Goal: Contribute content: Contribute content

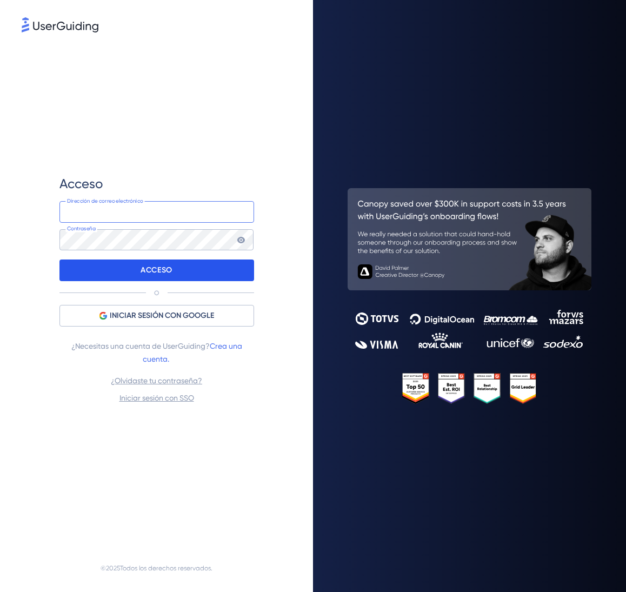
type input "sara@codecontract.io"
click at [233, 270] on div "ACCESO" at bounding box center [156, 271] width 195 height 22
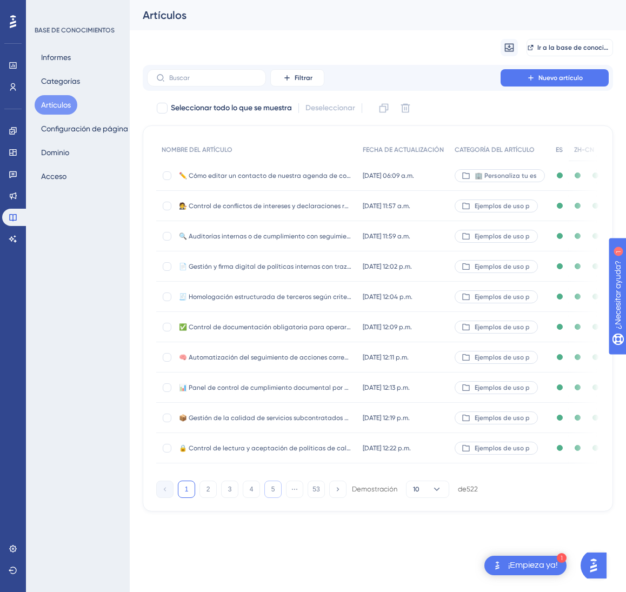
click at [274, 493] on font "5" at bounding box center [274, 490] width 4 height 8
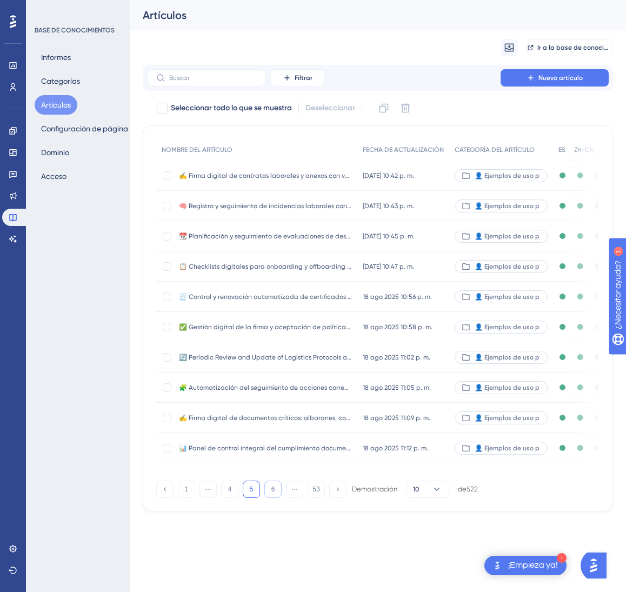
click at [273, 498] on button "6" at bounding box center [272, 489] width 17 height 17
click at [273, 498] on button "7" at bounding box center [272, 489] width 17 height 17
click at [273, 498] on button "9" at bounding box center [272, 489] width 17 height 17
click at [273, 498] on button "10" at bounding box center [272, 489] width 17 height 17
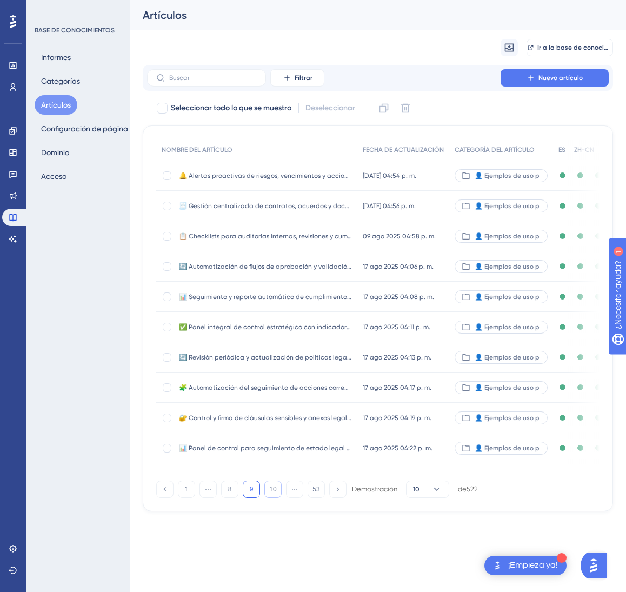
click at [273, 498] on button "10" at bounding box center [272, 489] width 17 height 17
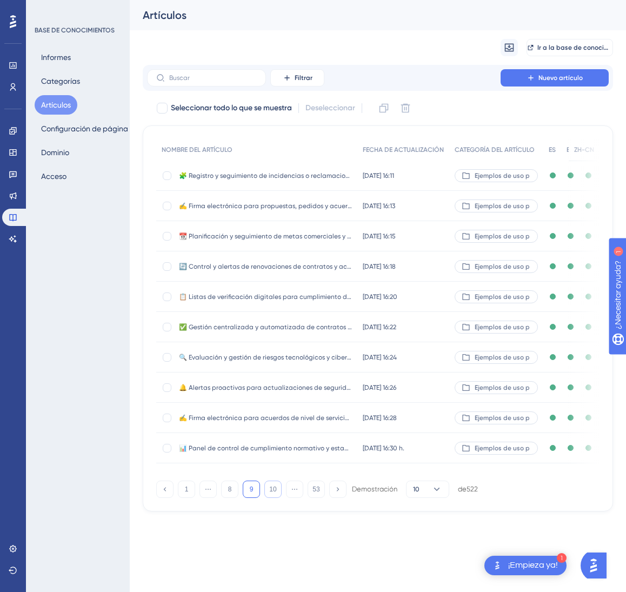
click at [273, 493] on font "10" at bounding box center [272, 490] width 7 height 8
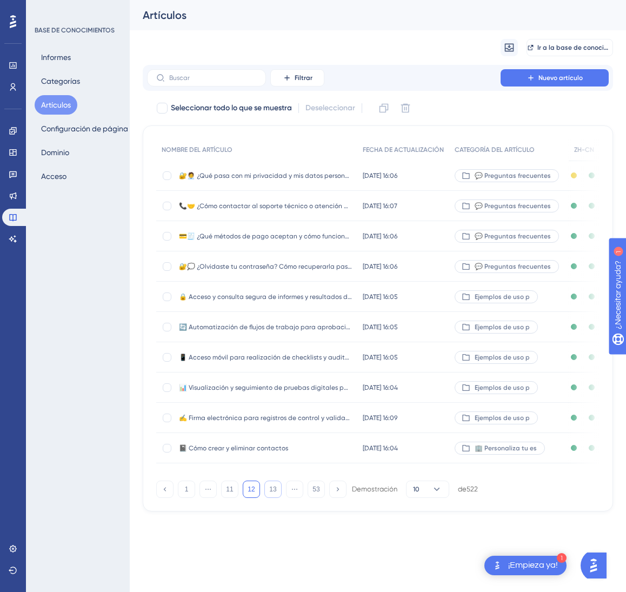
click at [273, 493] on font "13" at bounding box center [272, 490] width 7 height 8
click at [273, 493] on font "14" at bounding box center [272, 490] width 7 height 8
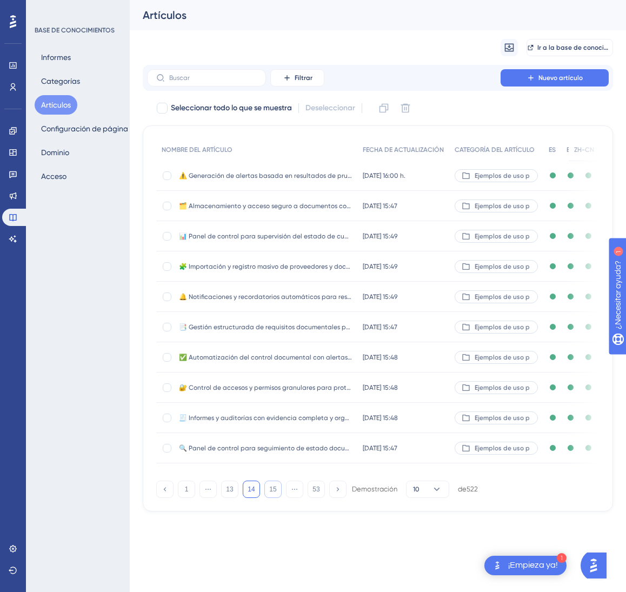
click at [273, 493] on font "15" at bounding box center [272, 490] width 7 height 8
click at [273, 493] on font "16" at bounding box center [272, 490] width 7 height 8
click at [273, 493] on font "17" at bounding box center [272, 490] width 7 height 8
click at [363, 206] on font "14 jul 2025 11:36 a.m." at bounding box center [386, 206] width 47 height 8
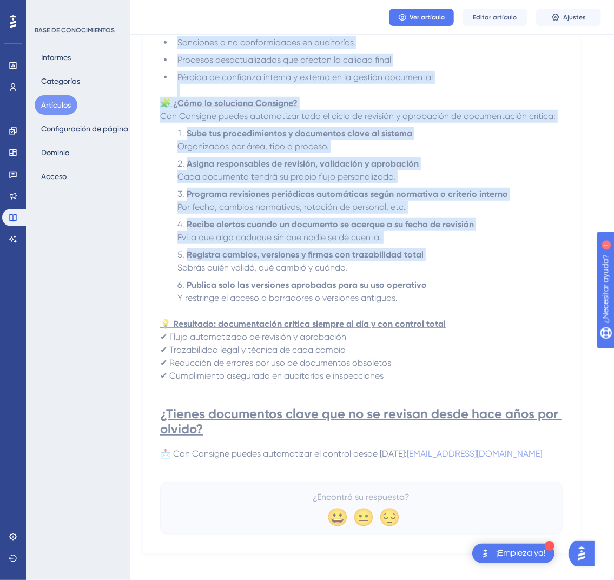
scroll to position [429, 0]
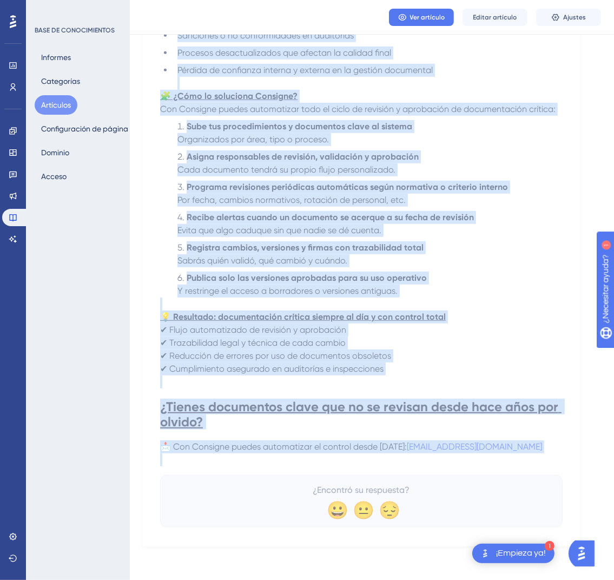
drag, startPoint x: 168, startPoint y: 150, endPoint x: 535, endPoint y: 452, distance: 475.7
click at [535, 452] on div "🔁 Revisión periódica de documentación crítica con flujos de validación automáti…" at bounding box center [361, 118] width 402 height 818
copy div "🔁 Revisión periódica de documentación crítica con flujos de validación automáti…"
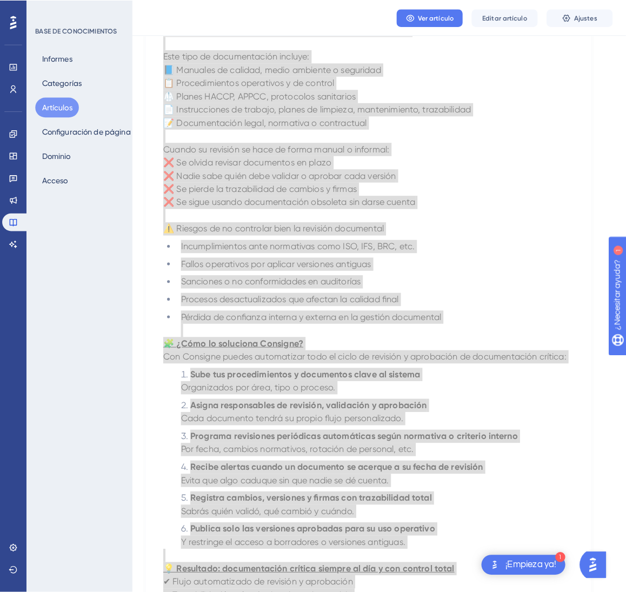
scroll to position [0, 0]
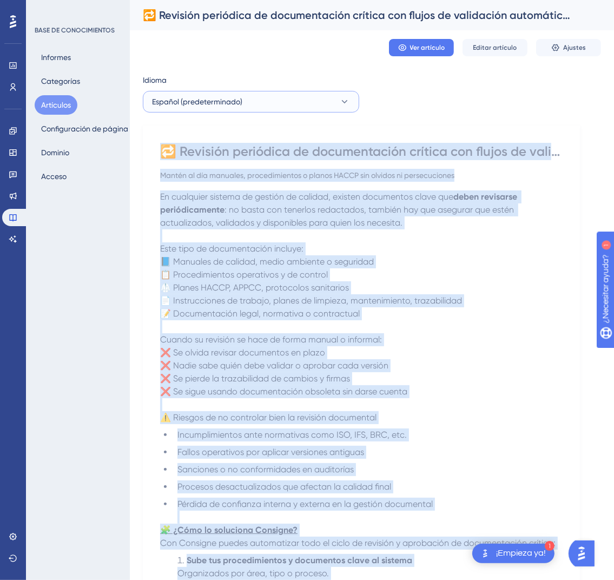
click at [242, 98] on font "Español (predeterminado)" at bounding box center [197, 101] width 90 height 9
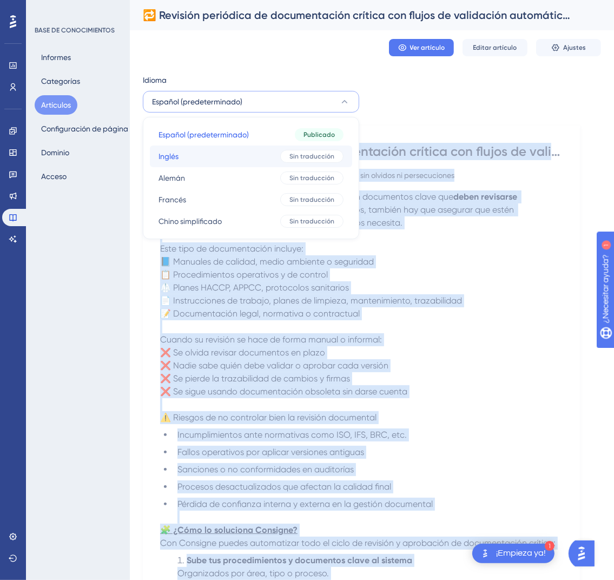
click at [245, 156] on button "Inglés Inglés Sin traducción" at bounding box center [251, 156] width 202 height 22
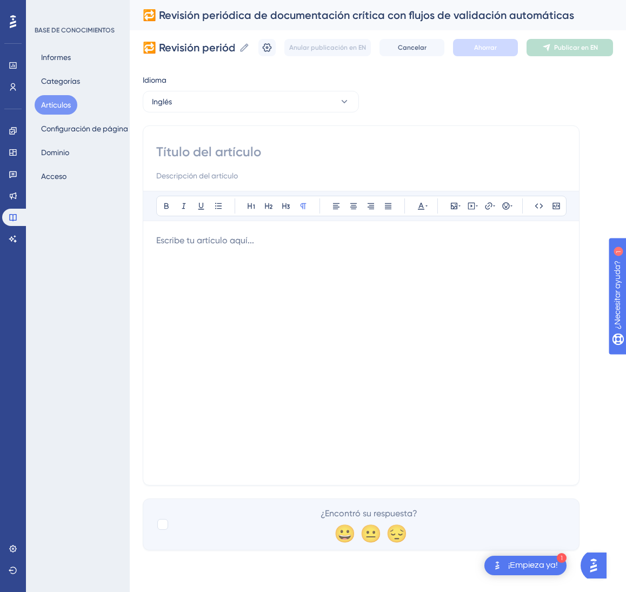
click at [391, 326] on div at bounding box center [361, 353] width 410 height 238
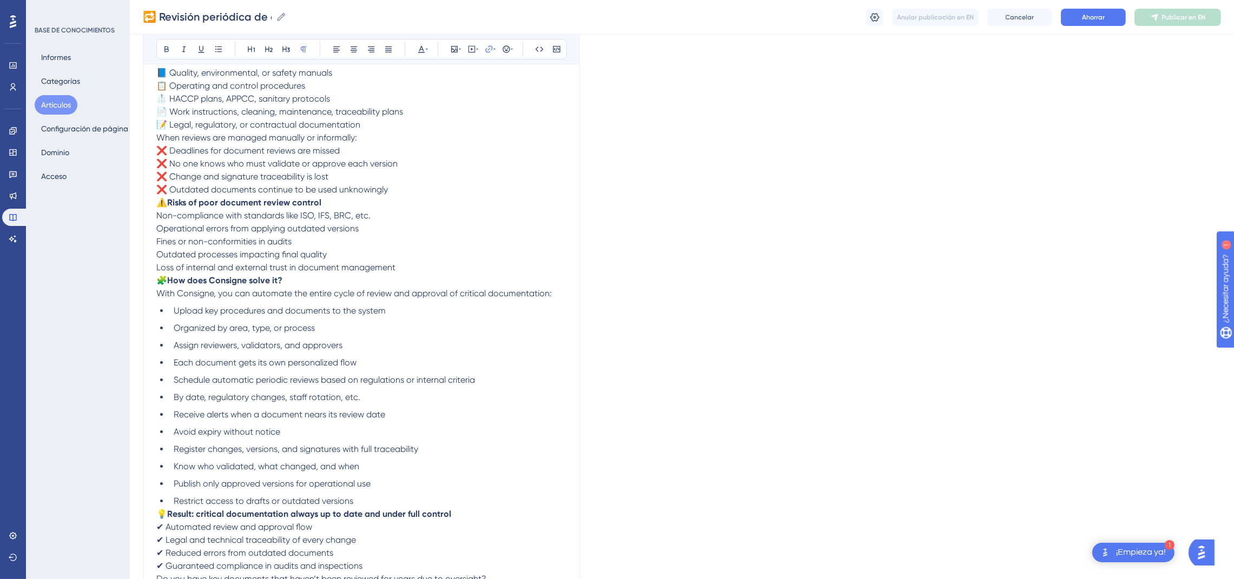
scroll to position [233, 0]
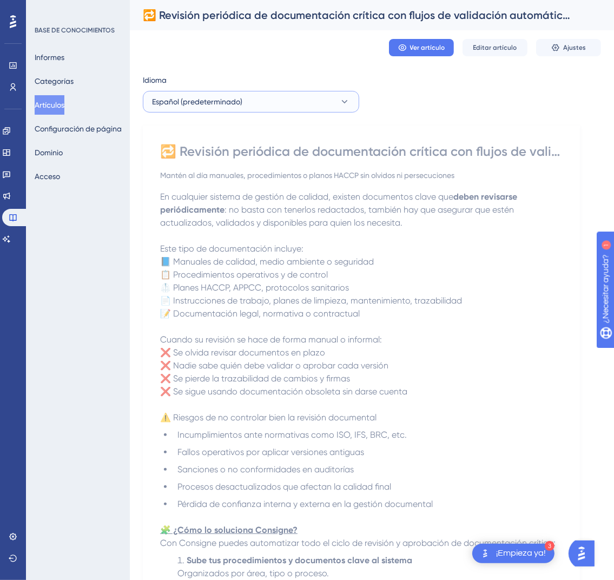
click at [251, 102] on button "Español (predeterminado)" at bounding box center [251, 102] width 216 height 22
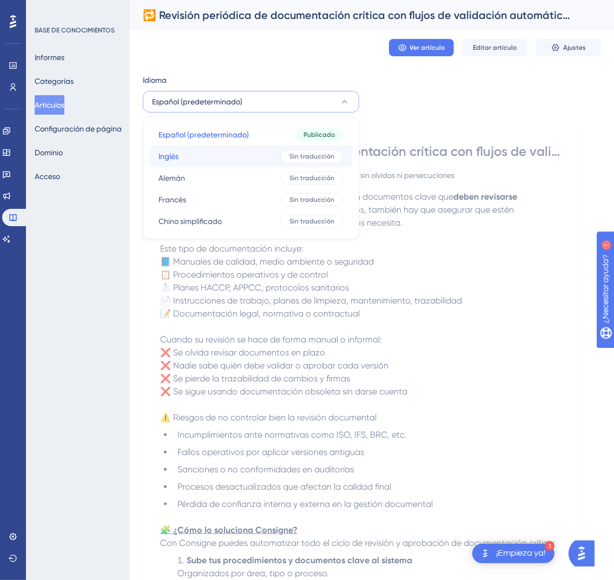
click at [220, 162] on button "Inglés Inglés Sin traducción" at bounding box center [251, 156] width 202 height 22
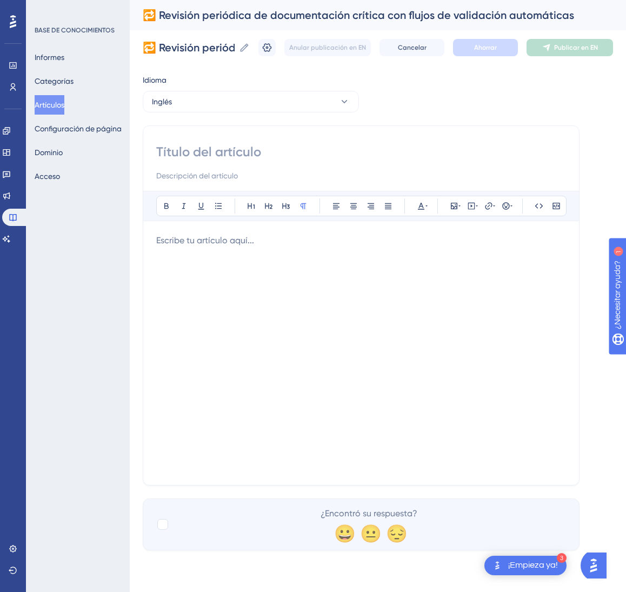
click at [245, 305] on div at bounding box center [361, 353] width 410 height 238
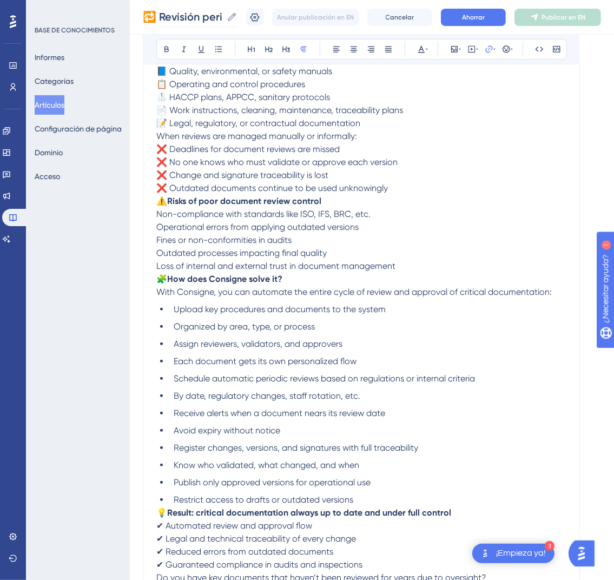
scroll to position [233, 1]
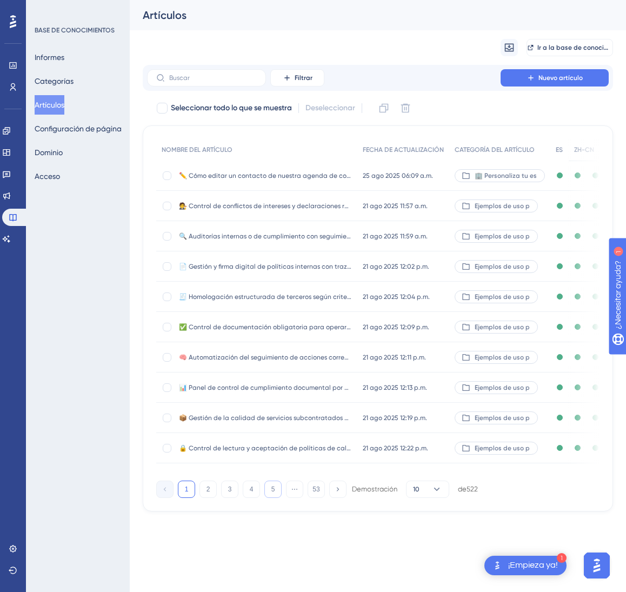
click at [275, 498] on button "5" at bounding box center [272, 489] width 17 height 17
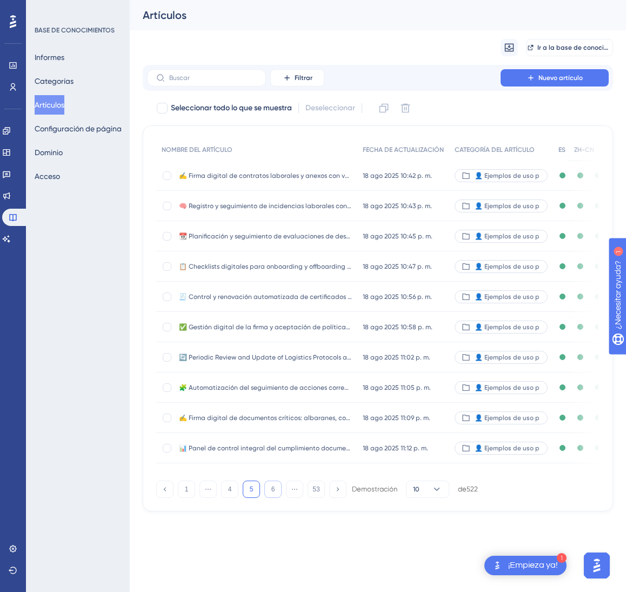
click at [275, 498] on button "6" at bounding box center [272, 489] width 17 height 17
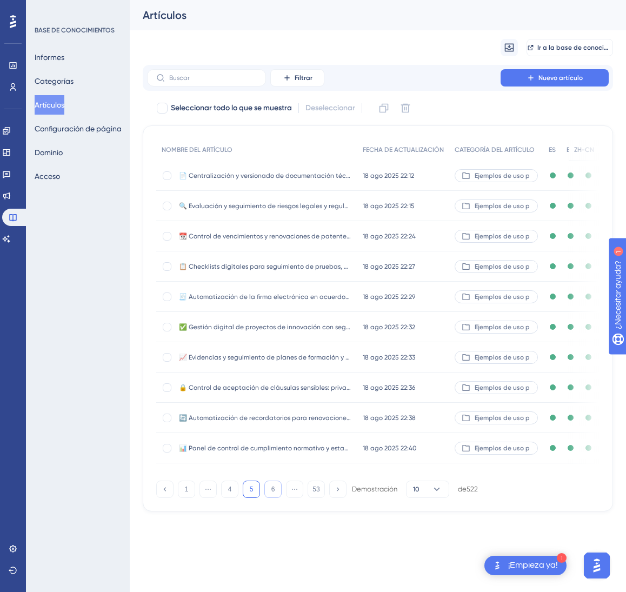
click at [275, 498] on button "6" at bounding box center [272, 489] width 17 height 17
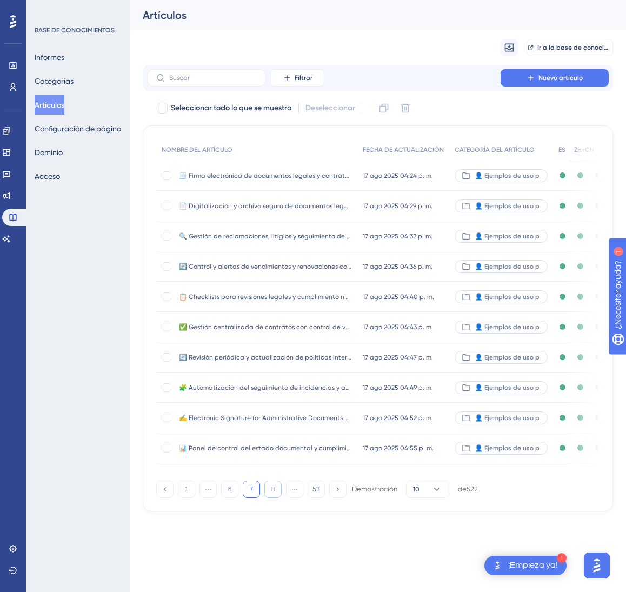
click at [275, 498] on button "8" at bounding box center [272, 489] width 17 height 17
click at [275, 498] on button "10" at bounding box center [272, 489] width 17 height 17
click at [275, 498] on button "12" at bounding box center [272, 489] width 17 height 17
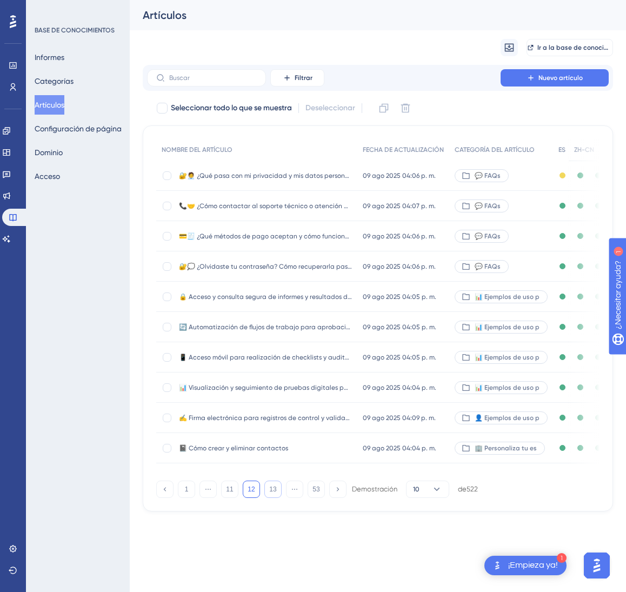
click at [275, 498] on button "13" at bounding box center [272, 489] width 17 height 17
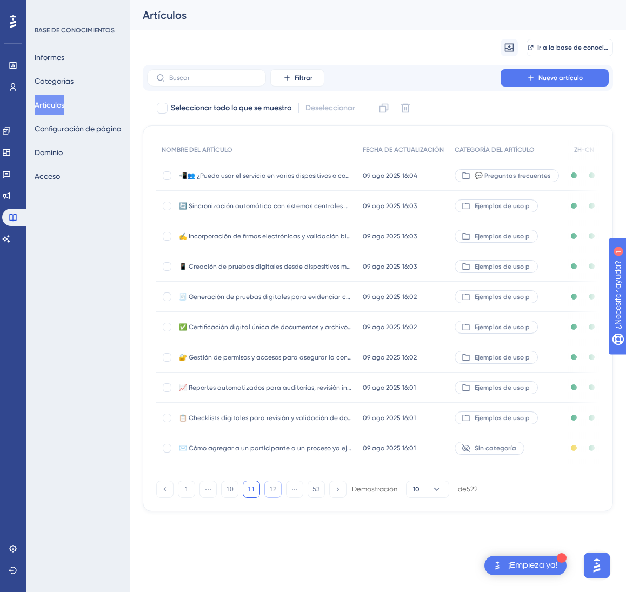
click at [275, 493] on font "12" at bounding box center [272, 490] width 7 height 8
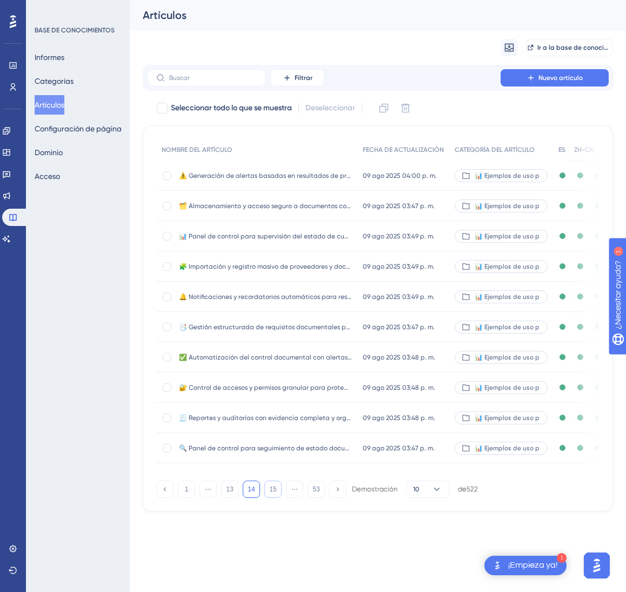
click at [275, 498] on button "15" at bounding box center [272, 489] width 17 height 17
click at [275, 493] on font "15" at bounding box center [272, 490] width 7 height 8
click at [275, 498] on button "17" at bounding box center [272, 489] width 17 height 17
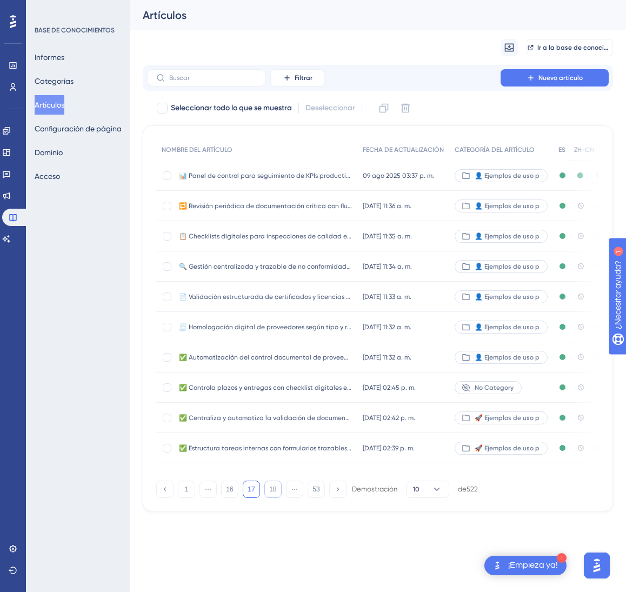
click at [275, 498] on button "18" at bounding box center [272, 489] width 17 height 17
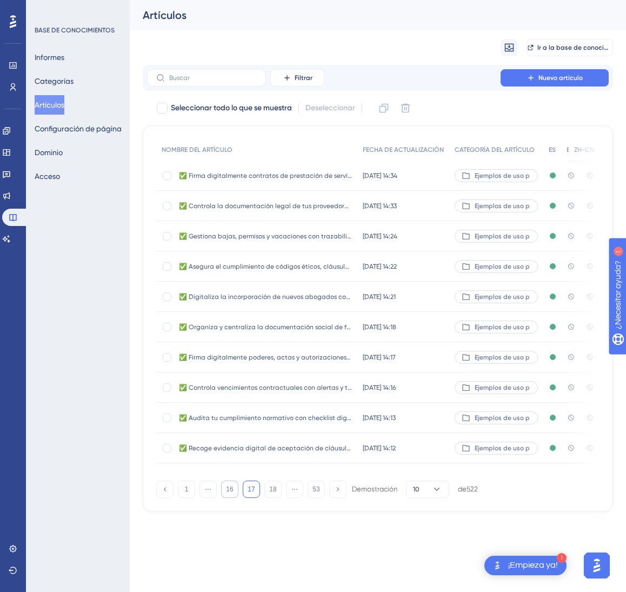
click at [231, 498] on button "16" at bounding box center [229, 489] width 17 height 17
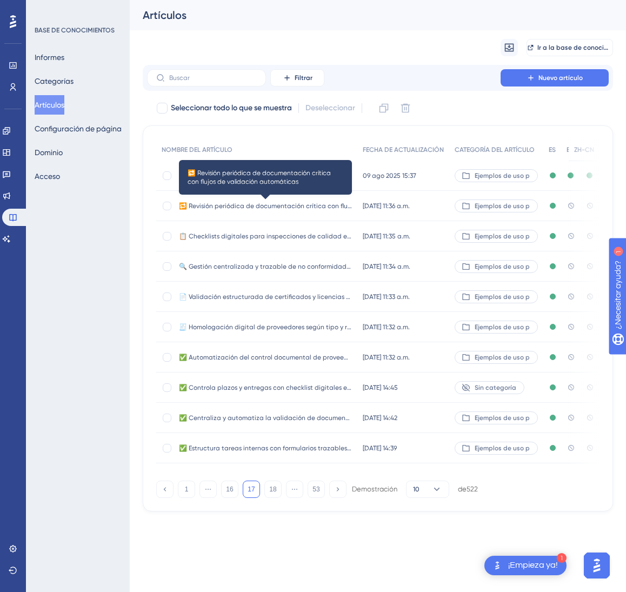
click at [300, 205] on font "🔁 Revisión periódica de documentación crítica con flujos de validación automáti…" at bounding box center [310, 206] width 262 height 8
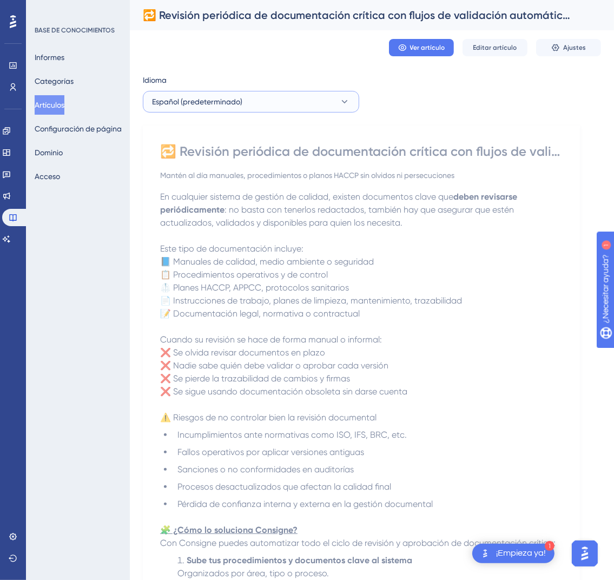
click at [303, 94] on button "Español (predeterminado)" at bounding box center [251, 102] width 216 height 22
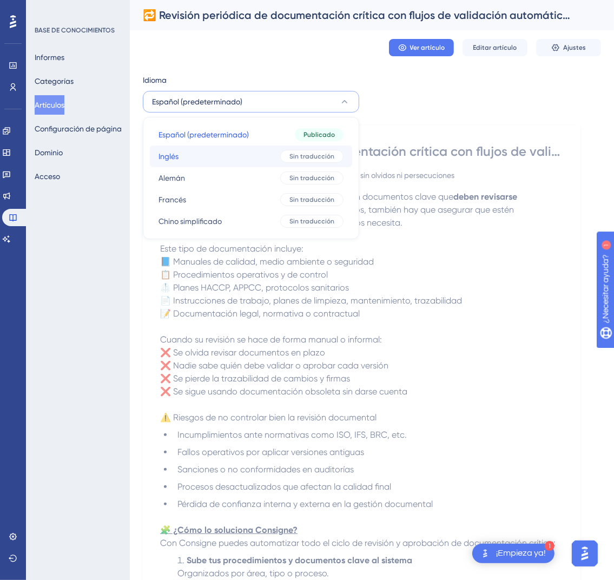
click at [253, 160] on button "Inglés Inglés Sin traducción" at bounding box center [251, 156] width 202 height 22
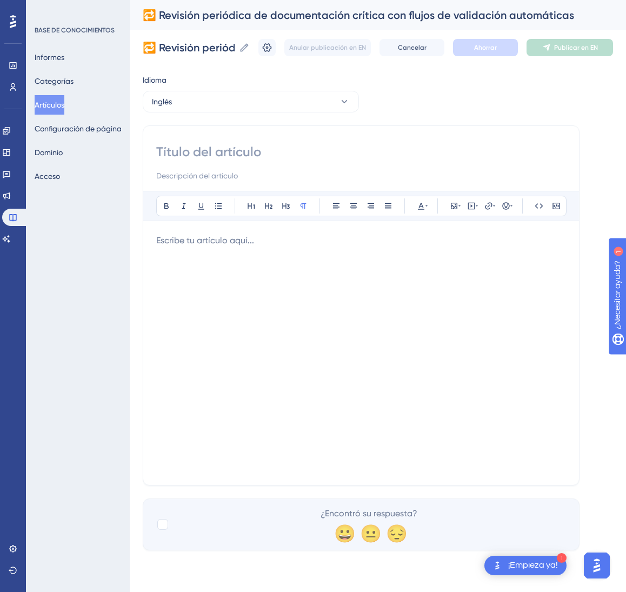
click at [268, 300] on div at bounding box center [361, 353] width 410 height 238
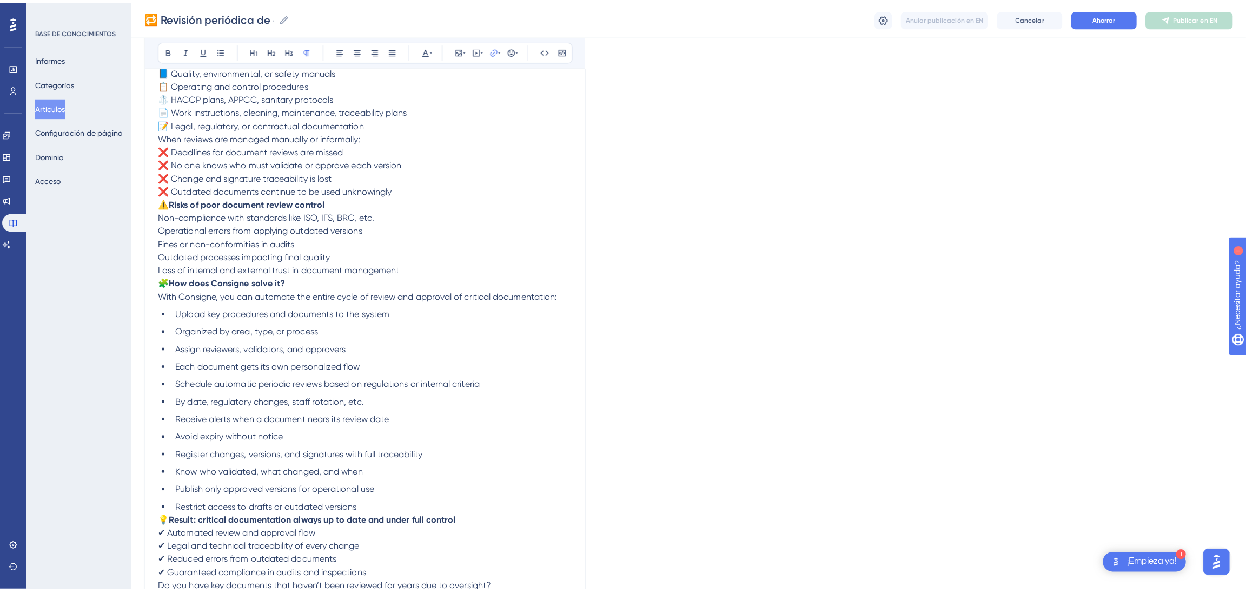
scroll to position [233, 0]
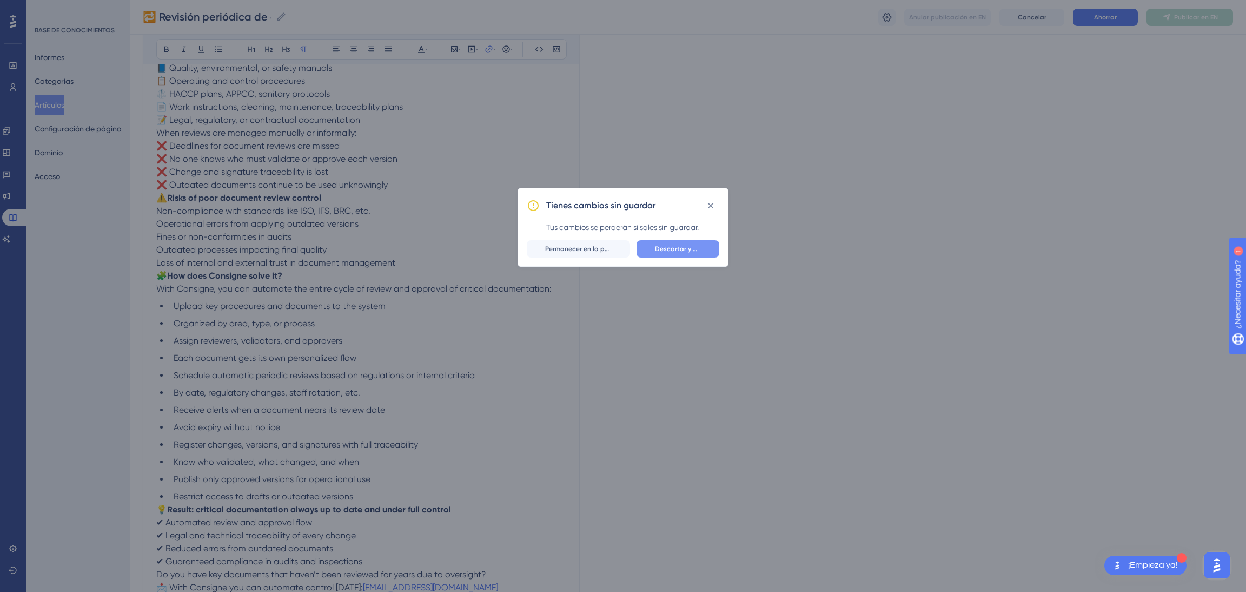
click at [626, 256] on button "Descartar y dejar" at bounding box center [678, 248] width 83 height 17
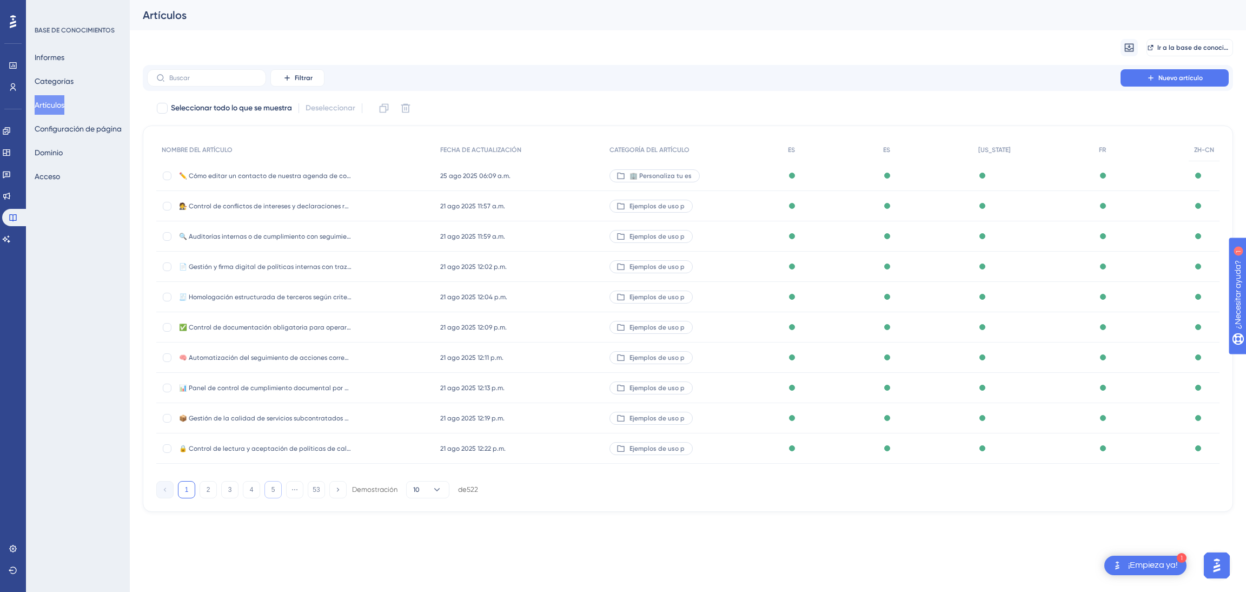
click at [267, 496] on button "5" at bounding box center [272, 489] width 17 height 17
click at [267, 496] on button "7" at bounding box center [272, 489] width 17 height 17
click at [267, 496] on button "8" at bounding box center [272, 489] width 17 height 17
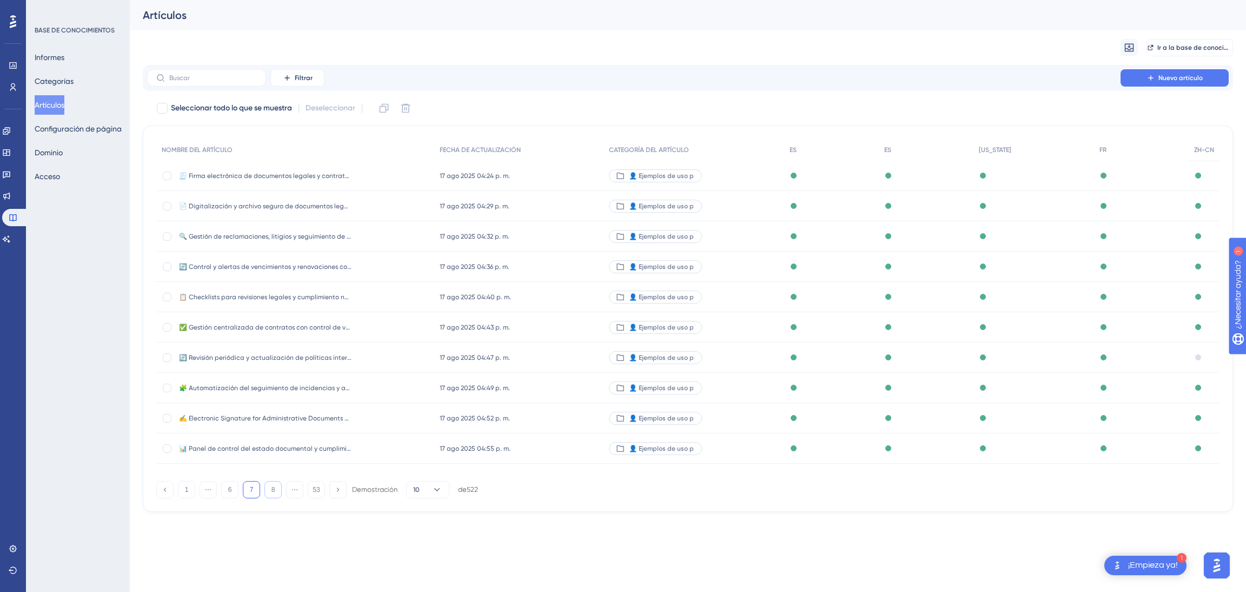
click at [267, 496] on button "8" at bounding box center [272, 489] width 17 height 17
click at [267, 496] on button "11" at bounding box center [272, 489] width 17 height 17
click at [267, 496] on button "12" at bounding box center [272, 489] width 17 height 17
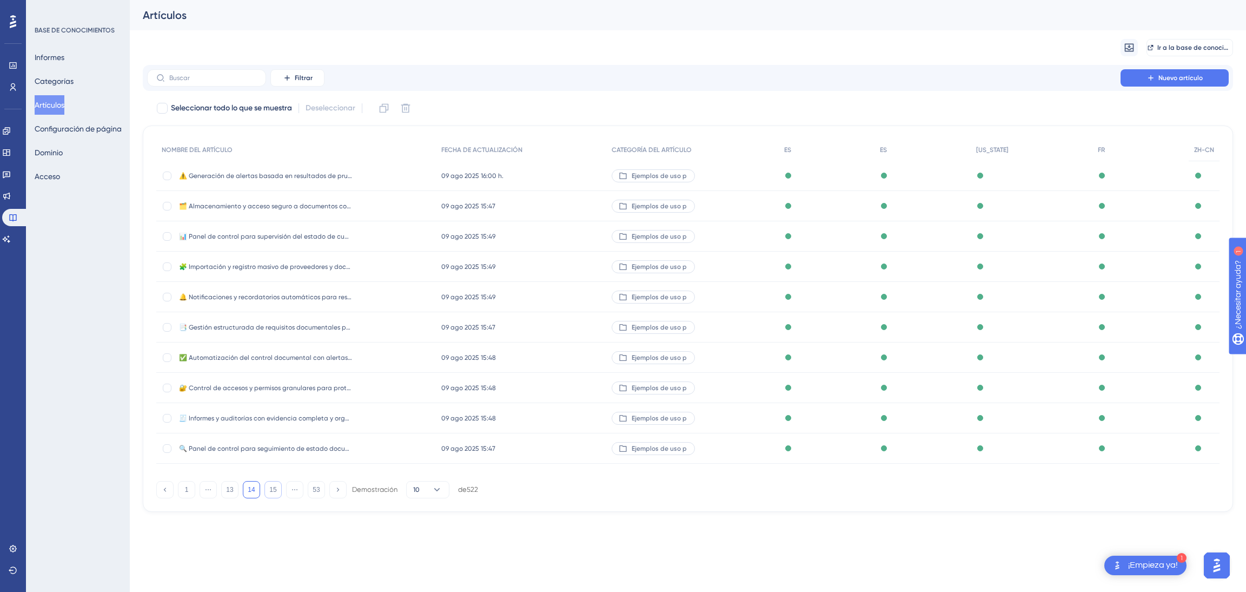
click at [267, 496] on button "15" at bounding box center [272, 489] width 17 height 17
click at [267, 496] on button "16" at bounding box center [272, 489] width 17 height 17
click at [267, 496] on button "17" at bounding box center [272, 489] width 17 height 17
click at [319, 213] on div "🔁 Revisión periódica de documentación crítica con flujos de validación automáti…" at bounding box center [265, 206] width 173 height 30
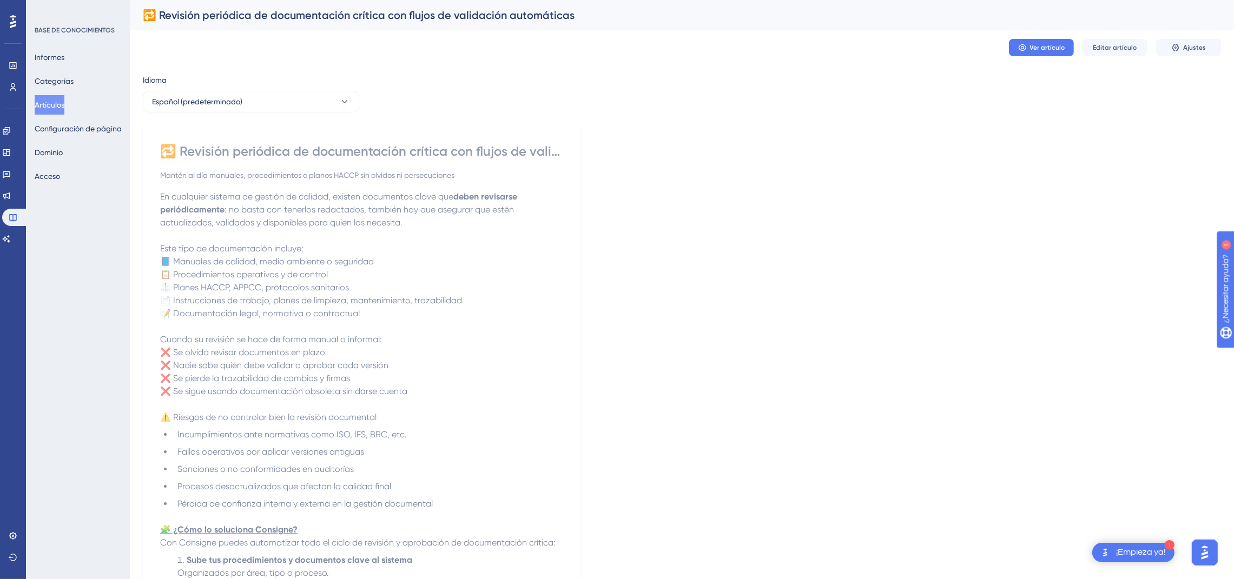
click at [624, 276] on div "Idioma Español (predeterminado) 🔁 Revisión periódica de documentación crítica c…" at bounding box center [682, 527] width 1078 height 906
click at [280, 92] on button "Español (predeterminado)" at bounding box center [251, 102] width 216 height 22
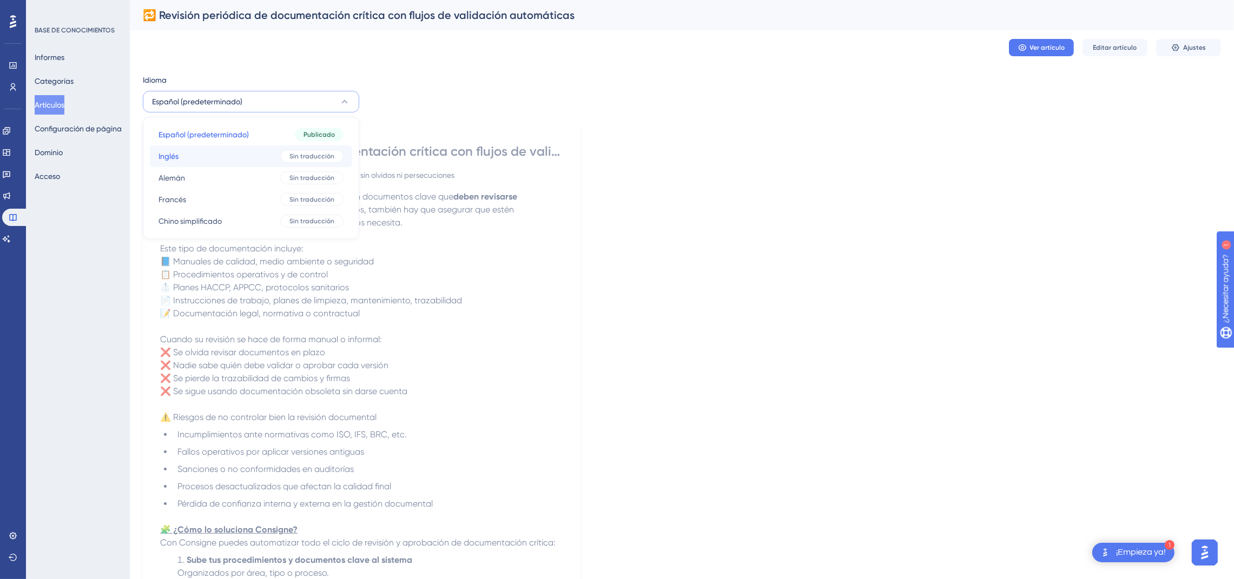
click at [251, 149] on button "Inglés Inglés Sin traducción" at bounding box center [251, 156] width 202 height 22
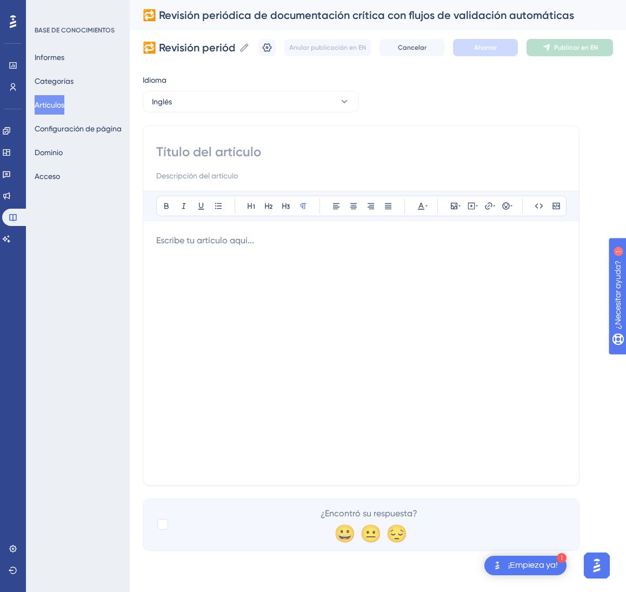
click at [288, 160] on input at bounding box center [361, 151] width 410 height 17
paste input "🔁 Periodic Review of Critical Documentation with Automated Validation Flows"
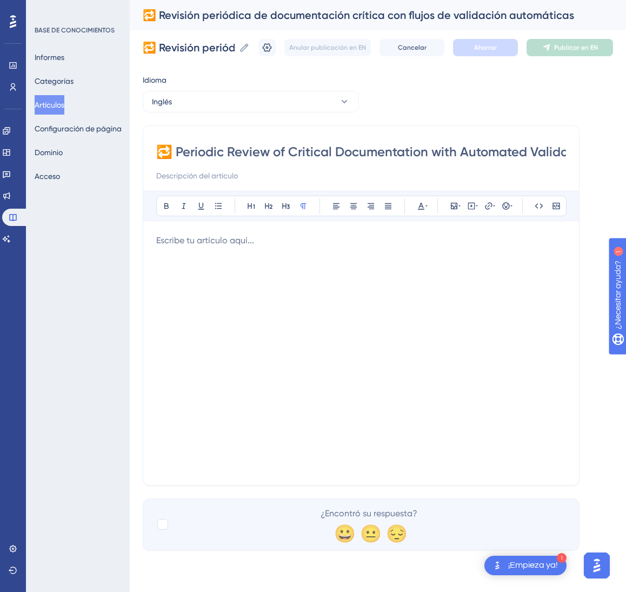
scroll to position [0, 63]
type input "🔁 Periodic Review of Critical Documentation with Automated Validation Flows"
click at [384, 282] on div at bounding box center [361, 353] width 410 height 238
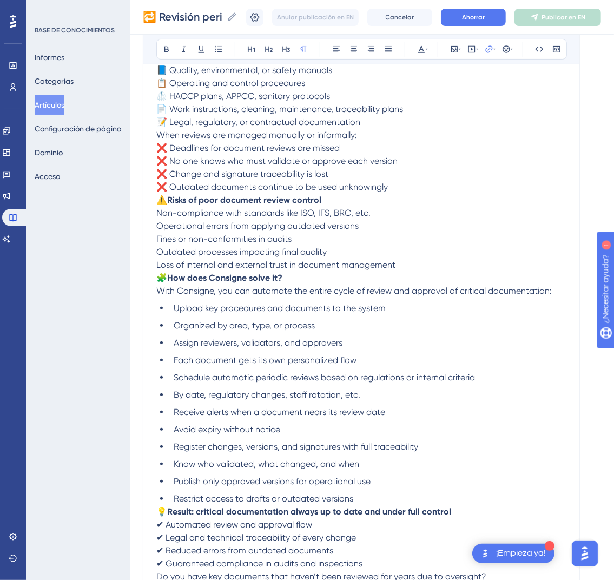
scroll to position [233, 0]
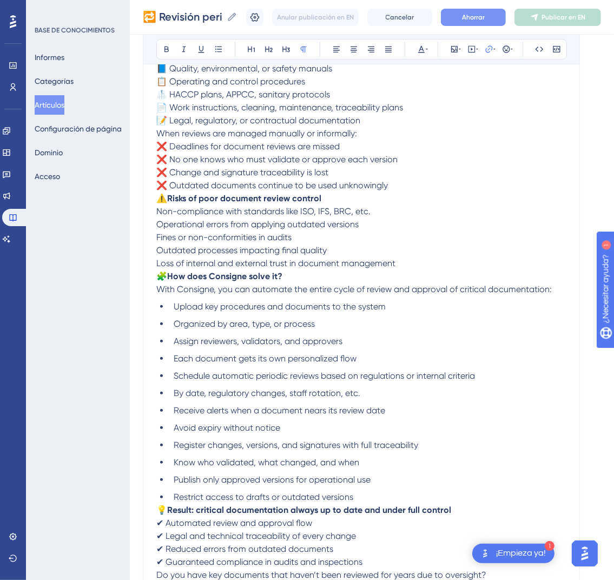
click at [483, 14] on font "Ahorrar" at bounding box center [473, 18] width 23 height 8
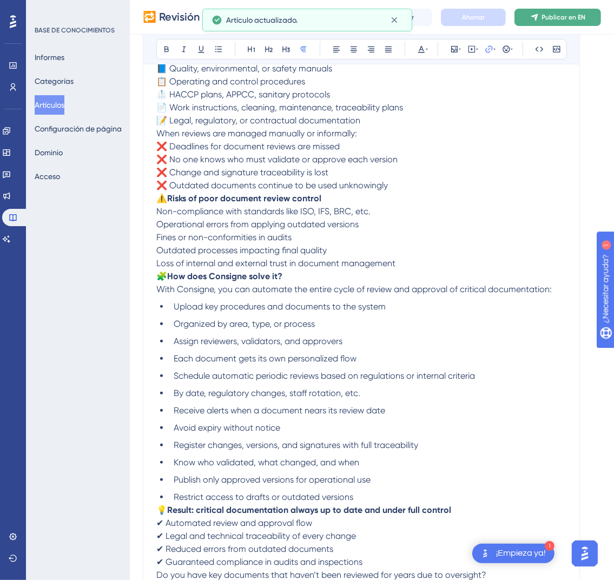
click at [552, 23] on button "Publicar en EN" at bounding box center [557, 17] width 87 height 17
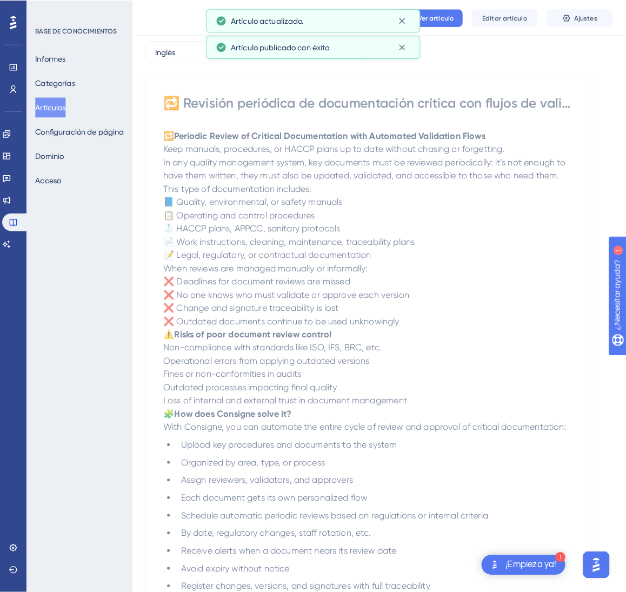
scroll to position [0, 0]
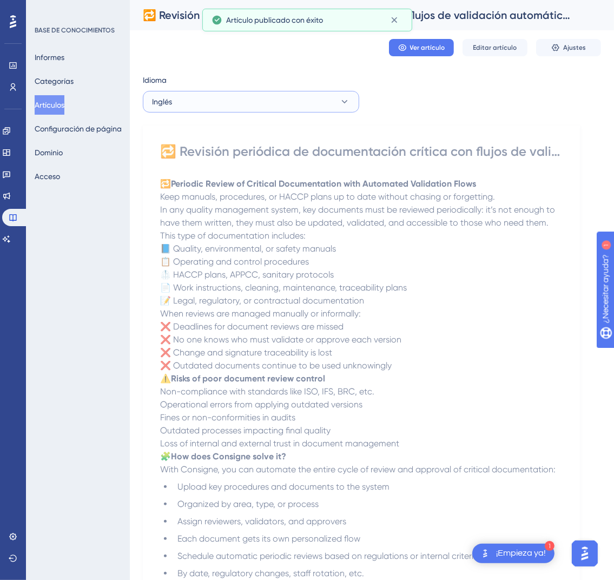
click at [294, 105] on button "Inglés" at bounding box center [251, 102] width 216 height 22
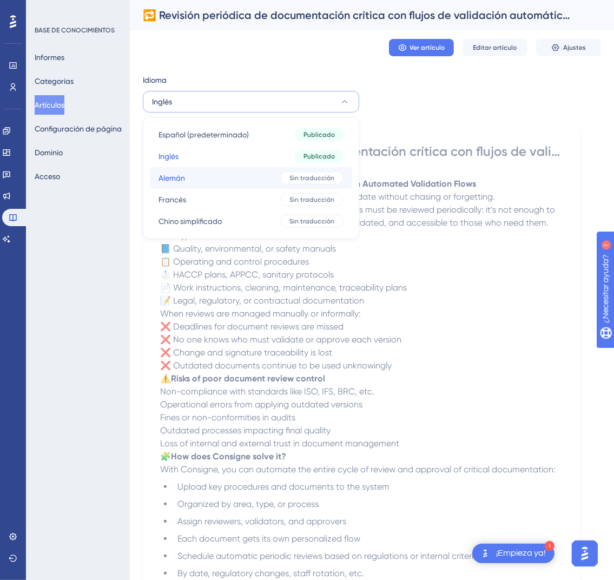
click at [270, 175] on button "[PERSON_NAME] traducción" at bounding box center [251, 178] width 202 height 22
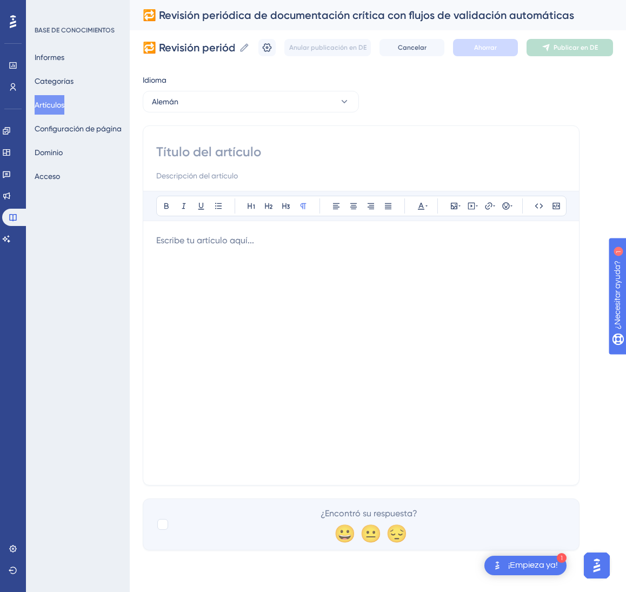
click at [269, 154] on input at bounding box center [361, 151] width 410 height 17
paste input "🔁 Regelmäßige Überprüfung kritischer Dokumente mit automatisierten Validierungs…"
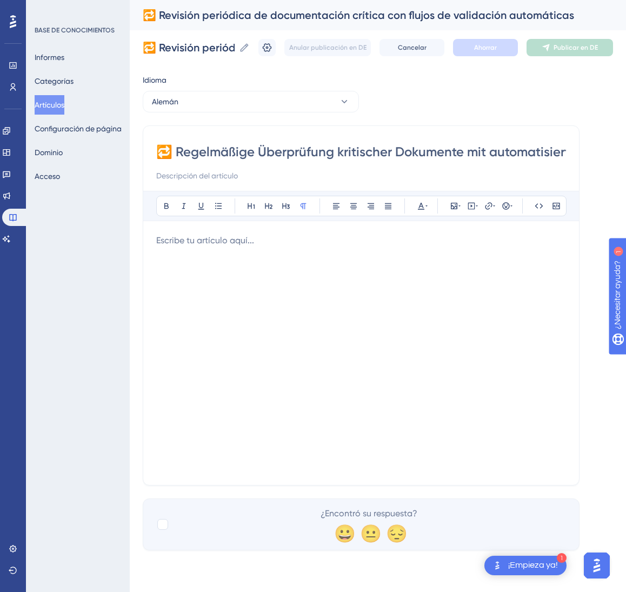
scroll to position [0, 164]
type input "🔁 Regelmäßige Überprüfung kritischer Dokumente mit automatisierten Validierungs…"
click at [267, 311] on div at bounding box center [361, 353] width 410 height 238
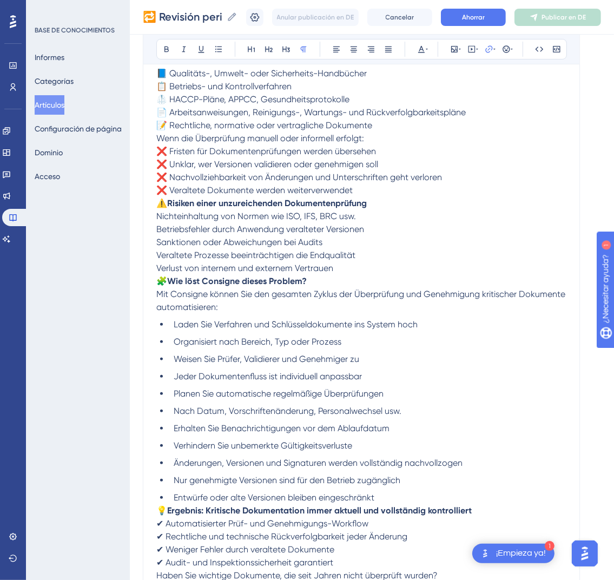
scroll to position [241, 0]
click at [485, 18] on font "Ahorrar" at bounding box center [473, 18] width 23 height 8
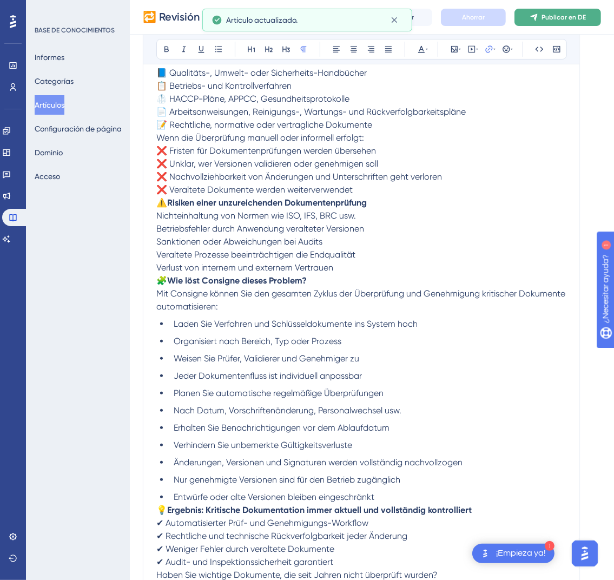
click at [565, 23] on button "Publicar en DE" at bounding box center [557, 17] width 87 height 17
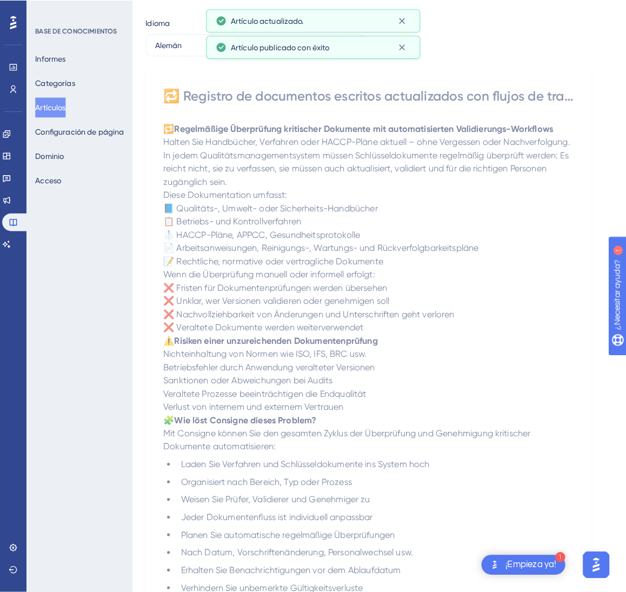
scroll to position [0, 0]
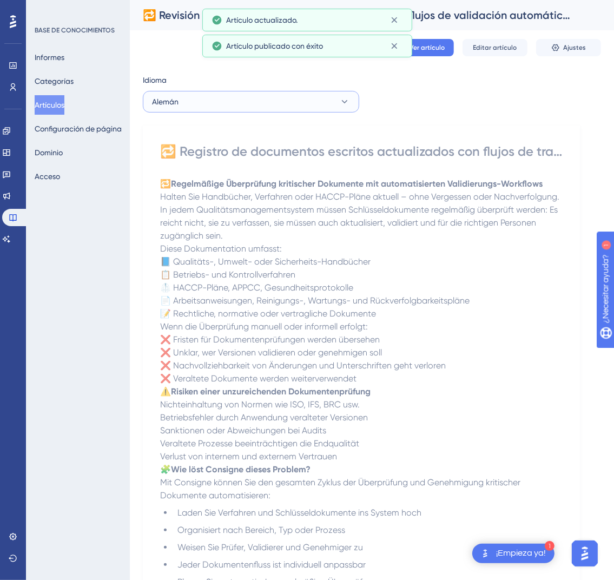
click at [287, 100] on button "Alemán" at bounding box center [251, 102] width 216 height 22
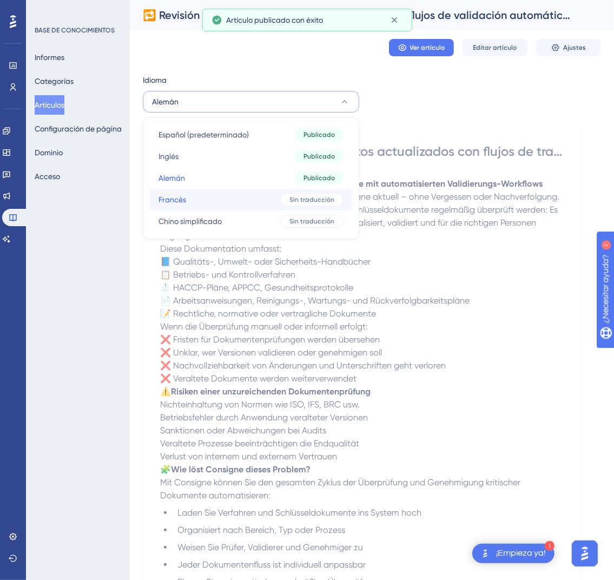
click at [263, 196] on button "Francés Francés Sin traducción" at bounding box center [251, 200] width 202 height 22
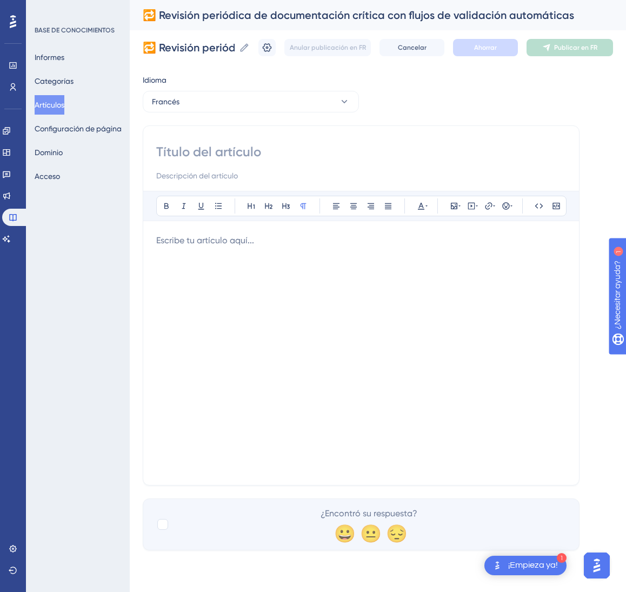
click at [314, 158] on input at bounding box center [361, 151] width 410 height 17
paste input "🔁 Révision périodique de la documentation critique avec flux de validation auto…"
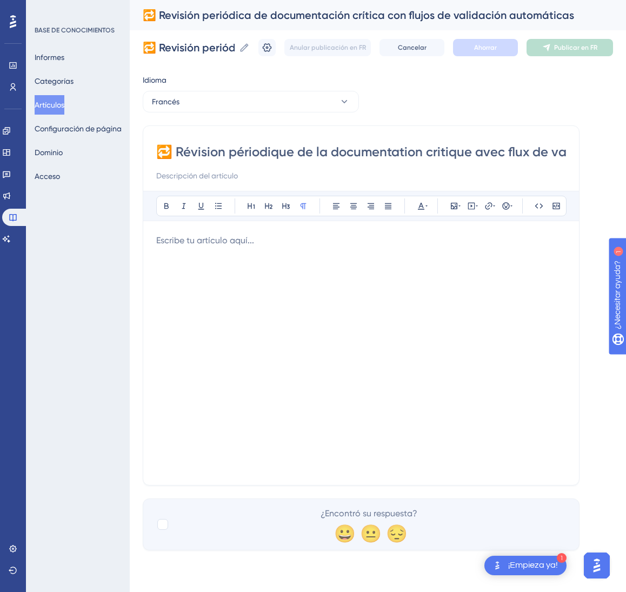
scroll to position [0, 123]
type input "🔁 Révision périodique de la documentation critique avec flux de validation auto…"
click at [450, 258] on div at bounding box center [361, 353] width 410 height 238
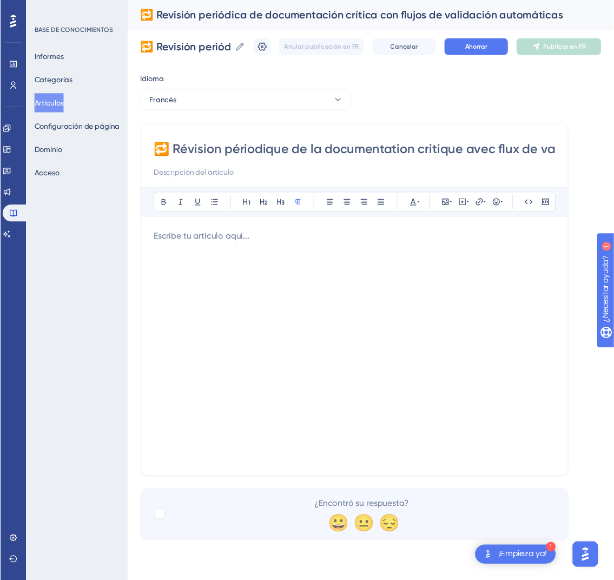
scroll to position [246, 0]
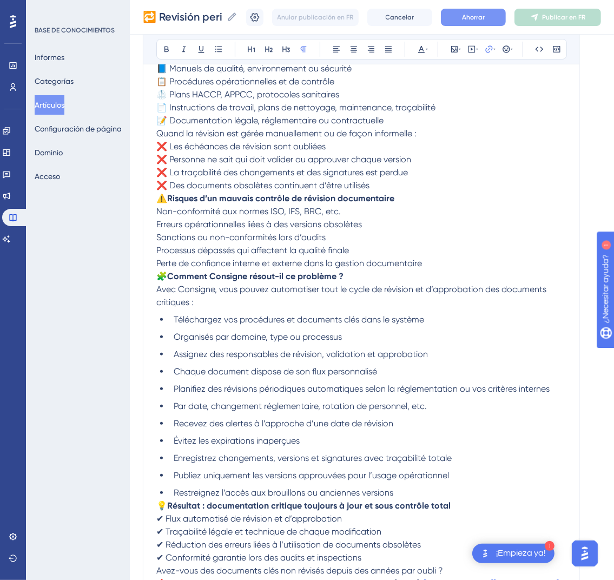
click at [506, 17] on button "Ahorrar" at bounding box center [473, 17] width 65 height 17
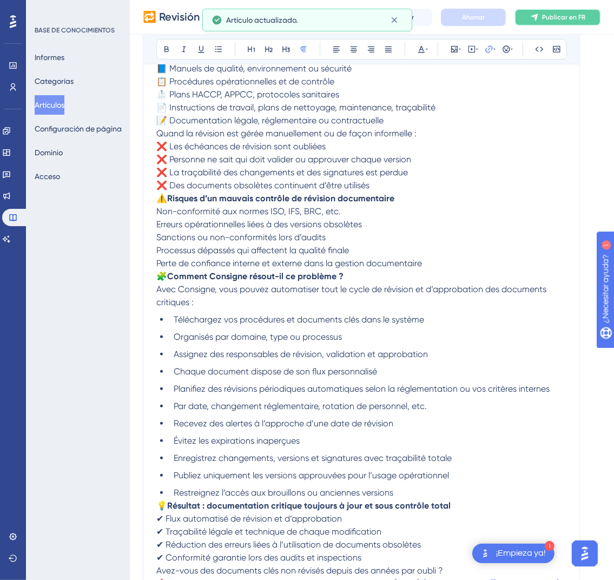
click at [580, 22] on button "Publicar en FR" at bounding box center [557, 17] width 87 height 17
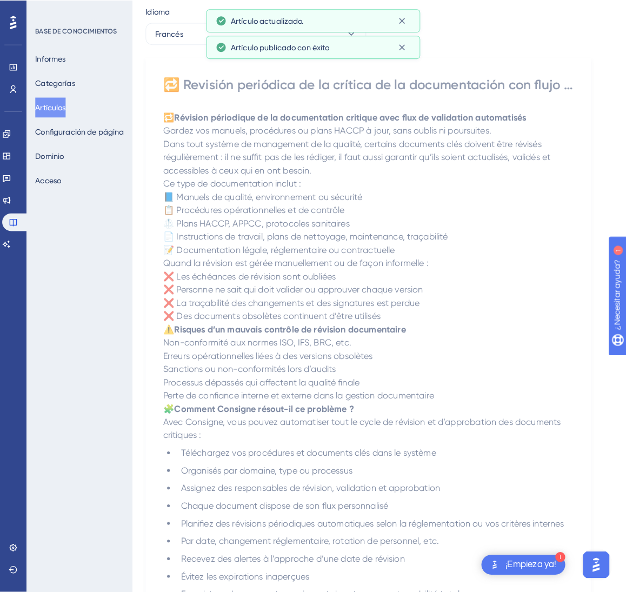
scroll to position [0, 0]
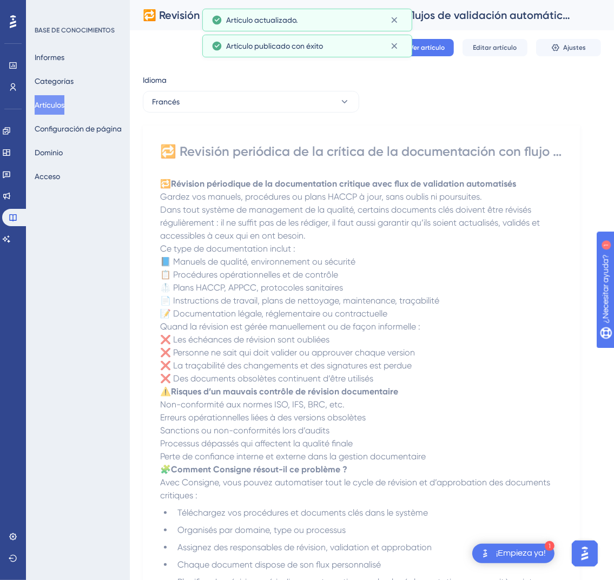
click at [345, 112] on div "Francés" at bounding box center [251, 102] width 216 height 22
click at [346, 108] on button "Francés" at bounding box center [251, 102] width 216 height 22
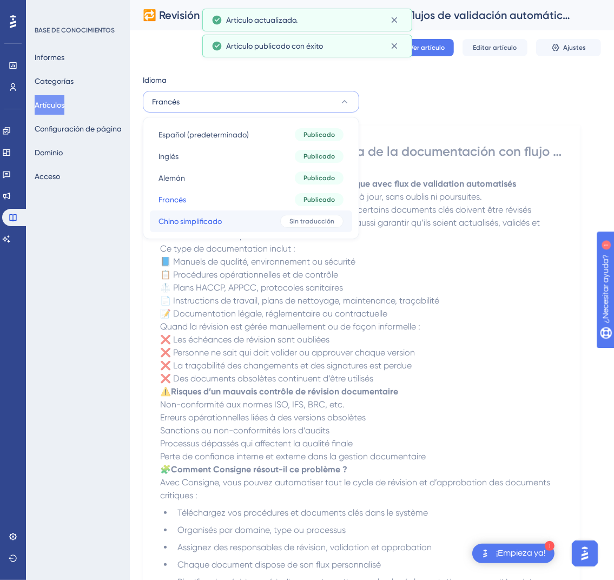
click at [313, 217] on font "Sin traducción" at bounding box center [311, 221] width 45 height 8
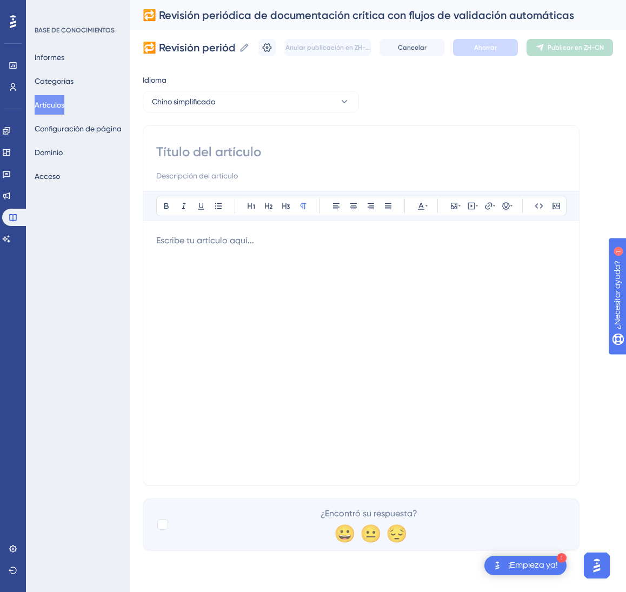
click at [335, 176] on input at bounding box center [361, 175] width 410 height 13
click at [328, 160] on input at bounding box center [361, 151] width 410 height 17
paste input "🔁 关键文档的定期审查与自动化验证流程"
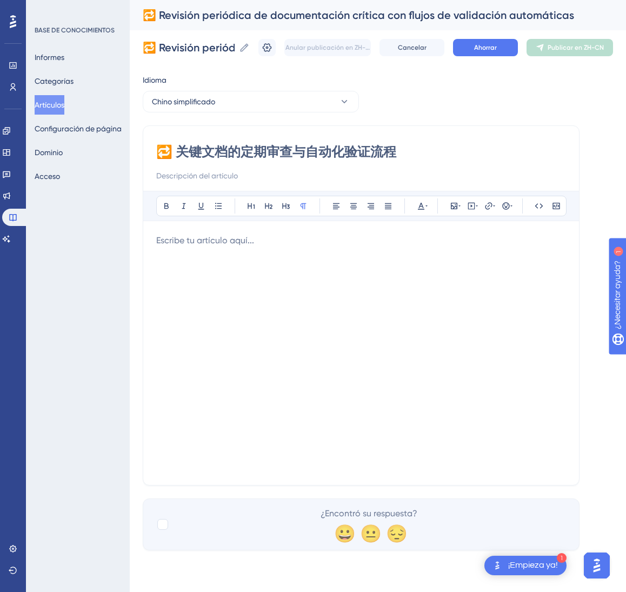
type input "🔁 关键文档的定期审查与自动化验证流程"
click at [427, 295] on div at bounding box center [361, 353] width 410 height 238
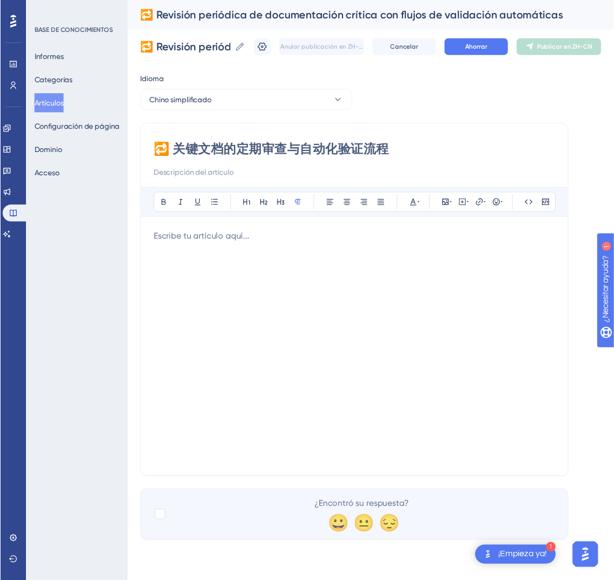
scroll to position [220, 0]
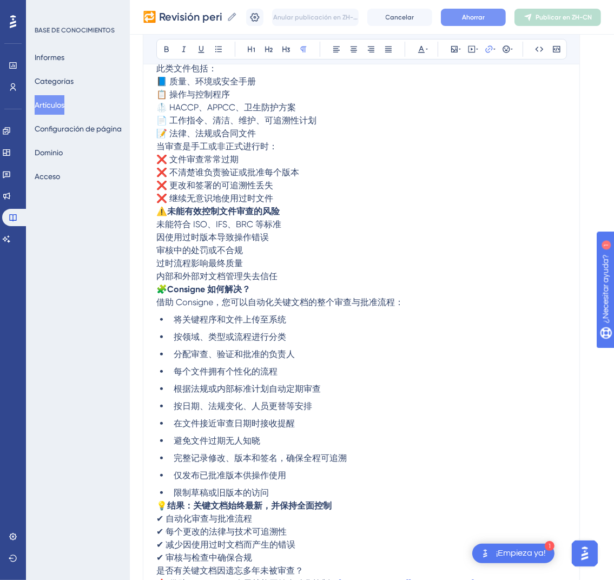
click at [485, 17] on font "Ahorrar" at bounding box center [473, 18] width 23 height 8
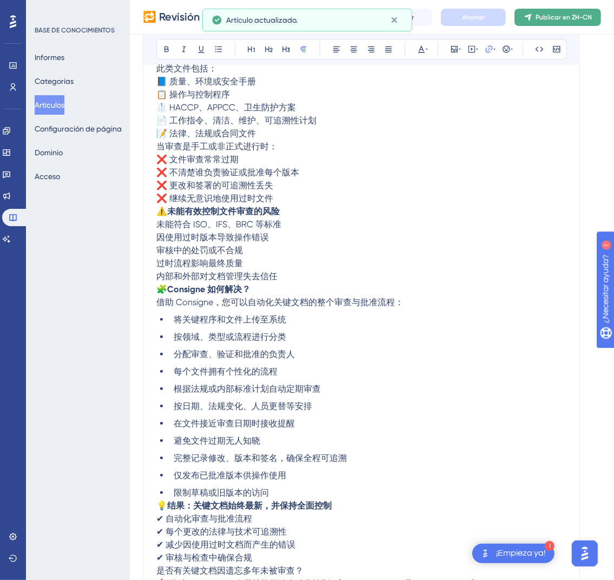
click at [590, 14] on font "Publicar en ZH-CN" at bounding box center [563, 18] width 56 height 8
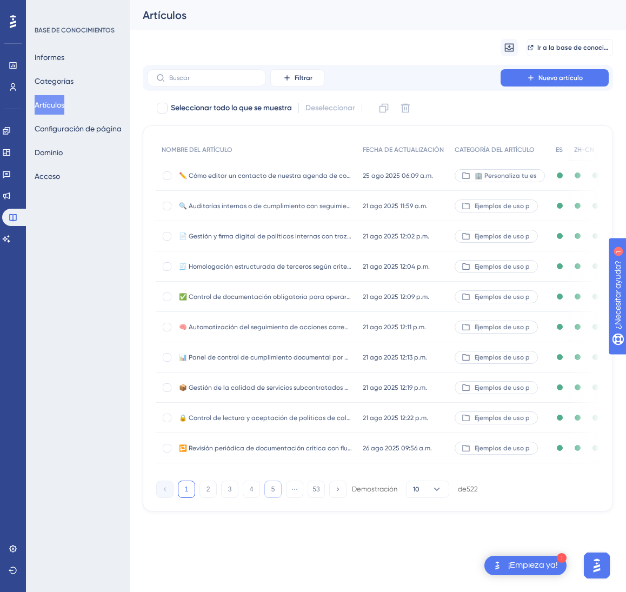
click at [279, 498] on button "5" at bounding box center [272, 489] width 17 height 17
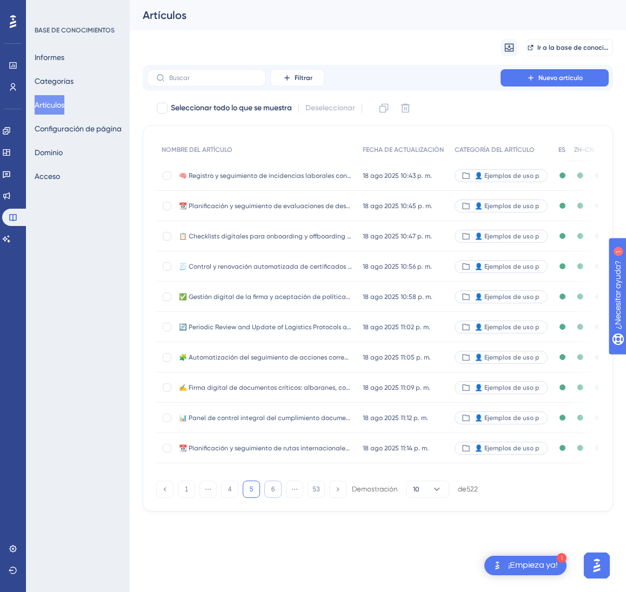
click at [279, 498] on button "6" at bounding box center [272, 489] width 17 height 17
click at [279, 498] on button "7" at bounding box center [272, 489] width 17 height 17
click at [279, 498] on button "9" at bounding box center [272, 489] width 17 height 17
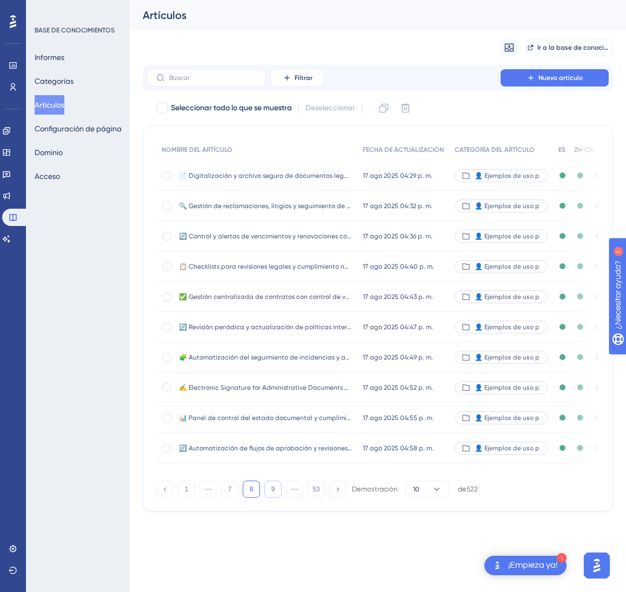
click at [279, 498] on button "9" at bounding box center [272, 489] width 17 height 17
click at [279, 498] on button "12" at bounding box center [272, 489] width 17 height 17
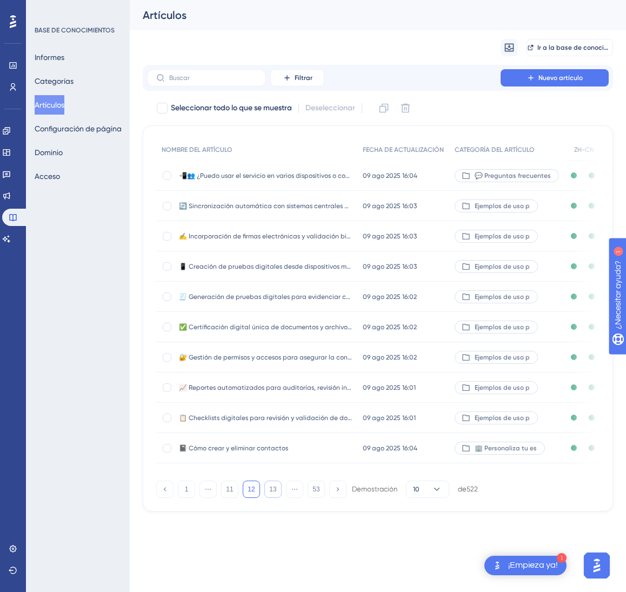
click at [279, 498] on button "13" at bounding box center [272, 489] width 17 height 17
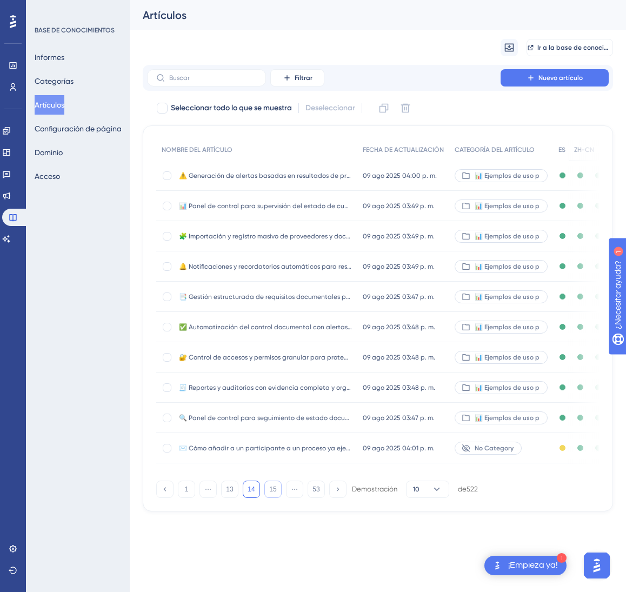
click at [279, 498] on button "15" at bounding box center [272, 489] width 17 height 17
click at [279, 498] on button "16" at bounding box center [272, 489] width 17 height 17
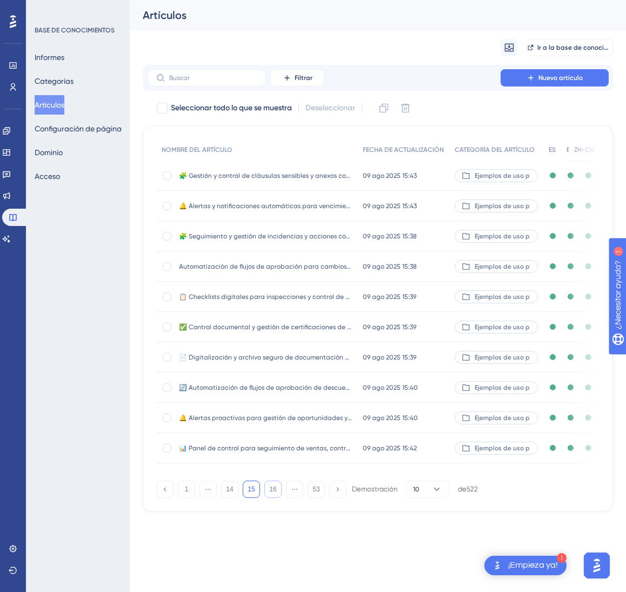
click at [277, 498] on button "16" at bounding box center [272, 489] width 17 height 17
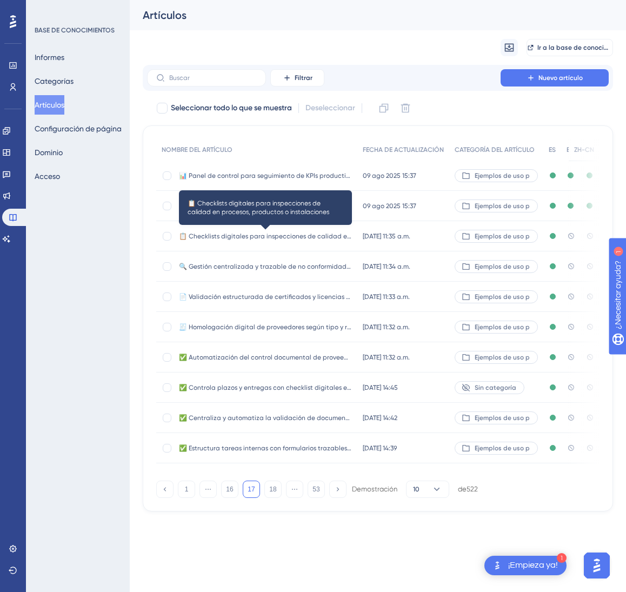
drag, startPoint x: 326, startPoint y: 237, endPoint x: 239, endPoint y: 242, distance: 86.7
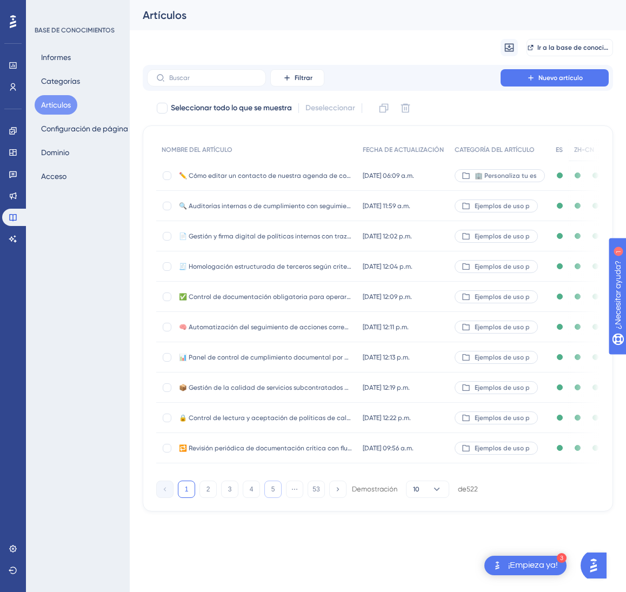
click at [272, 493] on font "5" at bounding box center [274, 490] width 4 height 8
click at [272, 498] on button "5" at bounding box center [272, 489] width 17 height 17
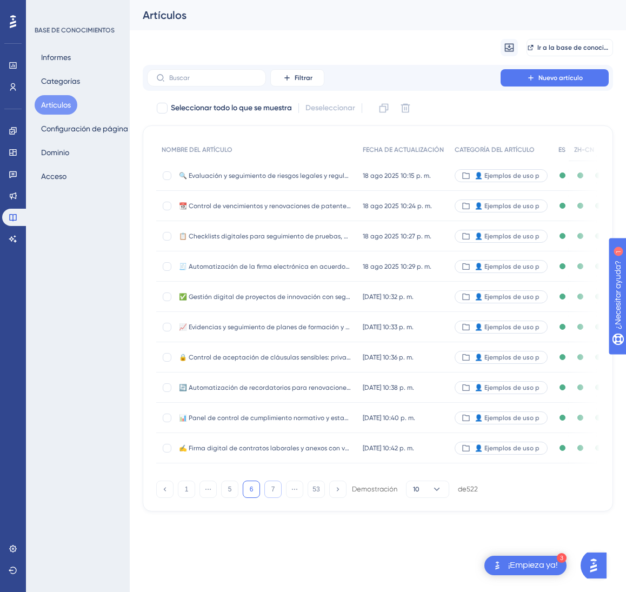
click at [272, 498] on button "7" at bounding box center [272, 489] width 17 height 17
click at [272, 498] on button "9" at bounding box center [272, 489] width 17 height 17
click at [272, 498] on button "10" at bounding box center [272, 489] width 17 height 17
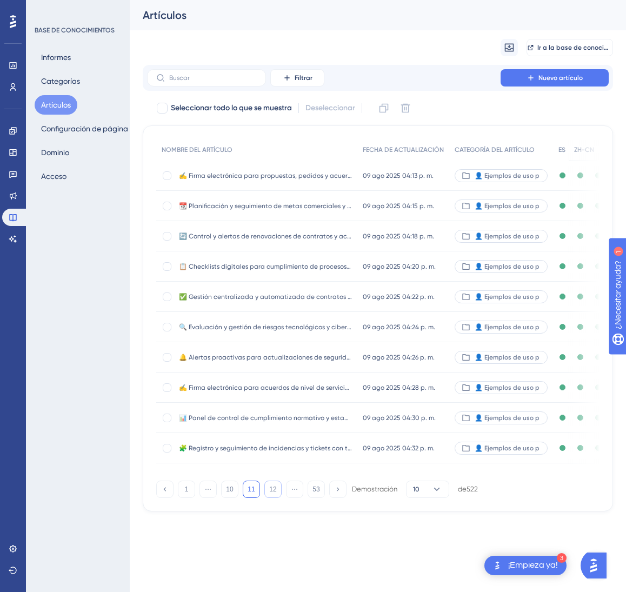
click at [272, 498] on button "12" at bounding box center [272, 489] width 17 height 17
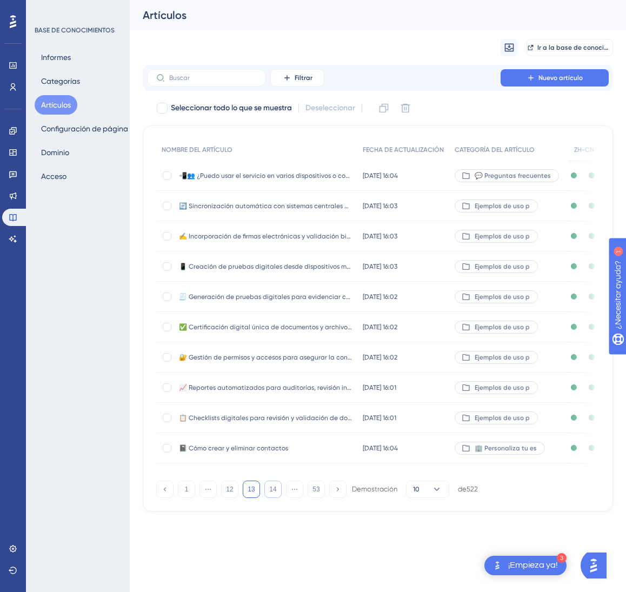
click at [272, 493] on font "14" at bounding box center [272, 490] width 7 height 8
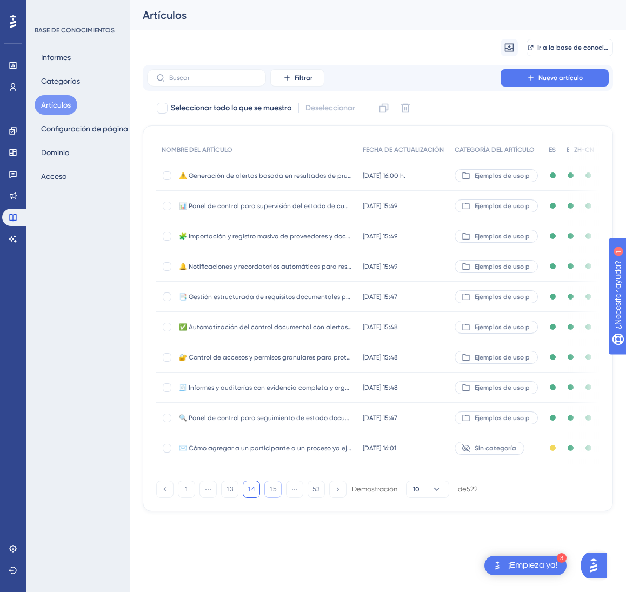
click at [272, 493] on font "15" at bounding box center [272, 490] width 7 height 8
click at [272, 493] on font "16" at bounding box center [272, 490] width 7 height 8
click at [272, 493] on font "17" at bounding box center [272, 490] width 7 height 8
click at [339, 242] on div "📋 Checklists digitales para inspecciones de calidad en procesos, productos o in…" at bounding box center [265, 236] width 173 height 30
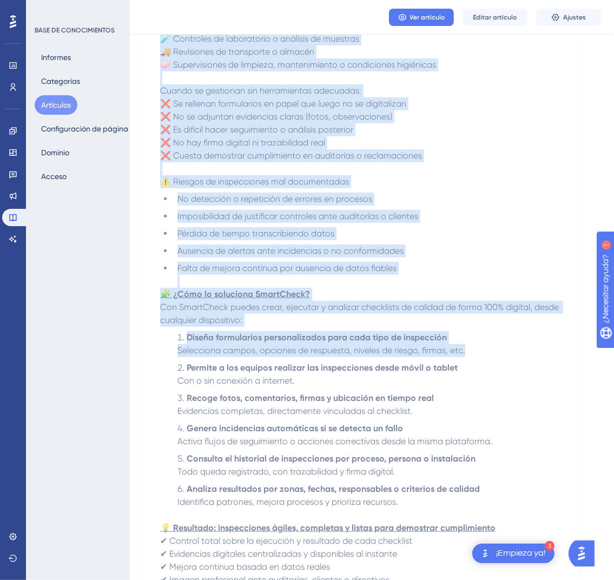
scroll to position [405, 0]
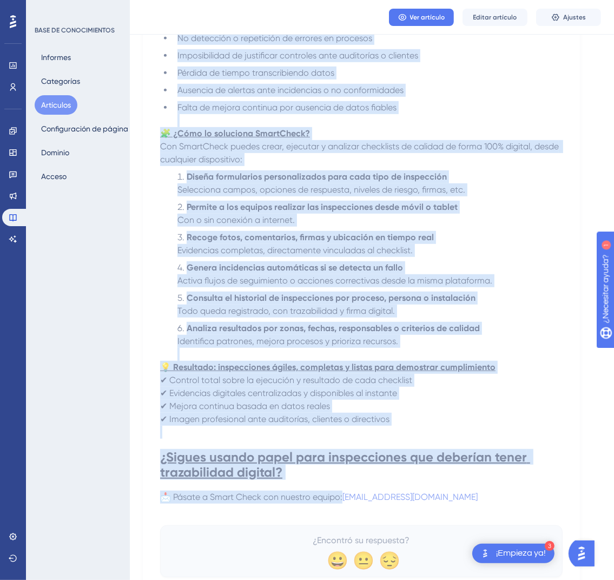
drag, startPoint x: 169, startPoint y: 150, endPoint x: 477, endPoint y: 493, distance: 460.4
click at [477, 493] on div "📋 Checklists digitales para inspecciones de calidad en procesos, productos o in…" at bounding box center [361, 155] width 402 height 844
copy div "📋 Checklists digitales para inspecciones de calidad en procesos, productos o in…"
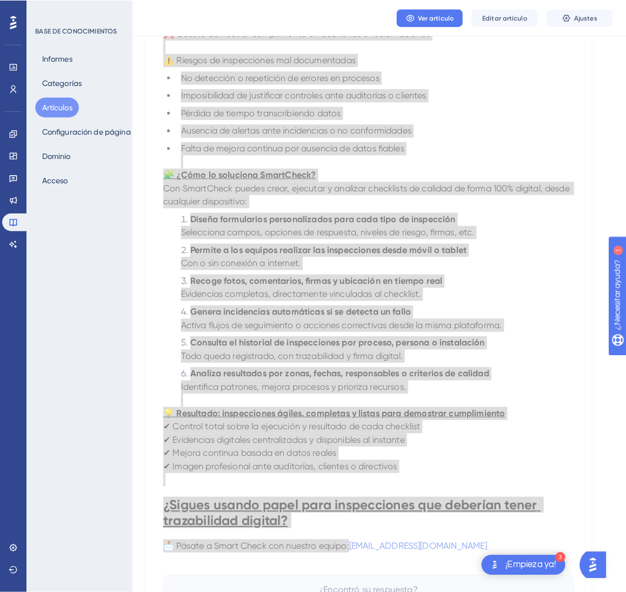
scroll to position [0, 0]
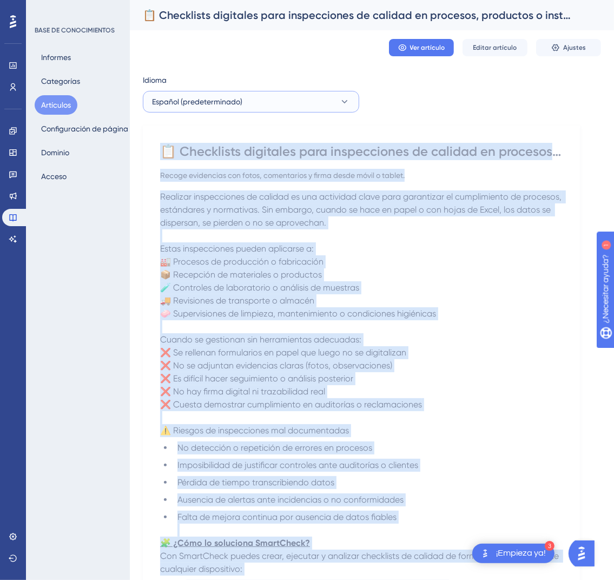
click at [322, 102] on button "Español (predeterminado)" at bounding box center [251, 102] width 216 height 22
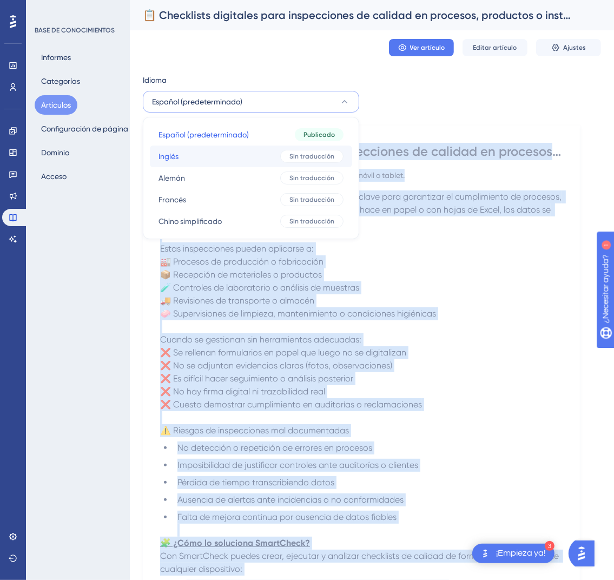
click at [251, 156] on button "Inglés Inglés Sin traducción" at bounding box center [251, 156] width 202 height 22
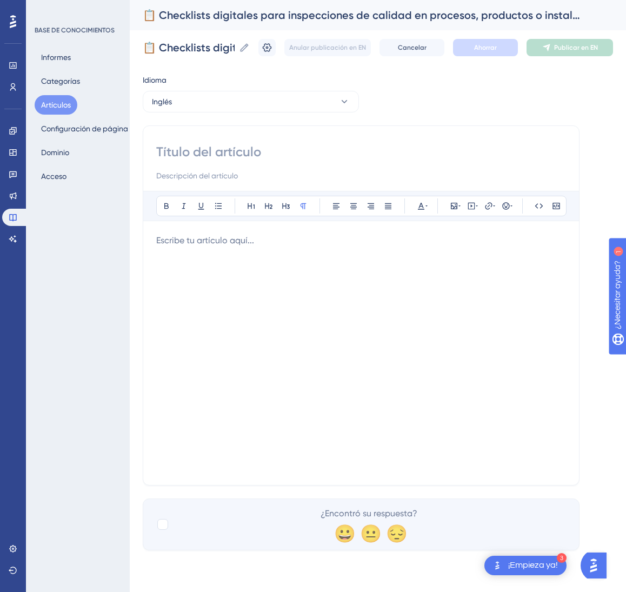
click at [255, 154] on input at bounding box center [361, 151] width 410 height 17
paste input "📋 Digital Checklists for Quality Inspections in Processes, Products, or Facilit…"
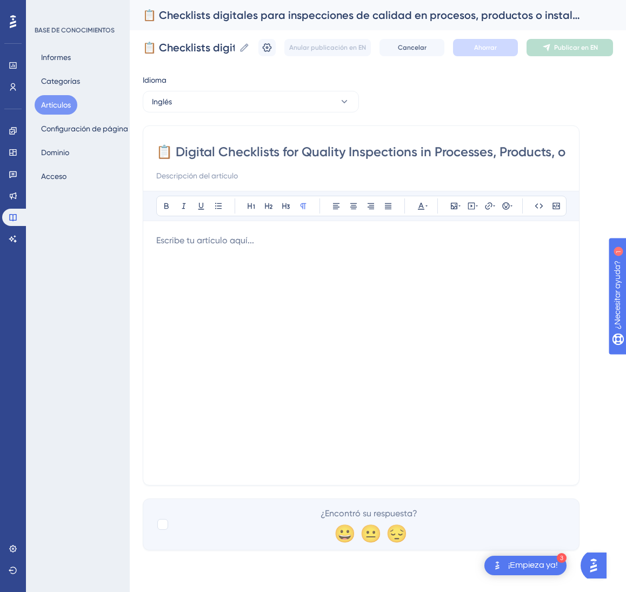
scroll to position [0, 61]
type input "📋 Digital Checklists for Quality Inspections in Processes, Products, or Facilit…"
click at [229, 386] on div at bounding box center [361, 353] width 410 height 238
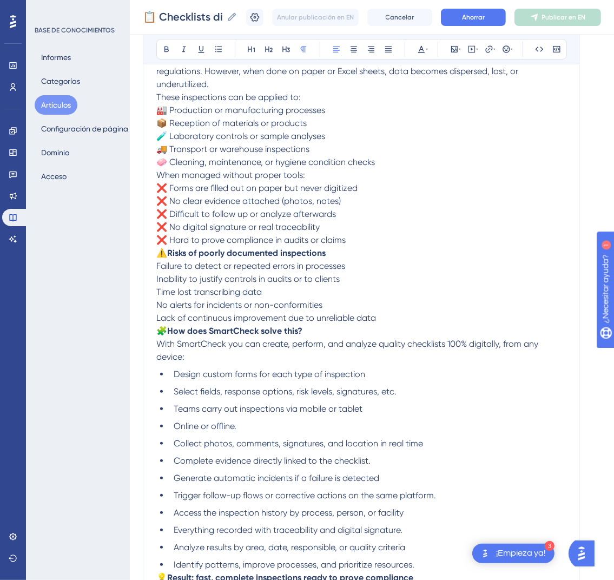
scroll to position [272, 0]
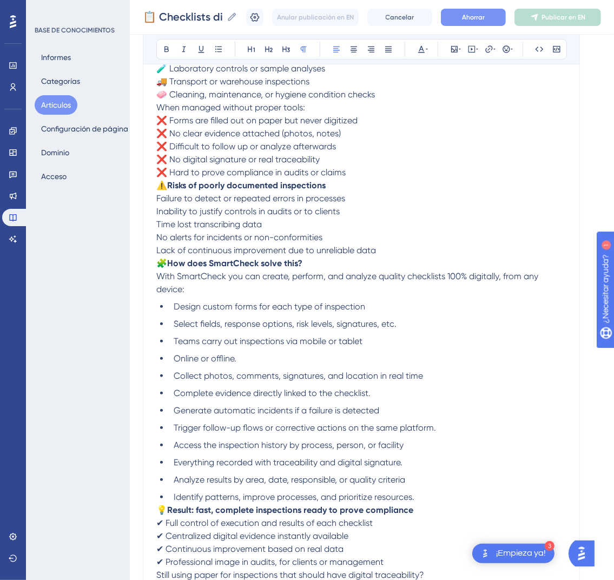
click at [473, 17] on button "Ahorrar" at bounding box center [473, 17] width 65 height 17
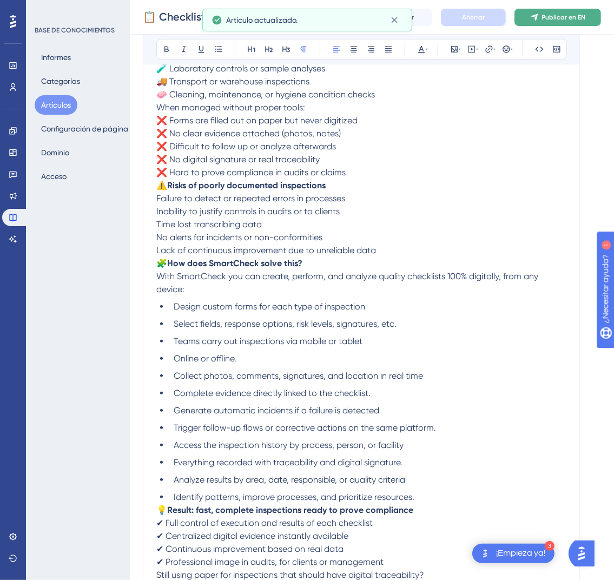
click at [560, 14] on font "Publicar en EN" at bounding box center [564, 18] width 44 height 8
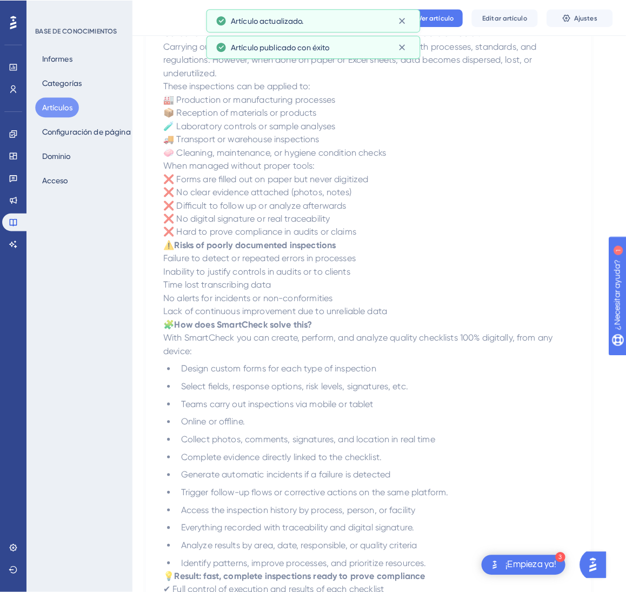
scroll to position [0, 0]
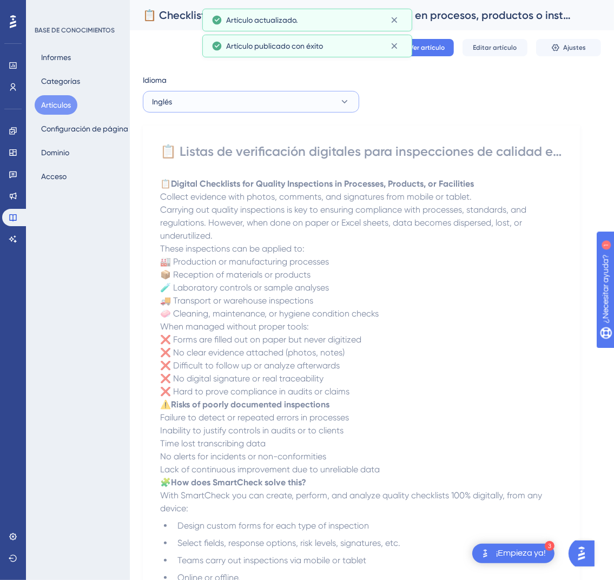
click at [296, 109] on button "Inglés" at bounding box center [251, 102] width 216 height 22
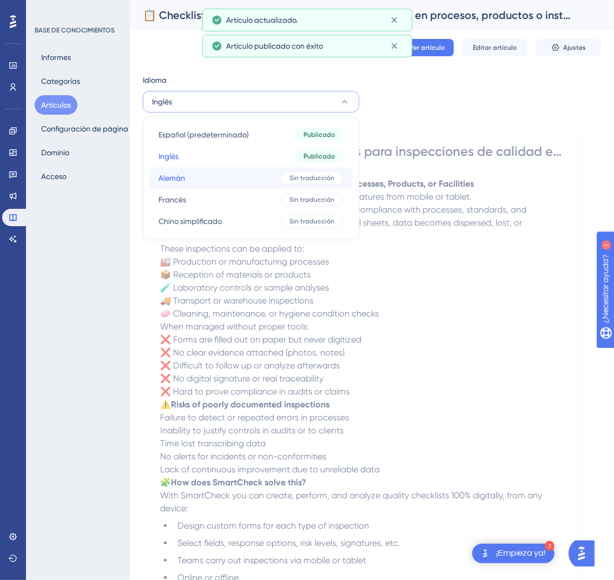
click at [287, 179] on div "Sin traducción" at bounding box center [311, 177] width 63 height 13
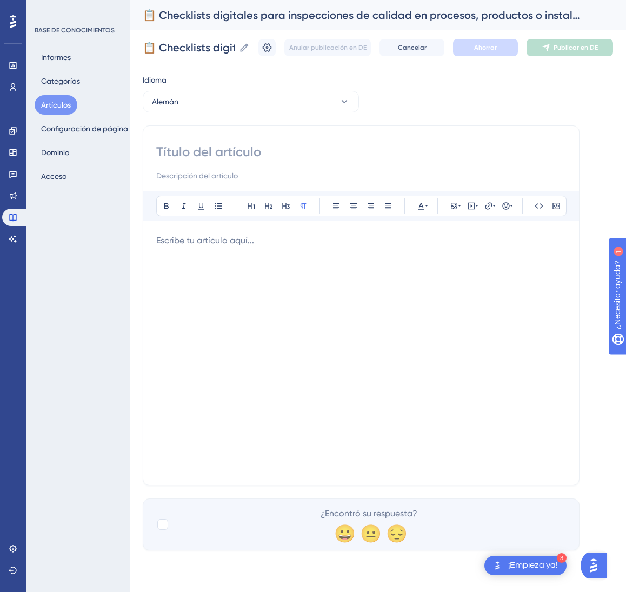
click at [358, 152] on input at bounding box center [361, 151] width 410 height 17
paste input "📋 Digitale Checklisten für Qualitätsinspektionen in Prozessen, Produkten oder A…"
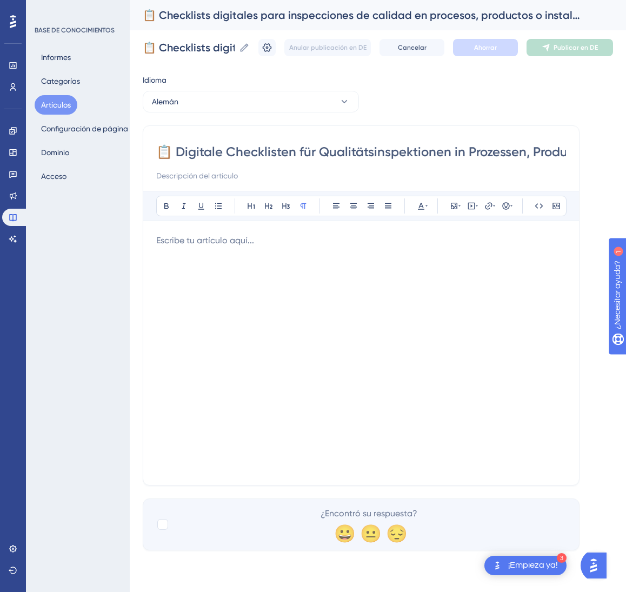
scroll to position [0, 113]
type input "📋 Digitale Checklisten für Qualitätsinspektionen in Prozessen, Produkten oder A…"
click at [408, 373] on div at bounding box center [361, 353] width 410 height 238
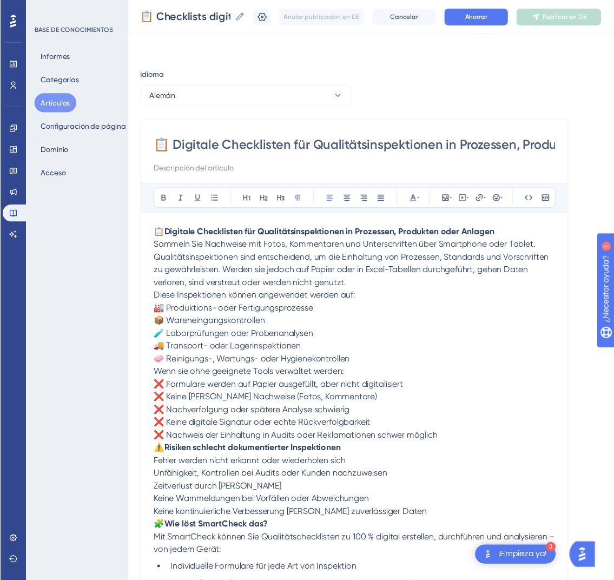
scroll to position [276, 0]
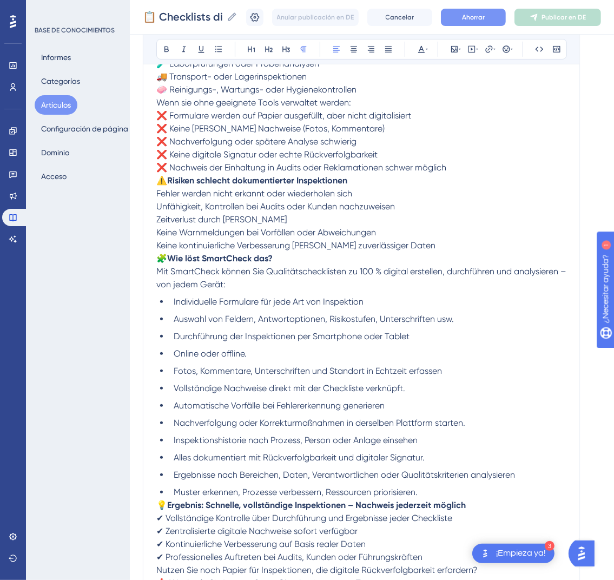
click at [478, 19] on font "Ahorrar" at bounding box center [473, 18] width 23 height 8
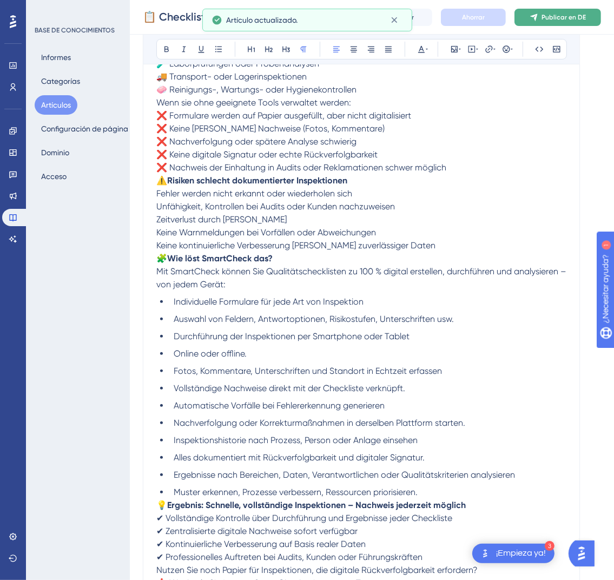
click at [565, 21] on span "Publicar en DE" at bounding box center [563, 17] width 44 height 9
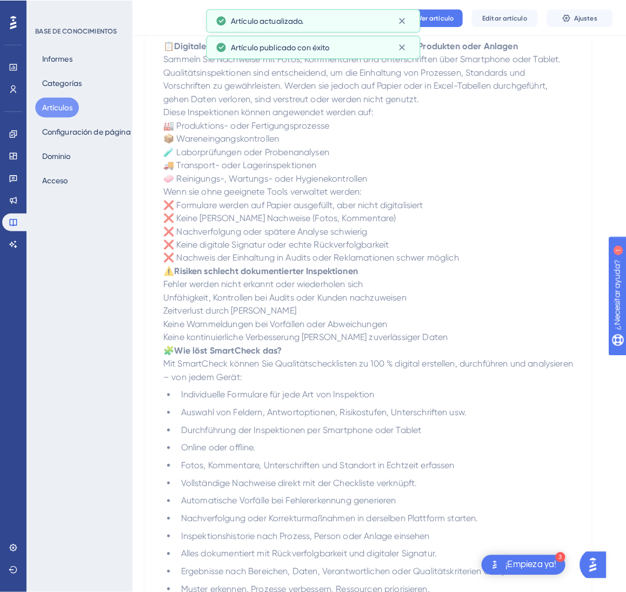
scroll to position [0, 0]
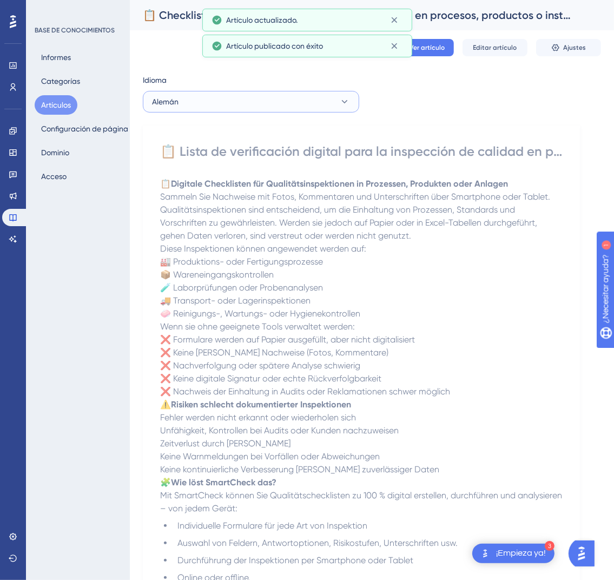
click at [236, 108] on button "Alemán" at bounding box center [251, 102] width 216 height 22
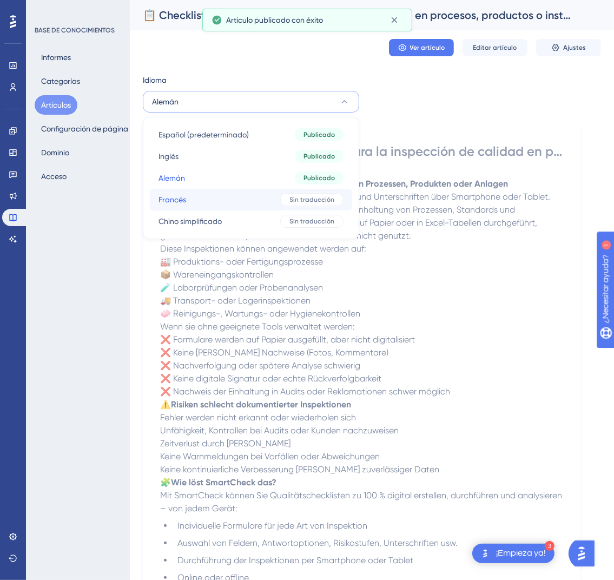
click at [236, 201] on button "Francés Francés Sin traducción" at bounding box center [251, 200] width 202 height 22
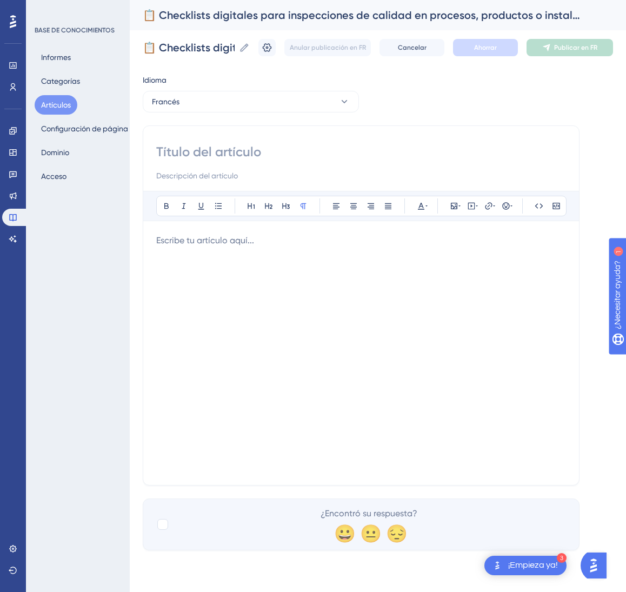
click at [257, 149] on input at bounding box center [361, 151] width 410 height 17
paste input "📋 Checklists numériques pour inspections qualité de processus, produits ou inst…"
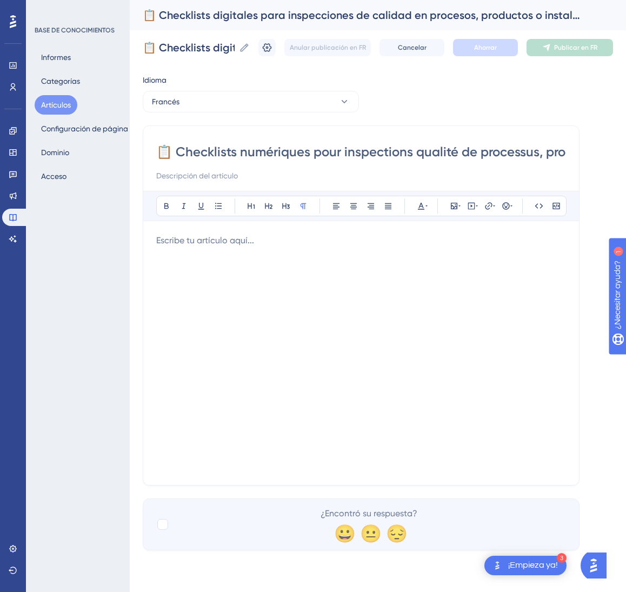
scroll to position [0, 124]
type input "📋 Checklists numériques pour inspections qualité de processus, produits ou inst…"
drag, startPoint x: 86, startPoint y: 3, endPoint x: 445, endPoint y: 267, distance: 446.0
click at [445, 267] on div at bounding box center [361, 353] width 410 height 238
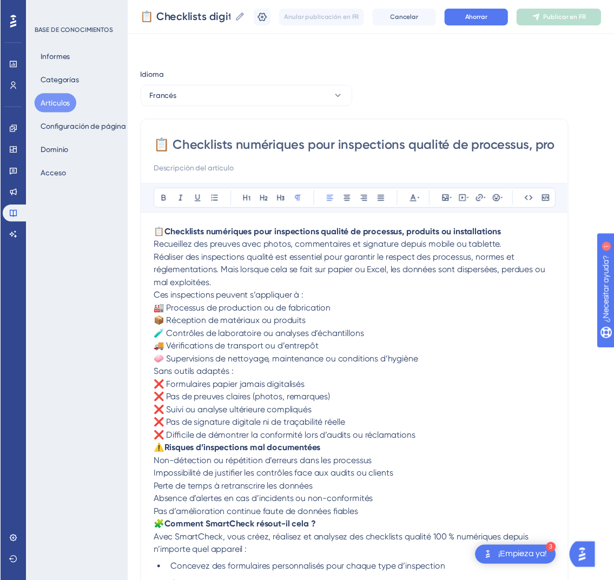
scroll to position [276, 0]
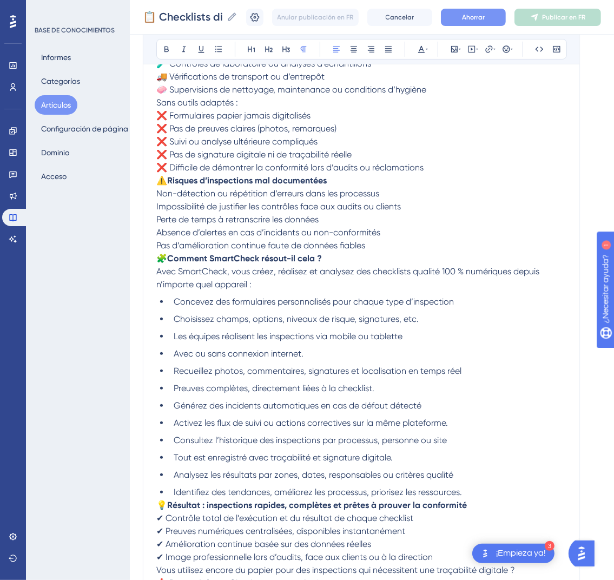
click at [499, 14] on button "Ahorrar" at bounding box center [473, 17] width 65 height 17
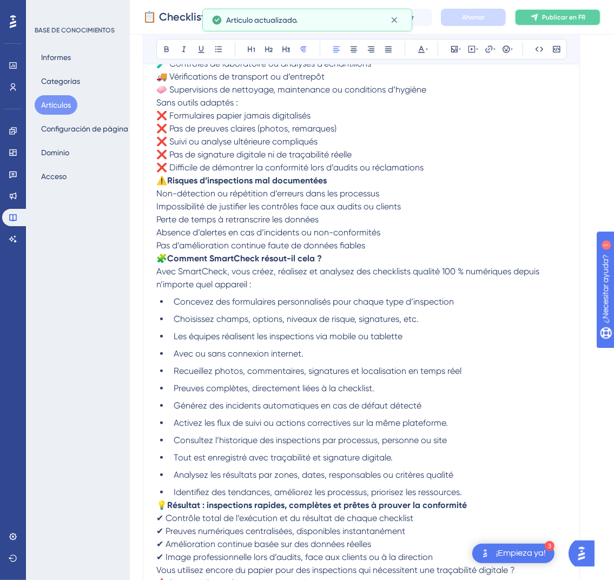
click at [583, 20] on font "Publicar en FR" at bounding box center [563, 18] width 43 height 8
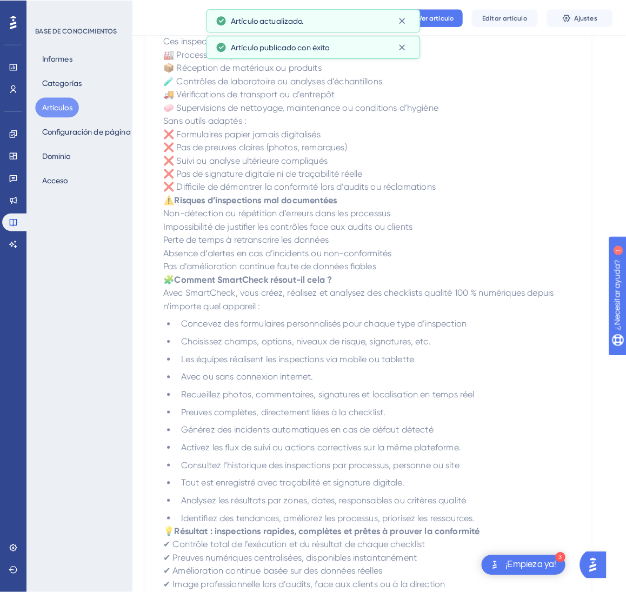
scroll to position [0, 0]
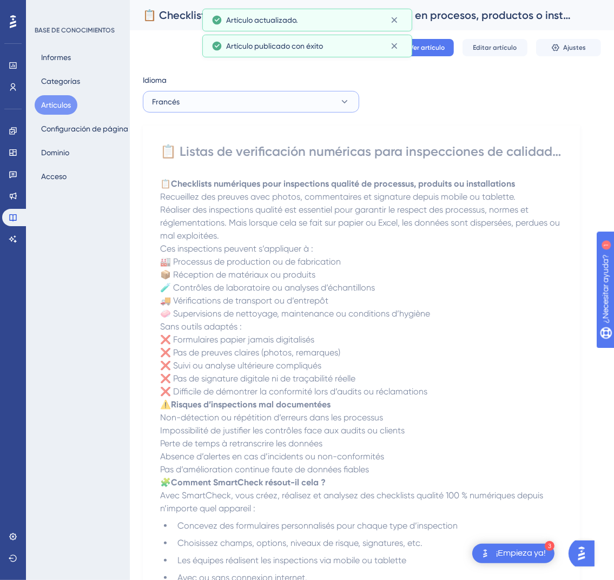
click at [320, 91] on button "Francés" at bounding box center [251, 102] width 216 height 22
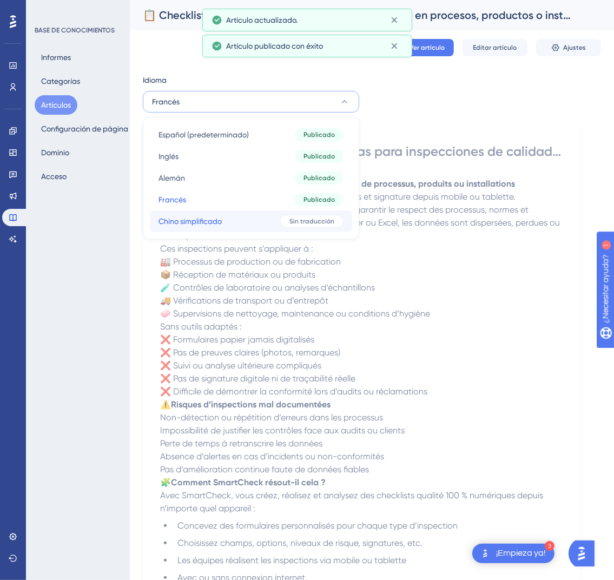
click at [288, 224] on div "Sin traducción" at bounding box center [311, 221] width 63 height 13
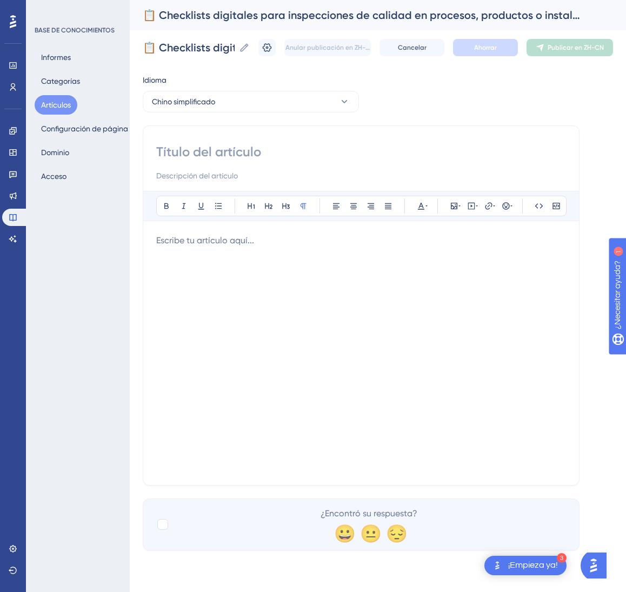
click at [259, 148] on input at bounding box center [361, 151] width 410 height 17
paste input "📋 质量检查的数字化清单（流程、产品或设施）"
type input "📋 质量检查的数字化清单（流程、产品或设施）"
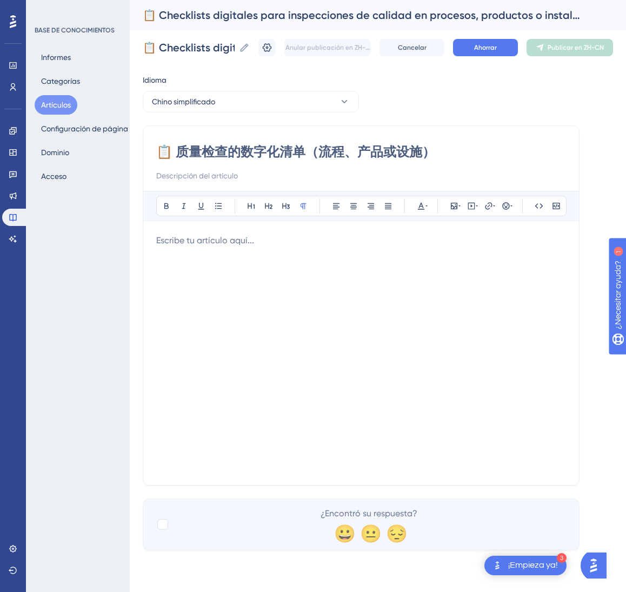
click at [439, 328] on div at bounding box center [361, 353] width 410 height 238
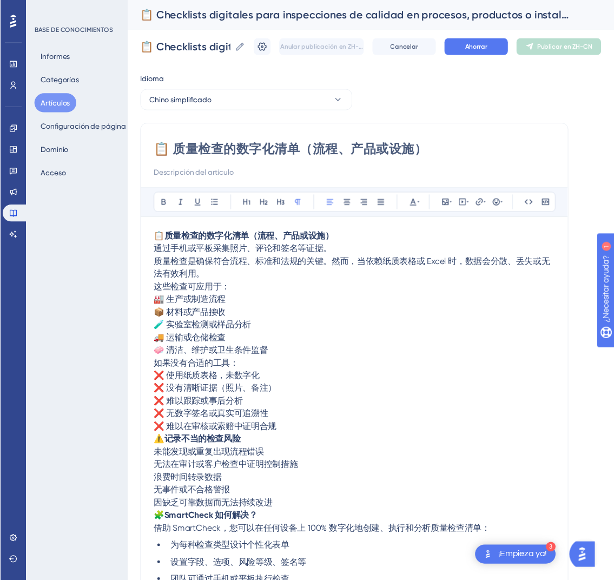
scroll to position [250, 0]
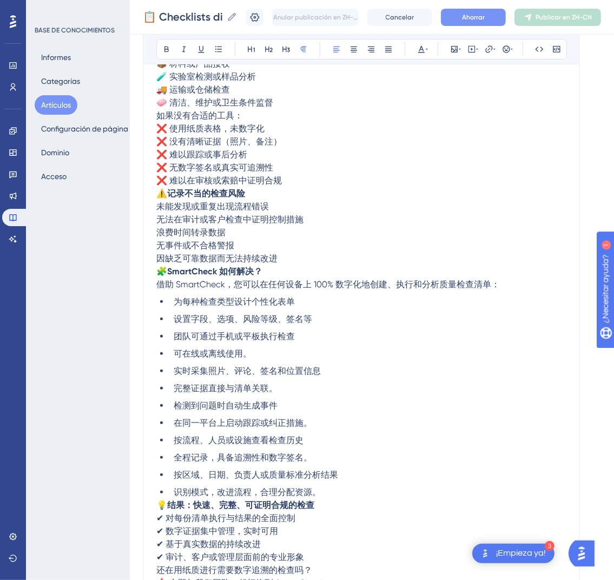
click at [478, 24] on button "Ahorrar" at bounding box center [473, 17] width 65 height 17
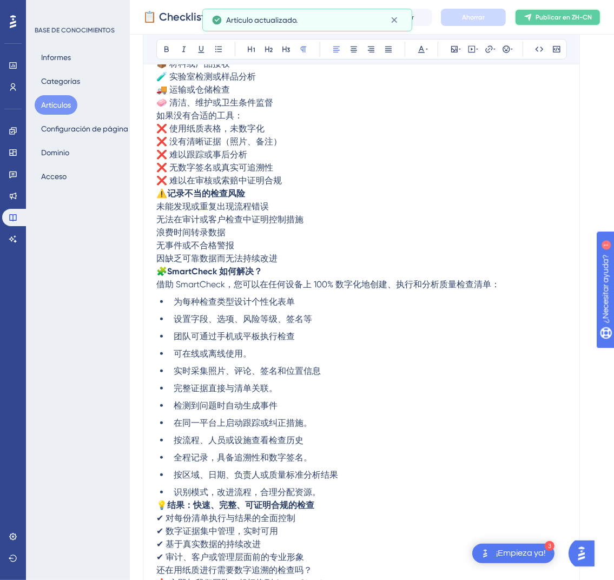
click at [575, 23] on button "Publicar en ZH-CN" at bounding box center [557, 17] width 87 height 17
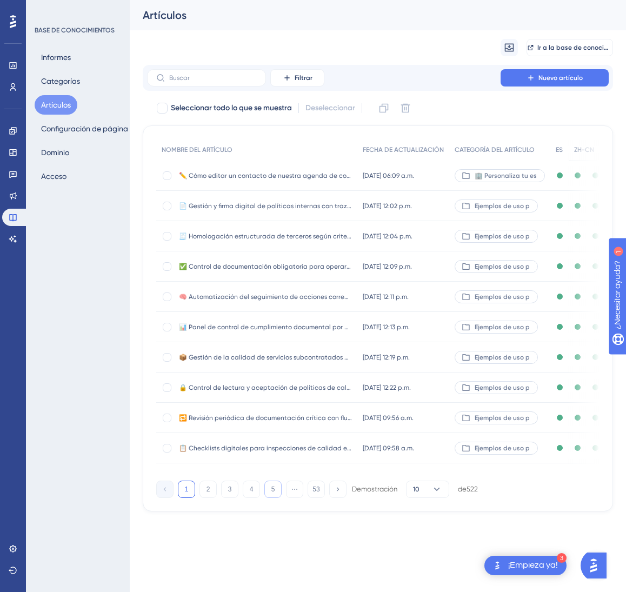
click at [272, 493] on font "5" at bounding box center [274, 490] width 4 height 8
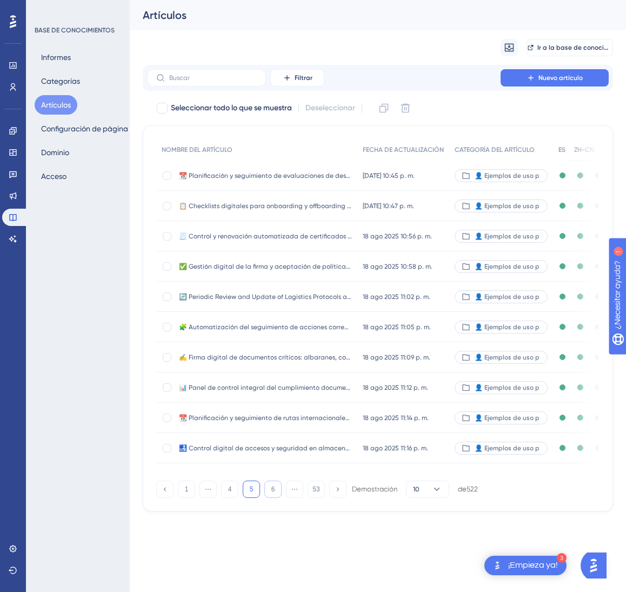
click at [271, 498] on button "6" at bounding box center [272, 489] width 17 height 17
click at [271, 498] on button "8" at bounding box center [272, 489] width 17 height 17
click at [271, 498] on button "10" at bounding box center [272, 489] width 17 height 17
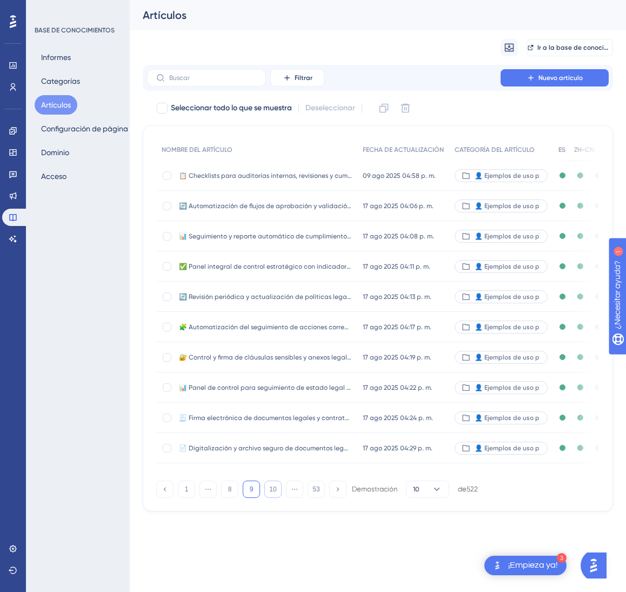
click at [271, 498] on button "10" at bounding box center [272, 489] width 17 height 17
click at [270, 498] on button "10" at bounding box center [272, 489] width 17 height 17
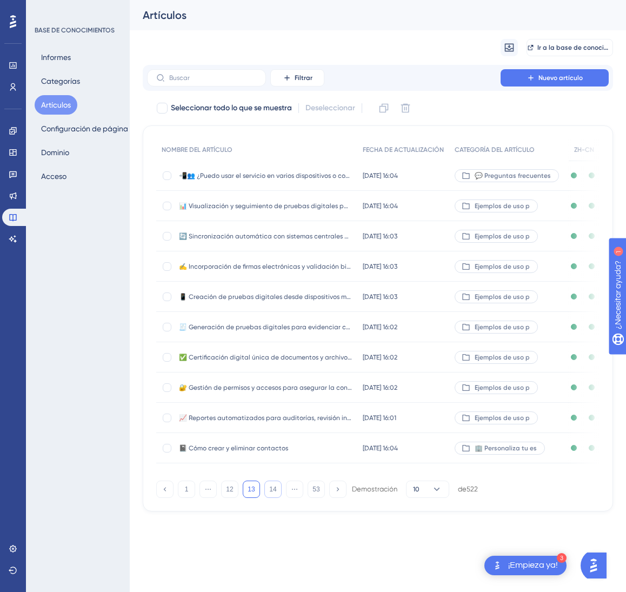
click at [270, 493] on font "14" at bounding box center [272, 490] width 7 height 8
click at [270, 498] on button "14" at bounding box center [272, 489] width 17 height 17
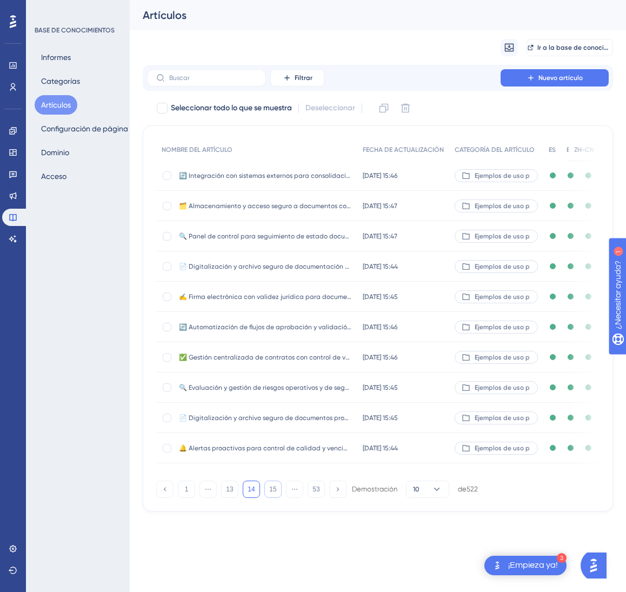
click at [270, 493] on font "15" at bounding box center [272, 490] width 7 height 8
click at [270, 493] on font "17" at bounding box center [272, 490] width 7 height 8
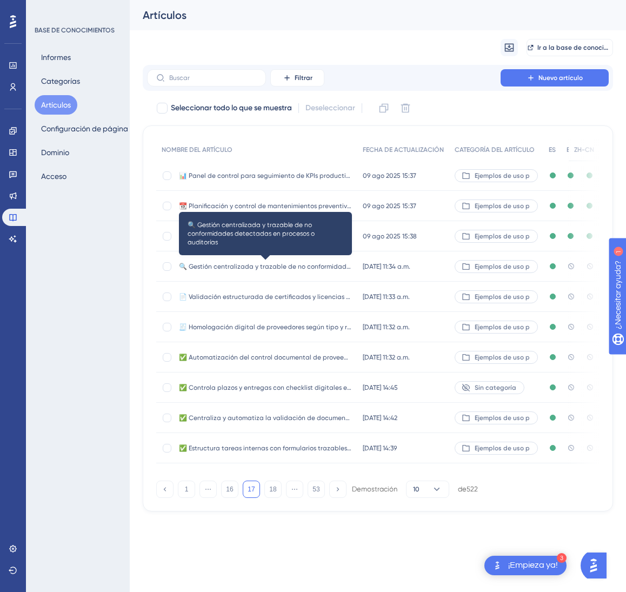
click at [324, 270] on span "🔍 Gestión centralizada y trazable de no conformidades detectadas en procesos o …" at bounding box center [265, 266] width 173 height 9
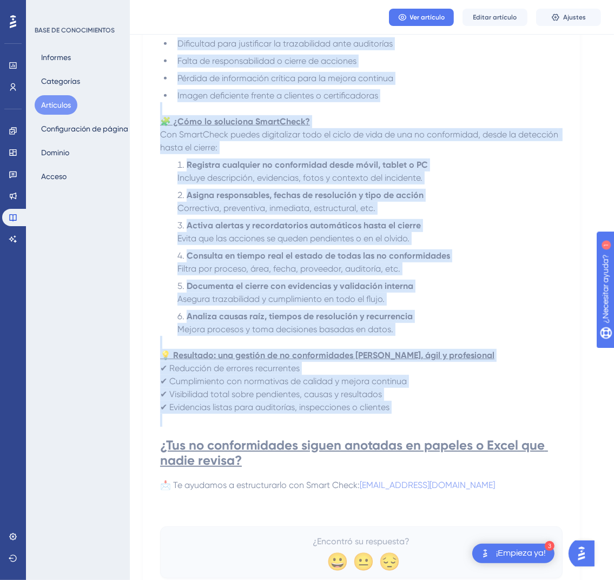
scroll to position [455, 0]
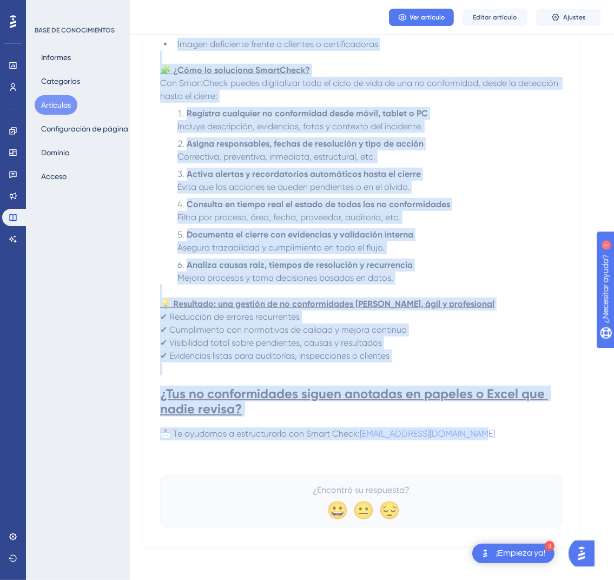
drag, startPoint x: 161, startPoint y: 150, endPoint x: 515, endPoint y: 436, distance: 455.8
click at [515, 436] on div "🔍 Gestión centralizada y trazable de no conformidades detectadas en procesos o …" at bounding box center [361, 105] width 402 height 844
copy div "🔍 Gestión centralizada y trazable de no conformidades detectadas en procesos o …"
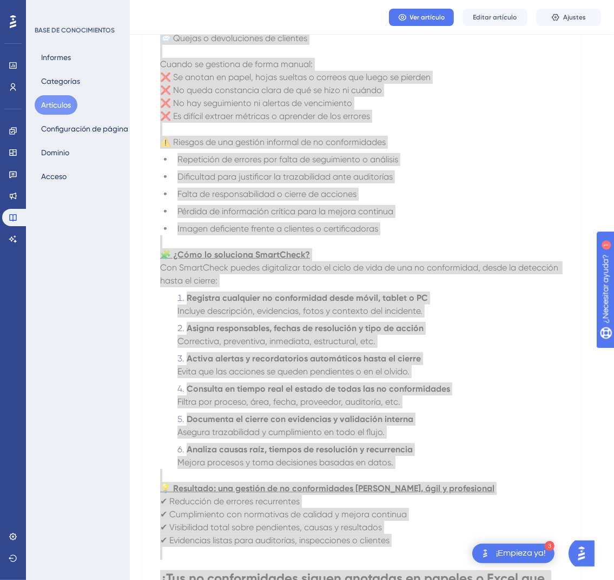
scroll to position [50, 0]
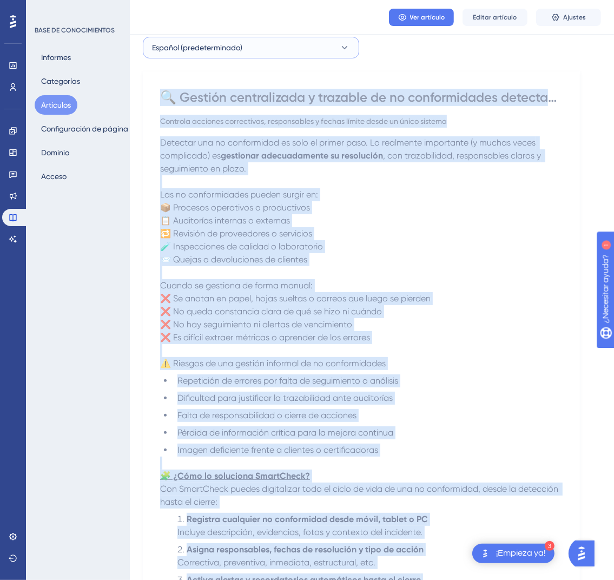
click at [327, 58] on button "Español (predeterminado)" at bounding box center [251, 48] width 216 height 22
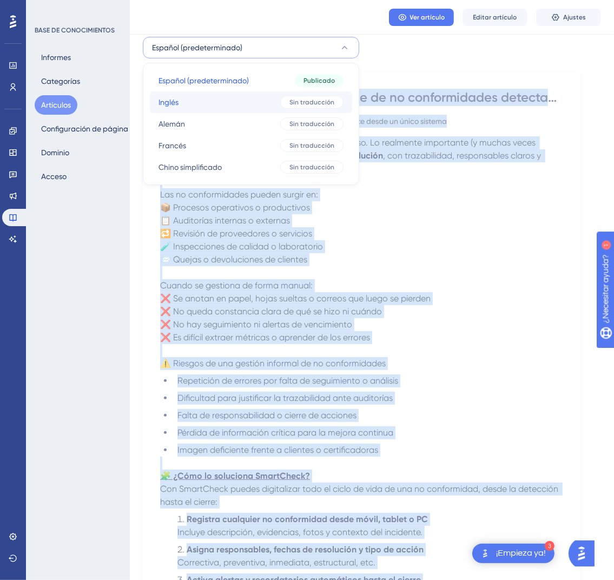
click at [274, 95] on button "Inglés Inglés Sin traducción" at bounding box center [251, 102] width 202 height 22
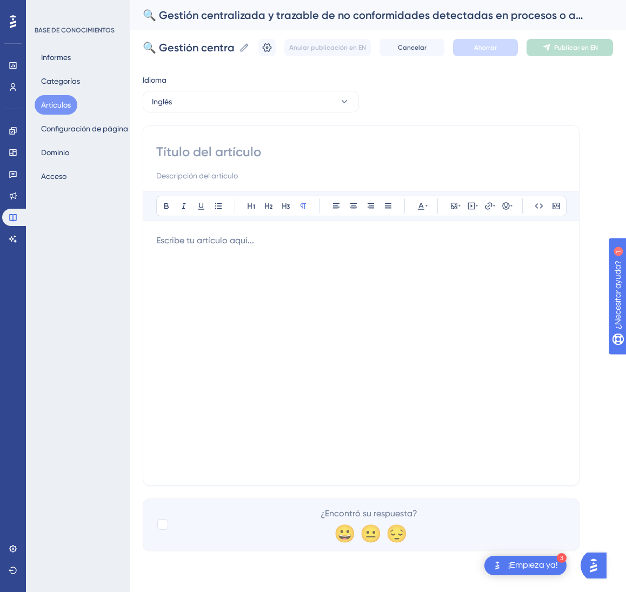
click at [277, 155] on input at bounding box center [361, 151] width 410 height 17
paste input "🔍 Centralized and Traceable Management of Non-Conformities Detected in Processe…"
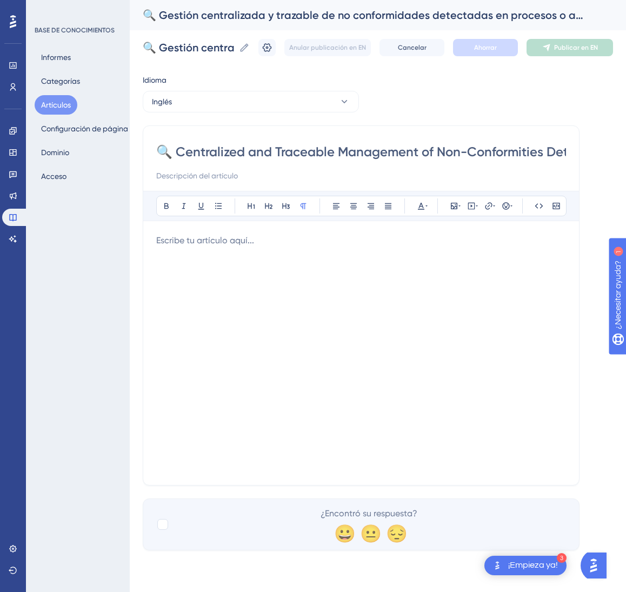
scroll to position [0, 170]
type input "🔍 Centralized and Traceable Management of Non-Conformities Detected in Processe…"
click at [341, 335] on div at bounding box center [361, 353] width 410 height 238
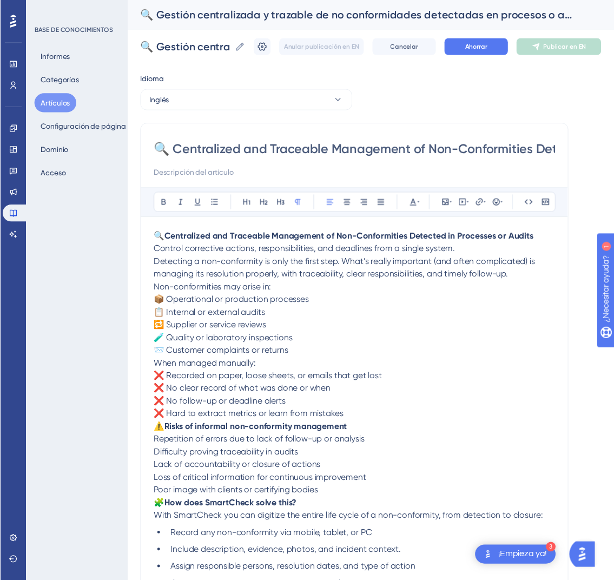
scroll to position [237, 0]
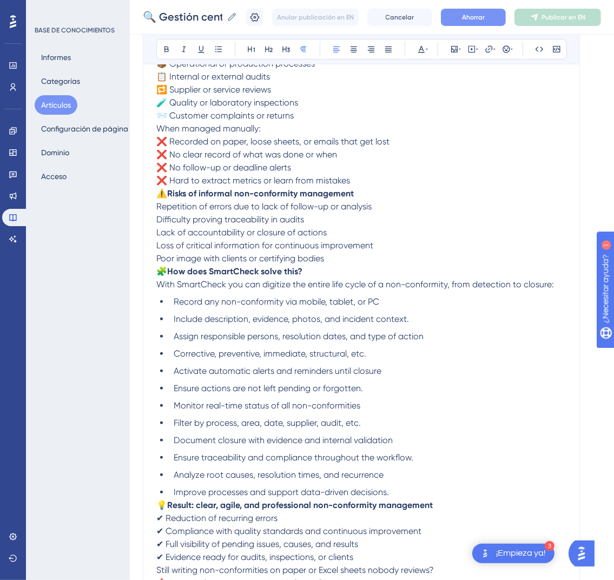
click at [485, 20] on font "Ahorrar" at bounding box center [473, 18] width 23 height 8
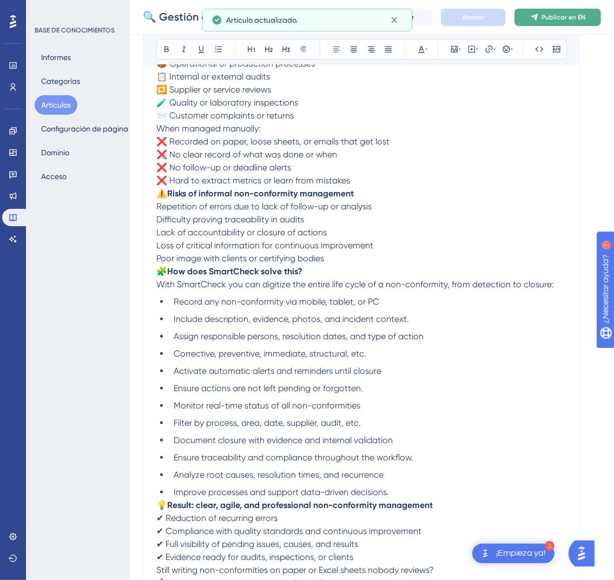
click at [553, 23] on button "Publicar en EN" at bounding box center [557, 17] width 87 height 17
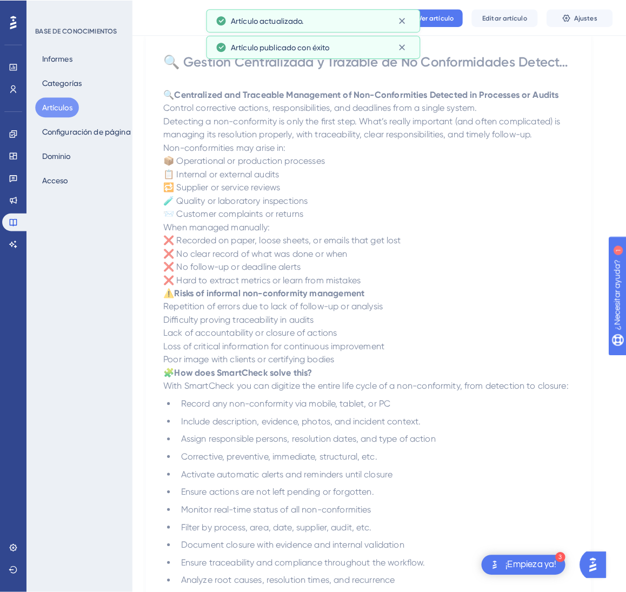
scroll to position [0, 0]
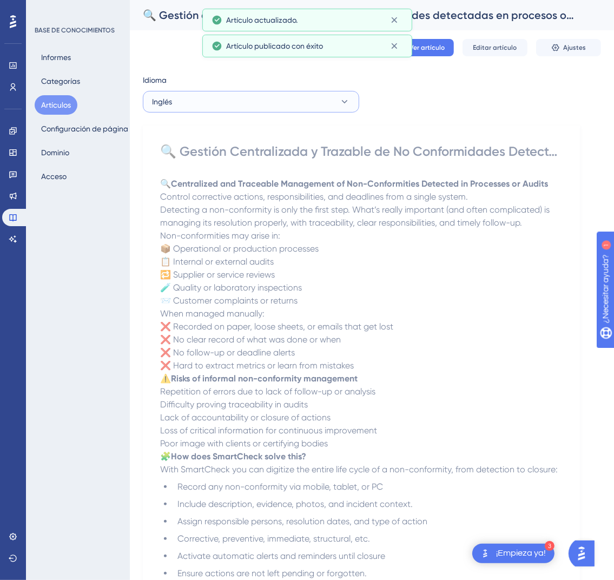
click at [251, 108] on button "Inglés" at bounding box center [251, 102] width 216 height 22
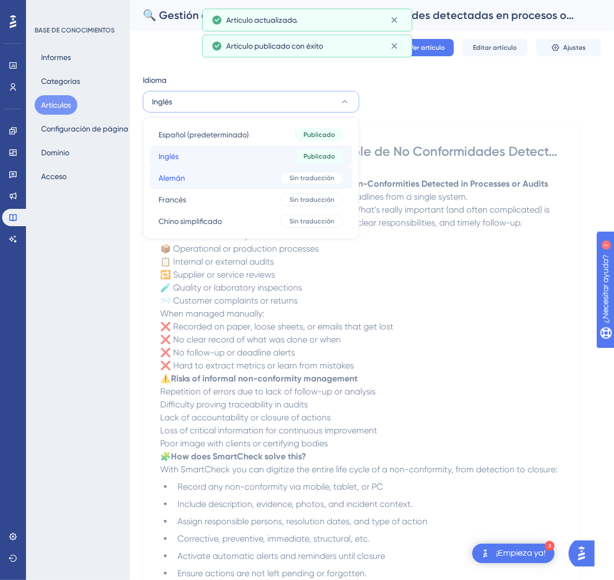
click at [241, 167] on button "Alemán Alemán Sin traducción" at bounding box center [251, 178] width 202 height 22
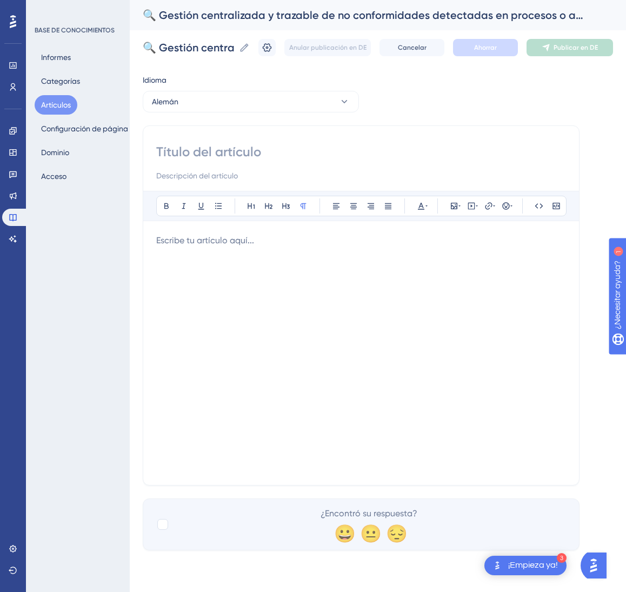
click at [372, 156] on input at bounding box center [361, 151] width 410 height 17
paste input "🔍 Zentralisierte und nachverfolgbare Verwaltung von Abweichungen in Prozessen o…"
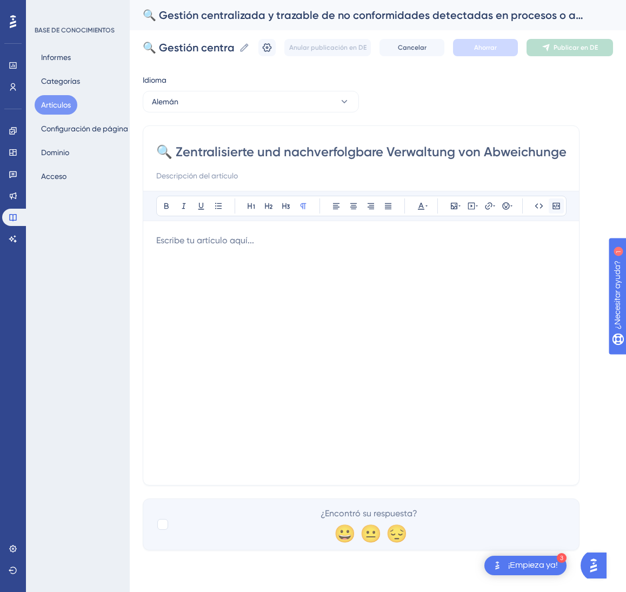
scroll to position [0, 155]
type input "🔍 Zentralisierte und nachverfolgbare Verwaltung von Abweichungen in Prozessen o…"
click at [335, 254] on div at bounding box center [361, 353] width 410 height 238
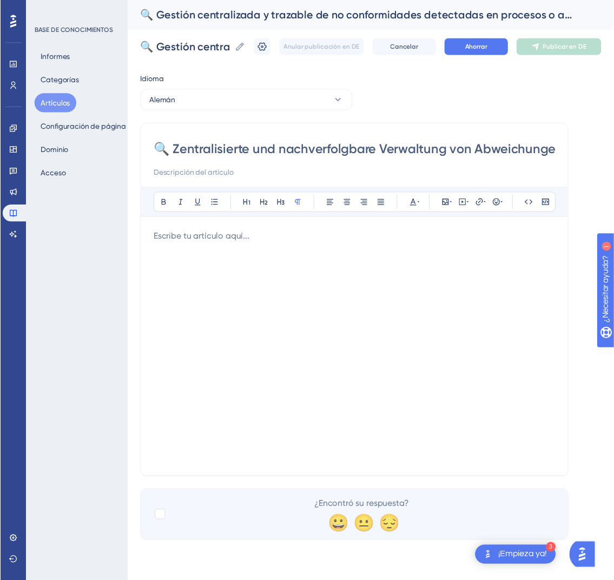
scroll to position [250, 0]
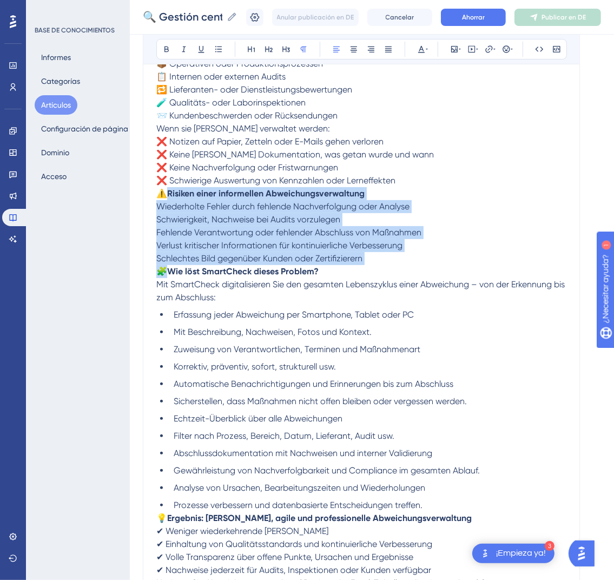
drag, startPoint x: 335, startPoint y: 254, endPoint x: 418, endPoint y: 39, distance: 229.9
click at [403, 79] on div "🔍 Zentralisierte und nachverfolgbare Verwaltung von Abweichungen in Prozessen o…" at bounding box center [361, 290] width 410 height 623
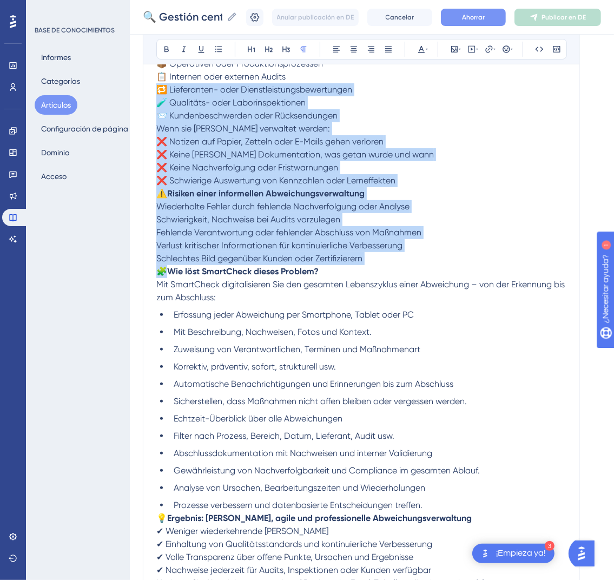
click at [497, 15] on button "Ahorrar" at bounding box center [473, 17] width 65 height 17
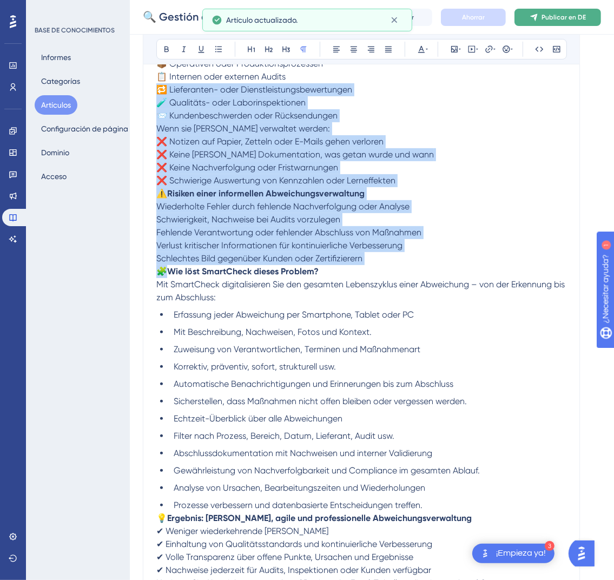
click at [561, 14] on font "Publicar en DE" at bounding box center [563, 18] width 44 height 8
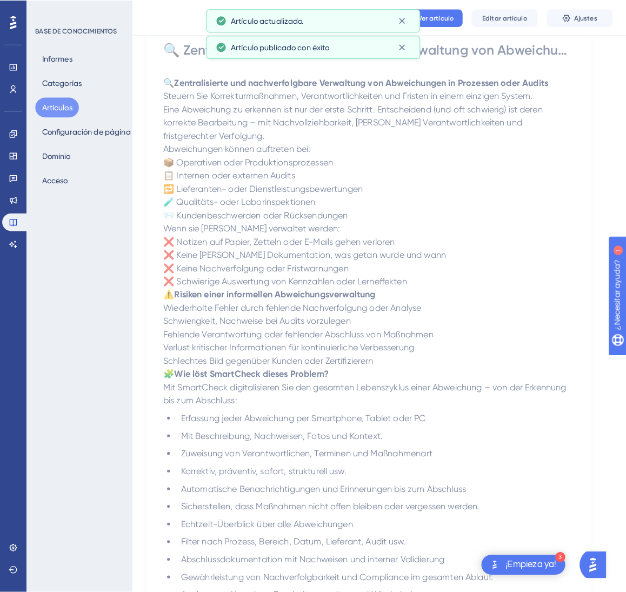
scroll to position [0, 0]
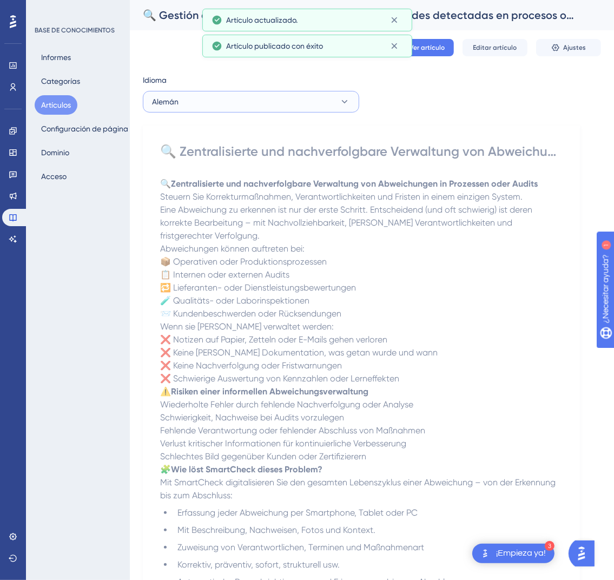
click at [212, 109] on button "Alemán" at bounding box center [251, 102] width 216 height 22
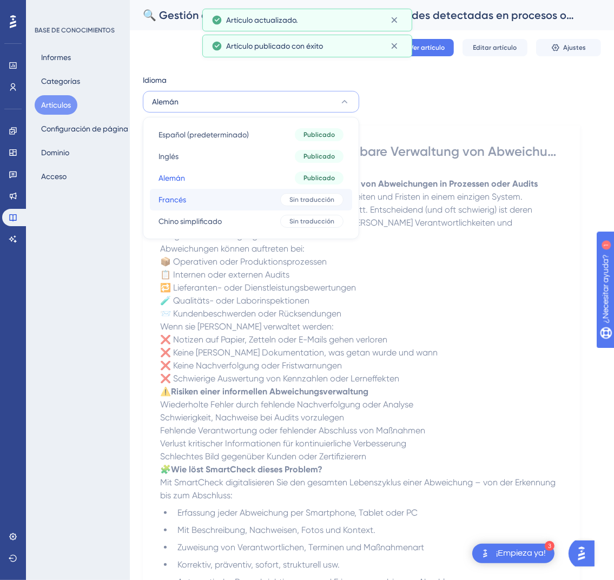
click at [223, 201] on button "Francés Francés Sin traducción" at bounding box center [251, 200] width 202 height 22
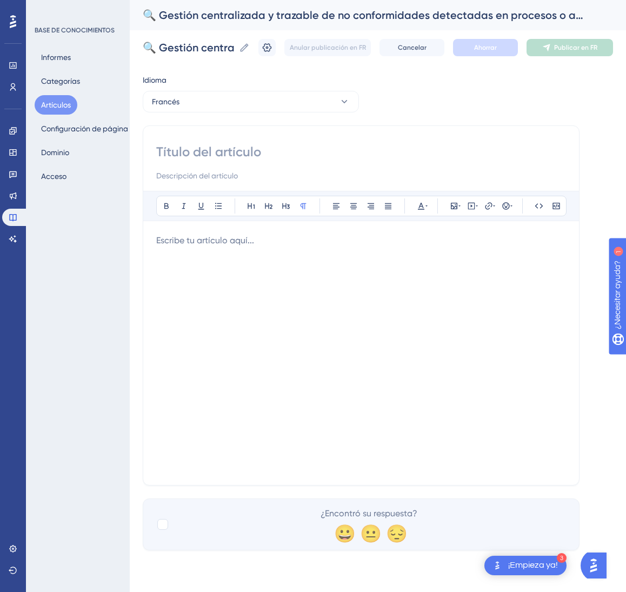
click at [266, 240] on p at bounding box center [361, 240] width 410 height 13
click at [228, 150] on input at bounding box center [361, 151] width 410 height 17
paste input "🔍 Gestion centralisée et traçable des non-conformités détectées dans les proces…"
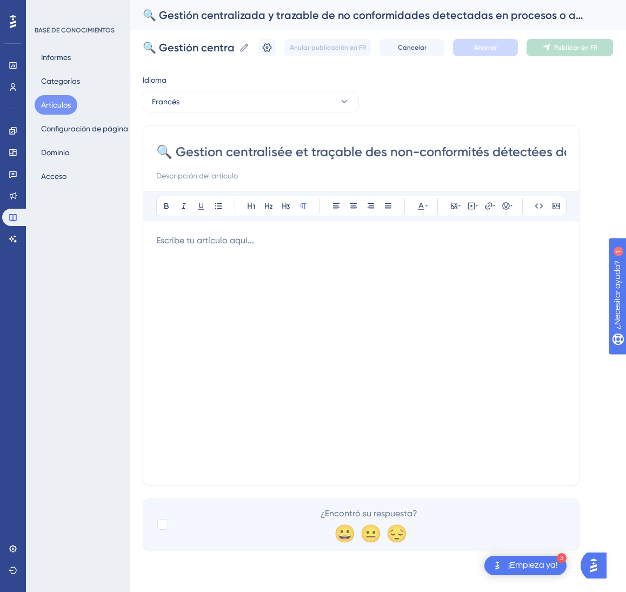
scroll to position [0, 161]
type input "🔍 Gestion centralisée et traçable des non-conformités détectées dans les proces…"
click at [450, 312] on div at bounding box center [361, 353] width 410 height 238
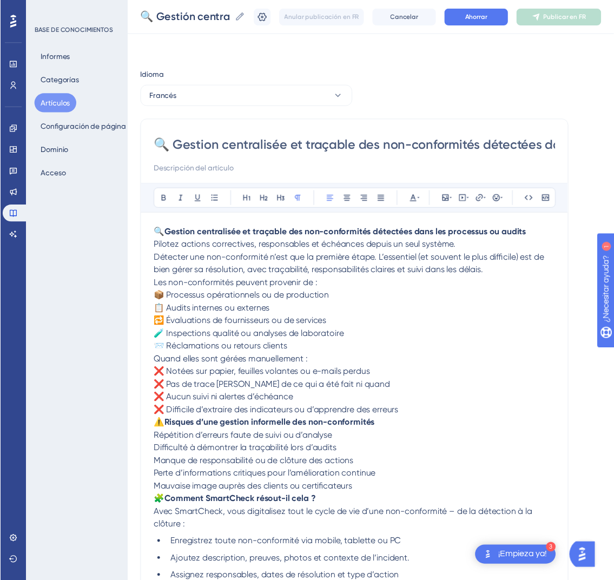
scroll to position [250, 0]
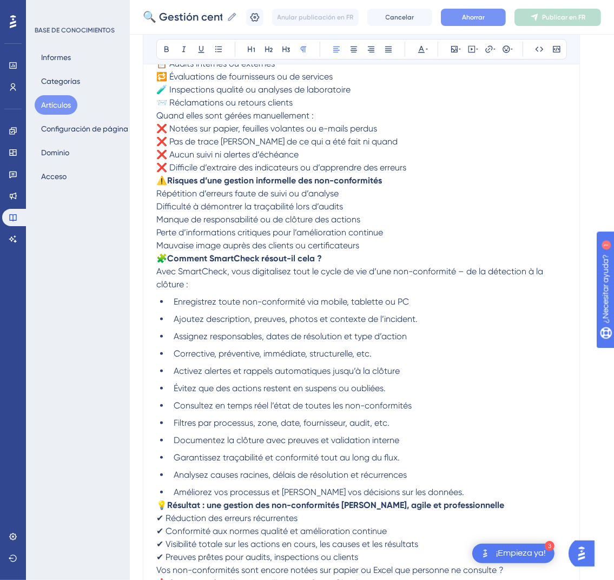
click at [500, 19] on button "Ahorrar" at bounding box center [473, 17] width 65 height 17
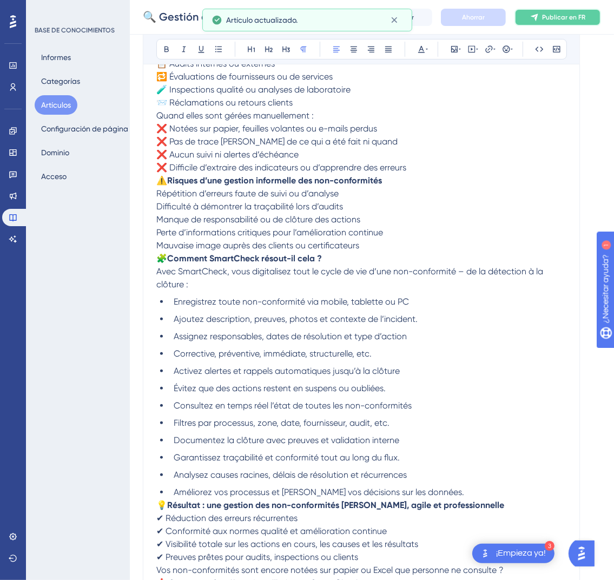
click at [575, 17] on font "Publicar en FR" at bounding box center [563, 18] width 43 height 8
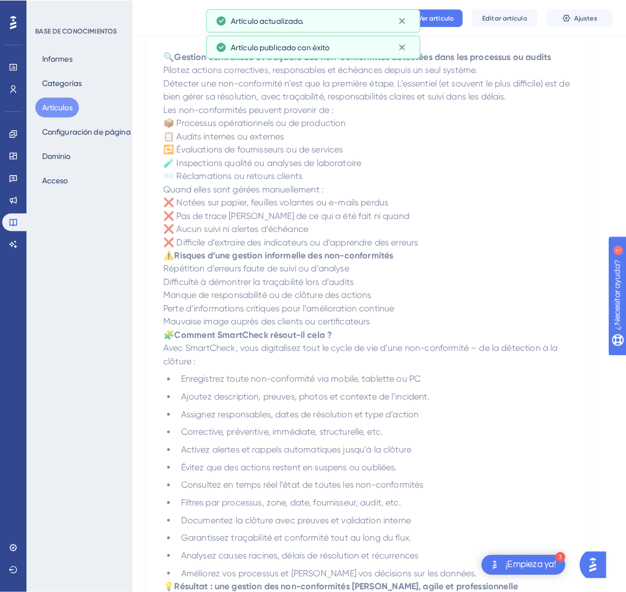
scroll to position [0, 0]
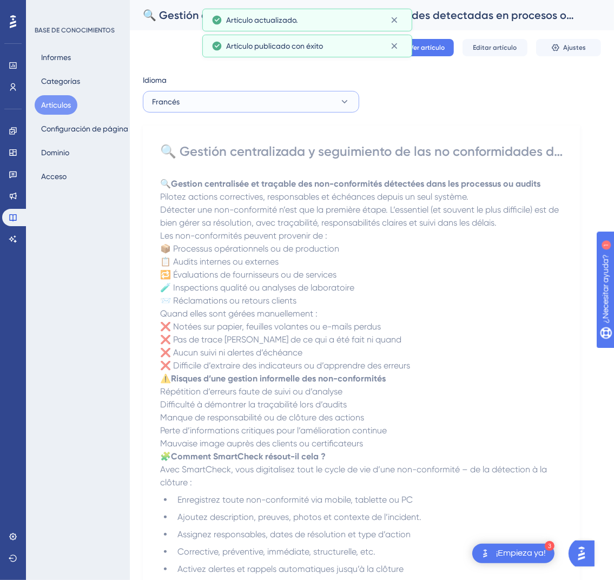
click at [277, 103] on button "Francés" at bounding box center [251, 102] width 216 height 22
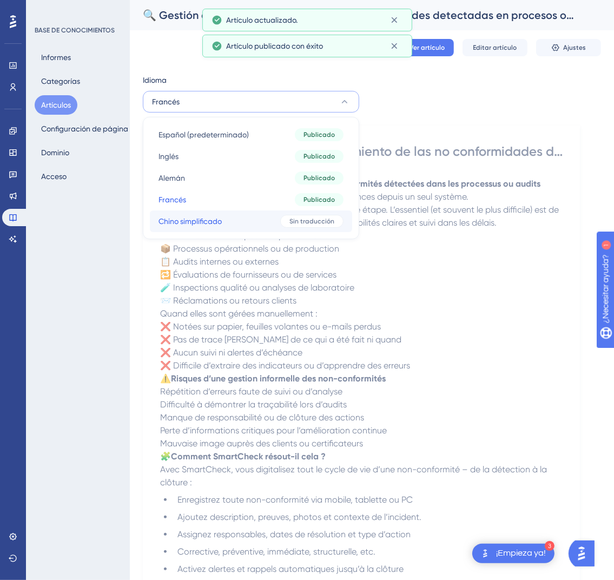
click at [258, 224] on button "Chino simplificado Chino simplificado Sin traducción" at bounding box center [251, 221] width 202 height 22
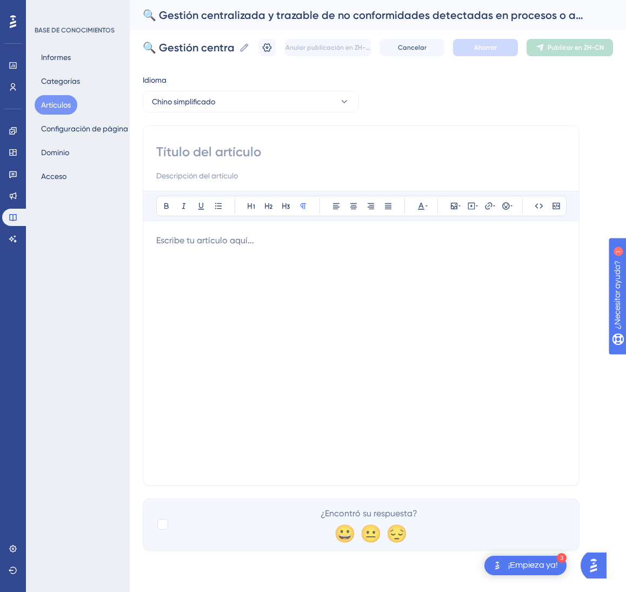
click at [287, 149] on input at bounding box center [361, 151] width 410 height 17
paste input "🔍 集中化、可追溯的流程或审计中不符合项管理"
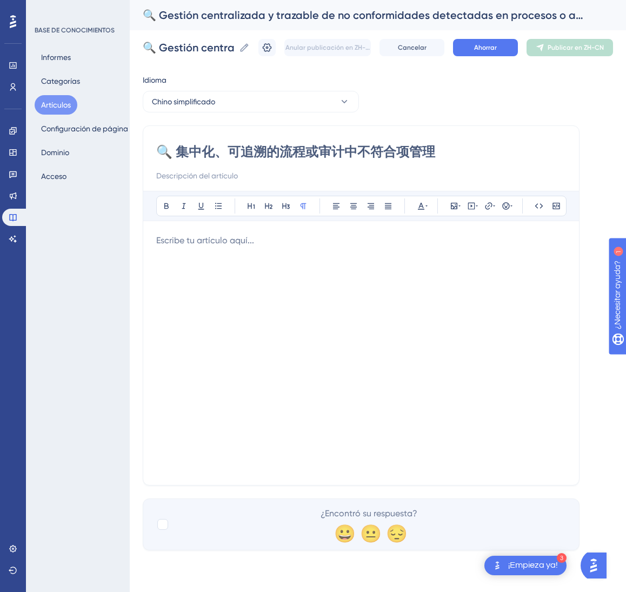
type input "🔍 集中化、可追溯的流程或审计中不符合项管理"
click at [485, 306] on div at bounding box center [361, 353] width 410 height 238
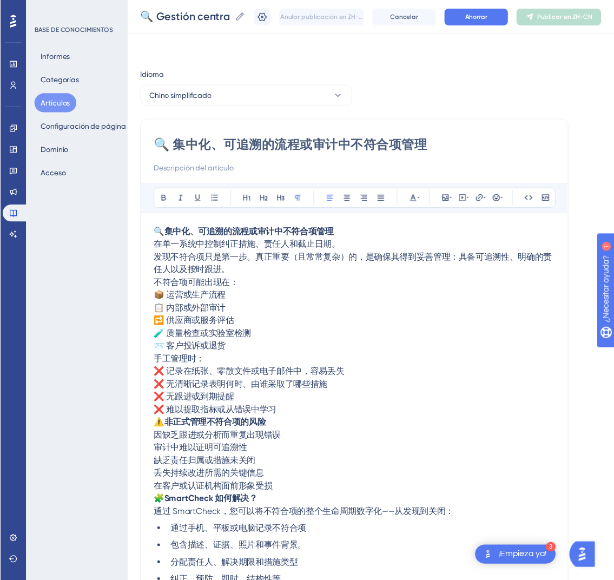
scroll to position [237, 0]
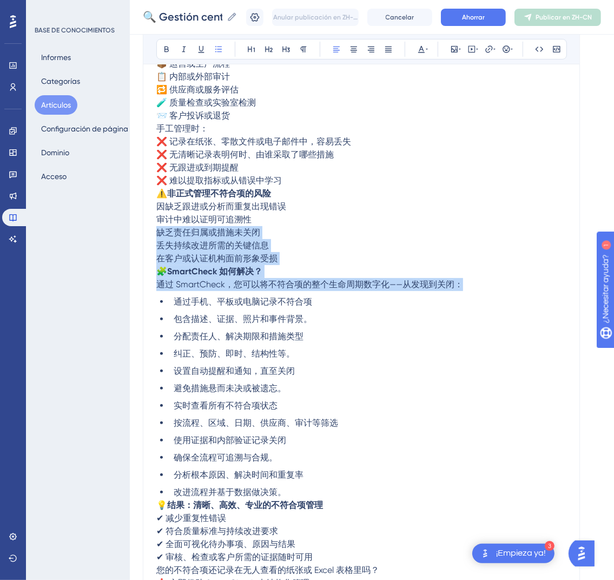
drag, startPoint x: 485, startPoint y: 306, endPoint x: 541, endPoint y: 117, distance: 196.4
click at [514, 219] on div "🔍 集中化、可追溯的流程或审计中不符合项管理 在单一系统中控制纠正措施、责任人和截止日期。 发现不符合项只是第一步。真正重要（且常常复杂）的，是确保其得到妥善…" at bounding box center [361, 290] width 410 height 597
click at [501, 17] on button "Ahorrar" at bounding box center [473, 17] width 65 height 17
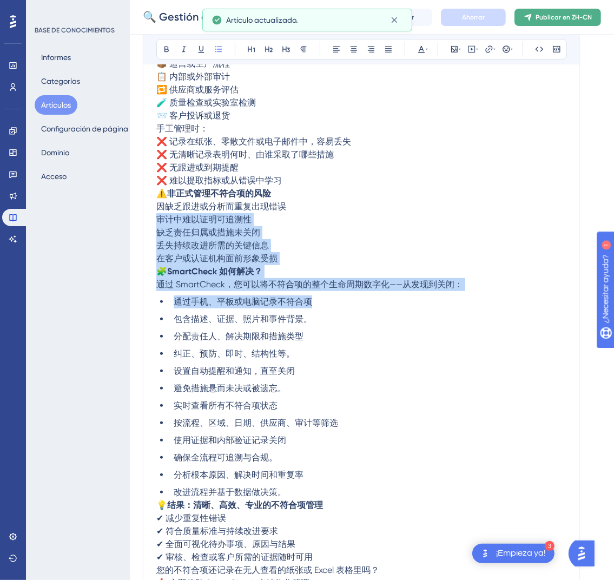
click at [583, 23] on button "Publicar en ZH-CN" at bounding box center [557, 17] width 87 height 17
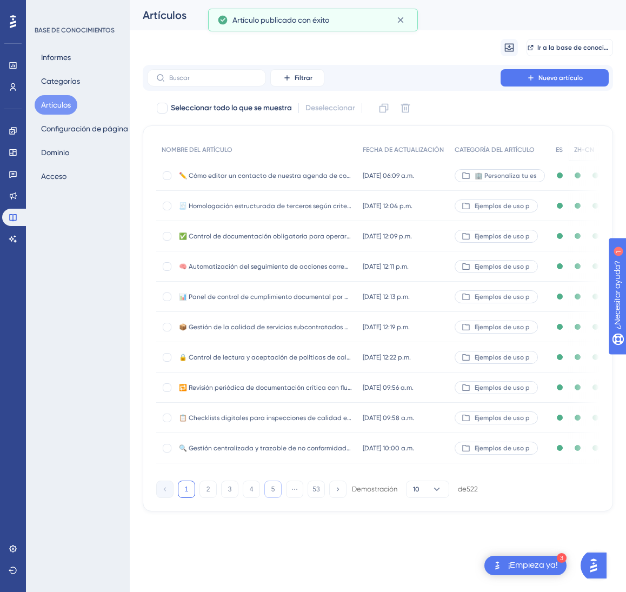
click at [277, 498] on button "5" at bounding box center [272, 489] width 17 height 17
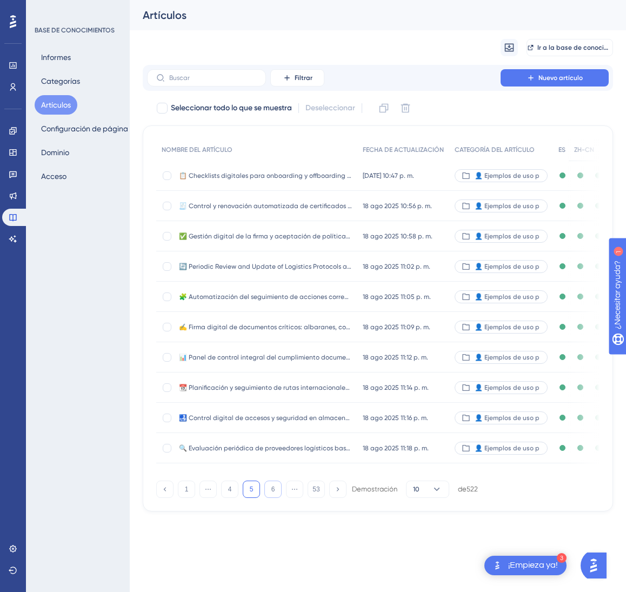
click at [277, 498] on button "6" at bounding box center [272, 489] width 17 height 17
click at [277, 498] on button "7" at bounding box center [272, 489] width 17 height 17
click at [277, 498] on button "9" at bounding box center [272, 489] width 17 height 17
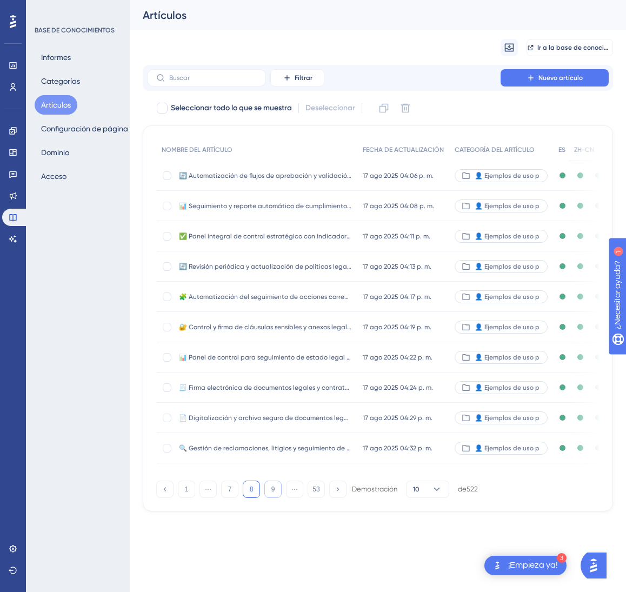
click at [277, 498] on button "9" at bounding box center [272, 489] width 17 height 17
click at [277, 498] on button "12" at bounding box center [272, 489] width 17 height 17
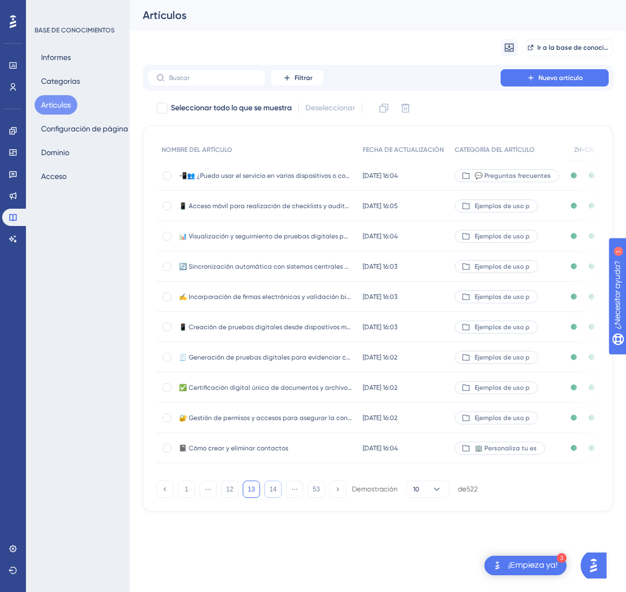
click at [277, 498] on button "14" at bounding box center [272, 489] width 17 height 17
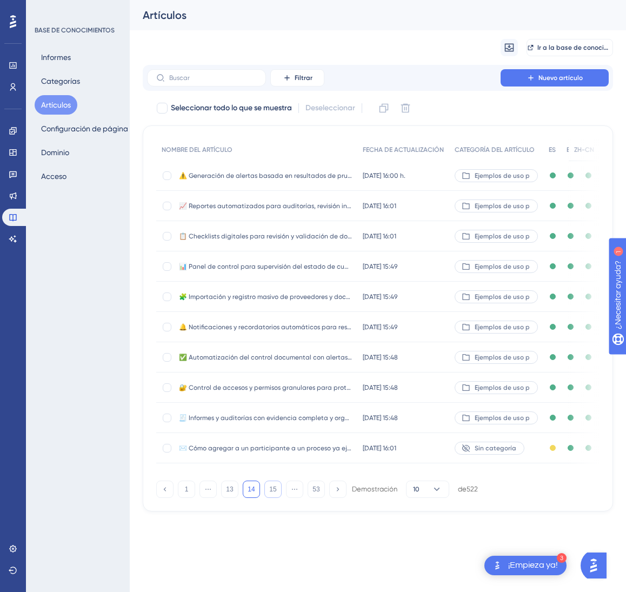
click at [277, 498] on button "15" at bounding box center [272, 489] width 17 height 17
click at [277, 498] on button "16" at bounding box center [272, 489] width 17 height 17
click at [277, 498] on button "17" at bounding box center [272, 489] width 17 height 17
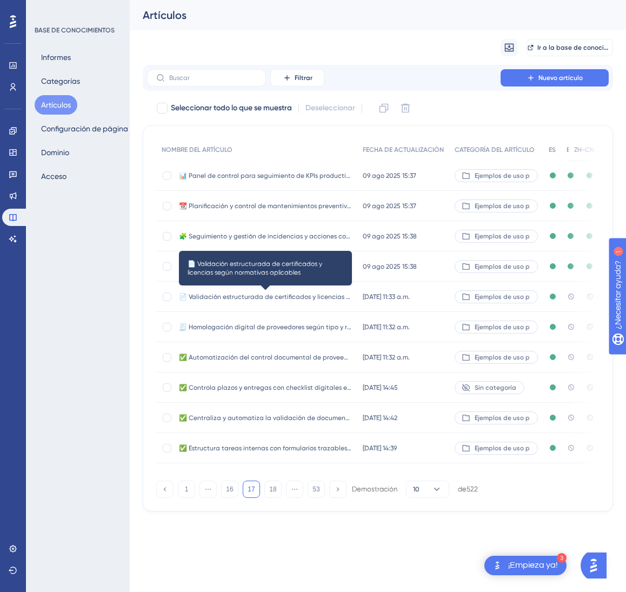
click at [348, 296] on font "📄 Validación estructurada de certificados y licencias según normativas aplicabl…" at bounding box center [306, 297] width 255 height 8
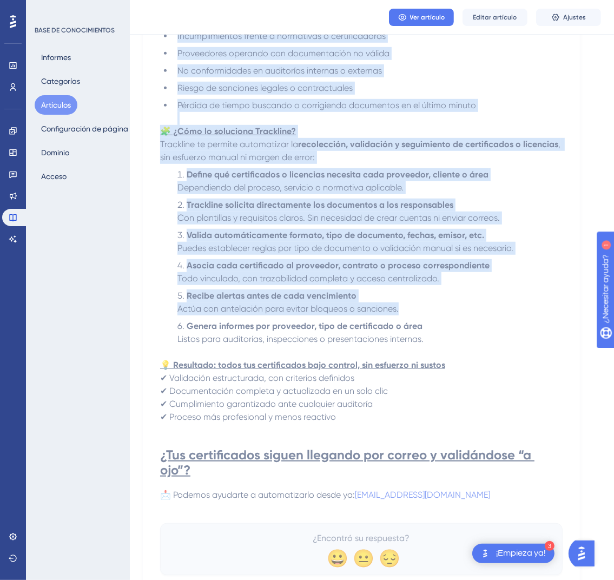
scroll to position [442, 0]
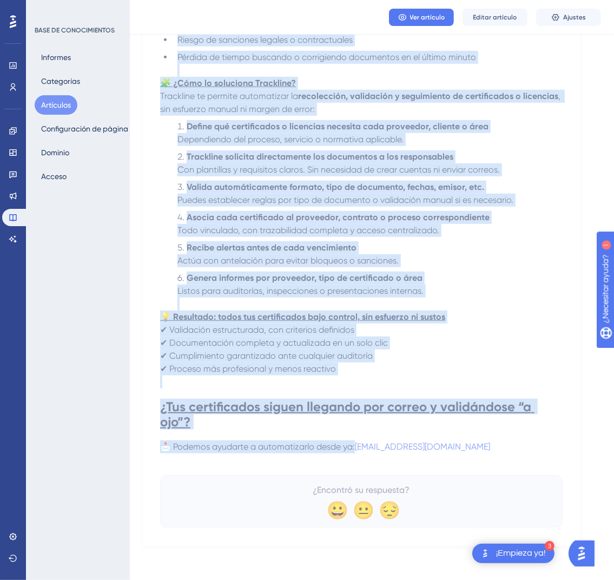
drag, startPoint x: 167, startPoint y: 149, endPoint x: 479, endPoint y: 448, distance: 432.7
click at [479, 448] on div "📄 Validación estructurada de certificados y licencias según normativas aplicabl…" at bounding box center [361, 111] width 402 height 831
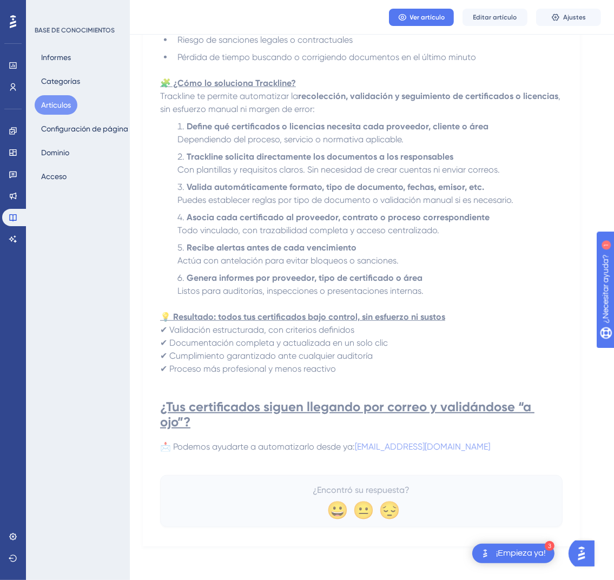
click at [493, 451] on p "📩 Podemos ayudarte a automatizarlo desde ya: onboarding@codecontract.io" at bounding box center [361, 446] width 402 height 13
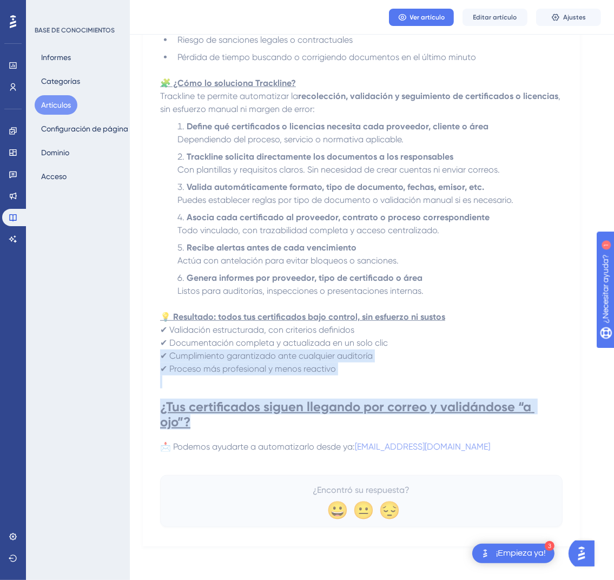
drag, startPoint x: 493, startPoint y: 451, endPoint x: 443, endPoint y: 413, distance: 62.9
click at [362, 354] on div "En sectores regulados o con estándares de calidad exigentes, uno de los pilares…" at bounding box center [361, 105] width 402 height 723
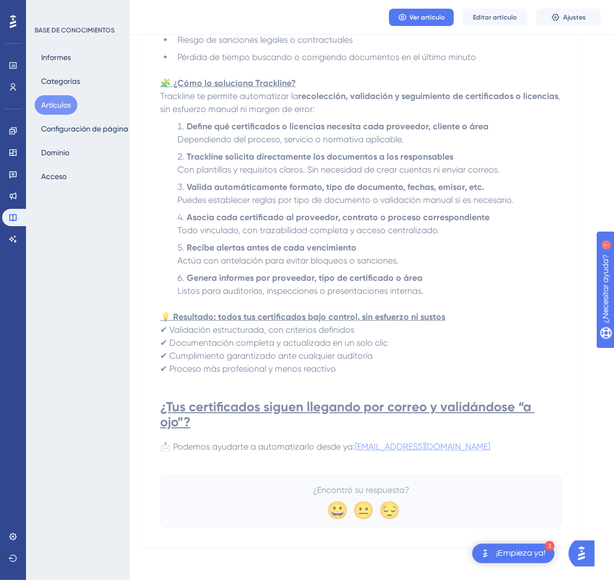
click at [468, 444] on span "[EMAIL_ADDRESS][DOMAIN_NAME]" at bounding box center [422, 446] width 135 height 10
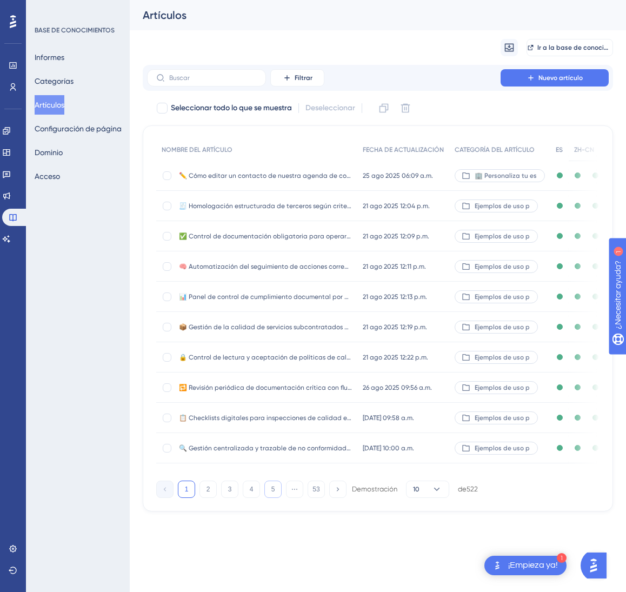
click at [275, 498] on button "5" at bounding box center [272, 489] width 17 height 17
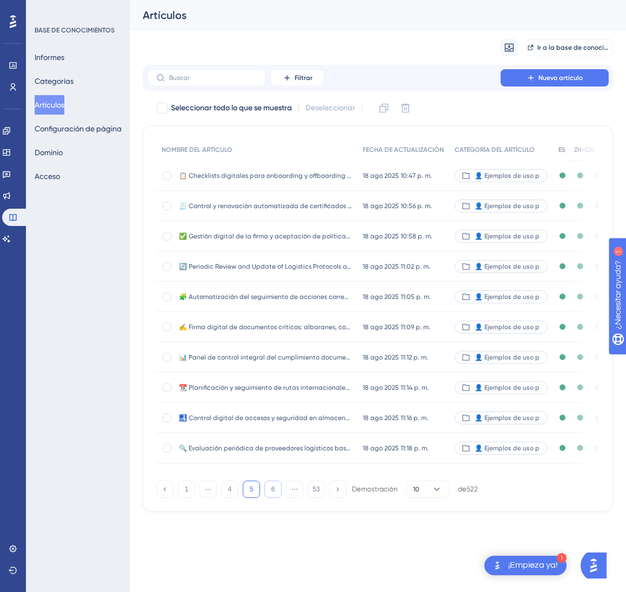
click at [275, 498] on button "6" at bounding box center [272, 489] width 17 height 17
click at [275, 498] on button "7" at bounding box center [272, 489] width 17 height 17
click at [275, 498] on button "8" at bounding box center [272, 489] width 17 height 17
click at [275, 498] on button "10" at bounding box center [272, 489] width 17 height 17
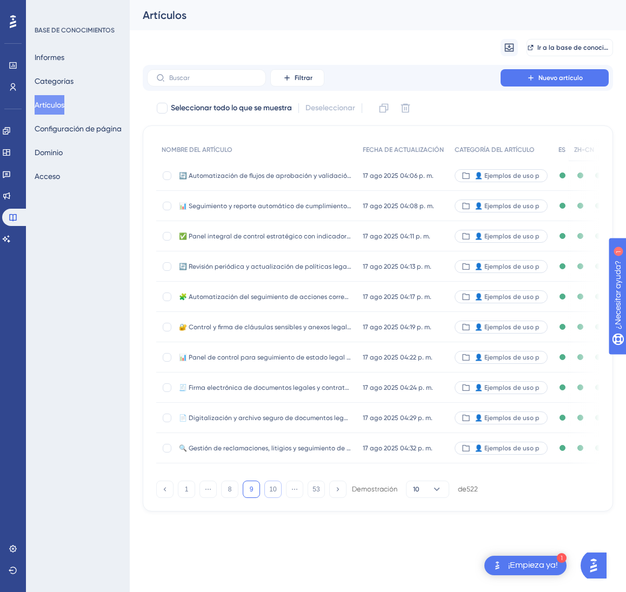
click at [275, 498] on button "10" at bounding box center [272, 489] width 17 height 17
click at [275, 498] on button "12" at bounding box center [272, 489] width 17 height 17
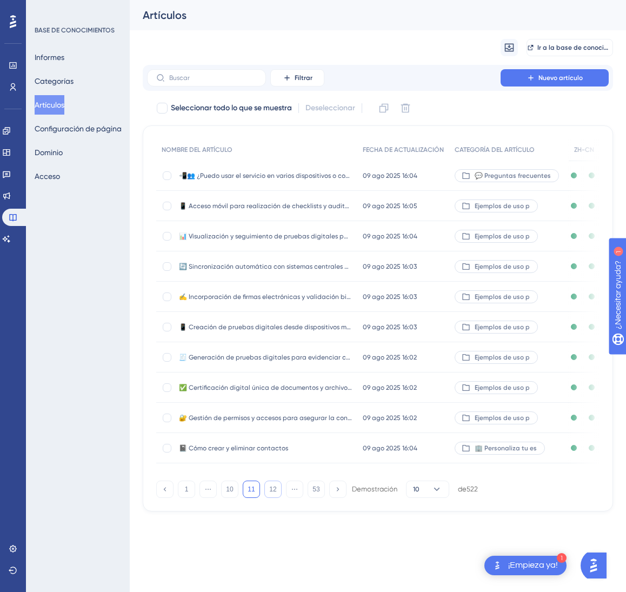
click at [275, 493] on font "12" at bounding box center [272, 490] width 7 height 8
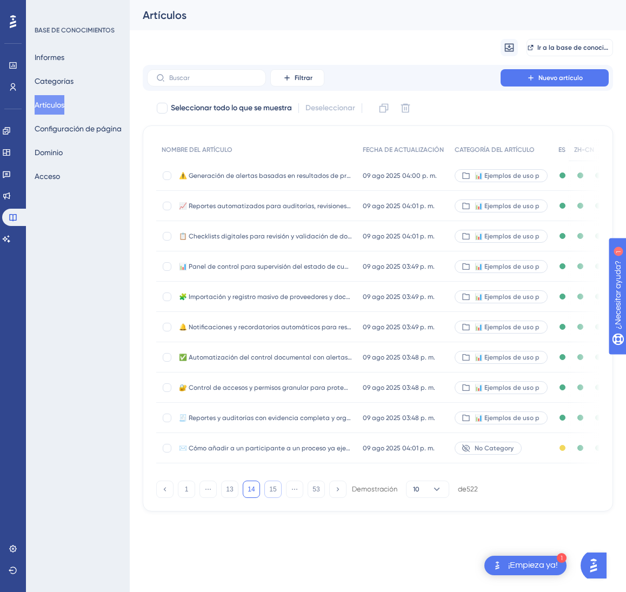
click at [275, 498] on button "15" at bounding box center [272, 489] width 17 height 17
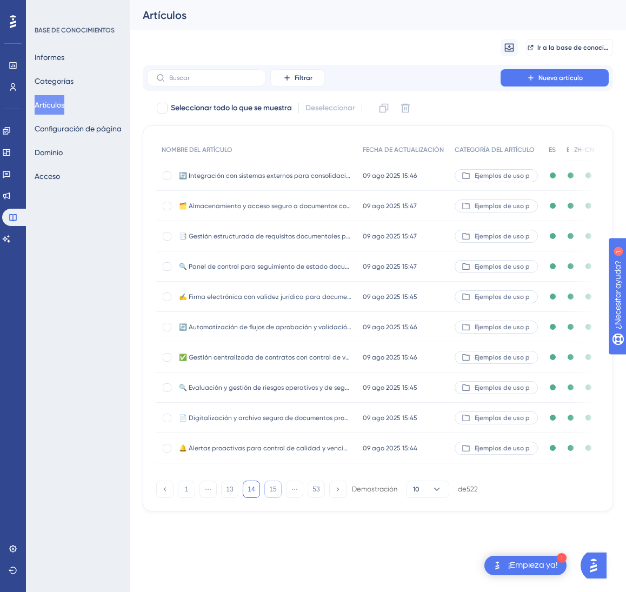
click at [275, 493] on font "15" at bounding box center [272, 490] width 7 height 8
click at [275, 493] on font "17" at bounding box center [272, 490] width 7 height 8
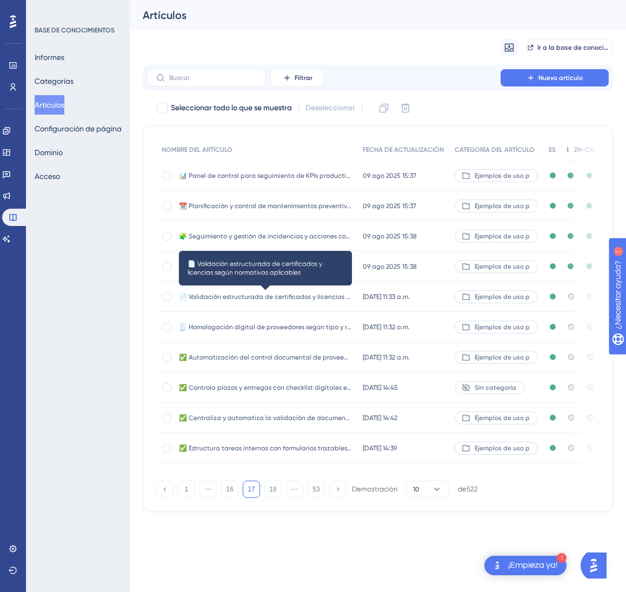
click at [294, 296] on font "📄 Validación estructurada de certificados y licencias según normativas aplicabl…" at bounding box center [306, 297] width 255 height 8
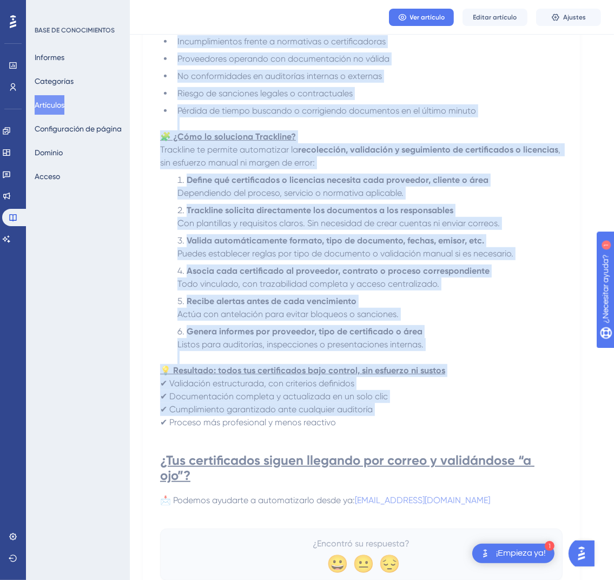
scroll to position [442, 0]
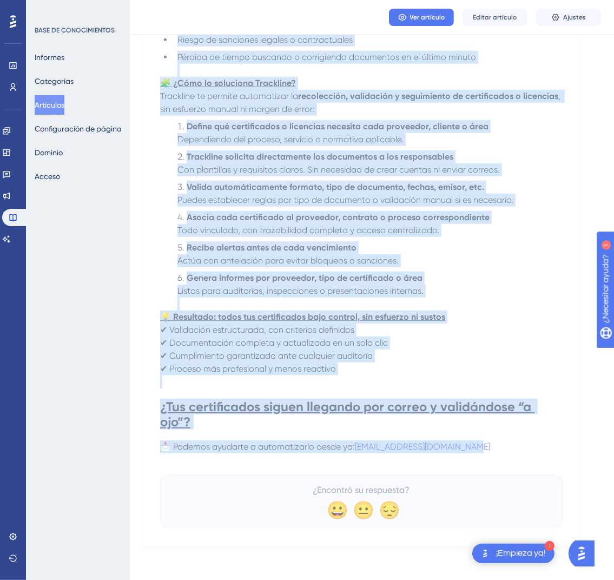
drag, startPoint x: 164, startPoint y: 149, endPoint x: 524, endPoint y: 447, distance: 467.1
click at [524, 447] on div "📄 Validación estructurada de certificados y licencias según normativas aplicabl…" at bounding box center [361, 111] width 402 height 831
copy div "📄 Validación estructurada de certificados y licencias según normativas aplicabl…"
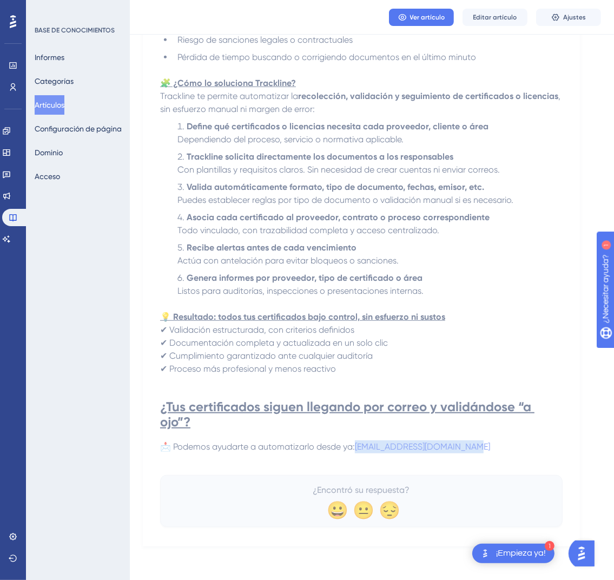
click at [492, 446] on p "📩 Podemos ayudarte a automatizarlo desde ya: onboarding@codecontract.io" at bounding box center [361, 446] width 402 height 13
drag, startPoint x: 502, startPoint y: 452, endPoint x: 359, endPoint y: 448, distance: 143.4
click at [359, 448] on div "En sectores regulados o con estándares de calidad exigentes, uno de los pilares…" at bounding box center [361, 105] width 402 height 723
copy span "[EMAIL_ADDRESS][DOMAIN_NAME]"
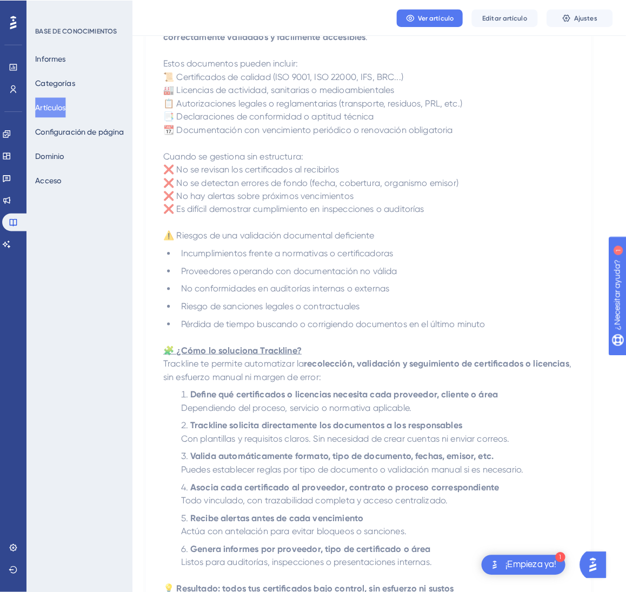
scroll to position [0, 0]
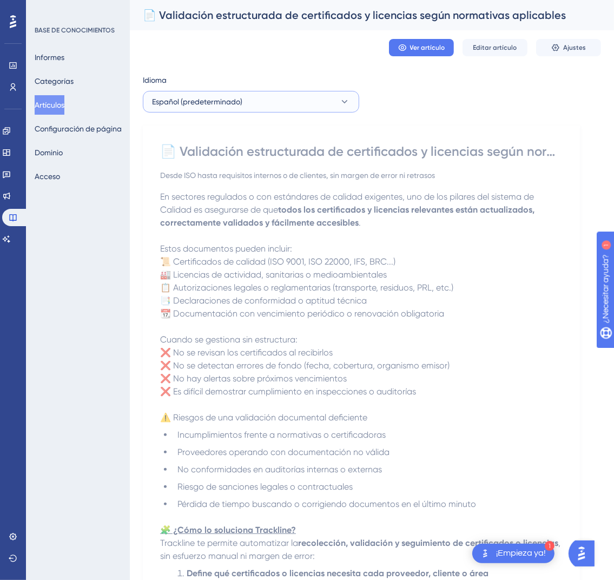
click at [325, 99] on button "Español (predeterminado)" at bounding box center [251, 102] width 216 height 22
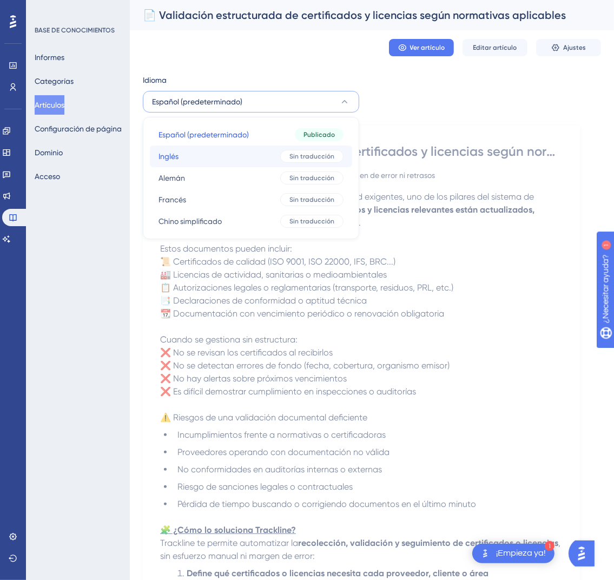
click at [282, 153] on div "Sin traducción" at bounding box center [311, 156] width 63 height 13
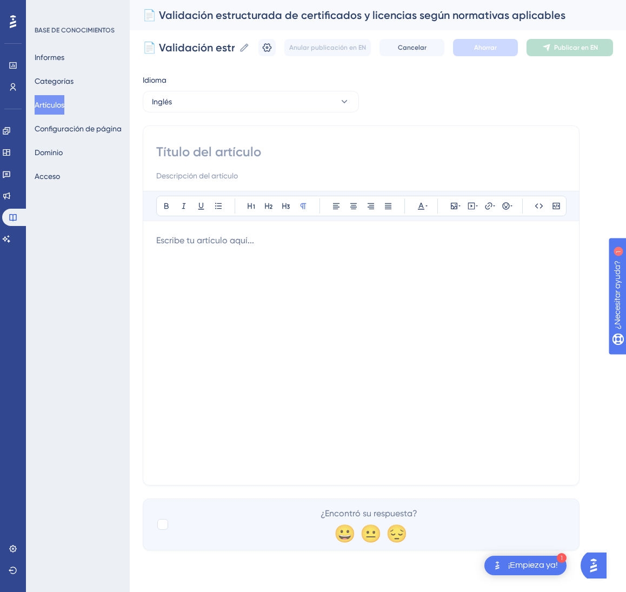
click at [326, 158] on input at bounding box center [361, 151] width 410 height 17
paste input "📄 Structured Validation of Certificates and Licenses According to Applicable St…"
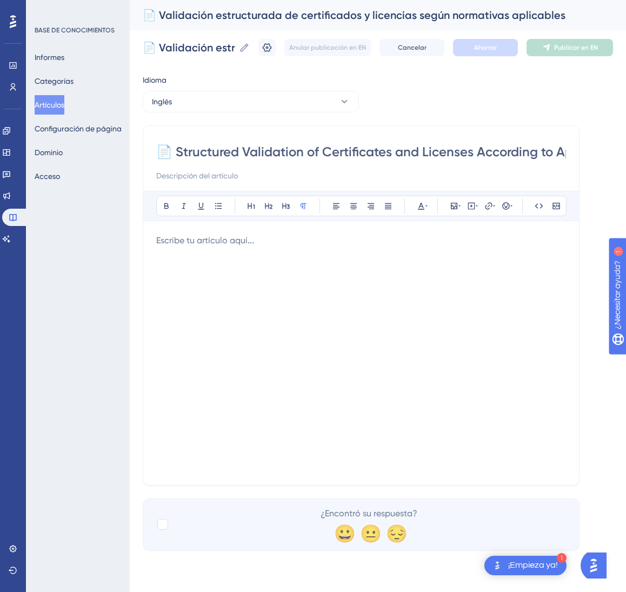
scroll to position [0, 121]
type input "📄 Structured Validation of Certificates and Licenses According to Applicable St…"
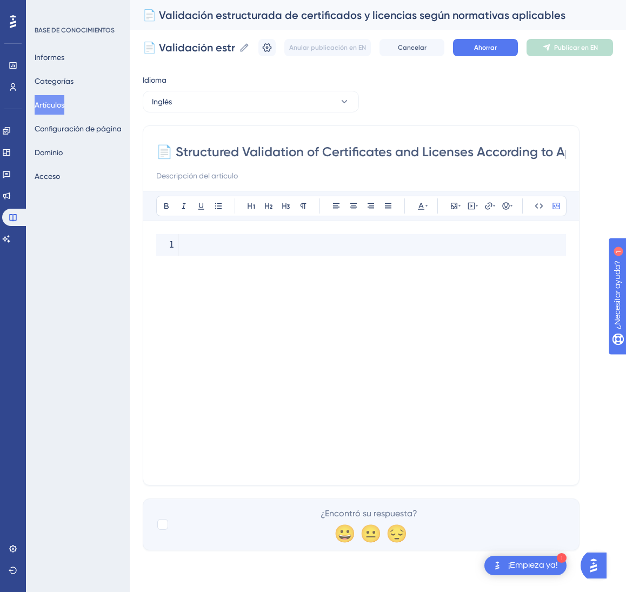
drag, startPoint x: 697, startPoint y: 244, endPoint x: 813, endPoint y: 270, distance: 119.1
click at [626, 0] on html "1 ¡Empieza ya! Actuación Usuarios Compromiso Widgets Comentario Actualizaciones…" at bounding box center [313, 0] width 626 height 0
click at [288, 394] on div at bounding box center [361, 353] width 410 height 238
click at [229, 289] on div at bounding box center [361, 353] width 410 height 238
click at [225, 280] on div at bounding box center [361, 353] width 410 height 238
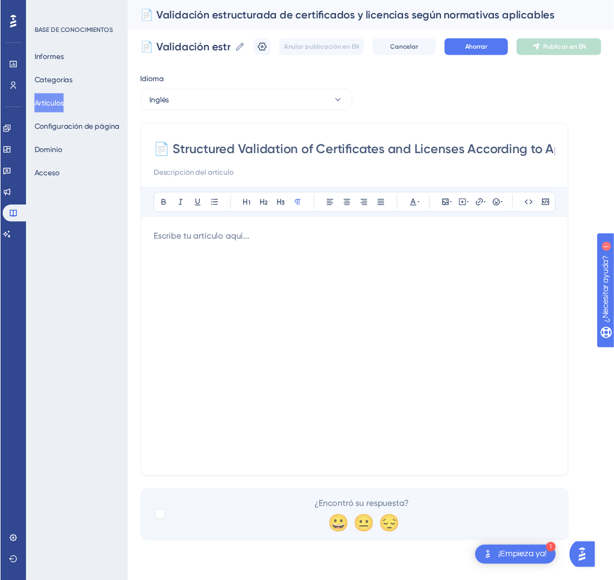
scroll to position [263, 0]
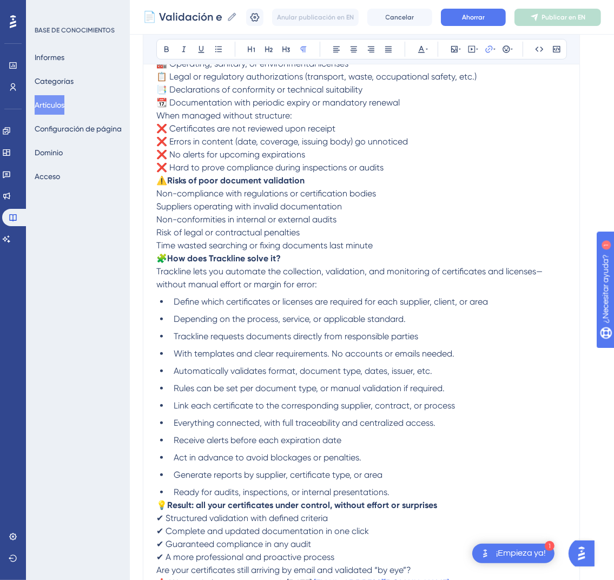
click at [211, 238] on p "⚠️ Risks of poor document validation Non-compliance with regulations or certifi…" at bounding box center [361, 213] width 410 height 78
click at [473, 10] on button "Ahorrar" at bounding box center [473, 17] width 65 height 17
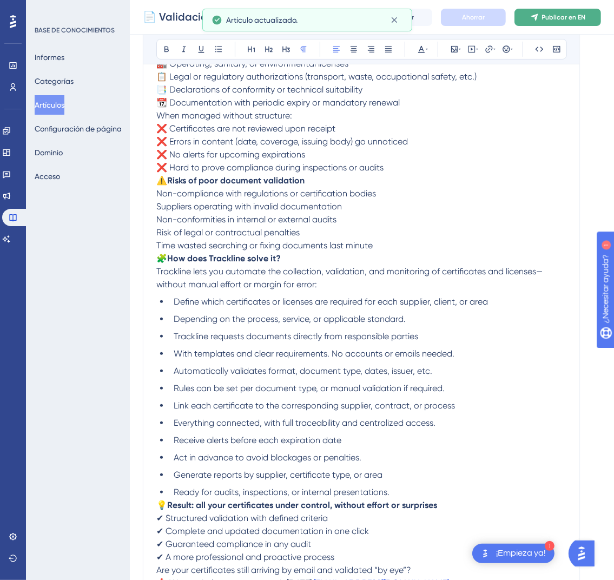
click at [569, 17] on font "Publicar en EN" at bounding box center [564, 18] width 44 height 8
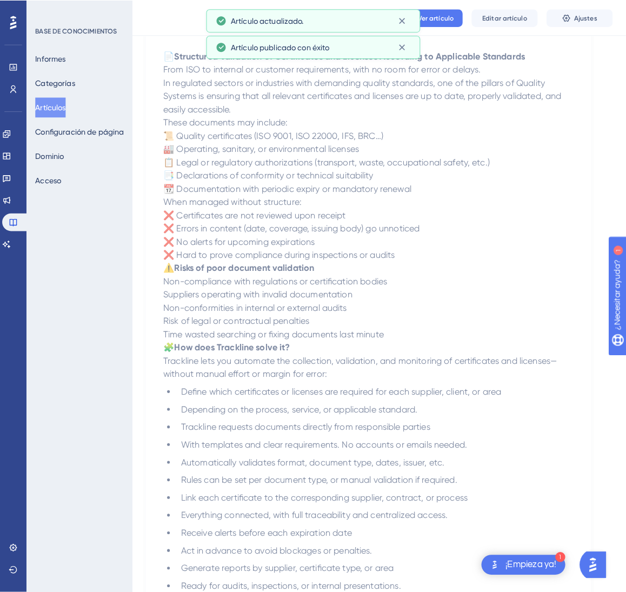
scroll to position [0, 0]
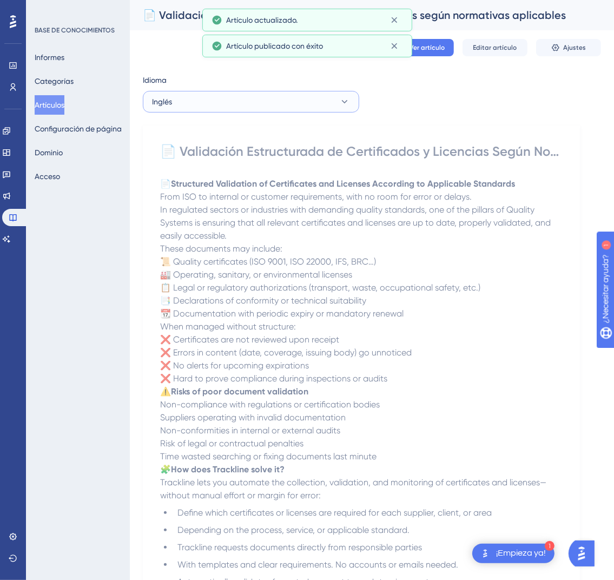
click at [274, 107] on button "Inglés" at bounding box center [251, 102] width 216 height 22
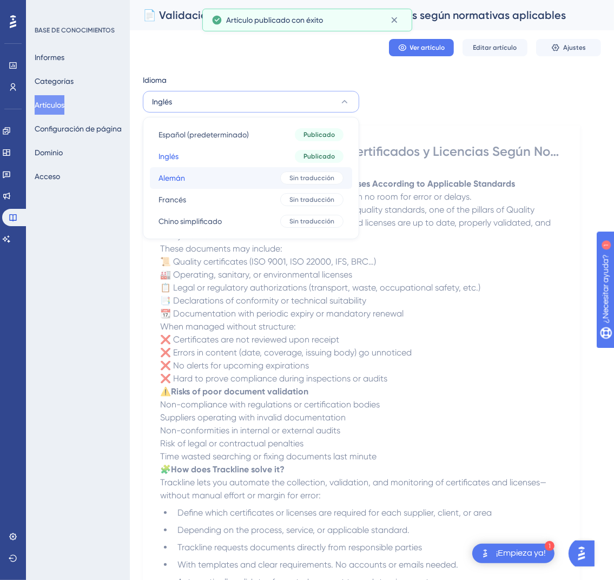
click at [256, 171] on button "[PERSON_NAME] traducción" at bounding box center [251, 178] width 202 height 22
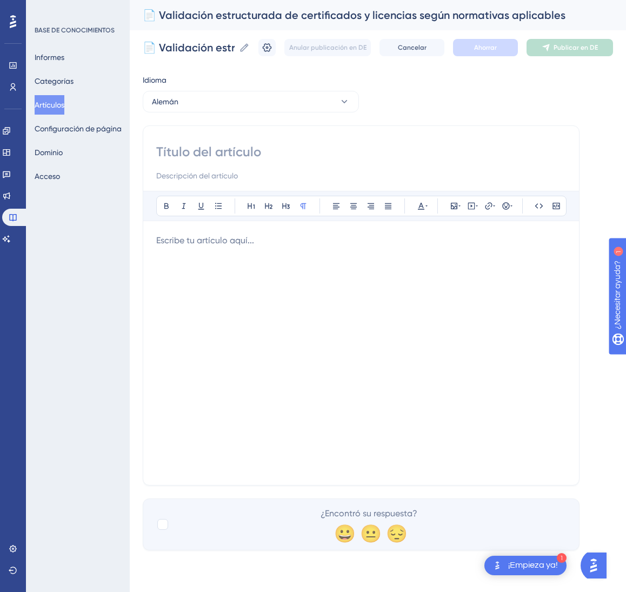
click at [232, 153] on input at bounding box center [361, 151] width 410 height 17
paste input "📄 Strukturierte Validierung von Zertifikaten und Lizenzen gemäß geltenden Normen"
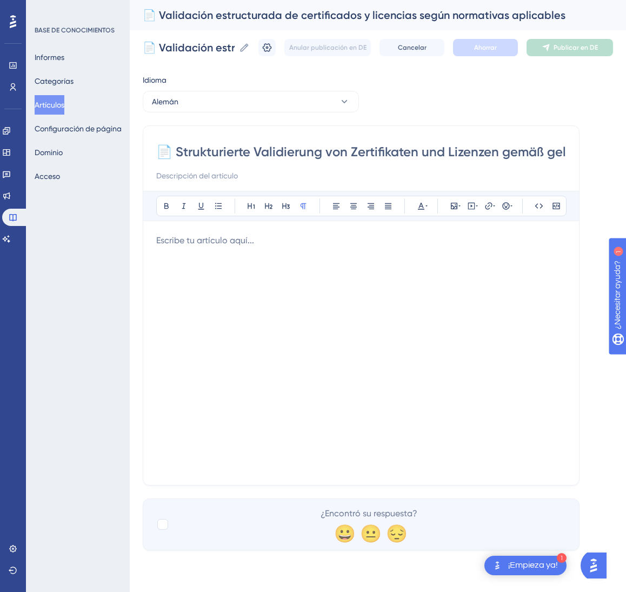
scroll to position [0, 93]
drag, startPoint x: 676, startPoint y: 188, endPoint x: 818, endPoint y: 222, distance: 146.7
click at [626, 0] on html "1 ¡Empieza ya! Actuación Usuarios Compromiso Widgets Comentario Actualizaciones…" at bounding box center [313, 0] width 626 height 0
type input "📄 Strukturierte Validierung von Zertifikaten und Lizenzen gemäß geltenden Normen"
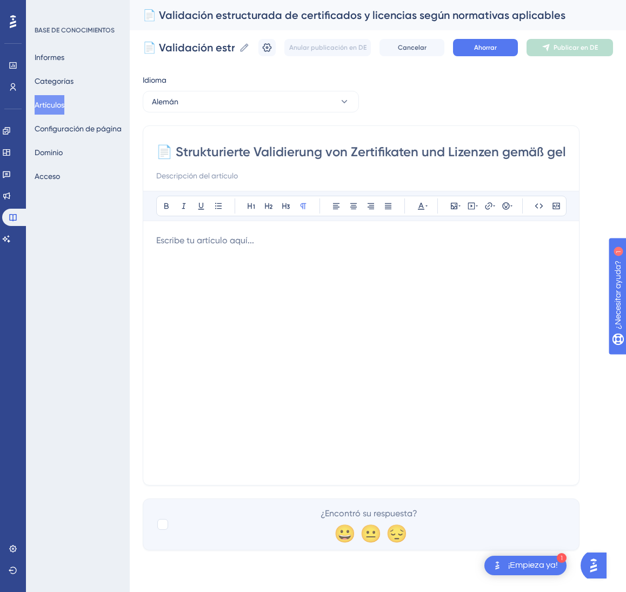
click at [431, 370] on div at bounding box center [361, 353] width 410 height 238
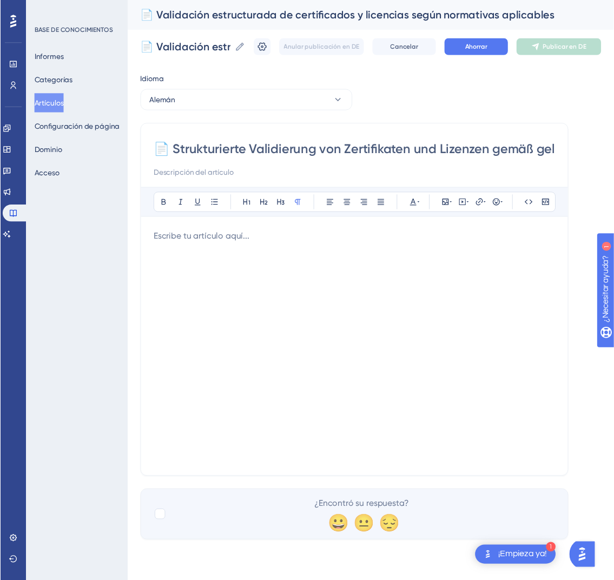
scroll to position [263, 0]
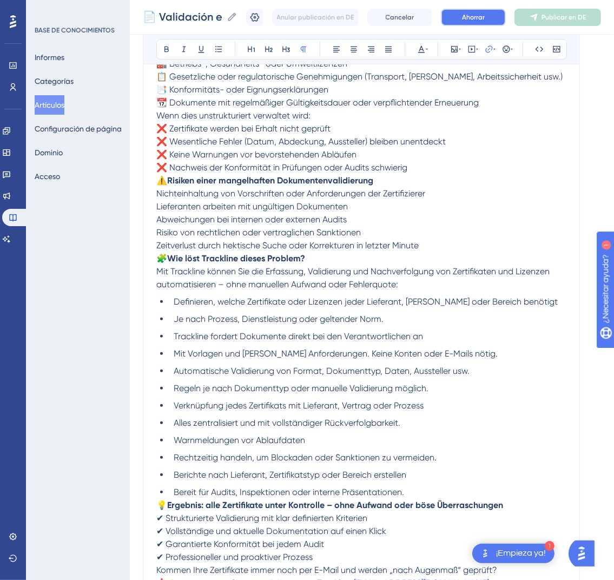
click at [502, 21] on button "Ahorrar" at bounding box center [473, 17] width 65 height 17
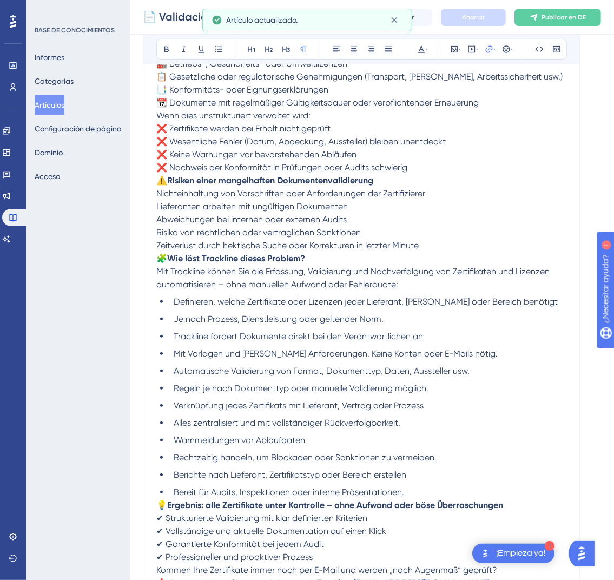
click at [576, 25] on div "Anular publicación en DE Cancelar Ahorrar Publicar en DE" at bounding box center [423, 17] width 355 height 17
click at [576, 17] on font "Publicar en DE" at bounding box center [563, 18] width 44 height 8
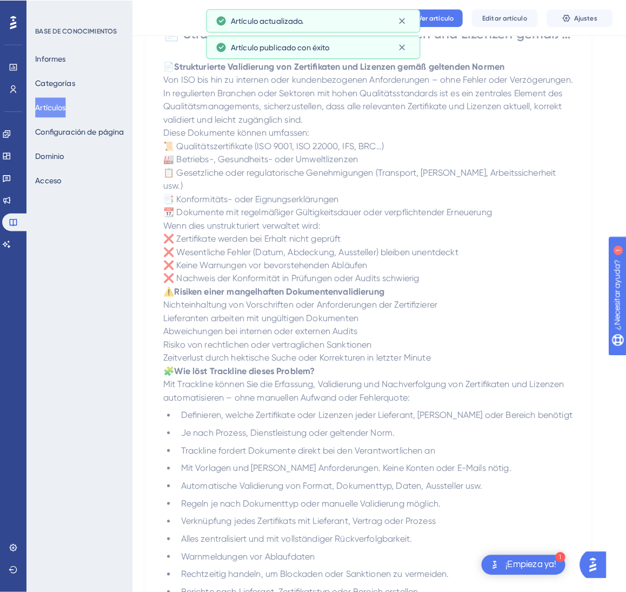
scroll to position [0, 0]
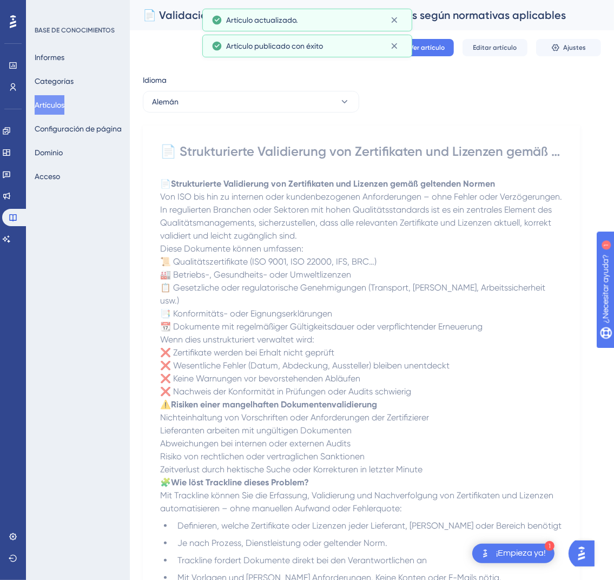
click at [246, 115] on div "Idioma Alemán 📄 Strukturierte Validierung von Zertifikaten und Lizenzen gemäß g…" at bounding box center [372, 453] width 458 height 759
click at [249, 107] on button "Alemán" at bounding box center [251, 102] width 216 height 22
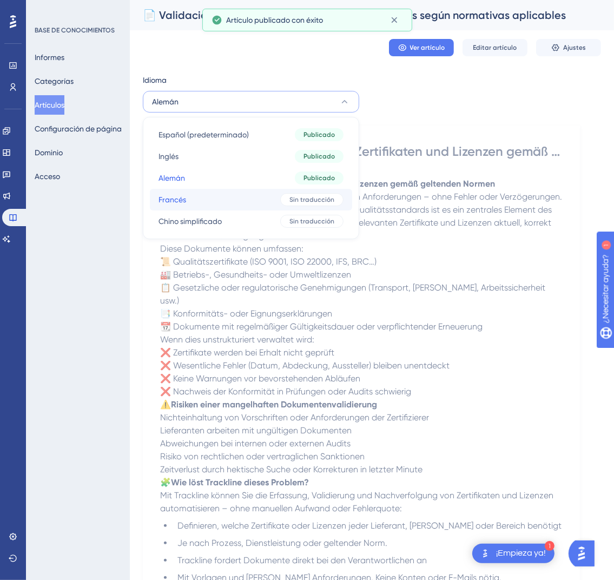
click at [228, 201] on button "Francés Francés Sin traducción" at bounding box center [251, 200] width 202 height 22
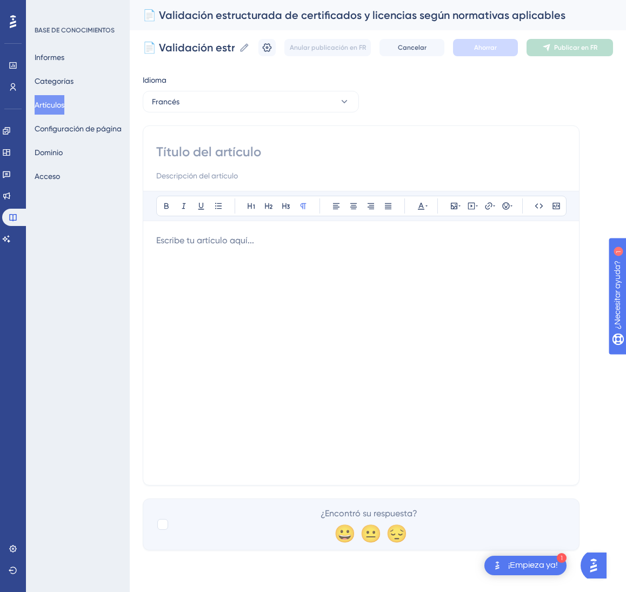
click at [275, 153] on input at bounding box center [361, 151] width 410 height 17
paste input "📄 Validation structurée des certificats et licences selon les normes applicables"
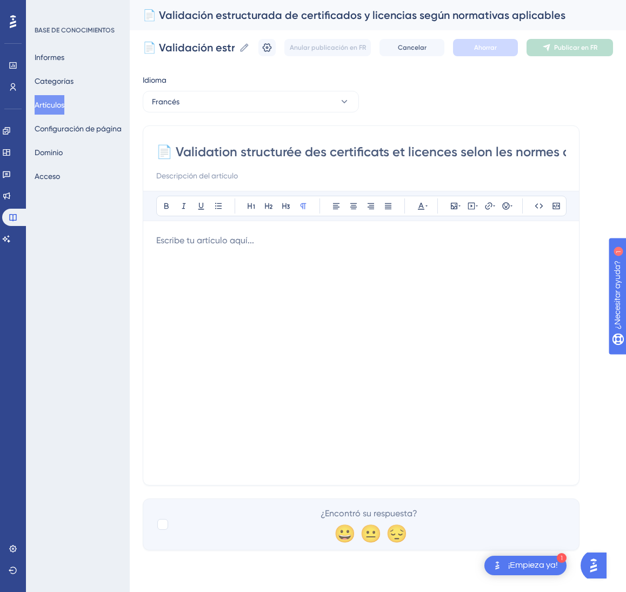
scroll to position [0, 66]
type input "📄 Validation structurée des certificats et licences selon les normes applicables"
click at [387, 273] on div at bounding box center [361, 353] width 410 height 238
click at [233, 321] on div at bounding box center [361, 353] width 410 height 238
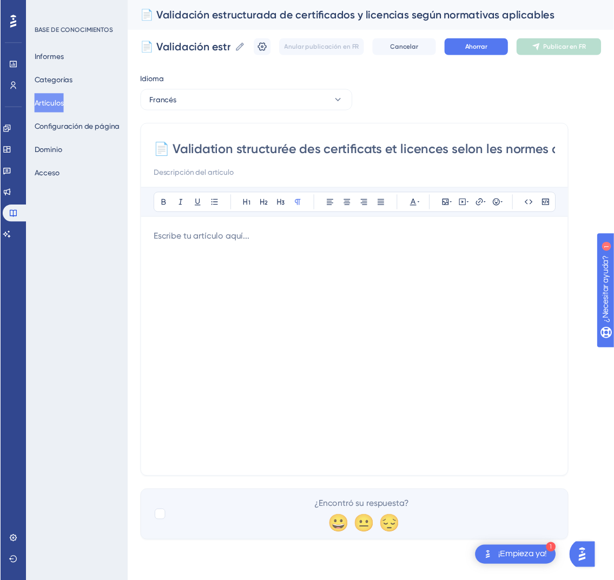
scroll to position [263, 0]
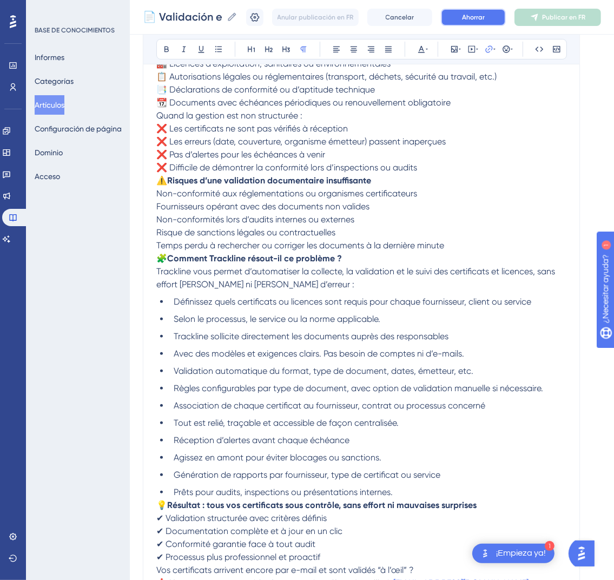
click at [483, 14] on font "Ahorrar" at bounding box center [473, 18] width 23 height 8
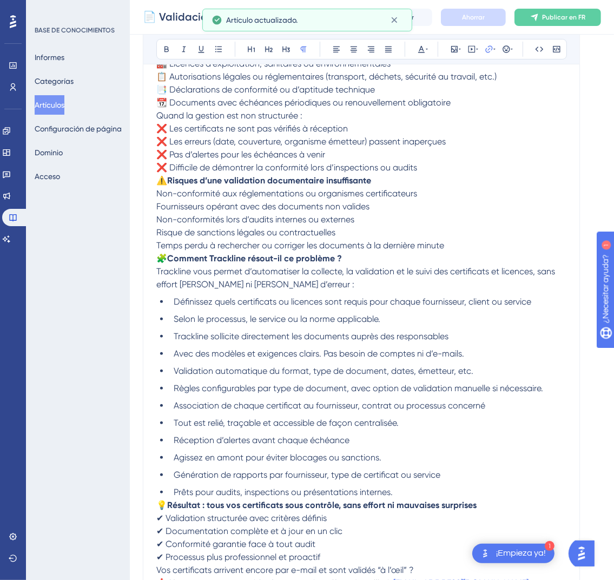
click at [572, 25] on div "Anular publicación en FR Cancelar Ahorrar Publicar en FR" at bounding box center [423, 17] width 355 height 17
click at [575, 22] on button "Publicar en FR" at bounding box center [557, 17] width 87 height 17
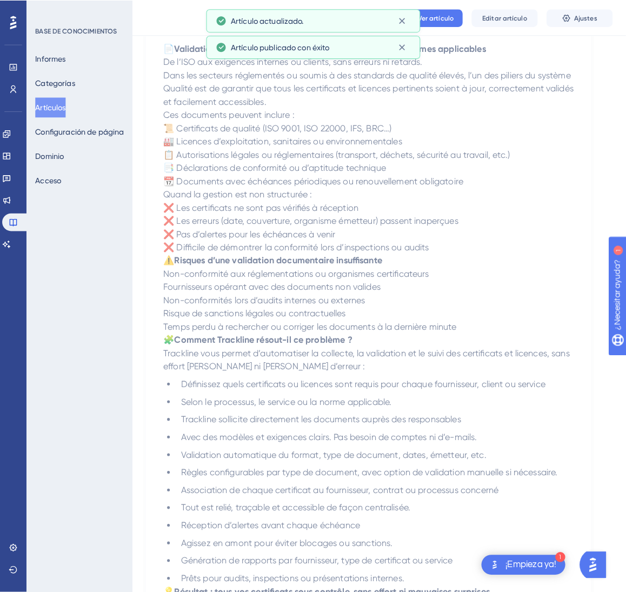
scroll to position [0, 0]
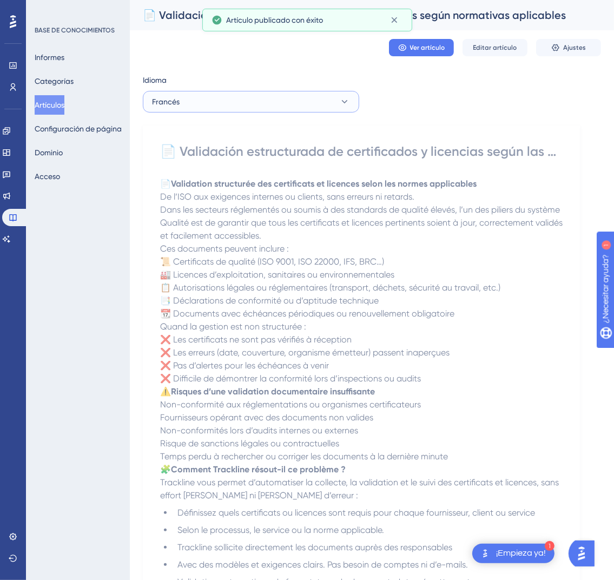
click at [267, 108] on button "Francés" at bounding box center [251, 102] width 216 height 22
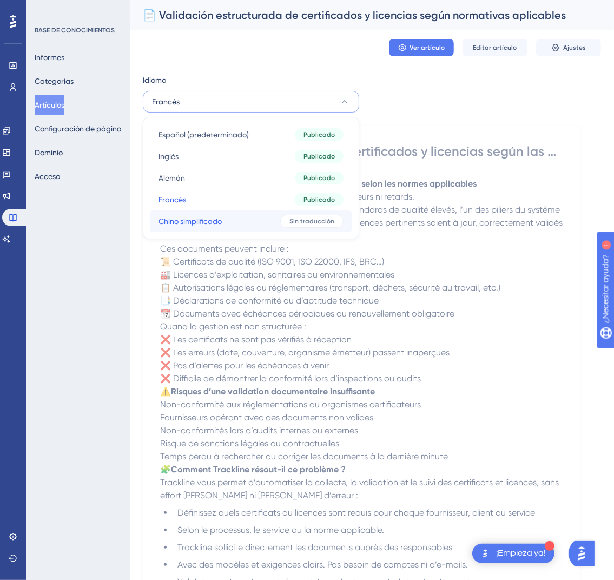
click at [238, 222] on button "Chino simplificado Chino simplificado Sin traducción" at bounding box center [251, 221] width 202 height 22
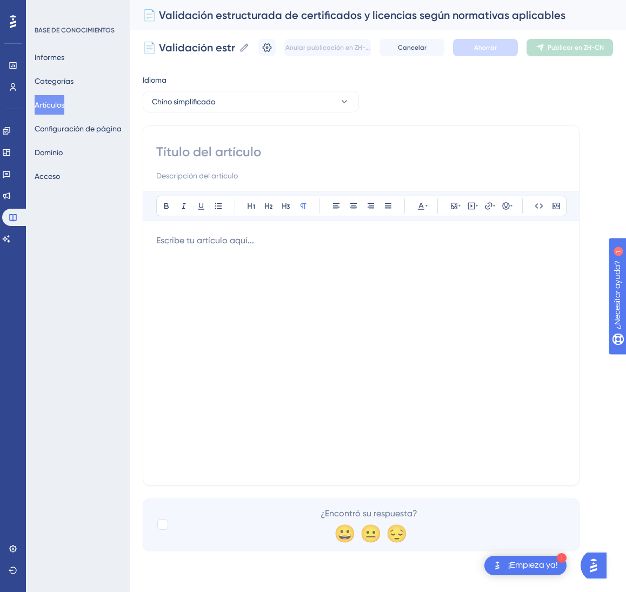
click at [219, 143] on input at bounding box center [361, 151] width 410 height 17
paste input "📄 基于适用标准的结构化证书与许可证验证"
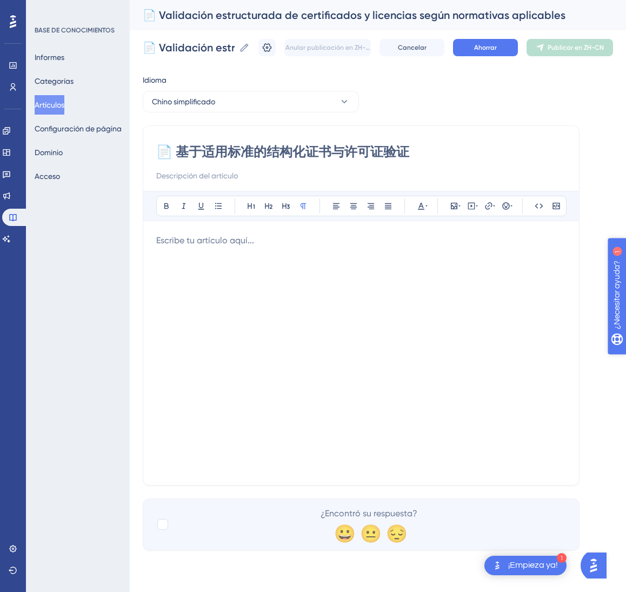
type input "📄 基于适用标准的结构化证书与许可证验证"
click at [284, 328] on div at bounding box center [361, 353] width 410 height 238
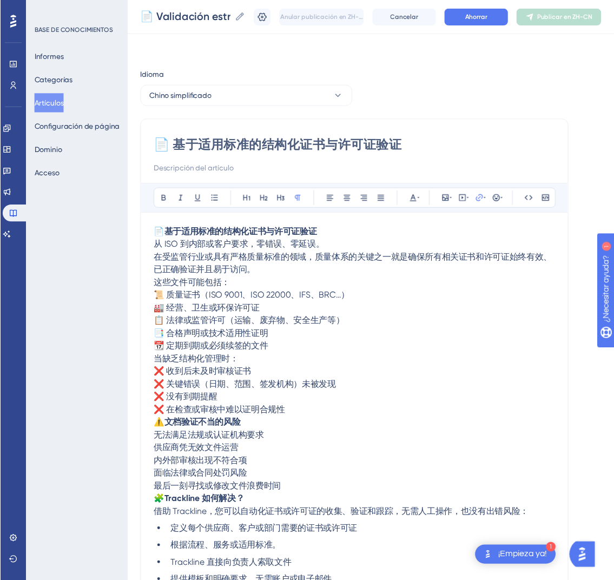
scroll to position [237, 0]
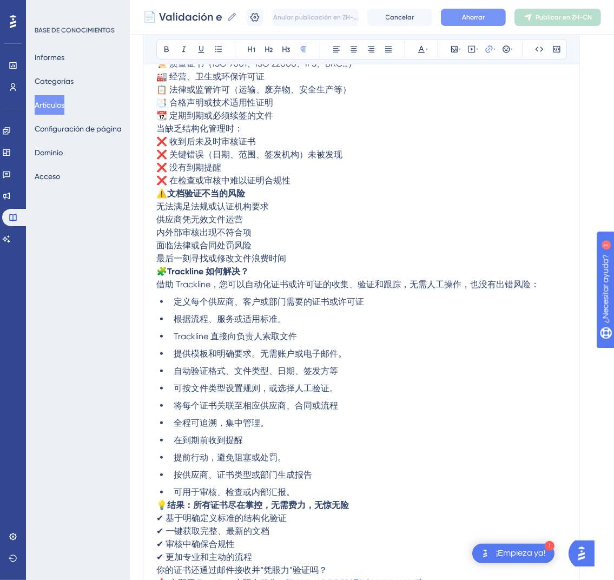
click at [481, 16] on font "Ahorrar" at bounding box center [473, 18] width 23 height 8
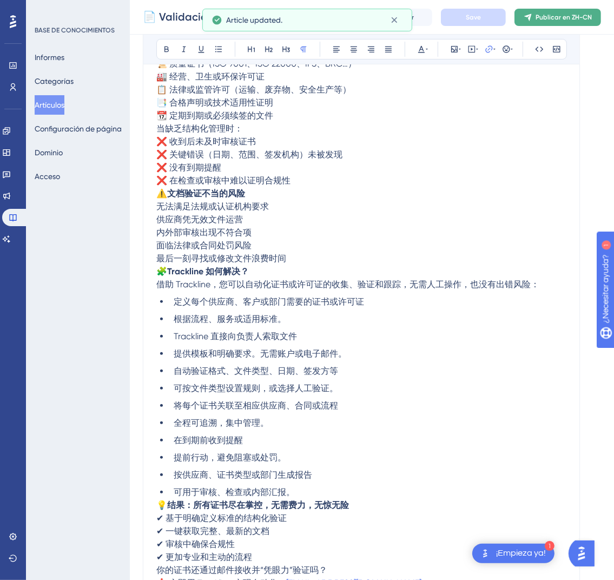
click at [567, 14] on font "Publicar en ZH-CN" at bounding box center [563, 18] width 56 height 8
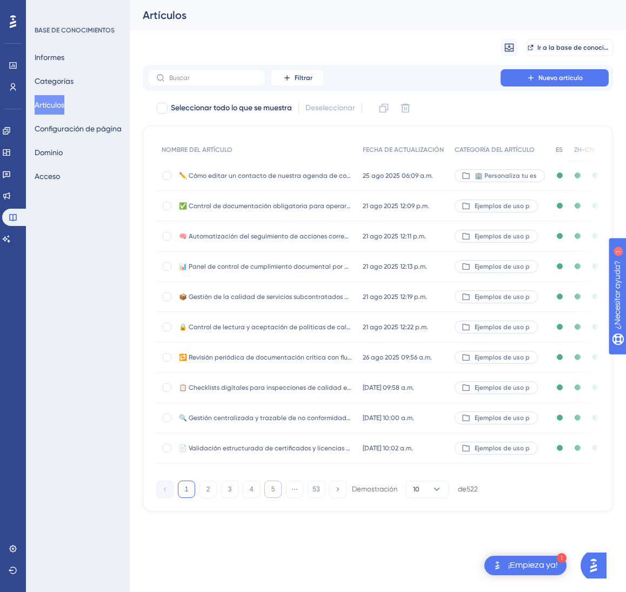
click at [274, 493] on font "5" at bounding box center [274, 490] width 4 height 8
click at [274, 498] on button "5" at bounding box center [272, 489] width 17 height 17
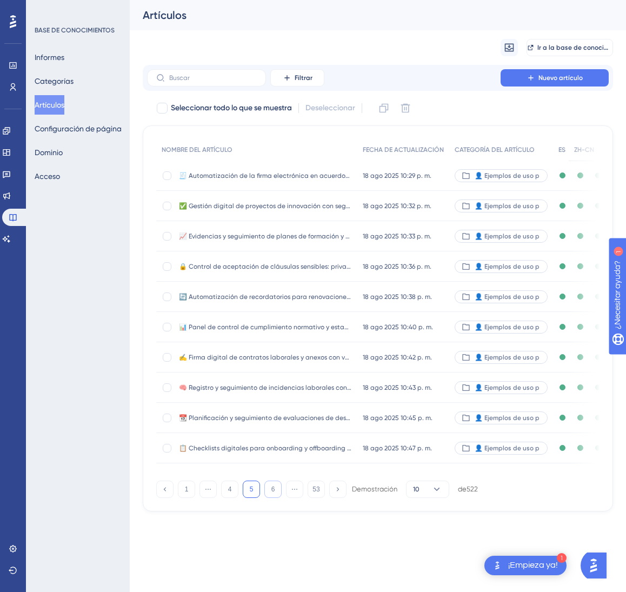
click at [274, 493] on font "6" at bounding box center [274, 490] width 4 height 8
click at [274, 498] on button "6" at bounding box center [272, 489] width 17 height 17
click at [274, 498] on button "8" at bounding box center [272, 489] width 17 height 17
click at [274, 498] on button "11" at bounding box center [272, 489] width 17 height 17
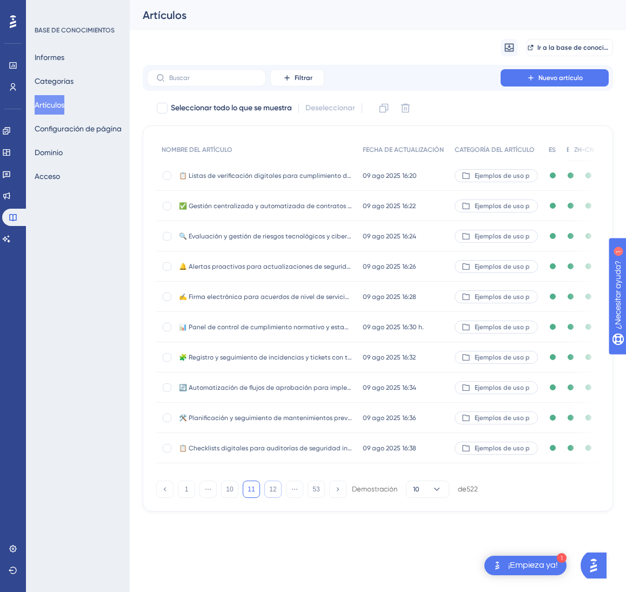
click at [274, 493] on font "12" at bounding box center [272, 490] width 7 height 8
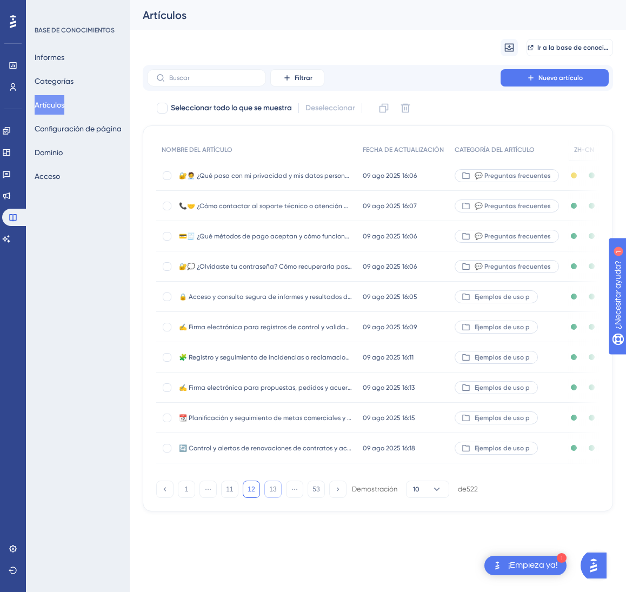
click at [272, 493] on font "13" at bounding box center [272, 490] width 7 height 8
click at [271, 493] on font "14" at bounding box center [272, 490] width 7 height 8
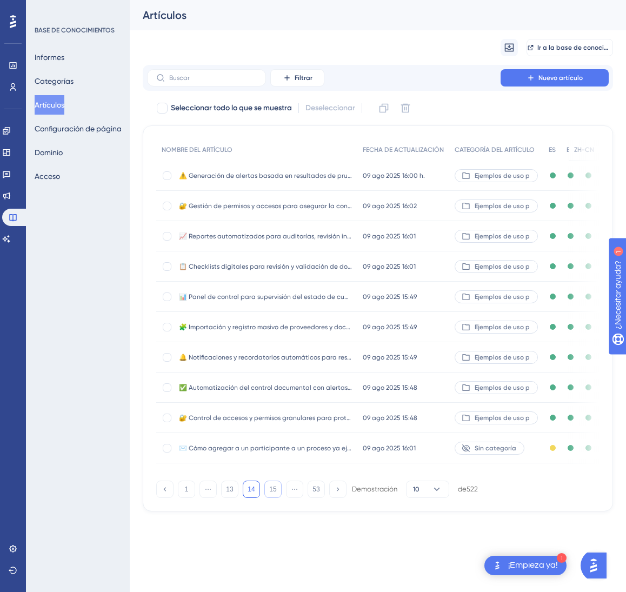
click at [271, 493] on font "15" at bounding box center [272, 490] width 7 height 8
click at [271, 493] on font "16" at bounding box center [272, 490] width 7 height 8
click at [271, 493] on font "17" at bounding box center [272, 490] width 7 height 8
click at [272, 493] on font "18" at bounding box center [272, 490] width 7 height 8
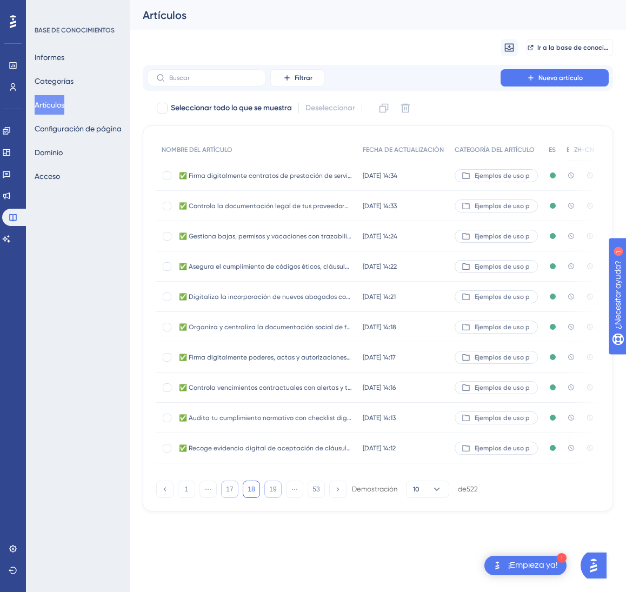
click at [233, 493] on font "17" at bounding box center [229, 490] width 7 height 8
click at [316, 335] on div "🧾 Homologación digital de proveedores según tipo y riesgo 🧾 Homologación digita…" at bounding box center [265, 327] width 173 height 30
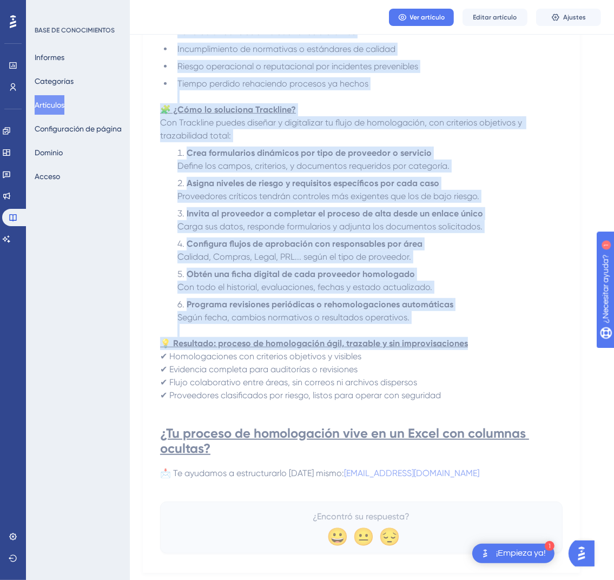
scroll to position [442, 0]
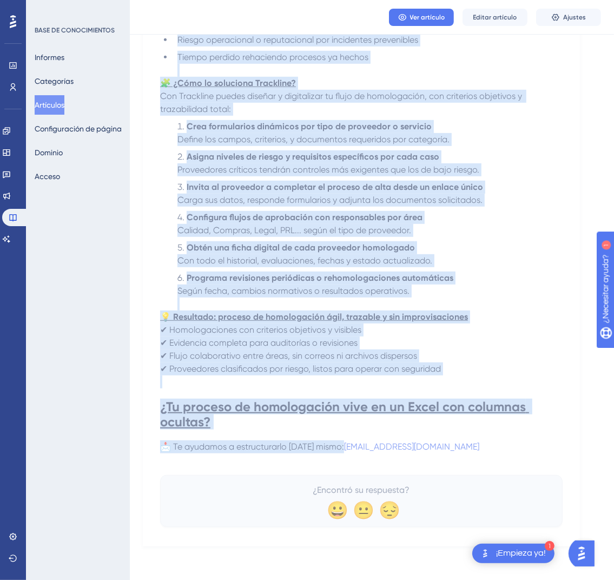
drag, startPoint x: 161, startPoint y: 150, endPoint x: 499, endPoint y: 448, distance: 450.2
click at [499, 448] on div "🧾 Homologación digital de proveedores según tipo y riesgo Establece criterios c…" at bounding box center [361, 111] width 402 height 831
copy div "🧾 Homologación digital de proveedores según tipo y riesgo Establece criterios c…"
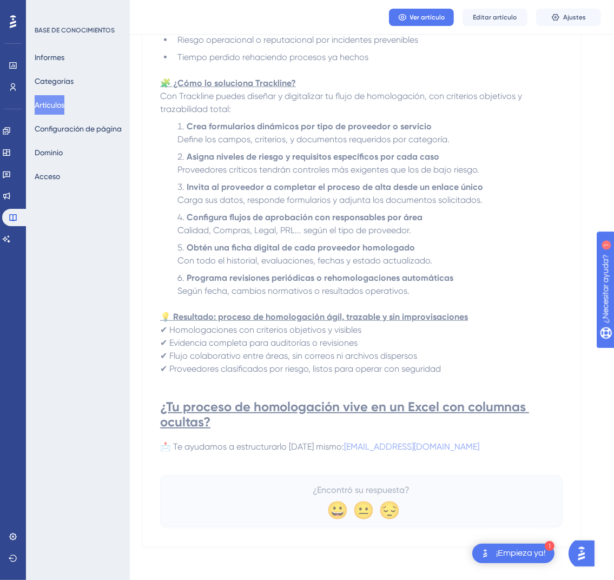
click at [471, 449] on p "📩 Te ayudamos a estructurarlo hoy mismo: onboarding@codecontract.io" at bounding box center [361, 446] width 402 height 13
drag, startPoint x: 464, startPoint y: 444, endPoint x: 460, endPoint y: 451, distance: 7.5
click at [460, 451] on p "📩 Te ayudamos a estructurarlo hoy mismo: onboarding@codecontract.io" at bounding box center [361, 446] width 402 height 13
drag, startPoint x: 460, startPoint y: 446, endPoint x: 479, endPoint y: 444, distance: 18.5
click at [479, 444] on p "📩 Te ayudamos a estructurarlo hoy mismo: onboarding@codecontract.io" at bounding box center [361, 446] width 402 height 13
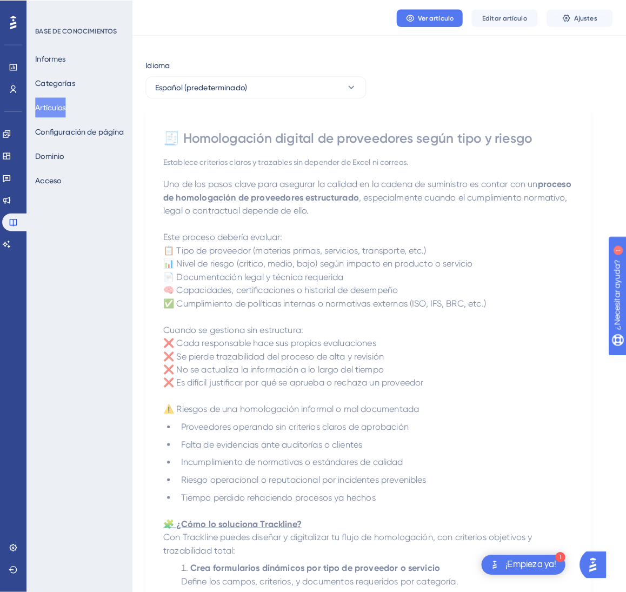
scroll to position [0, 0]
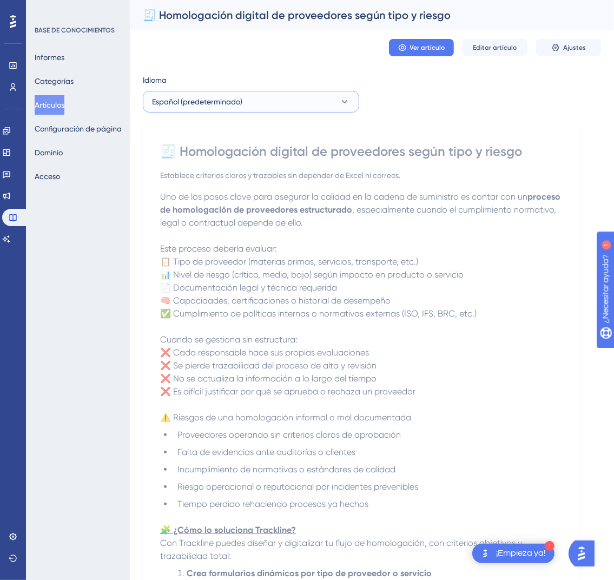
click at [339, 108] on button "Español (predeterminado)" at bounding box center [251, 102] width 216 height 22
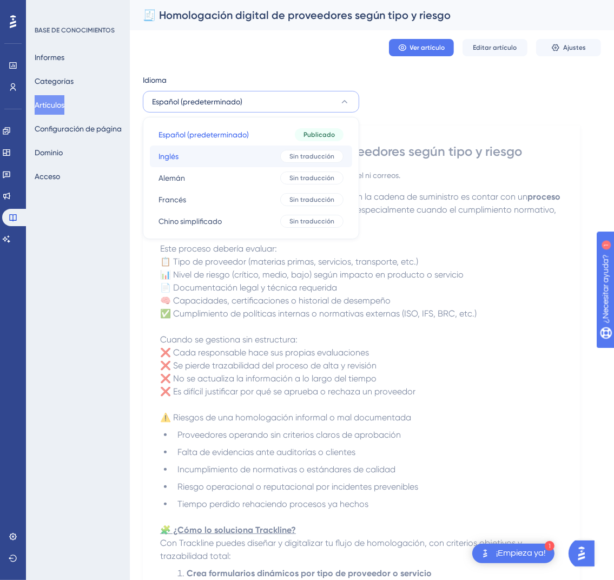
click at [301, 159] on font "Sin traducción" at bounding box center [311, 157] width 45 height 8
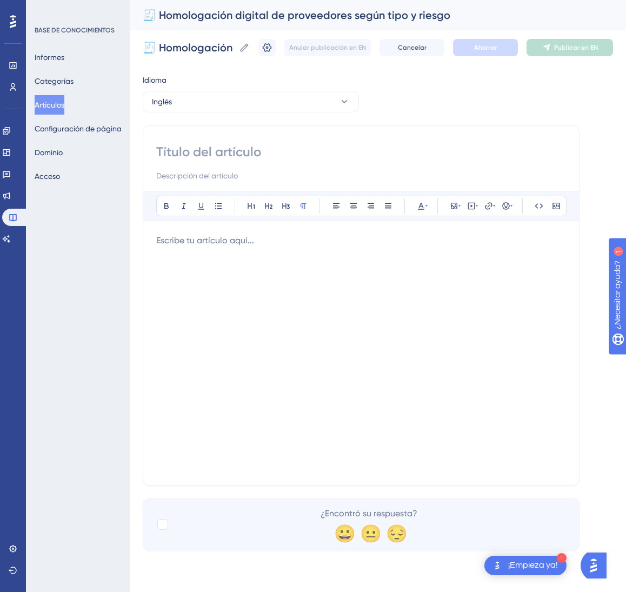
click at [372, 144] on input at bounding box center [361, 151] width 410 height 17
paste input "🧾 Digital Supplier Qualification by Type and Risk"
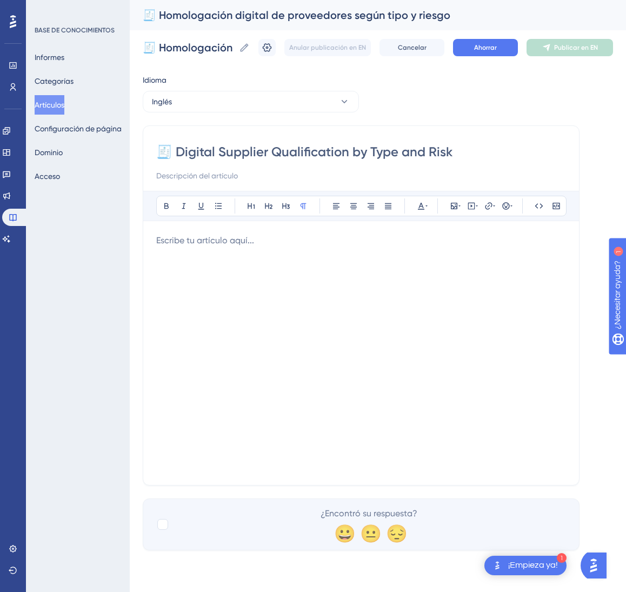
type input "🧾 Digital Supplier Qualification by Type and Risk"
click at [505, 232] on div "Atrevido Itálico Subrayar Viñeta Título 1 Título 2 Título 3 Normal Alinear a la…" at bounding box center [361, 331] width 410 height 281
click at [489, 251] on div at bounding box center [361, 353] width 410 height 238
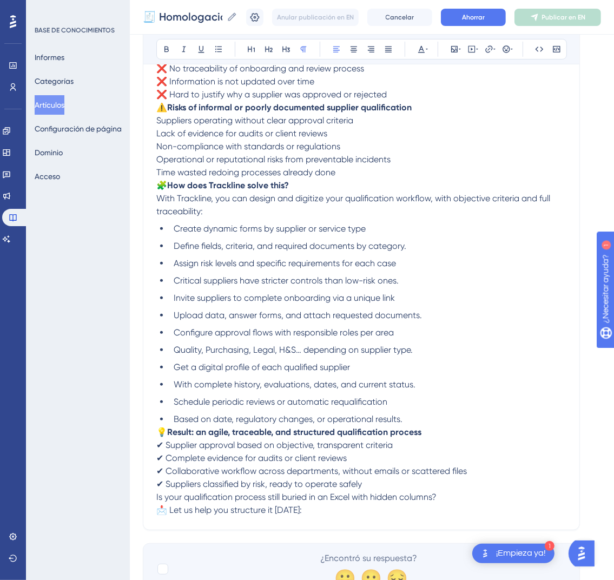
scroll to position [373, 0]
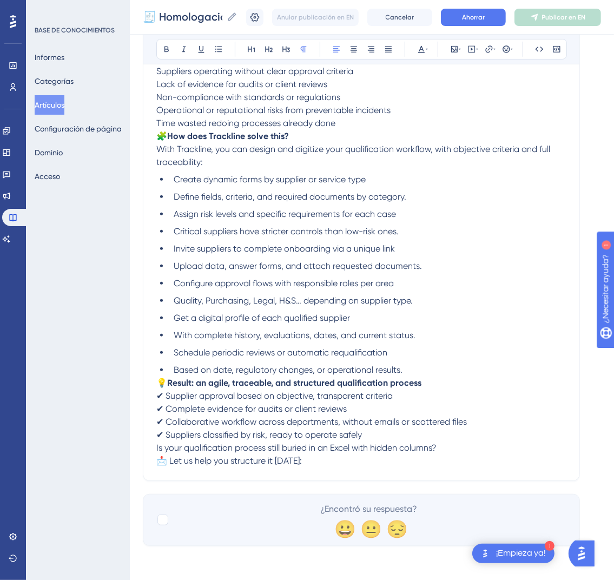
click at [314, 465] on p "Is your qualification process still buried in an Excel with hidden columns? 📩 L…" at bounding box center [361, 454] width 410 height 26
click at [485, 21] on span "Ahorrar" at bounding box center [473, 17] width 23 height 9
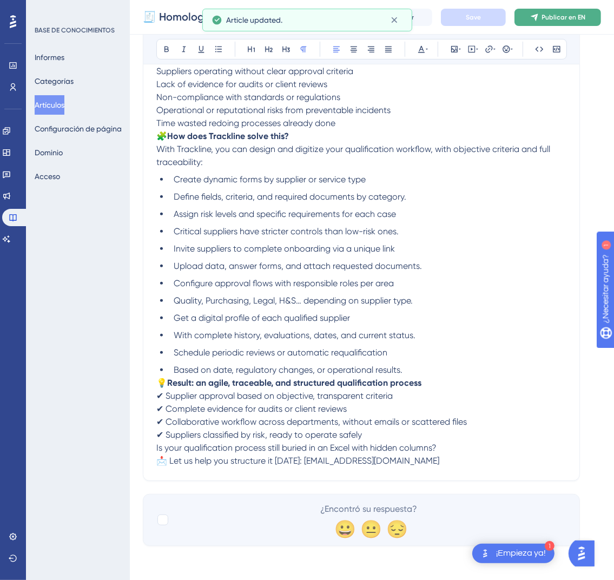
click at [553, 16] on button "Publicar en EN" at bounding box center [557, 17] width 87 height 17
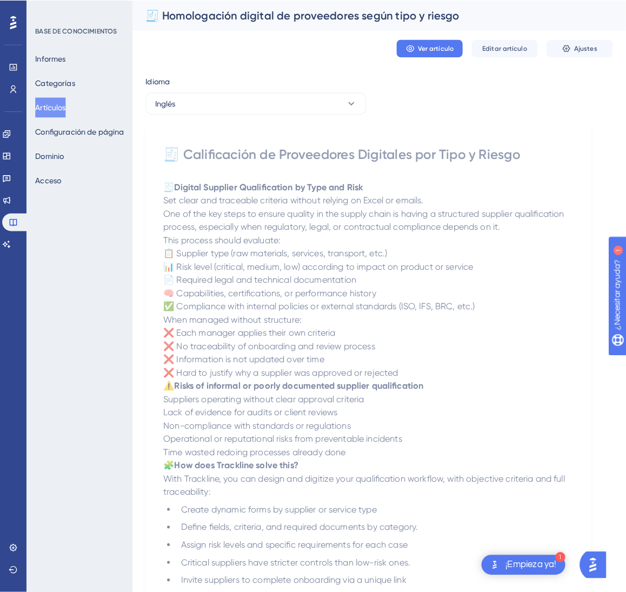
scroll to position [0, 0]
click at [297, 101] on button "Inglés" at bounding box center [251, 102] width 216 height 22
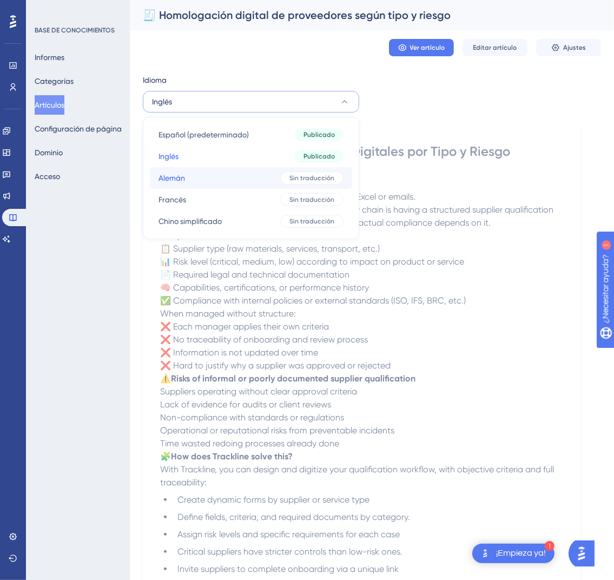
click at [277, 178] on button "[PERSON_NAME] traducción" at bounding box center [251, 178] width 202 height 22
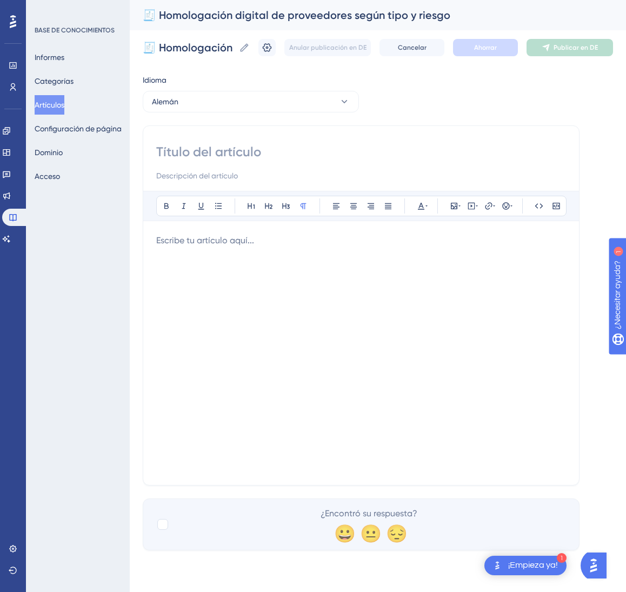
click at [283, 156] on input at bounding box center [361, 151] width 410 height 17
paste input "🧾 Digitale Lieferantenqualifizierung nach Typ und Risiko"
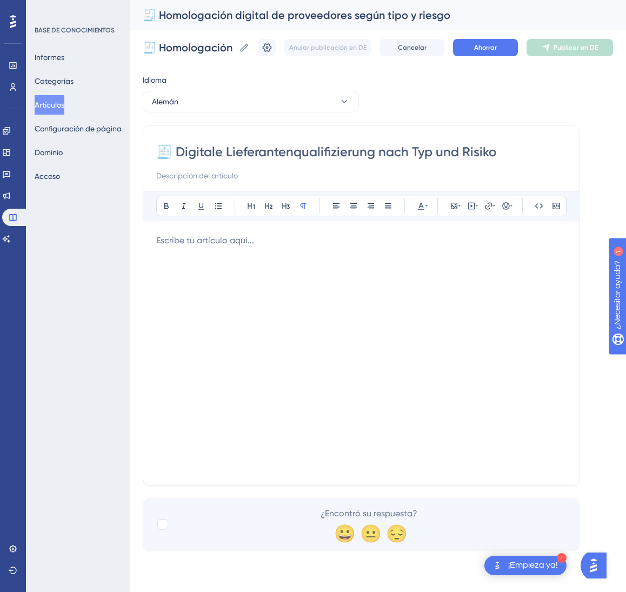
type input "🧾 Digitale Lieferantenqualifizierung nach Typ und Risiko"
click at [330, 313] on div at bounding box center [361, 353] width 410 height 238
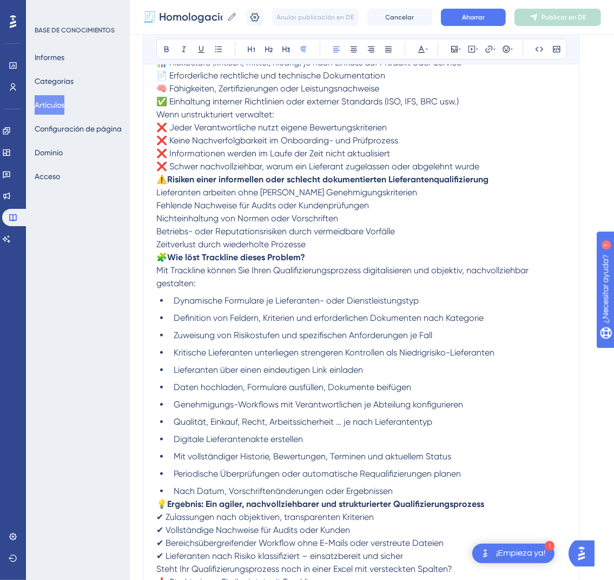
scroll to position [386, 0]
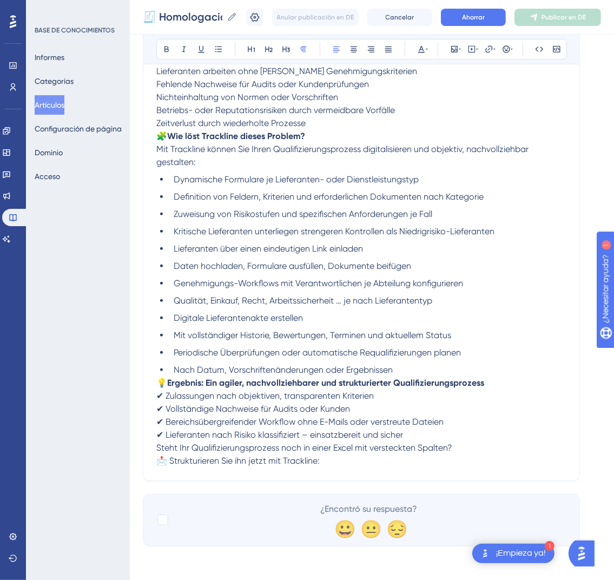
click at [396, 462] on p "Steht Ihr Qualifizierungsprozess noch in einer Excel mit versteckten Spalten? 📩…" at bounding box center [361, 454] width 410 height 26
click at [478, 20] on font "Ahorrar" at bounding box center [473, 18] width 23 height 8
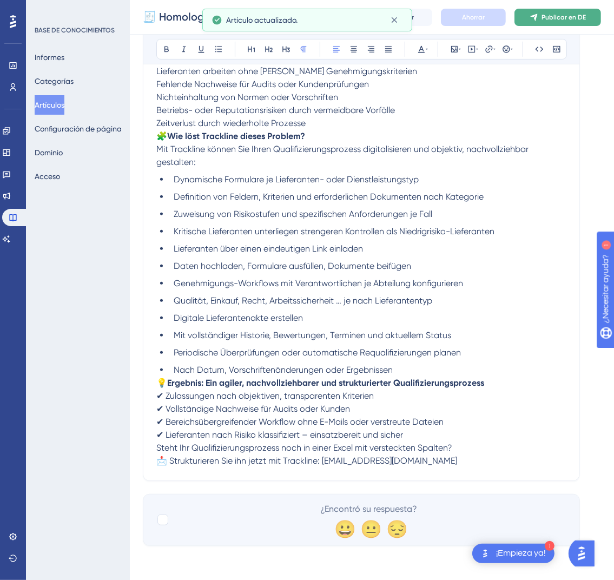
click at [538, 15] on icon at bounding box center [534, 17] width 9 height 9
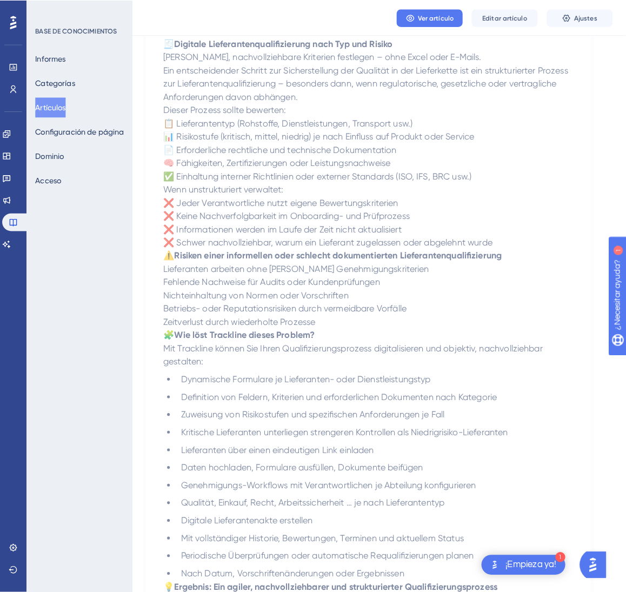
scroll to position [0, 0]
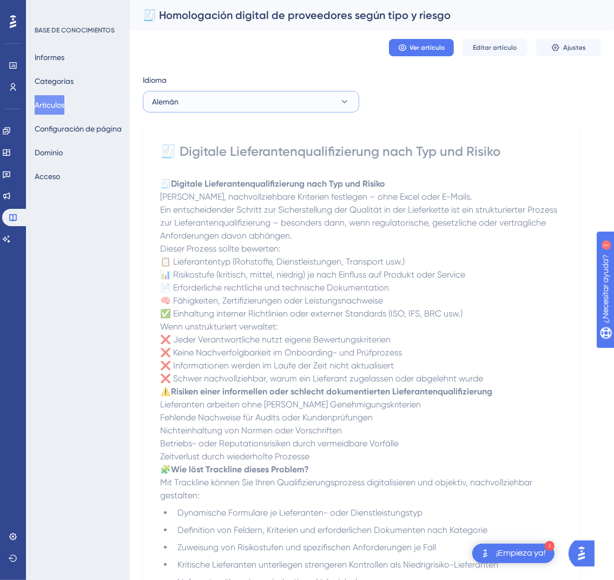
click at [319, 92] on button "Alemán" at bounding box center [251, 102] width 216 height 22
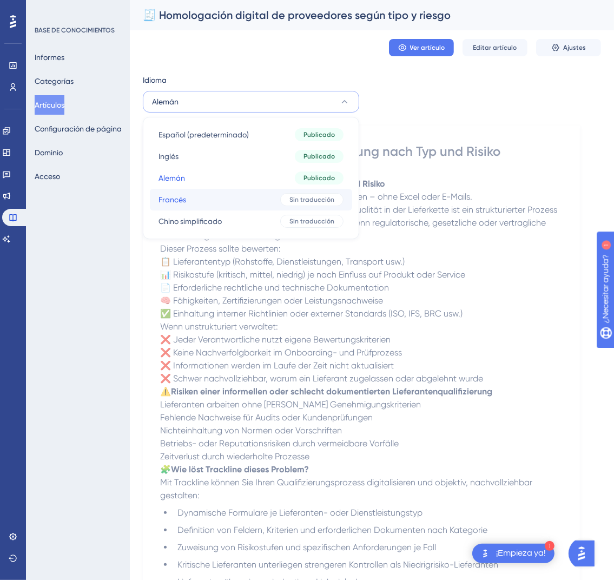
click at [270, 198] on button "Francés Francés Sin traducción" at bounding box center [251, 200] width 202 height 22
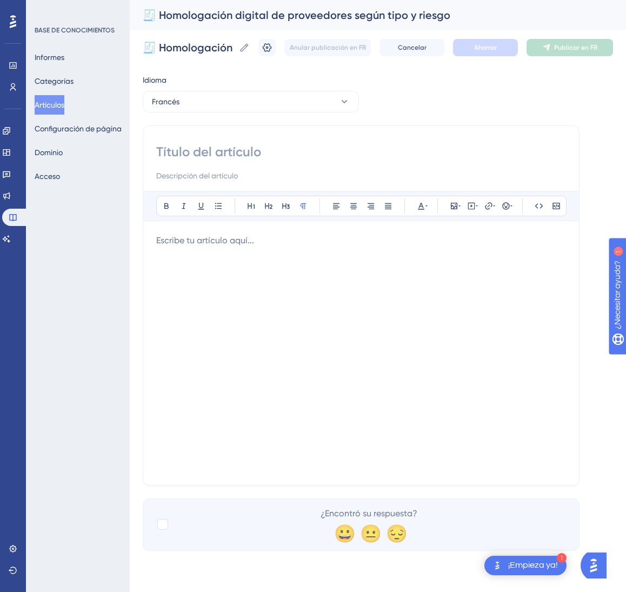
click at [400, 389] on div at bounding box center [361, 353] width 410 height 238
click at [158, 243] on span "[EMAIL_ADDRESS][DOMAIN_NAME]" at bounding box center [223, 240] width 135 height 10
click at [352, 133] on div "Atrevido Itálico Subrayar Viñeta Título 1 Título 2 Título 3 Normal Alinear a la…" at bounding box center [361, 305] width 437 height 360
click at [335, 148] on input at bounding box center [361, 151] width 410 height 17
click at [222, 159] on input at bounding box center [361, 151] width 410 height 17
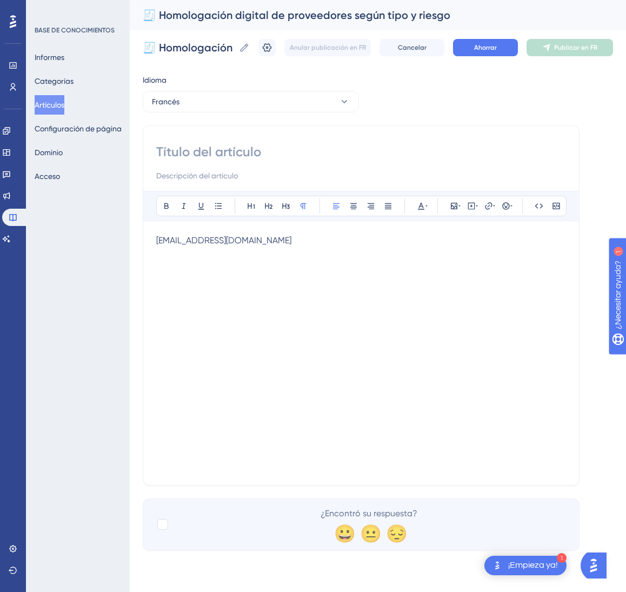
paste input "🧾 Homologation digitale des fournisseurs selon type et risque"
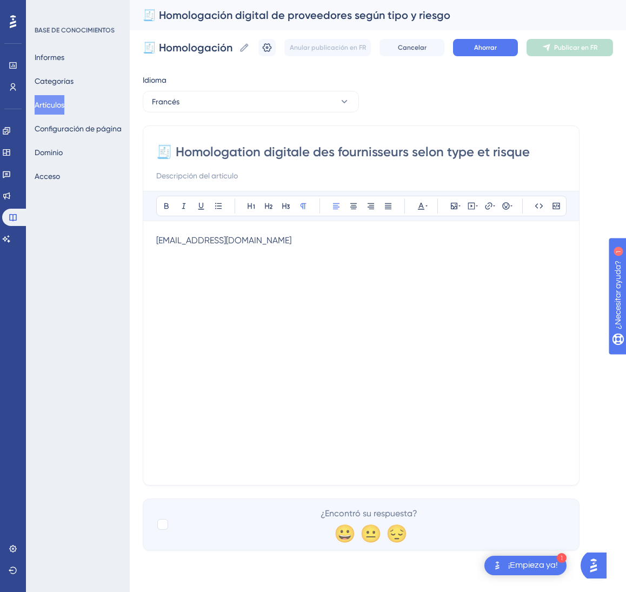
type input "🧾 Homologation digitale des fournisseurs selon type et risque"
click at [157, 242] on span "[EMAIL_ADDRESS][DOMAIN_NAME]" at bounding box center [223, 240] width 135 height 10
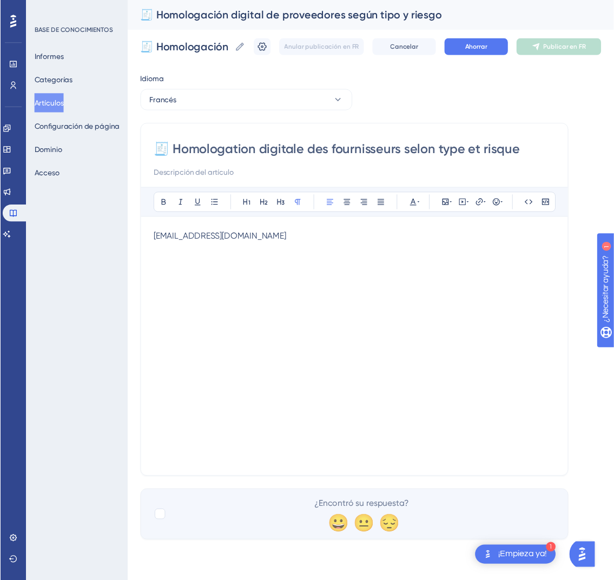
paste div
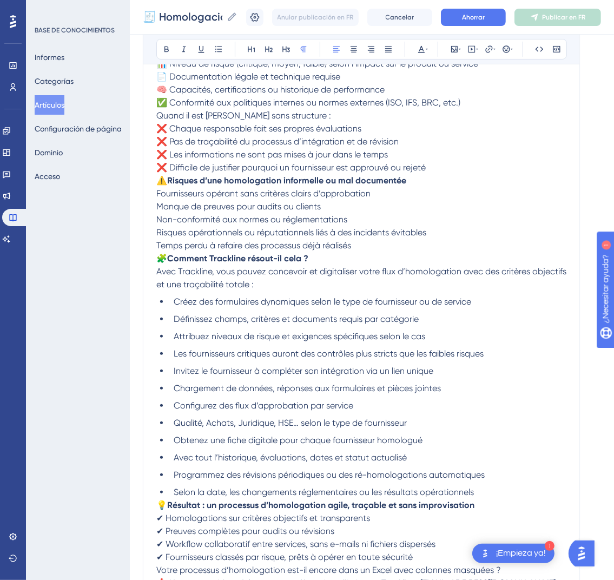
scroll to position [386, 0]
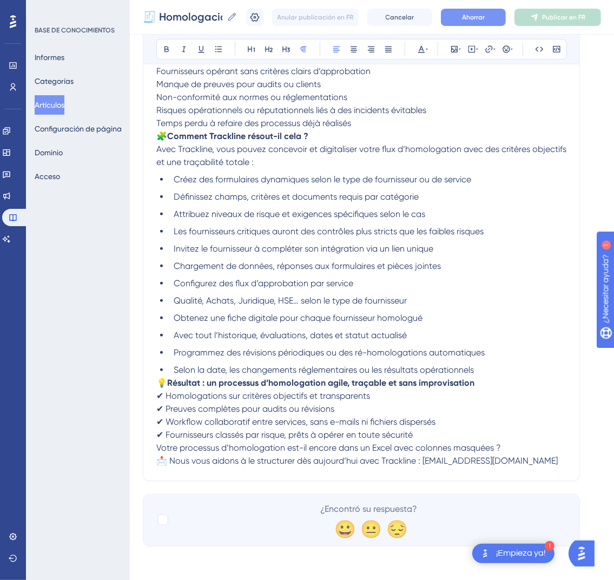
click at [485, 17] on font "Ahorrar" at bounding box center [473, 18] width 23 height 8
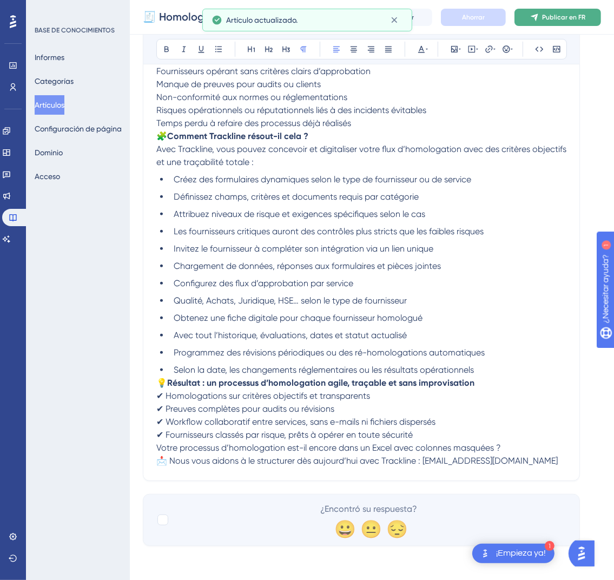
click at [549, 11] on button "Publicar en FR" at bounding box center [557, 17] width 87 height 17
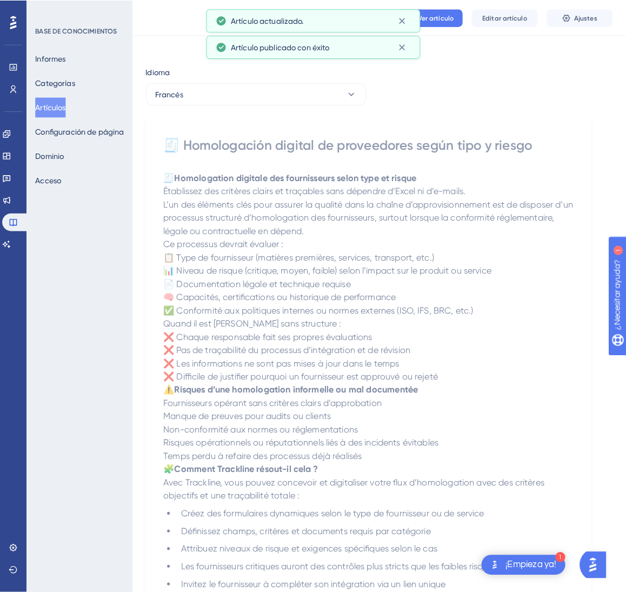
scroll to position [0, 0]
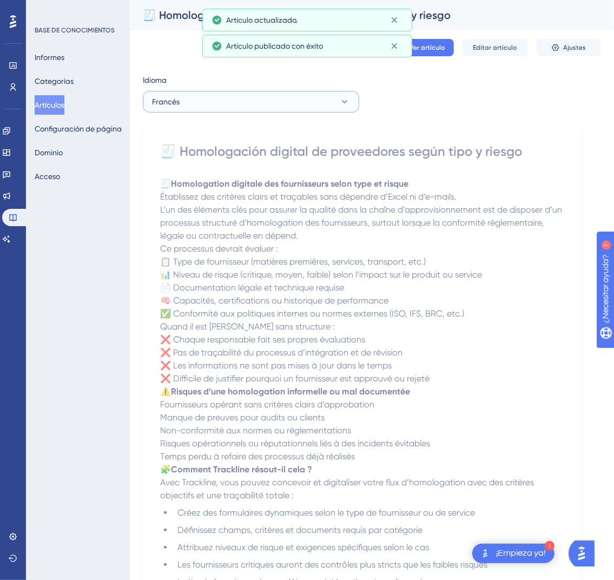
click at [307, 104] on button "Francés" at bounding box center [251, 102] width 216 height 22
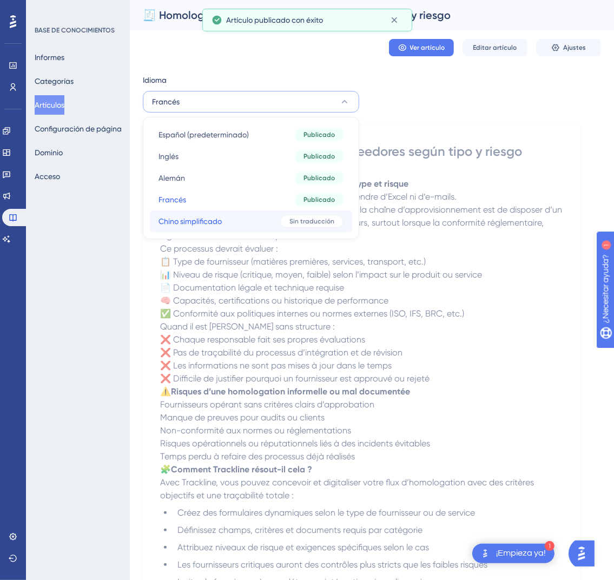
click at [275, 219] on button "Chino simplificado Chino simplificado Sin traducción" at bounding box center [251, 221] width 202 height 22
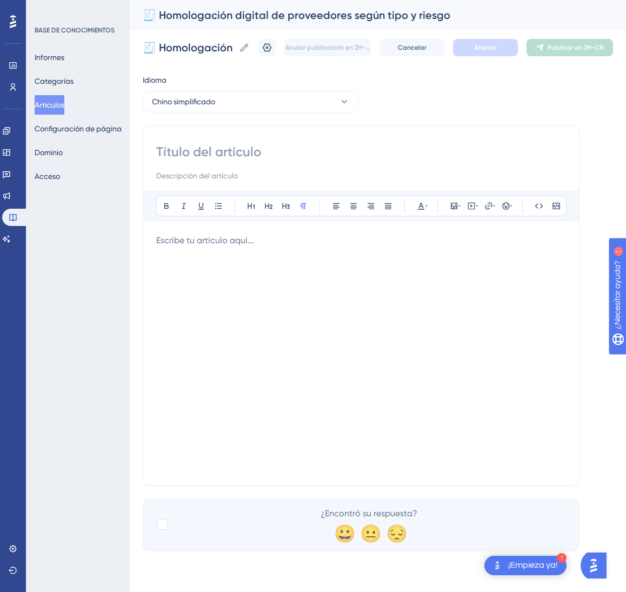
click at [276, 165] on div at bounding box center [361, 162] width 410 height 39
click at [274, 156] on input at bounding box center [361, 151] width 410 height 17
paste input "🧾 基于类型和风险的供应商数字化准入"
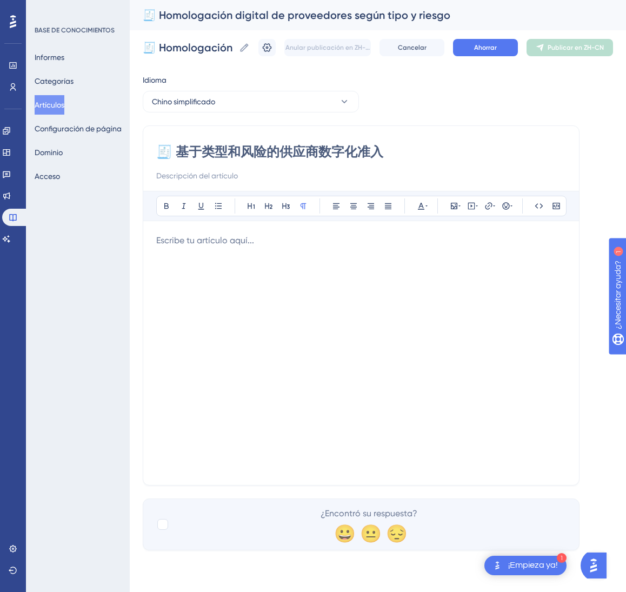
type input "🧾 基于类型和风险的供应商数字化准入"
click at [417, 381] on div at bounding box center [361, 353] width 410 height 238
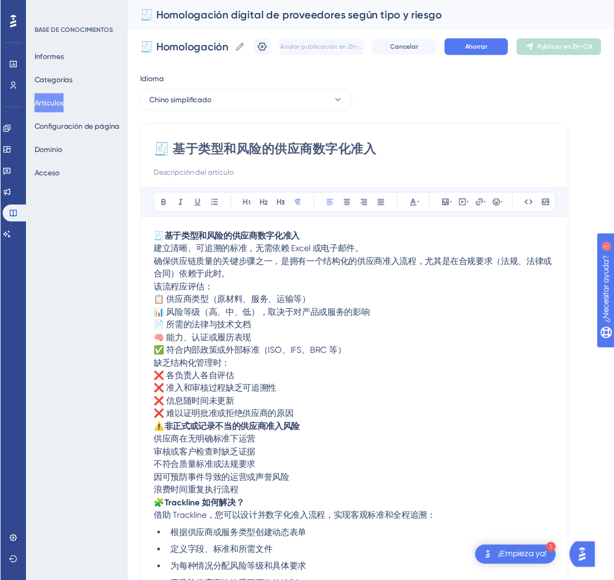
scroll to position [237, 0]
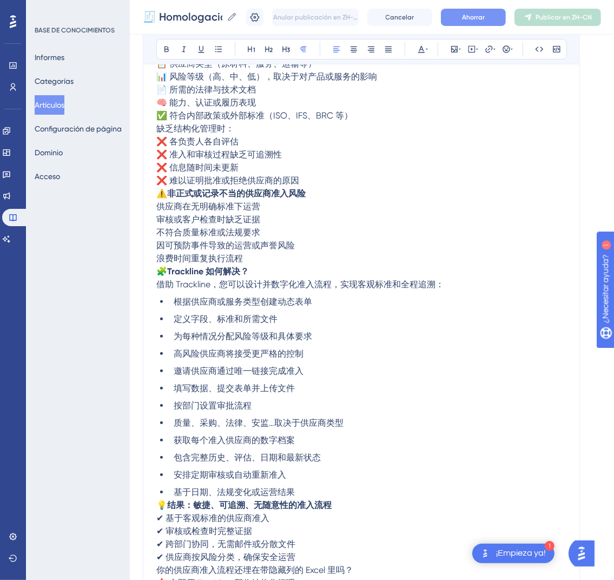
click at [474, 11] on button "Ahorrar" at bounding box center [473, 17] width 65 height 17
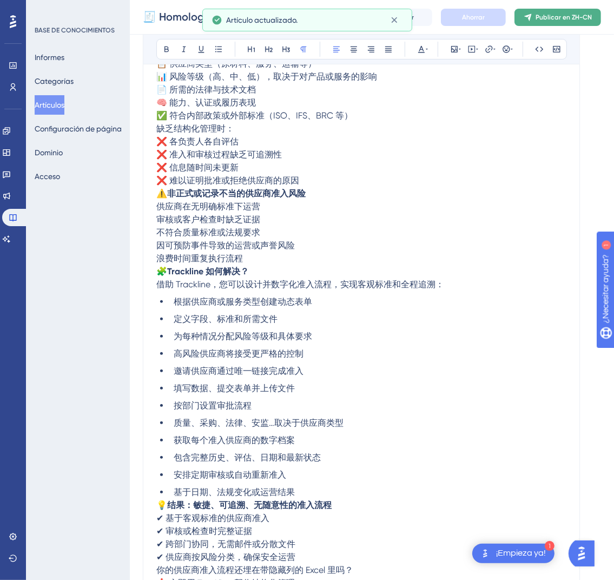
click at [554, 17] on font "Publicar en ZH-CN" at bounding box center [563, 18] width 56 height 8
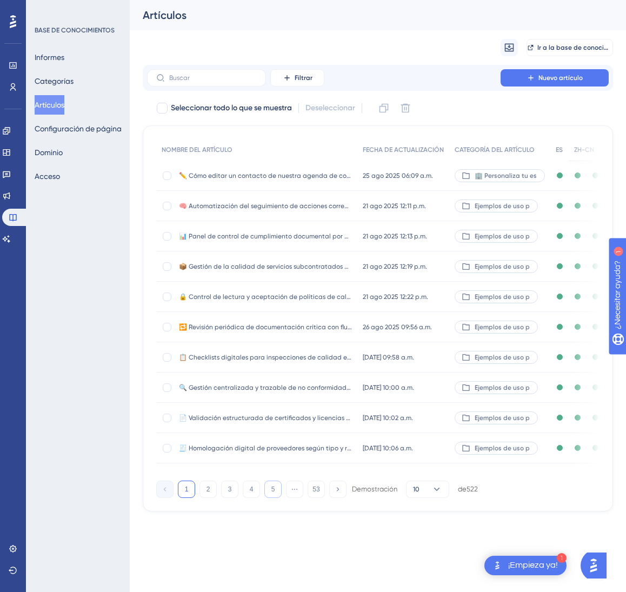
click at [270, 498] on button "5" at bounding box center [272, 489] width 17 height 17
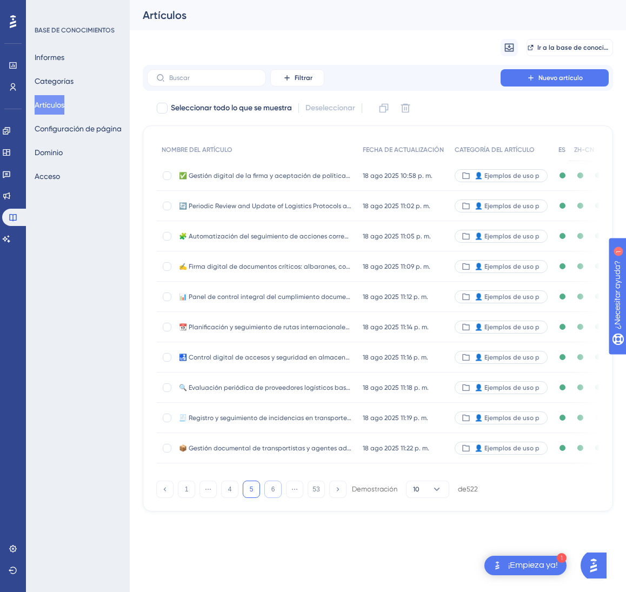
click at [270, 498] on button "6" at bounding box center [272, 489] width 17 height 17
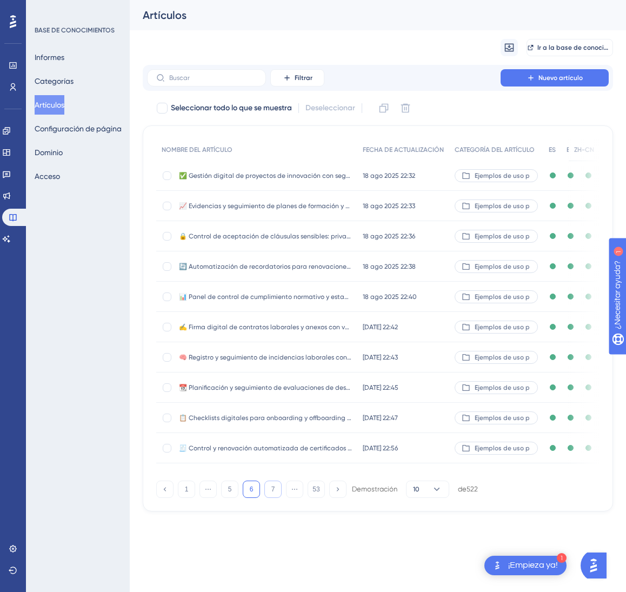
click at [270, 498] on button "7" at bounding box center [272, 489] width 17 height 17
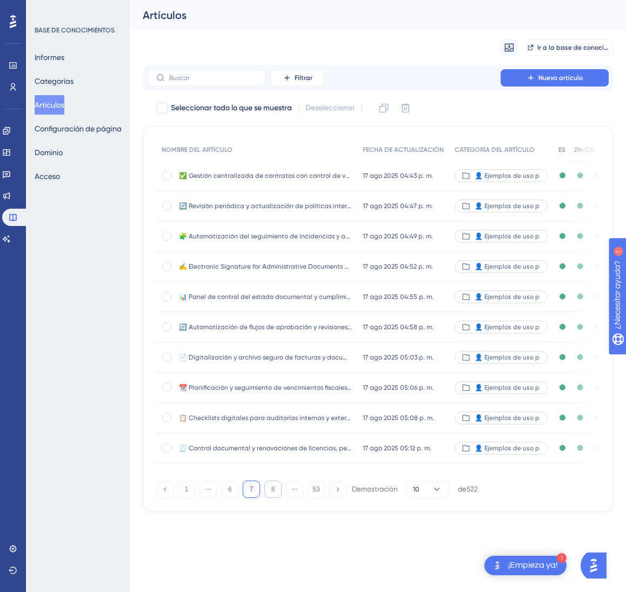
click at [270, 498] on button "8" at bounding box center [272, 489] width 17 height 17
click at [270, 498] on button "10" at bounding box center [272, 489] width 17 height 17
click at [270, 498] on button "12" at bounding box center [272, 489] width 17 height 17
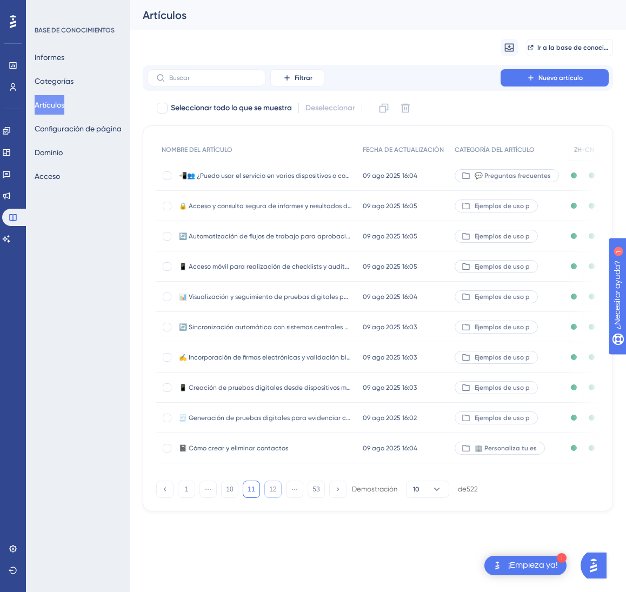
click at [270, 493] on font "12" at bounding box center [272, 490] width 7 height 8
click at [270, 498] on button "12" at bounding box center [272, 489] width 17 height 17
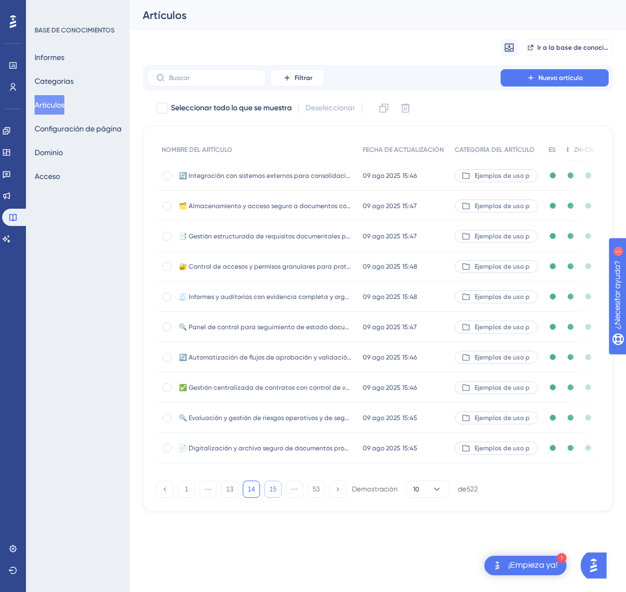
click at [270, 493] on font "15" at bounding box center [272, 490] width 7 height 8
click at [270, 493] on font "17" at bounding box center [272, 490] width 7 height 8
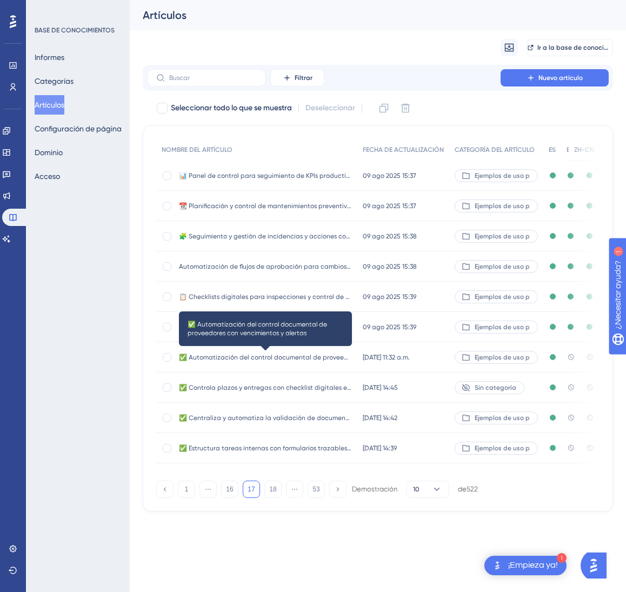
click at [316, 360] on font "✅ Automatización del control documental de proveedores con vencimientos y alert…" at bounding box center [311, 358] width 264 height 8
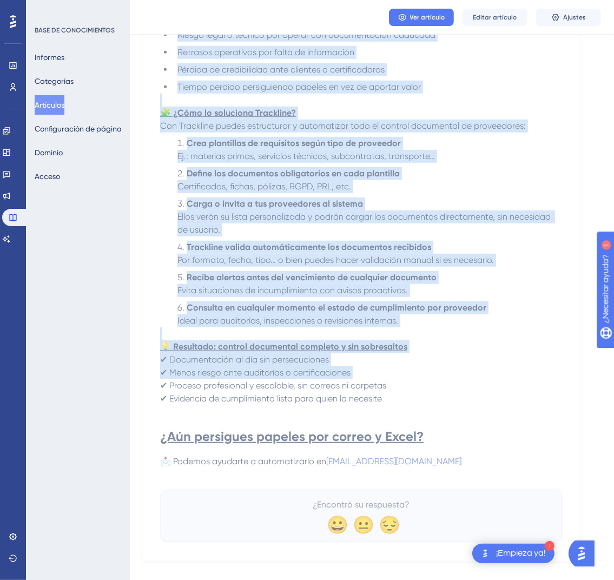
scroll to position [414, 0]
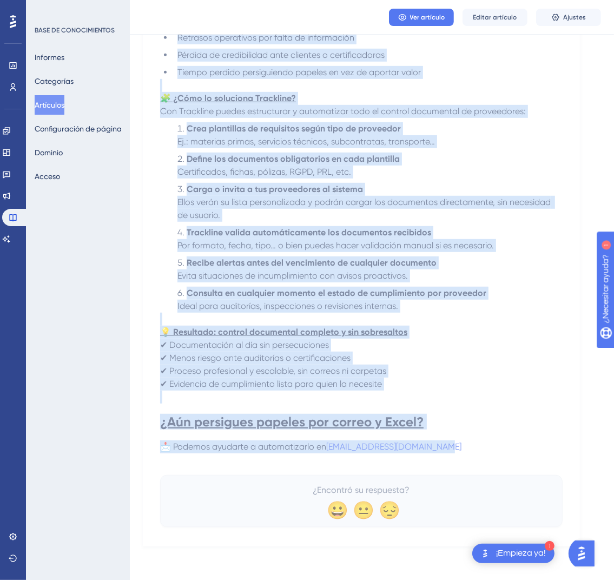
drag, startPoint x: 168, startPoint y: 150, endPoint x: 460, endPoint y: 443, distance: 413.8
click at [460, 443] on div "✅ Automatización del control documental de proveedores con vencimientos y alert…" at bounding box center [361, 125] width 402 height 803
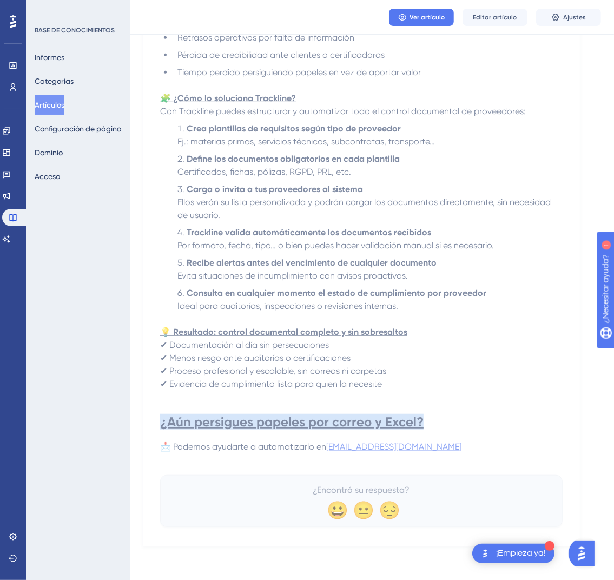
drag, startPoint x: 458, startPoint y: 448, endPoint x: 438, endPoint y: 445, distance: 20.8
click at [410, 440] on p "📩 Podemos ayudarte a automatizarlo en onboarding@codecontract.io" at bounding box center [361, 446] width 402 height 13
drag, startPoint x: 473, startPoint y: 447, endPoint x: 459, endPoint y: 448, distance: 14.6
click at [475, 447] on p "📩 Podemos ayudarte a automatizarlo en onboarding@codecontract.io" at bounding box center [361, 446] width 402 height 13
drag, startPoint x: 457, startPoint y: 448, endPoint x: 373, endPoint y: 435, distance: 85.3
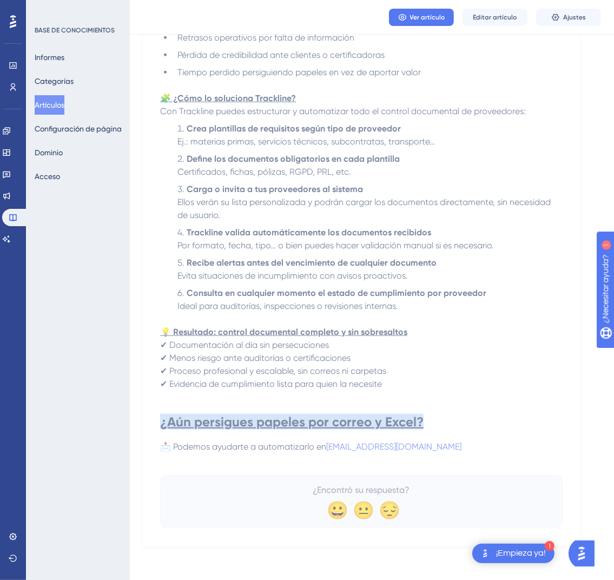
click at [373, 435] on div "Uno de los desafíos más habituales en los equipos de Calidad es garantizar que …" at bounding box center [361, 119] width 402 height 694
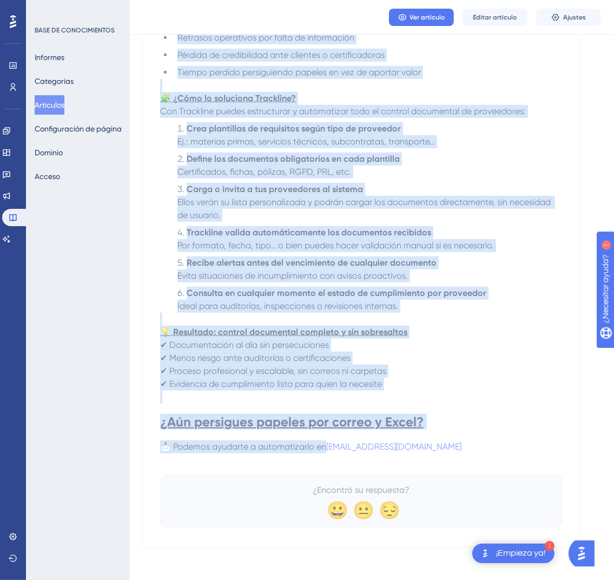
drag, startPoint x: 165, startPoint y: 141, endPoint x: 485, endPoint y: 451, distance: 445.6
click at [485, 451] on div "✅ Automatización del control documental de proveedores con vencimientos y alert…" at bounding box center [361, 125] width 402 height 803
copy div "✅ Automatización del control documental de proveedores con vencimientos y alert…"
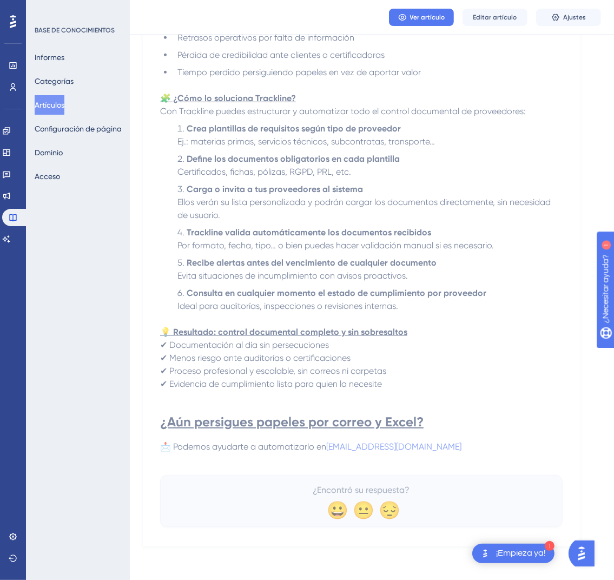
drag, startPoint x: 459, startPoint y: 443, endPoint x: 452, endPoint y: 449, distance: 9.6
click at [452, 449] on p "📩 Podemos ayudarte a automatizarlo en onboarding@codecontract.io" at bounding box center [361, 446] width 402 height 13
drag, startPoint x: 454, startPoint y: 447, endPoint x: 447, endPoint y: 449, distance: 7.2
click at [447, 449] on p "📩 Podemos ayudarte a automatizarlo en onboarding@codecontract.io" at bounding box center [361, 446] width 402 height 13
drag, startPoint x: 459, startPoint y: 447, endPoint x: 456, endPoint y: 452, distance: 5.6
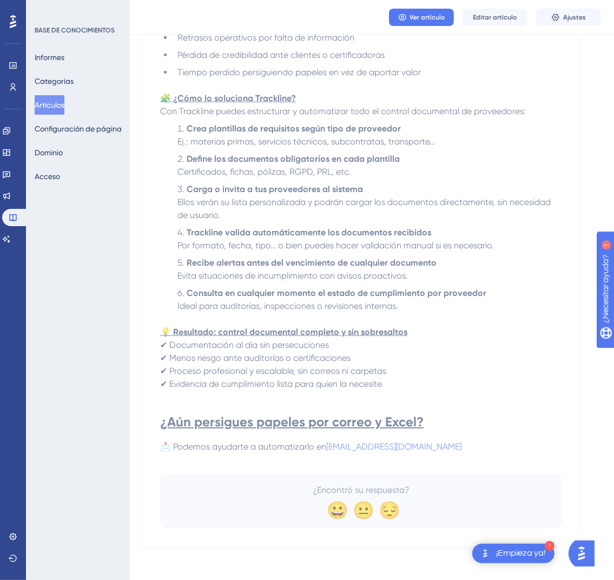
click at [456, 452] on div "Uno de los desafíos más habituales en los equipos de Calidad es garantizar que …" at bounding box center [361, 119] width 402 height 694
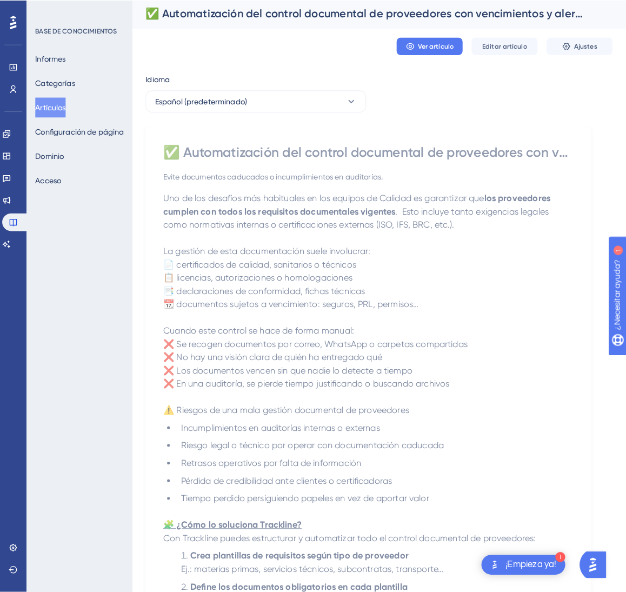
scroll to position [0, 0]
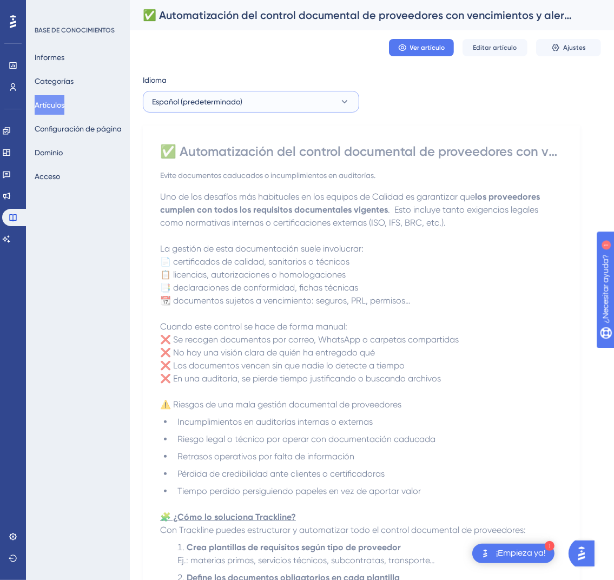
click at [301, 107] on button "Español (predeterminado)" at bounding box center [251, 102] width 216 height 22
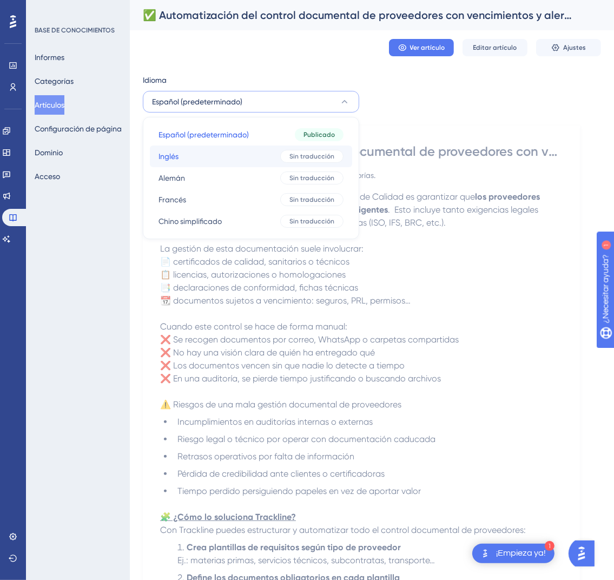
click at [275, 156] on button "Inglés Inglés Sin traducción" at bounding box center [251, 156] width 202 height 22
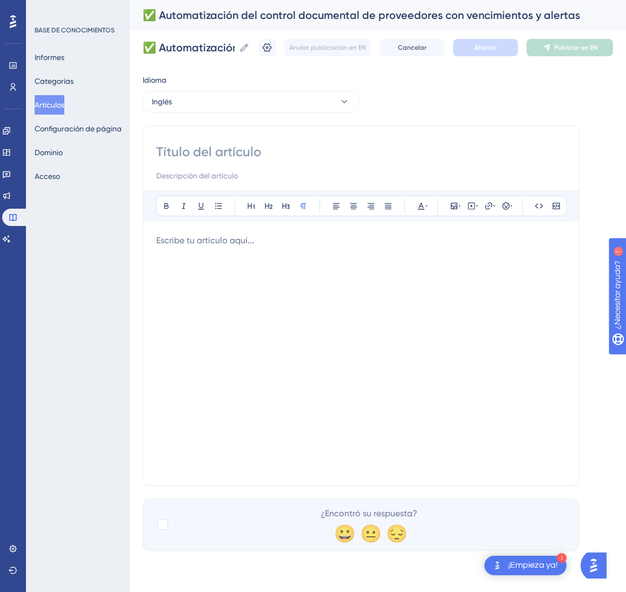
click at [340, 149] on input at bounding box center [361, 151] width 410 height 17
paste input "✅ Automation of Supplier Document Control with Expirations and Alerts"
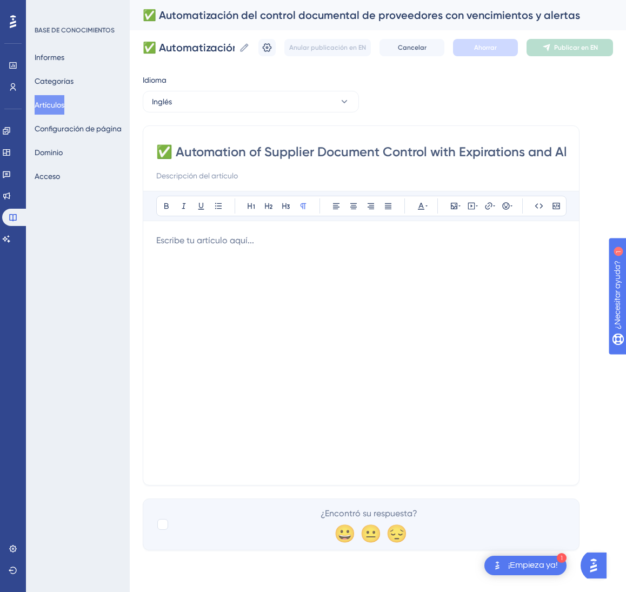
scroll to position [0, 25]
type input "✅ Automation of Supplier Document Control with Expirations and Alerts"
click at [418, 251] on div at bounding box center [361, 353] width 410 height 238
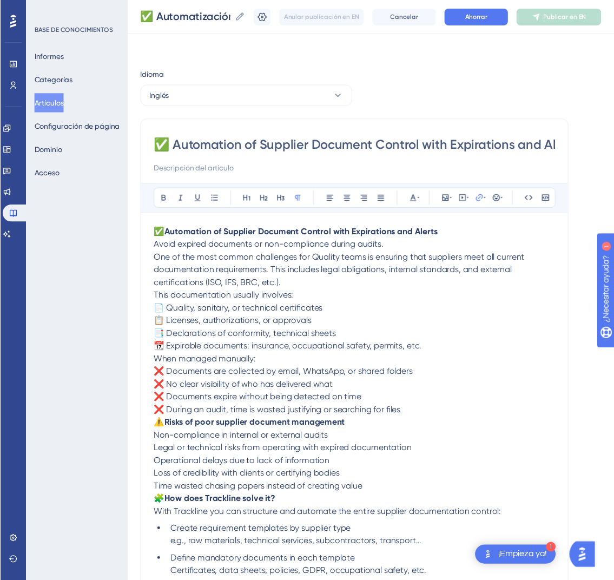
scroll to position [211, 0]
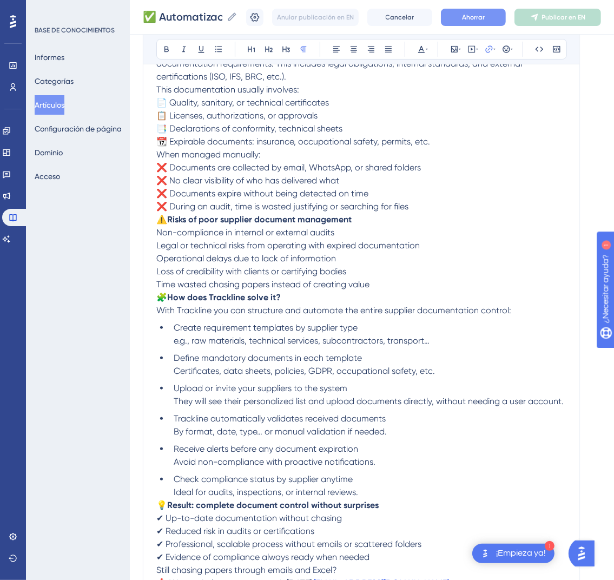
click at [473, 24] on button "Ahorrar" at bounding box center [473, 17] width 65 height 17
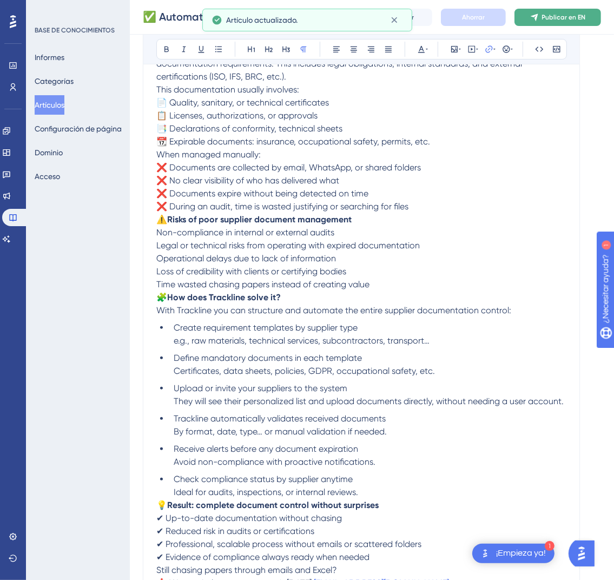
click at [588, 21] on button "Publicar en EN" at bounding box center [557, 17] width 87 height 17
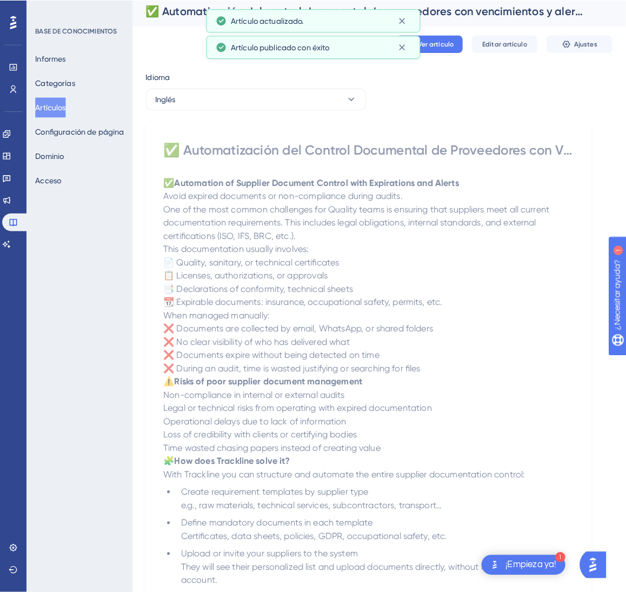
scroll to position [0, 0]
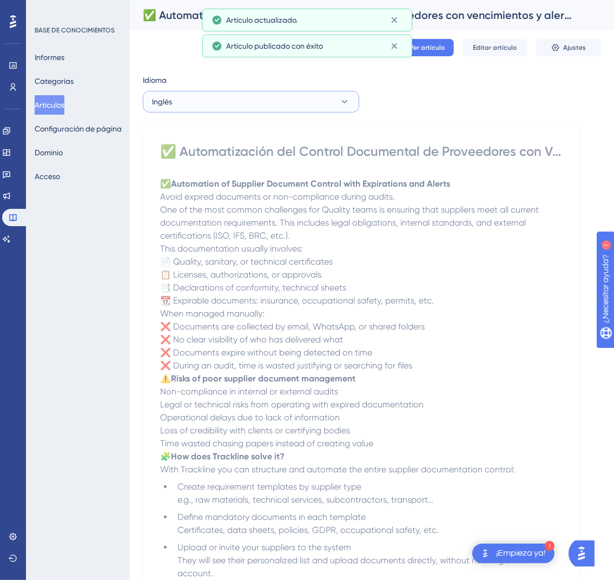
click at [275, 99] on button "Inglés" at bounding box center [251, 102] width 216 height 22
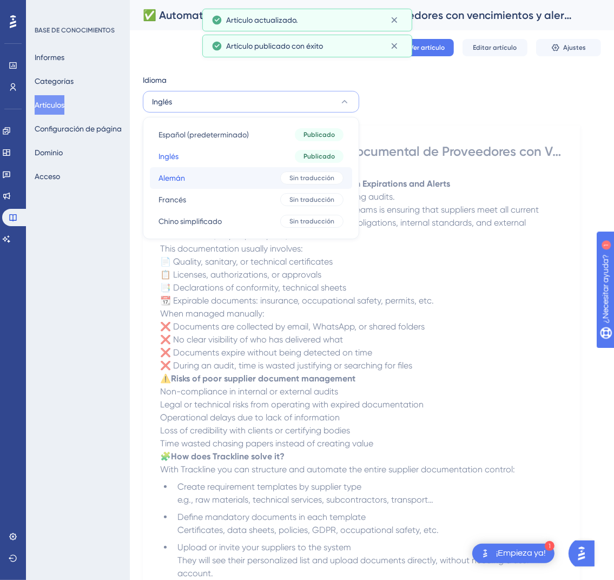
click at [271, 176] on button "[PERSON_NAME] traducción" at bounding box center [251, 178] width 202 height 22
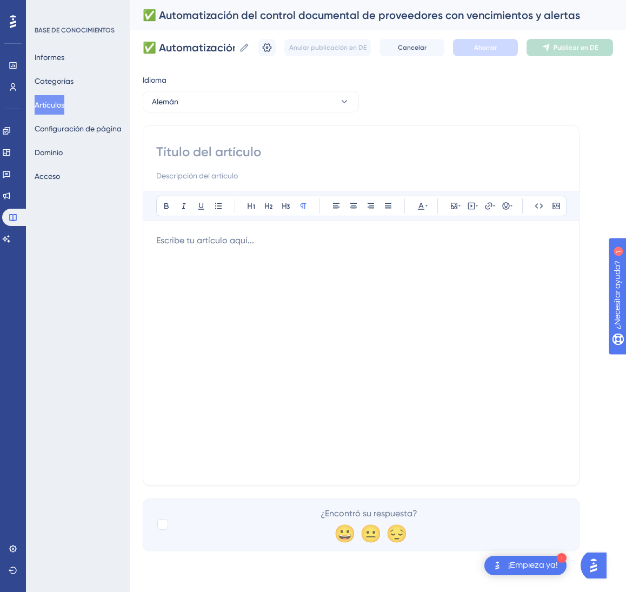
click at [371, 151] on input at bounding box center [361, 151] width 410 height 17
paste input "✅ Automatisierte Dokumentenkontrolle von Lieferanten mit Fristen und Warnmeldun…"
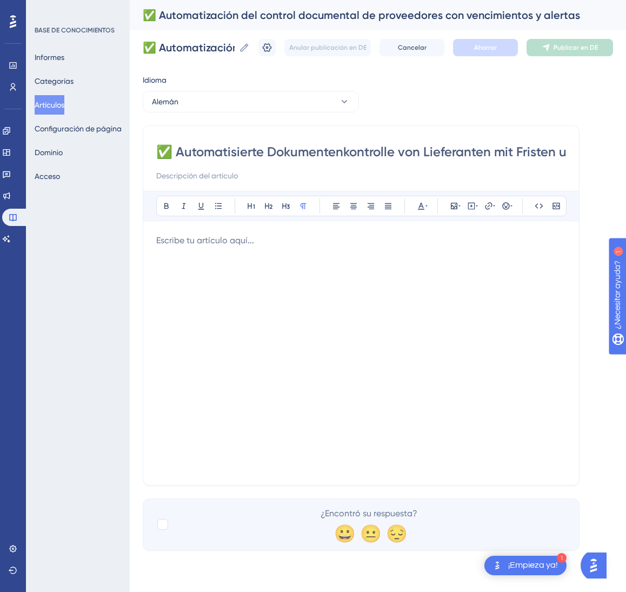
scroll to position [0, 122]
type input "✅ Automatisierte Dokumentenkontrolle von Lieferanten mit Fristen und Warnmeldun…"
click at [281, 277] on div at bounding box center [361, 353] width 410 height 238
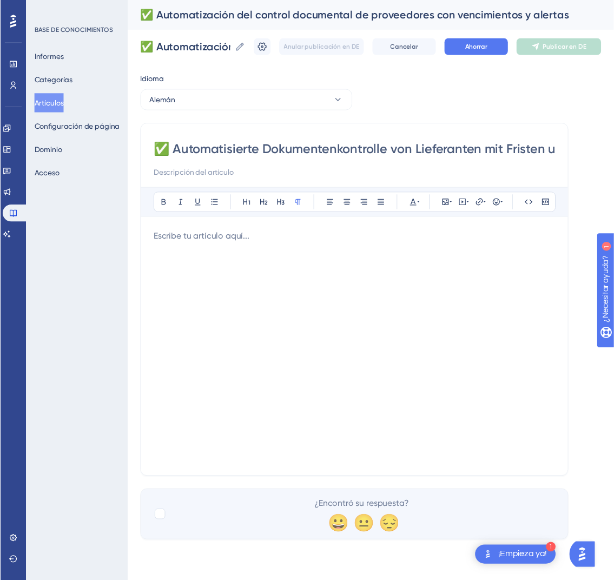
scroll to position [224, 0]
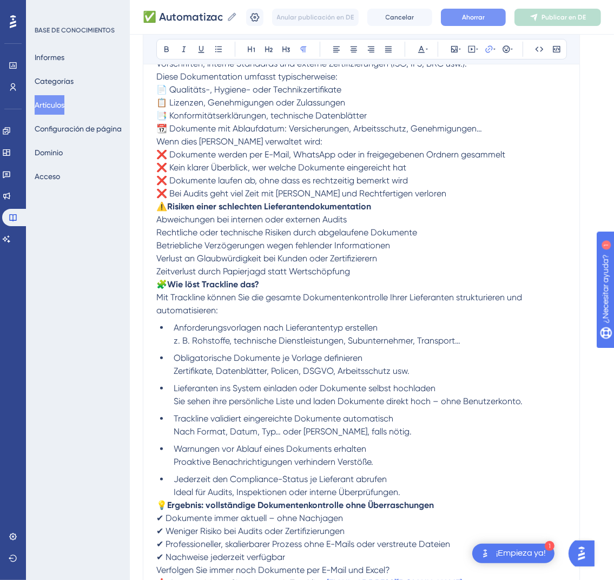
click at [506, 23] on button "Ahorrar" at bounding box center [473, 17] width 65 height 17
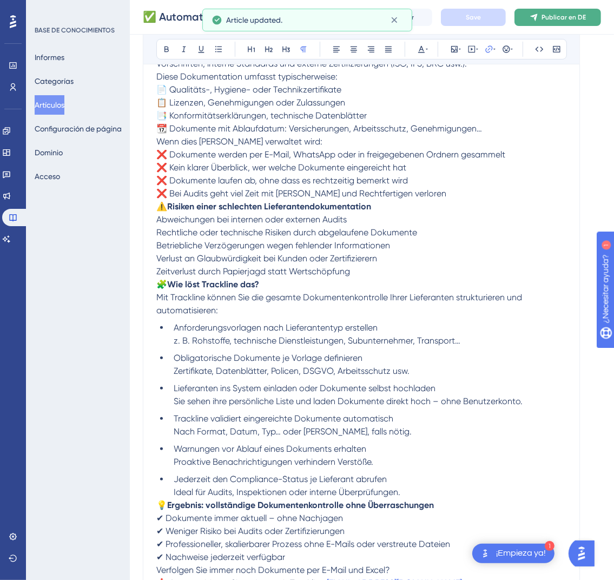
click at [570, 19] on font "Publicar en DE" at bounding box center [563, 18] width 44 height 8
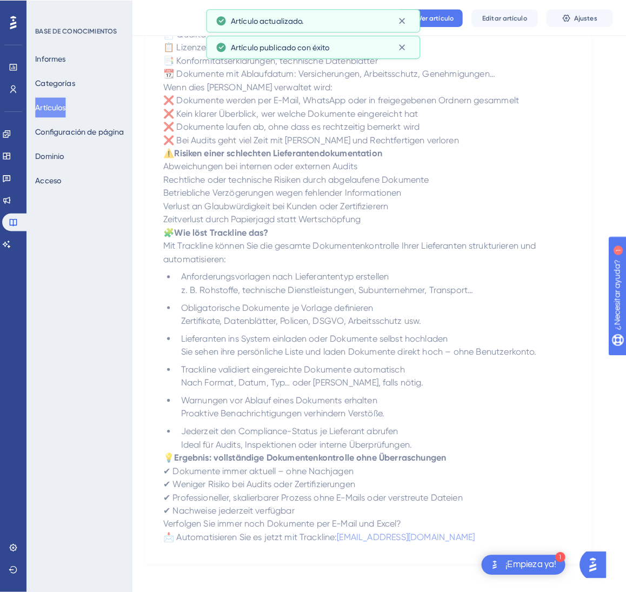
scroll to position [0, 0]
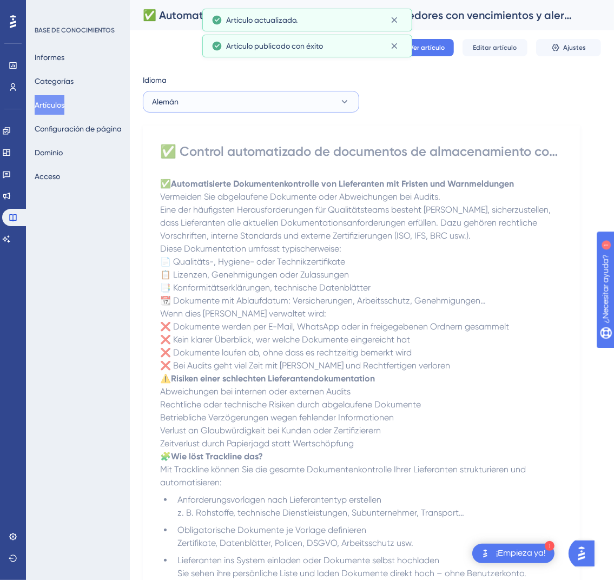
click at [234, 107] on button "Alemán" at bounding box center [251, 102] width 216 height 22
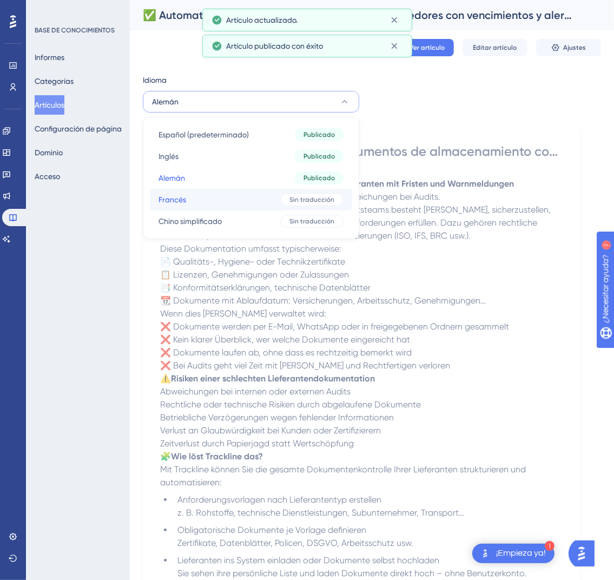
click at [243, 201] on button "Francés Francés Sin traducción" at bounding box center [251, 200] width 202 height 22
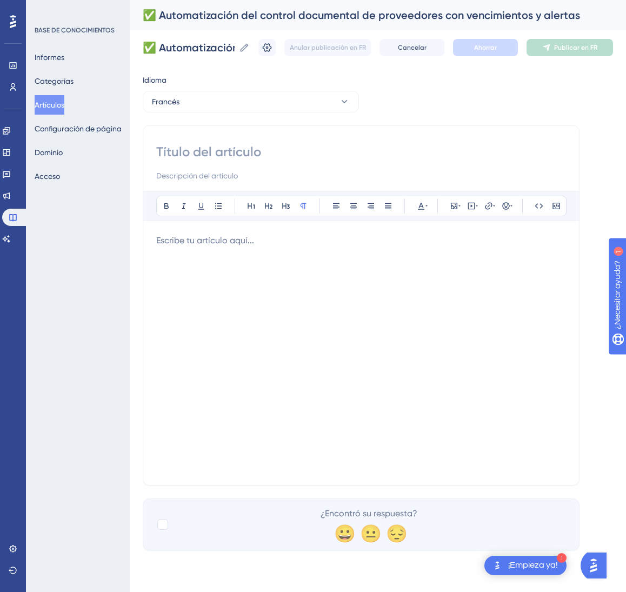
click at [317, 150] on input at bounding box center [361, 151] width 410 height 17
paste input "✅ Automatisation du contrôle documentaire fournisseurs avec échéances et alertes"
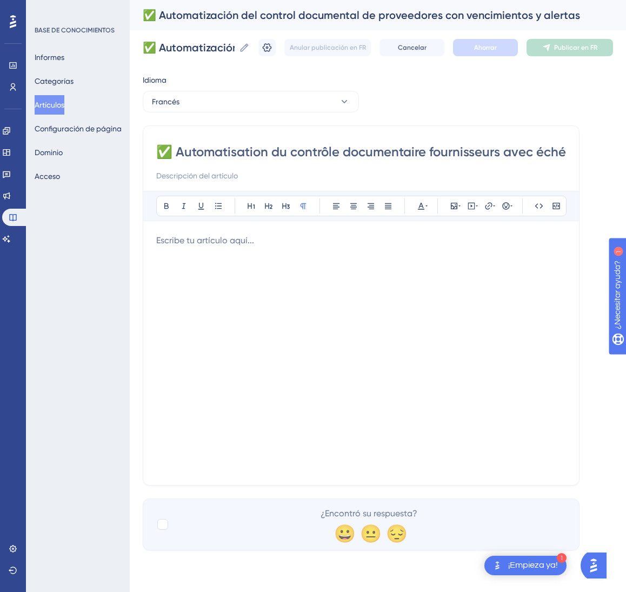
scroll to position [0, 97]
type input "✅ Automatisation du contrôle documentaire fournisseurs avec échéances et alertes"
click at [339, 344] on div at bounding box center [361, 353] width 410 height 238
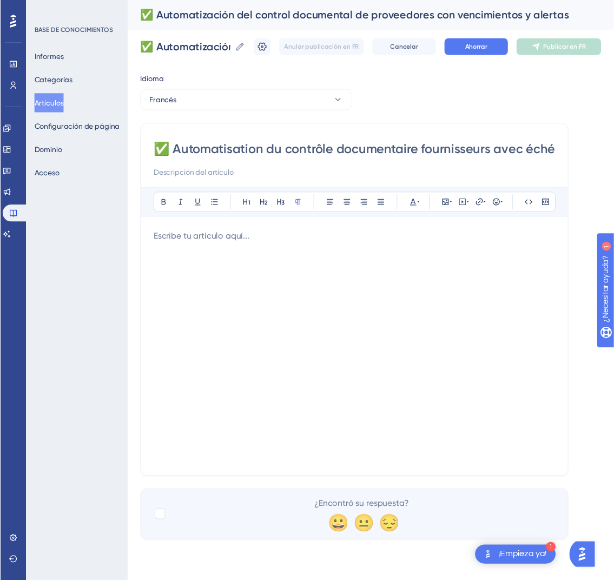
scroll to position [211, 0]
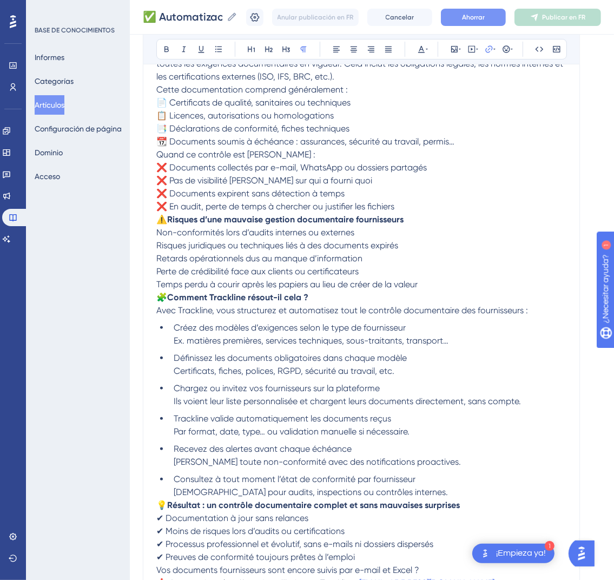
click at [506, 21] on button "Ahorrar" at bounding box center [473, 17] width 65 height 17
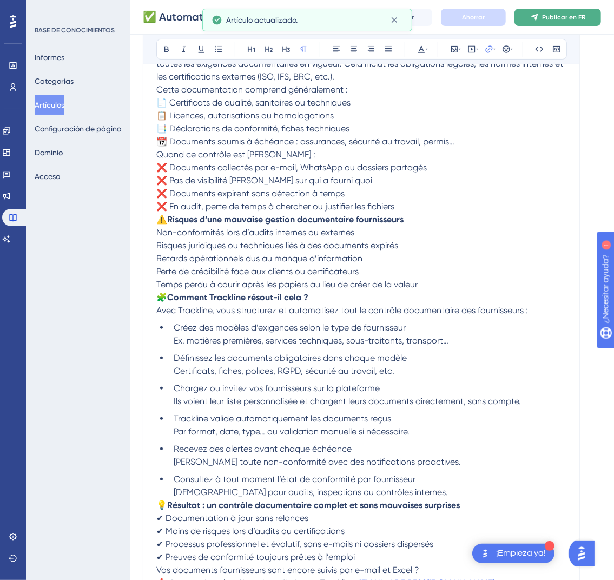
click at [554, 21] on span "Publicar en FR" at bounding box center [563, 17] width 43 height 9
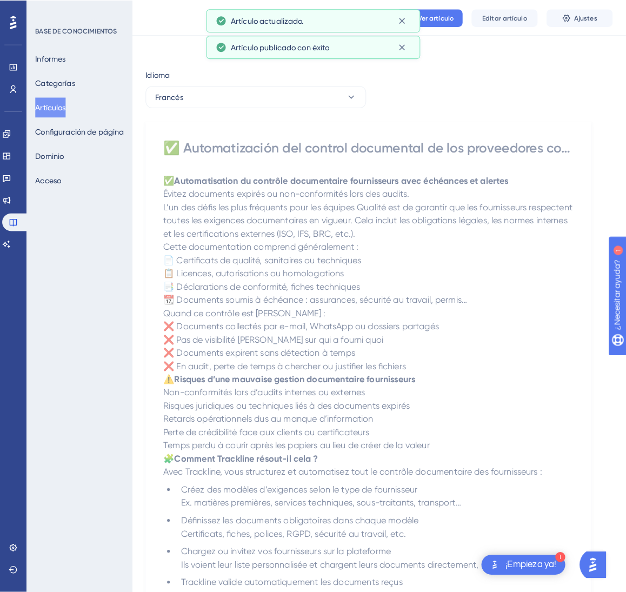
scroll to position [0, 0]
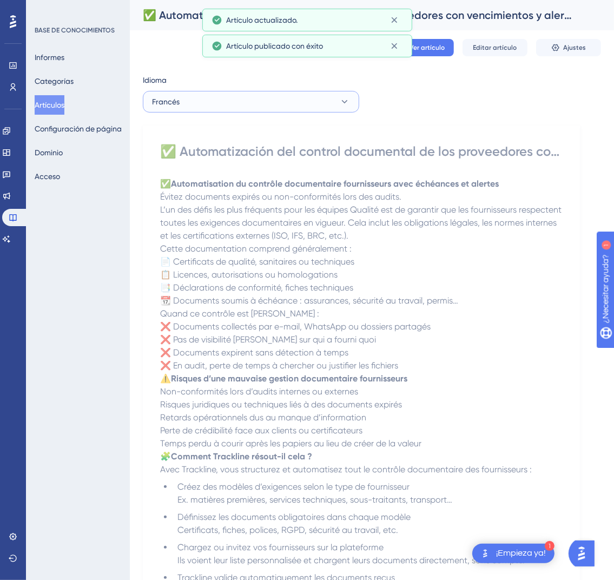
click at [259, 105] on button "Francés" at bounding box center [251, 102] width 216 height 22
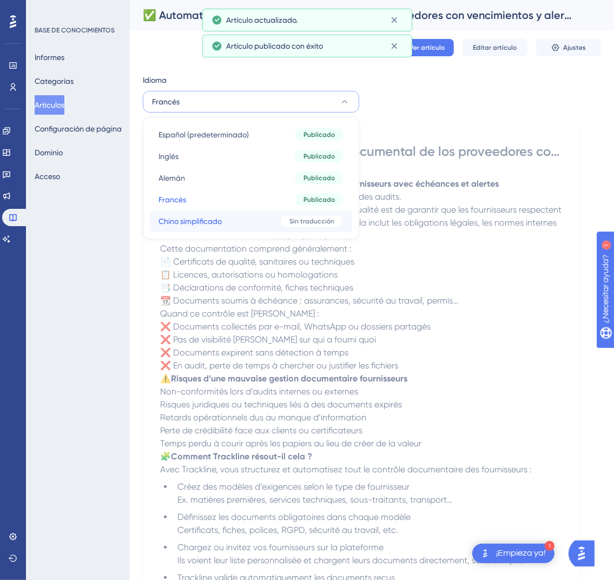
click at [244, 216] on button "Chino simplificado Chino simplificado Sin traducción" at bounding box center [251, 221] width 202 height 22
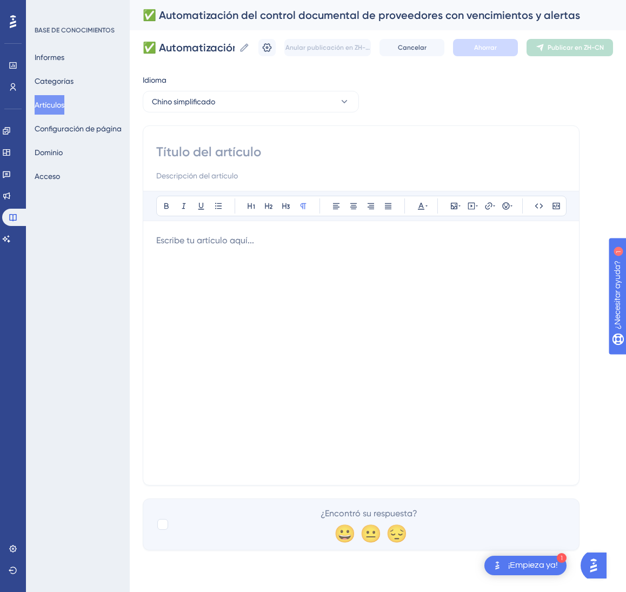
click at [267, 153] on input at bounding box center [361, 151] width 410 height 17
paste input "✅ 供应商文件控制自动化：到期提醒与警报"
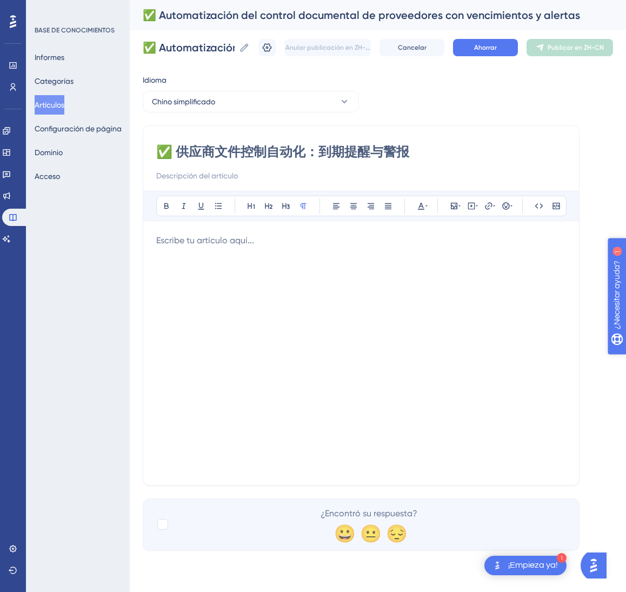
type input "✅ 供应商文件控制自动化：到期提醒与警报"
click at [390, 407] on div at bounding box center [361, 353] width 410 height 238
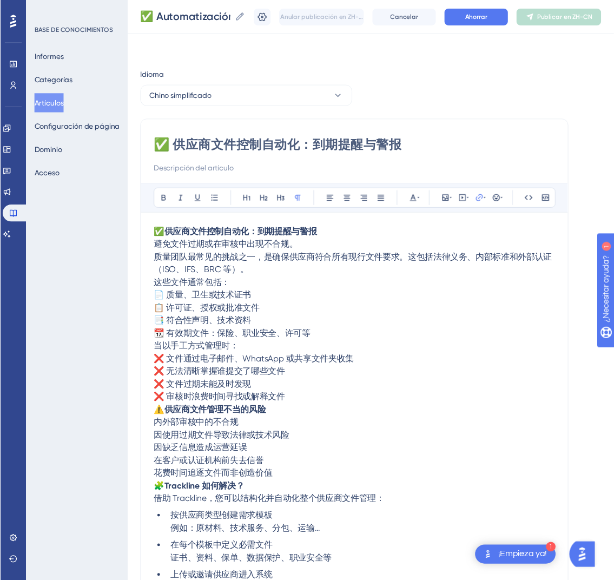
scroll to position [198, 0]
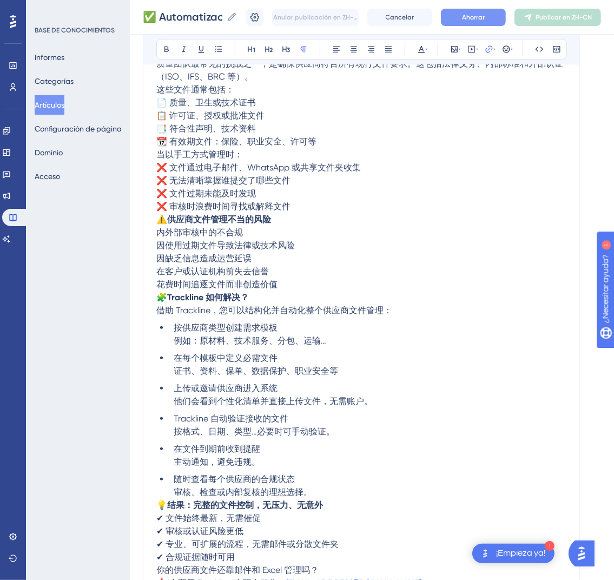
click at [492, 22] on button "Ahorrar" at bounding box center [473, 17] width 65 height 17
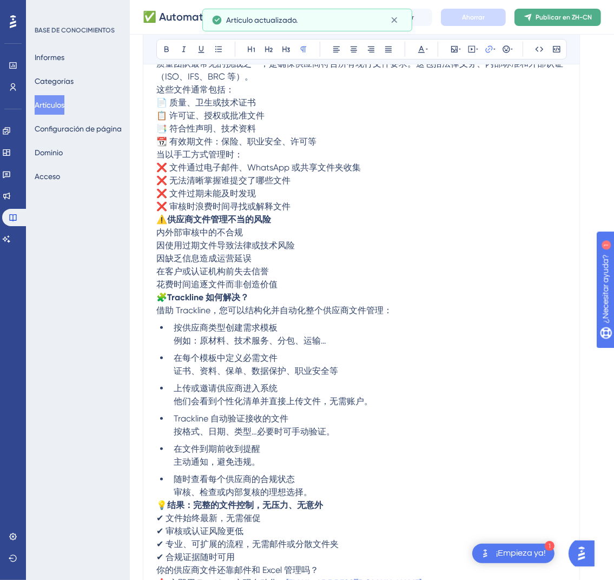
click at [572, 14] on font "Publicar en ZH-CN" at bounding box center [563, 18] width 56 height 8
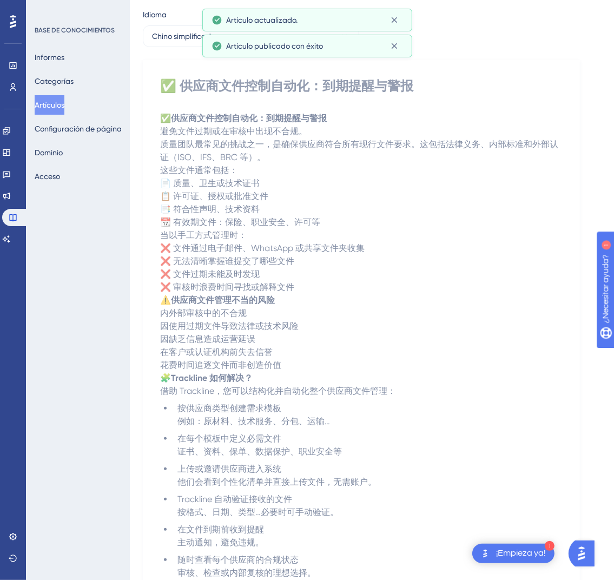
scroll to position [0, 0]
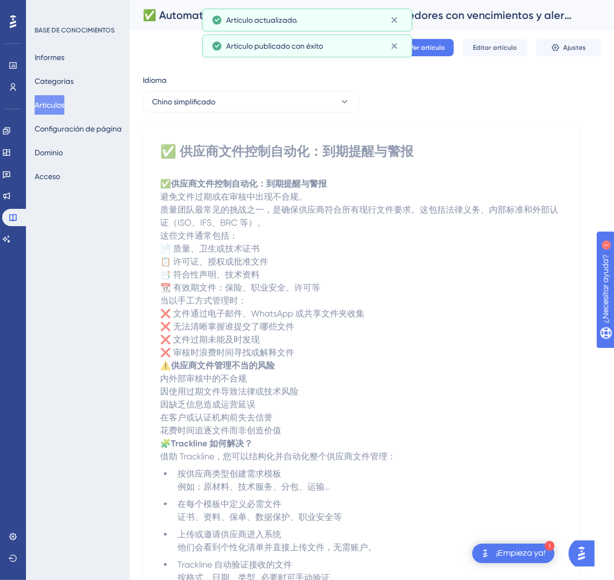
click at [61, 103] on font "Artículos" at bounding box center [50, 105] width 30 height 9
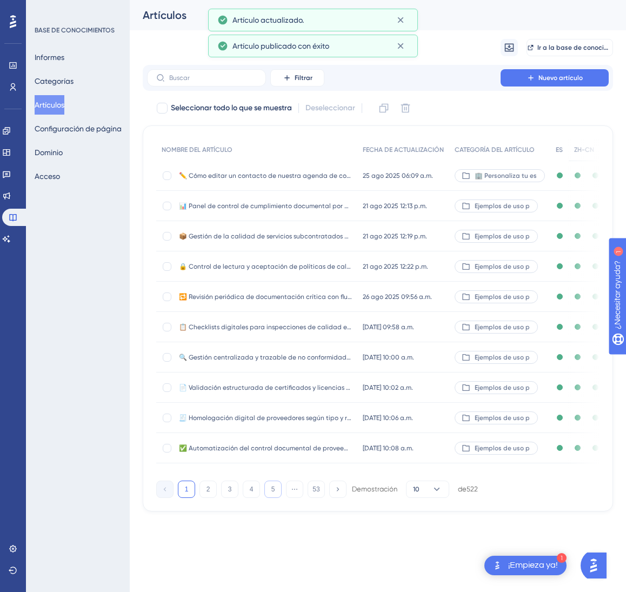
click at [277, 498] on button "5" at bounding box center [272, 489] width 17 height 17
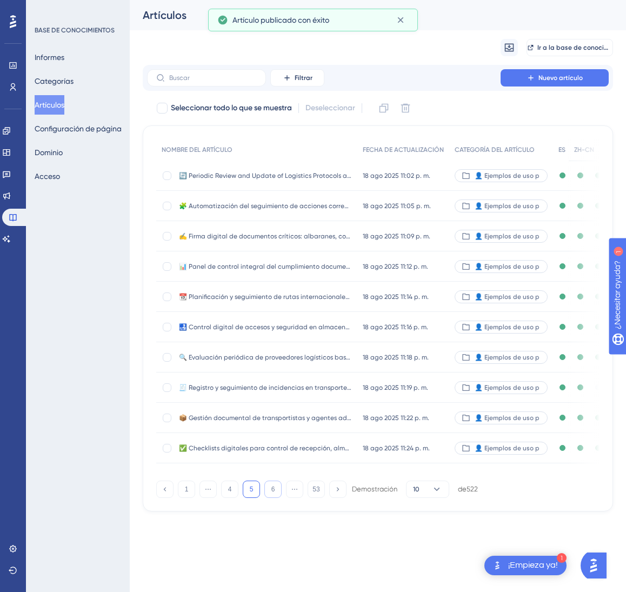
click at [276, 498] on button "6" at bounding box center [272, 489] width 17 height 17
click at [276, 498] on button "8" at bounding box center [272, 489] width 17 height 17
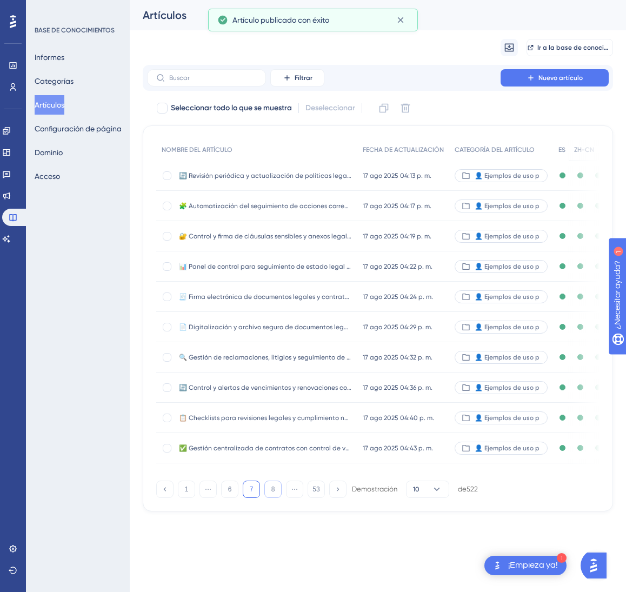
click at [276, 498] on button "8" at bounding box center [272, 489] width 17 height 17
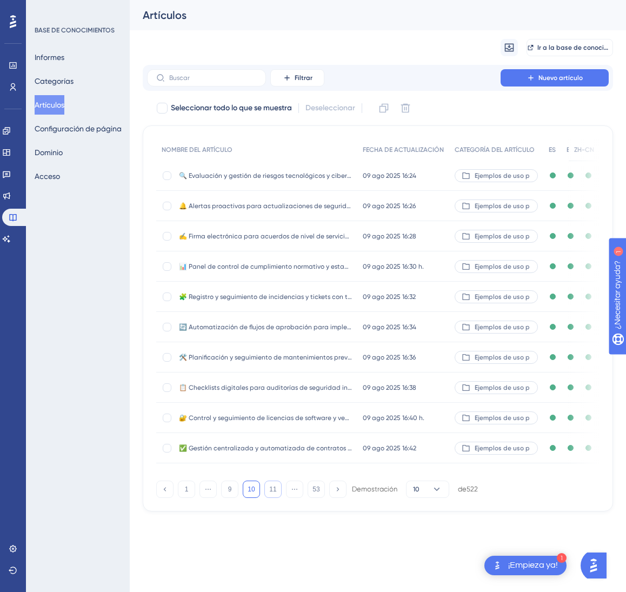
click at [276, 498] on button "11" at bounding box center [272, 489] width 17 height 17
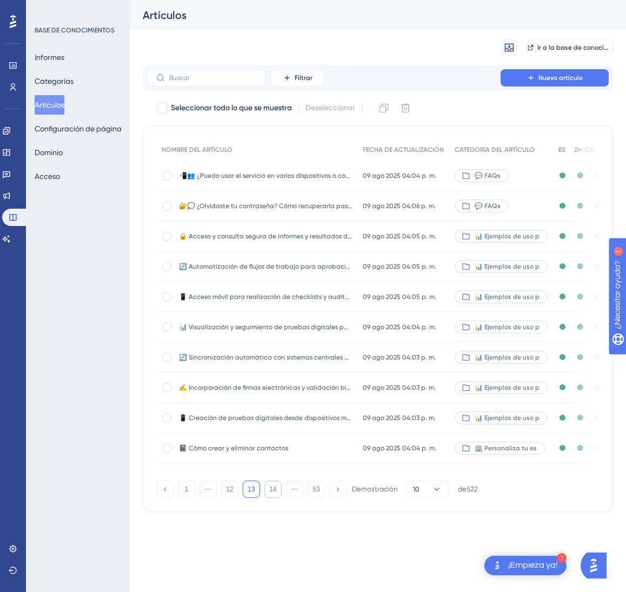
click at [276, 498] on button "14" at bounding box center [272, 489] width 17 height 17
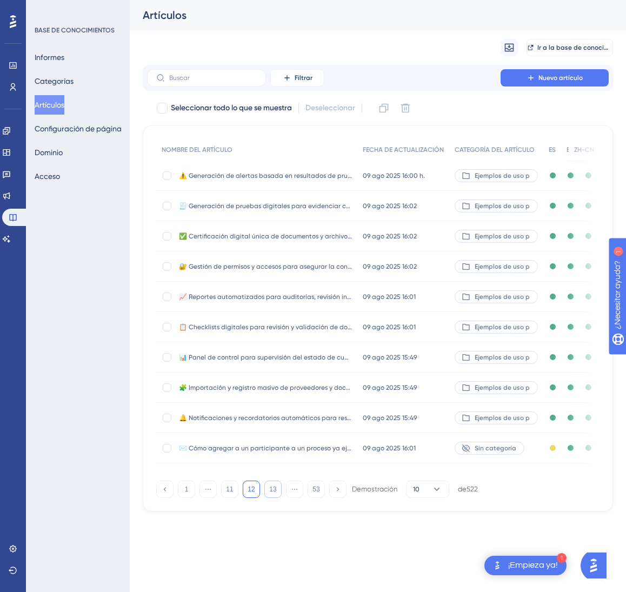
click at [276, 498] on button "13" at bounding box center [272, 489] width 17 height 17
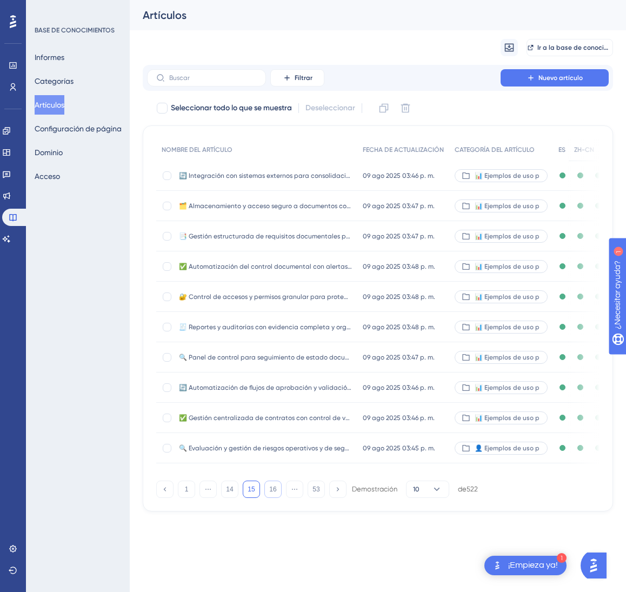
click at [276, 498] on button "16" at bounding box center [272, 489] width 17 height 17
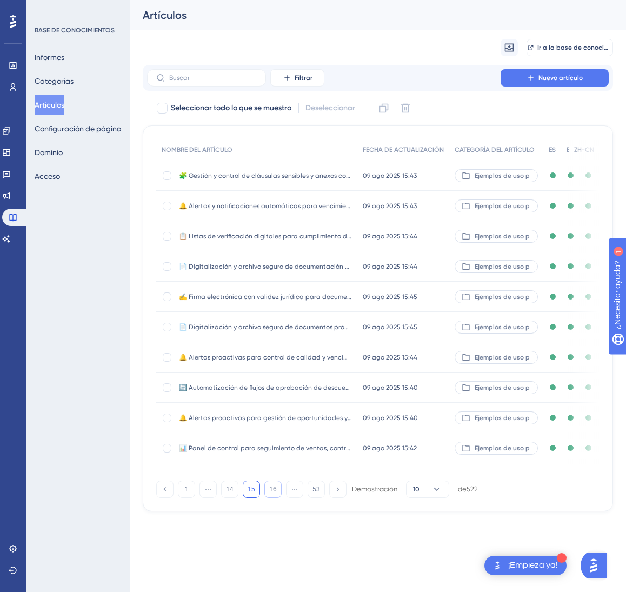
click at [276, 498] on button "16" at bounding box center [272, 489] width 17 height 17
click at [366, 393] on div "10 jul 2025 14:45 10 jul 2025 14:45" at bounding box center [404, 388] width 92 height 30
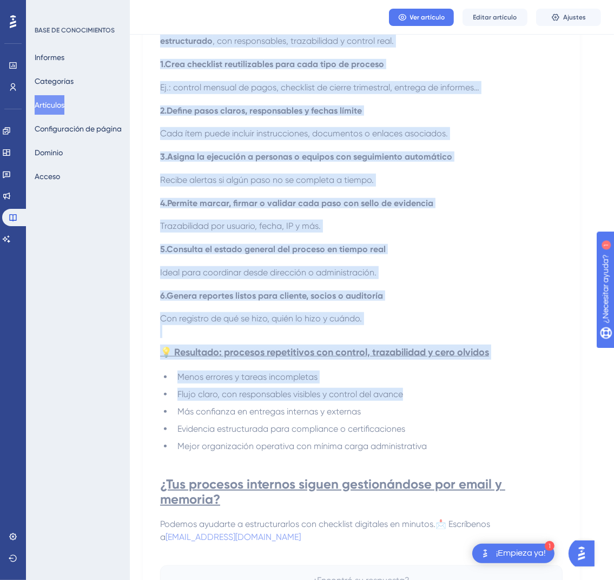
scroll to position [636, 0]
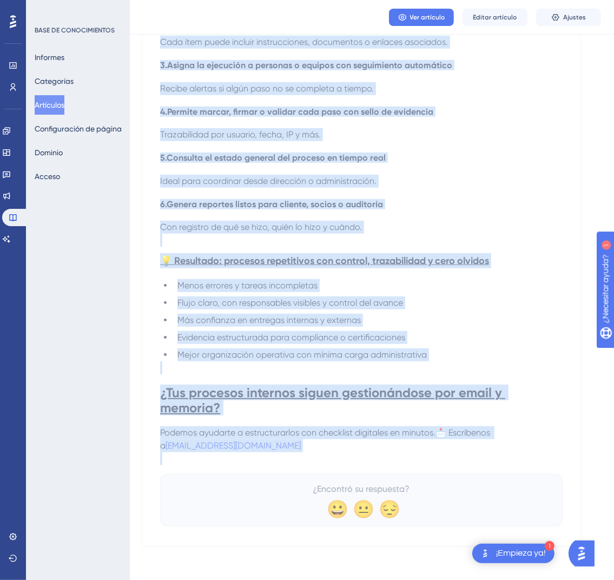
drag, startPoint x: 326, startPoint y: 361, endPoint x: 457, endPoint y: 453, distance: 159.6
click at [457, 453] on div "✅ Controla plazos y entregas con checklist digitales en procesos repetitivos De…" at bounding box center [361, 16] width 402 height 1020
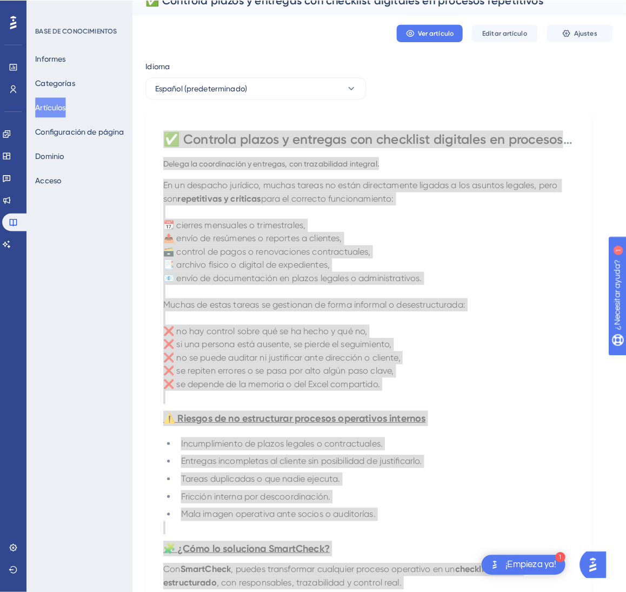
scroll to position [0, 0]
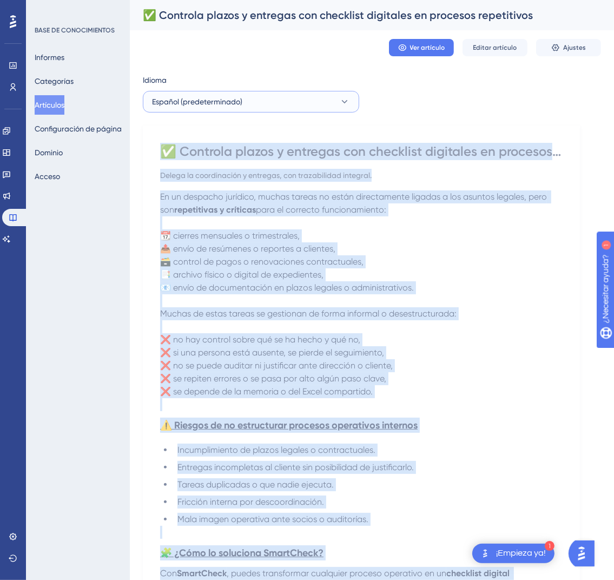
click at [287, 104] on button "Español (predeterminado)" at bounding box center [251, 102] width 216 height 22
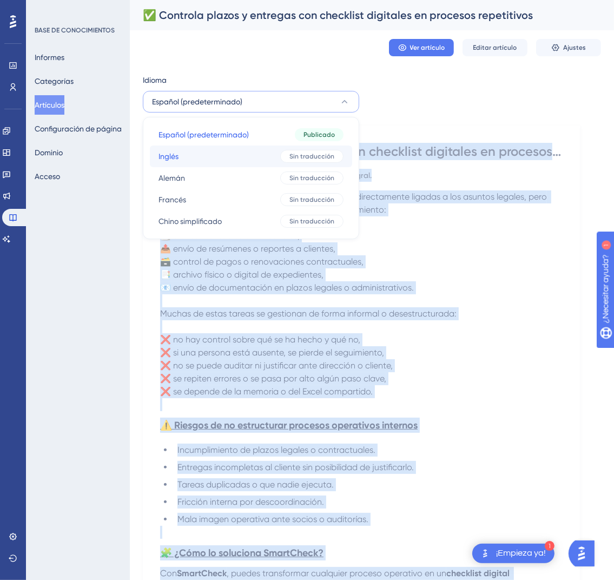
click at [244, 160] on button "Inglés Inglés Sin traducción" at bounding box center [251, 156] width 202 height 22
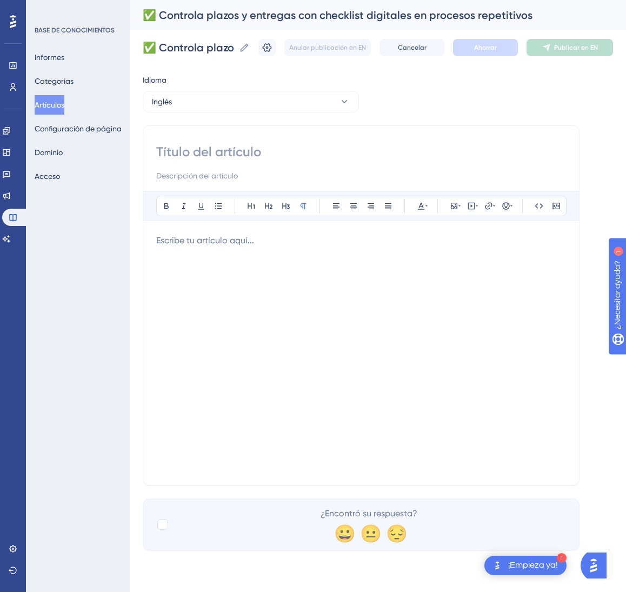
click at [356, 147] on input at bounding box center [361, 151] width 410 height 17
paste input "✅ Control Deadlines and Deliverables with Digital Checklists in Repetitive Proc…"
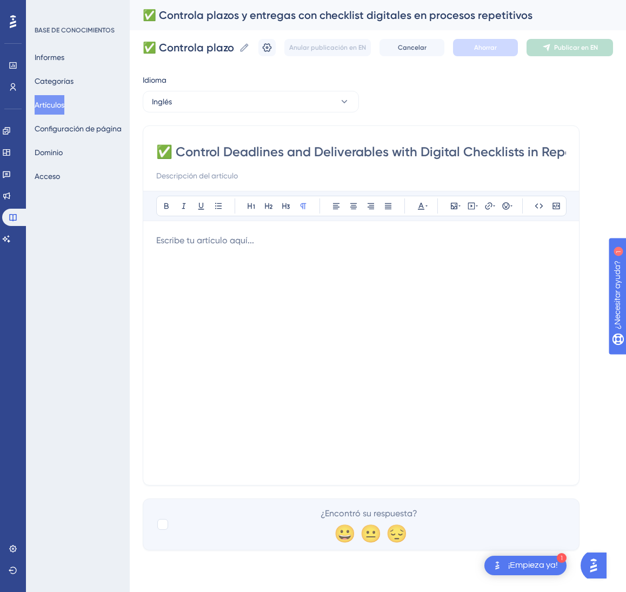
scroll to position [0, 97]
type input "✅ Control Deadlines and Deliverables with Digital Checklists in Repetitive Proc…"
click at [441, 413] on div at bounding box center [361, 353] width 410 height 238
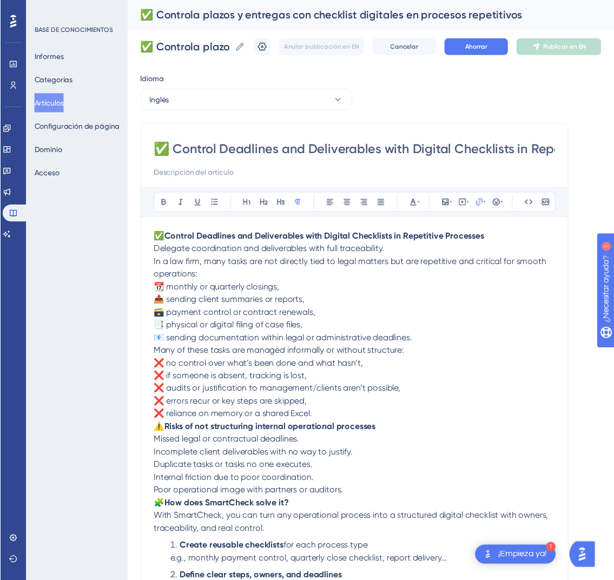
scroll to position [238, 0]
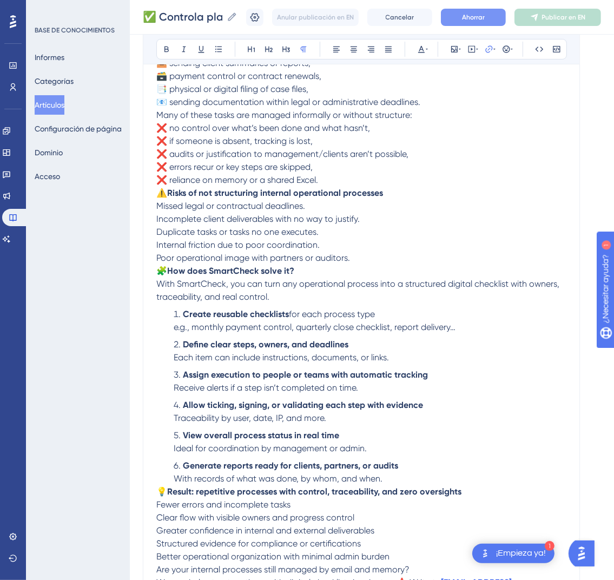
click at [479, 17] on font "Ahorrar" at bounding box center [473, 18] width 23 height 8
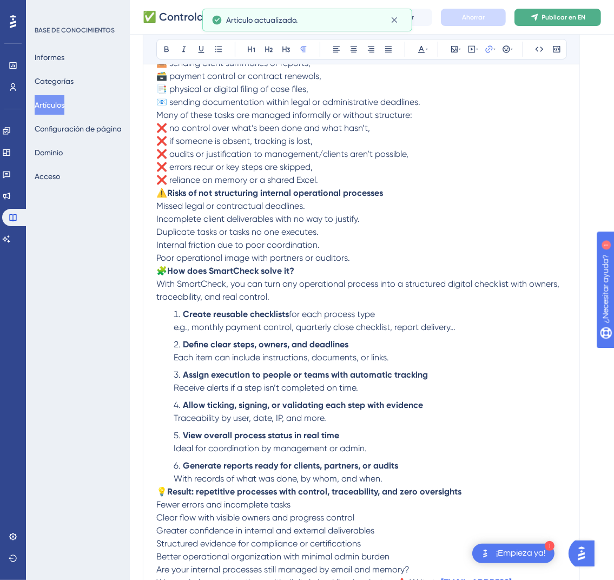
click at [586, 18] on font "Publicar en EN" at bounding box center [564, 18] width 44 height 8
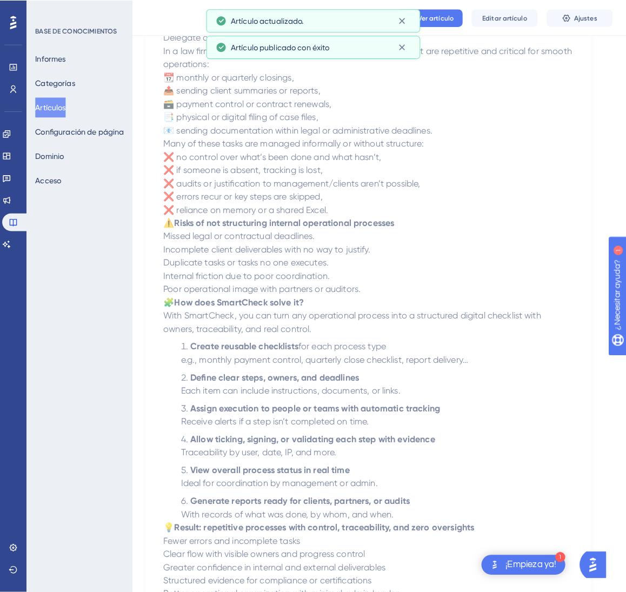
scroll to position [0, 0]
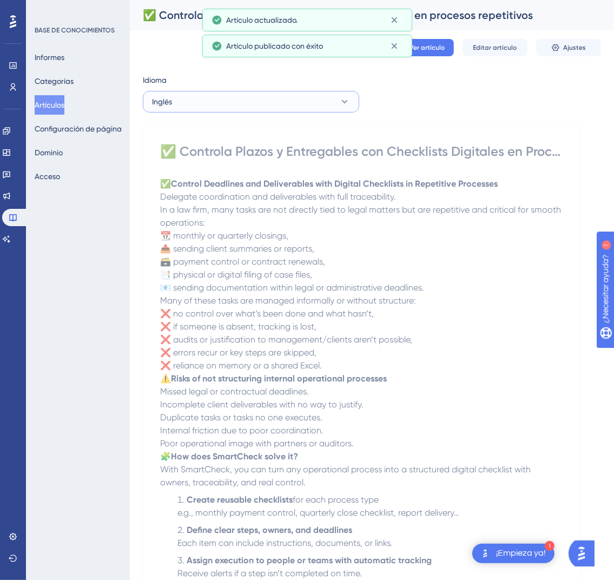
click at [320, 111] on button "Inglés" at bounding box center [251, 102] width 216 height 22
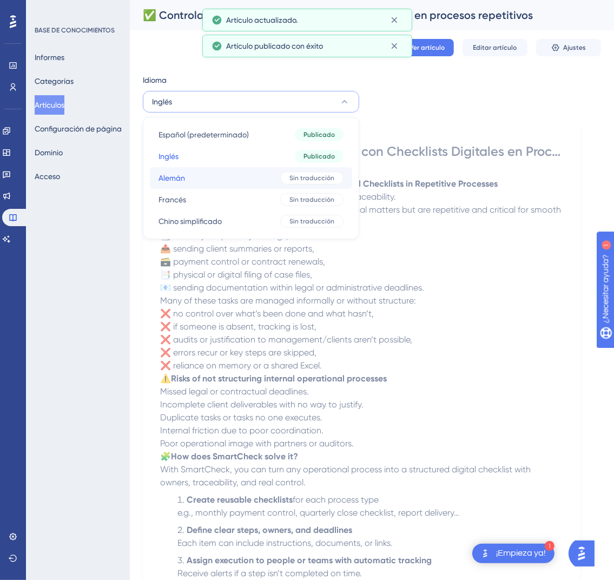
click at [302, 174] on font "Sin traducción" at bounding box center [311, 178] width 45 height 8
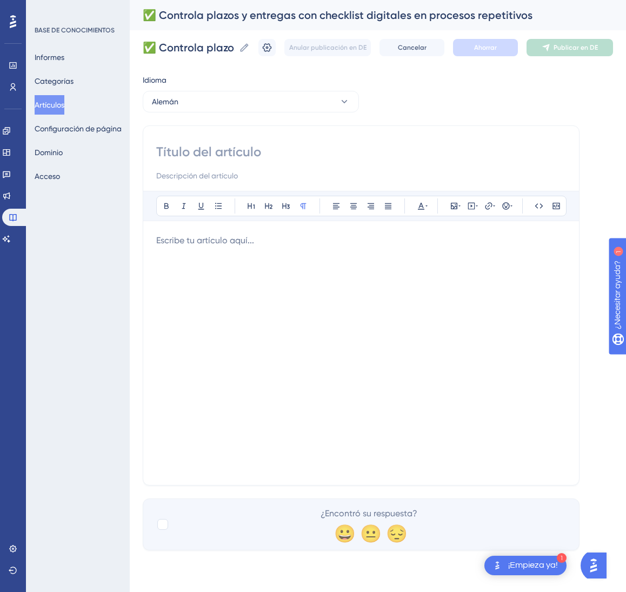
click at [254, 147] on input at bounding box center [361, 151] width 410 height 17
paste input "✅ Fristen und Lieferungen mit digitalen Checklisten in wiederkehrenden Prozesse…"
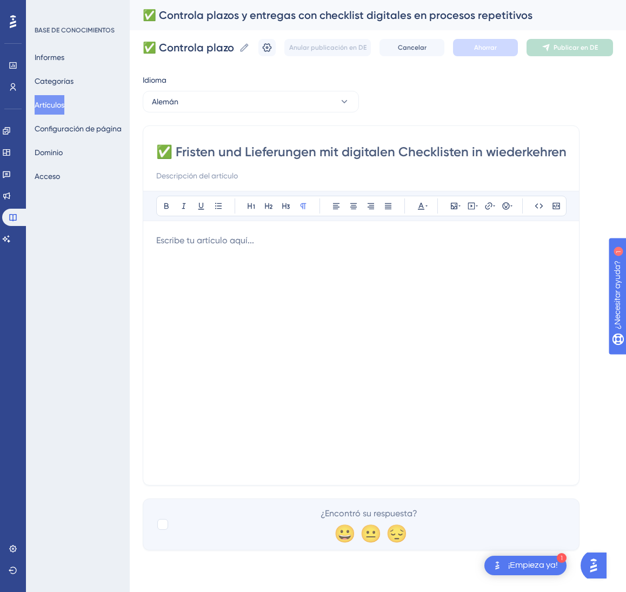
scroll to position [0, 133]
type input "✅ Fristen und Lieferungen mit digitalen Checklisten in wiederkehrenden Prozesse…"
click at [297, 335] on div at bounding box center [361, 353] width 410 height 238
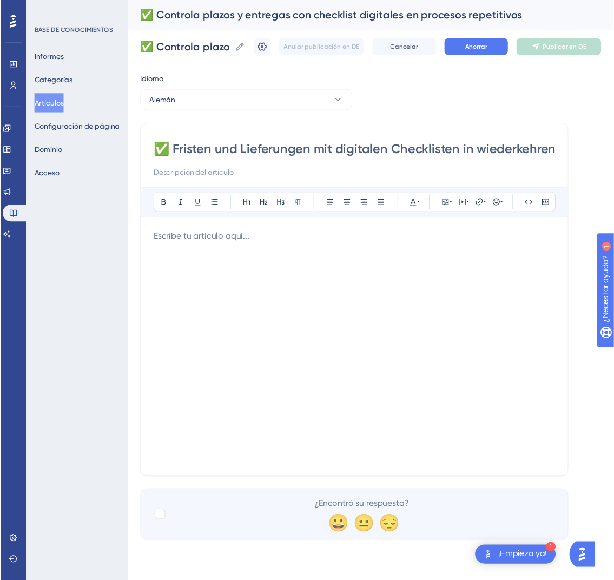
scroll to position [238, 0]
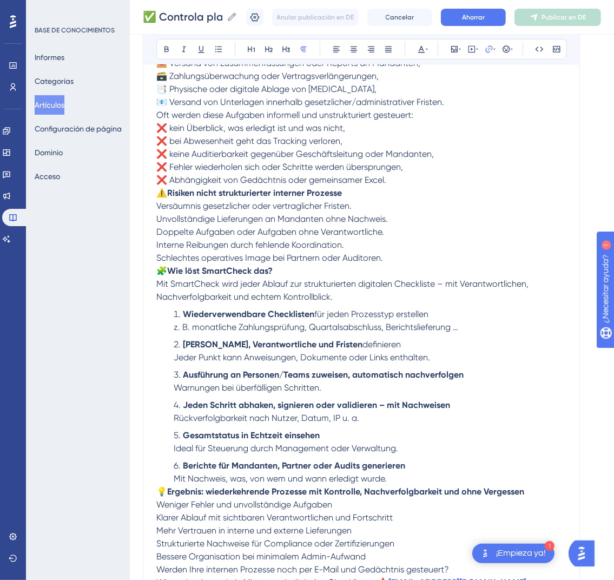
click at [483, 6] on div "✅ Controla plazos y entregas con checklist digitales en procesos repetitivos ✅ …" at bounding box center [372, 17] width 484 height 35
click at [485, 14] on font "Ahorrar" at bounding box center [473, 18] width 23 height 8
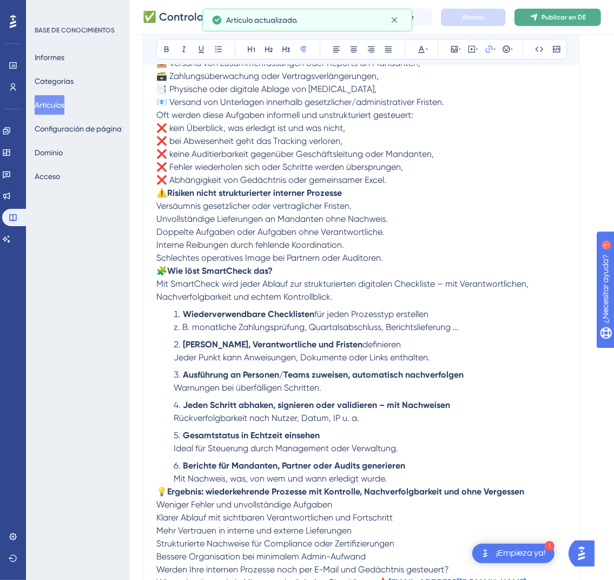
click at [586, 18] on font "Publicar en DE" at bounding box center [563, 18] width 44 height 8
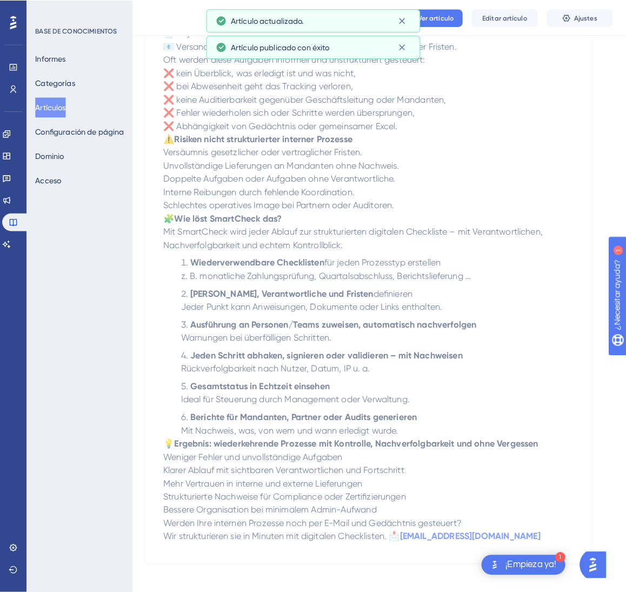
scroll to position [0, 0]
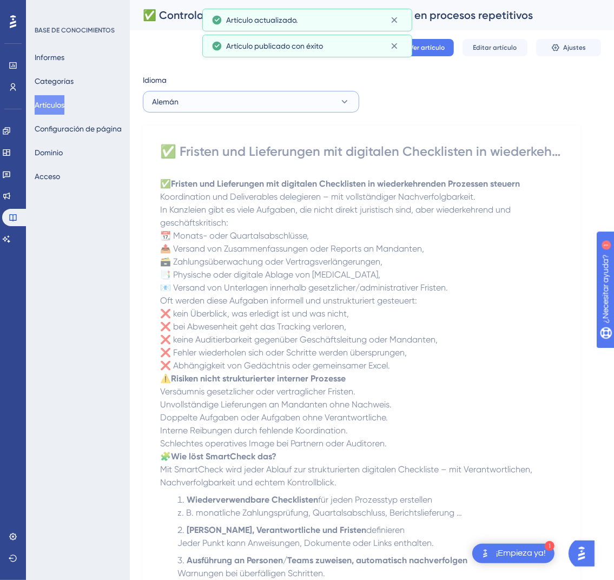
click at [346, 100] on icon at bounding box center [344, 101] width 11 height 11
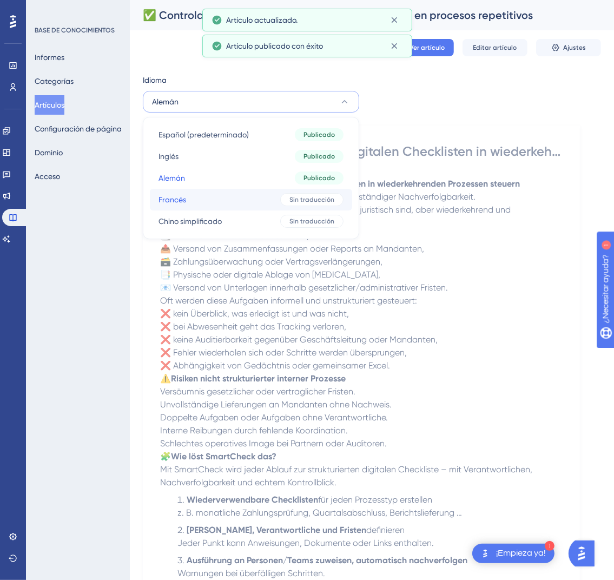
click at [289, 201] on div "Sin traducción" at bounding box center [311, 199] width 63 height 13
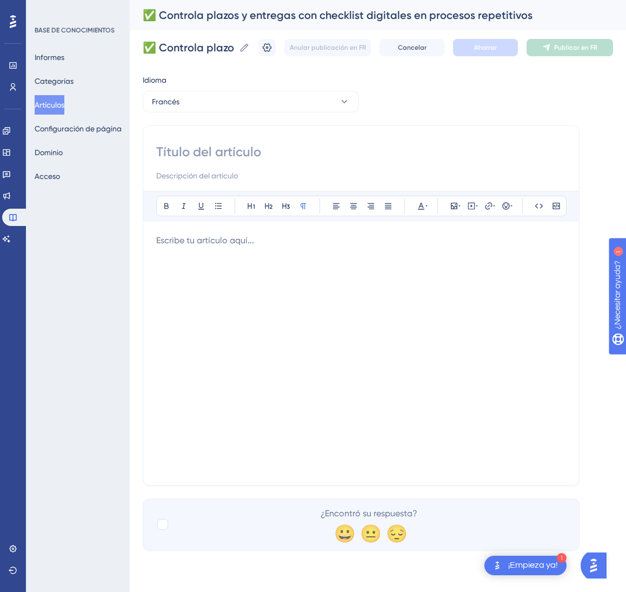
click at [307, 141] on div "Atrevido Itálico Subrayar Viñeta Título 1 Título 2 Título 3 Normal Alinear a la…" at bounding box center [361, 305] width 437 height 360
click at [293, 149] on input at bounding box center [361, 151] width 410 height 17
paste input "✅ Maîtrisez délais et livrables avec des checklists numériques pour processus r…"
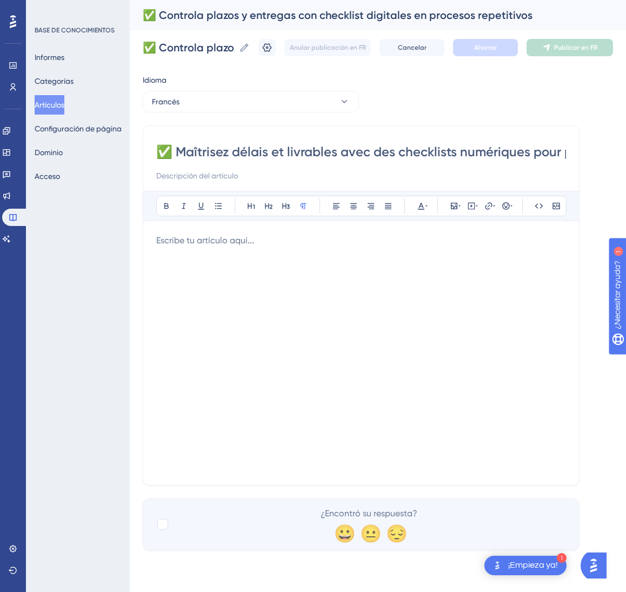
scroll to position [0, 113]
type input "✅ Maîtrisez délais et livrables avec des checklists numériques pour processus r…"
click at [343, 339] on div at bounding box center [361, 353] width 410 height 238
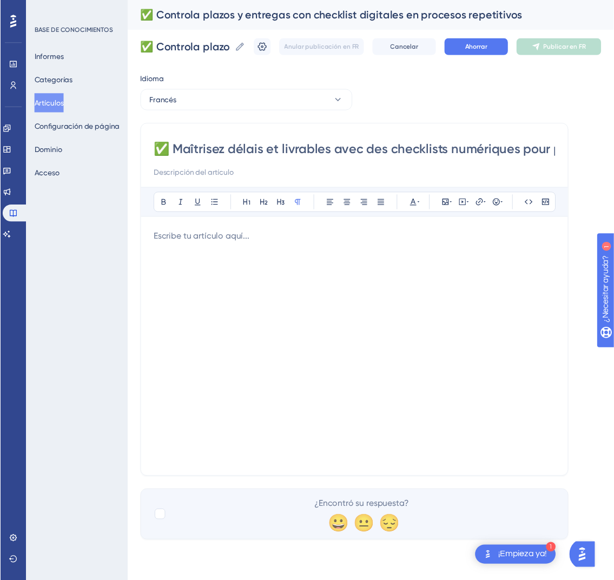
scroll to position [251, 0]
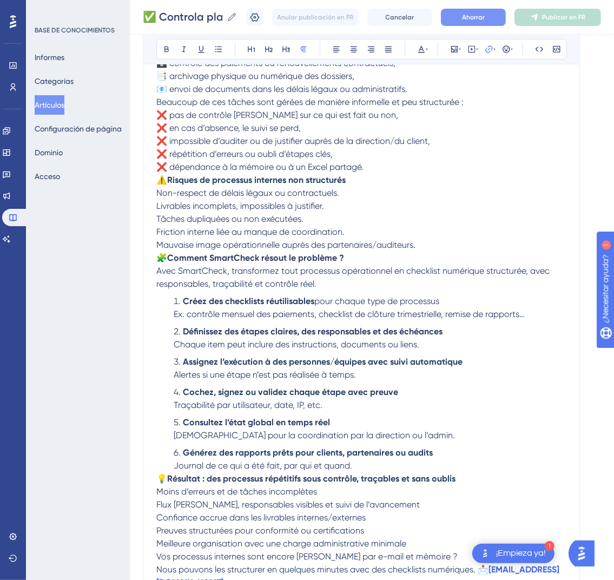
click at [473, 19] on button "Ahorrar" at bounding box center [473, 17] width 65 height 17
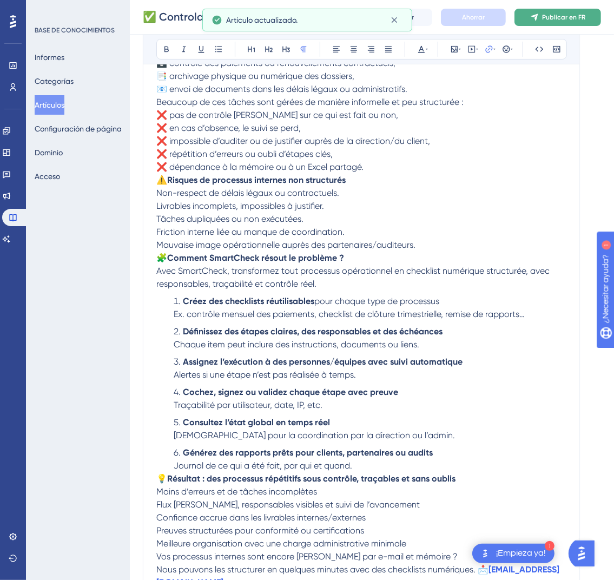
click at [572, 16] on font "Publicar en FR" at bounding box center [563, 18] width 43 height 8
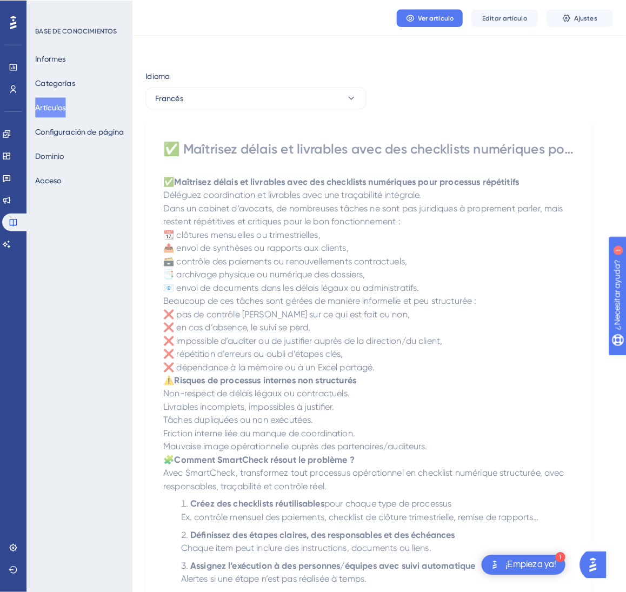
scroll to position [0, 0]
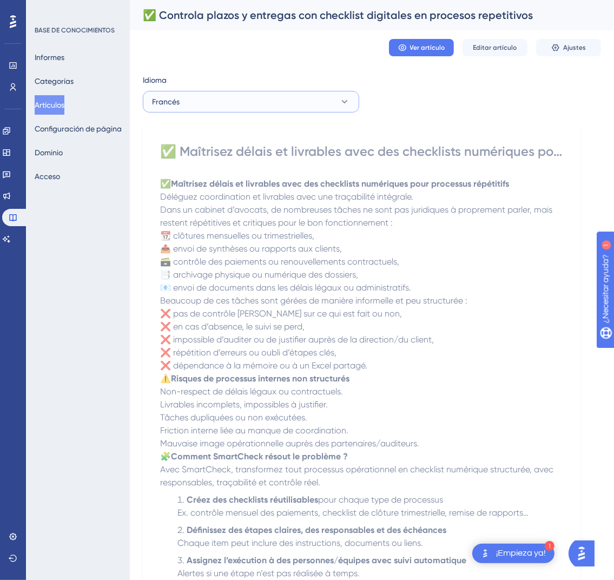
click at [313, 104] on button "Francés" at bounding box center [251, 102] width 216 height 22
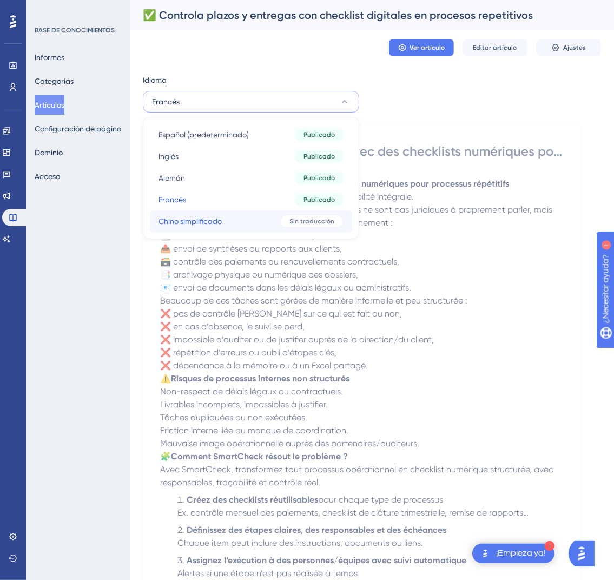
click at [290, 221] on font "Sin traducción" at bounding box center [311, 221] width 45 height 8
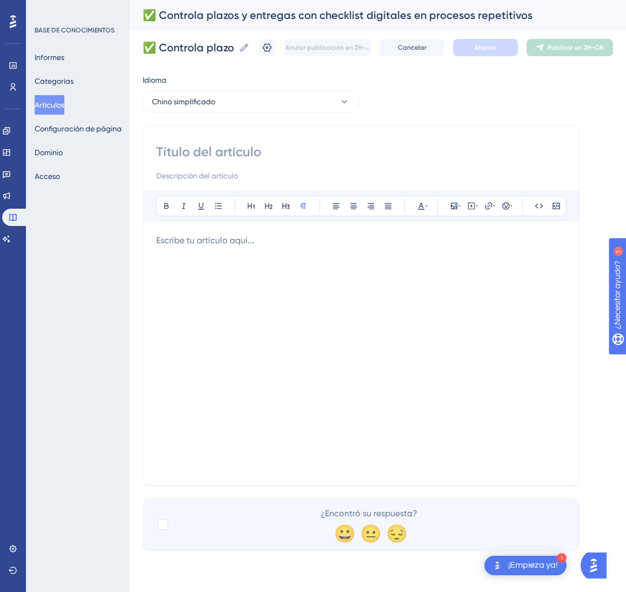
click at [247, 153] on input at bounding box center [361, 151] width 410 height 17
paste input "✅ 用数字化清单管控重复流程的期限与交付"
type input "✅ 用数字化清单管控重复流程的期限与交付"
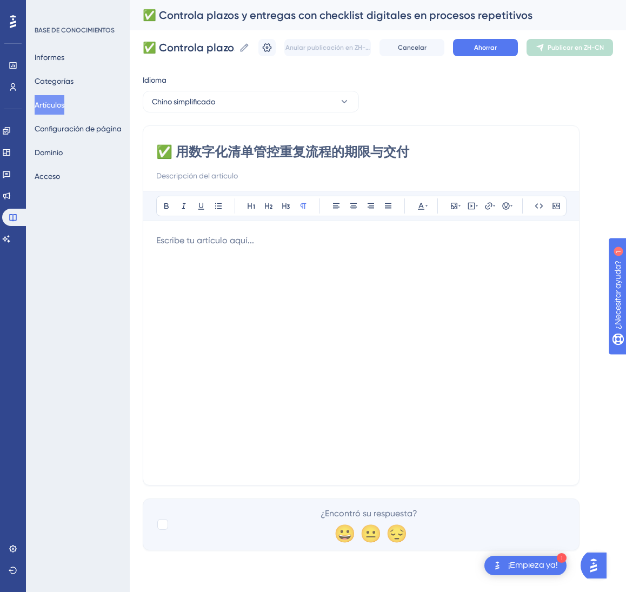
click at [351, 342] on div at bounding box center [361, 353] width 410 height 238
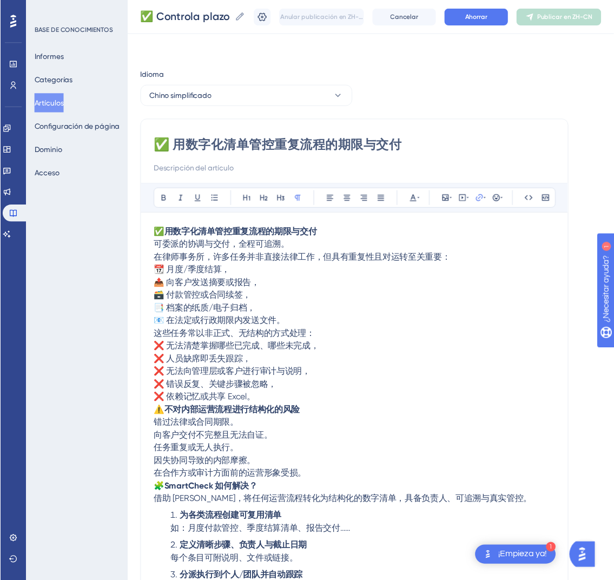
scroll to position [212, 0]
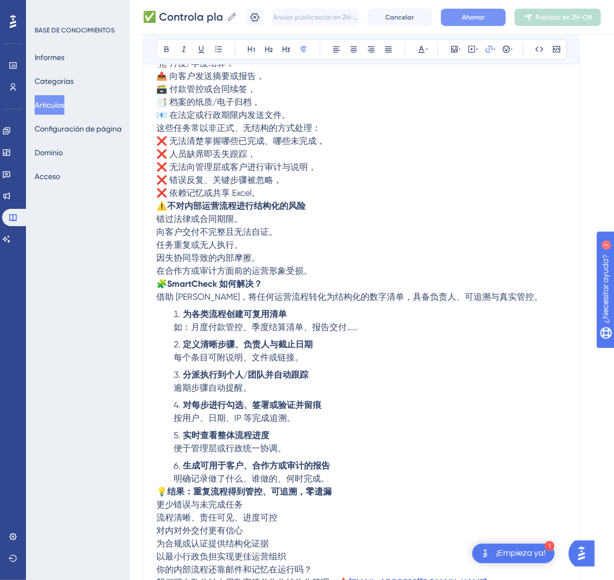
click at [476, 11] on button "Ahorrar" at bounding box center [473, 17] width 65 height 17
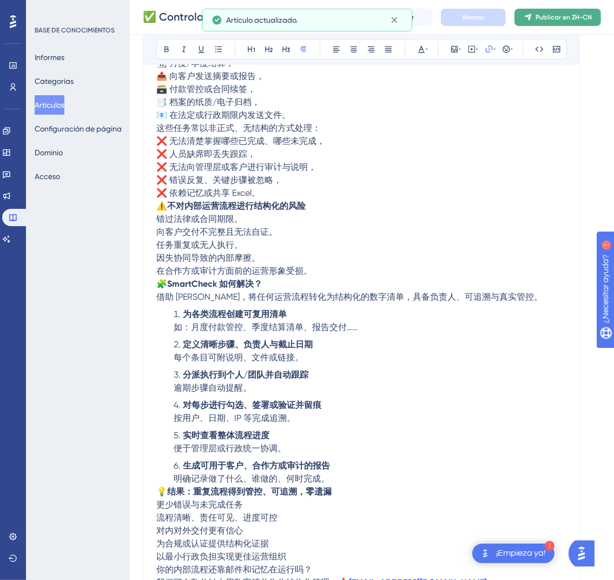
click at [586, 19] on font "Publicar en ZH-CN" at bounding box center [563, 18] width 56 height 8
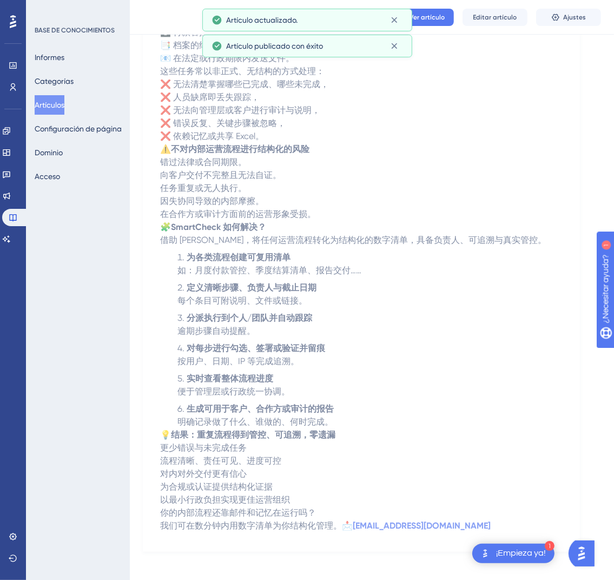
click at [57, 107] on font "Artículos" at bounding box center [50, 105] width 30 height 9
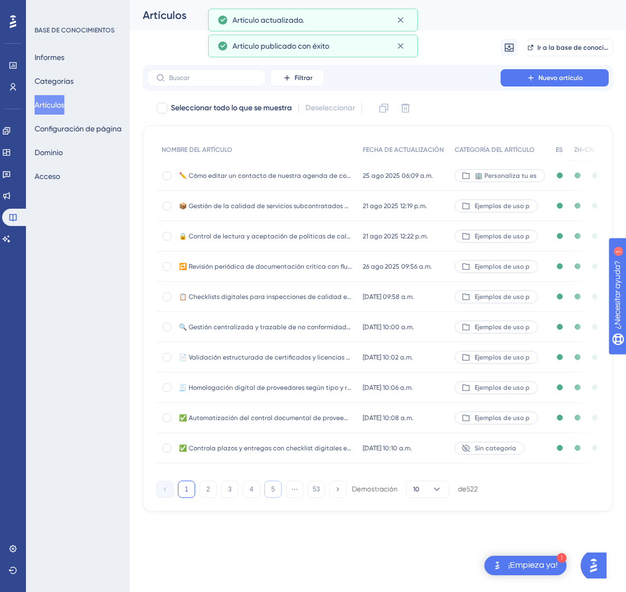
click at [278, 498] on button "5" at bounding box center [272, 489] width 17 height 17
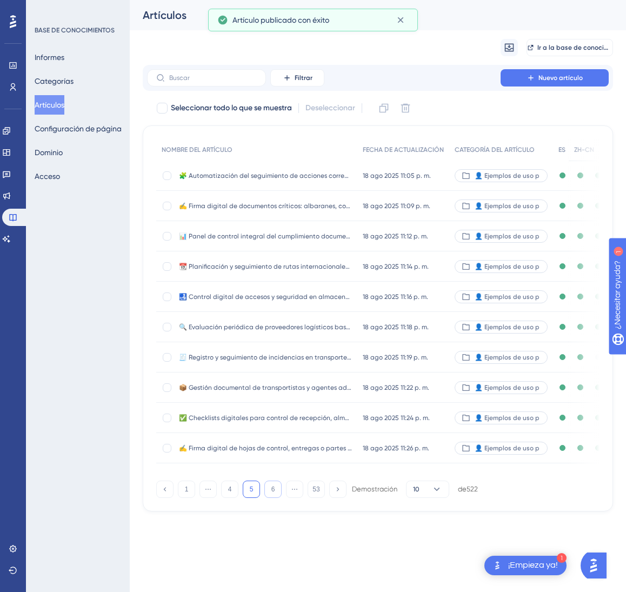
click at [278, 498] on button "6" at bounding box center [272, 489] width 17 height 17
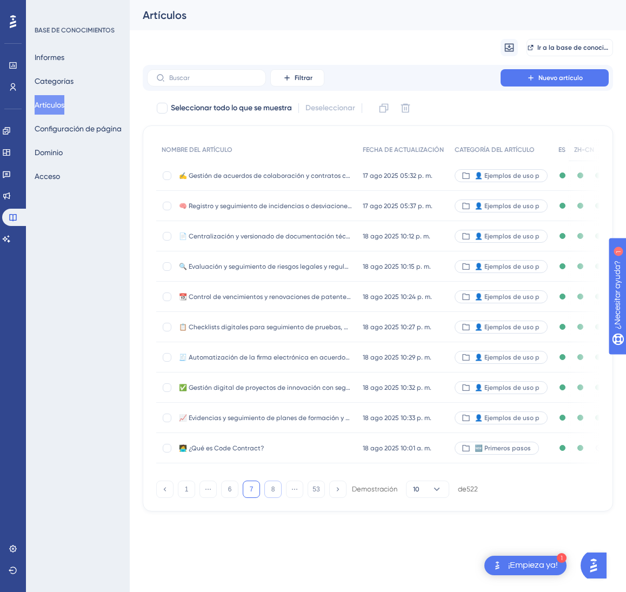
click at [278, 498] on button "8" at bounding box center [272, 489] width 17 height 17
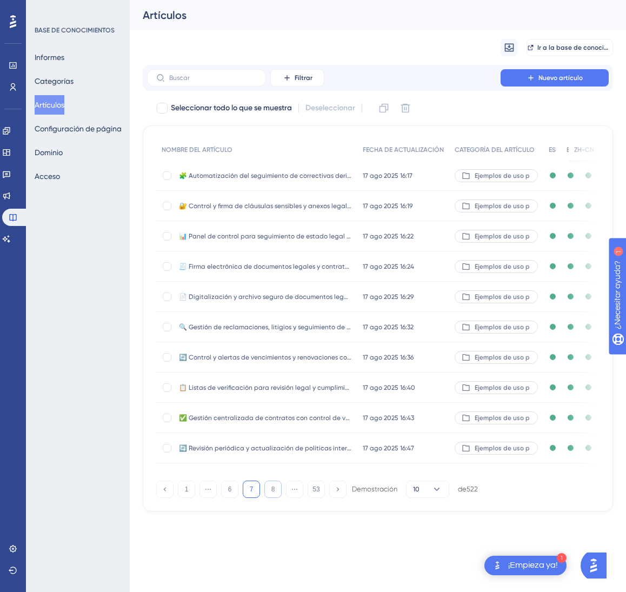
click at [266, 498] on button "8" at bounding box center [272, 489] width 17 height 17
click at [271, 493] on font "11" at bounding box center [272, 490] width 7 height 8
click at [272, 493] on font "12" at bounding box center [272, 490] width 7 height 8
click at [272, 493] on font "13" at bounding box center [272, 490] width 7 height 8
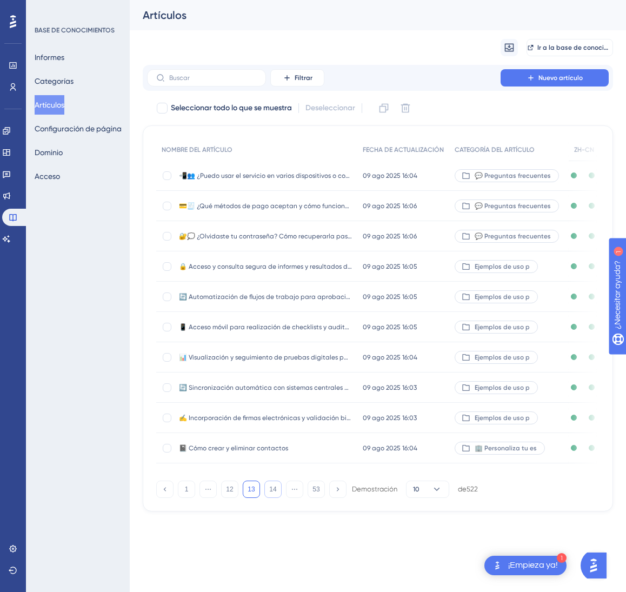
click at [272, 493] on font "14" at bounding box center [272, 490] width 7 height 8
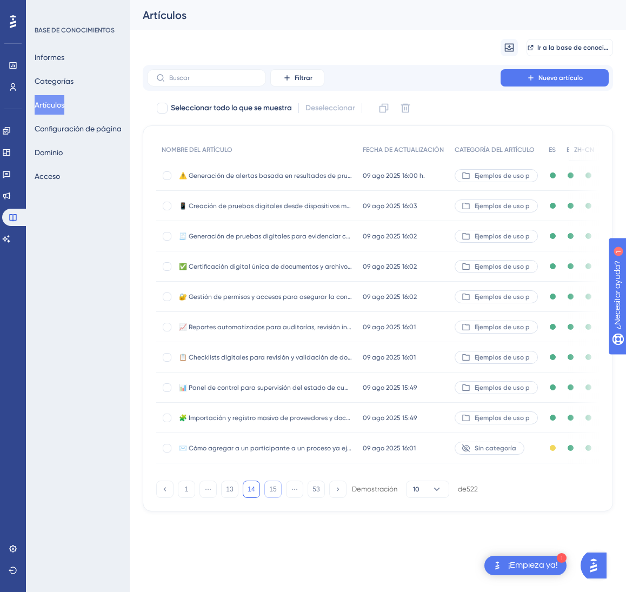
click at [272, 493] on font "15" at bounding box center [272, 490] width 7 height 8
click at [275, 493] on font "16" at bounding box center [272, 490] width 7 height 8
click at [278, 498] on button "17" at bounding box center [272, 489] width 17 height 17
click at [352, 422] on div "✅ Centraliza y automatiza la validación de documentación operativa (envíos, cer…" at bounding box center [265, 418] width 173 height 30
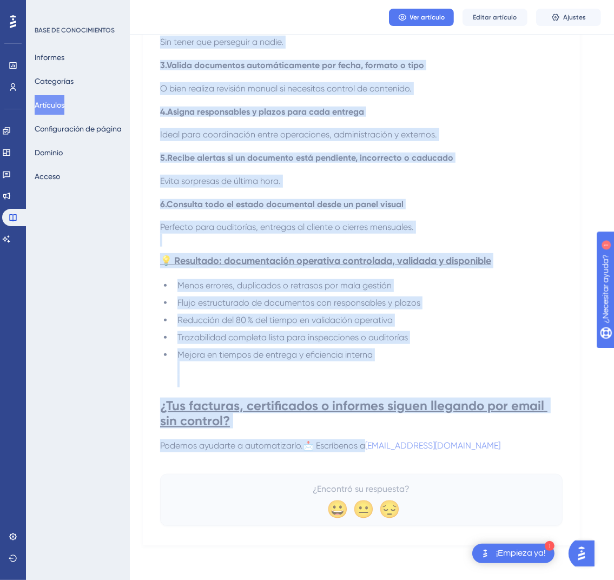
scroll to position [636, 0]
drag, startPoint x: 167, startPoint y: 151, endPoint x: 514, endPoint y: 459, distance: 464.8
click at [514, 459] on div "✅ Centraliza y automatiza la validación de documentación operativa (envíos, cer…" at bounding box center [361, 16] width 402 height 1020
copy div "✅ Centraliza y automatiza la validación de documentación operativa (envíos, cer…"
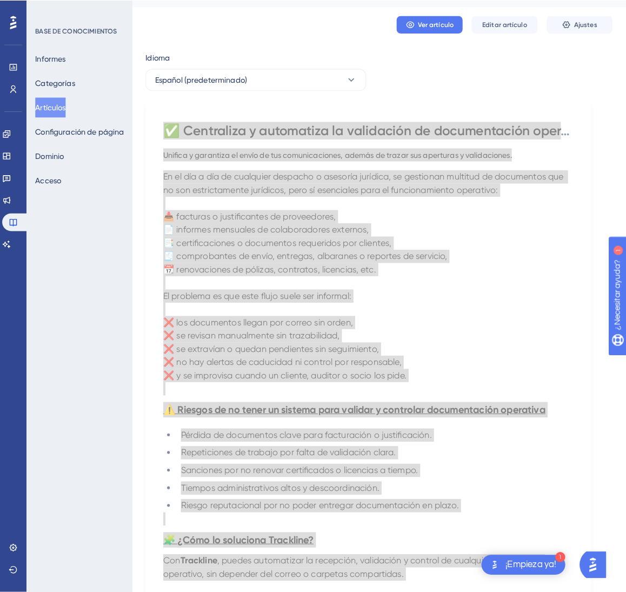
scroll to position [0, 0]
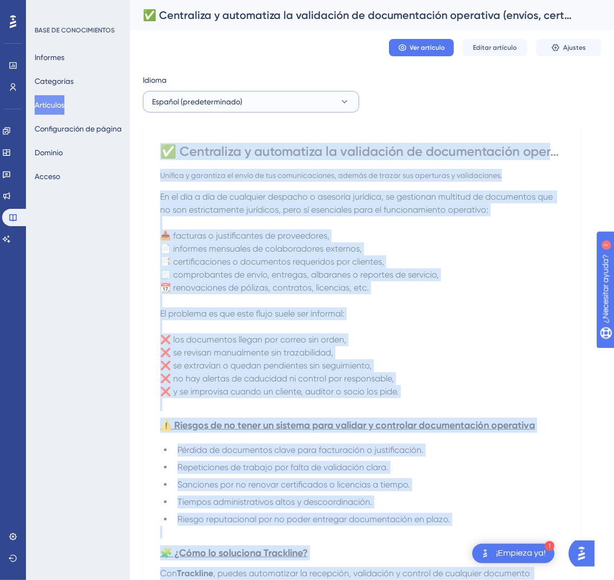
click at [332, 105] on button "Español (predeterminado)" at bounding box center [251, 102] width 216 height 22
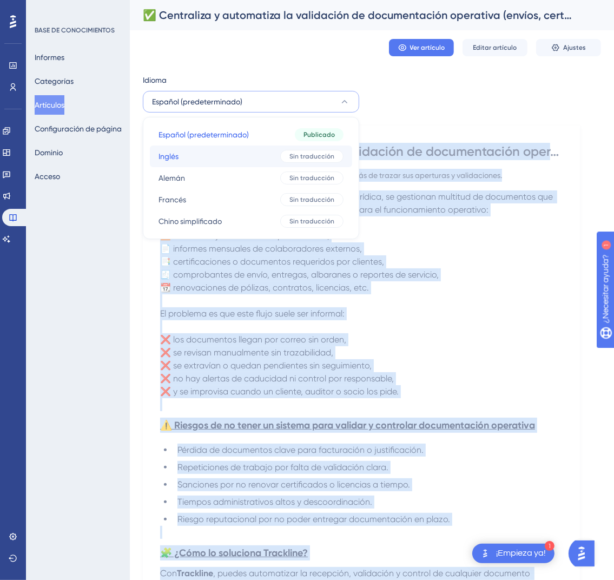
click at [300, 151] on div "Sin traducción" at bounding box center [311, 156] width 63 height 13
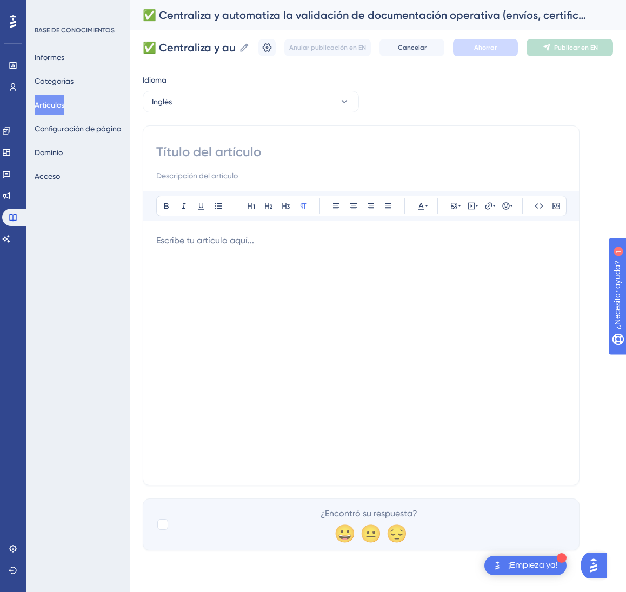
click at [335, 156] on input at bounding box center [361, 151] width 410 height 17
paste input "✅ Centralize and Automate the Validation of Operational Documentation (shipment…"
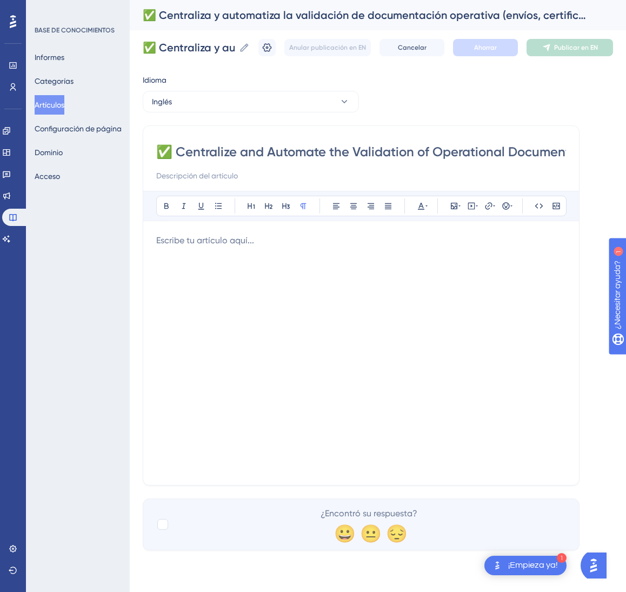
scroll to position [0, 252]
type input "✅ Centralize and Automate the Validation of Operational Documentation (shipment…"
click at [347, 276] on div at bounding box center [361, 353] width 410 height 238
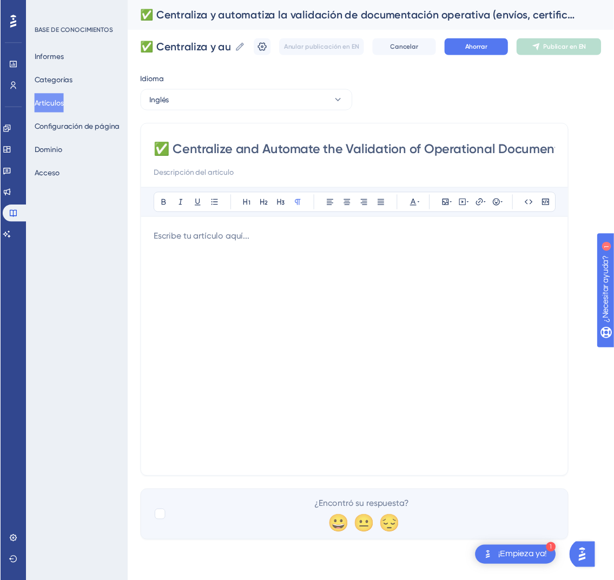
scroll to position [251, 0]
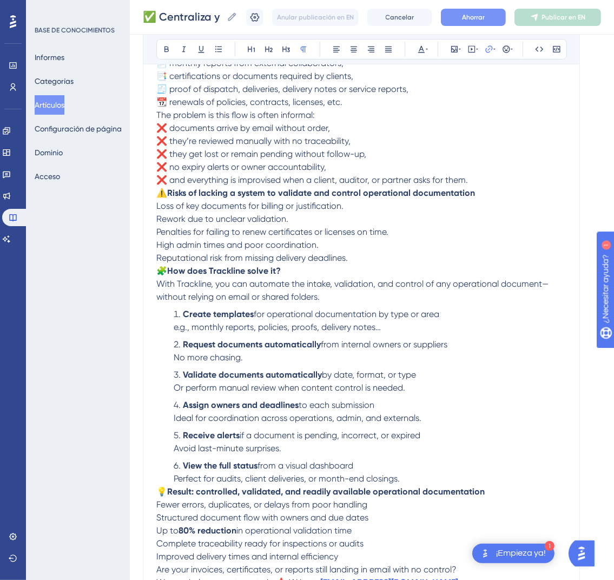
click at [485, 16] on font "Ahorrar" at bounding box center [473, 18] width 23 height 8
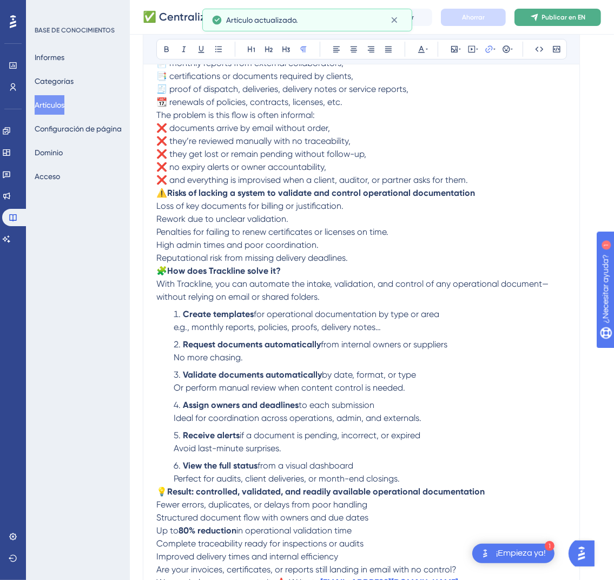
click at [566, 15] on font "Publicar en EN" at bounding box center [564, 18] width 44 height 8
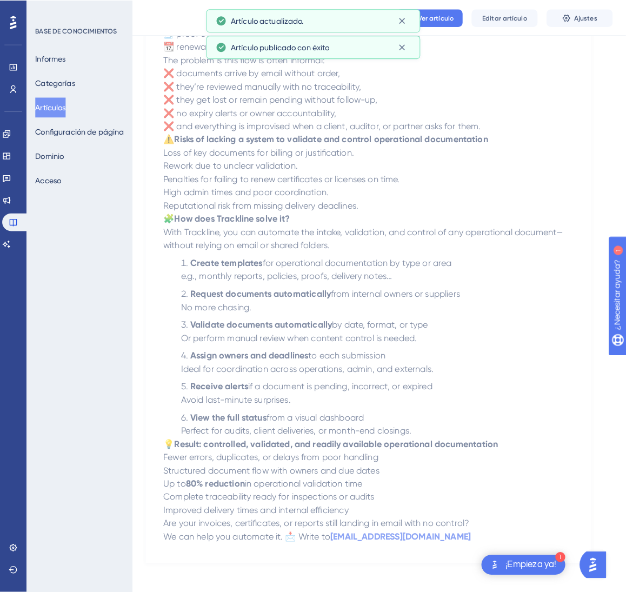
scroll to position [0, 0]
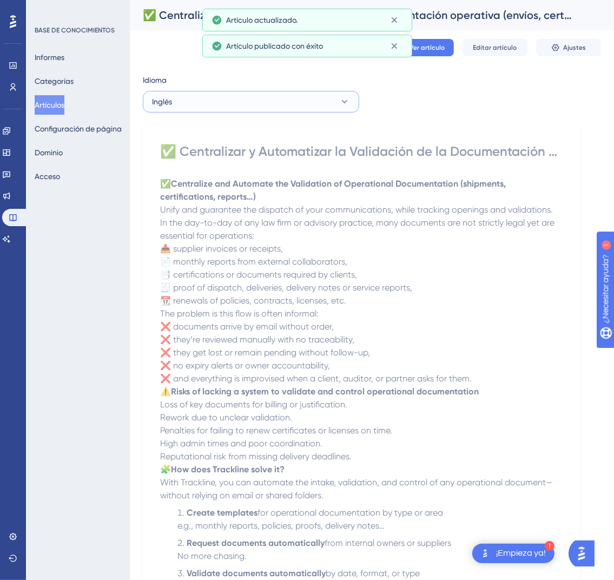
click at [261, 98] on button "Inglés" at bounding box center [251, 102] width 216 height 22
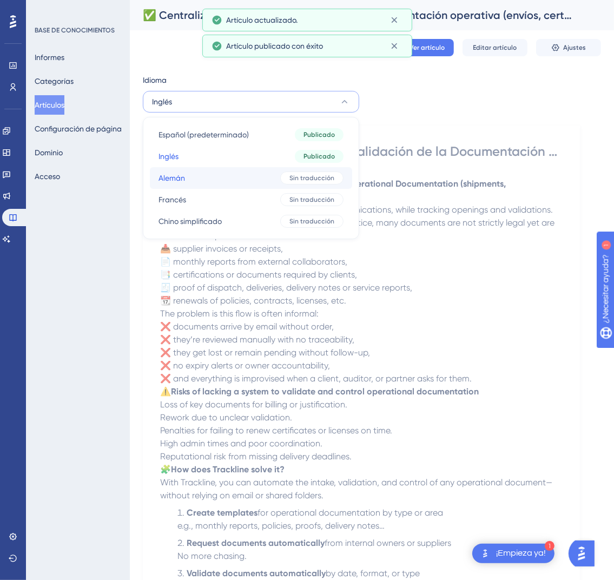
click at [263, 178] on button "[PERSON_NAME] traducción" at bounding box center [251, 178] width 202 height 22
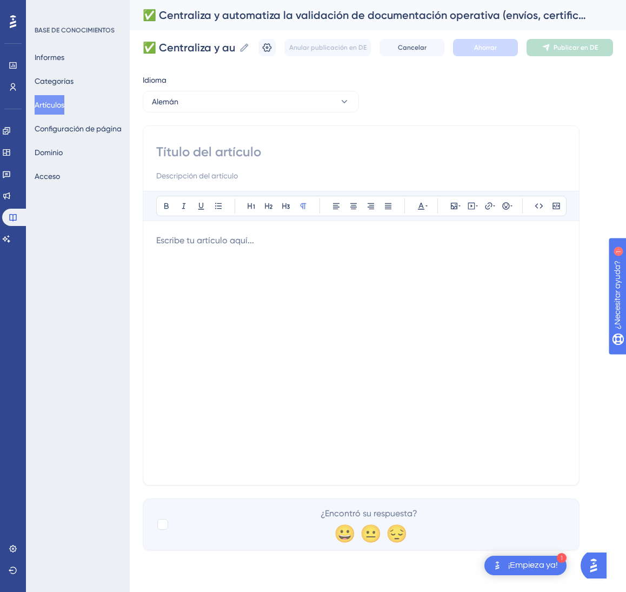
click at [339, 149] on input at bounding box center [361, 151] width 410 height 17
paste input "✅ Validierung operativer Dokumente zentralisieren und automatisieren (Versand, …"
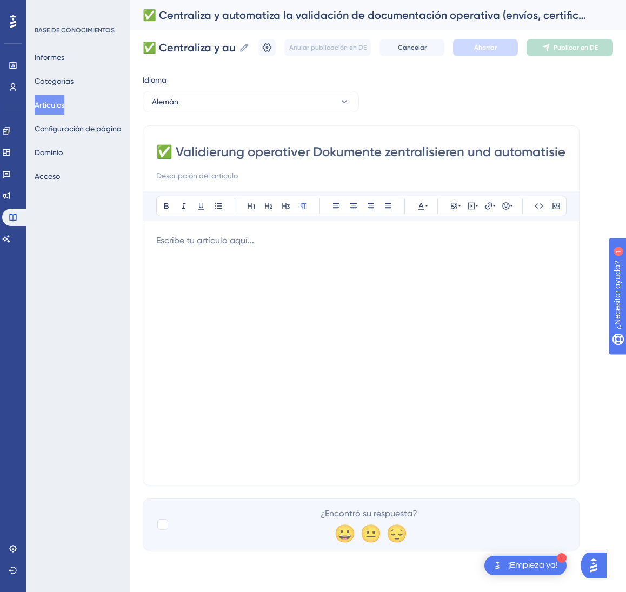
scroll to position [0, 248]
type input "✅ Validierung operativer Dokumente zentralisieren und automatisieren (Versand, …"
click at [440, 260] on div at bounding box center [361, 353] width 410 height 238
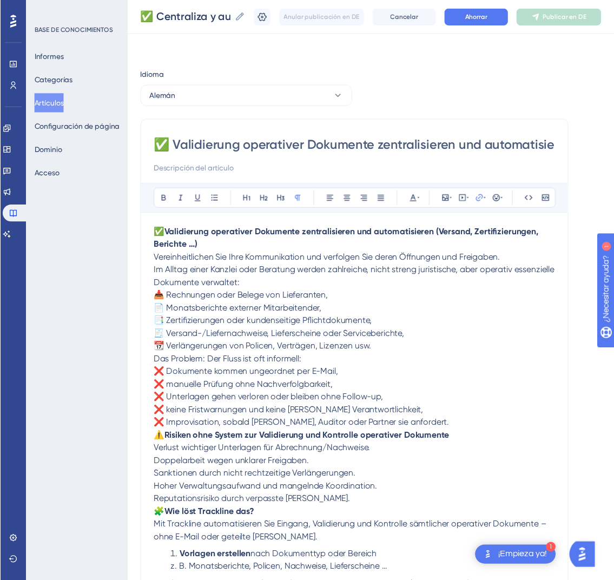
scroll to position [251, 0]
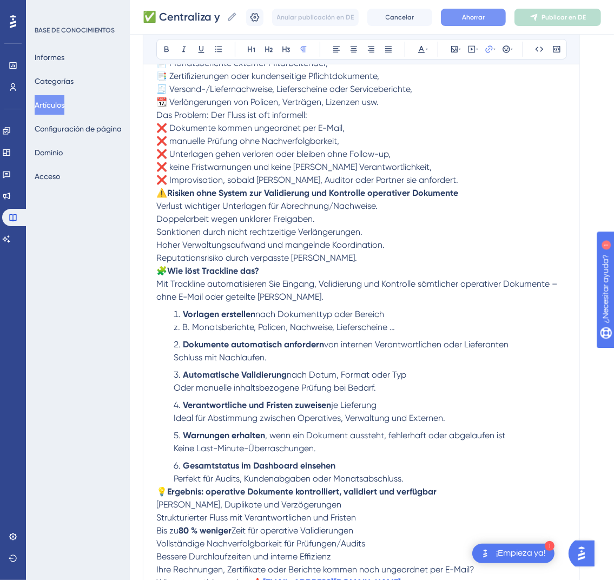
click at [505, 18] on button "Ahorrar" at bounding box center [473, 17] width 65 height 17
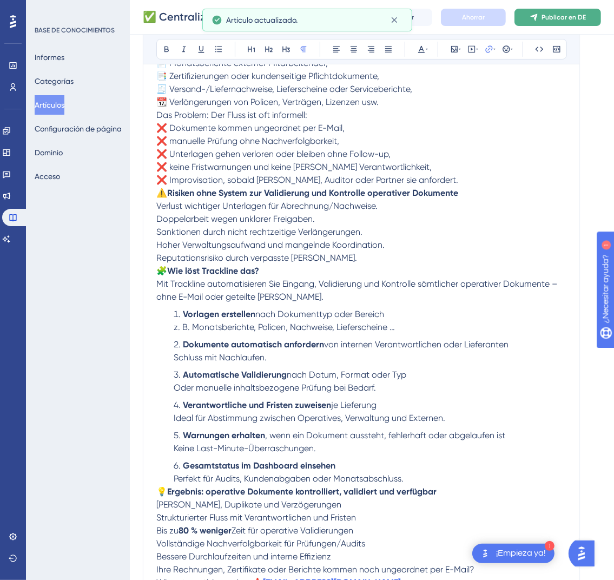
click at [554, 15] on font "Publicar en DE" at bounding box center [563, 18] width 44 height 8
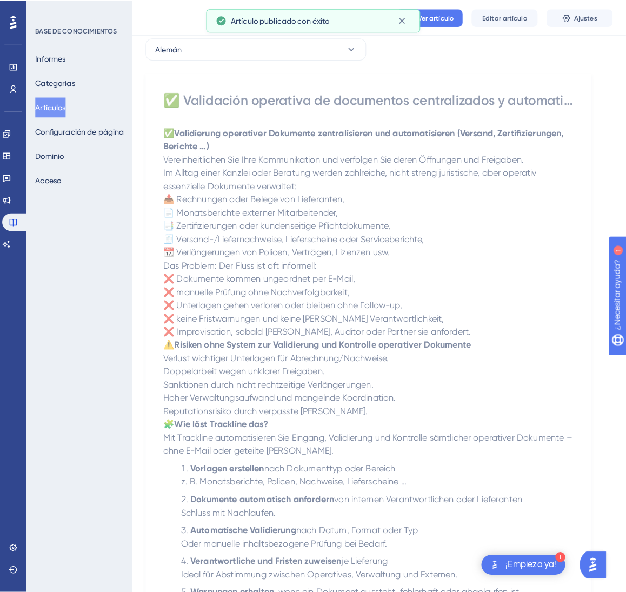
scroll to position [0, 0]
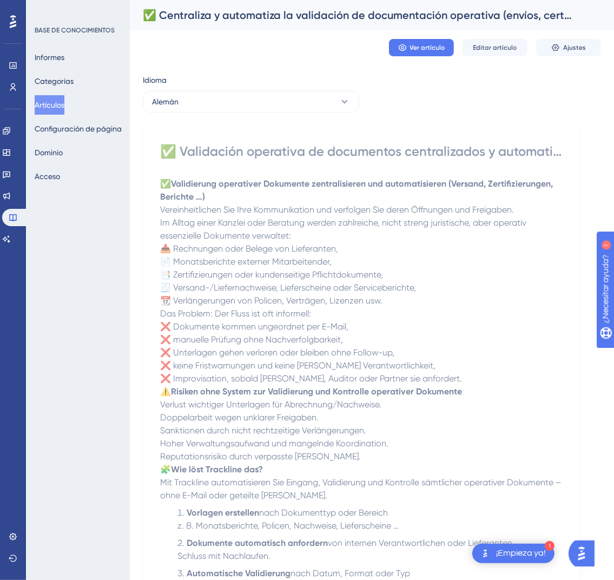
click at [312, 114] on div "Idioma Alemán ✅ Validación operativa de documentos centralizados y automatizado…" at bounding box center [372, 440] width 458 height 733
click at [316, 105] on button "Alemán" at bounding box center [251, 102] width 216 height 22
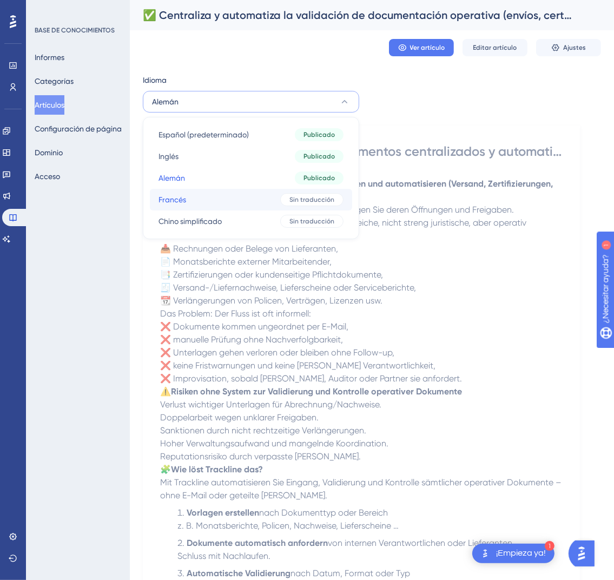
click at [264, 201] on button "Francés Francés Sin traducción" at bounding box center [251, 200] width 202 height 22
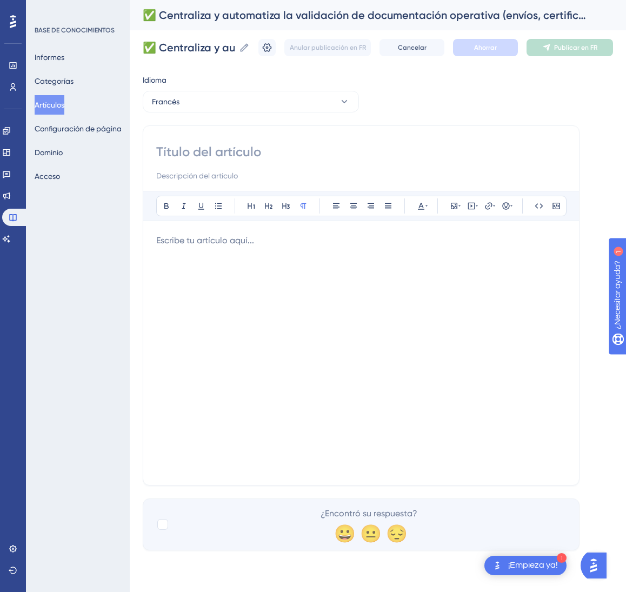
click at [242, 159] on input at bounding box center [361, 151] width 410 height 17
paste input "✅ Centraliser et automatiser la validation de la documentation opérationnelle (…"
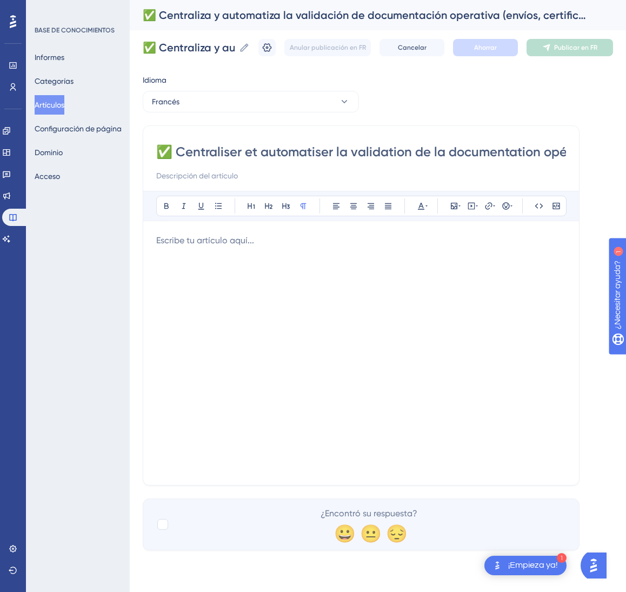
scroll to position [0, 267]
type input "✅ Centraliser et automatiser la validation de la documentation opérationnelle (…"
click at [429, 323] on div at bounding box center [361, 353] width 410 height 238
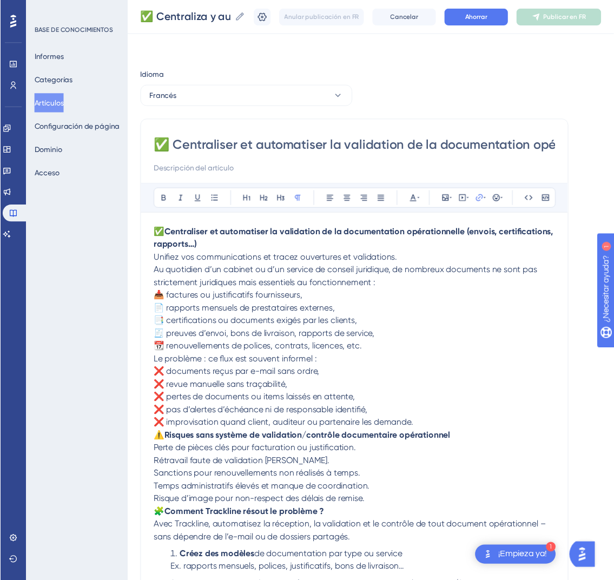
scroll to position [251, 0]
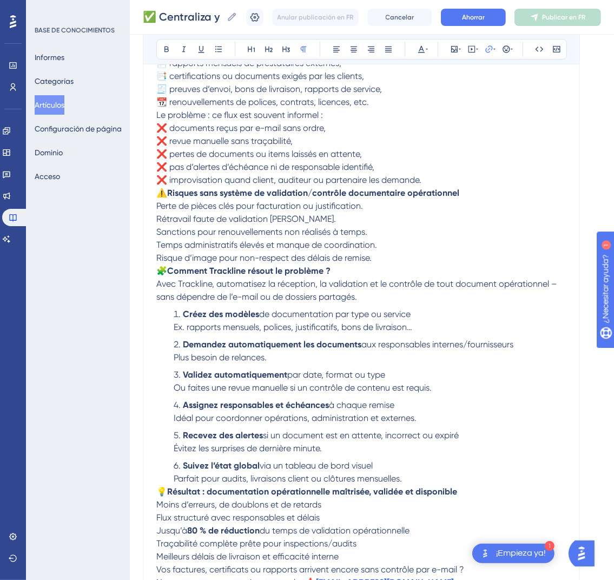
click at [497, 6] on div "✅ Centraliza y automatiza la validación de documentación operativa (envíos, cer…" at bounding box center [372, 17] width 484 height 35
click at [485, 15] on font "Ahorrar" at bounding box center [473, 18] width 23 height 8
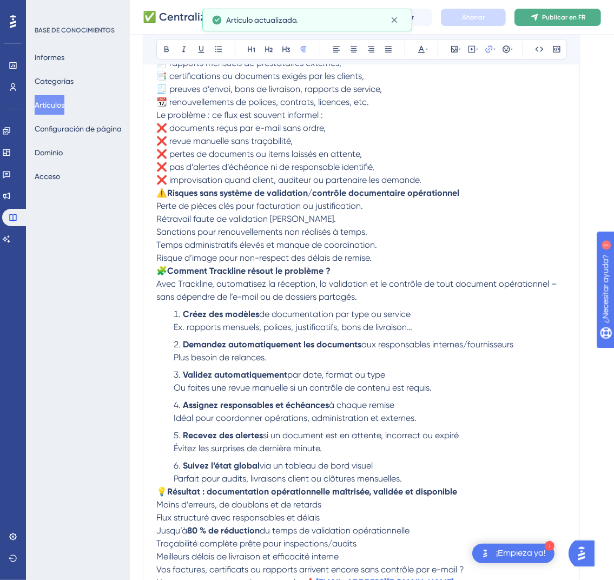
click at [570, 19] on font "Publicar en FR" at bounding box center [563, 18] width 43 height 8
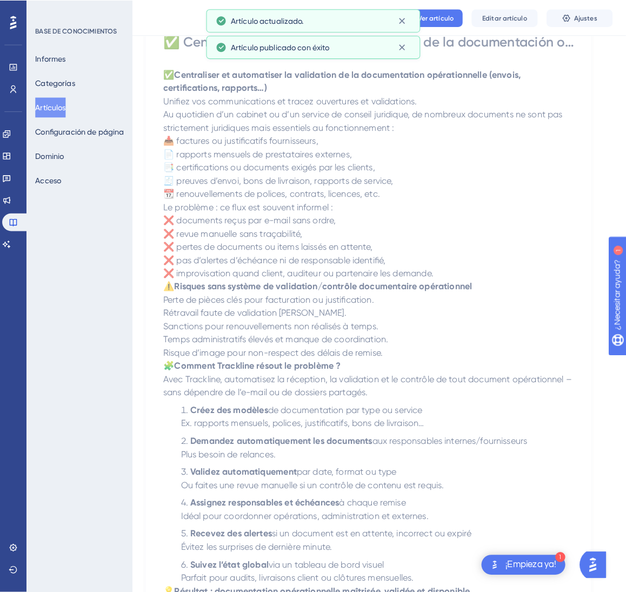
scroll to position [0, 0]
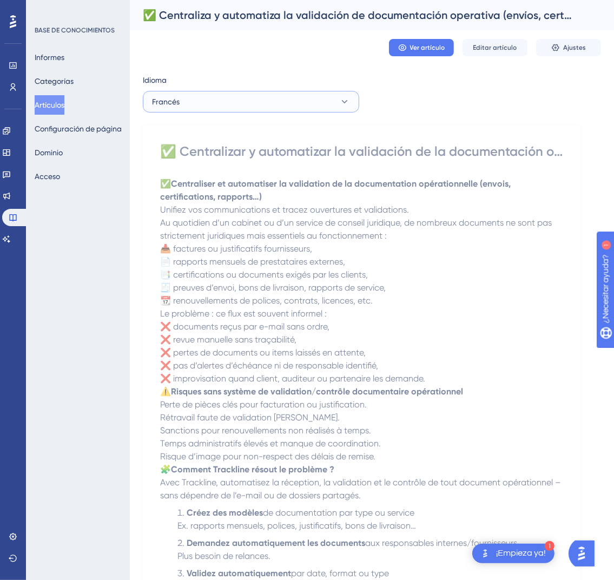
click at [326, 99] on button "Francés" at bounding box center [251, 102] width 216 height 22
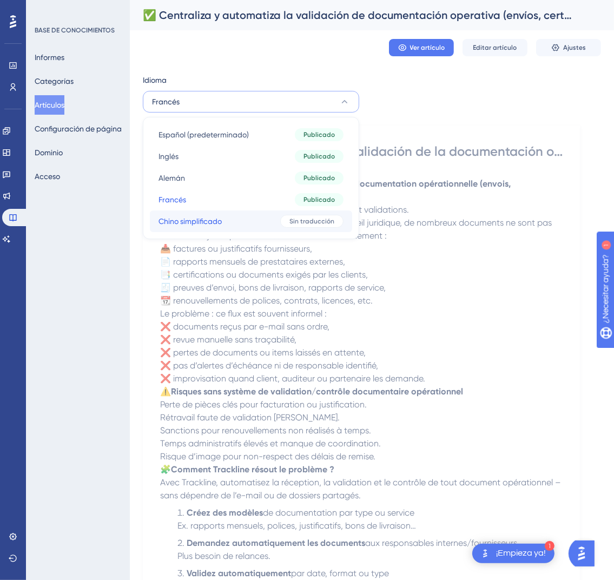
click at [288, 217] on div "Sin traducción" at bounding box center [311, 221] width 63 height 13
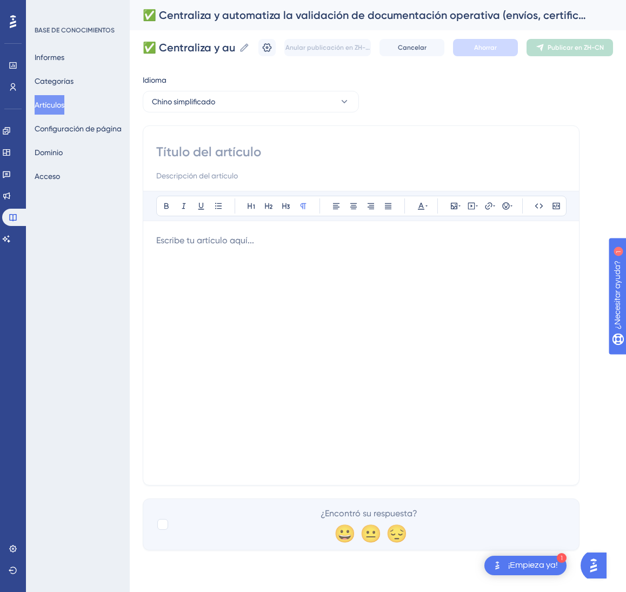
click at [297, 157] on input at bounding box center [361, 151] width 410 height 17
paste input "✅ 集中并自动化验证运营类文档（寄送、认证、报告等）"
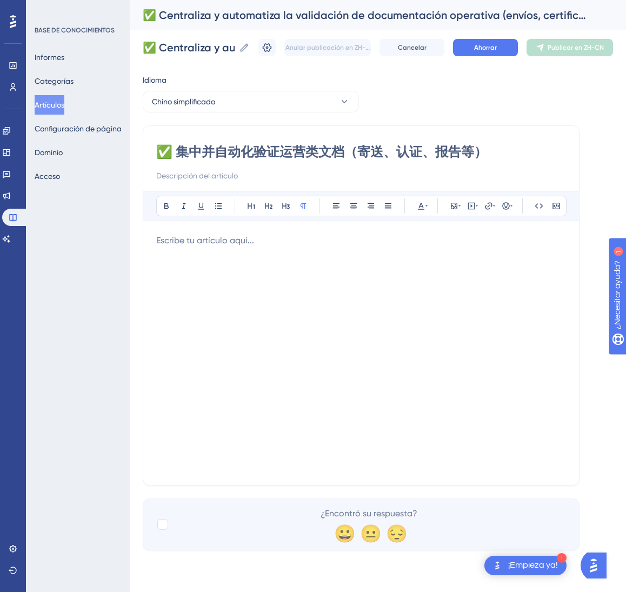
type input "✅ 集中并自动化验证运营类文档（寄送、认证、报告等）"
click at [455, 369] on div at bounding box center [361, 353] width 410 height 238
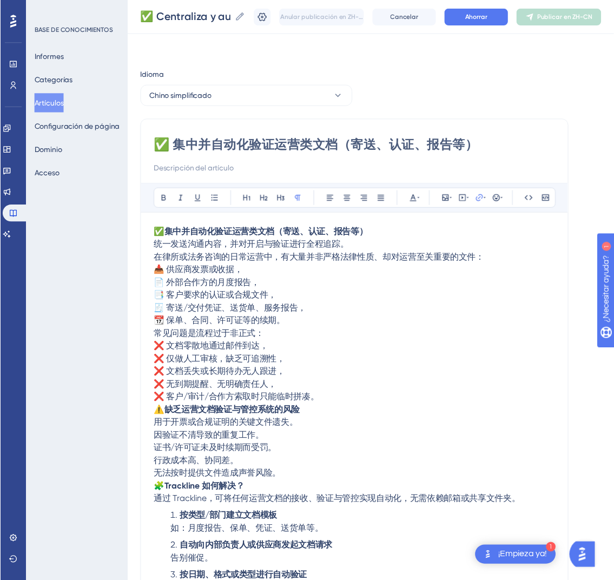
scroll to position [212, 0]
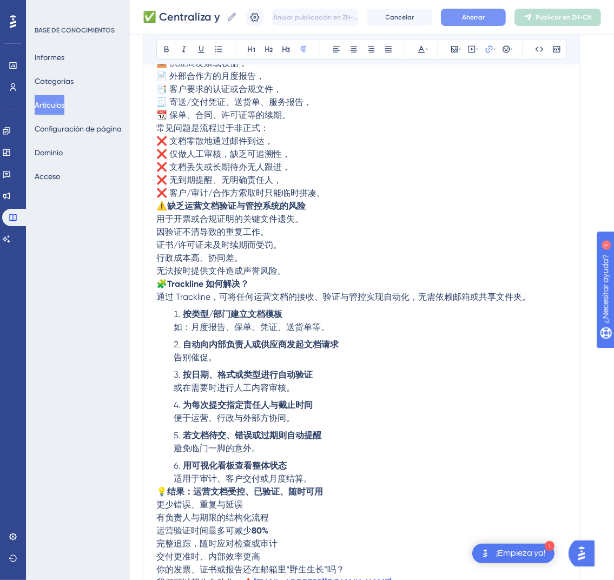
click at [485, 19] on font "Ahorrar" at bounding box center [473, 18] width 23 height 8
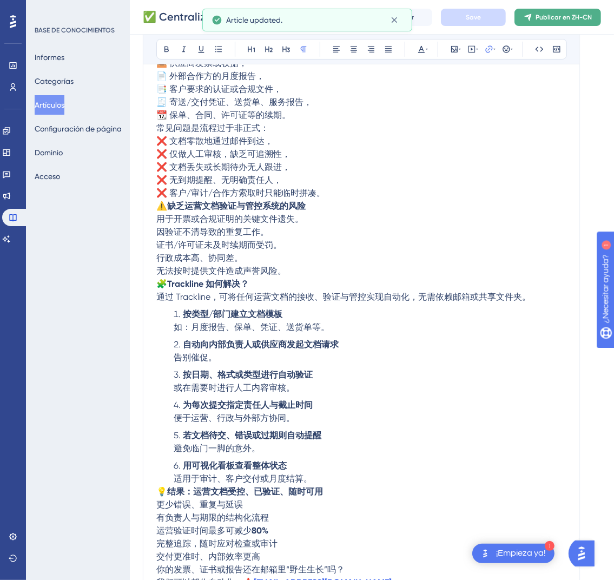
click at [583, 14] on font "Publicar en ZH-CN" at bounding box center [563, 18] width 56 height 8
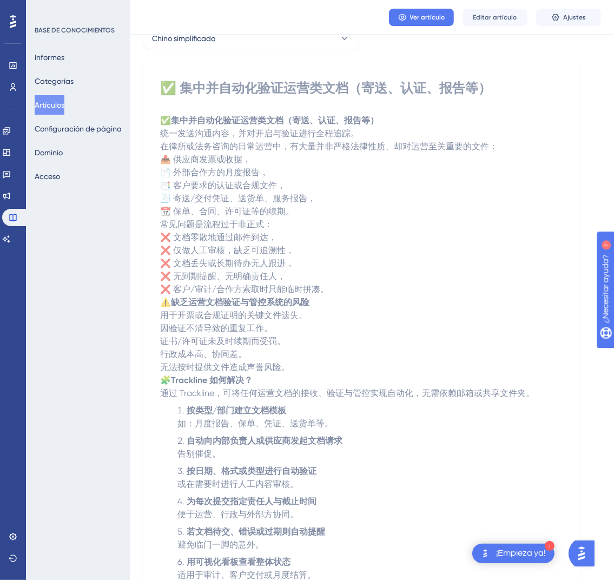
scroll to position [0, 0]
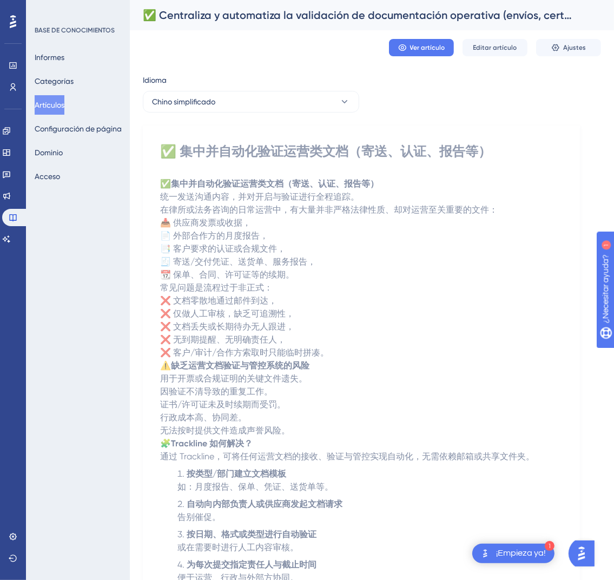
click at [43, 104] on font "Artículos" at bounding box center [50, 105] width 30 height 9
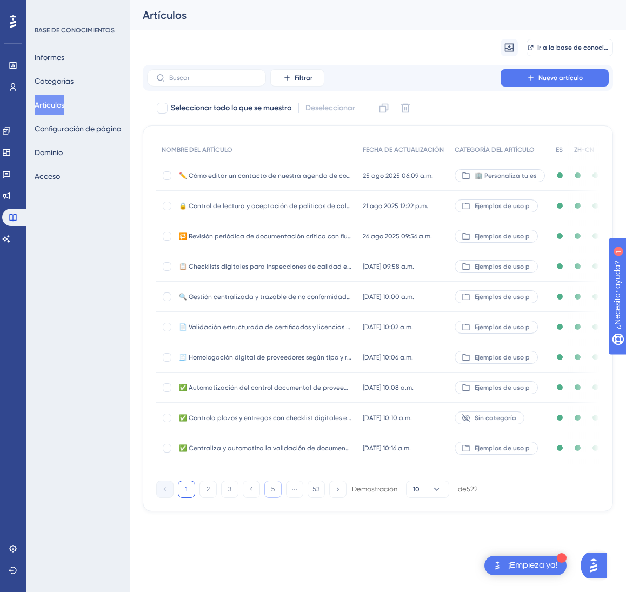
click at [272, 493] on font "5" at bounding box center [274, 490] width 4 height 8
click at [271, 498] on button "5" at bounding box center [272, 489] width 17 height 17
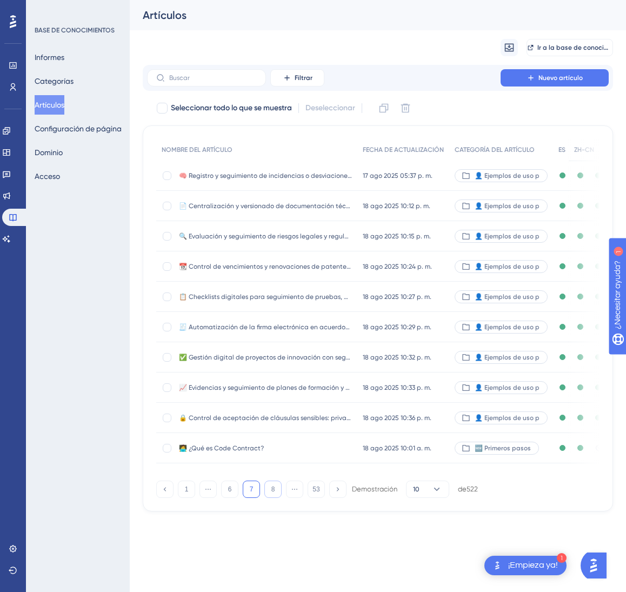
click at [271, 498] on button "8" at bounding box center [272, 489] width 17 height 17
click at [271, 498] on button "6" at bounding box center [272, 489] width 17 height 17
click at [271, 498] on button "10" at bounding box center [272, 489] width 17 height 17
click at [271, 498] on button "11" at bounding box center [272, 489] width 17 height 17
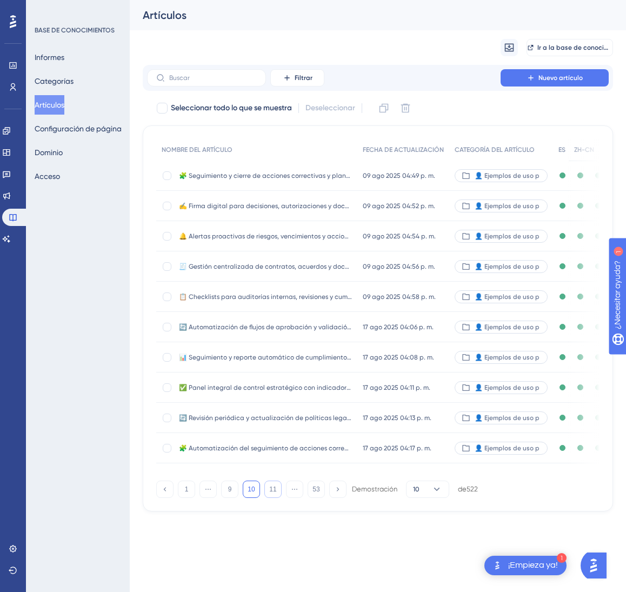
click at [270, 498] on button "11" at bounding box center [272, 489] width 17 height 17
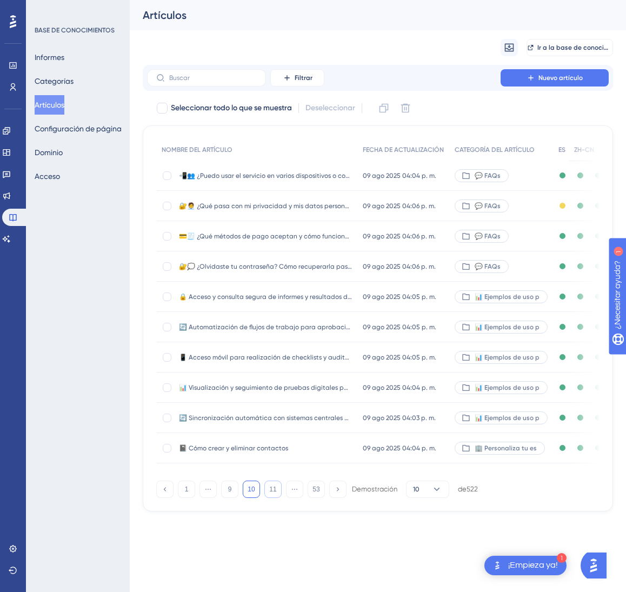
click at [270, 498] on button "11" at bounding box center [272, 489] width 17 height 17
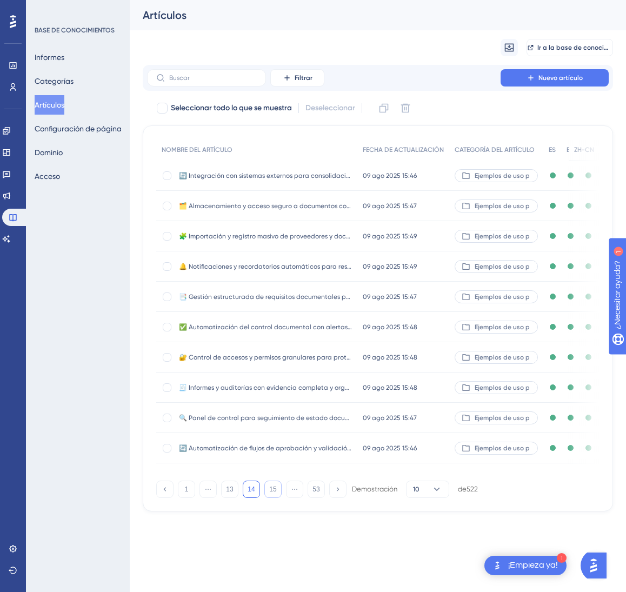
click at [270, 493] on font "15" at bounding box center [272, 490] width 7 height 8
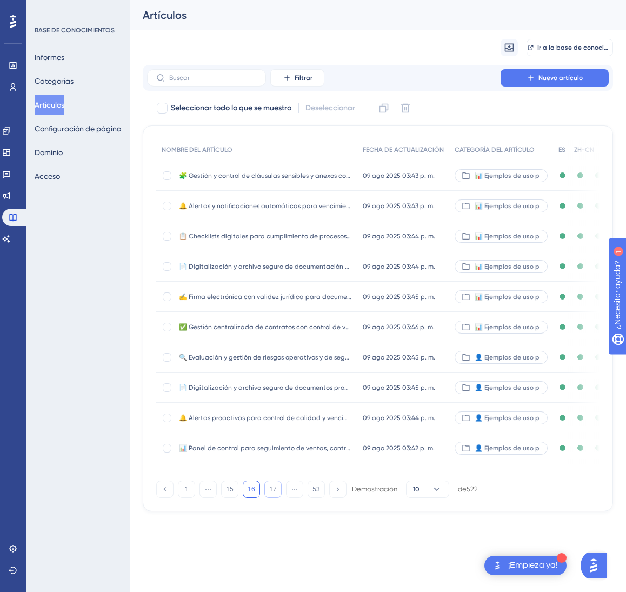
click at [270, 498] on button "17" at bounding box center [272, 489] width 17 height 17
click at [270, 493] on font "17" at bounding box center [272, 490] width 7 height 8
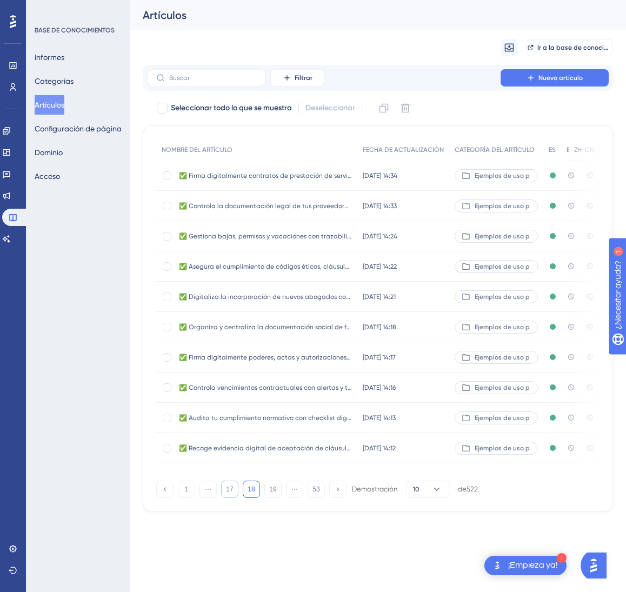
click at [230, 493] on font "17" at bounding box center [229, 490] width 7 height 8
click at [394, 451] on font "10 jul 2025 14:39" at bounding box center [380, 449] width 34 height 8
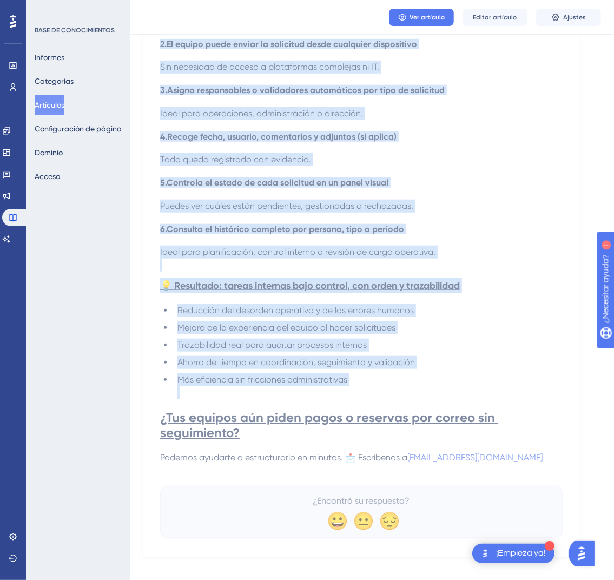
scroll to position [636, 0]
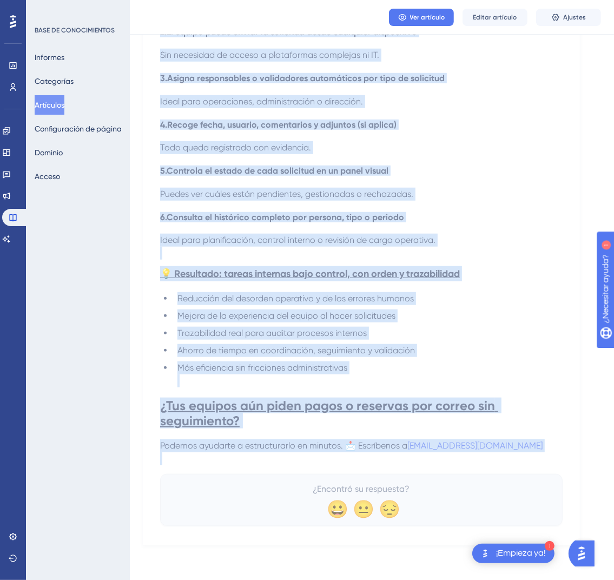
drag, startPoint x: 166, startPoint y: 153, endPoint x: 559, endPoint y: 452, distance: 493.6
click at [559, 452] on div "✅ Estructura tareas internas con formularios trazables: solicitudes, entregas y…" at bounding box center [361, 16] width 402 height 1020
copy div "✅ Estructura tareas internas con formularios trazables: solicitudes, entregas y…"
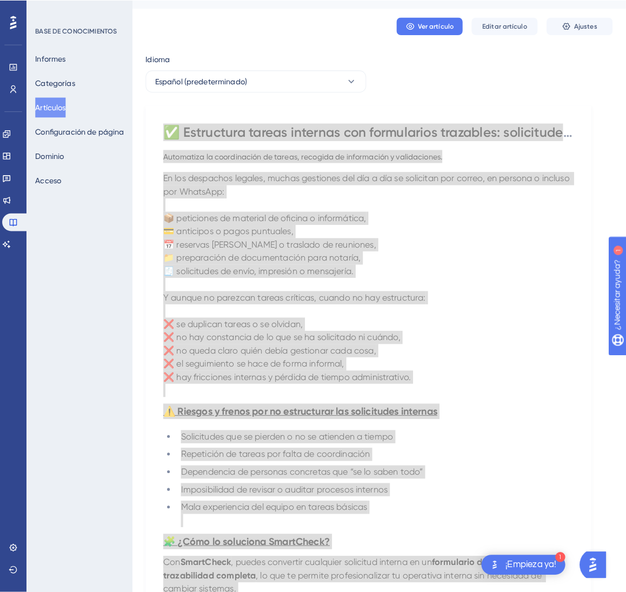
scroll to position [0, 0]
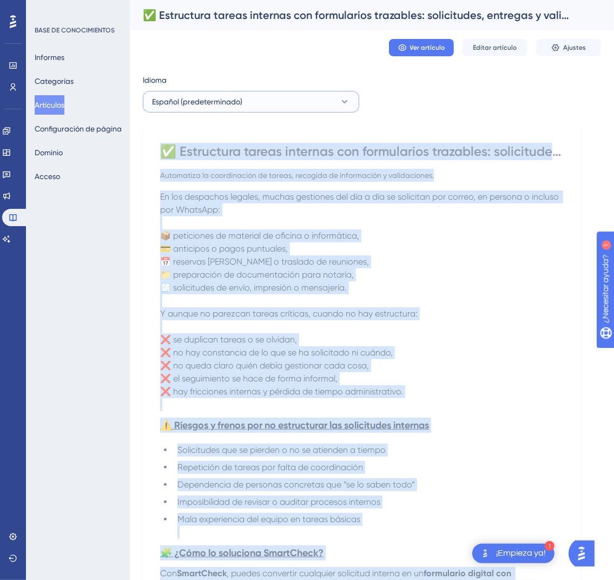
click at [337, 101] on button "Español (predeterminado)" at bounding box center [251, 102] width 216 height 22
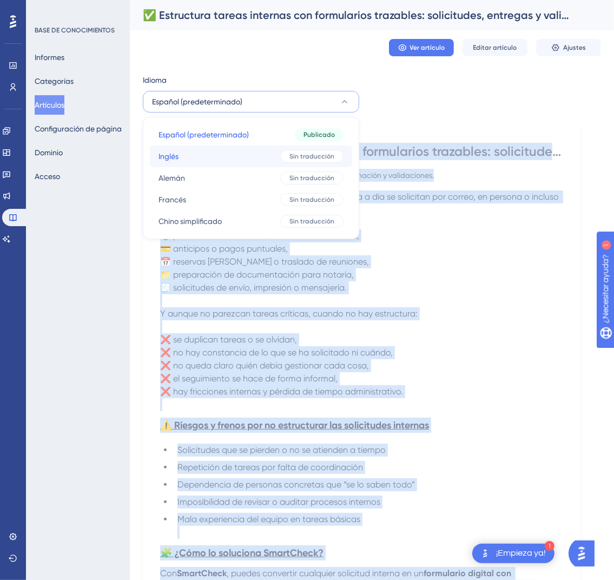
click at [284, 164] on button "Inglés Inglés Sin traducción" at bounding box center [251, 156] width 202 height 22
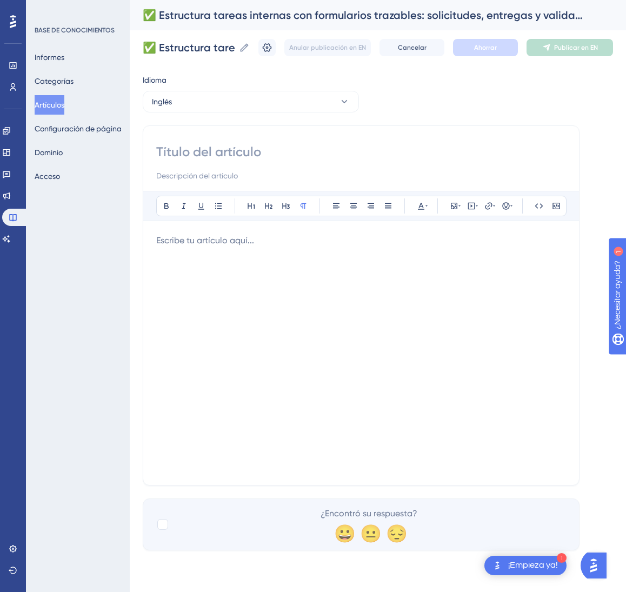
click at [270, 146] on input at bounding box center [361, 151] width 410 height 17
paste input "✅ Structure Internal Tasks with Traceable Forms: Requests, Deliveries, and Vali…"
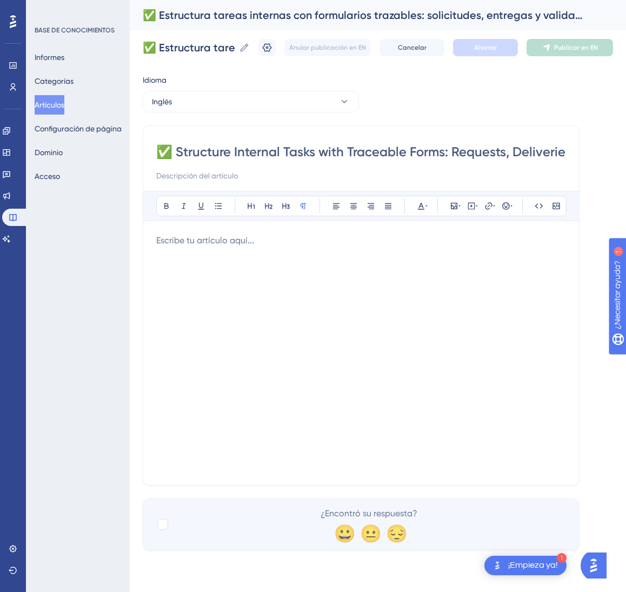
scroll to position [0, 108]
type input "✅ Structure Internal Tasks with Traceable Forms: Requests, Deliveries, and Vali…"
click at [194, 321] on div at bounding box center [361, 353] width 410 height 238
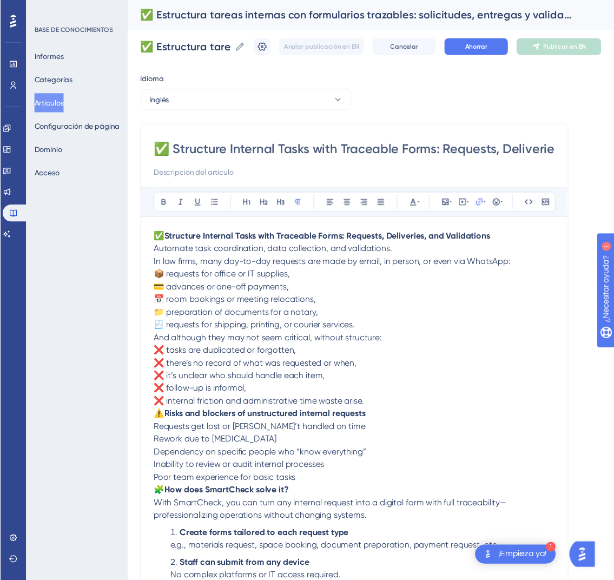
scroll to position [225, 0]
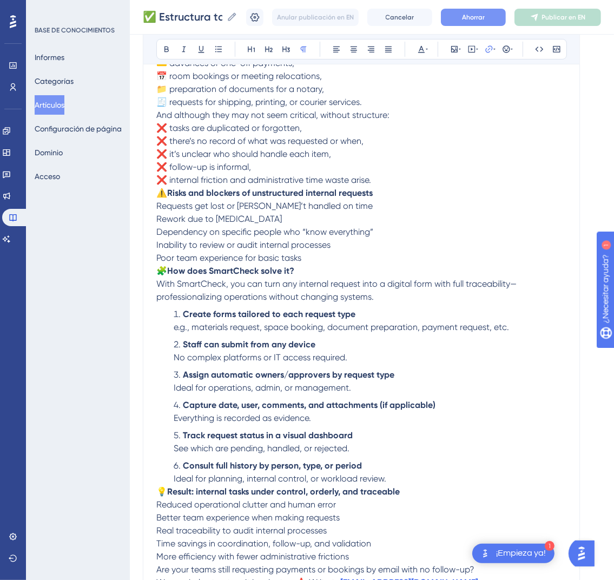
click at [475, 23] on button "Ahorrar" at bounding box center [473, 17] width 65 height 17
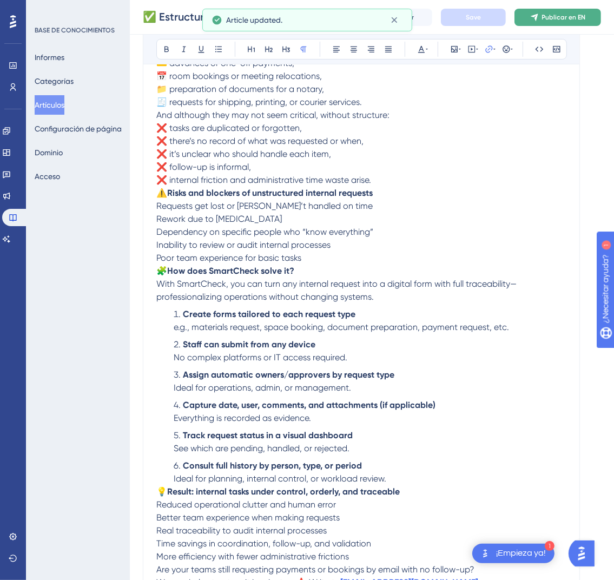
click at [554, 17] on font "Publicar en EN" at bounding box center [564, 18] width 44 height 8
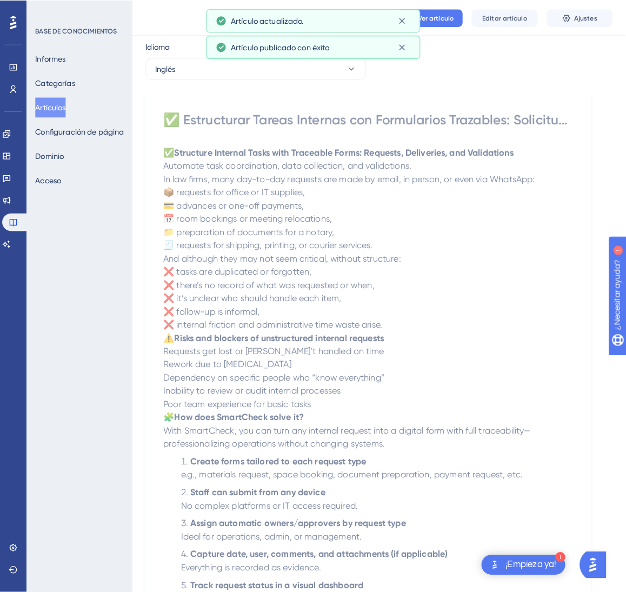
scroll to position [0, 0]
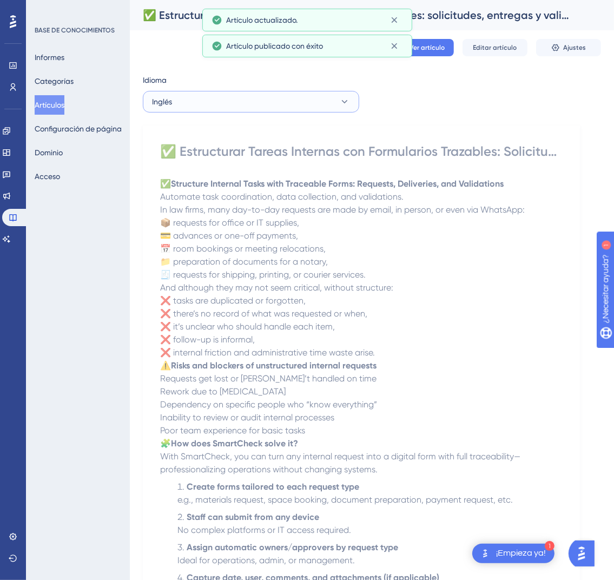
click at [288, 105] on button "Inglés" at bounding box center [251, 102] width 216 height 22
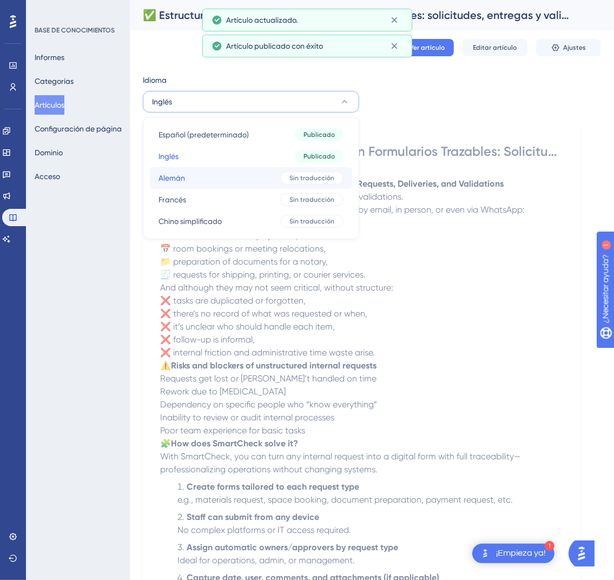
click at [264, 180] on button "Alemán Alemán Sin traducción" at bounding box center [251, 178] width 202 height 22
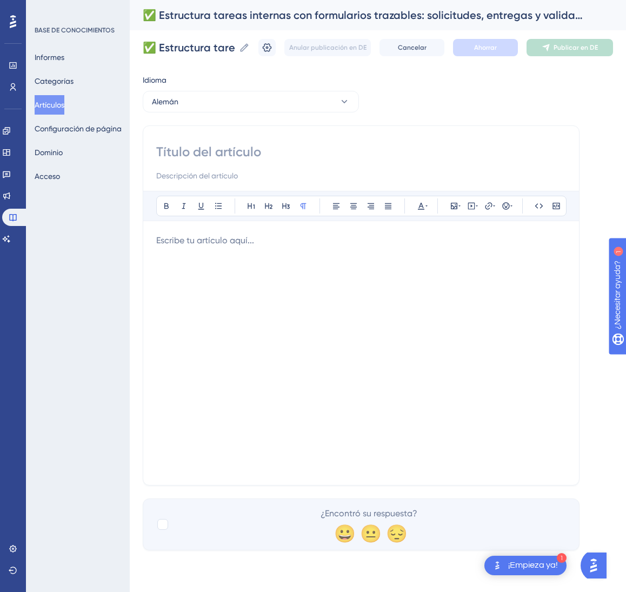
click at [209, 160] on input at bounding box center [361, 151] width 410 height 17
paste input "✅ Interne Aufgaben mit nachvollziehbaren Formularen strukturieren: Anfragen, Li…"
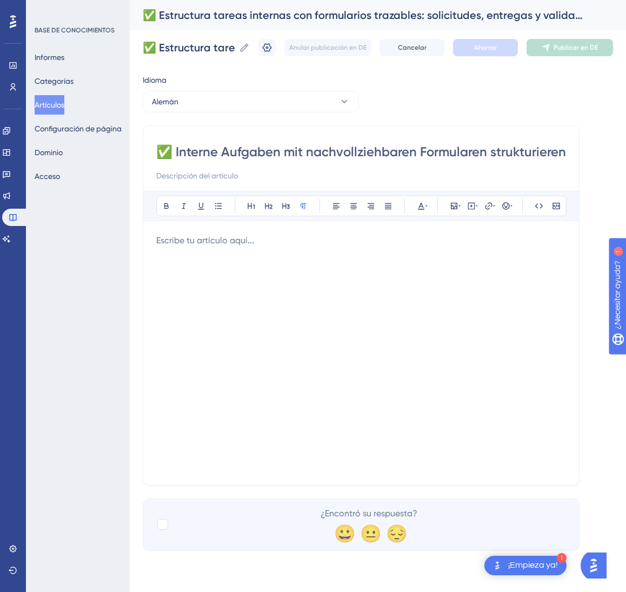
scroll to position [0, 231]
type input "✅ Interne Aufgaben mit nachvollziehbaren Formularen strukturieren: Anfragen, Li…"
click at [314, 263] on div at bounding box center [361, 353] width 410 height 238
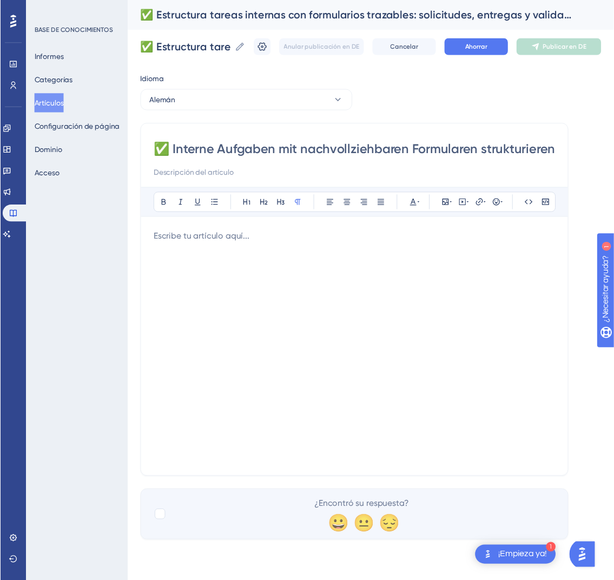
scroll to position [238, 0]
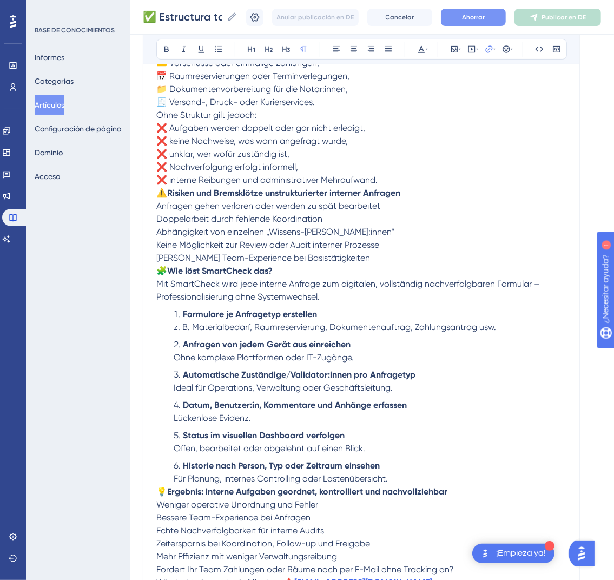
click at [498, 21] on button "Ahorrar" at bounding box center [473, 17] width 65 height 17
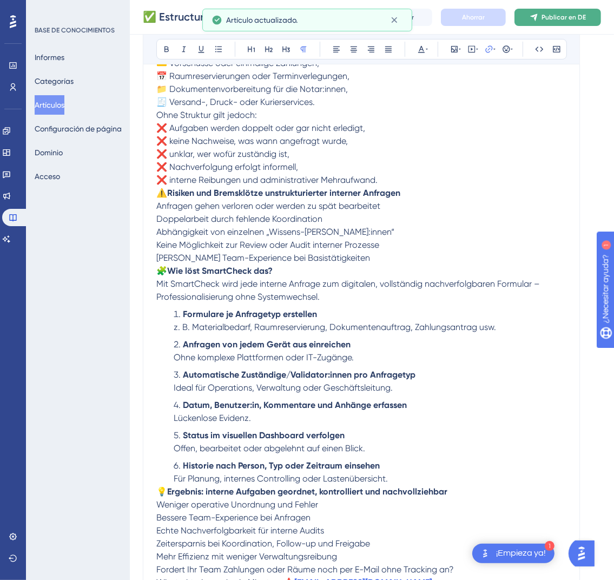
click at [573, 22] on button "Publicar en DE" at bounding box center [557, 17] width 87 height 17
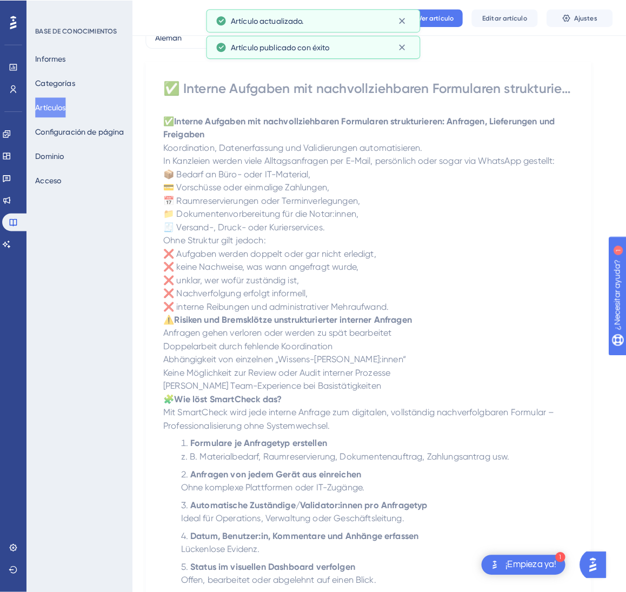
scroll to position [0, 0]
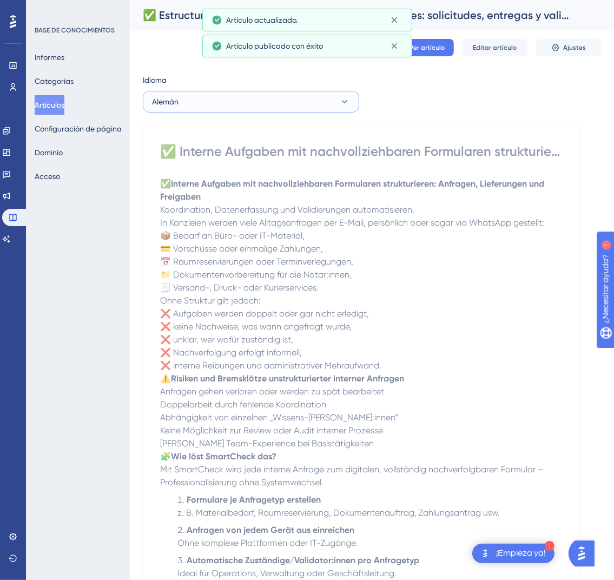
click at [262, 110] on button "Alemán" at bounding box center [251, 102] width 216 height 22
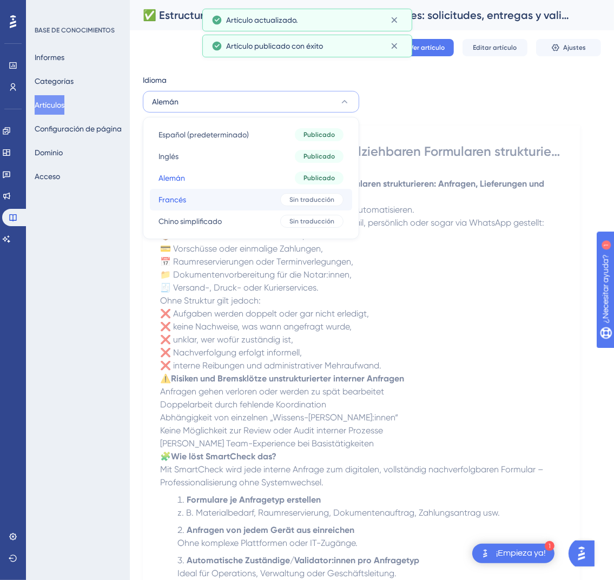
click at [266, 201] on button "Francés Francés Sin traducción" at bounding box center [251, 200] width 202 height 22
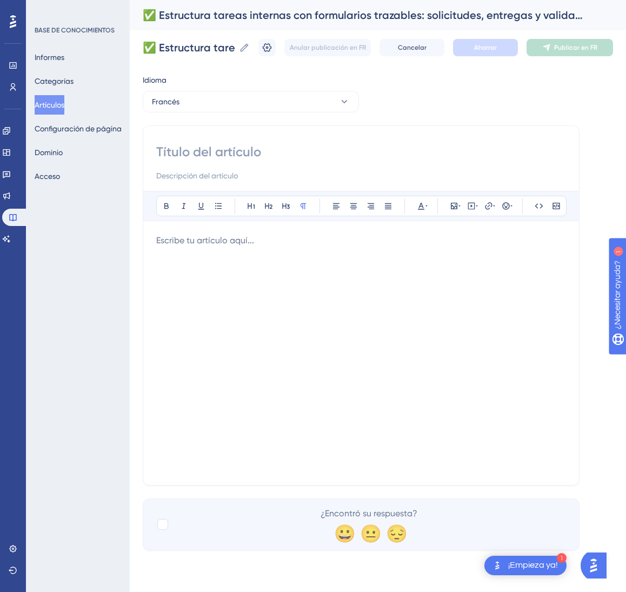
click at [293, 154] on input at bounding box center [361, 151] width 410 height 17
paste input "✅ Structurez les tâches internes avec des formulaires traçables : demandes, liv…"
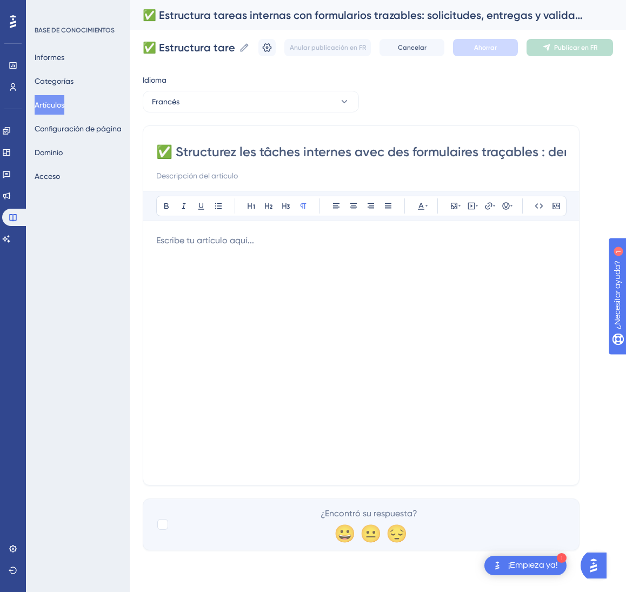
scroll to position [0, 194]
type input "✅ Structurez les tâches internes avec des formulaires traçables : demandes, liv…"
click at [495, 276] on div at bounding box center [361, 353] width 410 height 238
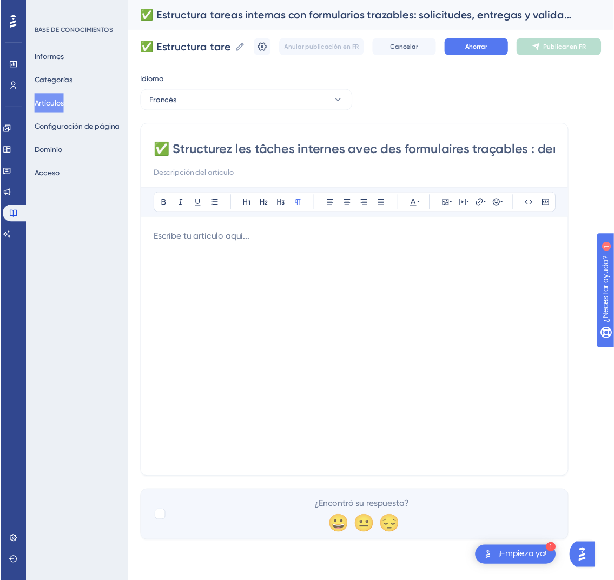
scroll to position [238, 0]
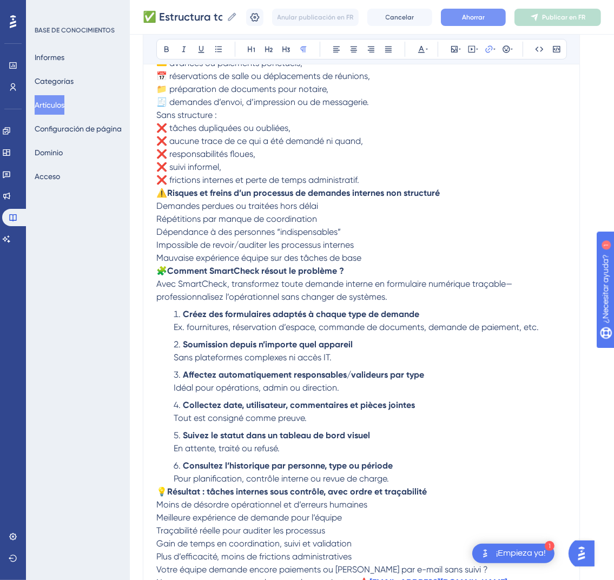
click at [493, 23] on button "Ahorrar" at bounding box center [473, 17] width 65 height 17
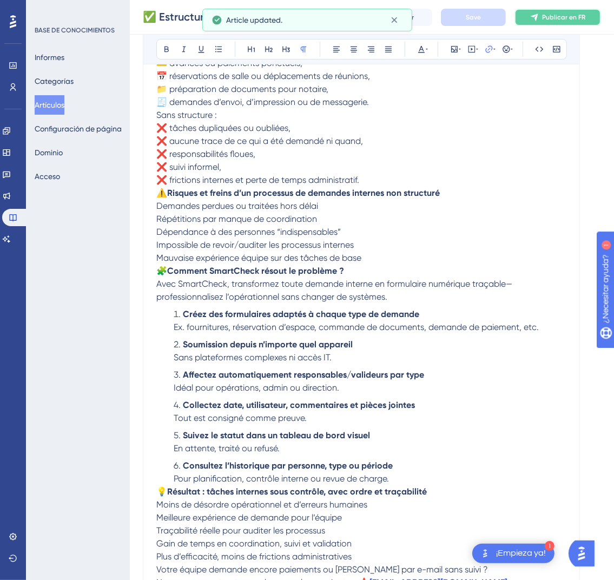
click at [583, 19] on font "Publicar en FR" at bounding box center [563, 18] width 43 height 8
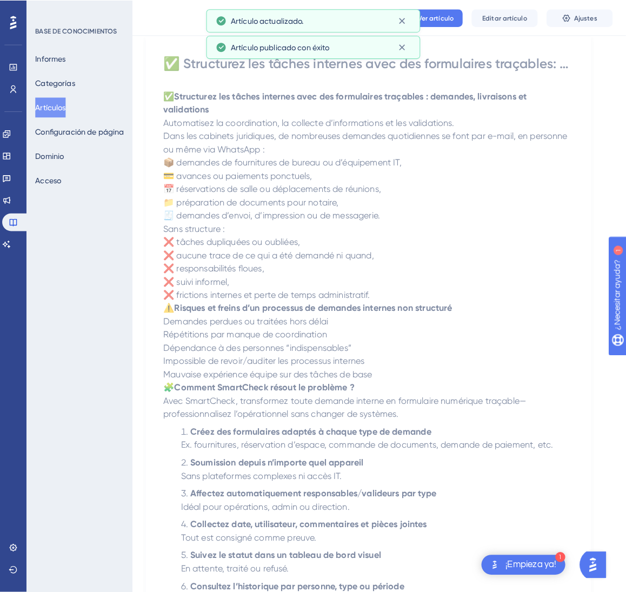
scroll to position [0, 0]
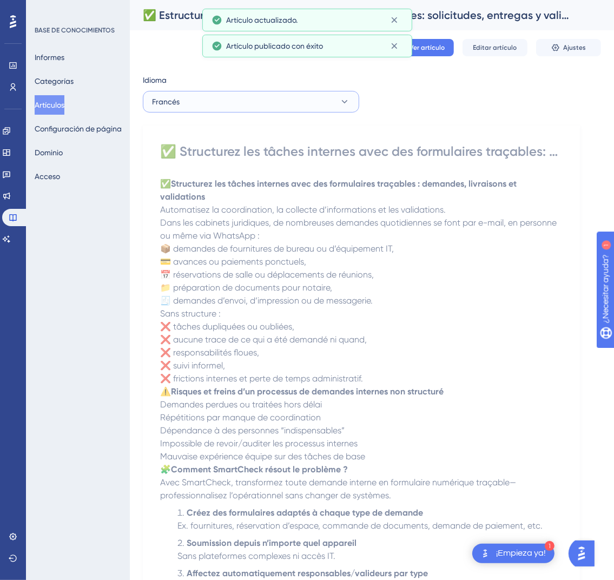
click at [302, 101] on button "Francés" at bounding box center [251, 102] width 216 height 22
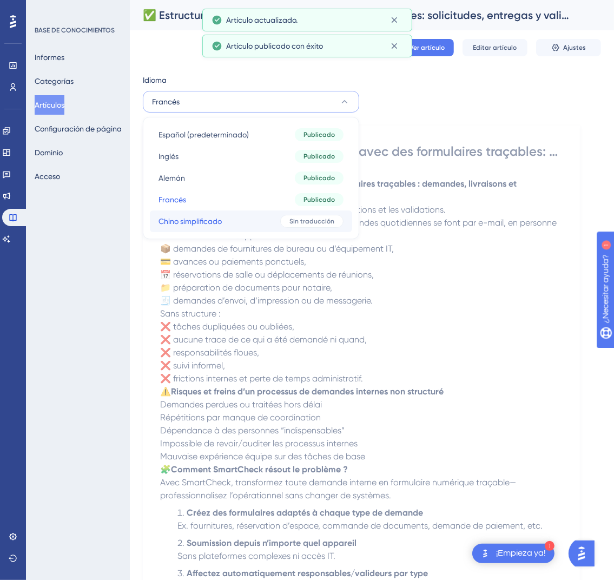
click at [303, 225] on span "Sin traducción" at bounding box center [311, 221] width 45 height 9
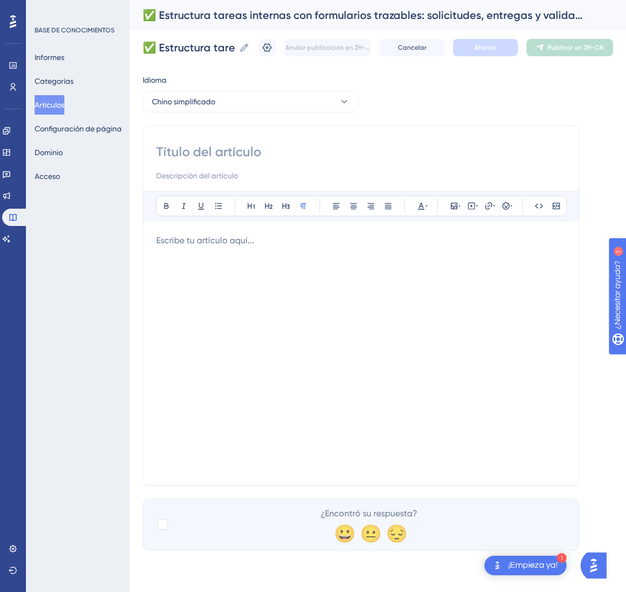
click at [340, 161] on div at bounding box center [361, 162] width 410 height 39
click at [317, 149] on input at bounding box center [361, 151] width 410 height 17
paste input "✅ 用可追溯表单来结构化内部任务：申请、交付与验证"
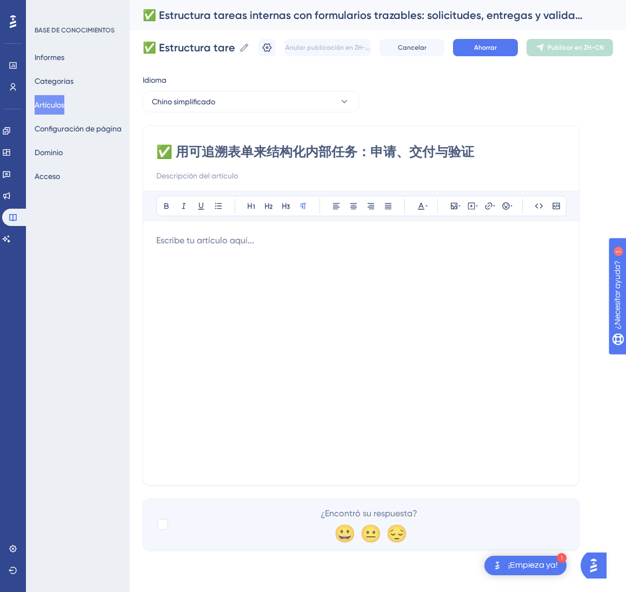
type input "✅ 用可追溯表单来结构化内部任务：申请、交付与验证"
click at [466, 309] on div at bounding box center [361, 353] width 410 height 238
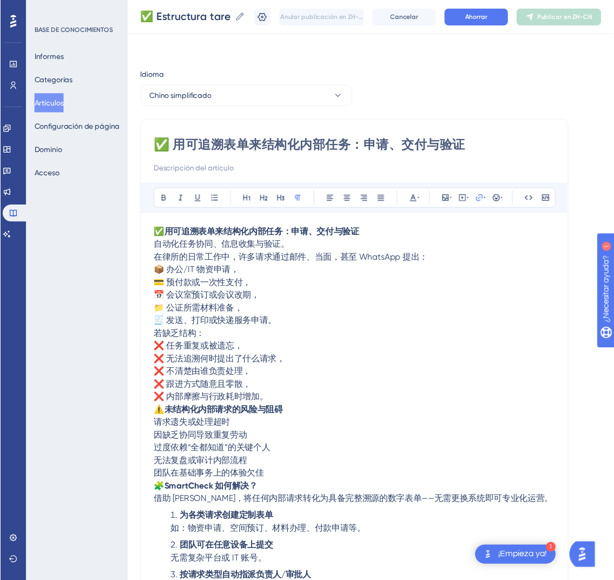
scroll to position [212, 0]
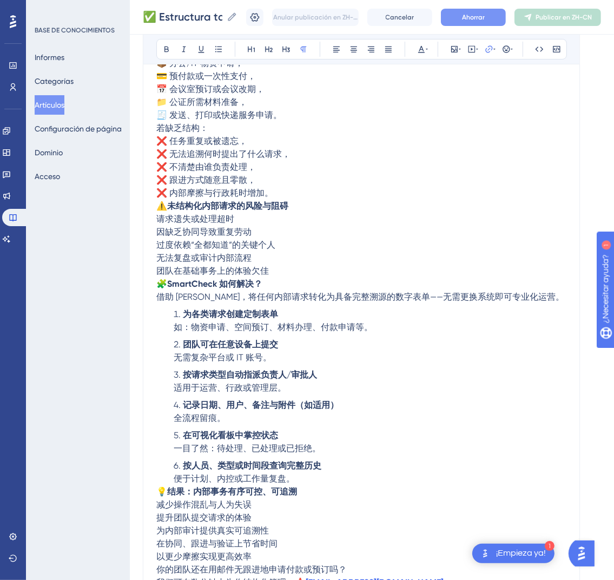
click at [485, 19] on font "Ahorrar" at bounding box center [473, 18] width 23 height 8
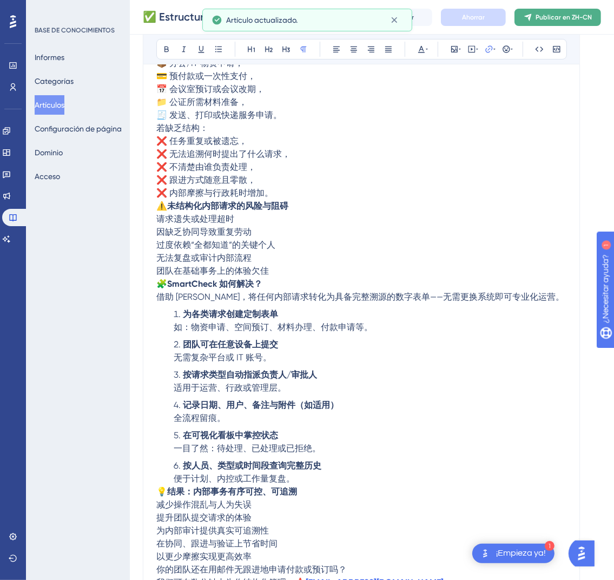
click at [560, 14] on font "Publicar en ZH-CN" at bounding box center [563, 18] width 56 height 8
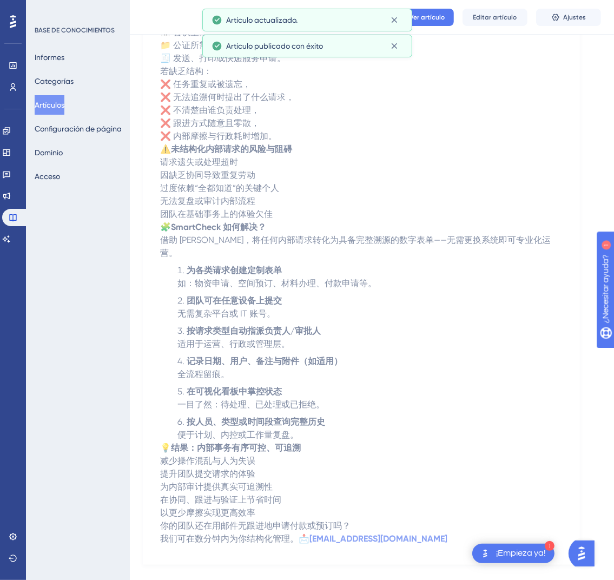
click at [64, 103] on font "Artículos" at bounding box center [50, 105] width 30 height 9
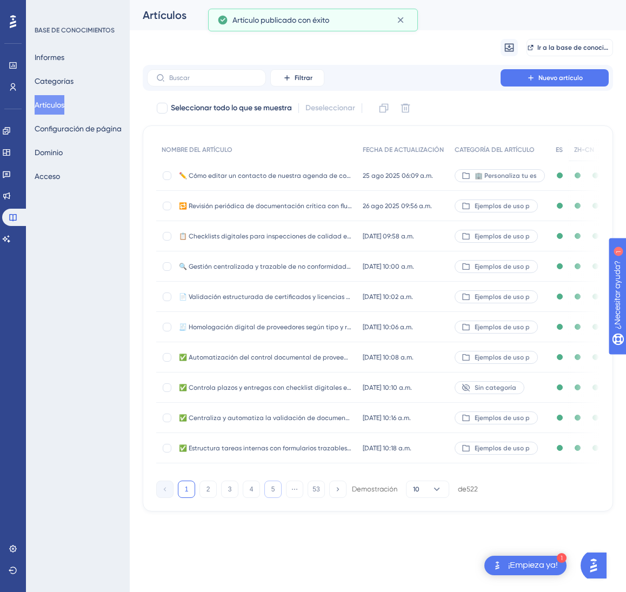
click at [275, 498] on button "5" at bounding box center [272, 489] width 17 height 17
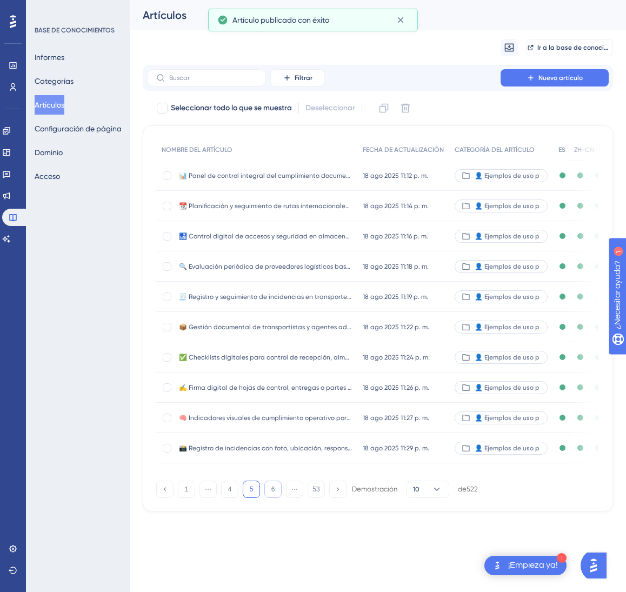
click at [275, 498] on button "6" at bounding box center [272, 489] width 17 height 17
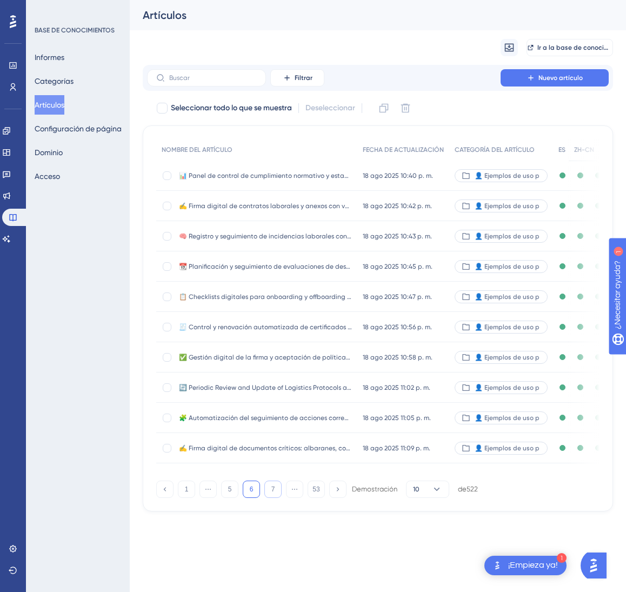
click at [275, 498] on button "7" at bounding box center [272, 489] width 17 height 17
click at [275, 498] on button "9" at bounding box center [272, 489] width 17 height 17
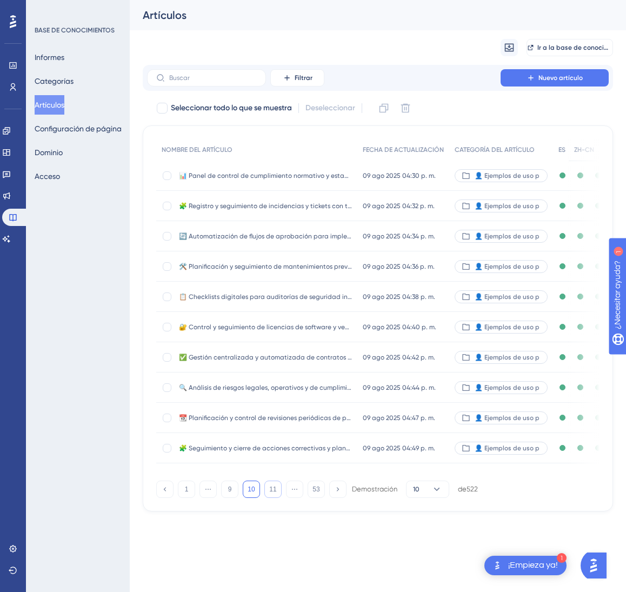
click at [275, 498] on button "11" at bounding box center [272, 489] width 17 height 17
click at [275, 498] on button "13" at bounding box center [272, 489] width 17 height 17
click at [275, 498] on button "15" at bounding box center [272, 489] width 17 height 17
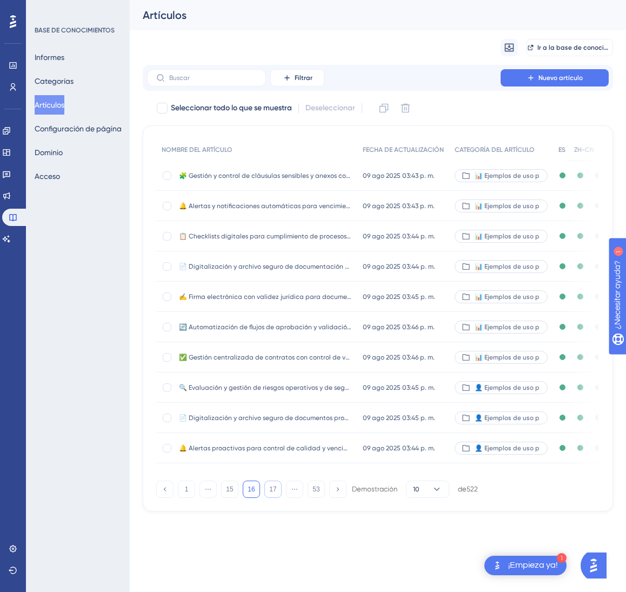
click at [275, 498] on button "17" at bounding box center [272, 489] width 17 height 17
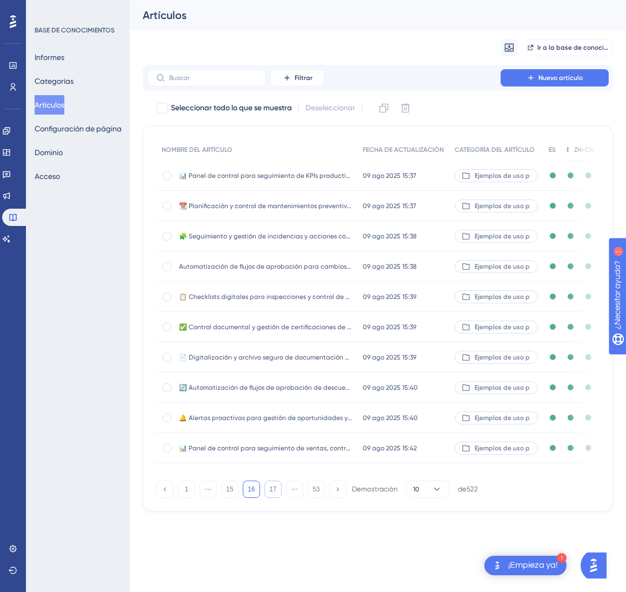
click at [275, 498] on button "17" at bounding box center [272, 489] width 17 height 17
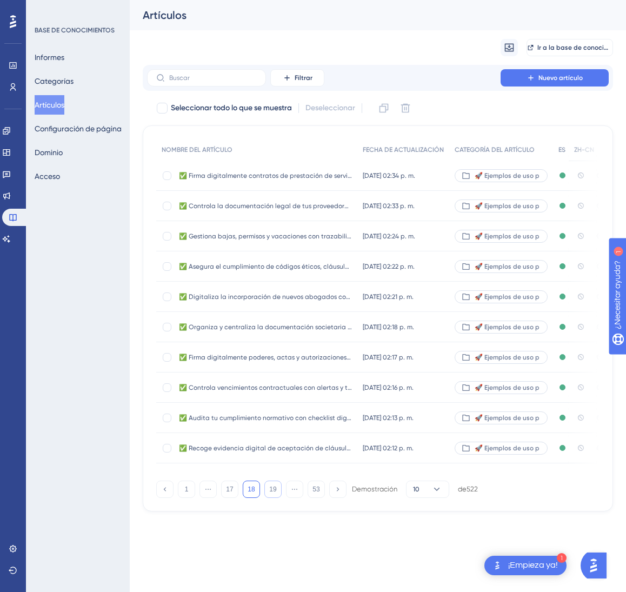
click at [275, 498] on button "19" at bounding box center [272, 489] width 17 height 17
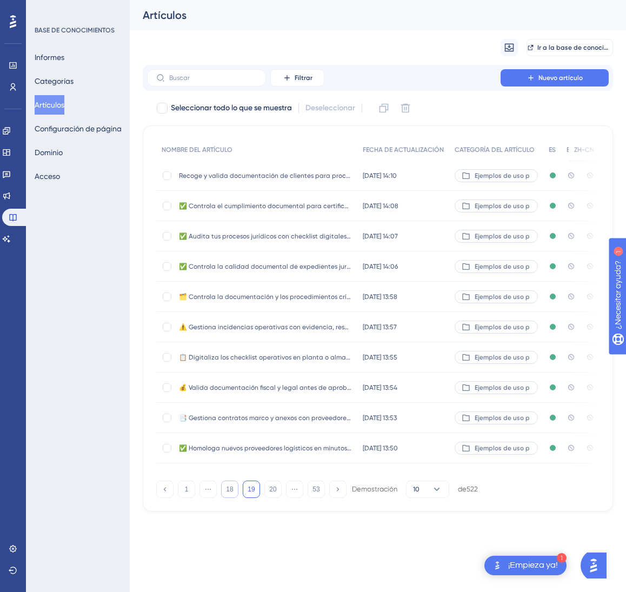
click at [235, 498] on button "18" at bounding box center [229, 489] width 17 height 17
click at [385, 176] on font "10 jul 2025 14:34" at bounding box center [380, 176] width 35 height 8
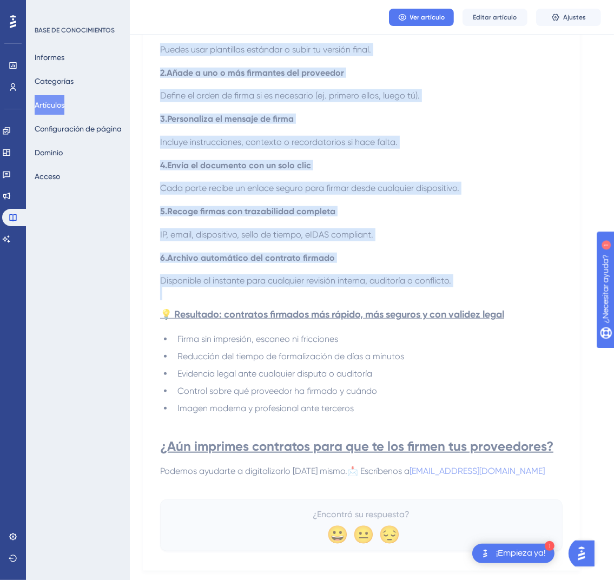
scroll to position [621, 0]
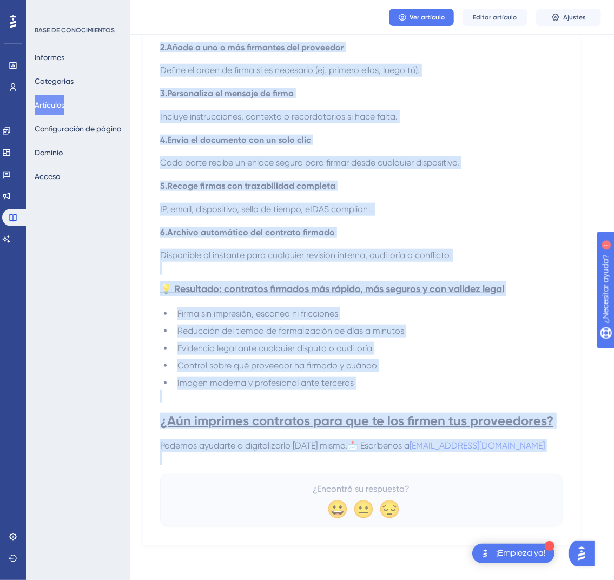
drag, startPoint x: 163, startPoint y: 151, endPoint x: 580, endPoint y: 456, distance: 516.7
copy div "✅ Firma digitalmente contratos de prestación de servicios con proveedores sin r…"
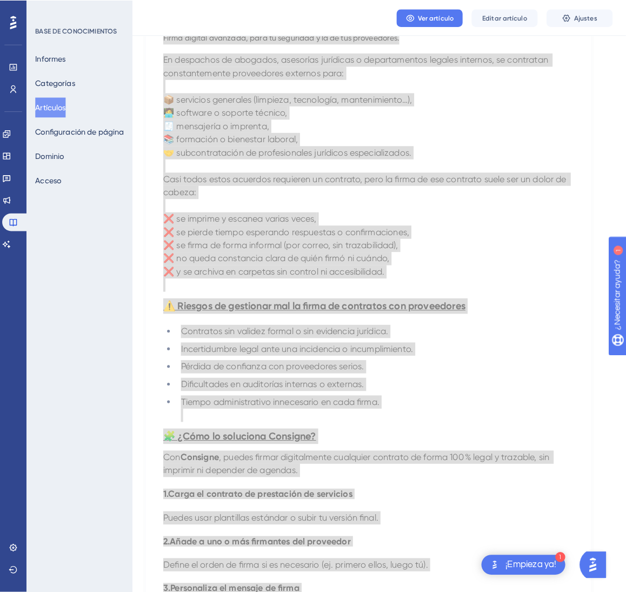
scroll to position [0, 0]
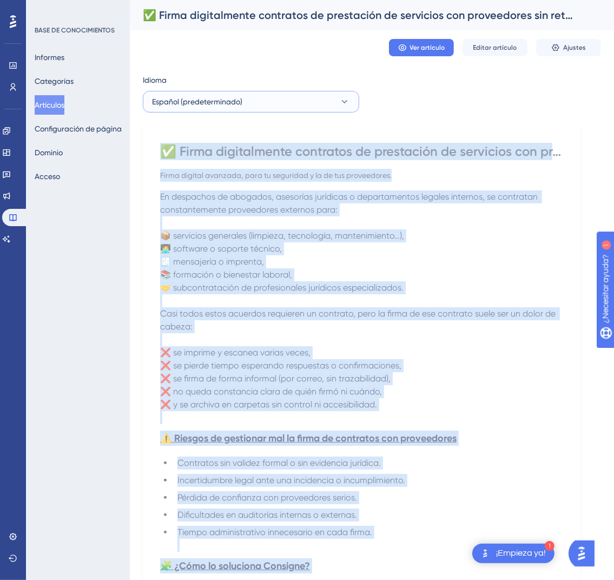
click at [329, 110] on button "Español (predeterminado)" at bounding box center [251, 102] width 216 height 22
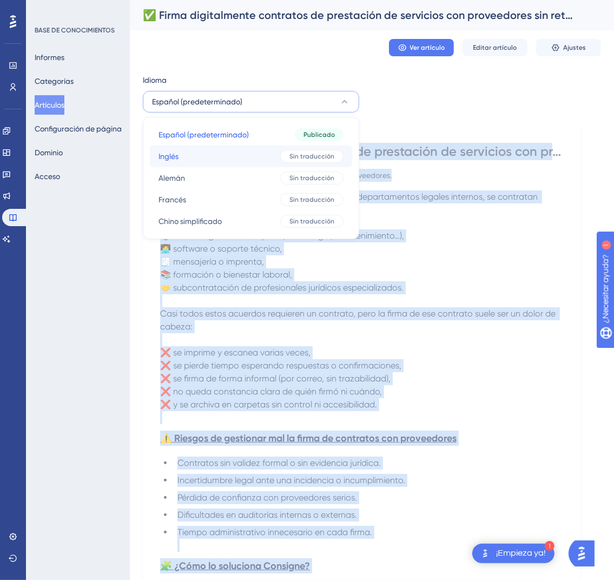
click at [289, 156] on div "Sin traducción" at bounding box center [311, 156] width 63 height 13
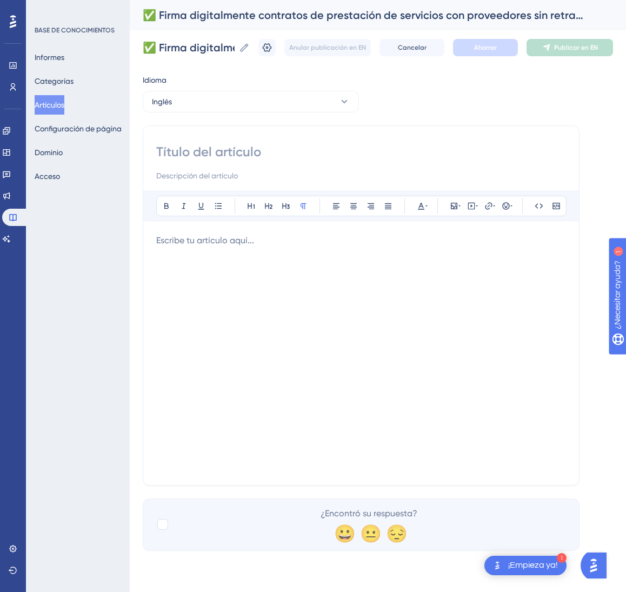
click at [359, 147] on input at bounding box center [361, 151] width 410 height 17
paste input "✅ Digitally Sign Service Contracts with Suppliers—No Delays, No Paperwork"
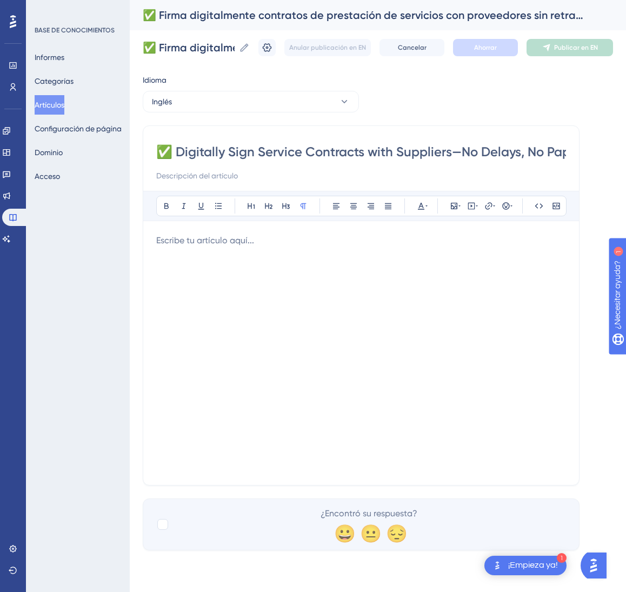
scroll to position [0, 47]
type input "✅ Digitally Sign Service Contracts with Suppliers—No Delays, No Paperwork"
click at [372, 329] on div at bounding box center [361, 353] width 410 height 238
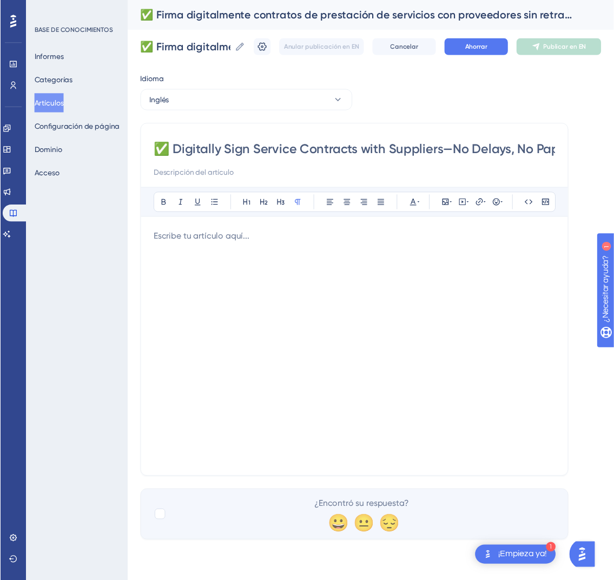
scroll to position [238, 0]
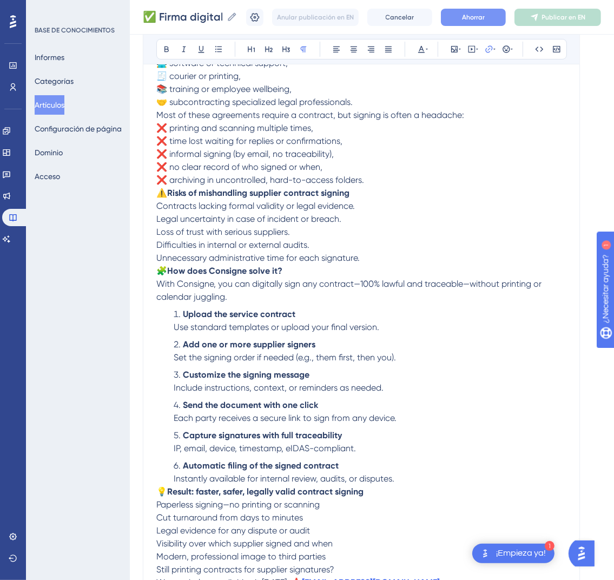
click at [505, 17] on button "Ahorrar" at bounding box center [473, 17] width 65 height 17
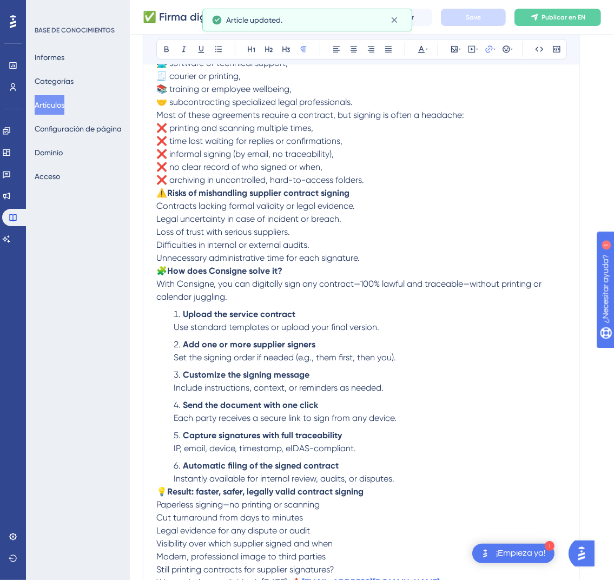
click at [539, 17] on icon at bounding box center [534, 17] width 9 height 9
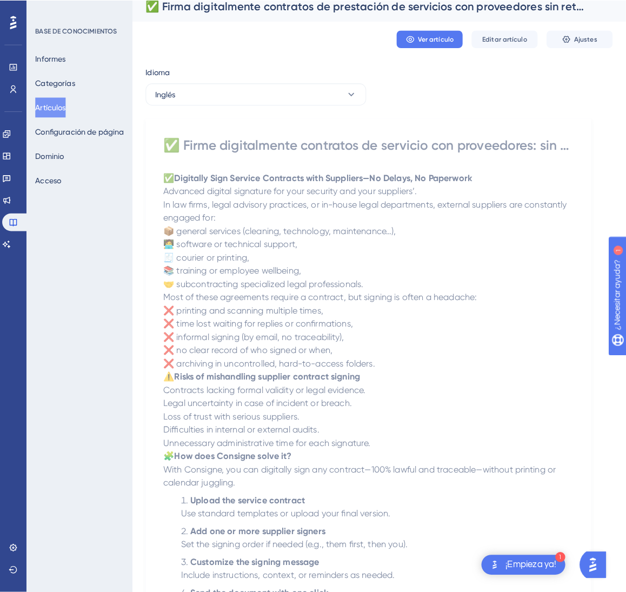
scroll to position [0, 0]
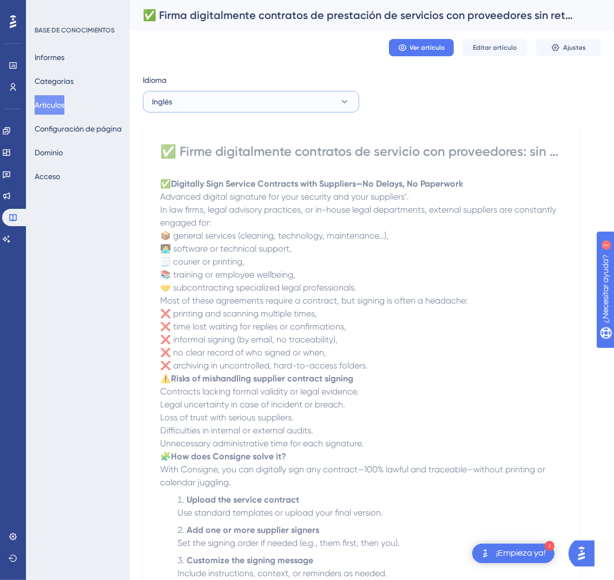
click at [335, 102] on button "Inglés" at bounding box center [251, 102] width 216 height 22
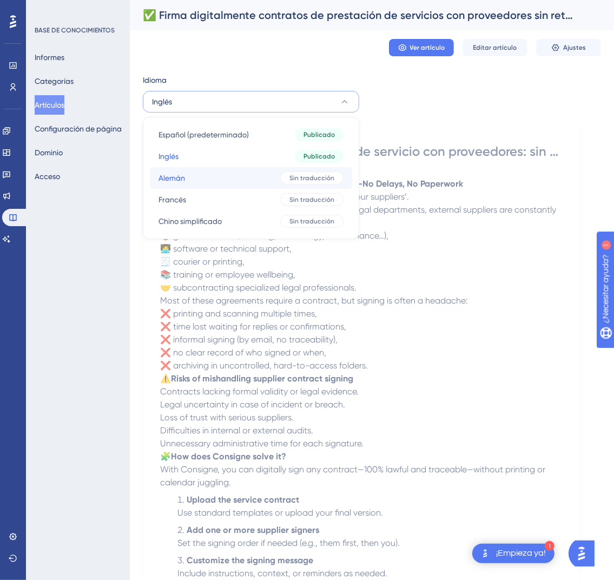
click at [287, 177] on div "Sin traducción" at bounding box center [311, 177] width 63 height 13
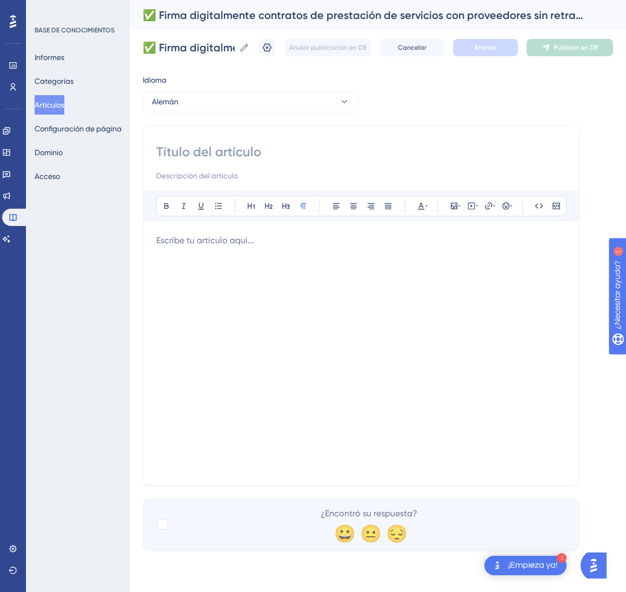
click at [330, 140] on div "Atrevido Itálico Subrayar Viñeta Título 1 Título 2 Título 3 Normal Alinear a la…" at bounding box center [361, 305] width 437 height 360
click at [319, 148] on input at bounding box center [361, 151] width 410 height 17
paste input "✅ Dienstleistungsverträge mit Lieferanten digital unterschreiben – ohne Verzöge…"
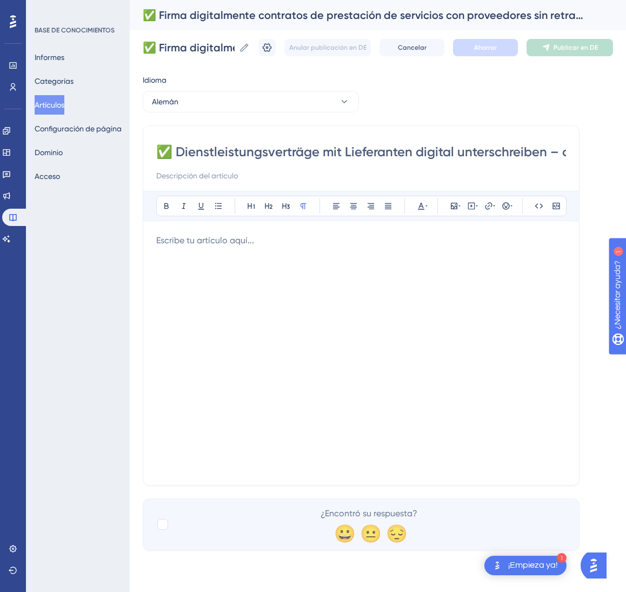
scroll to position [0, 199]
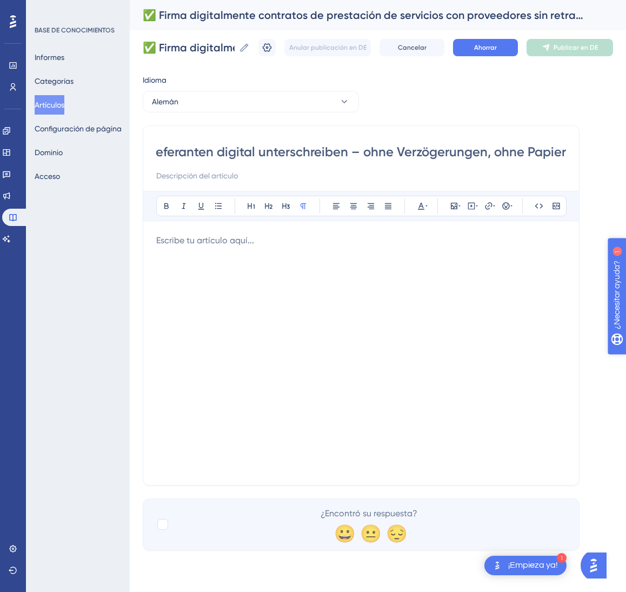
type input "✅ Dienstleistungsverträge mit Lieferanten digital unterschreiben – ohne Verzöge…"
click at [446, 286] on div at bounding box center [361, 353] width 410 height 238
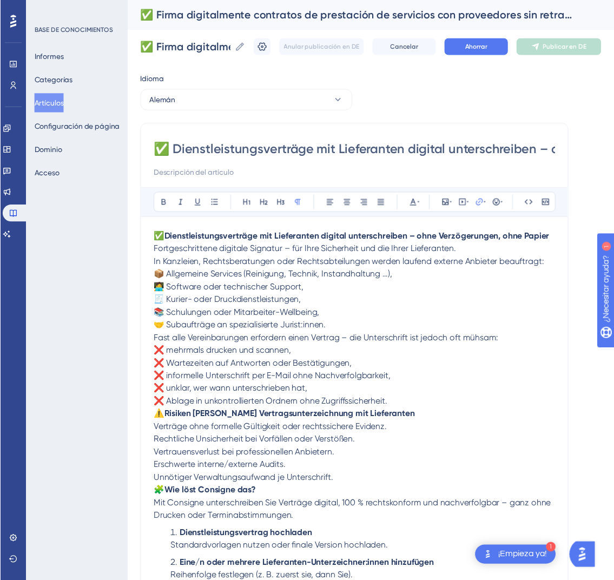
scroll to position [225, 0]
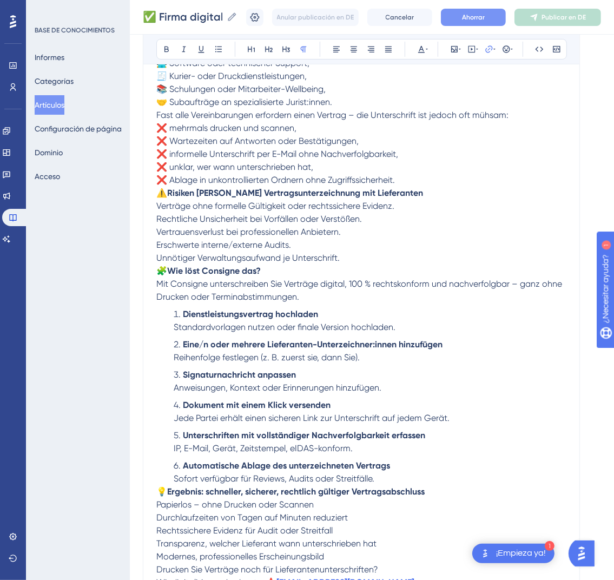
click at [502, 20] on button "Ahorrar" at bounding box center [473, 17] width 65 height 17
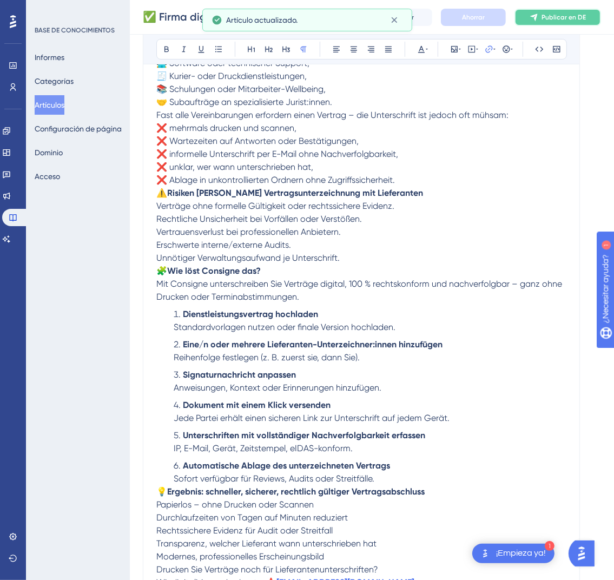
click at [568, 16] on font "Publicar en DE" at bounding box center [563, 18] width 44 height 8
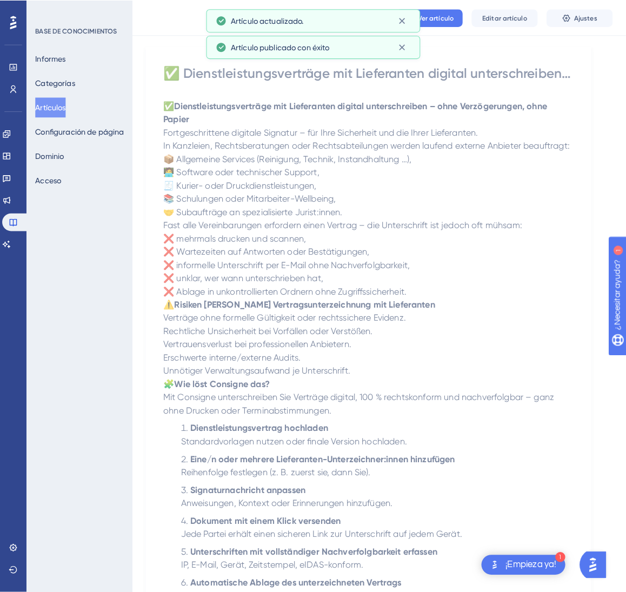
scroll to position [0, 0]
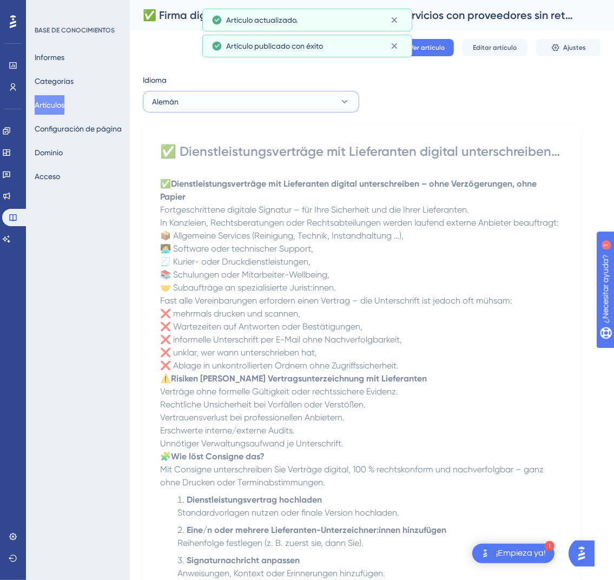
click at [279, 108] on button "Alemán" at bounding box center [251, 102] width 216 height 22
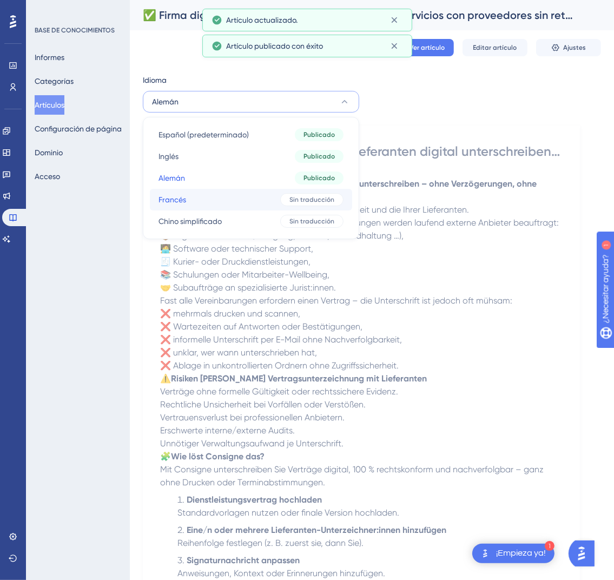
click at [241, 203] on button "Francés Francés Sin traducción" at bounding box center [251, 200] width 202 height 22
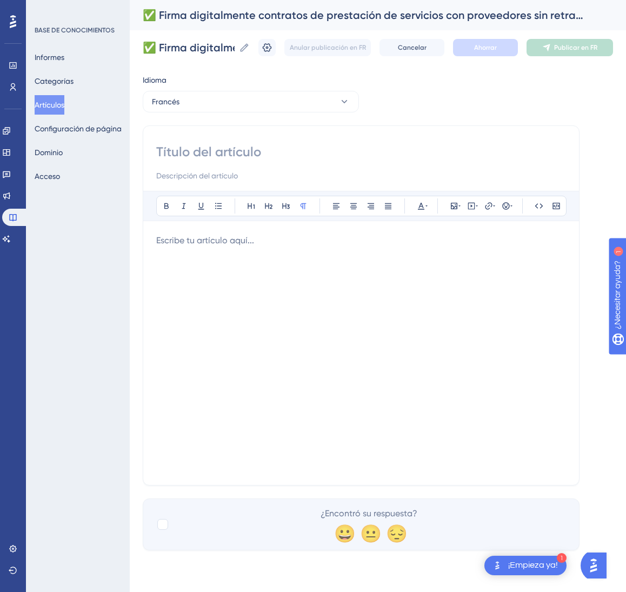
click at [259, 161] on div at bounding box center [361, 162] width 410 height 39
click at [262, 151] on input at bounding box center [361, 151] width 410 height 17
paste input "✅ Signez numériquement vos contrats de prestation avec les fournisseurs — sans …"
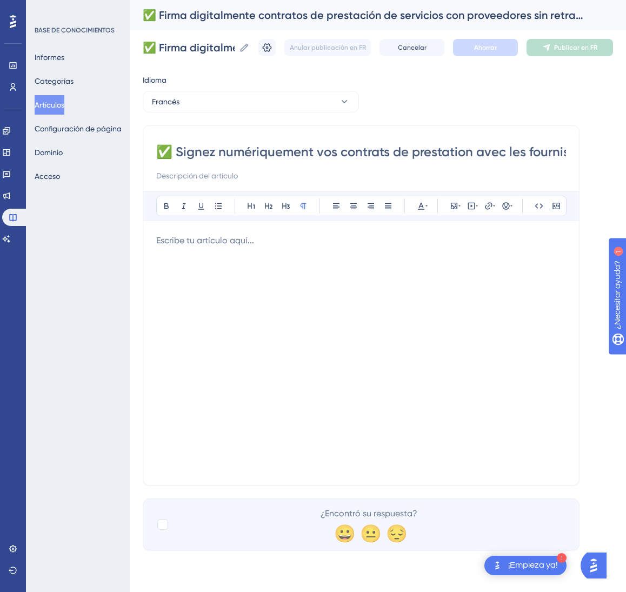
scroll to position [0, 205]
type input "✅ Signez numériquement vos contrats de prestation avec les fournisseurs — sans …"
click at [360, 331] on div at bounding box center [361, 353] width 410 height 238
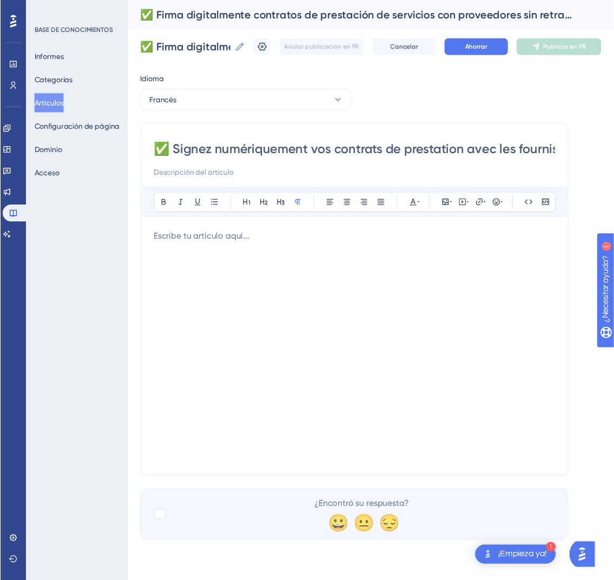
scroll to position [251, 0]
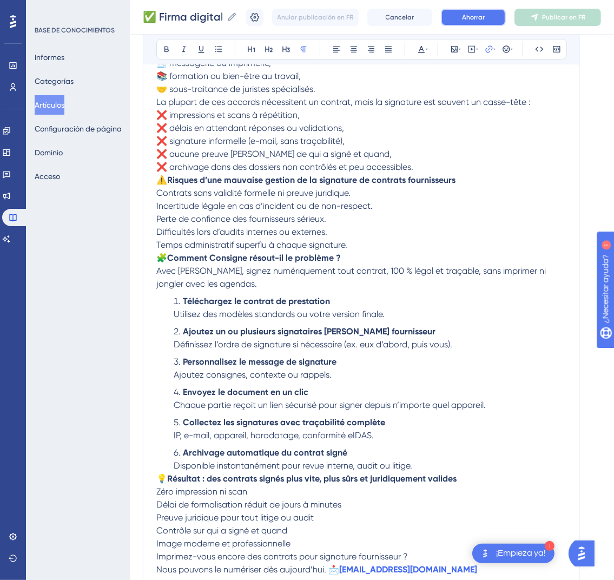
click at [485, 14] on font "Ahorrar" at bounding box center [473, 18] width 23 height 8
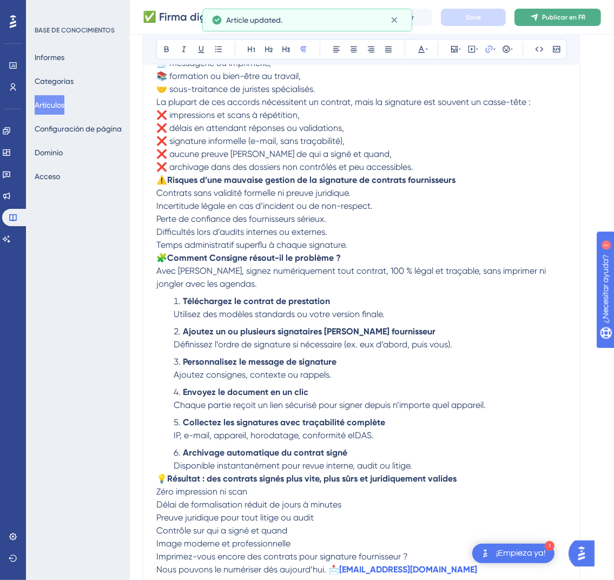
click at [569, 16] on font "Publicar en FR" at bounding box center [563, 18] width 43 height 8
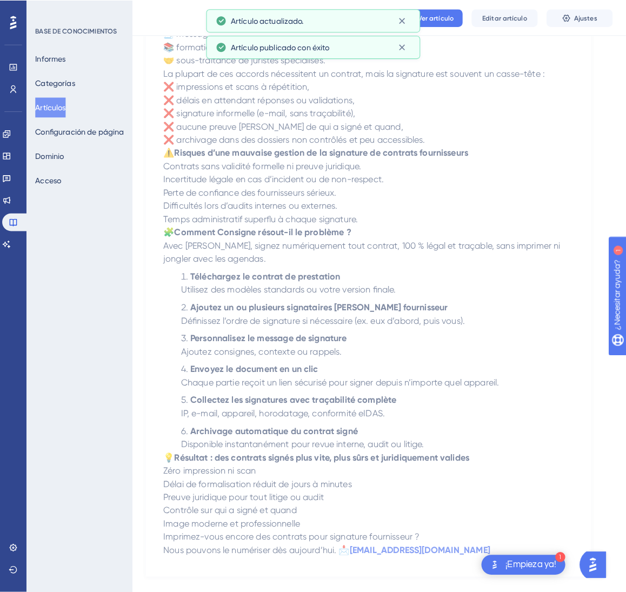
scroll to position [0, 0]
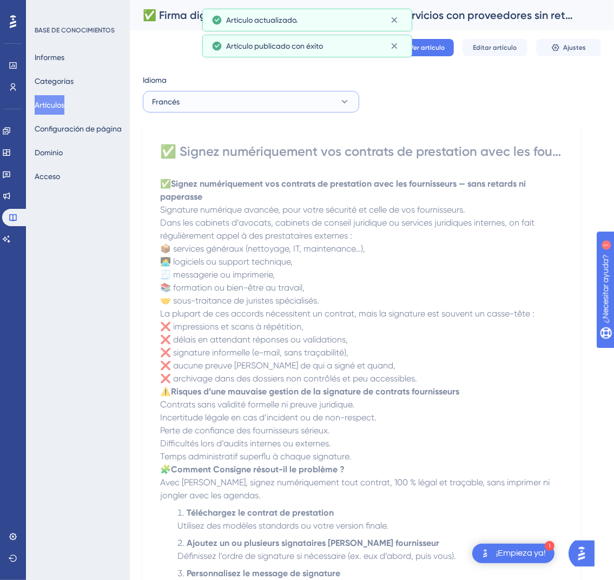
click at [284, 109] on button "Francés" at bounding box center [251, 102] width 216 height 22
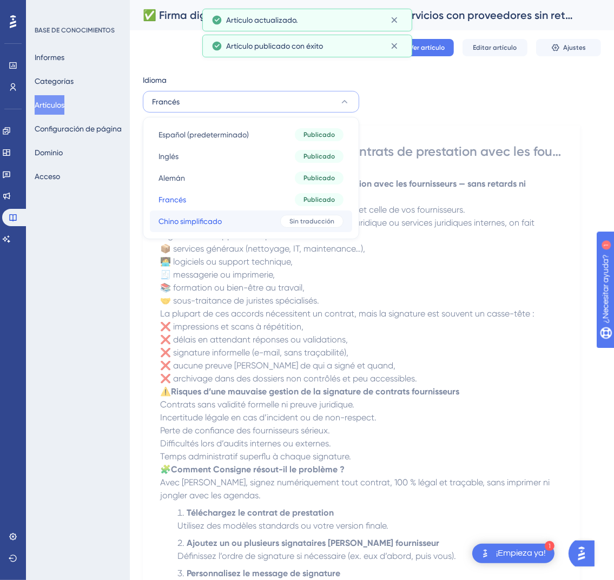
click at [263, 216] on button "Chino simplificado Chino simplificado Sin traducción" at bounding box center [251, 221] width 202 height 22
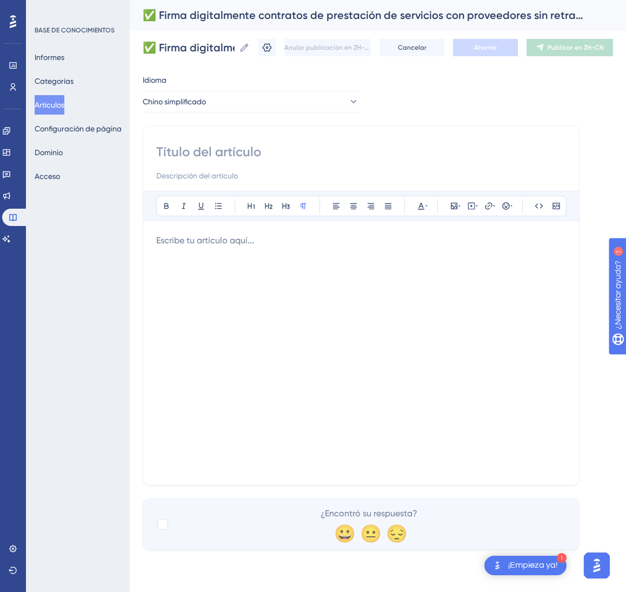
click at [205, 149] on input at bounding box center [361, 151] width 410 height 17
paste input "✅ 与供应商数字签署服务合同——无延迟、无纸化"
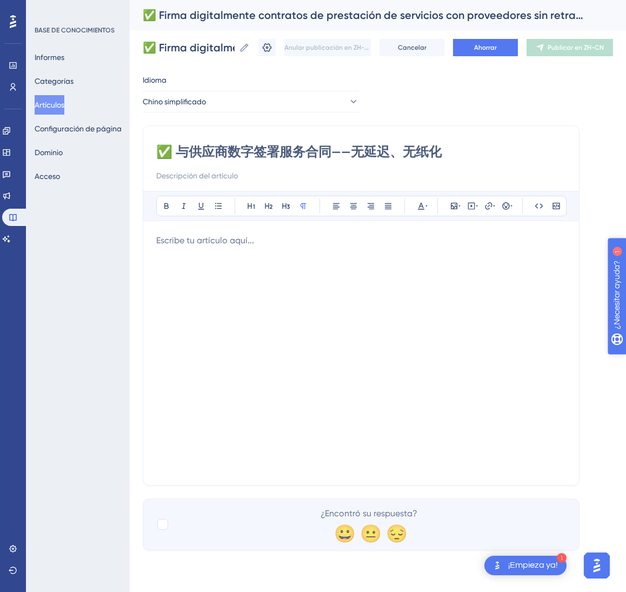
type input "✅ 与供应商数字签署服务合同——无延迟、无纸化"
click at [498, 361] on div at bounding box center [361, 353] width 410 height 238
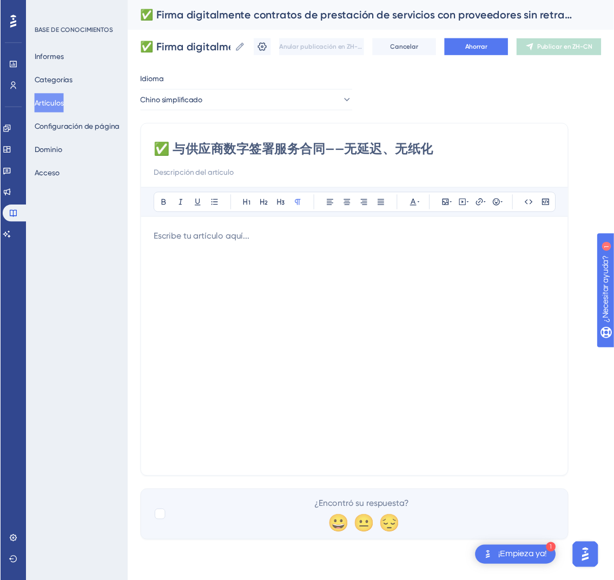
scroll to position [212, 0]
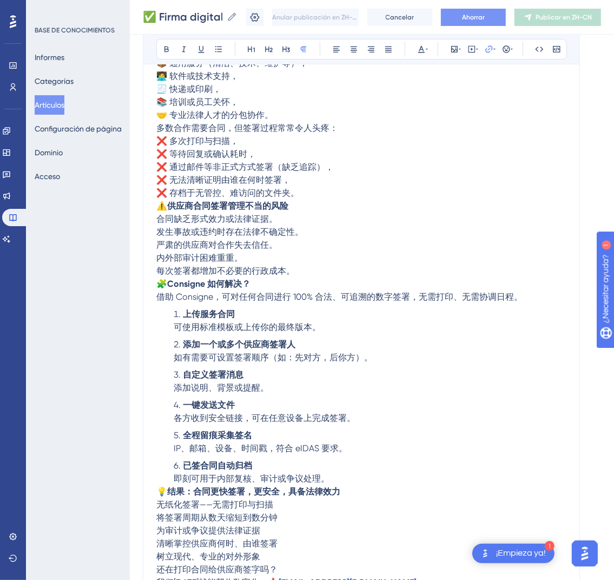
click at [485, 19] on font "Ahorrar" at bounding box center [473, 18] width 23 height 8
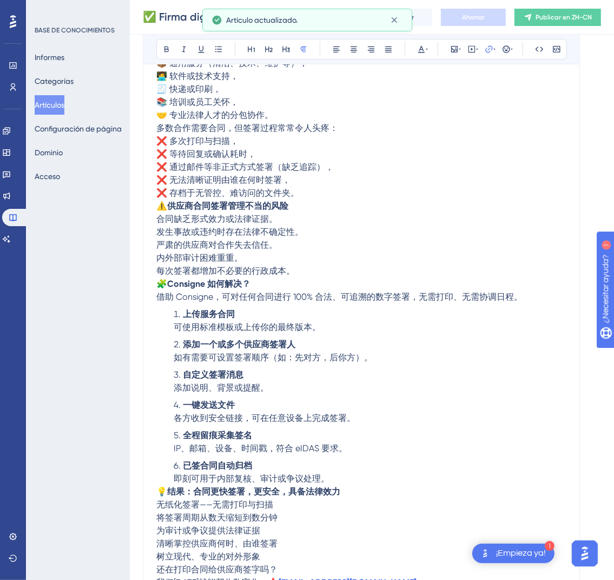
click at [592, 16] on font "Publicar en ZH-CN" at bounding box center [563, 18] width 56 height 8
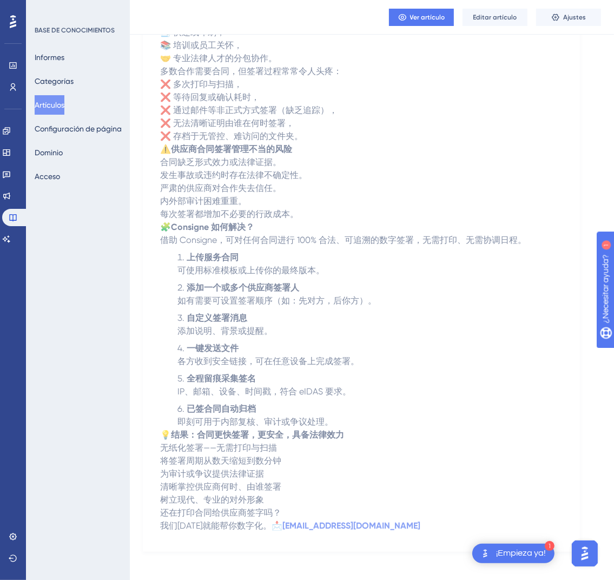
click at [59, 109] on font "Artículos" at bounding box center [50, 105] width 30 height 9
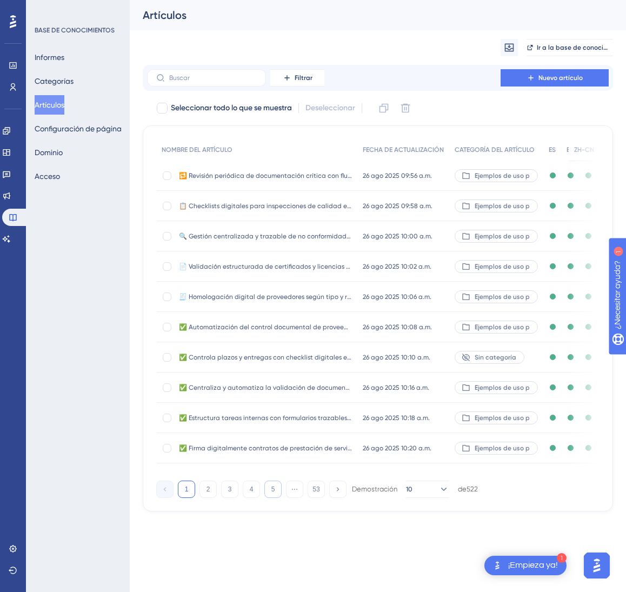
click at [277, 498] on button "5" at bounding box center [272, 489] width 17 height 17
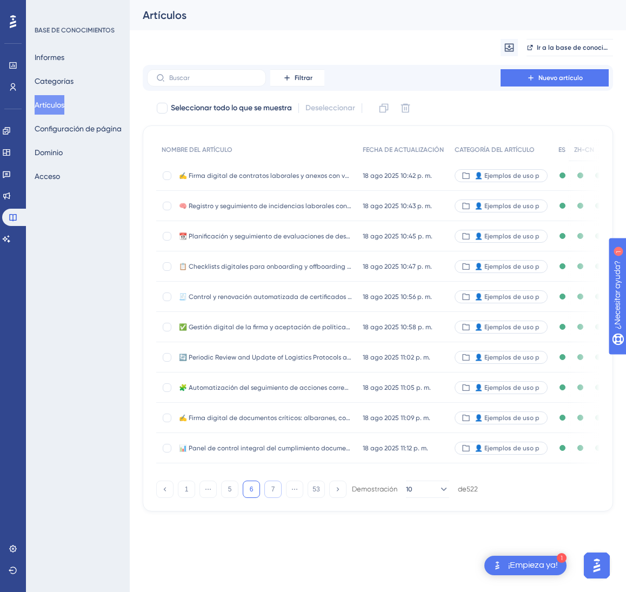
click at [277, 498] on button "7" at bounding box center [272, 489] width 17 height 17
click at [277, 498] on button "8" at bounding box center [272, 489] width 17 height 17
click at [277, 498] on button "10" at bounding box center [272, 489] width 17 height 17
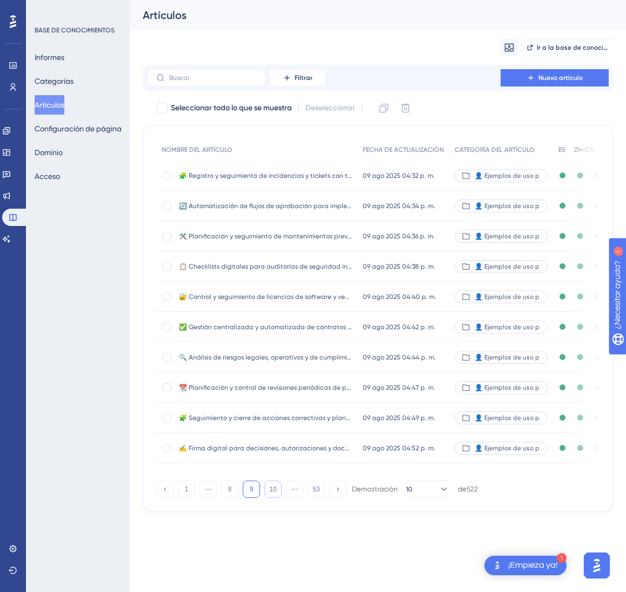
click at [277, 498] on button "10" at bounding box center [272, 489] width 17 height 17
click at [277, 498] on button "13" at bounding box center [272, 489] width 17 height 17
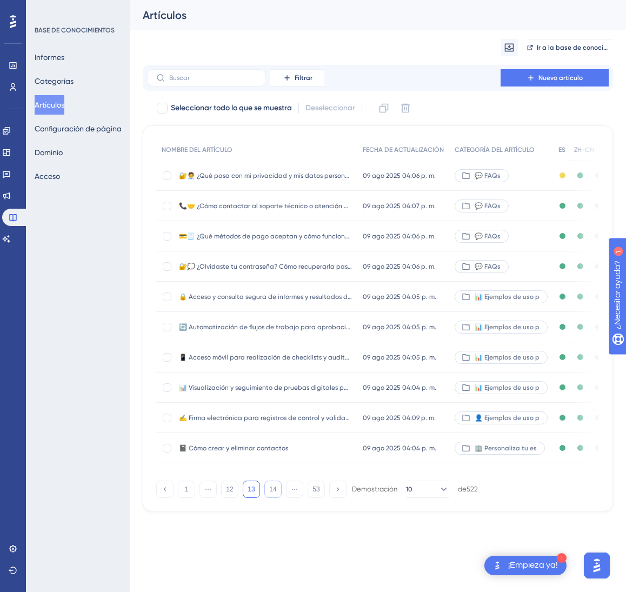
click at [277, 498] on button "14" at bounding box center [272, 489] width 17 height 17
click at [277, 498] on button "15" at bounding box center [272, 489] width 17 height 17
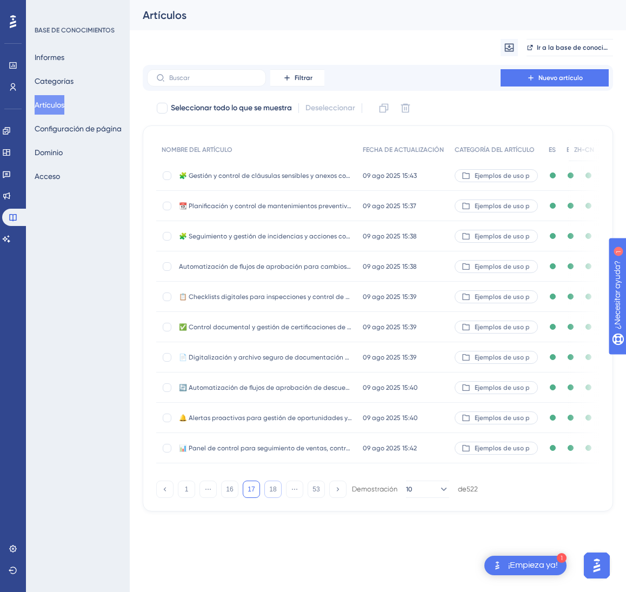
click at [277, 498] on button "18" at bounding box center [272, 489] width 17 height 17
click at [359, 203] on div "[DATE] 14:33 [DATE] 14:33" at bounding box center [404, 206] width 92 height 30
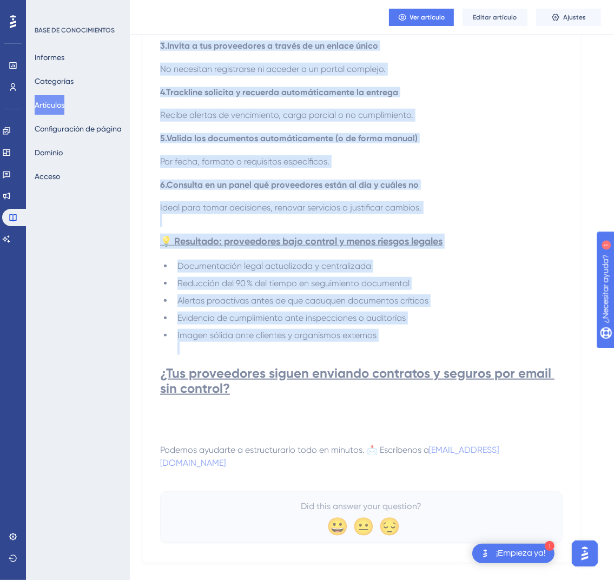
scroll to position [764, 0]
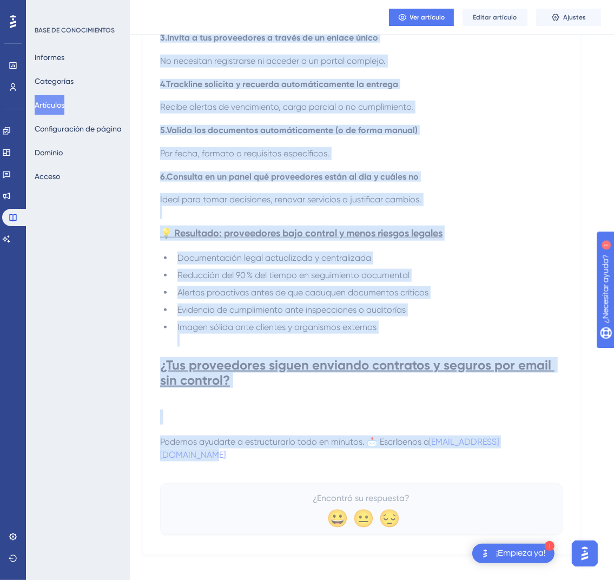
drag, startPoint x: 161, startPoint y: 146, endPoint x: 573, endPoint y: 452, distance: 513.8
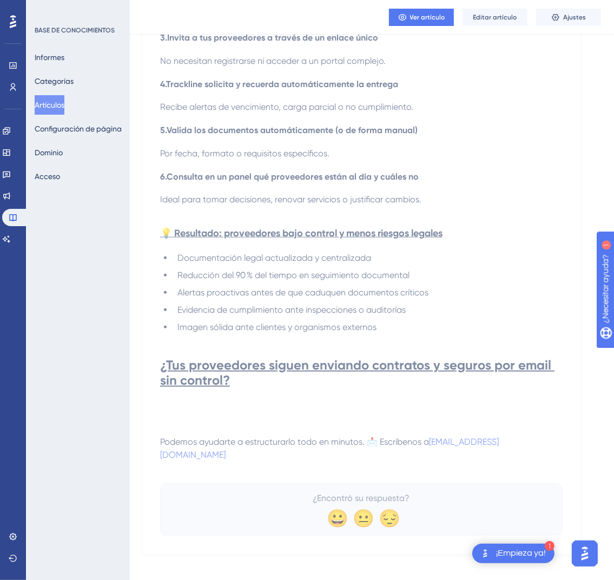
drag, startPoint x: 566, startPoint y: 445, endPoint x: 488, endPoint y: 439, distance: 78.1
drag, startPoint x: 552, startPoint y: 446, endPoint x: 498, endPoint y: 432, distance: 55.8
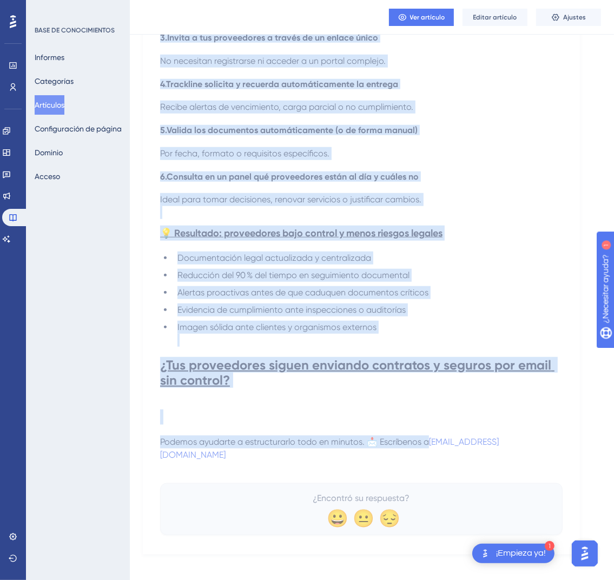
drag, startPoint x: 162, startPoint y: 147, endPoint x: 553, endPoint y: 451, distance: 495.3
copy div "✅ Loremips do sitametconsec adipi el sed doeiusmodte inc utlaboreetd magnaaliqu…"
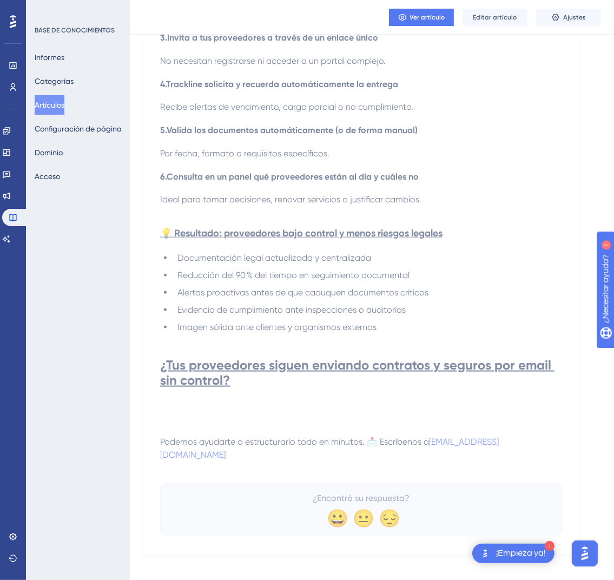
drag, startPoint x: 572, startPoint y: 447, endPoint x: 550, endPoint y: 453, distance: 22.3
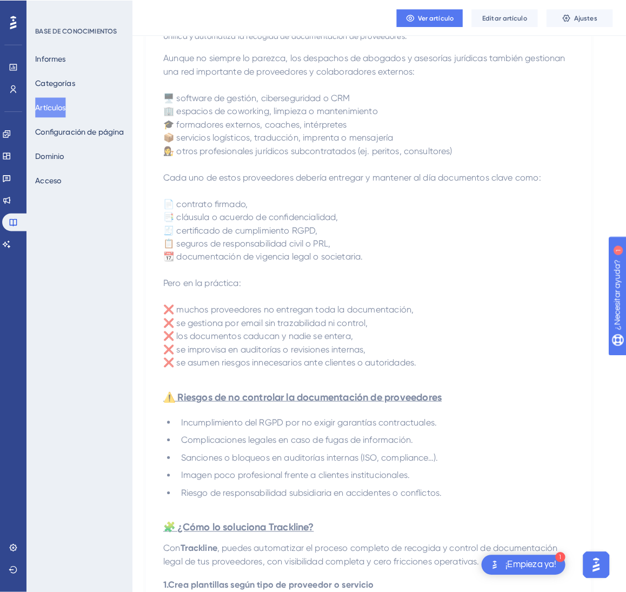
scroll to position [0, 0]
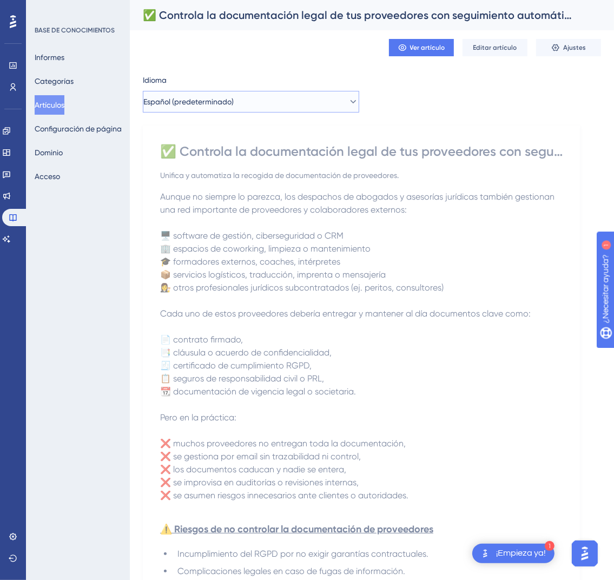
click at [288, 108] on button "Español (predeterminado)" at bounding box center [251, 102] width 216 height 22
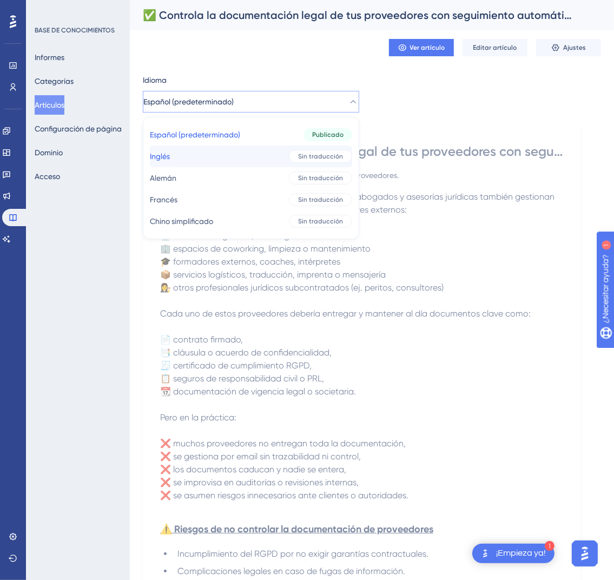
click at [255, 156] on button "Inglés Inglés Sin traducción" at bounding box center [251, 156] width 202 height 22
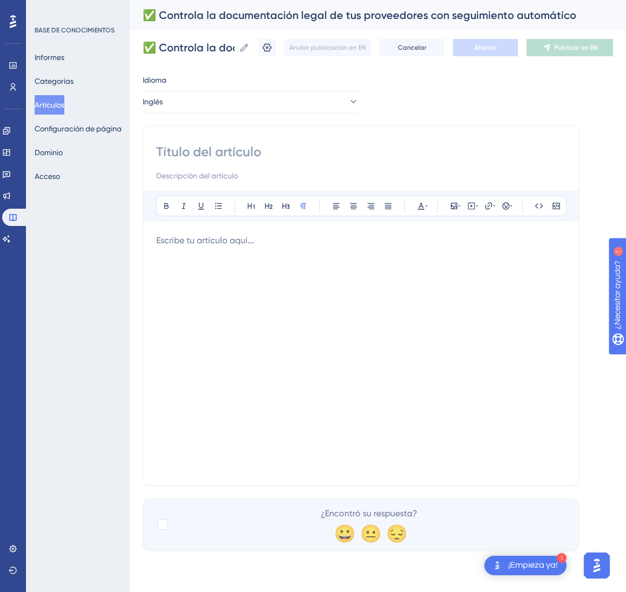
click at [254, 157] on input at bounding box center [361, 151] width 410 height 17
paste input "✅ Control Your Suppliers’ Legal Documentation with Automatic Follow-Up"
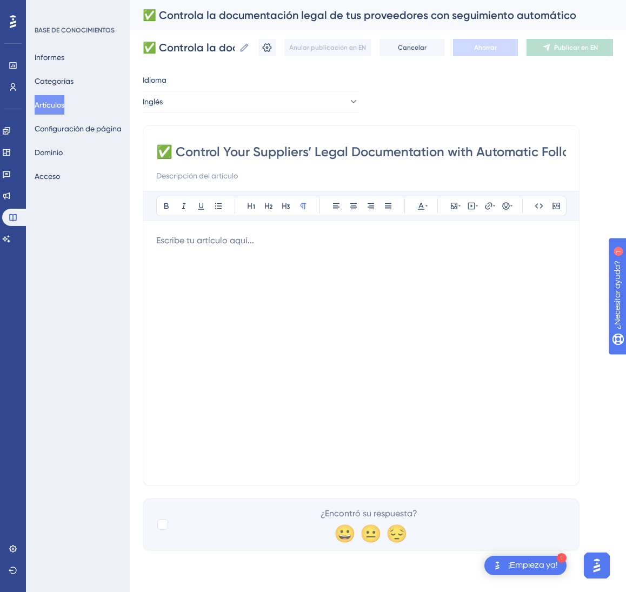
scroll to position [0, 38]
type input "✅ Control Your Suppliers’ Legal Documentation with Automatic Follow-Up"
click at [381, 257] on div at bounding box center [361, 353] width 410 height 238
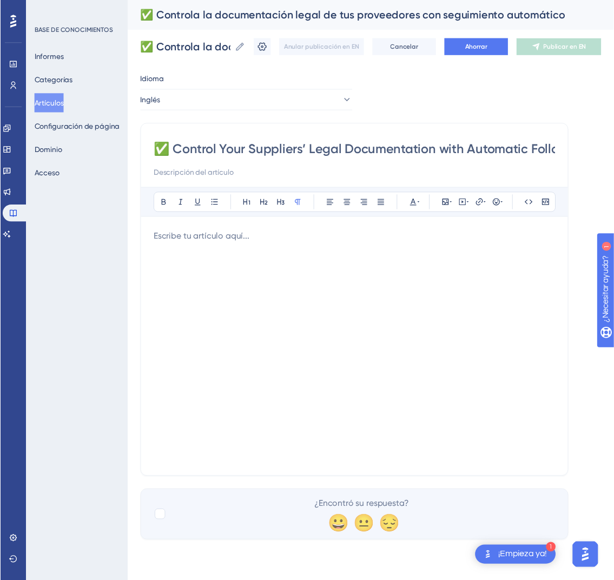
scroll to position [316, 0]
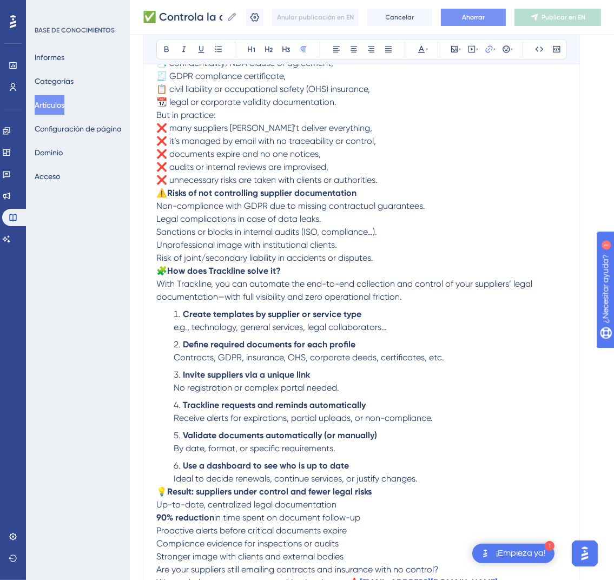
click at [499, 21] on button "Ahorrar" at bounding box center [473, 17] width 65 height 17
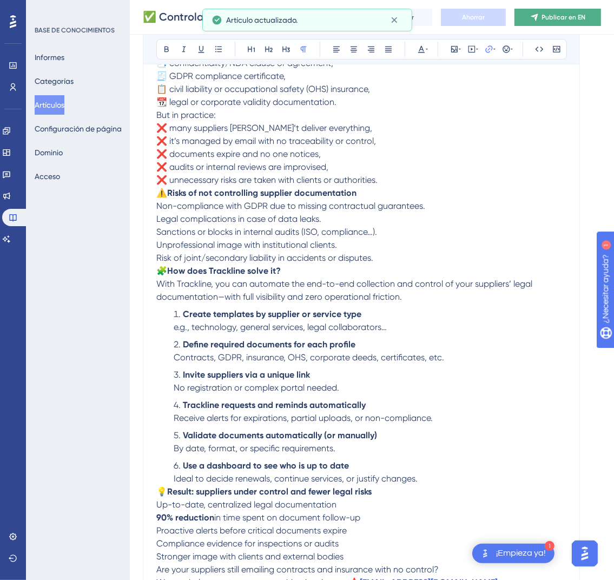
click at [586, 15] on font "Publicar en EN" at bounding box center [564, 18] width 44 height 8
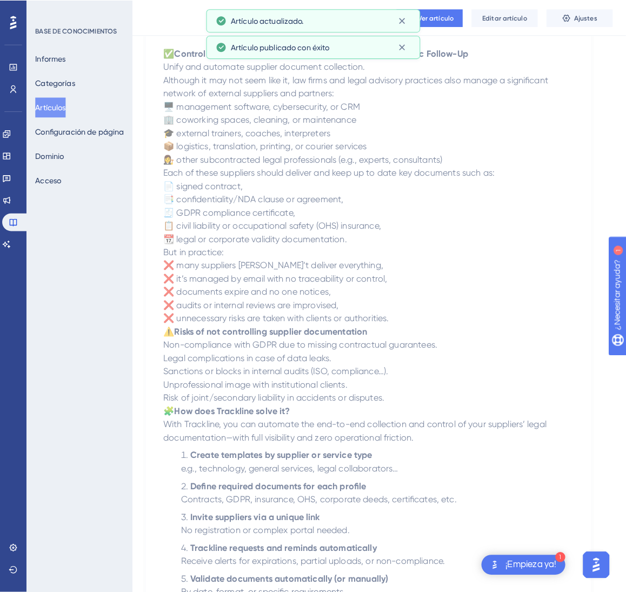
scroll to position [0, 0]
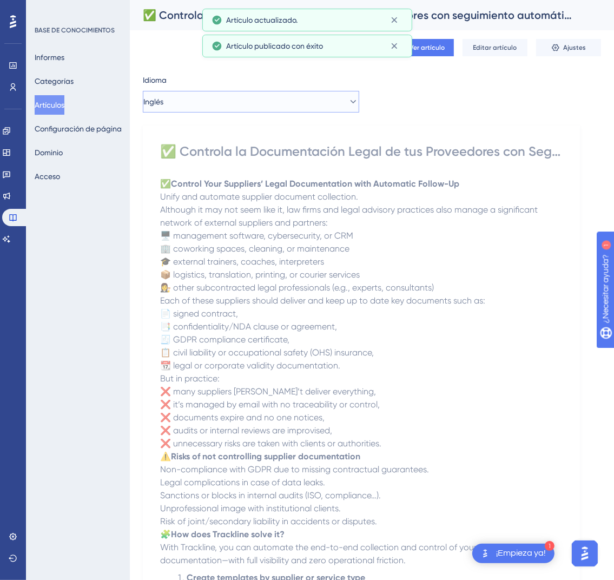
click at [335, 102] on button "Inglés" at bounding box center [251, 102] width 216 height 22
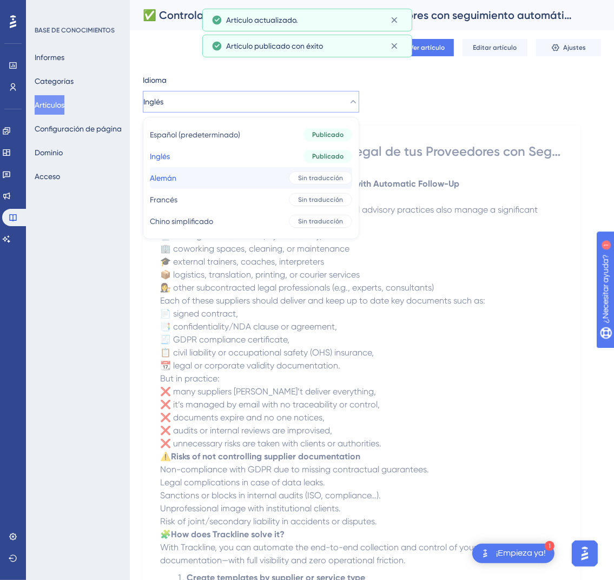
click at [302, 178] on font "Sin traducción" at bounding box center [320, 178] width 45 height 8
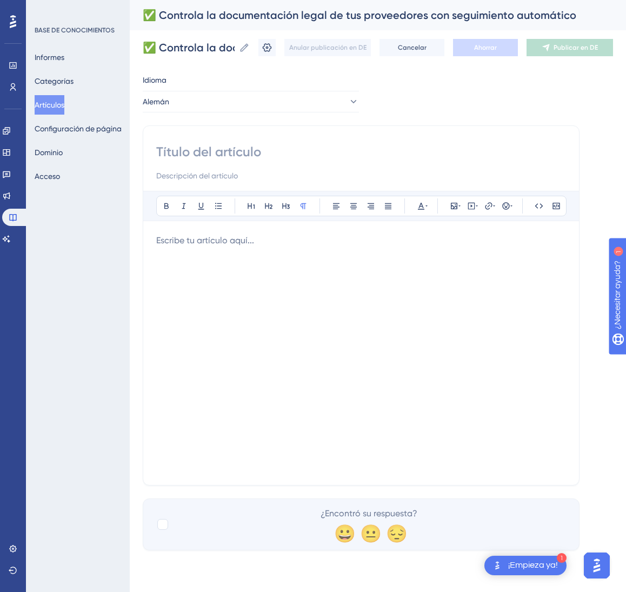
click at [249, 156] on input at bounding box center [361, 151] width 410 height 17
paste input "✅ Rechtliche Lieferantendokumente mit automatischem Follow-up steuern"
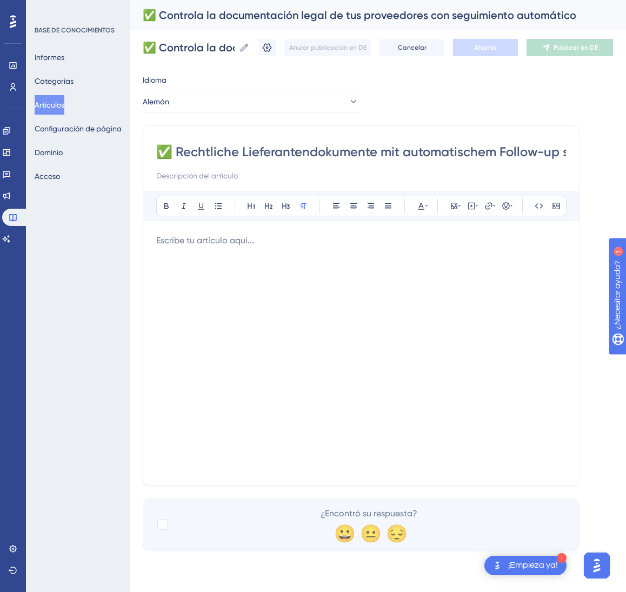
scroll to position [0, 43]
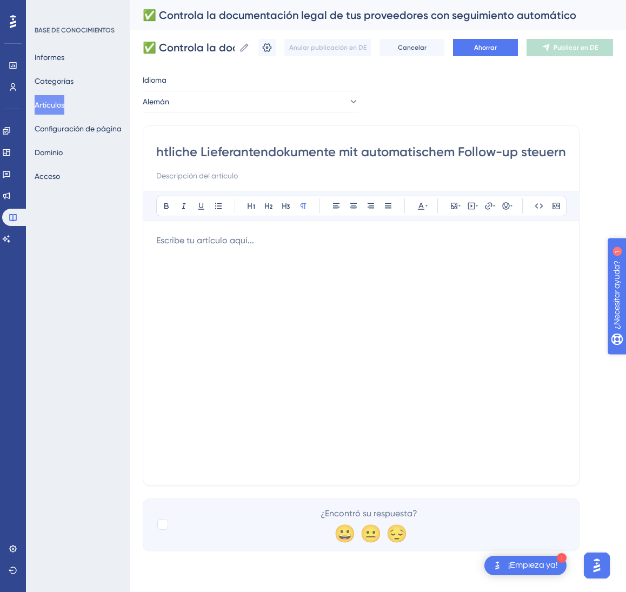
type input "✅ Rechtliche Lieferantendokumente mit automatischem Follow-up steuern"
click at [338, 295] on div at bounding box center [361, 353] width 410 height 238
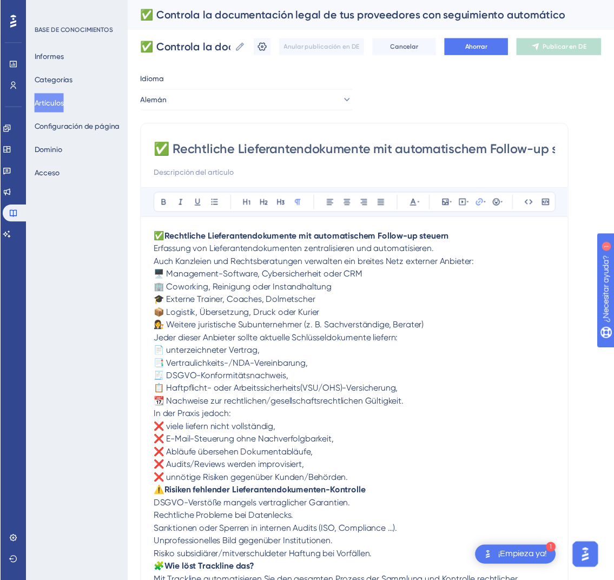
scroll to position [303, 0]
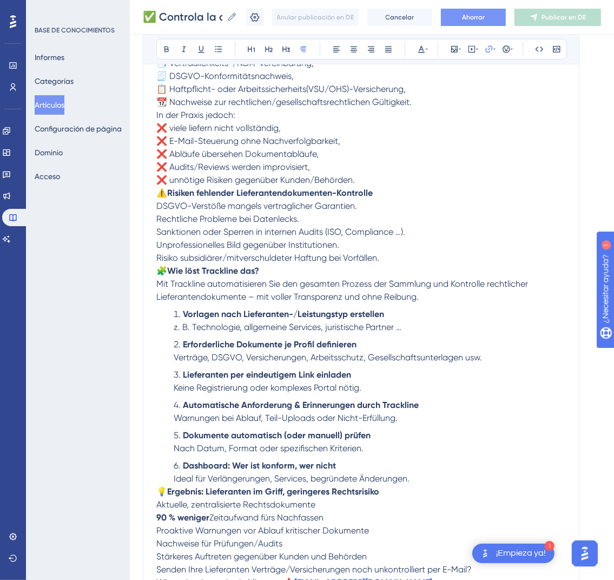
click at [501, 17] on button "Ahorrar" at bounding box center [473, 17] width 65 height 17
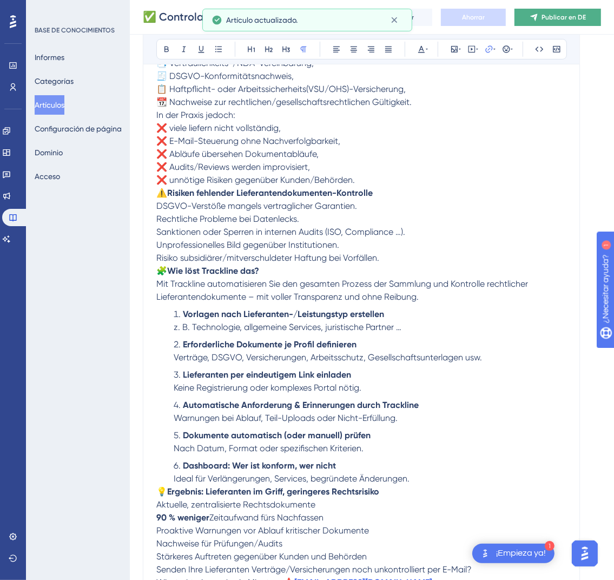
click at [576, 14] on font "Publicar en DE" at bounding box center [563, 18] width 44 height 8
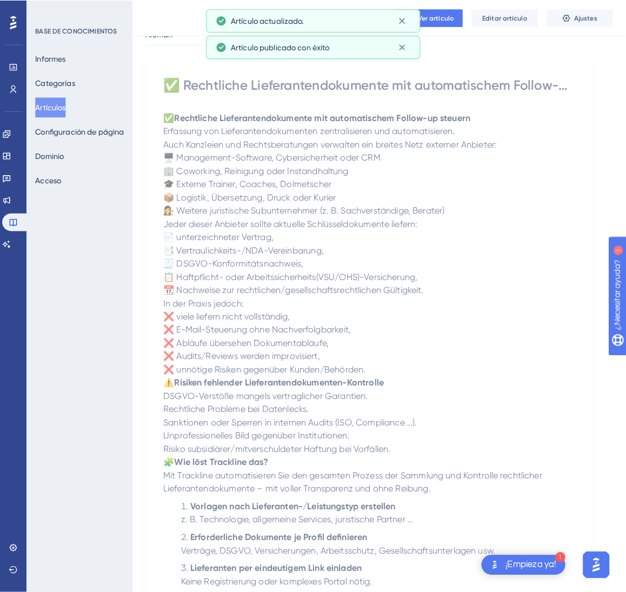
scroll to position [0, 0]
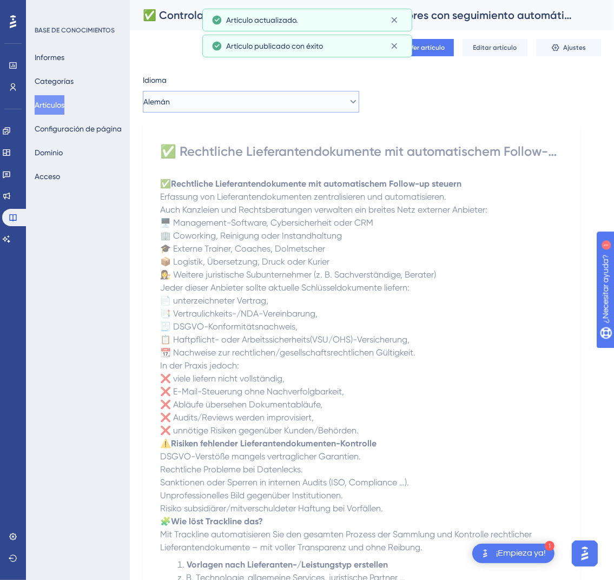
click at [322, 108] on button "Alemán" at bounding box center [251, 102] width 216 height 22
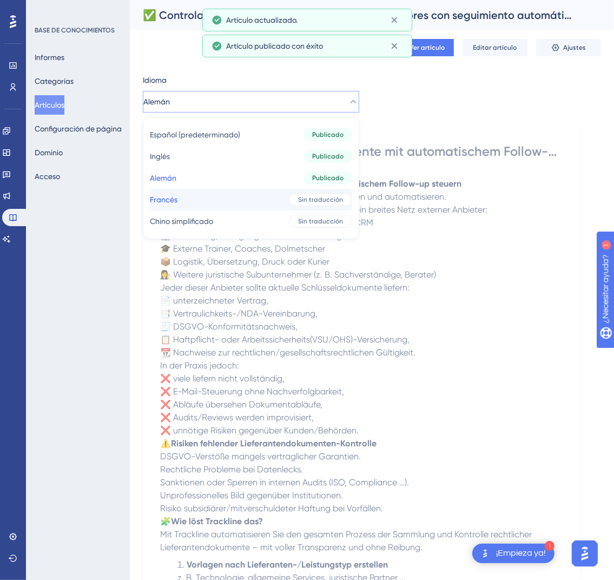
click at [298, 200] on font "Sin traducción" at bounding box center [320, 200] width 45 height 8
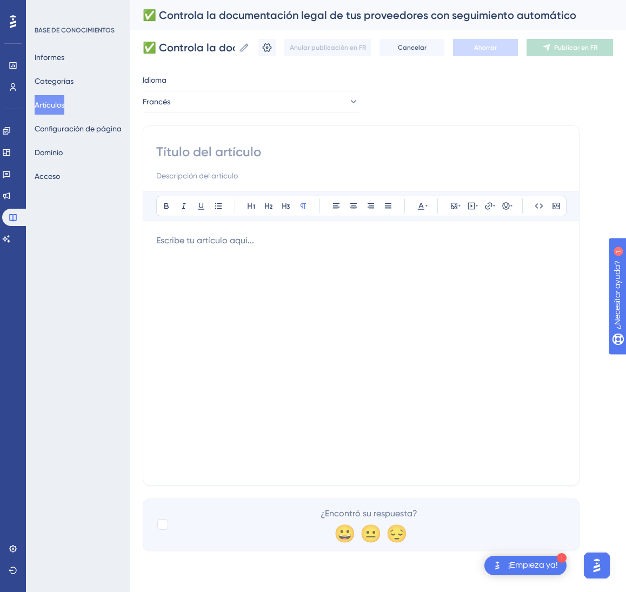
click at [231, 157] on input at bounding box center [361, 151] width 410 height 17
paste input "✅ Contrôlez la documentation légale de vos fournisseurs avec un suivi automatiq…"
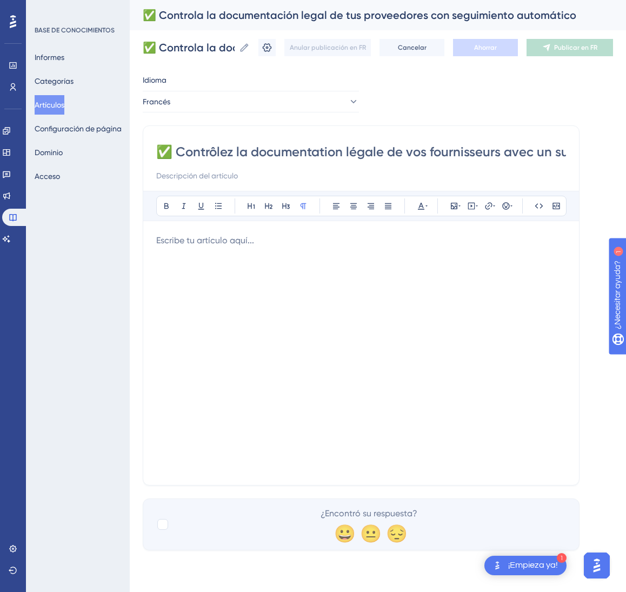
scroll to position [0, 98]
type input "✅ Contrôlez la documentation légale de vos fournisseurs avec un suivi automatiq…"
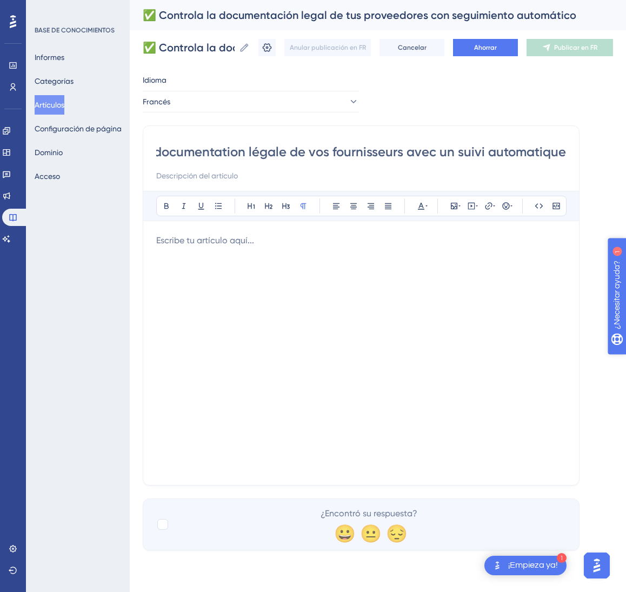
scroll to position [0, 0]
click at [336, 380] on div at bounding box center [361, 353] width 410 height 238
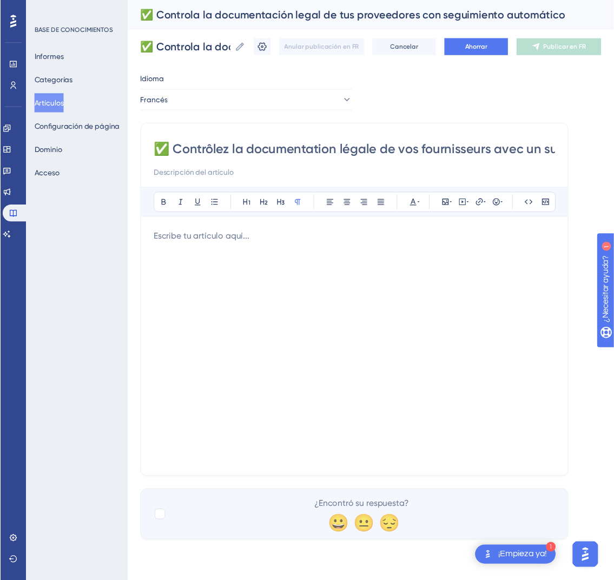
scroll to position [316, 0]
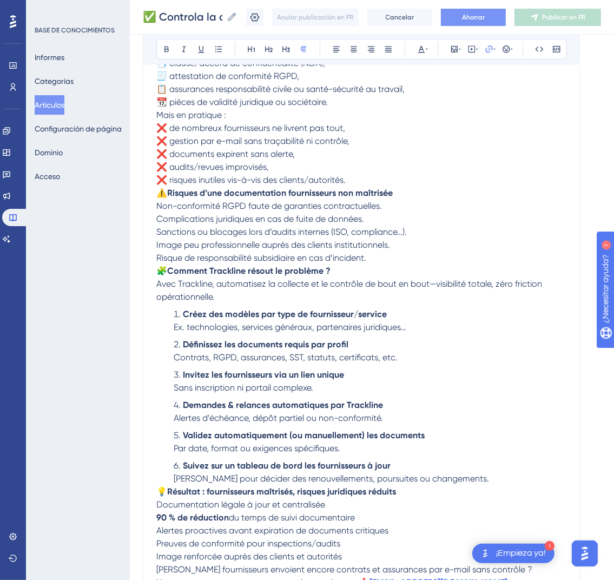
click at [478, 14] on font "Ahorrar" at bounding box center [473, 18] width 23 height 8
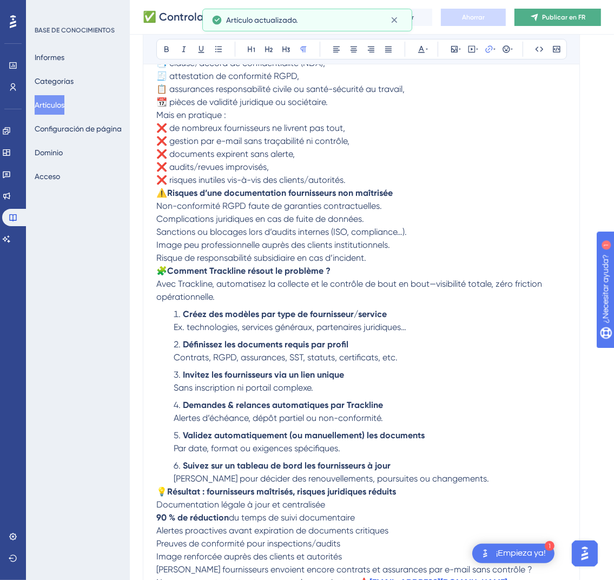
click at [573, 17] on font "Publicar en FR" at bounding box center [563, 18] width 43 height 8
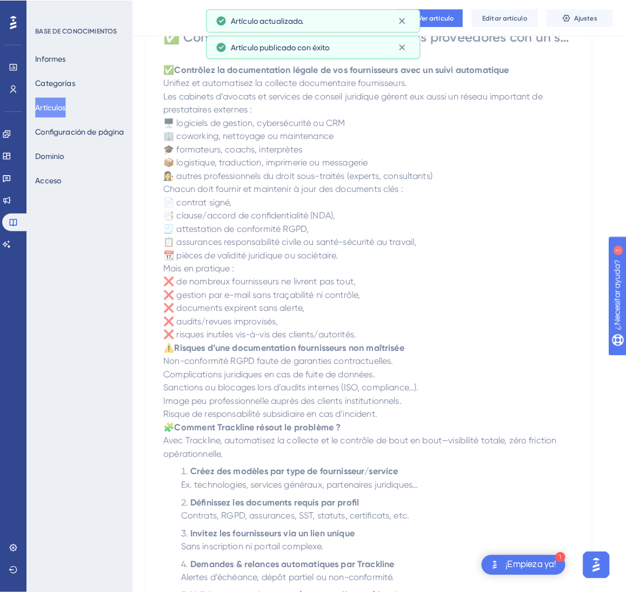
scroll to position [0, 0]
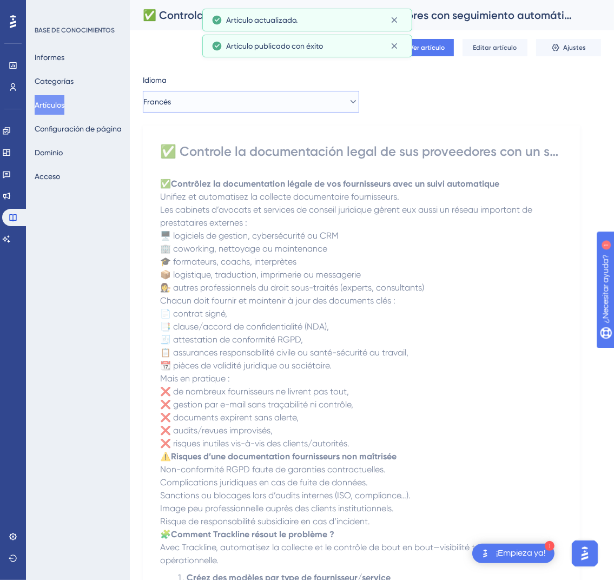
click at [292, 110] on button "Francés" at bounding box center [251, 102] width 216 height 22
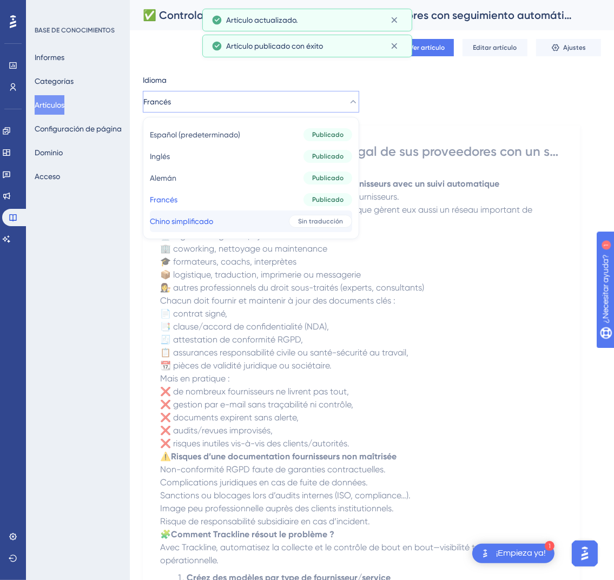
click at [297, 211] on button "Chino simplificado Chino simplificado Sin traducción" at bounding box center [251, 221] width 202 height 22
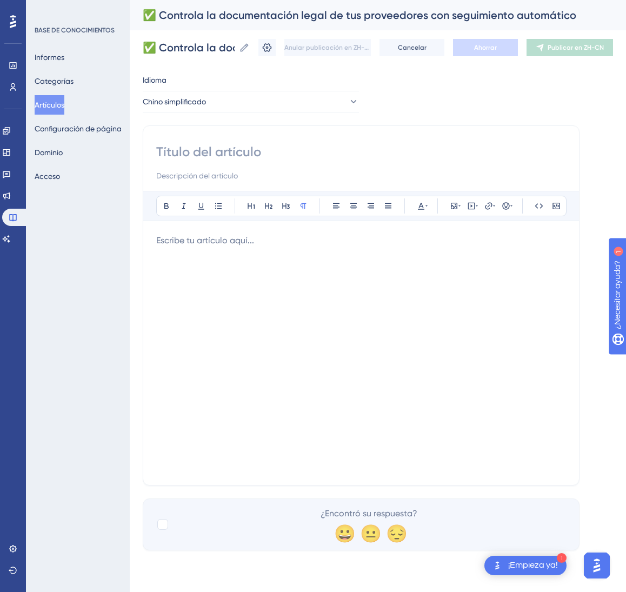
click at [166, 156] on input at bounding box center [361, 151] width 410 height 17
paste input "✅ 用自动跟踪管控供应商法律文件"
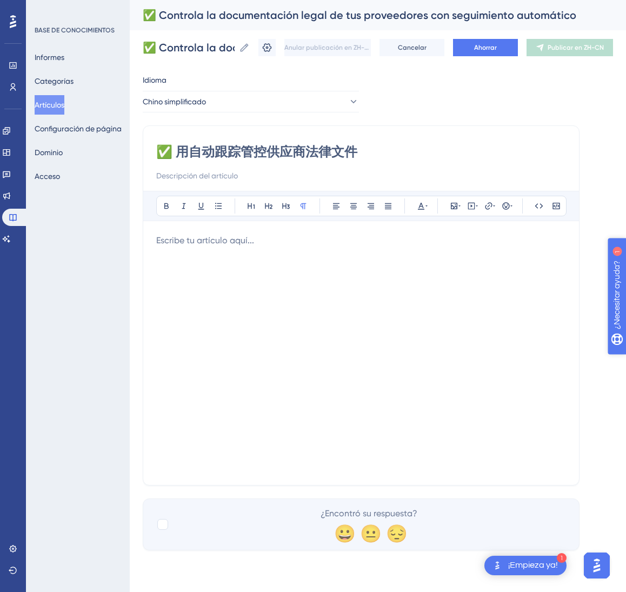
type input "✅ 用自动跟踪管控供应商法律文件"
click at [400, 352] on div at bounding box center [361, 353] width 410 height 238
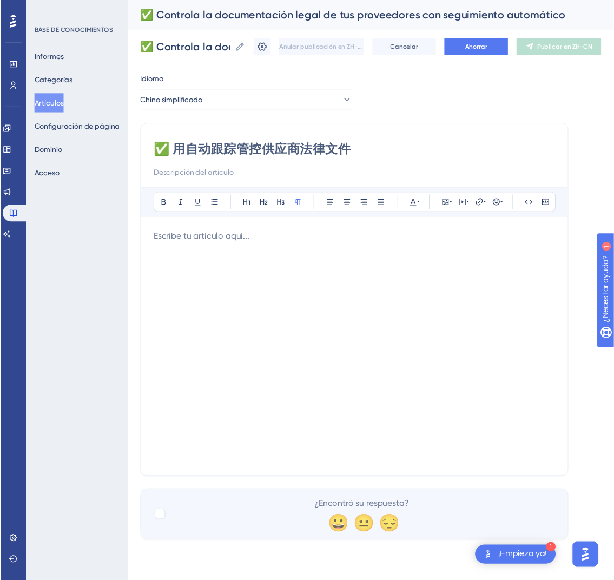
scroll to position [290, 0]
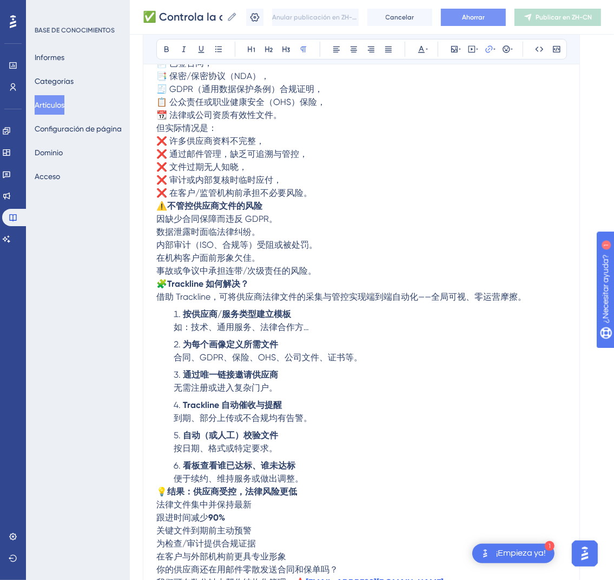
click at [483, 17] on font "Ahorrar" at bounding box center [473, 18] width 23 height 8
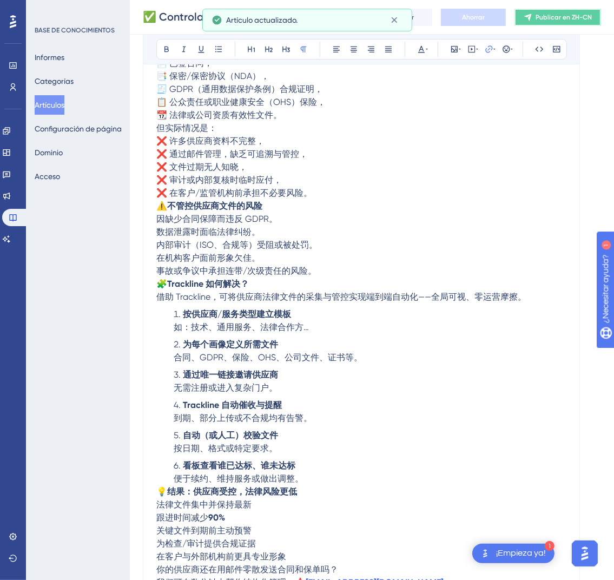
click at [576, 19] on font "Publicar en ZH-CN" at bounding box center [563, 18] width 56 height 8
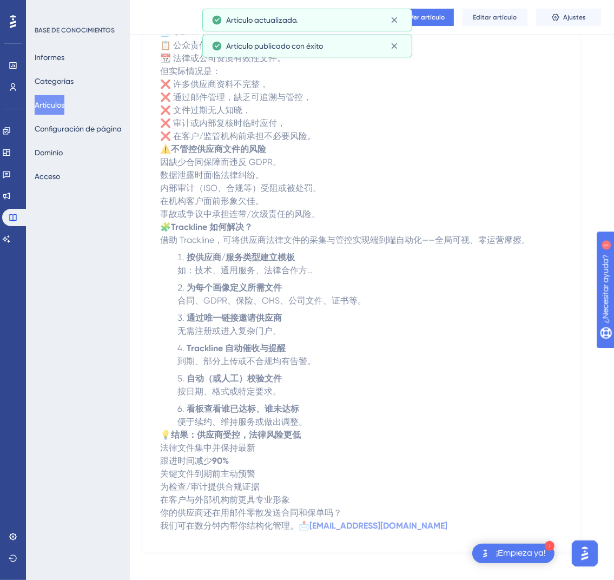
click at [54, 108] on font "Artículos" at bounding box center [50, 105] width 30 height 9
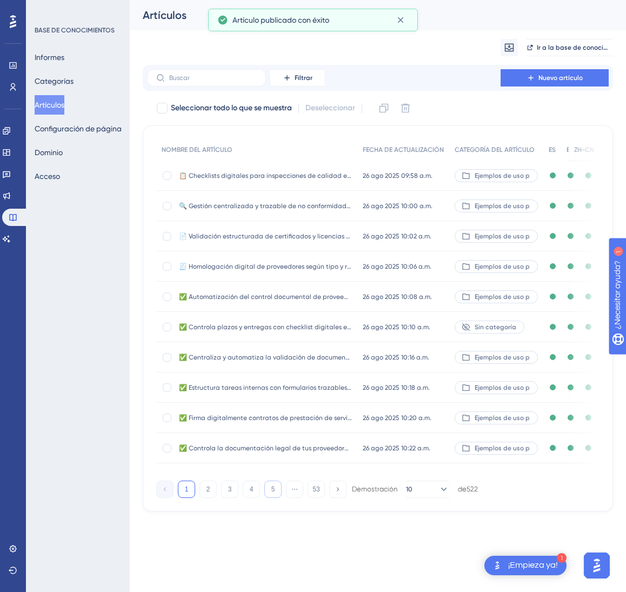
click at [272, 493] on font "5" at bounding box center [274, 490] width 4 height 8
click at [272, 498] on button "5" at bounding box center [272, 489] width 17 height 17
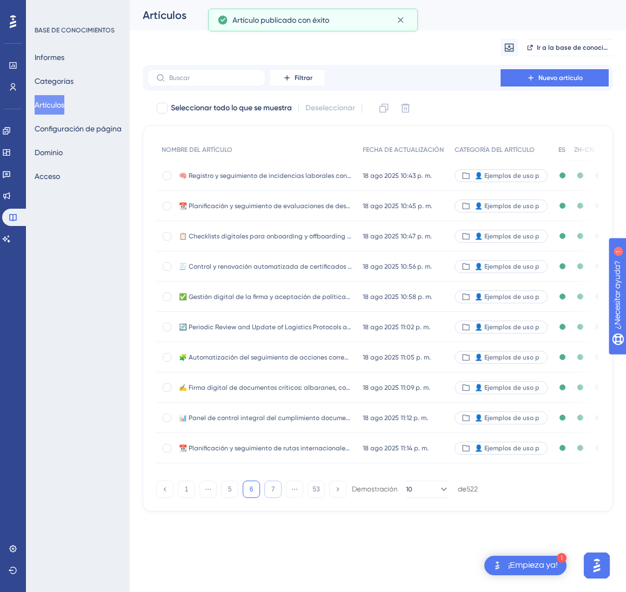
click at [272, 498] on button "7" at bounding box center [272, 489] width 17 height 17
click at [272, 498] on button "9" at bounding box center [272, 489] width 17 height 17
click at [272, 498] on button "10" at bounding box center [272, 489] width 17 height 17
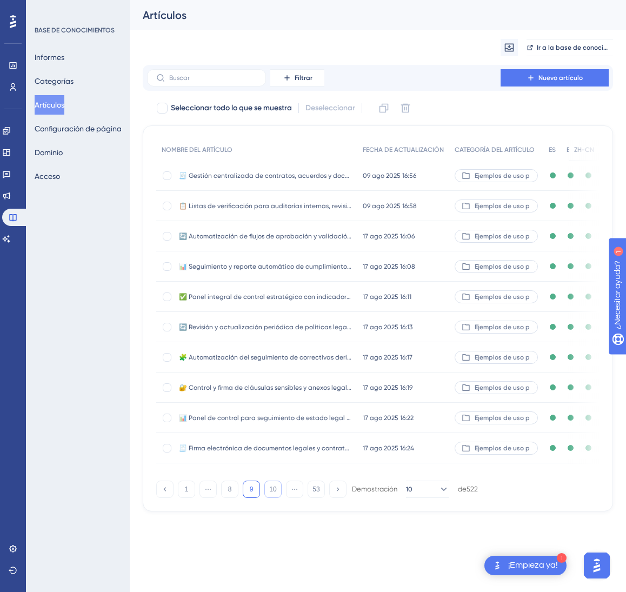
click at [272, 493] on font "10" at bounding box center [272, 490] width 7 height 8
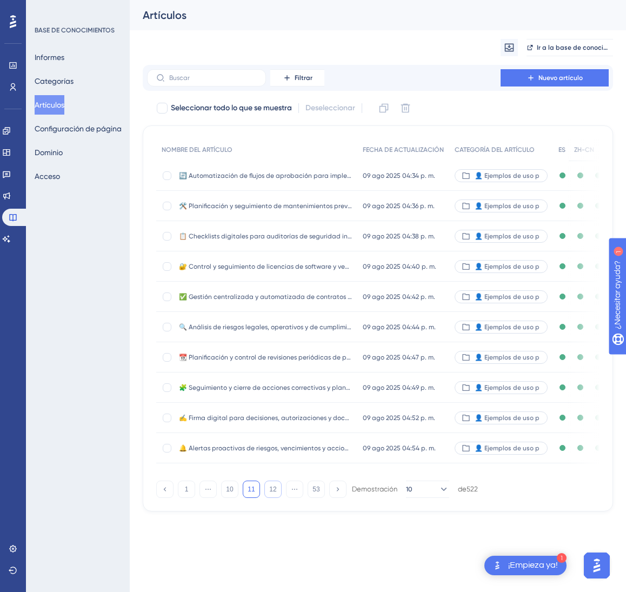
click at [272, 498] on button "12" at bounding box center [272, 489] width 17 height 17
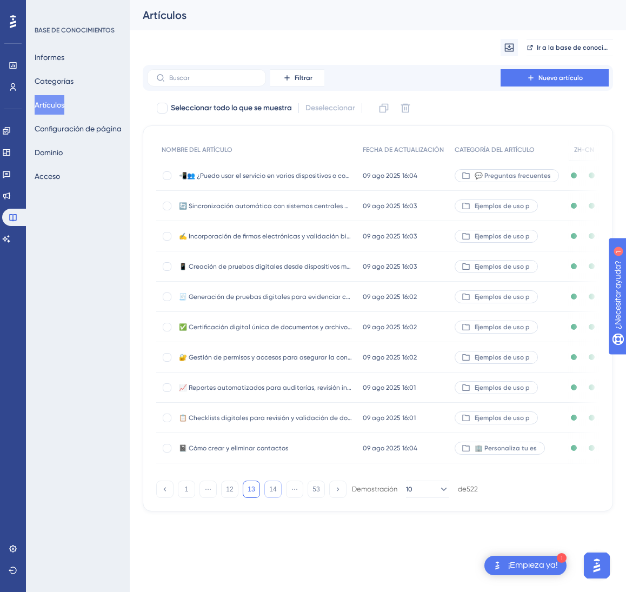
click at [272, 493] on font "14" at bounding box center [272, 490] width 7 height 8
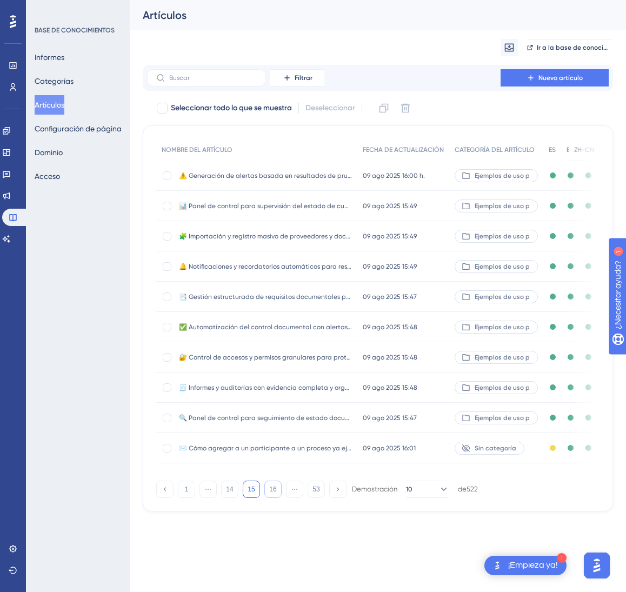
click at [272, 493] on font "16" at bounding box center [272, 490] width 7 height 8
click at [272, 493] on font "17" at bounding box center [272, 490] width 7 height 8
click at [272, 493] on font "18" at bounding box center [272, 490] width 7 height 8
click at [272, 493] on font "19" at bounding box center [272, 490] width 7 height 8
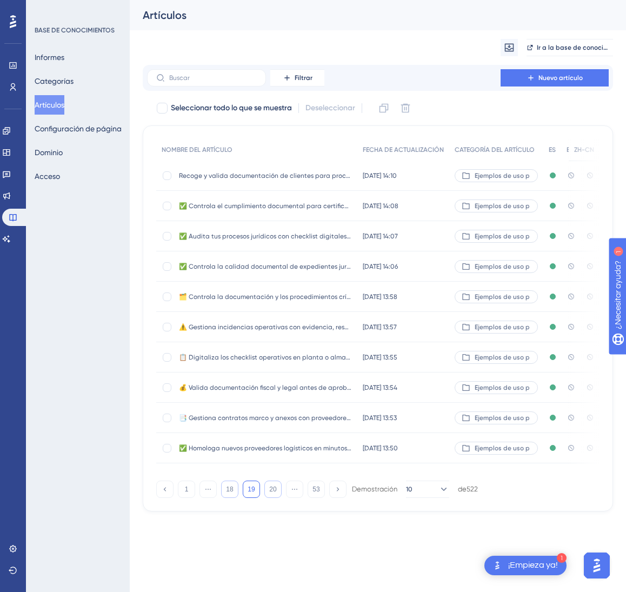
click at [237, 498] on button "18" at bounding box center [229, 489] width 17 height 17
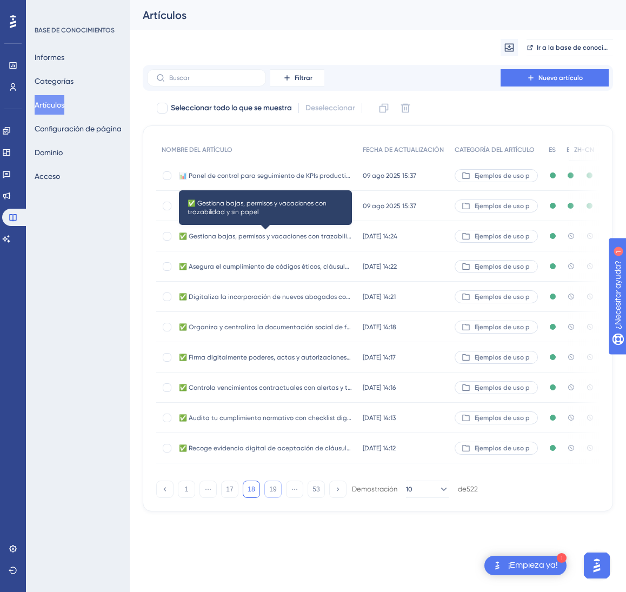
click at [342, 233] on font "✅ Gestiona bajas, permisos y vacaciones con trazabilidad y sin papel" at bounding box center [287, 237] width 216 height 8
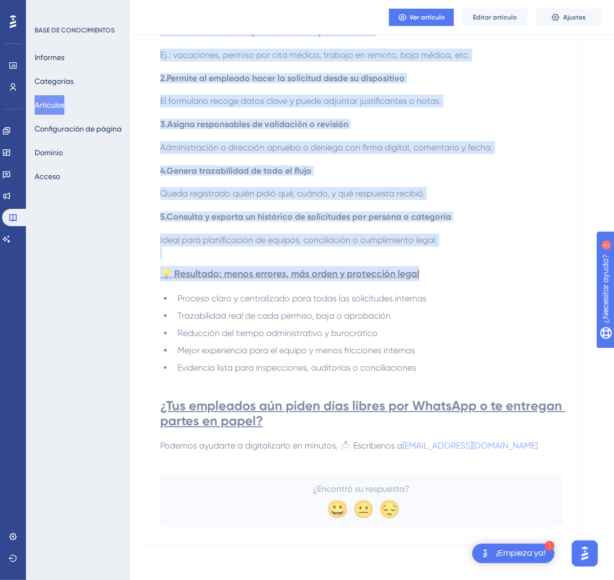
scroll to position [589, 0]
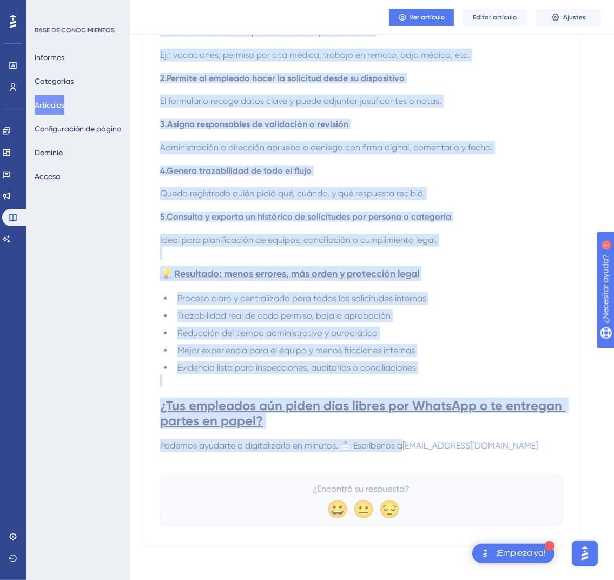
drag, startPoint x: 160, startPoint y: 150, endPoint x: 559, endPoint y: 447, distance: 497.8
click at [559, 447] on div "✅ Gestiona bajas, permisos y vacaciones con trazabilidad y sin papel Automatiza…" at bounding box center [361, 39] width 402 height 974
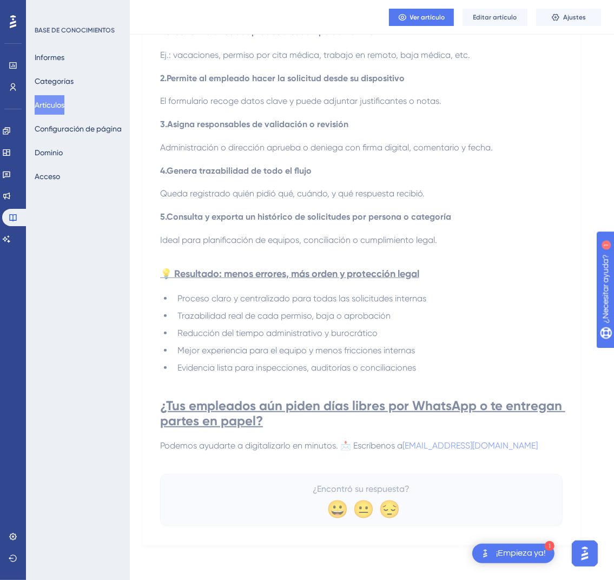
click at [533, 448] on p "Podemos ayudarte a digitalizarlo en minutos. 📩 Escríbenos a onboarding@codecont…" at bounding box center [361, 445] width 402 height 13
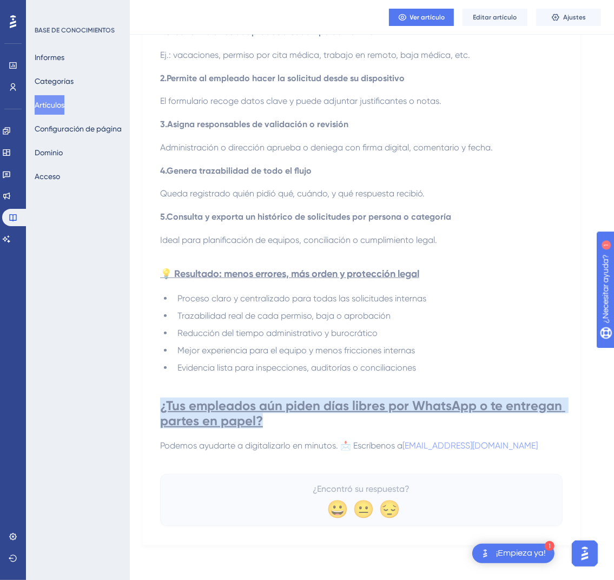
drag, startPoint x: 533, startPoint y: 448, endPoint x: 422, endPoint y: 412, distance: 116.1
click at [422, 412] on div "Aunque no parezca un tema jurídico, en despachos y asesorías legales la gestión…" at bounding box center [361, 32] width 402 height 865
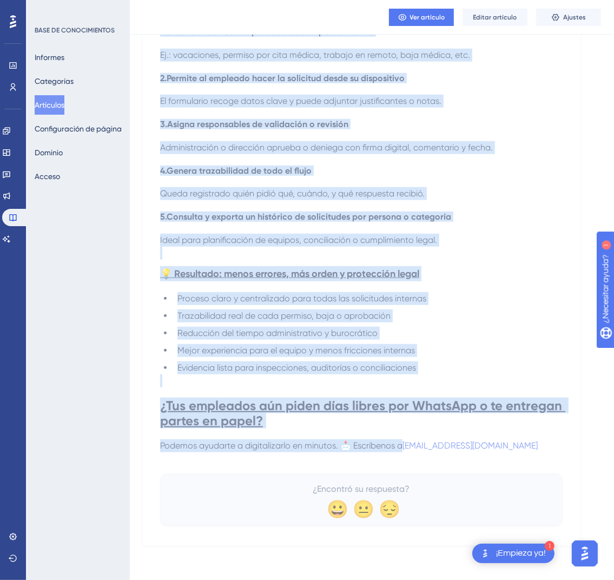
drag, startPoint x: 163, startPoint y: 149, endPoint x: 531, endPoint y: 448, distance: 473.7
click at [531, 448] on div "✅ Gestiona bajas, permisos y vacaciones con trazabilidad y sin papel Automatiza…" at bounding box center [361, 39] width 402 height 974
copy div "✅ Gestiona bajas, permisos y vacaciones con trazabilidad y sin papel Automatiza…"
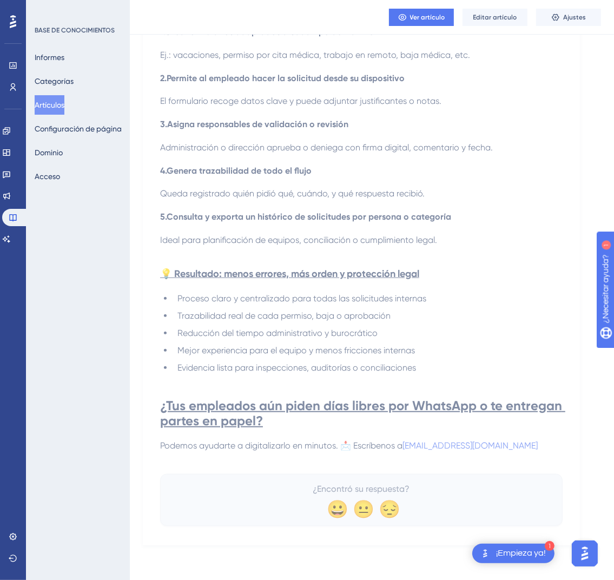
drag, startPoint x: 534, startPoint y: 446, endPoint x: 527, endPoint y: 448, distance: 7.0
click at [527, 448] on p "Podemos ayudarte a digitalizarlo en minutos. 📩 Escríbenos a onboarding@codecont…" at bounding box center [361, 445] width 402 height 13
click at [527, 446] on p "Podemos ayudarte a digitalizarlo en minutos. 📩 Escríbenos a onboarding@codecont…" at bounding box center [361, 445] width 402 height 13
drag, startPoint x: 531, startPoint y: 445, endPoint x: 530, endPoint y: 451, distance: 6.2
click at [530, 451] on p "Podemos ayudarte a digitalizarlo en minutos. 📩 Escríbenos a onboarding@codecont…" at bounding box center [361, 445] width 402 height 13
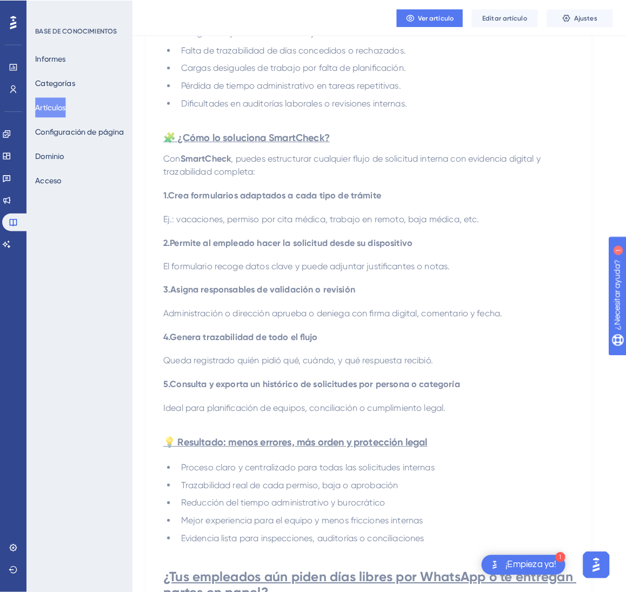
scroll to position [0, 0]
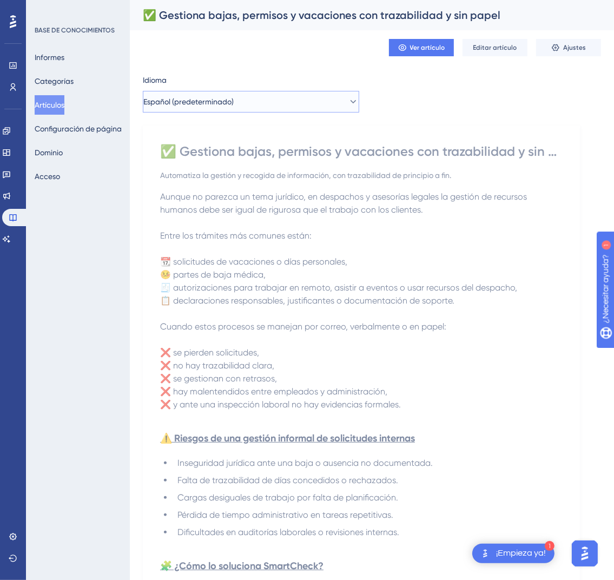
click at [335, 107] on button "Español (predeterminado)" at bounding box center [251, 102] width 216 height 22
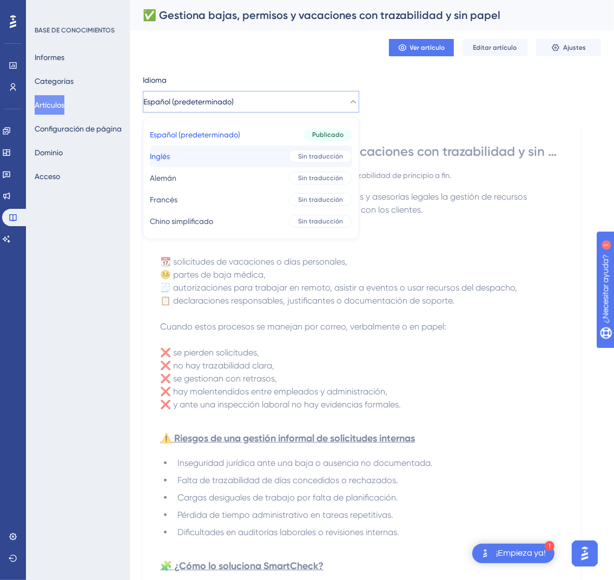
click at [307, 160] on font "Sin traducción" at bounding box center [320, 157] width 45 height 8
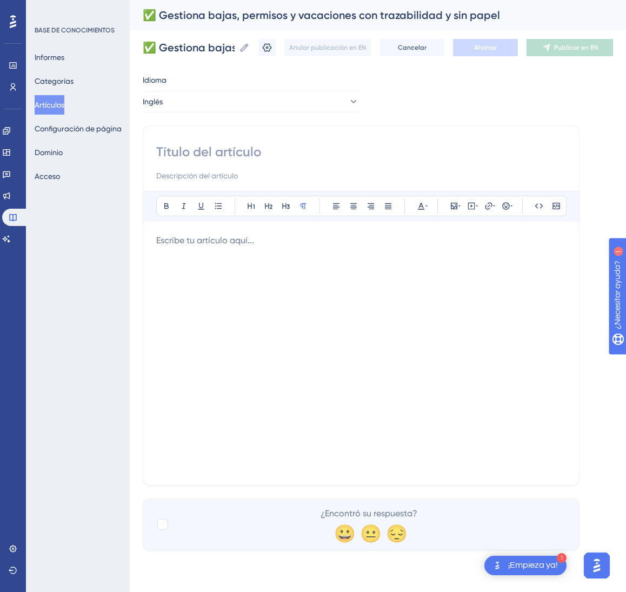
click at [421, 167] on div at bounding box center [361, 162] width 410 height 39
click at [223, 136] on div "Atrevido Itálico Subrayar Viñeta Título 1 Título 2 Título 3 Normal Alinear a la…" at bounding box center [361, 305] width 437 height 360
click at [222, 141] on div "Atrevido Itálico Subrayar Viñeta Título 1 Título 2 Título 3 Normal Alinear a la…" at bounding box center [361, 305] width 437 height 360
click at [222, 144] on input at bounding box center [361, 151] width 410 height 17
paste input "✅ Manage Leave, Permissions, and Vacations with Traceability—Paperless"
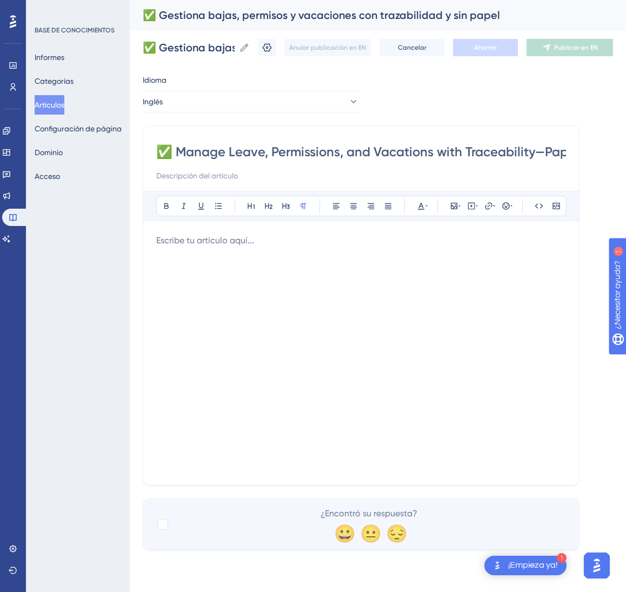
scroll to position [0, 37]
type input "✅ Manage Leave, Permissions, and Vacations with Traceability—Paperless"
click at [391, 322] on div at bounding box center [361, 353] width 410 height 238
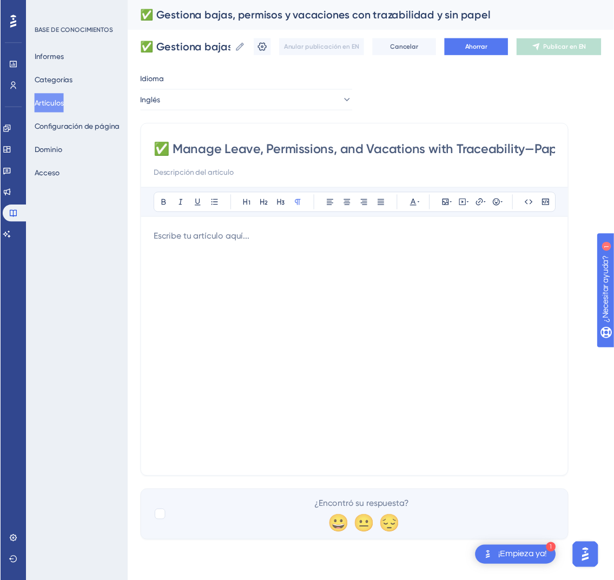
scroll to position [194, 0]
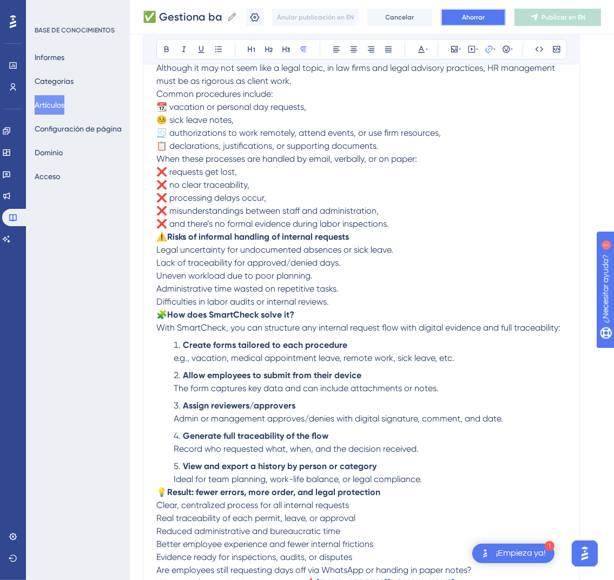
click at [477, 20] on font "Ahorrar" at bounding box center [473, 18] width 23 height 8
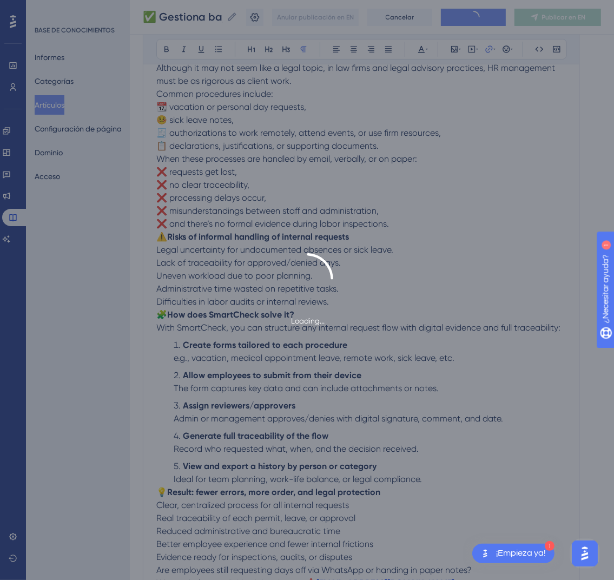
click at [555, 19] on div "Loading..." at bounding box center [307, 290] width 614 height 580
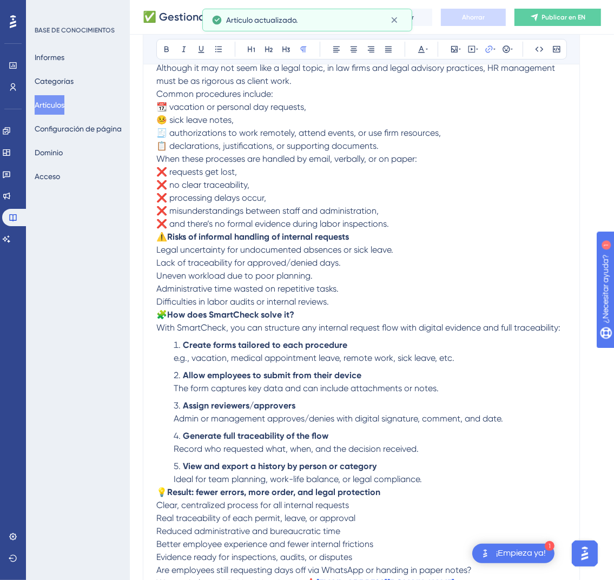
click at [555, 19] on font "Publicar en EN" at bounding box center [564, 18] width 44 height 8
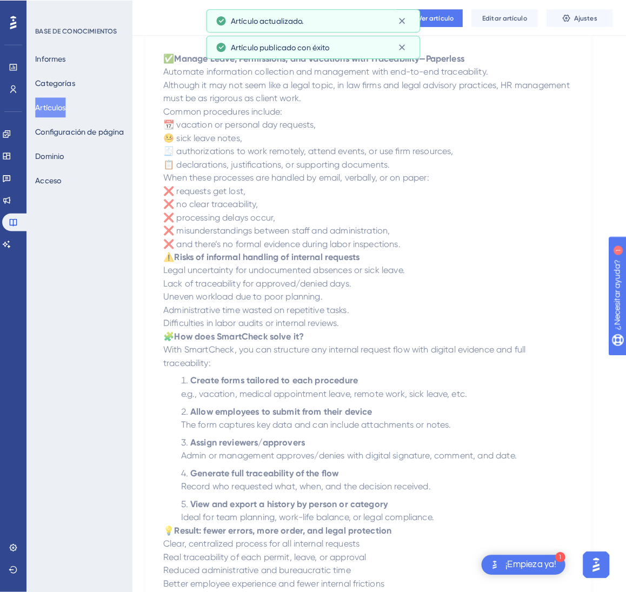
scroll to position [0, 0]
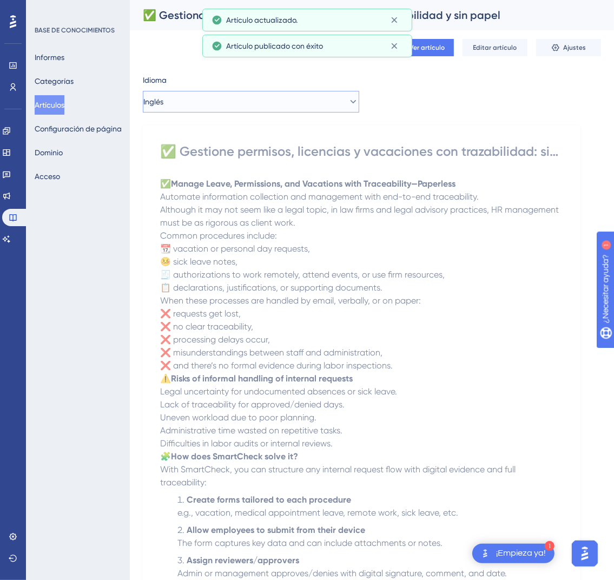
click at [285, 105] on button "Inglés" at bounding box center [251, 102] width 216 height 22
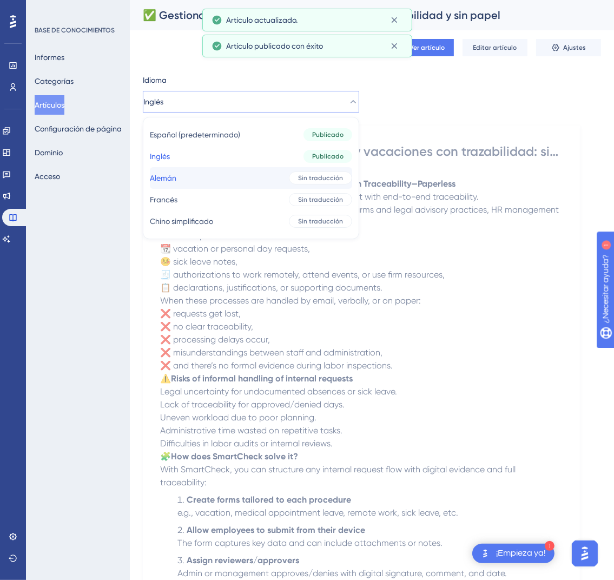
click at [262, 168] on button "[PERSON_NAME] traducción" at bounding box center [251, 178] width 202 height 22
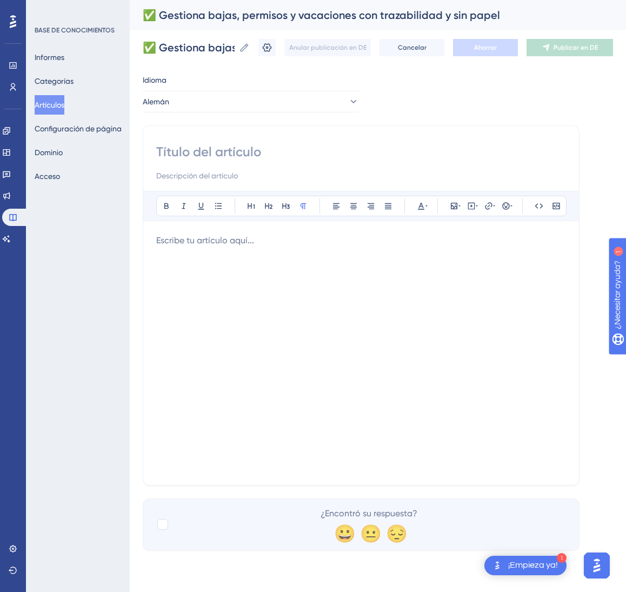
click at [290, 159] on input at bounding box center [361, 151] width 410 height 17
paste input "✅ Krankschreibungen, Genehmigungen und Urlaub nachverfolgbar verwalten – papier…"
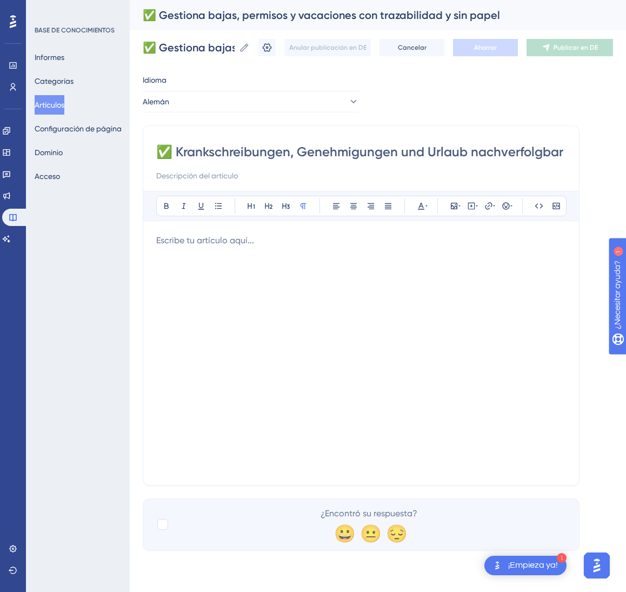
scroll to position [0, 131]
type input "✅ Krankschreibungen, Genehmigungen und Urlaub nachverfolgbar verwalten – papier…"
click at [255, 307] on div at bounding box center [361, 353] width 410 height 238
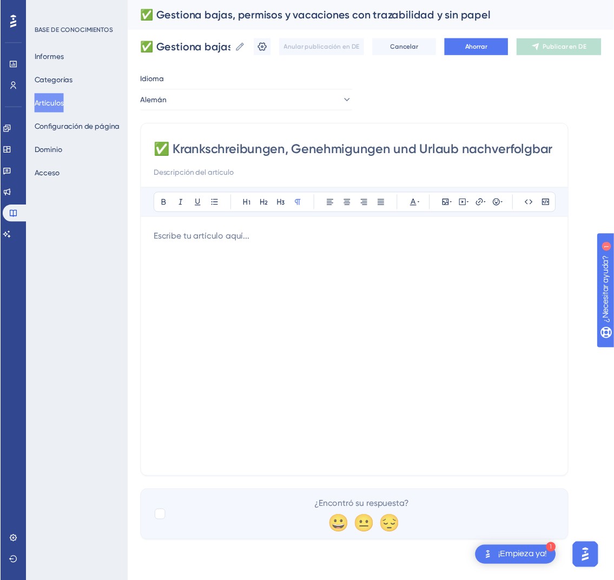
scroll to position [194, 0]
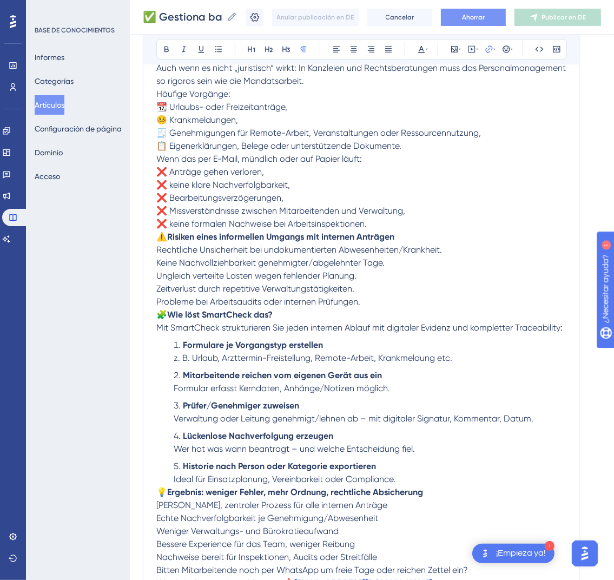
click at [468, 21] on button "Ahorrar" at bounding box center [473, 17] width 65 height 17
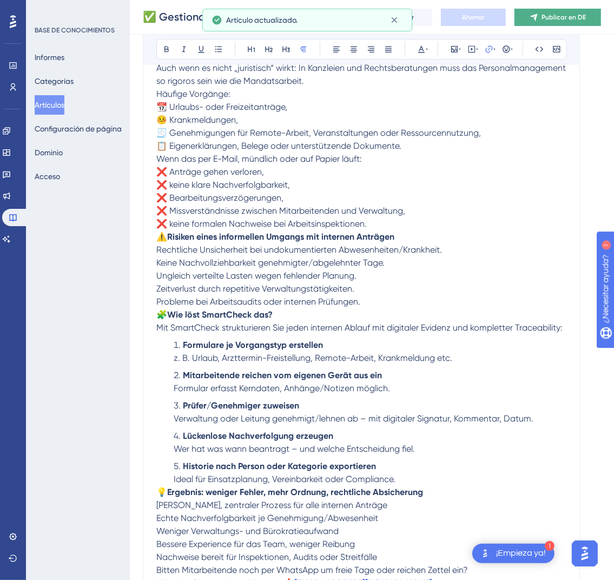
click at [554, 20] on button "Publicar en DE" at bounding box center [557, 17] width 87 height 17
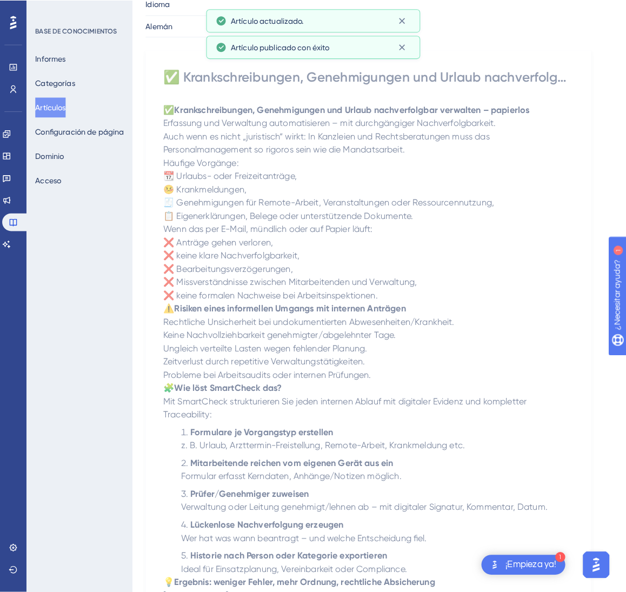
scroll to position [0, 0]
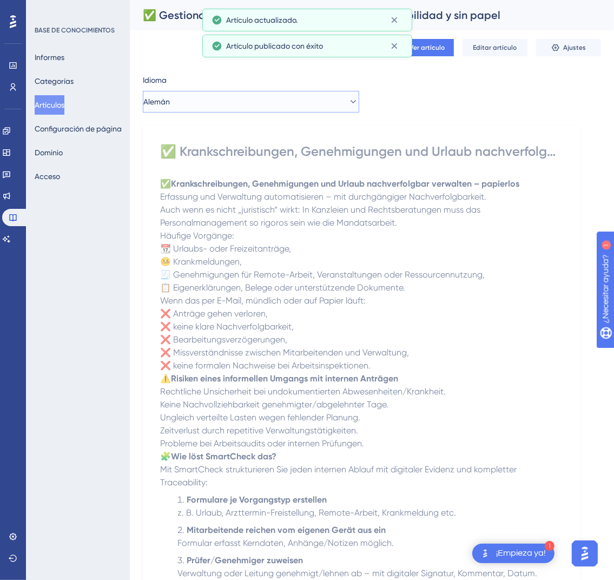
click at [270, 109] on button "Alemán" at bounding box center [251, 102] width 216 height 22
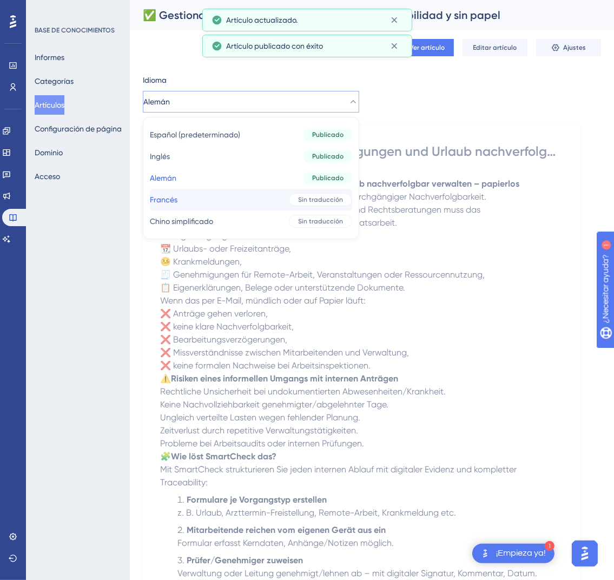
click at [258, 196] on button "Francés Francés Sin traducción" at bounding box center [251, 200] width 202 height 22
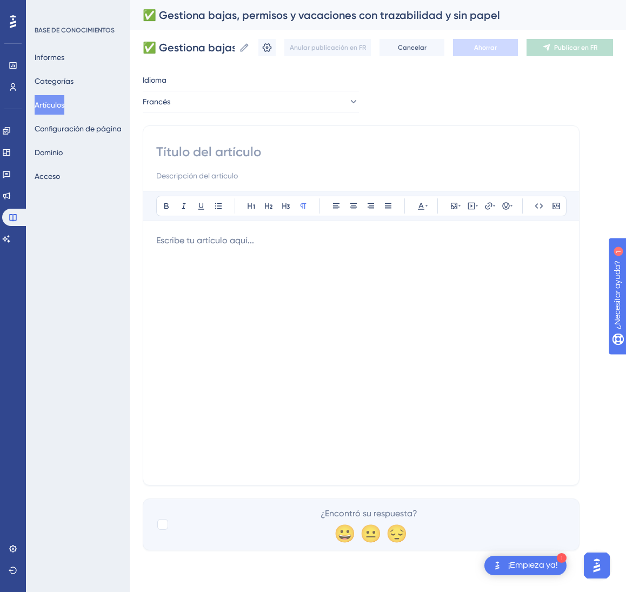
click at [202, 156] on input at bounding box center [361, 151] width 410 height 17
paste input "✅ Gérez absences, autorisations et congés avec traçabilité—sans papier"
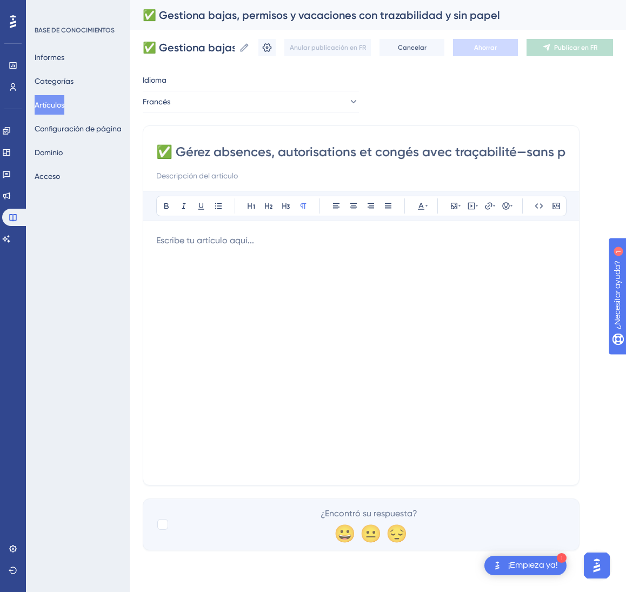
scroll to position [0, 31]
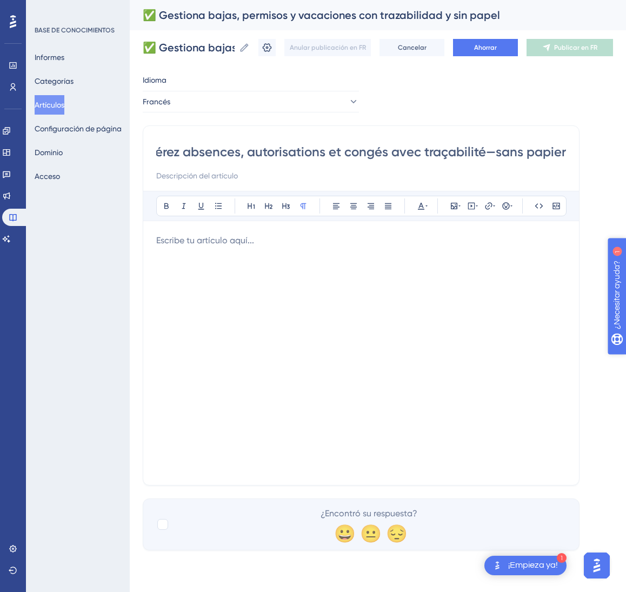
type input "✅ Gérez absences, autorisations et congés avec traçabilité—sans papier"
click at [346, 341] on div at bounding box center [361, 353] width 410 height 238
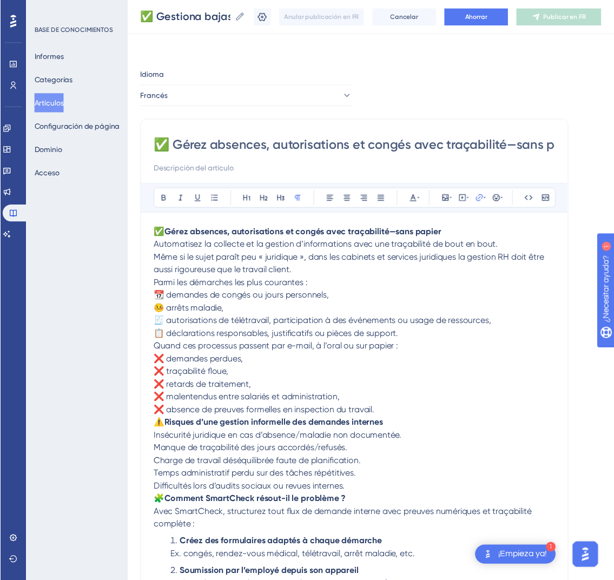
scroll to position [207, 0]
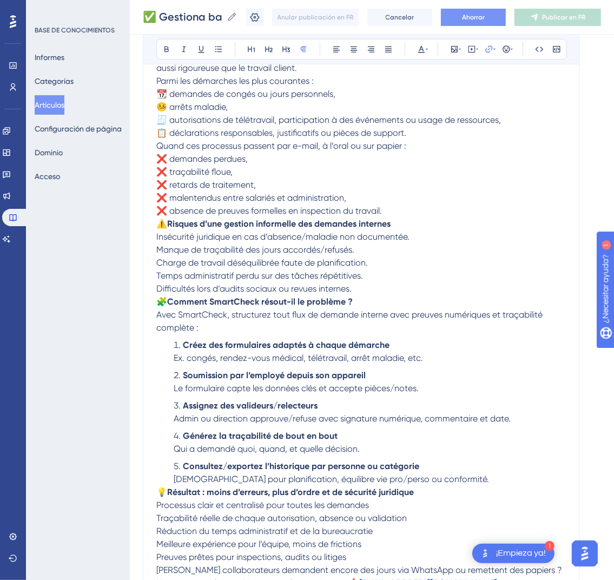
click at [478, 14] on font "Ahorrar" at bounding box center [473, 18] width 23 height 8
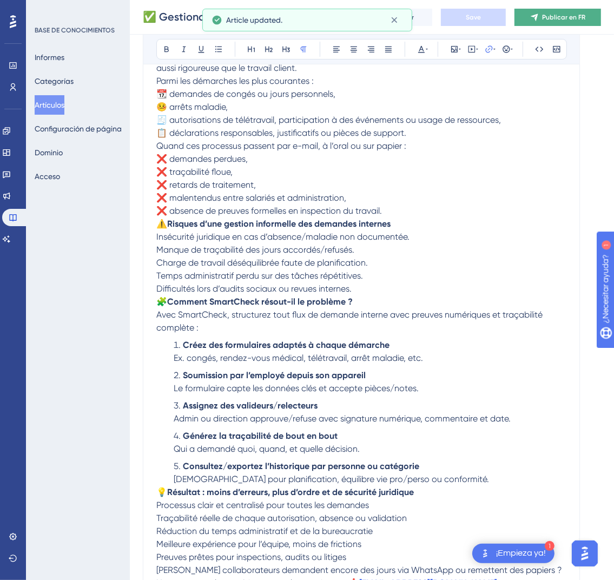
click at [583, 19] on font "Publicar en FR" at bounding box center [563, 18] width 43 height 8
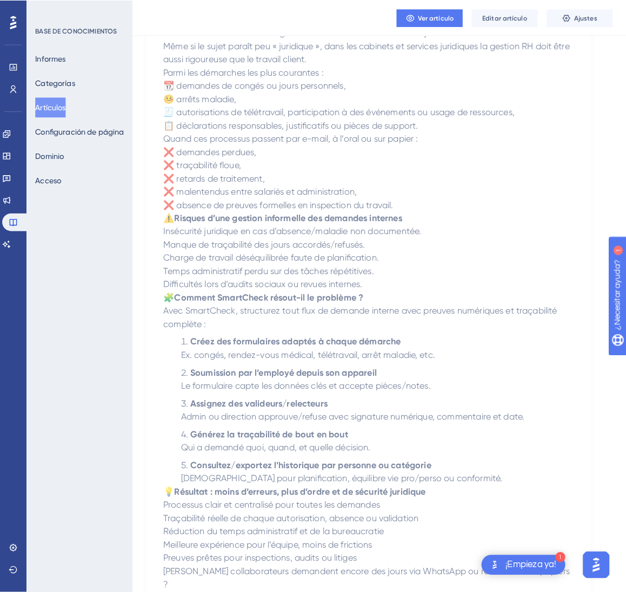
scroll to position [0, 0]
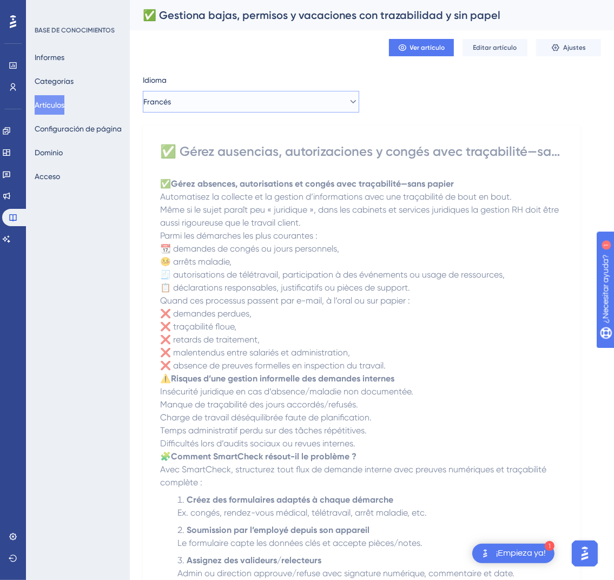
click at [322, 107] on button "Francés" at bounding box center [251, 102] width 216 height 22
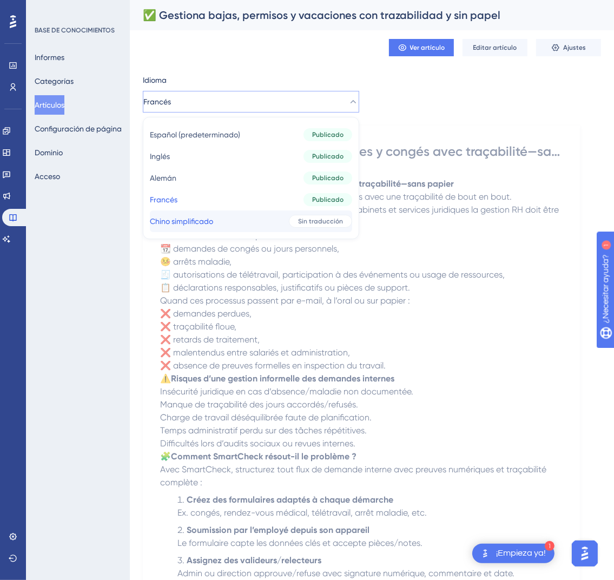
click at [280, 211] on button "Chino simplificado Chino simplificado Sin traducción" at bounding box center [251, 221] width 202 height 22
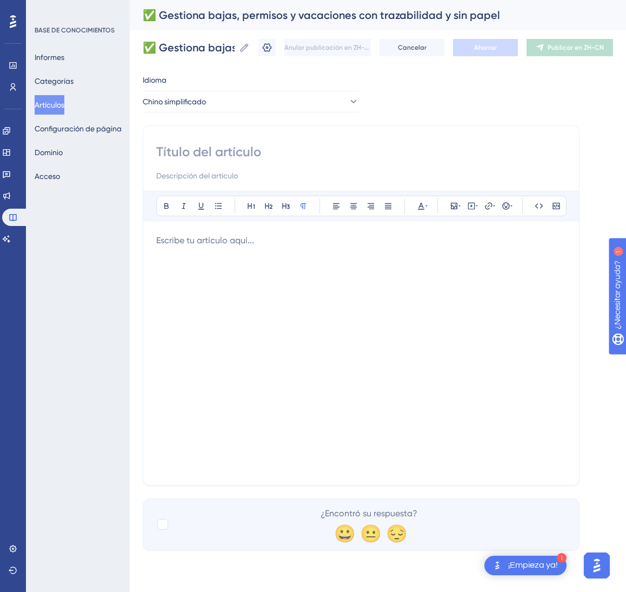
click at [223, 142] on div "Atrevido Itálico Subrayar Viñeta Título 1 Título 2 Título 3 Normal Alinear a la…" at bounding box center [361, 305] width 437 height 360
click at [221, 152] on input at bounding box center [361, 151] width 410 height 17
paste input "✅ 可追溯、无纸化地管理员工请假、审批与休假"
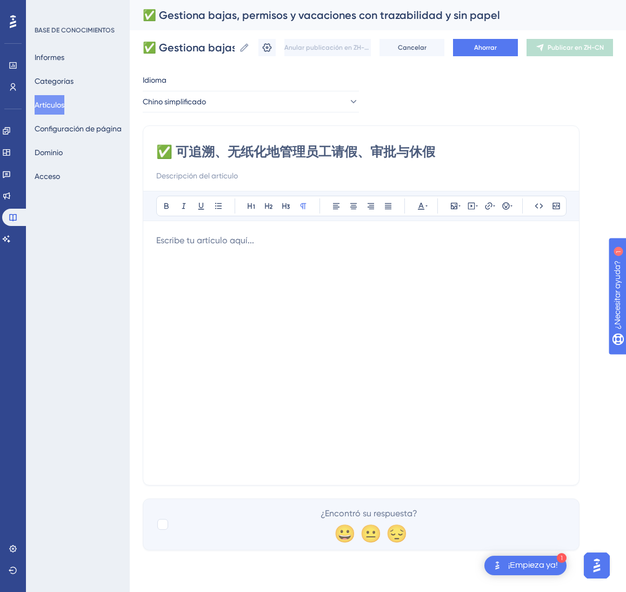
type input "✅ 可追溯、无纸化地管理员工请假、审批与休假"
click at [305, 299] on div at bounding box center [361, 353] width 410 height 238
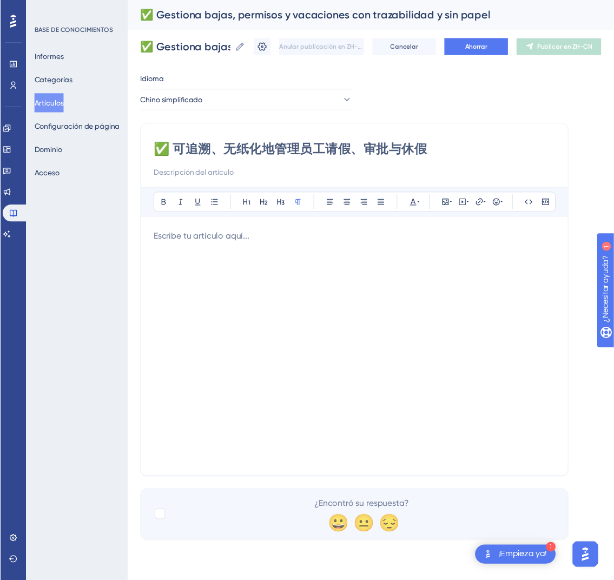
scroll to position [181, 0]
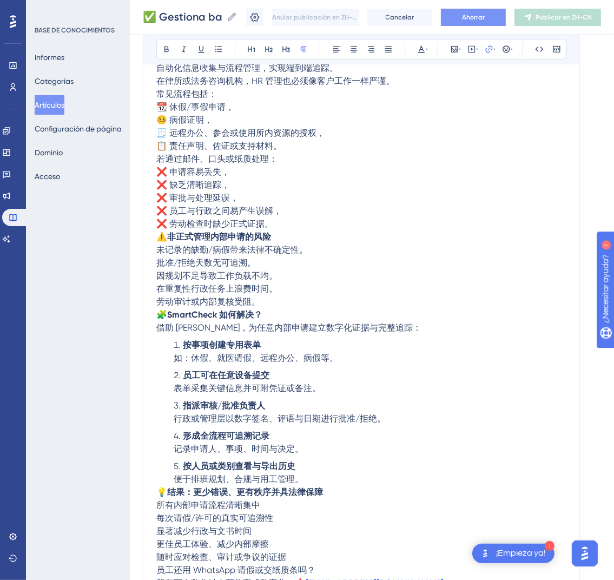
click at [485, 19] on font "Ahorrar" at bounding box center [473, 18] width 23 height 8
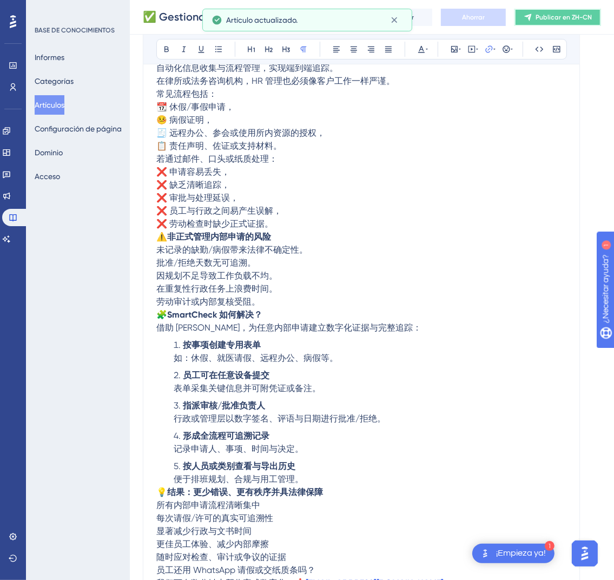
click at [571, 19] on font "Publicar en ZH-CN" at bounding box center [563, 18] width 56 height 8
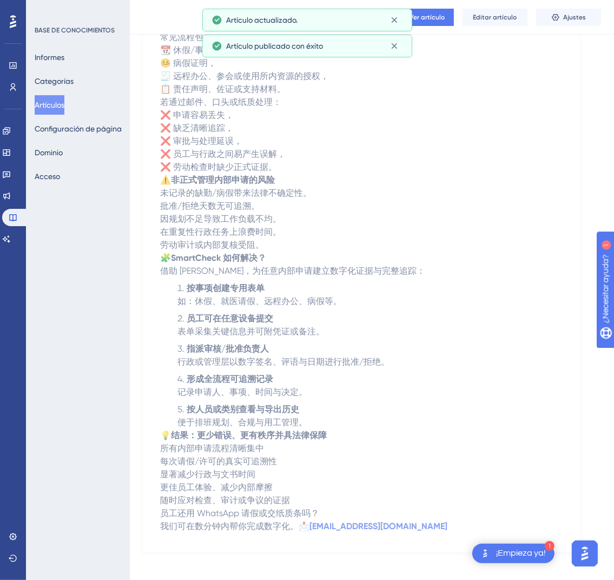
click at [38, 107] on button "Artículos" at bounding box center [50, 104] width 30 height 19
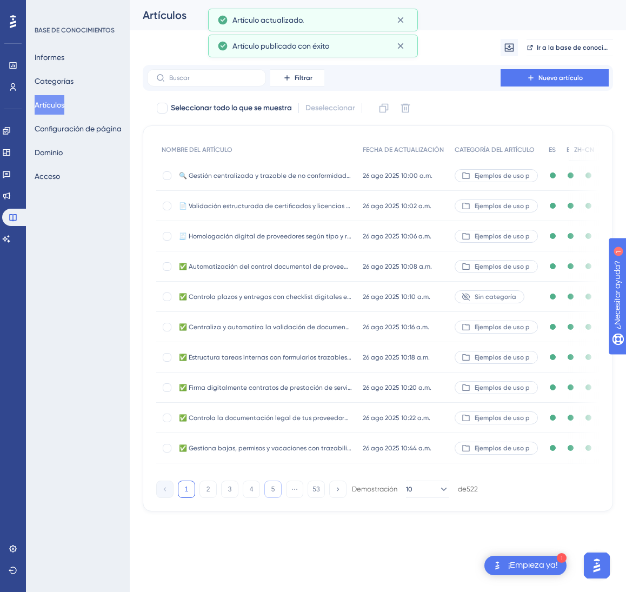
click at [270, 498] on button "5" at bounding box center [272, 489] width 17 height 17
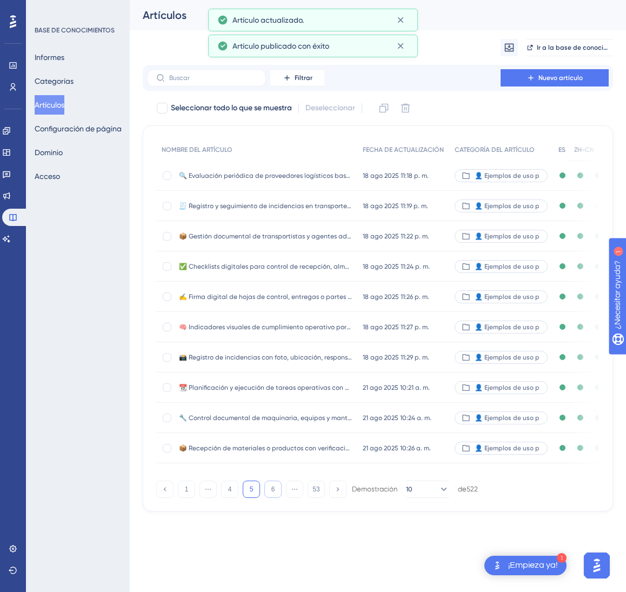
click at [270, 498] on button "6" at bounding box center [272, 489] width 17 height 17
click at [270, 498] on button "8" at bounding box center [272, 489] width 17 height 17
click at [270, 498] on button "9" at bounding box center [272, 489] width 17 height 17
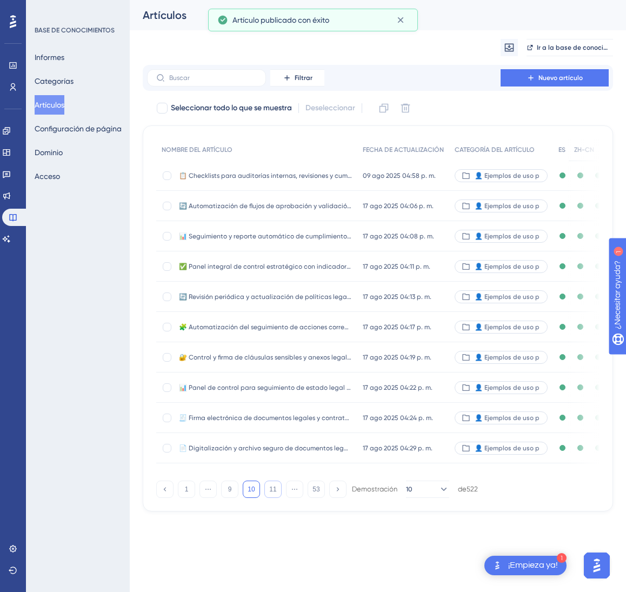
click at [270, 498] on button "11" at bounding box center [272, 489] width 17 height 17
click at [270, 498] on button "9" at bounding box center [272, 489] width 17 height 17
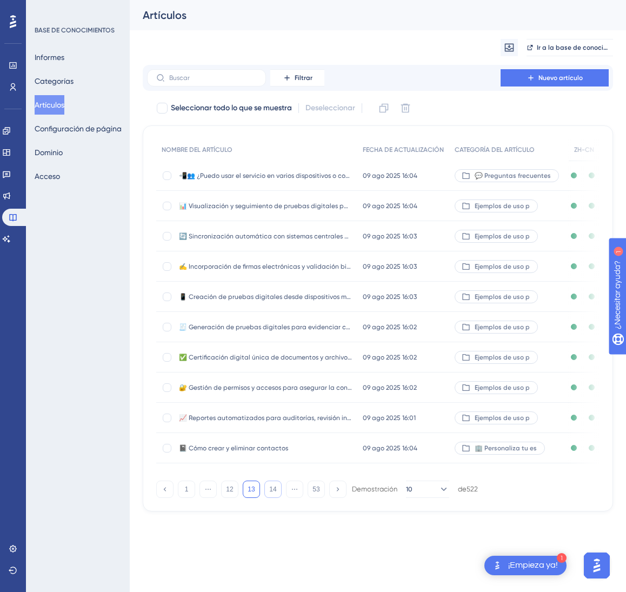
click at [270, 493] on font "14" at bounding box center [272, 490] width 7 height 8
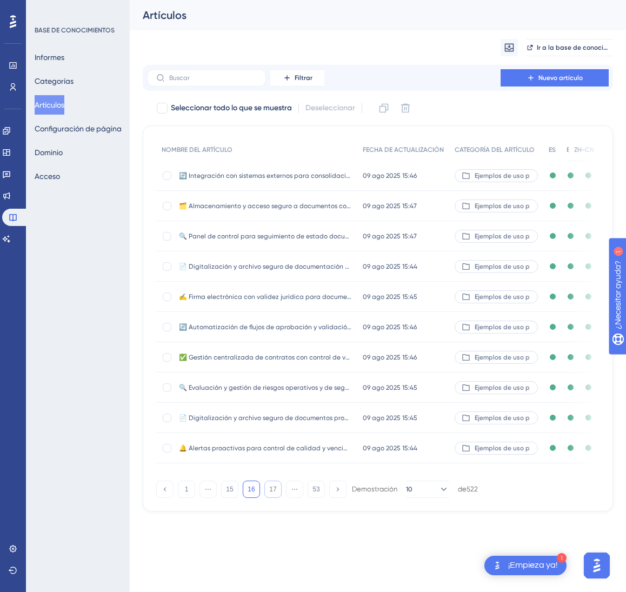
click at [270, 493] on font "17" at bounding box center [272, 490] width 7 height 8
click at [270, 493] on font "18" at bounding box center [272, 490] width 7 height 8
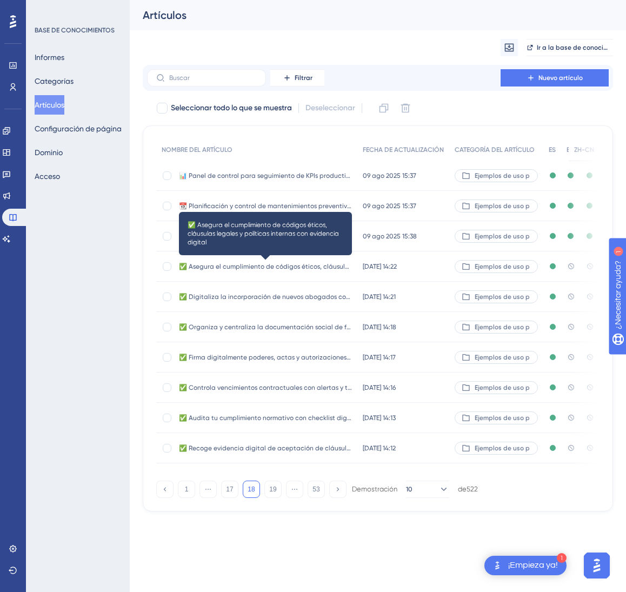
click at [339, 268] on font "✅ Asegura el cumplimiento de códigos éticos, cláusulas legales y políticas inte…" at bounding box center [340, 267] width 323 height 8
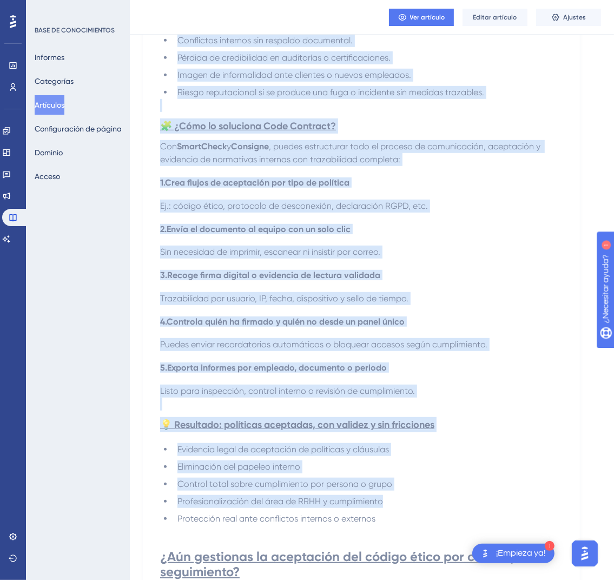
scroll to position [641, 0]
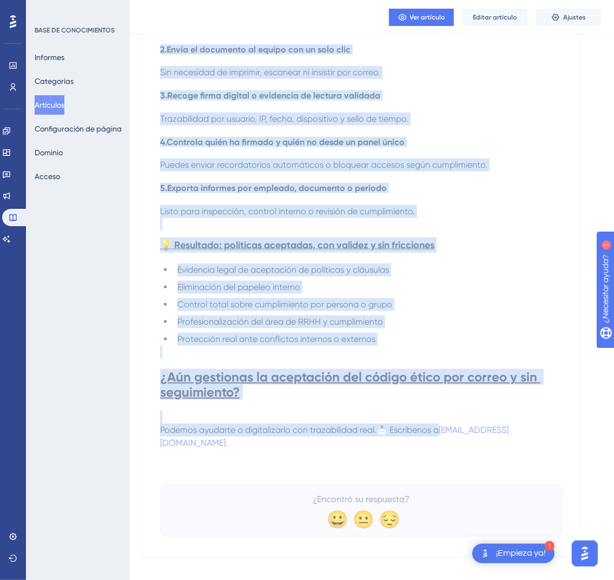
drag, startPoint x: 166, startPoint y: 148, endPoint x: 570, endPoint y: 432, distance: 493.8
click at [570, 432] on div "✅ Asegura el cumplimiento de códigos éticos, cláusulas legales y políticas inte…" at bounding box center [361, 17] width 437 height 1075
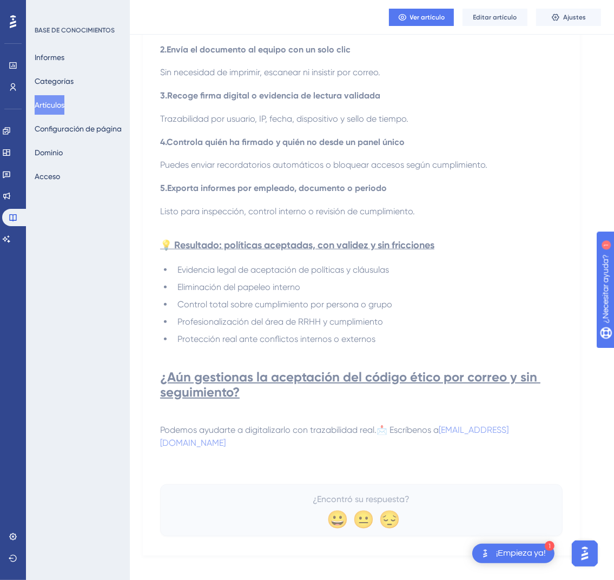
click at [570, 433] on div "✅ Asegura el cumplimiento de códigos éticos, cláusulas legales y políticas inte…" at bounding box center [361, 17] width 437 height 1075
drag, startPoint x: 569, startPoint y: 434, endPoint x: 512, endPoint y: 426, distance: 57.4
click at [512, 426] on div "✅ Asegura el cumplimiento de códigos éticos, cláusulas legales y políticas inte…" at bounding box center [361, 17] width 437 height 1075
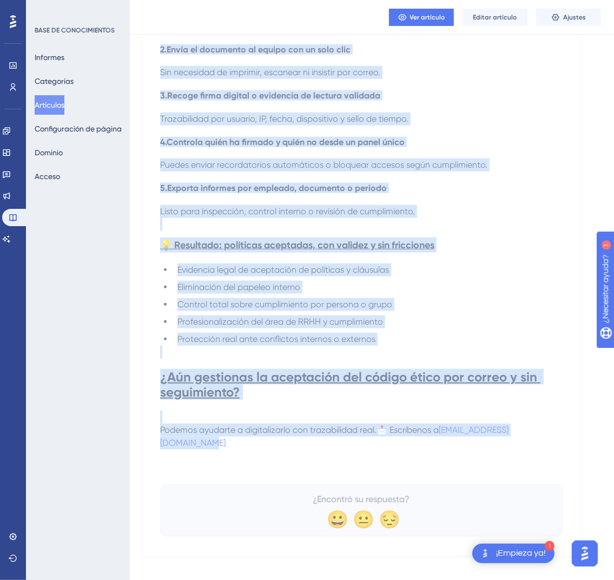
drag, startPoint x: 169, startPoint y: 154, endPoint x: 563, endPoint y: 438, distance: 485.5
click at [563, 438] on div "✅ Asegura el cumplimiento de códigos éticos, cláusulas legales y políticas inte…" at bounding box center [361, 17] width 437 height 1075
copy div "✅ Asegura el cumplimiento de códigos éticos, cláusulas legales y políticas inte…"
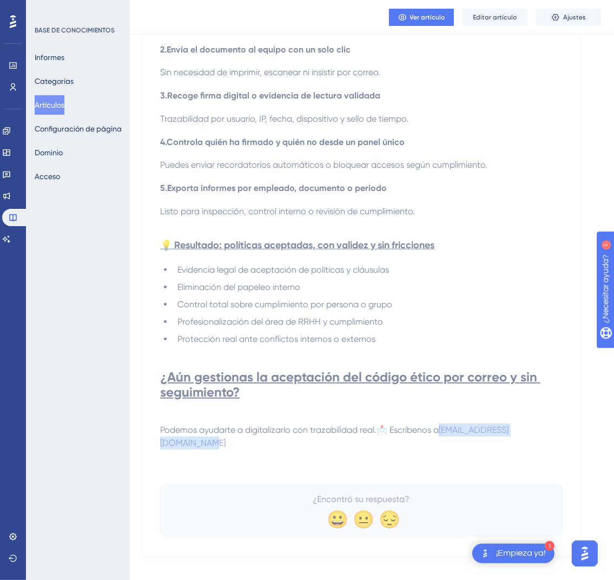
drag, startPoint x: 571, startPoint y: 433, endPoint x: 563, endPoint y: 436, distance: 8.2
click at [563, 436] on div "✅ Asegura el cumplimiento de códigos éticos, cláusulas legales y políticas inte…" at bounding box center [361, 17] width 437 height 1075
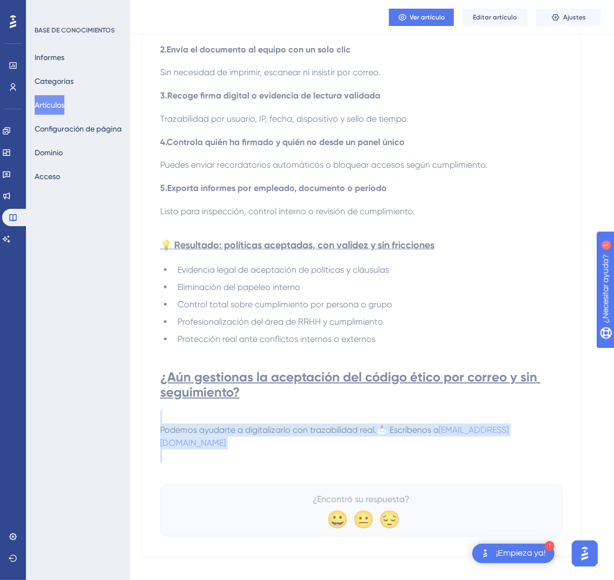
drag, startPoint x: 445, startPoint y: 415, endPoint x: 531, endPoint y: 442, distance: 90.1
click at [531, 442] on div "En despachos y asesorías jurídicas, el cumplimiento no solo se aplica hacia los…" at bounding box center [361, 10] width 402 height 930
copy div "Podemos ayudarte a digitalizarlo con trazabilidad real.📩 Escríbenos a onboardin…"
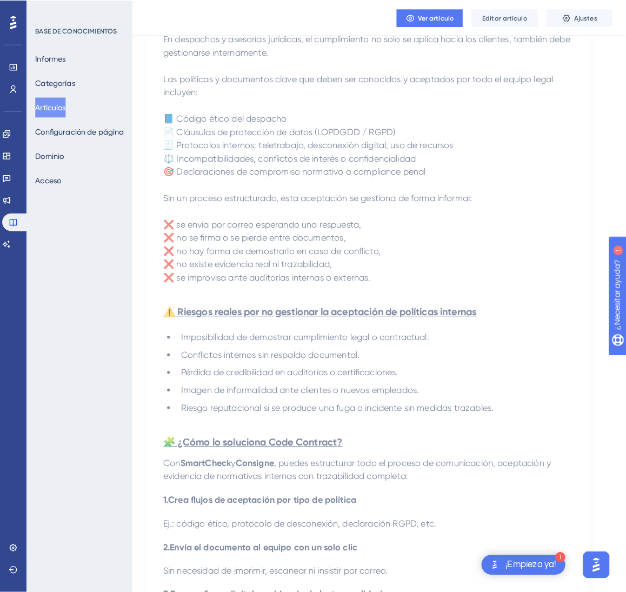
scroll to position [0, 0]
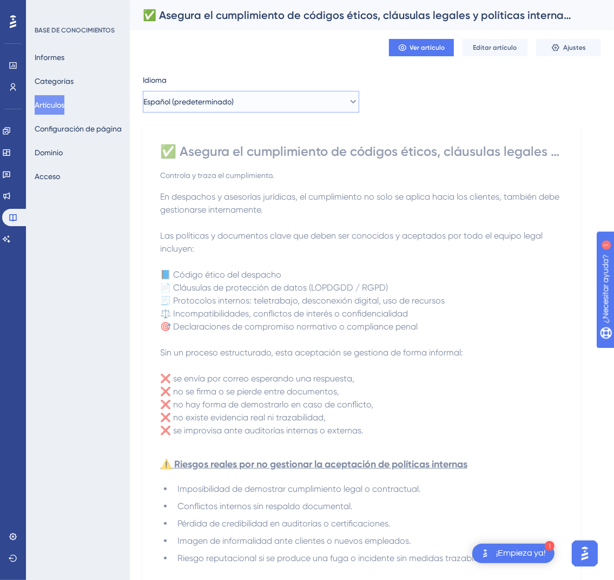
click at [342, 110] on button "Español (predeterminado)" at bounding box center [251, 102] width 216 height 22
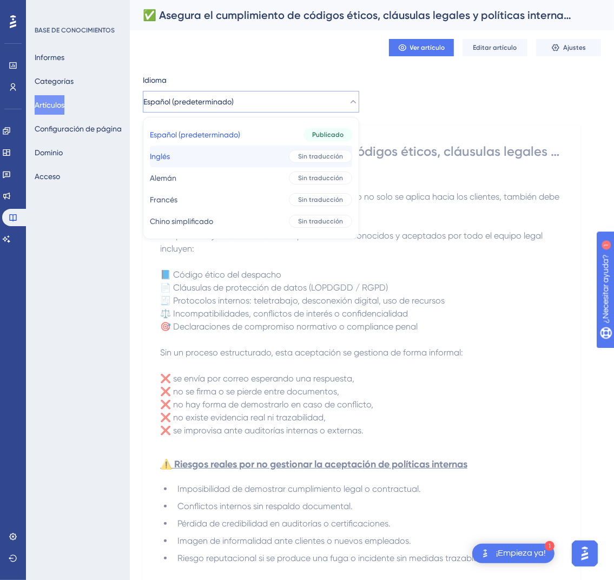
click at [303, 157] on font "Sin traducción" at bounding box center [320, 157] width 45 height 8
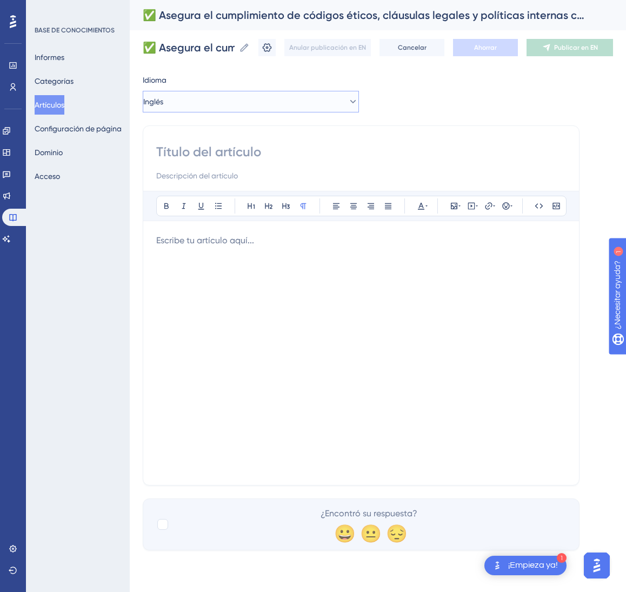
click at [294, 104] on button "Inglés" at bounding box center [251, 102] width 216 height 22
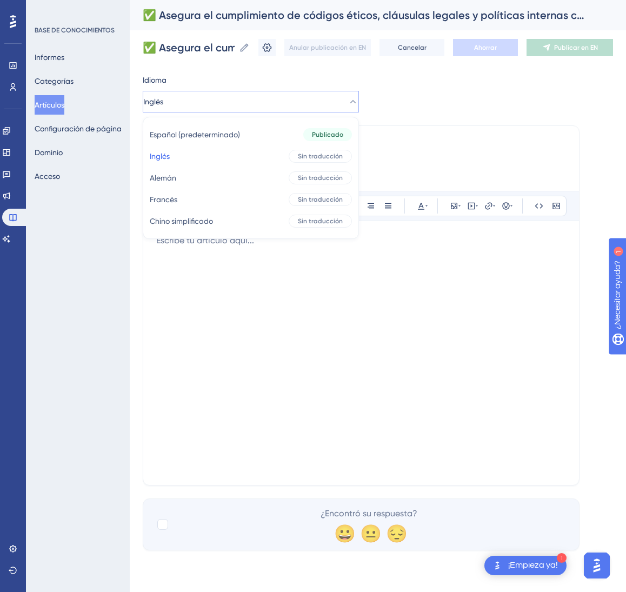
click at [502, 157] on input at bounding box center [361, 151] width 410 height 17
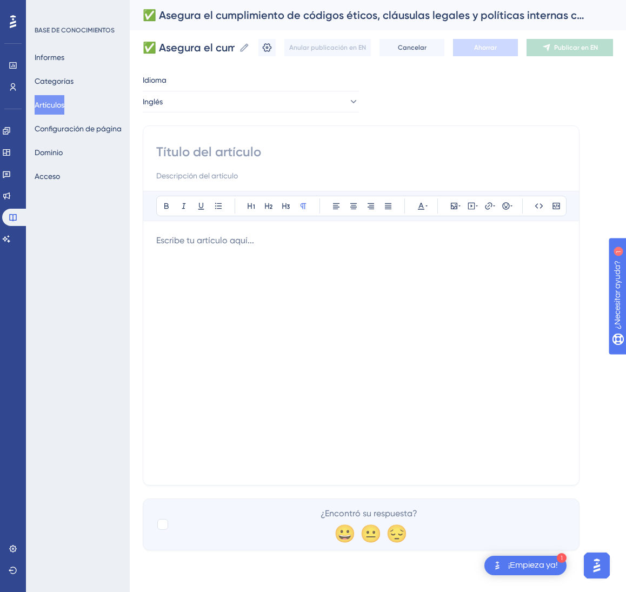
paste input "✅ Ensure Compliance with Codes of Ethics, Legal Clauses, and Internal Policies—…"
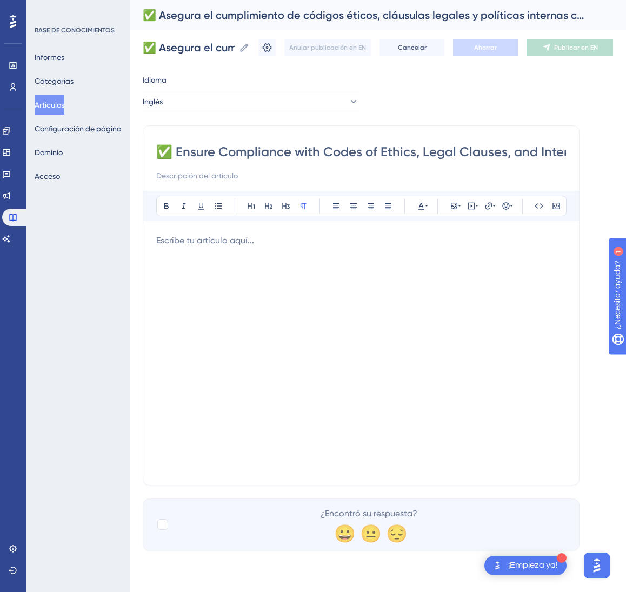
scroll to position [0, 202]
type input "✅ Ensure Compliance with Codes of Ethics, Legal Clauses, and Internal Policies—…"
click at [397, 263] on div at bounding box center [361, 353] width 410 height 238
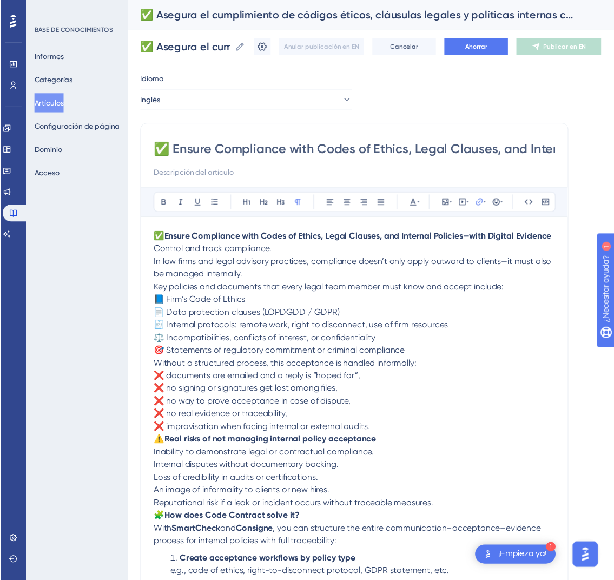
scroll to position [233, 0]
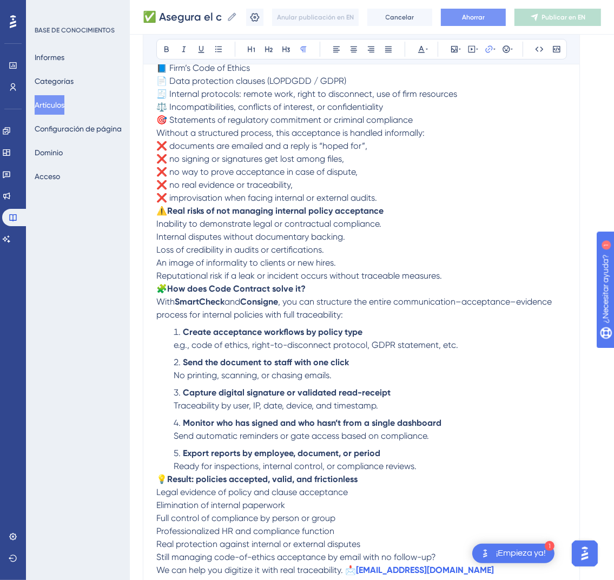
click at [485, 16] on font "Ahorrar" at bounding box center [473, 18] width 23 height 8
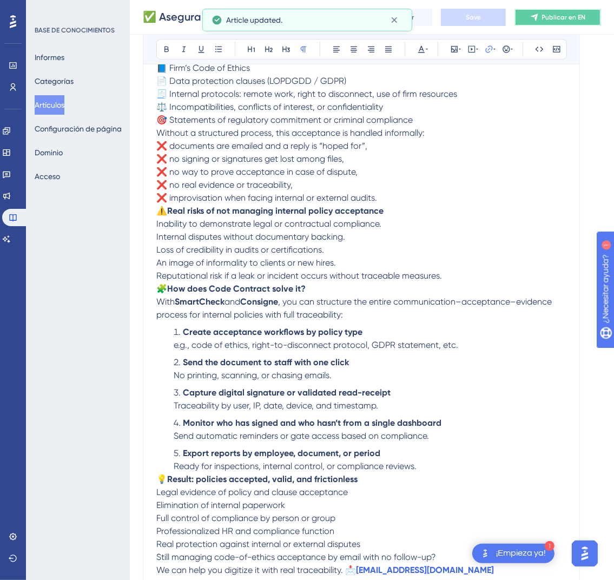
click at [574, 16] on font "Publicar en EN" at bounding box center [564, 18] width 44 height 8
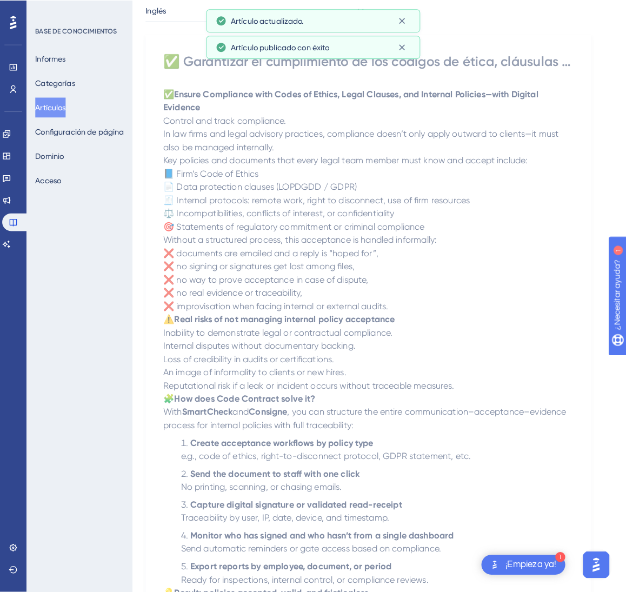
scroll to position [0, 0]
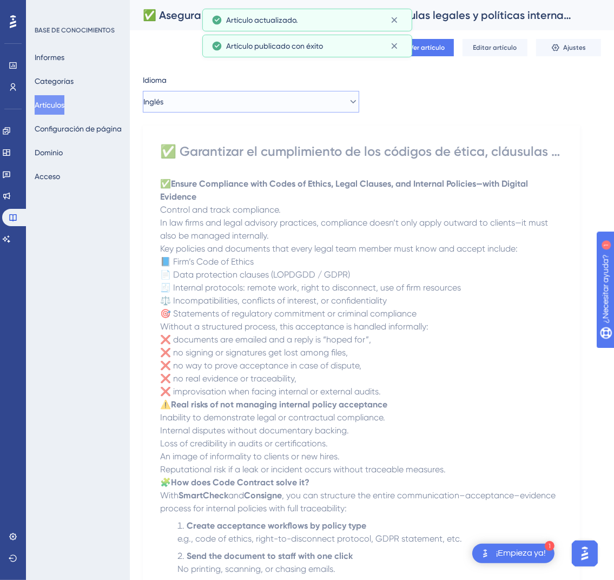
click at [305, 104] on button "Inglés" at bounding box center [251, 102] width 216 height 22
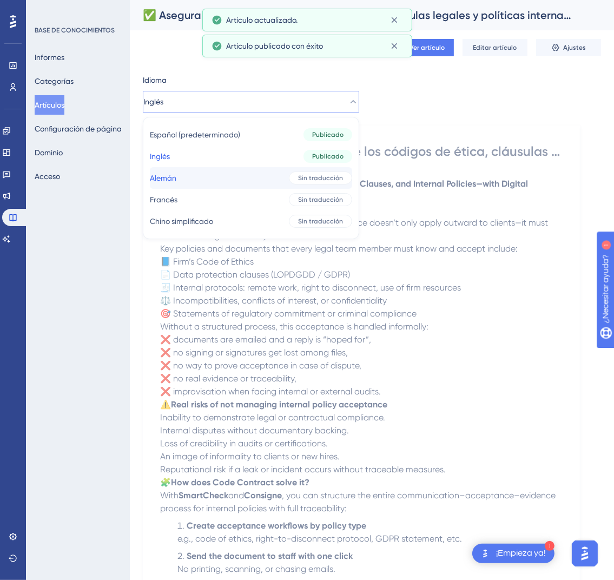
click at [298, 180] on font "Sin traducción" at bounding box center [320, 178] width 45 height 8
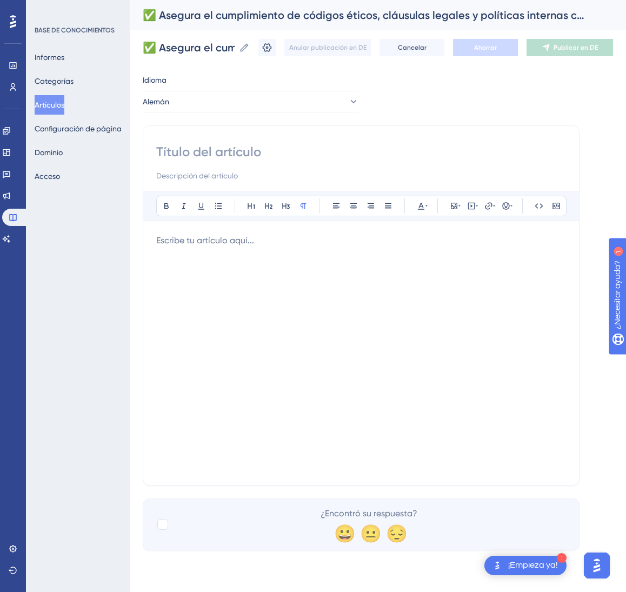
click at [274, 150] on input at bounding box center [361, 151] width 410 height 17
paste input "✅ Einhaltung von Ethikkodizes, Rechtsklauseln und internen Richtlinien mit digi…"
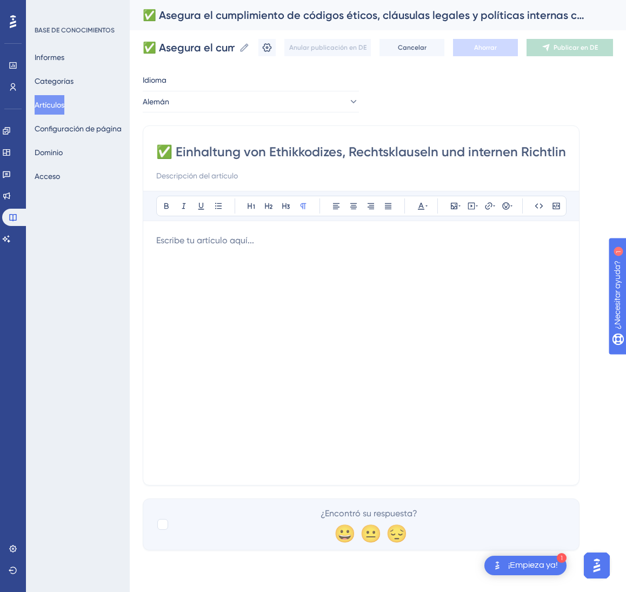
scroll to position [0, 219]
type input "✅ Einhaltung von Ethikkodizes, Rechtsklauseln und internen Richtlinien mit digi…"
click at [366, 366] on div at bounding box center [361, 353] width 410 height 238
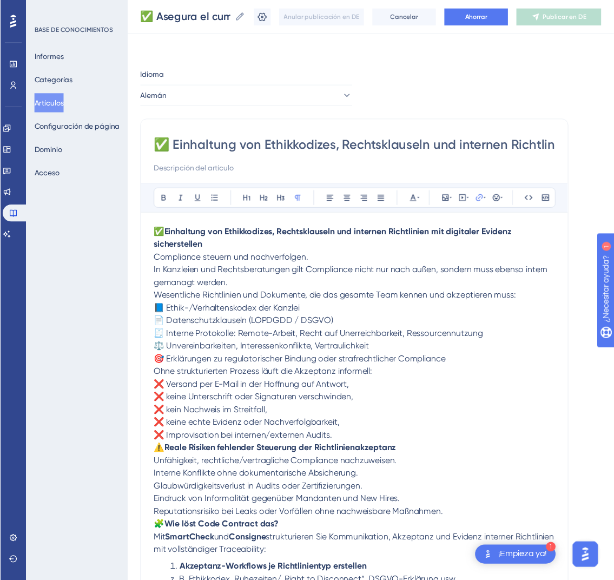
scroll to position [233, 0]
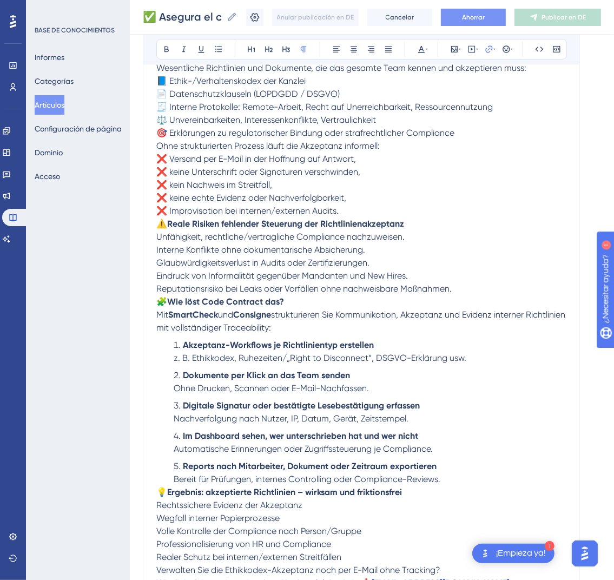
click at [489, 23] on button "Ahorrar" at bounding box center [473, 17] width 65 height 17
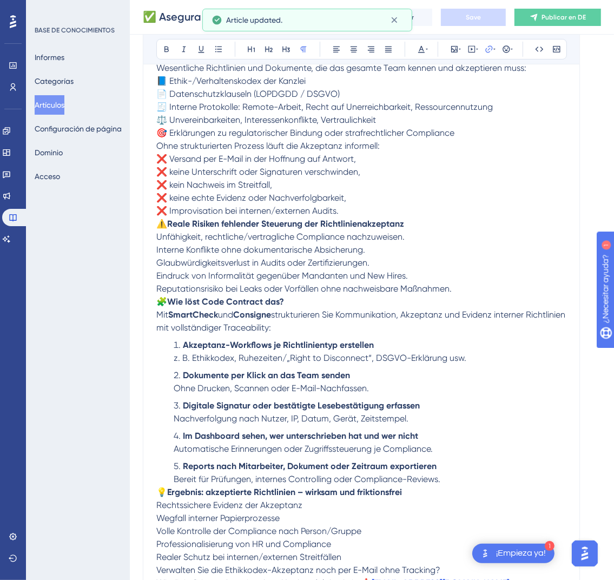
click at [562, 21] on button "Publicar en DE" at bounding box center [557, 17] width 87 height 17
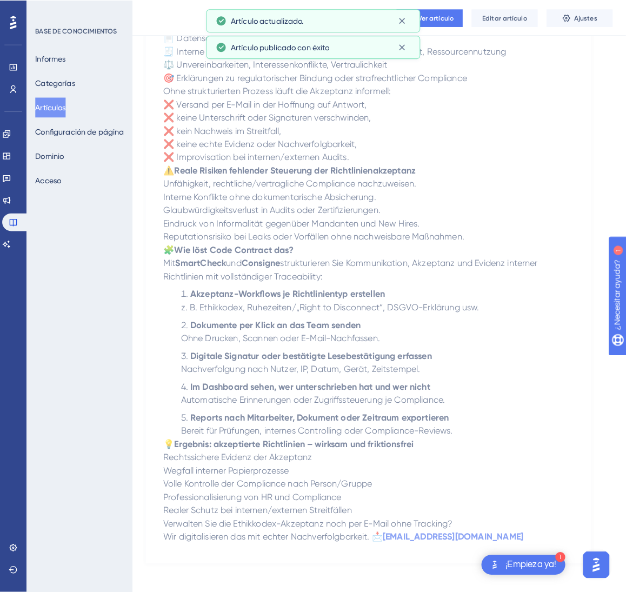
scroll to position [0, 0]
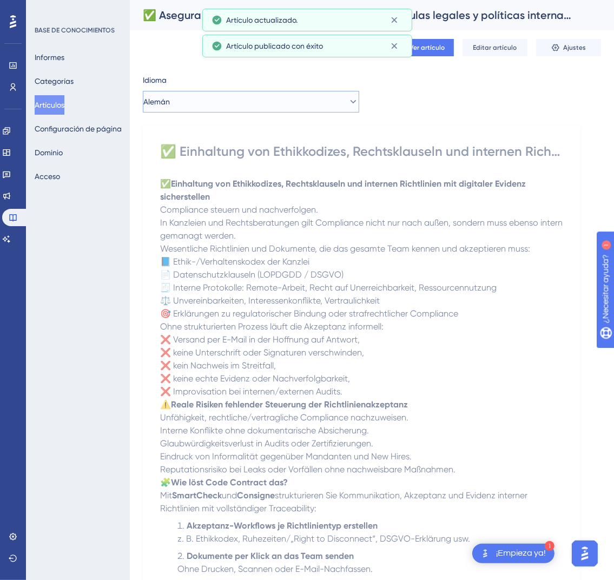
click at [319, 101] on button "Alemán" at bounding box center [251, 102] width 216 height 22
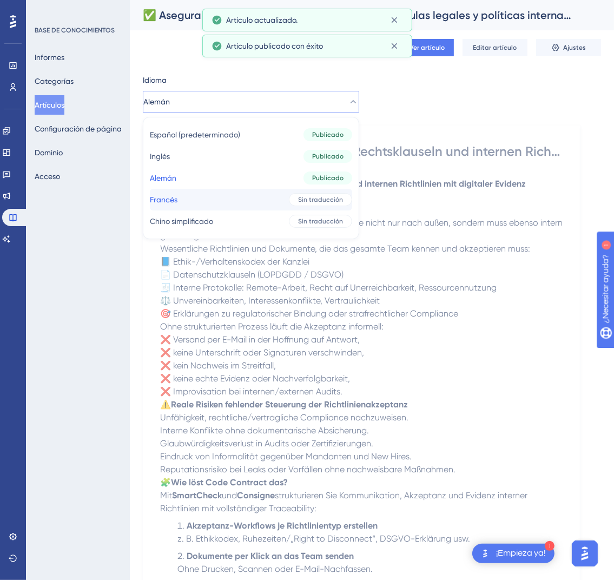
click at [314, 201] on font "Sin traducción" at bounding box center [320, 200] width 45 height 8
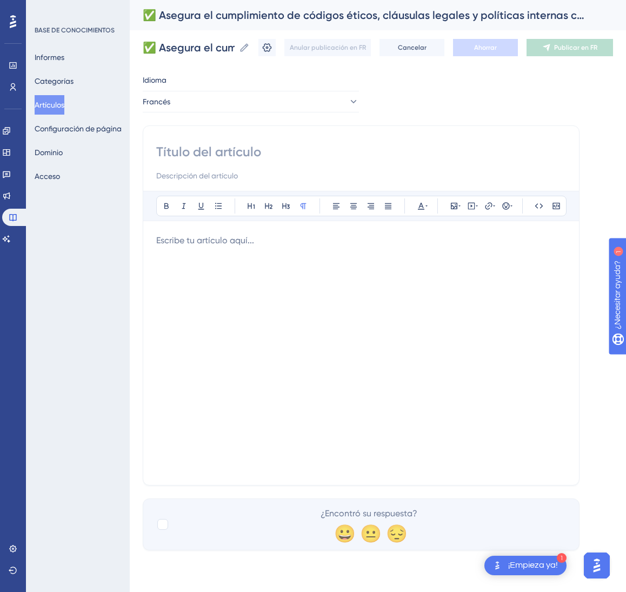
click at [245, 150] on input at bounding box center [361, 151] width 410 height 17
paste input "✅ Assurez le respect du code éthique, des clauses légales et des politiques int…"
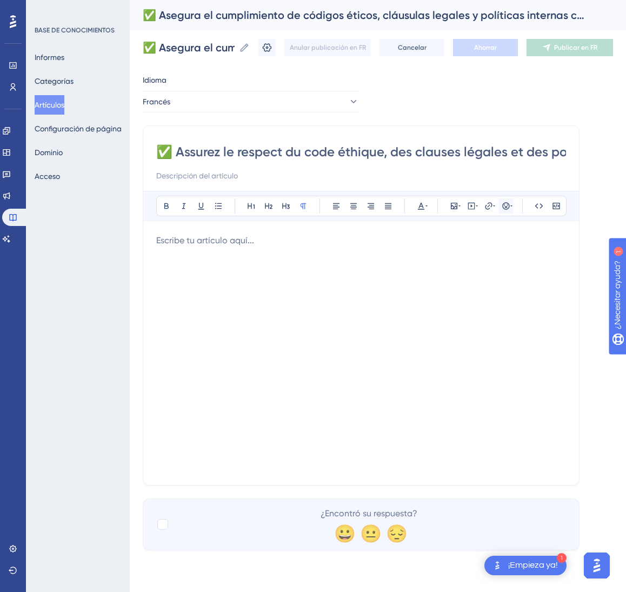
scroll to position [0, 239]
type input "✅ Assurez le respect du code éthique, des clauses légales et des politiques int…"
click at [400, 390] on div at bounding box center [361, 353] width 410 height 238
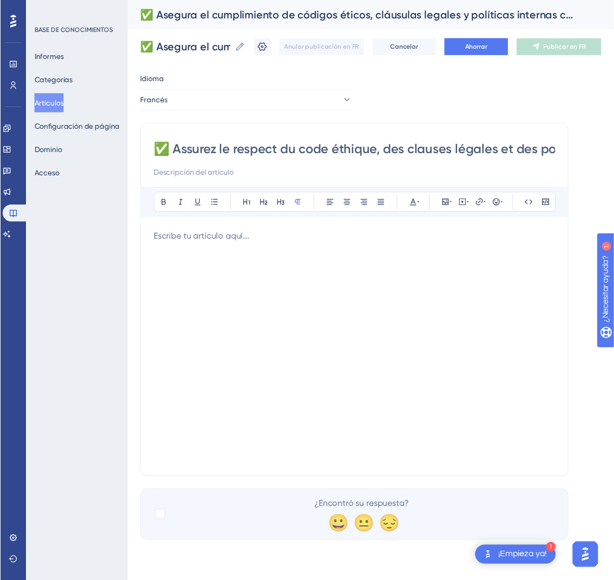
scroll to position [233, 0]
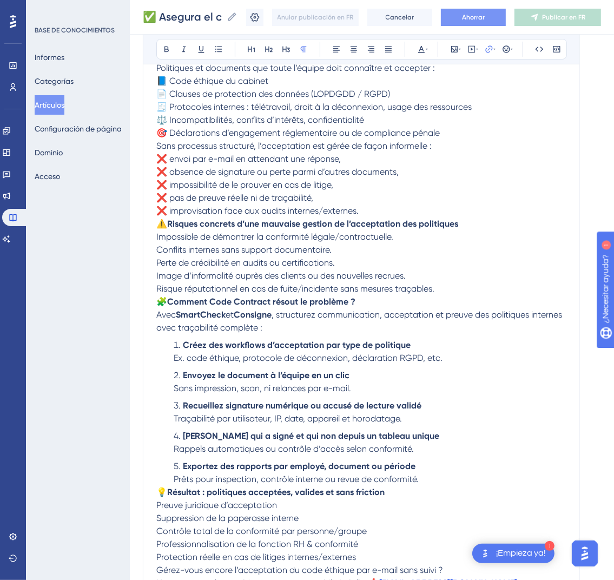
click at [485, 16] on font "Ahorrar" at bounding box center [473, 18] width 23 height 8
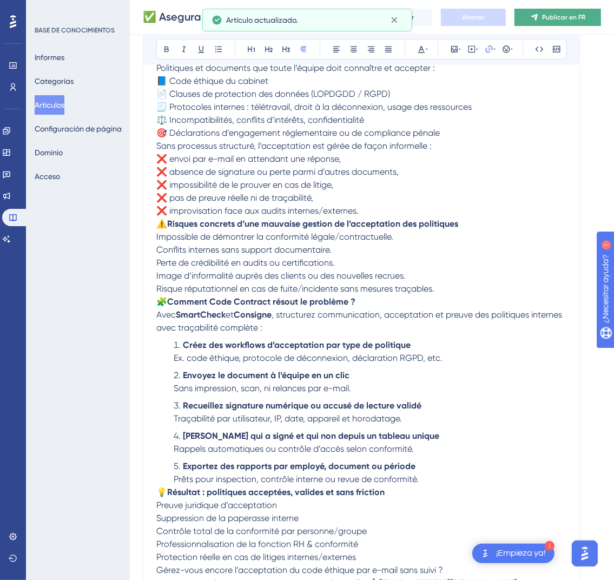
click at [562, 19] on font "Publicar en FR" at bounding box center [563, 18] width 43 height 8
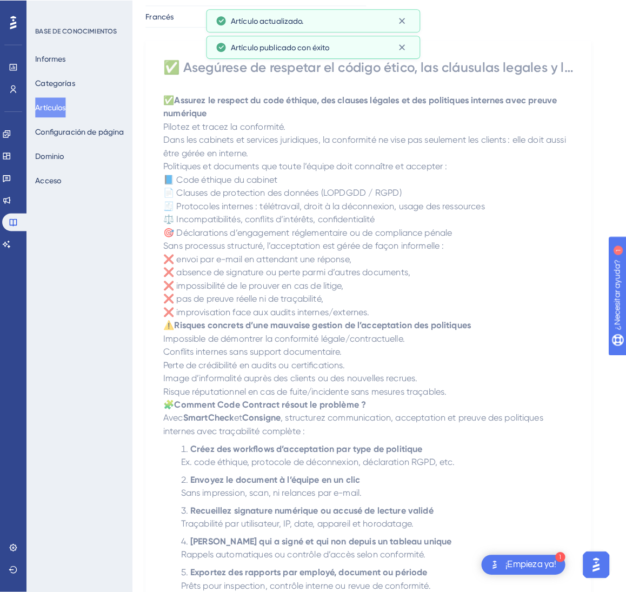
scroll to position [0, 0]
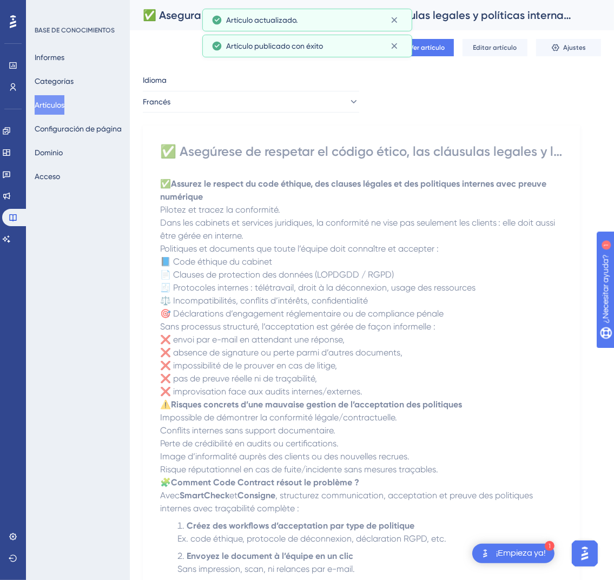
click at [253, 113] on div "Idioma Francés ✅ Asegúrese de respetar el código ético, las cláusulas legales y…" at bounding box center [372, 432] width 458 height 716
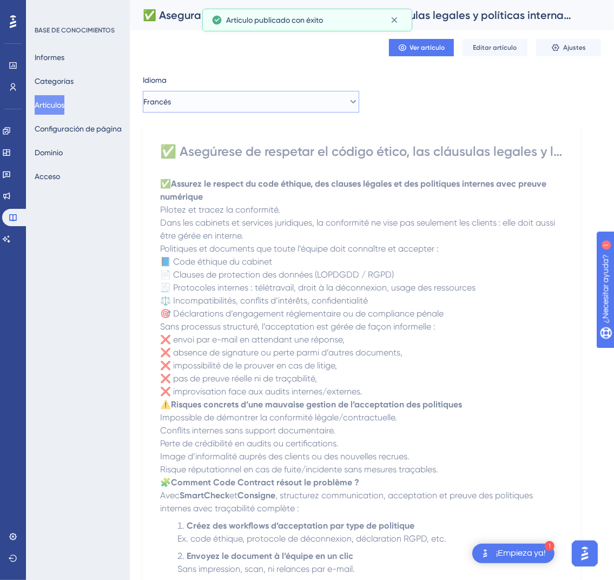
click at [270, 105] on button "Francés" at bounding box center [251, 102] width 216 height 22
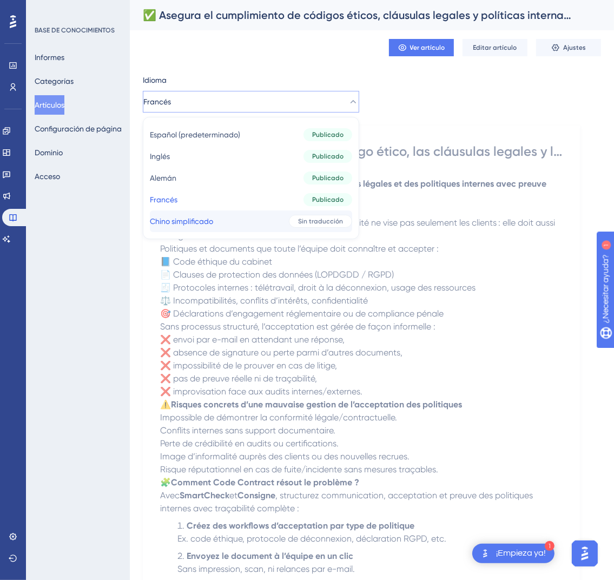
click at [255, 224] on button "Chino simplificado Chino simplificado Sin traducción" at bounding box center [251, 221] width 202 height 22
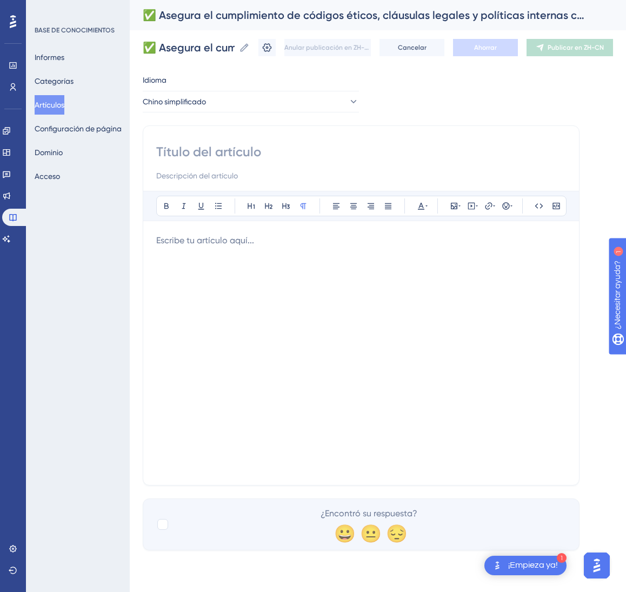
click at [272, 154] on input at bounding box center [361, 151] width 410 height 17
paste input "✅ 以数字证据确保道德准则、法律条款与内部政策的合规"
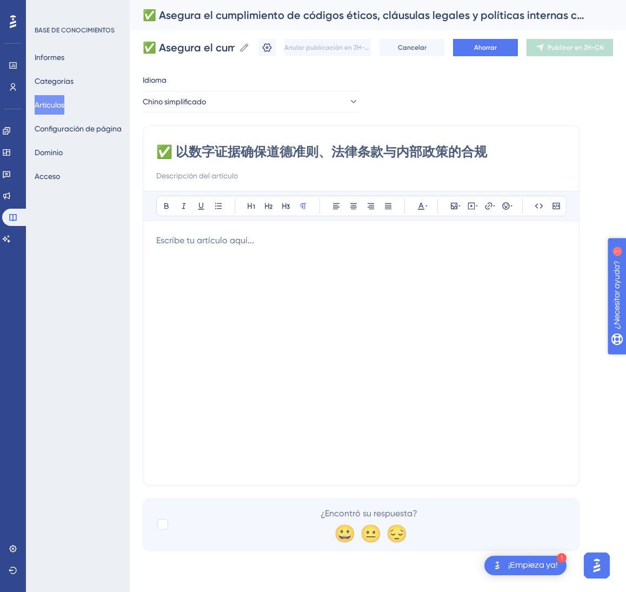
type input "✅ 以数字证据确保道德准则、法律条款与内部政策的合规"
click at [284, 345] on div at bounding box center [361, 353] width 410 height 238
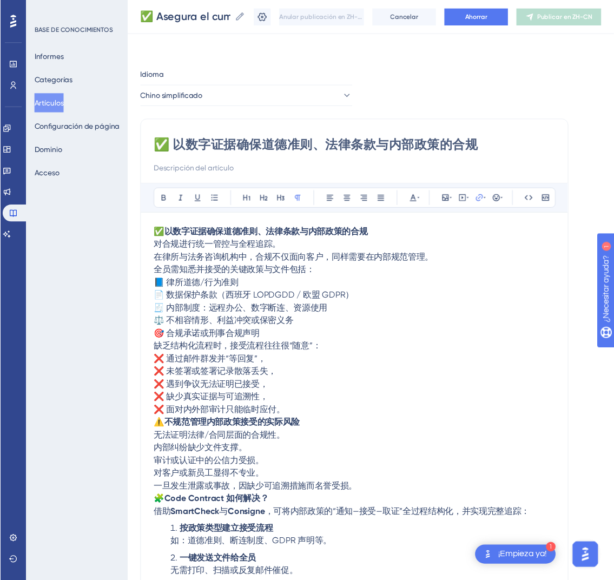
scroll to position [194, 0]
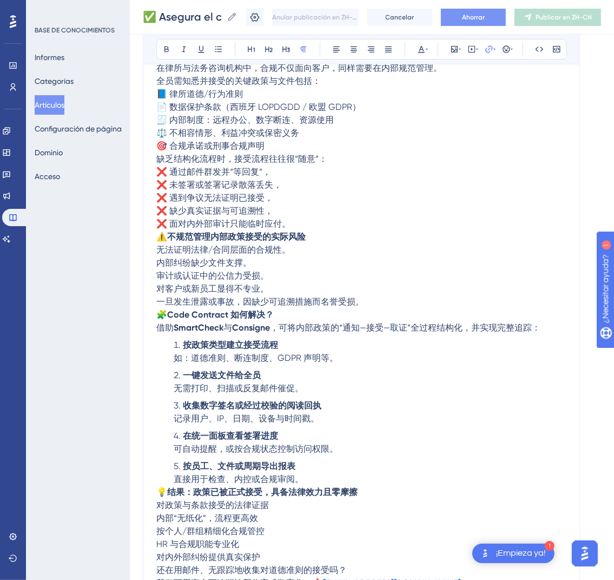
click at [479, 14] on font "Ahorrar" at bounding box center [473, 18] width 23 height 8
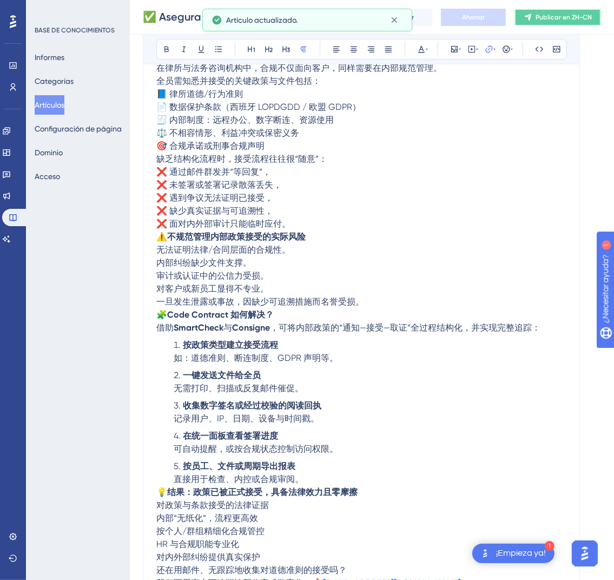
click at [592, 17] on font "Publicar en ZH-CN" at bounding box center [563, 18] width 56 height 8
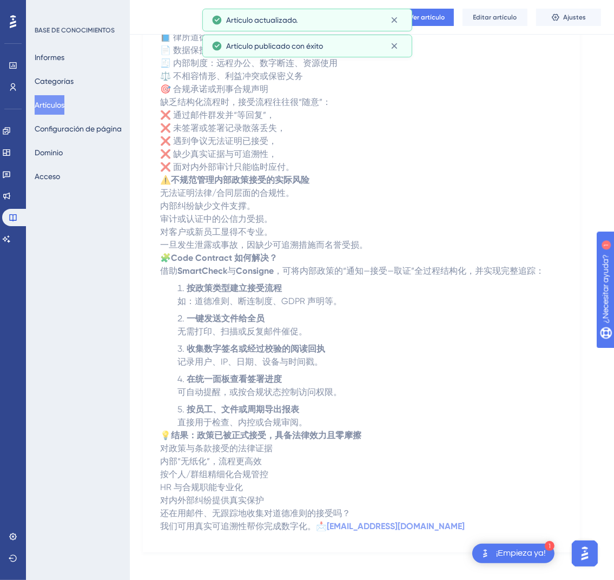
click at [54, 114] on button "Artículos" at bounding box center [50, 104] width 30 height 19
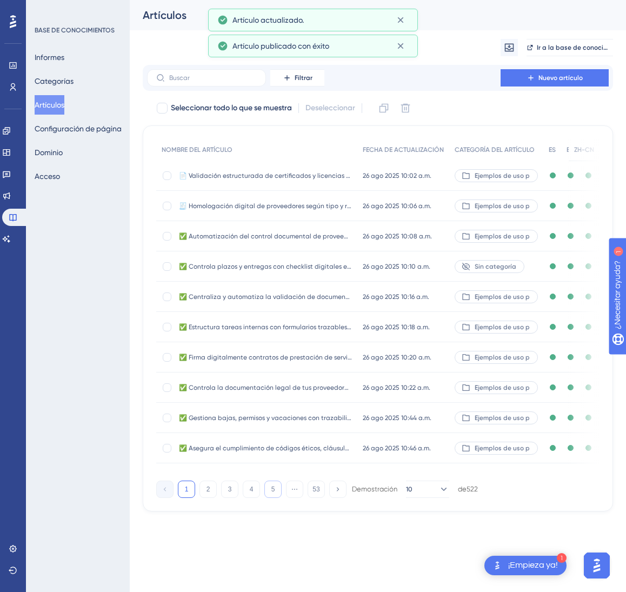
click at [279, 498] on button "5" at bounding box center [272, 489] width 17 height 17
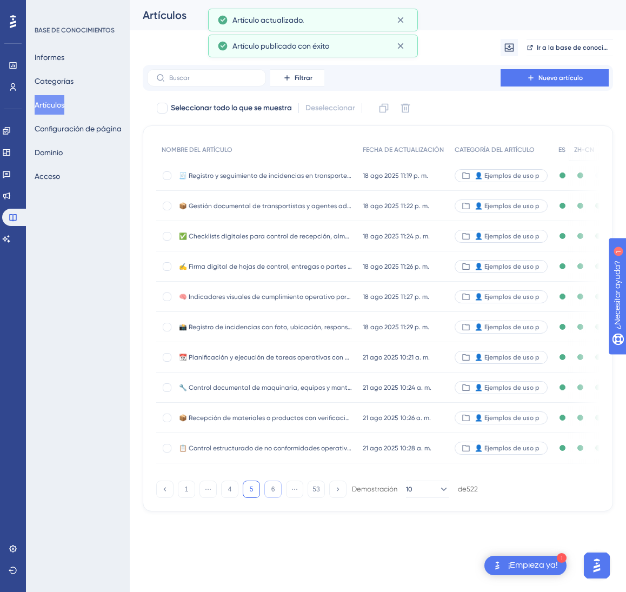
click at [279, 498] on button "6" at bounding box center [272, 489] width 17 height 17
click at [279, 498] on button "9" at bounding box center [272, 489] width 17 height 17
click at [279, 498] on button "10" at bounding box center [272, 489] width 17 height 17
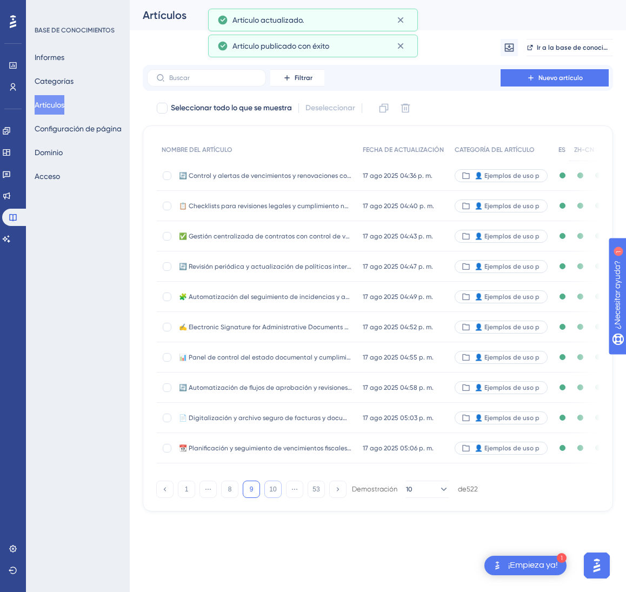
click at [279, 498] on button "10" at bounding box center [272, 489] width 17 height 17
click at [279, 498] on button "13" at bounding box center [272, 489] width 17 height 17
click at [279, 498] on button "15" at bounding box center [272, 489] width 17 height 17
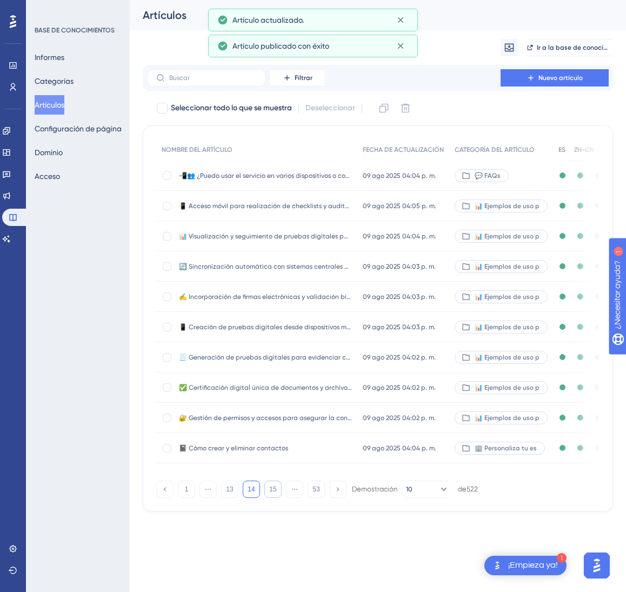
click at [279, 498] on button "15" at bounding box center [272, 489] width 17 height 17
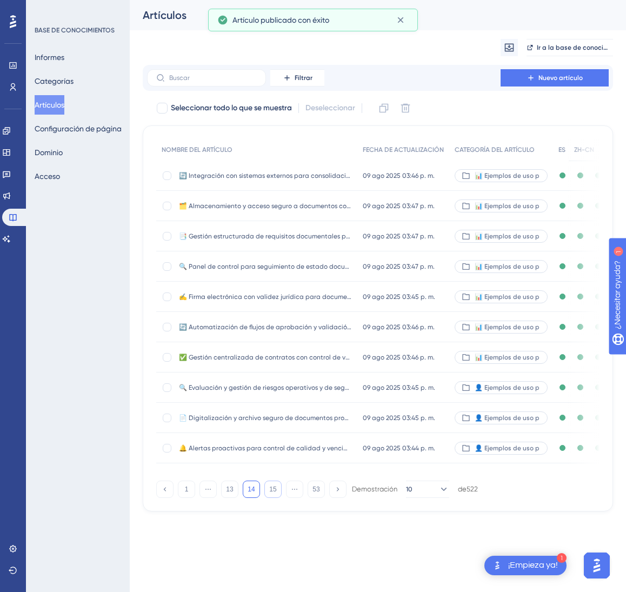
click at [279, 498] on button "15" at bounding box center [272, 489] width 17 height 17
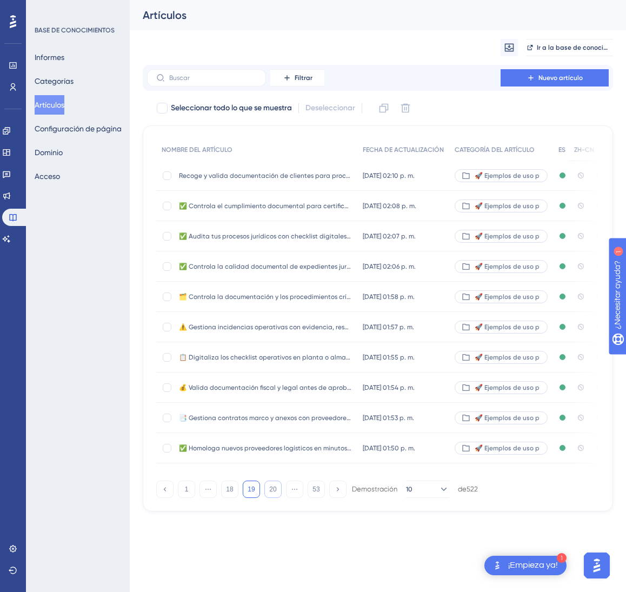
click at [279, 498] on button "20" at bounding box center [272, 489] width 17 height 17
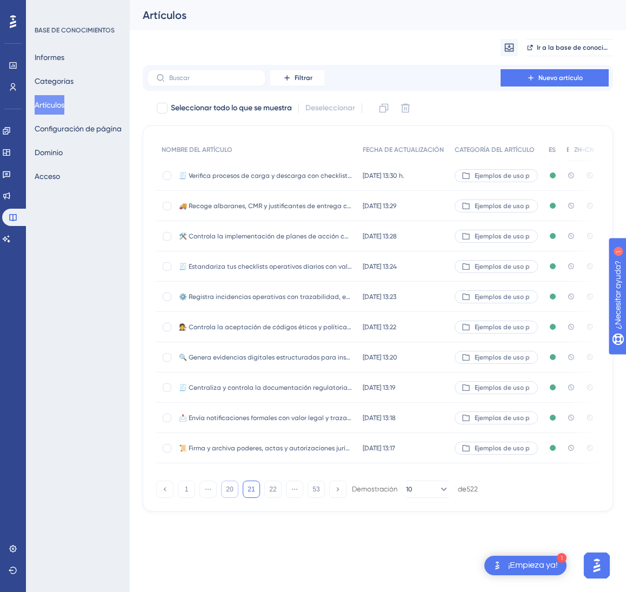
click at [228, 493] on font "20" at bounding box center [229, 490] width 7 height 8
click at [227, 493] on font "19" at bounding box center [229, 490] width 7 height 8
click at [229, 493] on font "18" at bounding box center [229, 490] width 7 height 8
click at [404, 303] on div "10 jul 2025 14:21 10 jul 2025 14:21" at bounding box center [404, 297] width 92 height 30
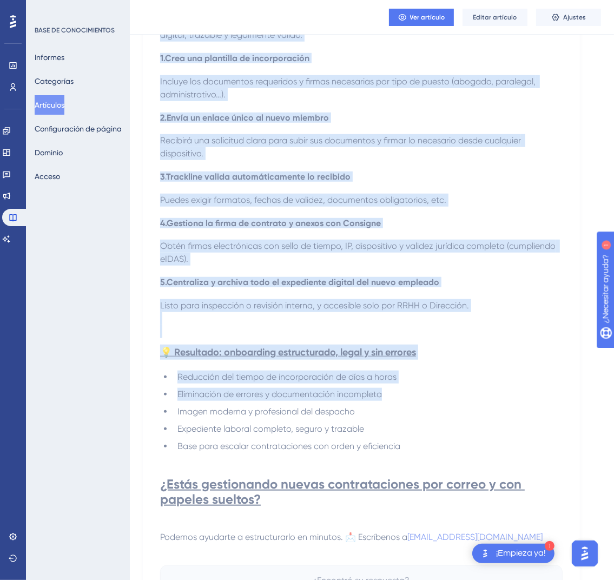
scroll to position [649, 0]
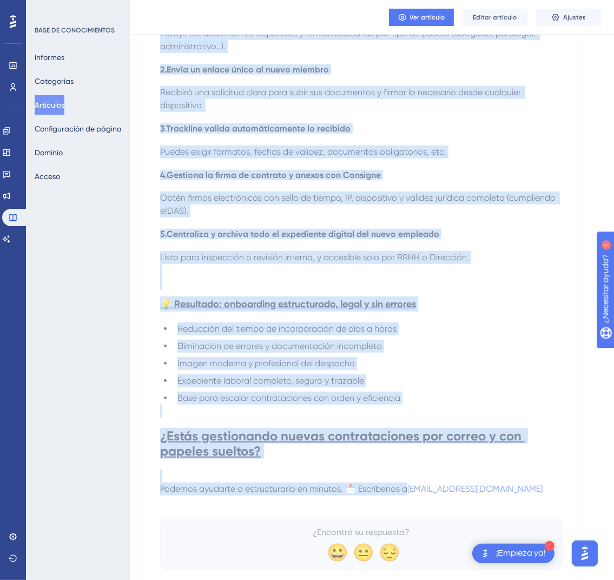
drag, startPoint x: 164, startPoint y: 150, endPoint x: 538, endPoint y: 488, distance: 503.5
click at [538, 488] on div "✅ Digitaliza la incorporación de nuevos abogados con firma y recogida documenta…" at bounding box center [361, 29] width 402 height 1080
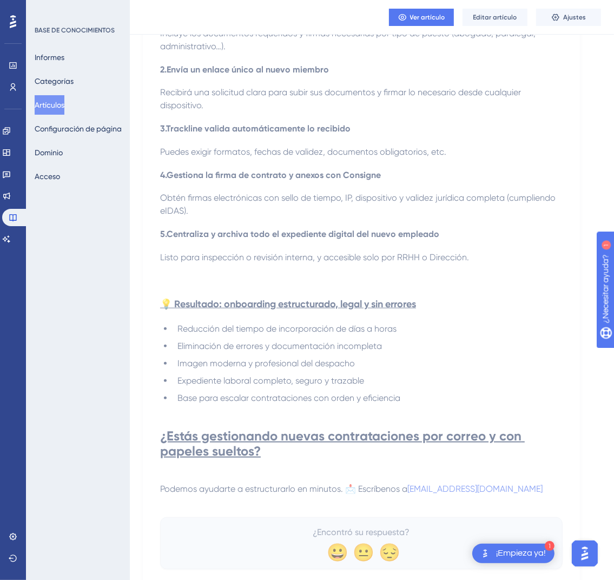
click at [534, 493] on p "Podemos ayudarte a estructurarlo en minutos. 📩 Escríbenos a onboarding@codecont…" at bounding box center [361, 488] width 402 height 13
drag, startPoint x: 534, startPoint y: 493, endPoint x: 491, endPoint y: 487, distance: 44.2
click at [491, 487] on p "Podemos ayudarte a estructurarlo en minutos. 📩 Escríbenos a onboarding@codecont…" at bounding box center [361, 488] width 402 height 13
click at [559, 493] on p "Podemos ayudarte a estructurarlo en minutos. 📩 Escríbenos a onboarding@codecont…" at bounding box center [361, 488] width 402 height 13
drag, startPoint x: 533, startPoint y: 496, endPoint x: 538, endPoint y: 493, distance: 5.6
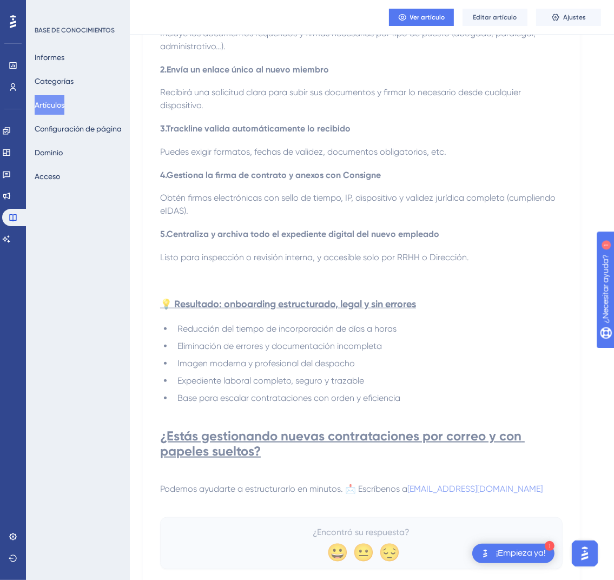
click at [538, 493] on p "Podemos ayudarte a estructurarlo en minutos. 📩 Escríbenos a onboarding@codecont…" at bounding box center [361, 488] width 402 height 13
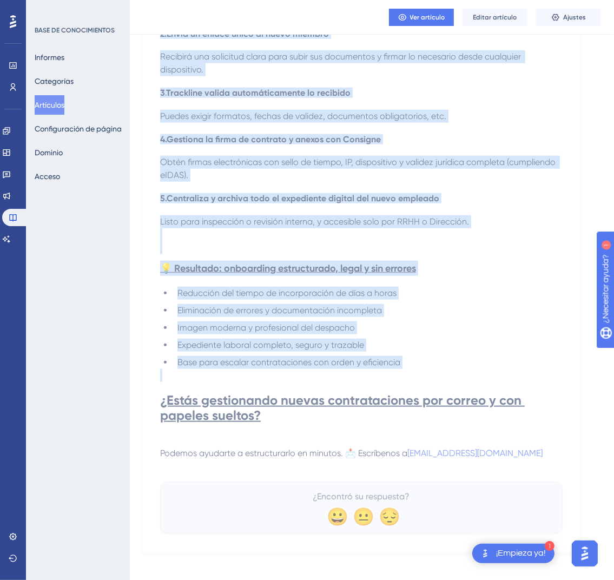
scroll to position [695, 0]
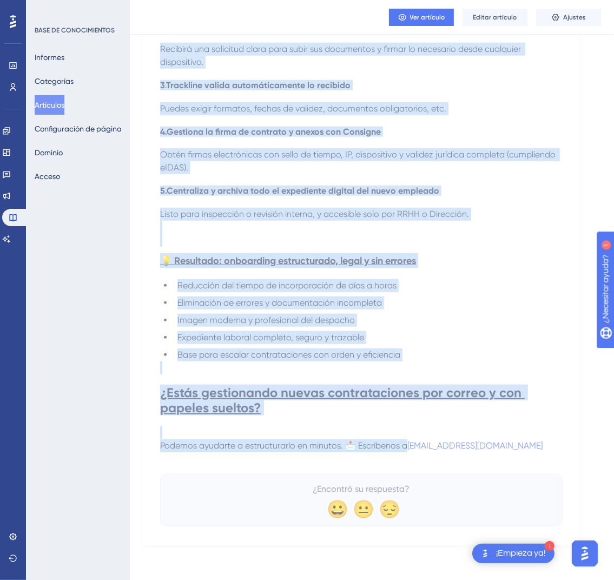
drag, startPoint x: 166, startPoint y: 147, endPoint x: 547, endPoint y: 445, distance: 483.5
copy div "✅ Digitaliza la incorporación de nuevos abogados con firma y recogida documenta…"
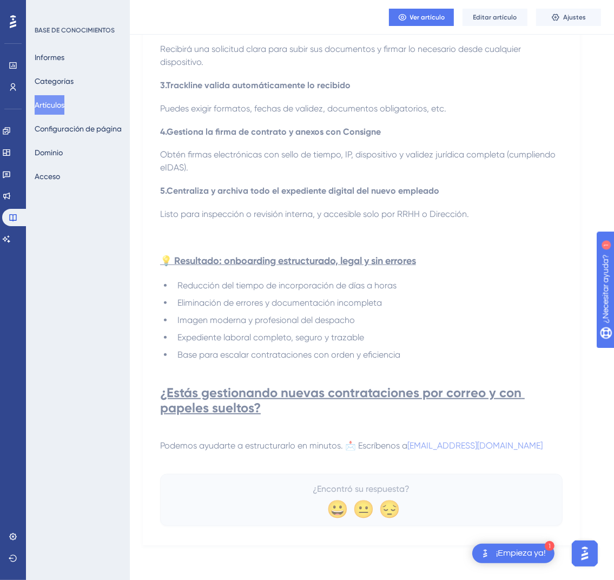
click at [538, 446] on p "Podemos ayudarte a estructurarlo en minutos. 📩 Escríbenos a onboarding@codecont…" at bounding box center [361, 445] width 402 height 13
drag, startPoint x: 537, startPoint y: 446, endPoint x: 528, endPoint y: 452, distance: 10.8
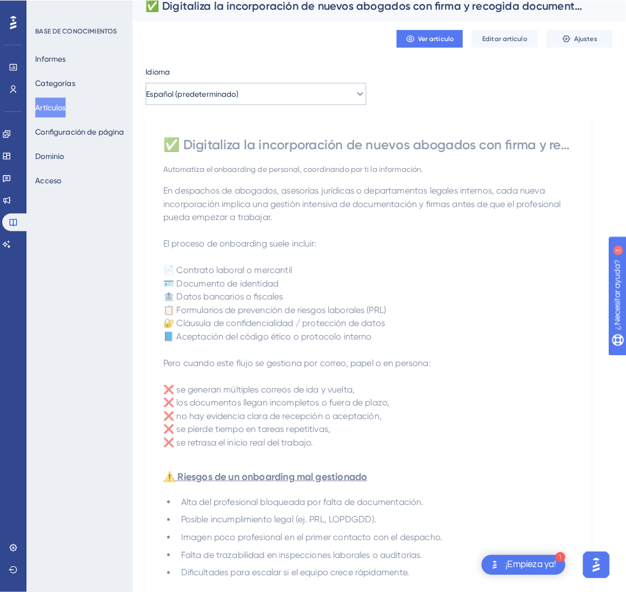
scroll to position [0, 0]
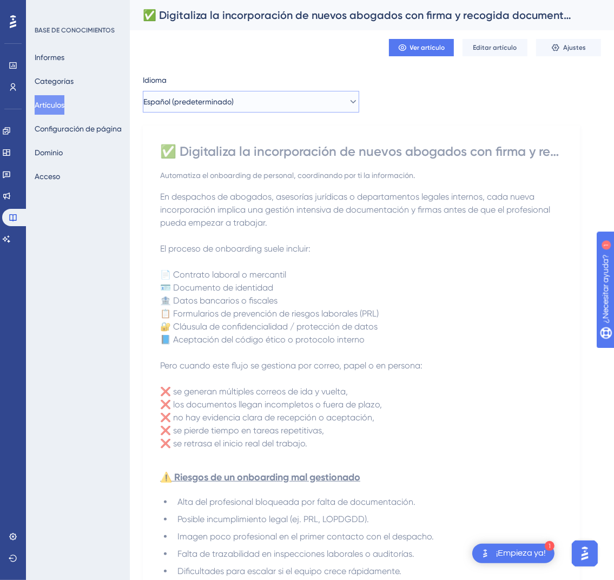
click at [314, 94] on button "Español (predeterminado)" at bounding box center [251, 102] width 216 height 22
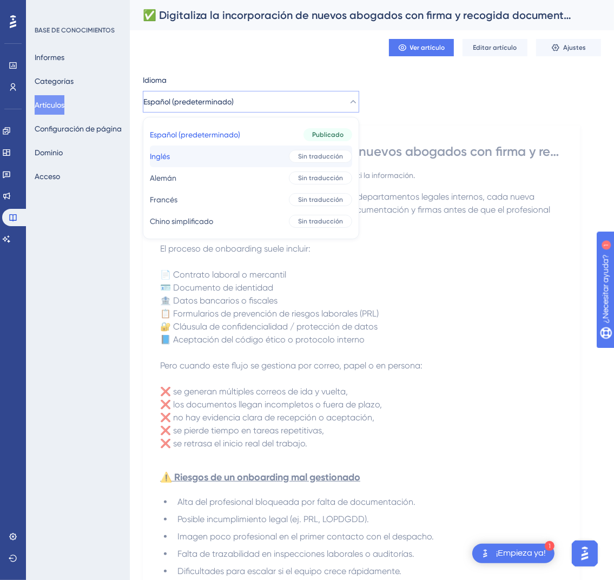
click at [293, 150] on div "Sin traducción" at bounding box center [320, 156] width 63 height 13
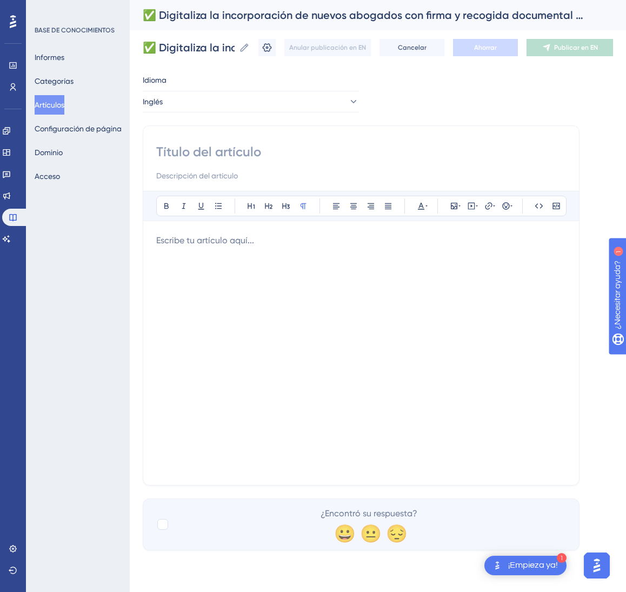
click at [390, 147] on input at bounding box center [361, 151] width 410 height 17
paste input "✅ Digitize the Onboarding of New Lawyers with Automated Signing and Document Co…"
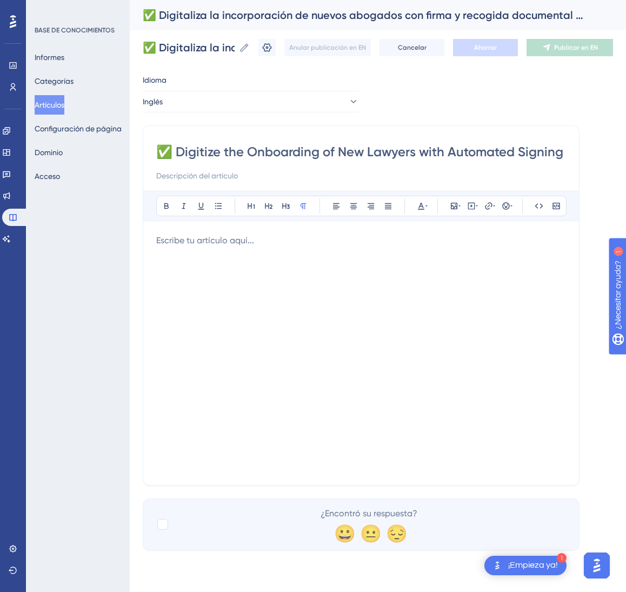
scroll to position [0, 156]
type input "✅ Digitize the Onboarding of New Lawyers with Automated Signing and Document Co…"
click at [375, 286] on div at bounding box center [361, 353] width 410 height 238
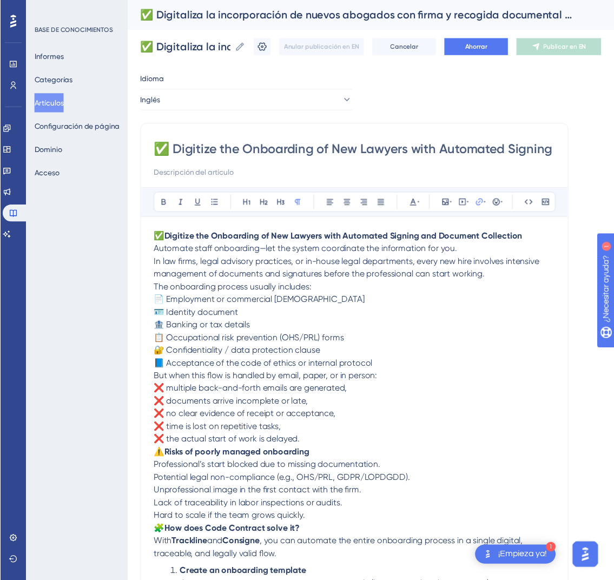
scroll to position [233, 0]
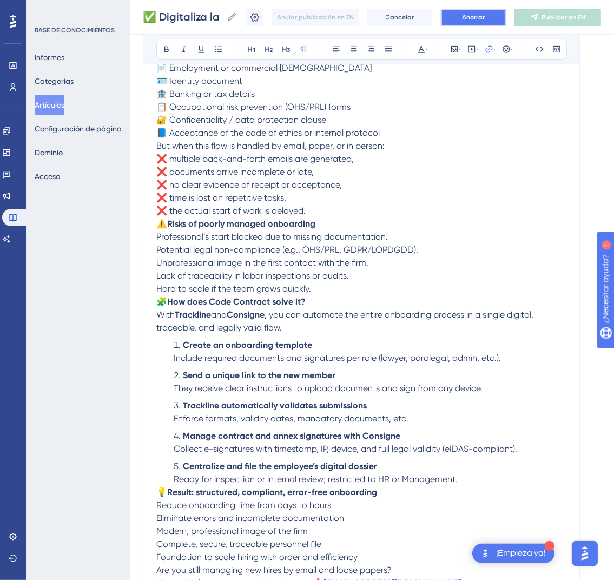
click at [469, 24] on button "Ahorrar" at bounding box center [473, 17] width 65 height 17
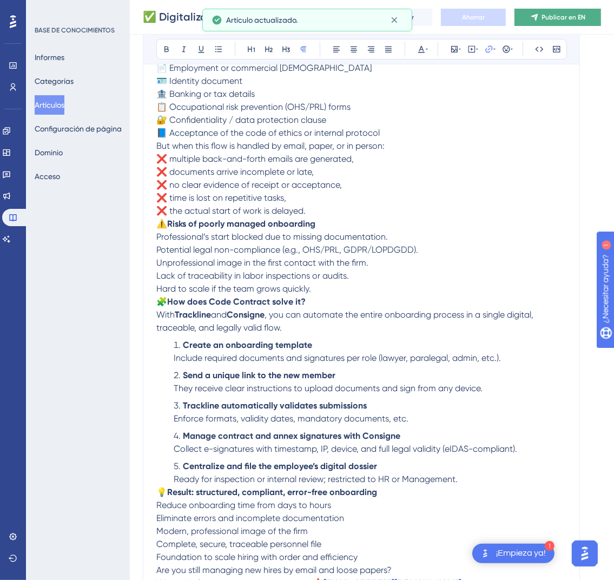
click at [561, 22] on button "Publicar en EN" at bounding box center [557, 17] width 87 height 17
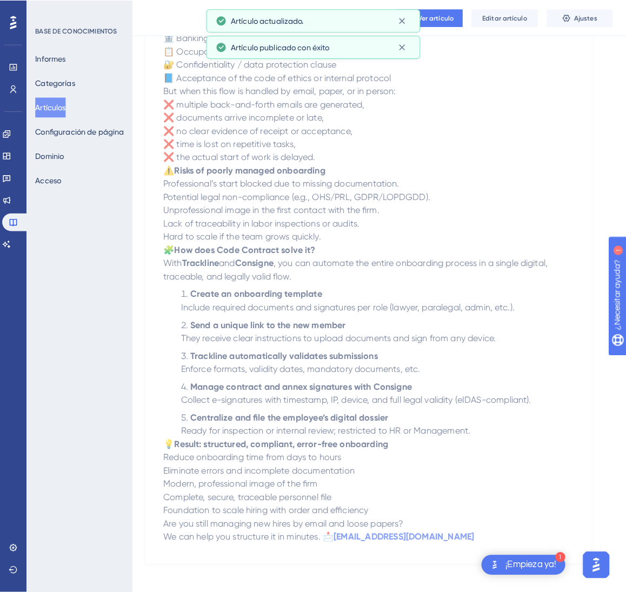
scroll to position [0, 0]
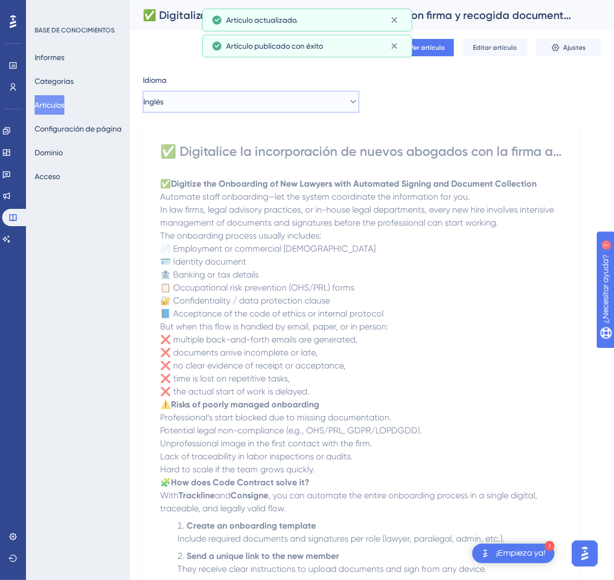
click at [315, 101] on button "Inglés" at bounding box center [251, 102] width 216 height 22
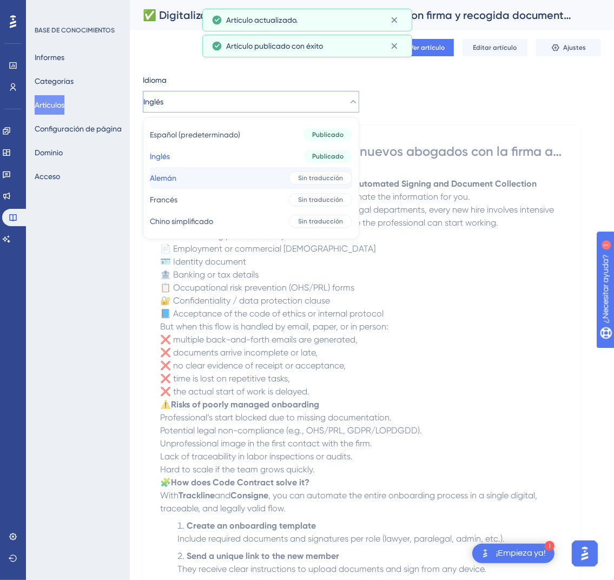
click at [290, 182] on div "Sin traducción" at bounding box center [320, 177] width 63 height 13
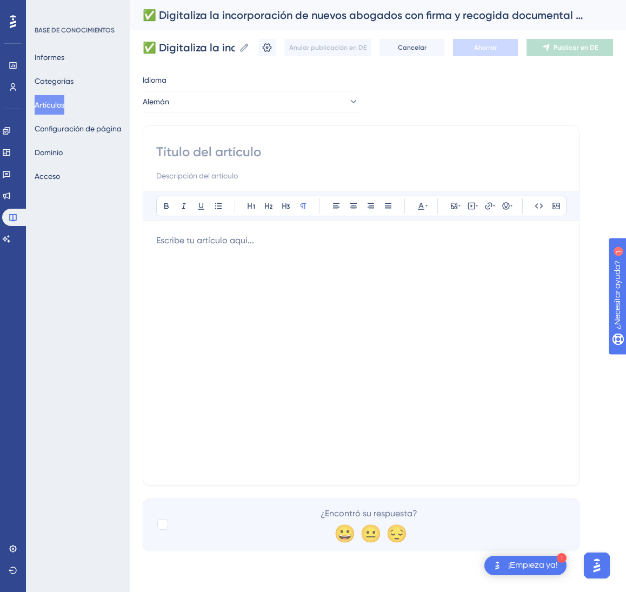
click at [281, 149] on input at bounding box center [361, 151] width 410 height 17
paste input "✅ Onboarding neuer Jurist:innen digitalisieren – mit automatisierter Signatur u…"
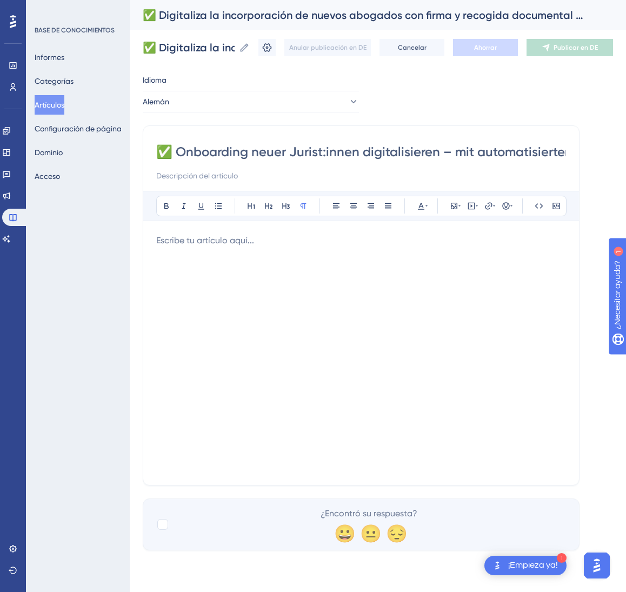
scroll to position [0, 223]
type input "✅ Onboarding neuer Jurist:innen digitalisieren – mit automatisierter Signatur u…"
click at [538, 309] on div at bounding box center [361, 353] width 410 height 238
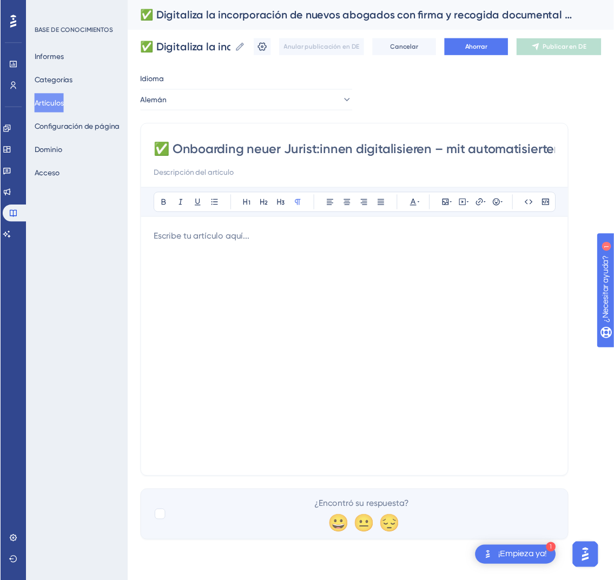
scroll to position [246, 0]
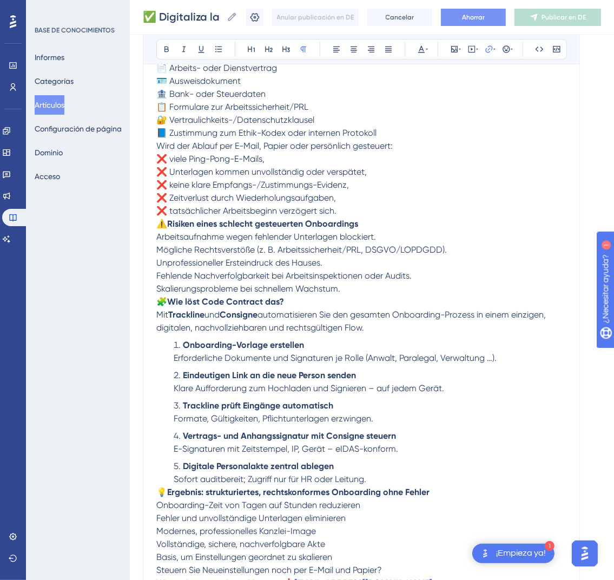
click at [481, 21] on span "Ahorrar" at bounding box center [473, 17] width 23 height 9
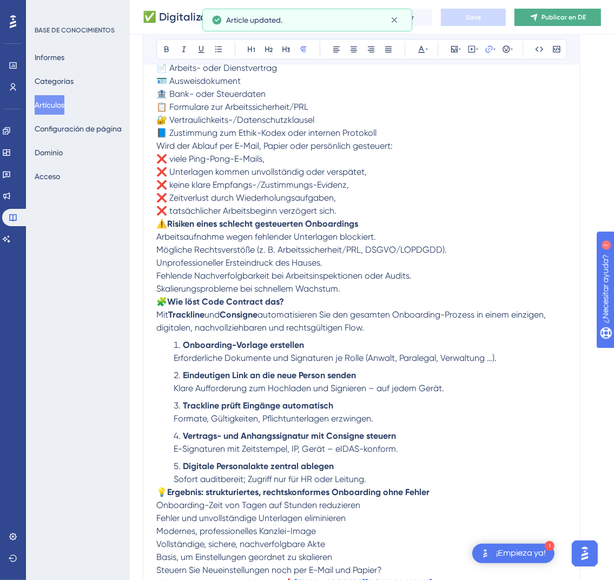
click at [567, 14] on font "Publicar en DE" at bounding box center [563, 18] width 44 height 8
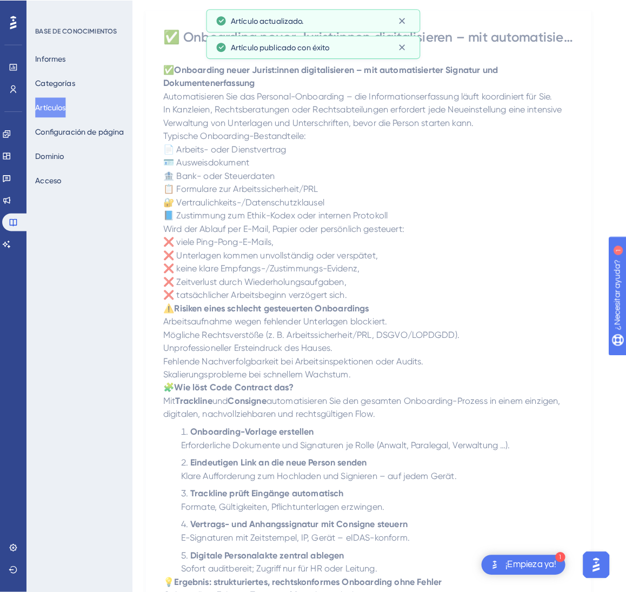
scroll to position [0, 0]
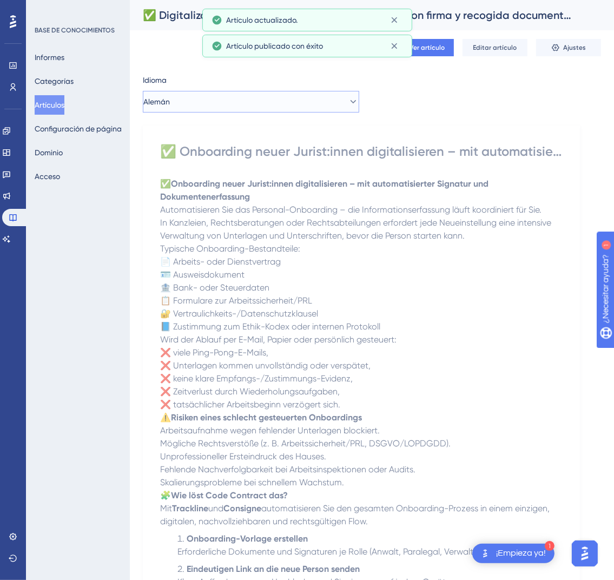
click at [316, 104] on button "Alemán" at bounding box center [251, 102] width 216 height 22
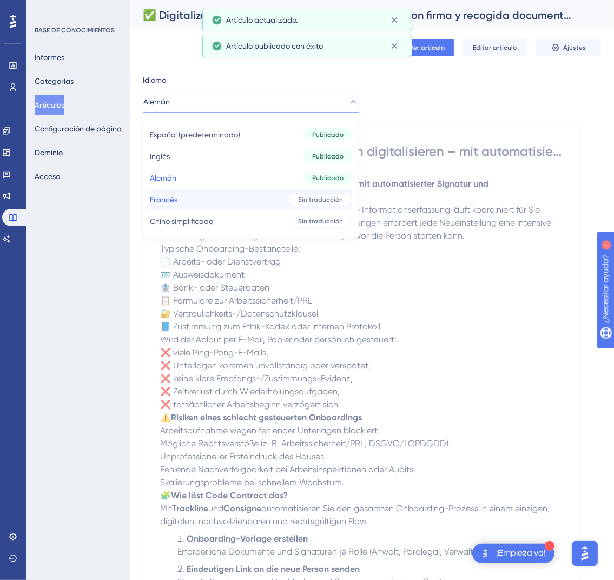
click at [309, 196] on font "Sin traducción" at bounding box center [320, 200] width 45 height 8
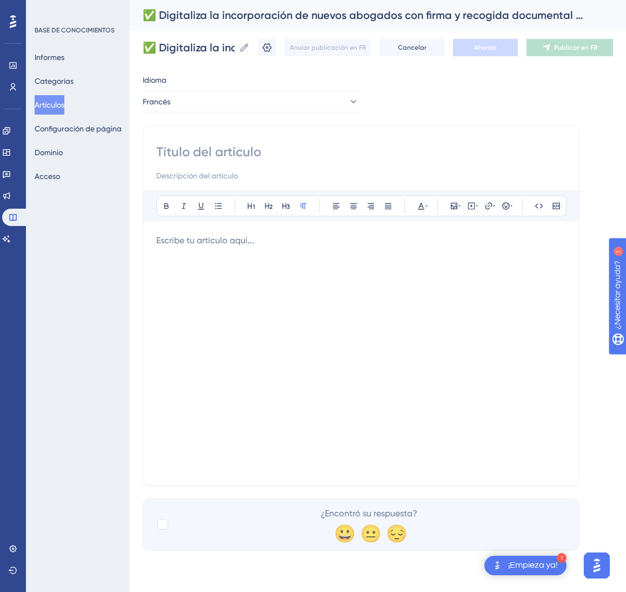
click at [391, 164] on div at bounding box center [361, 162] width 410 height 39
click at [254, 150] on input at bounding box center [361, 151] width 410 height 17
paste input "✅ Numérisez l’intégration de nouveaux avocats avec signature et collecte docume…"
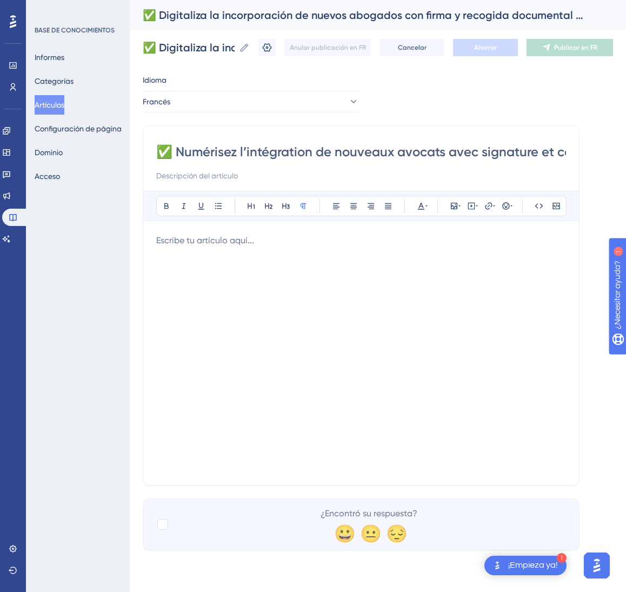
scroll to position [0, 212]
type input "✅ Numérisez l’intégration de nouveaux avocats avec signature et collecte docume…"
click at [453, 336] on div at bounding box center [361, 353] width 410 height 238
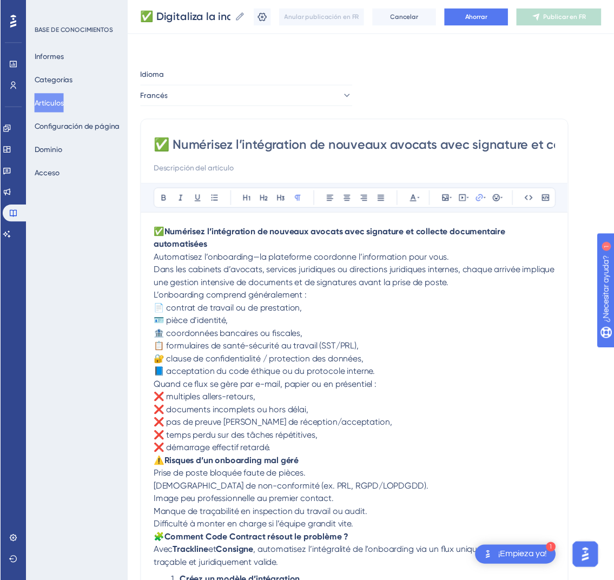
scroll to position [246, 0]
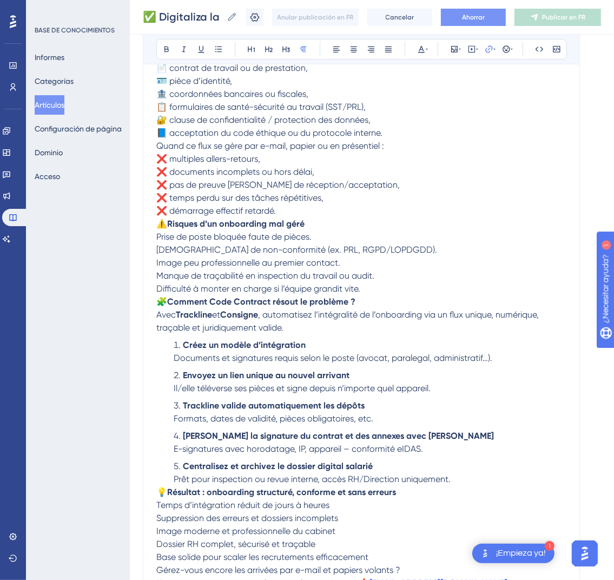
click at [504, 11] on button "Ahorrar" at bounding box center [473, 17] width 65 height 17
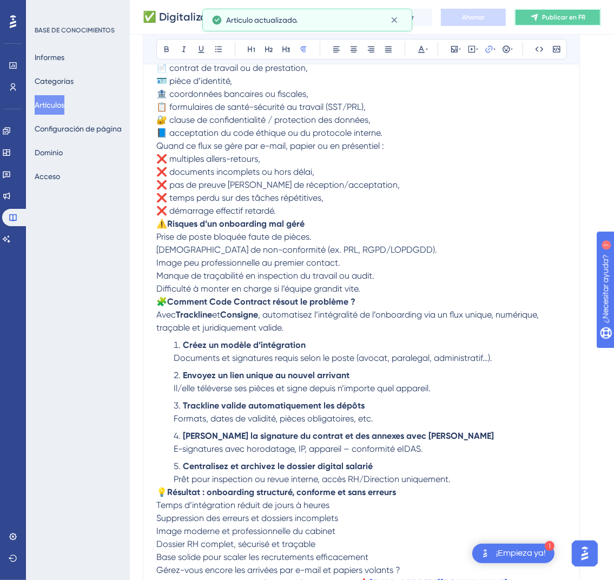
click at [570, 19] on font "Publicar en FR" at bounding box center [563, 18] width 43 height 8
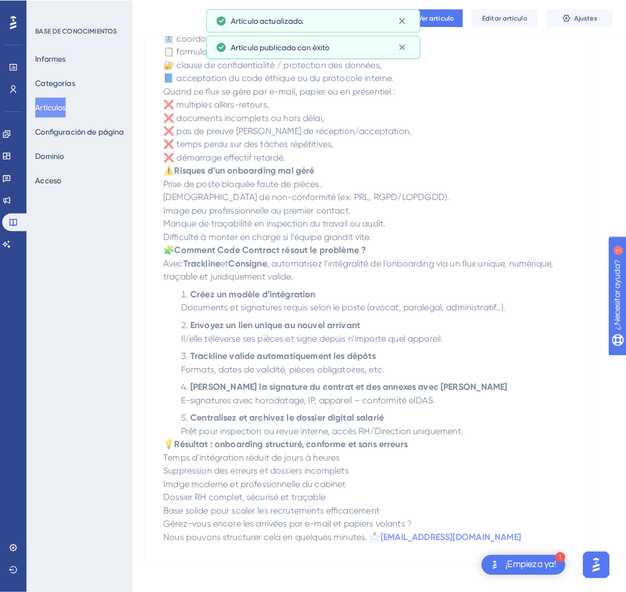
scroll to position [0, 0]
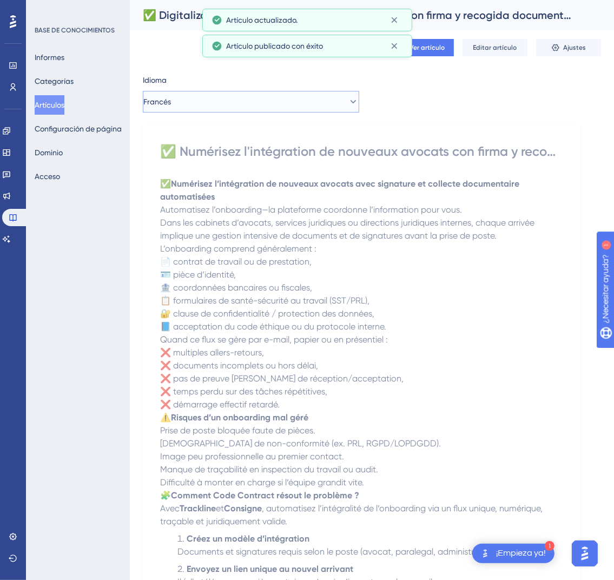
click at [308, 110] on button "Francés" at bounding box center [251, 102] width 216 height 22
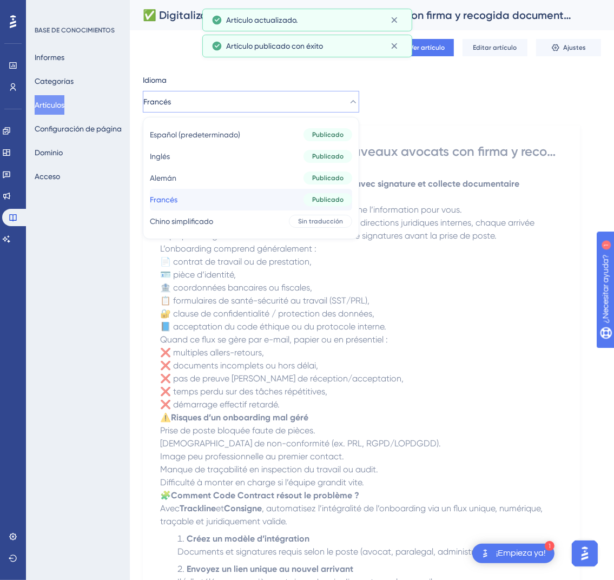
click at [293, 209] on button "Francés Francés Publicado" at bounding box center [251, 200] width 202 height 22
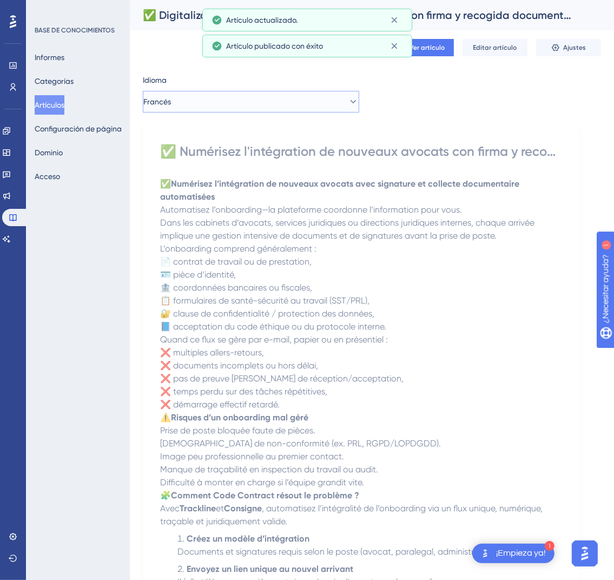
click at [314, 98] on button "Francés" at bounding box center [251, 102] width 216 height 22
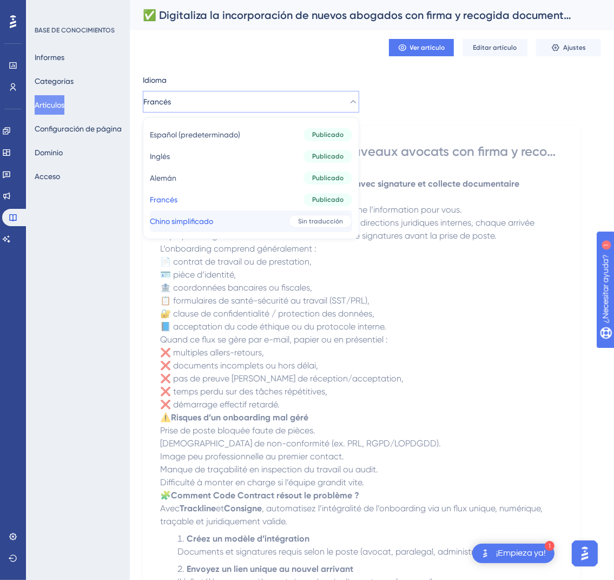
click at [324, 223] on font "Sin traducción" at bounding box center [320, 221] width 45 height 8
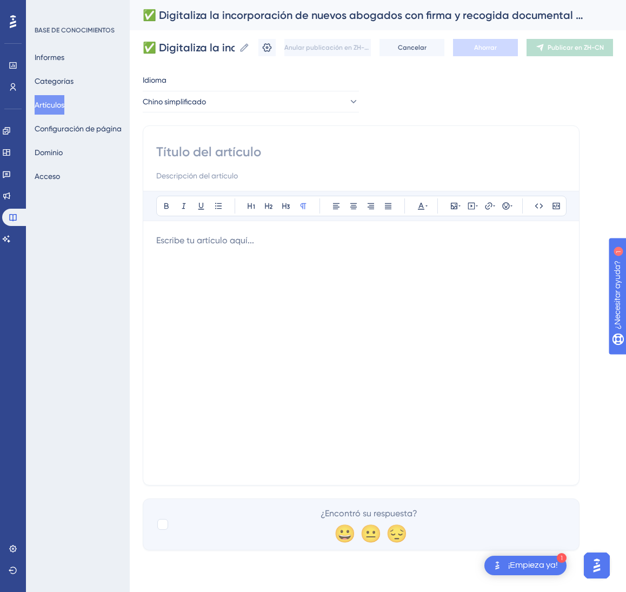
click at [359, 164] on div at bounding box center [361, 162] width 410 height 39
click at [299, 154] on input at bounding box center [361, 151] width 410 height 17
paste input "✅ 用自动签署与资料收集，数字化律师入职流程"
type input "✅ 用自动签署与资料收集，数字化律师入职流程"
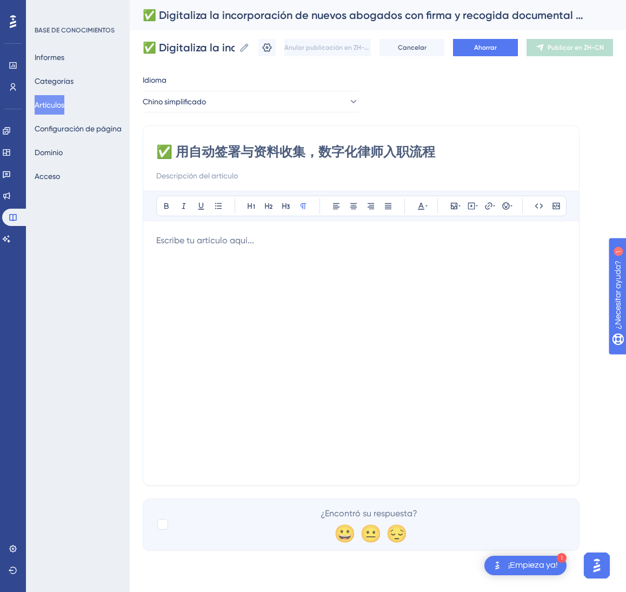
click at [447, 440] on div at bounding box center [361, 353] width 410 height 238
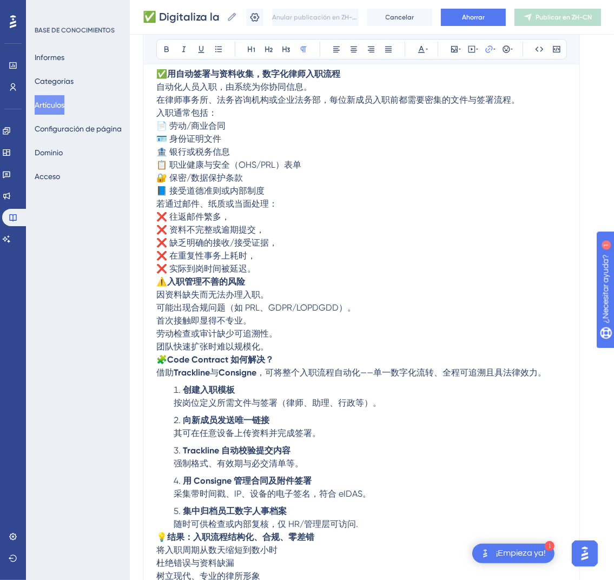
scroll to position [203, 0]
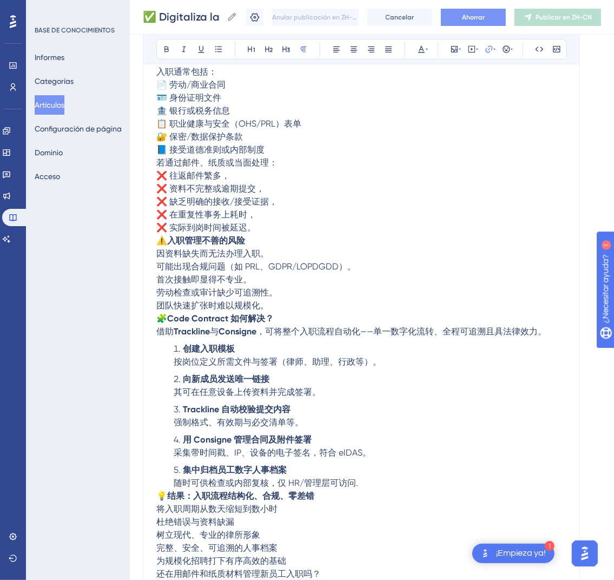
click at [506, 19] on button "Ahorrar" at bounding box center [473, 17] width 65 height 17
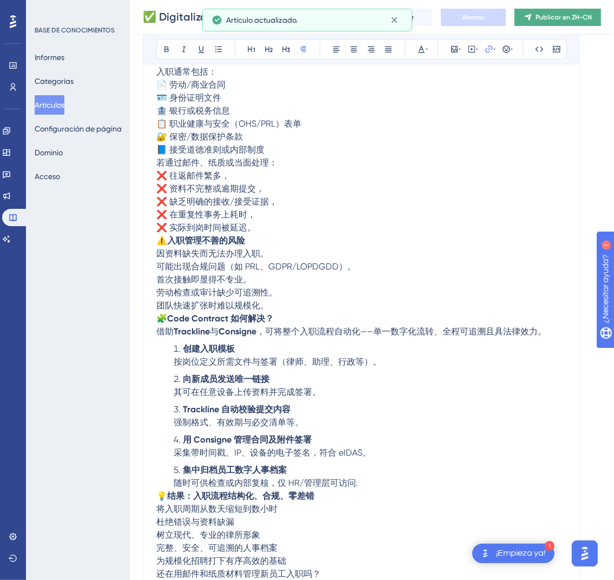
click at [563, 14] on font "Publicar en ZH-CN" at bounding box center [563, 18] width 56 height 8
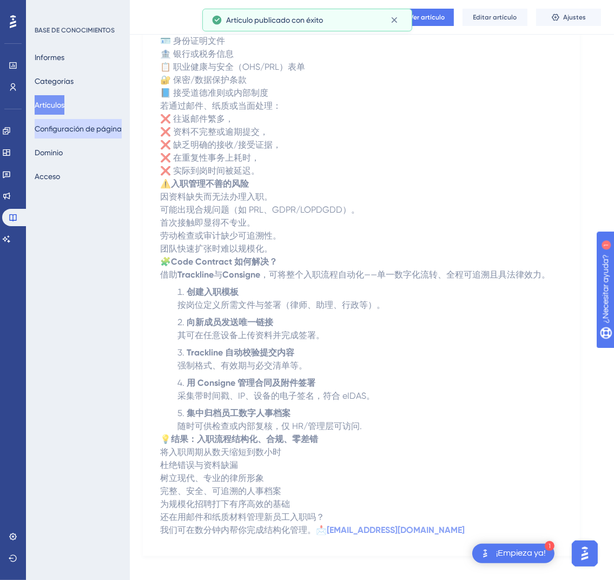
click at [64, 108] on font "Artículos" at bounding box center [50, 105] width 30 height 9
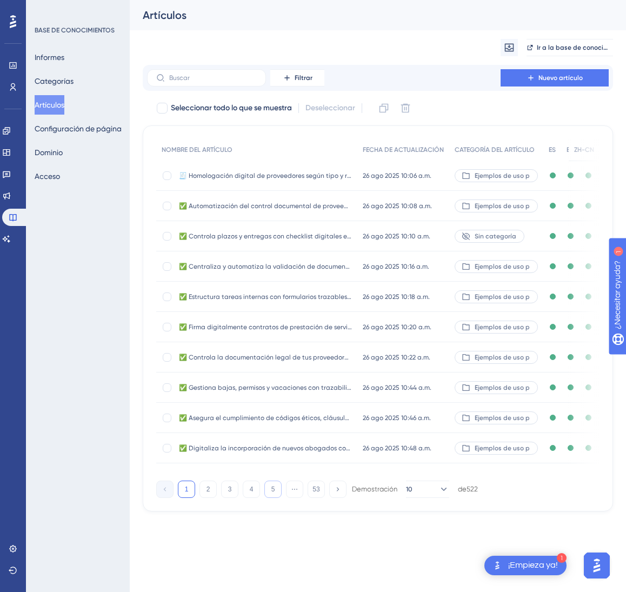
click at [280, 498] on button "5" at bounding box center [272, 489] width 17 height 17
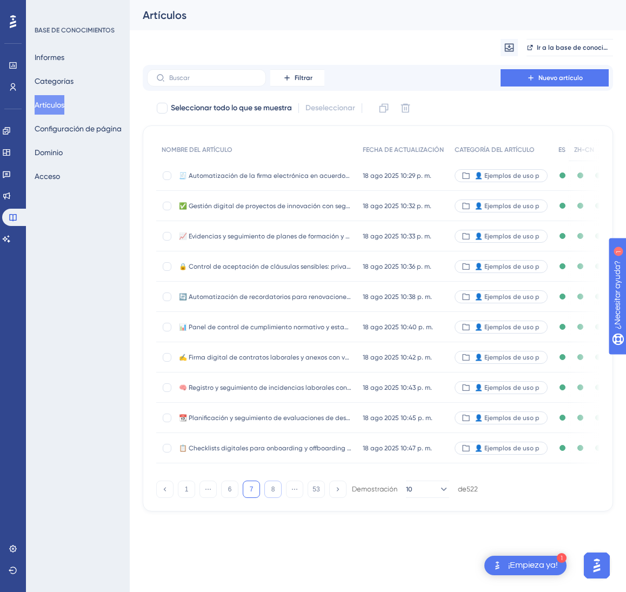
click at [280, 498] on button "8" at bounding box center [272, 489] width 17 height 17
click at [280, 498] on button "9" at bounding box center [272, 489] width 17 height 17
click at [280, 498] on button "11" at bounding box center [272, 489] width 17 height 17
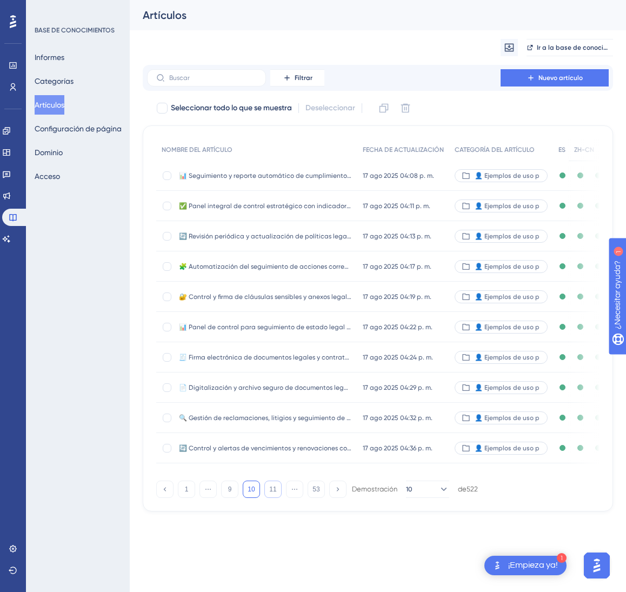
click at [280, 498] on button "11" at bounding box center [272, 489] width 17 height 17
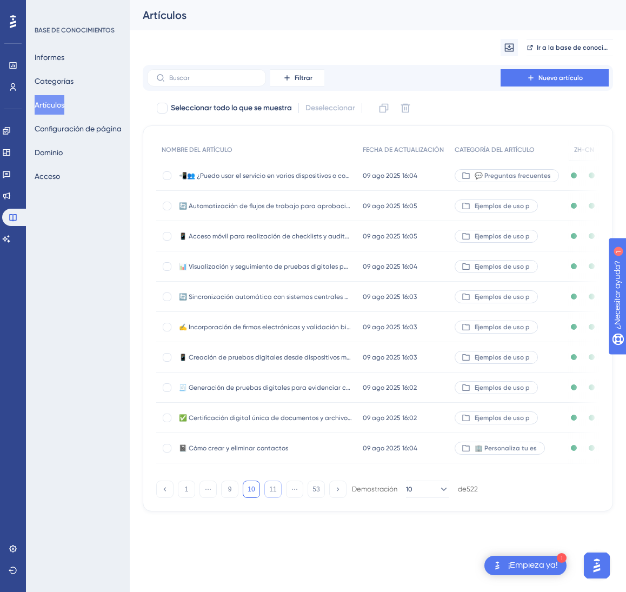
click at [276, 493] on font "11" at bounding box center [272, 490] width 7 height 8
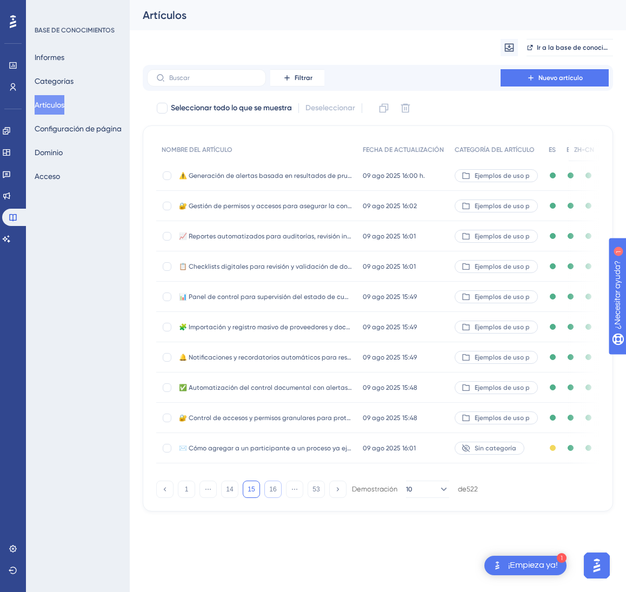
click at [274, 493] on font "16" at bounding box center [272, 490] width 7 height 8
click at [274, 493] on font "17" at bounding box center [272, 490] width 7 height 8
click at [274, 493] on font "18" at bounding box center [272, 490] width 7 height 8
click at [376, 326] on font "10 jul 2025 14:18" at bounding box center [380, 327] width 34 height 8
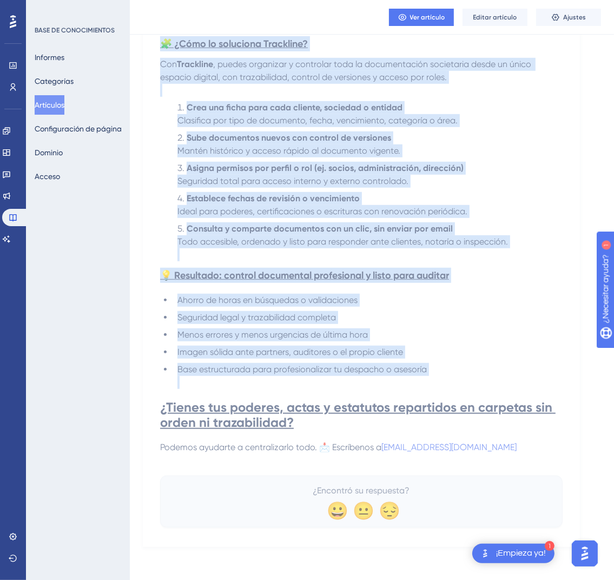
scroll to position [492, 0]
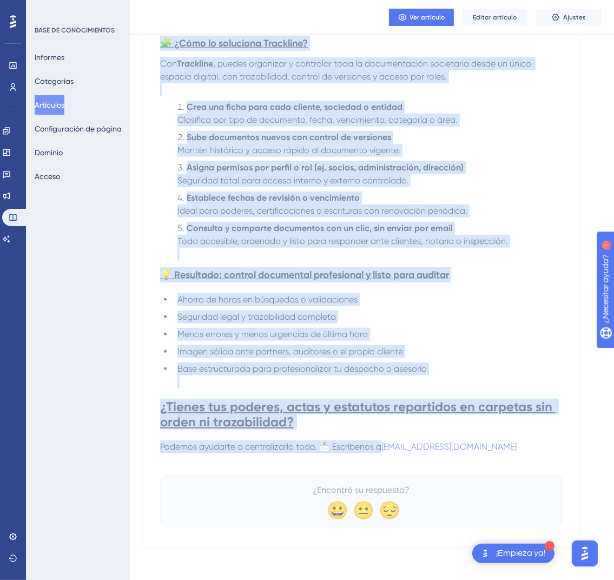
drag, startPoint x: 164, startPoint y: 148, endPoint x: 511, endPoint y: 441, distance: 454.4
click at [511, 441] on div "✅ Organiza y centraliza la documentación social de forma segura y accesible. Po…" at bounding box center [361, 86] width 402 height 881
copy div "✅ Organiza y centraliza la documentación social de forma segura y accesible. Po…"
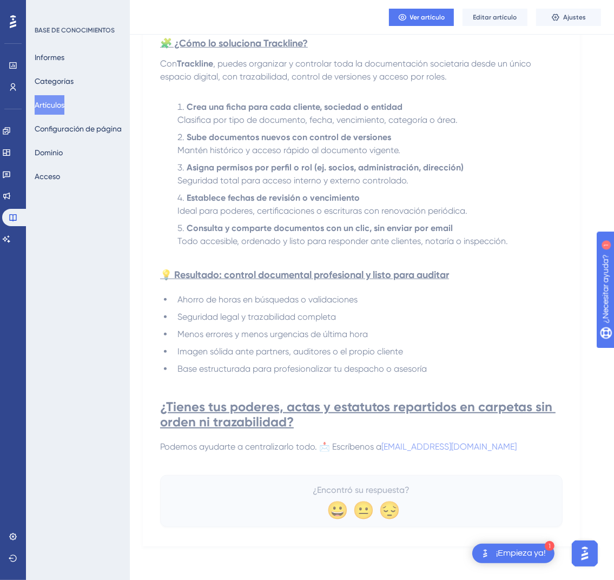
click at [560, 445] on p "Podemos ayudarte a centralizarlo todo. 📩 Escríbenos a onboarding@codecontract.io" at bounding box center [361, 446] width 402 height 13
drag, startPoint x: 539, startPoint y: 445, endPoint x: 511, endPoint y: 451, distance: 29.2
click at [511, 451] on p "Podemos ayudarte a centralizarlo todo. 📩 Escríbenos a onboarding@codecontract.io" at bounding box center [361, 446] width 402 height 13
drag, startPoint x: 511, startPoint y: 446, endPoint x: 504, endPoint y: 451, distance: 8.6
click at [504, 451] on p "Podemos ayudarte a centralizarlo todo. 📩 Escríbenos a onboarding@codecontract.io" at bounding box center [361, 446] width 402 height 13
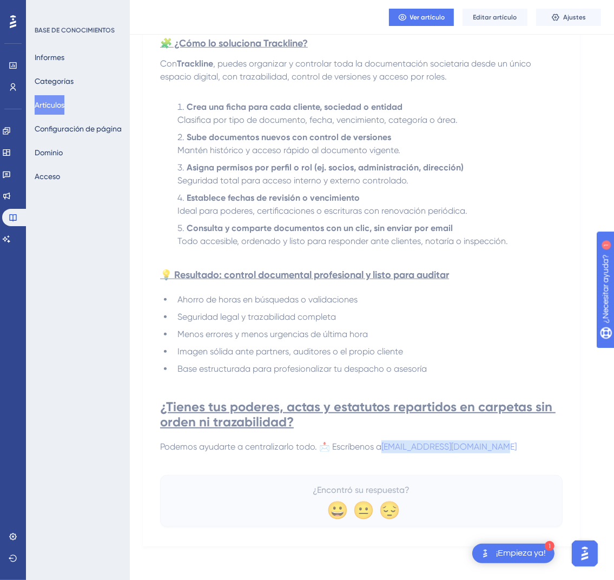
click at [505, 451] on p "Podemos ayudarte a centralizarlo todo. 📩 Escríbenos a onboarding@codecontract.io" at bounding box center [361, 446] width 402 height 13
drag, startPoint x: 524, startPoint y: 442, endPoint x: 506, endPoint y: 452, distance: 20.8
click at [506, 452] on div "En cualquier despacho o asesoría jurídica, especialmente los que gestionan soci…" at bounding box center [361, 80] width 402 height 772
drag, startPoint x: 375, startPoint y: 445, endPoint x: 521, endPoint y: 448, distance: 145.5
click at [521, 448] on p "Podemos ayudarte a centralizarlo todo. 📩 Escríbenos a onboarding@codecontract.io" at bounding box center [361, 446] width 402 height 13
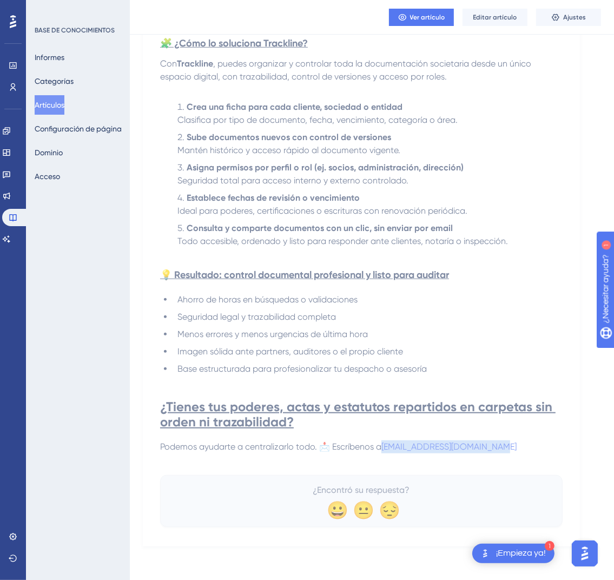
drag, startPoint x: 510, startPoint y: 445, endPoint x: 509, endPoint y: 452, distance: 6.6
click at [509, 452] on div "En cualquier despacho o asesoría jurídica, especialmente los que gestionan soci…" at bounding box center [361, 80] width 402 height 772
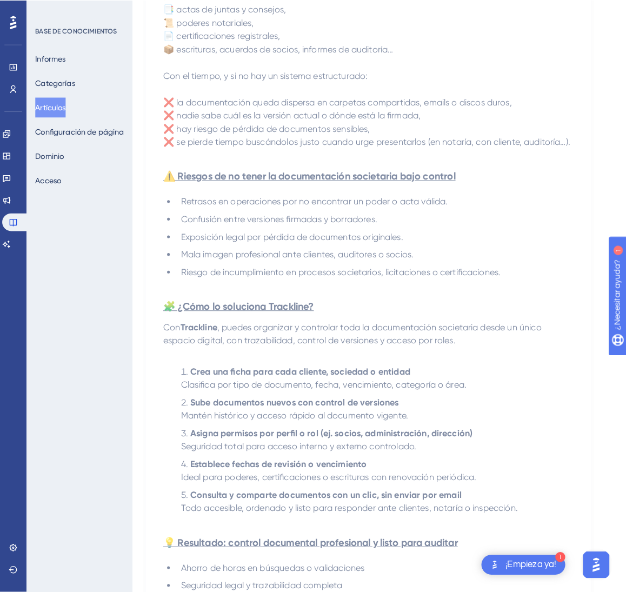
scroll to position [0, 0]
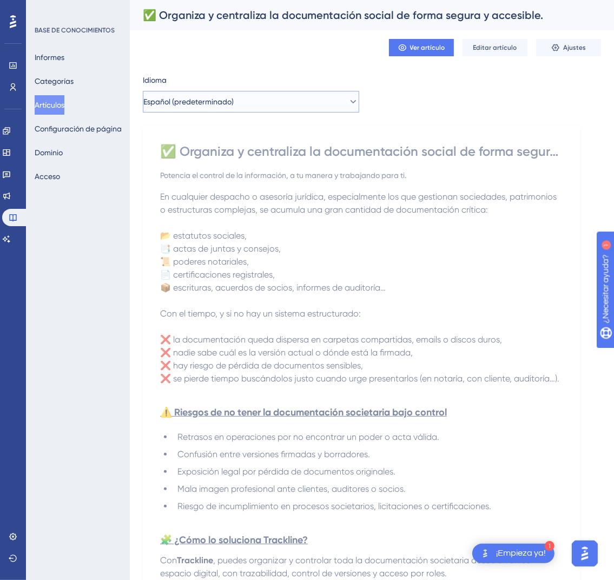
click at [277, 96] on button "Español (predeterminado)" at bounding box center [251, 102] width 216 height 22
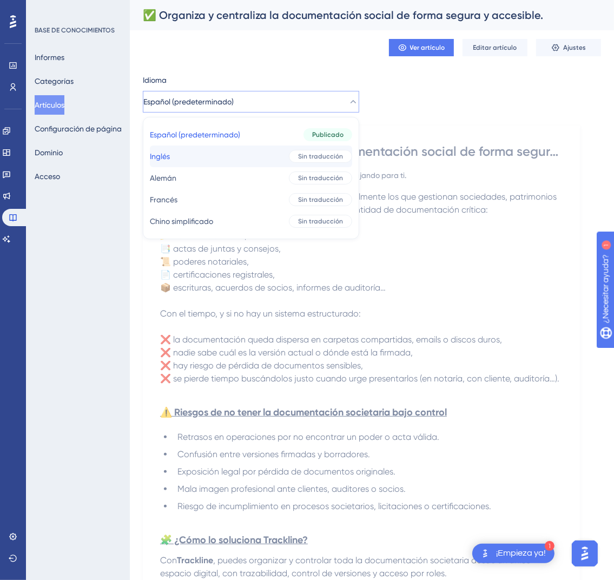
click at [273, 160] on button "Inglés Inglés Sin traducción" at bounding box center [251, 156] width 202 height 22
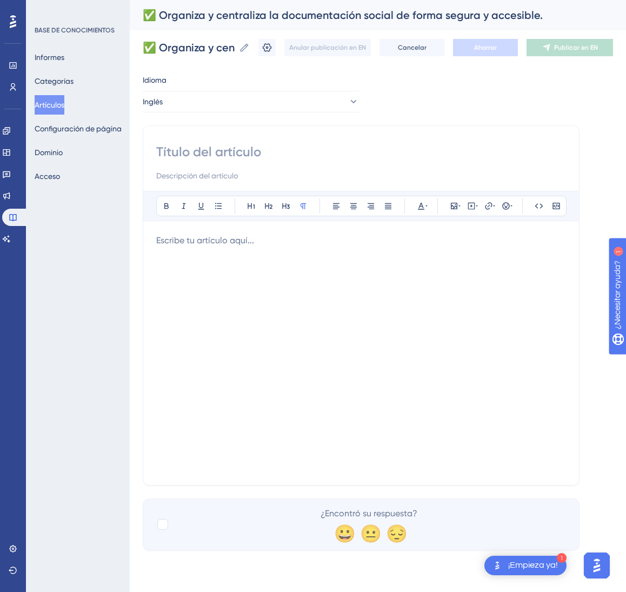
click at [262, 143] on div "Atrevido Itálico Subrayar Viñeta Título 1 Título 2 Título 3 Normal Alinear a la…" at bounding box center [361, 305] width 437 height 360
click at [262, 147] on input at bounding box center [361, 151] width 410 height 17
click at [252, 155] on input at bounding box center [361, 151] width 410 height 17
click at [202, 159] on input at bounding box center [361, 151] width 410 height 17
click at [196, 149] on input at bounding box center [361, 151] width 410 height 17
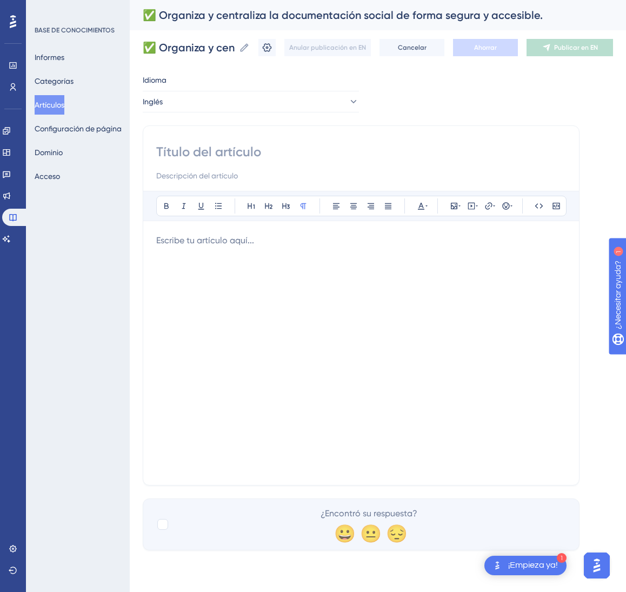
paste input "✅ Organize and Centralize Corporate Records Securely and Accessibly"
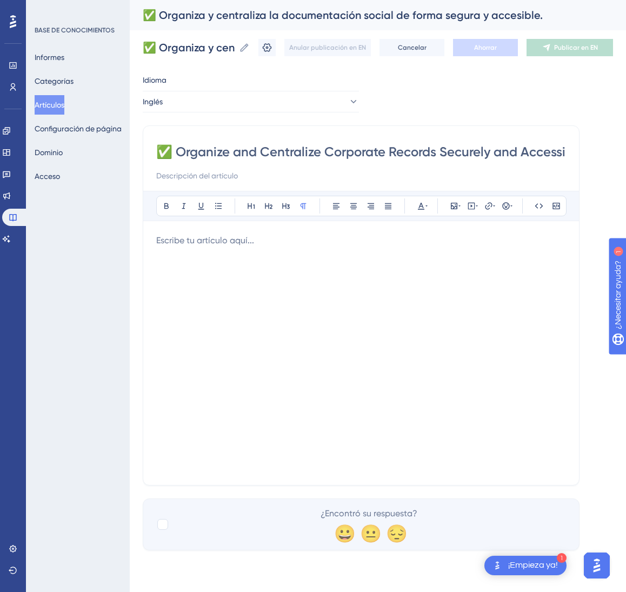
scroll to position [0, 21]
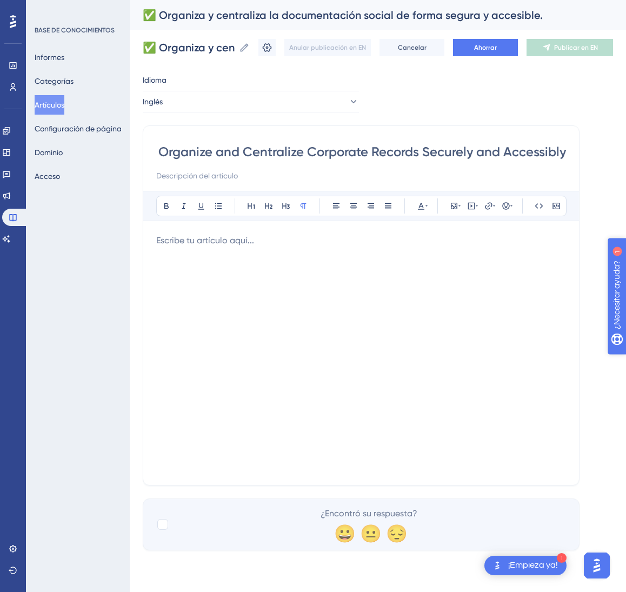
type input "✅ Organize and Centralize Corporate Records Securely and Accessibly"
click at [338, 267] on div at bounding box center [361, 353] width 410 height 238
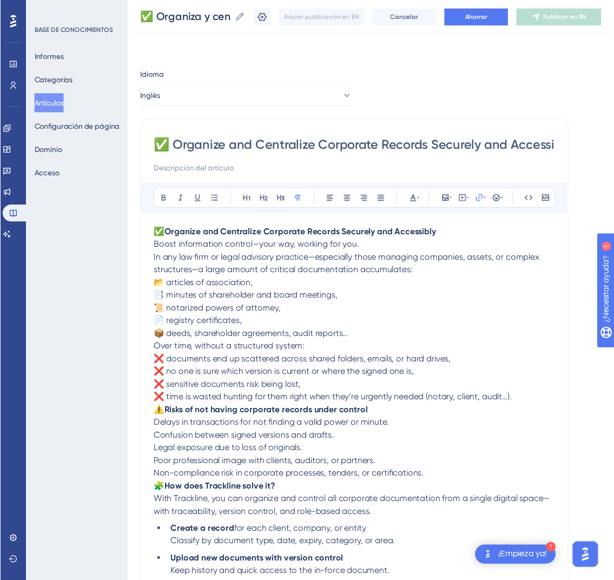
scroll to position [194, 0]
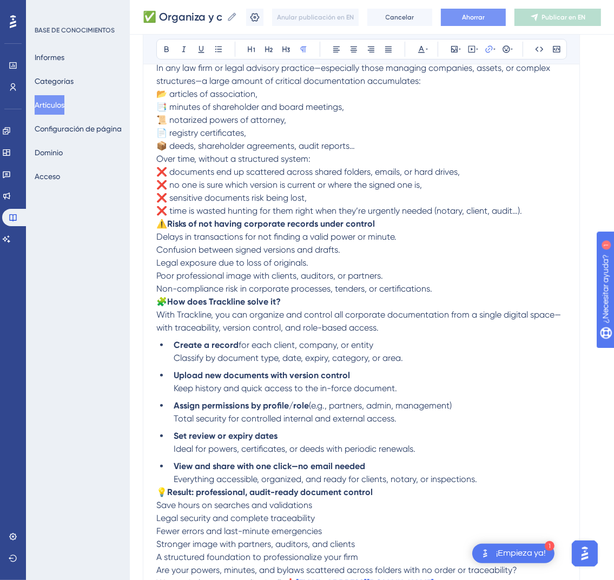
click at [474, 21] on button "Ahorrar" at bounding box center [473, 17] width 65 height 17
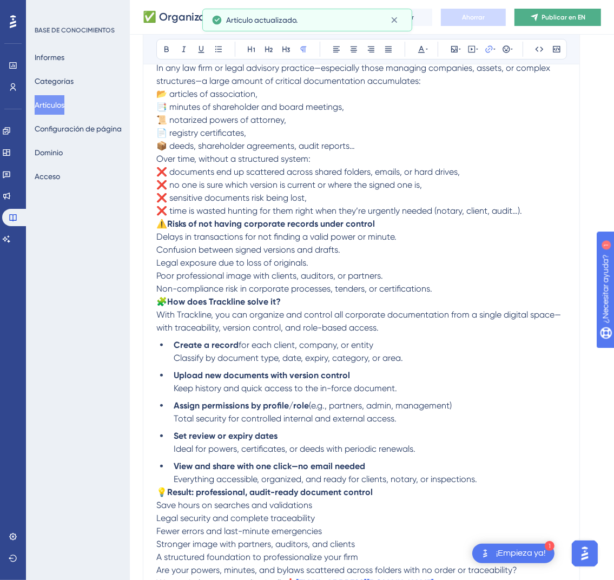
click at [586, 20] on font "Publicar en EN" at bounding box center [564, 18] width 44 height 8
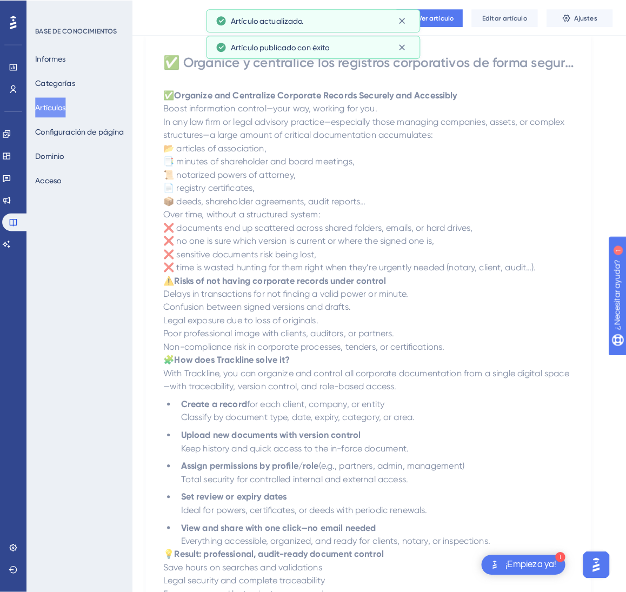
scroll to position [0, 0]
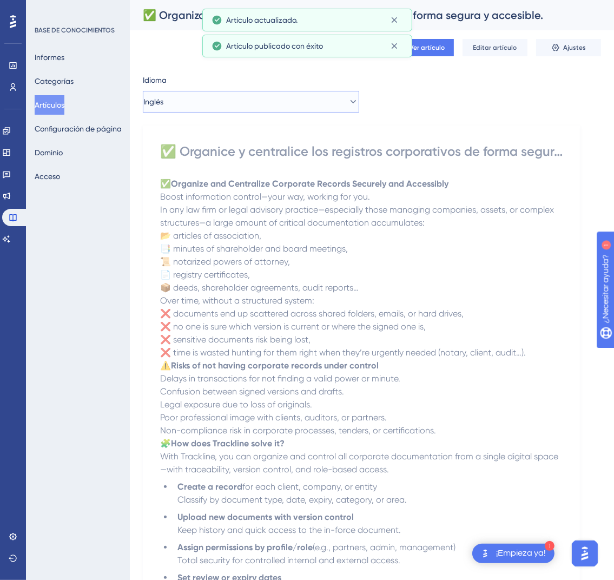
click at [268, 111] on button "Inglés" at bounding box center [251, 102] width 216 height 22
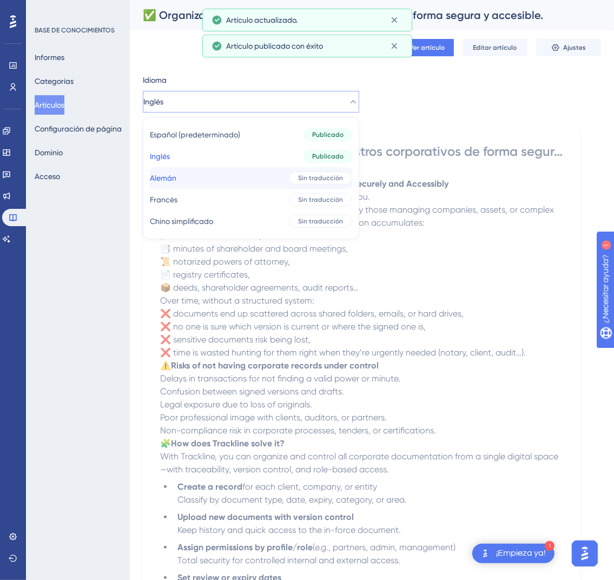
click at [259, 169] on button "Alemán Alemán Sin traducción" at bounding box center [251, 178] width 202 height 22
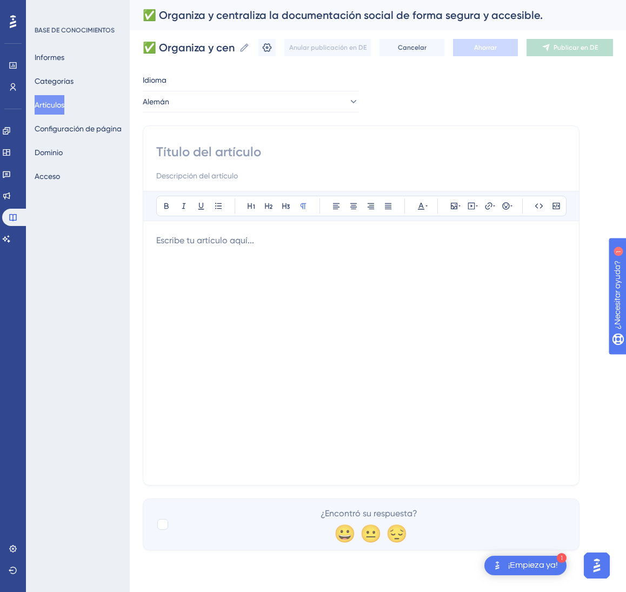
click at [220, 153] on input at bounding box center [361, 151] width 410 height 17
paste input "✅ Gesellschaftsdokumente sicher und zugänglich organisieren und zentralisieren"
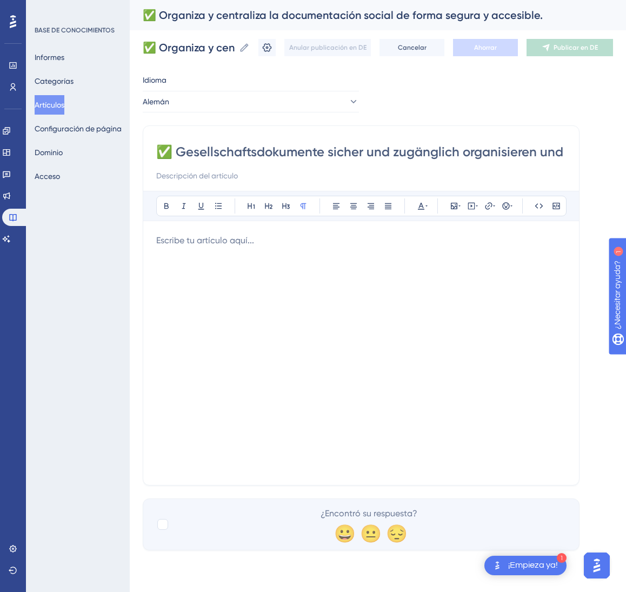
scroll to position [0, 80]
type input "✅ Gesellschaftsdokumente sicher und zugänglich organisieren und zentralisieren"
click at [342, 267] on div at bounding box center [361, 353] width 410 height 238
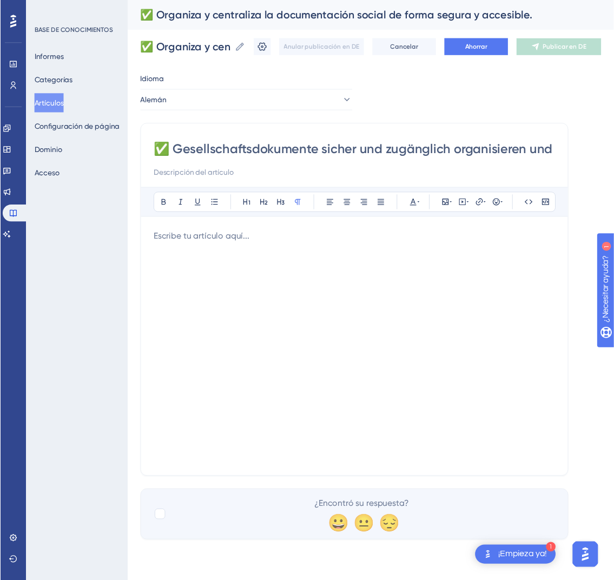
scroll to position [194, 0]
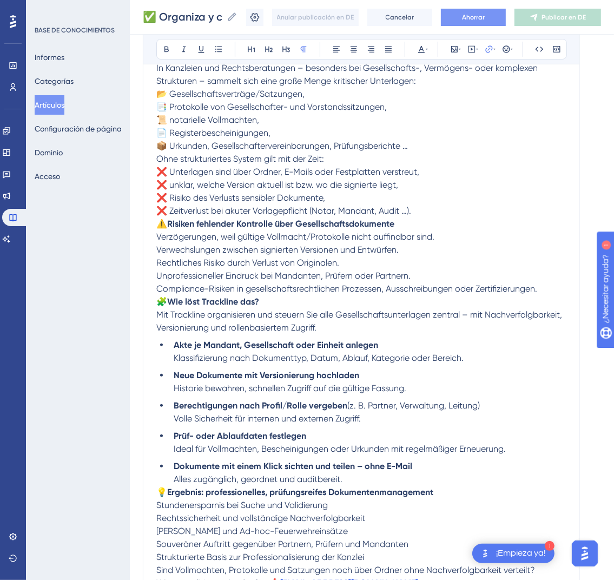
click at [485, 17] on font "Ahorrar" at bounding box center [473, 18] width 23 height 8
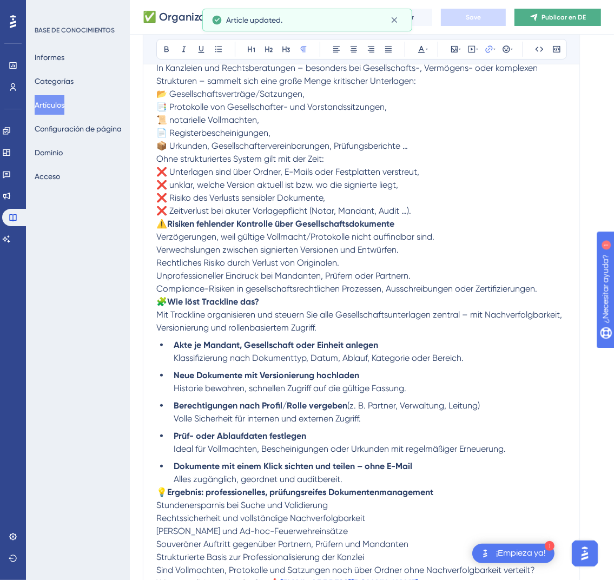
click at [557, 16] on font "Publicar en DE" at bounding box center [563, 18] width 44 height 8
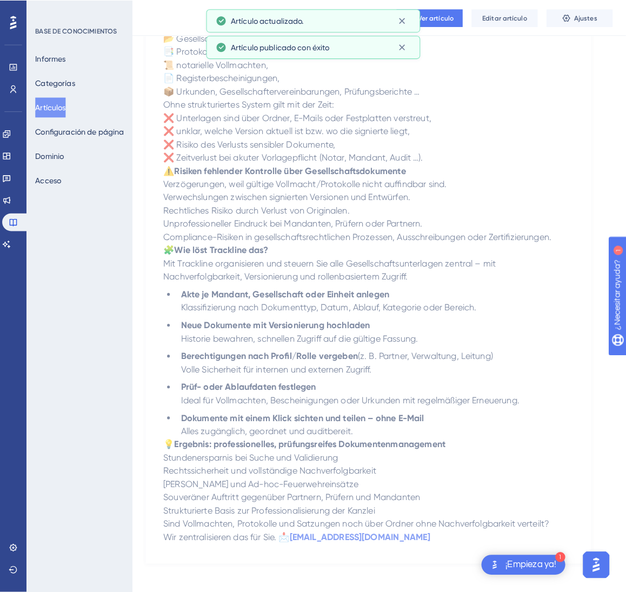
scroll to position [0, 0]
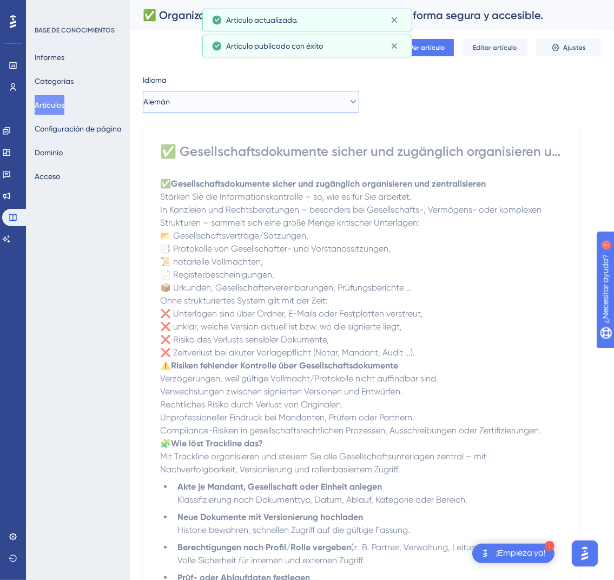
click at [230, 102] on button "Alemán" at bounding box center [251, 102] width 216 height 22
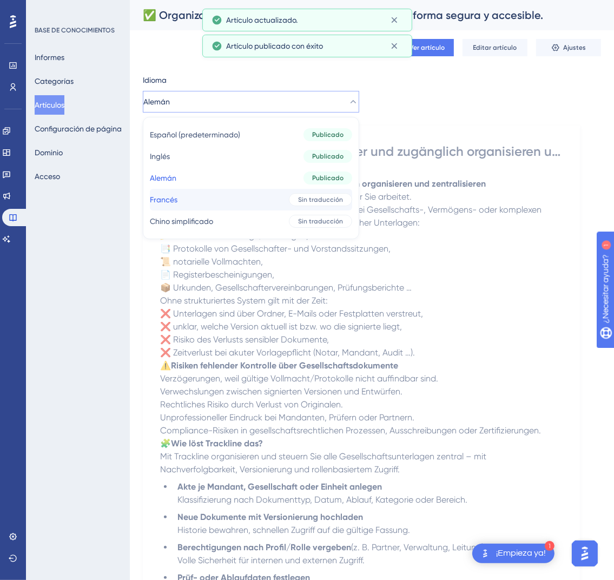
click at [228, 196] on button "Francés Francés Sin traducción" at bounding box center [251, 200] width 202 height 22
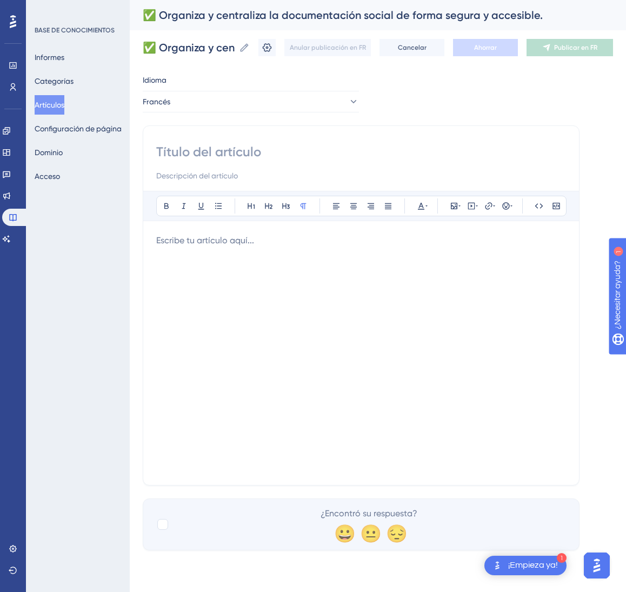
click at [226, 156] on input at bounding box center [361, 151] width 410 height 17
paste input "✅ Organisez et centralisez la documentation sociétaire de façon sûre et accessi…"
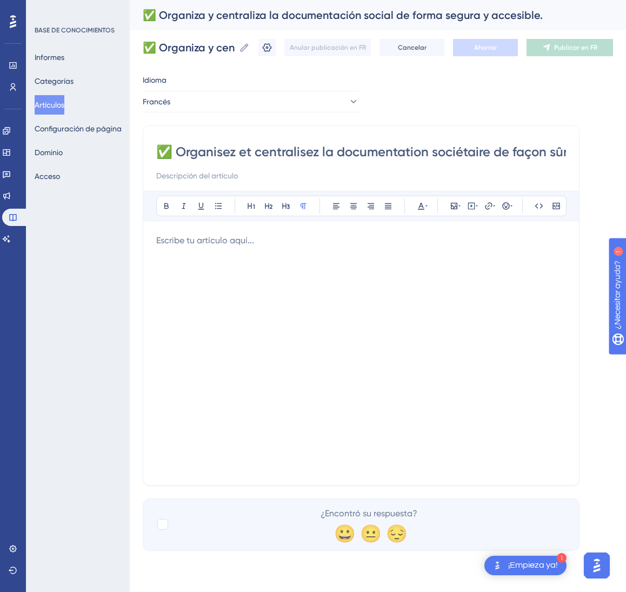
scroll to position [0, 92]
type input "✅ Organisez et centralisez la documentation sociétaire de façon sûre et accessi…"
click at [231, 289] on div at bounding box center [361, 353] width 410 height 238
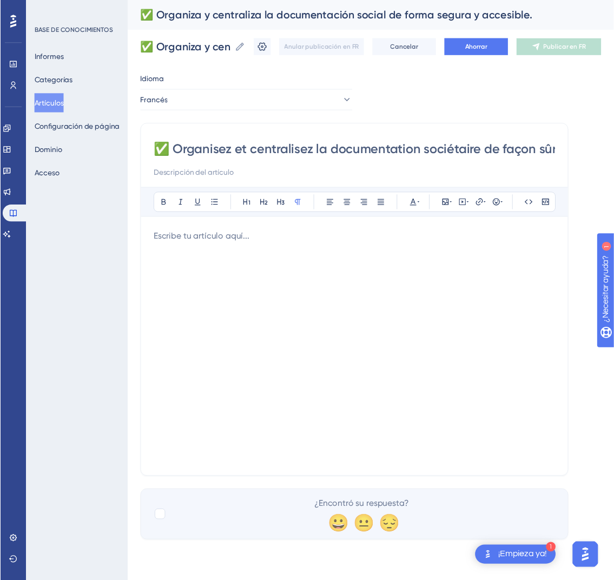
scroll to position [194, 0]
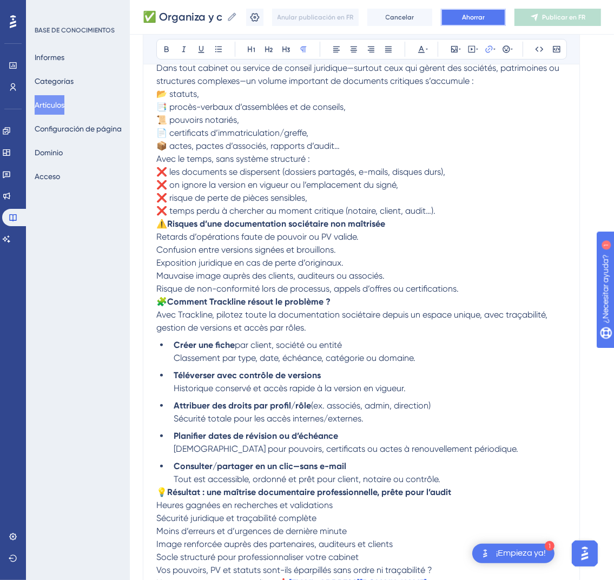
click at [485, 19] on font "Ahorrar" at bounding box center [473, 18] width 23 height 8
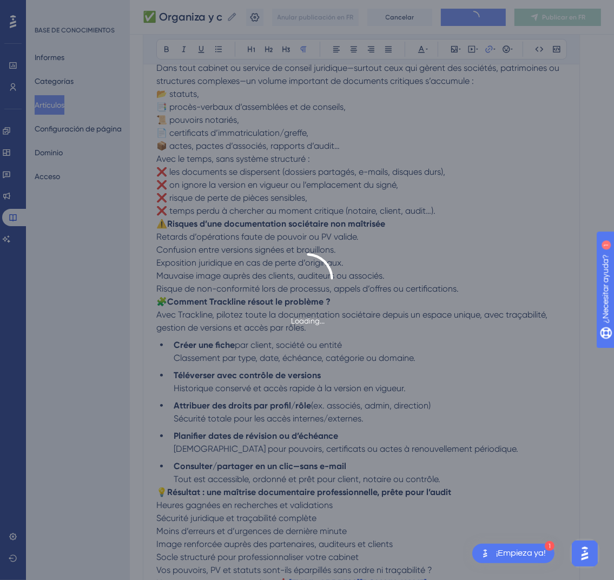
click at [570, 21] on div "Loading..." at bounding box center [307, 290] width 614 height 580
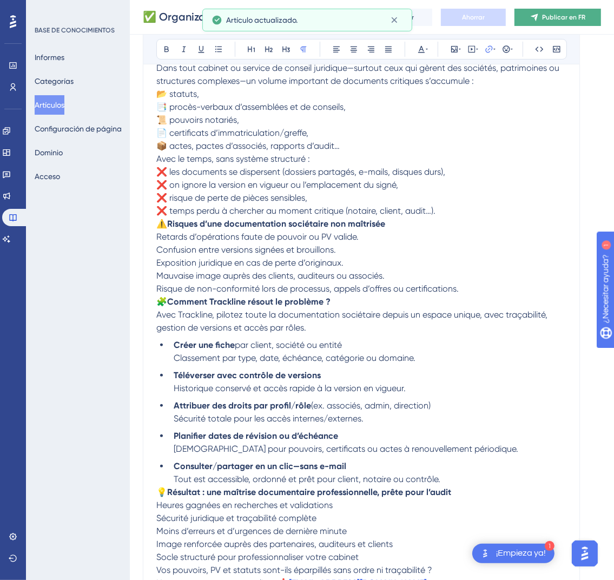
drag, startPoint x: 486, startPoint y: 19, endPoint x: 570, endPoint y: 21, distance: 83.9
click at [570, 21] on button "Publicar en FR" at bounding box center [557, 17] width 87 height 17
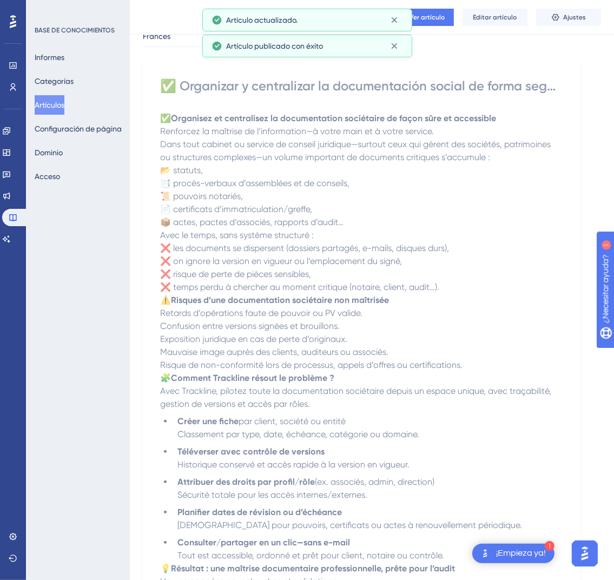
scroll to position [0, 0]
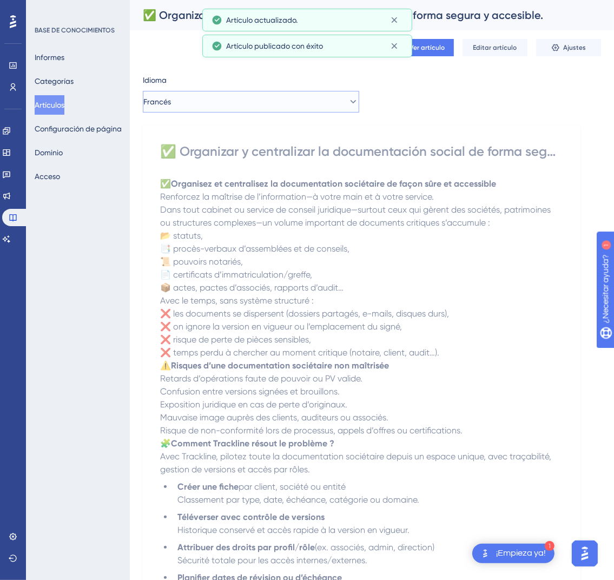
click at [288, 100] on button "Francés" at bounding box center [251, 102] width 216 height 22
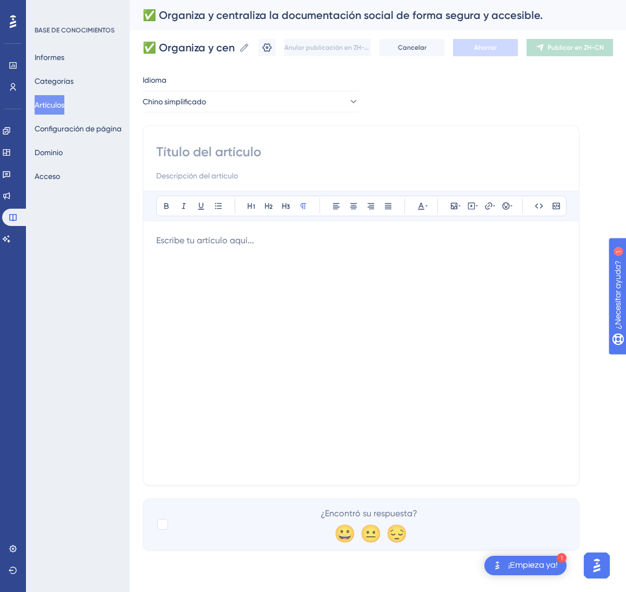
click at [234, 237] on p at bounding box center [361, 240] width 410 height 13
click at [238, 157] on input at bounding box center [361, 151] width 410 height 17
paste input "✅ 以安全、可访问的方式组织并集中管理公司类文档"
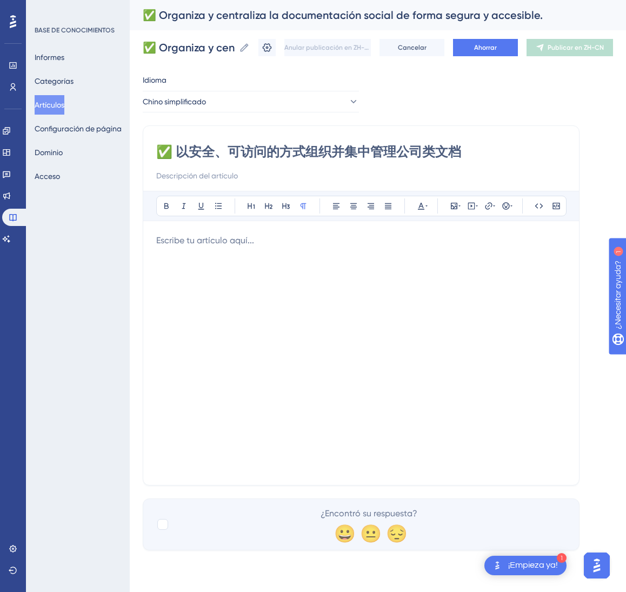
type input "✅ 以安全、可访问的方式组织并集中管理公司类文档"
click at [302, 345] on div at bounding box center [361, 353] width 410 height 238
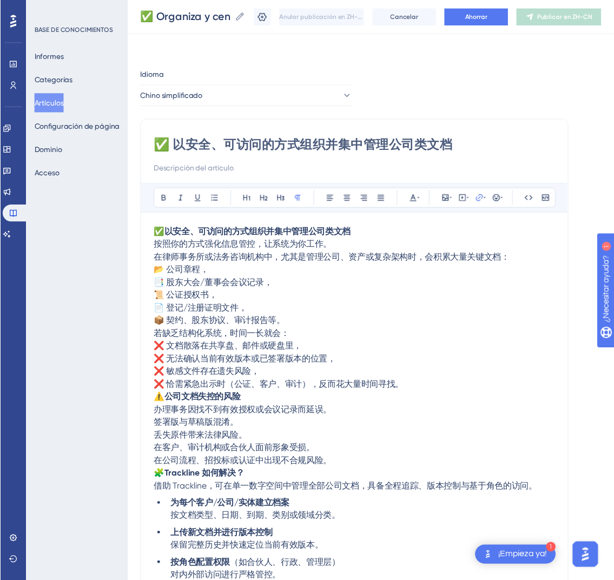
scroll to position [169, 0]
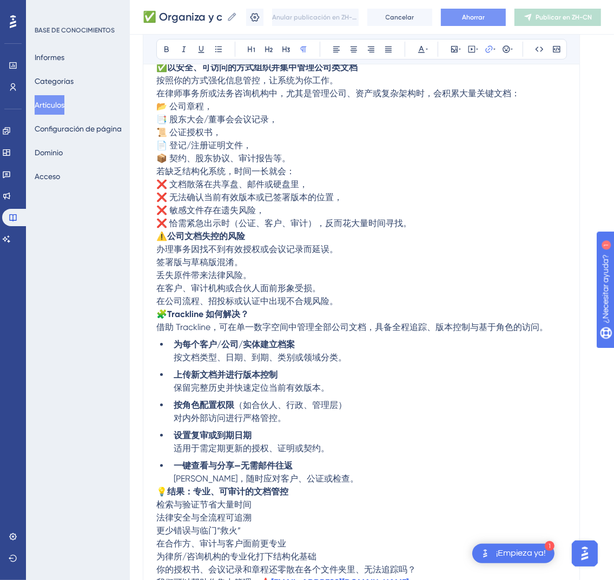
click at [485, 14] on font "Ahorrar" at bounding box center [473, 18] width 23 height 8
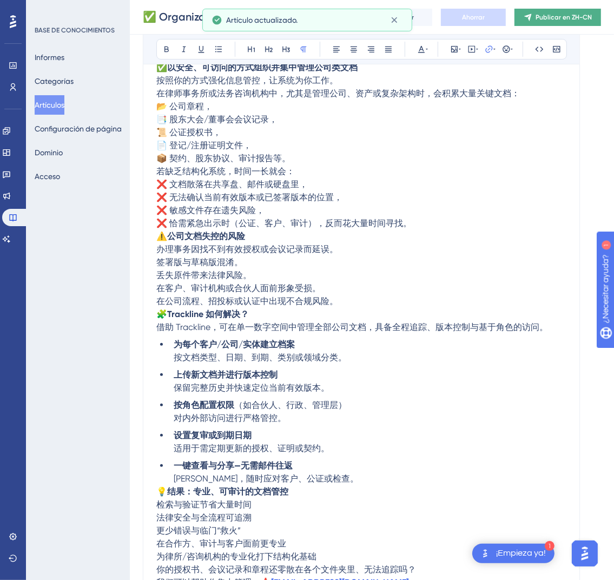
click at [568, 19] on font "Publicar en ZH-CN" at bounding box center [563, 18] width 56 height 8
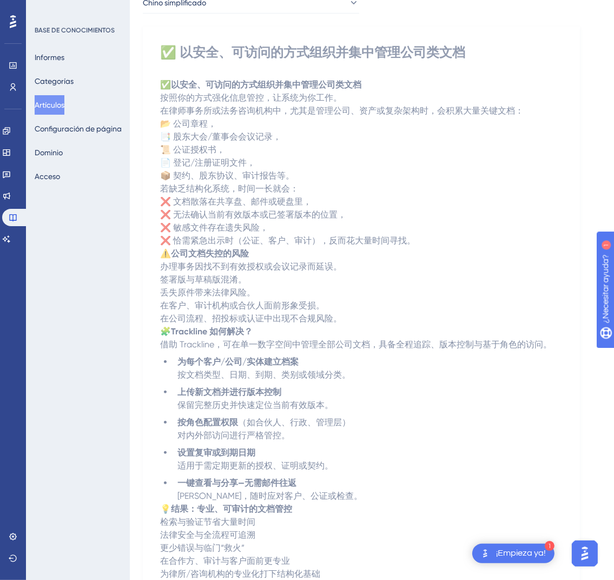
scroll to position [0, 0]
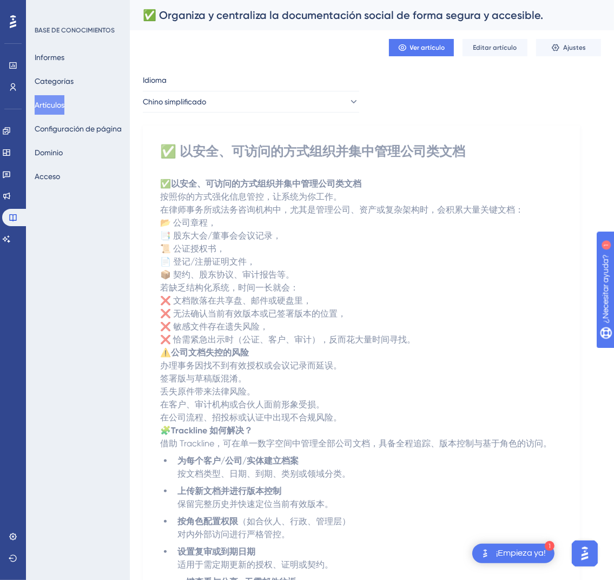
click at [50, 105] on font "Artículos" at bounding box center [50, 105] width 30 height 9
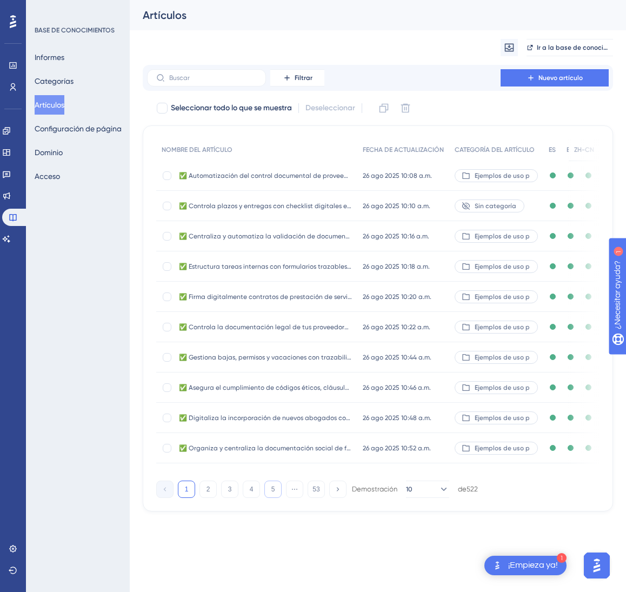
click at [272, 498] on button "5" at bounding box center [272, 489] width 17 height 17
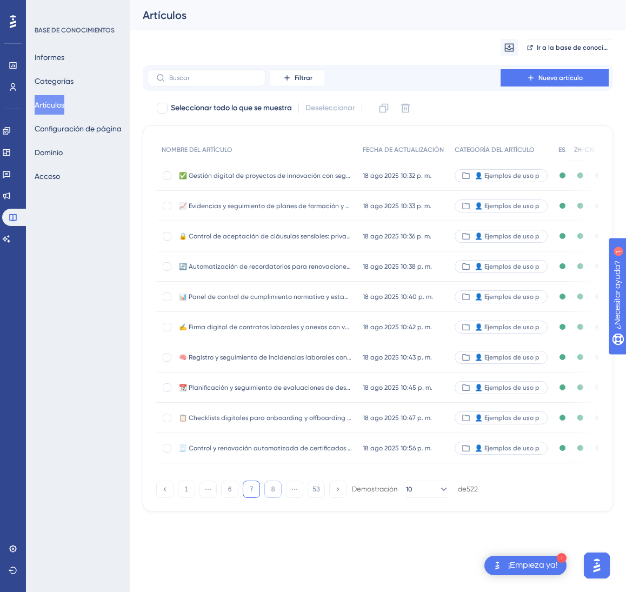
click at [272, 498] on button "8" at bounding box center [272, 489] width 17 height 17
click at [272, 498] on button "11" at bounding box center [272, 489] width 17 height 17
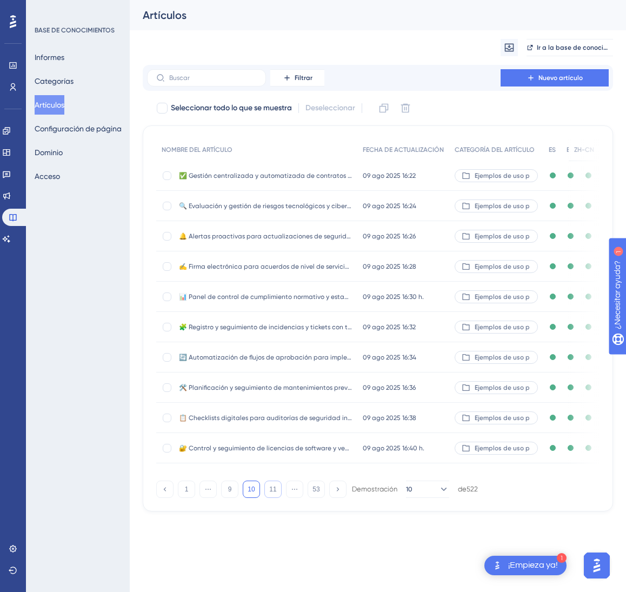
click at [272, 498] on button "11" at bounding box center [272, 489] width 17 height 17
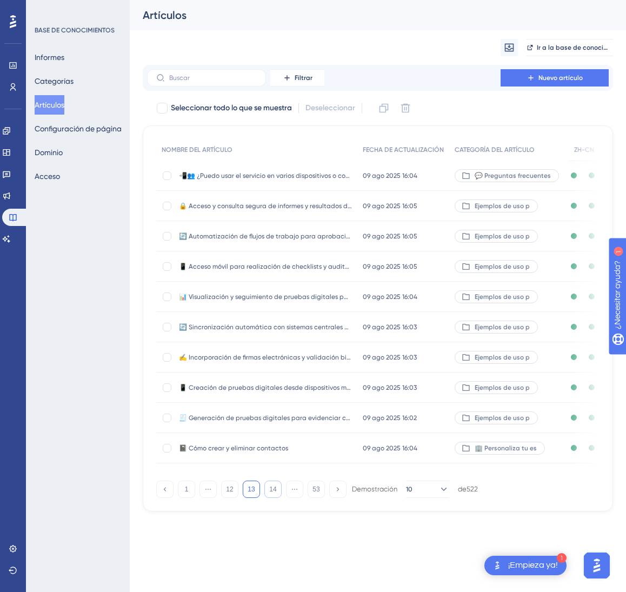
click at [272, 498] on button "14" at bounding box center [272, 489] width 17 height 17
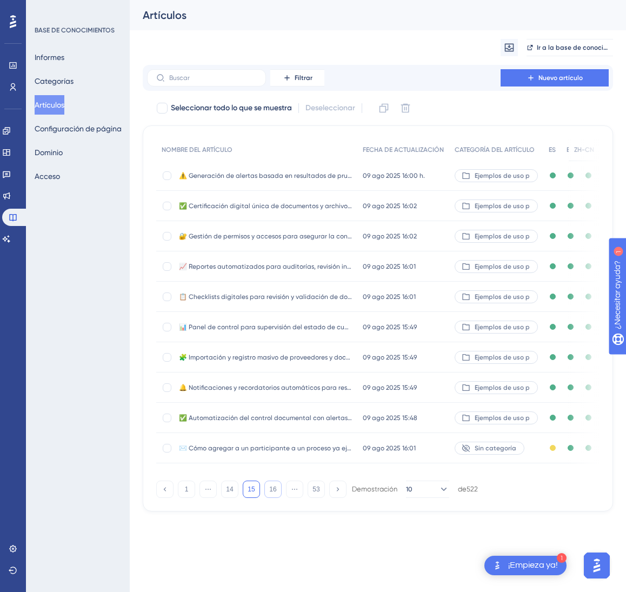
click at [272, 498] on button "16" at bounding box center [272, 489] width 17 height 17
click at [272, 493] on font "17" at bounding box center [272, 490] width 7 height 8
click at [272, 493] on font "18" at bounding box center [272, 490] width 7 height 8
click at [363, 358] on font "[DATE] 14:17" at bounding box center [379, 358] width 33 height 8
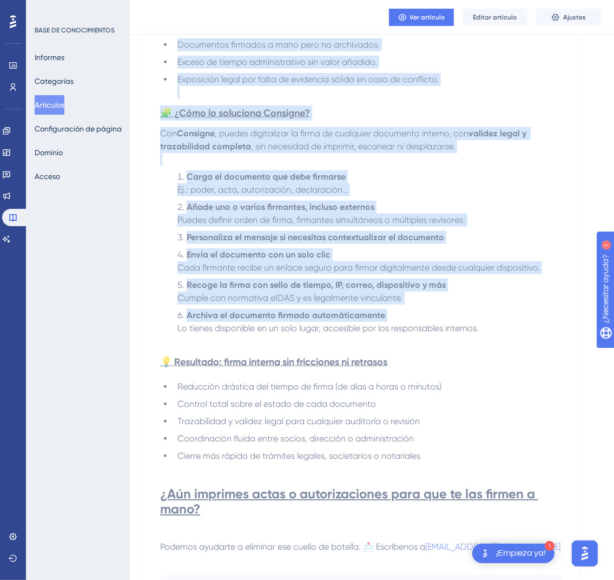
scroll to position [616, 0]
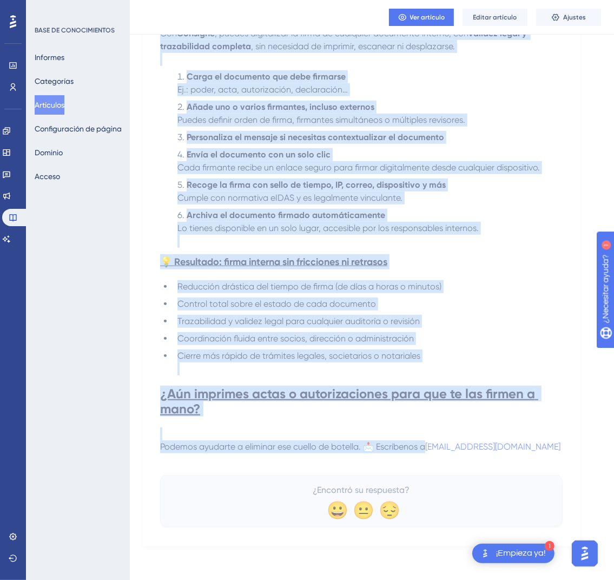
drag, startPoint x: 164, startPoint y: 144, endPoint x: 550, endPoint y: 451, distance: 493.0
click at [550, 451] on div "✅ Firma digitalmente poderes, actas y autorizaciones internas sin esperas ni de…" at bounding box center [361, 25] width 402 height 1004
copy div "✅ Lorem ipsumdolorsi ametcon, adipi e seddoeiusmodte incididu utl etdolor ma al…"
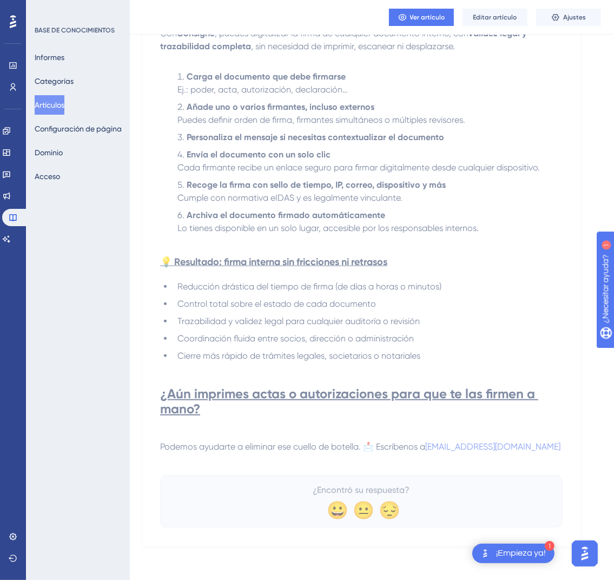
drag, startPoint x: 559, startPoint y: 448, endPoint x: 550, endPoint y: 448, distance: 9.2
click at [550, 448] on p "Podemos ayudarte a eliminar ese cuello de botella. 📩 Escríbenos a [EMAIL_ADDRES…" at bounding box center [361, 446] width 402 height 13
drag, startPoint x: 564, startPoint y: 447, endPoint x: 552, endPoint y: 453, distance: 13.1
click at [552, 453] on div "✅ Firma digitalmente poderes, actas y autorizaciones internas sin esperas ni de…" at bounding box center [361, 26] width 437 height 1041
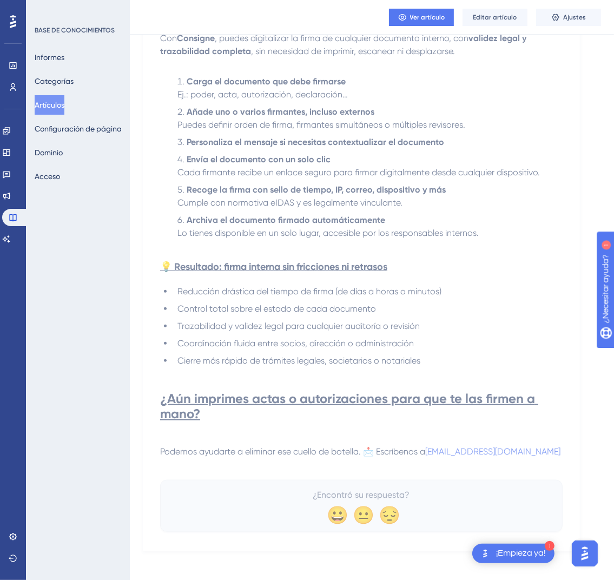
scroll to position [48, 0]
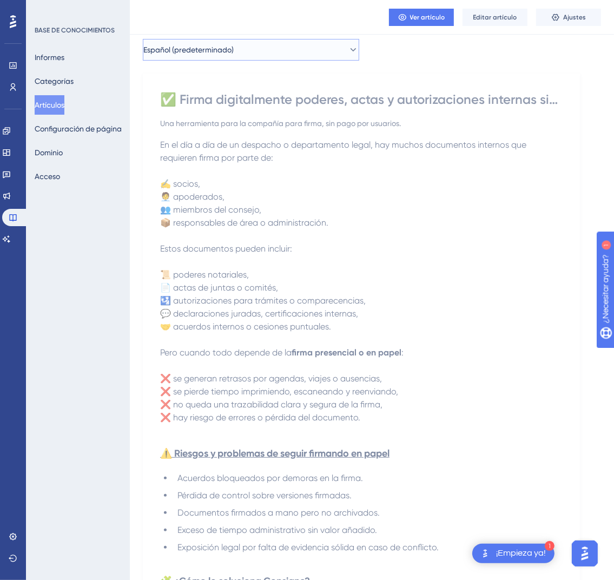
click at [275, 59] on button "Español (predeterminado)" at bounding box center [251, 50] width 216 height 22
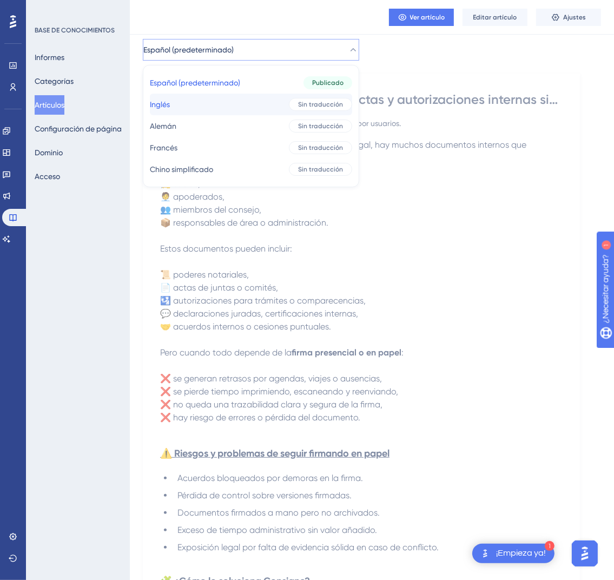
click at [254, 110] on button "Inglés Inglés Sin traducción" at bounding box center [251, 105] width 202 height 22
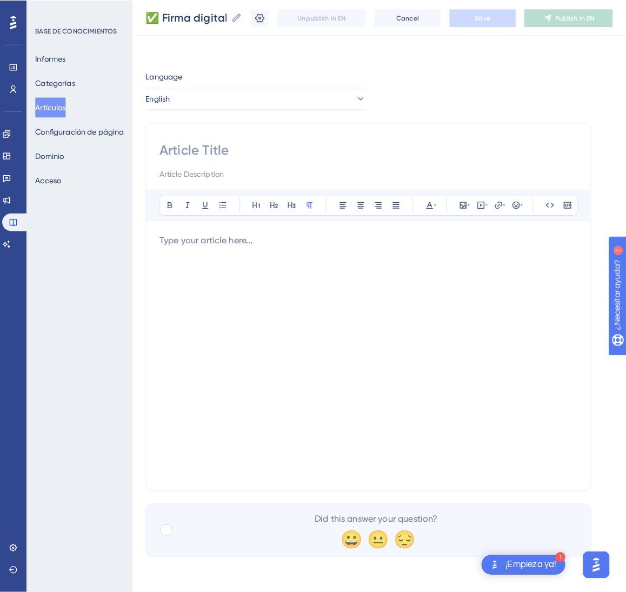
scroll to position [0, 0]
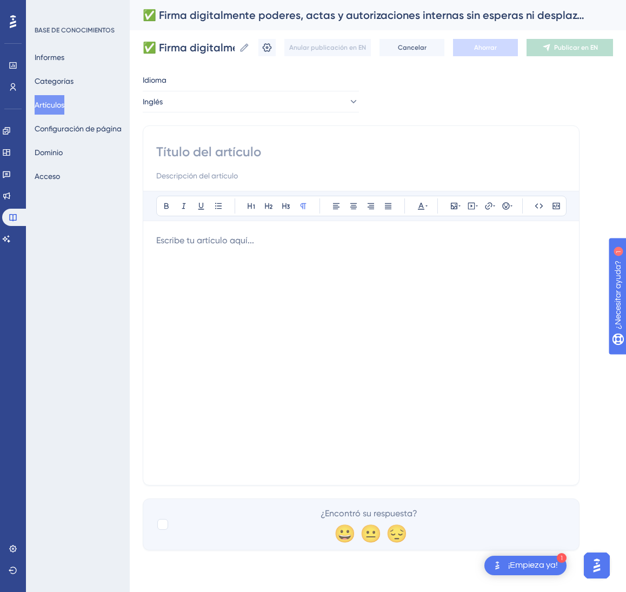
click at [268, 153] on input at bounding box center [361, 151] width 410 height 17
paste input "✅ Digitally Sign Powers of Attorney, Minutes, and Internal Authorizations—No Wa…"
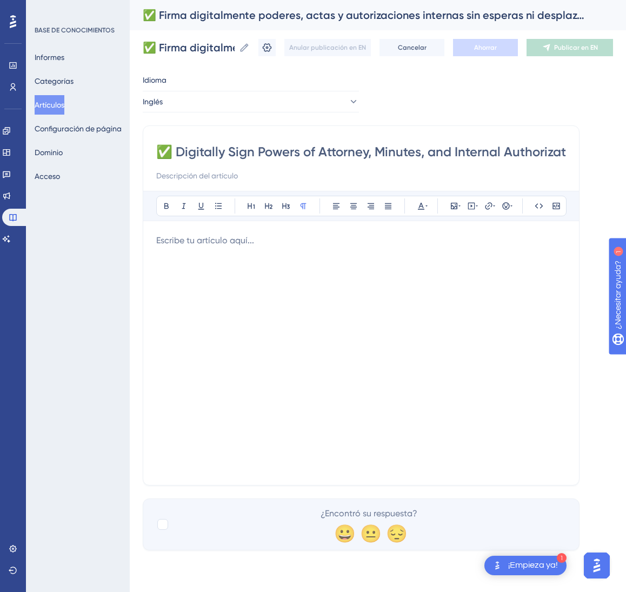
scroll to position [0, 164]
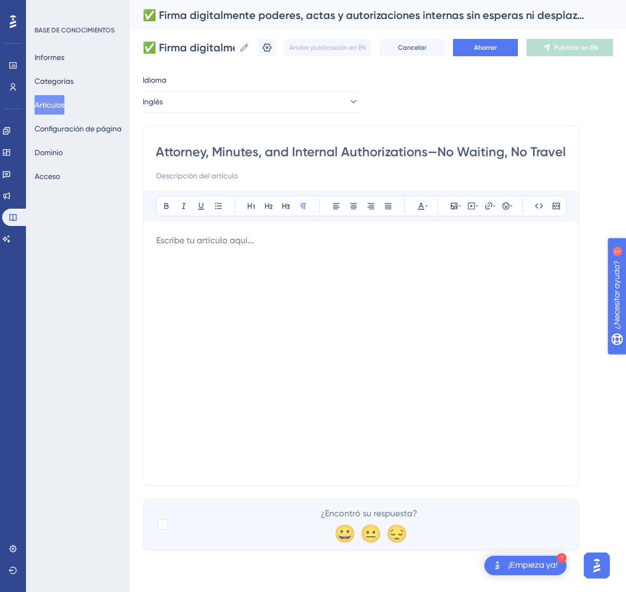
type input "✅ Digitally Sign Powers of Attorney, Minutes, and Internal Authorizations—No Wa…"
click at [474, 331] on div at bounding box center [361, 353] width 410 height 238
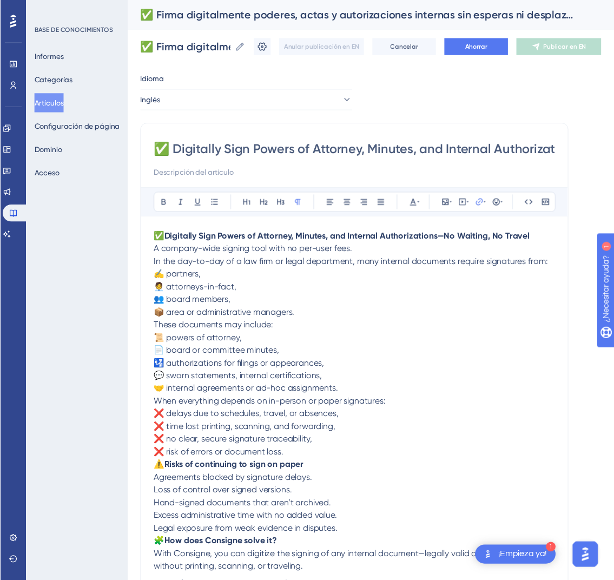
scroll to position [264, 0]
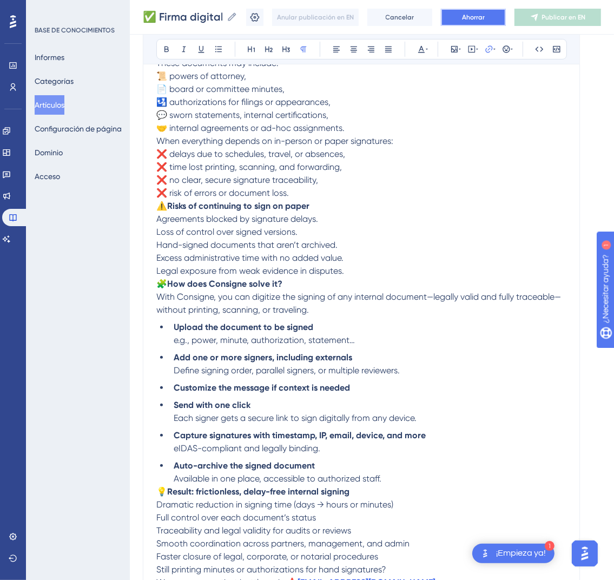
click at [485, 17] on font "Ahorrar" at bounding box center [473, 18] width 23 height 8
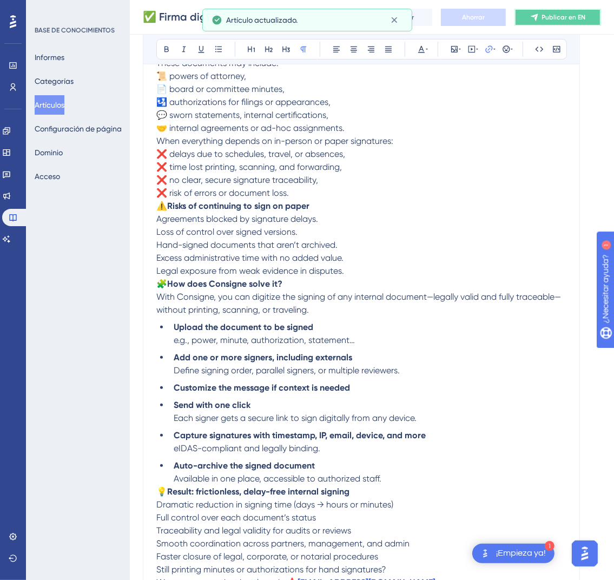
click at [553, 13] on button "Publicar en EN" at bounding box center [557, 17] width 87 height 17
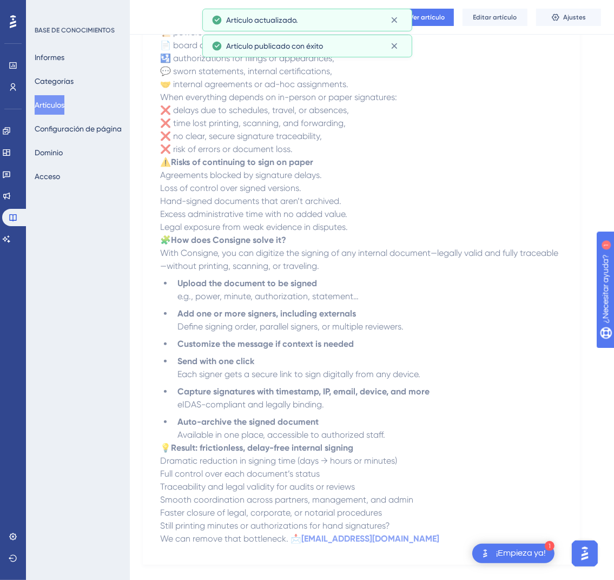
scroll to position [0, 0]
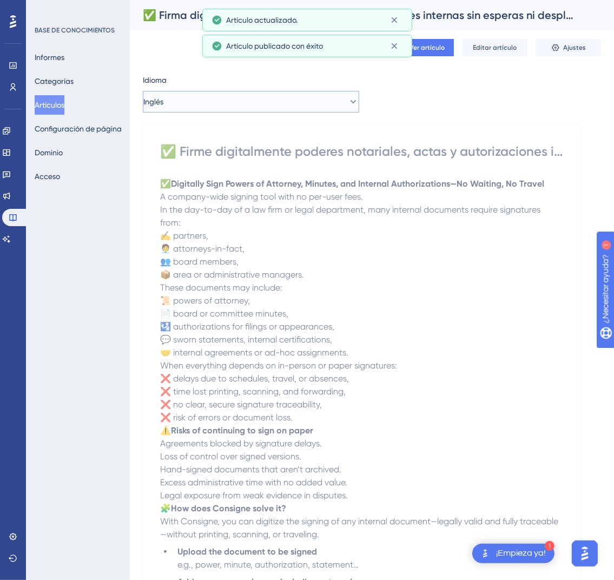
click at [281, 102] on button "Inglés" at bounding box center [251, 102] width 216 height 22
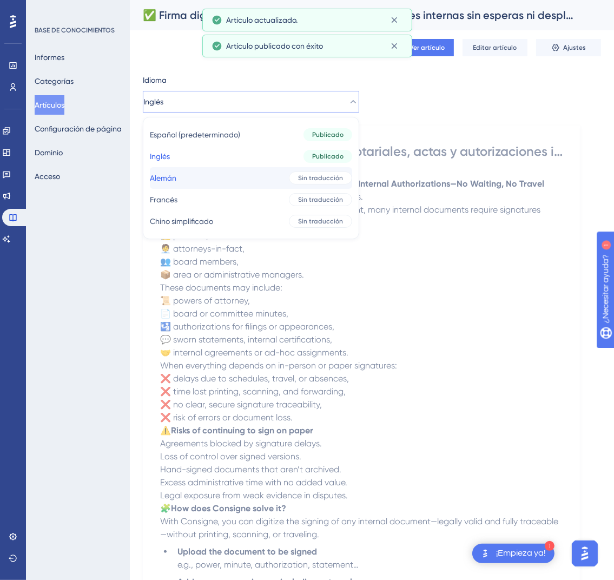
click at [291, 167] on button "[PERSON_NAME] traducción" at bounding box center [251, 178] width 202 height 22
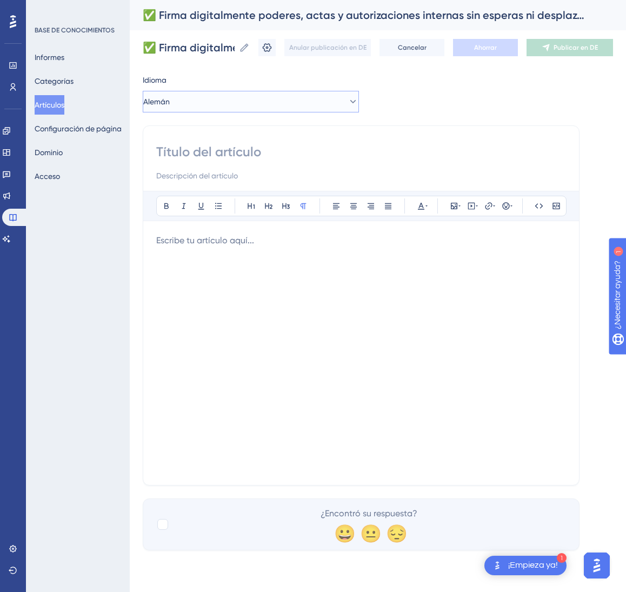
click at [269, 101] on button "Alemán" at bounding box center [251, 102] width 216 height 22
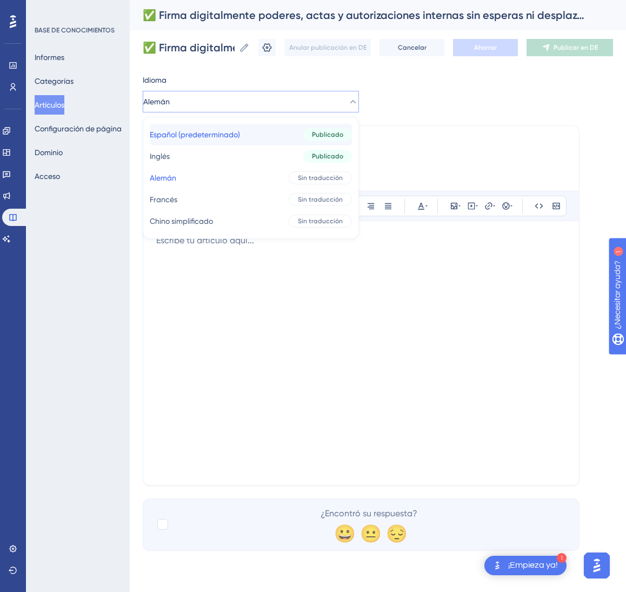
click at [264, 141] on button "Español (predeterminado) Español (predeterminado) Publicado" at bounding box center [251, 135] width 202 height 22
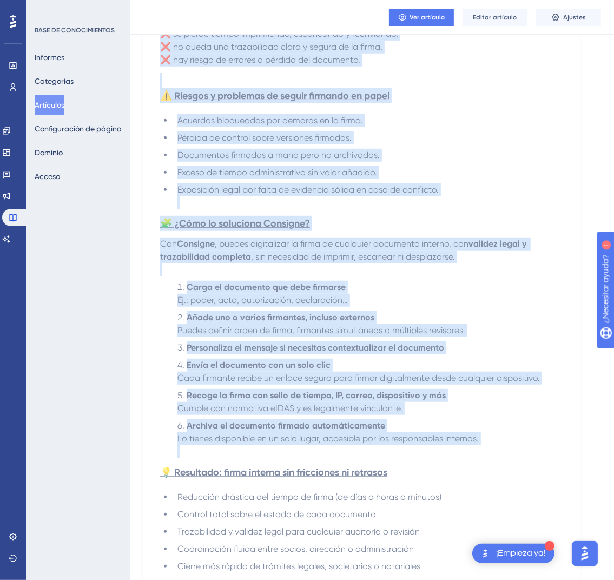
scroll to position [616, 0]
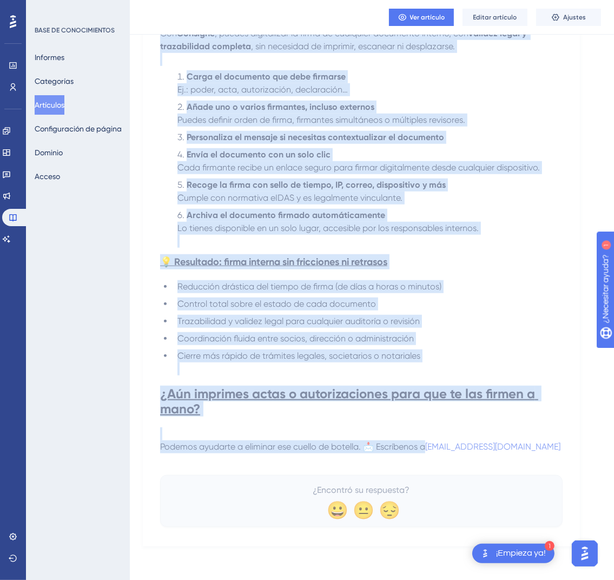
drag, startPoint x: 167, startPoint y: 150, endPoint x: 550, endPoint y: 446, distance: 483.6
click at [550, 446] on div "✅ Firma digitalmente poderes, actas y autorizaciones internas sin esperas ni de…" at bounding box center [361, 25] width 402 height 1004
copy div "✅ Lorem ipsumdolorsi ametcon, adipi e seddoeiusmodte incididu utl etdolor ma al…"
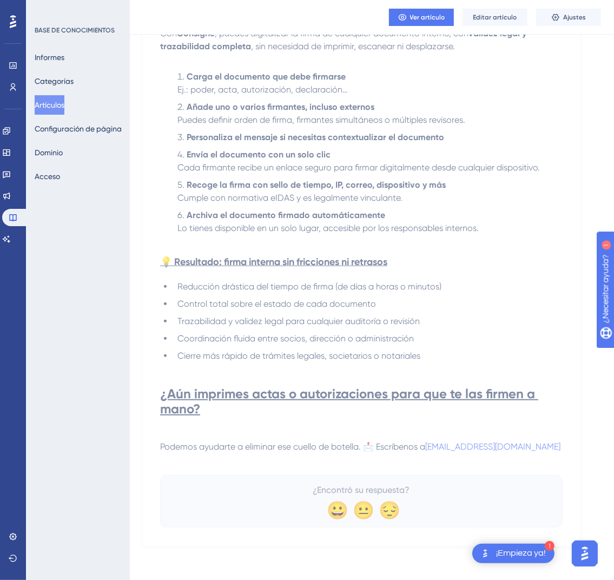
click at [555, 453] on p at bounding box center [361, 459] width 402 height 13
drag, startPoint x: 556, startPoint y: 449, endPoint x: 547, endPoint y: 448, distance: 9.2
click at [547, 448] on p "Podemos ayudarte a eliminar ese cuello de botella. 📩 Escríbenos a [EMAIL_ADDRES…" at bounding box center [361, 446] width 402 height 13
drag, startPoint x: 553, startPoint y: 443, endPoint x: 545, endPoint y: 448, distance: 10.2
click at [545, 448] on p "Podemos ayudarte a eliminar ese cuello de botella. 📩 Escríbenos a [EMAIL_ADDRES…" at bounding box center [361, 446] width 402 height 13
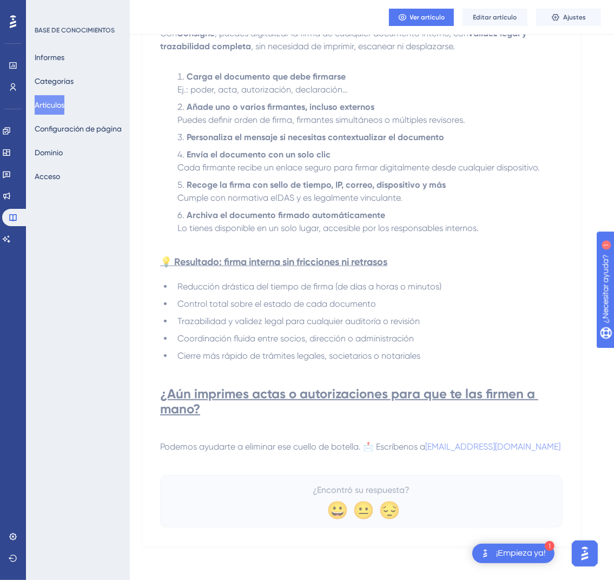
click at [556, 449] on p "Podemos ayudarte a eliminar ese cuello de botella. 📩 Escríbenos a [EMAIL_ADDRES…" at bounding box center [361, 446] width 402 height 13
drag, startPoint x: 552, startPoint y: 445, endPoint x: 546, endPoint y: 448, distance: 6.8
click at [546, 448] on p "Podemos ayudarte a eliminar ese cuello de botella. 📩 Escríbenos a [EMAIL_ADDRES…" at bounding box center [361, 446] width 402 height 13
drag, startPoint x: 434, startPoint y: 442, endPoint x: 598, endPoint y: 443, distance: 163.9
click at [598, 443] on div "Idioma Español (predeterminado) ✅ Firma digitalmente poderes, actas y autorizac…" at bounding box center [372, 0] width 458 height 1093
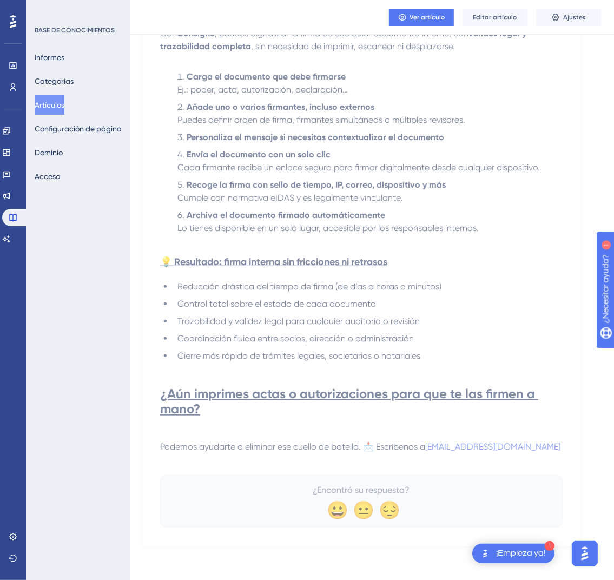
click at [537, 415] on h1 "¿Aún imprimes actas o autorizaciones para que te las firmen a mano?" at bounding box center [361, 401] width 402 height 52
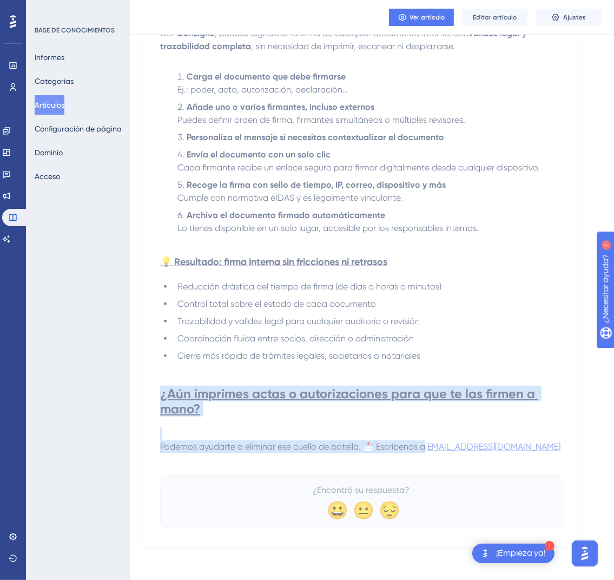
drag, startPoint x: 538, startPoint y: 419, endPoint x: 543, endPoint y: 448, distance: 29.7
click at [543, 448] on div "En el día a día de un despacho o departamento legal, hay muchos documentos inte…" at bounding box center [361, 19] width 402 height 896
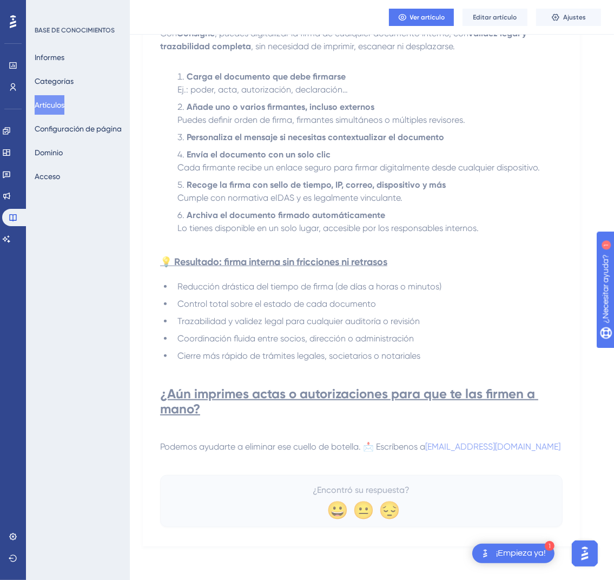
click at [550, 448] on p "Podemos ayudarte a eliminar ese cuello de botella. 📩 Escríbenos a [EMAIL_ADDRES…" at bounding box center [361, 446] width 402 height 13
drag, startPoint x: 550, startPoint y: 448, endPoint x: 544, endPoint y: 448, distance: 5.9
click at [544, 448] on p "Podemos ayudarte a eliminar ese cuello de botella. 📩 Escríbenos a [EMAIL_ADDRES…" at bounding box center [361, 446] width 402 height 13
drag, startPoint x: 551, startPoint y: 448, endPoint x: 487, endPoint y: 436, distance: 64.4
click at [487, 436] on div "En el día a día de un despacho o departamento legal, hay muchos documentos inte…" at bounding box center [361, 19] width 402 height 896
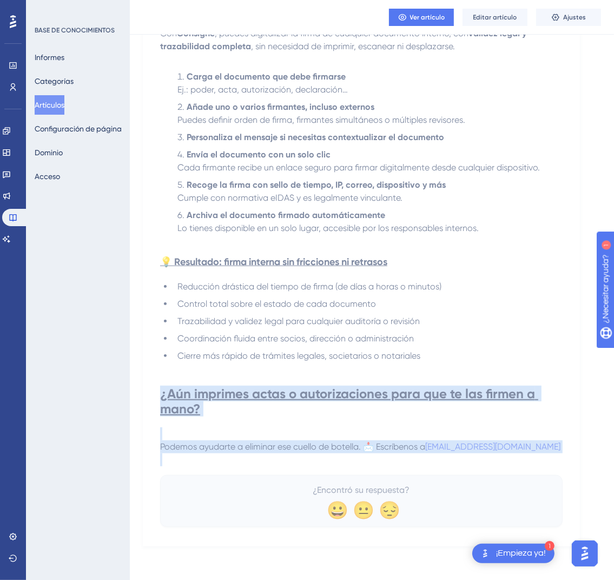
drag, startPoint x: 174, startPoint y: 392, endPoint x: 528, endPoint y: 460, distance: 360.8
click at [528, 460] on div "En el día a día de un despacho o departamento legal, hay muchos documentos inte…" at bounding box center [361, 19] width 402 height 896
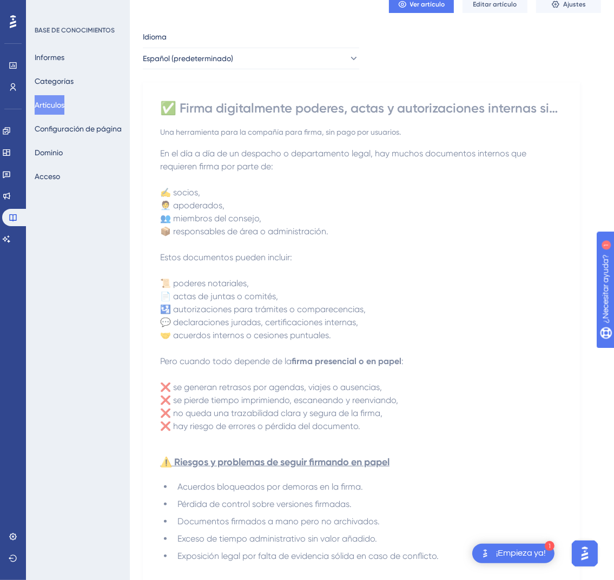
scroll to position [0, 0]
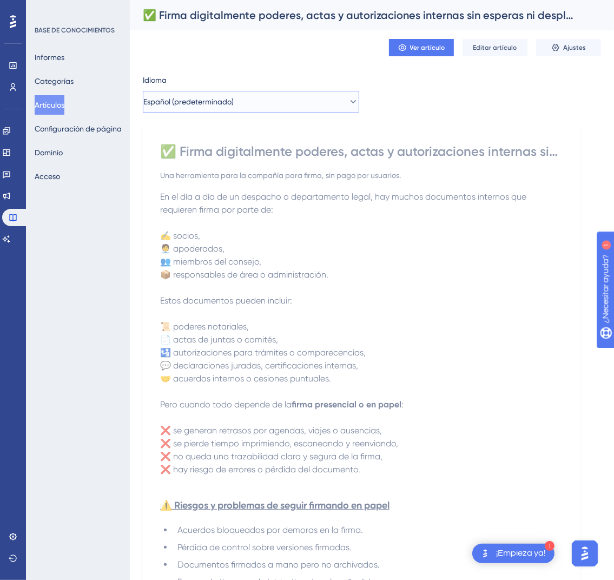
click at [266, 110] on button "Español (predeterminado)" at bounding box center [251, 102] width 216 height 22
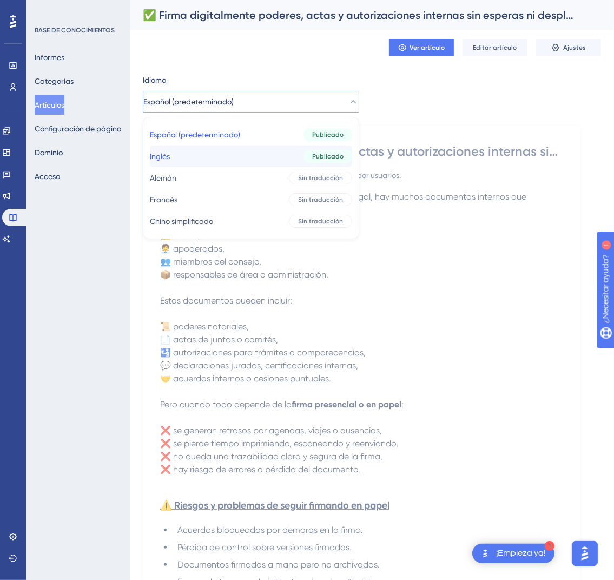
click at [261, 160] on button "Inglés Inglés Publicado" at bounding box center [251, 156] width 202 height 22
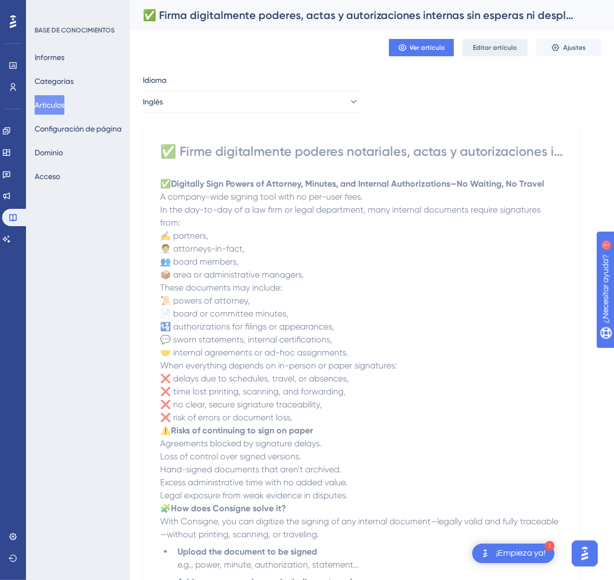
click at [500, 50] on font "Editar artículo" at bounding box center [495, 48] width 44 height 8
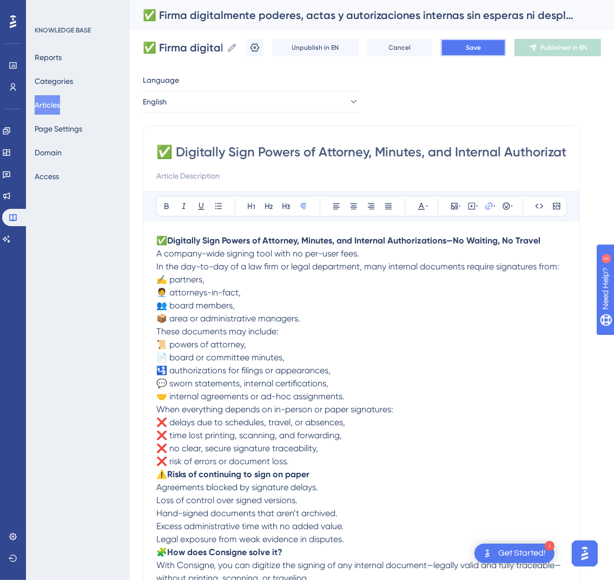
click at [465, 45] on button "Save" at bounding box center [473, 47] width 65 height 17
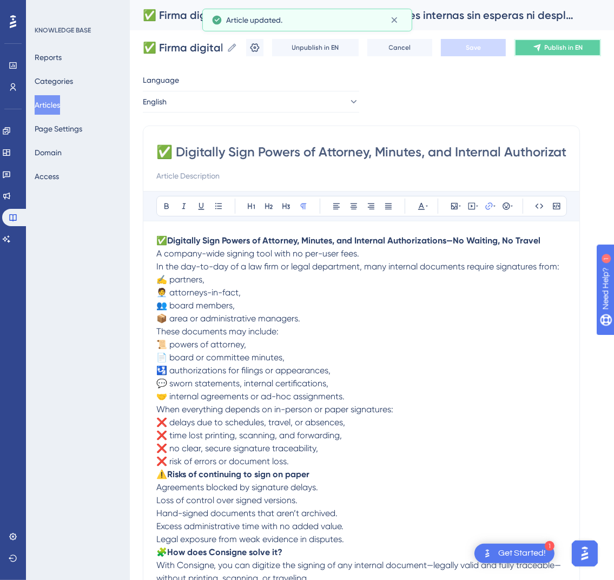
click at [550, 52] on button "Publish in EN" at bounding box center [557, 47] width 87 height 17
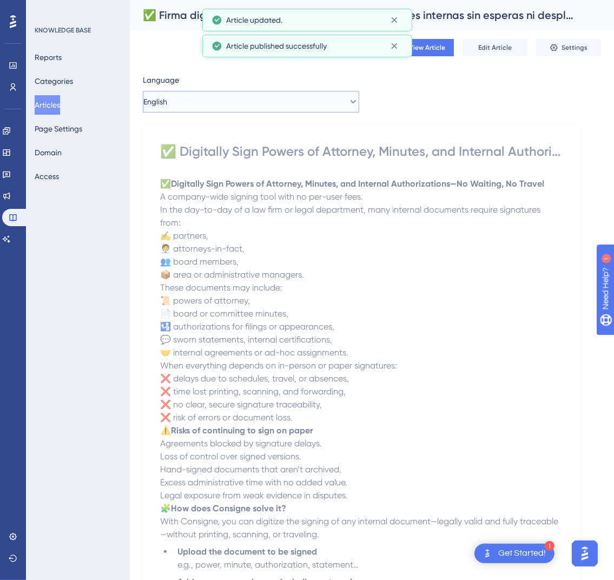
click at [311, 110] on button "English" at bounding box center [251, 102] width 216 height 22
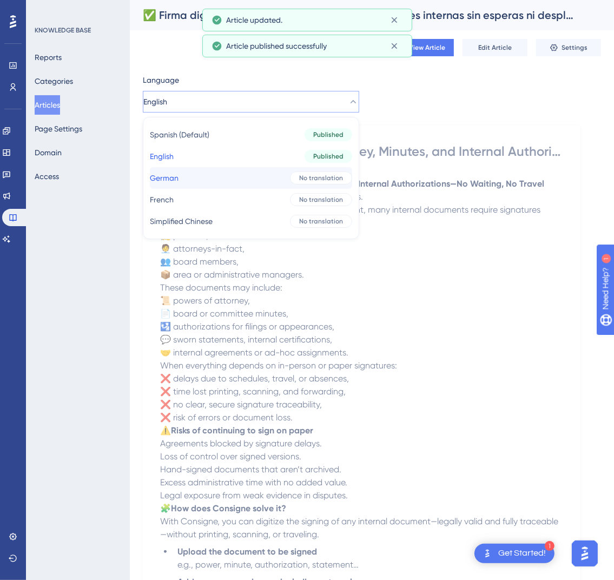
click at [277, 173] on button "German German No translation" at bounding box center [251, 178] width 202 height 22
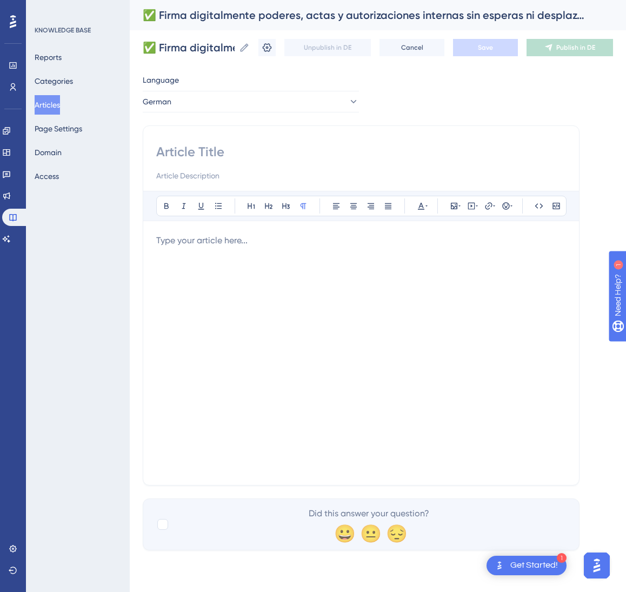
click at [292, 153] on input at bounding box center [361, 151] width 410 height 17
paste input "✅ Digitally sign powers of attorney, minutes, and internal authorizations with …"
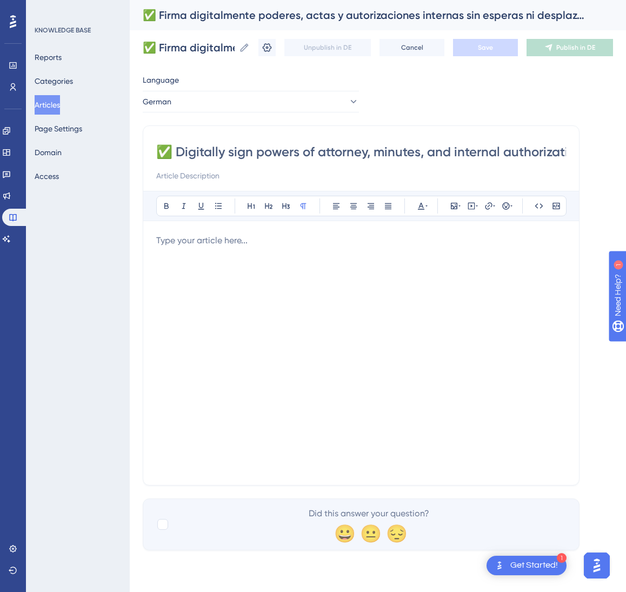
scroll to position [0, 173]
type input "✅ Digitally sign powers of attorney, minutes, and internal authorizations with …"
click at [440, 254] on div at bounding box center [361, 353] width 410 height 238
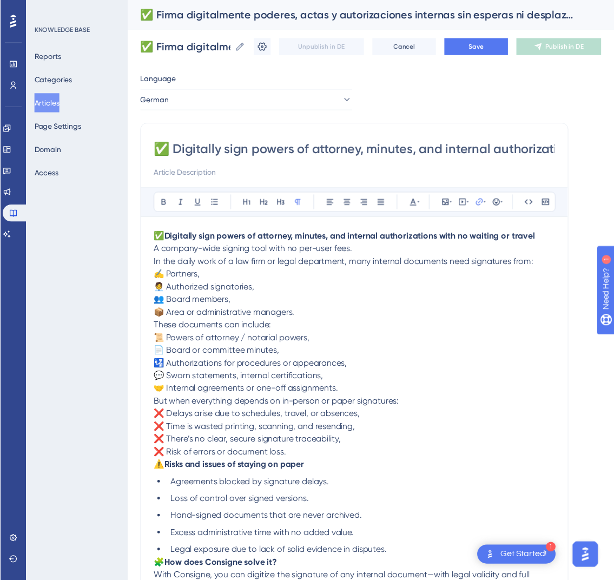
scroll to position [307, 0]
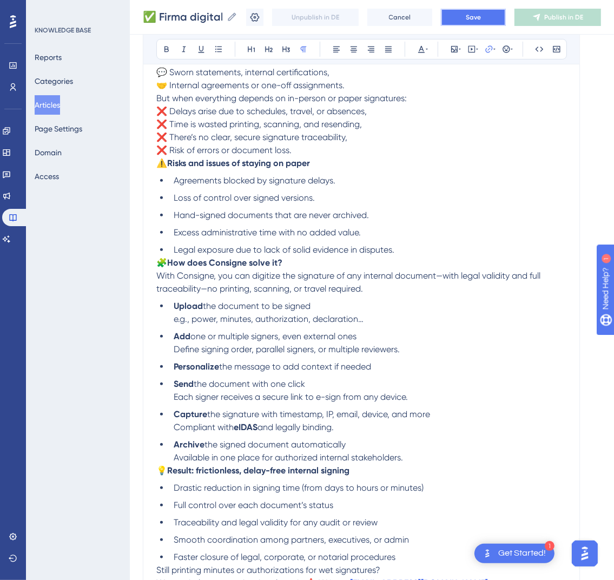
click at [505, 14] on button "Save" at bounding box center [473, 17] width 65 height 17
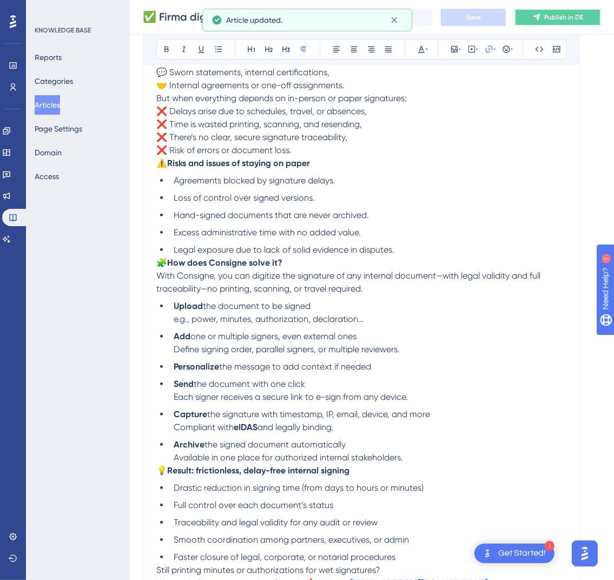
click at [573, 22] on button "Publish in DE" at bounding box center [557, 17] width 87 height 17
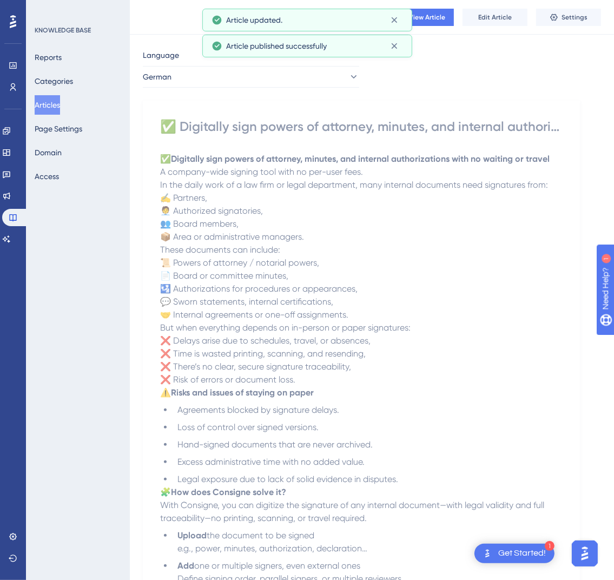
scroll to position [0, 0]
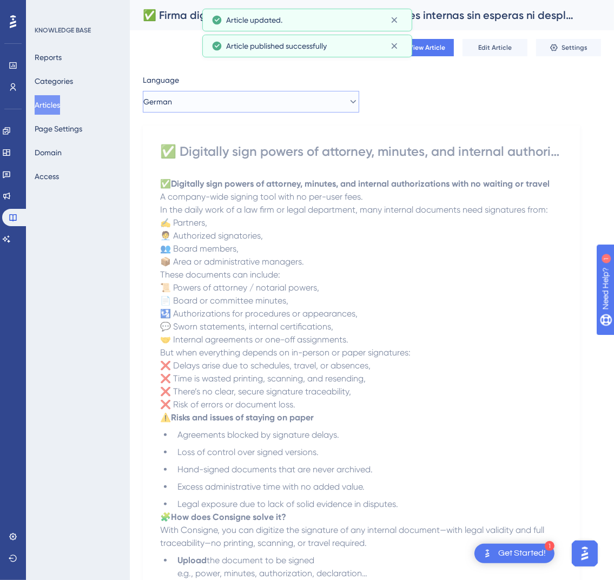
click at [311, 102] on button "German" at bounding box center [251, 102] width 216 height 22
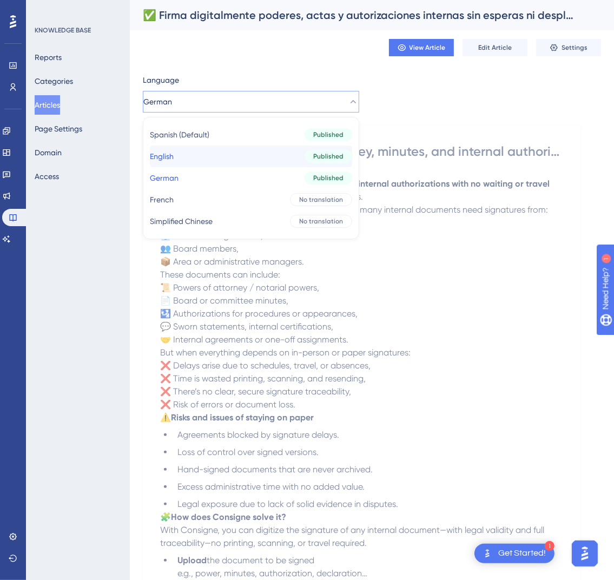
click at [305, 153] on div "Published" at bounding box center [329, 156] width 48 height 13
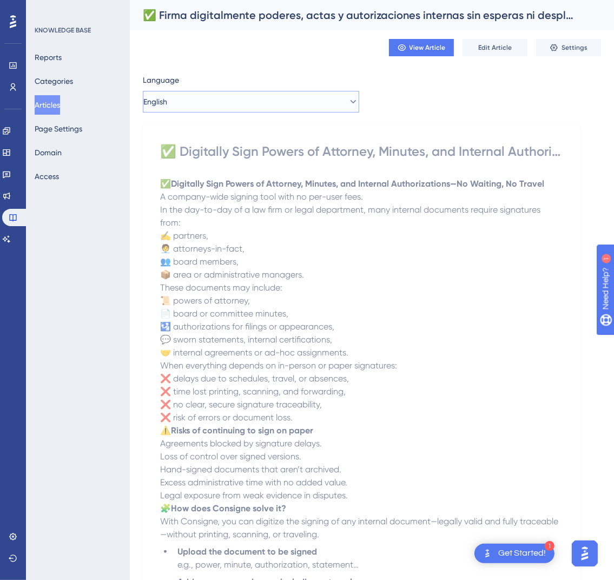
click at [229, 105] on button "English" at bounding box center [251, 102] width 216 height 22
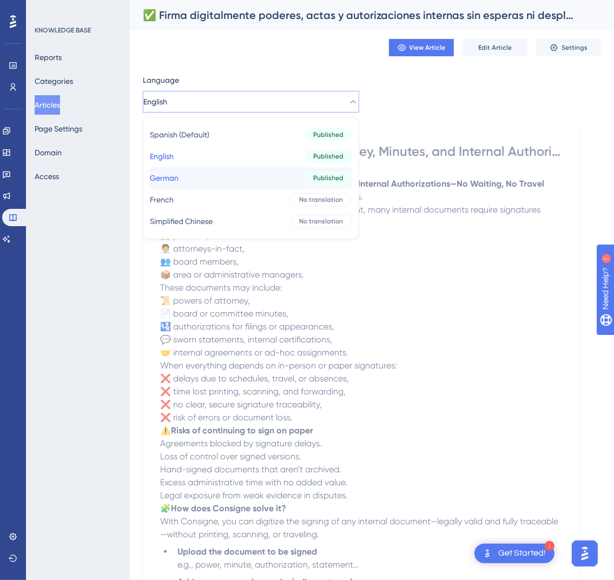
click at [222, 173] on button "German German Published" at bounding box center [251, 178] width 202 height 22
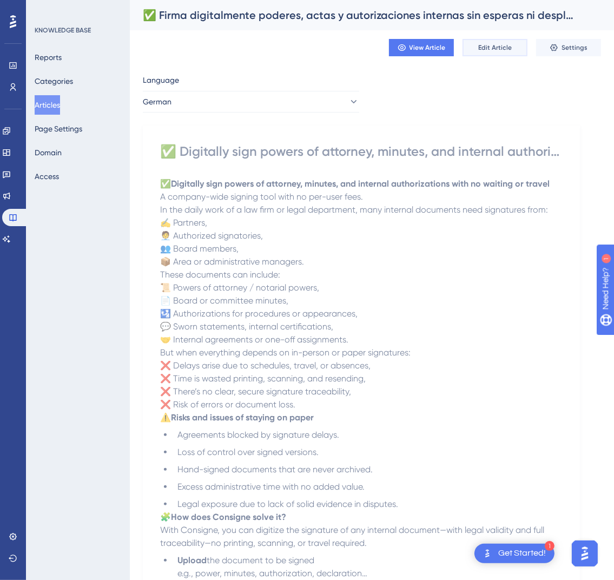
click at [475, 47] on button "Edit Article" at bounding box center [494, 47] width 65 height 17
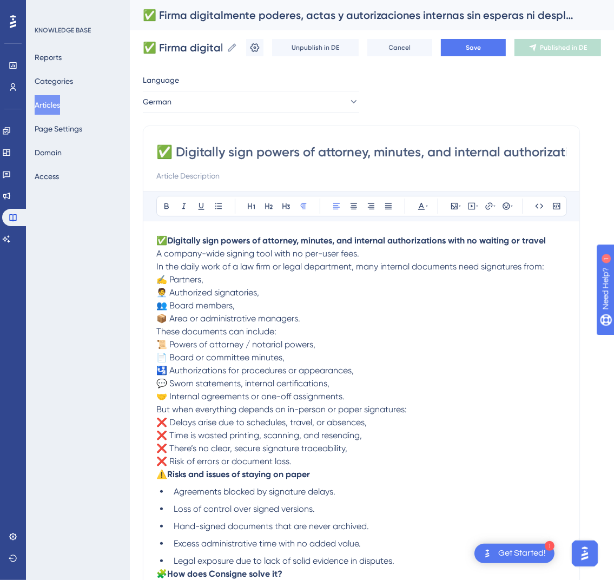
click at [304, 157] on input "✅ Digitally sign powers of attorney, minutes, and internal authorizations with …" at bounding box center [361, 151] width 410 height 17
paste input "Vollmachten, Protokolle und interne Genehmigungen digital unterzeichnen – ohne …"
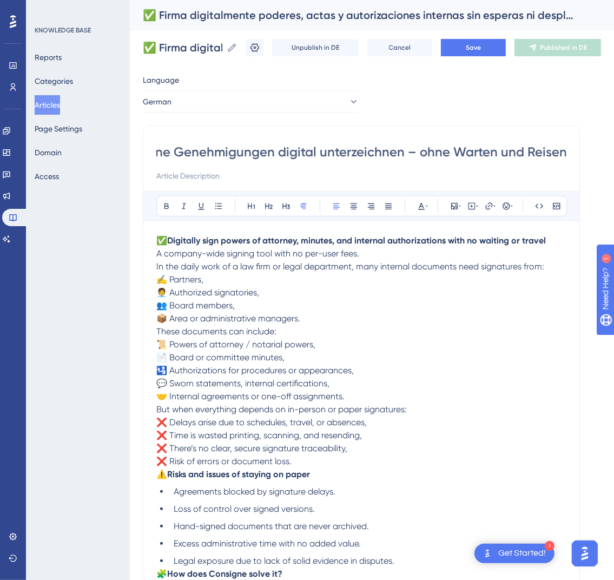
type input "✅ Vollmachten, Protokolle und interne Genehmigungen digital unterzeichnen – ohn…"
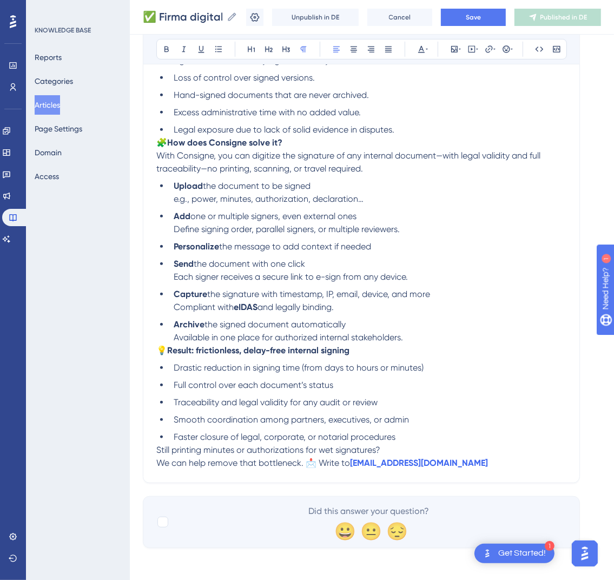
scroll to position [429, 0]
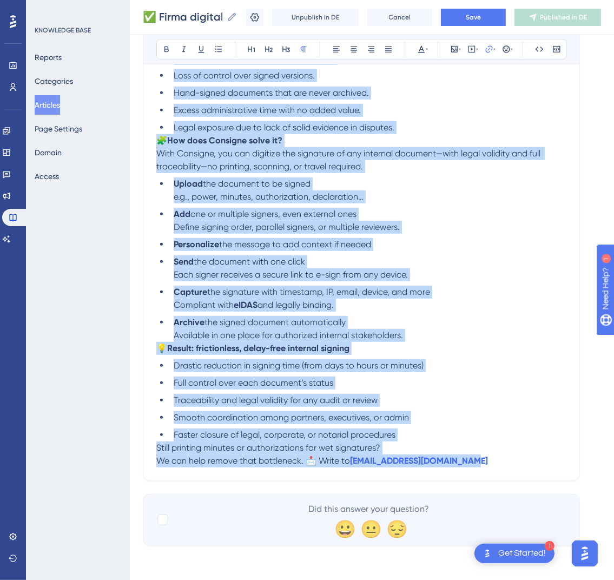
drag, startPoint x: 160, startPoint y: 240, endPoint x: 547, endPoint y: 471, distance: 450.6
click at [547, 471] on div "✅ Vollmachten, Protokolle und interne Genehmigungen digital unterzeichnen – ohn…" at bounding box center [361, 86] width 437 height 789
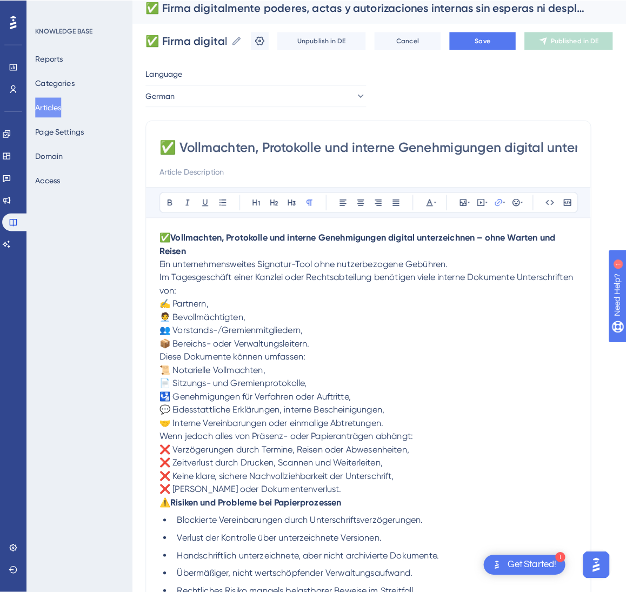
scroll to position [0, 0]
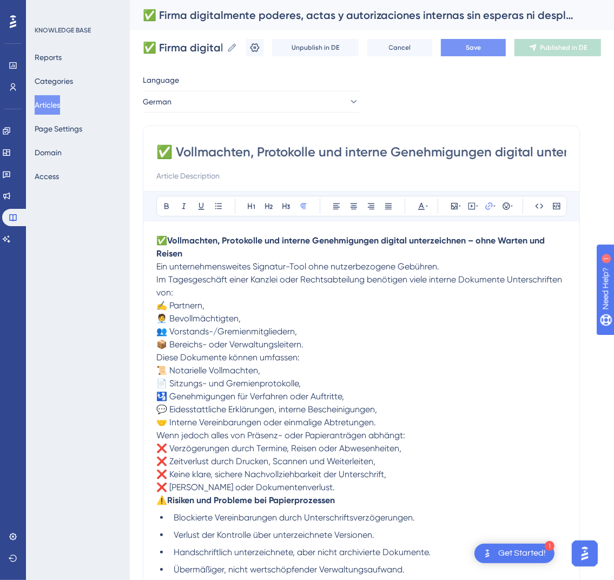
click at [475, 50] on button "Save" at bounding box center [473, 47] width 65 height 17
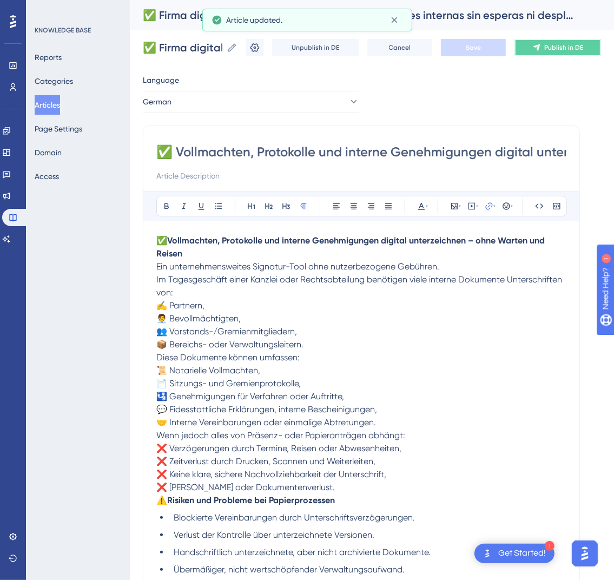
click at [558, 47] on span "Publish in DE" at bounding box center [563, 47] width 39 height 9
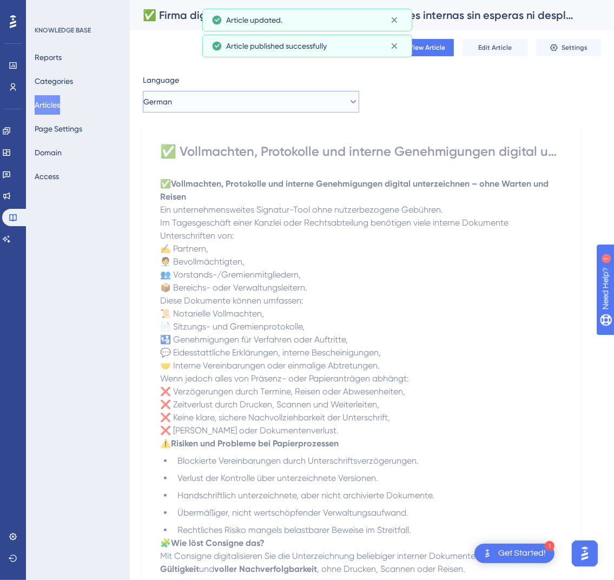
click at [275, 104] on button "German" at bounding box center [251, 102] width 216 height 22
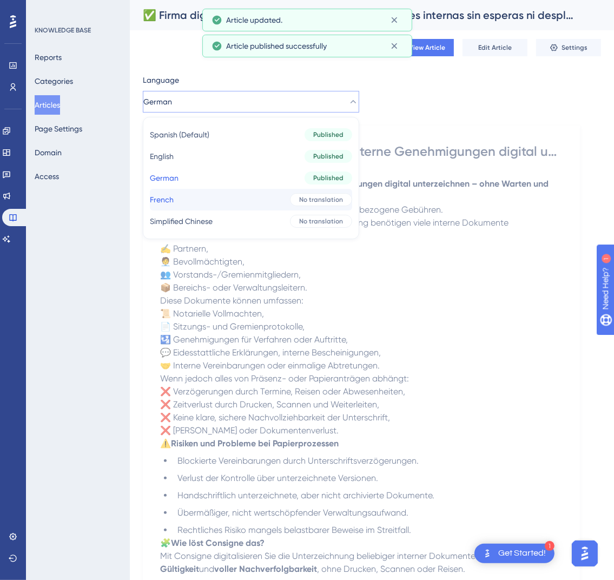
click at [254, 198] on button "French French No translation" at bounding box center [251, 200] width 202 height 22
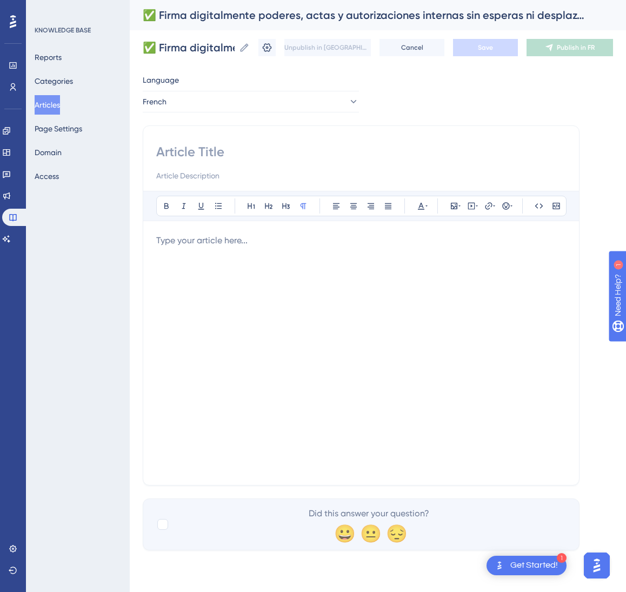
click at [333, 160] on input at bounding box center [361, 151] width 410 height 17
paste input "✅ Signez numériquement pouvoirs, procès-verbaux et autorisations internes – san…"
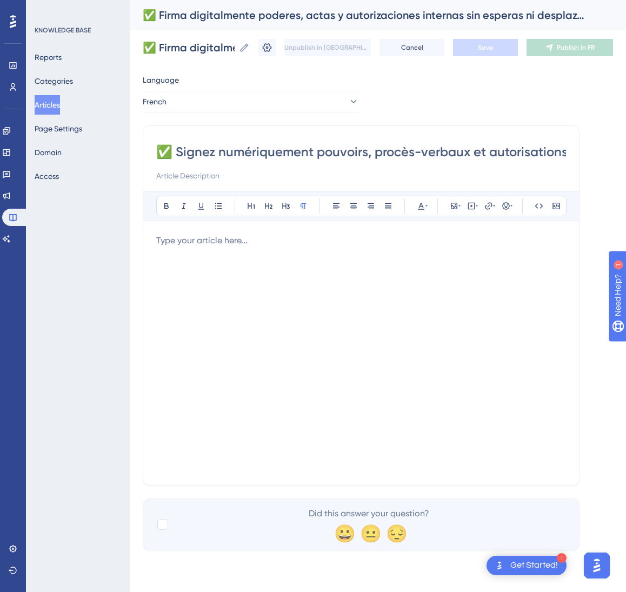
scroll to position [0, 247]
type input "✅ Signez numériquement pouvoirs, procès-verbaux et autorisations internes – san…"
click at [155, 279] on div "✅ Signez numériquement pouvoirs, procès-verbaux et autorisations internes – san…" at bounding box center [361, 305] width 437 height 360
click at [211, 259] on div at bounding box center [361, 353] width 410 height 238
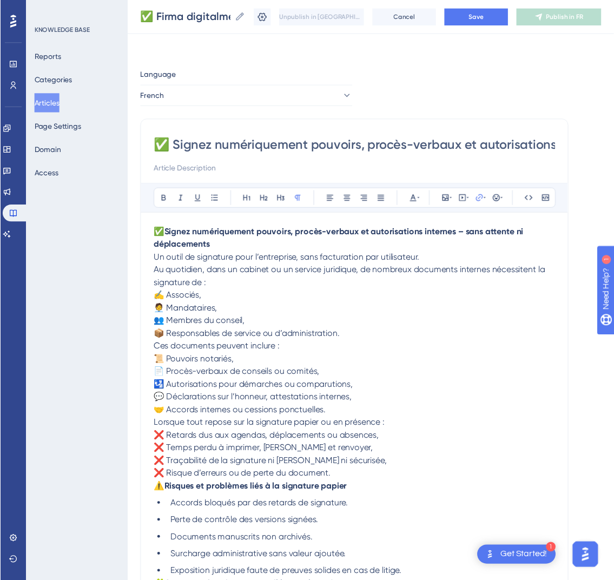
scroll to position [333, 0]
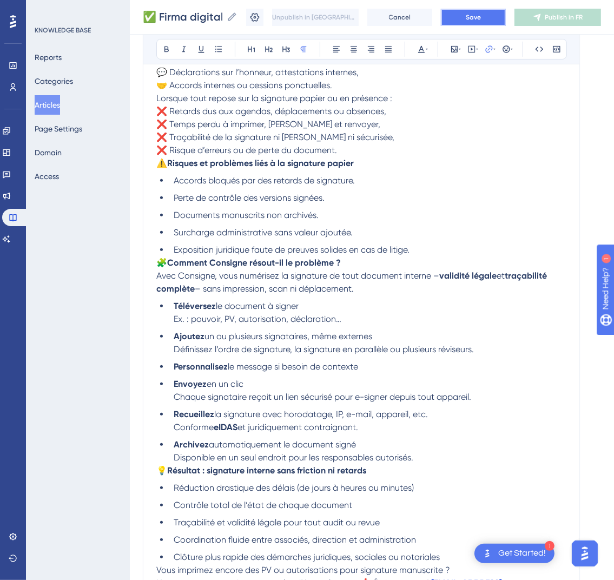
click at [481, 15] on span "Save" at bounding box center [473, 17] width 15 height 9
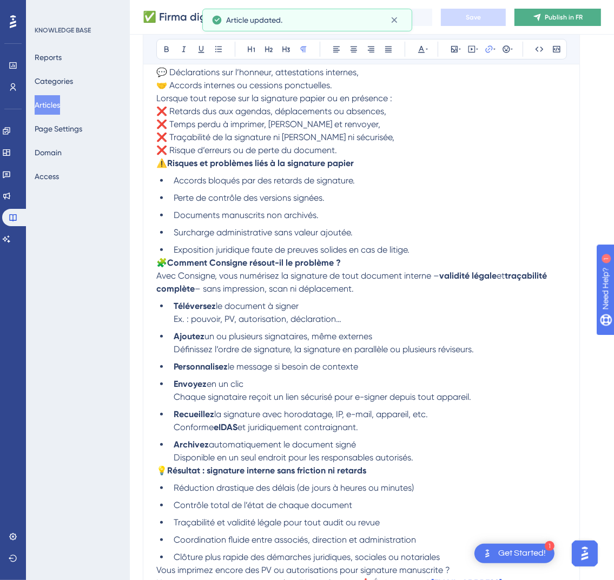
click at [574, 17] on span "Publish in FR" at bounding box center [564, 17] width 38 height 9
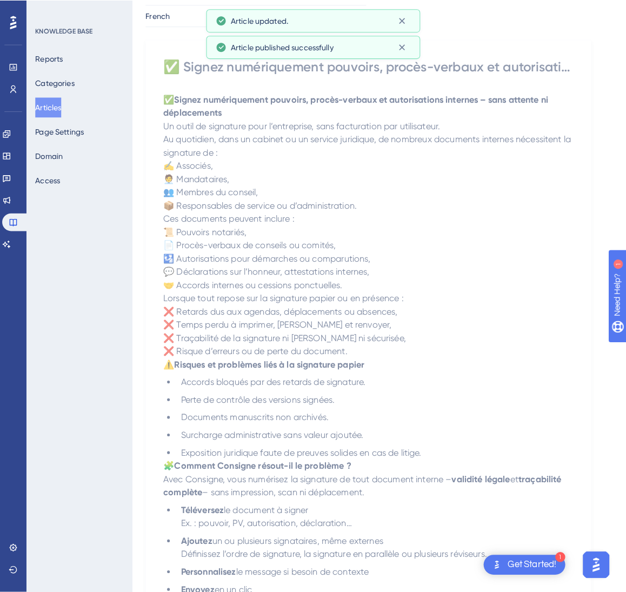
scroll to position [0, 0]
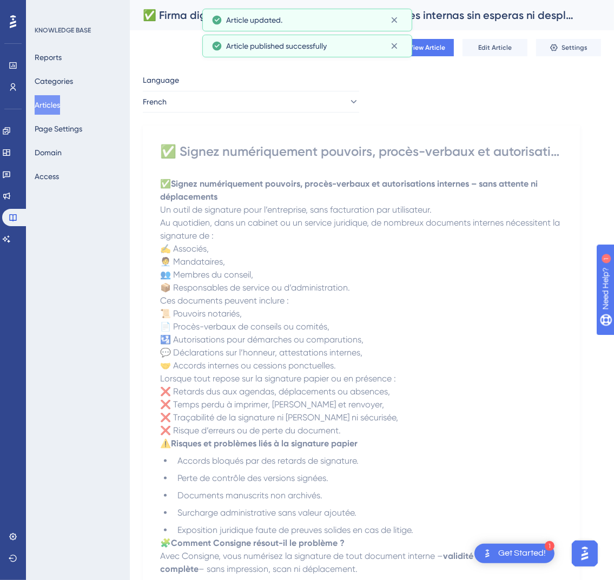
click at [231, 87] on div "Language" at bounding box center [251, 82] width 216 height 17
click at [229, 94] on button "French" at bounding box center [251, 102] width 216 height 22
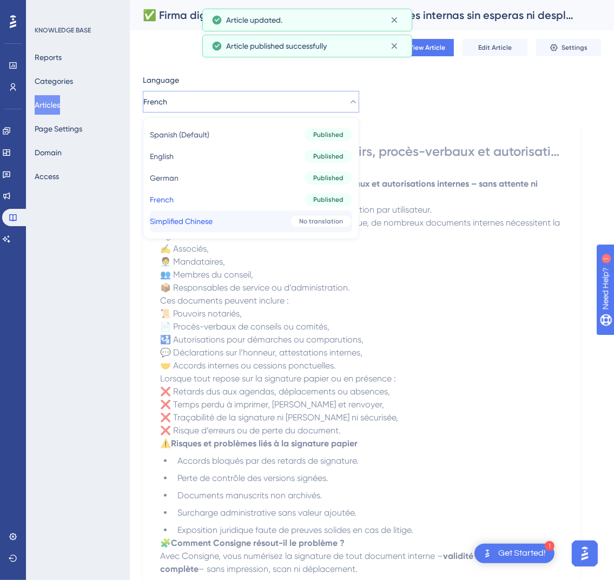
click at [228, 221] on button "Simplified Chinese Simplified Chinese No translation" at bounding box center [251, 221] width 202 height 22
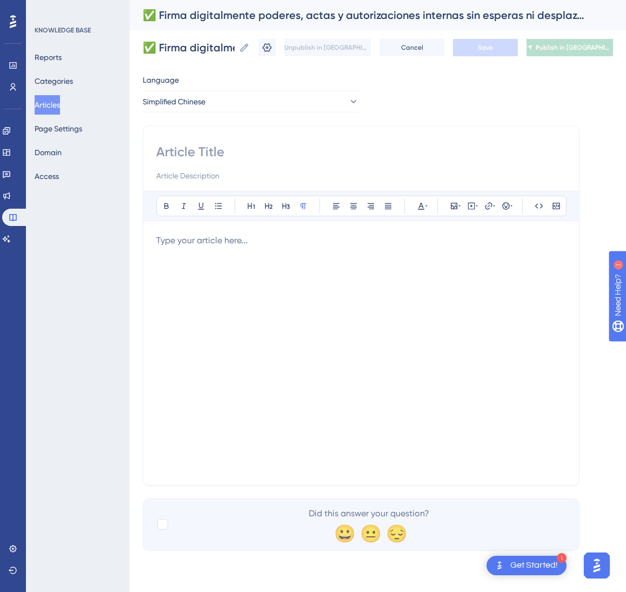
click at [203, 147] on input at bounding box center [361, 151] width 410 height 17
paste input "✅ 数字签署公司内部的授权、会议纪要与审批，无需等待与差旅"
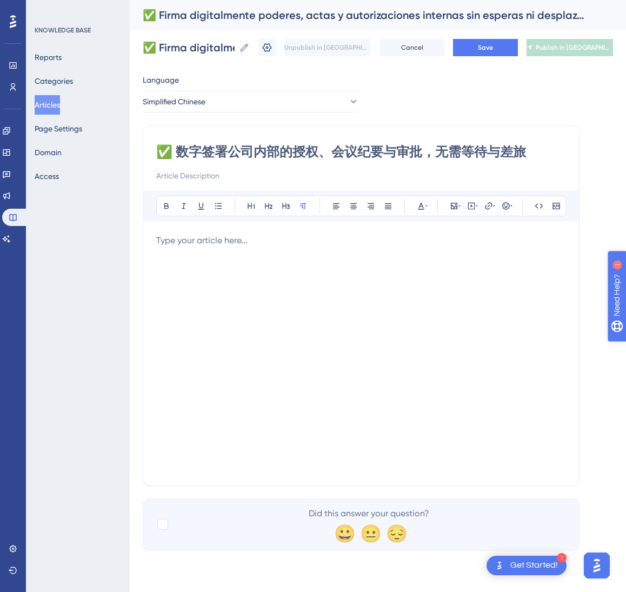
type input "✅ 数字签署公司内部的授权、会议纪要与审批，无需等待与差旅"
click at [246, 322] on div at bounding box center [361, 353] width 410 height 238
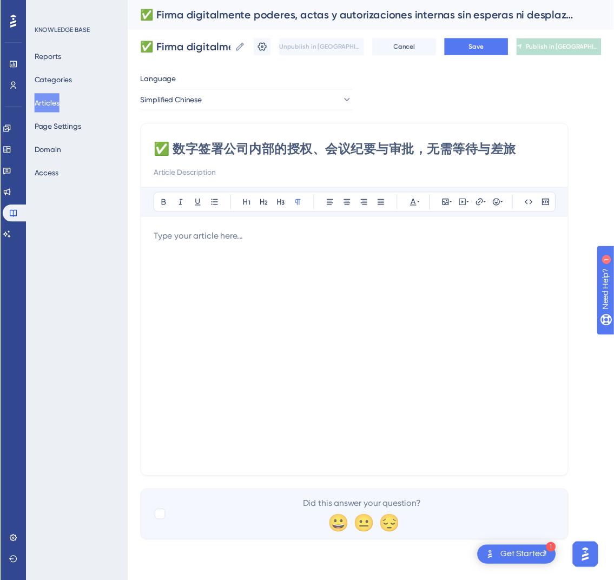
scroll to position [294, 0]
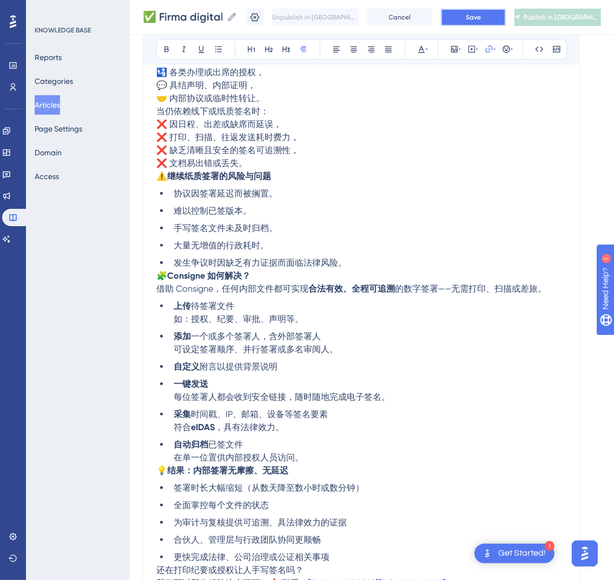
click at [506, 13] on button "Save" at bounding box center [473, 17] width 65 height 17
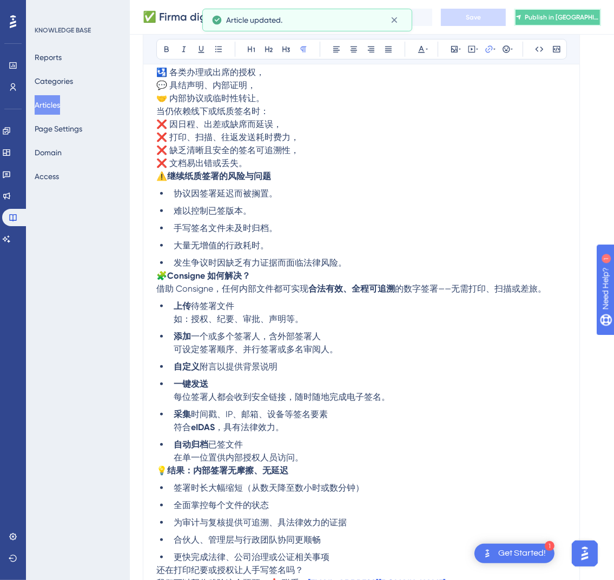
click at [557, 13] on span "Publish in [GEOGRAPHIC_DATA]-CN" at bounding box center [562, 17] width 75 height 9
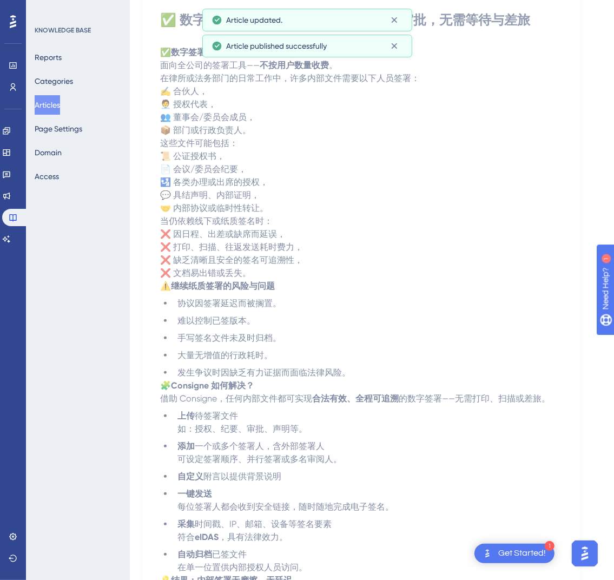
scroll to position [0, 0]
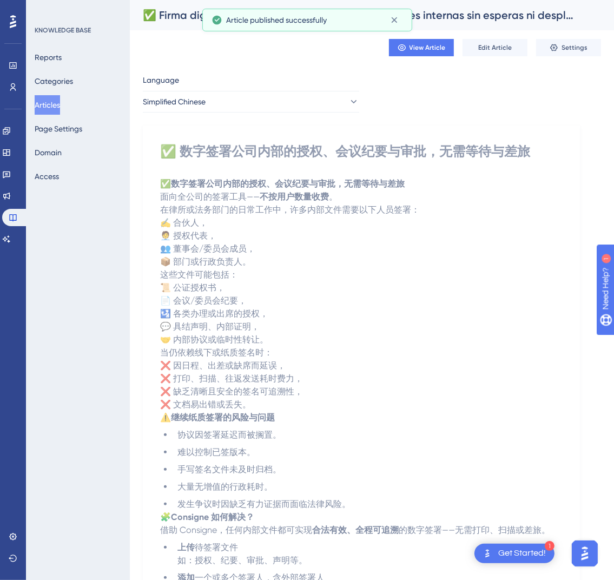
click at [53, 110] on button "Articles" at bounding box center [47, 104] width 25 height 19
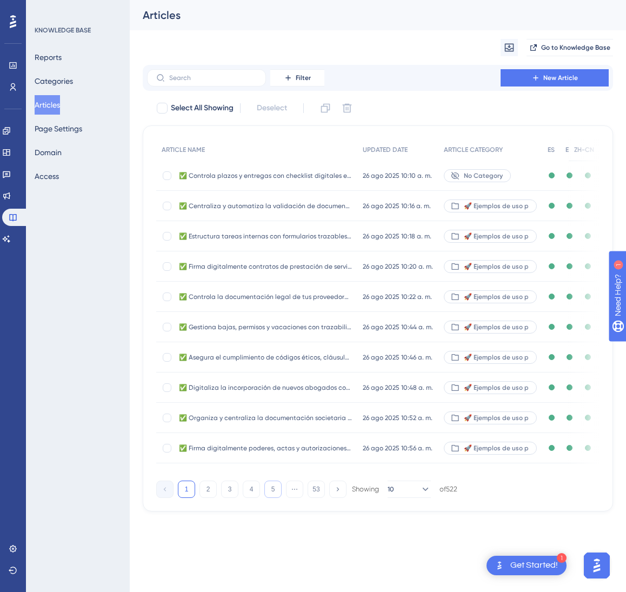
click at [276, 498] on button "5" at bounding box center [272, 489] width 17 height 17
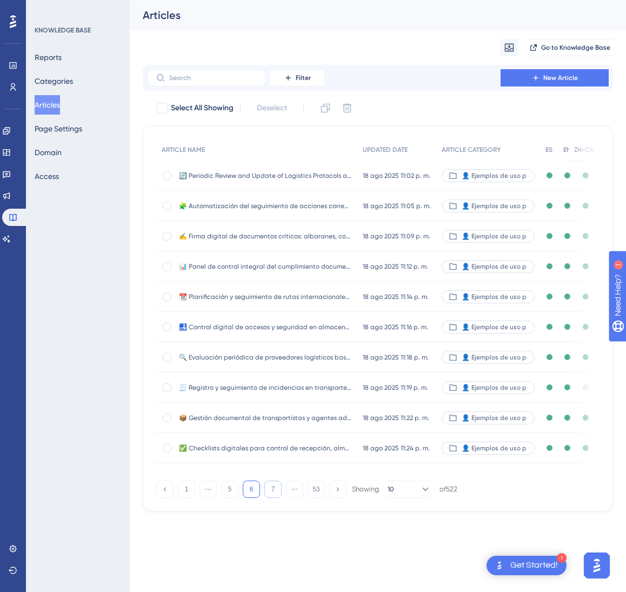
click at [276, 498] on button "7" at bounding box center [272, 489] width 17 height 17
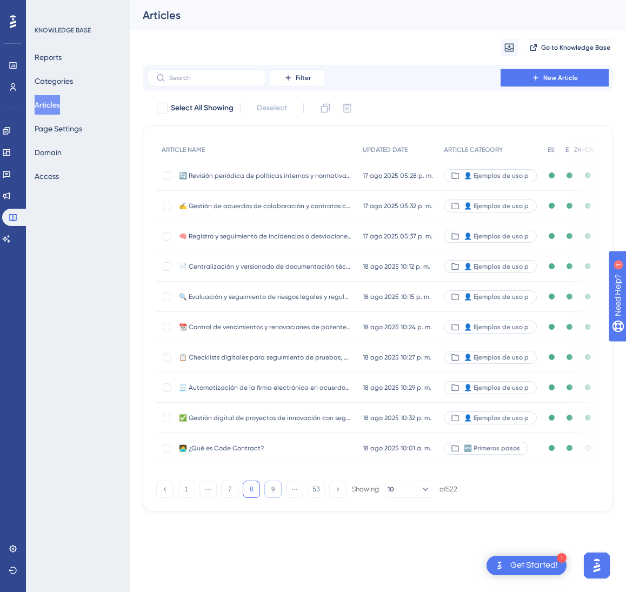
click at [276, 498] on button "9" at bounding box center [272, 489] width 17 height 17
click at [276, 498] on button "11" at bounding box center [272, 489] width 17 height 17
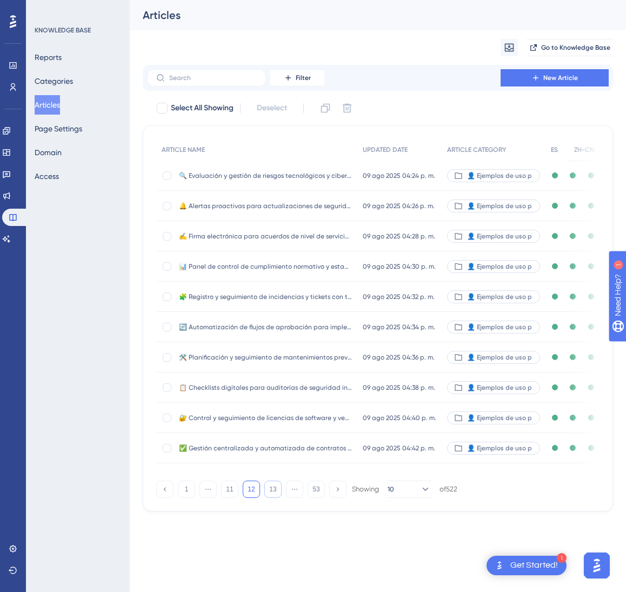
click at [275, 498] on button "13" at bounding box center [272, 489] width 17 height 17
click at [275, 498] on button "14" at bounding box center [272, 489] width 17 height 17
click at [275, 498] on button "15" at bounding box center [272, 489] width 17 height 17
click at [275, 498] on button "16" at bounding box center [272, 489] width 17 height 17
click at [275, 498] on button "17" at bounding box center [272, 489] width 17 height 17
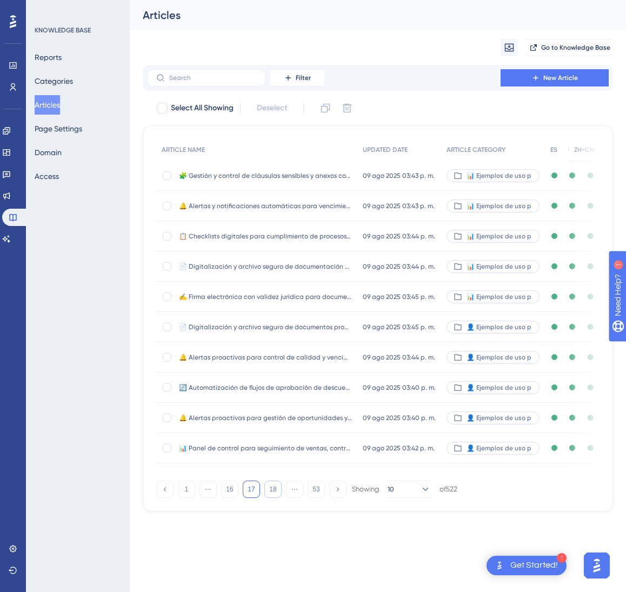
click at [275, 498] on button "18" at bounding box center [272, 489] width 17 height 17
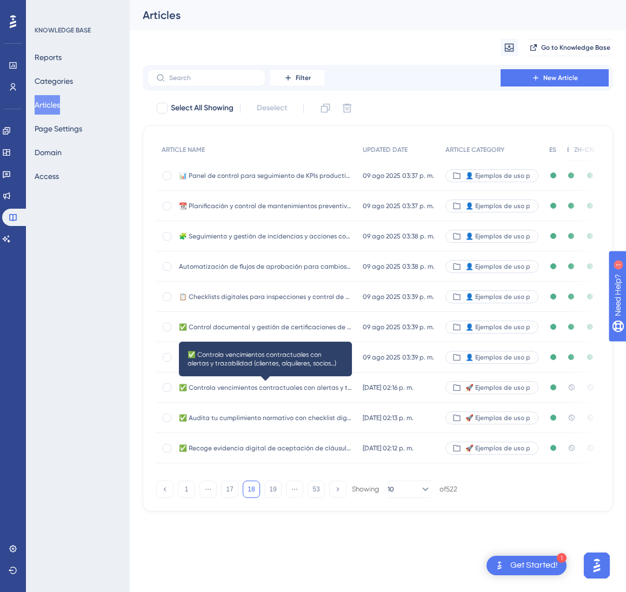
click at [346, 386] on span "✅ Controla vencimientos contractuales con alertas y trazabilidad (clientes, alq…" at bounding box center [265, 387] width 173 height 9
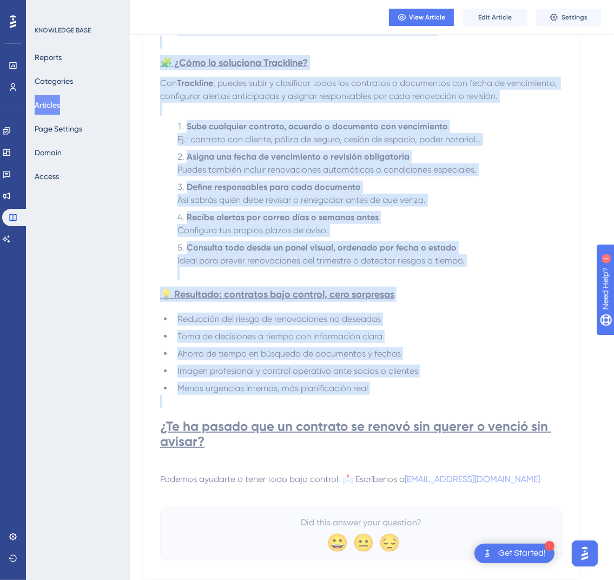
scroll to position [505, 0]
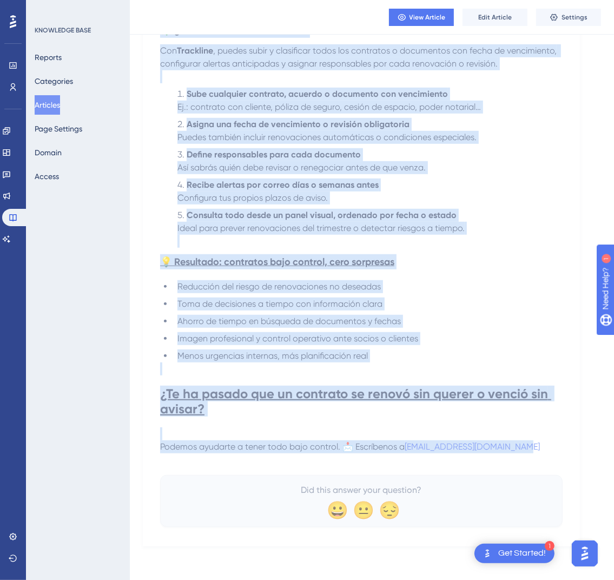
drag, startPoint x: 168, startPoint y: 149, endPoint x: 550, endPoint y: 445, distance: 483.1
click at [550, 445] on div "✅ Controla vencimientos contractuales con alertas y trazabilidad (clientes, alq…" at bounding box center [361, 80] width 402 height 894
copy div "✅ Loremips dolorsitamet consecteturad eli seddoei t incididuntut (laboreet, dol…"
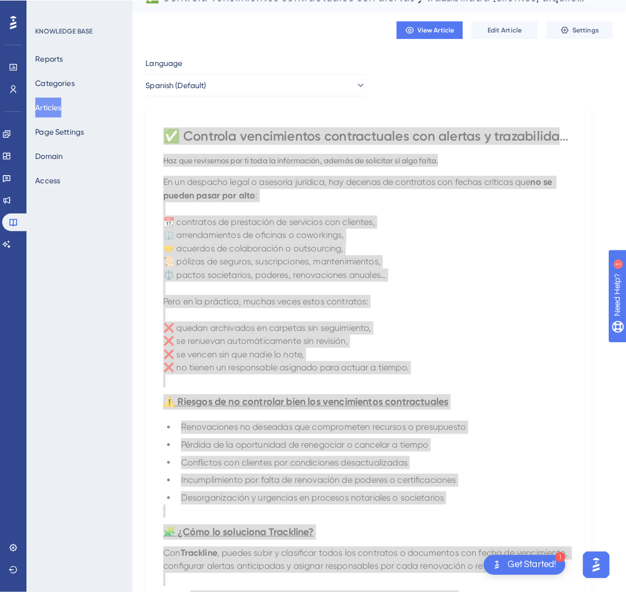
scroll to position [0, 0]
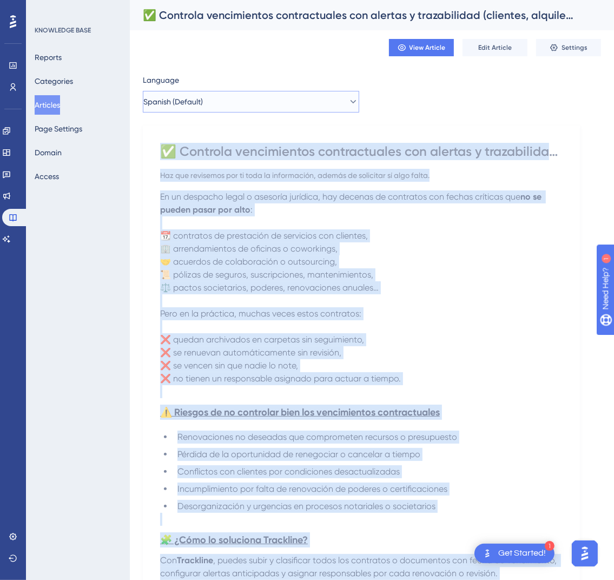
click at [268, 96] on button "Spanish (Default)" at bounding box center [251, 102] width 216 height 22
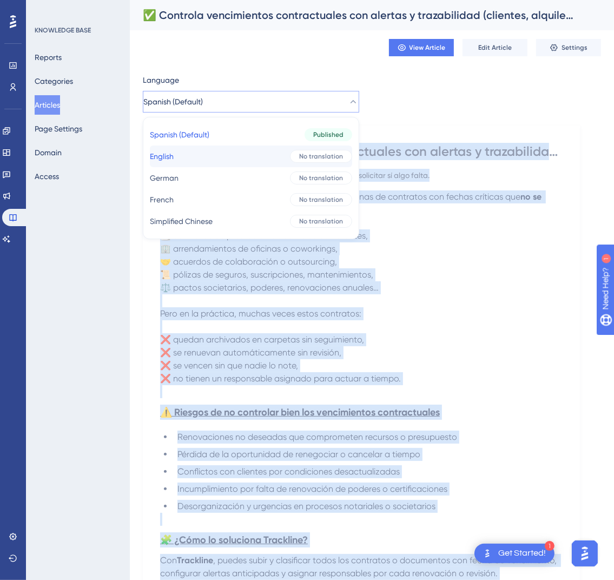
click at [241, 162] on button "English English No translation" at bounding box center [251, 156] width 202 height 22
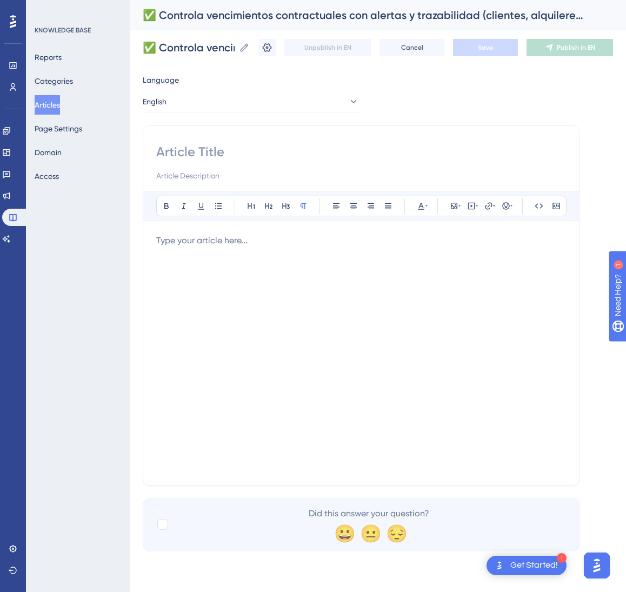
drag, startPoint x: 241, startPoint y: 149, endPoint x: 235, endPoint y: 151, distance: 5.8
click at [240, 149] on input at bounding box center [361, 151] width 410 height 17
paste input "✅ Control contract expirations with alerts and traceability (clients, leases, p…"
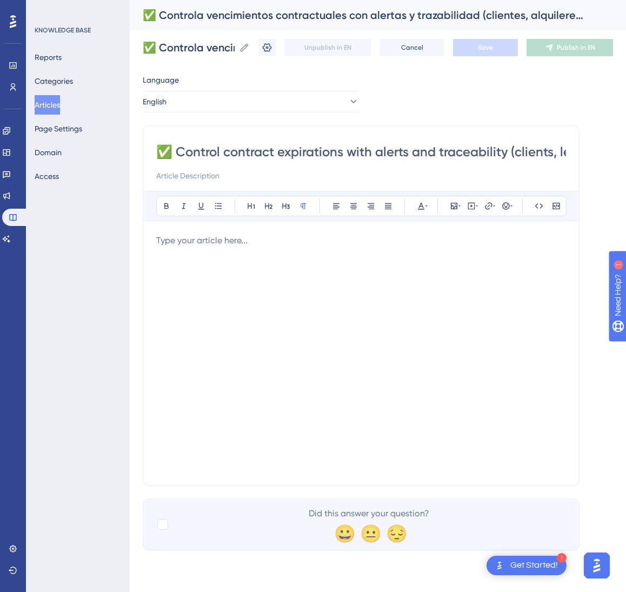
scroll to position [0, 105]
type input "✅ Control contract expirations with alerts and traceability (clients, leases, p…"
click at [387, 319] on div at bounding box center [361, 353] width 410 height 238
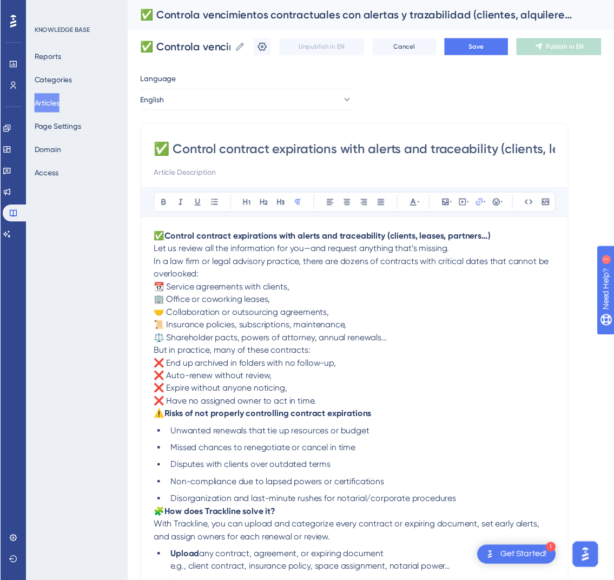
scroll to position [238, 0]
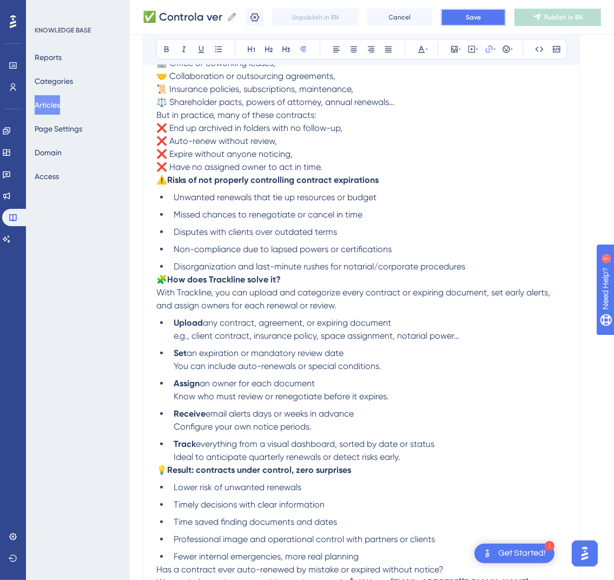
click at [495, 20] on button "Save" at bounding box center [473, 17] width 65 height 17
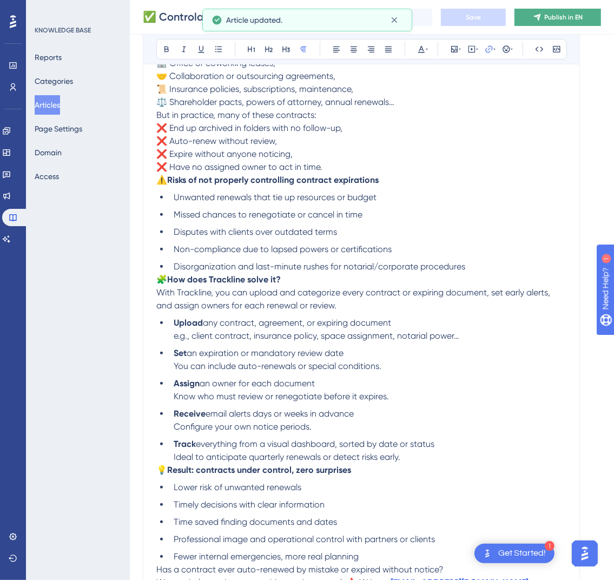
click at [583, 19] on span "Publish in EN" at bounding box center [564, 17] width 38 height 9
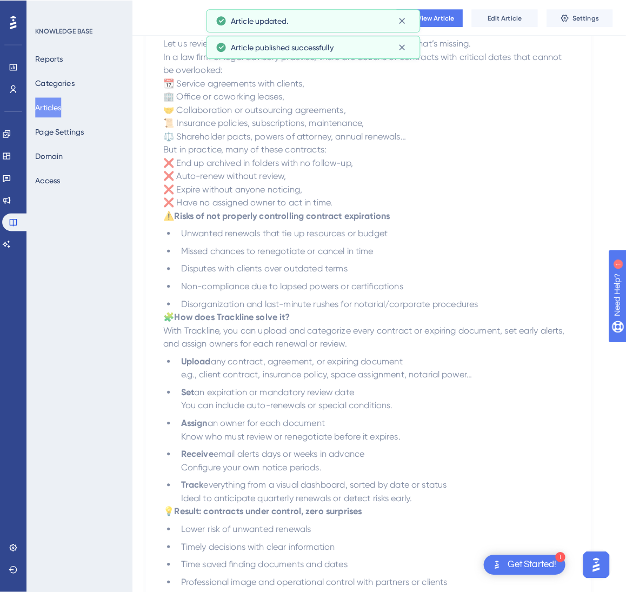
scroll to position [0, 0]
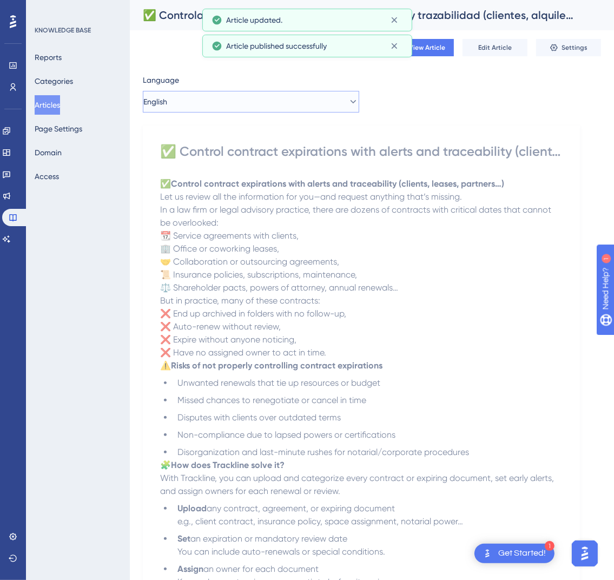
click at [252, 97] on button "English" at bounding box center [251, 102] width 216 height 22
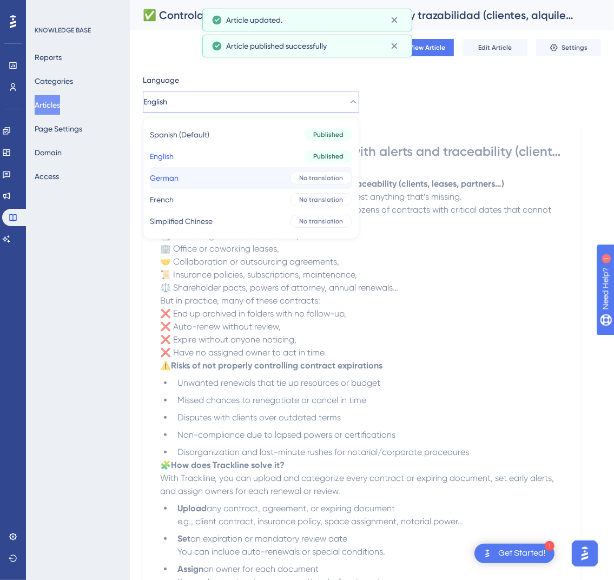
click at [248, 184] on button "German German No translation" at bounding box center [251, 178] width 202 height 22
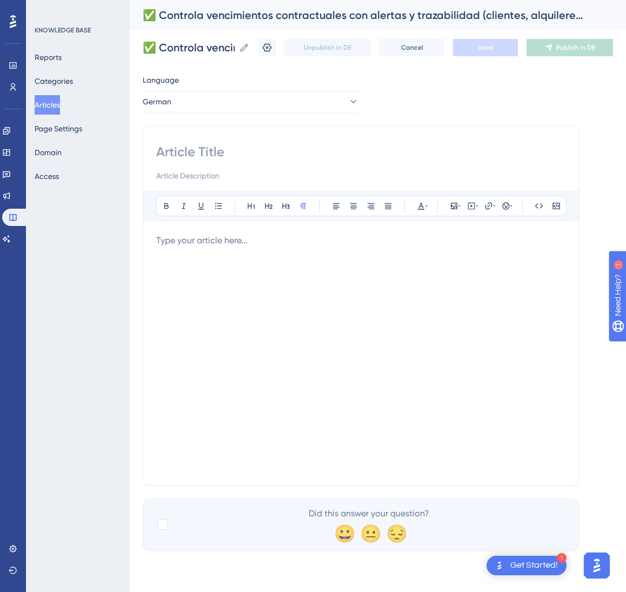
click at [244, 146] on input at bounding box center [361, 151] width 410 height 17
paste input "✅ Vertragslaufzeiten mit Warnungen und Nachvollziehbarkeit steuern (Kunden, Mie…"
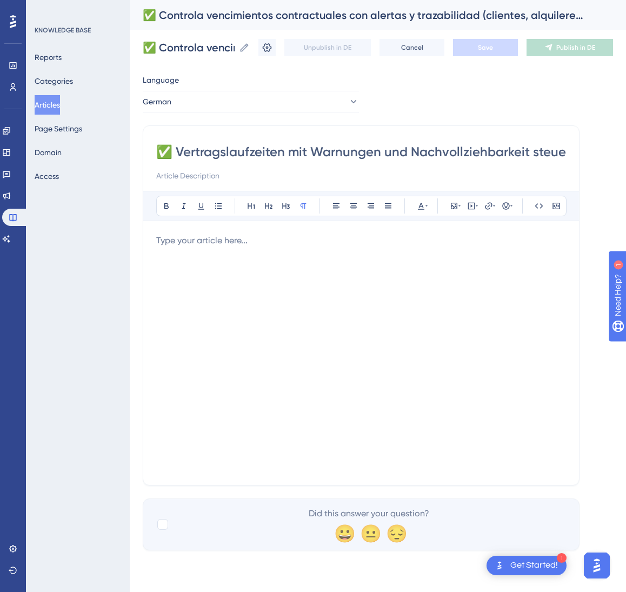
scroll to position [0, 179]
type input "✅ Vertragslaufzeiten mit Warnungen und Nachvollziehbarkeit steuern (Kunden, Mie…"
click at [416, 290] on div at bounding box center [361, 353] width 410 height 238
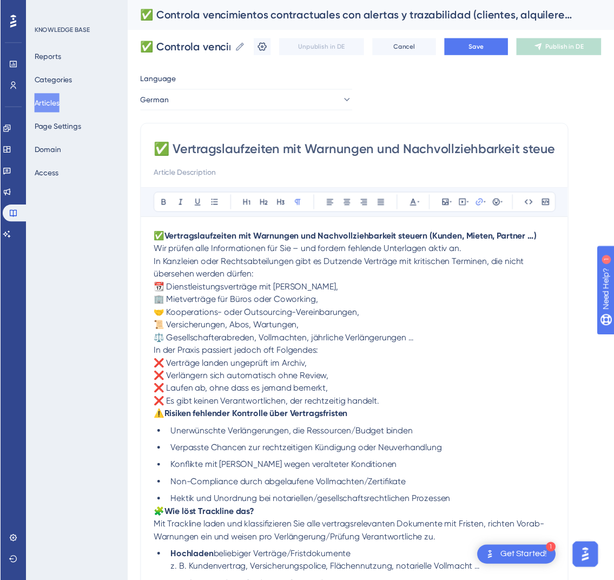
scroll to position [238, 0]
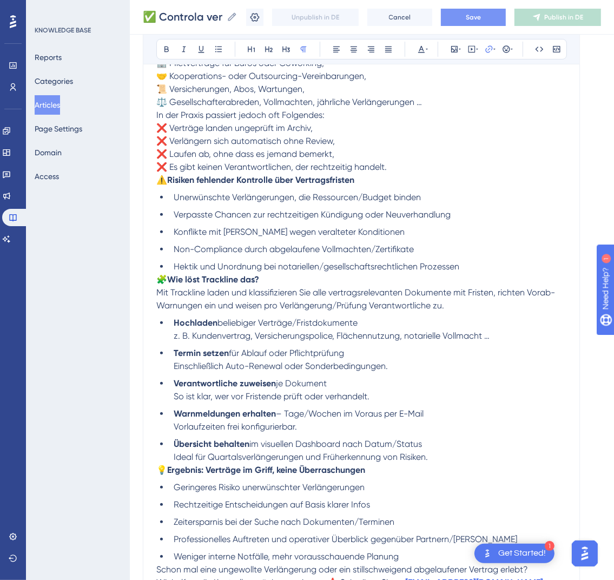
click at [502, 9] on button "Save" at bounding box center [473, 17] width 65 height 17
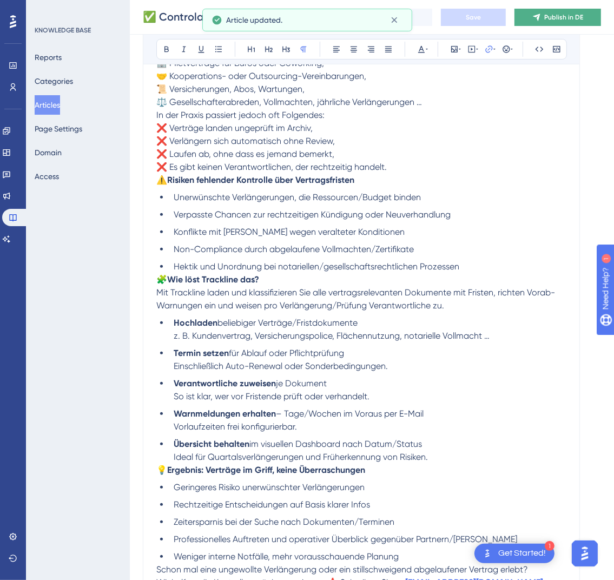
click at [573, 22] on button "Publish in DE" at bounding box center [557, 17] width 87 height 17
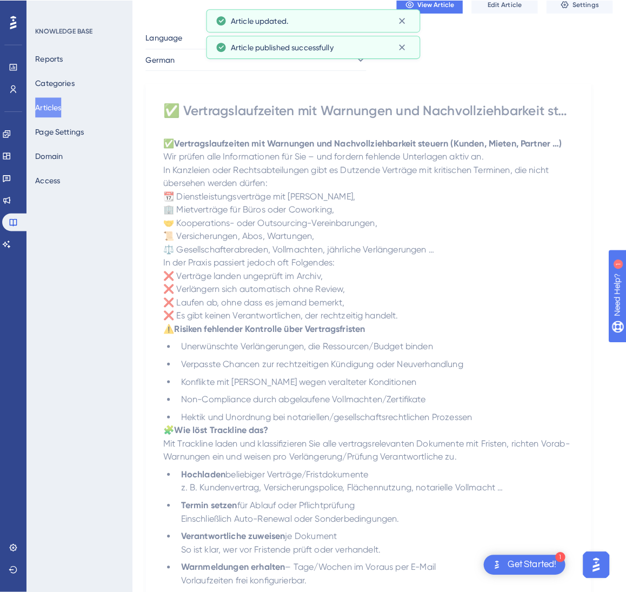
scroll to position [0, 0]
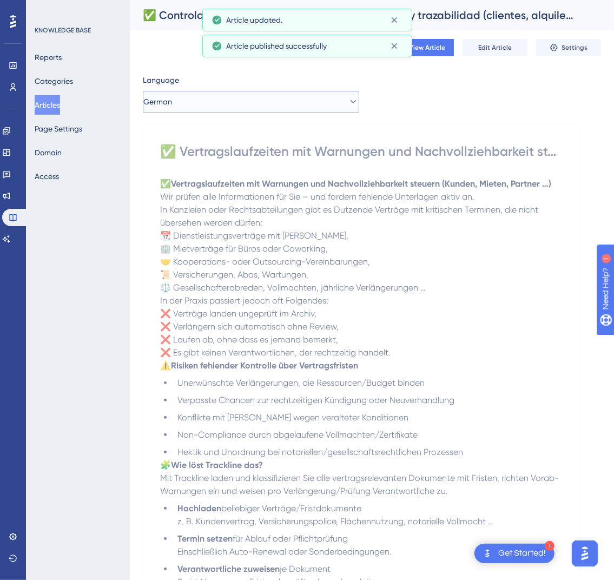
click at [314, 105] on button "German" at bounding box center [251, 102] width 216 height 22
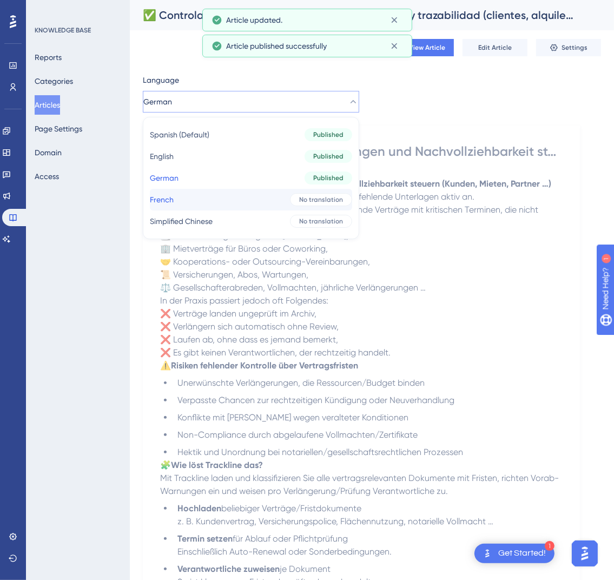
click at [259, 202] on button "French French No translation" at bounding box center [251, 200] width 202 height 22
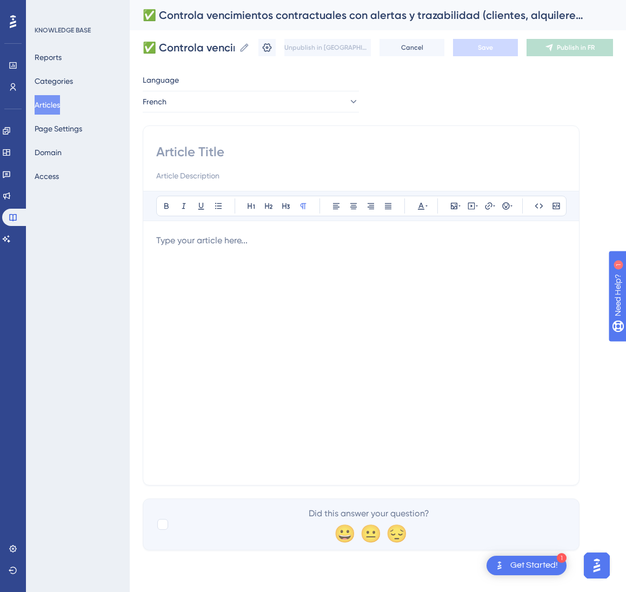
click at [283, 163] on div at bounding box center [361, 162] width 410 height 39
click at [259, 150] on input at bounding box center [361, 151] width 410 height 17
paste input "✅ Maîtrisez les échéances contractuelles avec alertes et traçabilité (clients, …"
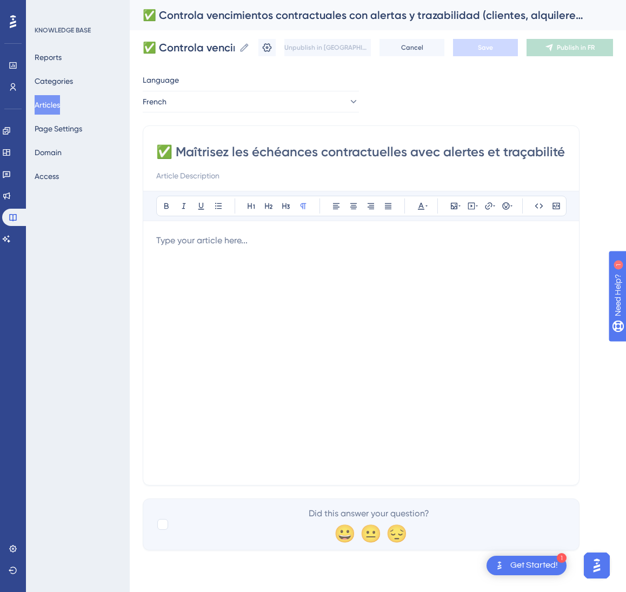
scroll to position [0, 174]
type input "✅ Maîtrisez les échéances contractuelles avec alertes et traçabilité (clients, …"
click at [408, 306] on div at bounding box center [361, 353] width 410 height 238
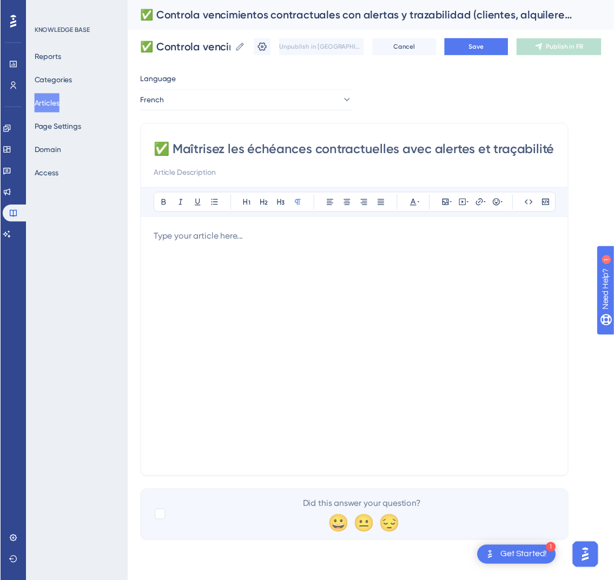
scroll to position [238, 0]
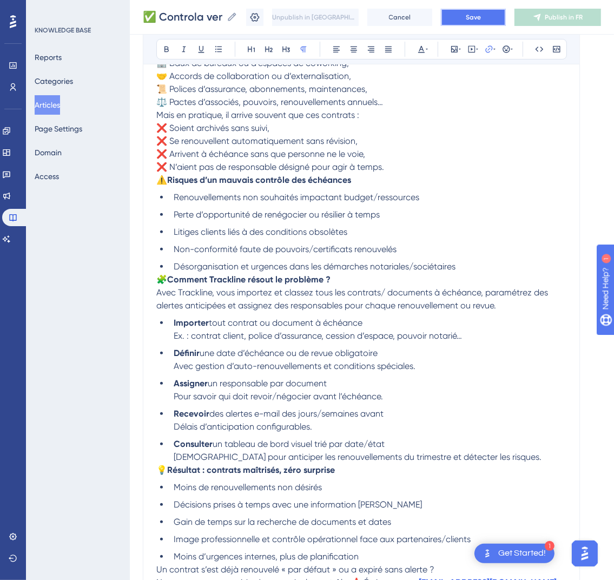
click at [481, 14] on span "Save" at bounding box center [473, 17] width 15 height 9
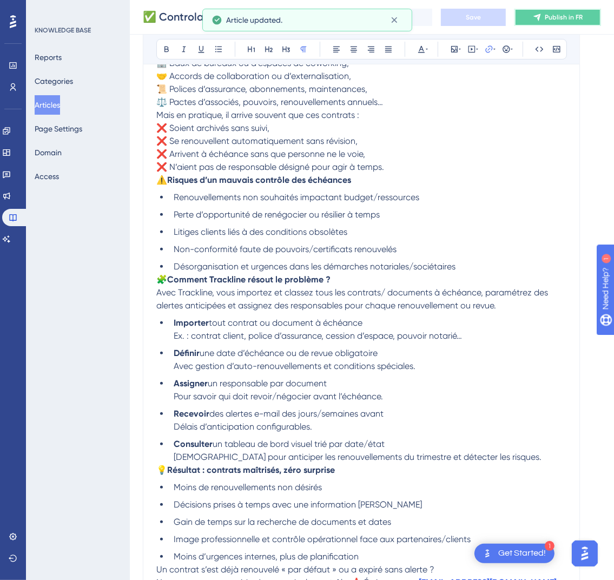
click at [601, 23] on button "Publish in FR" at bounding box center [557, 17] width 87 height 17
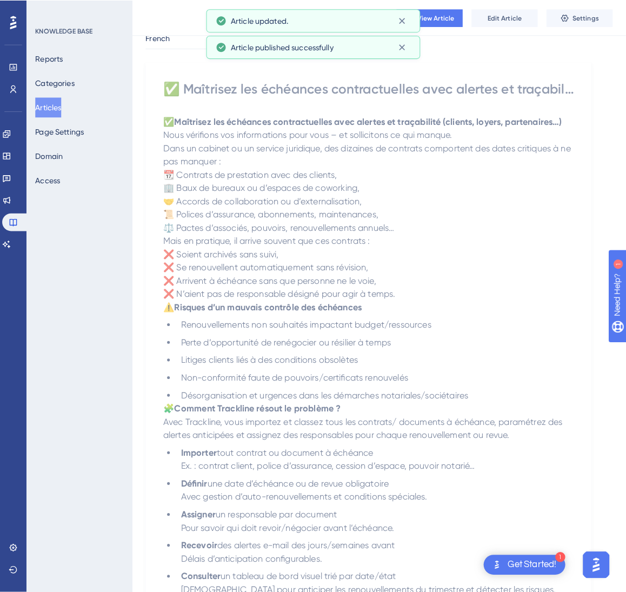
scroll to position [0, 0]
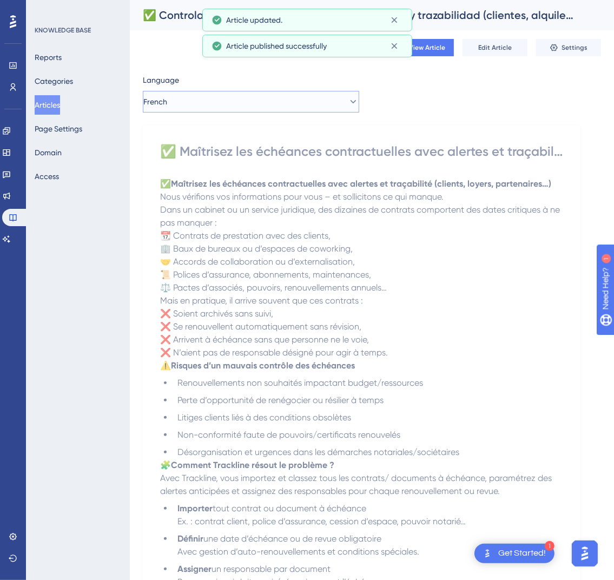
click at [294, 101] on button "French" at bounding box center [251, 102] width 216 height 22
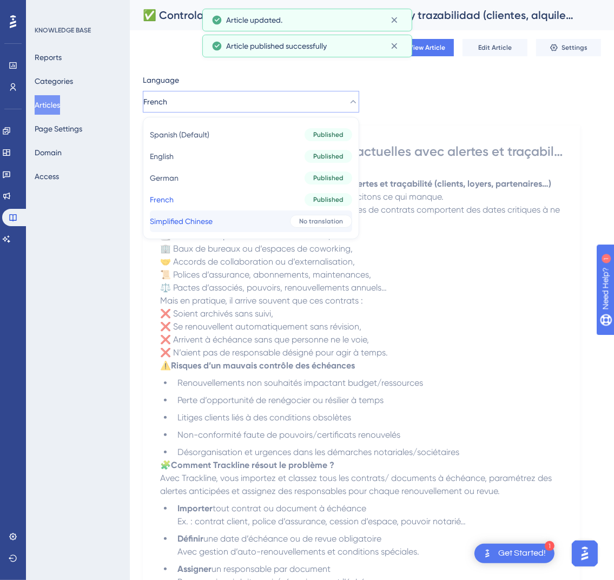
click at [281, 217] on button "Simplified Chinese Simplified Chinese No translation" at bounding box center [251, 221] width 202 height 22
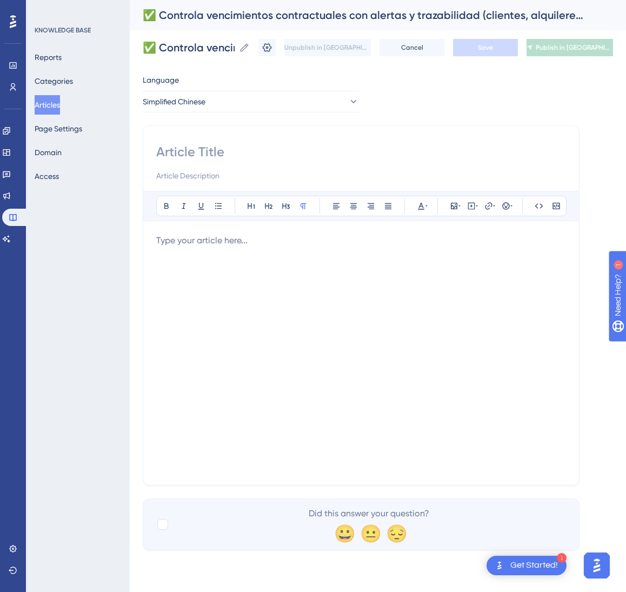
click at [193, 148] on input at bounding box center [361, 151] width 410 height 17
paste input "✅ 用提醒与可追溯性管理合同到期（客户、租赁、合作伙伴等）"
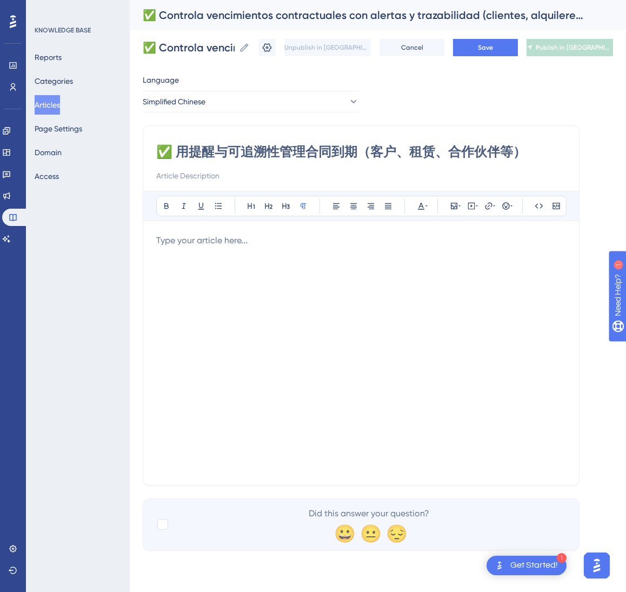
type input "✅ 用提醒与可追溯性管理合同到期（客户、租赁、合作伙伴等）"
click at [252, 325] on div at bounding box center [361, 353] width 410 height 238
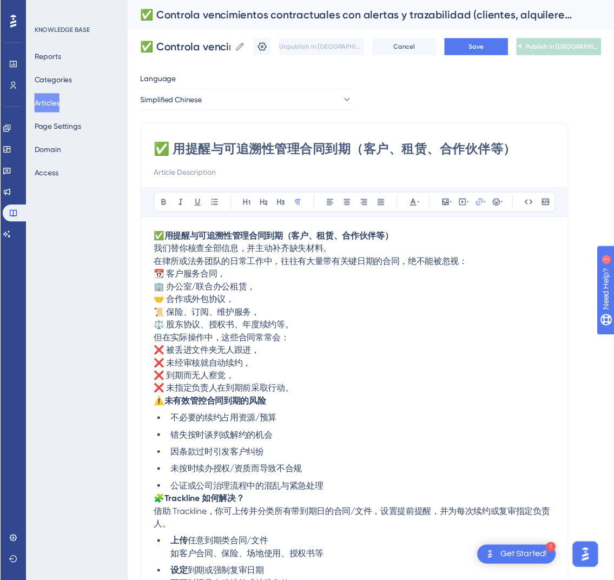
scroll to position [225, 0]
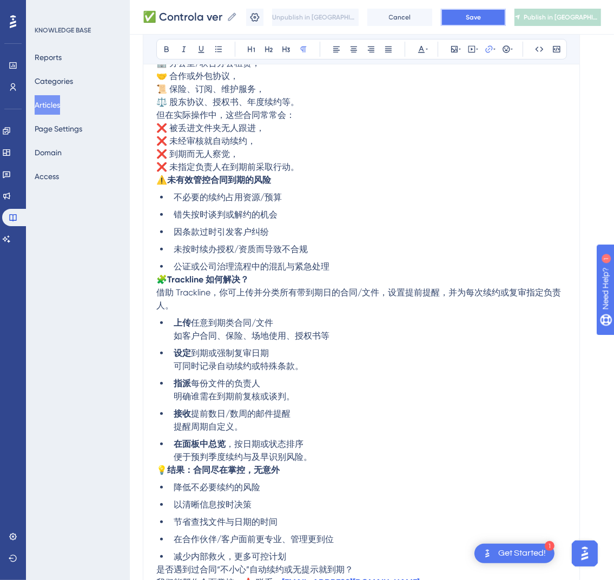
click at [475, 19] on button "Save" at bounding box center [473, 17] width 65 height 17
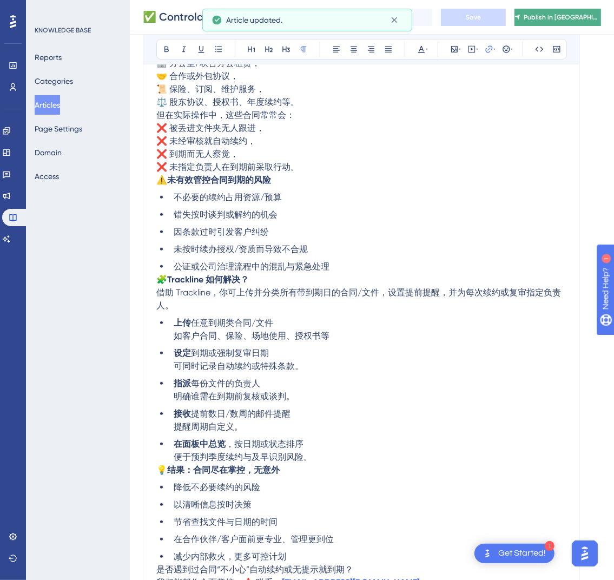
click at [559, 20] on span "Publish in [GEOGRAPHIC_DATA]-CN" at bounding box center [562, 17] width 77 height 9
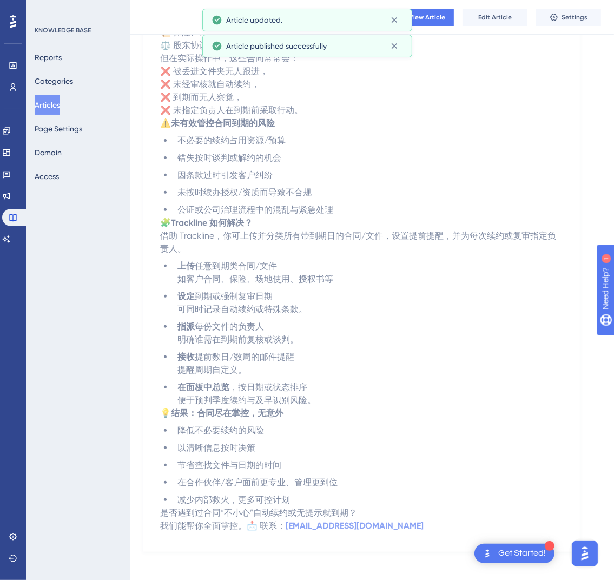
scroll to position [0, 0]
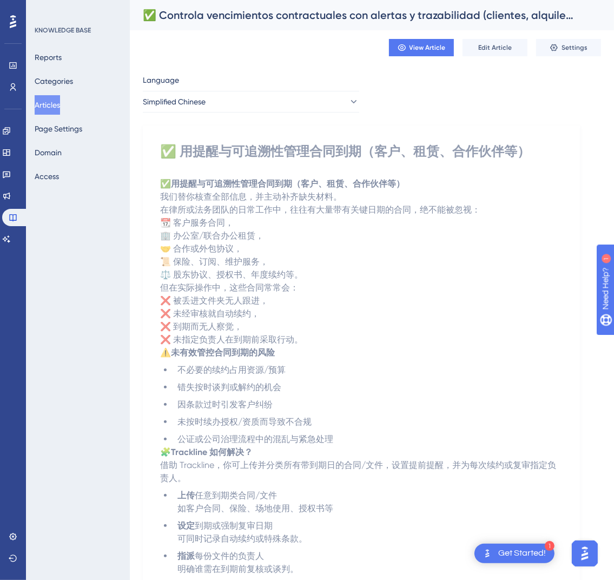
click at [60, 103] on button "Articles" at bounding box center [47, 104] width 25 height 19
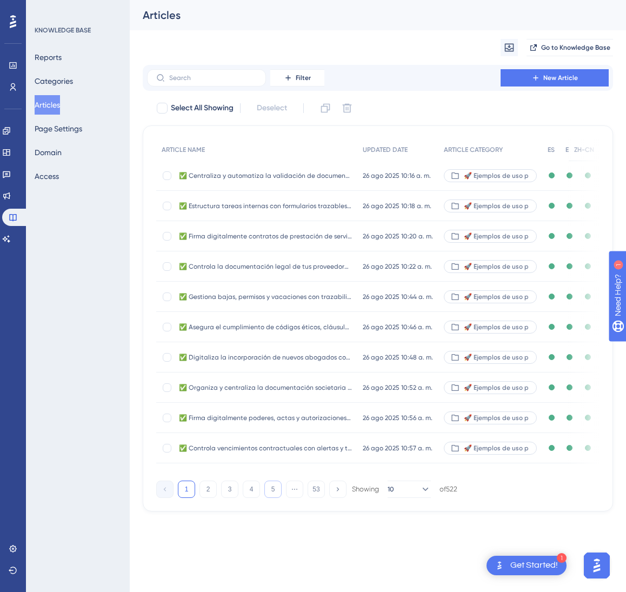
click at [280, 498] on button "5" at bounding box center [272, 489] width 17 height 17
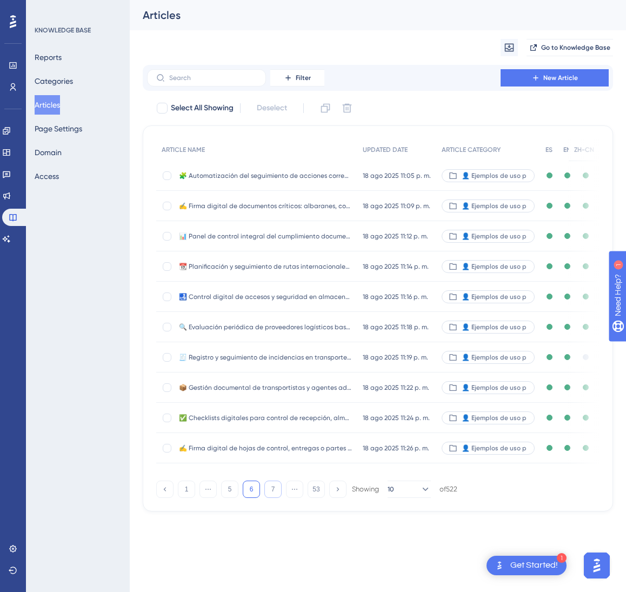
click at [279, 498] on button "7" at bounding box center [272, 489] width 17 height 17
click at [279, 498] on button "9" at bounding box center [272, 489] width 17 height 17
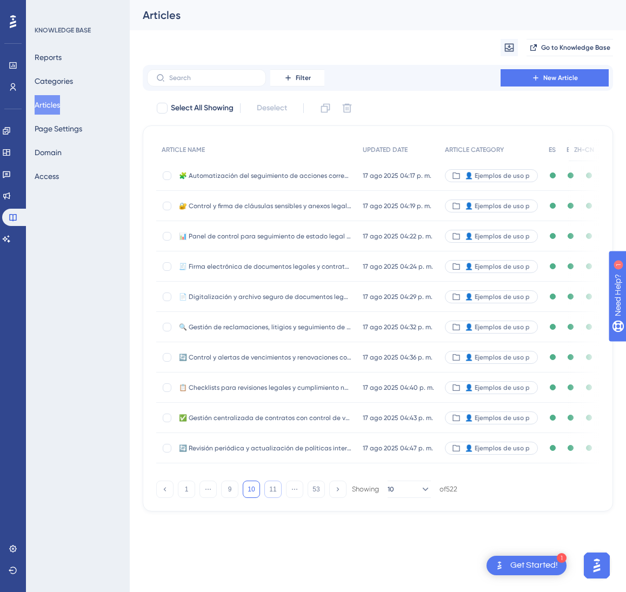
click at [279, 498] on button "11" at bounding box center [272, 489] width 17 height 17
click at [279, 498] on button "12" at bounding box center [272, 489] width 17 height 17
click at [279, 498] on button "14" at bounding box center [272, 489] width 17 height 17
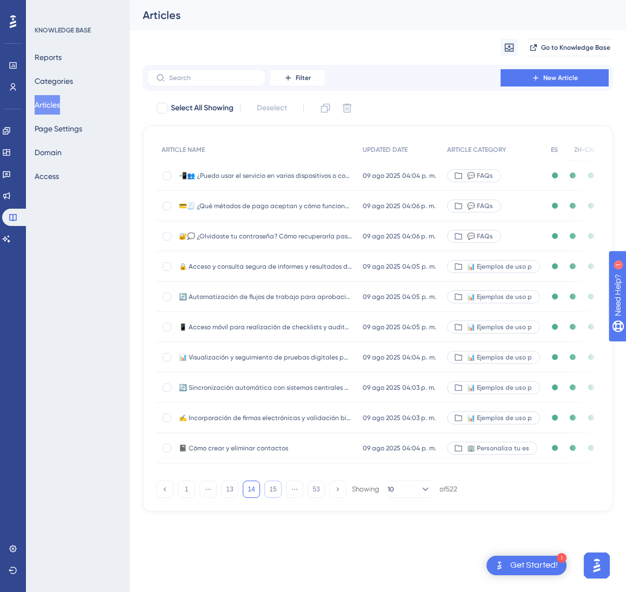
click at [279, 498] on button "15" at bounding box center [272, 489] width 17 height 17
click at [278, 498] on button "16" at bounding box center [272, 489] width 17 height 17
click at [277, 498] on button "17" at bounding box center [272, 489] width 17 height 17
click at [277, 498] on button "18" at bounding box center [272, 489] width 17 height 17
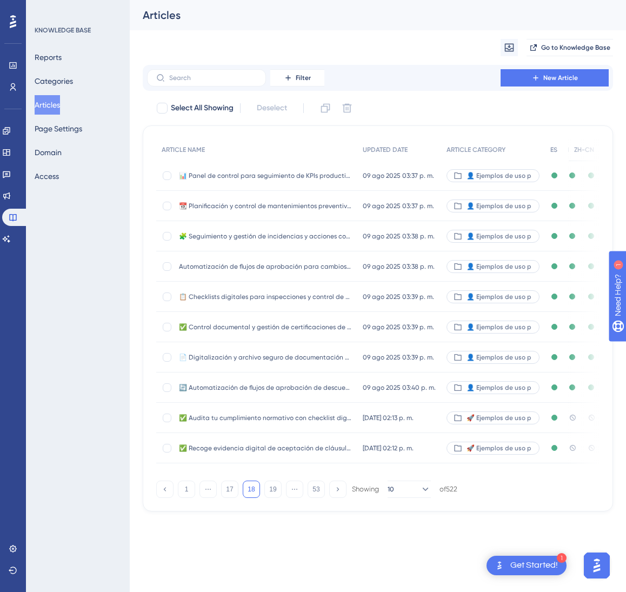
click at [391, 416] on span "[DATE] 02:13 p. m." at bounding box center [388, 418] width 51 height 9
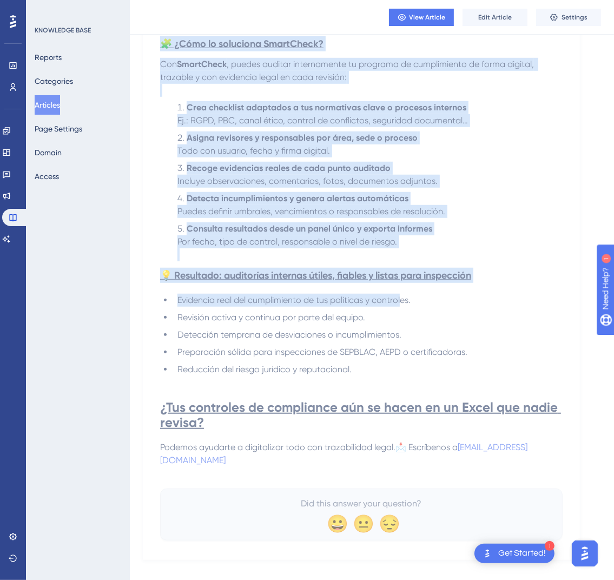
scroll to position [505, 0]
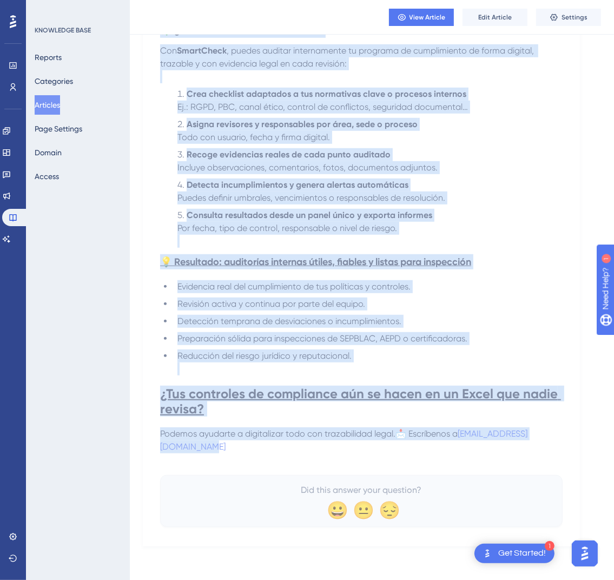
drag, startPoint x: 167, startPoint y: 153, endPoint x: 528, endPoint y: 441, distance: 463.0
click at [528, 441] on div "✅ Audita tu cumplimiento normativo con checklist digitales por área o proceso A…" at bounding box center [361, 80] width 402 height 894
copy div "✅ Loremi do sitametconse adipiscin eli seddoeius temporinc utl etdo m aliquae A…"
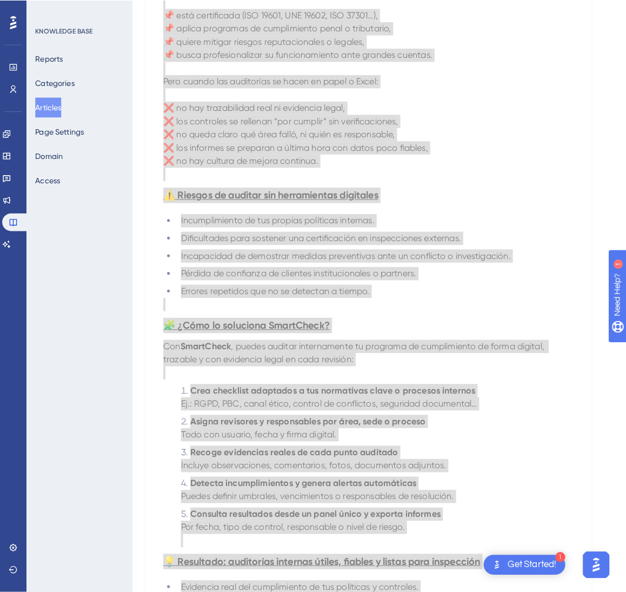
scroll to position [0, 0]
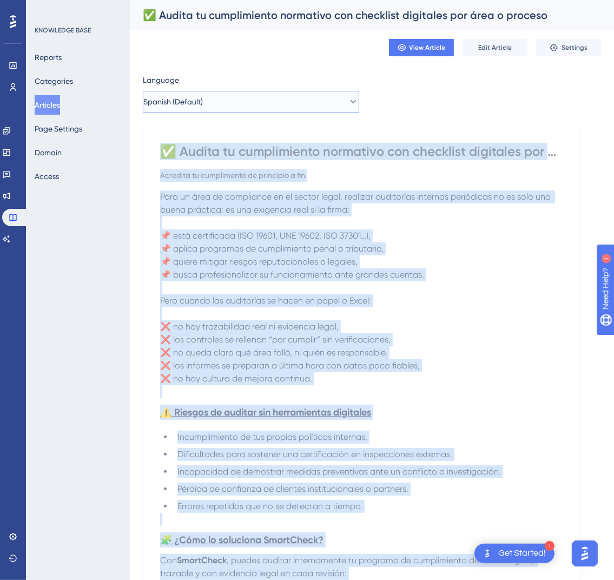
click at [330, 109] on button "Spanish (Default)" at bounding box center [251, 102] width 216 height 22
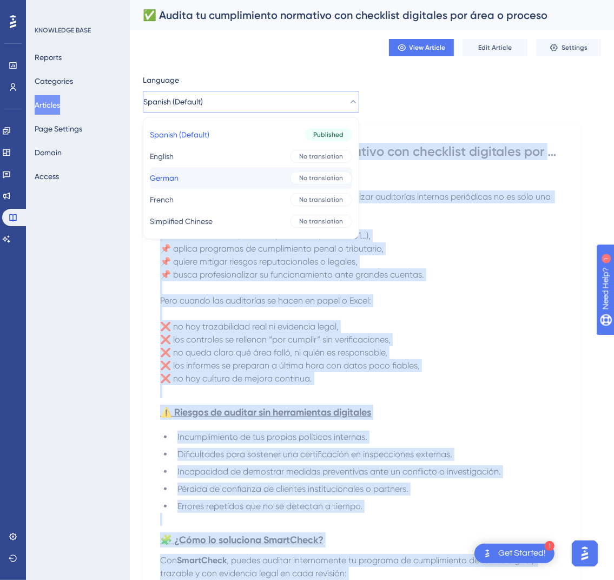
click at [294, 171] on div "No translation" at bounding box center [321, 177] width 62 height 13
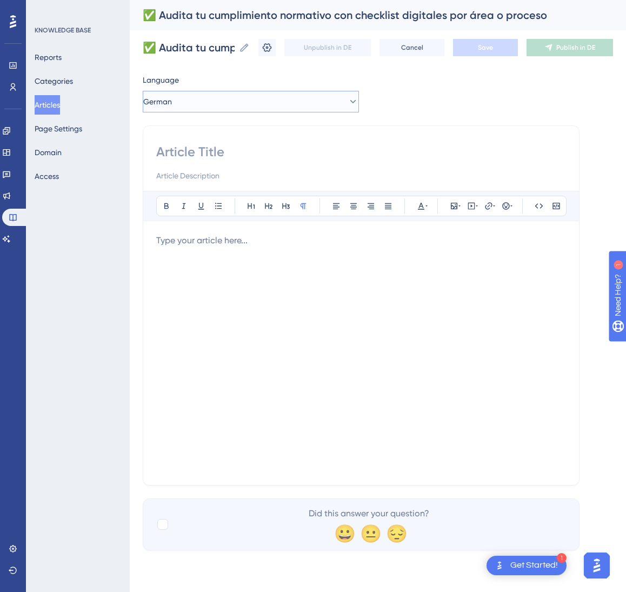
click at [281, 98] on button "German" at bounding box center [251, 102] width 216 height 22
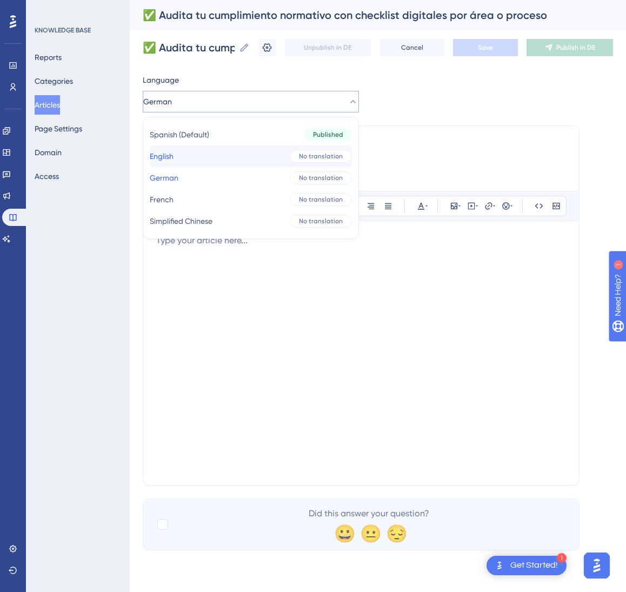
click at [275, 156] on button "English English No translation" at bounding box center [251, 156] width 202 height 22
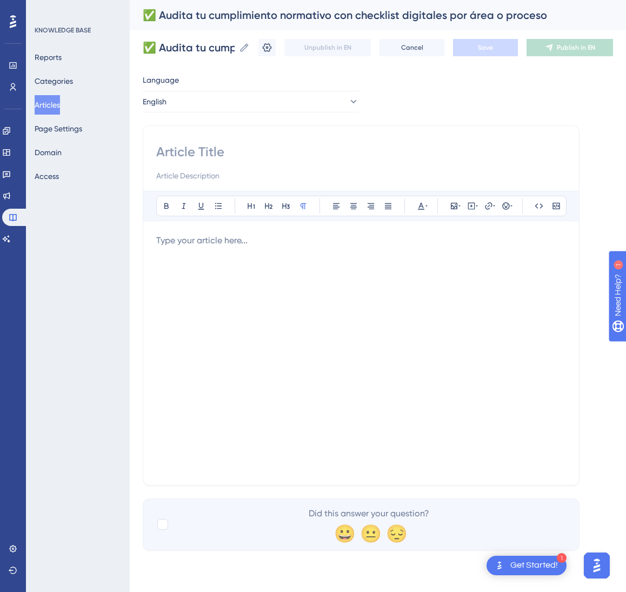
click at [192, 153] on input at bounding box center [361, 151] width 410 height 17
paste input "✅ Audit your regulatory compliance with digital checklists by area or process"
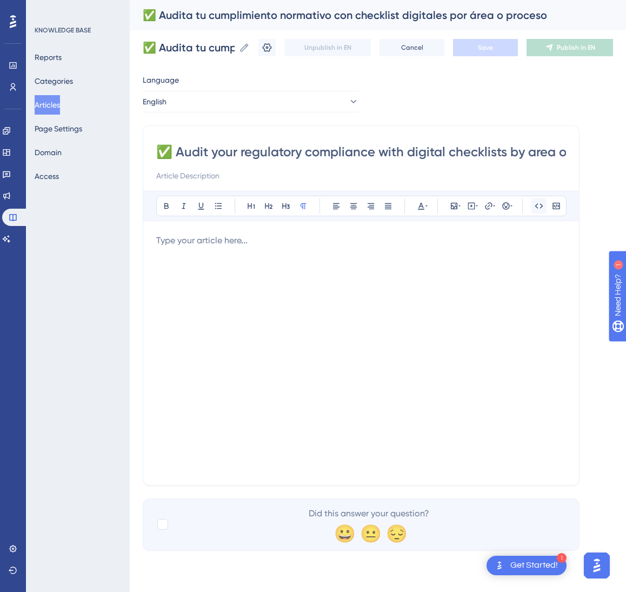
scroll to position [0, 56]
type input "✅ Audit your regulatory compliance with digital checklists by area or process"
click at [282, 364] on div at bounding box center [361, 353] width 410 height 238
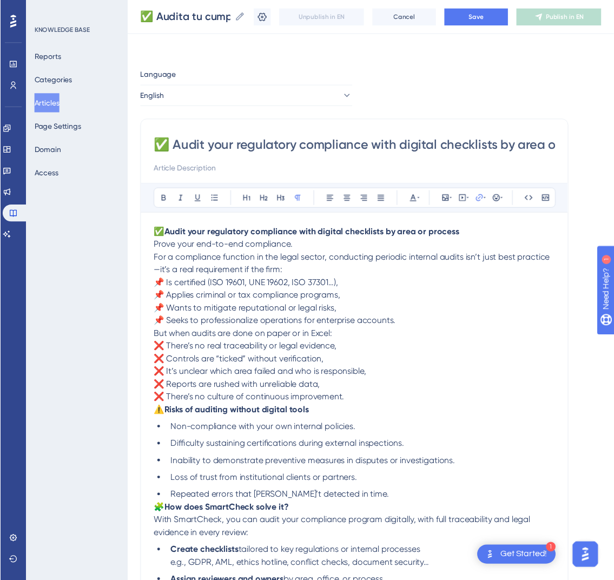
scroll to position [238, 0]
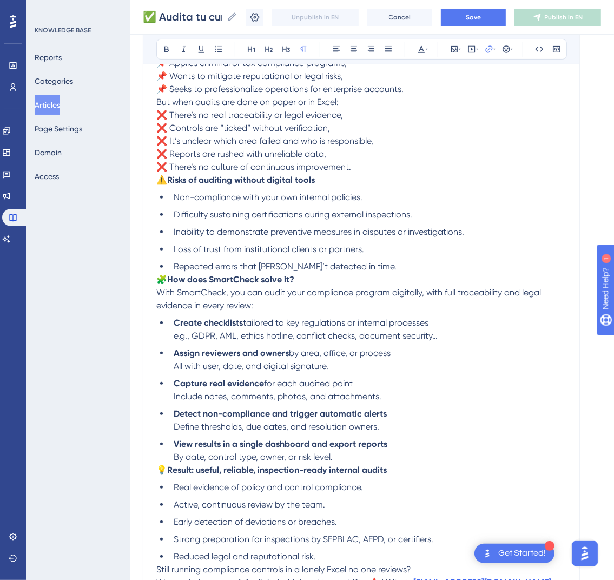
click at [472, 27] on div "✅ Audita tu cumplimiento normativo con checklist digitales por área o proceso ✅…" at bounding box center [372, 17] width 484 height 35
click at [478, 19] on span "Save" at bounding box center [473, 17] width 15 height 9
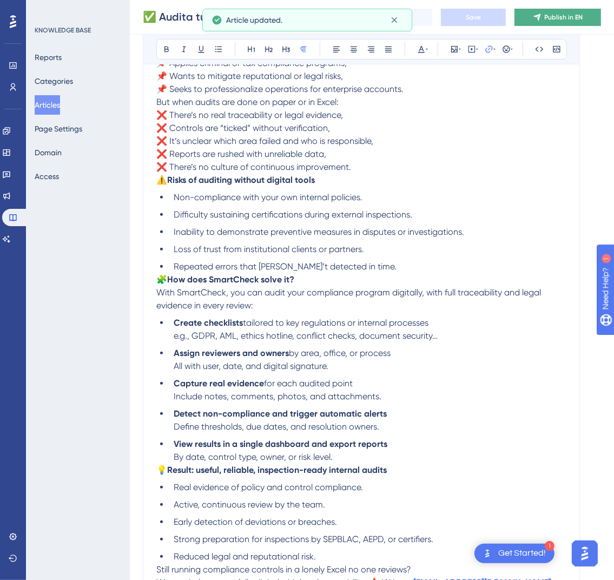
click at [557, 23] on button "Publish in EN" at bounding box center [557, 17] width 87 height 17
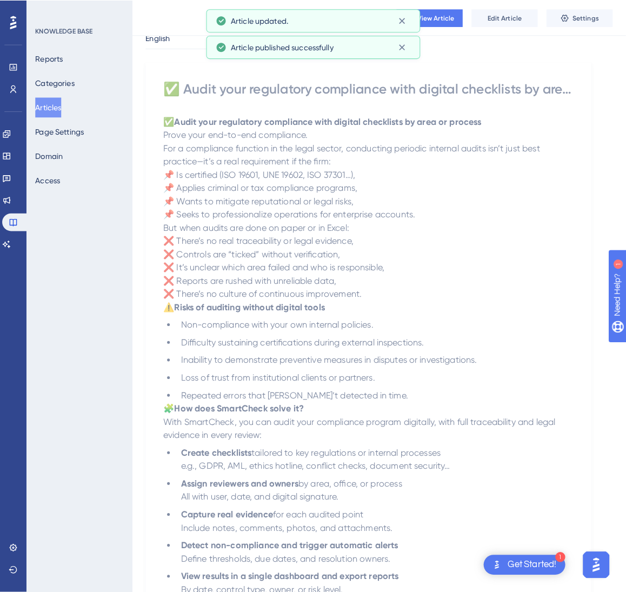
scroll to position [0, 0]
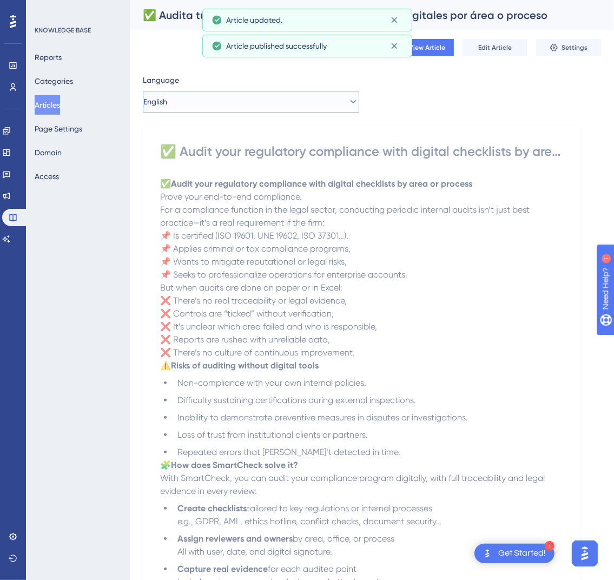
click at [215, 102] on button "English" at bounding box center [251, 102] width 216 height 22
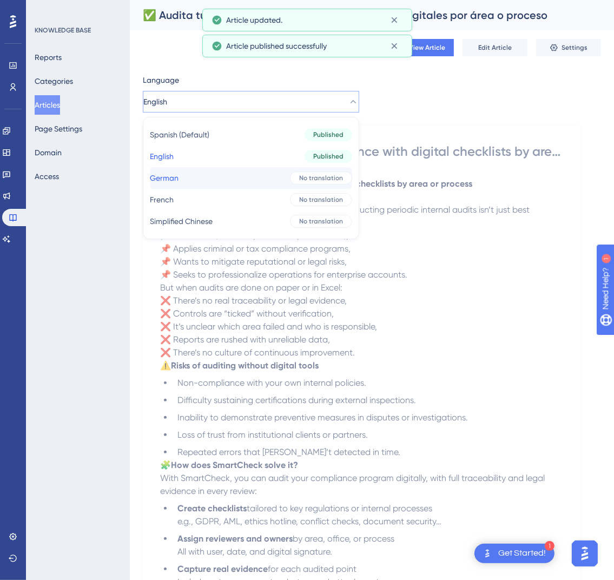
click at [203, 181] on button "German German No translation" at bounding box center [251, 178] width 202 height 22
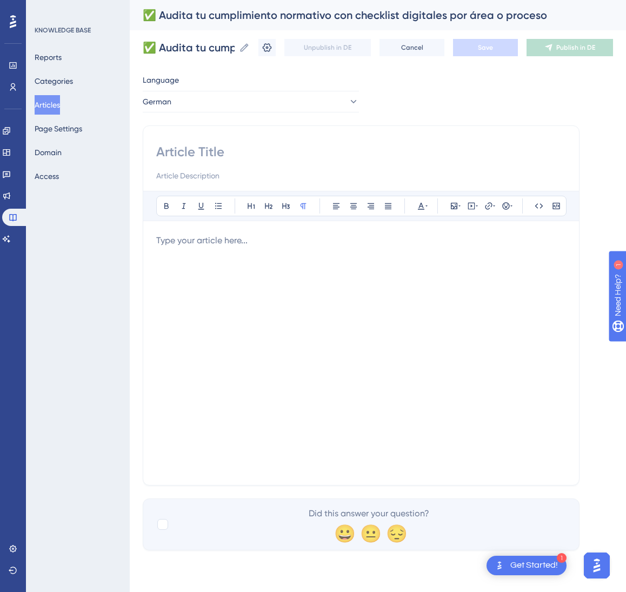
click at [221, 158] on input at bounding box center [361, 151] width 410 height 17
paste input "✅ Prüfen Sie Ihre Compliance mit digitalen Checklisten nach Bereich oder Prozess"
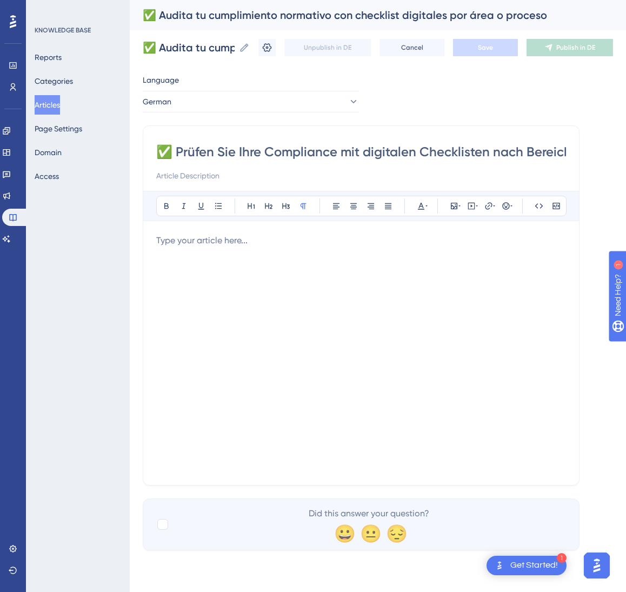
scroll to position [0, 83]
type input "✅ Prüfen Sie Ihre Compliance mit digitalen Checklisten nach Bereich oder Prozess"
click at [350, 401] on div at bounding box center [361, 353] width 410 height 238
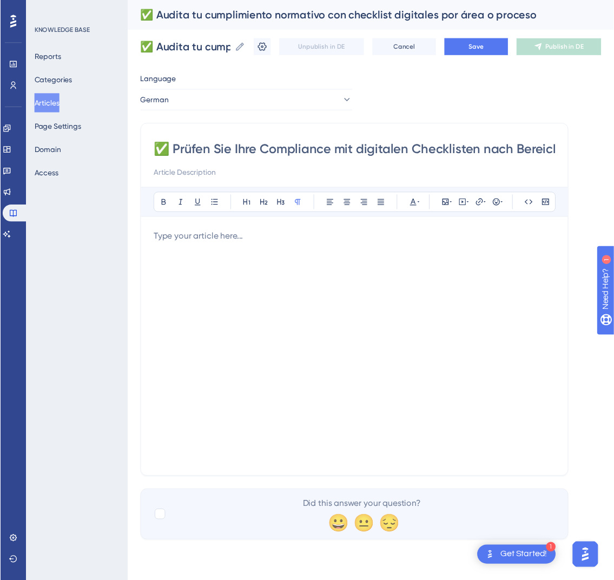
scroll to position [251, 0]
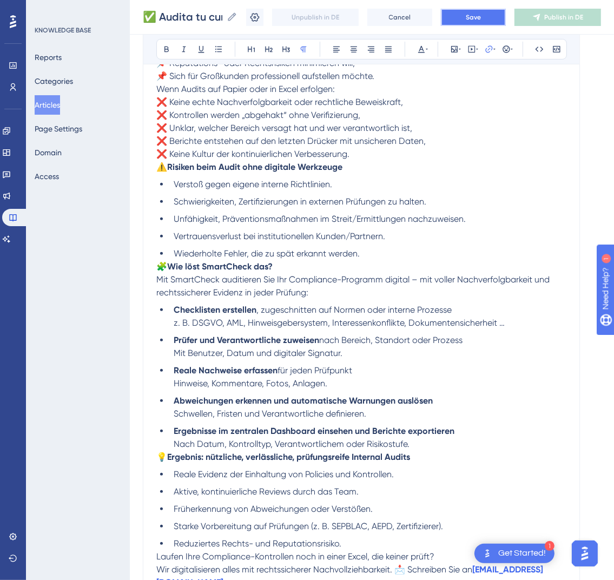
click at [481, 17] on span "Save" at bounding box center [473, 17] width 15 height 9
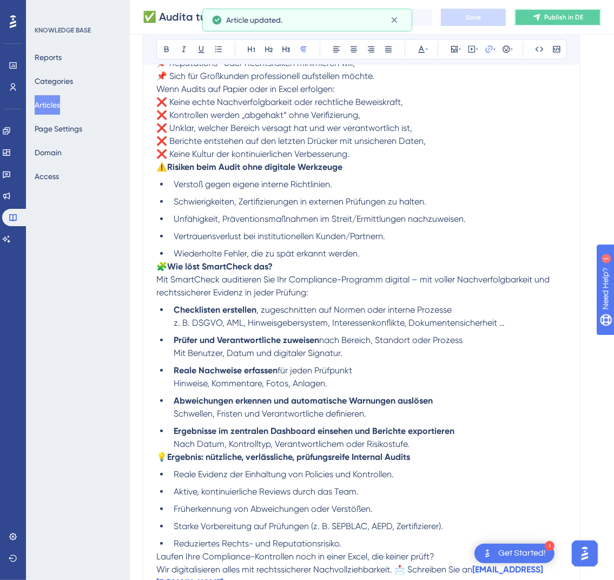
click at [573, 17] on span "Publish in DE" at bounding box center [563, 17] width 39 height 9
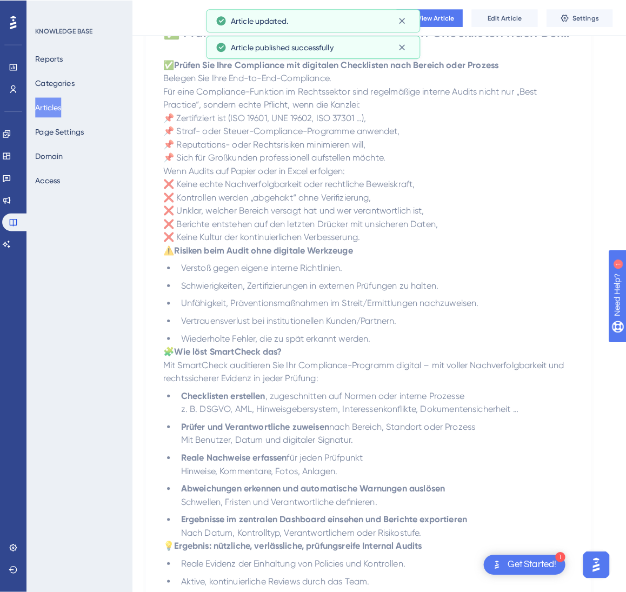
scroll to position [0, 0]
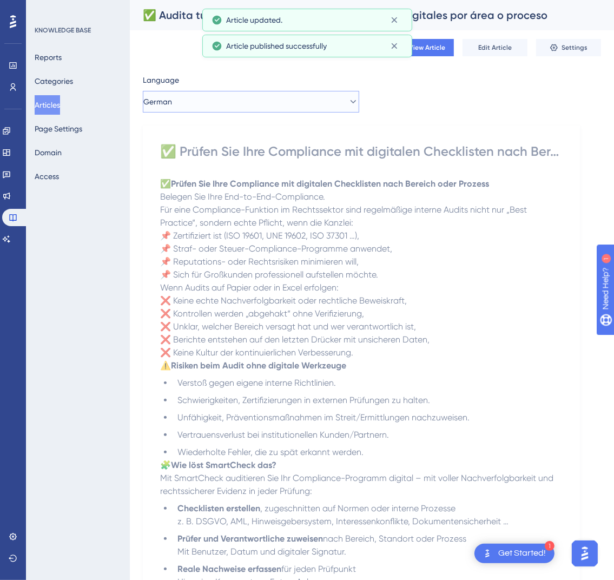
click at [226, 91] on button "German" at bounding box center [251, 102] width 216 height 22
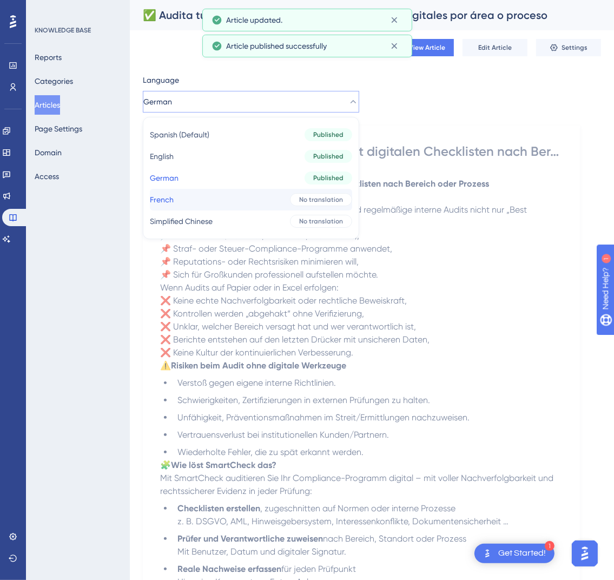
click at [215, 191] on button "French French No translation" at bounding box center [251, 200] width 202 height 22
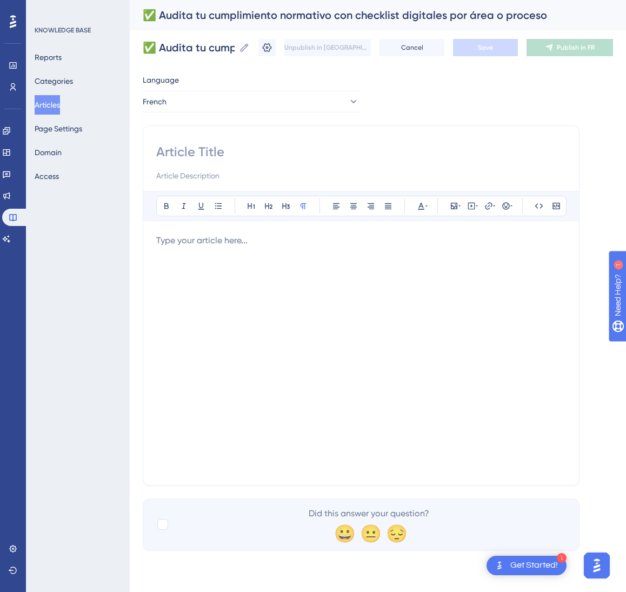
click at [259, 159] on input at bounding box center [361, 151] width 410 height 17
paste input "✅ Auditez votre conformité avec des check-lists numériques par zone ou processus"
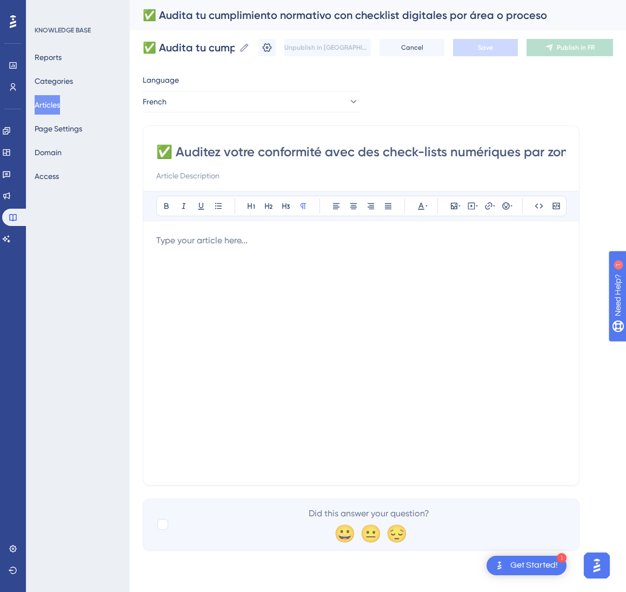
scroll to position [0, 92]
type input "✅ Auditez votre conformité avec des check-lists numériques par zone ou processus"
click at [216, 350] on div at bounding box center [361, 353] width 410 height 238
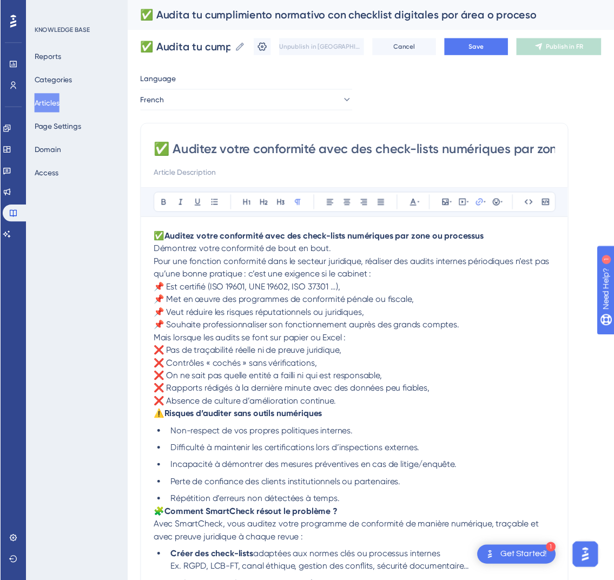
scroll to position [251, 0]
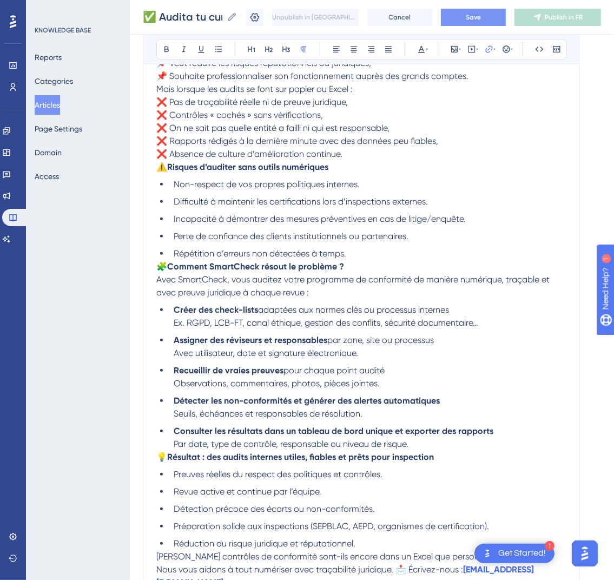
click at [481, 19] on span "Save" at bounding box center [473, 17] width 15 height 9
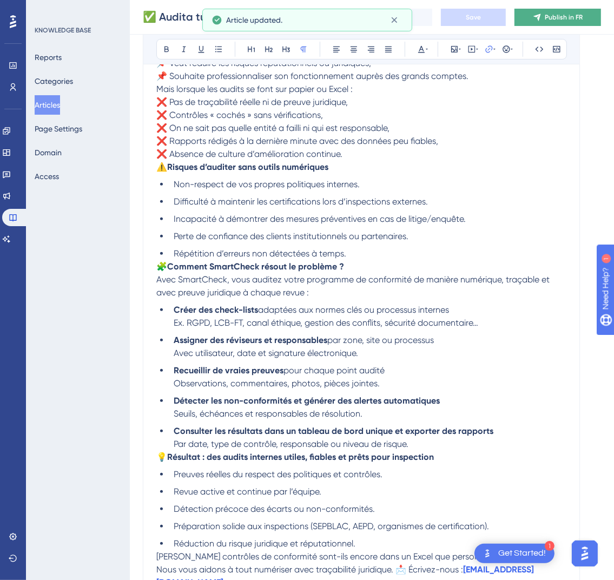
click at [572, 19] on span "Publish in FR" at bounding box center [564, 17] width 38 height 9
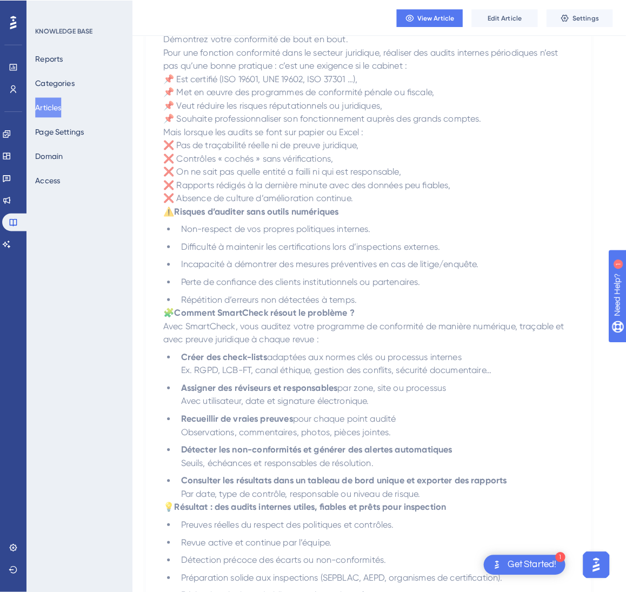
scroll to position [0, 0]
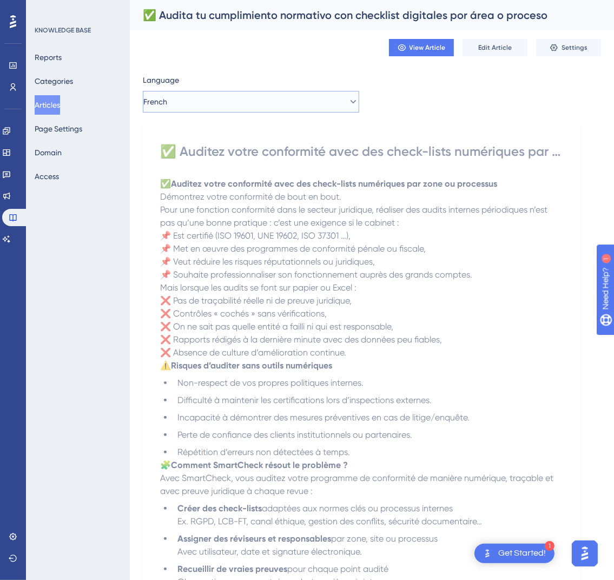
click at [283, 110] on button "French" at bounding box center [251, 102] width 216 height 22
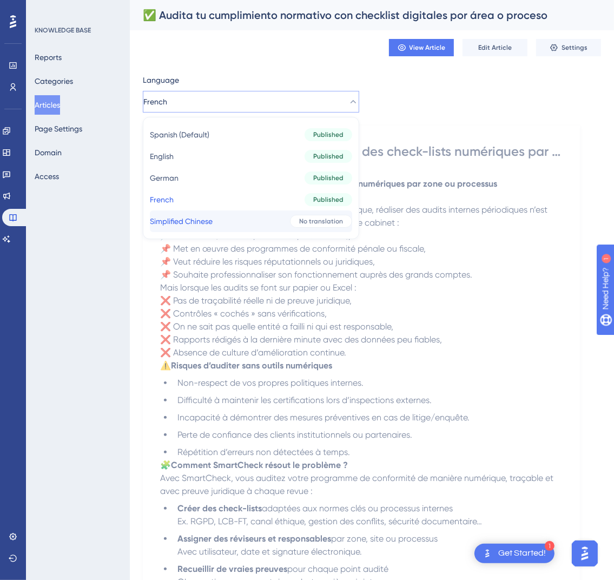
click at [249, 227] on button "Simplified Chinese Simplified Chinese No translation" at bounding box center [251, 221] width 202 height 22
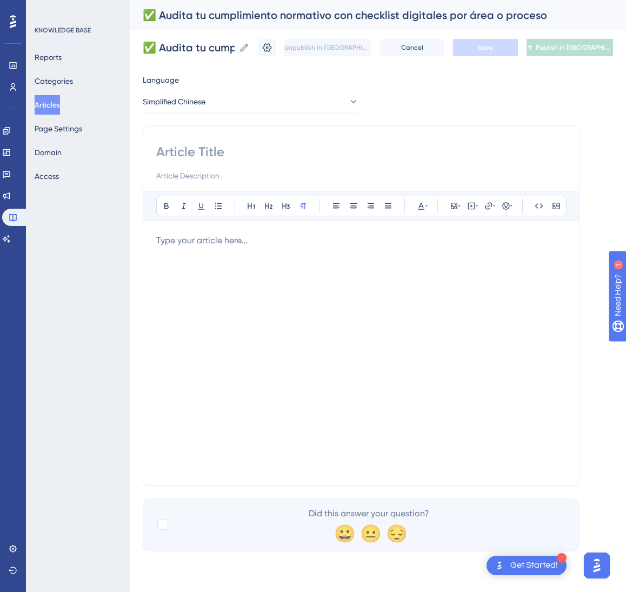
click at [202, 154] on input at bounding box center [361, 151] width 410 height 17
paste input "✅ 按部门或流程使用数字化清单审核合规性"
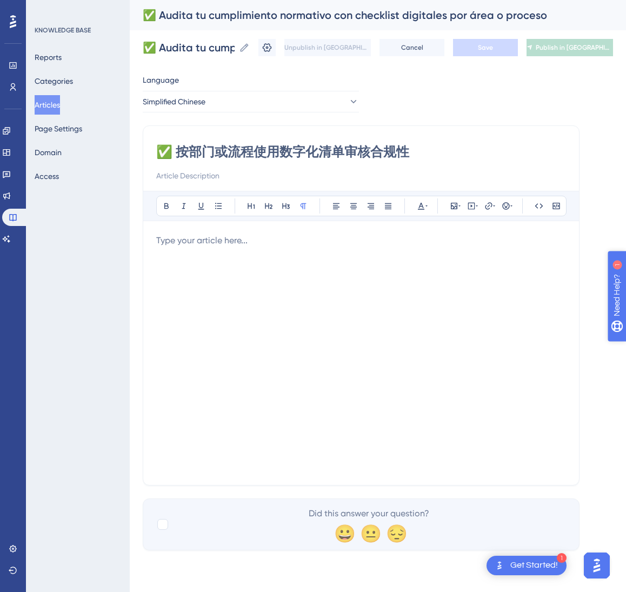
type input "✅ 按部门或流程使用数字化清单审核合规性"
click at [346, 380] on div at bounding box center [361, 353] width 410 height 238
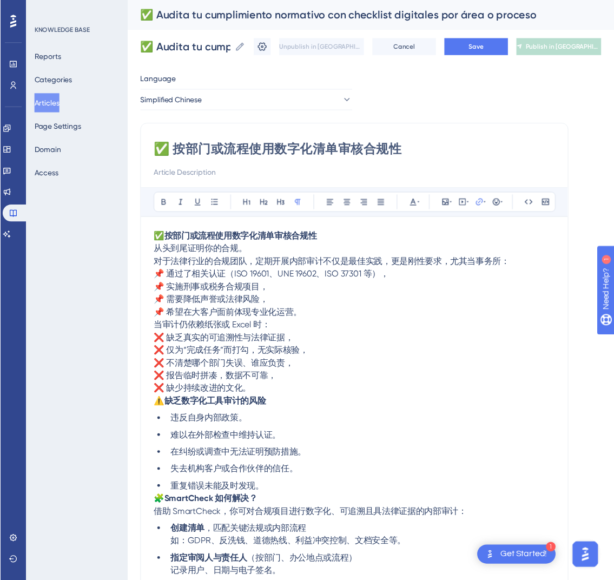
scroll to position [212, 0]
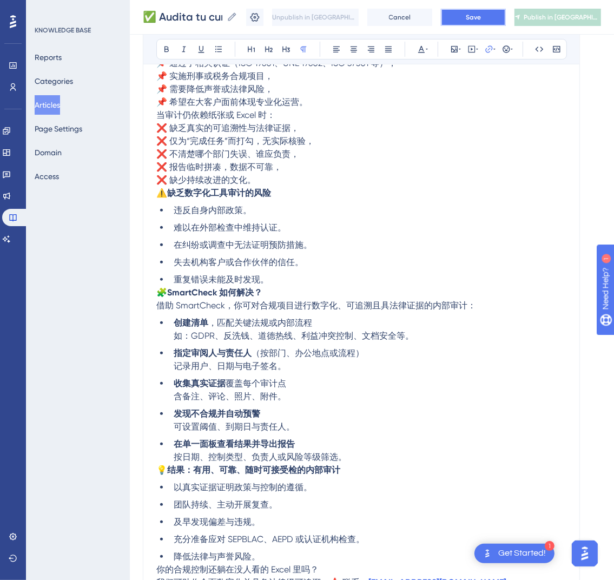
click at [481, 14] on span "Save" at bounding box center [473, 17] width 15 height 9
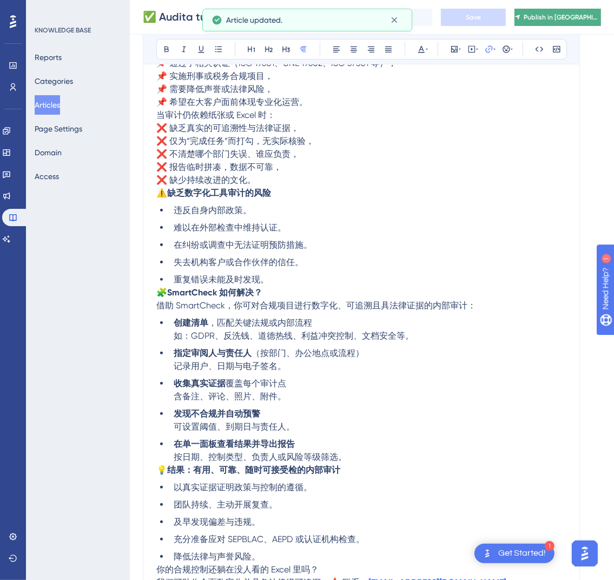
click at [583, 20] on span "Publish in [GEOGRAPHIC_DATA]-CN" at bounding box center [562, 17] width 77 height 9
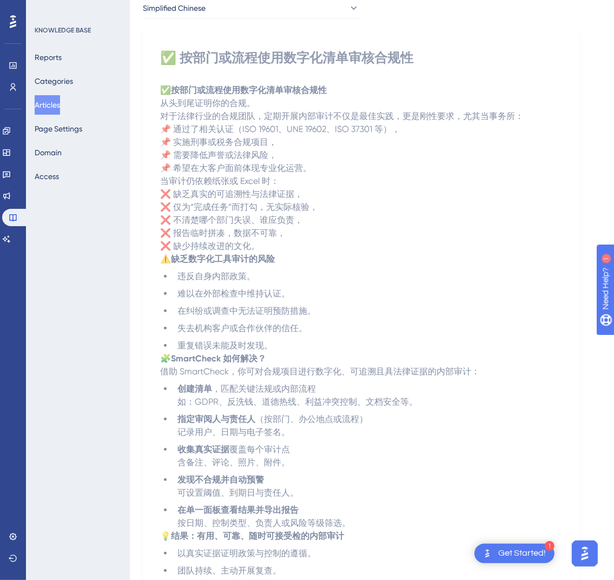
scroll to position [0, 0]
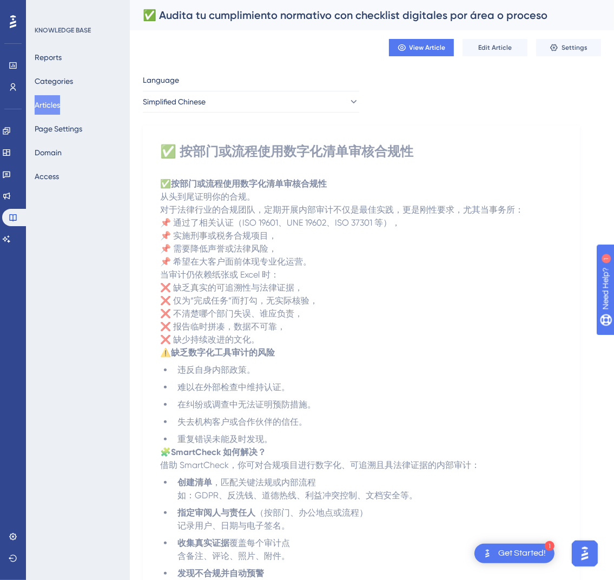
click at [39, 105] on button "Articles" at bounding box center [47, 104] width 25 height 19
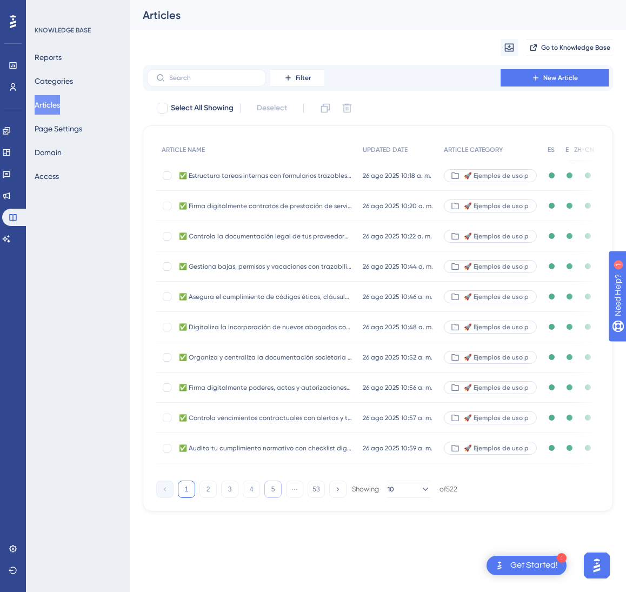
click at [270, 498] on button "5" at bounding box center [272, 489] width 17 height 17
click at [269, 498] on button "5" at bounding box center [272, 489] width 17 height 17
click at [269, 498] on button "8" at bounding box center [272, 489] width 17 height 17
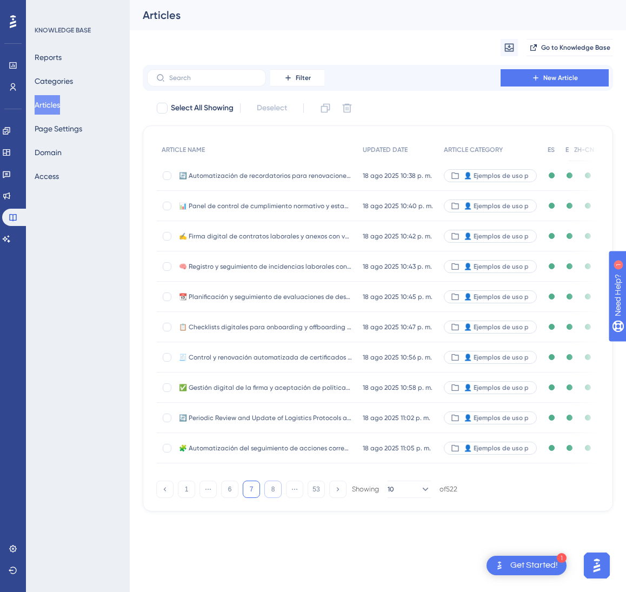
click at [269, 498] on button "8" at bounding box center [272, 489] width 17 height 17
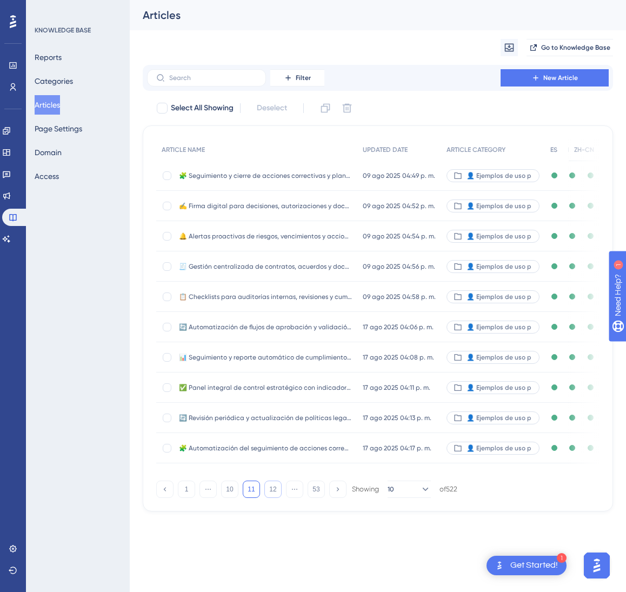
click at [269, 498] on button "12" at bounding box center [272, 489] width 17 height 17
click at [269, 498] on button "14" at bounding box center [272, 489] width 17 height 17
click at [269, 498] on button "16" at bounding box center [272, 489] width 17 height 17
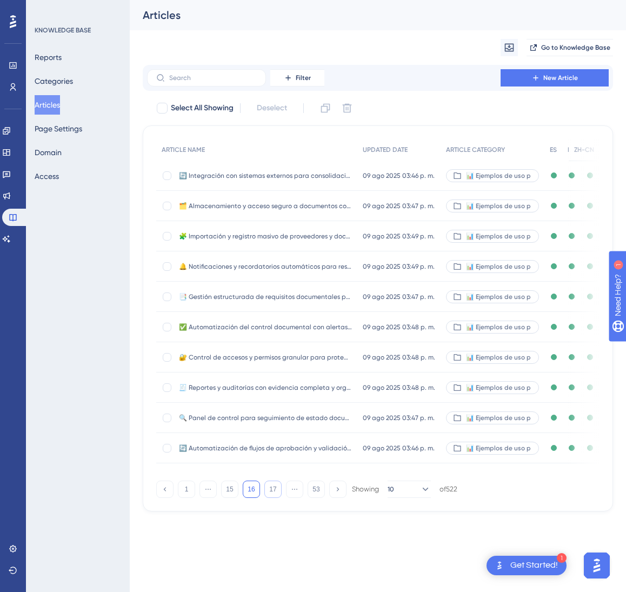
click at [269, 498] on button "17" at bounding box center [272, 489] width 17 height 17
click at [269, 498] on button "18" at bounding box center [272, 489] width 17 height 17
click at [385, 448] on span "[DATE] 02:12 p. m." at bounding box center [388, 448] width 51 height 9
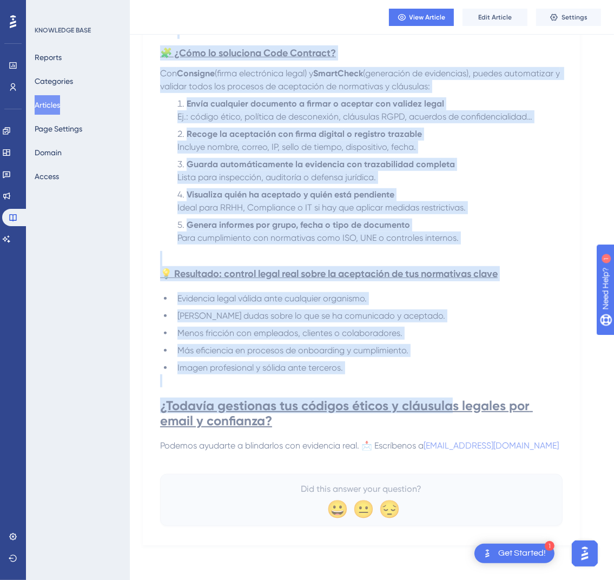
scroll to position [494, 0]
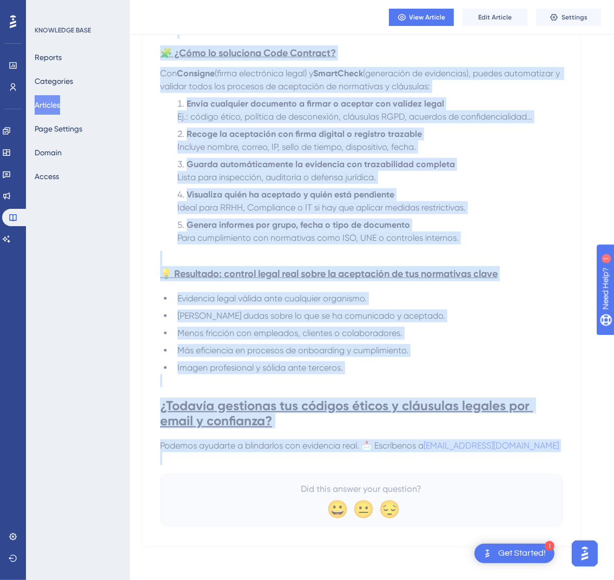
drag, startPoint x: 160, startPoint y: 152, endPoint x: 579, endPoint y: 454, distance: 516.5
click at [579, 454] on div "✅ Recoge evidencia digital de aceptación de cláusulas legales, códigos éticos y…" at bounding box center [361, 92] width 437 height 906
copy div "✅ Loremi dolorsita consect ad elitseddoe te incididun utlabor, etdolor magnaa e…"
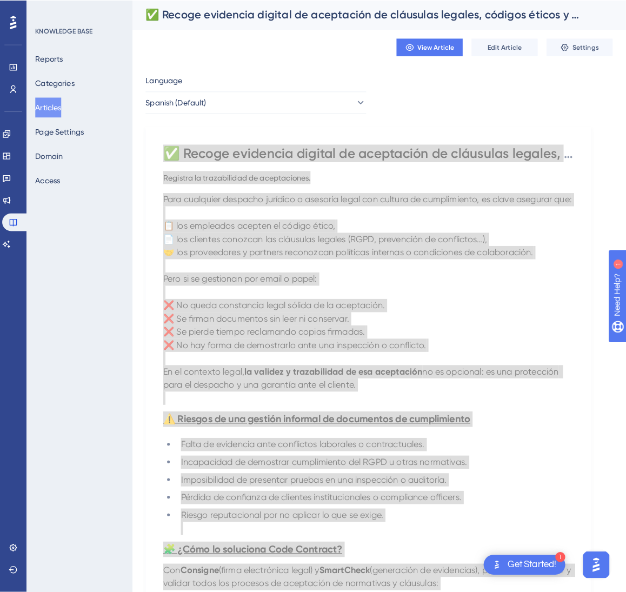
scroll to position [0, 0]
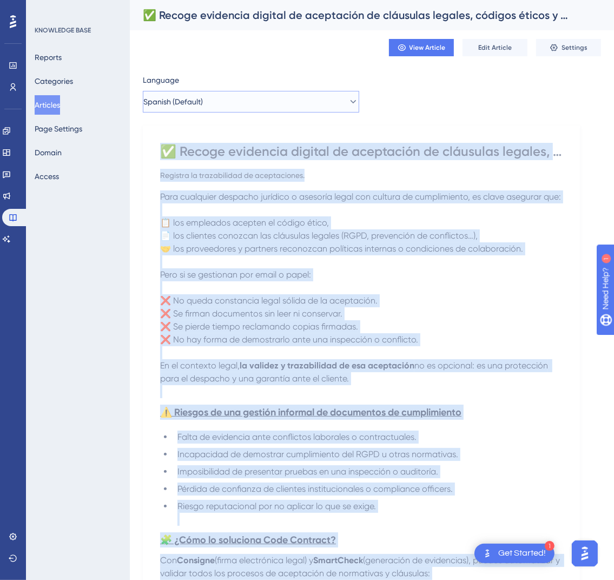
click at [298, 98] on button "Spanish (Default)" at bounding box center [251, 102] width 216 height 22
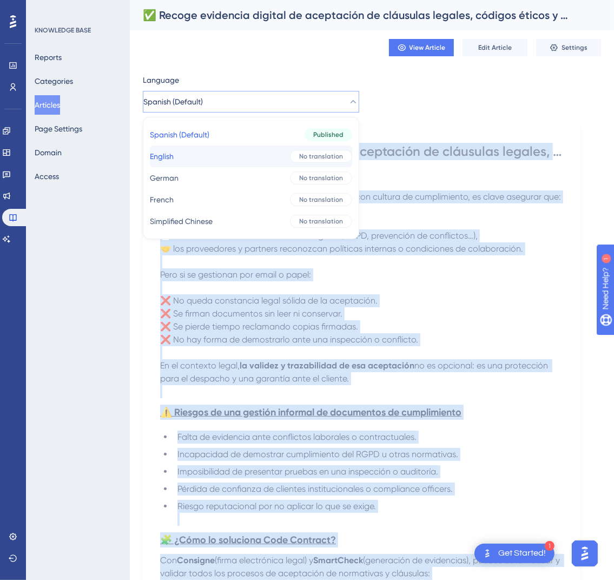
click at [290, 150] on div "No translation" at bounding box center [321, 156] width 62 height 13
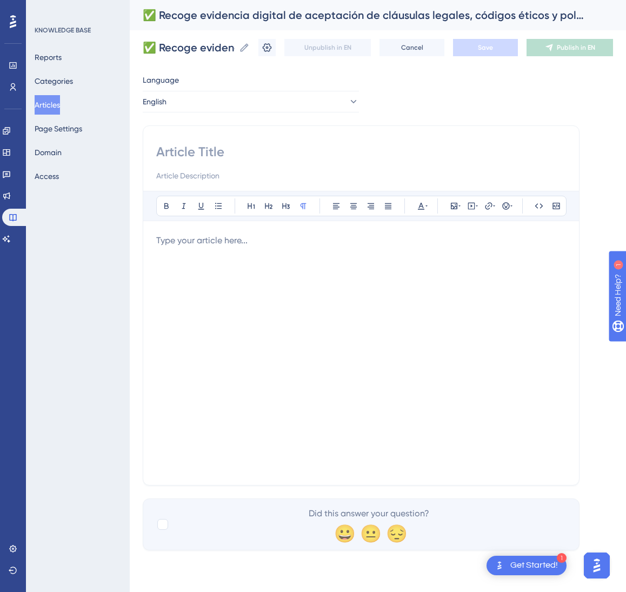
click at [171, 147] on input at bounding box center [361, 151] width 410 height 17
paste input "✅ Collect digital evidence of acceptance for legal clauses, codes of ethics, an…"
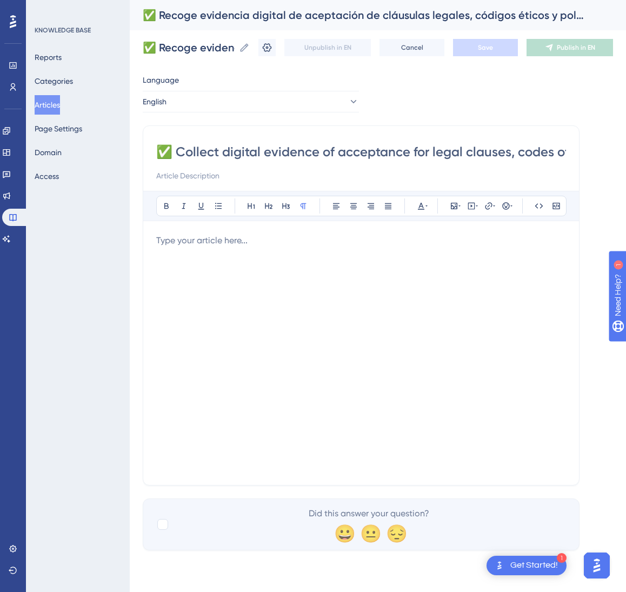
scroll to position [0, 169]
type input "✅ Collect digital evidence of acceptance for legal clauses, codes of ethics, an…"
click at [302, 313] on div at bounding box center [361, 353] width 410 height 238
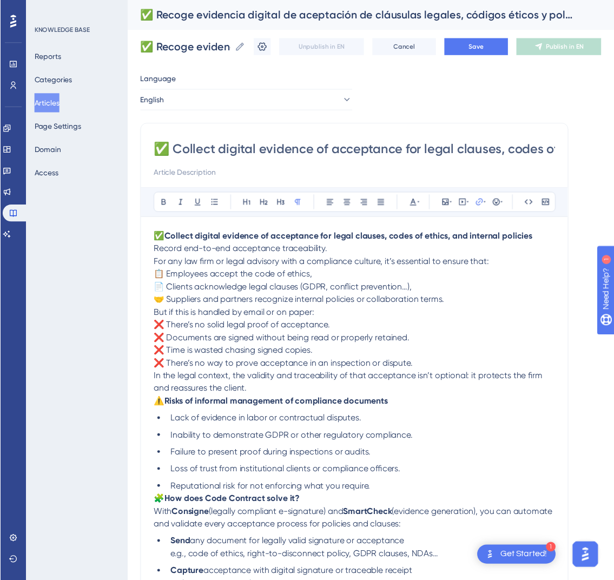
scroll to position [225, 0]
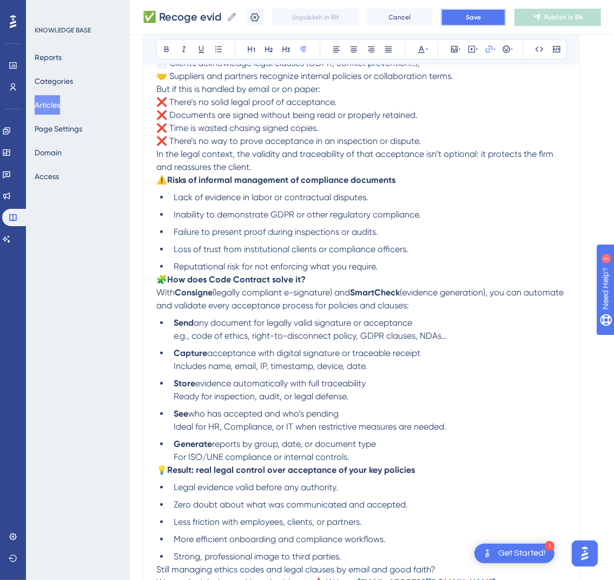
click at [486, 24] on button "Save" at bounding box center [473, 17] width 65 height 17
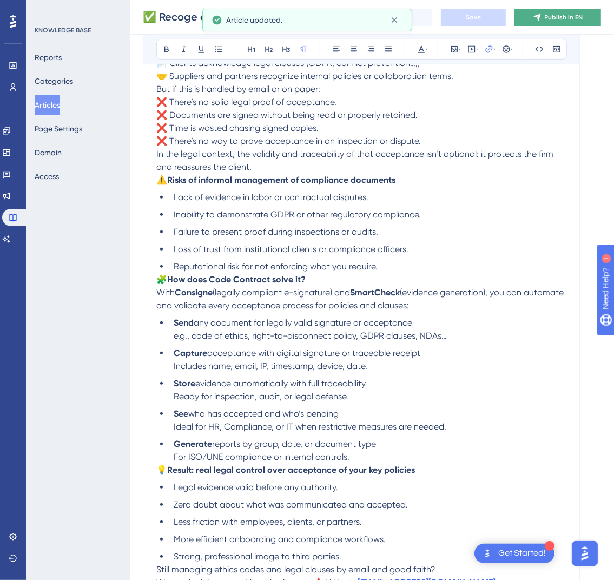
click at [560, 16] on span "Publish in EN" at bounding box center [564, 17] width 38 height 9
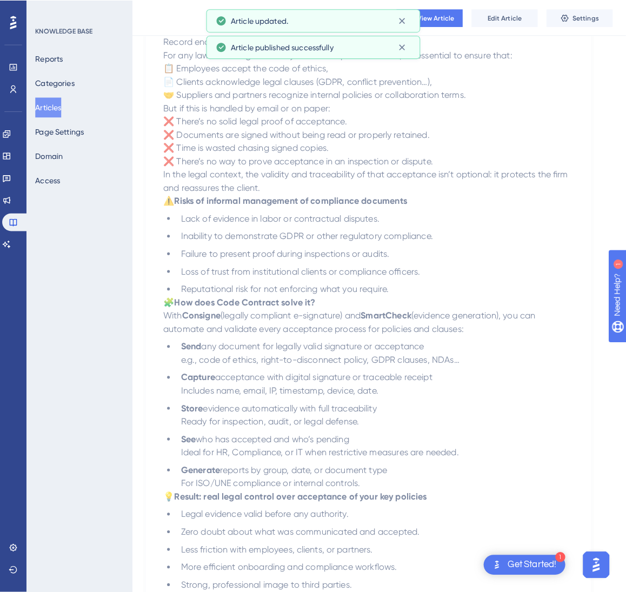
scroll to position [0, 0]
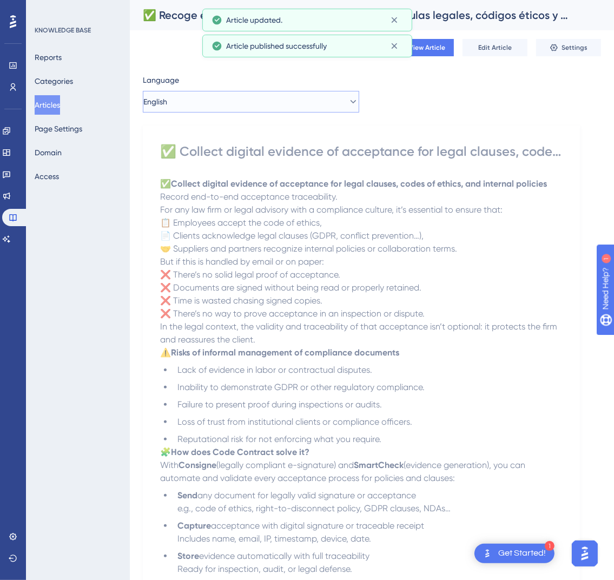
click at [203, 102] on button "English" at bounding box center [251, 102] width 216 height 22
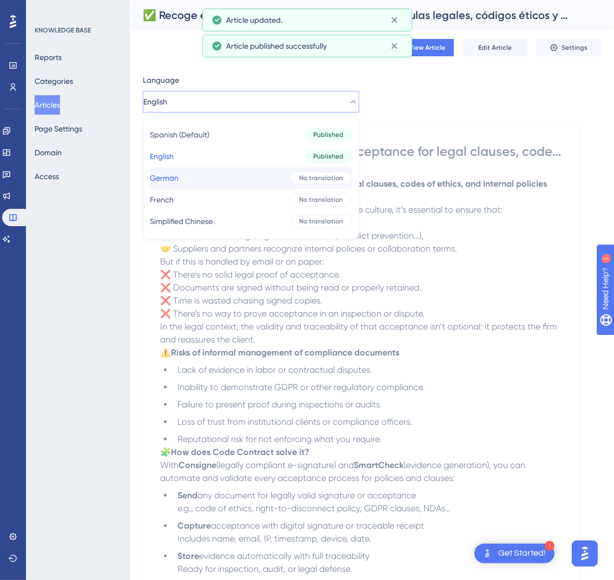
click at [196, 180] on button "German German No translation" at bounding box center [251, 178] width 202 height 22
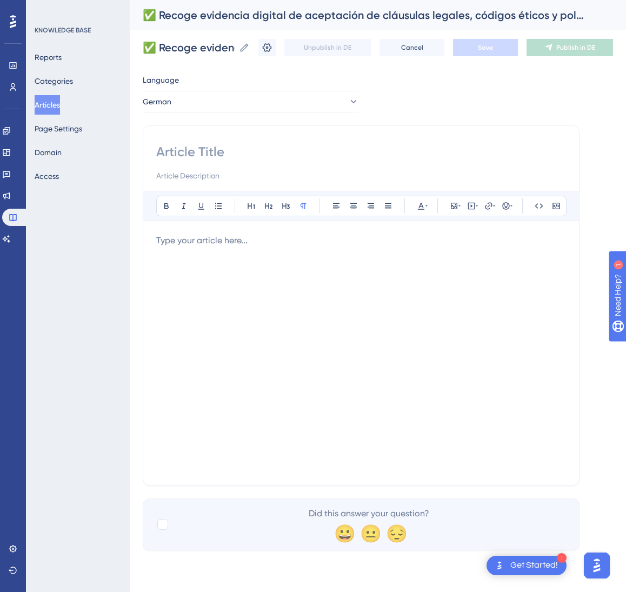
click at [251, 160] on input at bounding box center [361, 151] width 410 height 17
paste input "✅ Digitale Nachweise für die Zustimmung zu Rechtsklauseln, Ethik-Kodex und inte…"
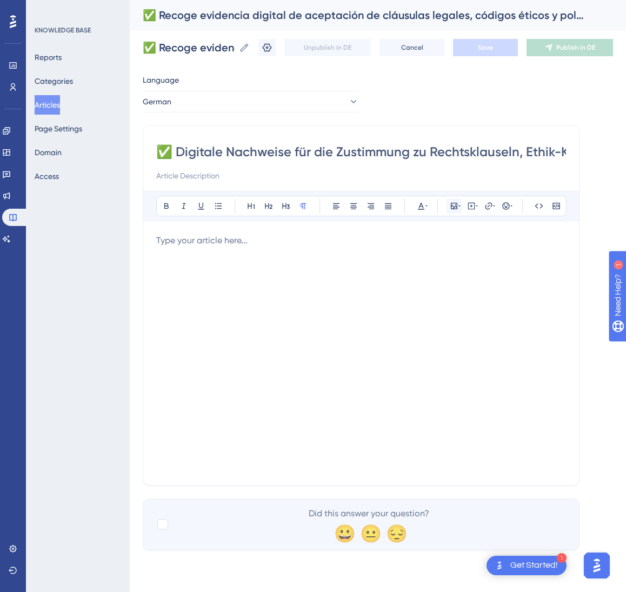
scroll to position [0, 229]
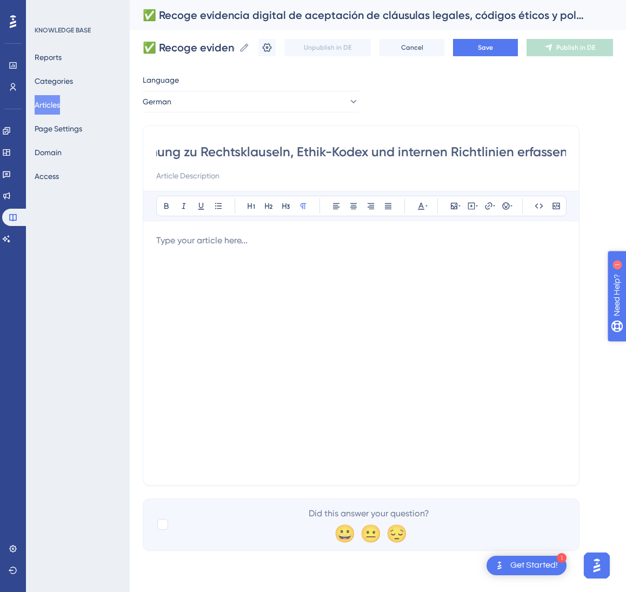
type input "✅ Digitale Nachweise für die Zustimmung zu Rechtsklauseln, Ethik-Kodex und inte…"
click at [423, 386] on div at bounding box center [361, 353] width 410 height 238
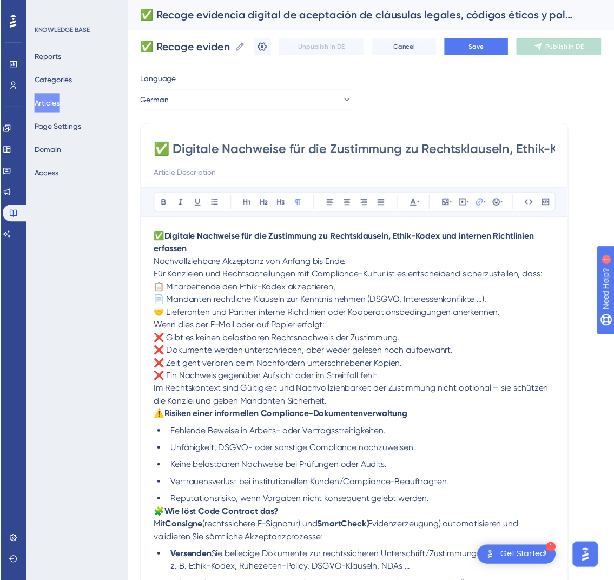
scroll to position [238, 0]
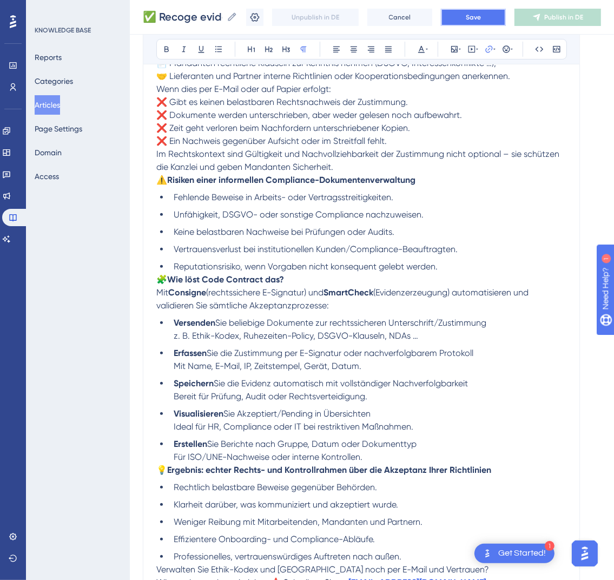
click at [481, 23] on button "Save" at bounding box center [473, 17] width 65 height 17
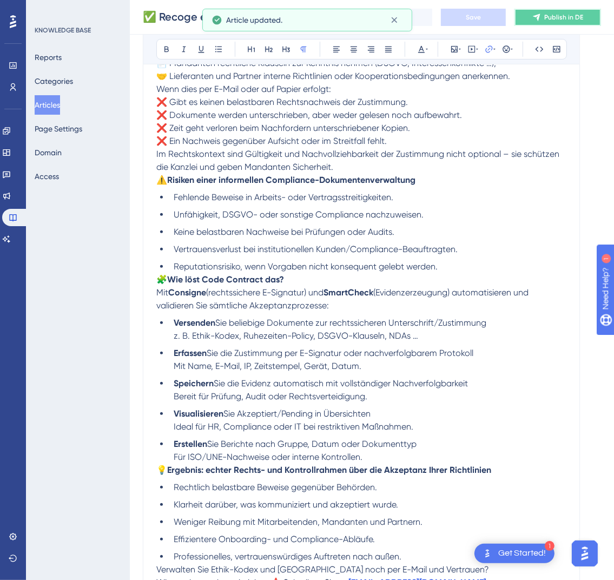
click at [563, 19] on span "Publish in DE" at bounding box center [563, 17] width 39 height 9
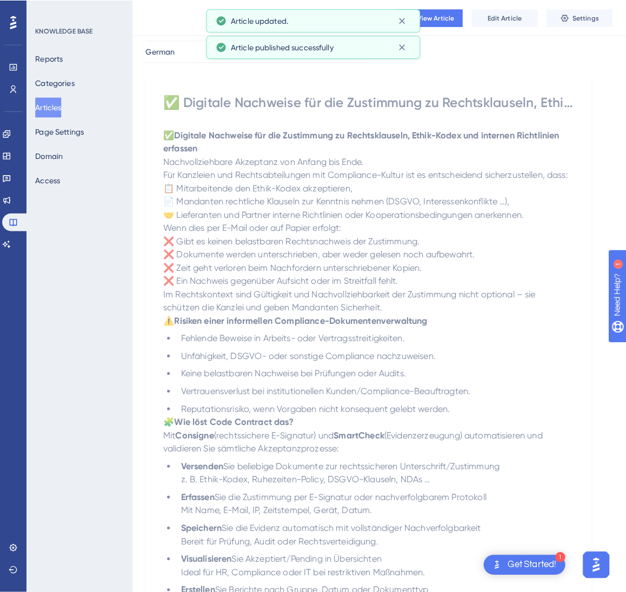
scroll to position [0, 0]
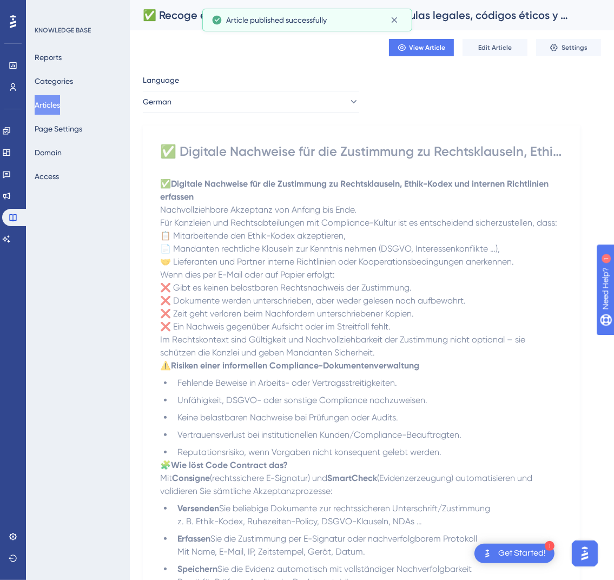
click at [253, 113] on div "Language German ✅ Digitale Nachweise für die Zustimmung zu Rechtsklauseln, Ethi…" at bounding box center [372, 434] width 458 height 720
click at [256, 107] on button "German" at bounding box center [251, 102] width 216 height 22
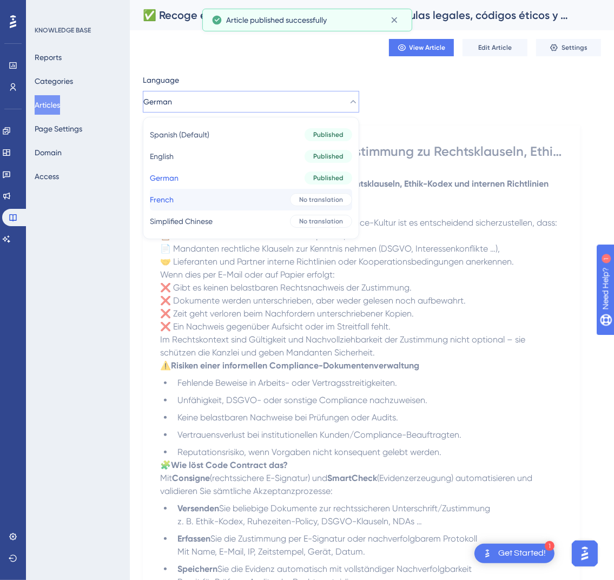
click at [231, 197] on button "French French No translation" at bounding box center [251, 200] width 202 height 22
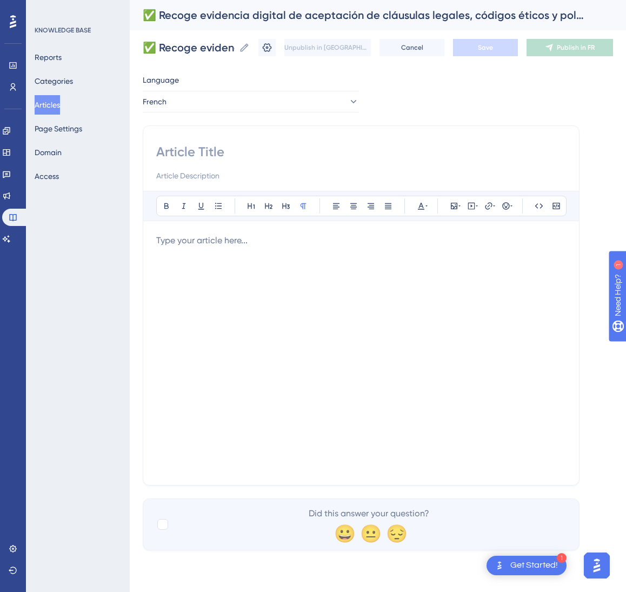
click at [277, 162] on div at bounding box center [361, 162] width 410 height 39
click at [226, 150] on input at bounding box center [361, 151] width 410 height 17
paste input "✅ Recueillez des preuves numériques d’acceptation des clauses légales, codes ét…"
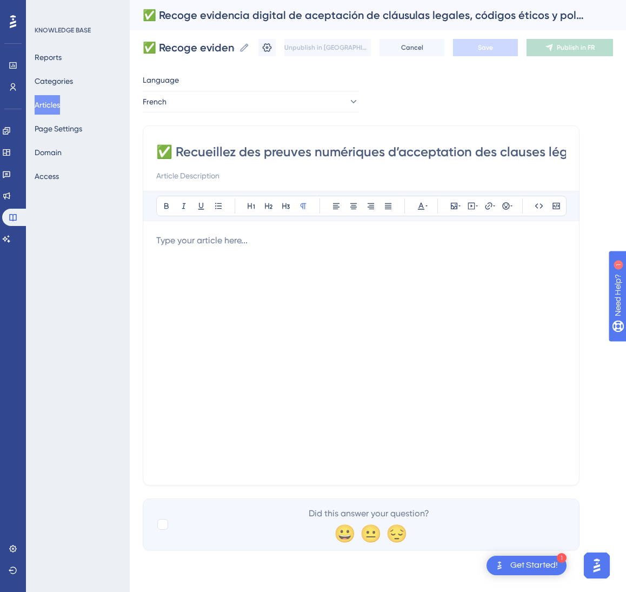
scroll to position [0, 252]
type input "✅ Recueillez des preuves numériques d’acceptation des clauses légales, codes ét…"
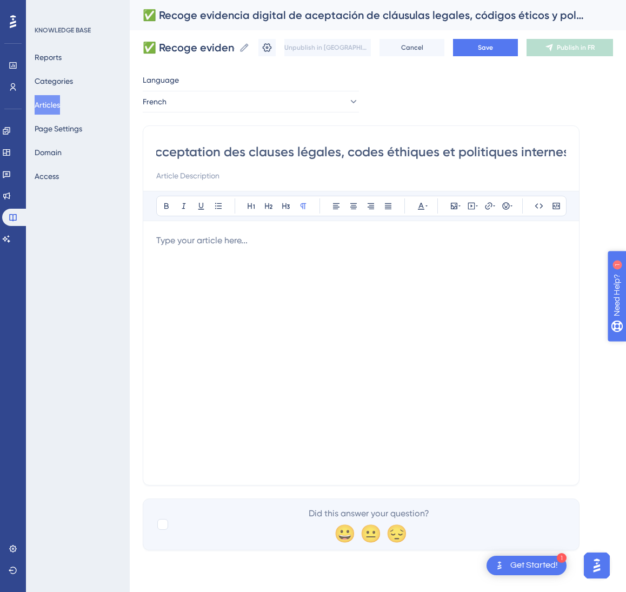
scroll to position [0, 0]
click at [379, 269] on div at bounding box center [361, 353] width 410 height 238
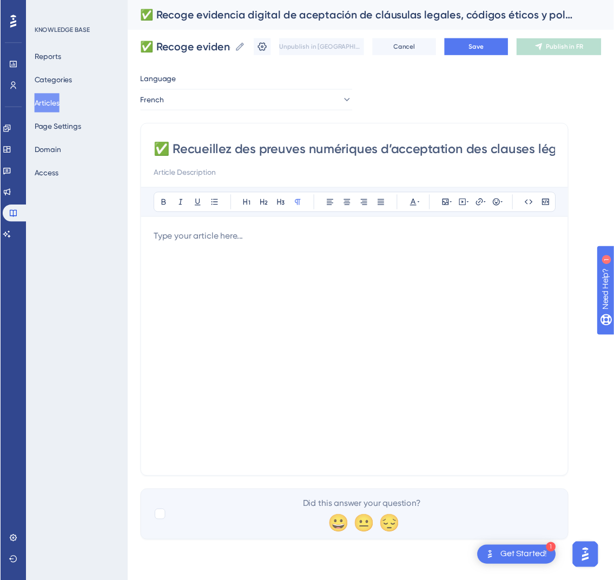
scroll to position [238, 0]
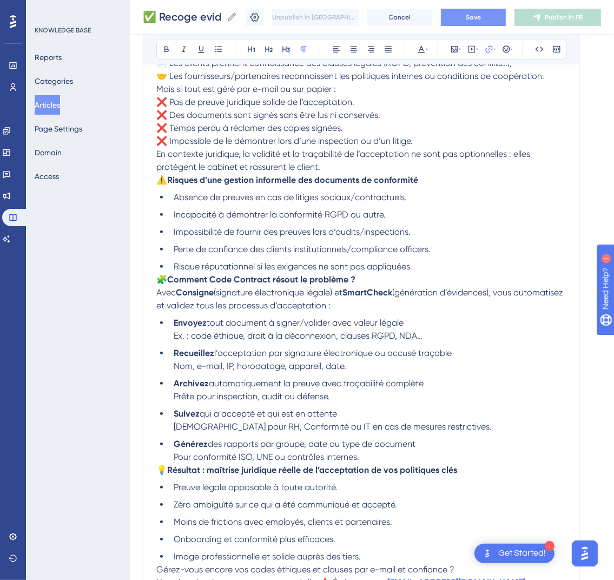
click at [475, 23] on button "Save" at bounding box center [473, 17] width 65 height 17
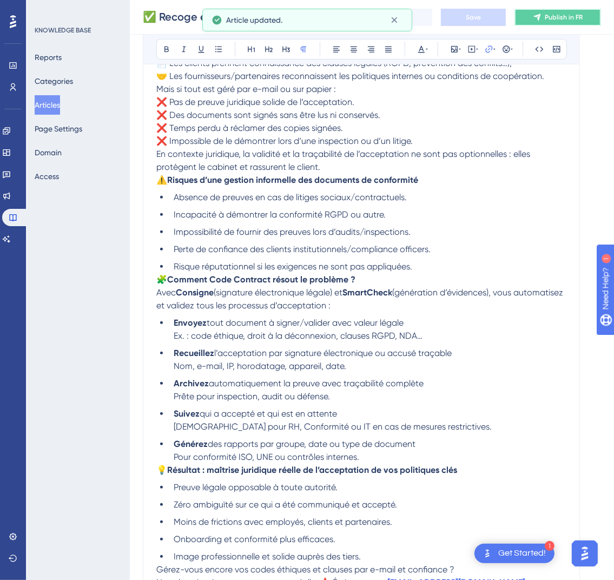
click at [557, 14] on span "Publish in FR" at bounding box center [564, 17] width 38 height 9
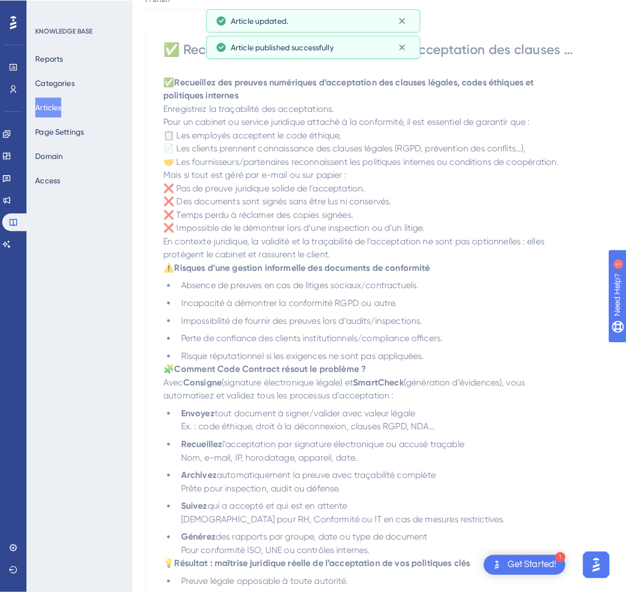
scroll to position [0, 0]
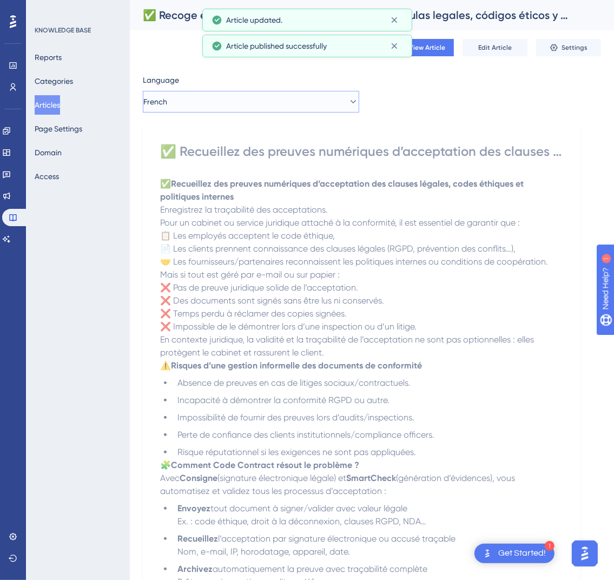
click at [246, 110] on button "French" at bounding box center [251, 102] width 216 height 22
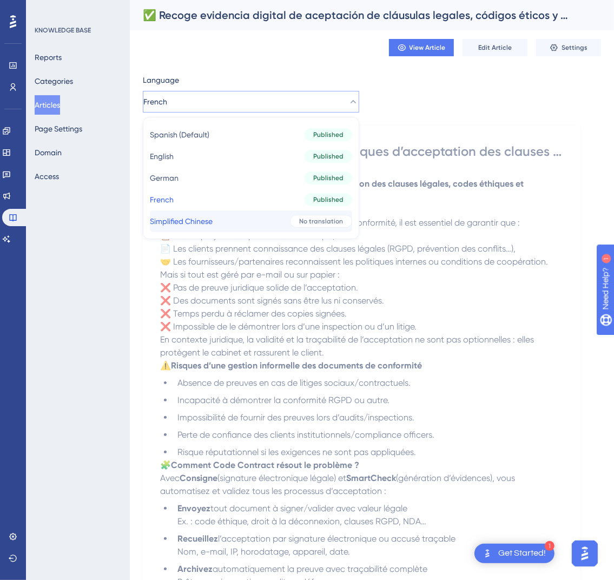
click at [244, 215] on button "Simplified Chinese Simplified Chinese No translation" at bounding box center [251, 221] width 202 height 22
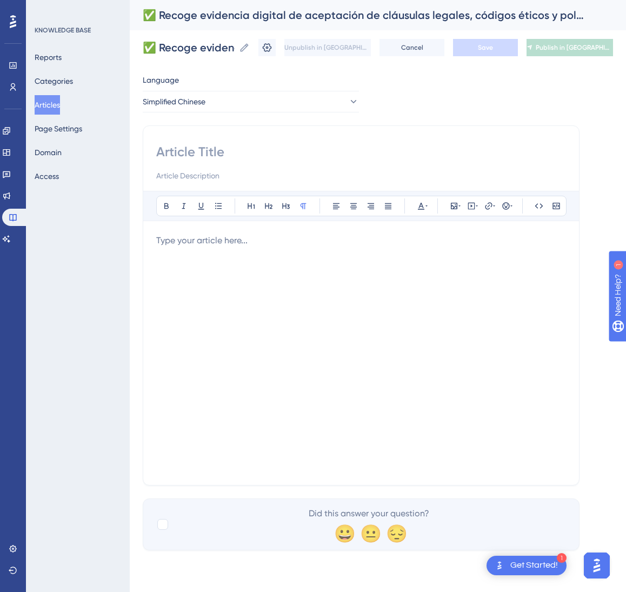
click at [211, 148] on input at bounding box center [361, 151] width 410 height 17
paste input "✅ 收集员工/客户/合作方对法律条款、伦理守则与内部政策的“数字化接受”证据"
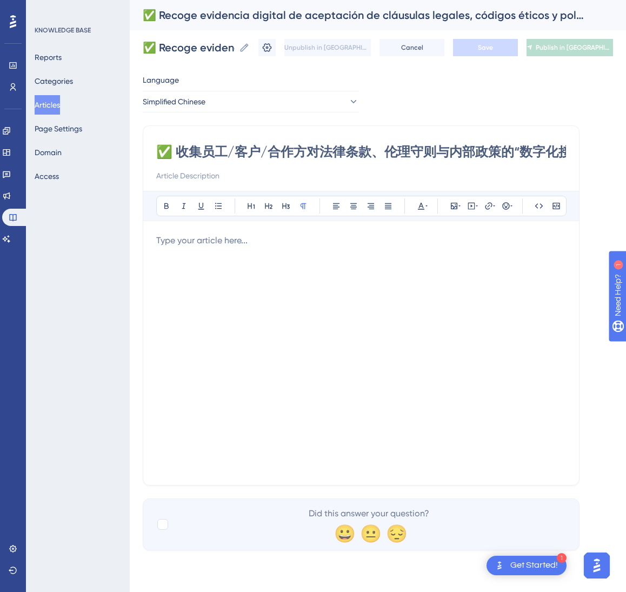
scroll to position [0, 51]
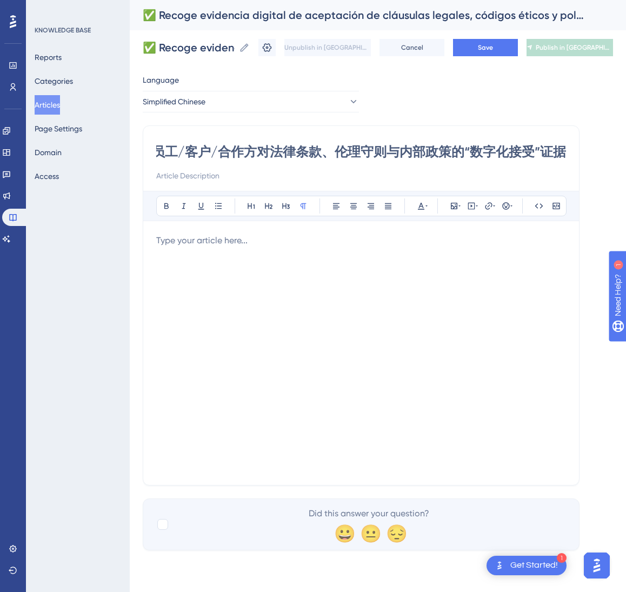
type input "✅ 收集员工/客户/合作方对法律条款、伦理守则与内部政策的“数字化接受”证据"
click at [246, 324] on div at bounding box center [361, 353] width 410 height 238
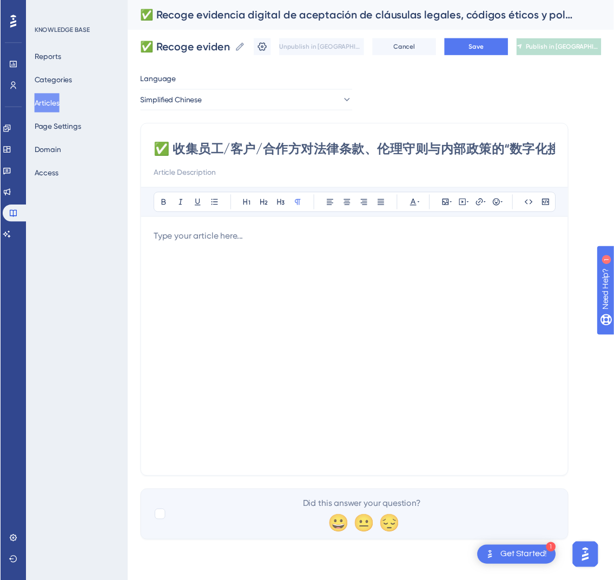
scroll to position [225, 0]
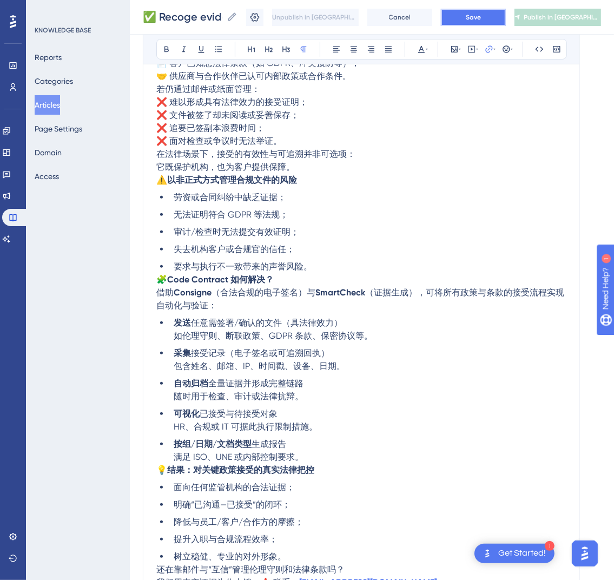
click at [476, 19] on button "Save" at bounding box center [473, 17] width 65 height 17
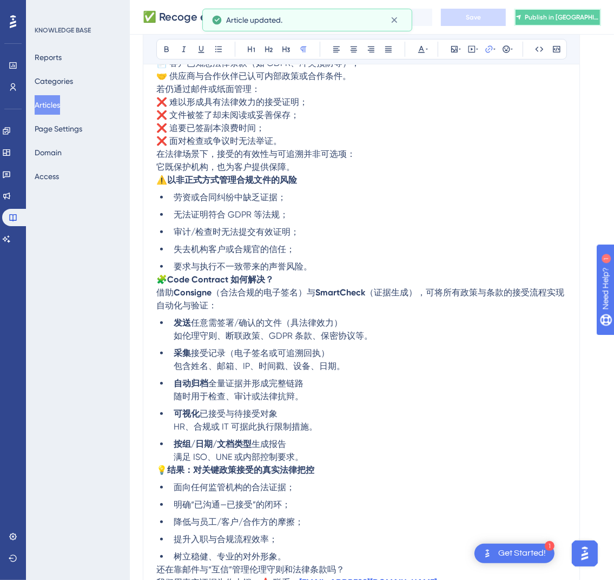
click at [582, 16] on span "Publish in [GEOGRAPHIC_DATA]-CN" at bounding box center [562, 17] width 75 height 9
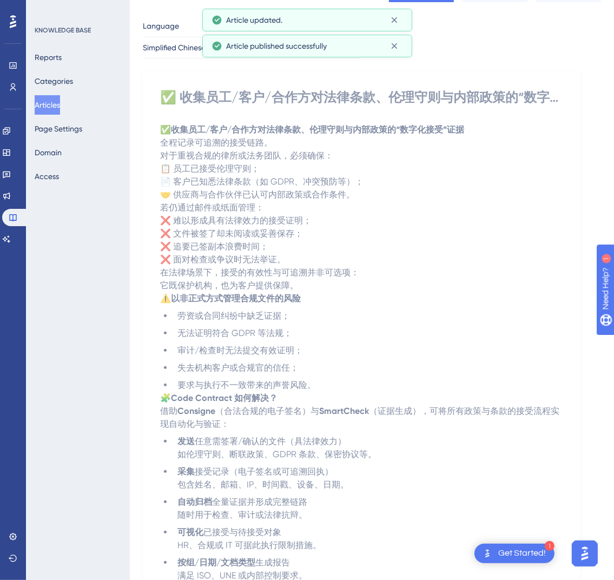
scroll to position [0, 0]
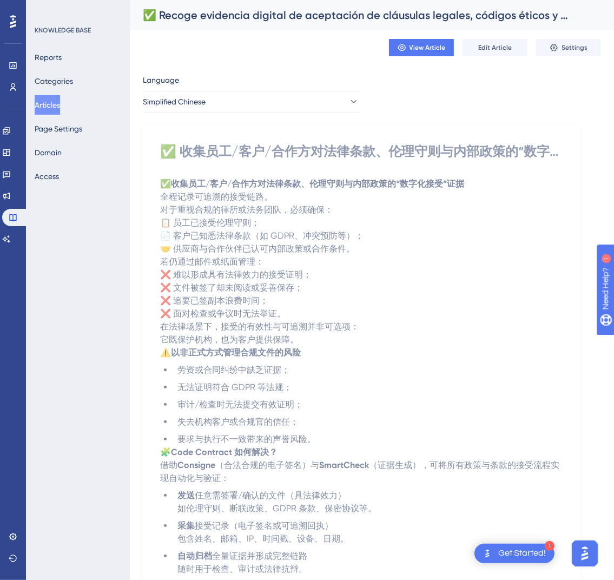
click at [57, 104] on button "Articles" at bounding box center [47, 104] width 25 height 19
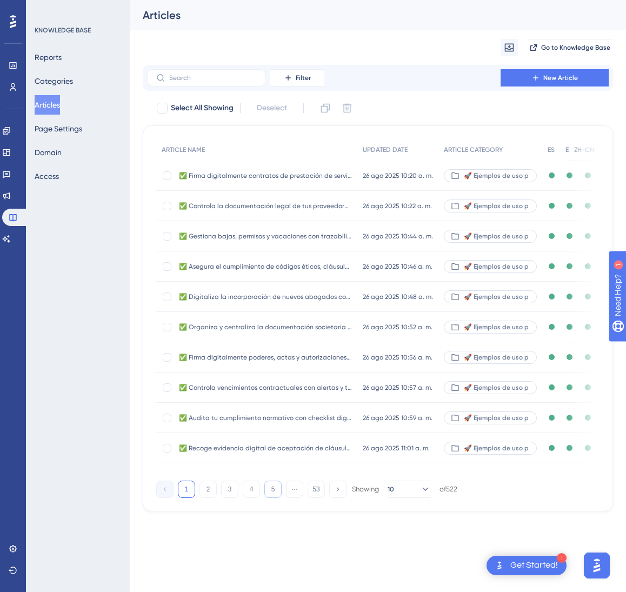
click at [280, 498] on button "5" at bounding box center [272, 489] width 17 height 17
click at [280, 498] on button "6" at bounding box center [272, 489] width 17 height 17
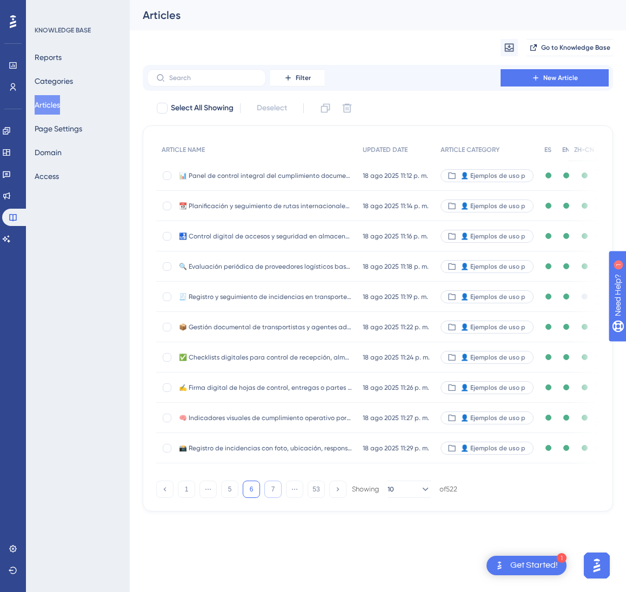
click at [280, 498] on button "7" at bounding box center [272, 489] width 17 height 17
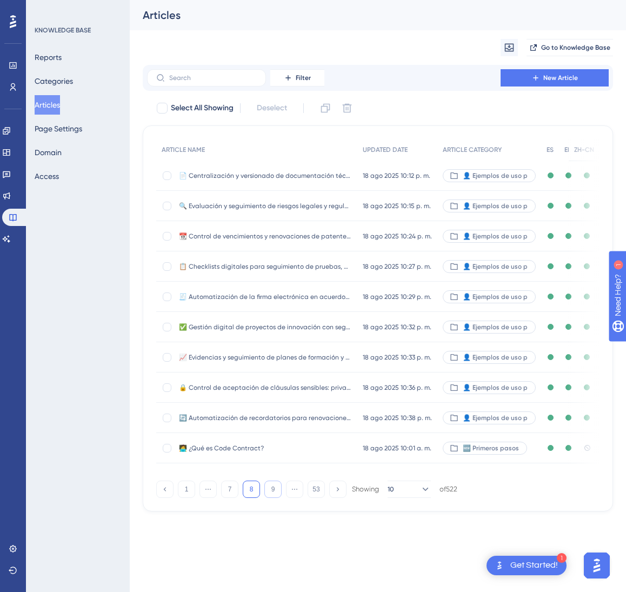
click at [280, 498] on button "9" at bounding box center [272, 489] width 17 height 17
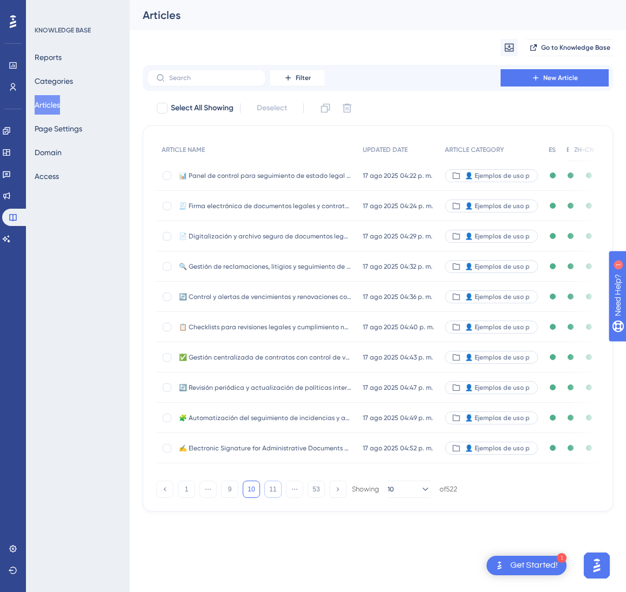
click at [280, 498] on button "11" at bounding box center [272, 489] width 17 height 17
click at [280, 498] on button "13" at bounding box center [272, 489] width 17 height 17
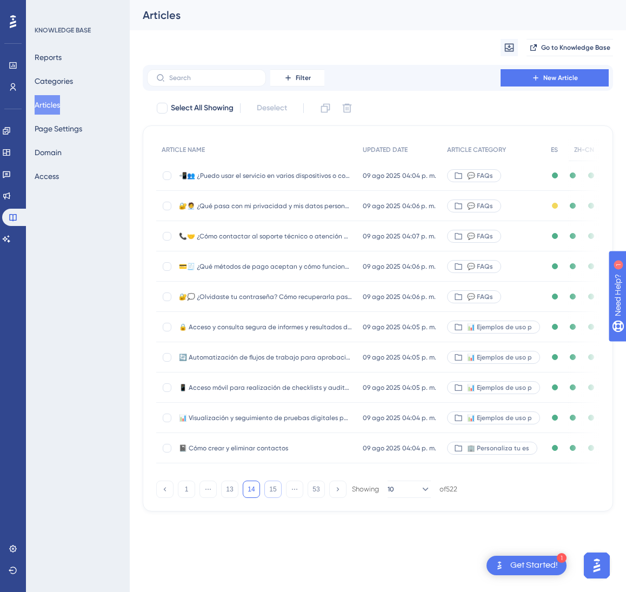
click at [280, 498] on button "15" at bounding box center [272, 489] width 17 height 17
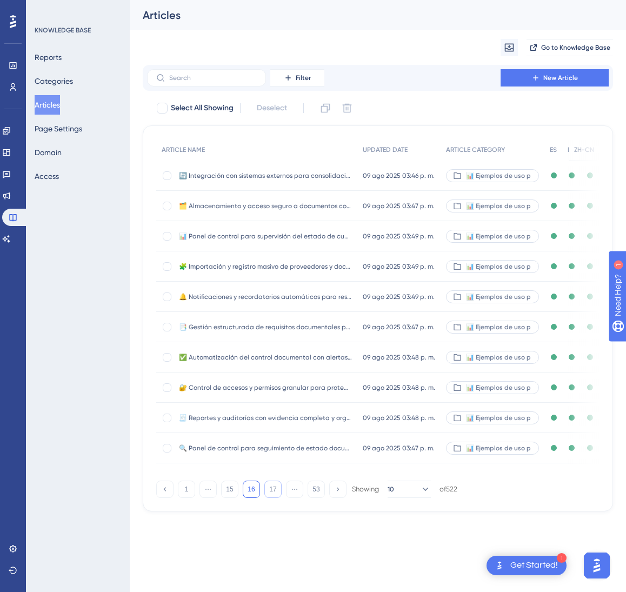
click at [280, 498] on button "17" at bounding box center [272, 489] width 17 height 17
click at [280, 498] on button "18" at bounding box center [272, 489] width 17 height 17
click at [280, 498] on button "19" at bounding box center [272, 489] width 17 height 17
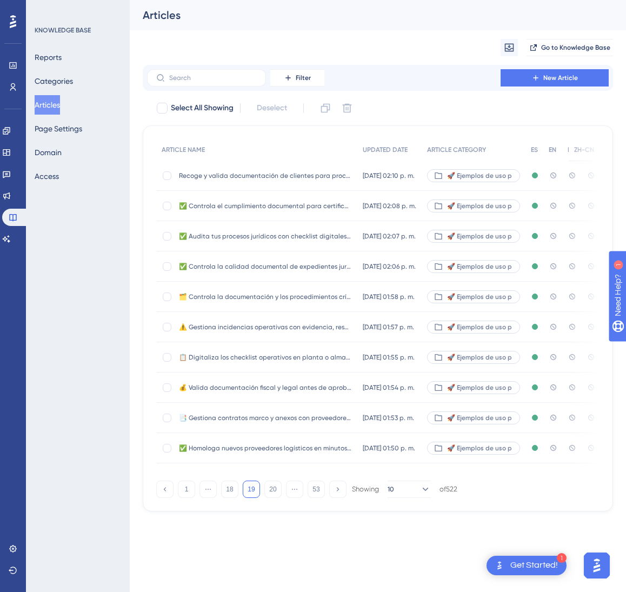
click at [325, 170] on div "Recoge y valida documentación de clientes para procesos KYC sin perder tiempo n…" at bounding box center [265, 176] width 173 height 30
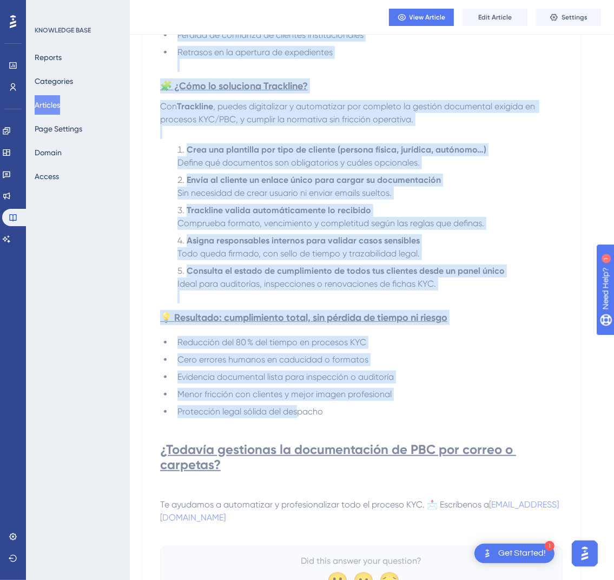
scroll to position [533, 0]
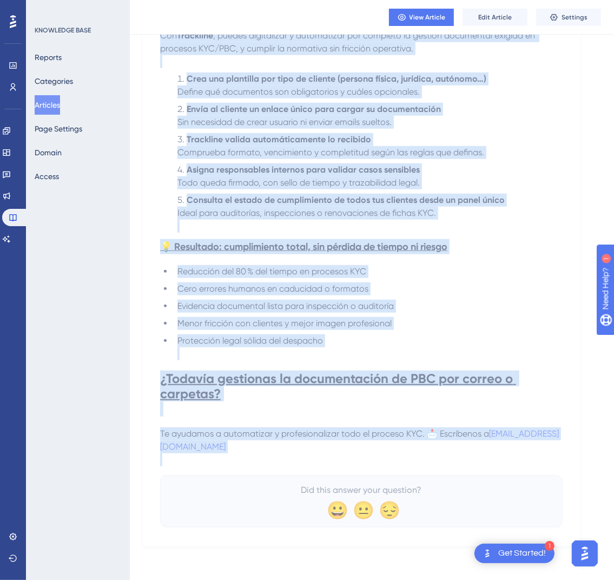
drag, startPoint x: 162, startPoint y: 149, endPoint x: 460, endPoint y: 462, distance: 432.7
click at [460, 462] on div "Recoge y valida documentación de clientes para procesos KYC sin perder tiempo n…" at bounding box center [361, 66] width 402 height 922
copy div "Loremi d sitame consecteturad el seddoeiu temp incididu UTL etd magnaa enimad m…"
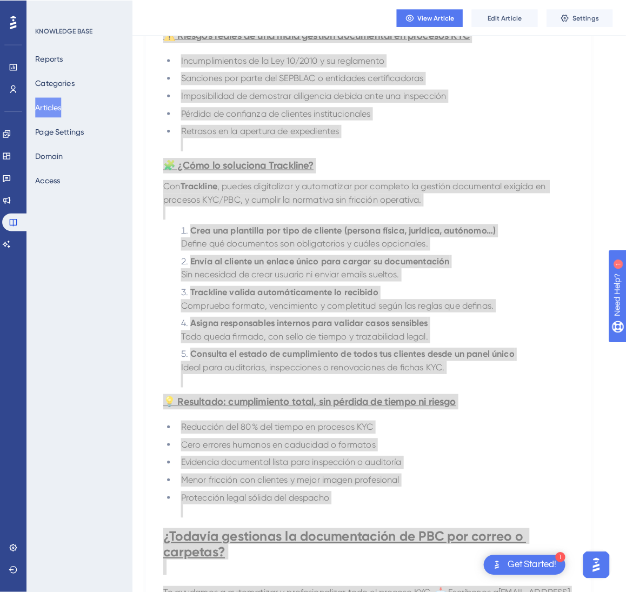
scroll to position [0, 0]
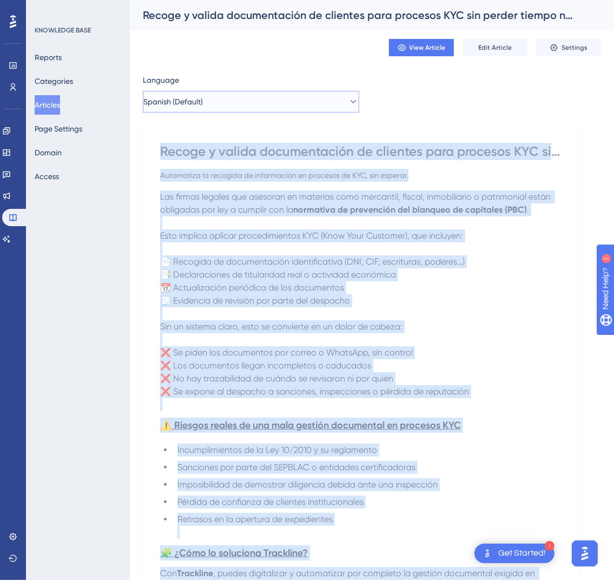
click at [265, 98] on button "Spanish (Default)" at bounding box center [251, 102] width 216 height 22
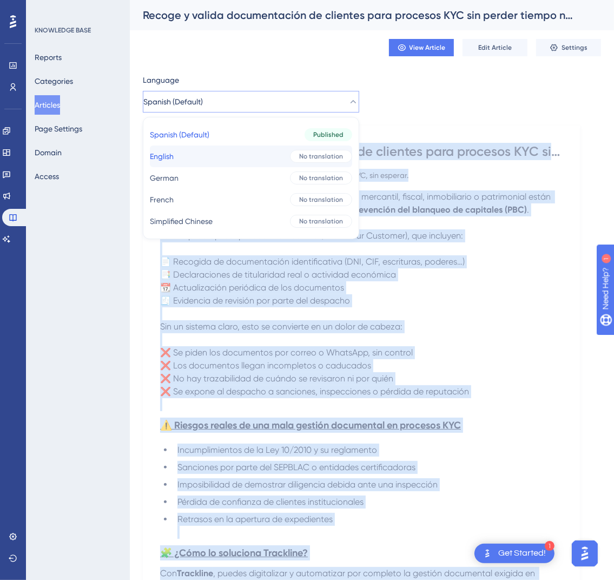
click at [244, 159] on button "English English No translation" at bounding box center [251, 156] width 202 height 22
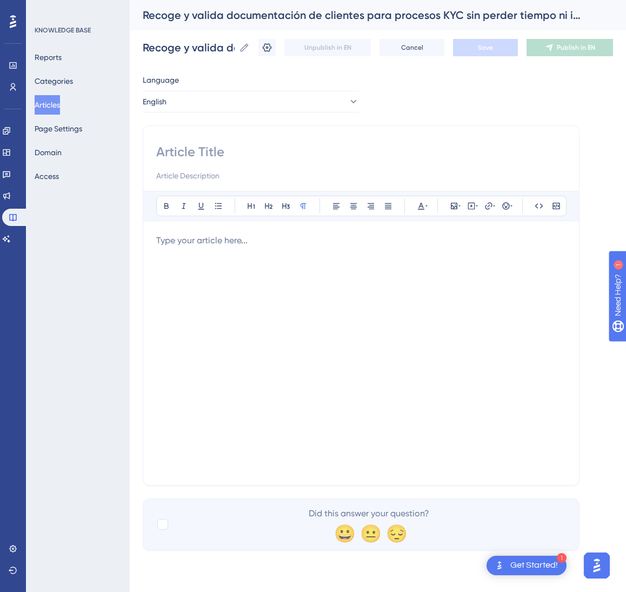
click at [237, 147] on input at bounding box center [361, 151] width 410 height 17
paste input "Collect and validate client documentation for KYC without wasting time or break…"
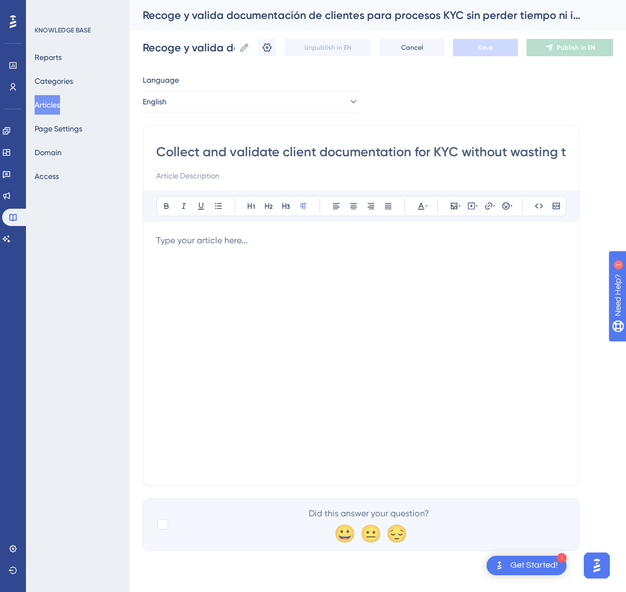
scroll to position [0, 140]
type input "Collect and validate client documentation for KYC without wasting time or break…"
click at [365, 368] on div at bounding box center [361, 353] width 410 height 238
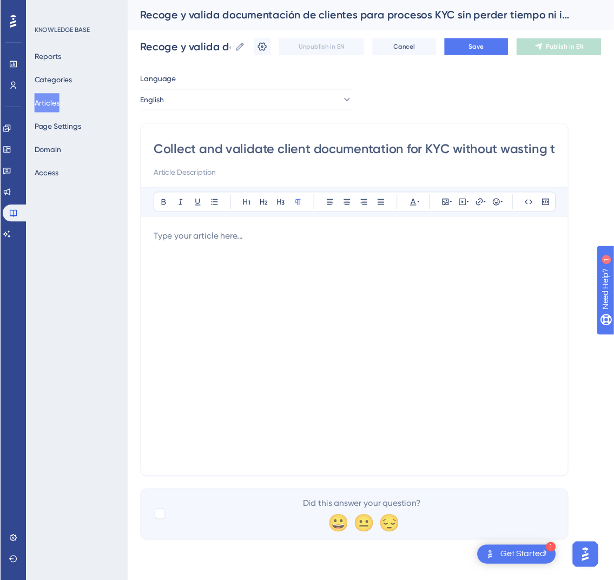
scroll to position [251, 0]
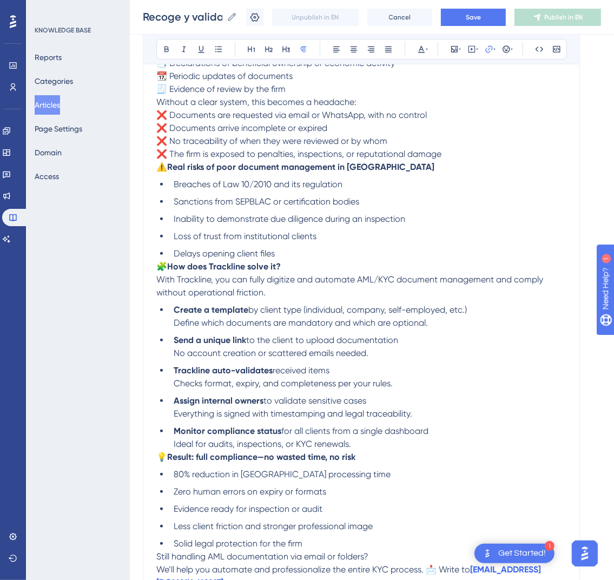
click at [462, 7] on div "Recoge y valida documentación de clientes para procesos KYC sin perder tiempo n…" at bounding box center [372, 17] width 484 height 35
click at [468, 16] on button "Save" at bounding box center [473, 17] width 65 height 17
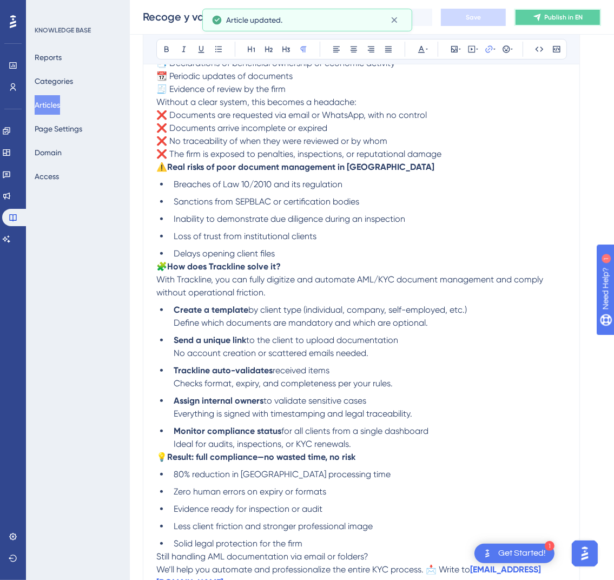
drag, startPoint x: 553, startPoint y: 19, endPoint x: 544, endPoint y: 20, distance: 9.8
click at [554, 19] on button "Publish in EN" at bounding box center [557, 17] width 87 height 17
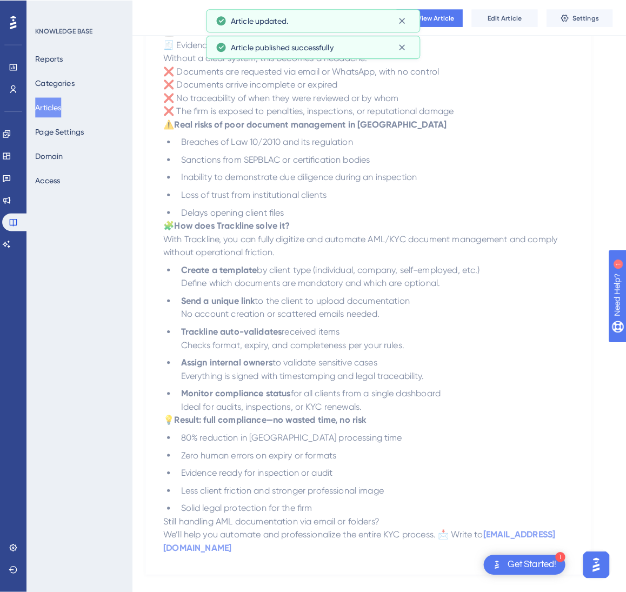
scroll to position [0, 0]
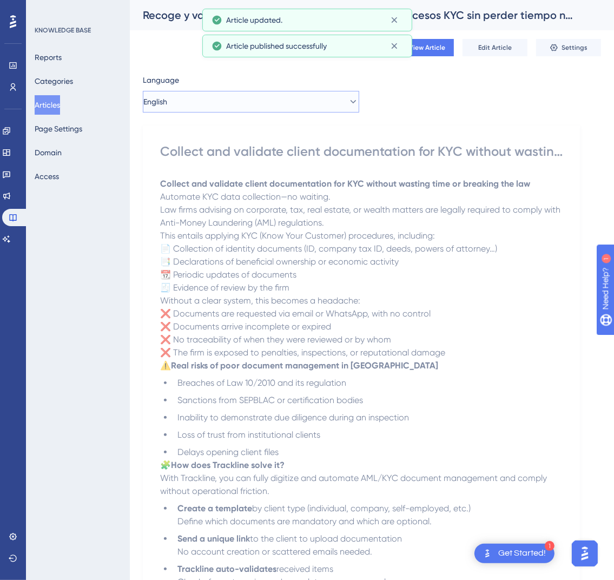
click at [194, 95] on button "English" at bounding box center [251, 102] width 216 height 22
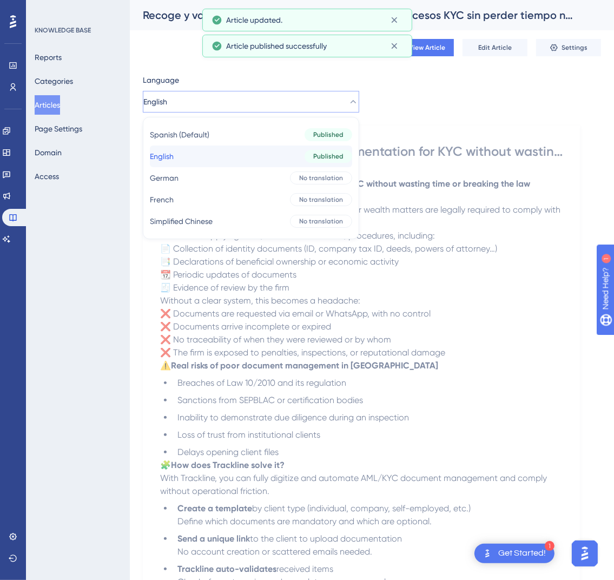
click at [200, 165] on button "English English Published" at bounding box center [251, 156] width 202 height 22
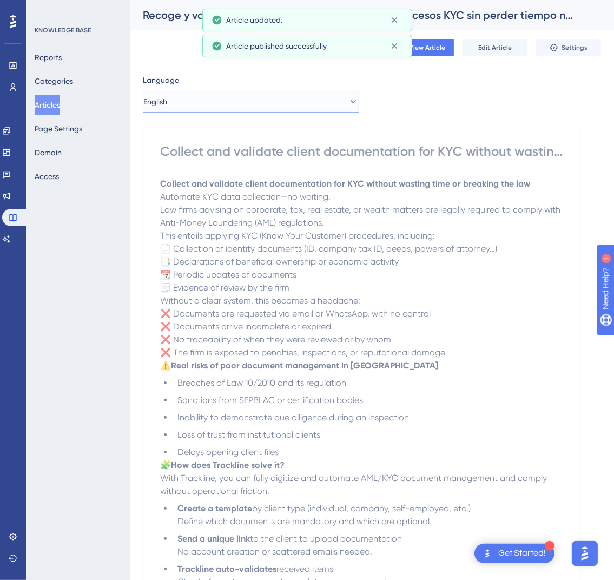
click at [209, 92] on button "English" at bounding box center [251, 102] width 216 height 22
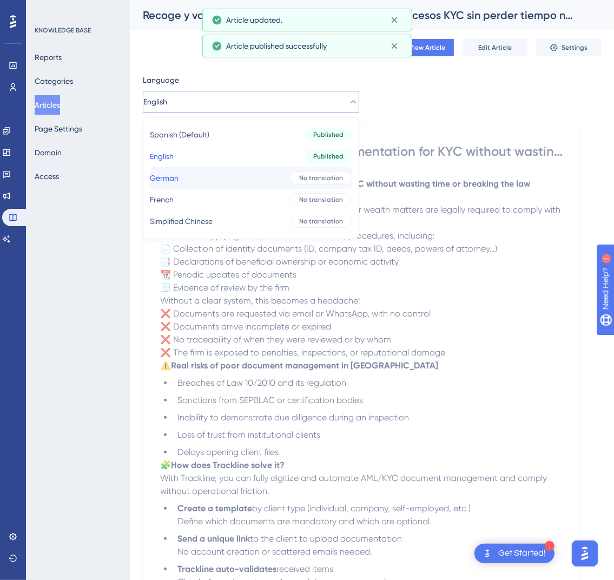
click at [210, 175] on button "German German No translation" at bounding box center [251, 178] width 202 height 22
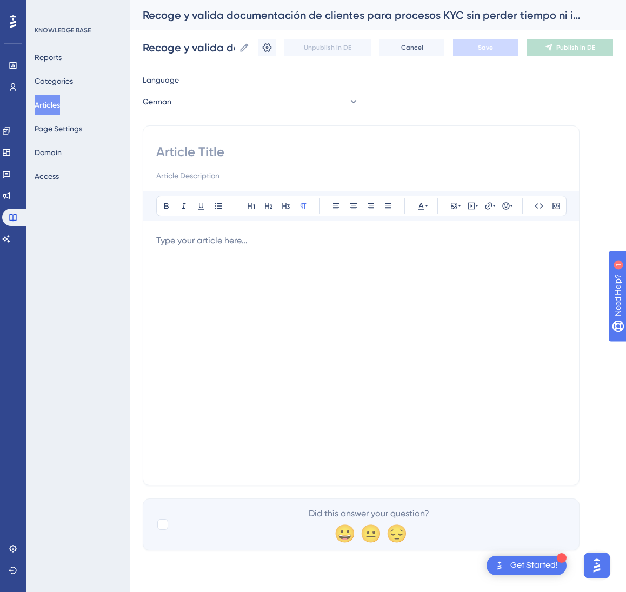
click at [274, 162] on div at bounding box center [361, 162] width 410 height 39
click at [252, 151] on input at bounding box center [361, 151] width 410 height 17
paste input "Kundendokumente für KYC erfassen und validieren – ohne Zeitverlust und rechtsko…"
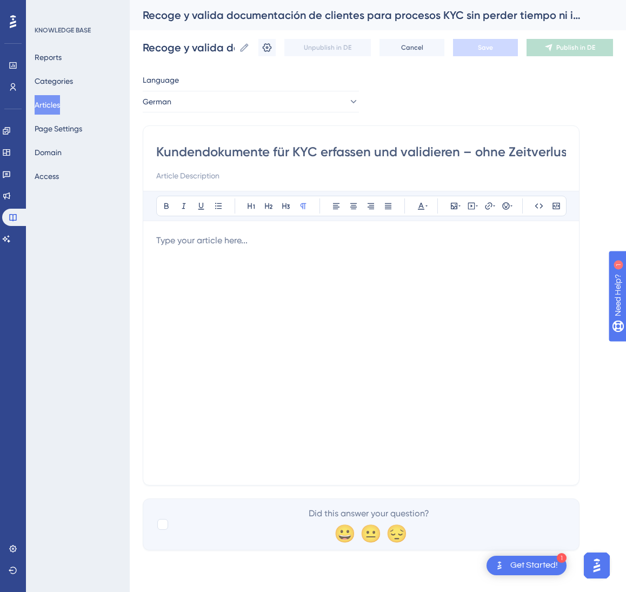
scroll to position [0, 117]
type input "Kundendokumente für KYC erfassen und validieren – ohne Zeitverlust und rechtsko…"
click at [431, 296] on div at bounding box center [361, 353] width 410 height 238
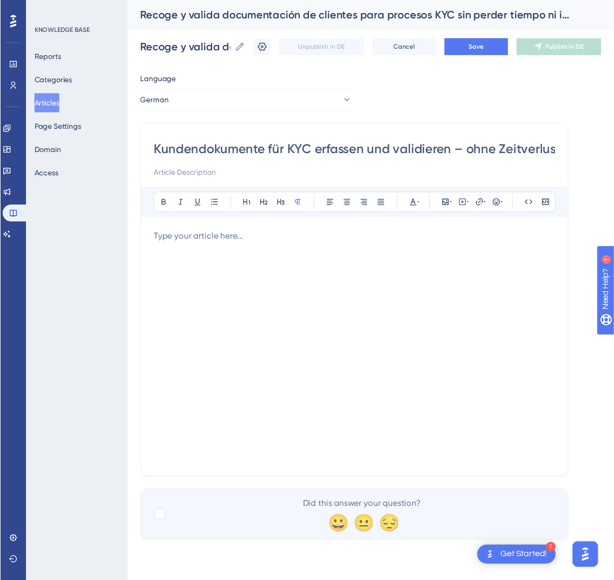
scroll to position [251, 0]
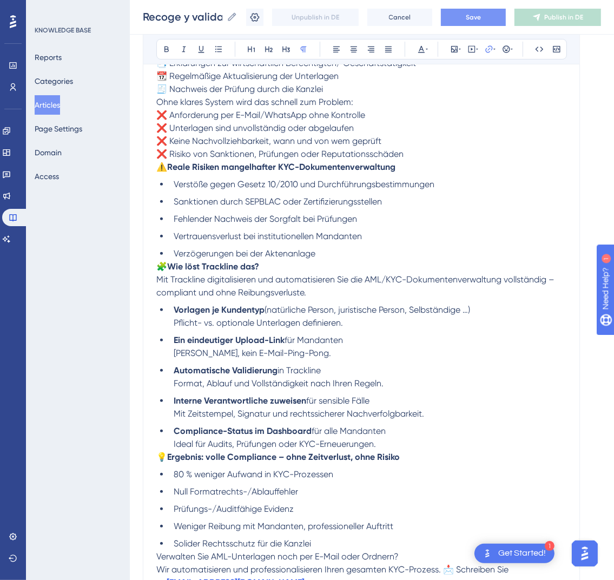
click at [495, 19] on button "Save" at bounding box center [473, 17] width 65 height 17
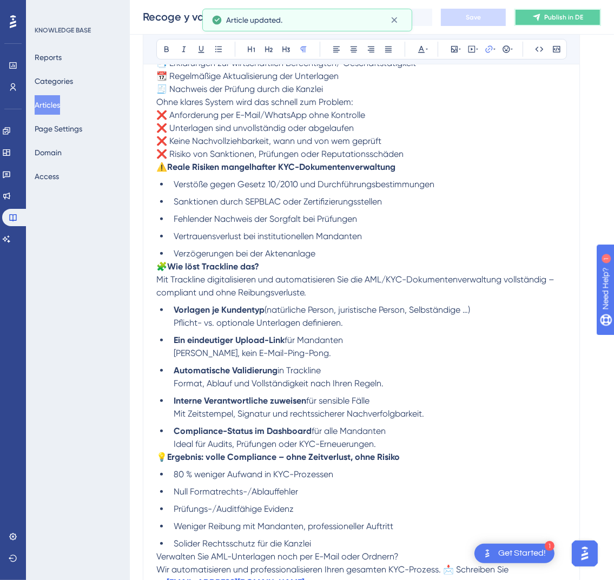
click at [562, 15] on span "Publish in DE" at bounding box center [563, 17] width 39 height 9
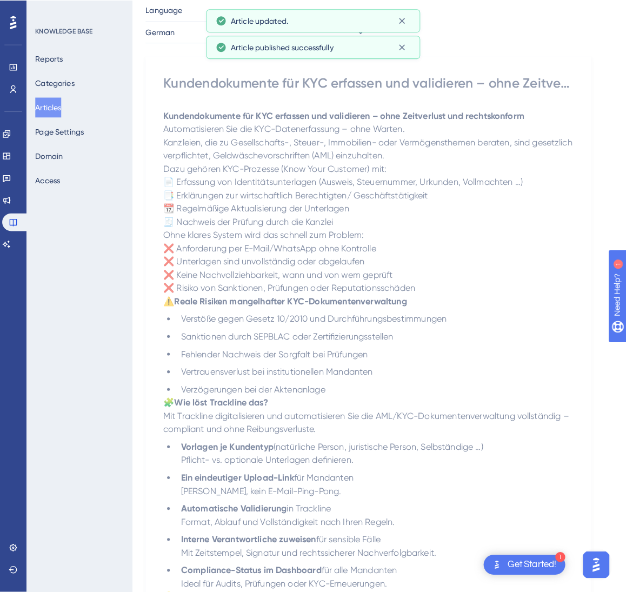
scroll to position [0, 0]
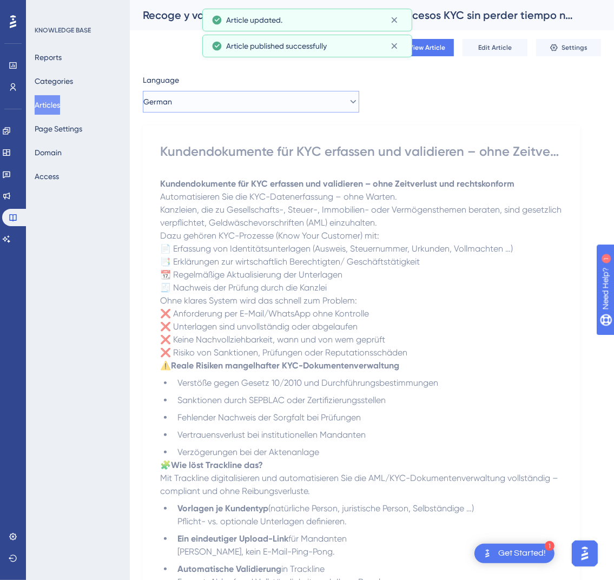
click at [213, 105] on button "German" at bounding box center [251, 102] width 216 height 22
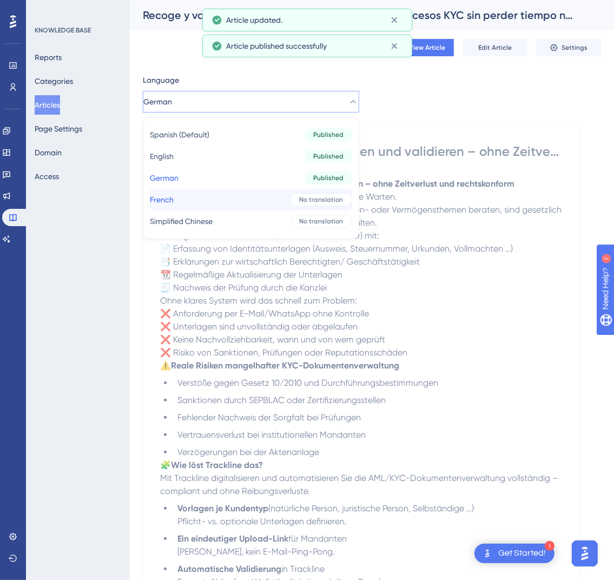
click at [210, 202] on button "French French No translation" at bounding box center [251, 200] width 202 height 22
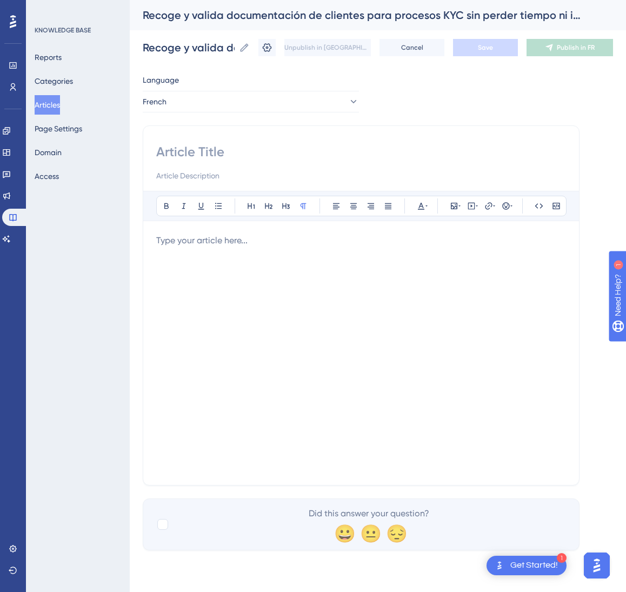
click at [231, 151] on input at bounding box center [361, 151] width 410 height 17
paste input "Collectez et validez les documents KYC de vos clients sans perdre de temps et e…"
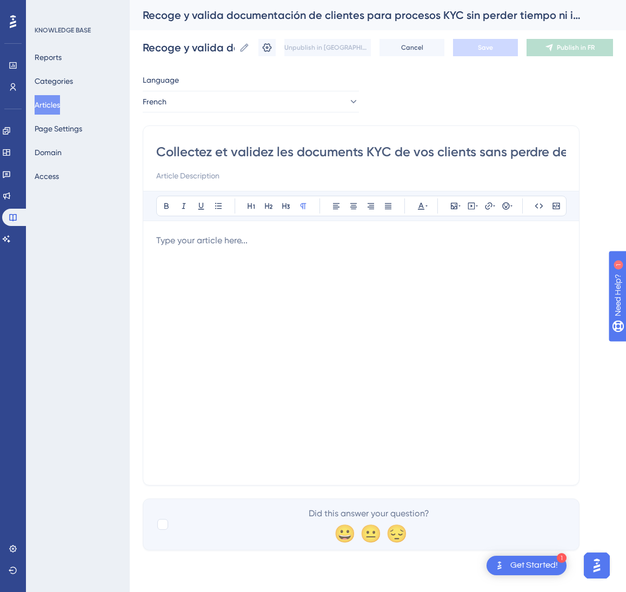
scroll to position [0, 179]
type input "Collectez et validez les documents KYC de vos clients sans perdre de temps et e…"
click at [410, 296] on div at bounding box center [361, 353] width 410 height 238
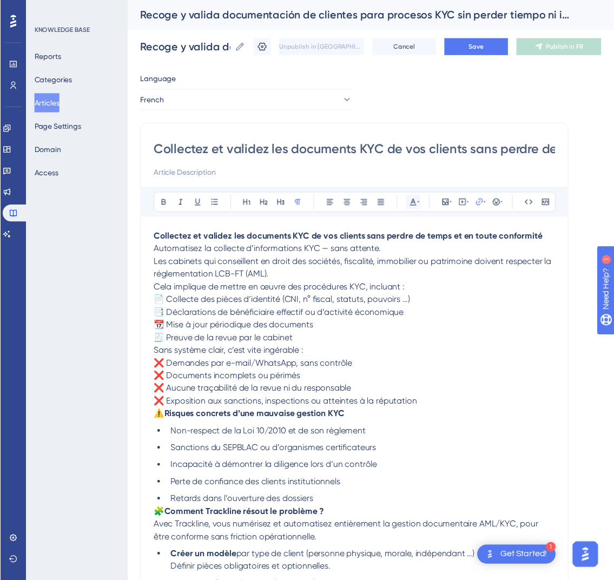
scroll to position [251, 0]
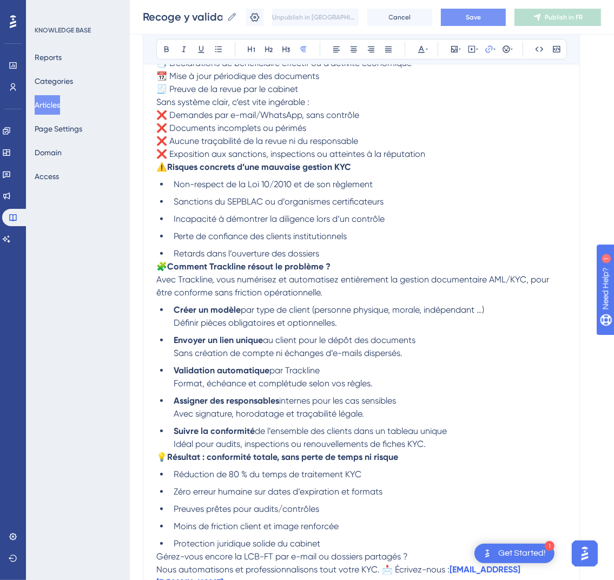
click at [478, 8] on div "Recoge y valida documentación de clientes para procesos KYC sin perder tiempo n…" at bounding box center [372, 17] width 484 height 35
click at [506, 11] on button "Save" at bounding box center [473, 17] width 65 height 17
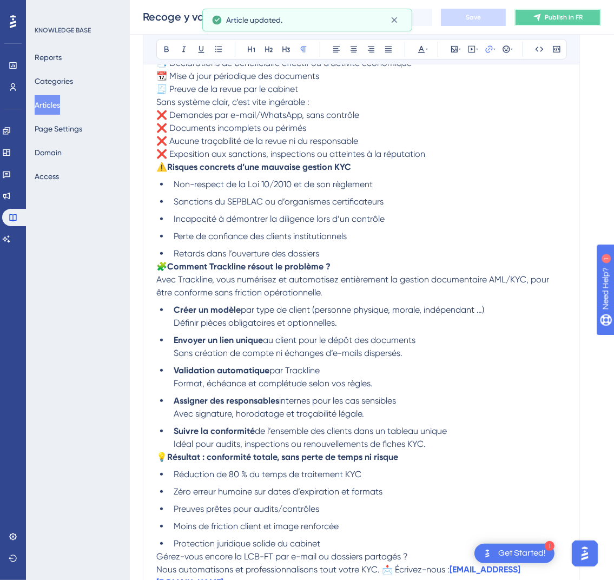
click at [559, 14] on span "Publish in FR" at bounding box center [564, 17] width 38 height 9
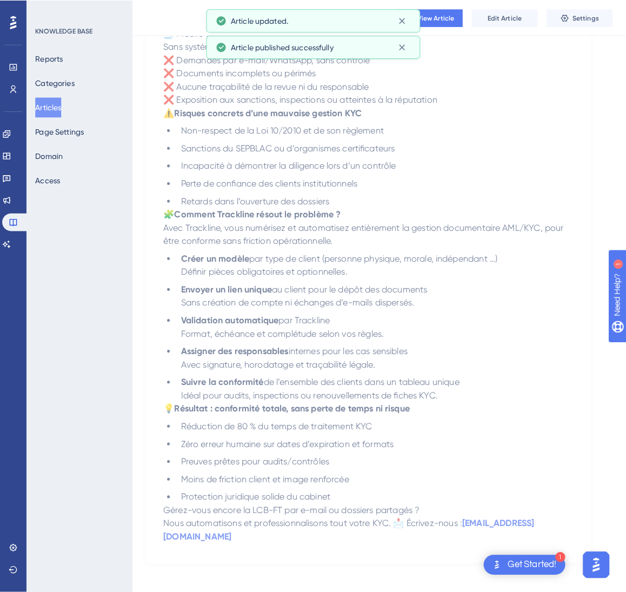
scroll to position [0, 0]
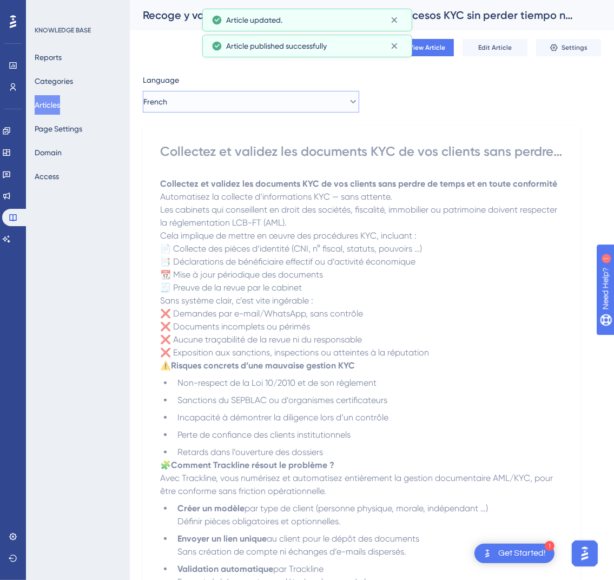
click at [267, 101] on button "French" at bounding box center [251, 102] width 216 height 22
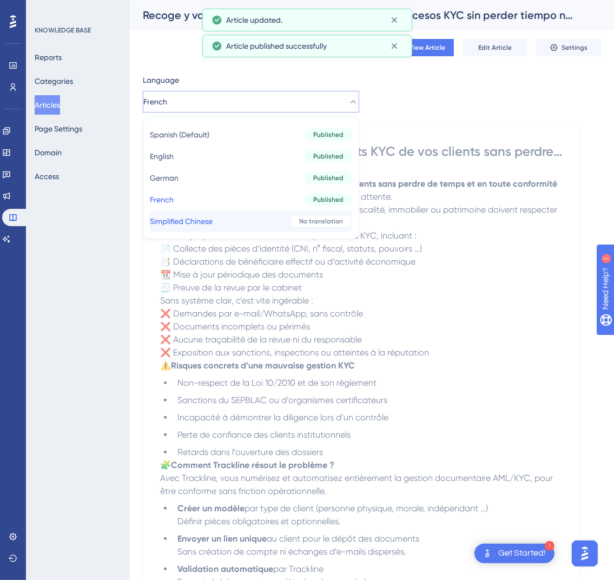
click at [255, 221] on button "Simplified Chinese Simplified Chinese No translation" at bounding box center [251, 221] width 202 height 22
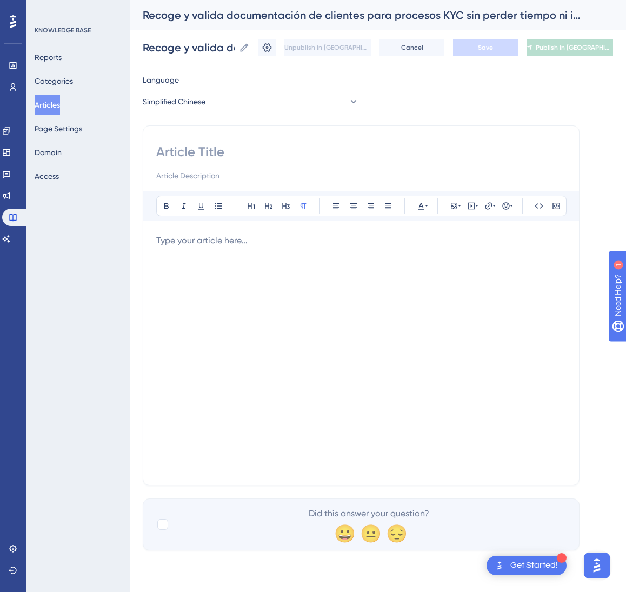
click at [217, 151] on input at bounding box center [361, 151] width 410 height 17
paste input "高效收集并校验客户 KYC 文档，合规不踩雷、时间不浪费"
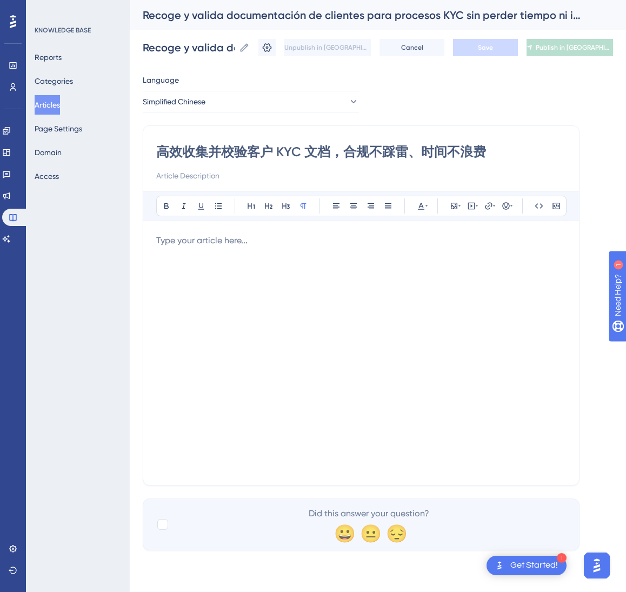
type input "高效收集并校验客户 KYC 文档，合规不踩雷、时间不浪费"
drag, startPoint x: 530, startPoint y: 365, endPoint x: 523, endPoint y: 358, distance: 9.2
click at [528, 364] on div at bounding box center [361, 353] width 410 height 238
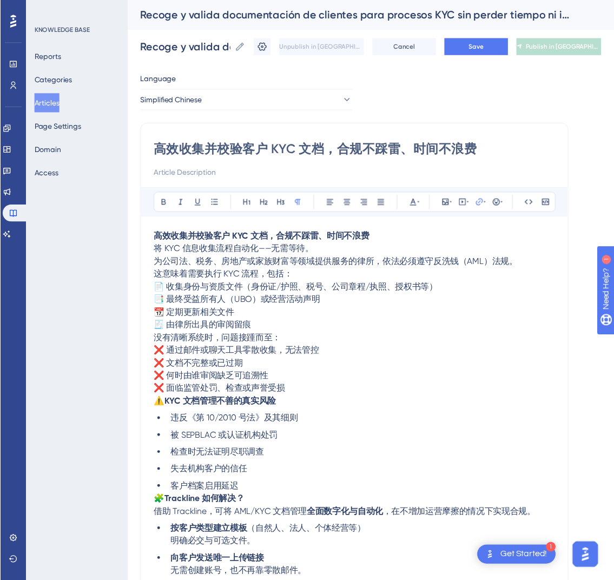
scroll to position [212, 0]
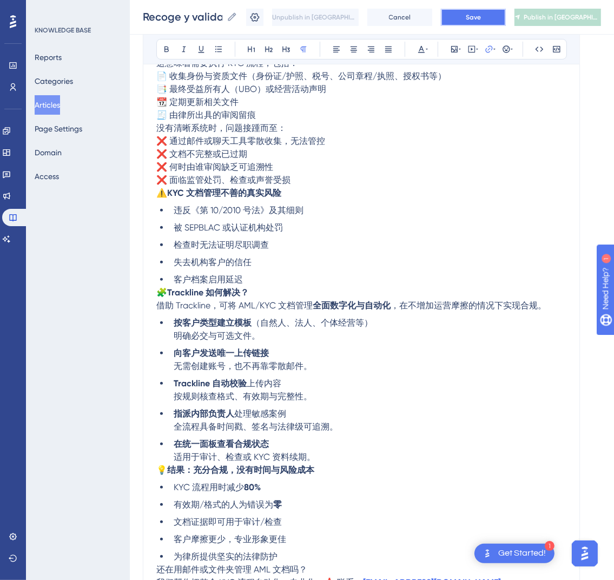
click at [499, 16] on button "Save" at bounding box center [473, 17] width 65 height 17
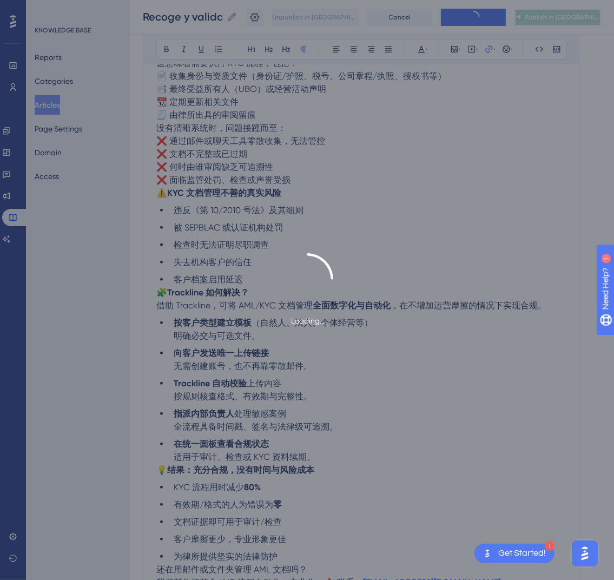
click at [551, 16] on span "Publish in [GEOGRAPHIC_DATA]-CN" at bounding box center [562, 17] width 75 height 9
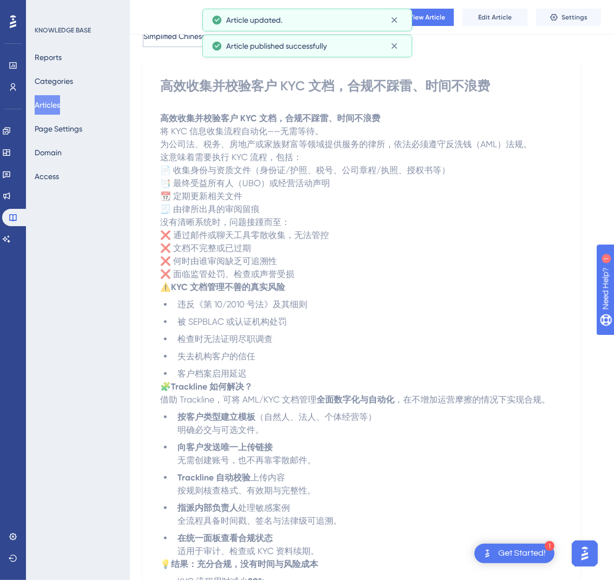
scroll to position [0, 0]
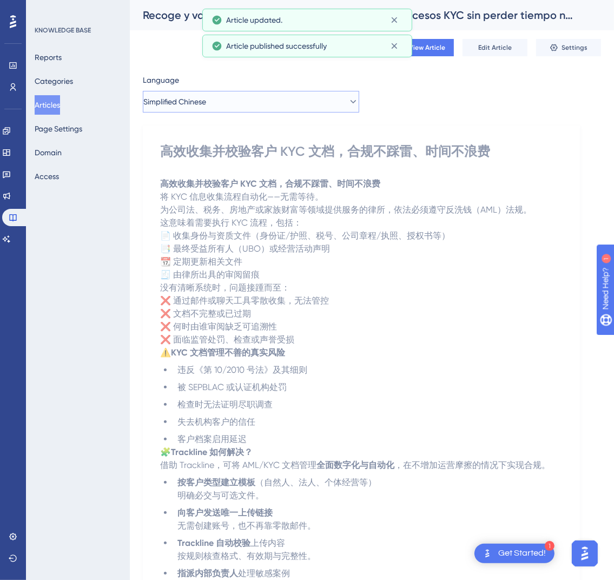
click at [258, 97] on button "Simplified Chinese" at bounding box center [251, 102] width 216 height 22
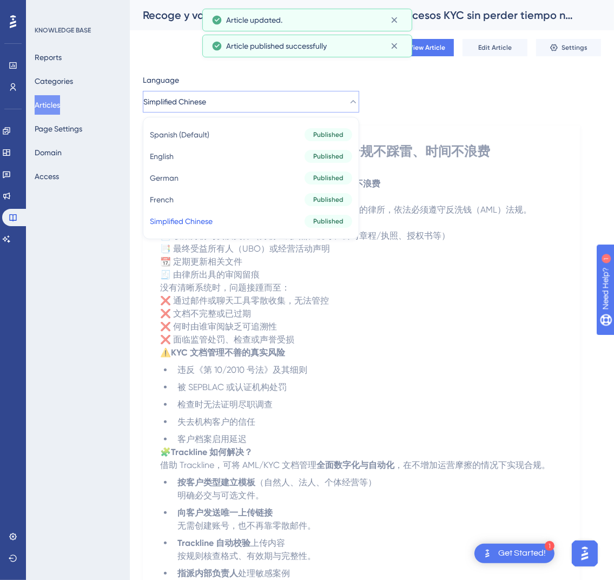
click at [59, 101] on button "Articles" at bounding box center [47, 104] width 25 height 19
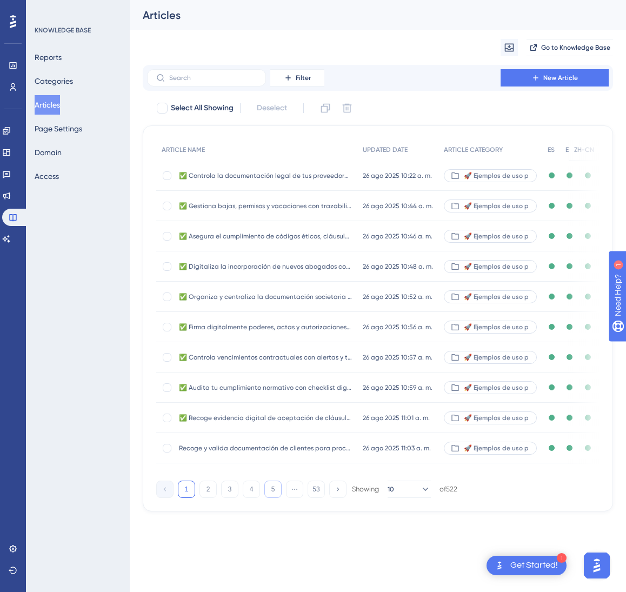
click at [275, 498] on button "5" at bounding box center [272, 489] width 17 height 17
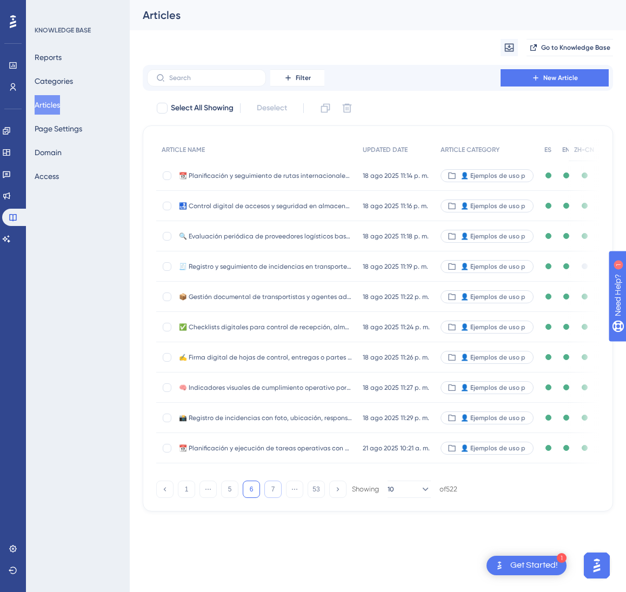
click at [275, 498] on button "7" at bounding box center [272, 489] width 17 height 17
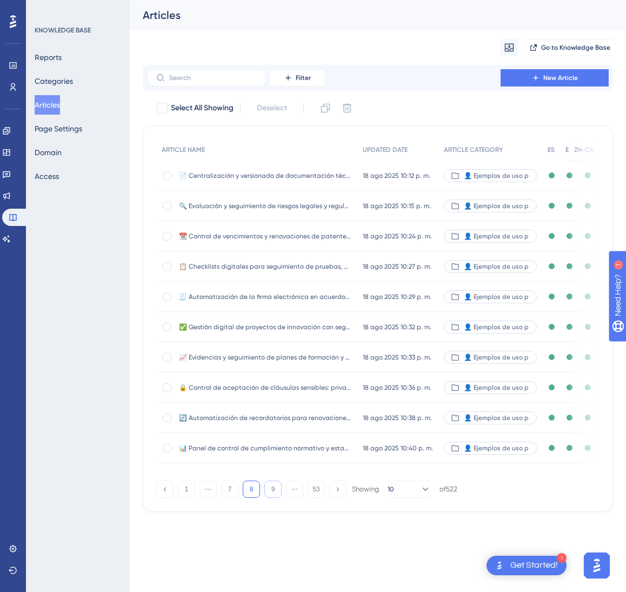
click at [275, 498] on button "9" at bounding box center [272, 489] width 17 height 17
click at [275, 498] on button "10" at bounding box center [272, 489] width 17 height 17
click at [275, 498] on button "11" at bounding box center [272, 489] width 17 height 17
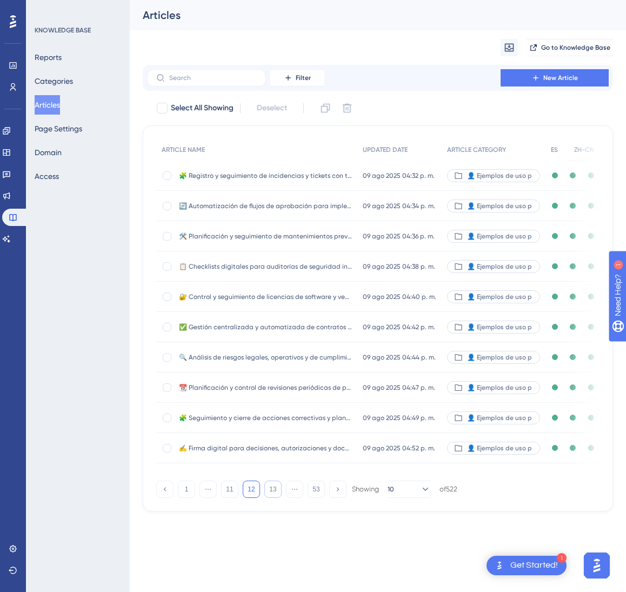
click at [275, 498] on button "13" at bounding box center [272, 489] width 17 height 17
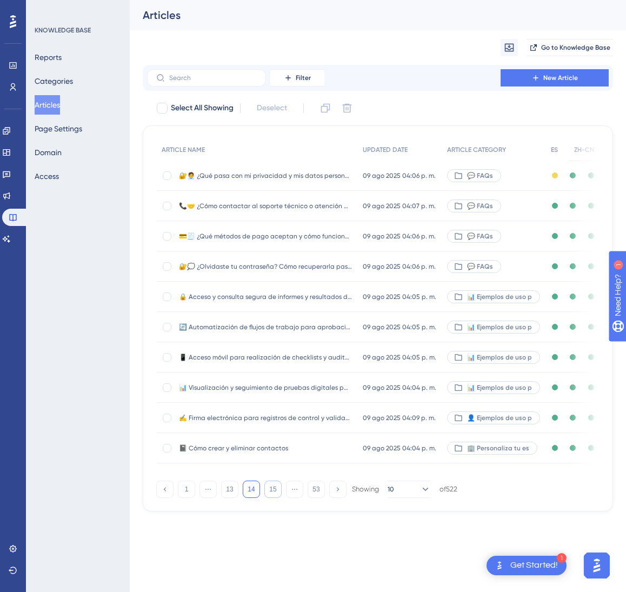
click at [275, 498] on button "15" at bounding box center [272, 489] width 17 height 17
click at [275, 498] on button "17" at bounding box center [272, 489] width 17 height 17
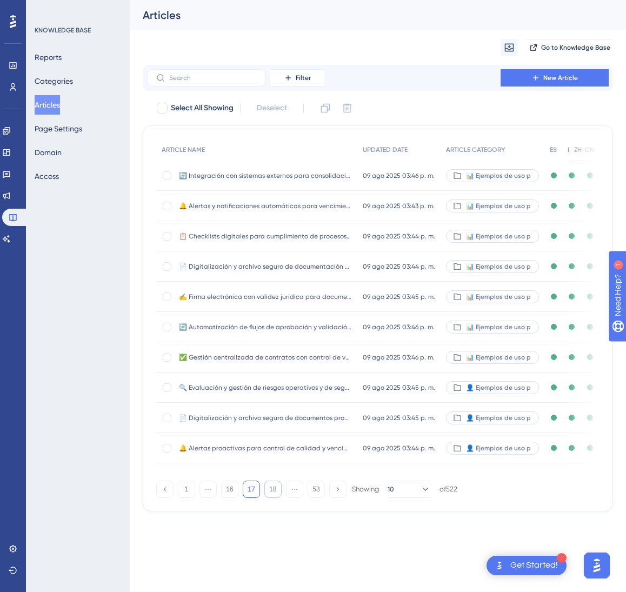
click at [275, 498] on button "18" at bounding box center [272, 489] width 17 height 17
click at [275, 498] on button "19" at bounding box center [272, 489] width 17 height 17
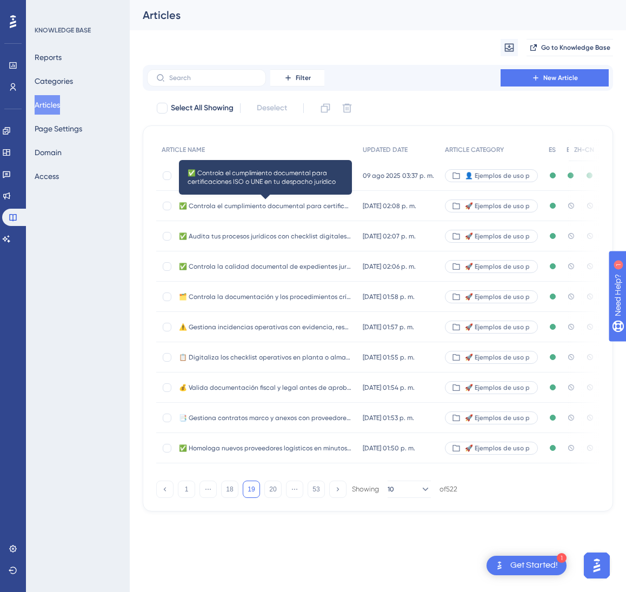
click at [346, 208] on span "✅ Controla el cumplimiento documental para certificaciones ISO o UNE en tu desp…" at bounding box center [265, 206] width 173 height 9
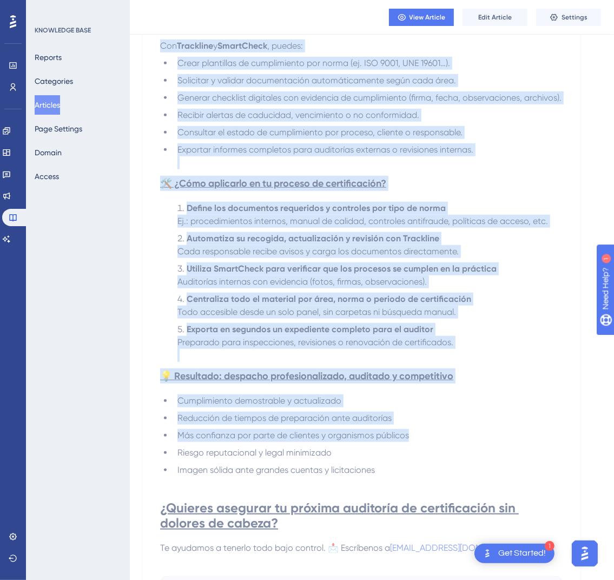
scroll to position [663, 0]
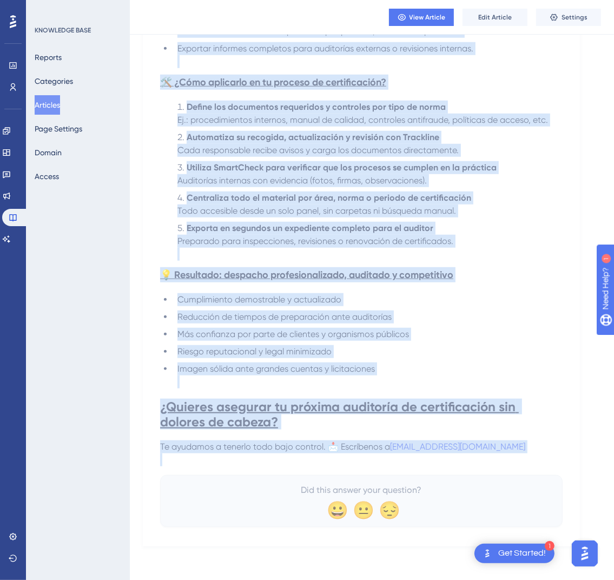
drag, startPoint x: 163, startPoint y: 151, endPoint x: 535, endPoint y: 461, distance: 484.3
click at [535, 461] on div "✅ Controla el cumplimiento documental para certificaciones ISO o UNE en tu desp…" at bounding box center [361, 0] width 402 height 1051
copy div "✅ Loremips do sitametconse adipiscing elit seddoeiusmodtem INC u LAB et do magn…"
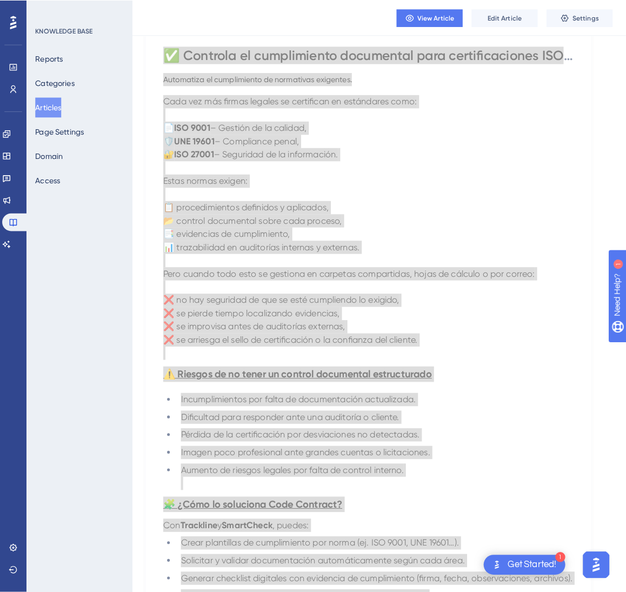
scroll to position [0, 0]
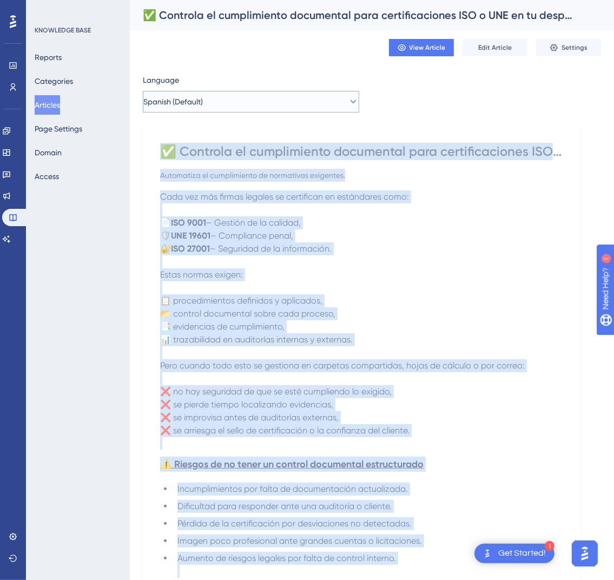
click at [187, 111] on button "Spanish (Default)" at bounding box center [251, 102] width 216 height 22
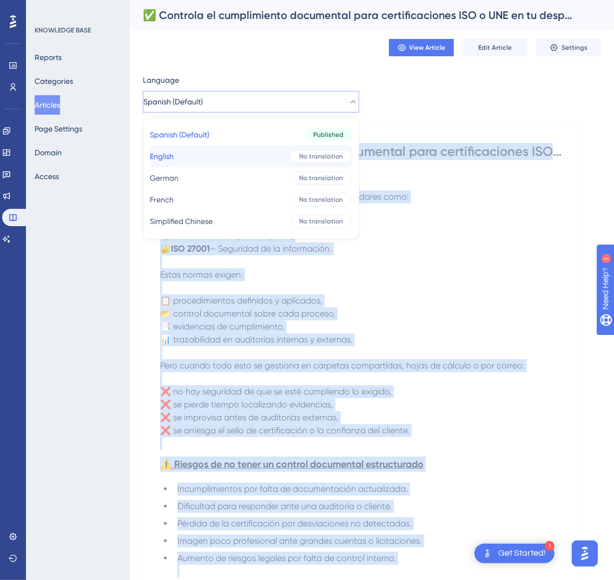
click at [218, 153] on button "English English No translation" at bounding box center [251, 156] width 202 height 22
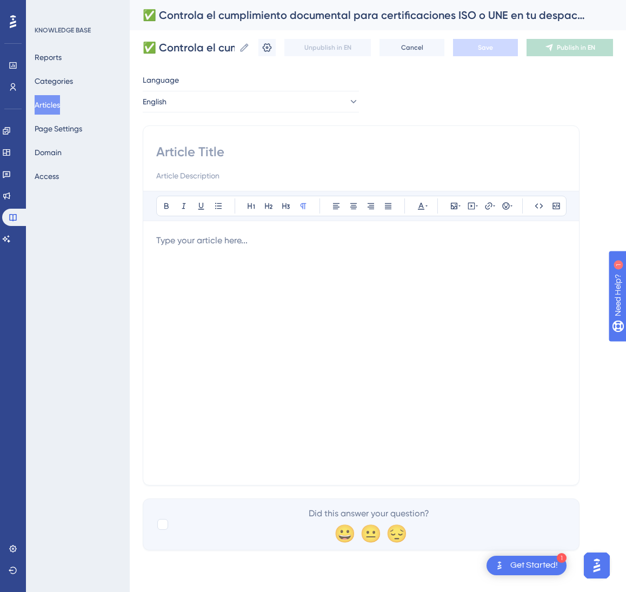
click at [213, 155] on input at bounding box center [361, 151] width 410 height 17
paste input "✅ Control document compliance for ISO or UNE certifications in your law firm"
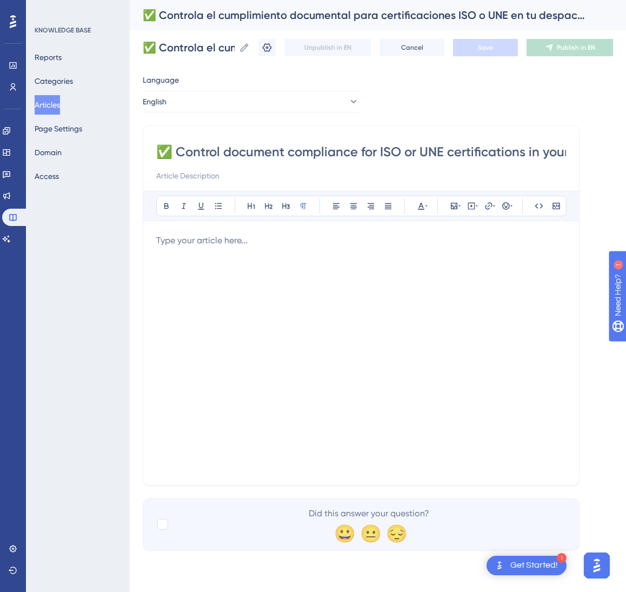
scroll to position [0, 55]
type input "✅ Control document compliance for ISO or UNE certifications in your law firm"
click at [353, 234] on div "Bold Italic Underline Bullet Point Heading 1 Heading 2 Heading 3 Normal Align L…" at bounding box center [361, 331] width 410 height 281
click at [330, 247] on p at bounding box center [361, 240] width 410 height 13
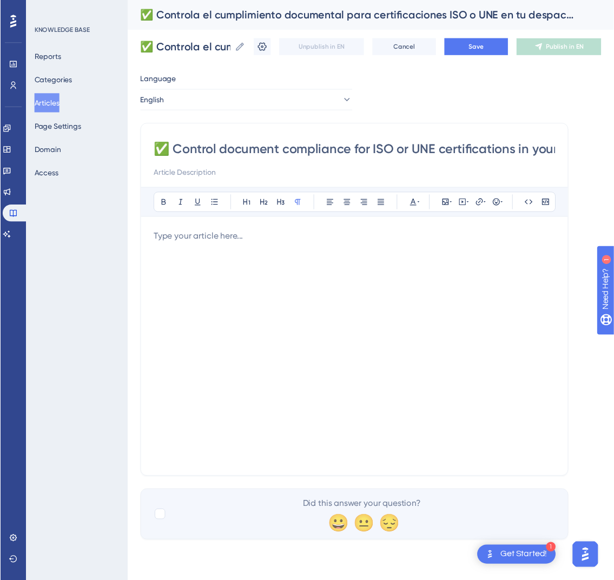
scroll to position [367, 0]
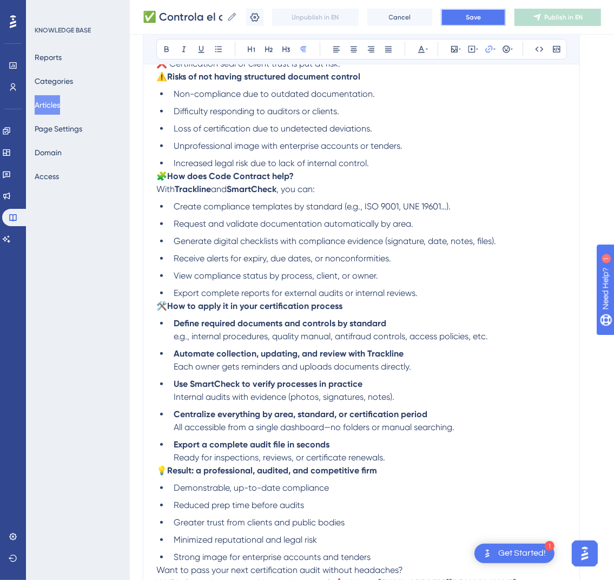
click at [481, 14] on span "Save" at bounding box center [473, 17] width 15 height 9
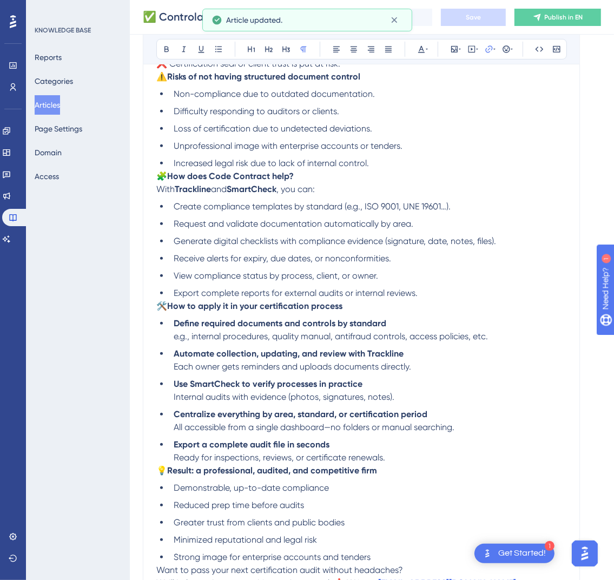
click at [557, 20] on span "Publish in EN" at bounding box center [564, 17] width 38 height 9
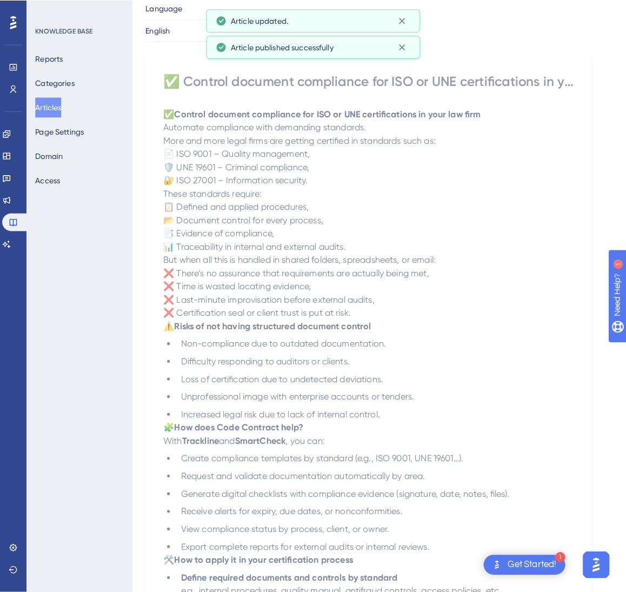
scroll to position [0, 0]
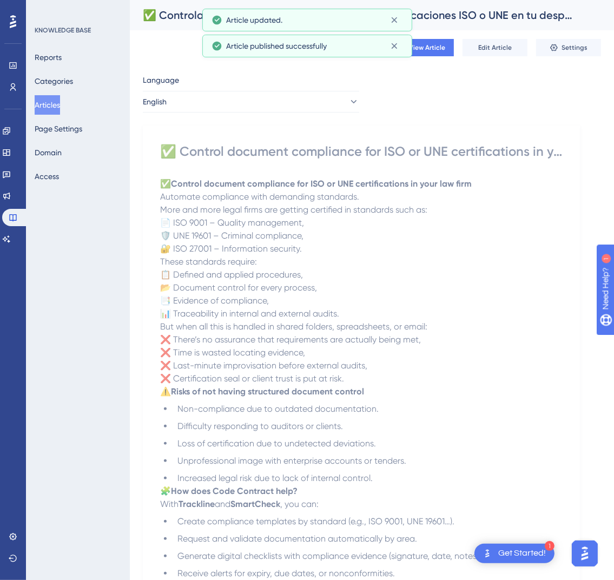
click at [281, 120] on div "Language English ✅ Control document compliance for ISO or UNE certifications in…" at bounding box center [372, 499] width 458 height 850
click at [284, 113] on div "Language English ✅ Control document compliance for ISO or UNE certifications in…" at bounding box center [372, 499] width 458 height 850
click at [282, 100] on button "English" at bounding box center [251, 102] width 216 height 22
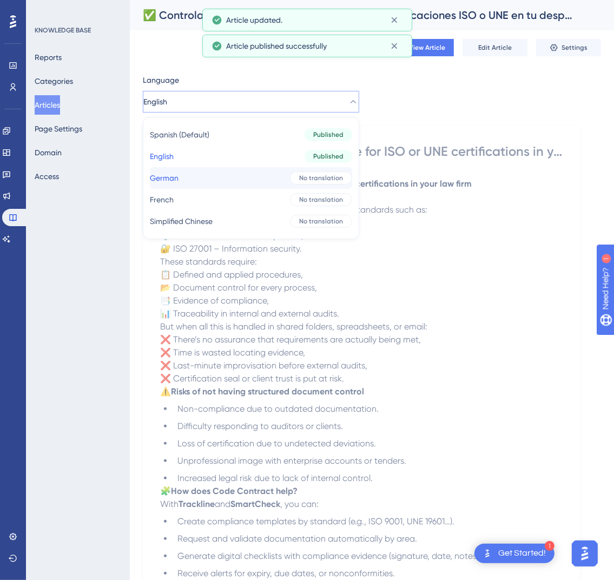
click at [255, 173] on button "German German No translation" at bounding box center [251, 178] width 202 height 22
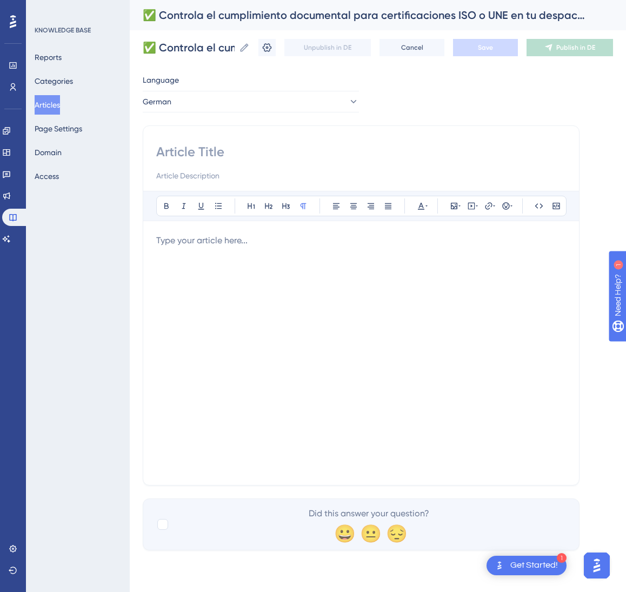
click at [224, 156] on input at bounding box center [361, 151] width 410 height 17
paste input "✅ Dokumentenkonformität für ISO- oder UNE-Zertifizierungen in Ihrer Kanzlei ste…"
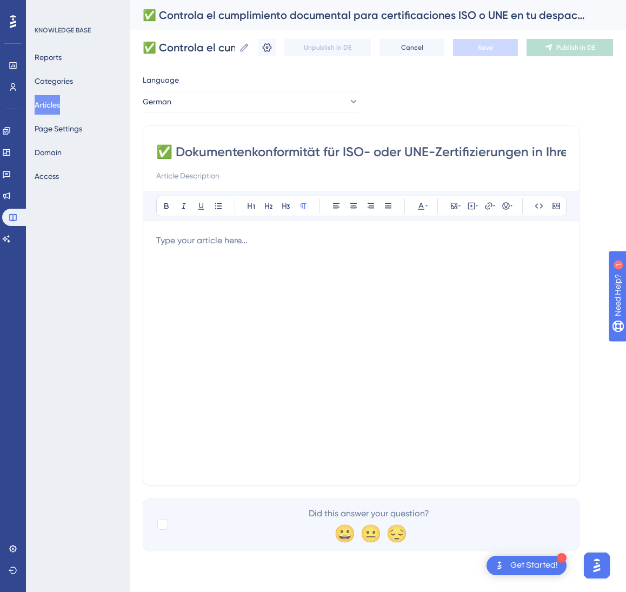
scroll to position [0, 102]
type input "✅ Dokumentenkonformität für ISO- oder UNE-Zertifizierungen in Ihrer Kanzlei ste…"
click at [365, 399] on div at bounding box center [361, 353] width 410 height 238
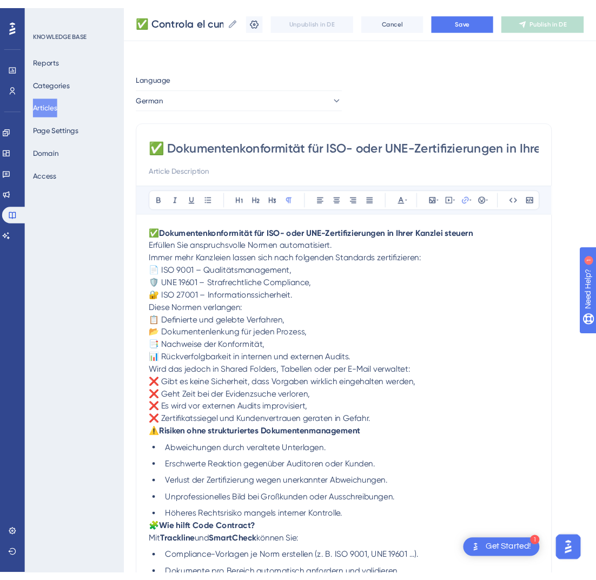
scroll to position [367, 0]
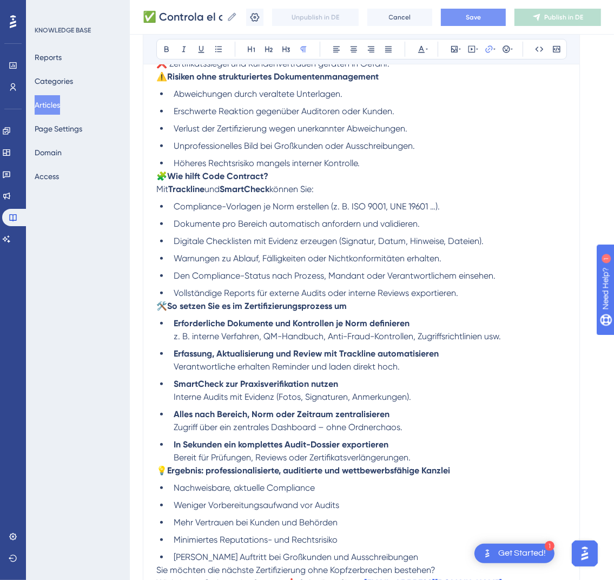
click at [477, 21] on button "Save" at bounding box center [473, 17] width 65 height 17
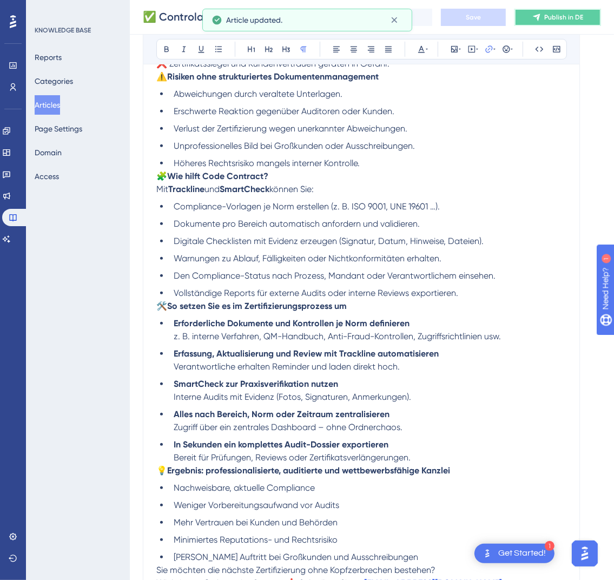
click at [566, 14] on span "Publish in DE" at bounding box center [563, 17] width 39 height 9
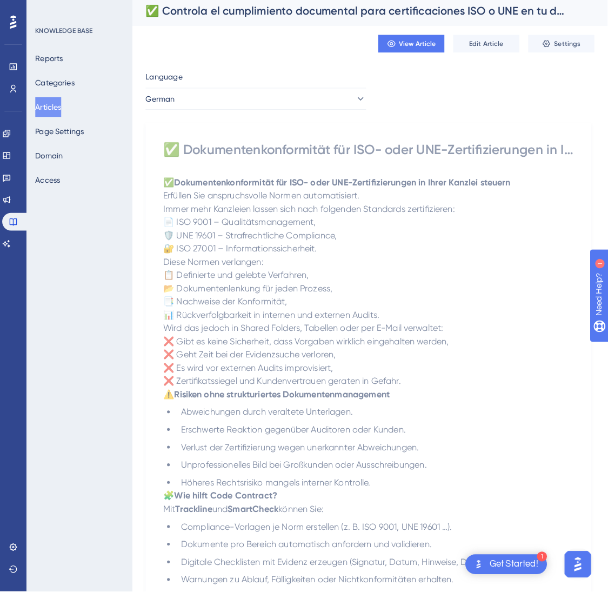
scroll to position [0, 0]
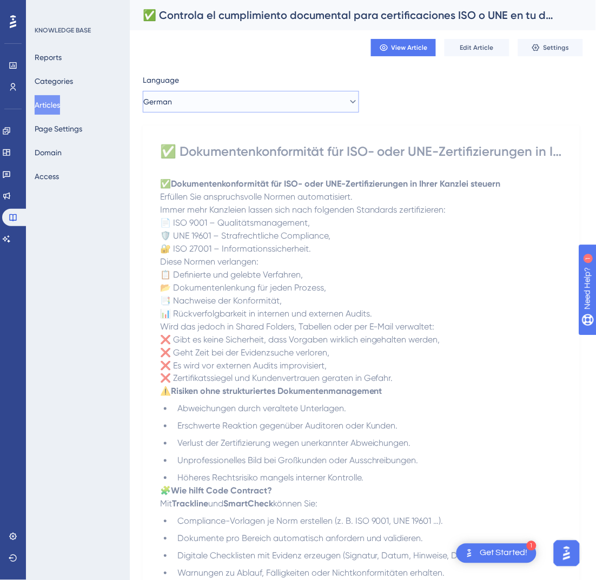
click at [329, 111] on button "German" at bounding box center [251, 102] width 216 height 22
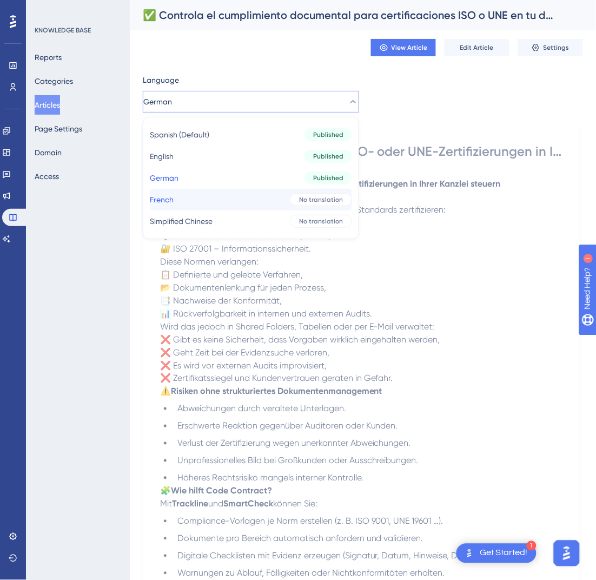
click at [301, 194] on div "No translation" at bounding box center [321, 199] width 62 height 13
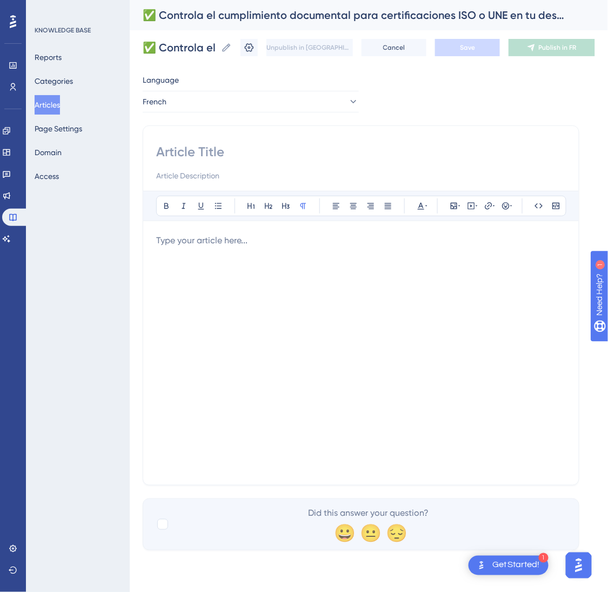
click at [231, 154] on input at bounding box center [361, 151] width 410 height 17
paste input "✅ Maîtrisez la conformité documentaire pour vos certifications ISO ou UNE au se…"
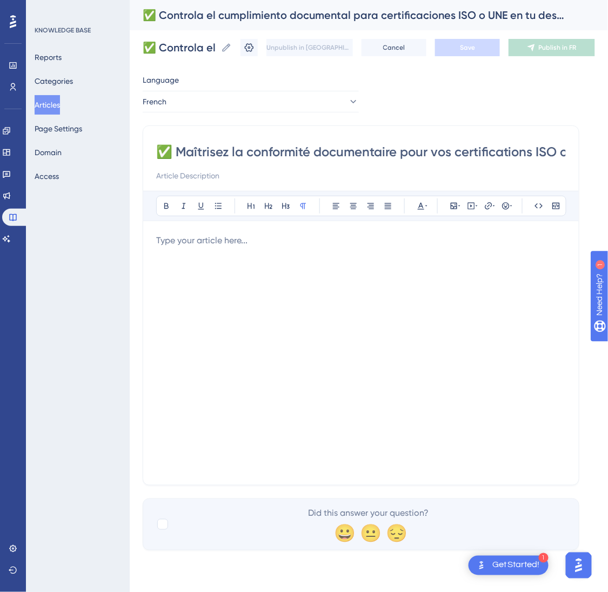
scroll to position [0, 154]
type input "✅ Maîtrisez la conformité documentaire pour vos certifications ISO ou UNE au se…"
click at [364, 259] on div at bounding box center [361, 353] width 410 height 238
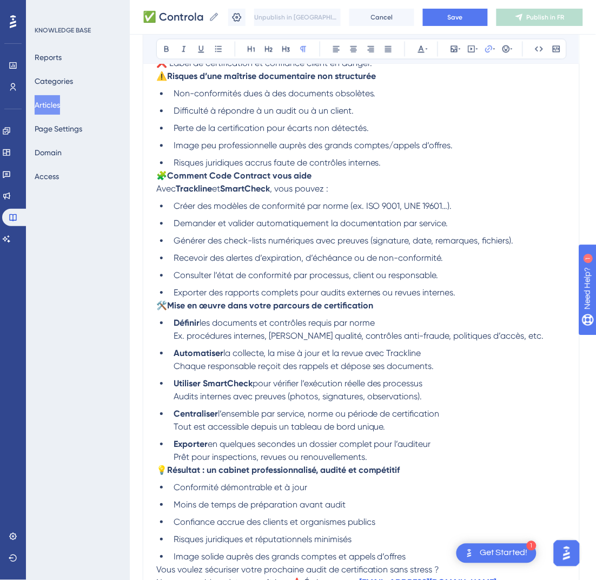
click at [478, 25] on div "Unpublish in [GEOGRAPHIC_DATA] Cancel Save Publish in FR" at bounding box center [405, 17] width 355 height 17
click at [481, 19] on button "Save" at bounding box center [455, 17] width 65 height 17
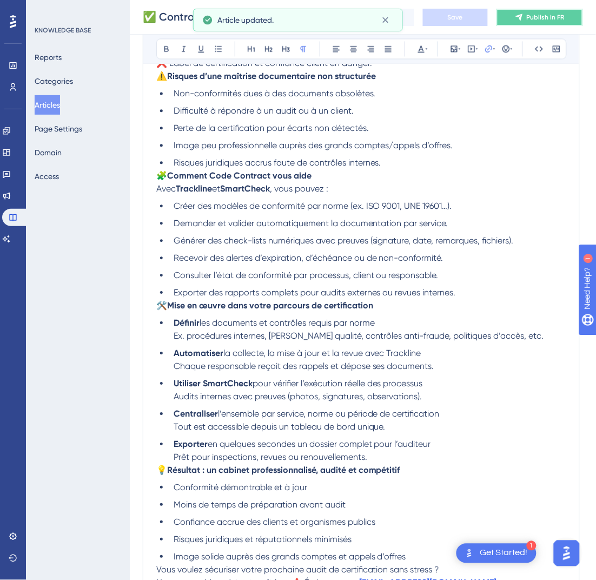
click at [524, 19] on icon at bounding box center [519, 17] width 9 height 9
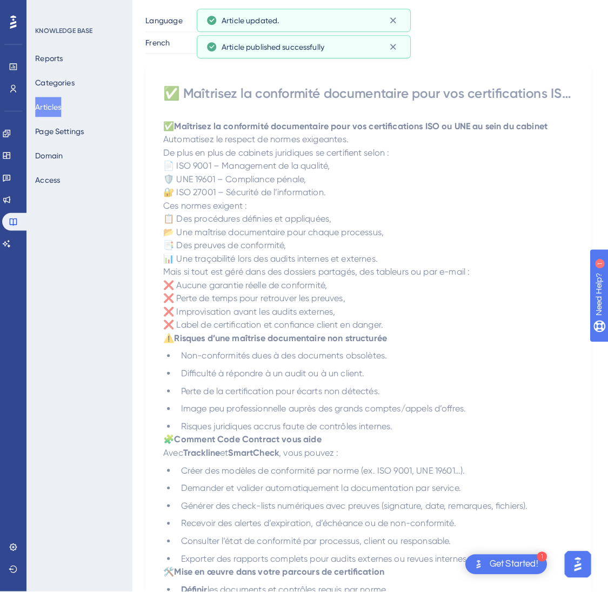
scroll to position [0, 0]
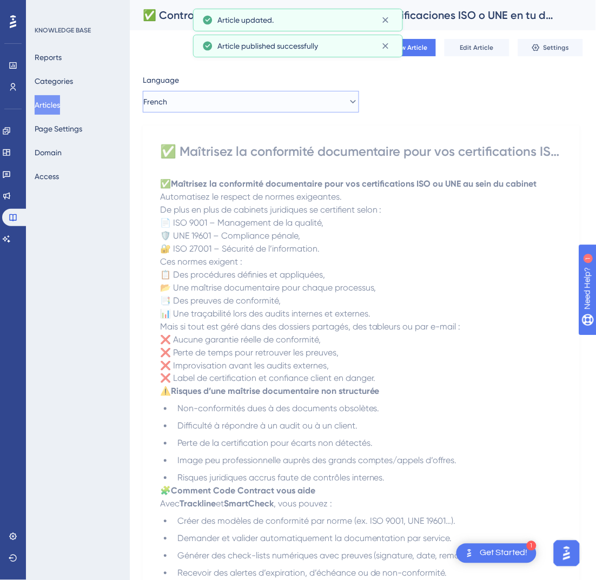
click at [322, 108] on button "French" at bounding box center [251, 102] width 216 height 22
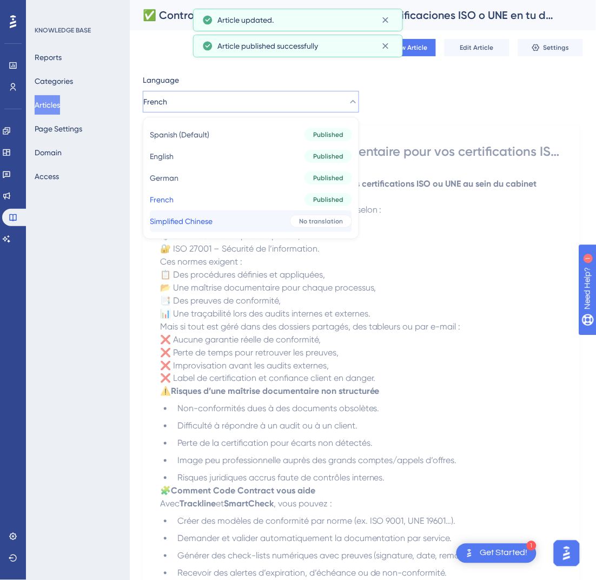
click at [297, 215] on div "No translation" at bounding box center [321, 221] width 62 height 13
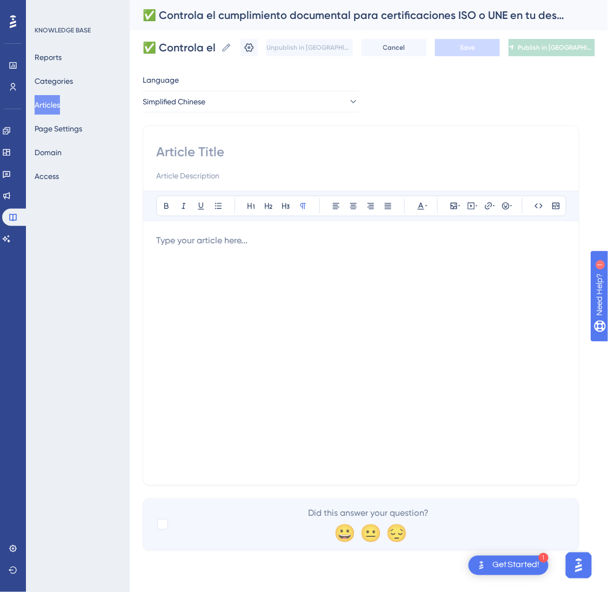
click at [182, 150] on input at bounding box center [361, 151] width 410 height 17
paste input "✅ 在律所内管控 ISO/UNE 认证所需的文档合规"
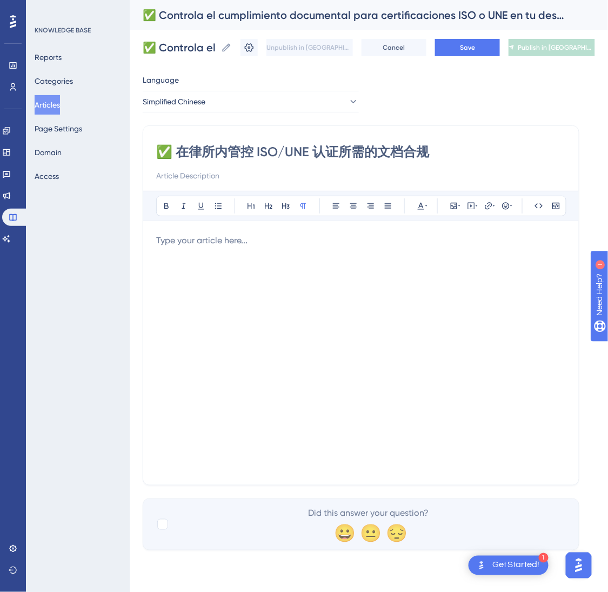
type input "✅ 在律所内管控 ISO/UNE 认证所需的文档合规"
click at [372, 309] on div at bounding box center [361, 353] width 410 height 238
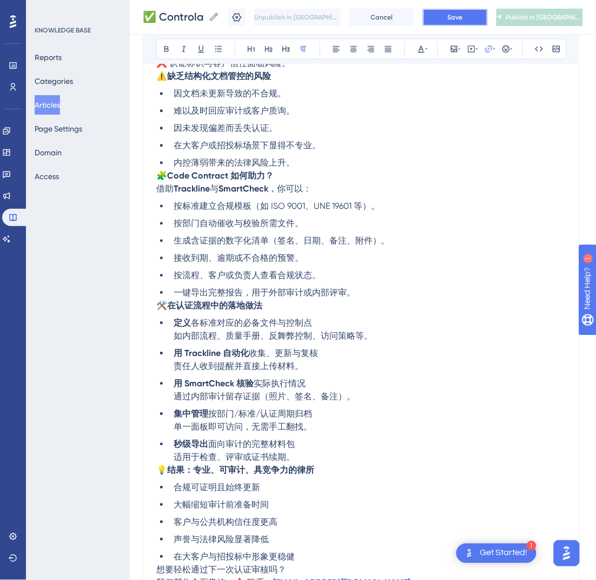
click at [463, 19] on span "Save" at bounding box center [455, 17] width 15 height 9
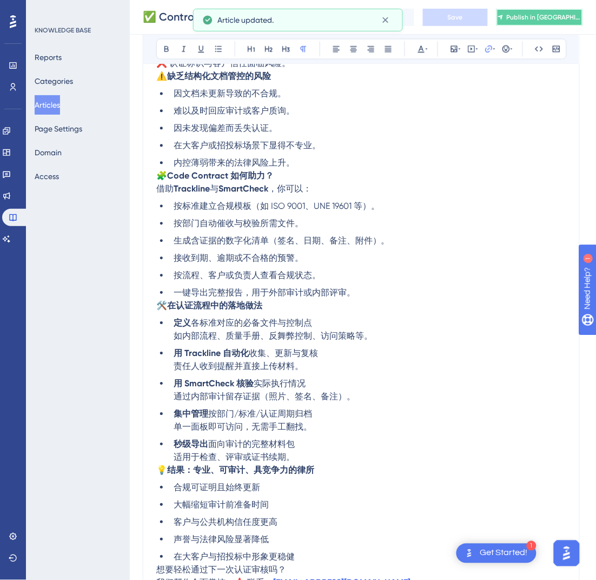
click at [544, 20] on span "Publish in [GEOGRAPHIC_DATA]-CN" at bounding box center [544, 17] width 75 height 9
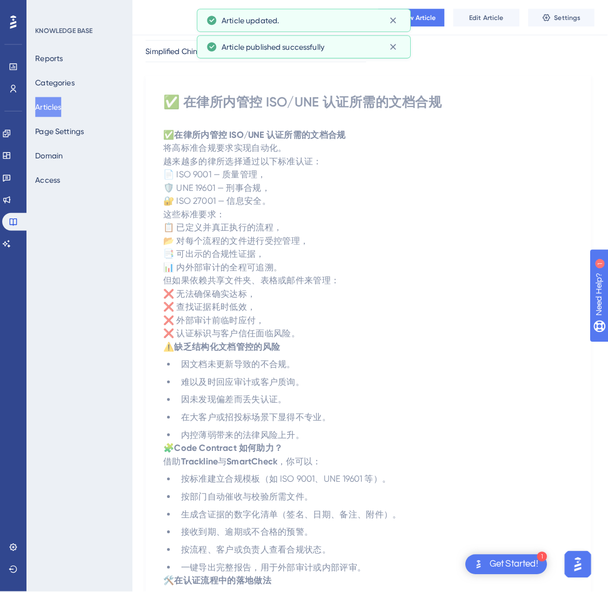
scroll to position [0, 0]
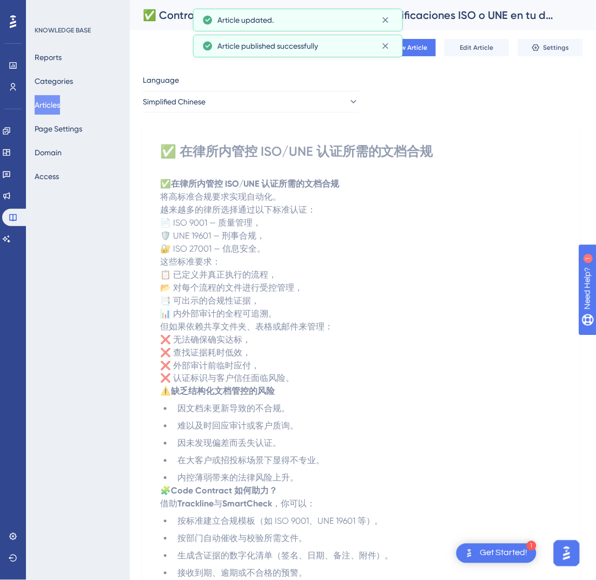
click at [58, 109] on button "Articles" at bounding box center [47, 104] width 25 height 19
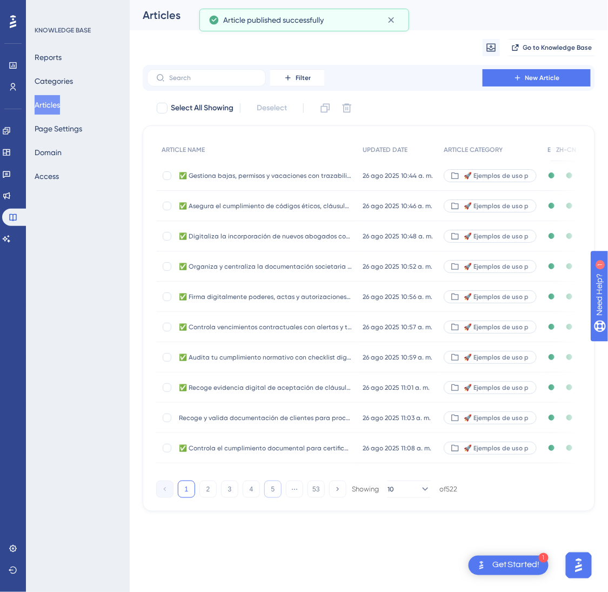
click at [273, 498] on button "5" at bounding box center [272, 489] width 17 height 17
click at [273, 498] on button "6" at bounding box center [272, 489] width 17 height 17
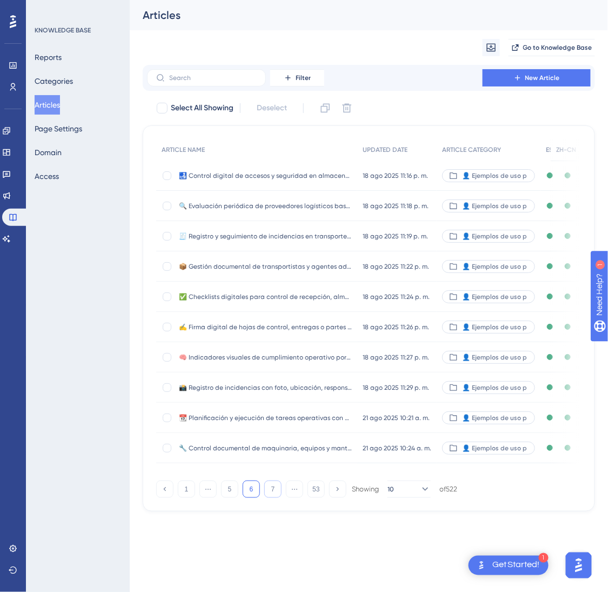
click at [273, 498] on button "7" at bounding box center [272, 489] width 17 height 17
click at [273, 498] on button "9" at bounding box center [272, 489] width 17 height 17
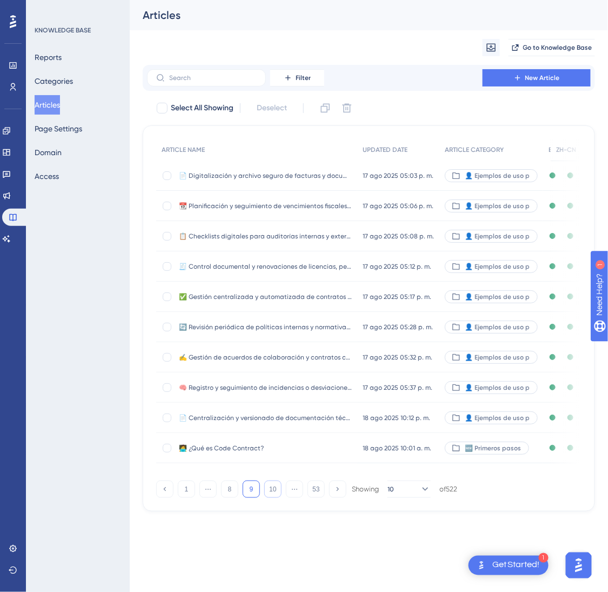
click at [273, 498] on button "10" at bounding box center [272, 489] width 17 height 17
click at [273, 498] on button "12" at bounding box center [272, 489] width 17 height 17
click at [273, 498] on button "13" at bounding box center [272, 489] width 17 height 17
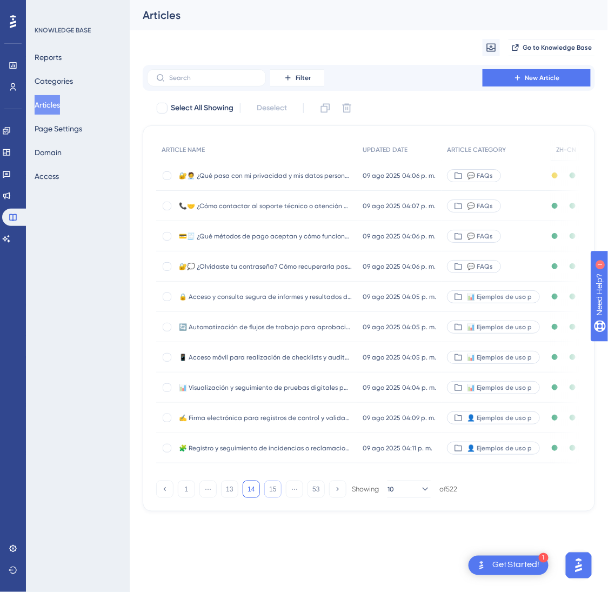
click at [273, 498] on button "15" at bounding box center [272, 489] width 17 height 17
click at [273, 498] on button "16" at bounding box center [272, 489] width 17 height 17
click at [273, 498] on button "17" at bounding box center [272, 489] width 17 height 17
click at [273, 498] on button "18" at bounding box center [272, 489] width 17 height 17
click at [273, 498] on button "19" at bounding box center [272, 489] width 17 height 17
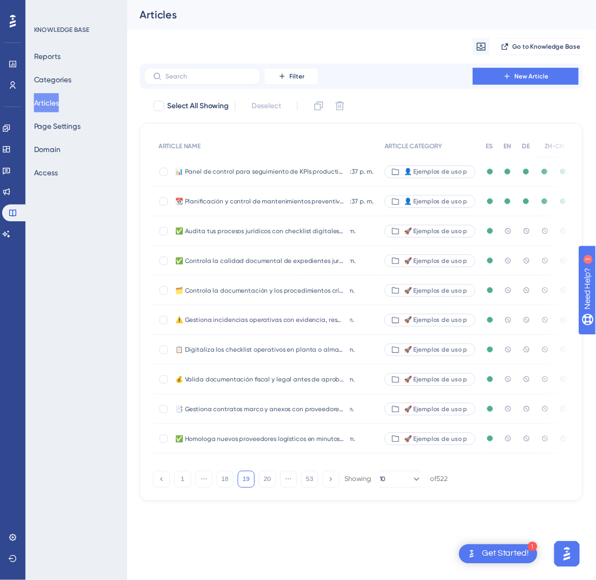
scroll to position [0, 66]
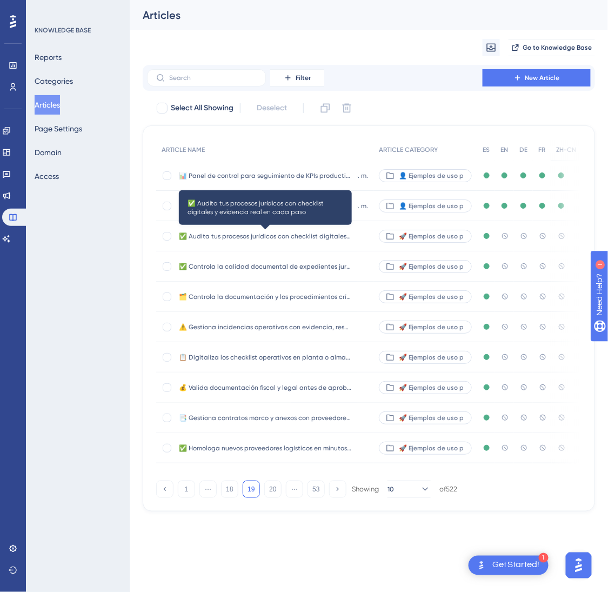
click at [320, 232] on span "✅ Audita tus procesos jurídicos con checklist digitales y evidencia real en cad…" at bounding box center [265, 236] width 173 height 9
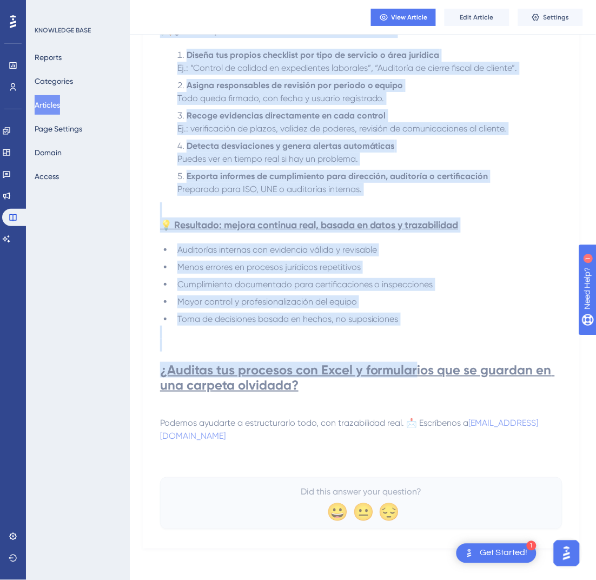
scroll to position [665, 0]
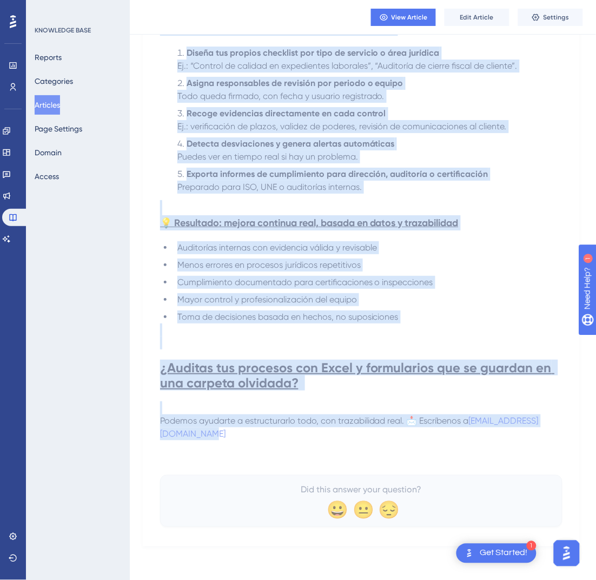
drag, startPoint x: 165, startPoint y: 149, endPoint x: 481, endPoint y: 429, distance: 422.6
click at [481, 429] on div "✅ Audita tus procesos jurídicos con checklist digitales y evidencia real en cad…" at bounding box center [361, 0] width 402 height 1054
copy div "✅ Loremi dol sitametc adipiscin eli seddoeius temporinc u laboreetd magn al eni…"
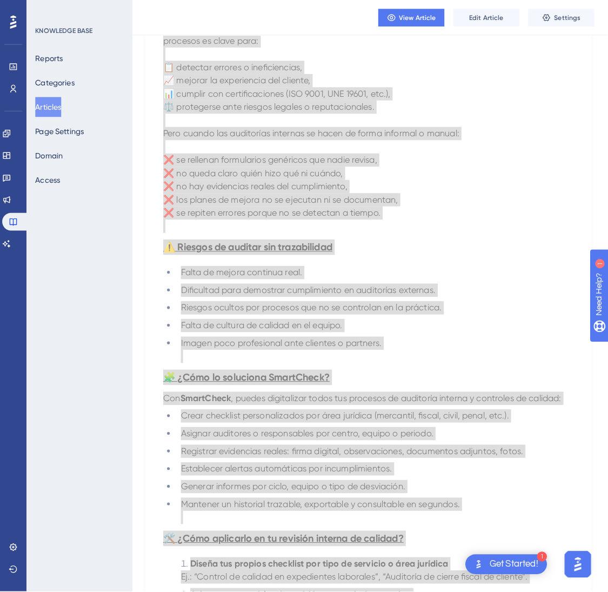
scroll to position [0, 0]
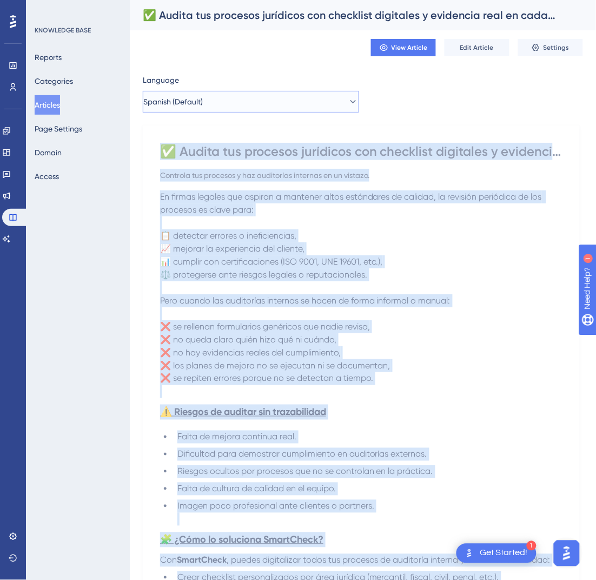
click at [319, 96] on button "Spanish (Default)" at bounding box center [251, 102] width 216 height 22
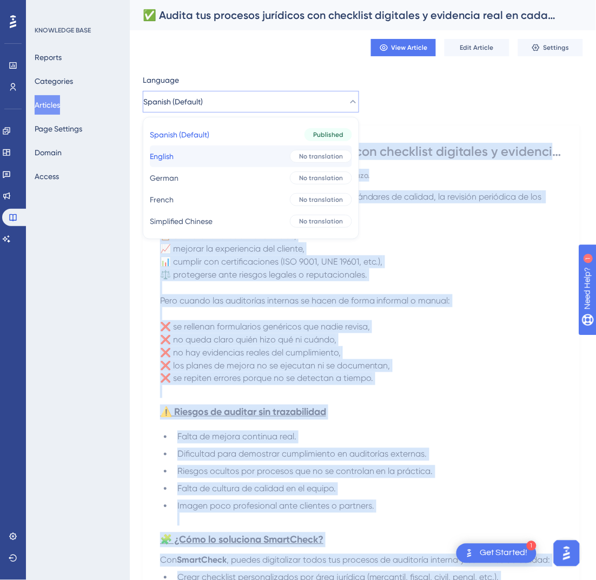
click at [290, 155] on div "No translation" at bounding box center [321, 156] width 62 height 13
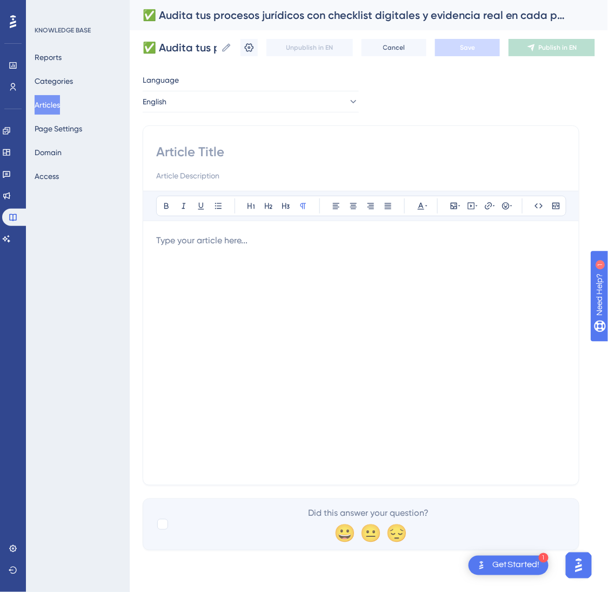
click at [234, 144] on input at bounding box center [361, 151] width 410 height 17
paste input "✅ Audit your legal processes with digital checklists and real evidence at every…"
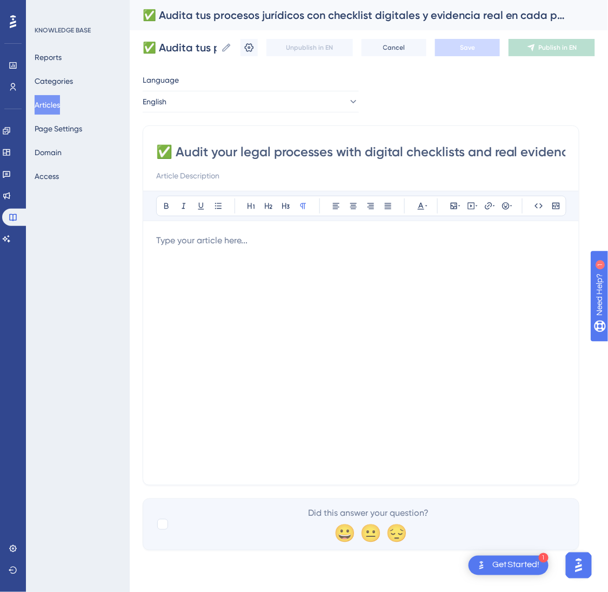
scroll to position [0, 92]
type input "✅ Audit your legal processes with digital checklists and real evidence at every…"
click at [301, 315] on div at bounding box center [361, 353] width 410 height 238
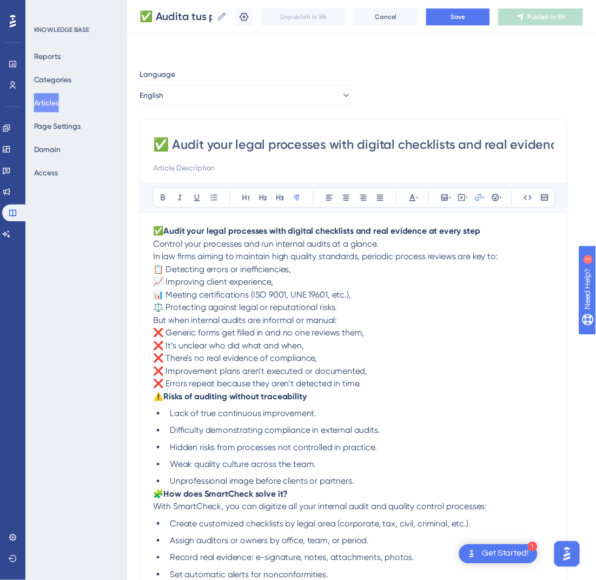
scroll to position [328, 0]
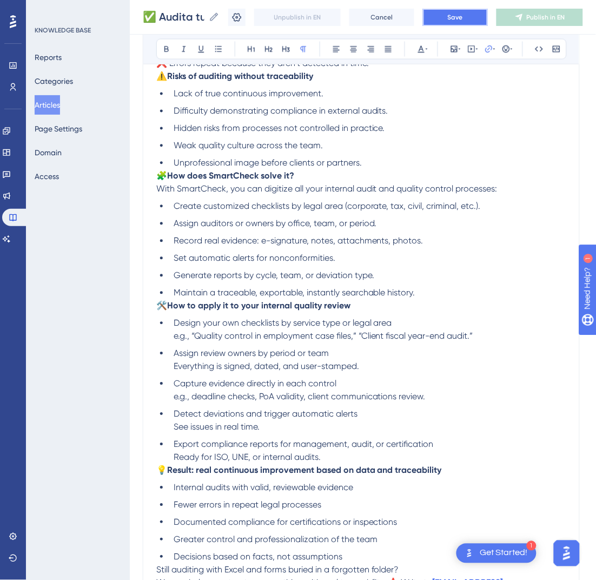
click at [463, 20] on span "Save" at bounding box center [455, 17] width 15 height 9
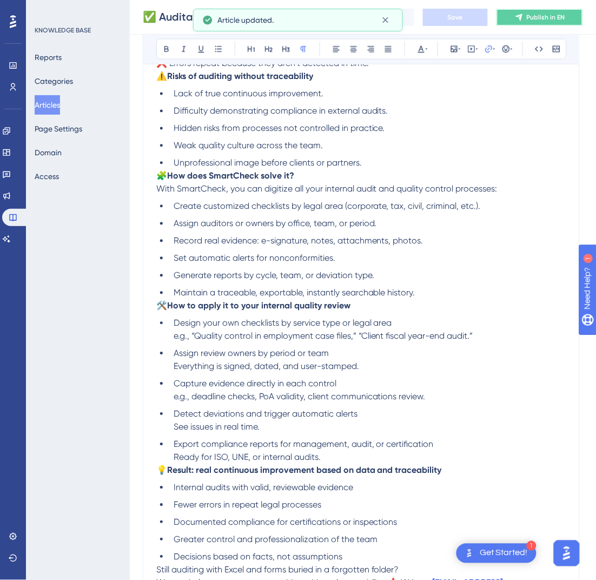
click at [547, 18] on span "Publish in EN" at bounding box center [546, 17] width 38 height 9
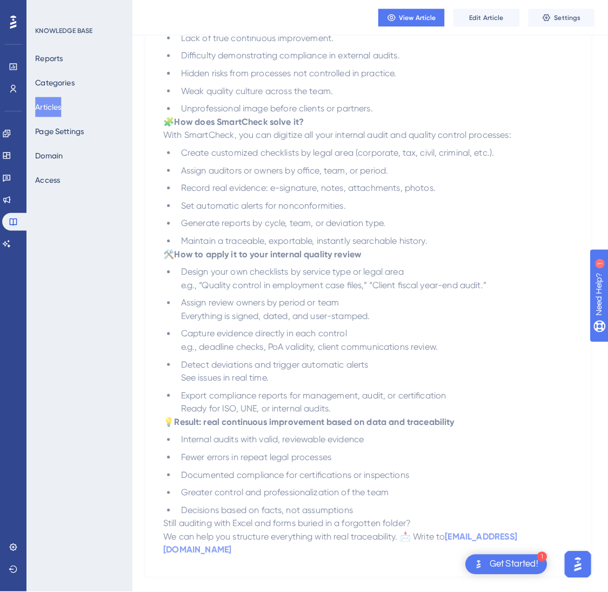
scroll to position [0, 0]
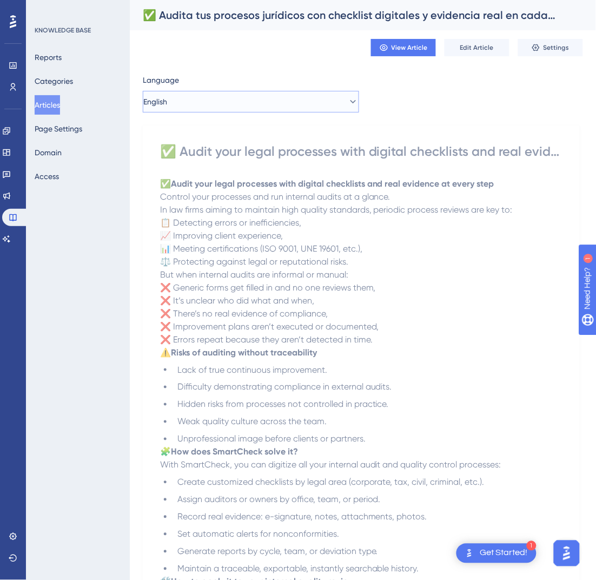
click at [303, 95] on button "English" at bounding box center [251, 102] width 216 height 22
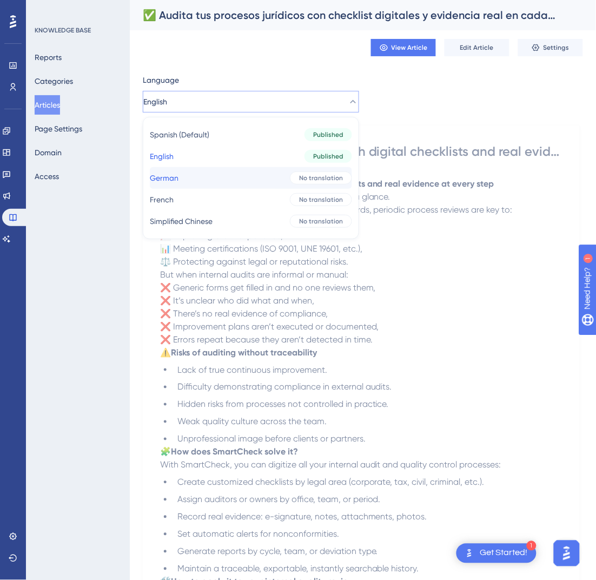
click at [308, 174] on span "No translation" at bounding box center [321, 178] width 44 height 9
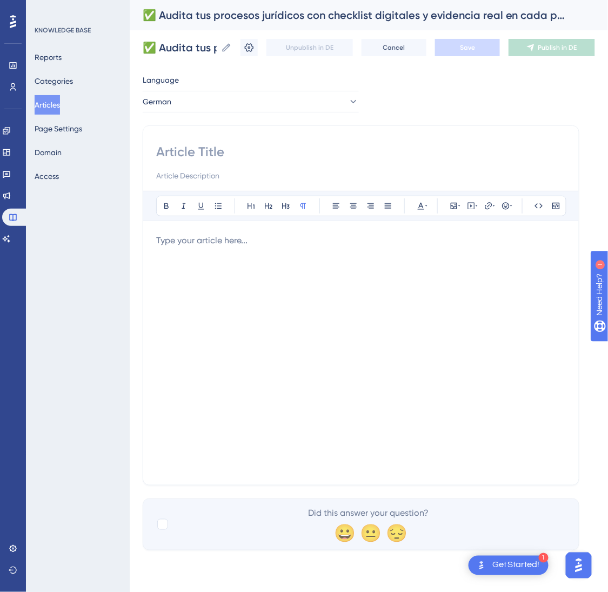
click at [233, 144] on input at bounding box center [361, 151] width 410 height 17
paste input "✅ Juristische Prozesse mit digitalen Checklisten auditieren – mit echter Eviden…"
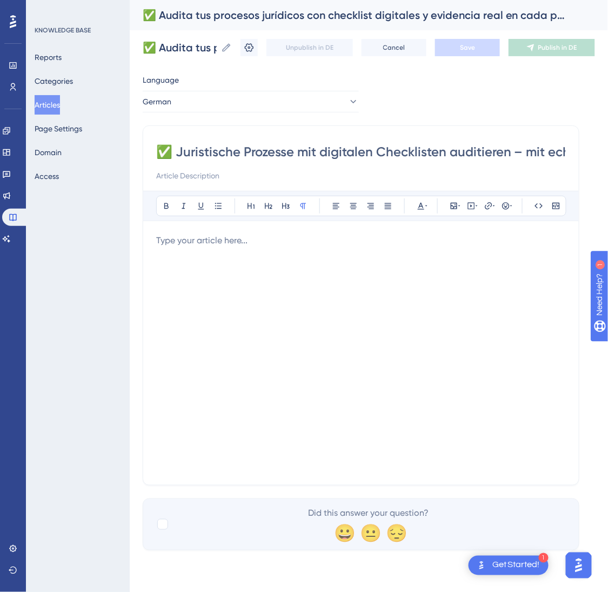
scroll to position [0, 167]
type input "✅ Juristische Prozesse mit digitalen Checklisten auditieren – mit echter Eviden…"
click at [459, 243] on p at bounding box center [361, 240] width 410 height 13
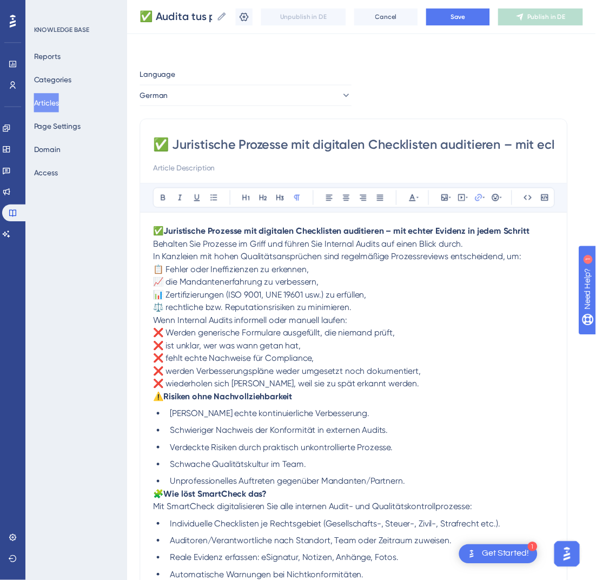
scroll to position [341, 0]
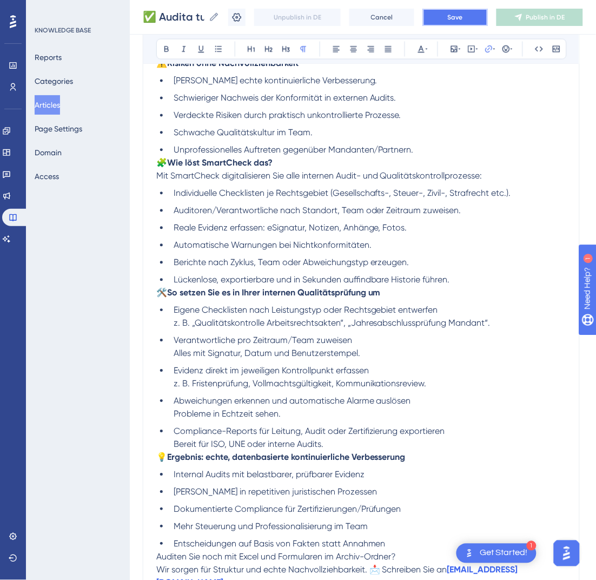
click at [478, 17] on button "Save" at bounding box center [455, 17] width 65 height 17
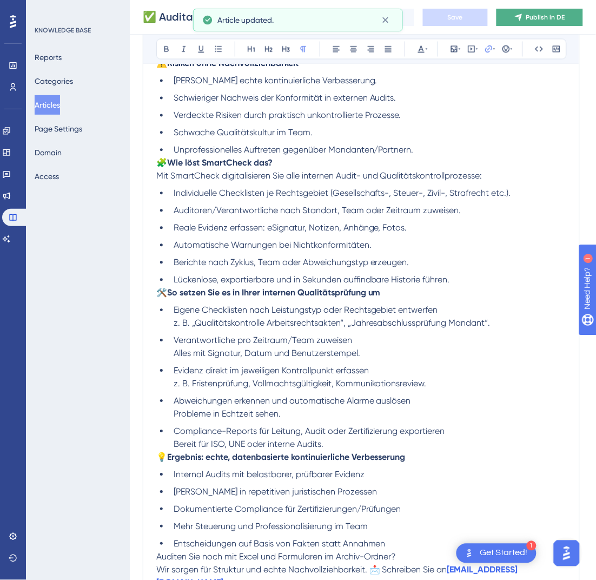
click at [560, 21] on span "Publish in DE" at bounding box center [545, 17] width 39 height 9
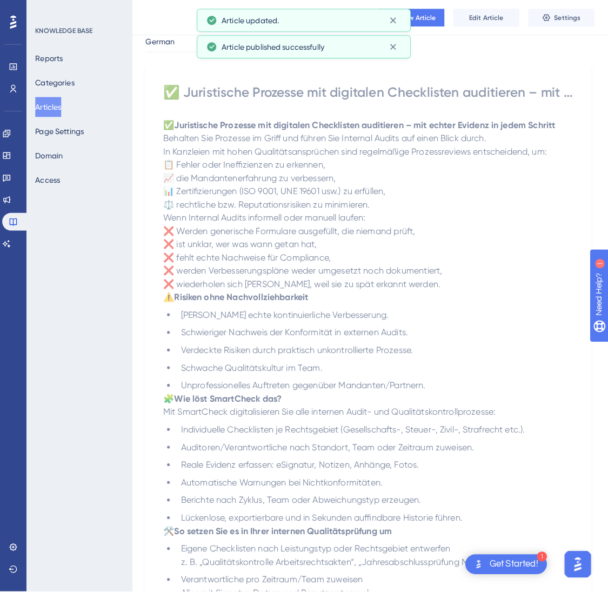
scroll to position [0, 0]
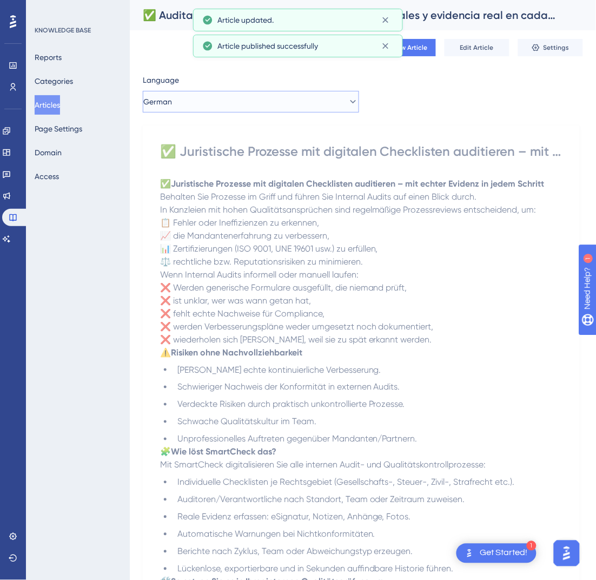
click at [300, 101] on button "German" at bounding box center [251, 102] width 216 height 22
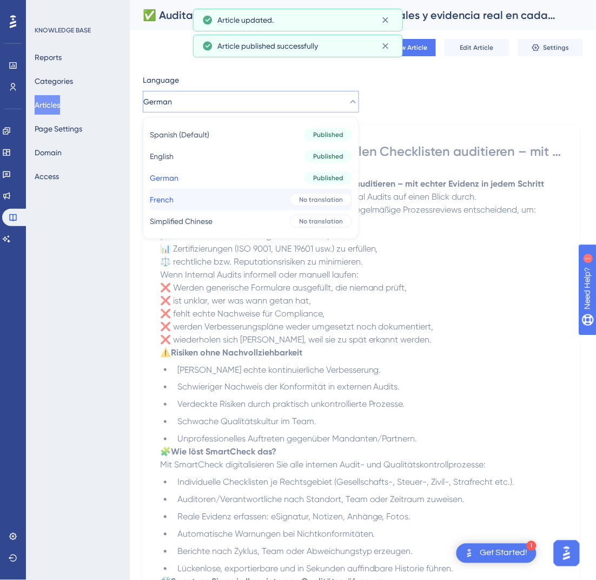
click at [299, 197] on span "No translation" at bounding box center [321, 199] width 44 height 9
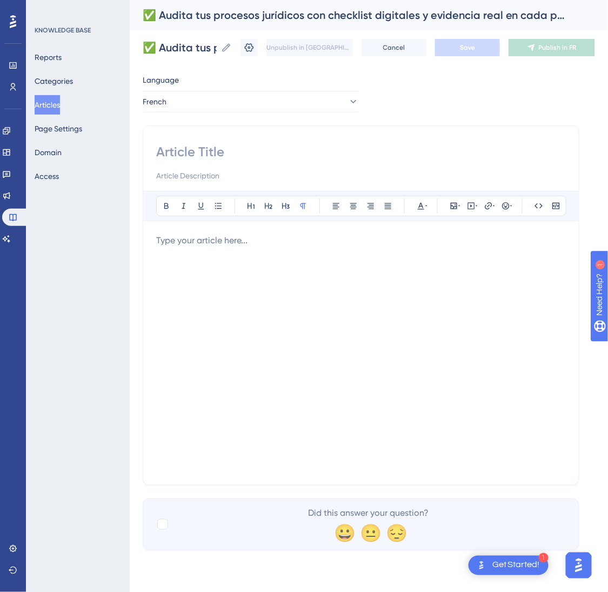
click at [254, 150] on input at bounding box center [361, 151] width 410 height 17
paste input "✅ Auditez vos processus juridiques avec des check-lists numériques et des preuv…"
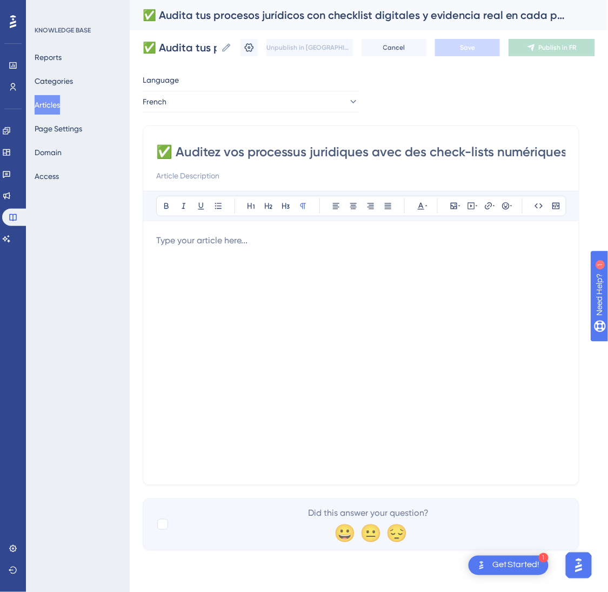
scroll to position [0, 233]
type input "✅ Auditez vos processus juridiques avec des check-lists numériques et des preuv…"
click at [224, 356] on div at bounding box center [361, 353] width 410 height 238
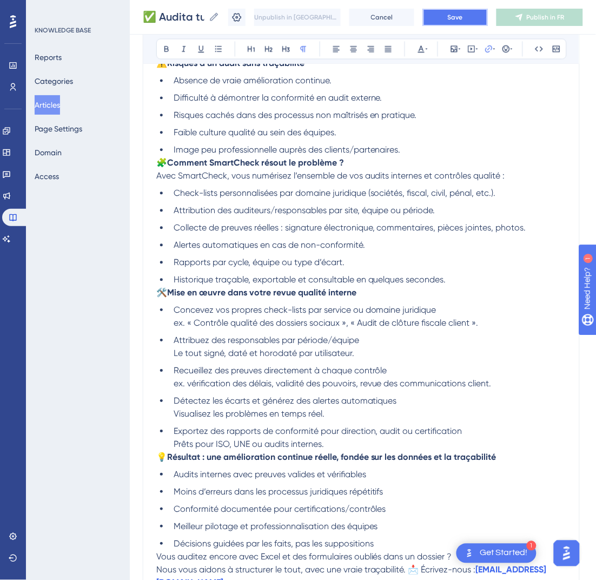
click at [476, 15] on button "Save" at bounding box center [455, 17] width 65 height 17
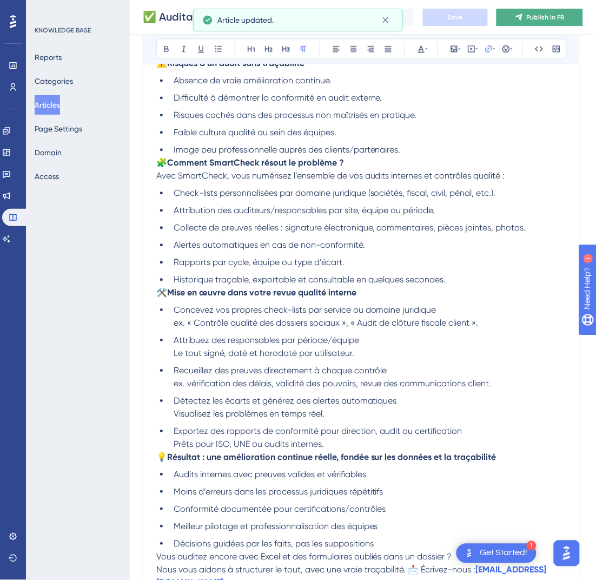
click at [557, 14] on span "Publish in FR" at bounding box center [546, 17] width 38 height 9
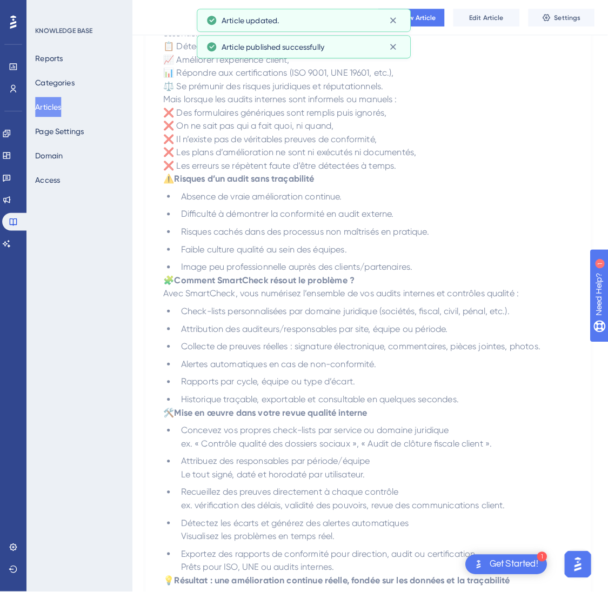
scroll to position [0, 0]
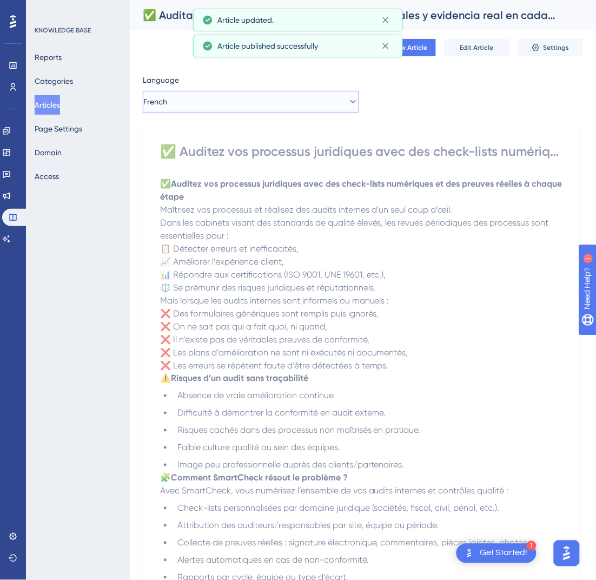
click at [261, 95] on button "French" at bounding box center [251, 102] width 216 height 22
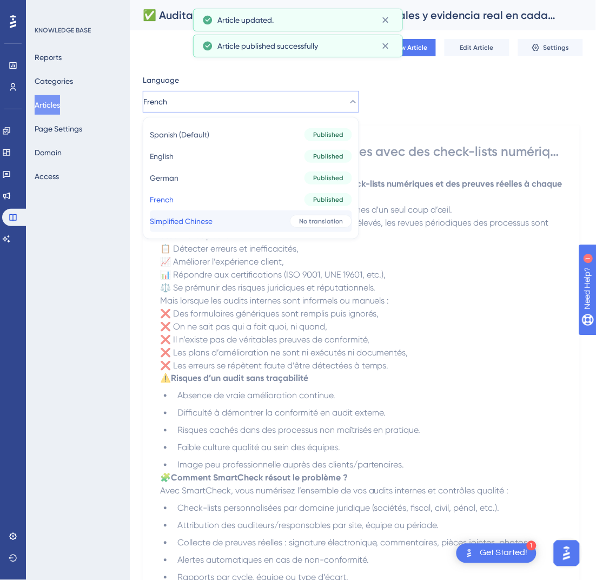
click at [290, 221] on div "No translation" at bounding box center [321, 221] width 62 height 13
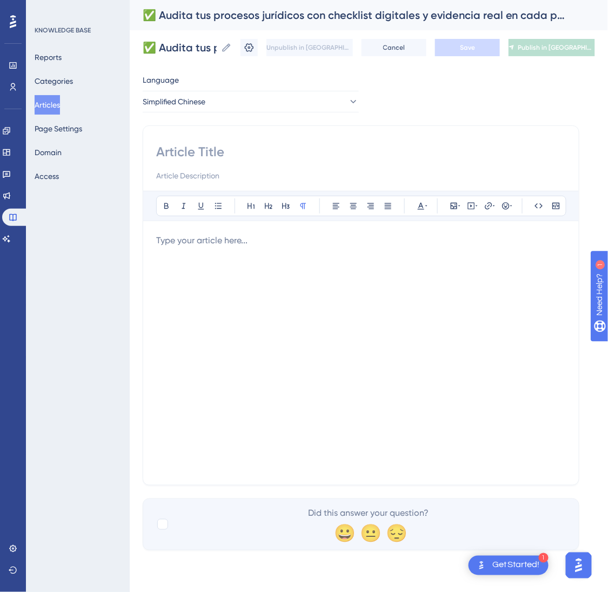
click at [280, 147] on input at bounding box center [361, 151] width 410 height 17
paste input "✅ 用数字化清单审核法律流程——每一步都有真实证据"
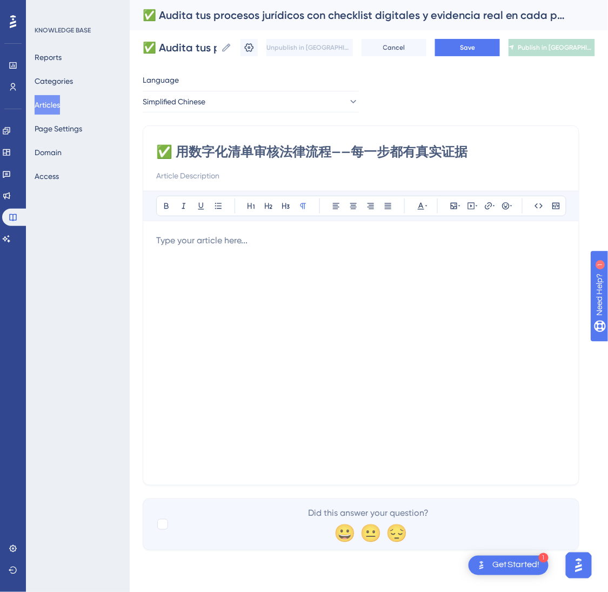
type input "✅ 用数字化清单审核法律流程——每一步都有真实证据"
click at [261, 329] on div at bounding box center [361, 353] width 410 height 238
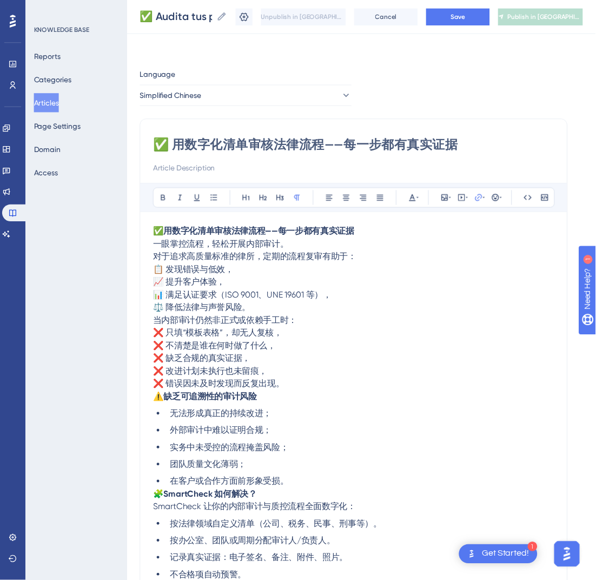
scroll to position [328, 0]
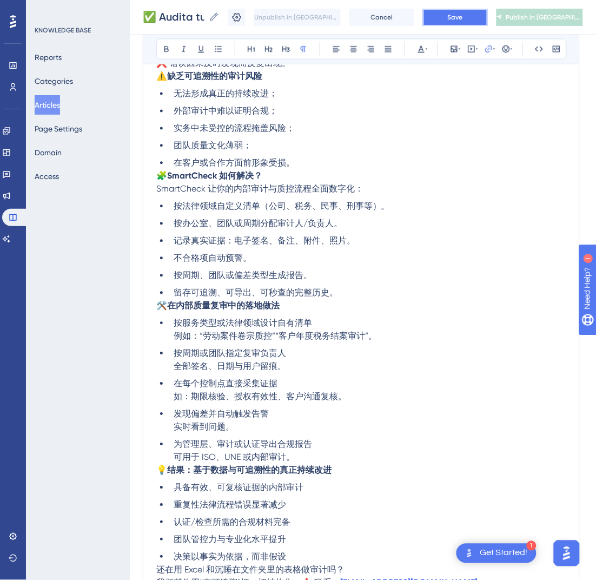
click at [460, 13] on span "Save" at bounding box center [455, 17] width 15 height 9
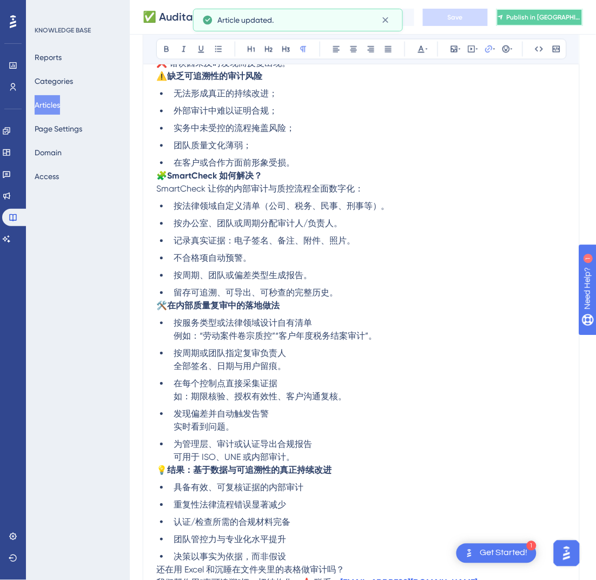
click at [530, 11] on button "Publish in [GEOGRAPHIC_DATA]-CN" at bounding box center [540, 17] width 87 height 17
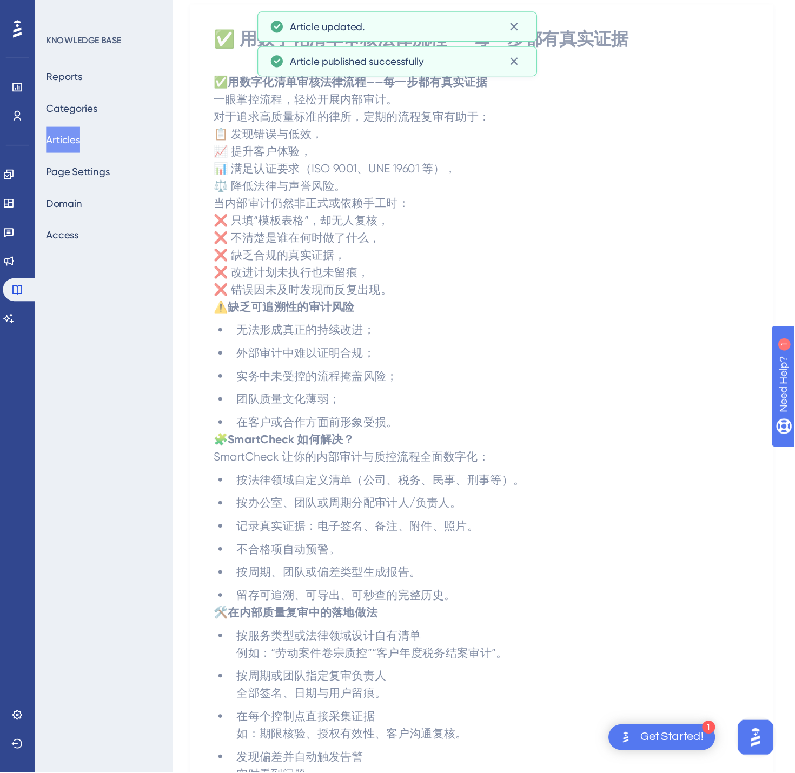
scroll to position [0, 0]
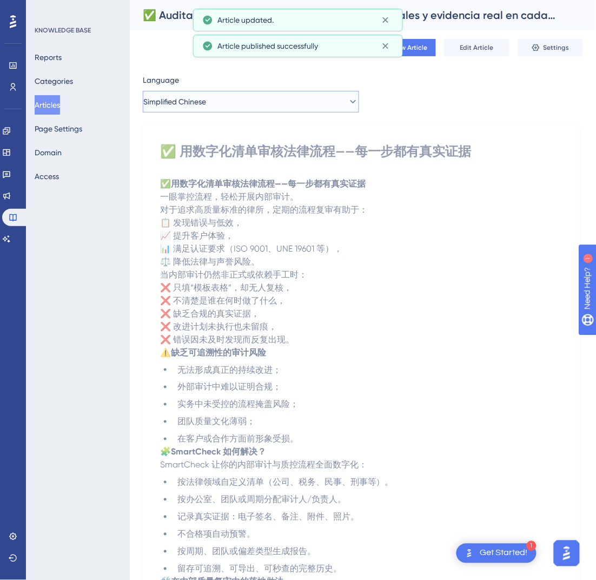
click at [320, 107] on button "Simplified Chinese" at bounding box center [251, 102] width 216 height 22
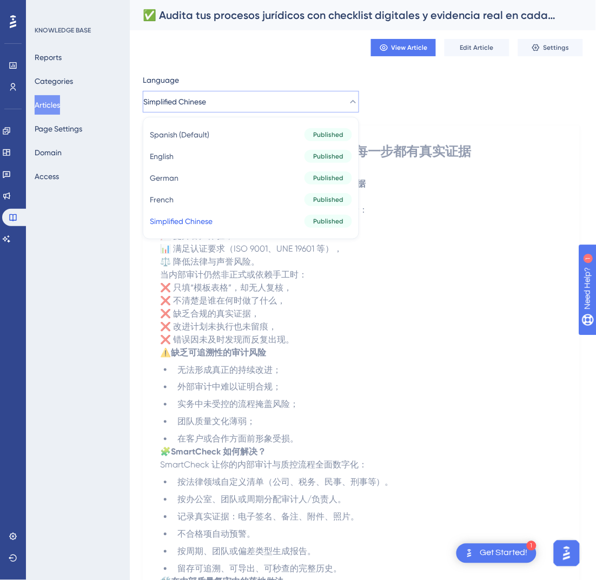
click at [73, 108] on div "Reports Categories Articles Page Settings Domain Access" at bounding box center [79, 117] width 88 height 138
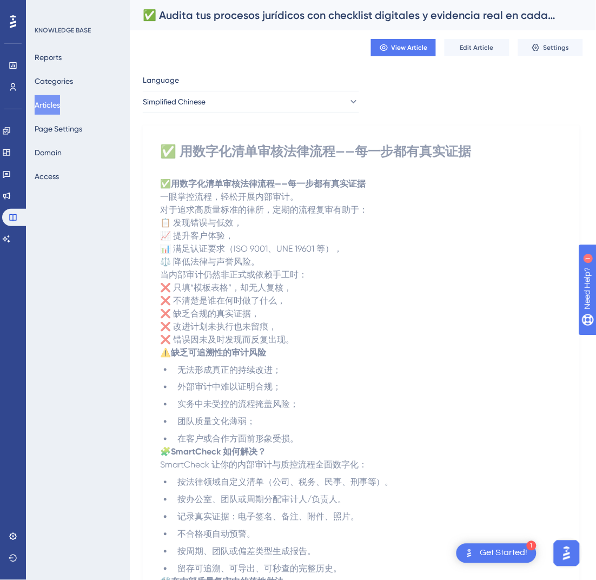
click at [60, 109] on button "Articles" at bounding box center [47, 104] width 25 height 19
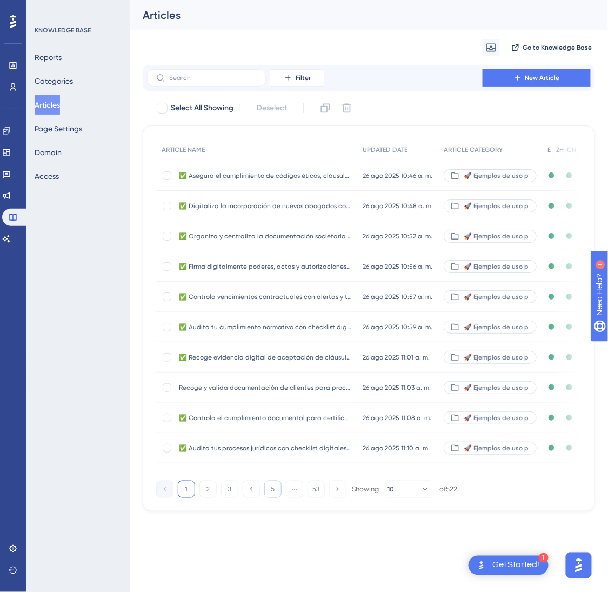
click at [264, 498] on button "5" at bounding box center [272, 489] width 17 height 17
click at [264, 498] on button "6" at bounding box center [272, 489] width 17 height 17
click at [264, 498] on button "9" at bounding box center [272, 489] width 17 height 17
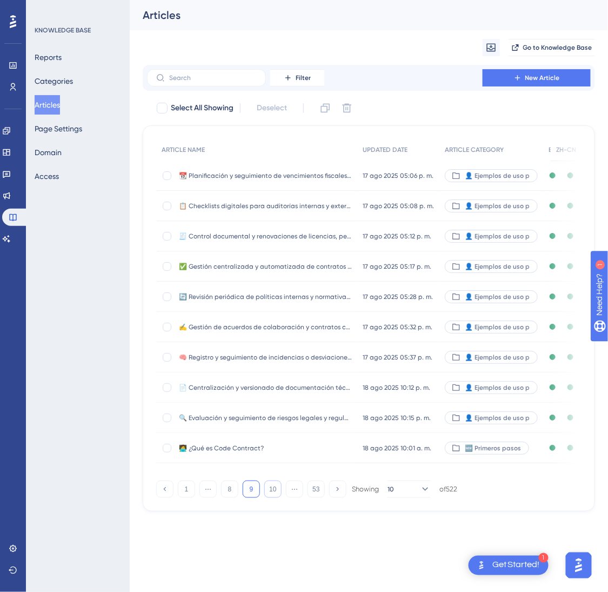
click at [264, 498] on button "10" at bounding box center [272, 489] width 17 height 17
click at [267, 498] on button "11" at bounding box center [272, 489] width 17 height 17
click at [267, 498] on button "12" at bounding box center [272, 489] width 17 height 17
click at [272, 498] on button "13" at bounding box center [272, 489] width 17 height 17
click at [272, 498] on button "14" at bounding box center [272, 489] width 17 height 17
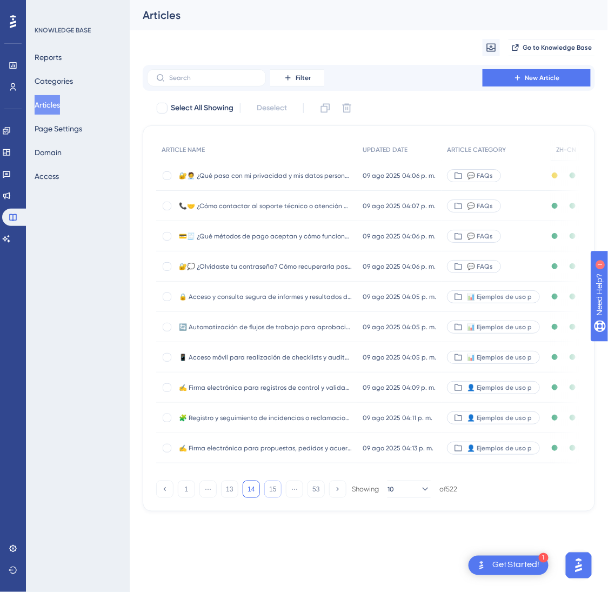
click at [272, 498] on button "15" at bounding box center [272, 489] width 17 height 17
click at [272, 498] on button "16" at bounding box center [272, 489] width 17 height 17
click at [272, 498] on button "17" at bounding box center [272, 489] width 17 height 17
click at [272, 498] on button "18" at bounding box center [272, 489] width 17 height 17
click at [272, 498] on button "19" at bounding box center [272, 489] width 17 height 17
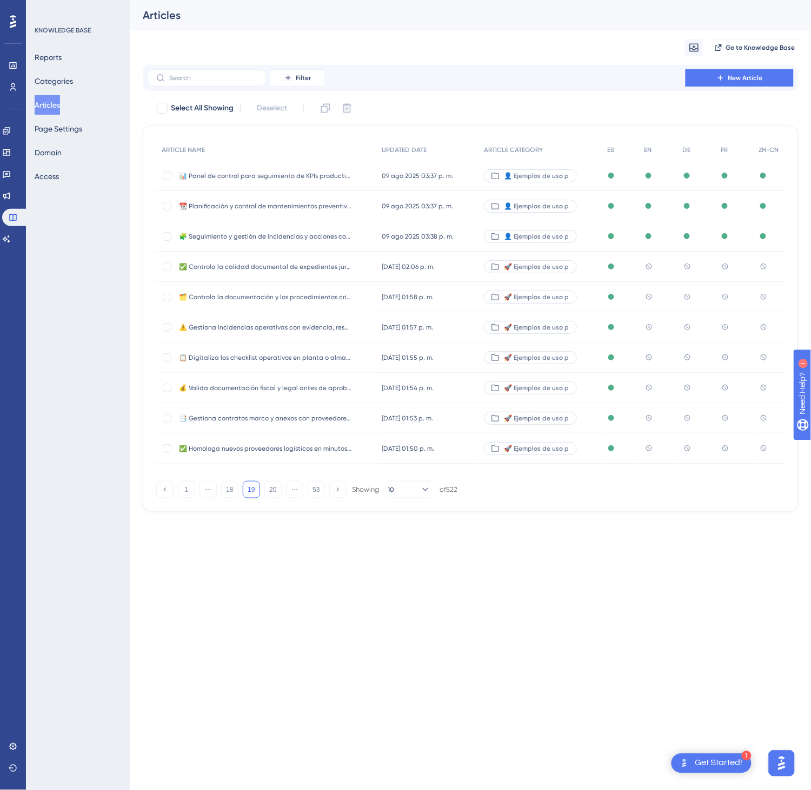
click at [323, 262] on span "✅ Controla la calidad documental de expedientes jurídicos con validaciones auto…" at bounding box center [265, 266] width 173 height 9
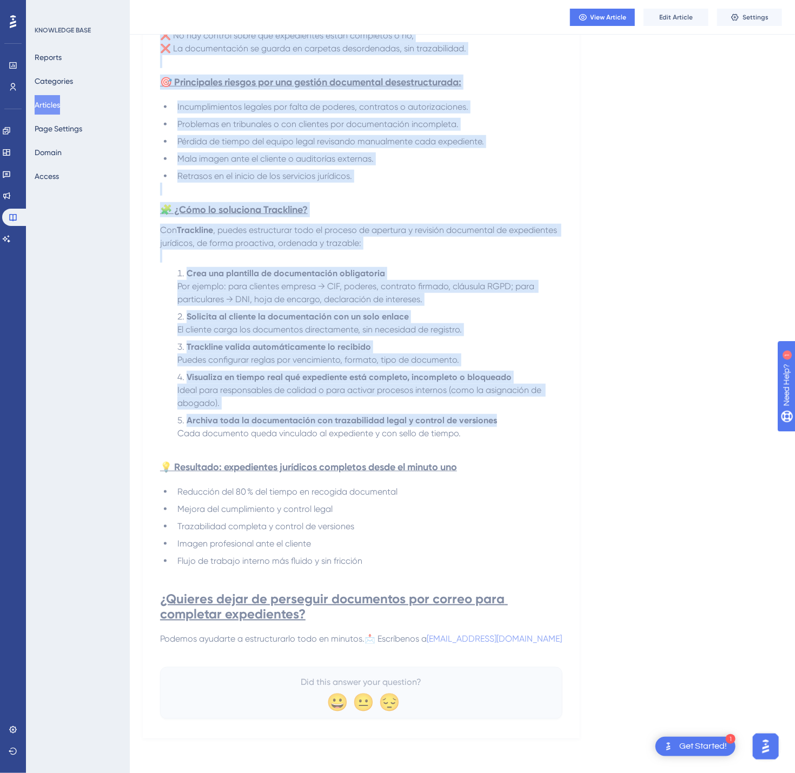
scroll to position [280, 0]
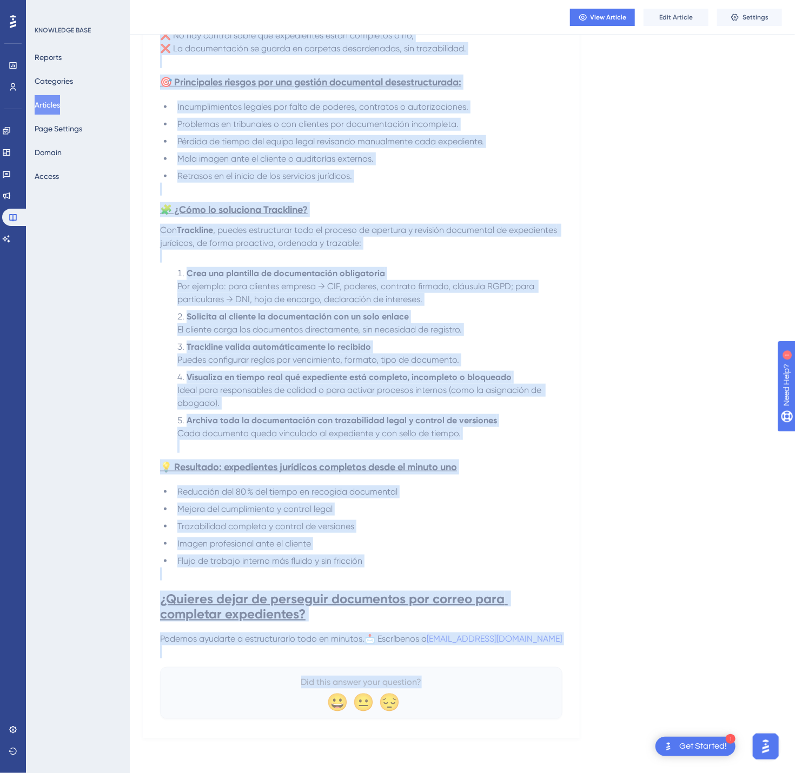
drag, startPoint x: 167, startPoint y: 150, endPoint x: 638, endPoint y: 676, distance: 706.3
click at [626, 592] on div "Language Spanish (Default) ✅ Controla la calidad documental de expedientes jurí…" at bounding box center [462, 267] width 639 height 943
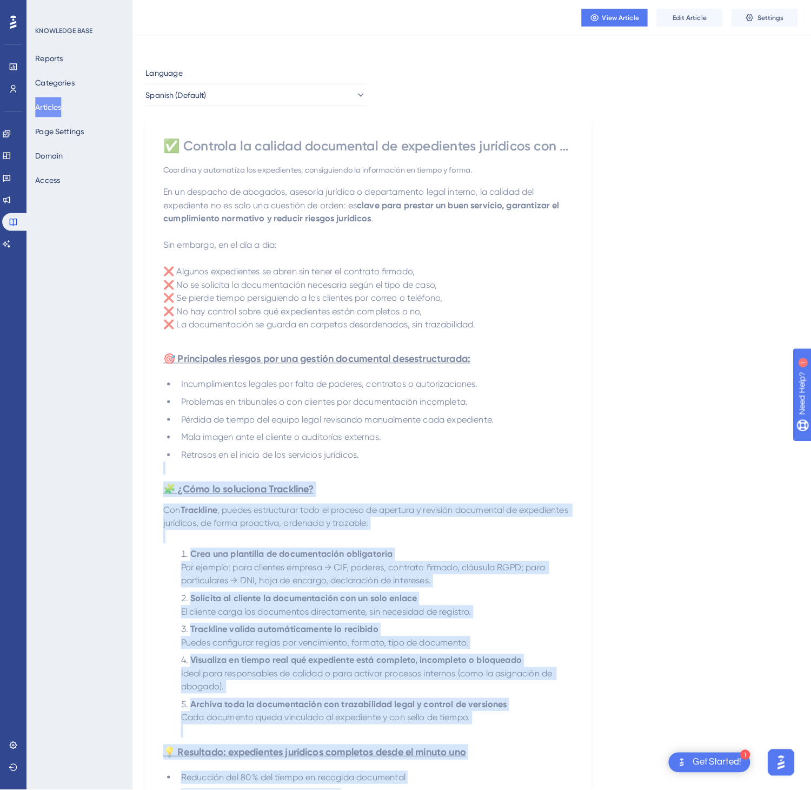
scroll to position [0, 0]
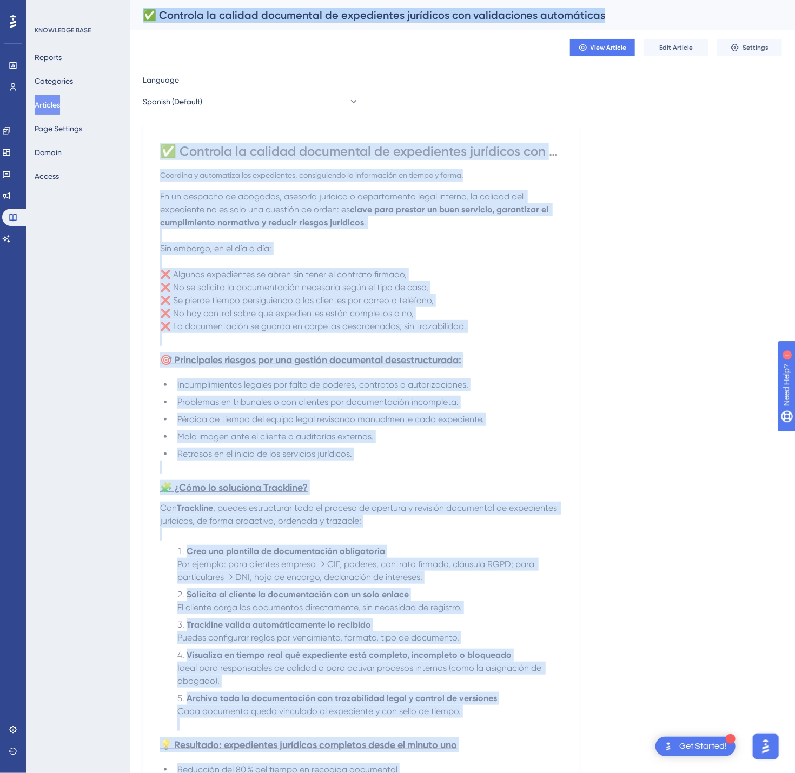
drag, startPoint x: 612, startPoint y: 644, endPoint x: 119, endPoint y: 163, distance: 688.1
click at [130, 163] on div "Performance Users Engagement Widgets Feedback Product Updates Knowledge Base AI…" at bounding box center [462, 517] width 665 height 1034
copy div "✅ Loremips do sitamet consectetu ad elitseddoei temporinc utl etdoloremagn aliq…"
click at [336, 105] on button "Spanish (Default)" at bounding box center [251, 102] width 216 height 22
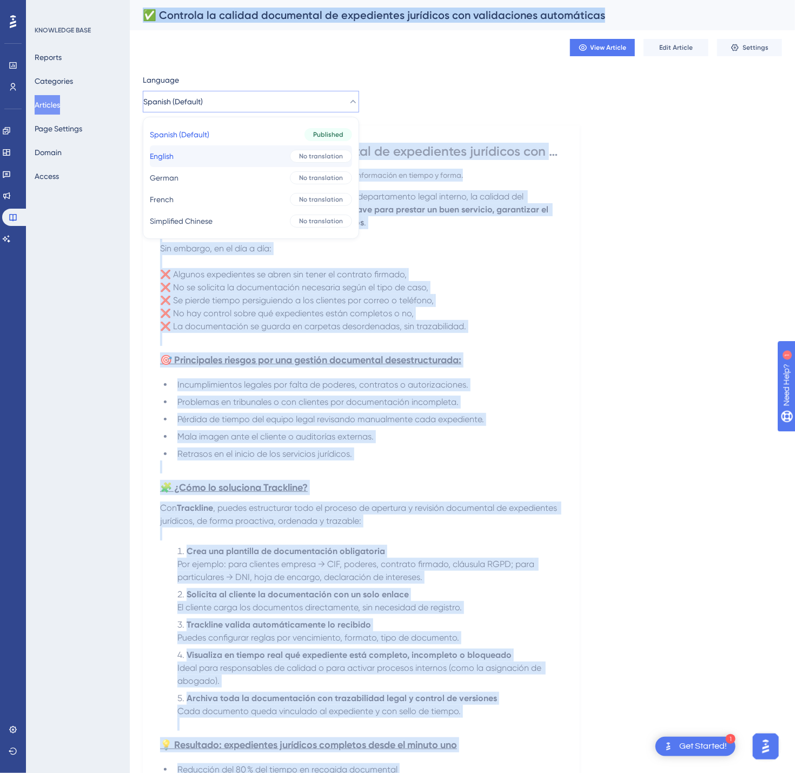
click at [316, 157] on span "No translation" at bounding box center [321, 156] width 44 height 9
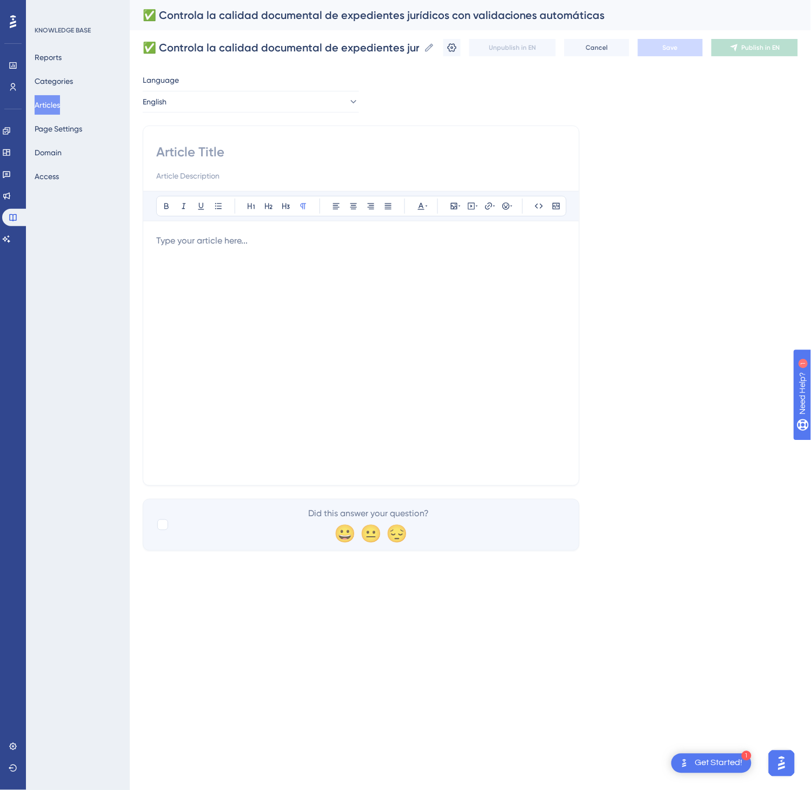
click at [310, 158] on input at bounding box center [361, 151] width 410 height 17
paste input "✅ Control the document quality of legal case files with automatic validations"
type input "✅ Control the document quality of legal case files with automatic validations"
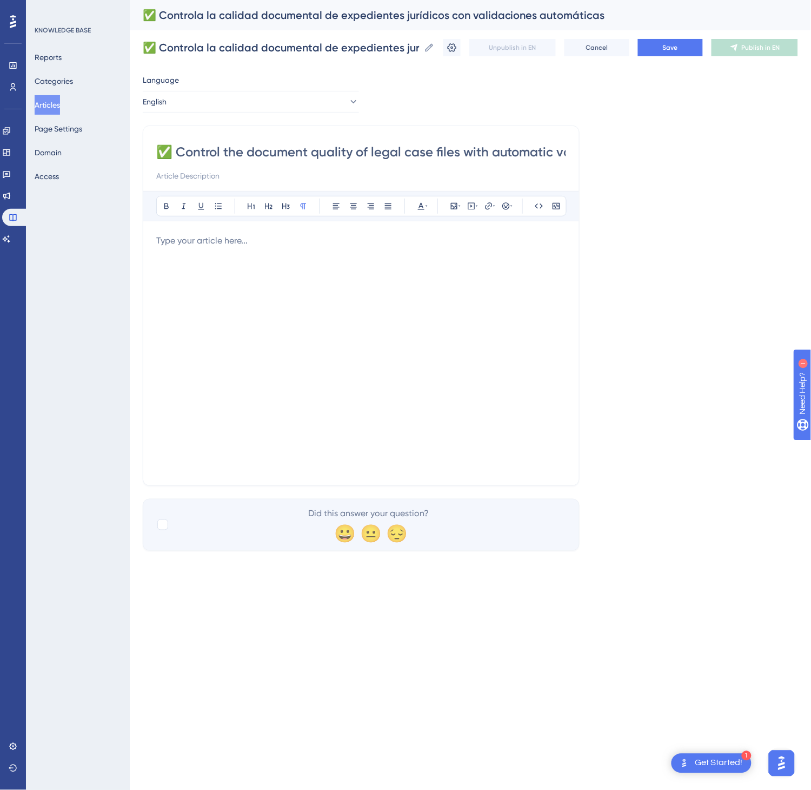
click at [438, 320] on div at bounding box center [361, 353] width 410 height 238
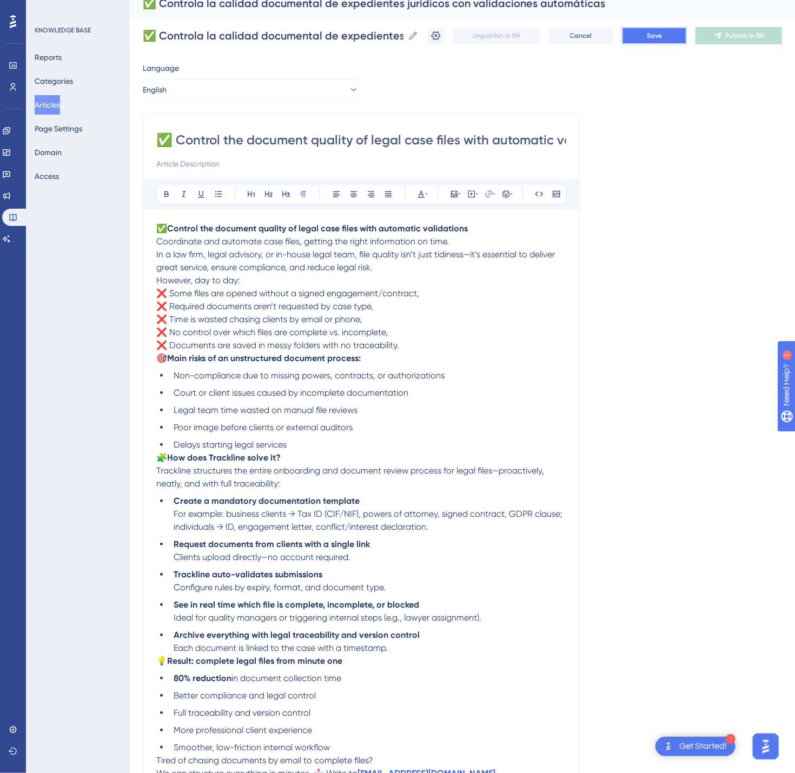
click at [626, 38] on button "Save" at bounding box center [654, 35] width 65 height 17
click at [626, 39] on span "Publish in EN" at bounding box center [745, 35] width 38 height 9
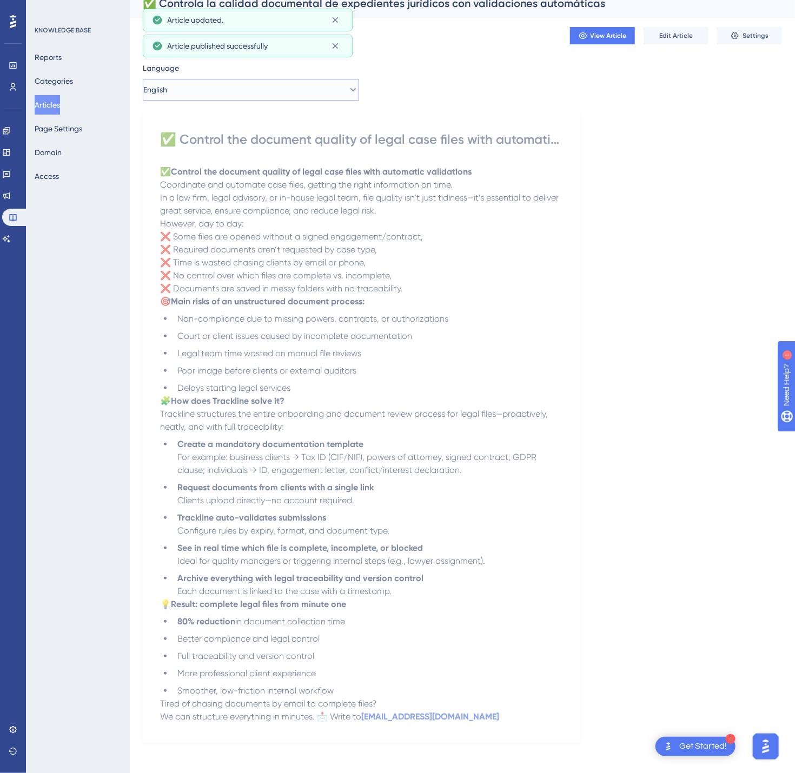
click at [302, 91] on button "English" at bounding box center [251, 90] width 216 height 22
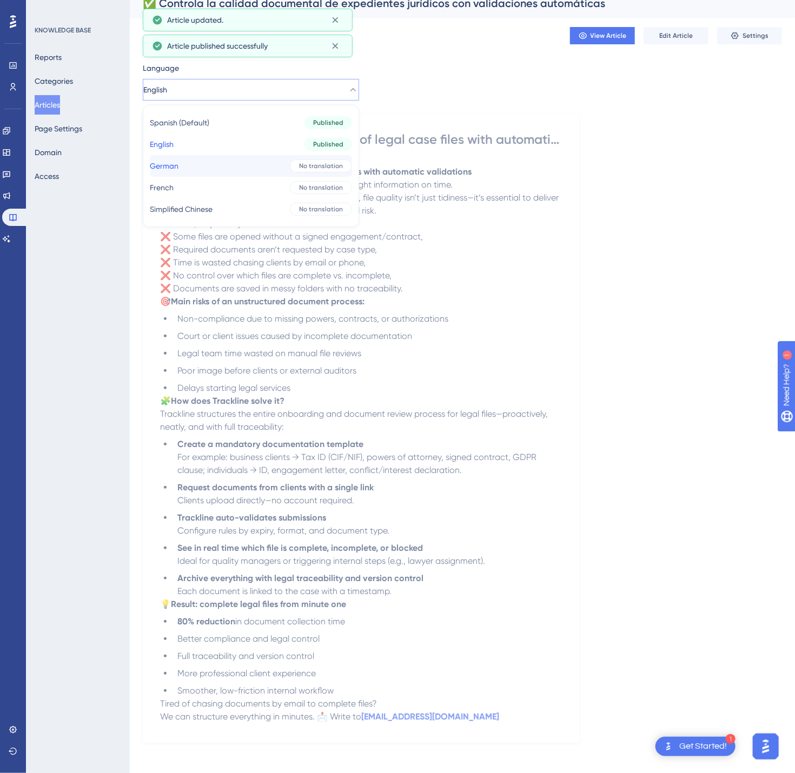
click at [290, 170] on div "No translation" at bounding box center [321, 166] width 62 height 13
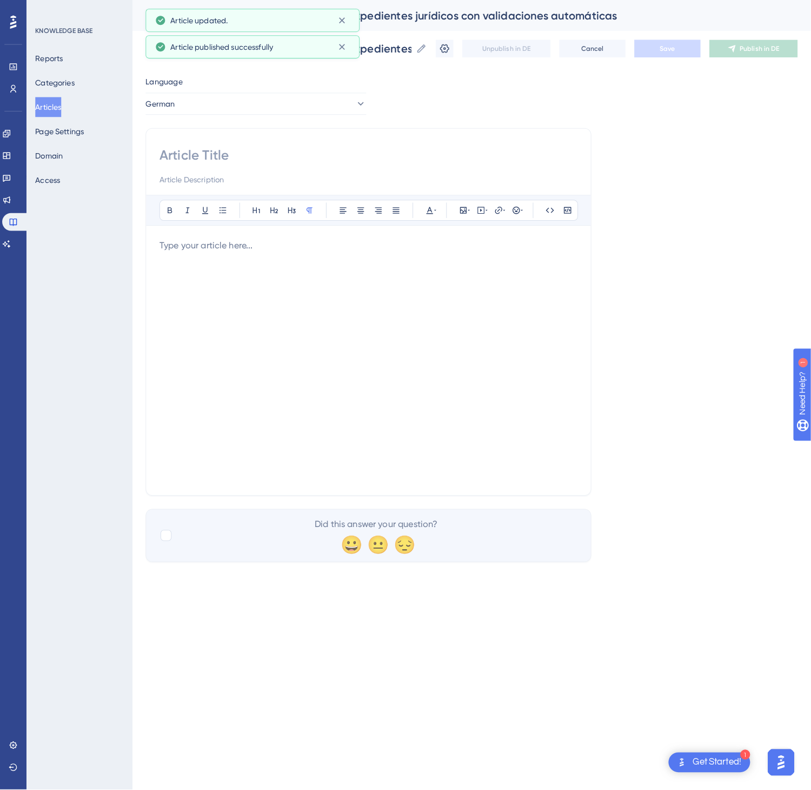
scroll to position [0, 0]
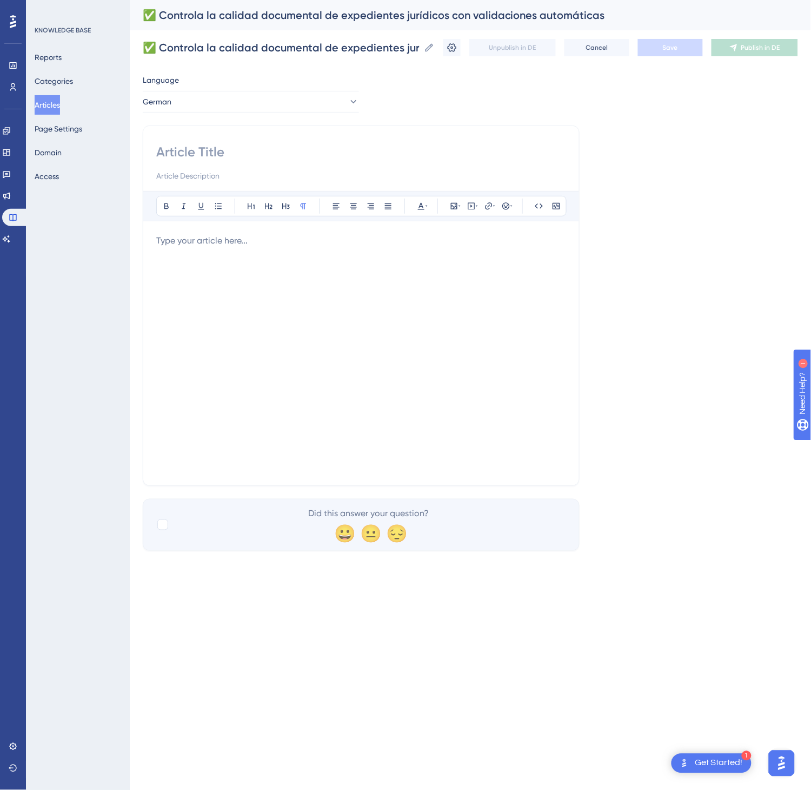
click at [165, 158] on input at bounding box center [361, 151] width 410 height 17
paste input "✅ Dokumentenqualität juristischer [MEDICAL_DATA] mit automatischen Validierunge…"
type input "✅ Dokumentenqualität juristischer [MEDICAL_DATA] mit automatischen Validierunge…"
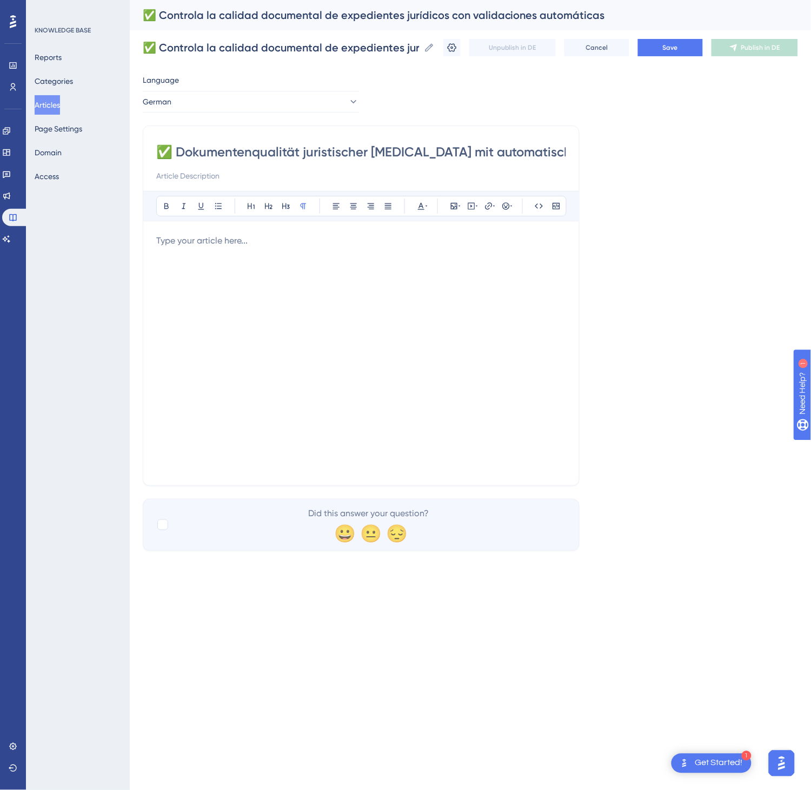
click at [374, 256] on div at bounding box center [361, 353] width 410 height 238
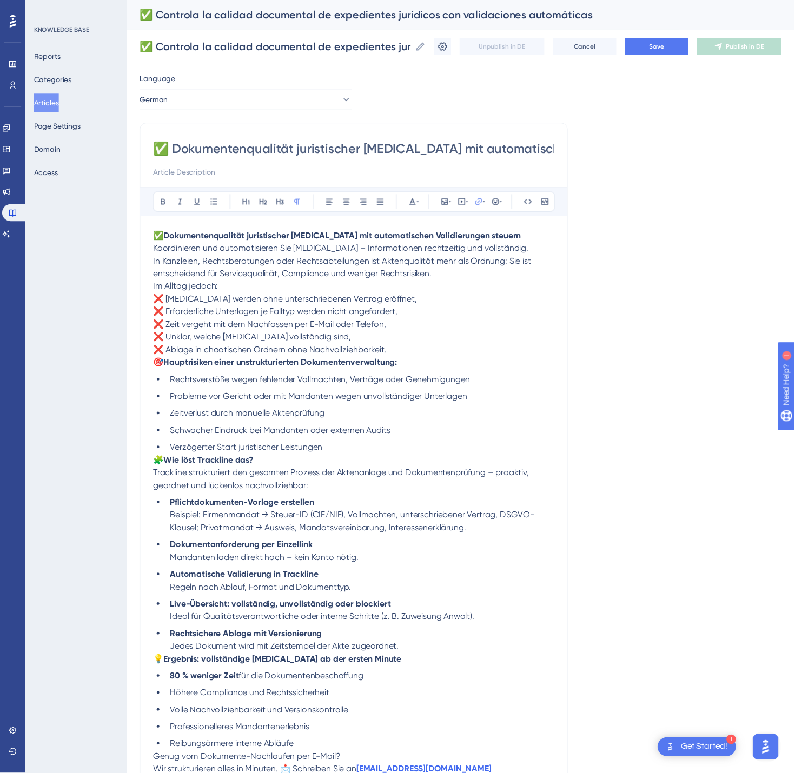
scroll to position [12, 0]
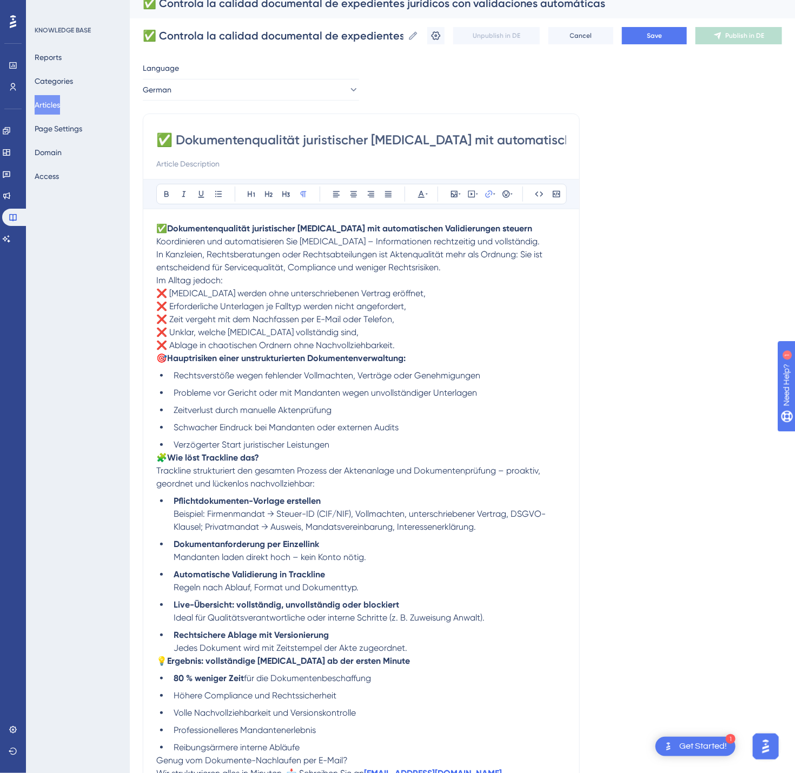
click at [626, 45] on div "✅ Controla la calidad documental de expedientes jurídicos con validaciones auto…" at bounding box center [462, 35] width 639 height 35
click at [626, 41] on button "Save" at bounding box center [654, 35] width 65 height 17
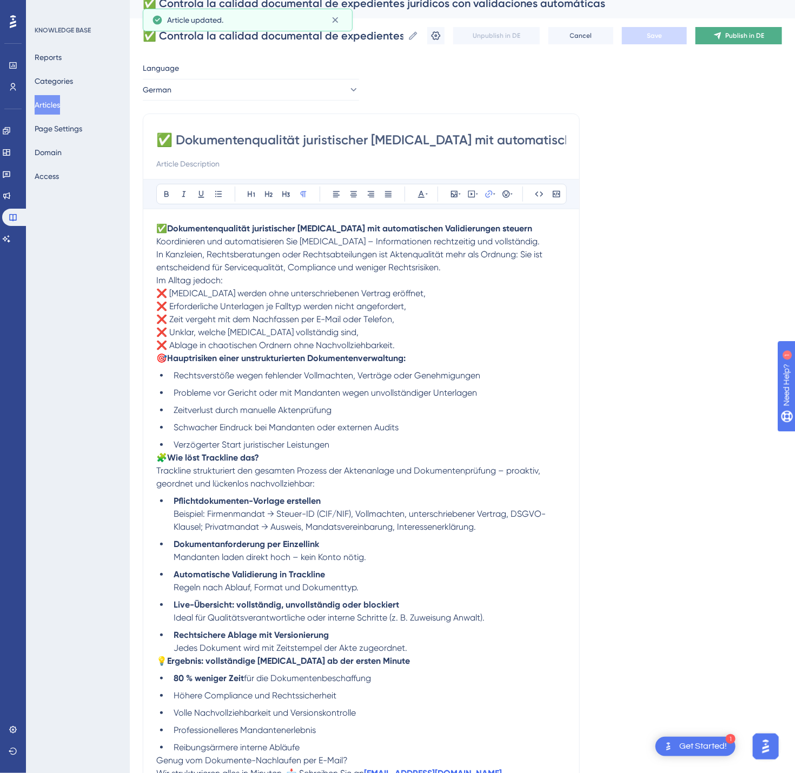
click at [626, 37] on icon at bounding box center [717, 35] width 9 height 9
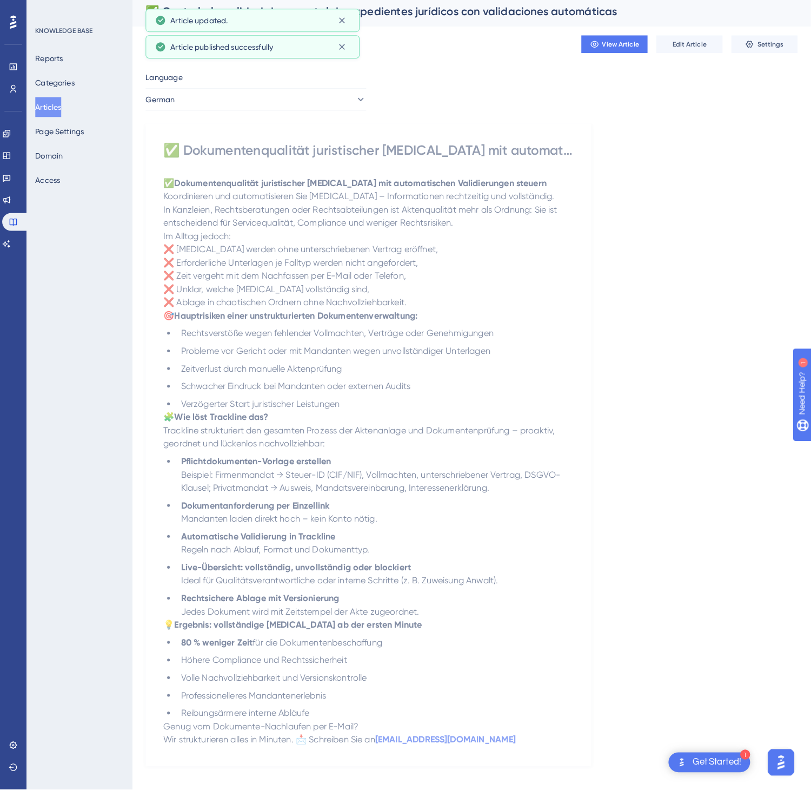
scroll to position [0, 0]
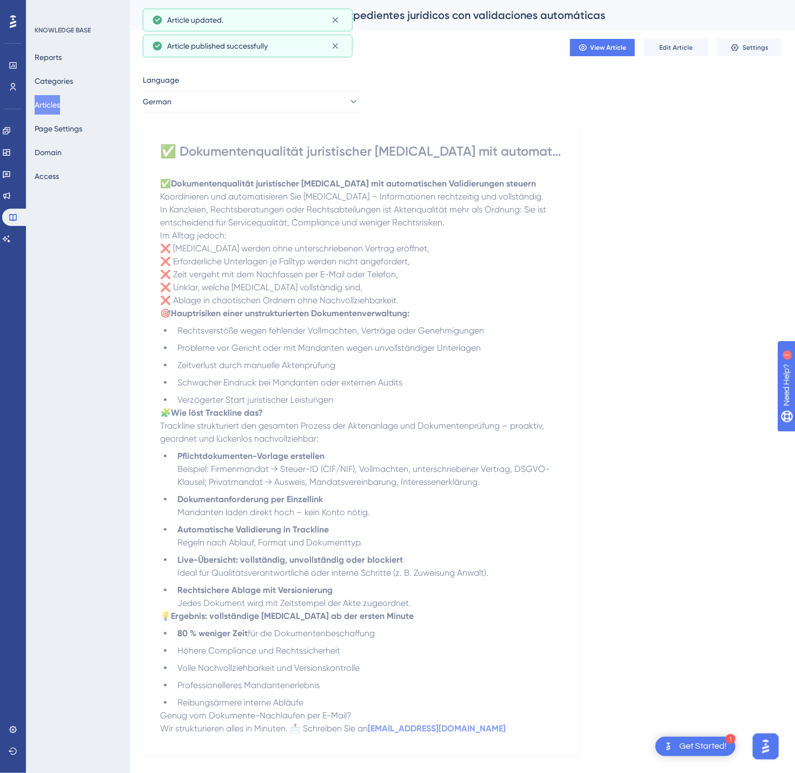
click at [251, 114] on div "Language German ✅ Dokumentenqualität juristischer [MEDICAL_DATA] mit automatisc…" at bounding box center [462, 414] width 639 height 681
click at [257, 111] on button "German" at bounding box center [251, 102] width 216 height 22
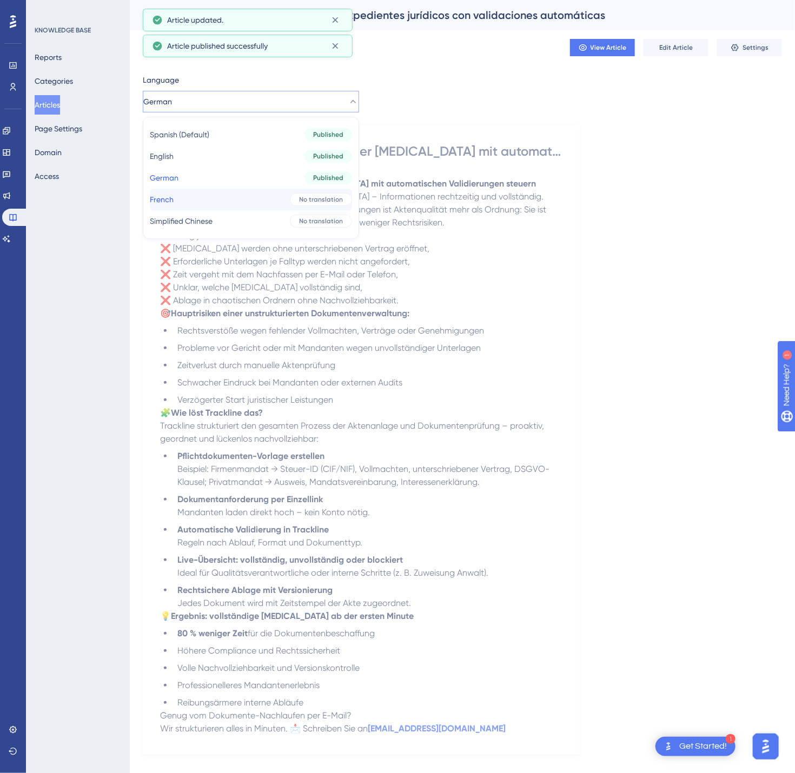
click at [256, 208] on button "French French No translation" at bounding box center [251, 200] width 202 height 22
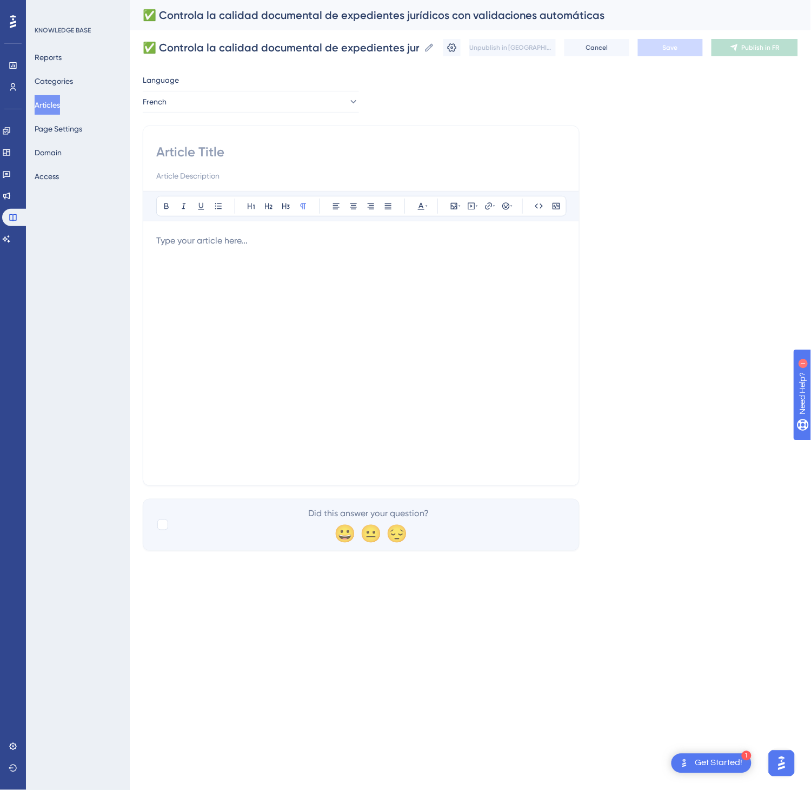
click at [198, 142] on div "Bold Italic Underline Bullet Point Heading 1 Heading 2 Heading 3 Normal Align L…" at bounding box center [361, 305] width 437 height 360
paste input "✅ Contrôlez la qualité documentaire des dossiers juridiques avec des validation…"
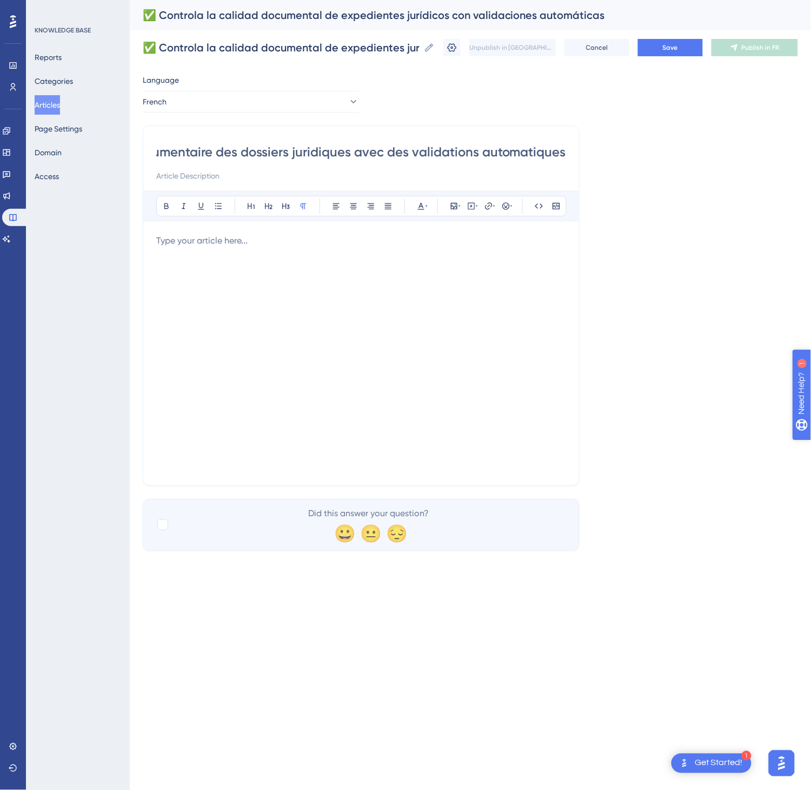
type input "✅ Contrôlez la qualité documentaire des dossiers juridiques avec des validation…"
click at [273, 321] on div at bounding box center [361, 353] width 410 height 238
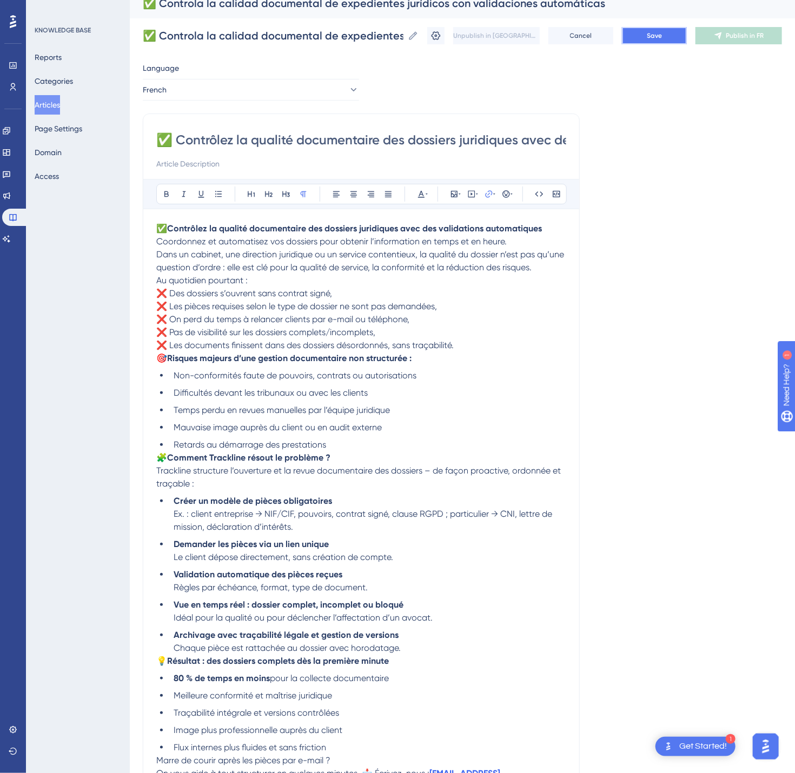
click at [626, 40] on button "Save" at bounding box center [654, 35] width 65 height 17
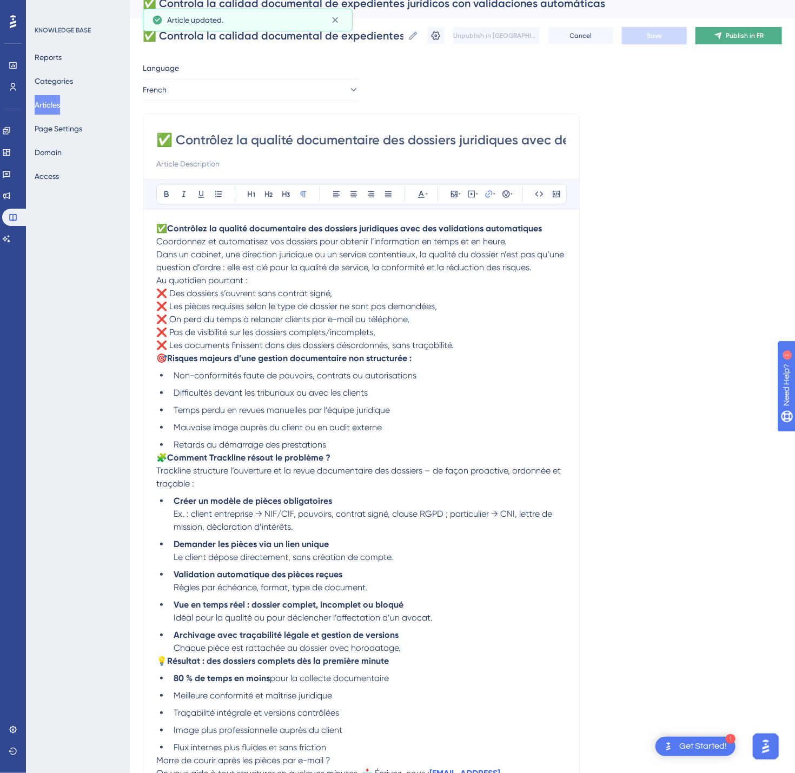
click at [626, 36] on span "Publish in FR" at bounding box center [745, 35] width 38 height 9
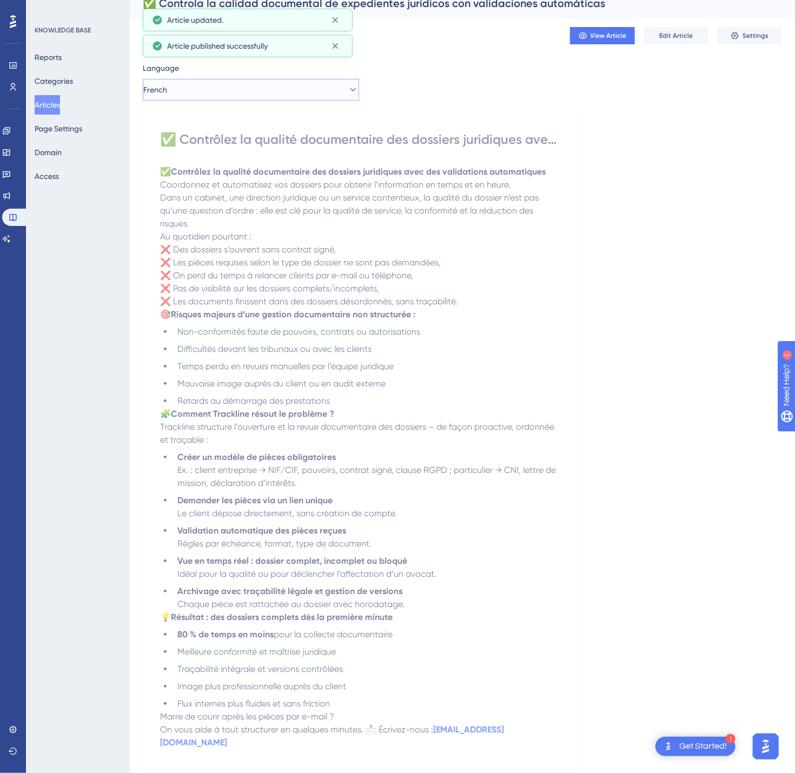
click at [246, 81] on button "French" at bounding box center [251, 90] width 216 height 22
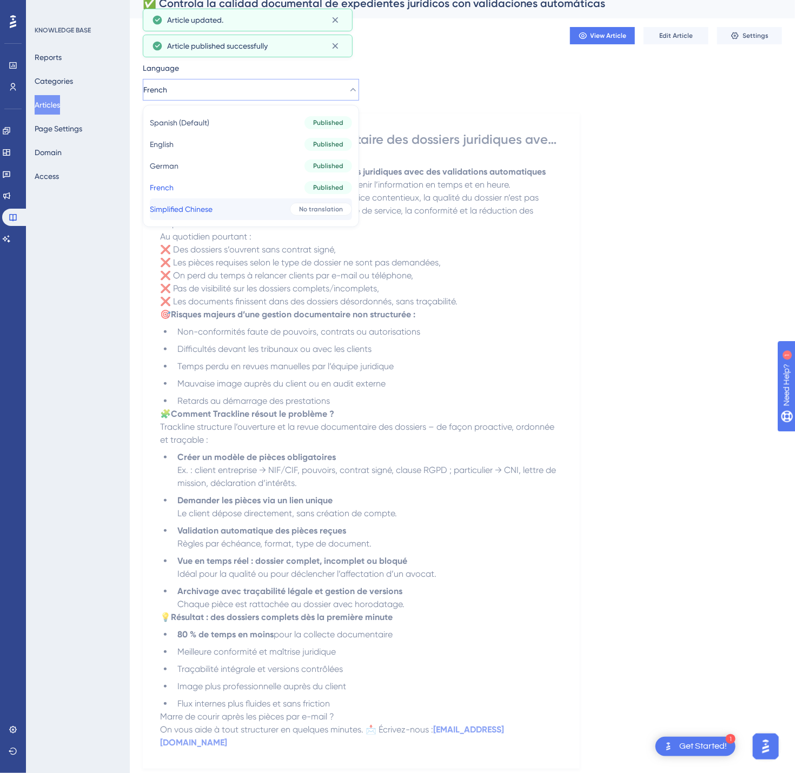
click at [266, 213] on button "Simplified Chinese Simplified Chinese No translation" at bounding box center [251, 209] width 202 height 22
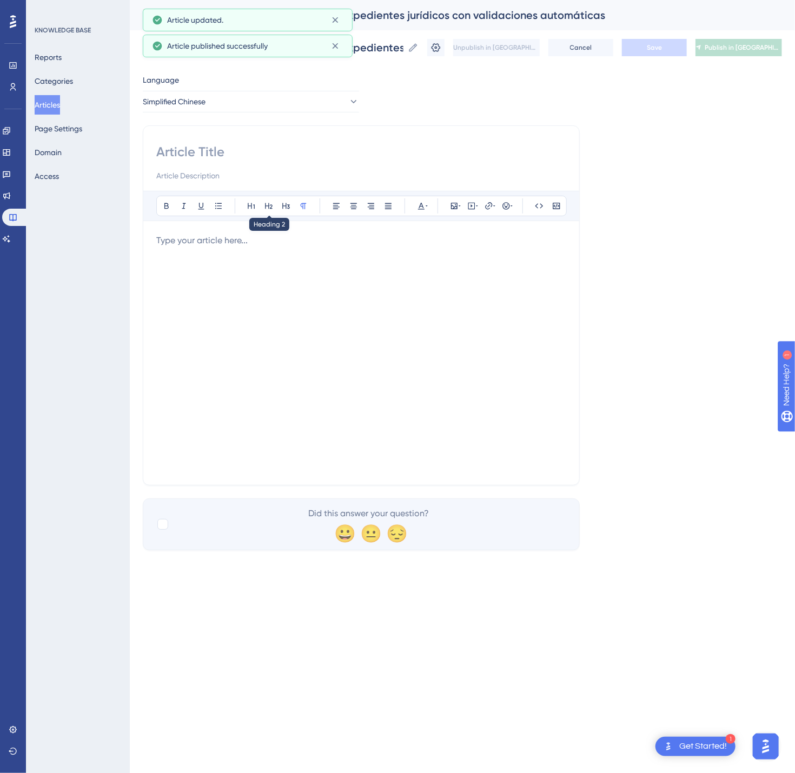
scroll to position [0, 0]
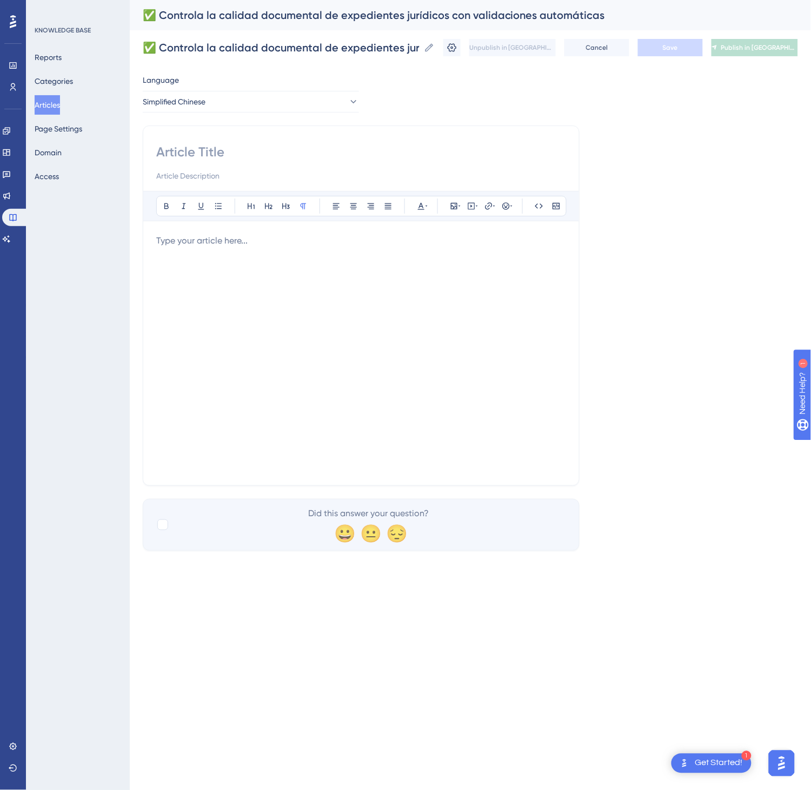
click at [216, 143] on input at bounding box center [361, 151] width 410 height 17
paste input "✅ 通过自动校验，管控法律案件卷宗的文档质量"
type input "✅ 通过自动校验，管控法律案件卷宗的文档质量"
click at [284, 339] on div at bounding box center [361, 353] width 410 height 238
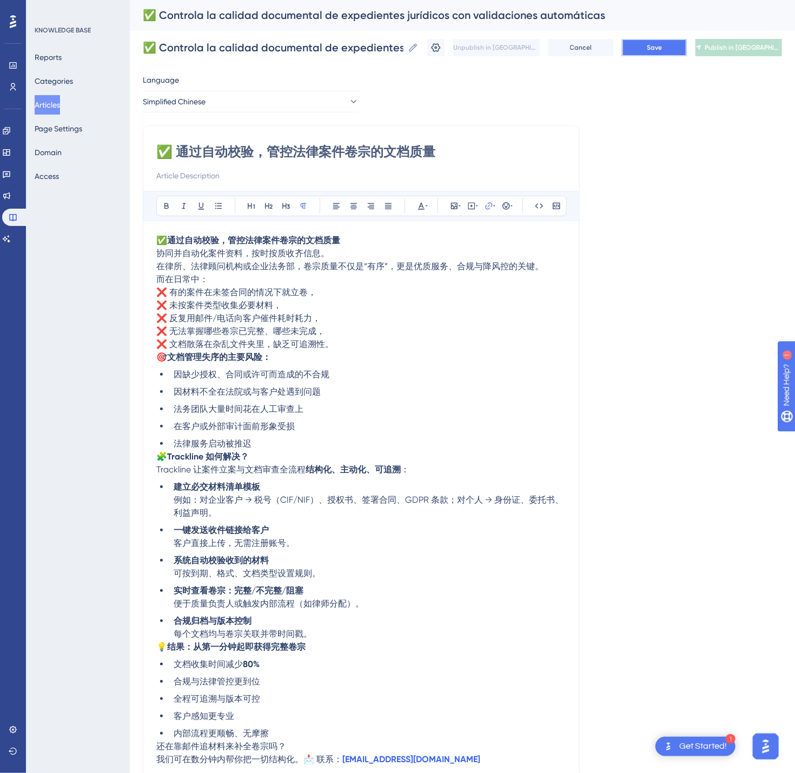
click at [626, 54] on button "Save" at bounding box center [654, 47] width 65 height 17
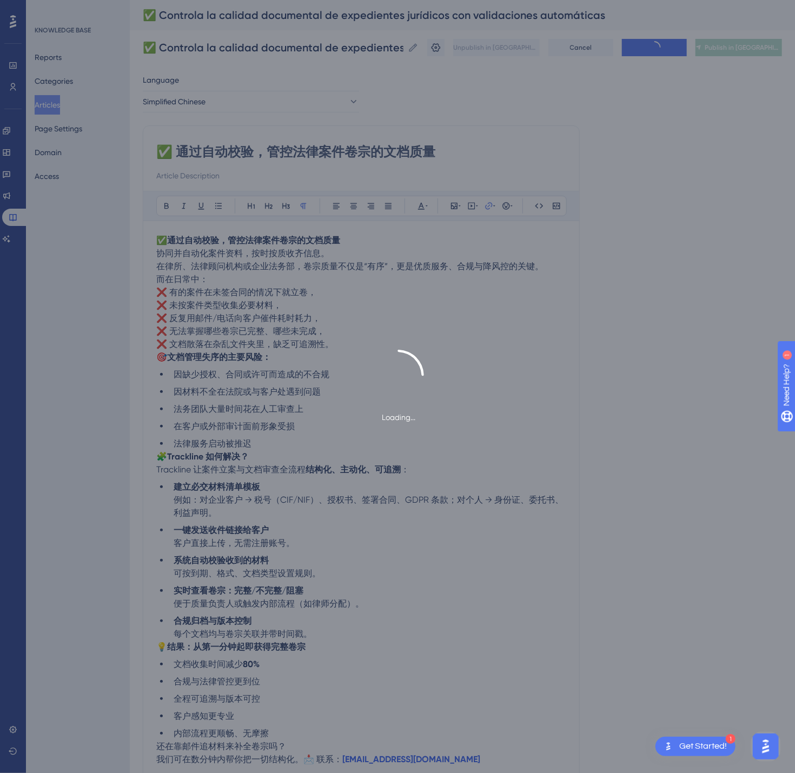
click at [626, 52] on button "Publish in [GEOGRAPHIC_DATA]-CN" at bounding box center [739, 47] width 87 height 17
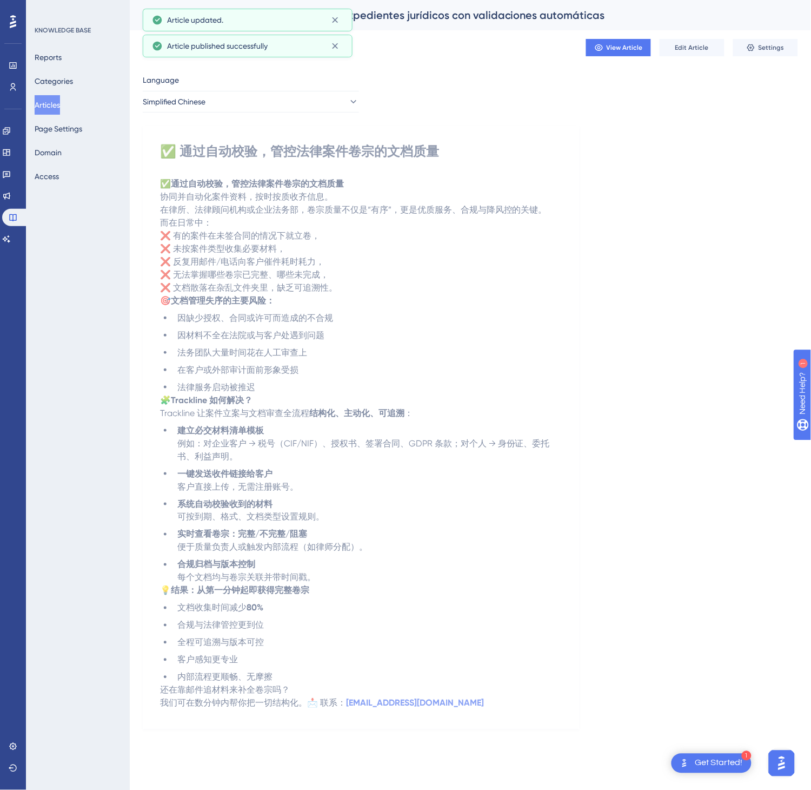
click at [60, 105] on button "Articles" at bounding box center [47, 104] width 25 height 19
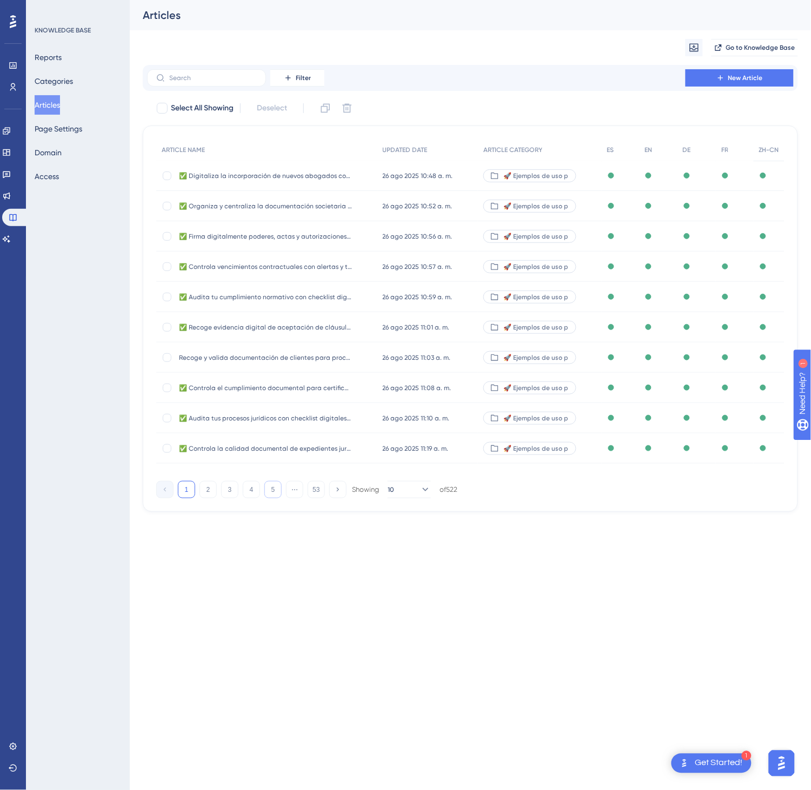
click at [267, 487] on button "5" at bounding box center [272, 489] width 17 height 17
click at [267, 487] on button "7" at bounding box center [272, 489] width 17 height 17
click at [267, 487] on button "8" at bounding box center [272, 489] width 17 height 17
click at [268, 487] on button "8" at bounding box center [272, 489] width 17 height 17
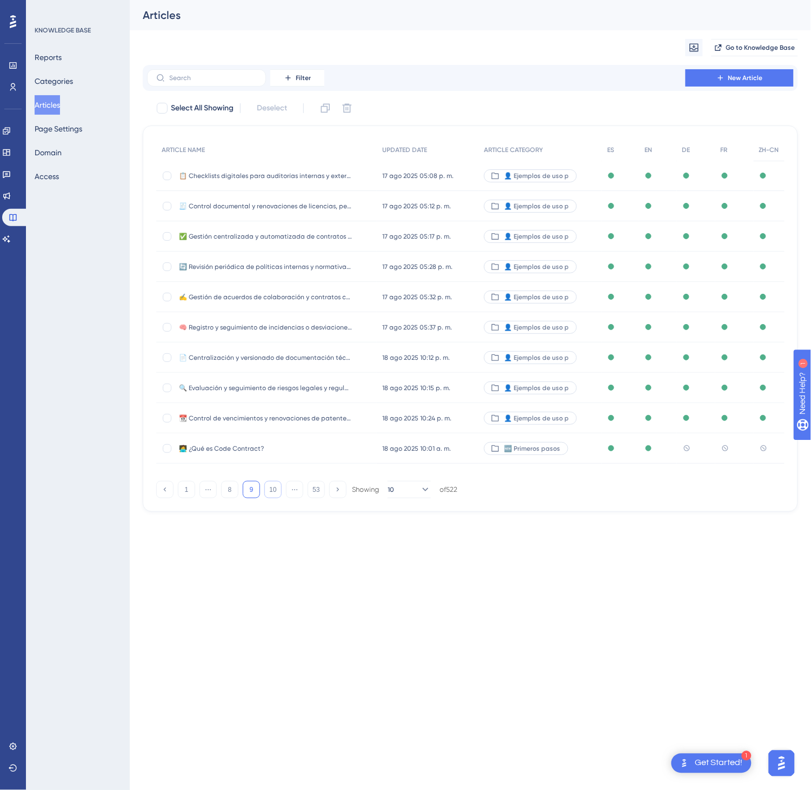
click at [268, 487] on button "10" at bounding box center [272, 489] width 17 height 17
click at [268, 487] on button "12" at bounding box center [272, 489] width 17 height 17
click at [268, 487] on button "14" at bounding box center [272, 489] width 17 height 17
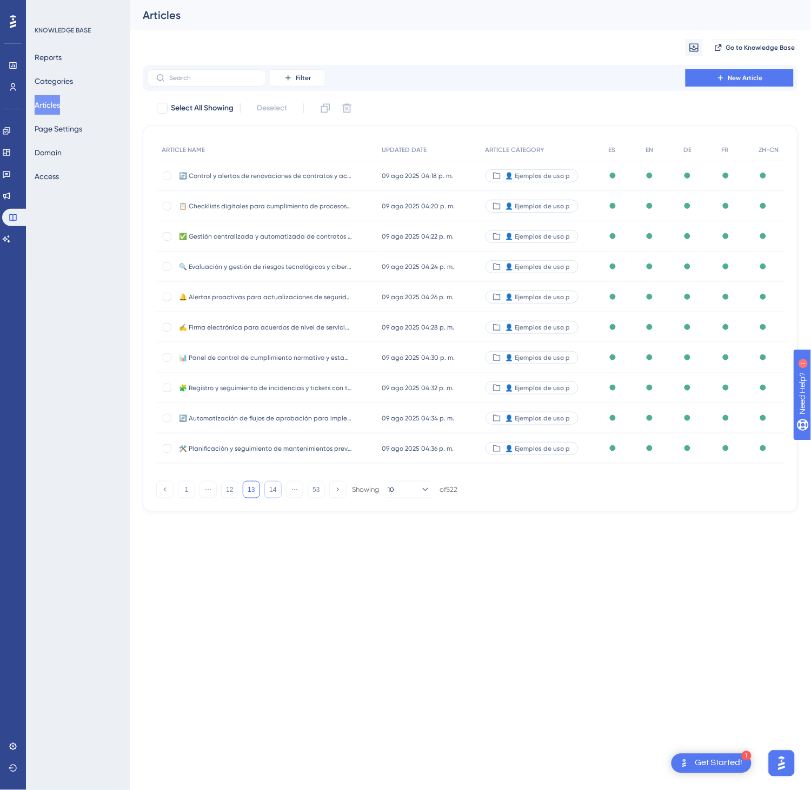
click at [266, 487] on button "14" at bounding box center [272, 489] width 17 height 17
click at [266, 487] on button "16" at bounding box center [272, 489] width 17 height 17
click at [266, 487] on button "17" at bounding box center [272, 489] width 17 height 17
click at [266, 487] on button "18" at bounding box center [272, 489] width 17 height 17
click at [268, 491] on button "19" at bounding box center [272, 489] width 17 height 17
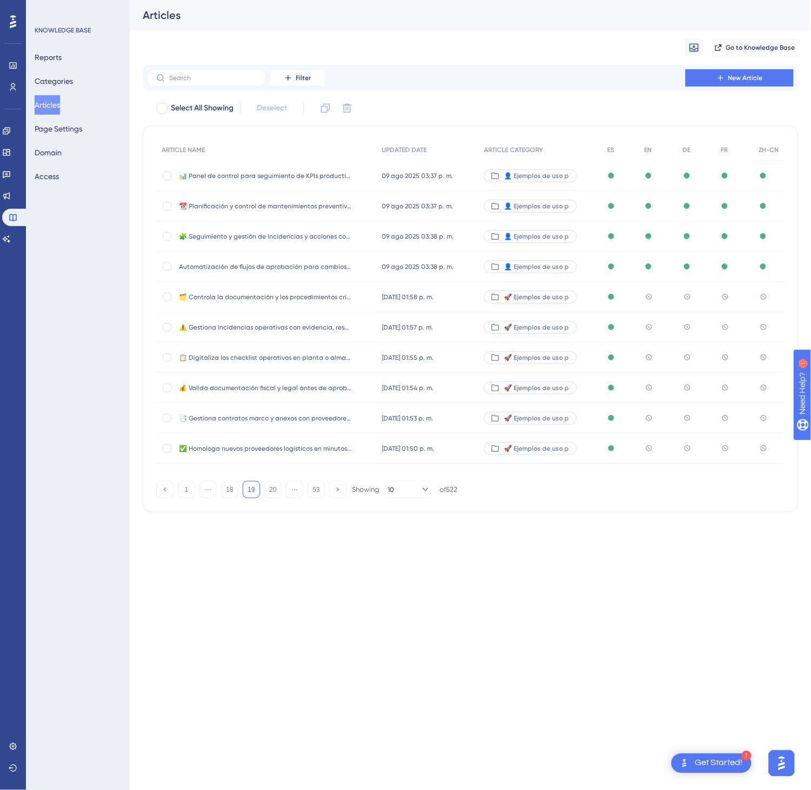
click at [361, 297] on div "🗂️ Controla la documentación y los procedimientos críticos en operaciones logís…" at bounding box center [266, 297] width 221 height 30
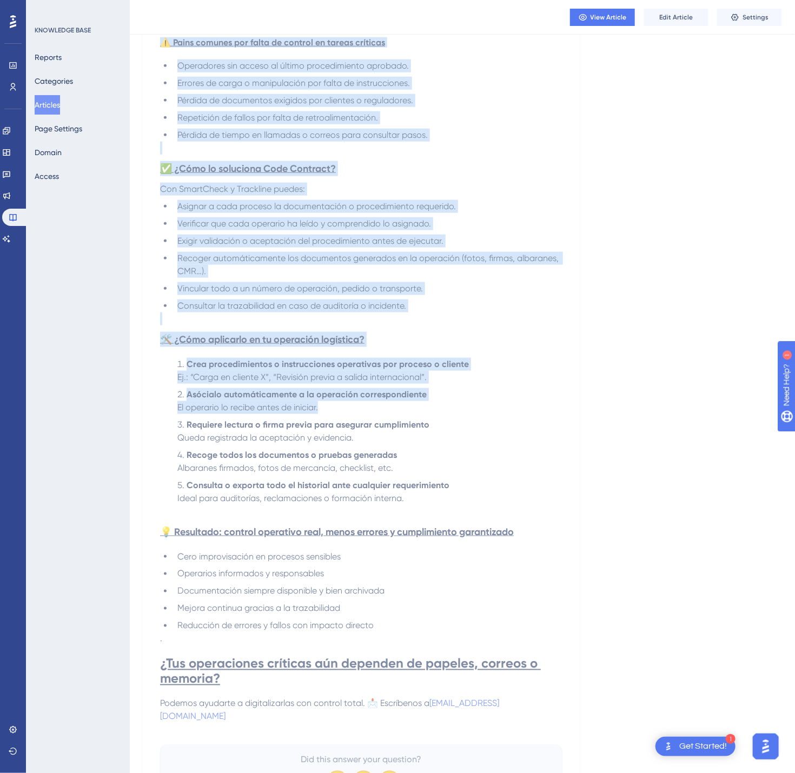
scroll to position [493, 0]
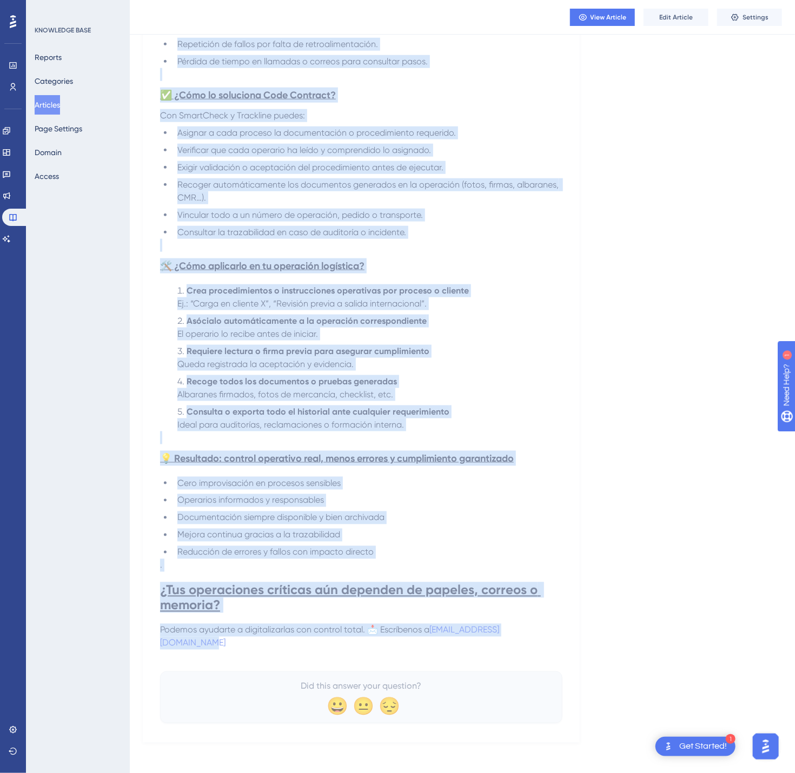
drag, startPoint x: 165, startPoint y: 145, endPoint x: 588, endPoint y: 645, distance: 654.7
click at [588, 592] on div "Language Spanish (Default) 🗂️ Controla la documentación y los procedimientos cr…" at bounding box center [462, 159] width 639 height 1167
copy div "🗂️ Loremips do sitametconsec a eli seddoeiusmodte incididu ut laboreetdol magna…"
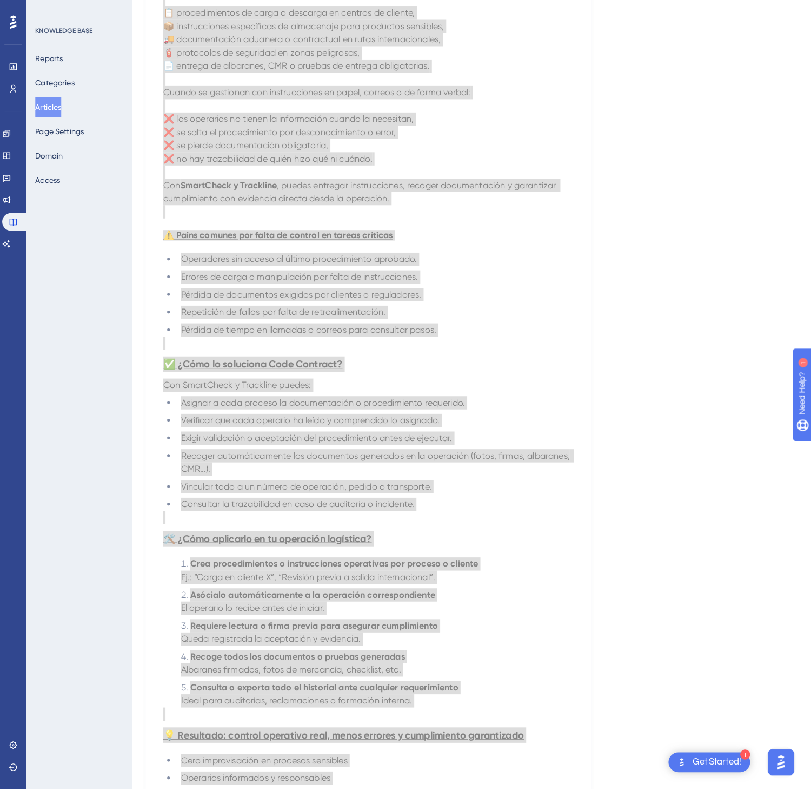
scroll to position [0, 0]
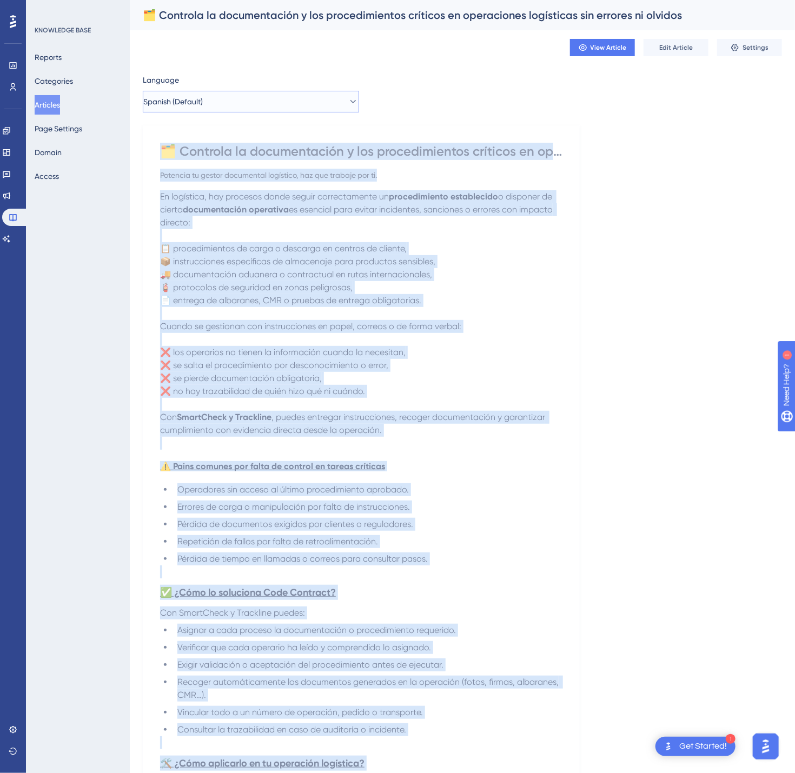
click at [334, 107] on button "Spanish (Default)" at bounding box center [251, 102] width 216 height 22
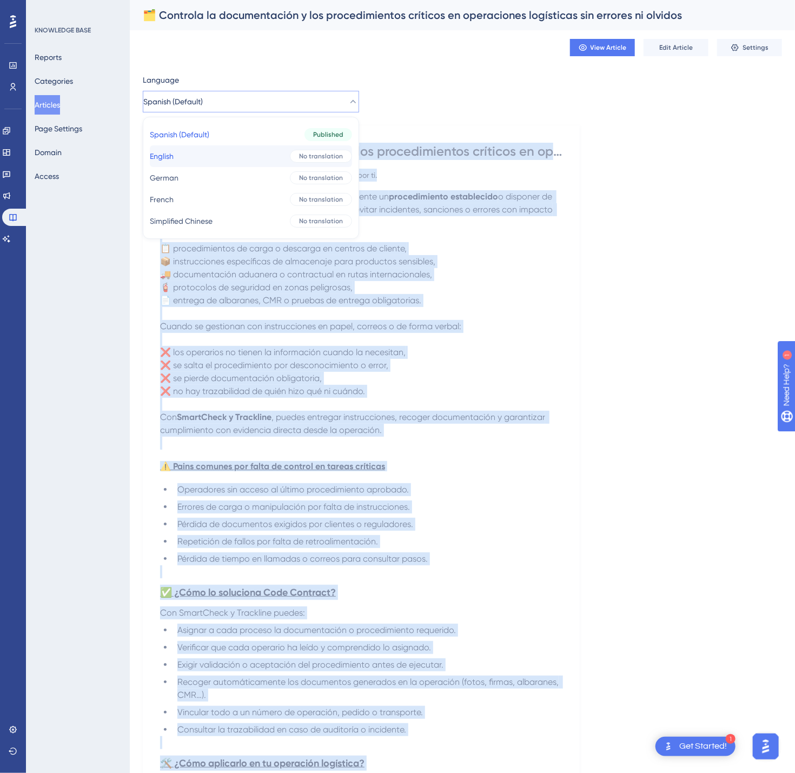
click at [303, 164] on button "English English No translation" at bounding box center [251, 156] width 202 height 22
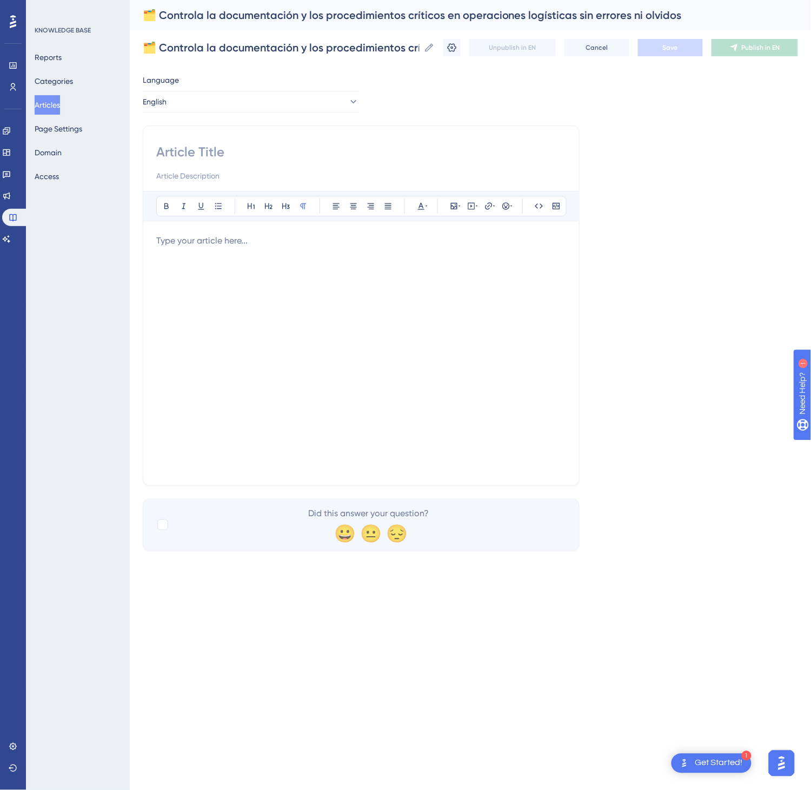
click at [295, 150] on input at bounding box center [361, 151] width 410 height 17
paste input "🗂️ Control critical documentation and procedures in logistics operations—no err…"
type input "🗂️ Control critical documentation and procedures in logistics operations—no err…"
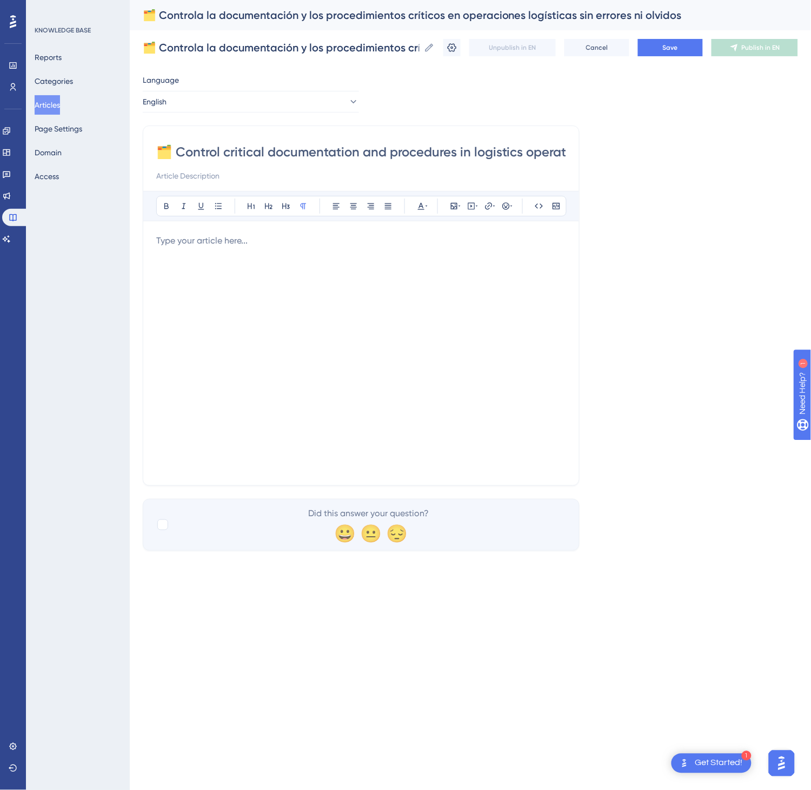
click at [274, 293] on div at bounding box center [361, 353] width 410 height 238
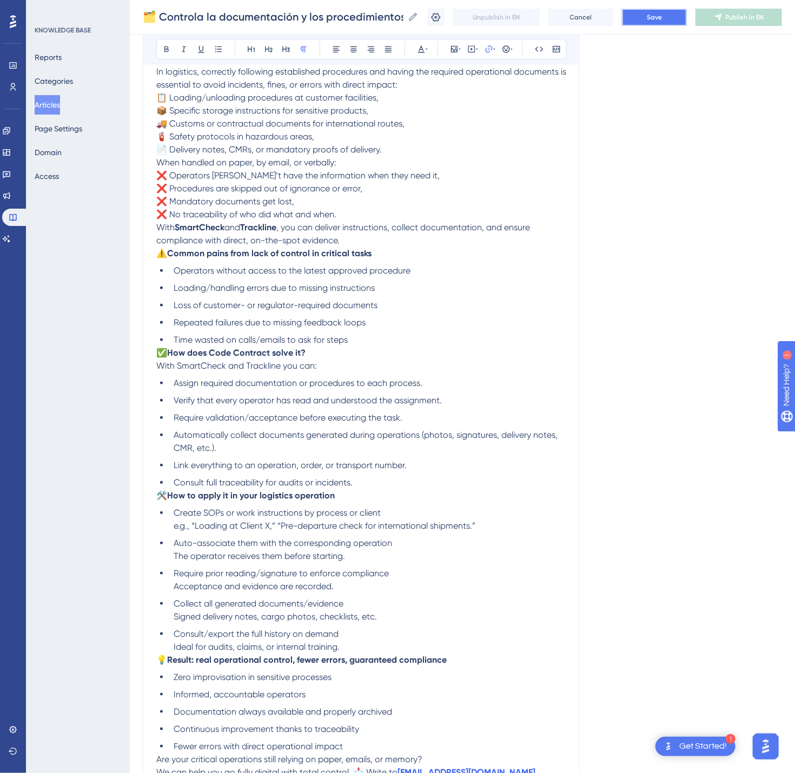
click at [626, 16] on span "Save" at bounding box center [654, 17] width 15 height 9
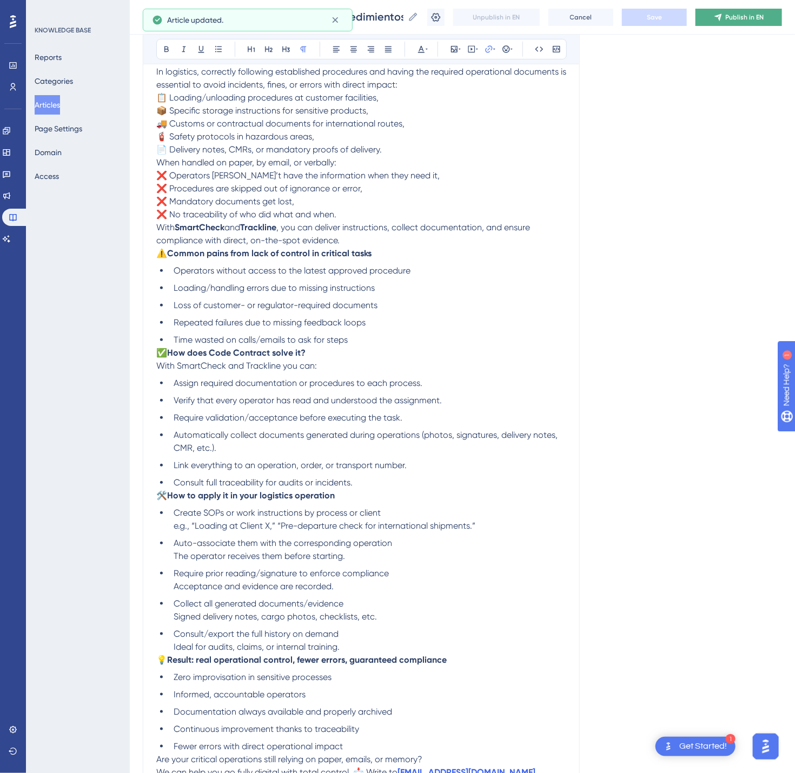
click at [626, 9] on button "Publish in EN" at bounding box center [739, 17] width 87 height 17
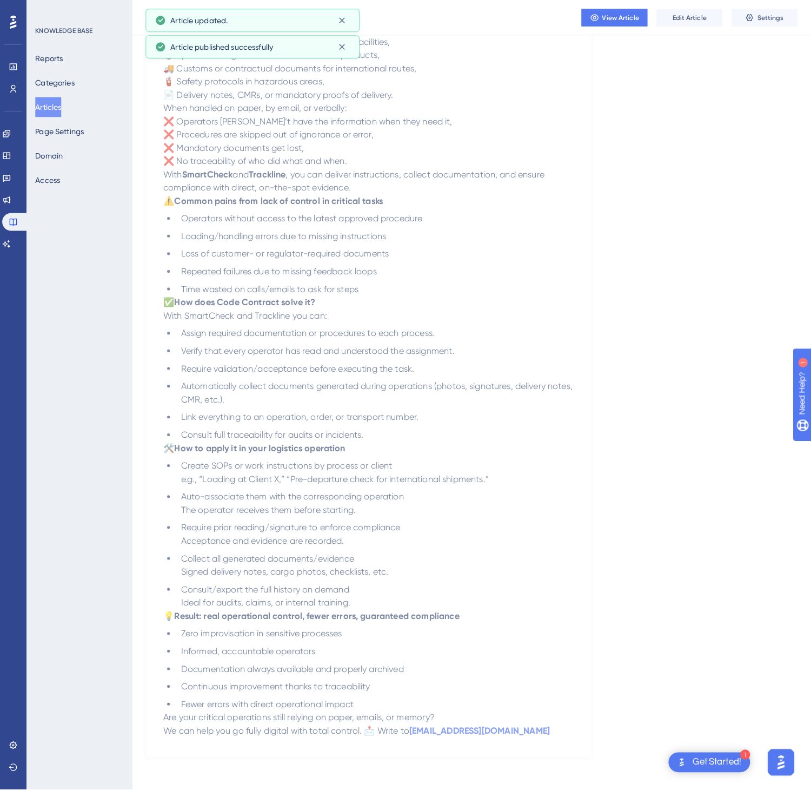
scroll to position [0, 0]
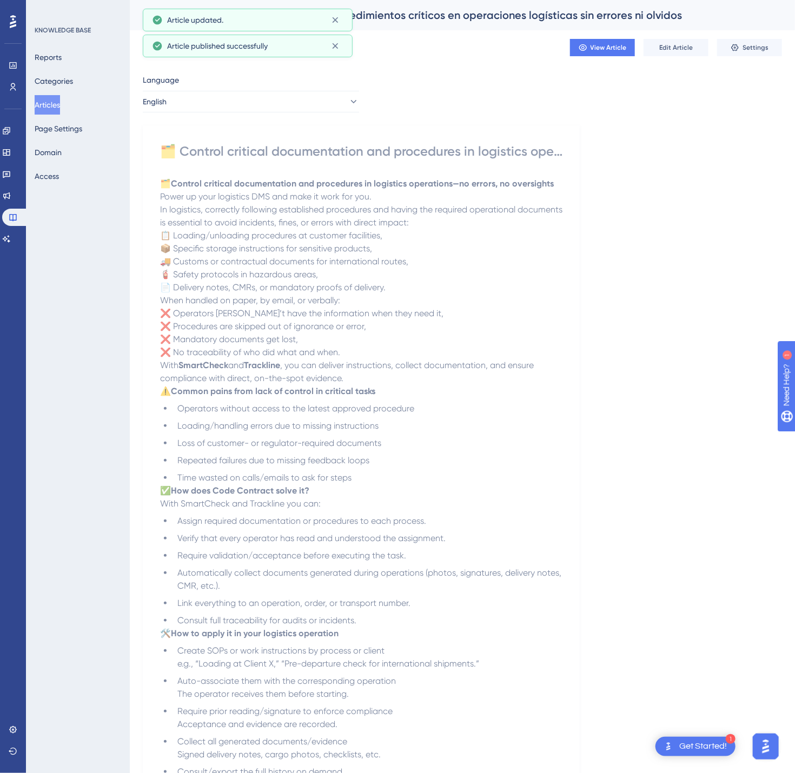
click at [309, 114] on div "Language English 🗂️ Control critical documentation and procedures in logistics …" at bounding box center [462, 505] width 639 height 863
click at [316, 105] on button "English" at bounding box center [251, 102] width 216 height 22
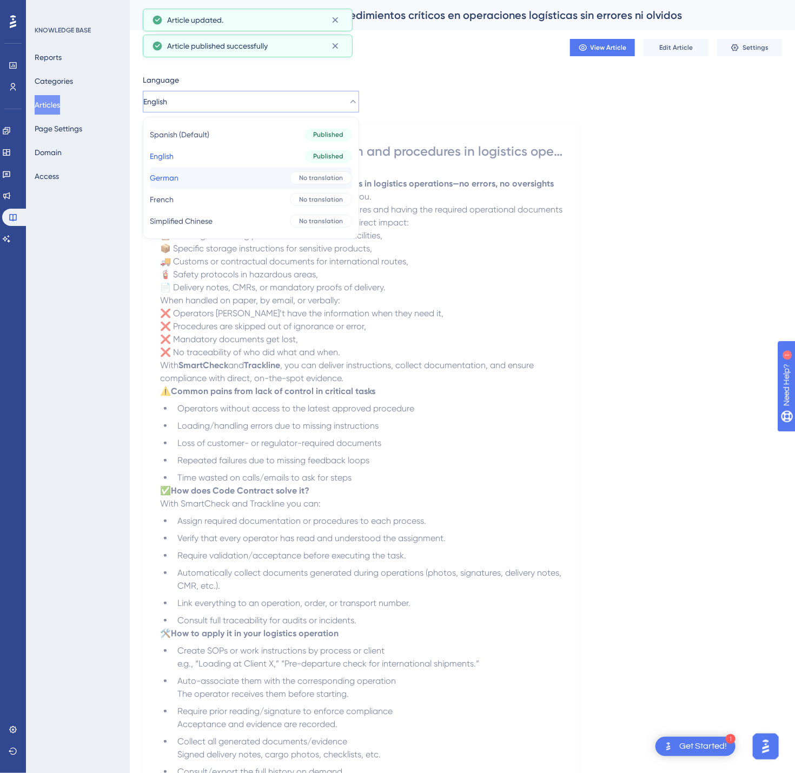
click at [299, 177] on span "No translation" at bounding box center [321, 178] width 44 height 9
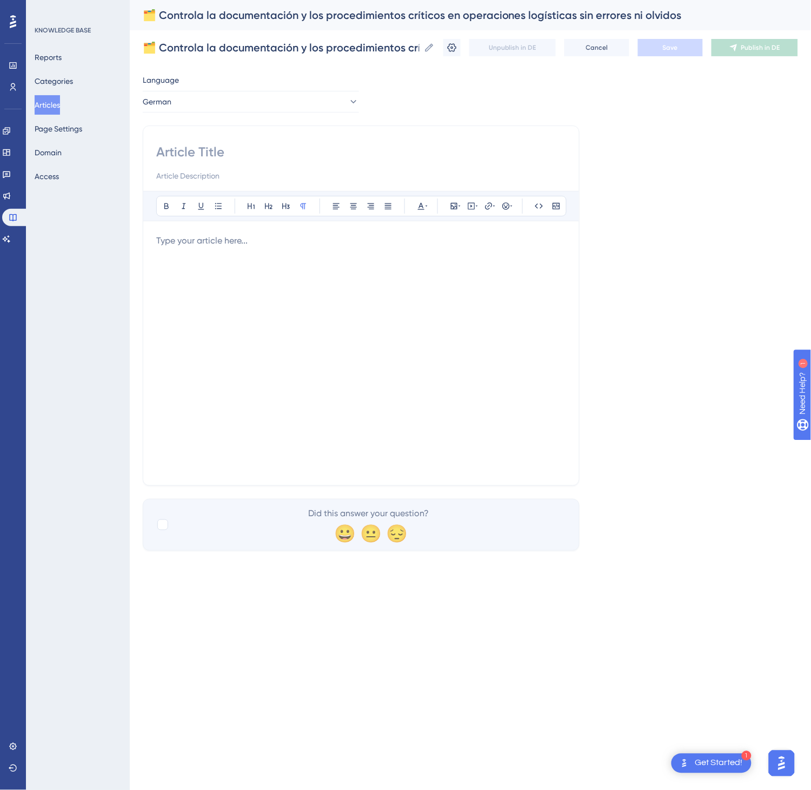
drag, startPoint x: 213, startPoint y: 136, endPoint x: 212, endPoint y: 147, distance: 11.4
click at [212, 136] on div "Bold Italic Underline Bullet Point Heading 1 Heading 2 Heading 3 Normal Align L…" at bounding box center [361, 305] width 437 height 360
click at [212, 150] on input at bounding box center [361, 151] width 410 height 17
paste input "🗂️ Dokumente und kritische Abläufe in der Logistik fehlerfrei steuern"
type input "🗂️ Dokumente und kritische Abläufe in der Logistik fehlerfrei steuern"
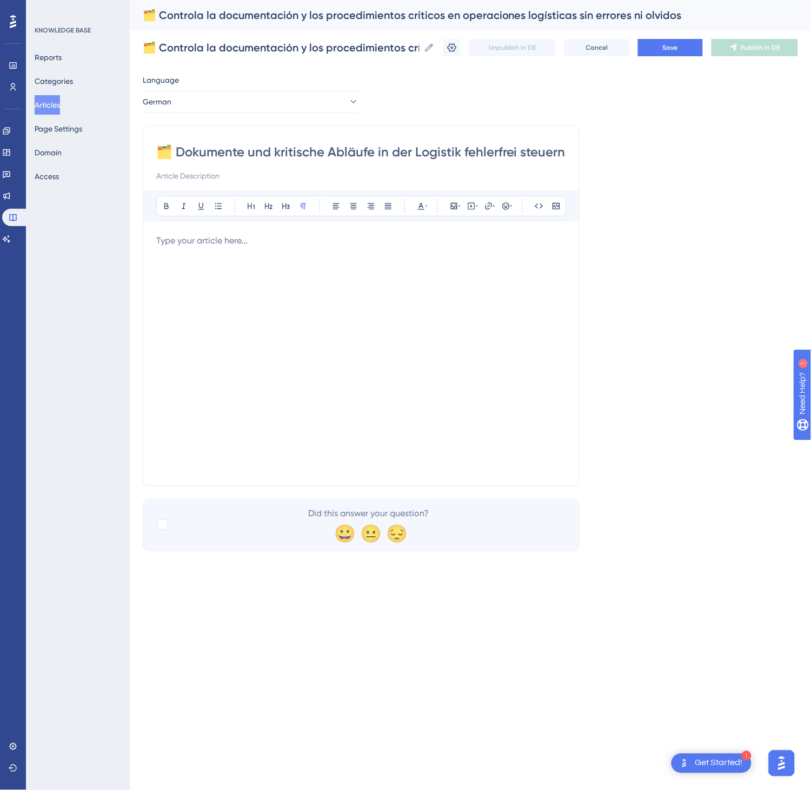
click at [312, 313] on div at bounding box center [361, 353] width 410 height 238
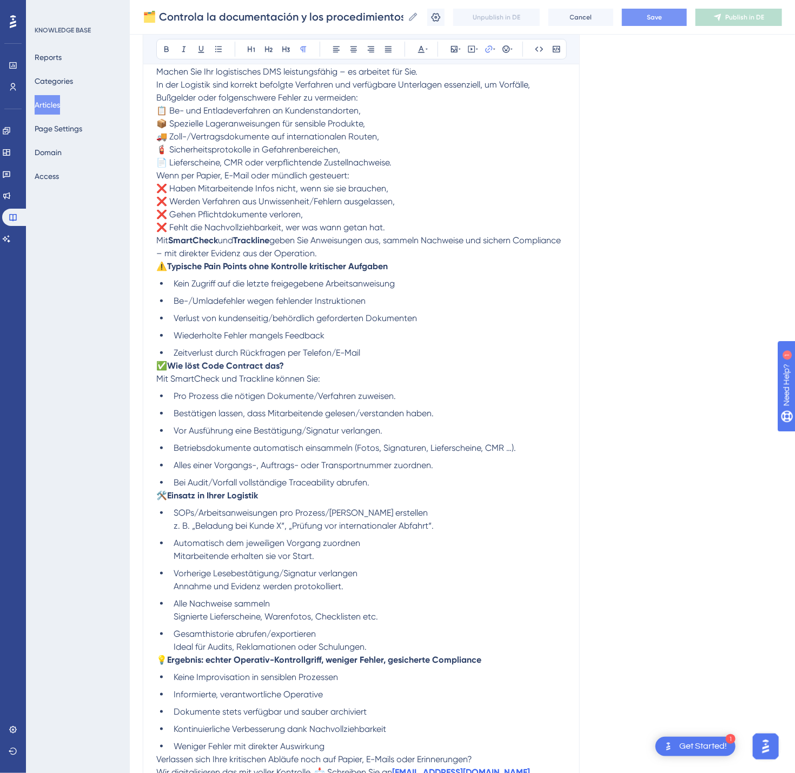
click at [626, 19] on span "Save" at bounding box center [654, 17] width 15 height 9
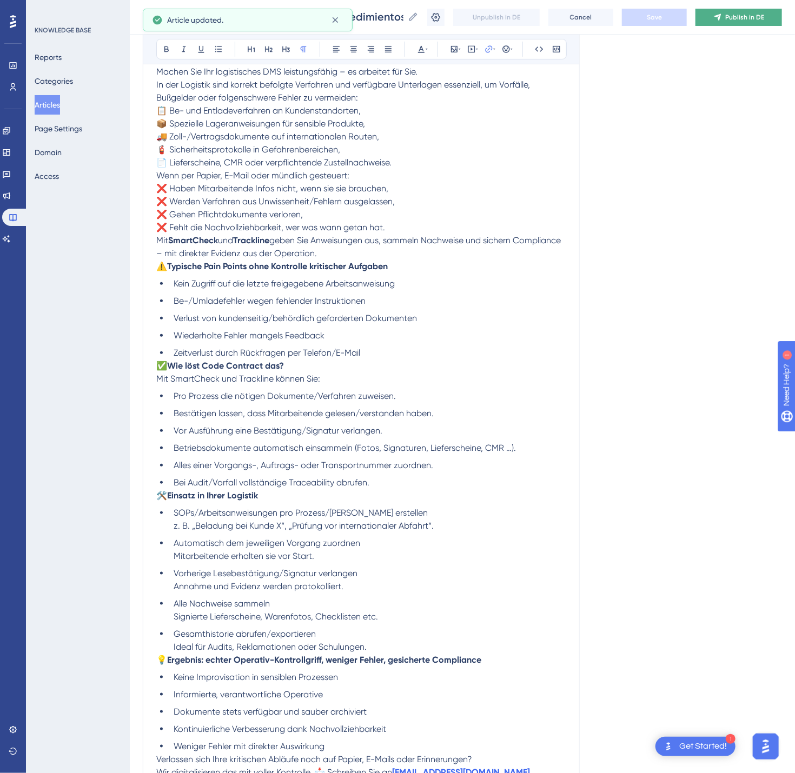
click at [626, 20] on span "Publish in DE" at bounding box center [744, 17] width 39 height 9
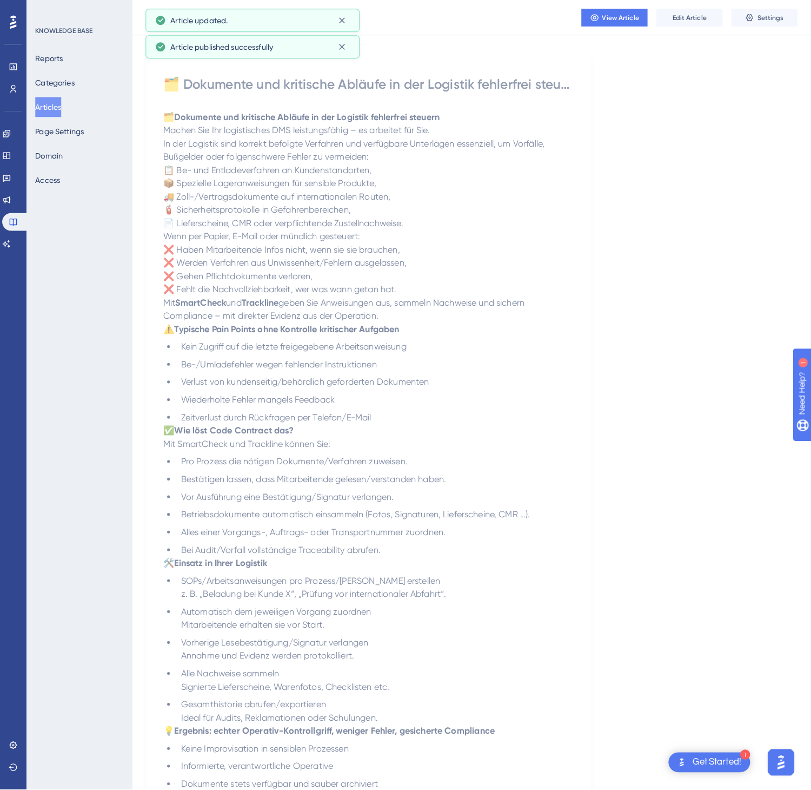
scroll to position [0, 0]
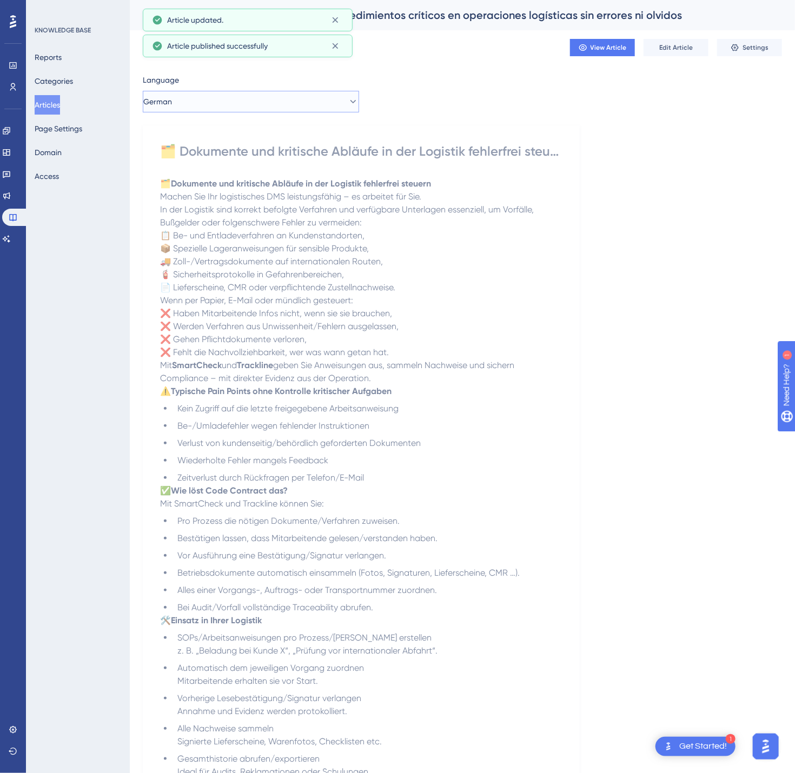
click at [286, 105] on button "German" at bounding box center [251, 102] width 216 height 22
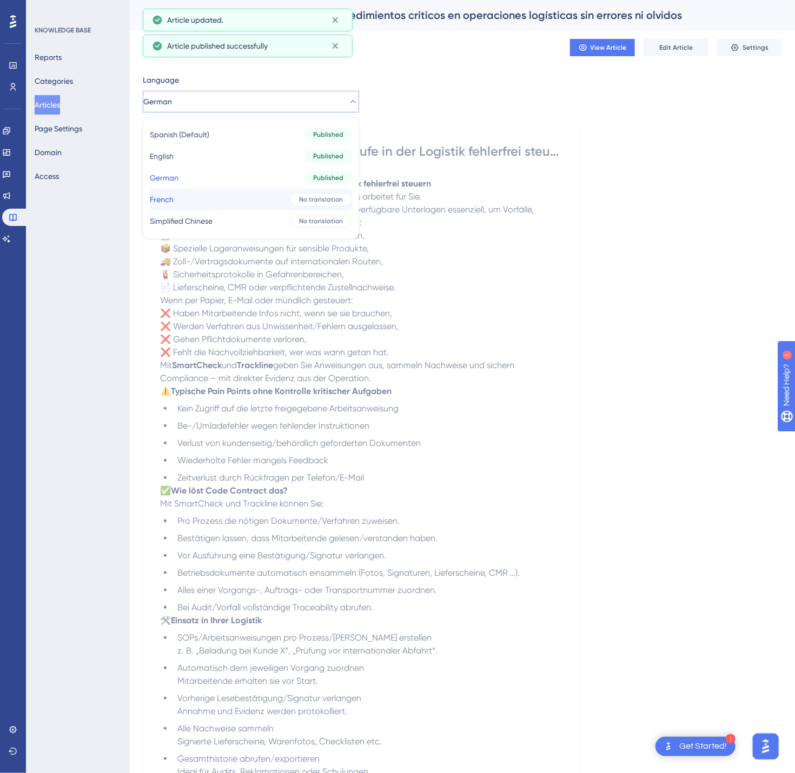
click at [264, 198] on button "French French No translation" at bounding box center [251, 200] width 202 height 22
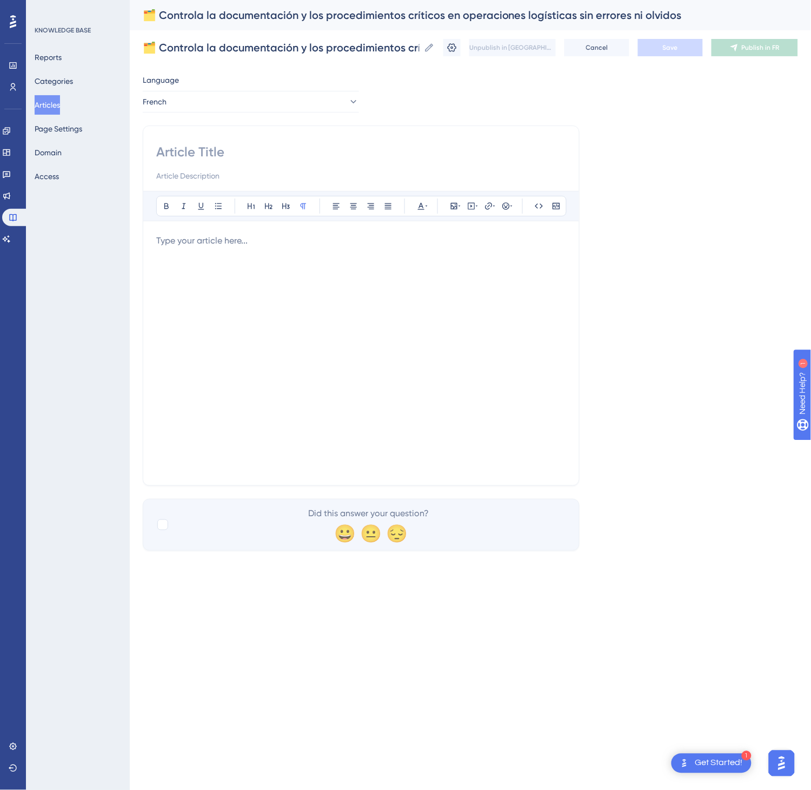
click at [247, 151] on input at bounding box center [361, 151] width 410 height 17
paste input "🗂️ Maîtrisez la documentation et les procédures critiques en logistique—sans er…"
type input "🗂️ Maîtrisez la documentation et les procédures critiques en logistique—sans er…"
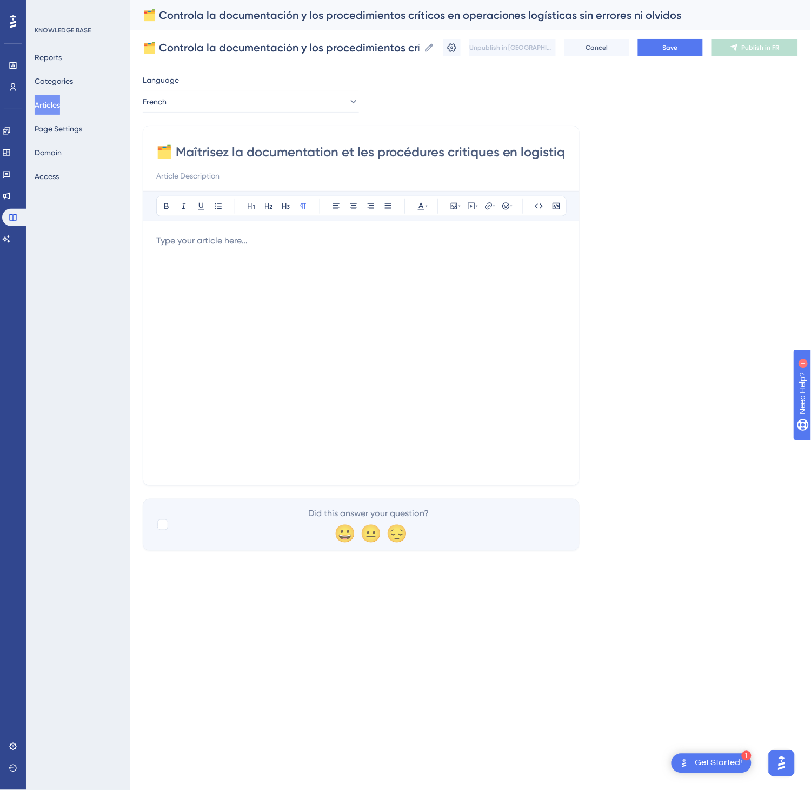
click at [429, 345] on div at bounding box center [361, 353] width 410 height 238
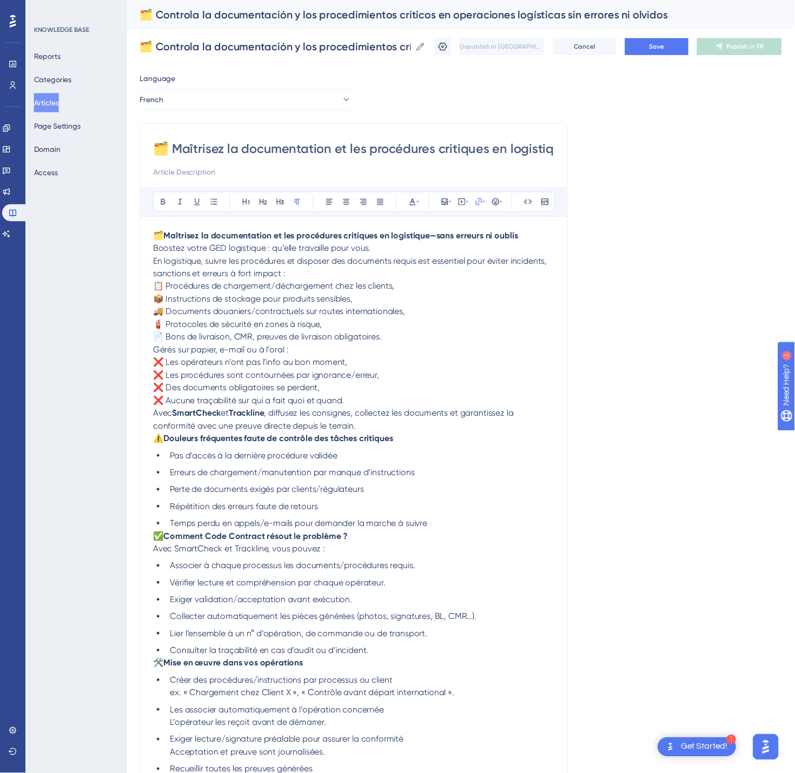
scroll to position [177, 0]
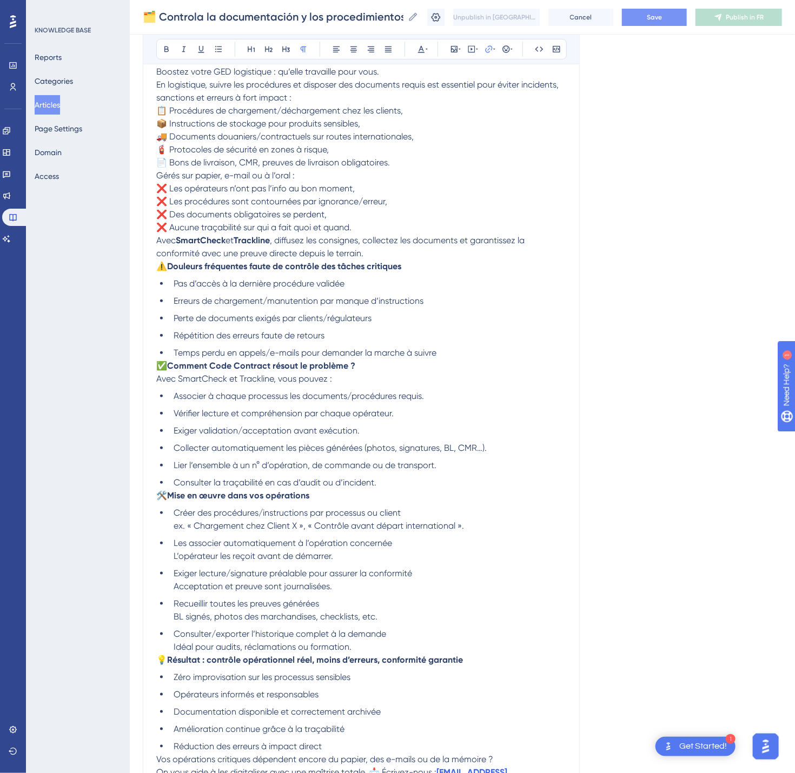
click at [626, 20] on button "Save" at bounding box center [654, 17] width 65 height 17
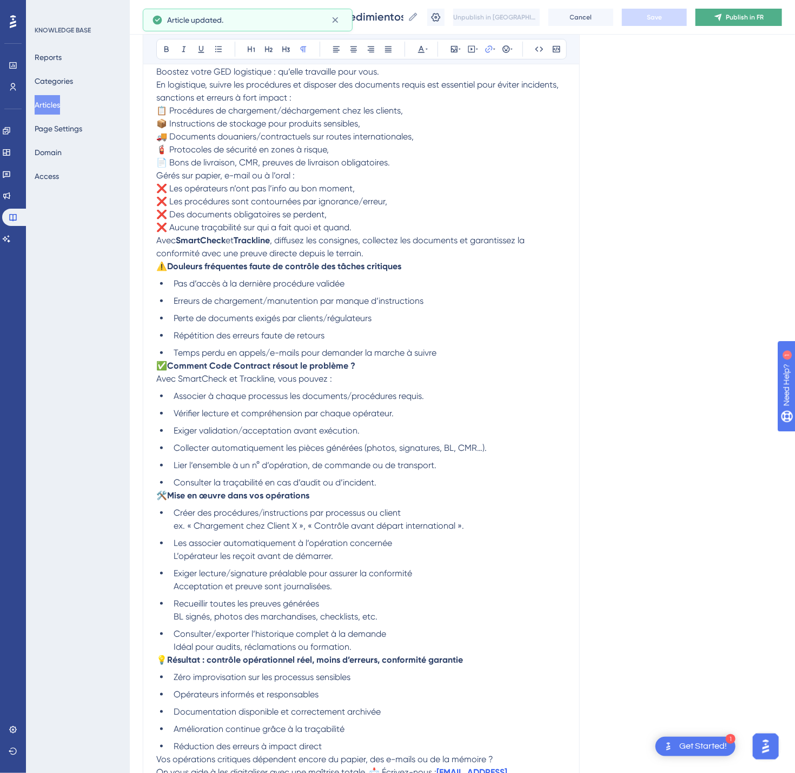
click at [626, 24] on button "Publish in FR" at bounding box center [739, 17] width 87 height 17
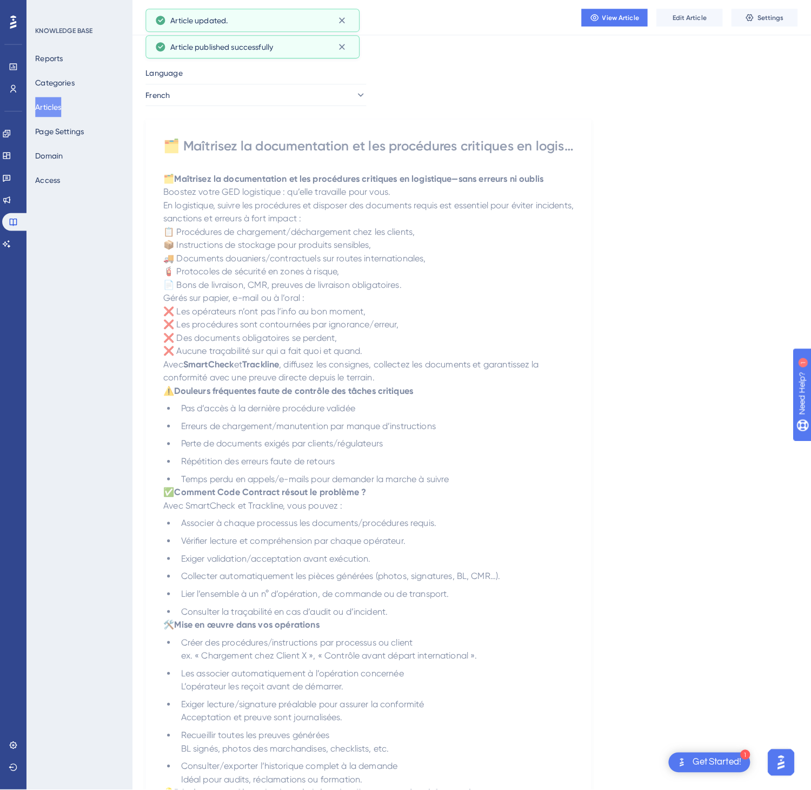
scroll to position [0, 0]
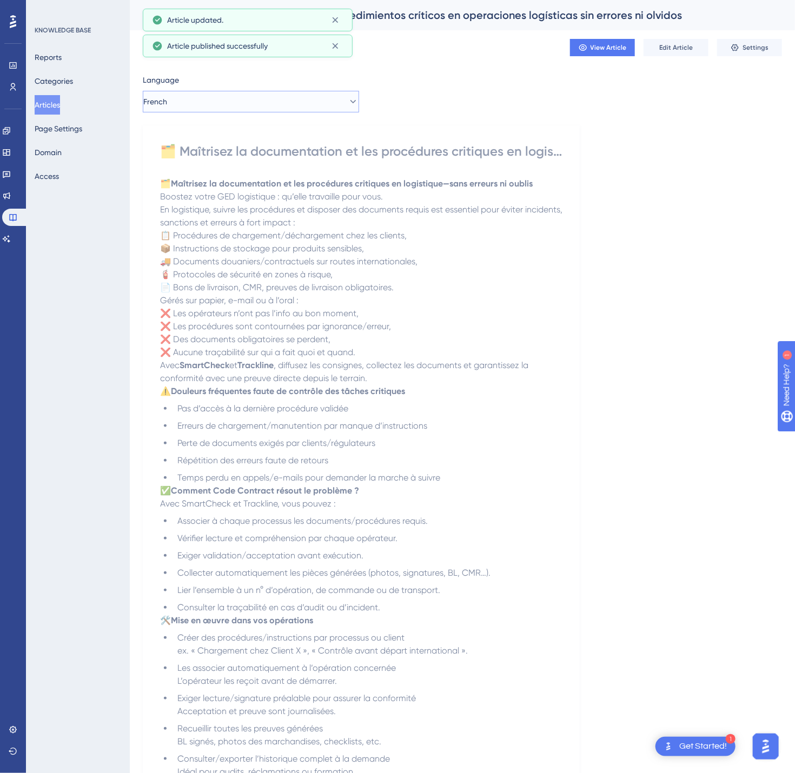
click at [268, 105] on button "French" at bounding box center [251, 102] width 216 height 22
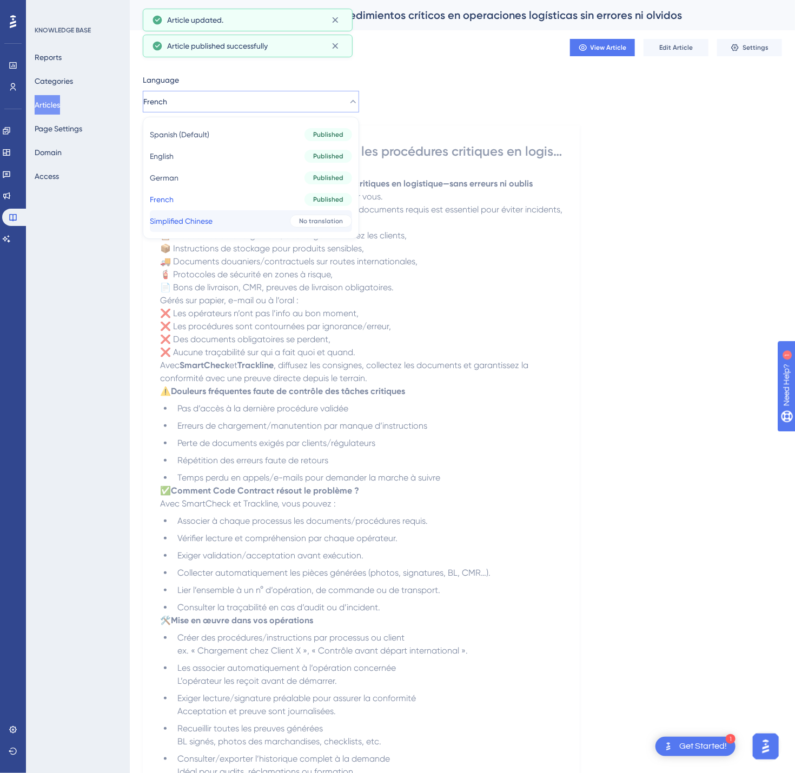
click at [273, 222] on button "Simplified Chinese Simplified Chinese No translation" at bounding box center [251, 221] width 202 height 22
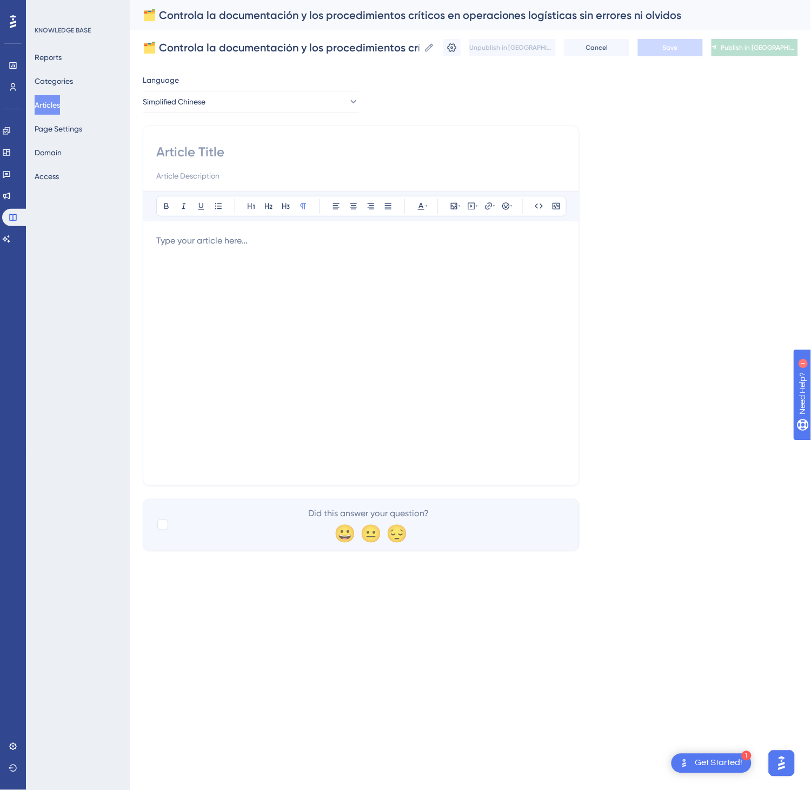
click at [262, 166] on div at bounding box center [361, 162] width 410 height 39
click at [252, 160] on input at bounding box center [361, 151] width 410 height 17
paste input "🗂️ 在物流现场无错无漏地管控关键文档与操作流程"
type input "🗂️ 在物流现场无错无漏地管控关键文档与操作流程"
click at [221, 323] on div at bounding box center [361, 353] width 410 height 238
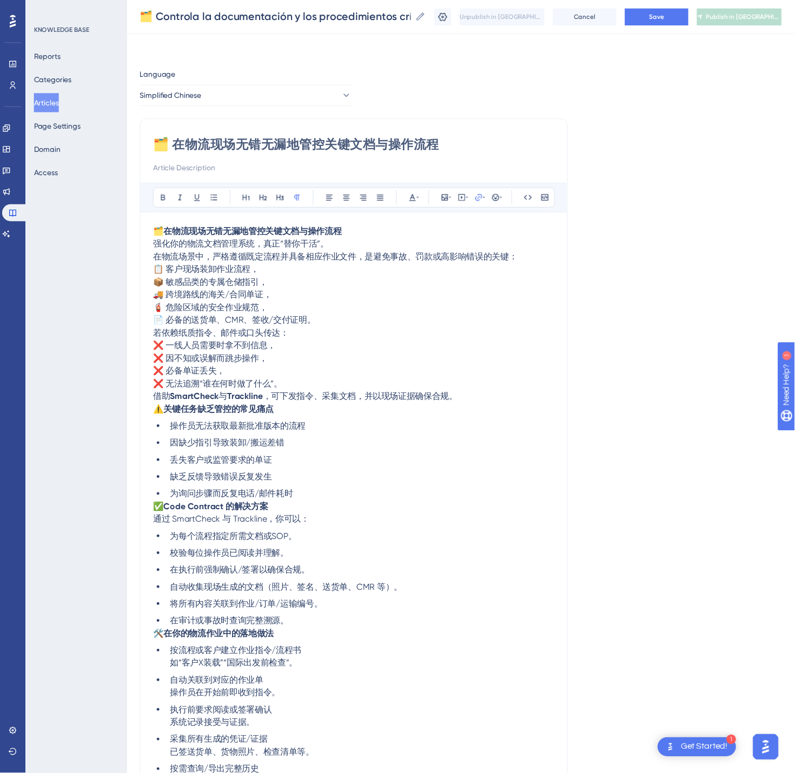
scroll to position [151, 0]
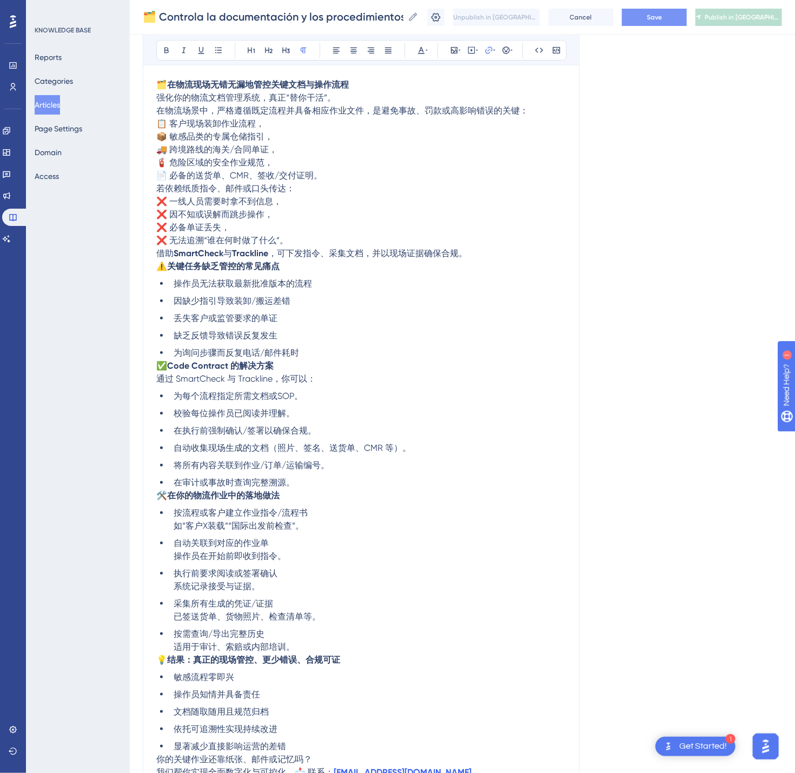
click at [626, 16] on span "Save" at bounding box center [654, 17] width 15 height 9
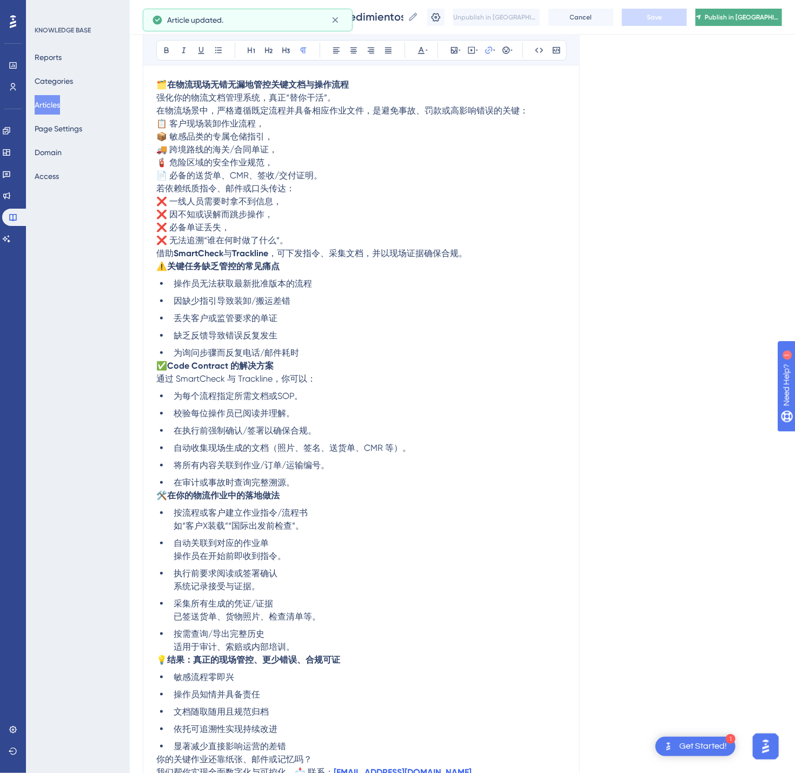
click at [626, 19] on span "Publish in [GEOGRAPHIC_DATA]-CN" at bounding box center [743, 17] width 77 height 9
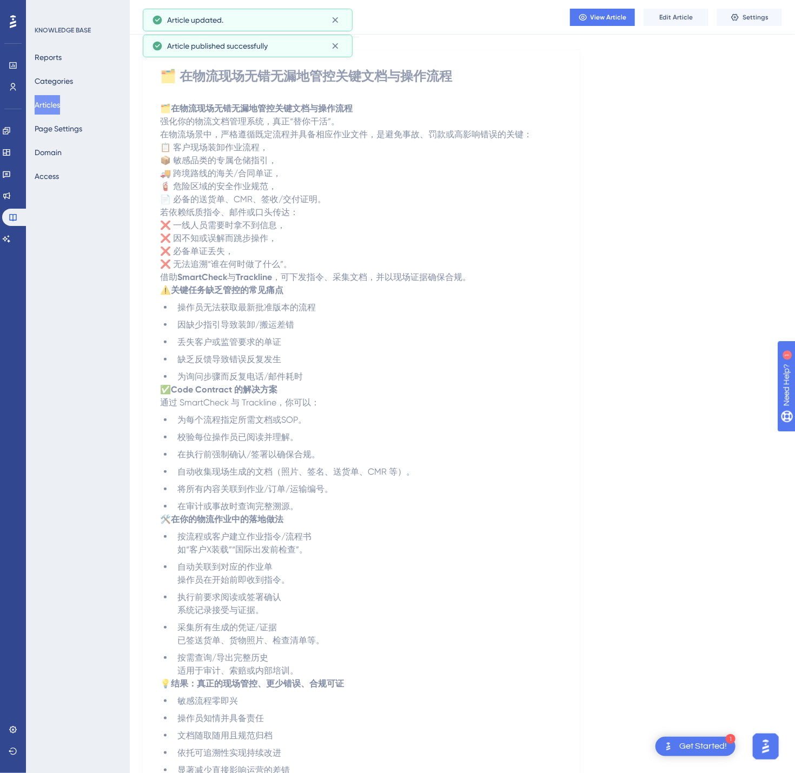
scroll to position [0, 0]
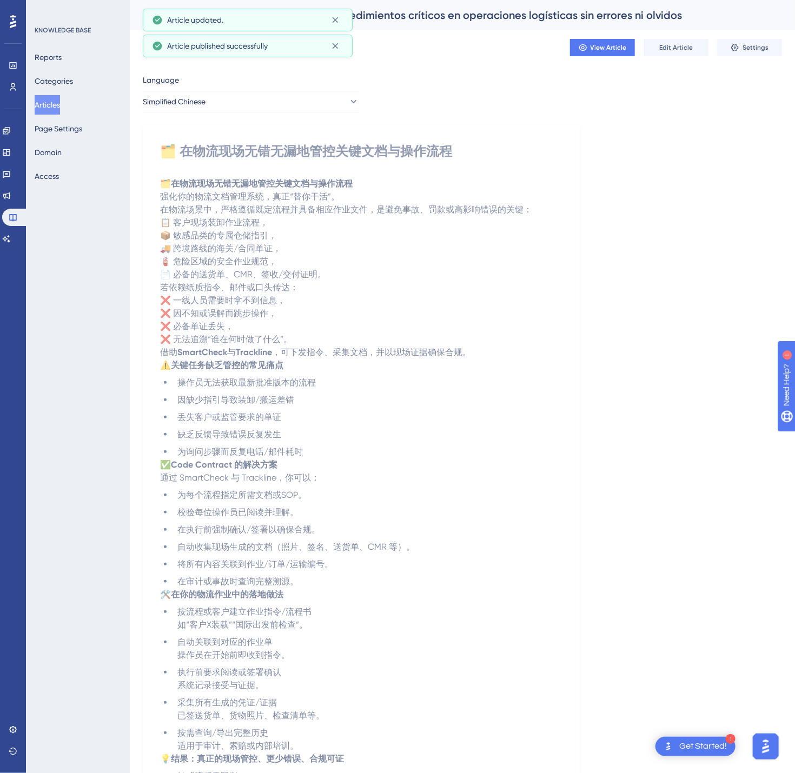
click at [47, 110] on button "Articles" at bounding box center [47, 104] width 25 height 19
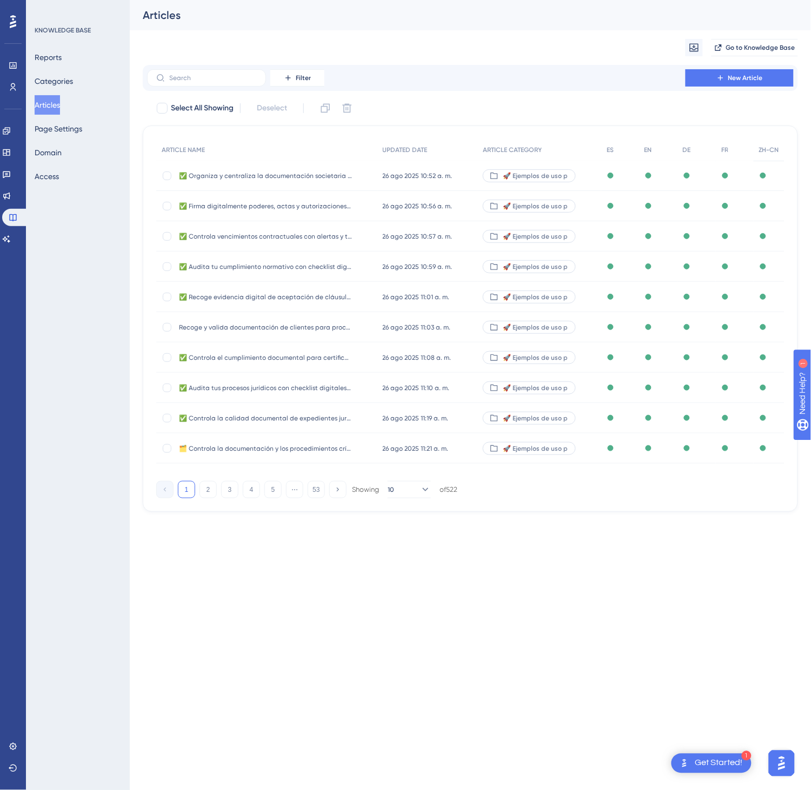
drag, startPoint x: 47, startPoint y: 111, endPoint x: 65, endPoint y: 94, distance: 24.9
click at [65, 94] on div "Reports Categories Articles Page Settings Domain Access" at bounding box center [79, 117] width 88 height 138
click at [52, 103] on button "Articles" at bounding box center [47, 104] width 25 height 19
click at [273, 490] on button "5" at bounding box center [272, 489] width 17 height 17
click at [273, 490] on button "6" at bounding box center [272, 489] width 17 height 17
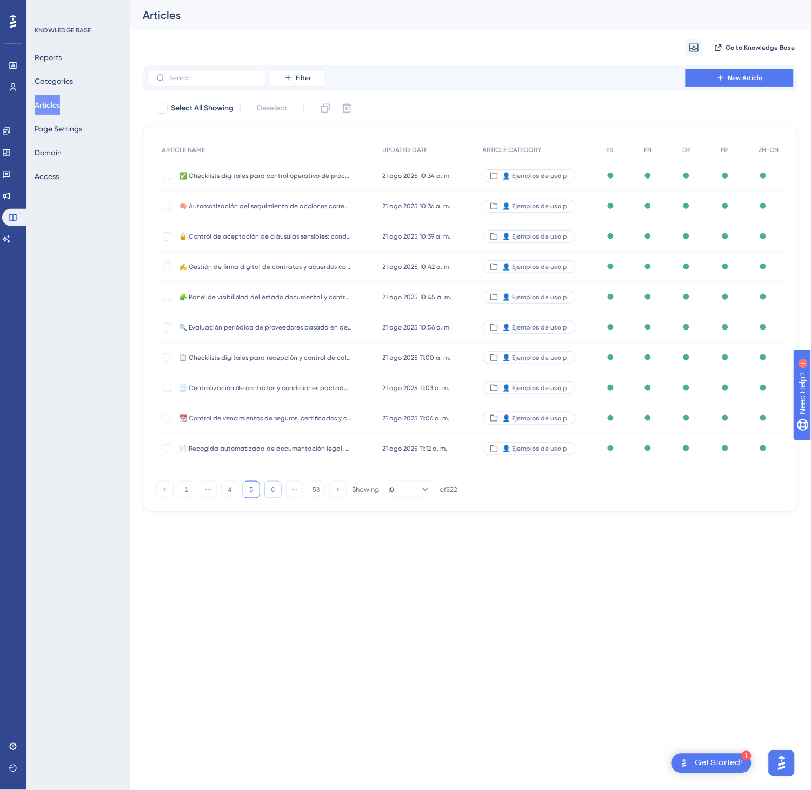
click at [273, 490] on button "6" at bounding box center [272, 489] width 17 height 17
click at [273, 490] on button "8" at bounding box center [272, 489] width 17 height 17
click at [273, 490] on button "9" at bounding box center [272, 489] width 17 height 17
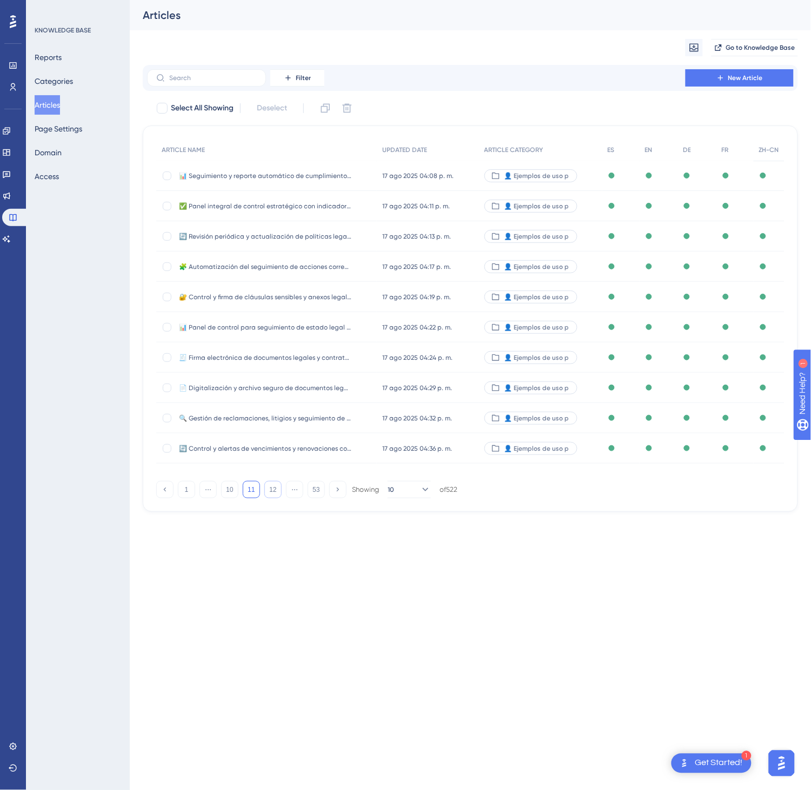
click at [273, 491] on button "12" at bounding box center [272, 489] width 17 height 17
click at [273, 491] on button "13" at bounding box center [272, 489] width 17 height 17
click at [273, 491] on button "14" at bounding box center [272, 489] width 17 height 17
click at [273, 492] on button "15" at bounding box center [272, 489] width 17 height 17
click at [270, 493] on button "16" at bounding box center [272, 489] width 17 height 17
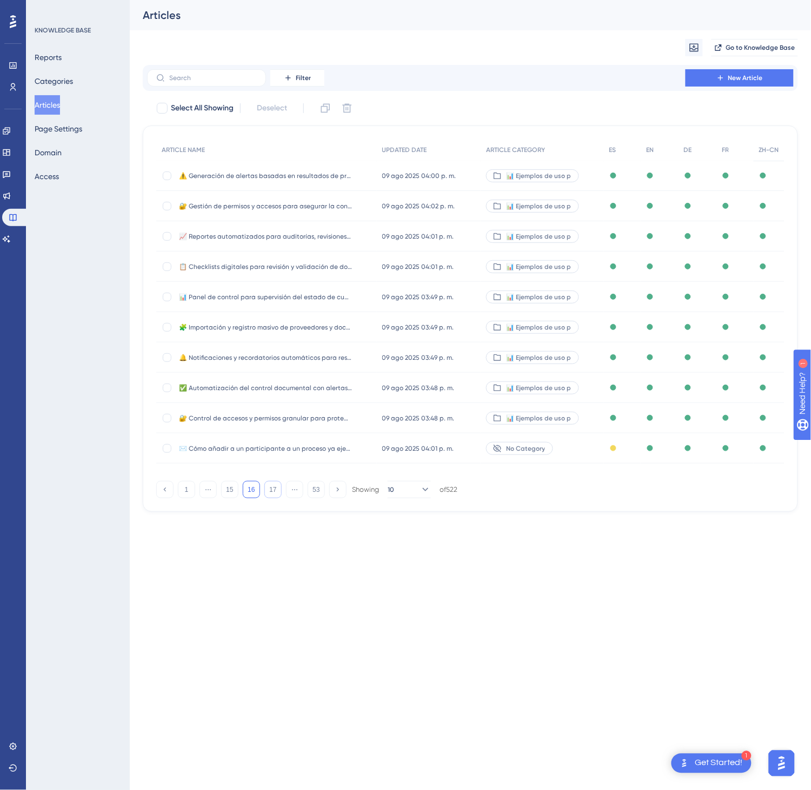
click at [270, 493] on button "17" at bounding box center [272, 489] width 17 height 17
click at [270, 493] on button "18" at bounding box center [272, 489] width 17 height 17
click at [270, 493] on button "19" at bounding box center [272, 489] width 17 height 17
click at [357, 326] on div "⚠️ Gestiona incidencias operativas con evidencia, responsables y trazabilidad h…" at bounding box center [266, 327] width 221 height 30
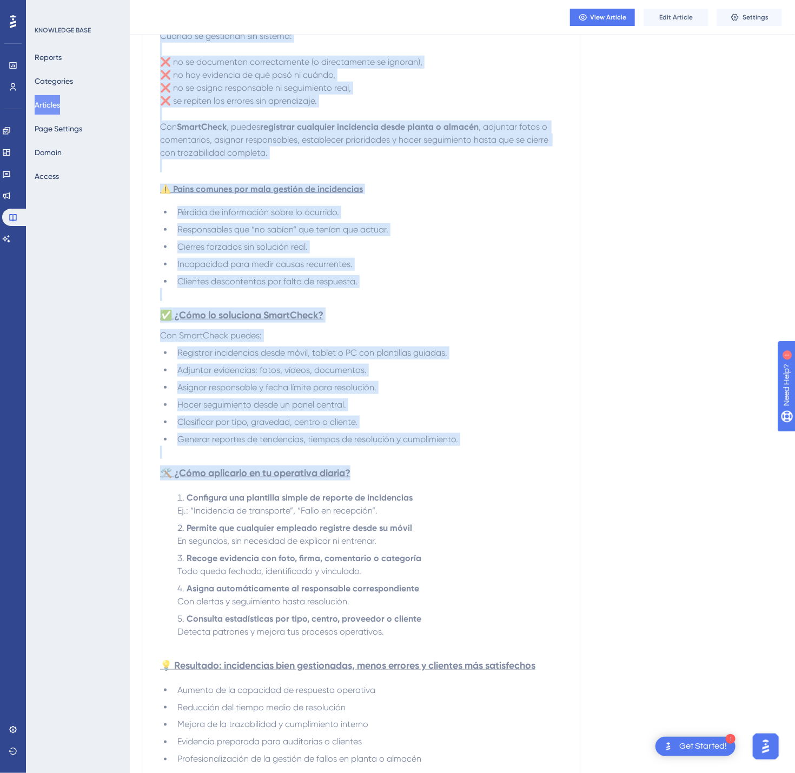
scroll to position [505, 0]
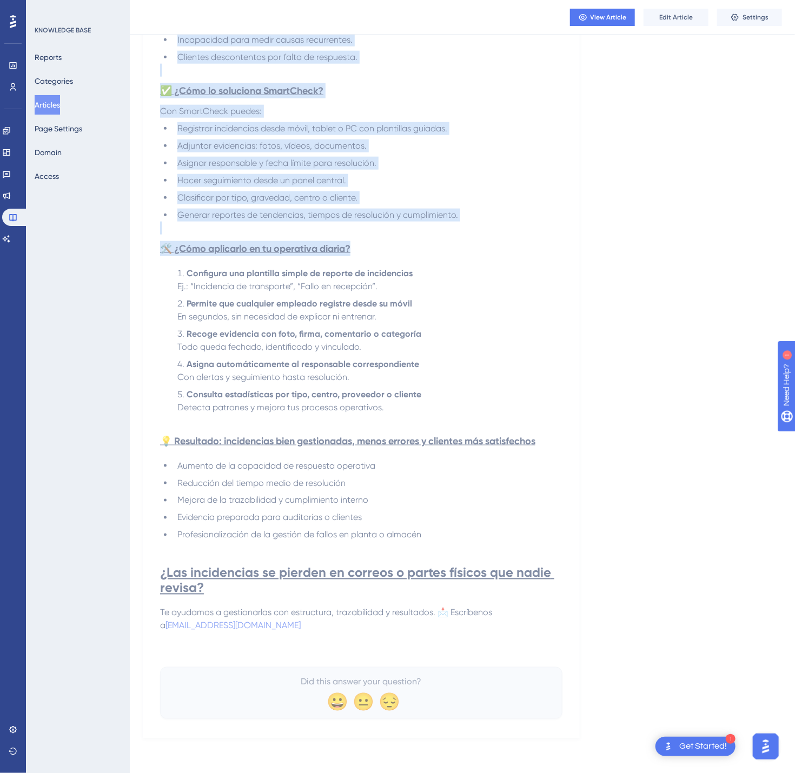
drag, startPoint x: 165, startPoint y: 150, endPoint x: 586, endPoint y: 610, distance: 623.2
click at [586, 592] on div "Language Spanish (Default) ⚠️ Gestiona incidencias operativas con evidencia, re…" at bounding box center [462, 155] width 639 height 1167
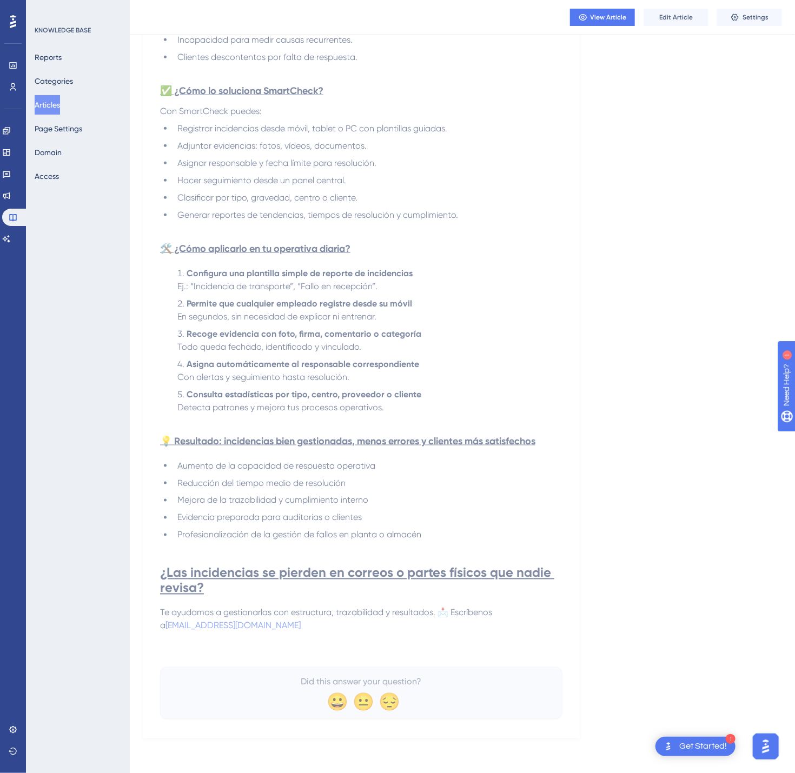
click at [558, 592] on p "Te ayudamos a gestionarlas con estructura, trazabilidad y resultados. 📩 Escríbe…" at bounding box center [361, 620] width 402 height 26
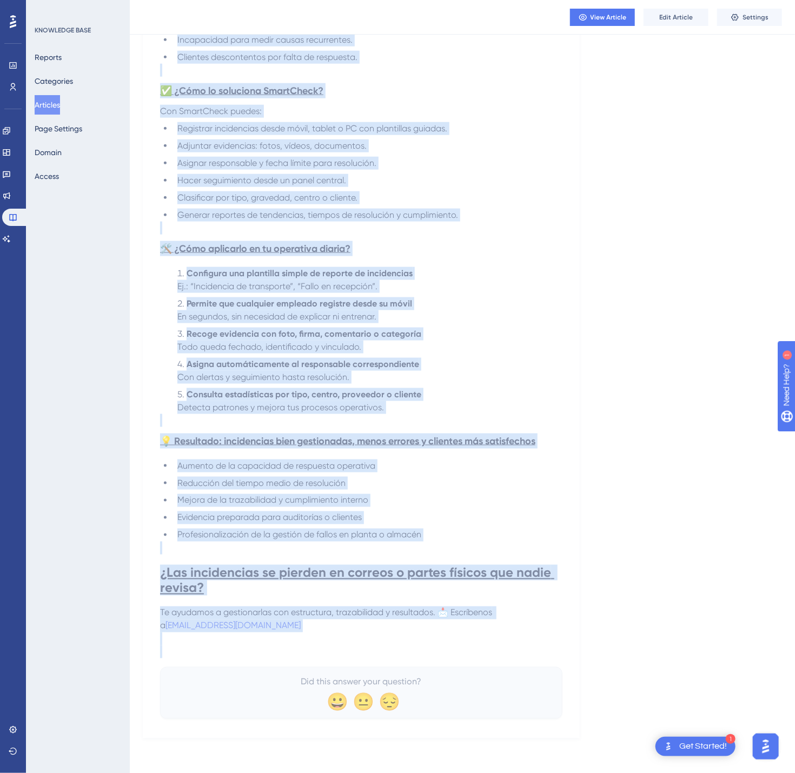
drag, startPoint x: 166, startPoint y: 72, endPoint x: 560, endPoint y: 649, distance: 698.2
click at [560, 592] on div "⚠️ Gestiona incidencias operativas con evidencia, responsables y trazabilidad h…" at bounding box center [361, 180] width 402 height 1078
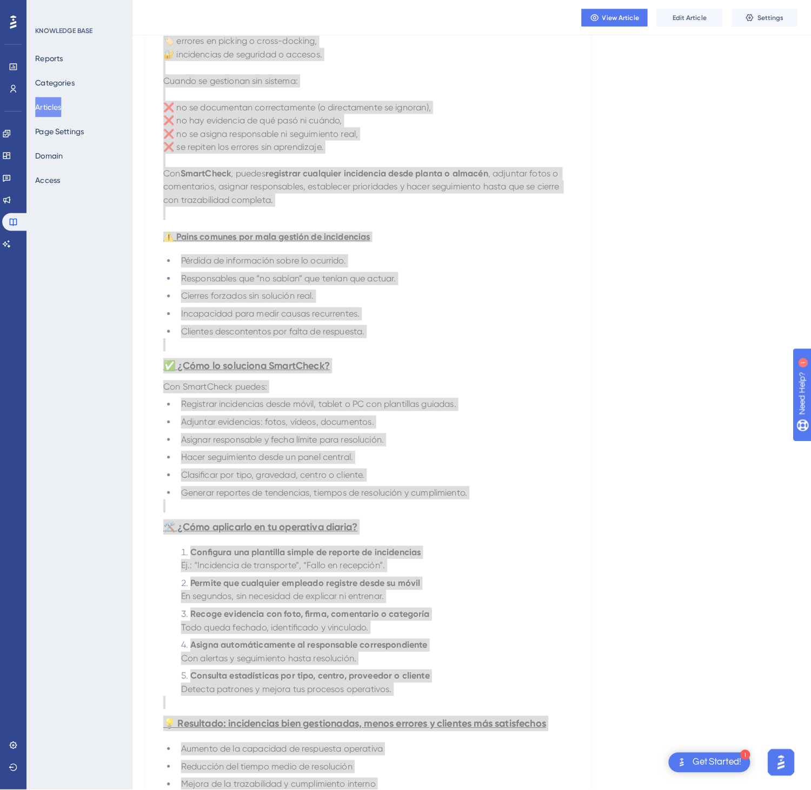
scroll to position [0, 0]
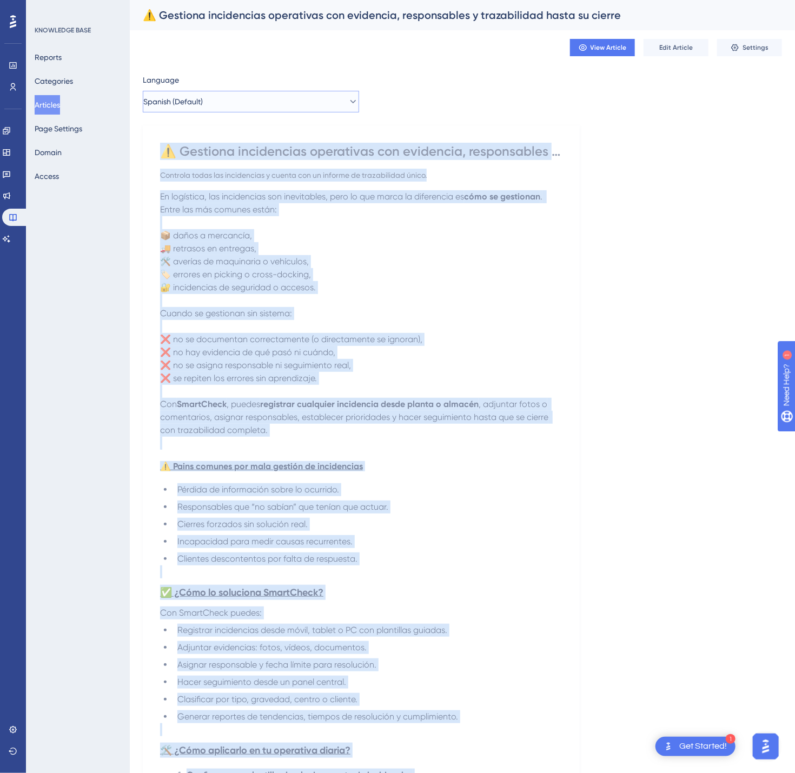
click at [335, 92] on button "Spanish (Default)" at bounding box center [251, 102] width 216 height 22
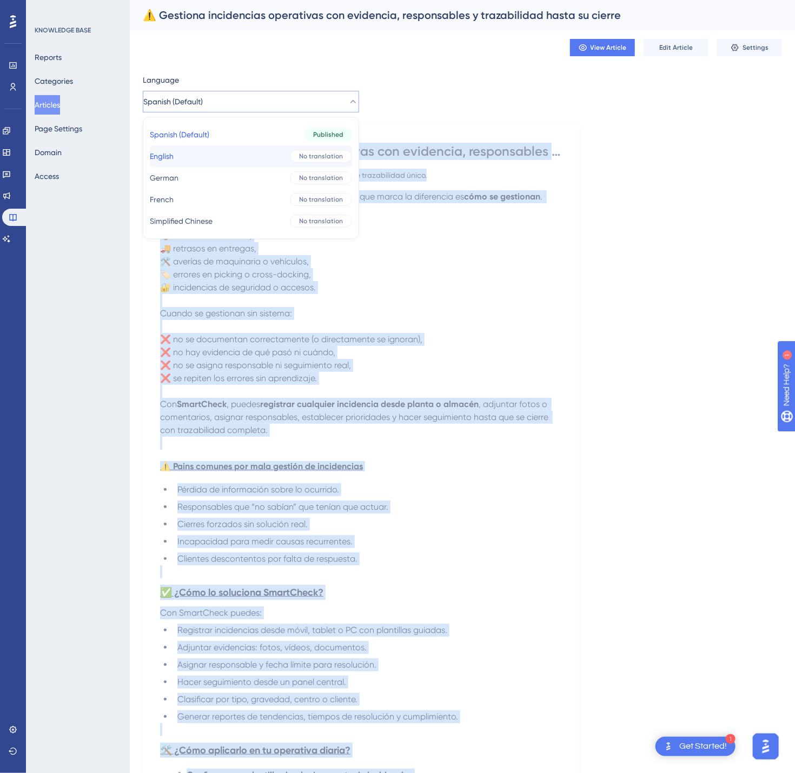
click at [319, 153] on span "No translation" at bounding box center [321, 156] width 44 height 9
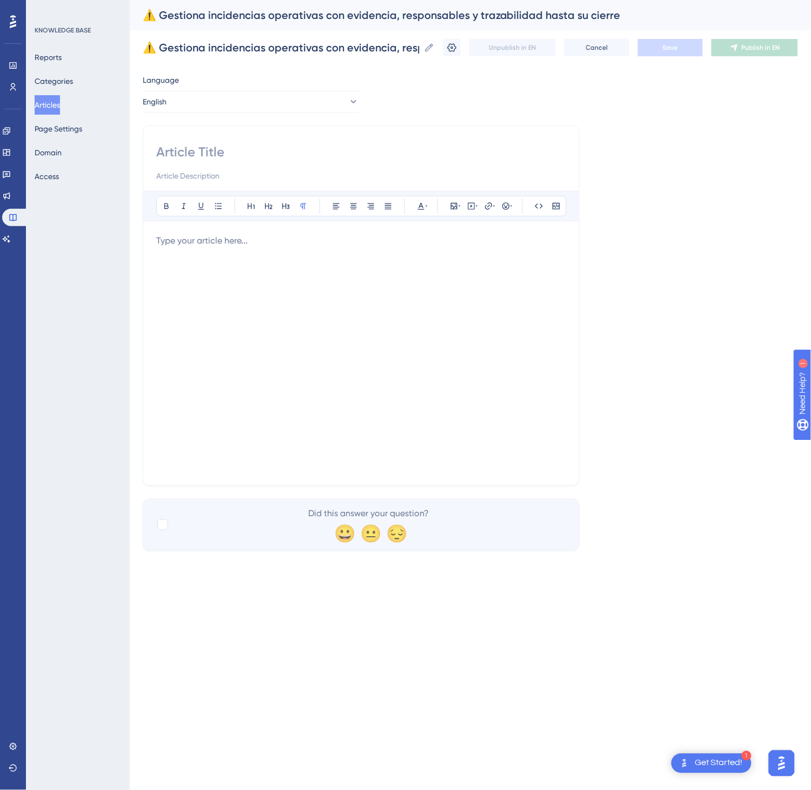
click at [255, 143] on input at bounding box center [361, 151] width 410 height 17
paste input "⚠️ Manage operational incidents with evidence, owners, and full traceability th…"
type input "⚠️ Manage operational incidents with evidence, owners, and full traceability th…"
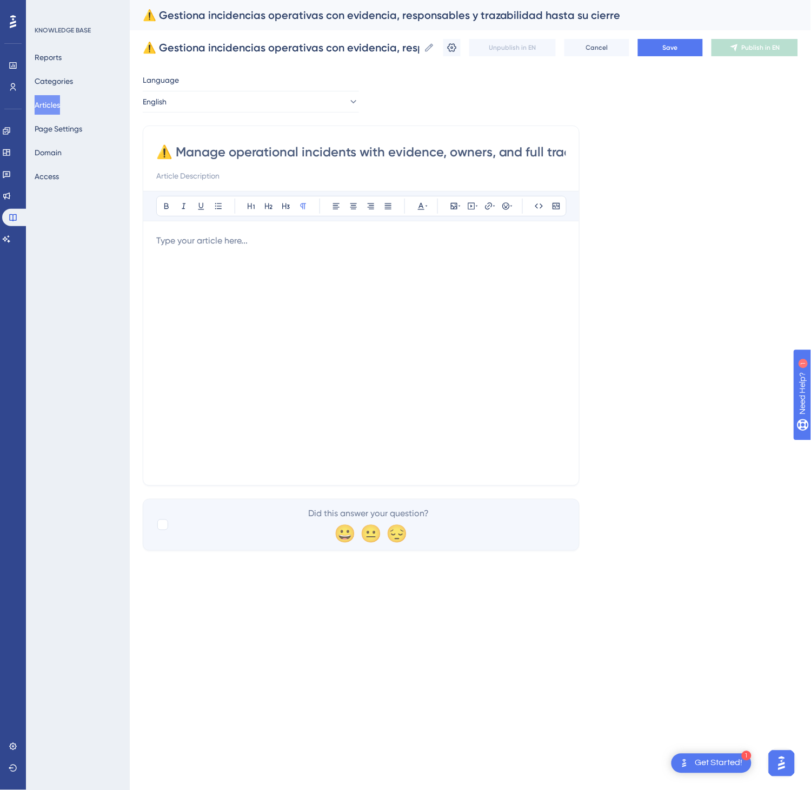
click at [342, 317] on div at bounding box center [361, 353] width 410 height 238
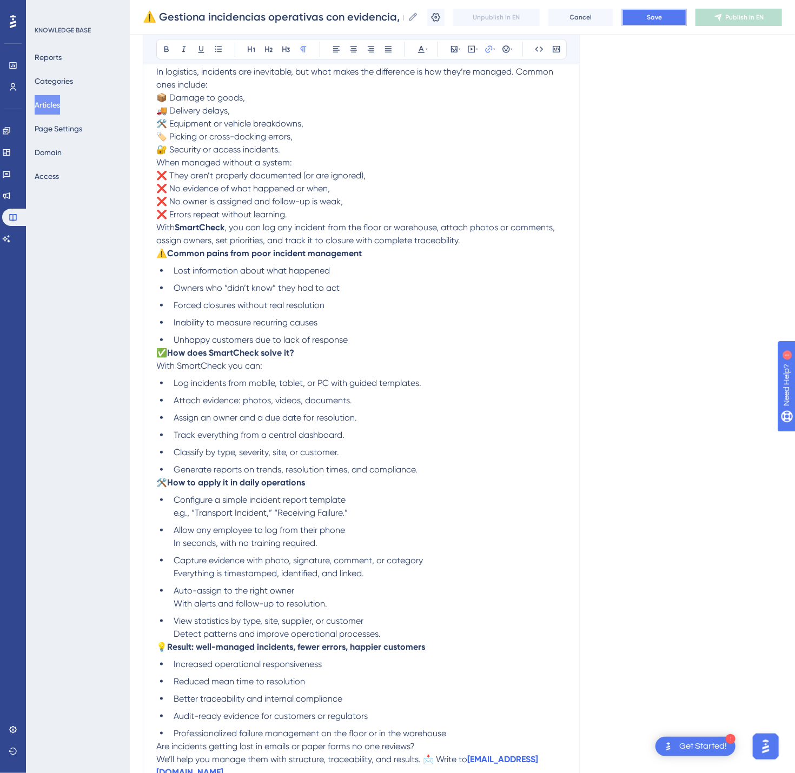
click at [626, 12] on button "Save" at bounding box center [654, 17] width 65 height 17
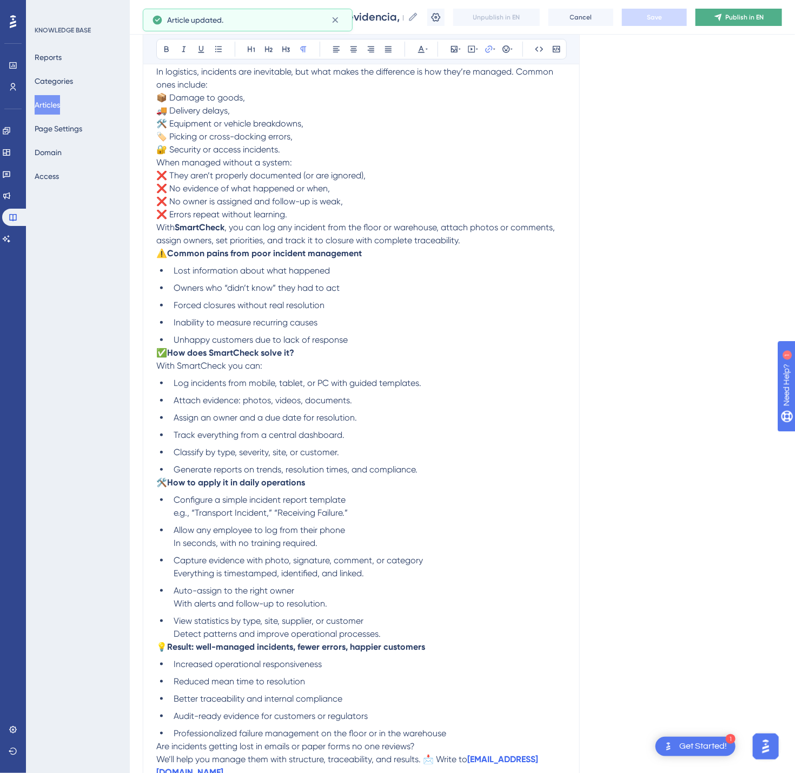
click at [626, 19] on span "Publish in EN" at bounding box center [745, 17] width 38 height 9
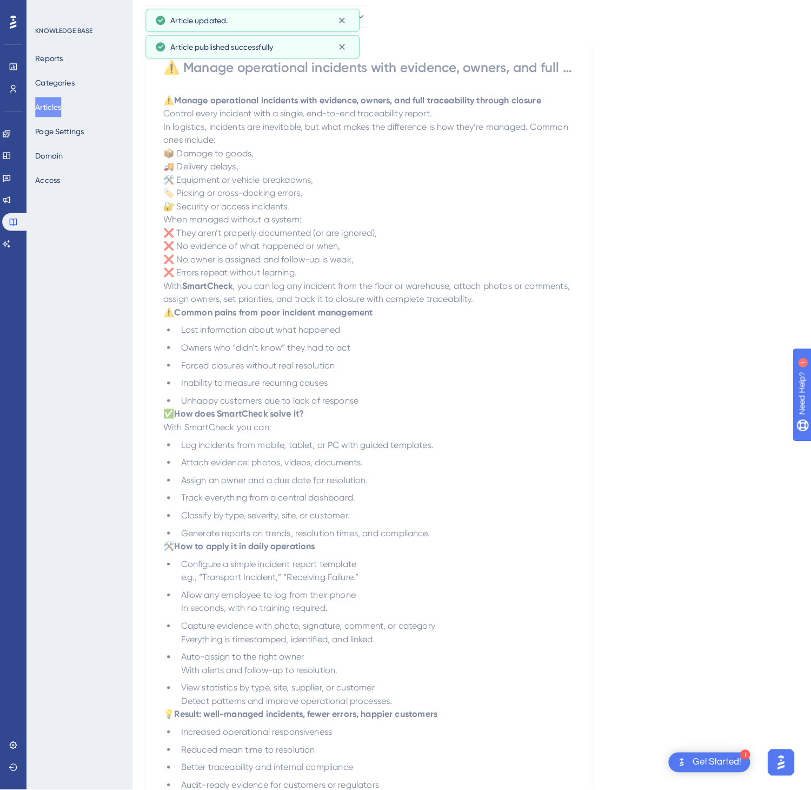
scroll to position [0, 0]
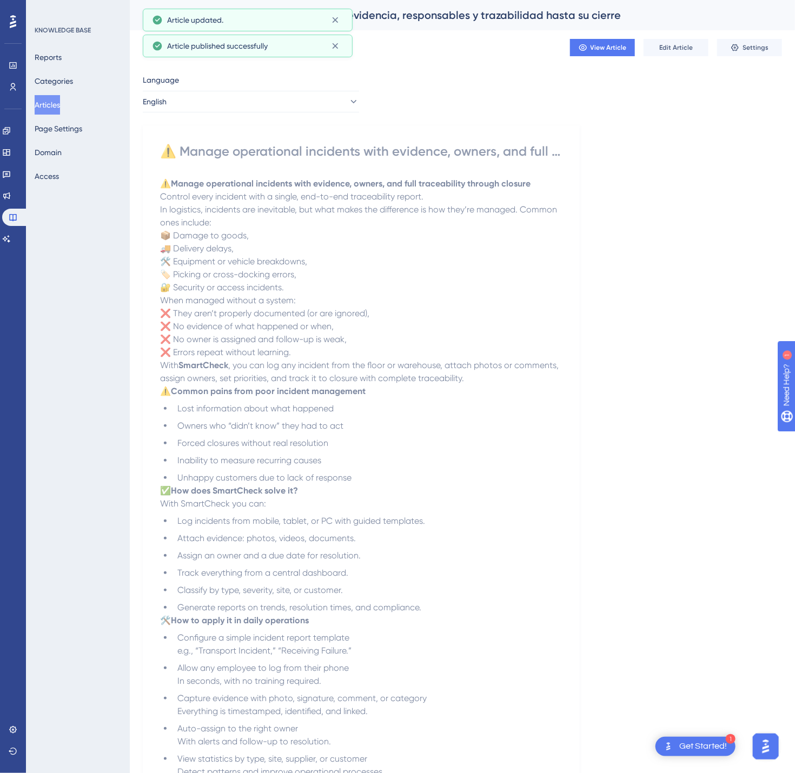
click at [313, 84] on div "Language" at bounding box center [251, 82] width 216 height 17
click at [312, 92] on button "English" at bounding box center [251, 102] width 216 height 22
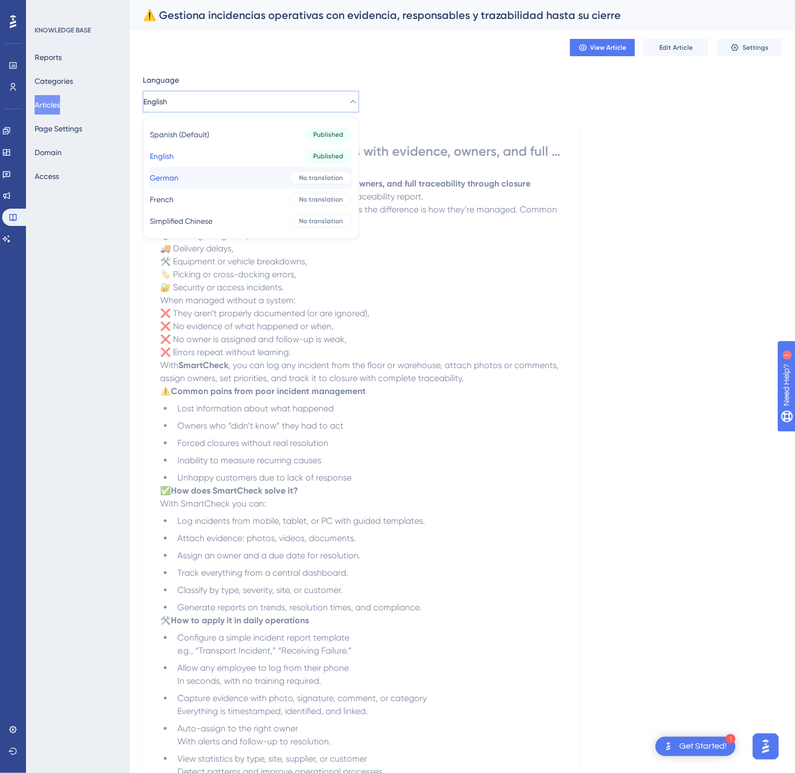
click at [299, 180] on span "No translation" at bounding box center [321, 178] width 44 height 9
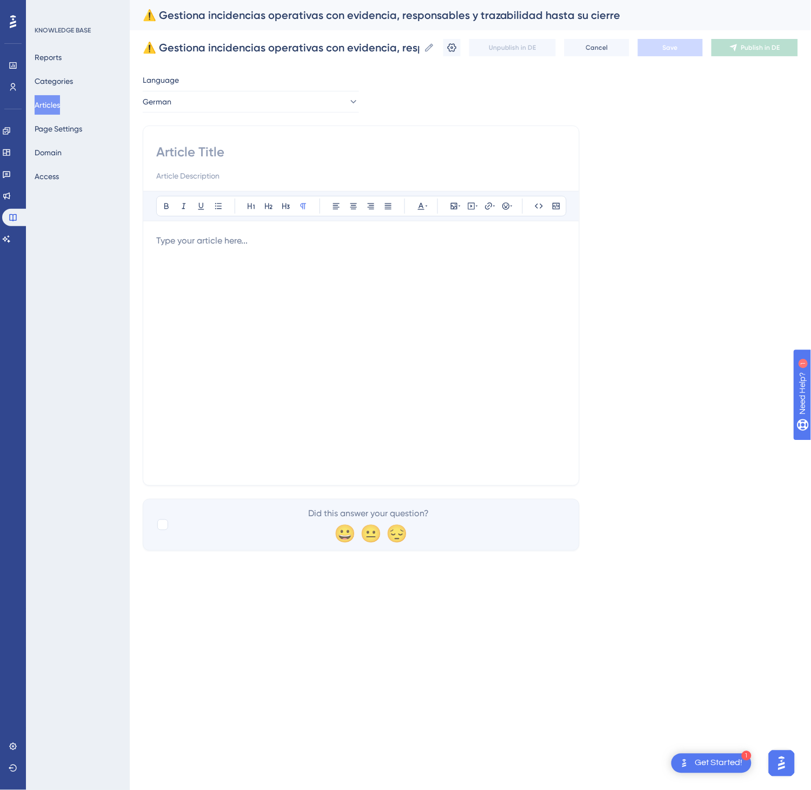
click at [307, 161] on div at bounding box center [361, 162] width 410 height 39
click at [231, 149] on input at bounding box center [361, 151] width 410 height 17
paste input "⚠️ Operative Vorfälle mit Evidenz, Verantwortlichen und lückenloser Nachverfolg…"
type input "⚠️ Operative Vorfälle mit Evidenz, Verantwortlichen und lückenloser Nachverfolg…"
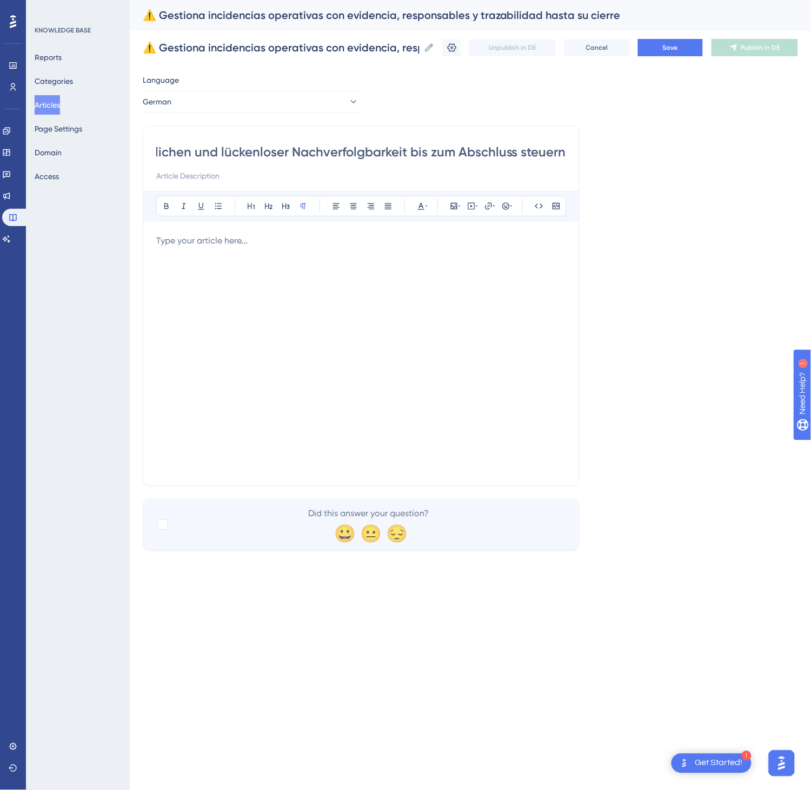
scroll to position [0, 0]
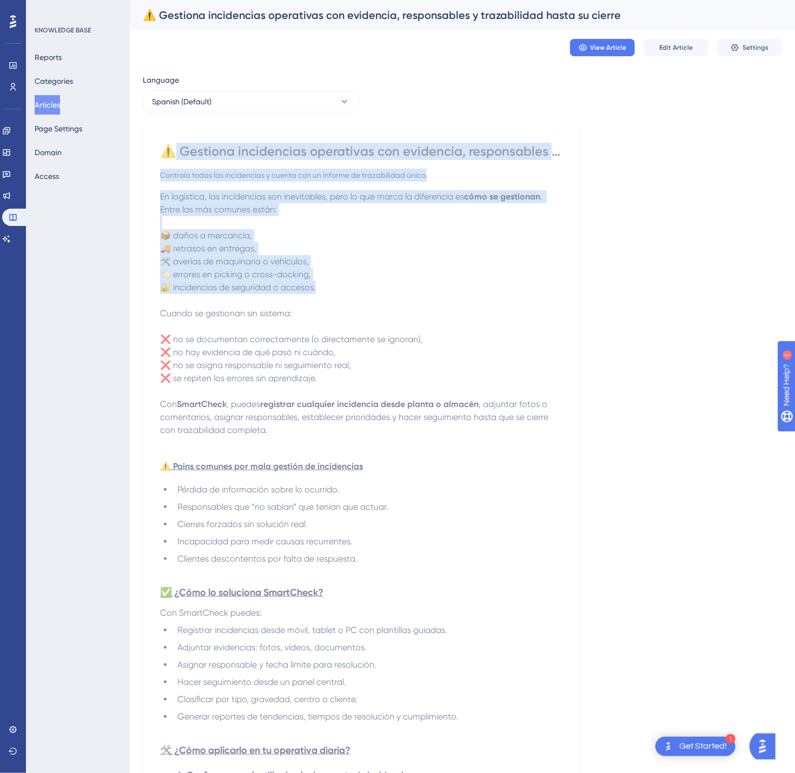
drag, startPoint x: 170, startPoint y: 148, endPoint x: 366, endPoint y: 254, distance: 222.2
click at [430, 290] on div "⚠️ Gestiona incidencias operativas con evidencia, responsables y trazabilidad h…" at bounding box center [361, 682] width 402 height 1078
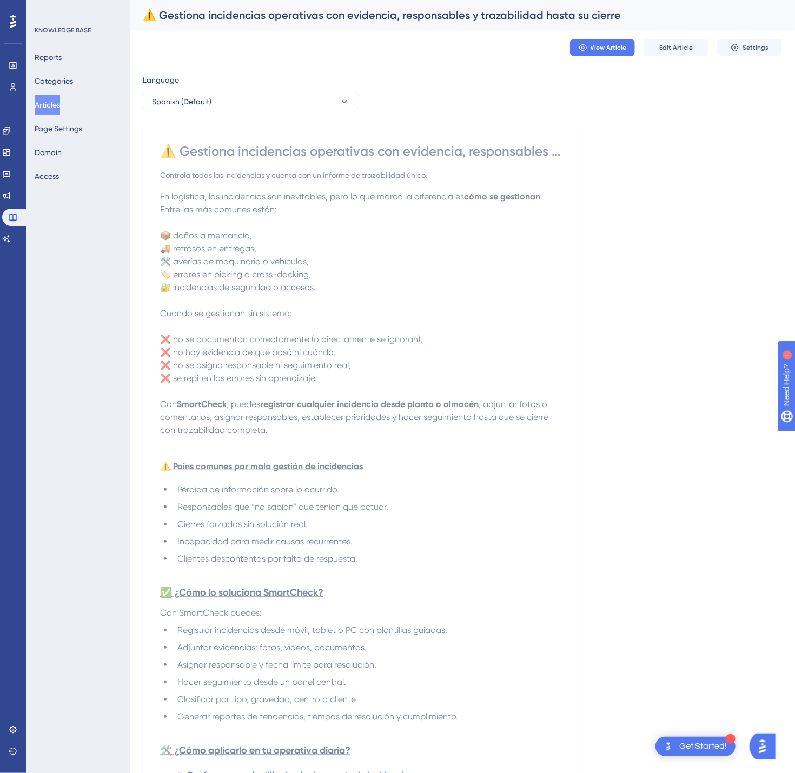
click at [156, 146] on div "⚠️ Gestiona incidencias operativas con evidencia, responsables y trazabilidad h…" at bounding box center [361, 682] width 437 height 1115
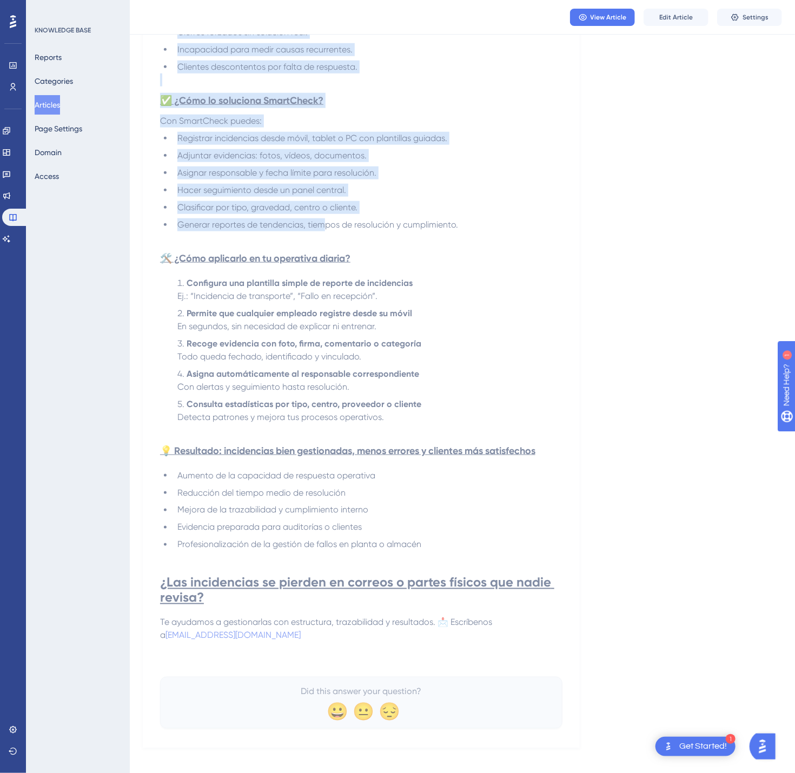
scroll to position [505, 0]
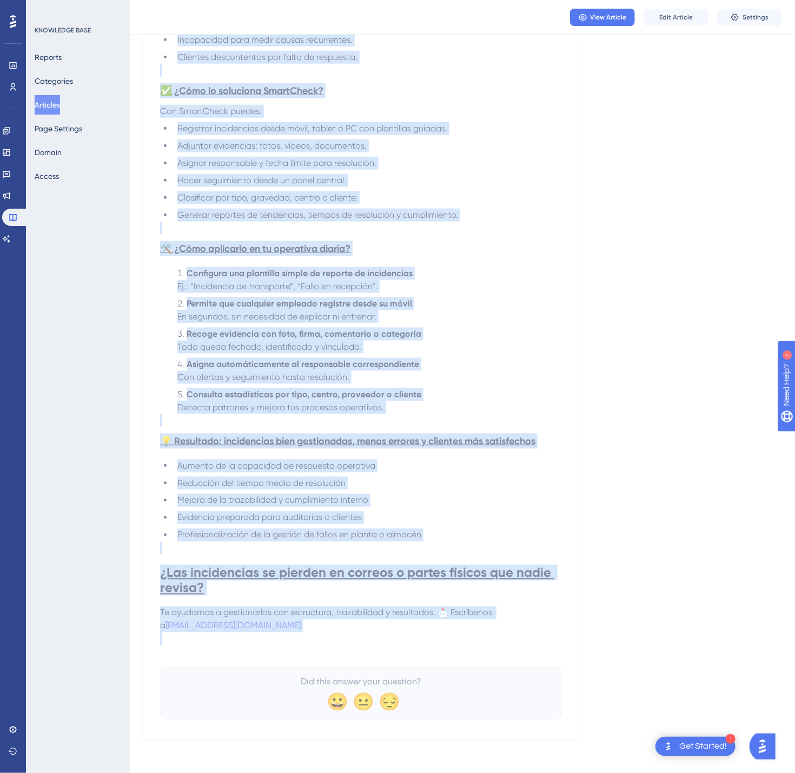
drag, startPoint x: 162, startPoint y: 151, endPoint x: 612, endPoint y: 646, distance: 668.5
click at [612, 646] on div "Language Spanish (Default) ⚠️ Gestiona incidencias operativas con evidencia, re…" at bounding box center [462, 155] width 639 height 1167
copy div "⚠️ Loremips dolorsitame consectetu adi elitseddo, eiusmodtempo i utlaboreetdo m…"
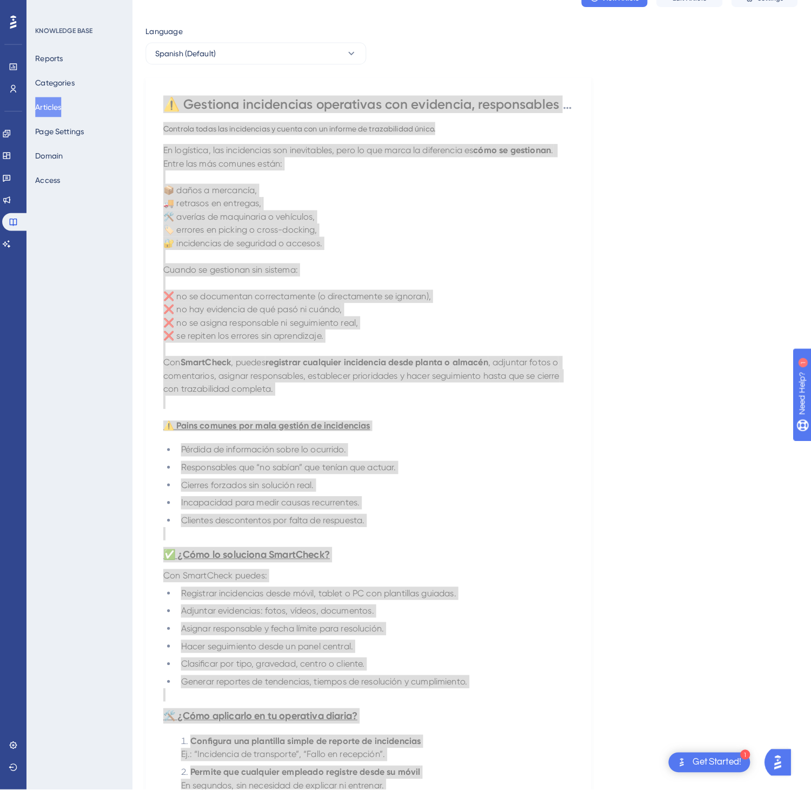
scroll to position [0, 0]
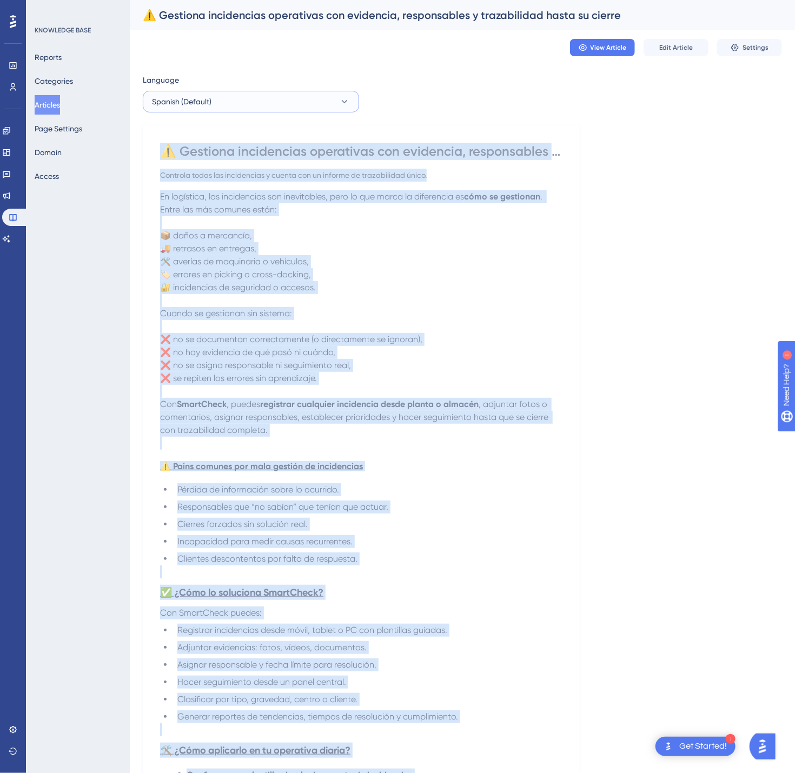
click at [303, 101] on button "Spanish (Default)" at bounding box center [251, 102] width 216 height 22
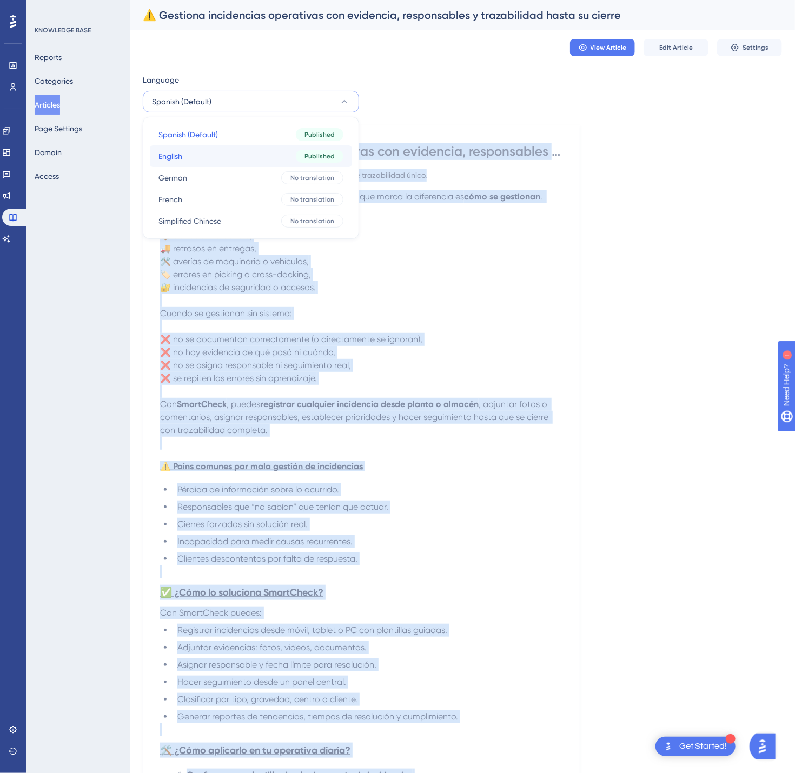
click at [276, 153] on button "English English Published" at bounding box center [251, 156] width 202 height 22
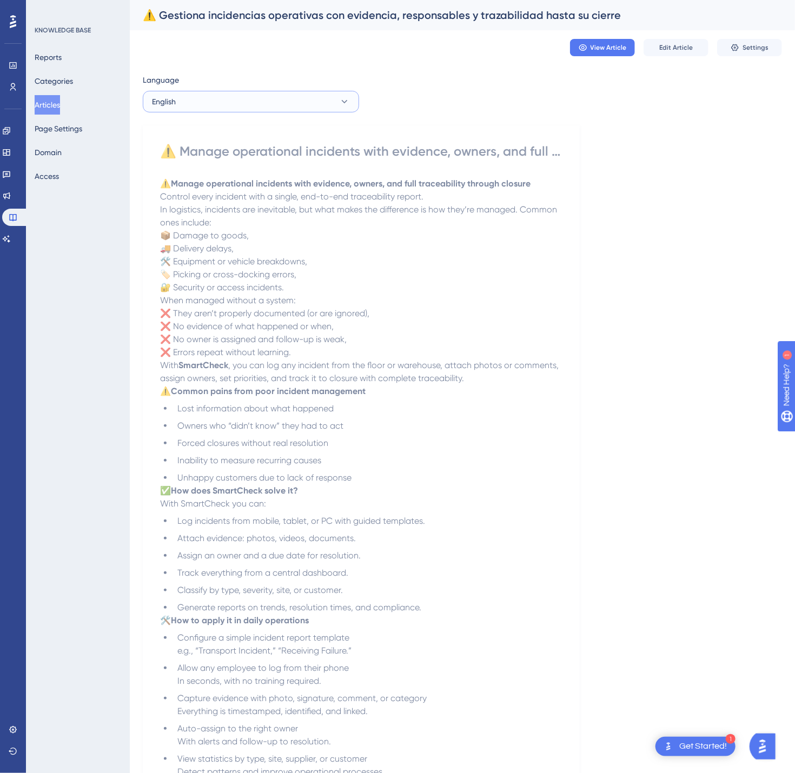
click at [322, 107] on button "English" at bounding box center [251, 102] width 216 height 22
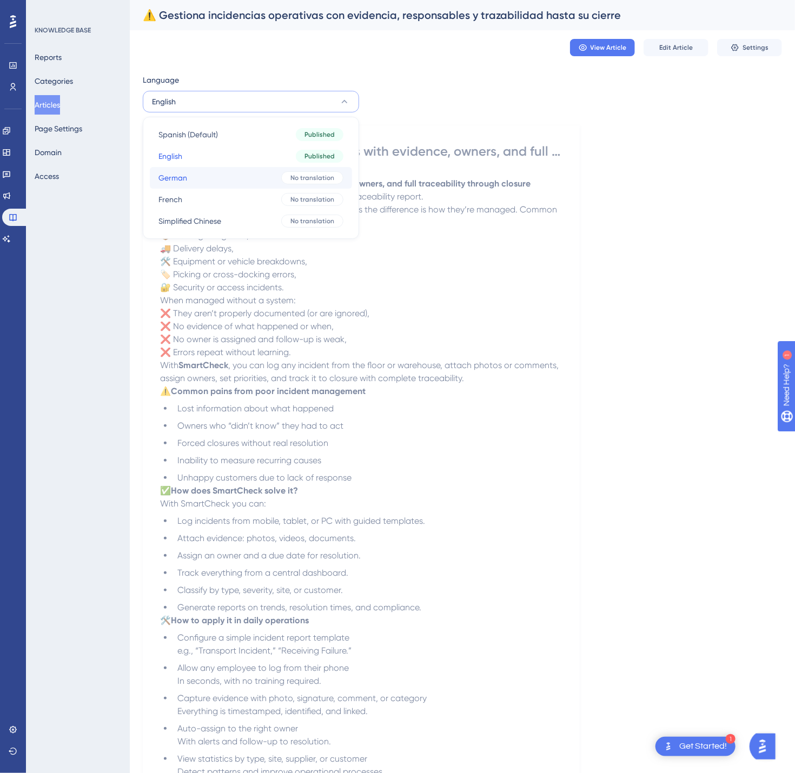
click at [325, 180] on span "No translation" at bounding box center [312, 178] width 44 height 9
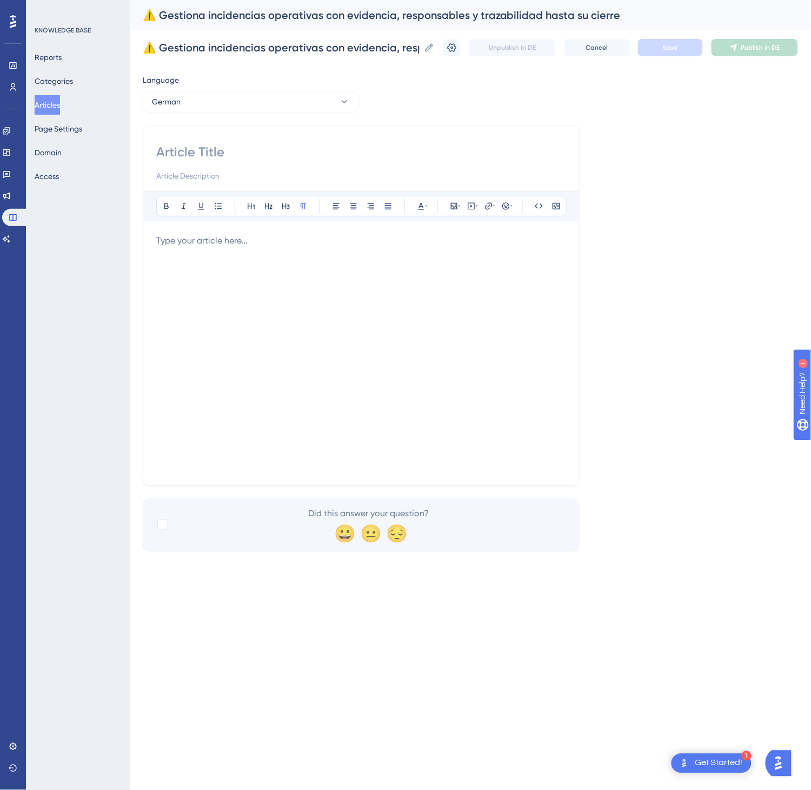
click at [268, 148] on input at bounding box center [361, 151] width 410 height 17
paste input "⚠️ Betriebsstörungen mit Nachweisen, Verantwortlichkeiten und vollständiger"
type input "⚠️ Betriebsstörungen mit Nachweisen, Verantwortlichkeiten und vollständiger"
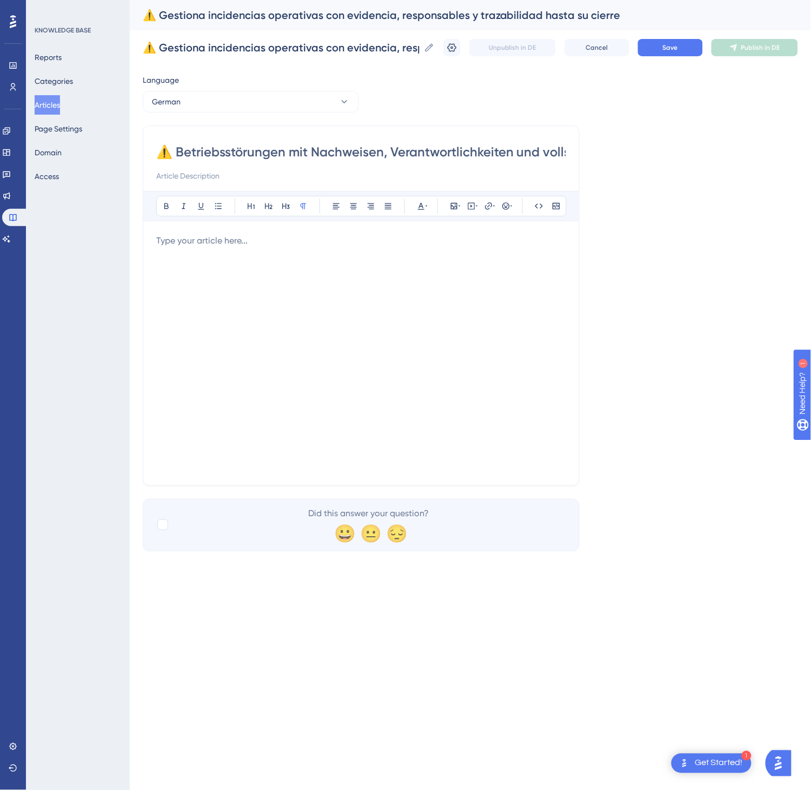
click at [354, 274] on div at bounding box center [361, 353] width 410 height 238
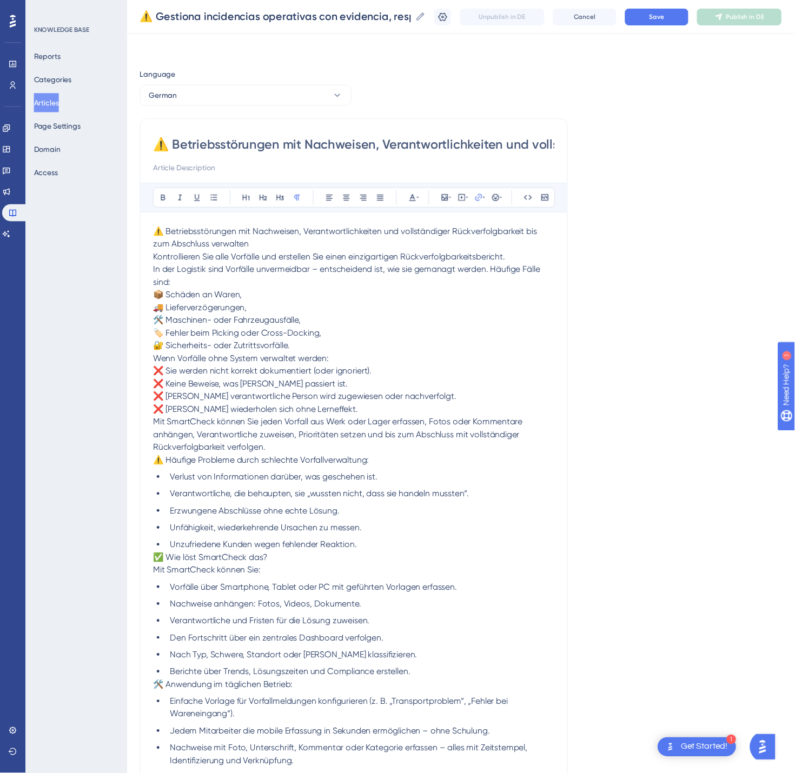
scroll to position [184, 0]
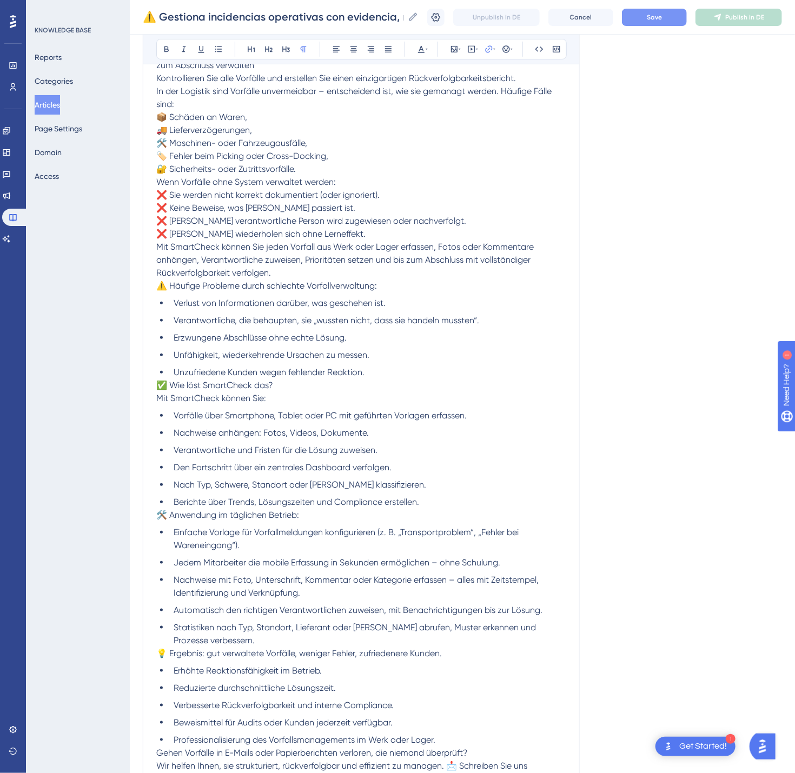
click at [662, 15] on span "Save" at bounding box center [654, 17] width 15 height 9
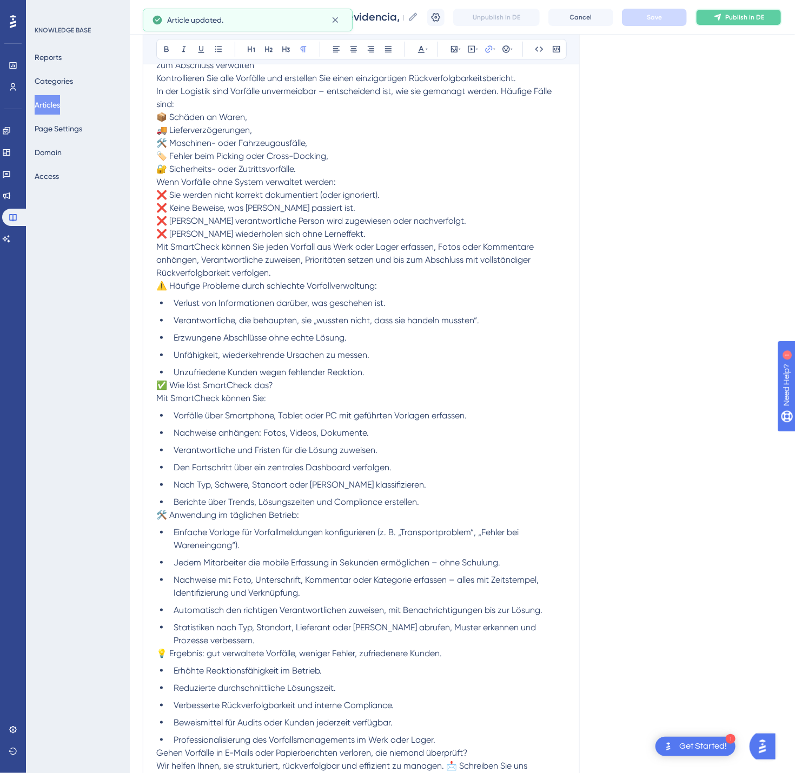
click at [755, 17] on span "Publish in DE" at bounding box center [744, 17] width 39 height 9
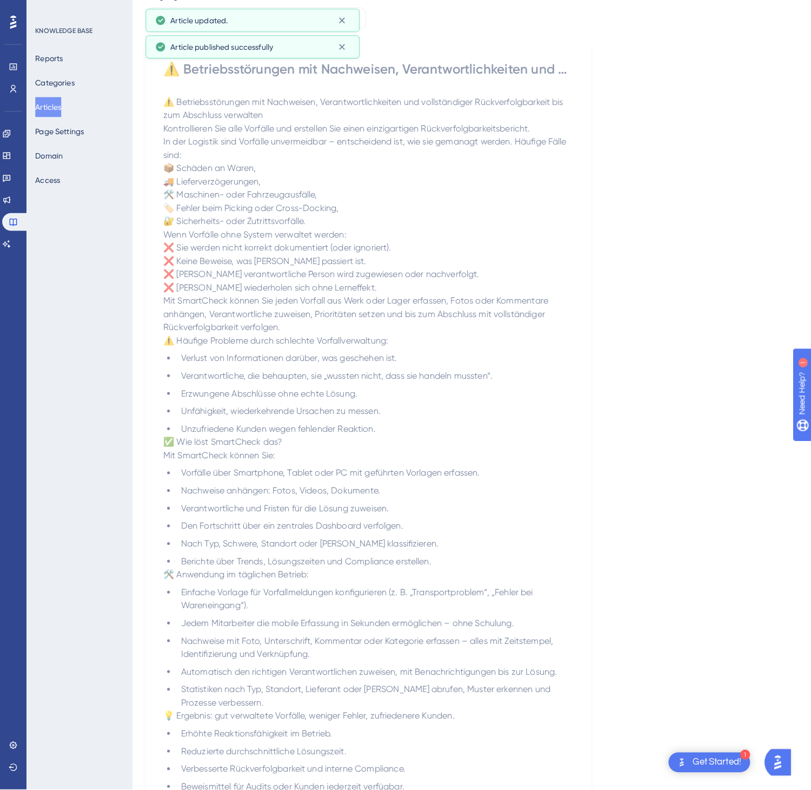
scroll to position [0, 0]
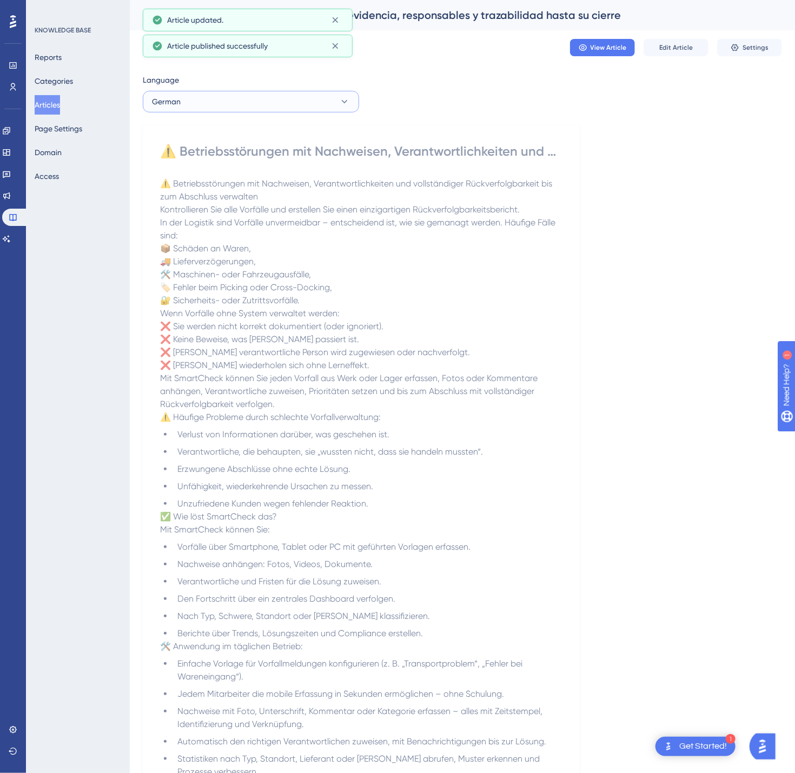
click at [257, 101] on button "German" at bounding box center [251, 102] width 216 height 22
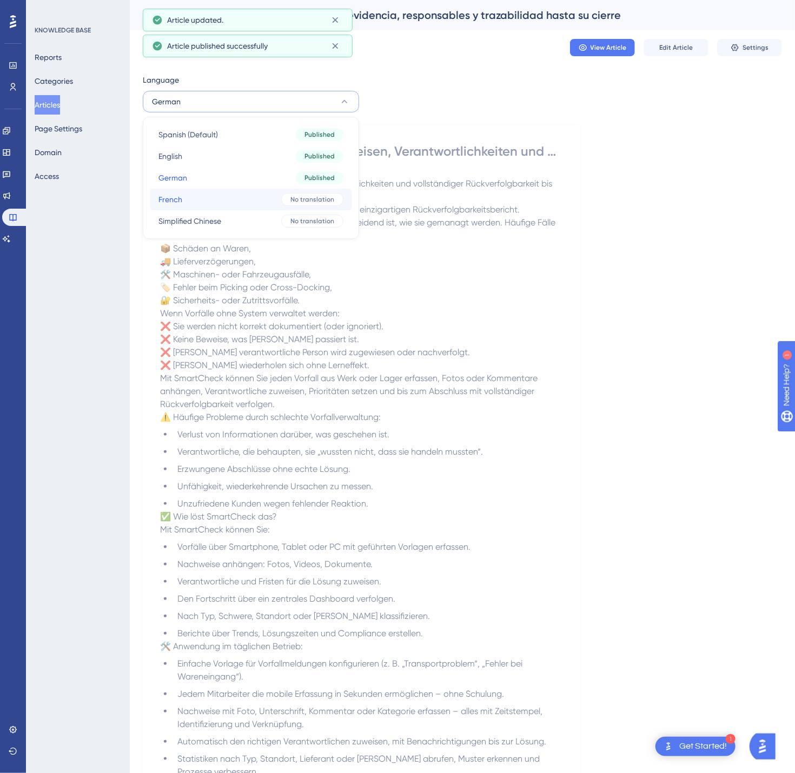
click at [246, 198] on button "French French No translation" at bounding box center [251, 200] width 202 height 22
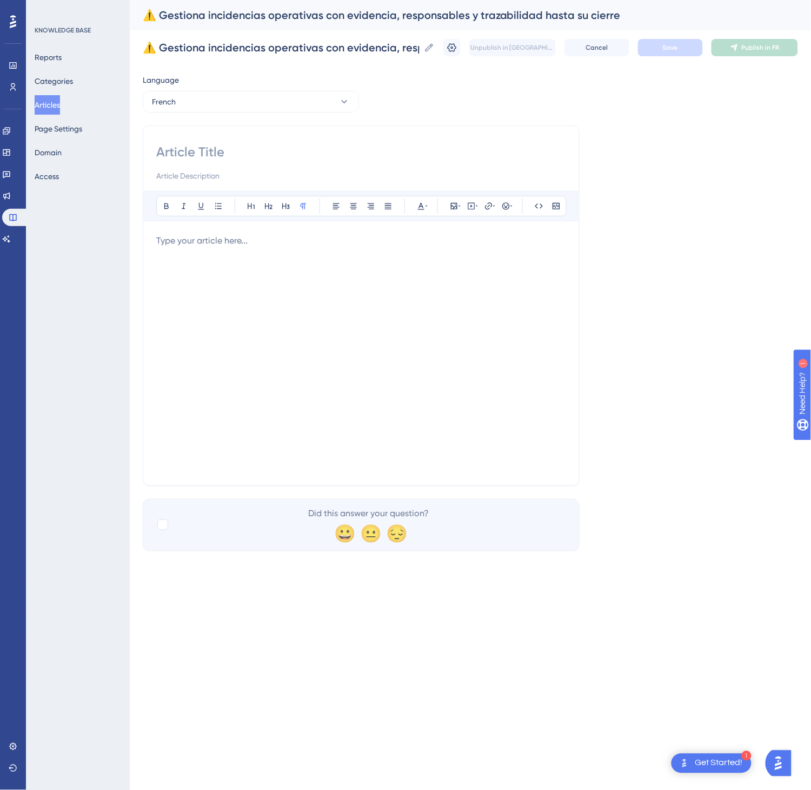
click at [259, 150] on input at bounding box center [361, 151] width 410 height 17
paste input "⚠️ [PERSON_NAME] incidents opérationnels avec preuves, responsables et traçabil…"
type input "⚠️ [PERSON_NAME] incidents opérationnels avec preuves, responsables et traçabil…"
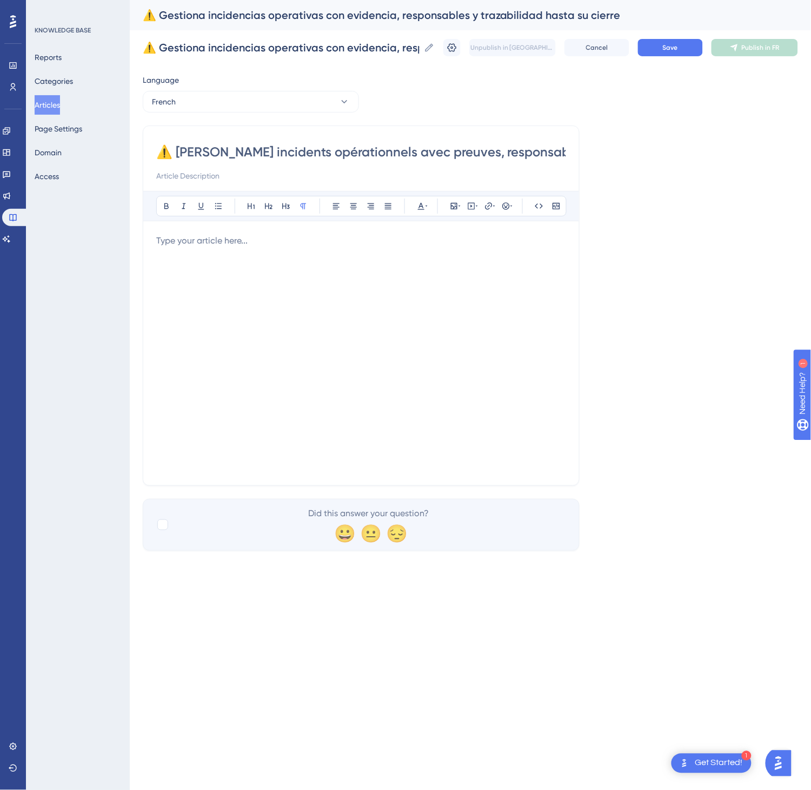
click at [270, 273] on div at bounding box center [361, 353] width 410 height 238
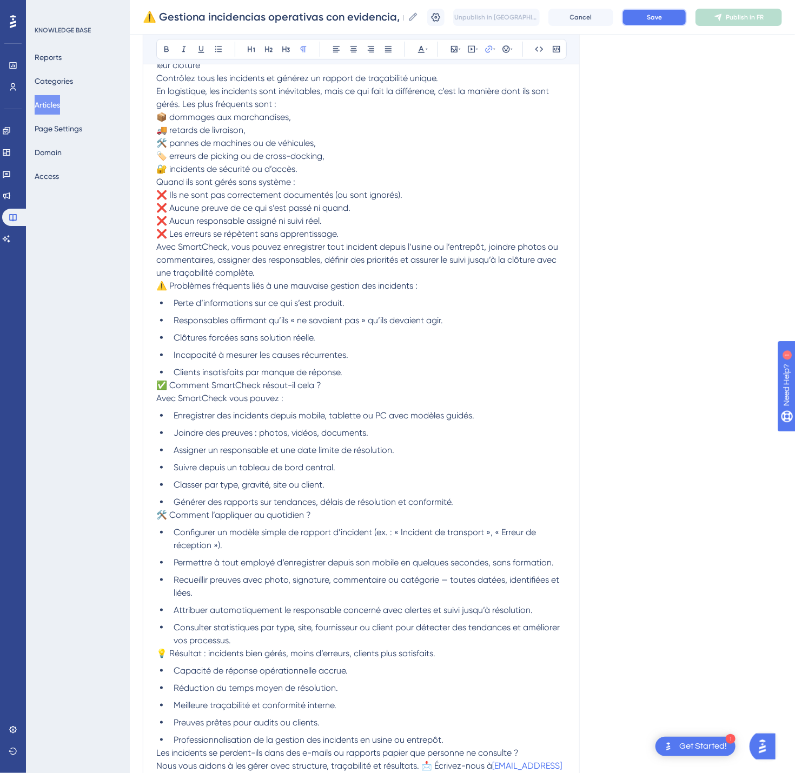
click at [683, 19] on button "Save" at bounding box center [654, 17] width 65 height 17
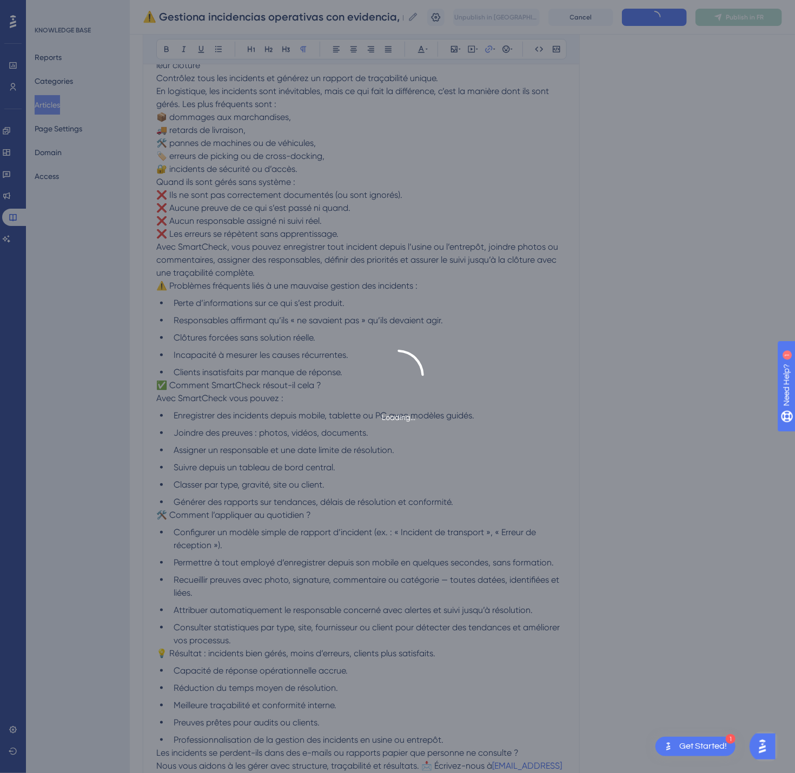
click at [742, 18] on button "Publish in FR" at bounding box center [739, 17] width 87 height 17
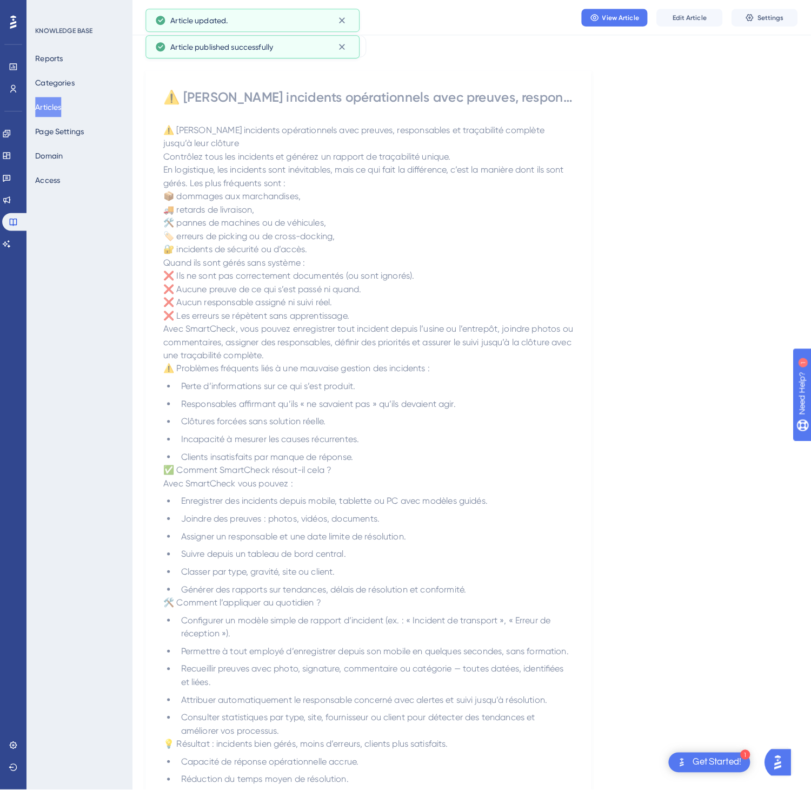
scroll to position [0, 0]
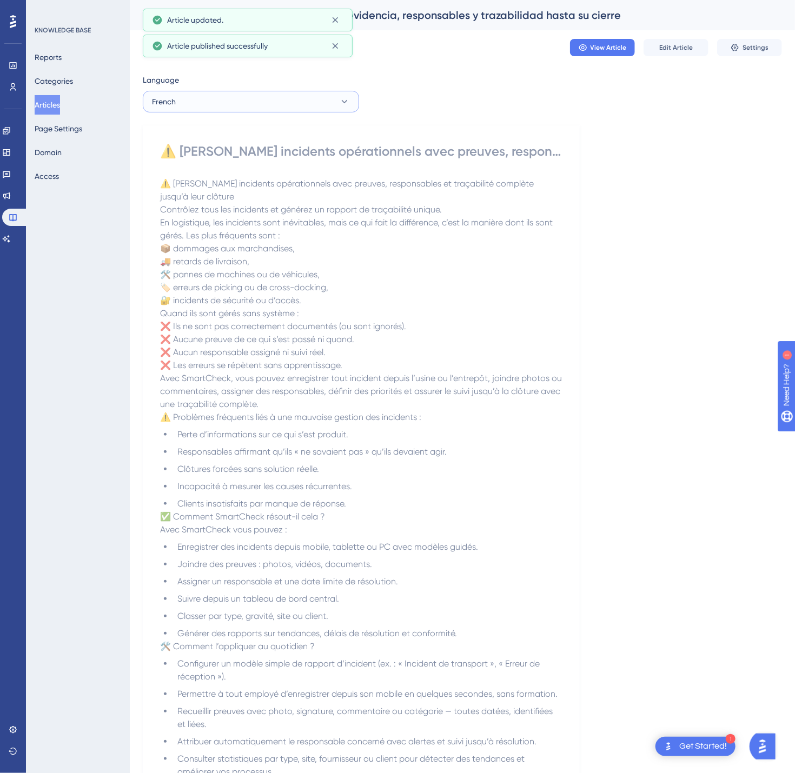
click at [239, 107] on button "French" at bounding box center [251, 102] width 216 height 22
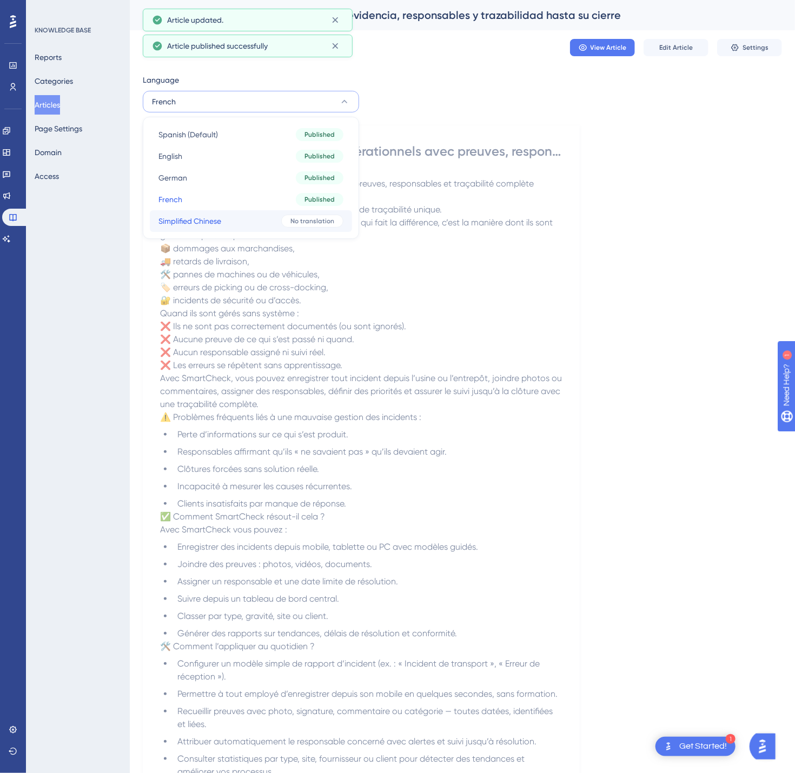
click at [240, 215] on button "Simplified Chinese Simplified Chinese No translation" at bounding box center [251, 221] width 202 height 22
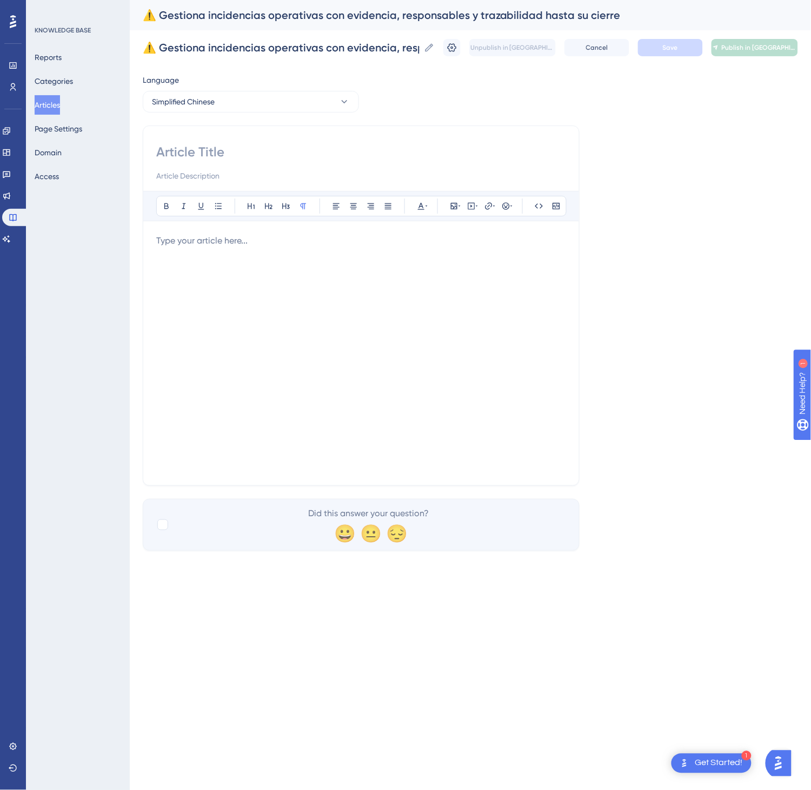
click at [166, 160] on input at bounding box center [361, 151] width 410 height 17
paste input "⚠️ 使用证据、责任人和完整的可追溯性管理运营事件直至关闭"
type input "⚠️ 使用证据、责任人和完整的可追溯性管理运营事件直至关闭"
click at [393, 365] on div at bounding box center [361, 353] width 410 height 238
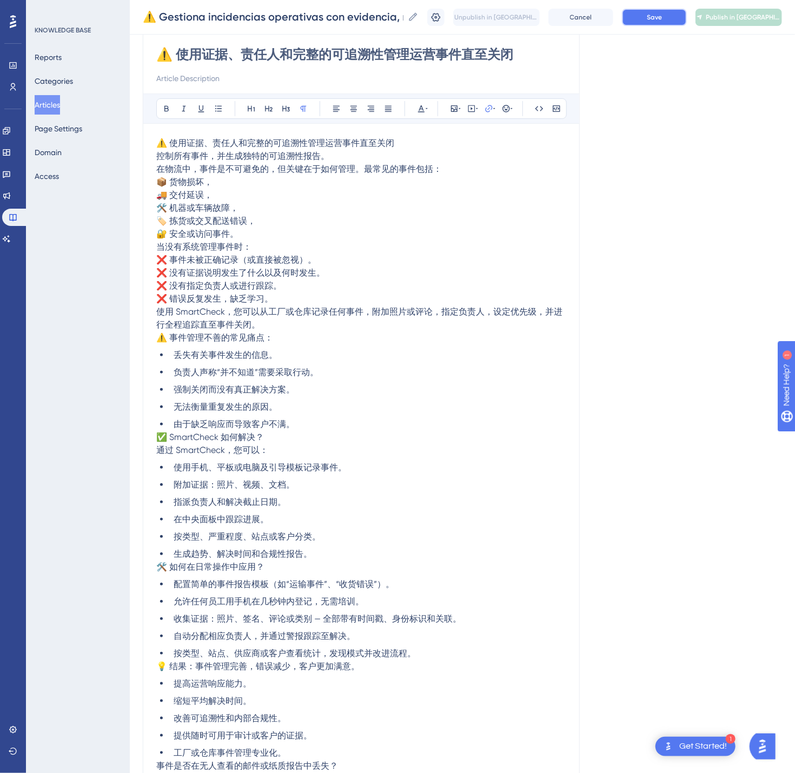
click at [687, 22] on button "Save" at bounding box center [654, 17] width 65 height 17
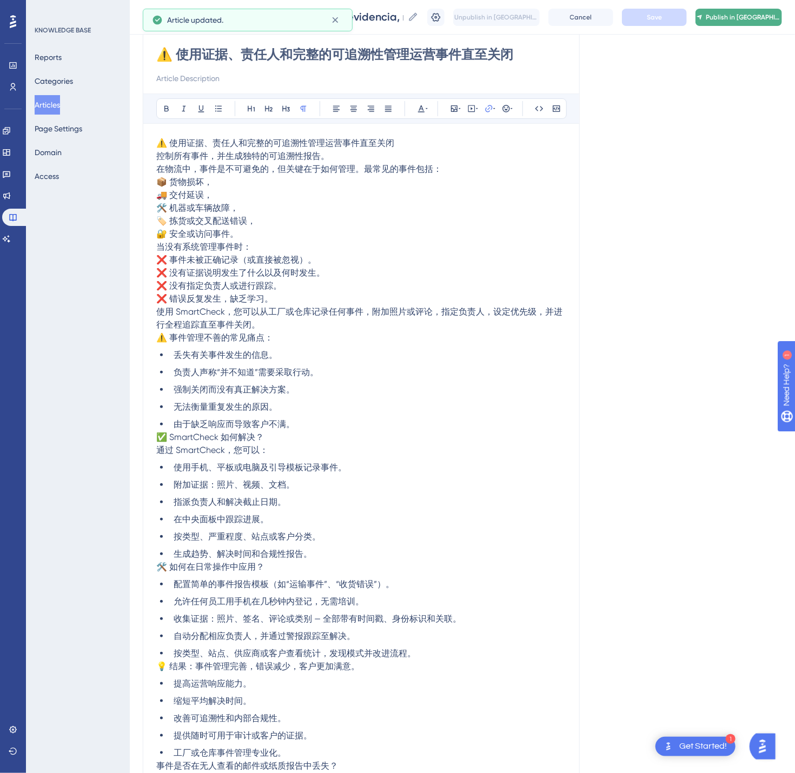
click at [763, 21] on span "Publish in [GEOGRAPHIC_DATA]-CN" at bounding box center [743, 17] width 75 height 9
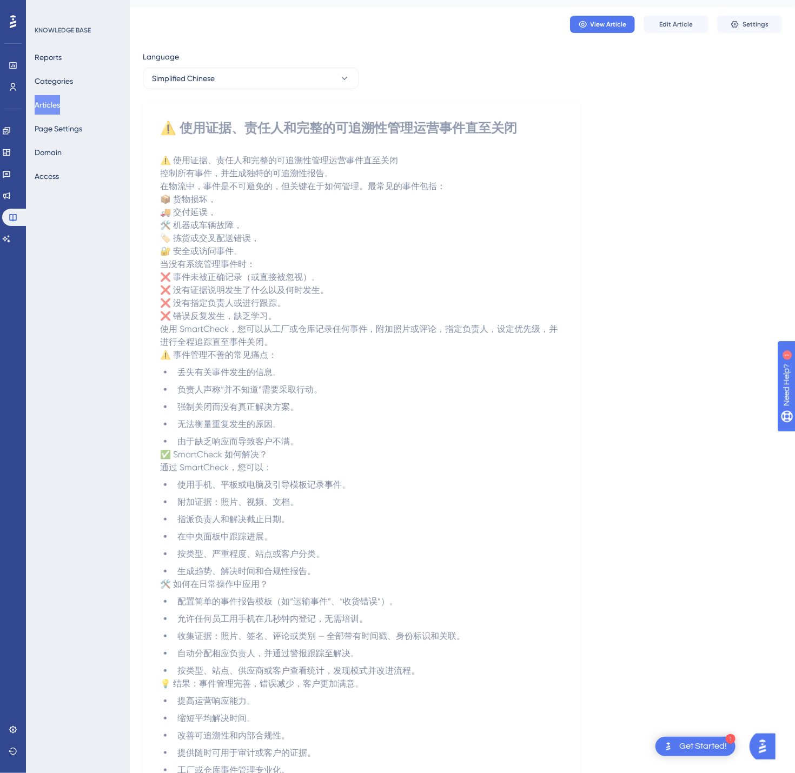
scroll to position [0, 0]
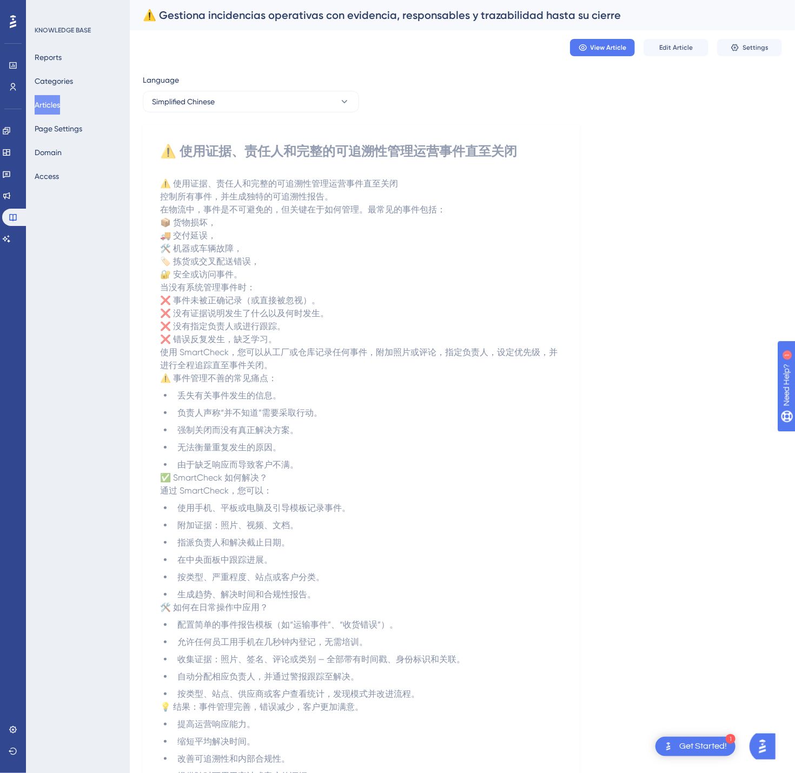
drag, startPoint x: 54, startPoint y: 111, endPoint x: 74, endPoint y: 105, distance: 20.9
click at [55, 111] on button "Articles" at bounding box center [47, 104] width 25 height 19
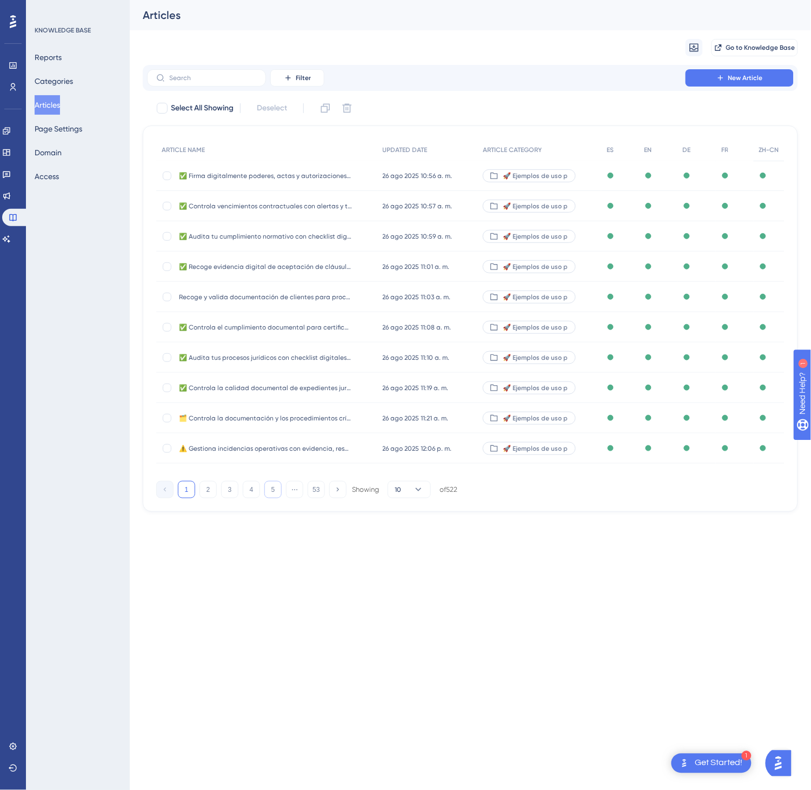
click at [268, 486] on button "5" at bounding box center [272, 489] width 17 height 17
click at [268, 486] on button "6" at bounding box center [272, 489] width 17 height 17
click at [268, 486] on button "8" at bounding box center [272, 489] width 17 height 17
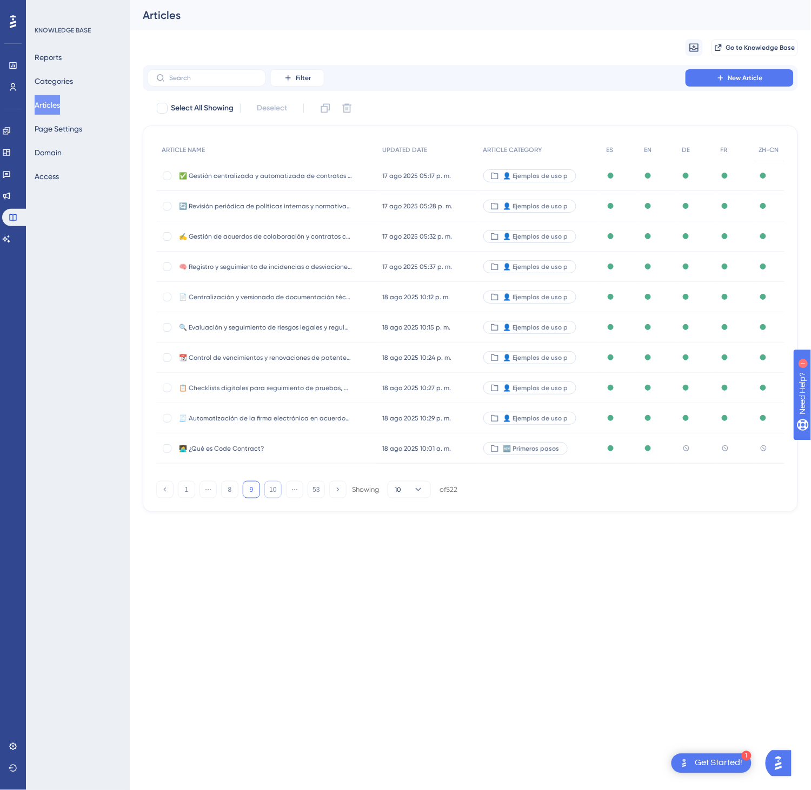
click at [268, 486] on button "10" at bounding box center [272, 489] width 17 height 17
click at [268, 486] on button "12" at bounding box center [272, 489] width 17 height 17
click at [270, 486] on button "14" at bounding box center [272, 489] width 17 height 17
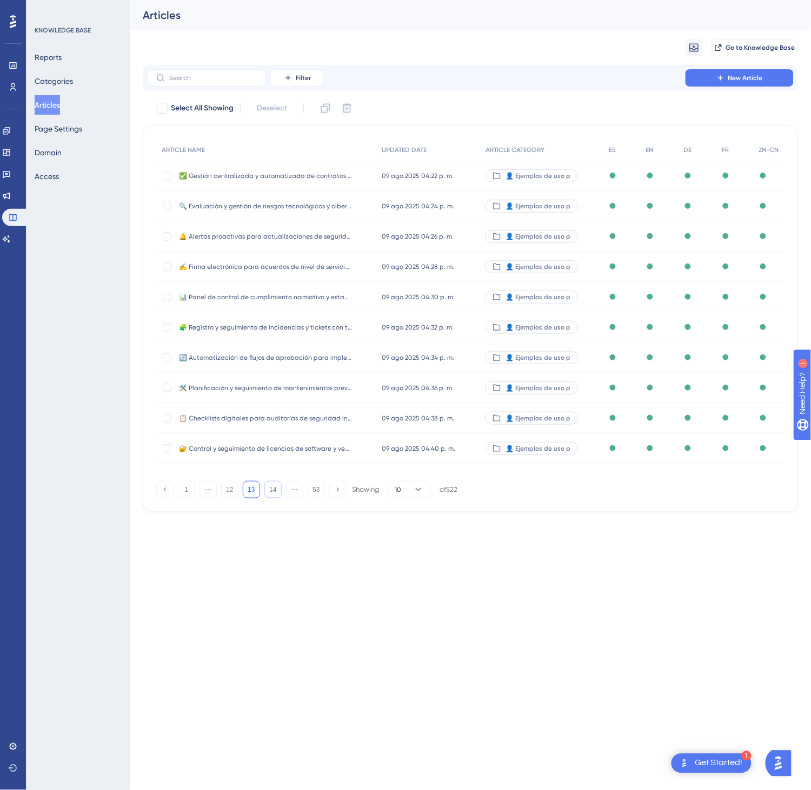
click at [270, 486] on button "14" at bounding box center [272, 489] width 17 height 17
click at [270, 486] on button "16" at bounding box center [272, 489] width 17 height 17
click at [270, 486] on button "17" at bounding box center [272, 489] width 17 height 17
click at [270, 486] on button "18" at bounding box center [272, 489] width 17 height 17
click at [270, 486] on button "19" at bounding box center [272, 489] width 17 height 17
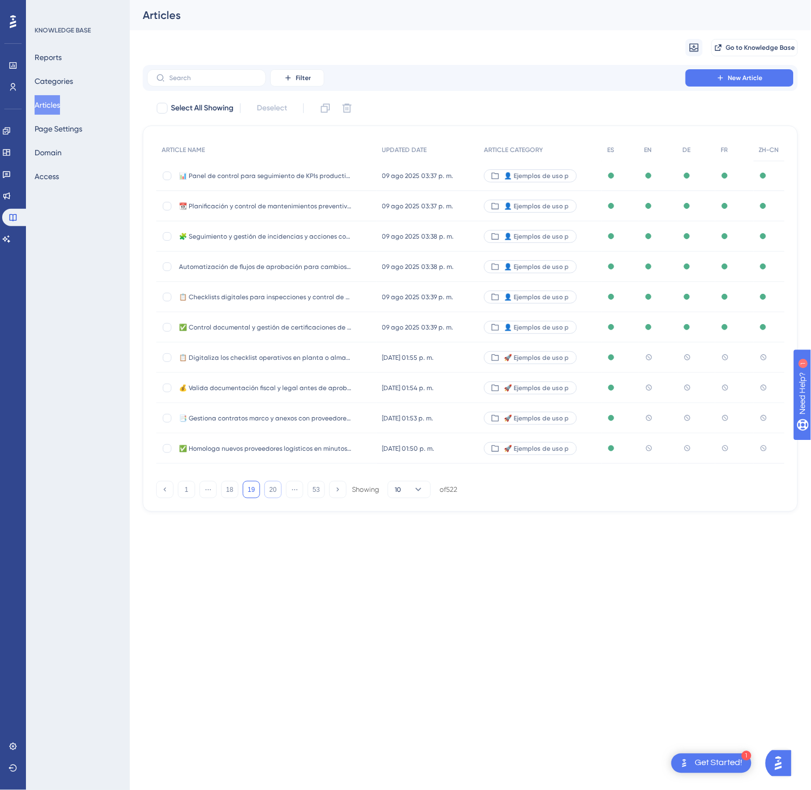
click at [270, 486] on button "20" at bounding box center [272, 489] width 17 height 17
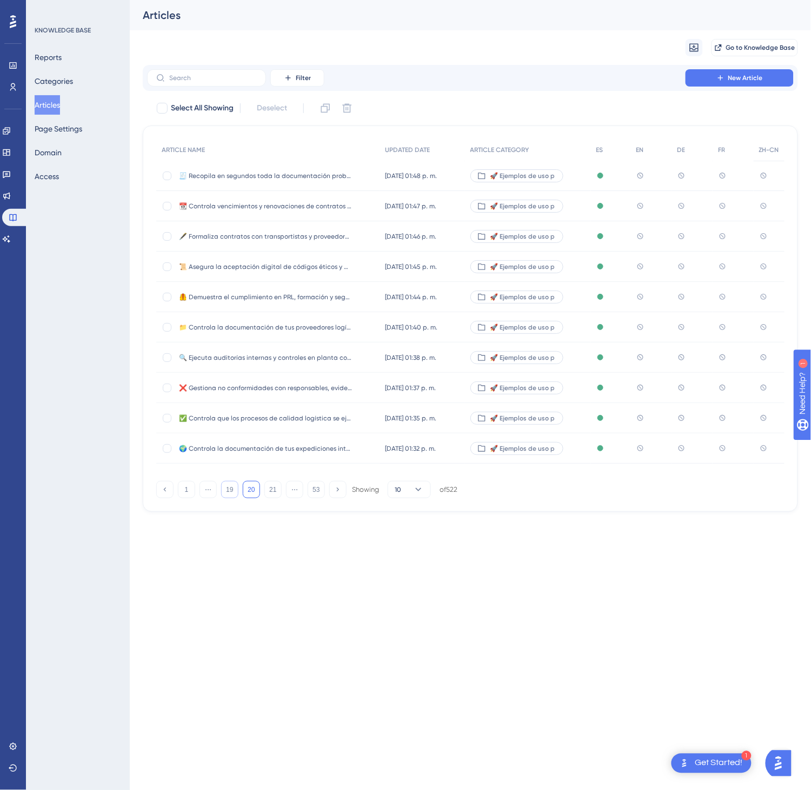
click at [231, 492] on button "19" at bounding box center [229, 489] width 17 height 17
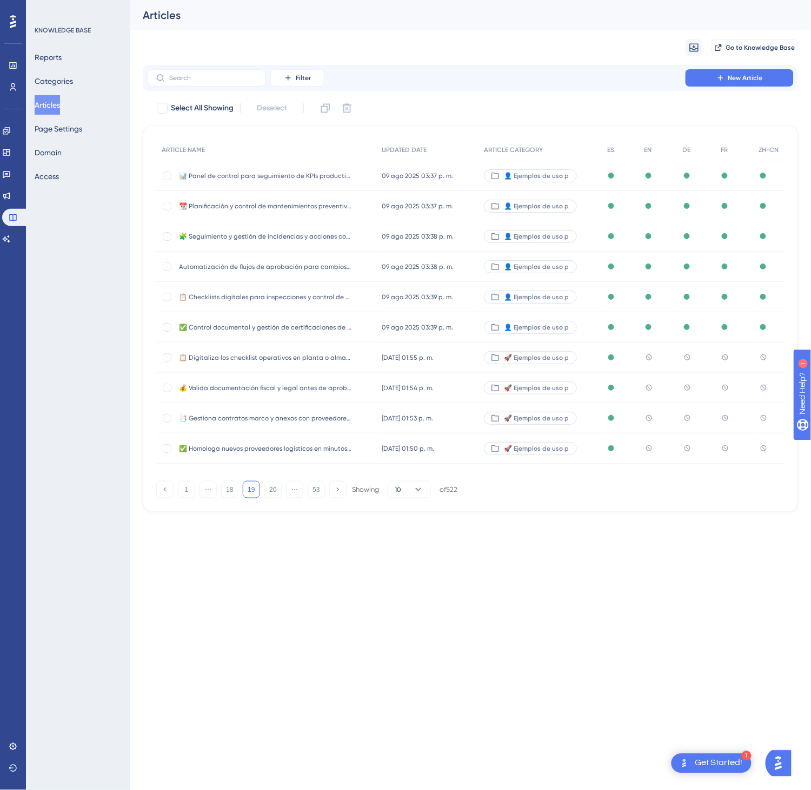
click at [345, 356] on span "📋 Digitaliza los checklist operativos en planta o almacén y gana trazabilidad e…" at bounding box center [265, 357] width 173 height 9
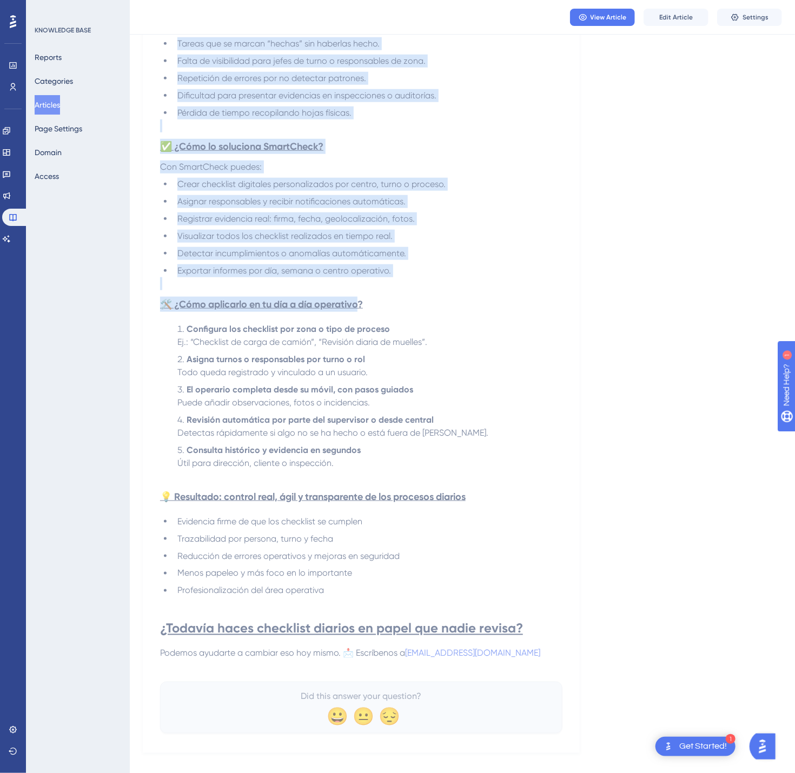
scroll to position [450, 0]
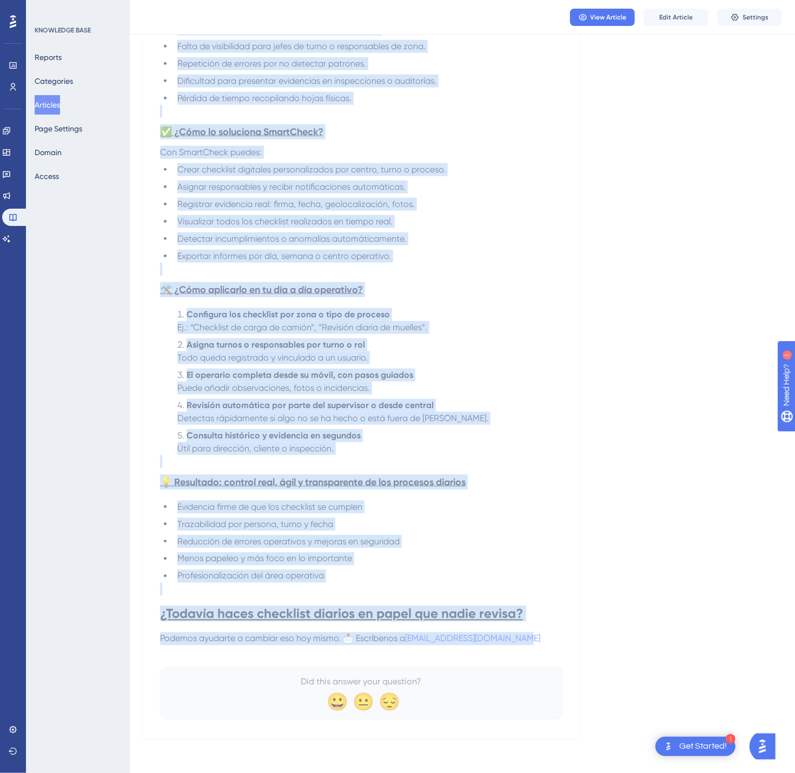
drag, startPoint x: 168, startPoint y: 148, endPoint x: 579, endPoint y: 630, distance: 633.4
click at [599, 642] on div "Language Spanish (Default) 📋 Digitaliza los checklist operativos en planta o al…" at bounding box center [462, 182] width 639 height 1113
copy div "📋 Loremipsum dol sitametco adipiscing el seddoe t incidid u labo etdoloremagn a…"
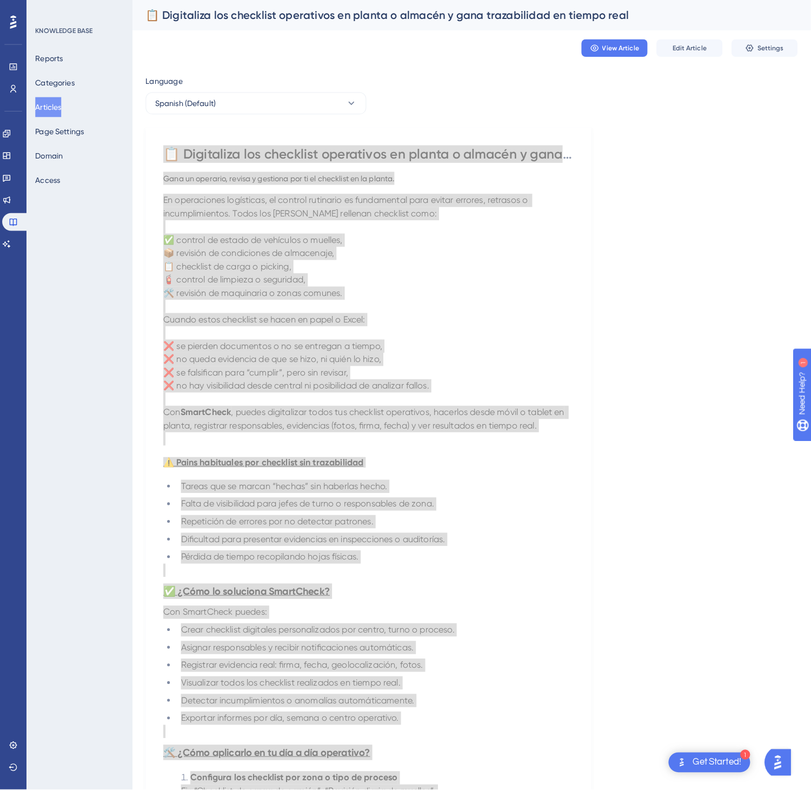
scroll to position [0, 0]
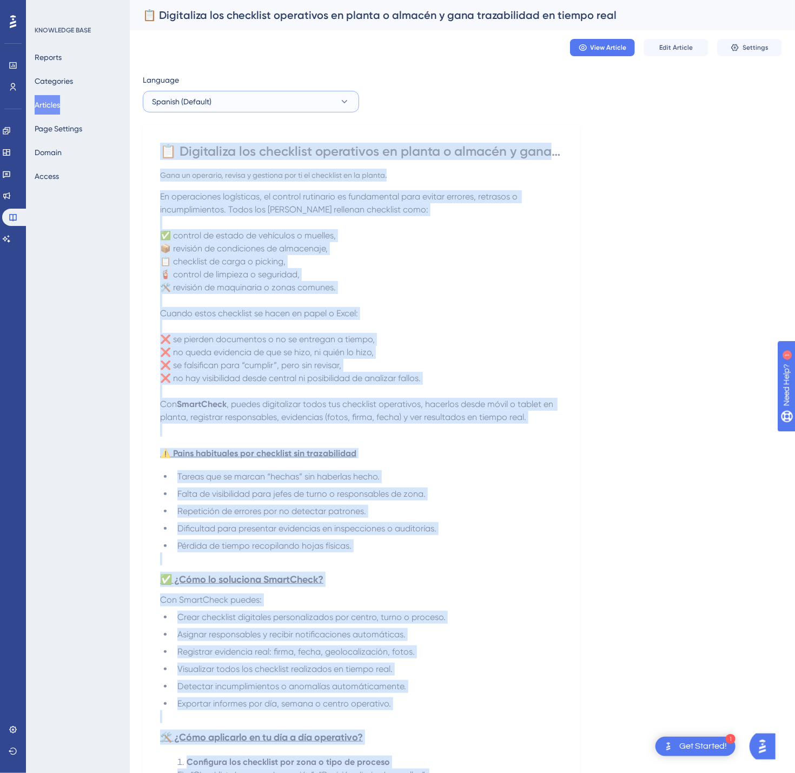
click at [297, 104] on button "Spanish (Default)" at bounding box center [251, 102] width 216 height 22
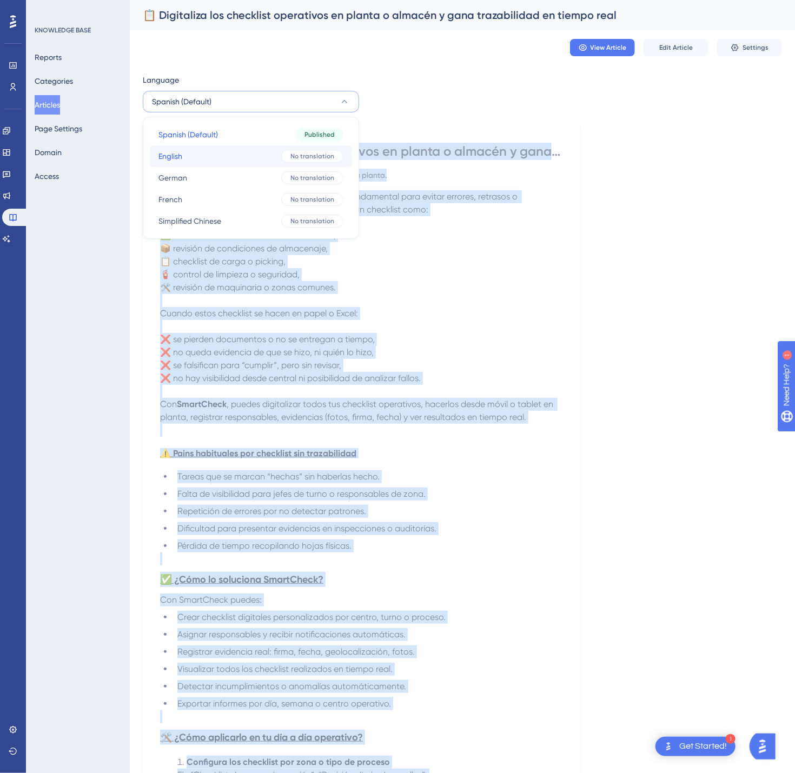
click at [255, 155] on button "English English No translation" at bounding box center [251, 156] width 202 height 22
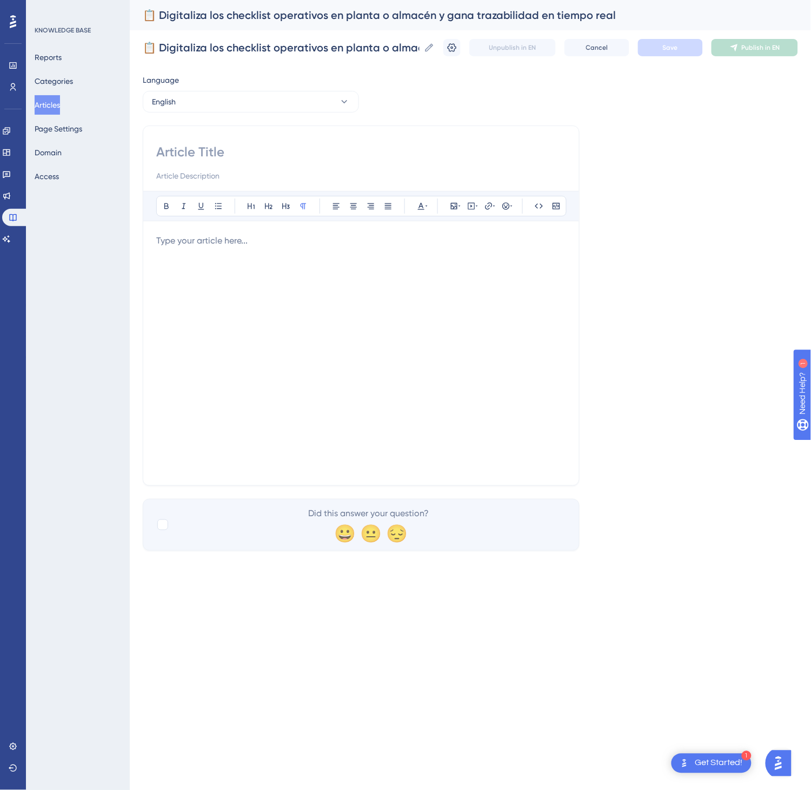
click at [248, 153] on input at bounding box center [361, 151] width 410 height 17
paste input "📋 Digitize operational checklists on the shop floor or in the warehouse and gai…"
type input "📋 Digitize operational checklists on the shop floor or in the warehouse and gai…"
click at [472, 244] on p at bounding box center [361, 240] width 410 height 13
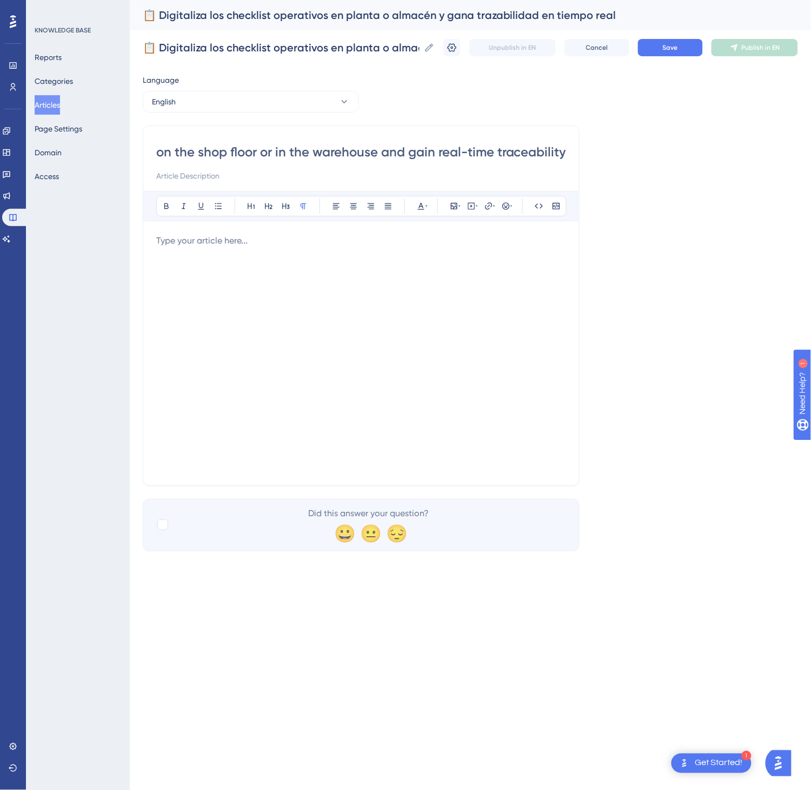
scroll to position [0, 0]
click at [413, 313] on div at bounding box center [361, 353] width 410 height 238
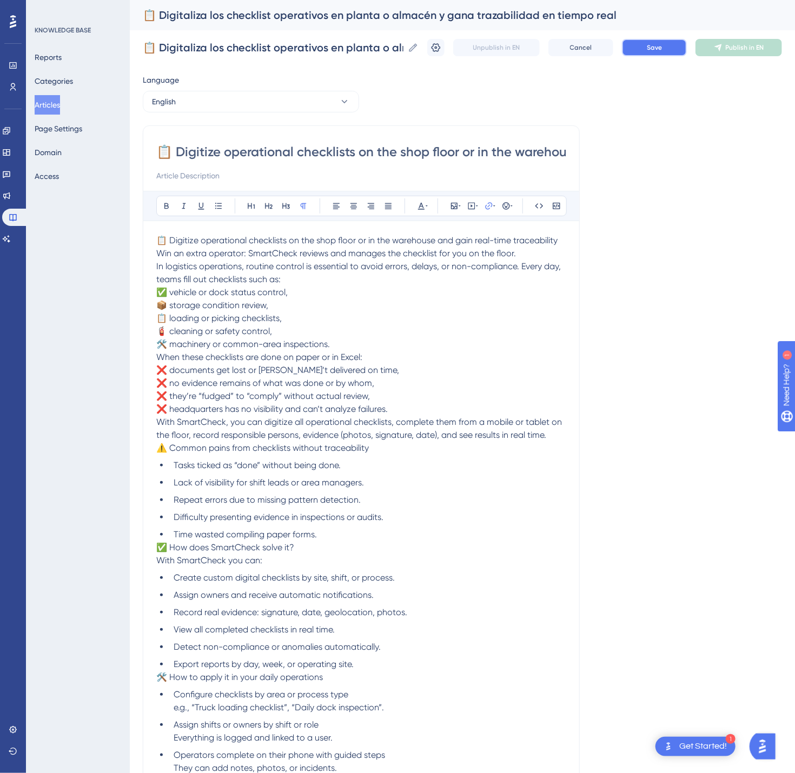
click at [665, 42] on button "Save" at bounding box center [654, 47] width 65 height 17
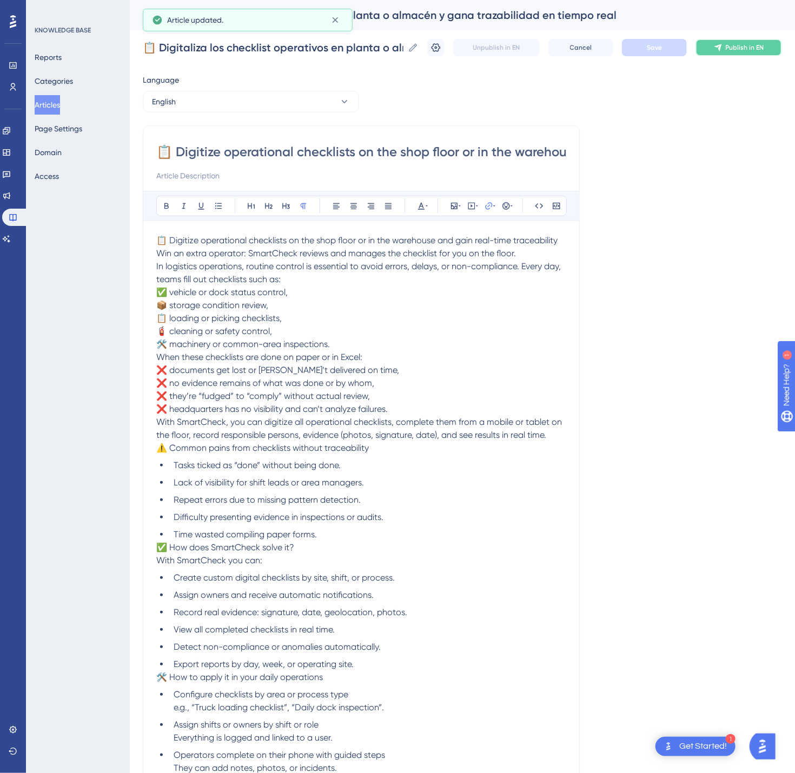
click at [752, 41] on button "Publish in EN" at bounding box center [739, 47] width 87 height 17
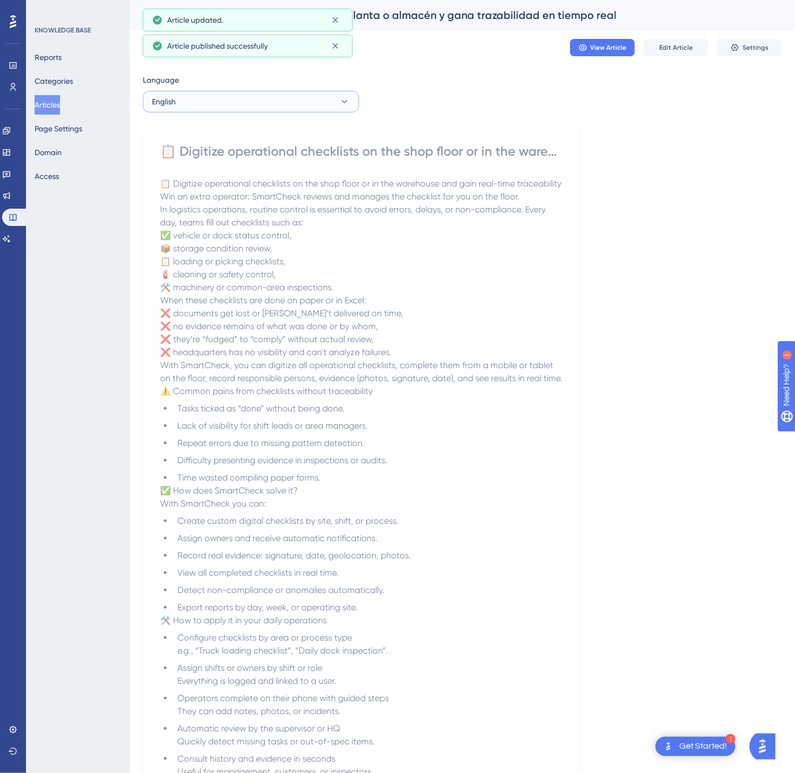
click at [332, 108] on button "English" at bounding box center [251, 102] width 216 height 22
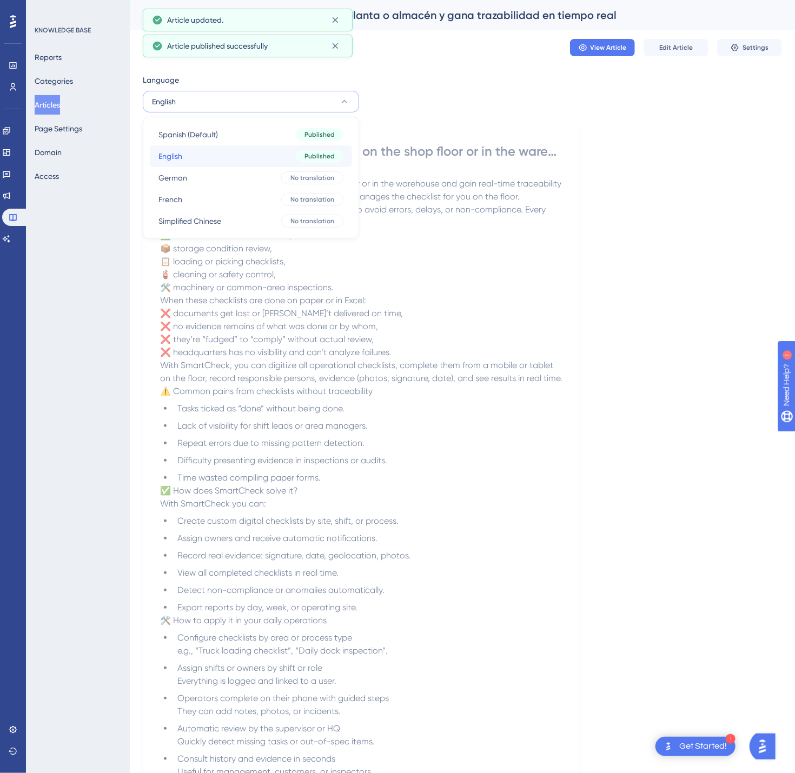
click at [301, 163] on button "English English Published" at bounding box center [251, 156] width 202 height 22
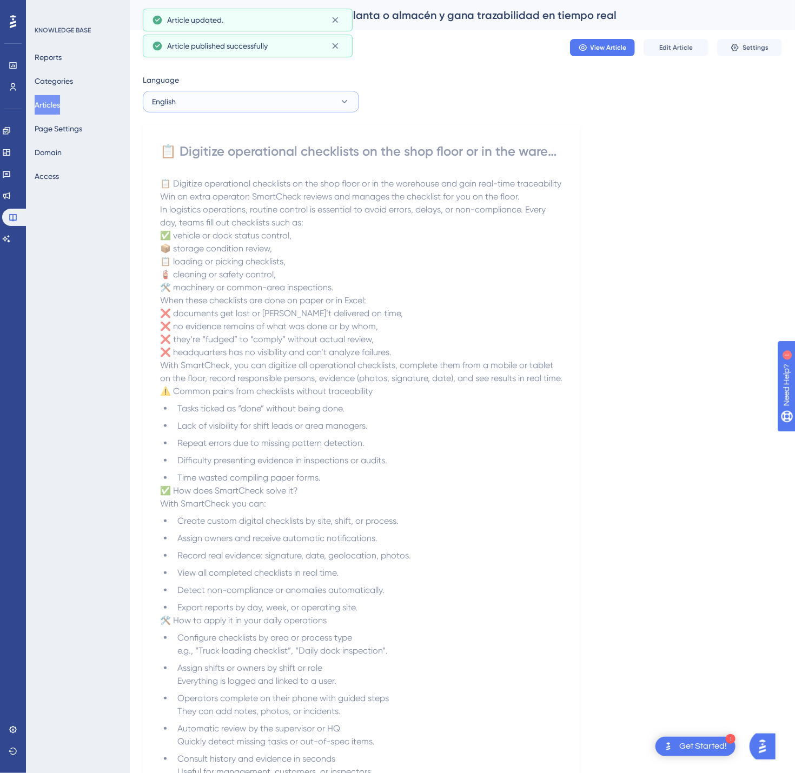
click at [309, 111] on button "English" at bounding box center [251, 102] width 216 height 22
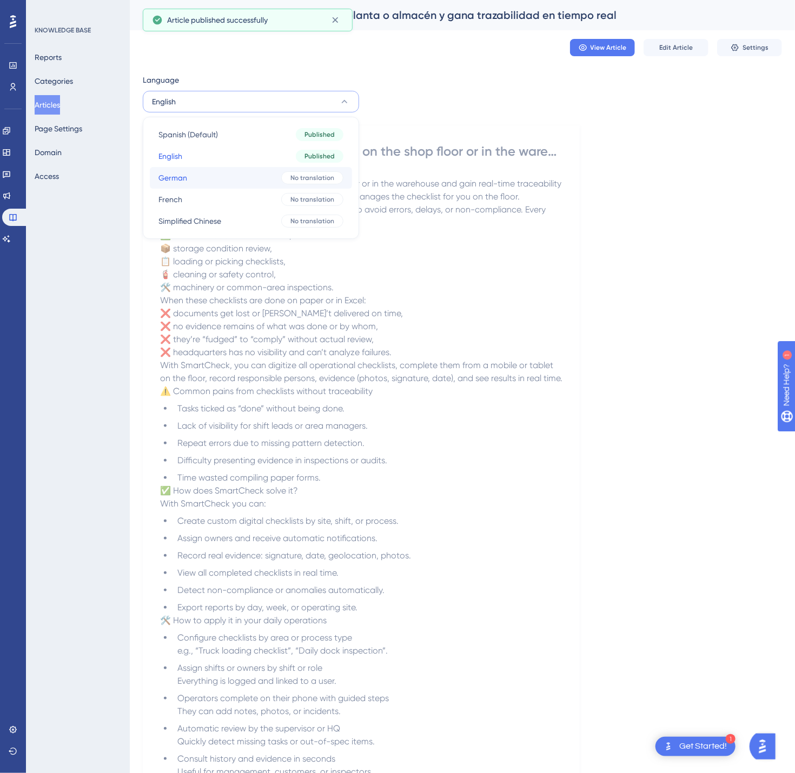
click at [294, 171] on div "No translation" at bounding box center [312, 177] width 62 height 13
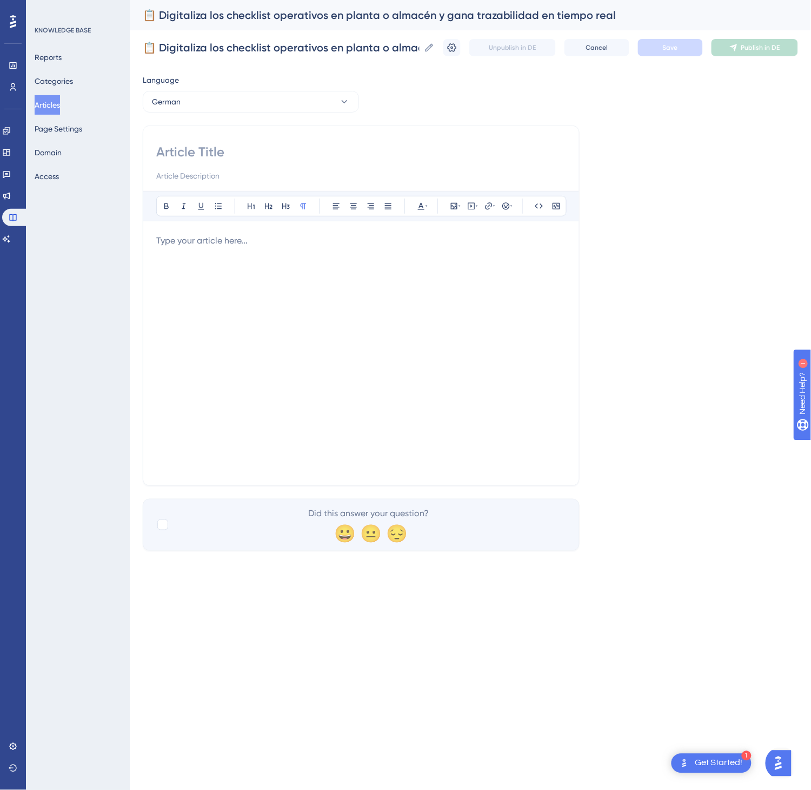
click at [309, 136] on div "Bold Italic Underline Bullet Point Heading 1 Heading 2 Heading 3 Normal Align L…" at bounding box center [361, 305] width 437 height 360
click at [306, 142] on div "Bold Italic Underline Bullet Point Heading 1 Heading 2 Heading 3 Normal Align L…" at bounding box center [361, 305] width 437 height 360
click at [287, 155] on input at bounding box center [361, 151] width 410 height 17
paste input "📋 Digitalisieren Sie operative Checklisten in Werk oder Lager und gewinnen Sie …"
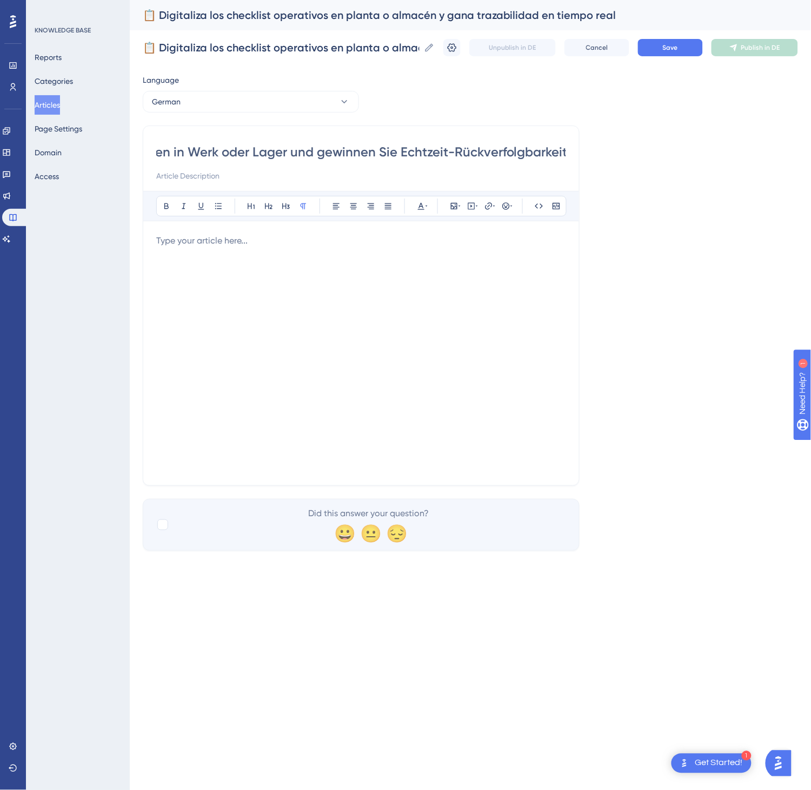
type input "📋 Digitalisieren Sie operative Checklisten in Werk oder Lager und gewinnen Sie …"
click at [376, 322] on div at bounding box center [361, 353] width 410 height 238
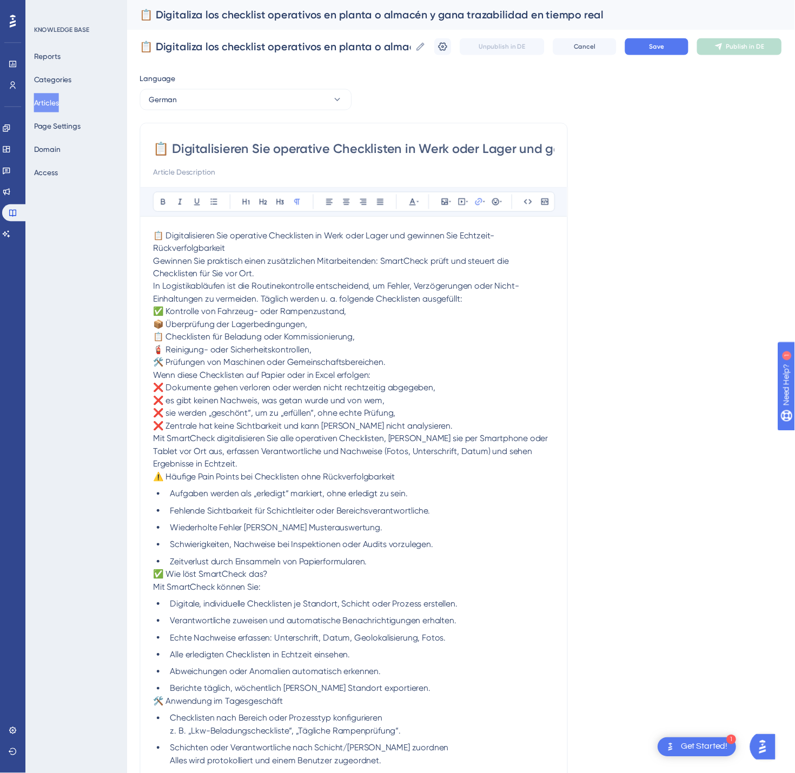
scroll to position [210, 0]
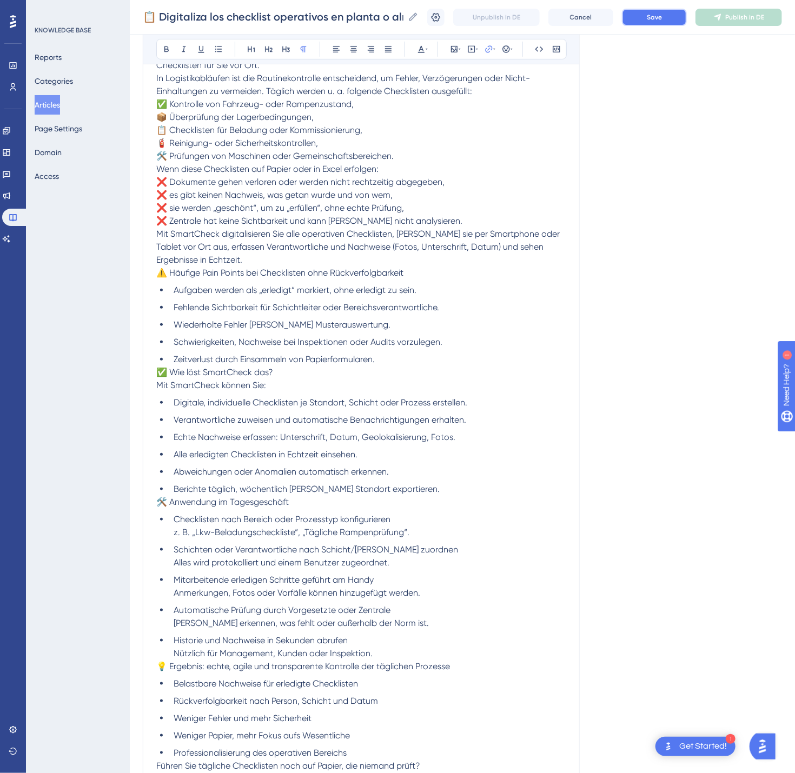
click at [662, 17] on span "Save" at bounding box center [654, 17] width 15 height 9
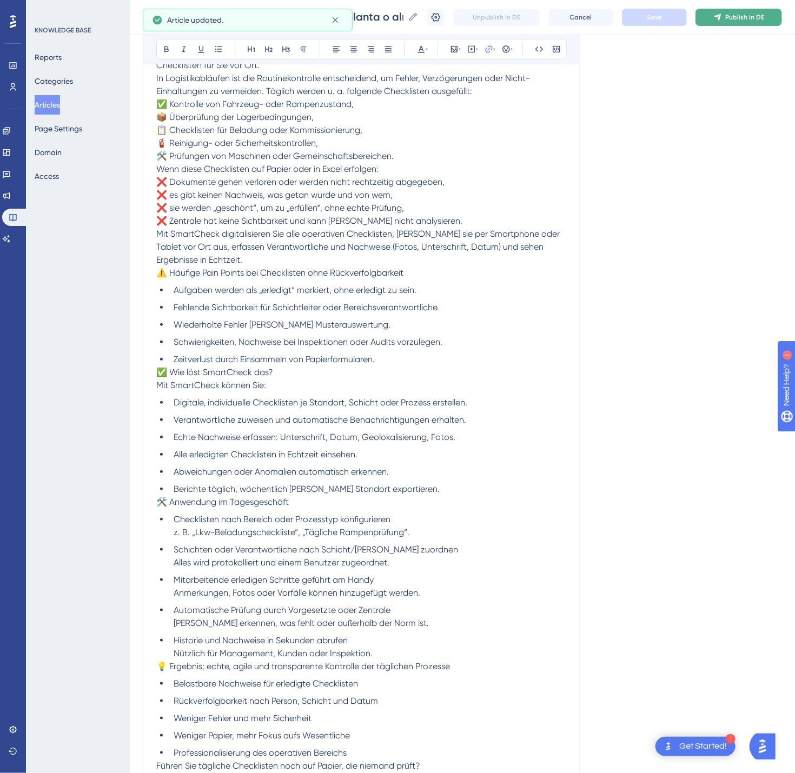
click at [745, 16] on span "Publish in DE" at bounding box center [744, 17] width 39 height 9
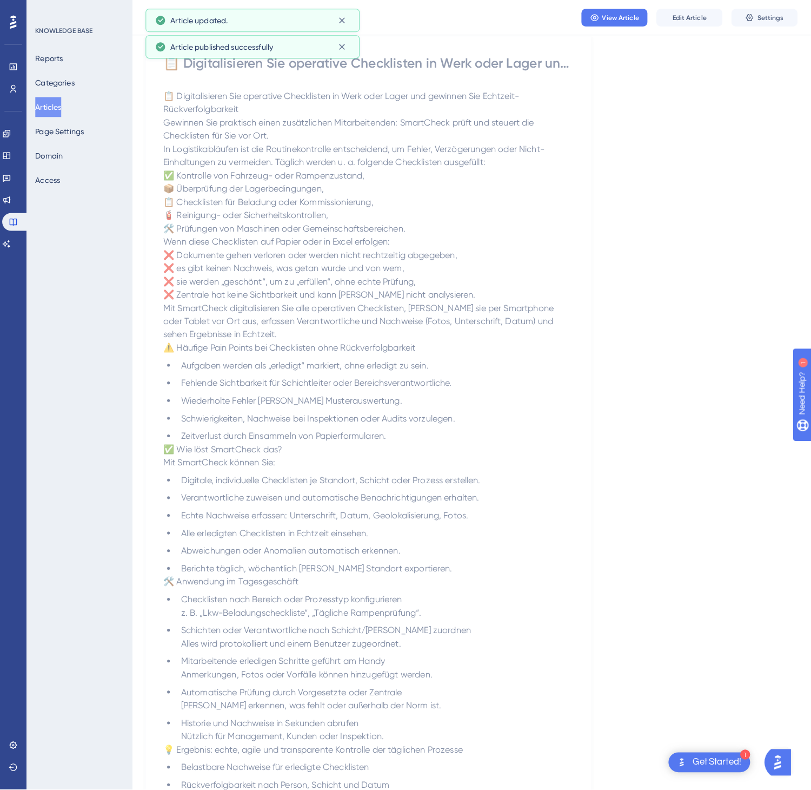
scroll to position [0, 0]
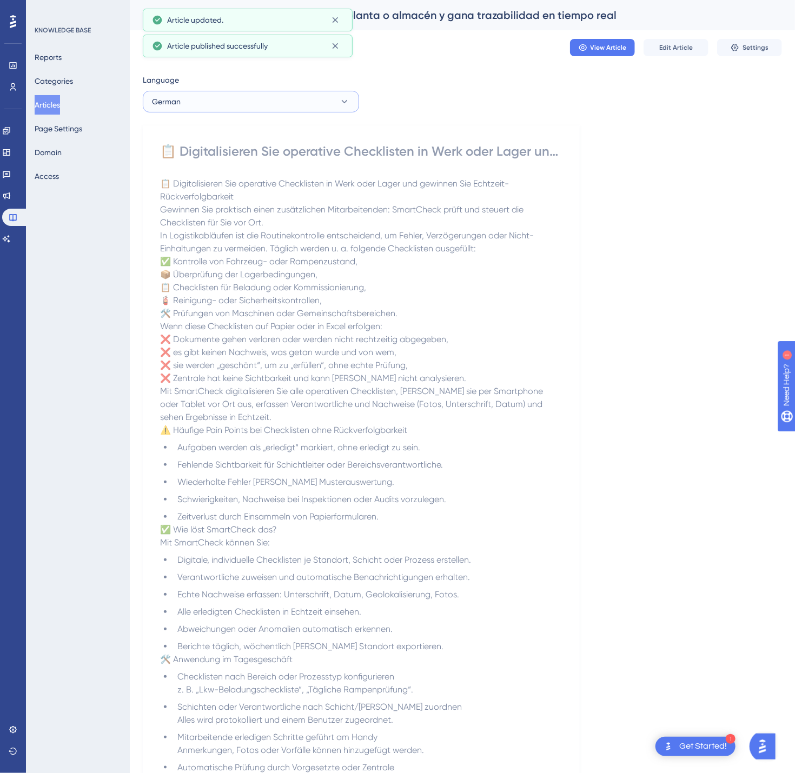
click at [268, 100] on button "German" at bounding box center [251, 102] width 216 height 22
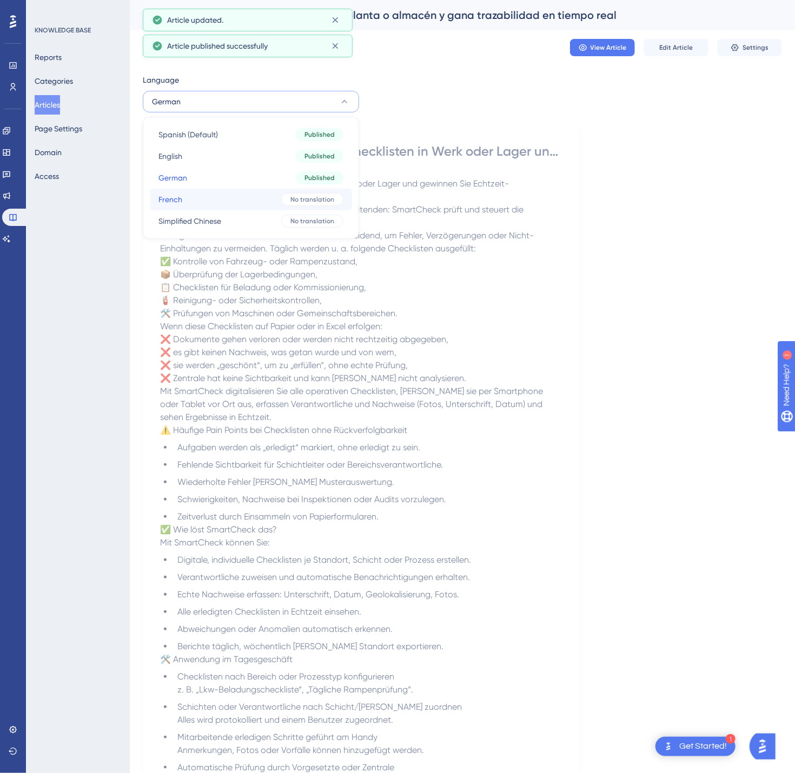
click at [268, 199] on button "French French No translation" at bounding box center [251, 200] width 202 height 22
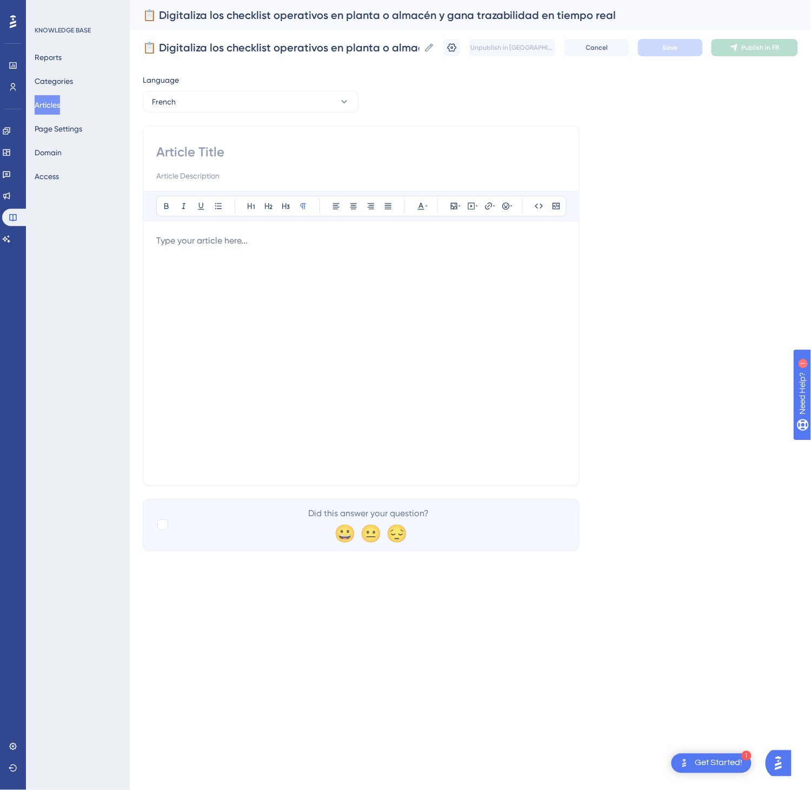
click at [244, 145] on input at bounding box center [361, 151] width 410 height 17
paste input "📋 Digitalisez les checklists opérationnels en usine ou en entrepôt et gagnez un…"
type input "📋 Digitalisez les checklists opérationnels en usine ou en entrepôt et gagnez un…"
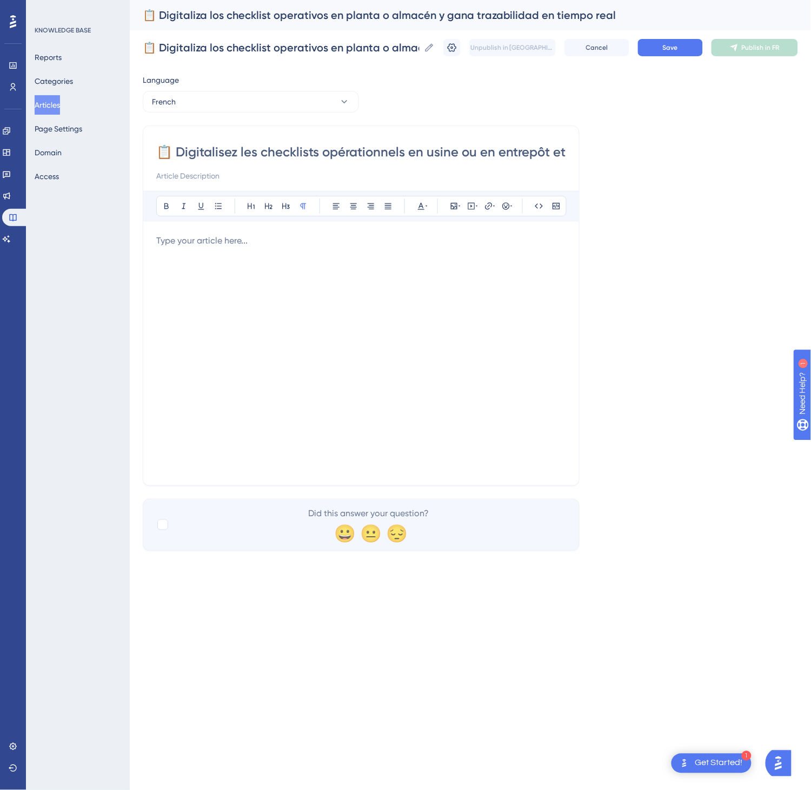
drag, startPoint x: 433, startPoint y: 379, endPoint x: 441, endPoint y: 375, distance: 9.0
click at [439, 378] on div at bounding box center [361, 353] width 410 height 238
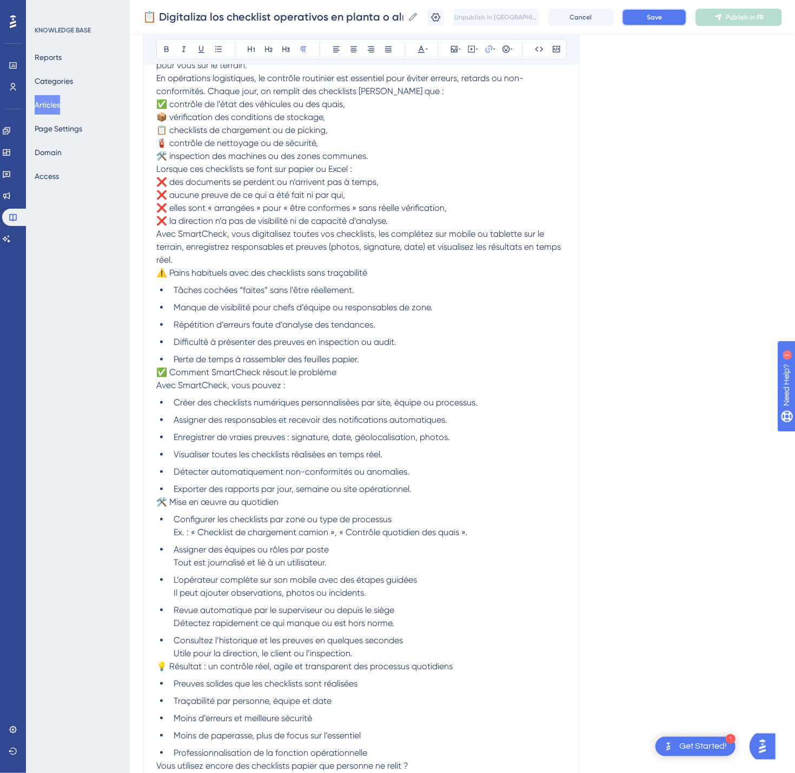
click at [654, 22] on button "Save" at bounding box center [654, 17] width 65 height 17
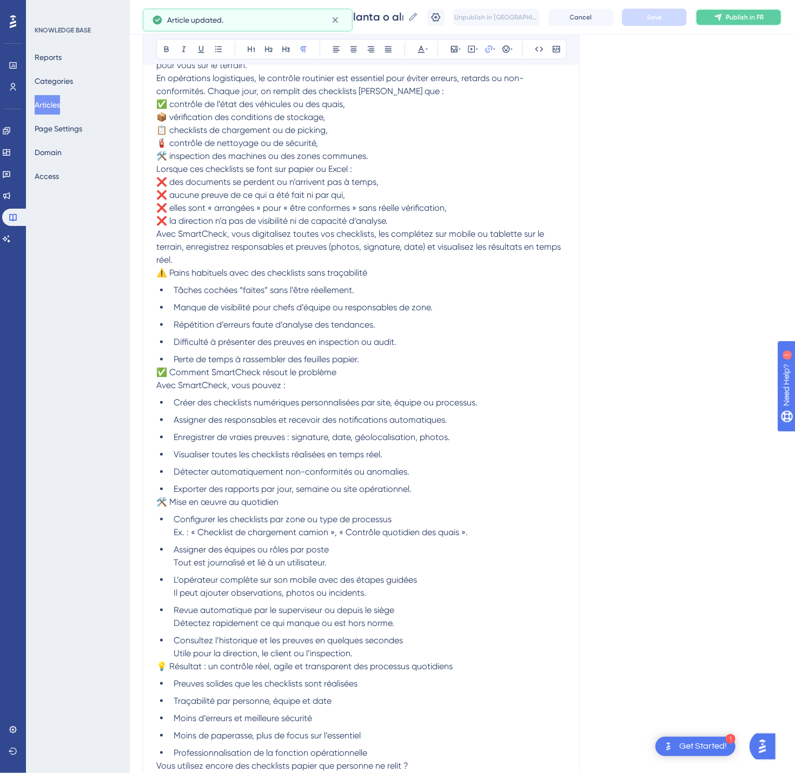
click at [723, 17] on icon at bounding box center [718, 17] width 9 height 9
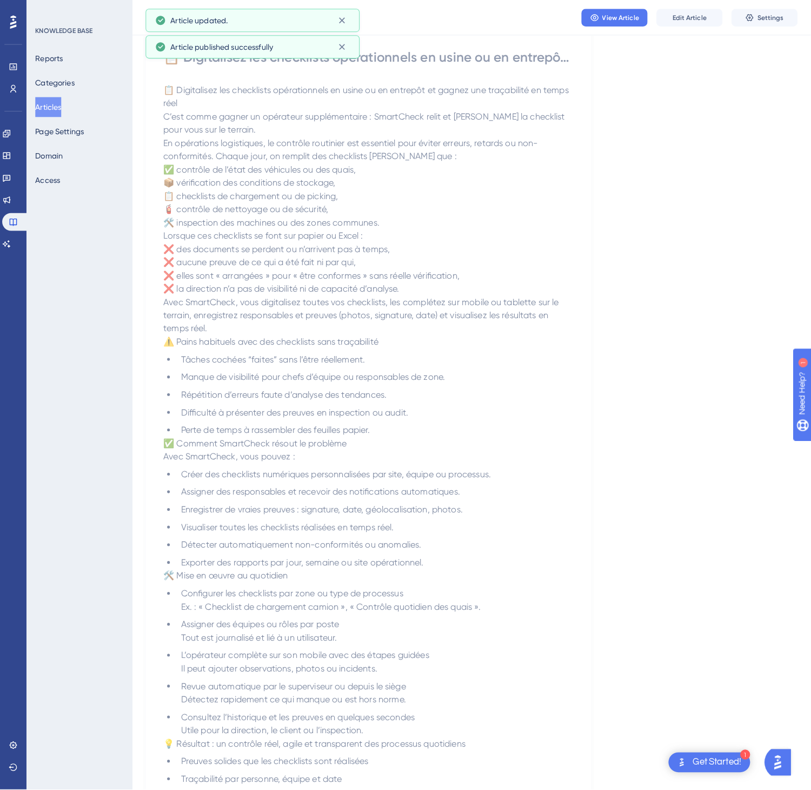
scroll to position [0, 0]
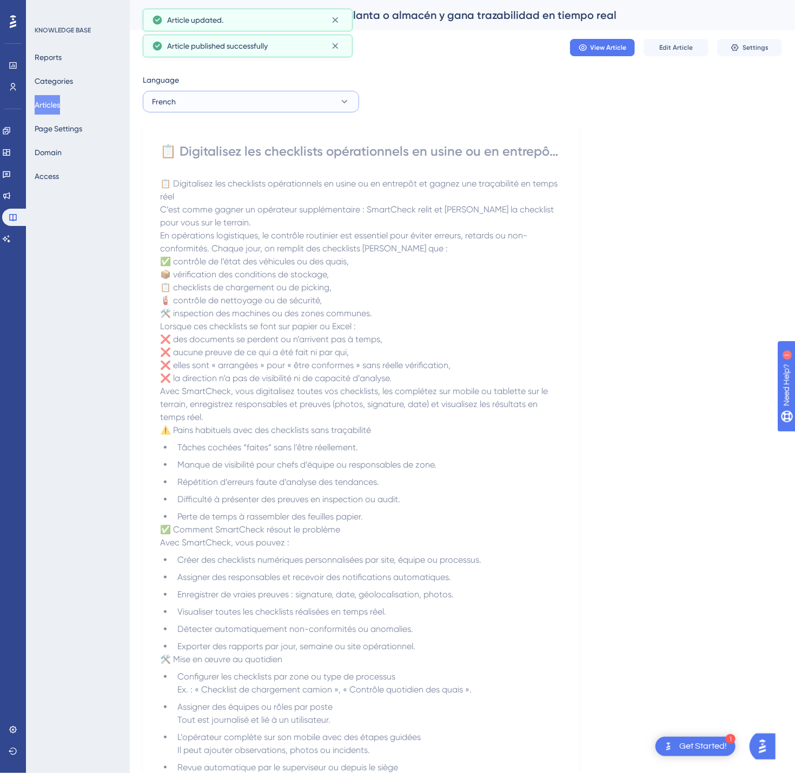
click at [306, 98] on button "French" at bounding box center [251, 102] width 216 height 22
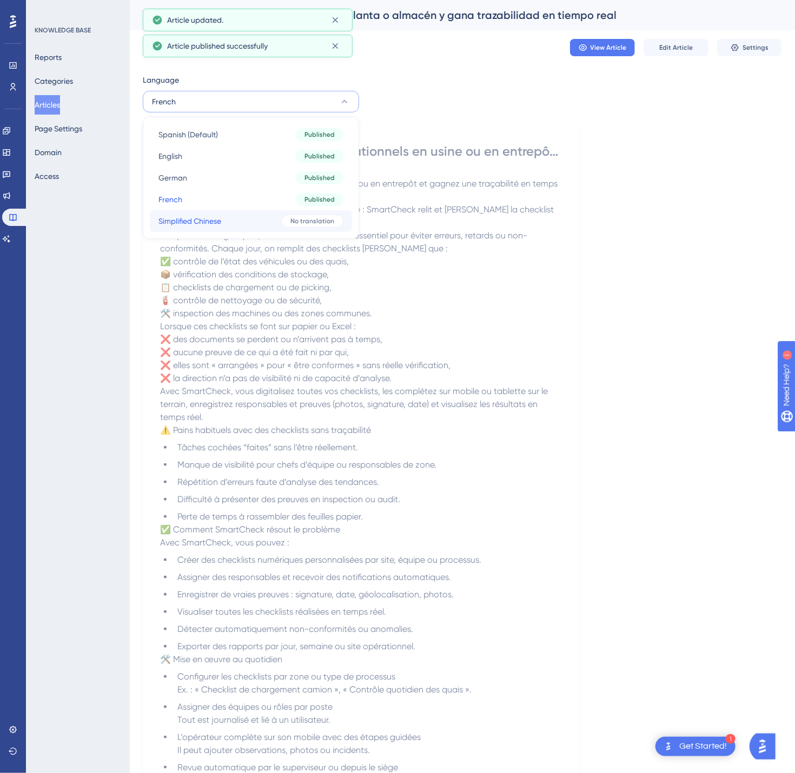
click at [270, 225] on button "Simplified Chinese Simplified Chinese No translation" at bounding box center [251, 221] width 202 height 22
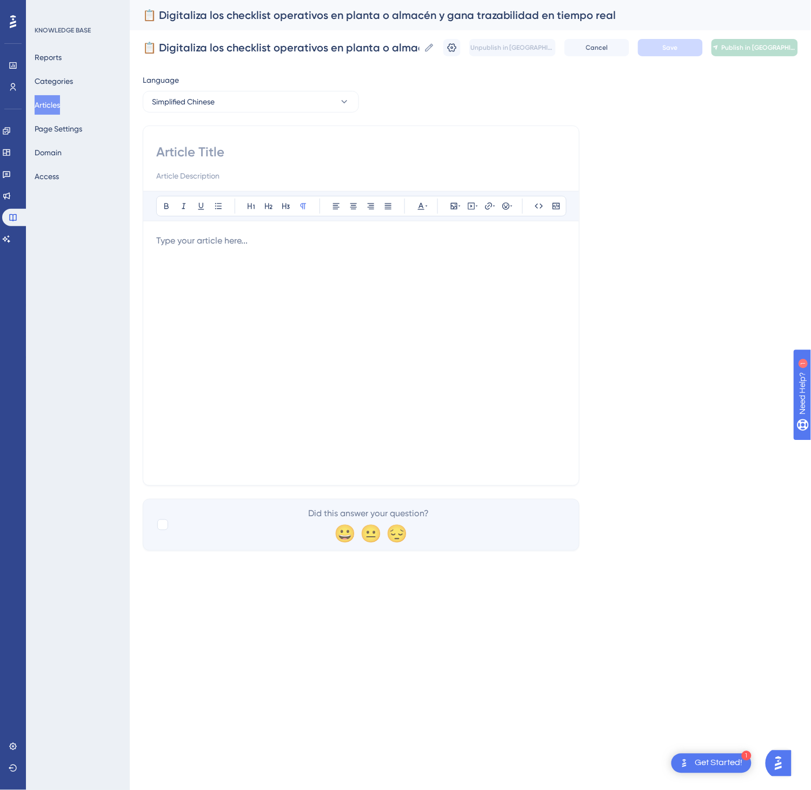
click at [260, 142] on div "Bold Italic Underline Bullet Point Heading 1 Heading 2 Heading 3 Normal Align L…" at bounding box center [361, 305] width 437 height 360
click at [253, 150] on input at bounding box center [361, 151] width 410 height 17
paste input "📋 将工厂或仓库的运营清单数字化，实现实时可追溯"
type input "📋 将工厂或仓库的运营清单数字化，实现实时可追溯"
click at [288, 307] on div at bounding box center [361, 353] width 410 height 238
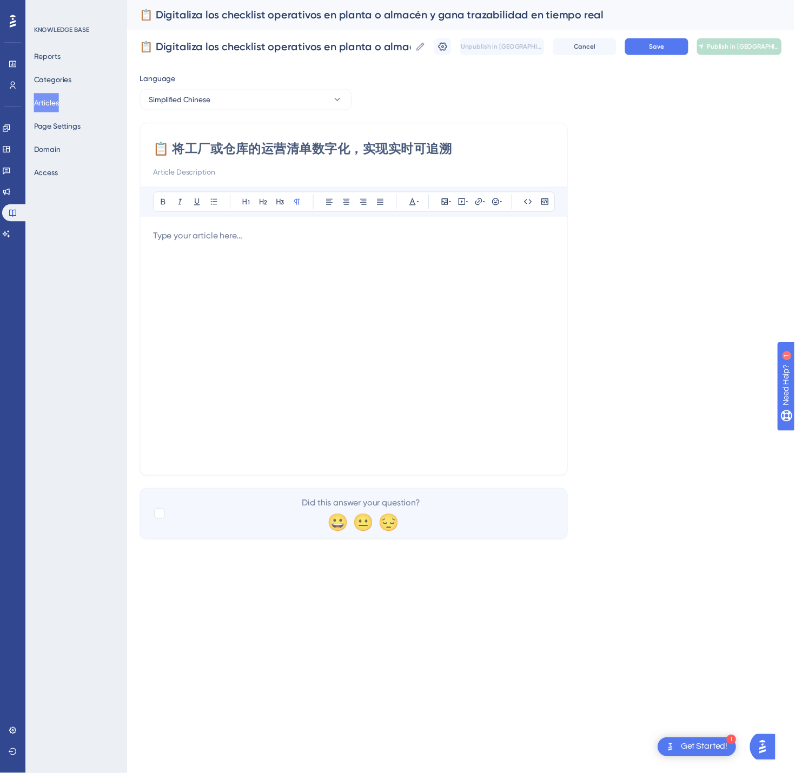
scroll to position [158, 0]
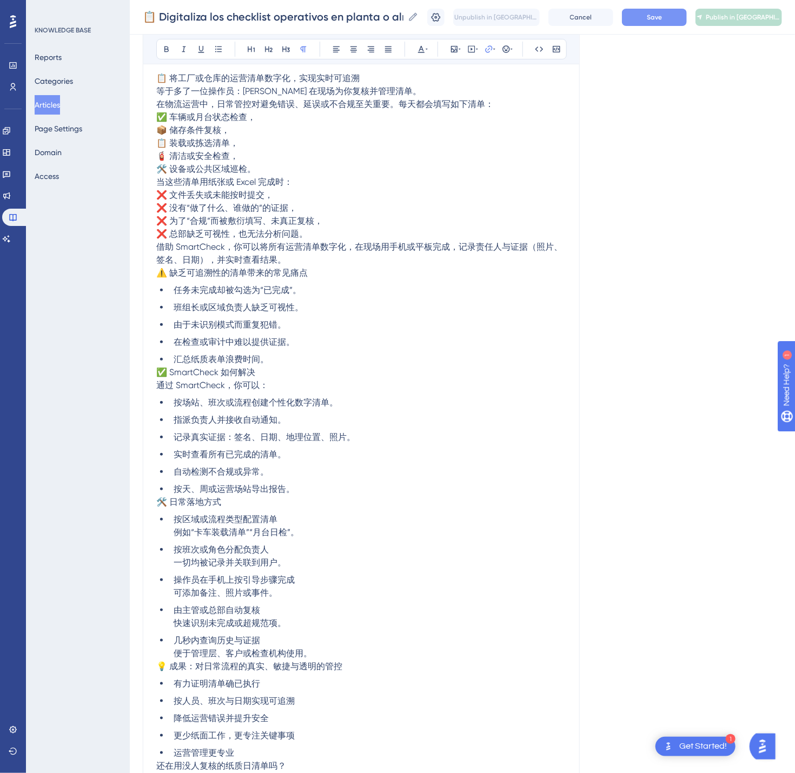
click at [669, 23] on button "Save" at bounding box center [654, 17] width 65 height 17
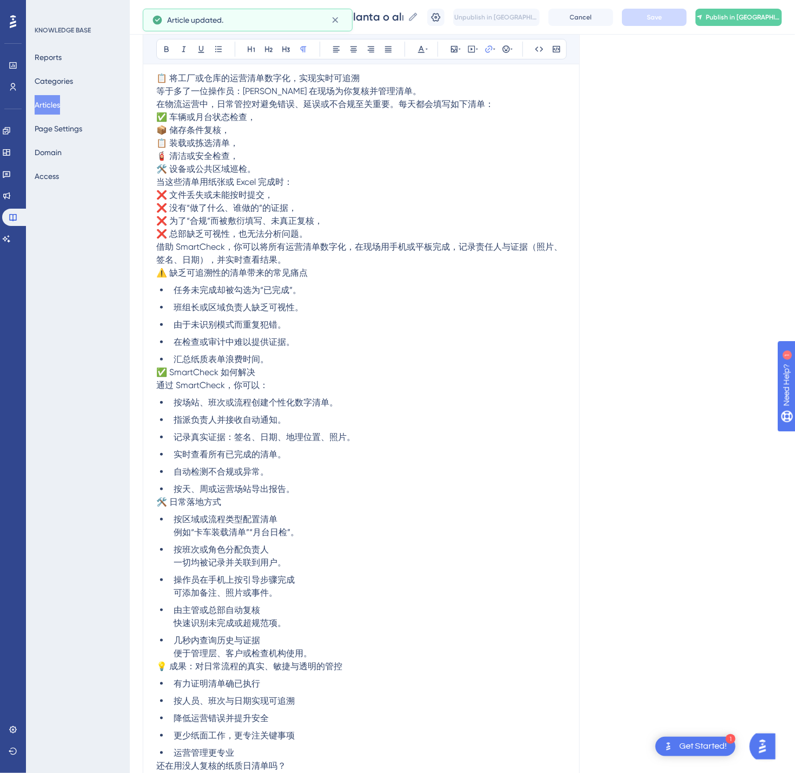
click at [749, 11] on button "Publish in [GEOGRAPHIC_DATA]-CN" at bounding box center [739, 17] width 87 height 17
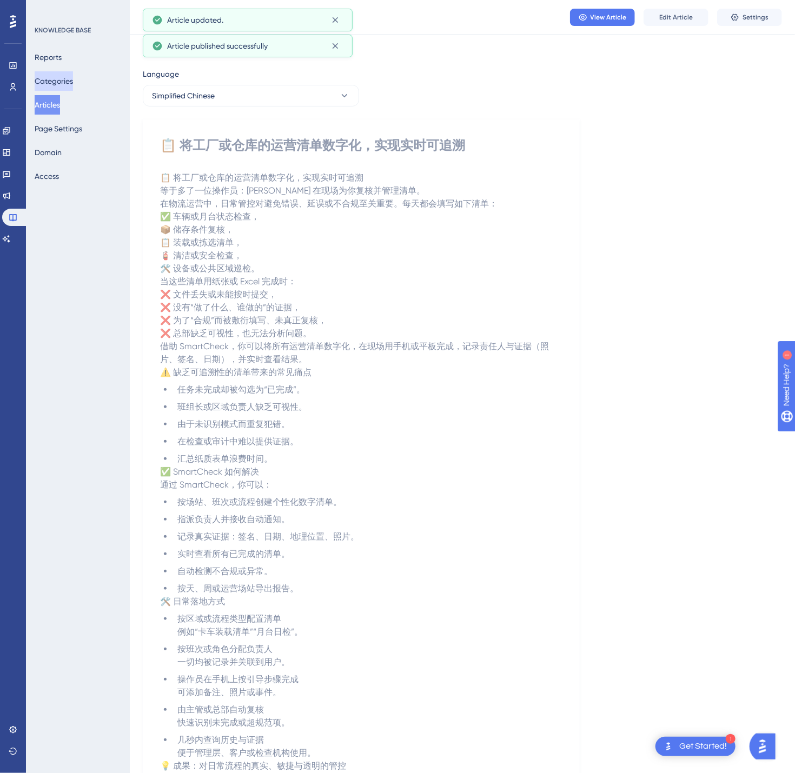
scroll to position [0, 0]
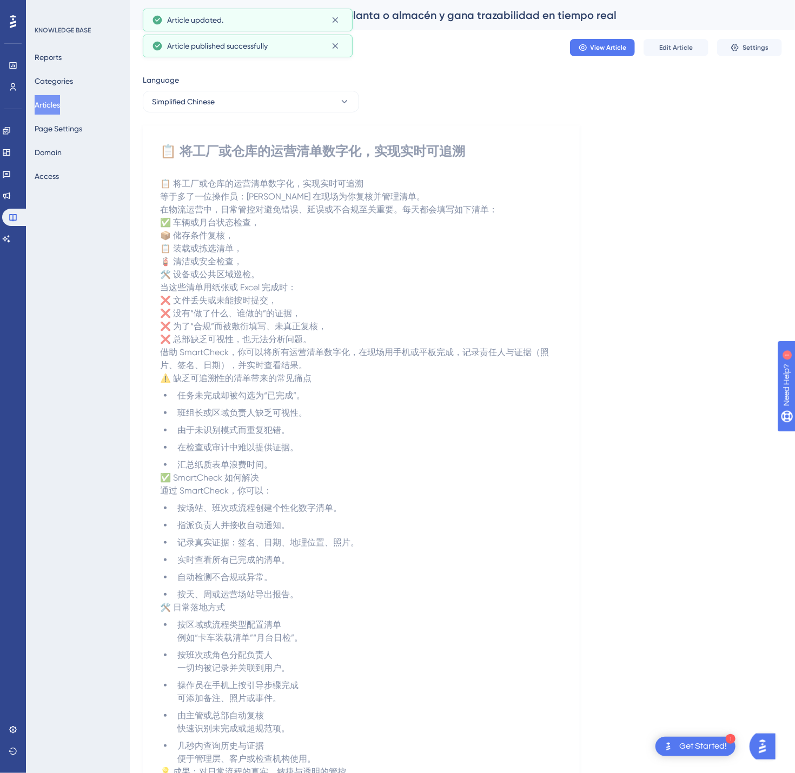
drag, startPoint x: 63, startPoint y: 107, endPoint x: 3, endPoint y: 19, distance: 105.9
click at [60, 107] on button "Articles" at bounding box center [47, 104] width 25 height 19
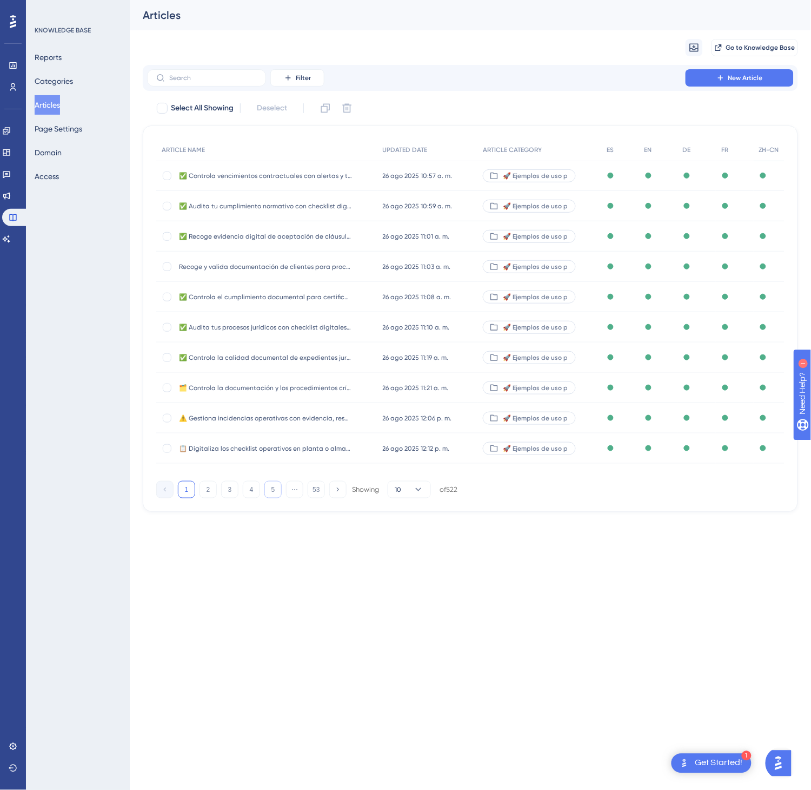
click at [277, 486] on button "5" at bounding box center [272, 489] width 17 height 17
click at [277, 485] on button "6" at bounding box center [272, 489] width 17 height 17
click at [275, 485] on button "7" at bounding box center [272, 489] width 17 height 17
click at [275, 485] on button "9" at bounding box center [272, 489] width 17 height 17
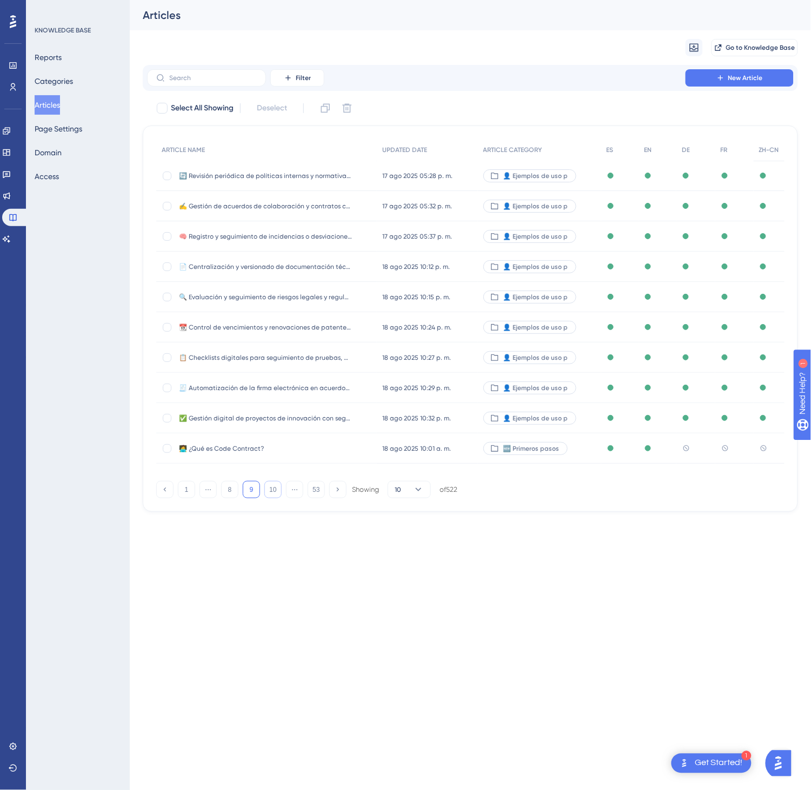
click at [274, 485] on button "10" at bounding box center [272, 489] width 17 height 17
click at [274, 488] on button "12" at bounding box center [272, 489] width 17 height 17
click at [274, 488] on button "13" at bounding box center [272, 489] width 17 height 17
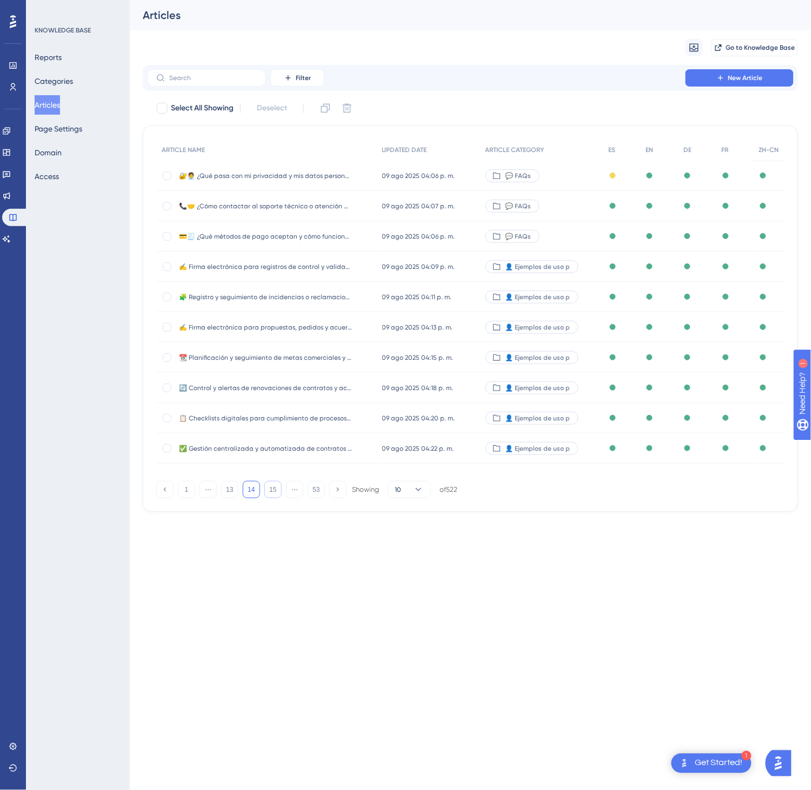
click at [274, 488] on button "15" at bounding box center [272, 489] width 17 height 17
click at [274, 488] on button "16" at bounding box center [272, 489] width 17 height 17
click at [274, 488] on button "17" at bounding box center [272, 489] width 17 height 17
click at [274, 488] on button "18" at bounding box center [272, 489] width 17 height 17
click at [274, 488] on button "19" at bounding box center [272, 489] width 17 height 17
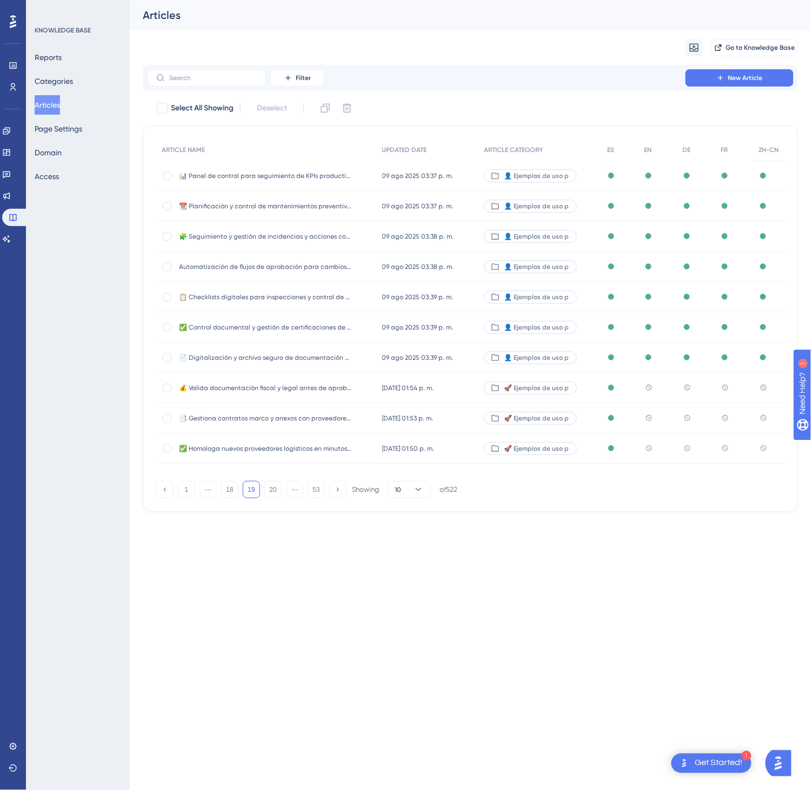
click at [445, 396] on div "[DATE] 01:54 p. m. [DATE] 01:54 p. m." at bounding box center [428, 388] width 102 height 30
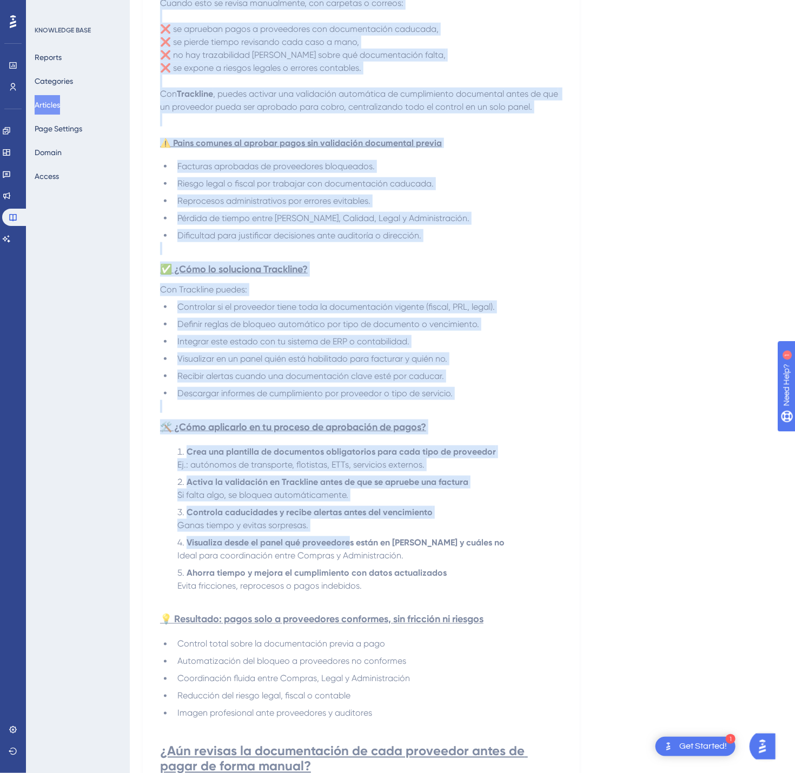
scroll to position [543, 0]
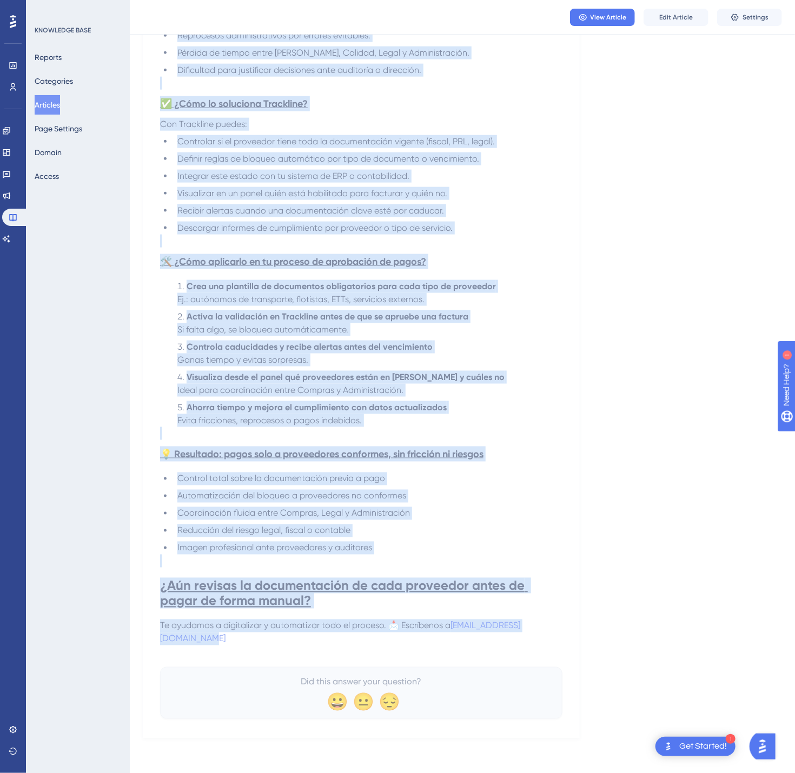
drag, startPoint x: 169, startPoint y: 150, endPoint x: 502, endPoint y: 643, distance: 594.5
click at [502, 643] on div "💰 Valida documentación fiscal y legal antes de aprobar pagos a proveedores logí…" at bounding box center [361, 160] width 402 height 1117
copy div "💰 Loremi dolorsitametc adipis e seddo eiusm te incidid utlab e doloremagna aliq…"
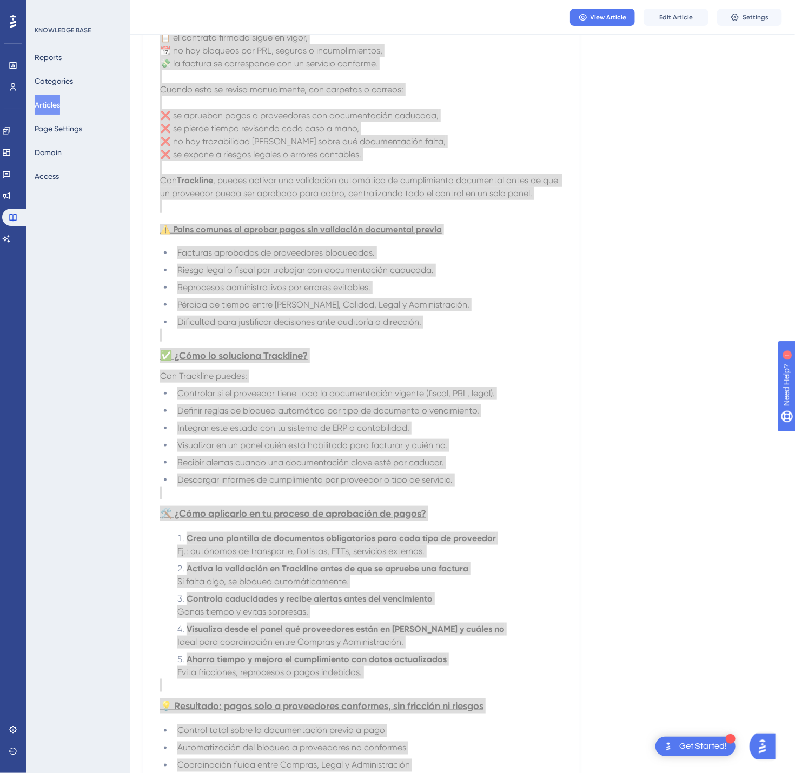
scroll to position [2, 0]
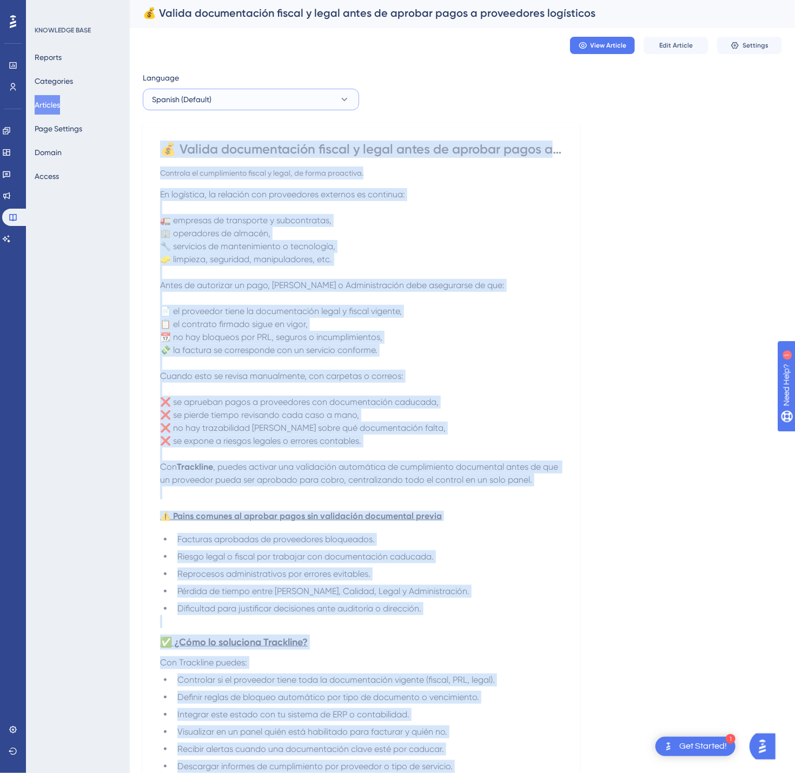
click at [319, 101] on button "Spanish (Default)" at bounding box center [251, 100] width 216 height 22
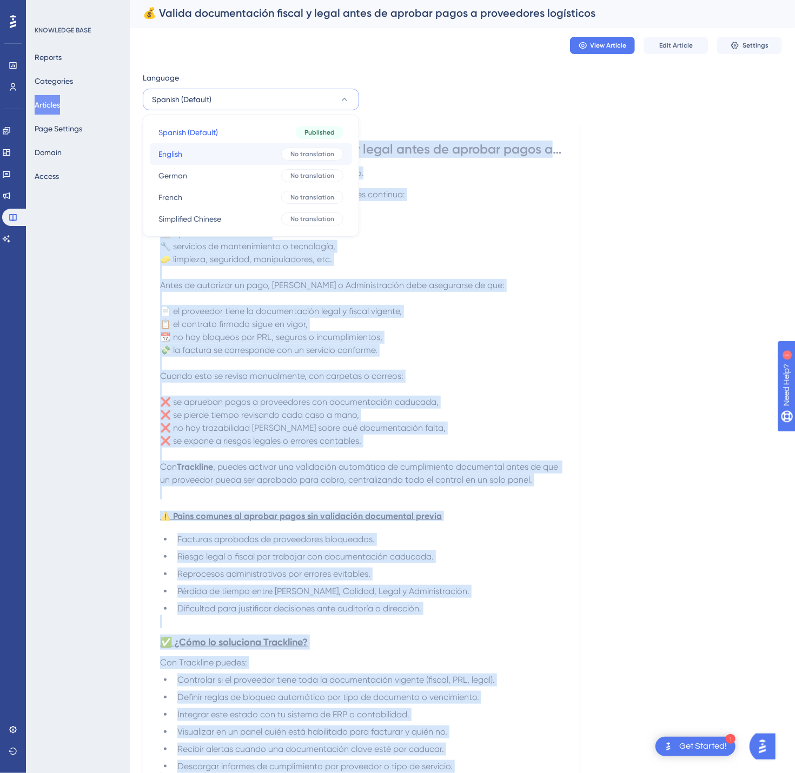
click at [280, 150] on button "English English No translation" at bounding box center [251, 154] width 202 height 22
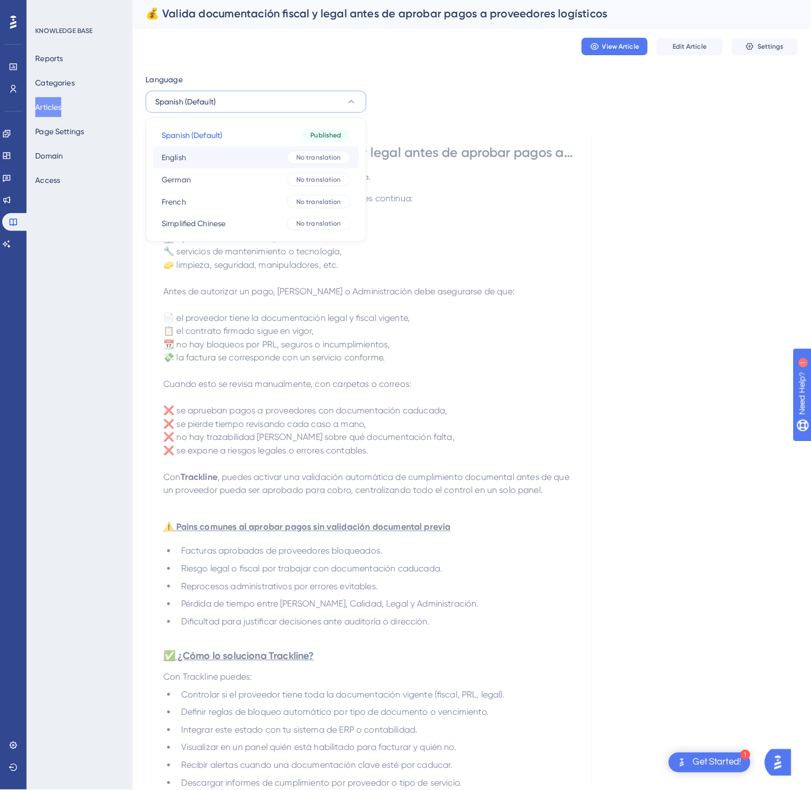
scroll to position [0, 0]
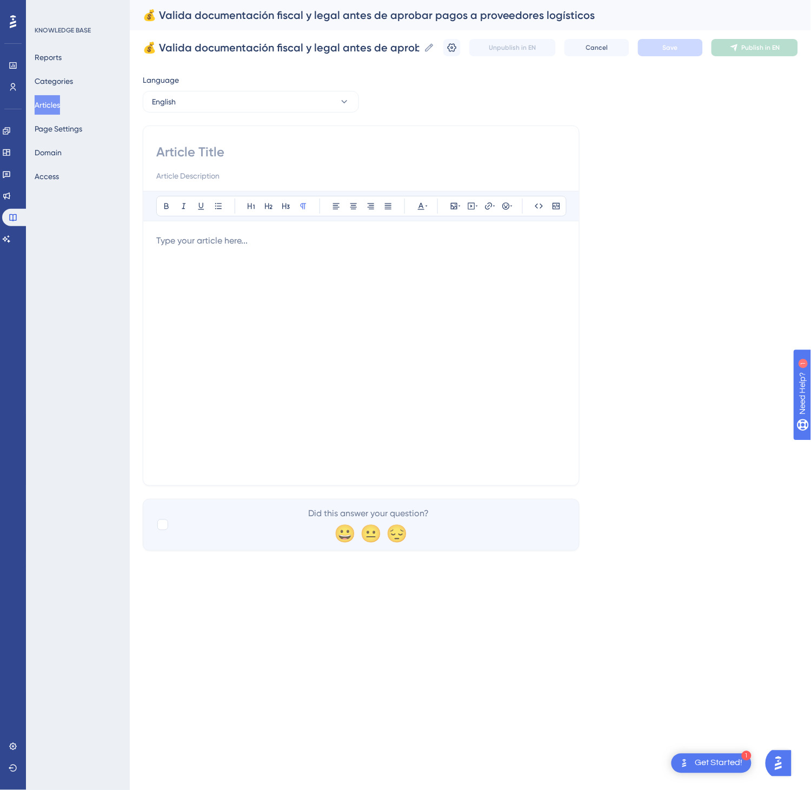
click at [339, 153] on input at bounding box center [361, 151] width 410 height 17
paste input "💰 Validate tax and legal documentation before approving payments to logistics s…"
type input "💰 Validate tax and legal documentation before approving payments to logistics s…"
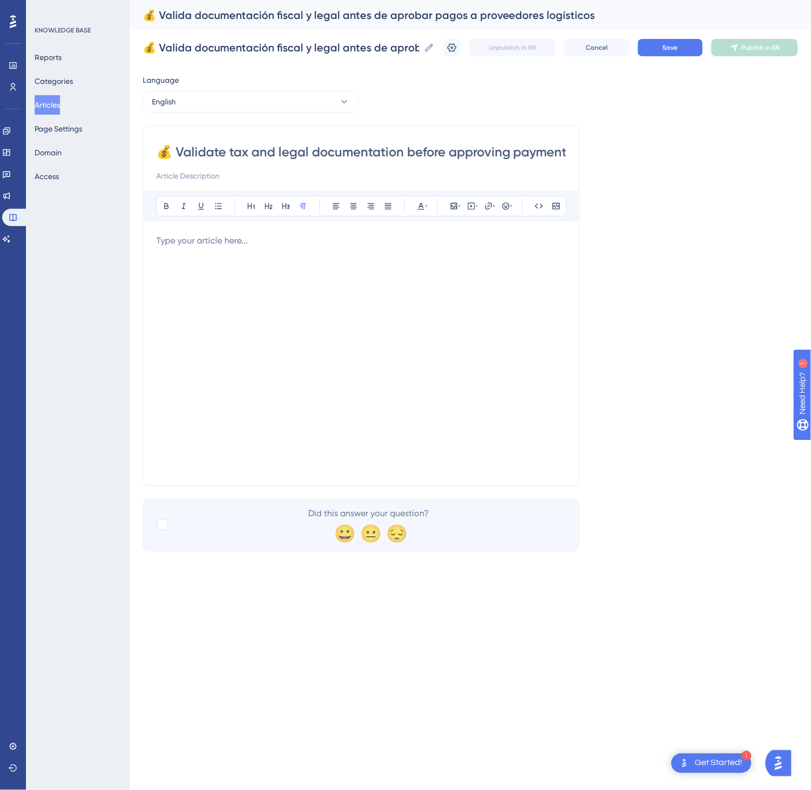
click at [474, 336] on div at bounding box center [361, 353] width 410 height 238
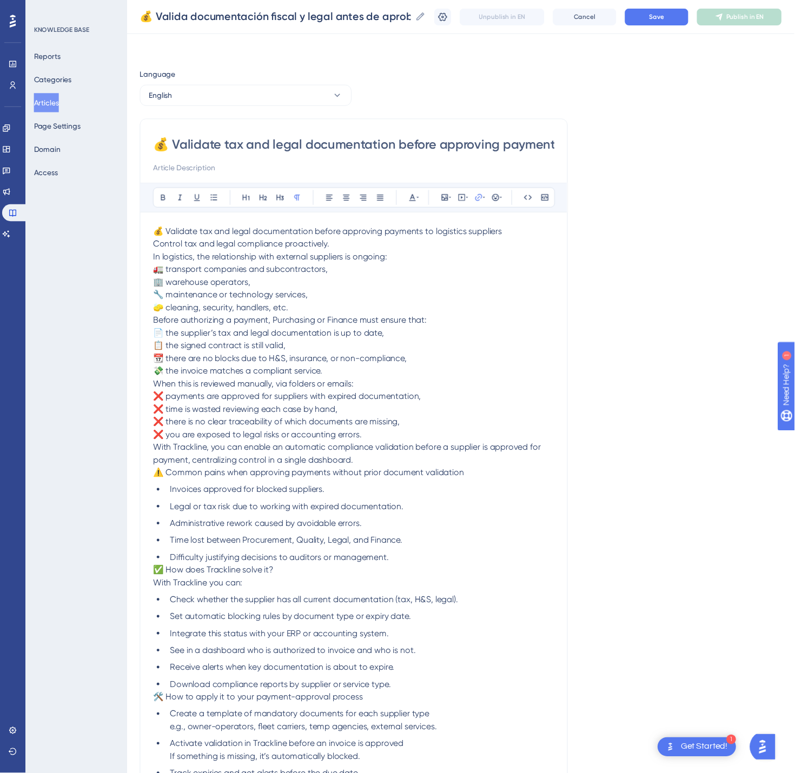
scroll to position [210, 0]
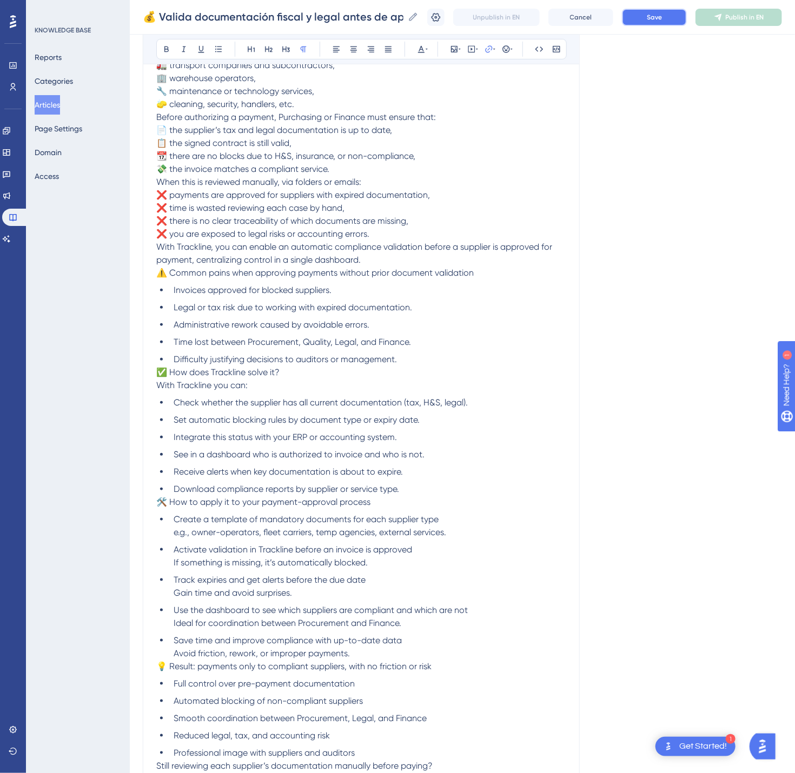
click at [669, 22] on button "Save" at bounding box center [654, 17] width 65 height 17
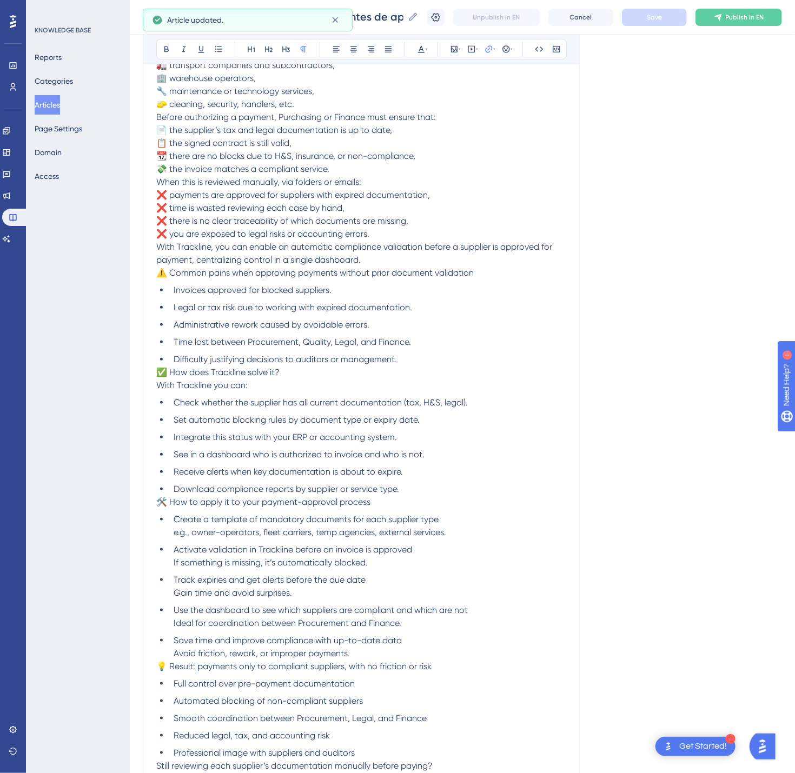
click at [752, 21] on span "Publish in EN" at bounding box center [745, 17] width 38 height 9
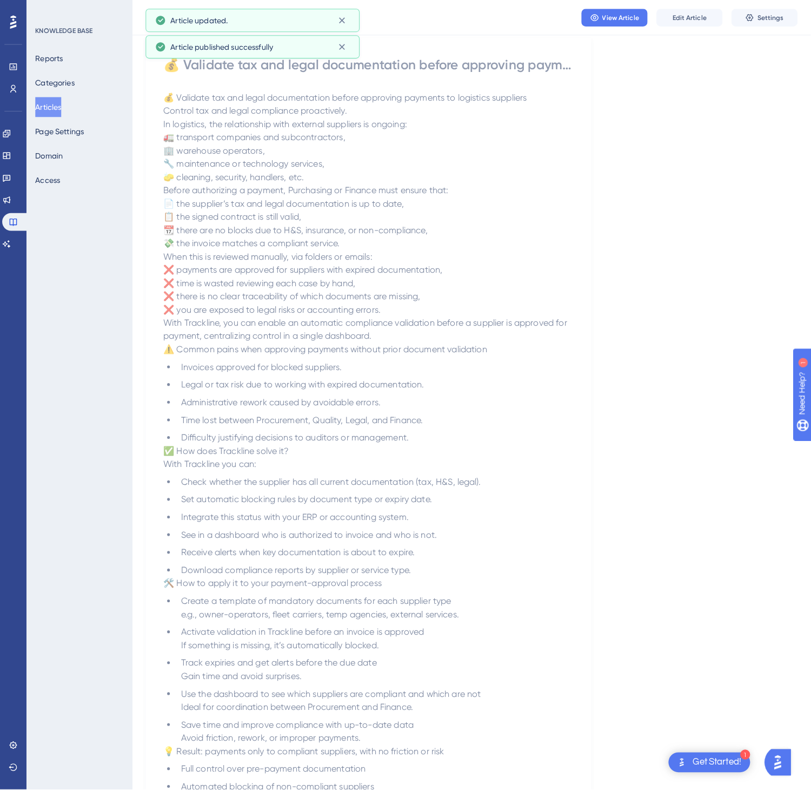
scroll to position [0, 0]
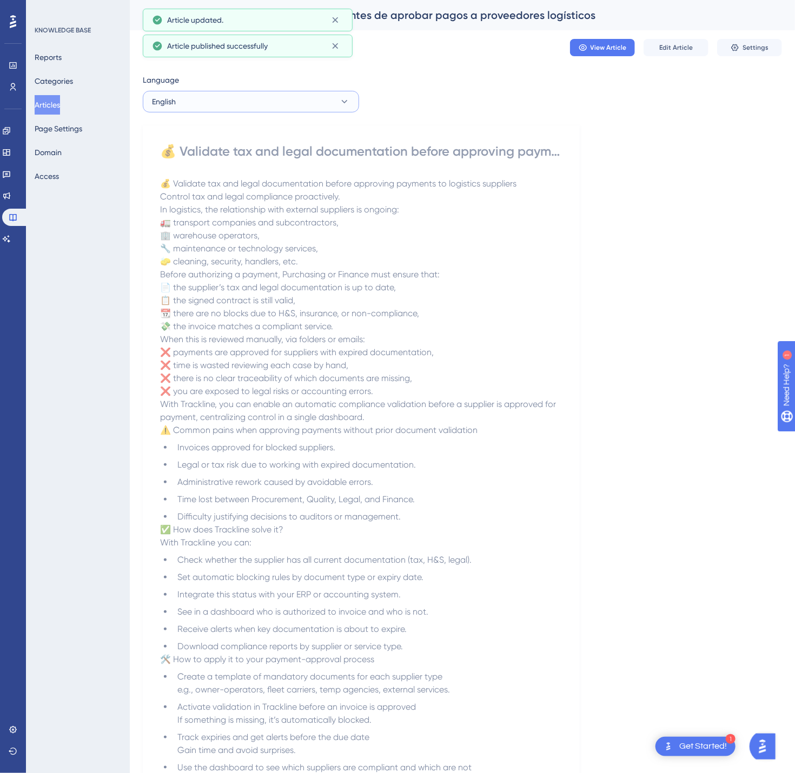
click at [325, 107] on button "English" at bounding box center [251, 102] width 216 height 22
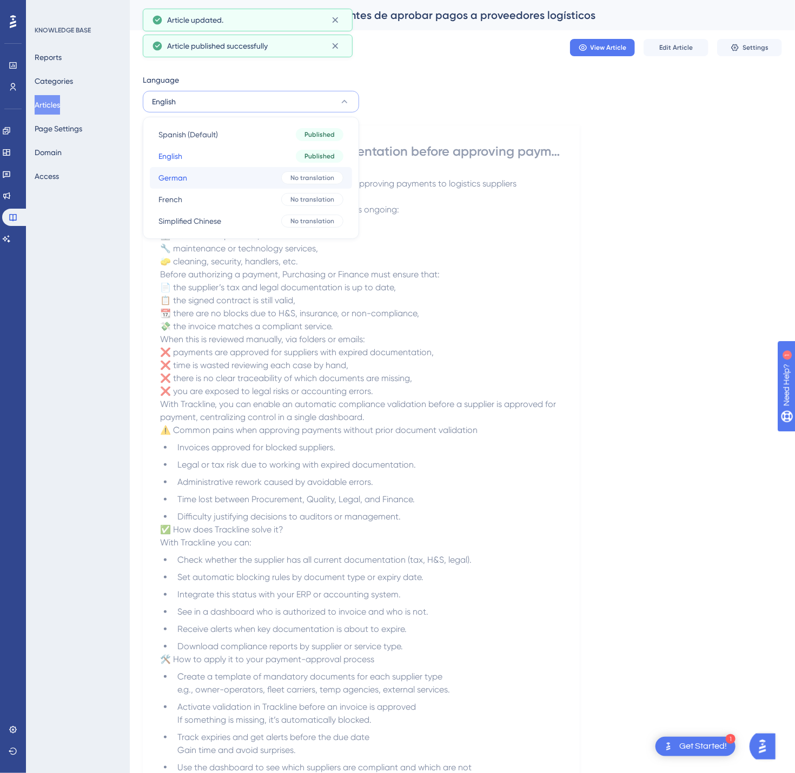
click at [317, 182] on span "No translation" at bounding box center [312, 178] width 44 height 9
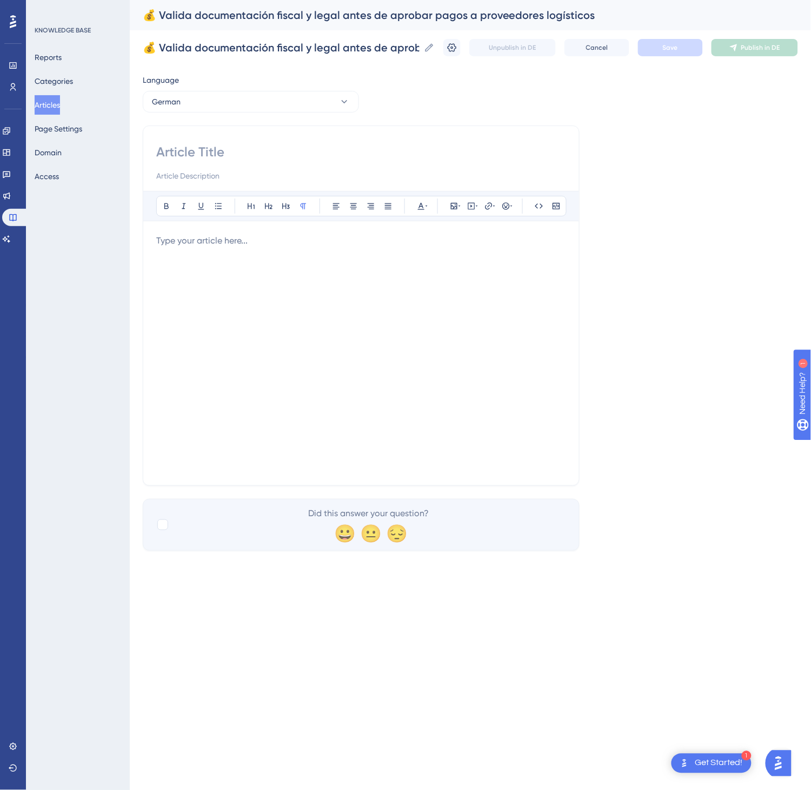
click at [234, 150] on input at bounding box center [361, 151] width 410 height 17
paste input "💰 [PERSON_NAME]- und Rechtsdokumente prüfen, bevor Zahlungen an Logistikdienstl…"
type input "💰 [PERSON_NAME]- und Rechtsdokumente prüfen, bevor Zahlungen an Logistikdienstl…"
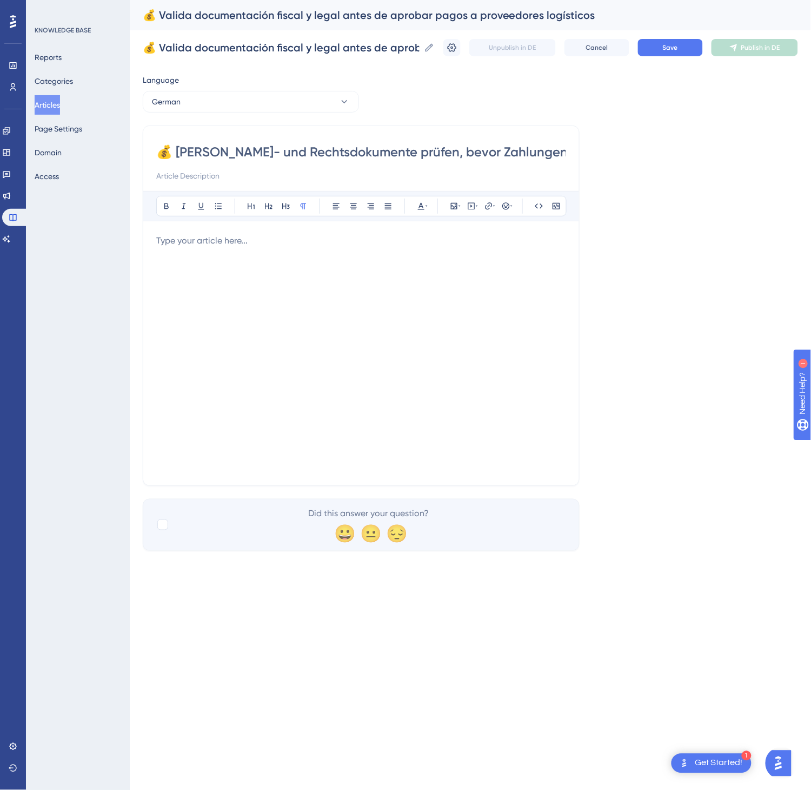
click at [385, 350] on div at bounding box center [361, 353] width 410 height 238
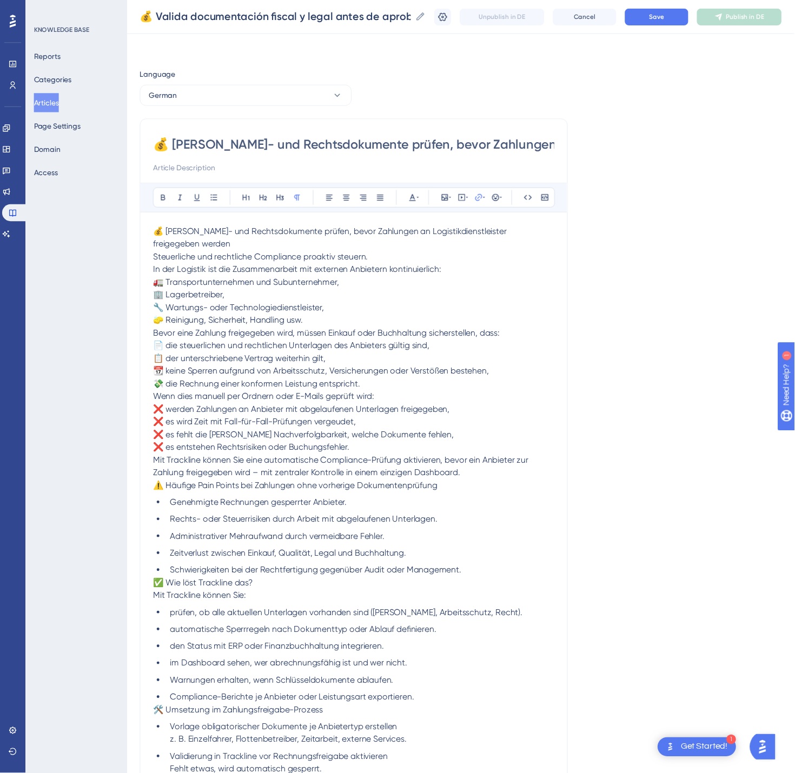
scroll to position [223, 0]
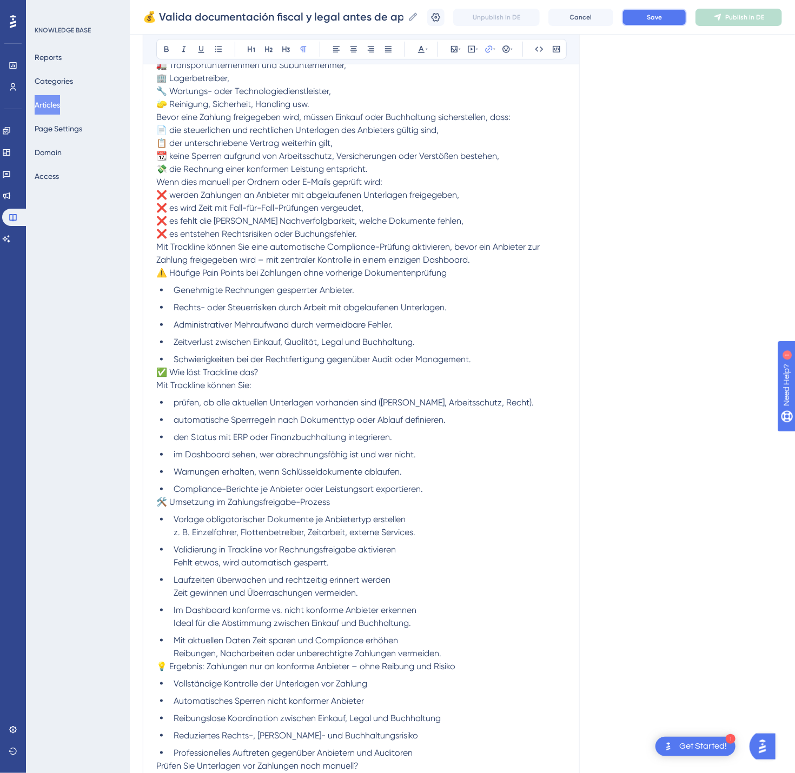
click at [687, 10] on button "Save" at bounding box center [654, 17] width 65 height 17
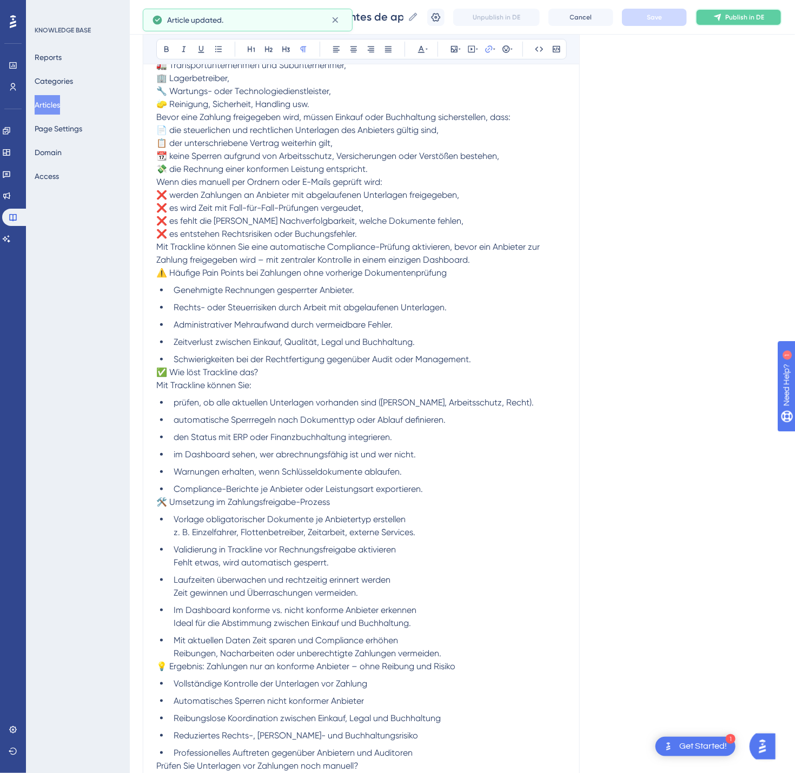
click at [742, 10] on button "Publish in DE" at bounding box center [739, 17] width 87 height 17
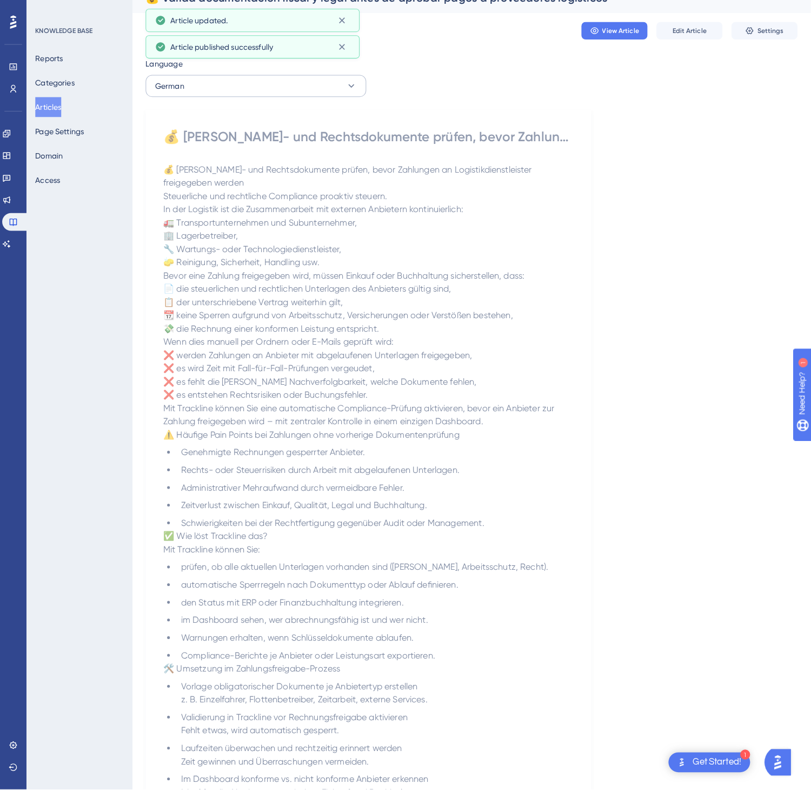
scroll to position [0, 0]
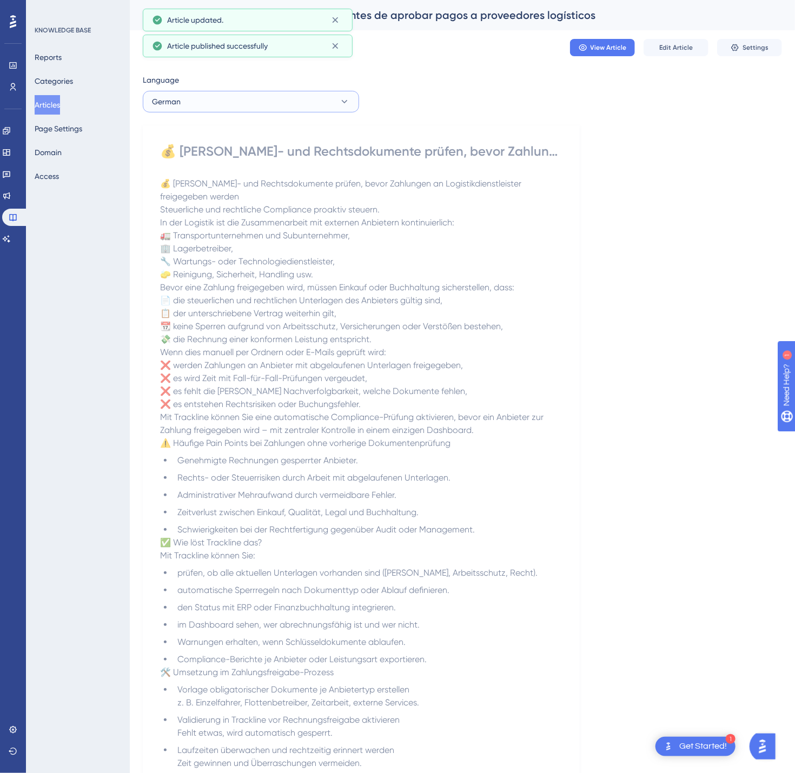
click at [282, 98] on button "German" at bounding box center [251, 102] width 216 height 22
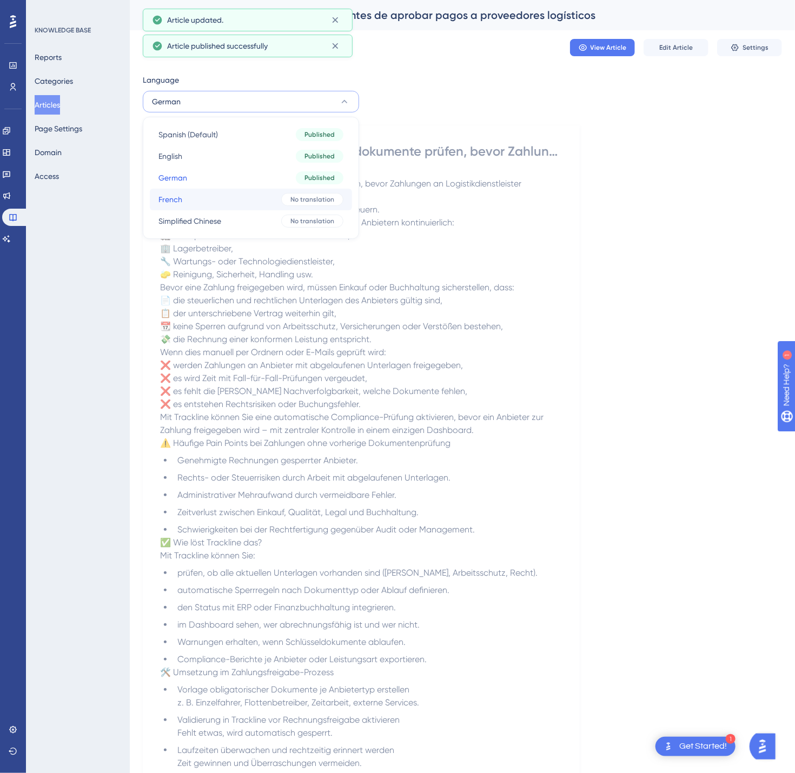
click at [286, 203] on div "No translation" at bounding box center [312, 199] width 62 height 13
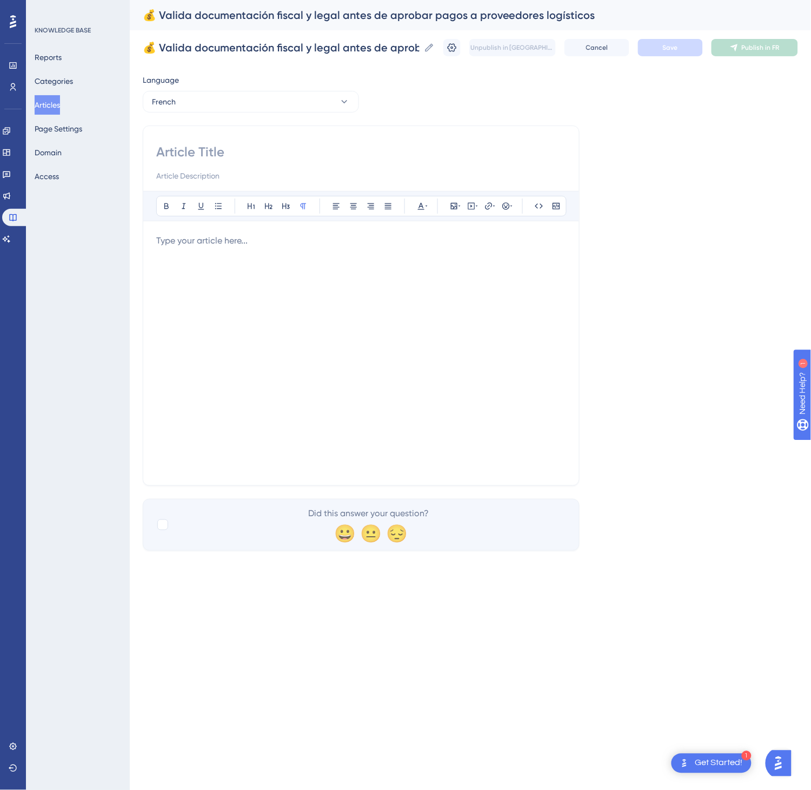
click at [213, 154] on input at bounding box center [361, 151] width 410 height 17
paste input "💰 Valider les documents fiscaux et juridiques avant d’approuver les paiements a…"
type input "💰 Valider les documents fiscaux et juridiques avant d’approuver les paiements a…"
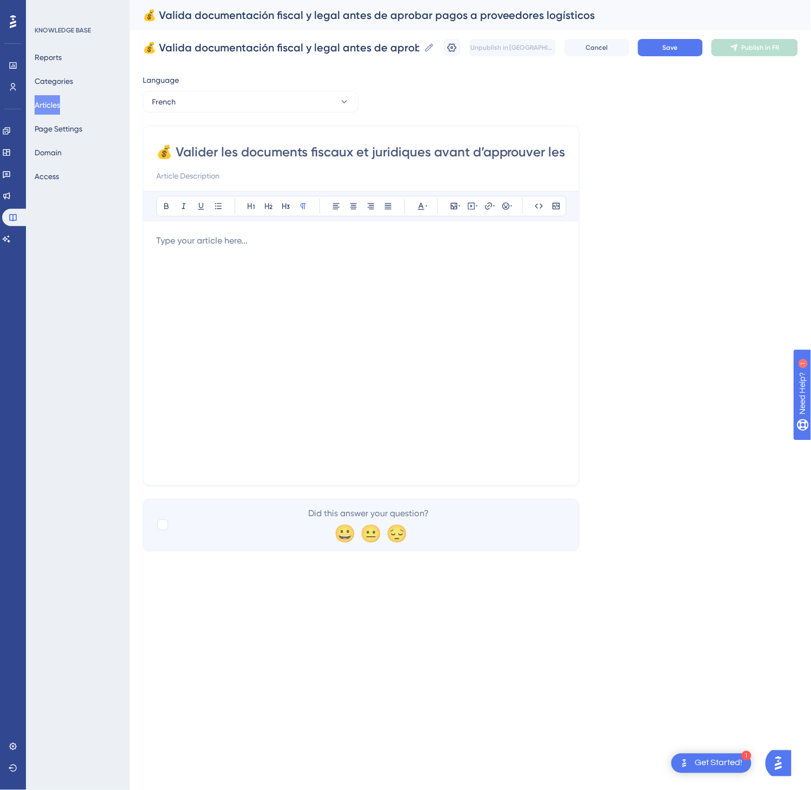
click at [329, 288] on div at bounding box center [361, 353] width 410 height 238
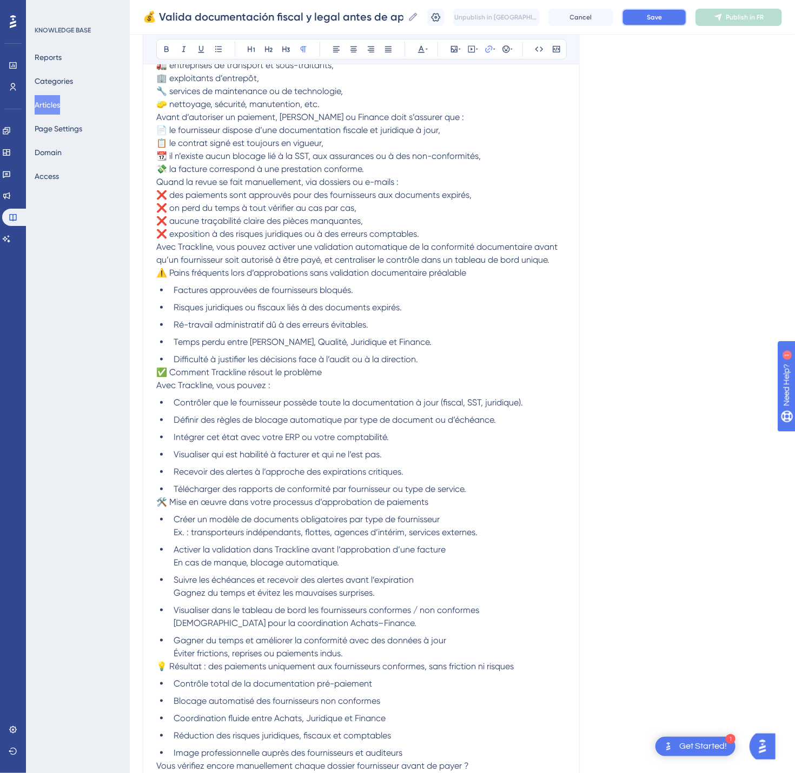
click at [662, 21] on span "Save" at bounding box center [654, 17] width 15 height 9
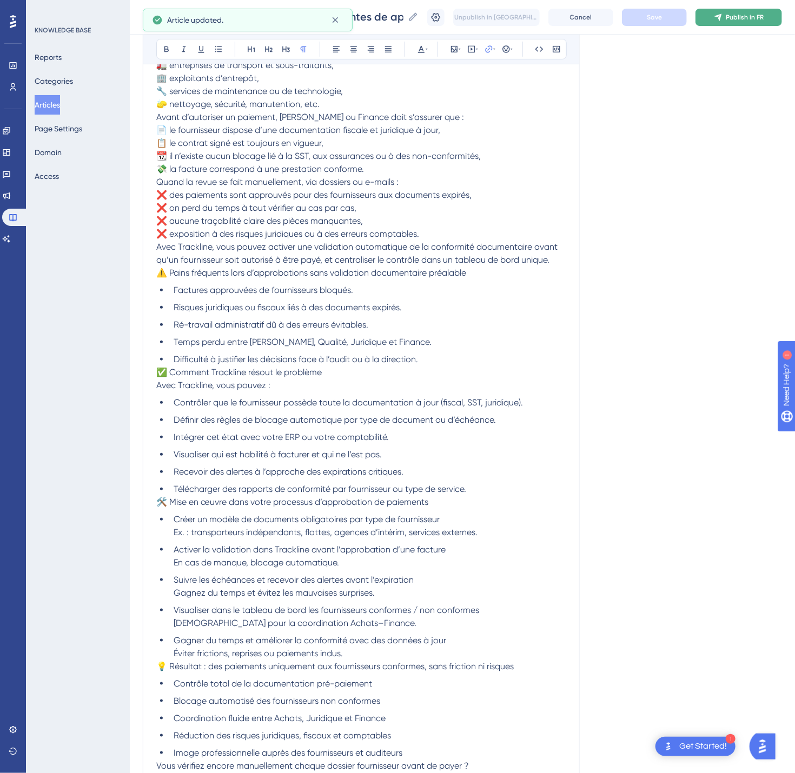
click at [746, 14] on span "Publish in FR" at bounding box center [745, 17] width 38 height 9
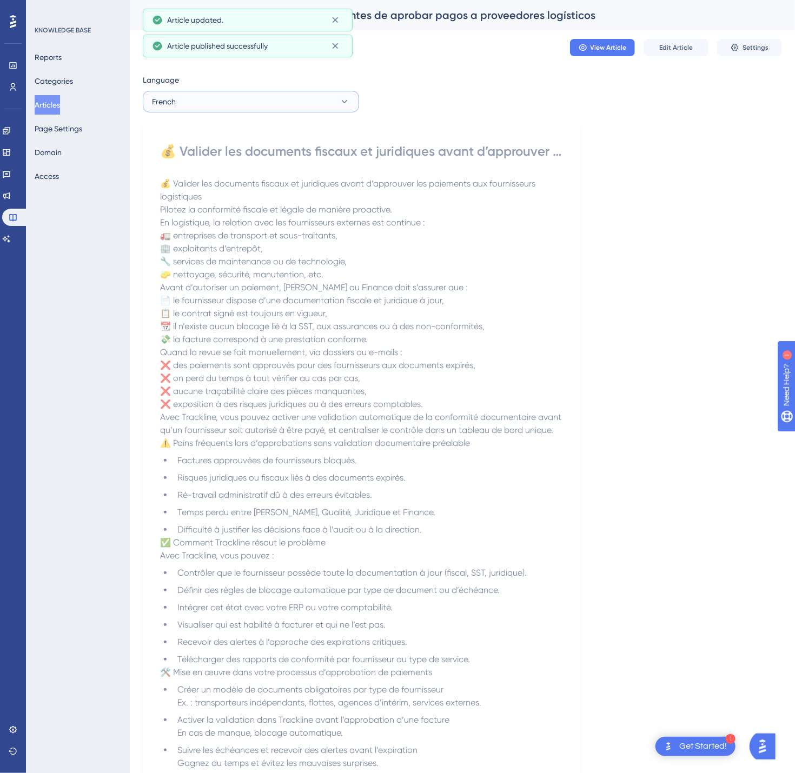
click at [253, 98] on button "French" at bounding box center [251, 102] width 216 height 22
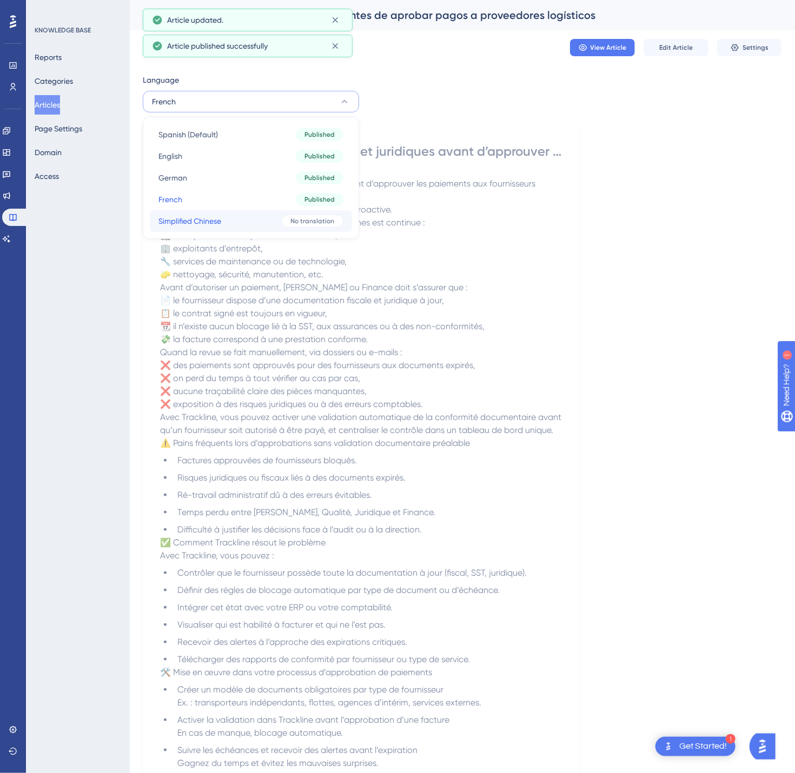
click at [254, 220] on button "Simplified Chinese Simplified Chinese No translation" at bounding box center [251, 221] width 202 height 22
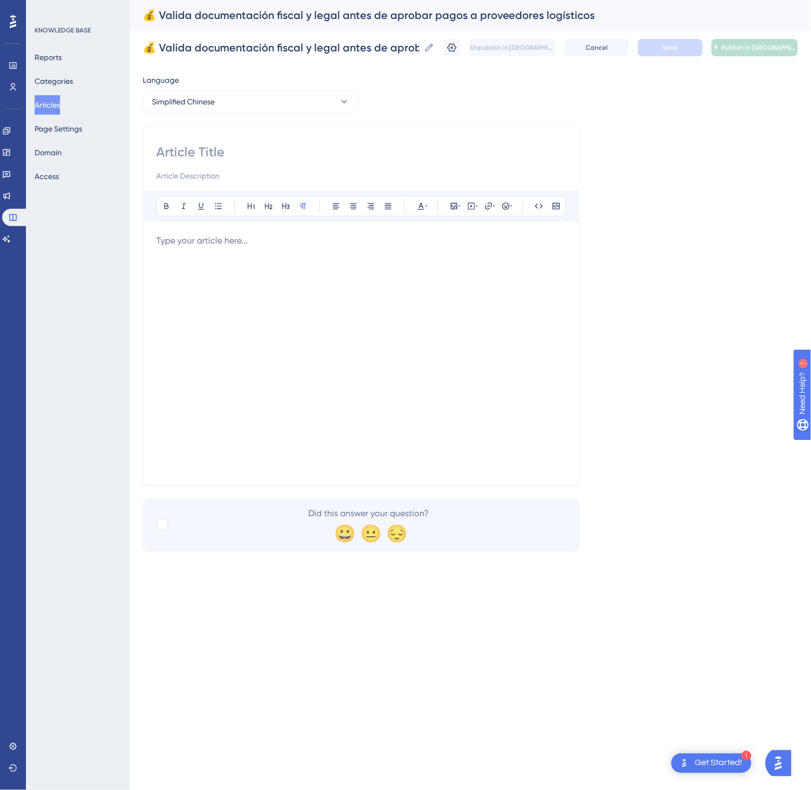
click at [309, 147] on input at bounding box center [361, 151] width 410 height 17
paste input "💰 在批准向物流供应商付款前，先验证其税务与法律文件"
type input "💰 在批准向物流供应商付款前，先验证其税务与法律文件"
click at [342, 297] on div at bounding box center [361, 353] width 410 height 238
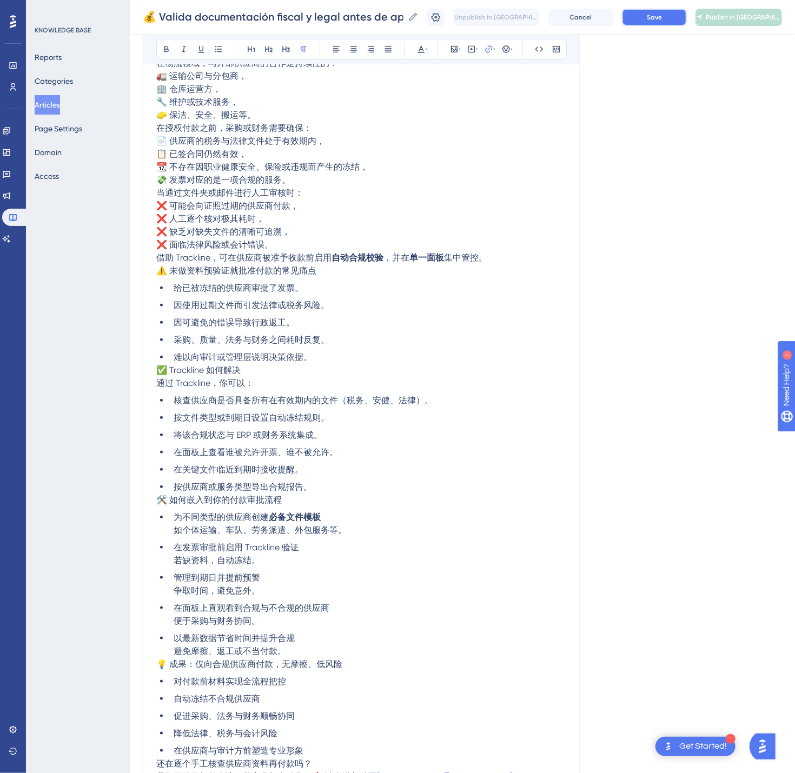
click at [662, 14] on span "Save" at bounding box center [654, 17] width 15 height 9
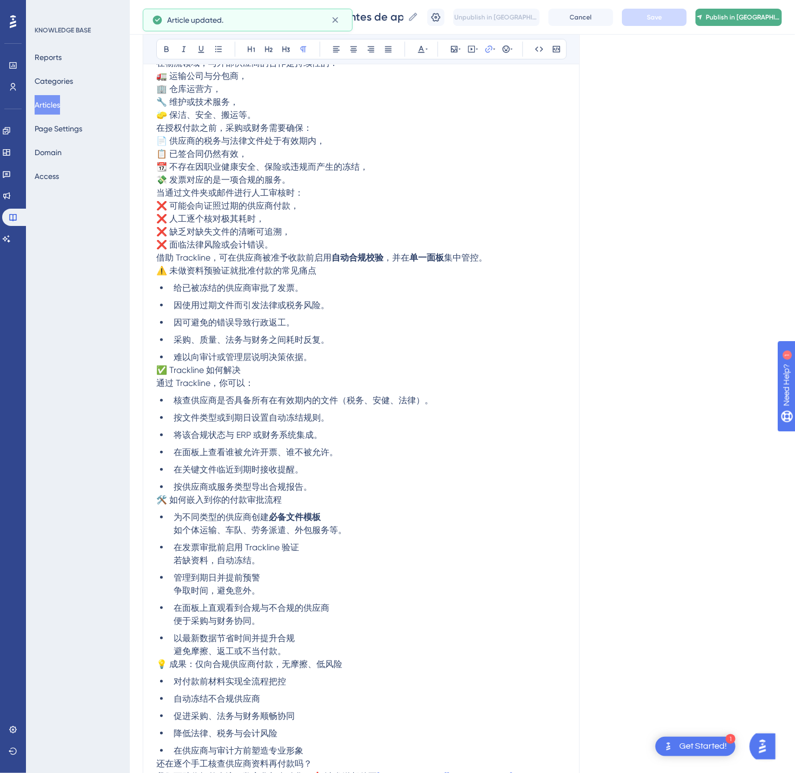
click at [767, 13] on span "Publish in [GEOGRAPHIC_DATA]-CN" at bounding box center [743, 17] width 75 height 9
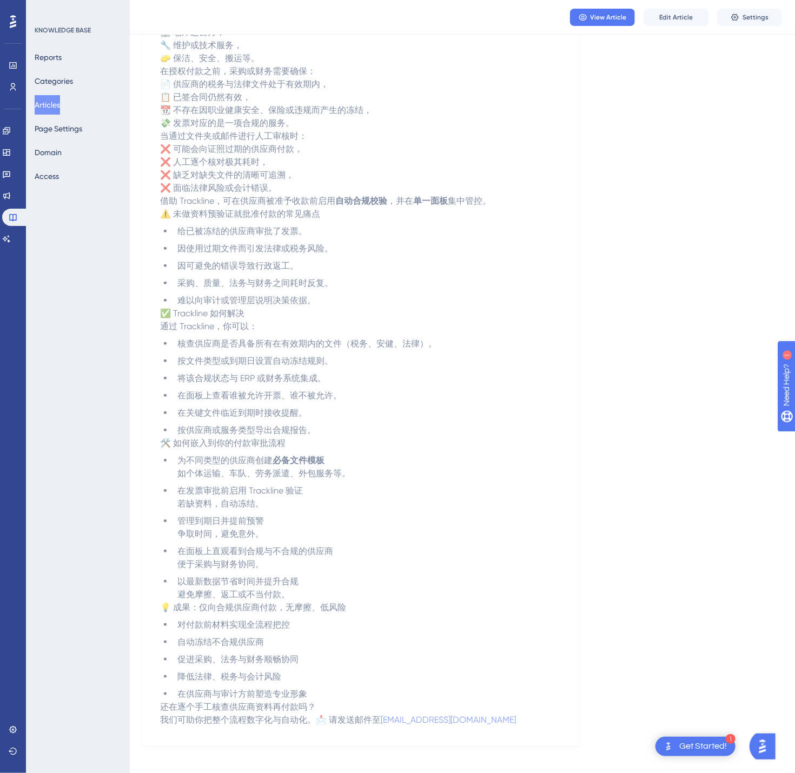
click at [55, 114] on button "Articles" at bounding box center [47, 104] width 25 height 19
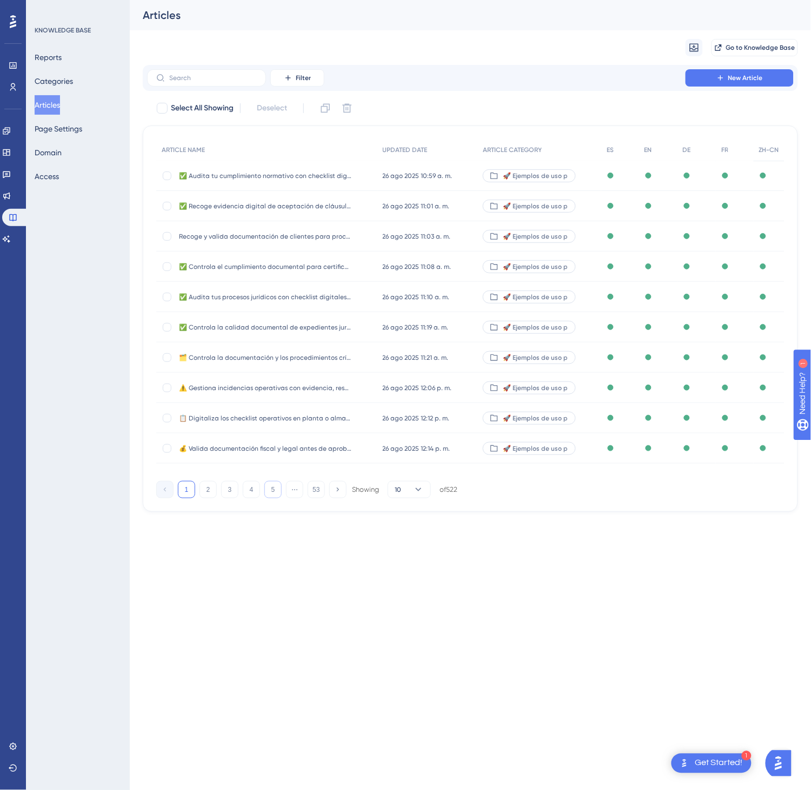
click at [272, 492] on button "5" at bounding box center [272, 489] width 17 height 17
click at [272, 491] on button "5" at bounding box center [272, 489] width 17 height 17
click at [272, 491] on button "7" at bounding box center [272, 489] width 17 height 17
click at [272, 491] on button "8" at bounding box center [272, 489] width 17 height 17
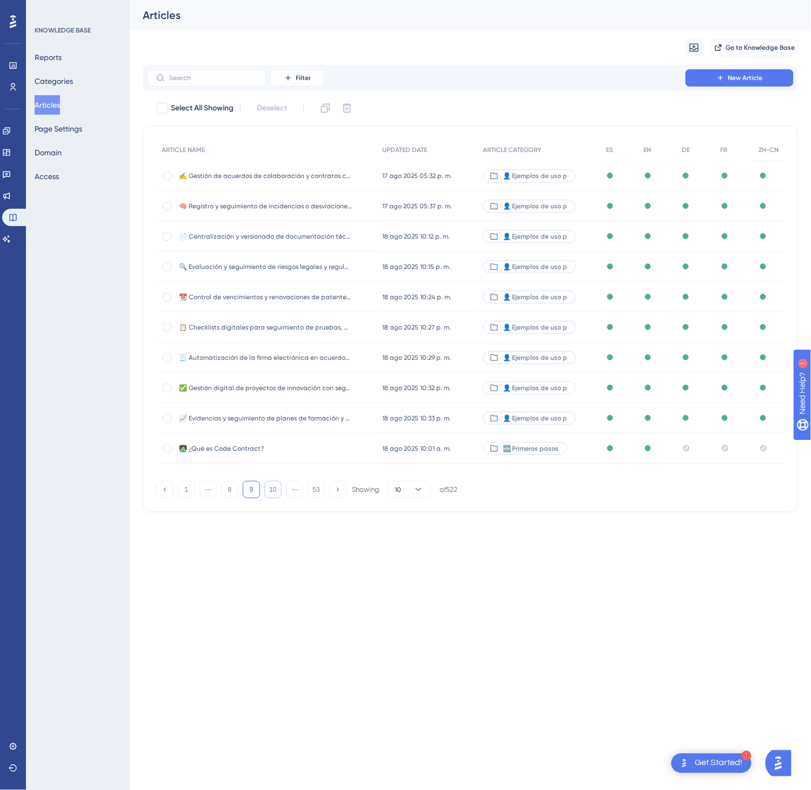
click at [272, 491] on button "10" at bounding box center [272, 489] width 17 height 17
click at [272, 491] on button "12" at bounding box center [272, 489] width 17 height 17
click at [272, 491] on button "13" at bounding box center [272, 489] width 17 height 17
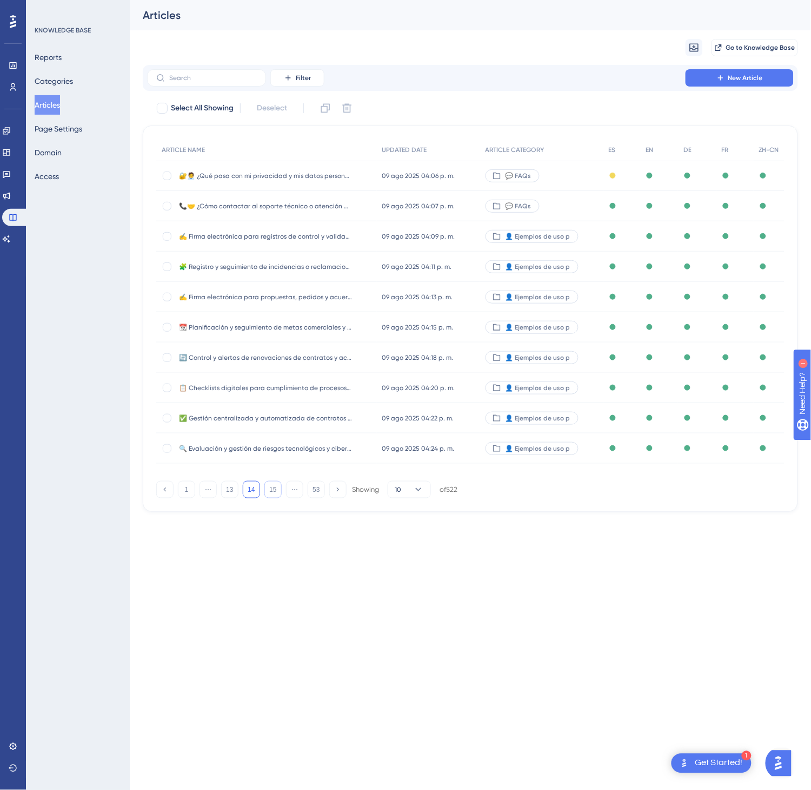
click at [272, 491] on button "15" at bounding box center [272, 489] width 17 height 17
click at [272, 491] on button "16" at bounding box center [272, 489] width 17 height 17
click at [272, 491] on button "18" at bounding box center [272, 489] width 17 height 17
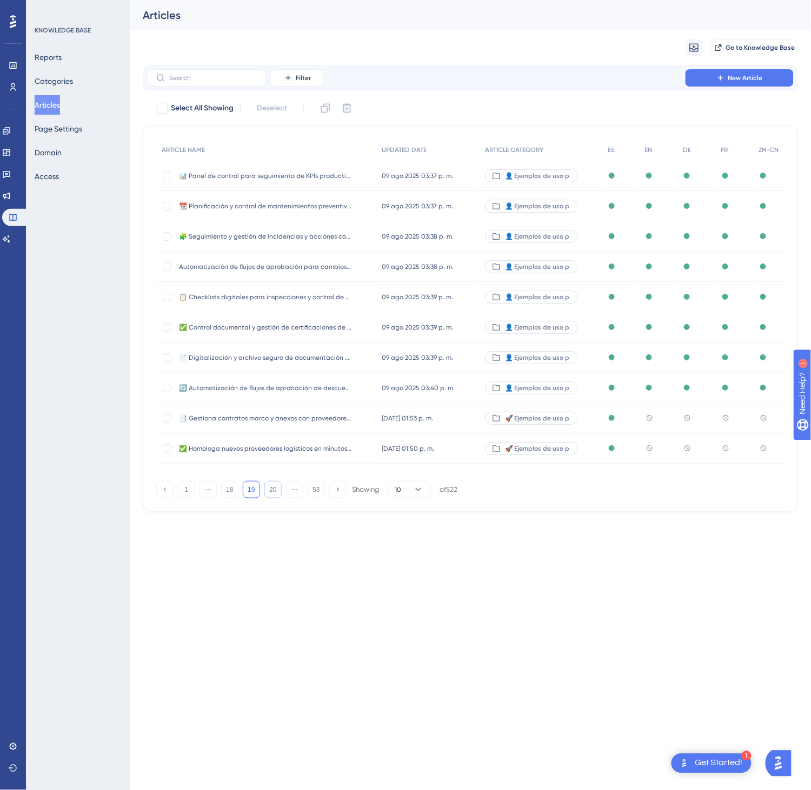
click at [272, 491] on button "20" at bounding box center [272, 489] width 17 height 17
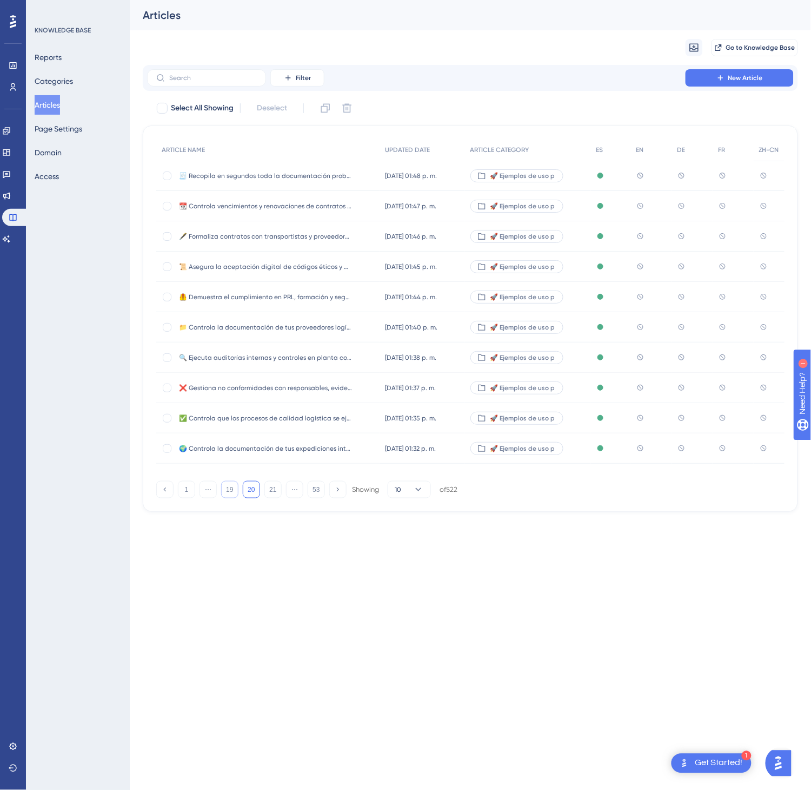
click at [231, 490] on button "19" at bounding box center [229, 489] width 17 height 17
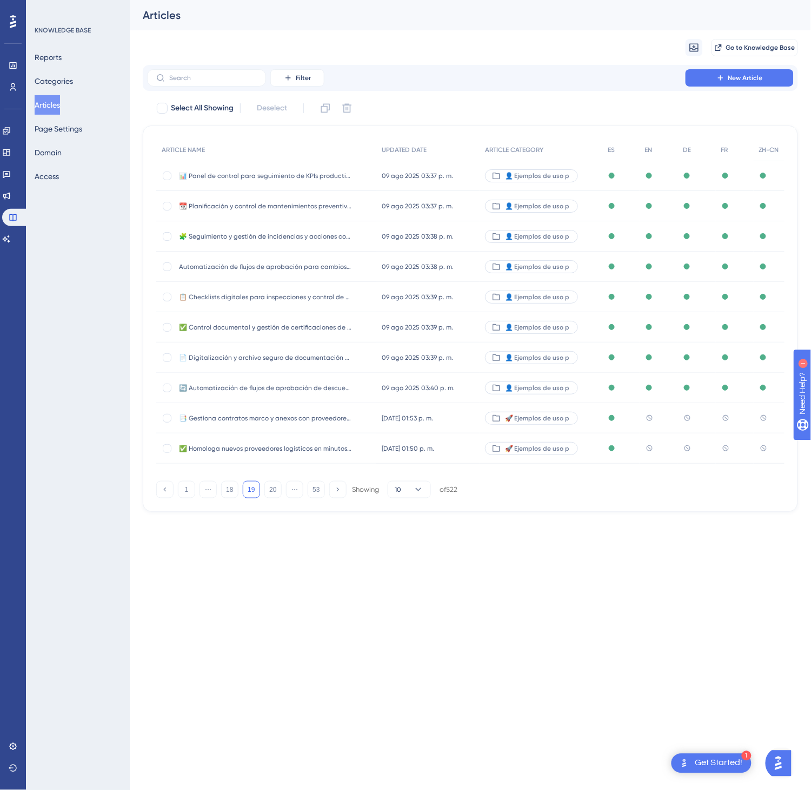
click at [360, 421] on div "📑 Gestiona contratos marco y anexos con proveedores logísticos sin pérdidas ni …" at bounding box center [266, 418] width 220 height 30
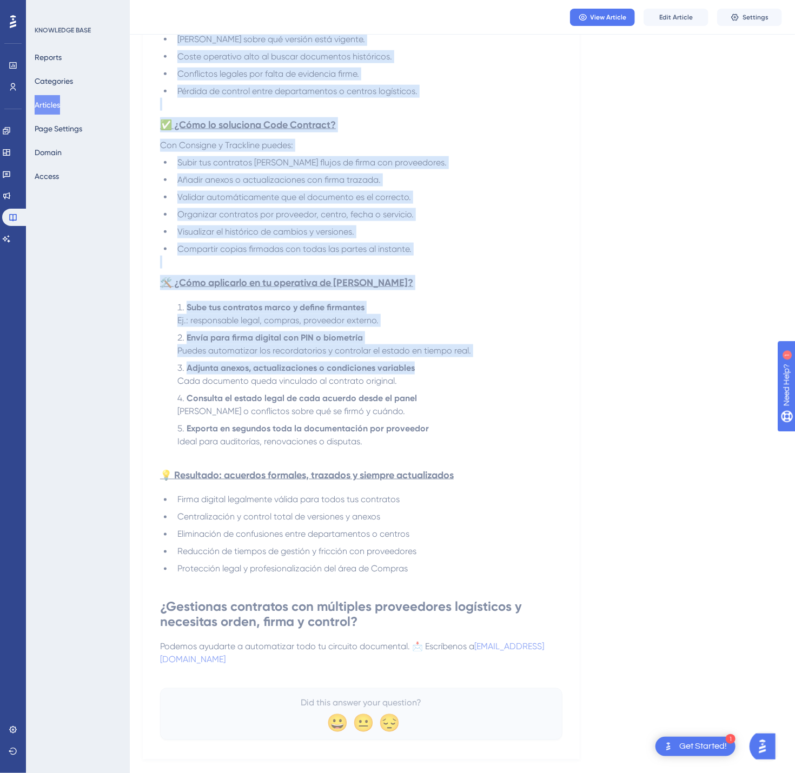
scroll to position [531, 0]
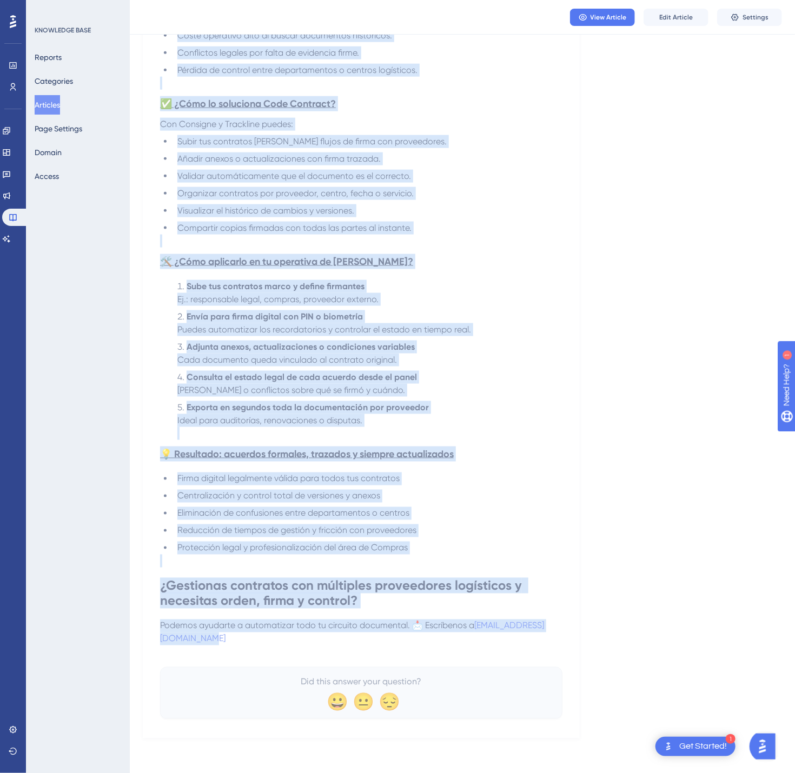
drag, startPoint x: 162, startPoint y: 148, endPoint x: 618, endPoint y: 635, distance: 666.6
click at [618, 635] on div "Language Spanish (Default) 📑 Gestiona contratos marco y anexos con proveedores …" at bounding box center [462, 142] width 639 height 1193
copy div "📑 Loremips dolorsita conse a elitse doe temporincid utlaboreet dol magnaali en …"
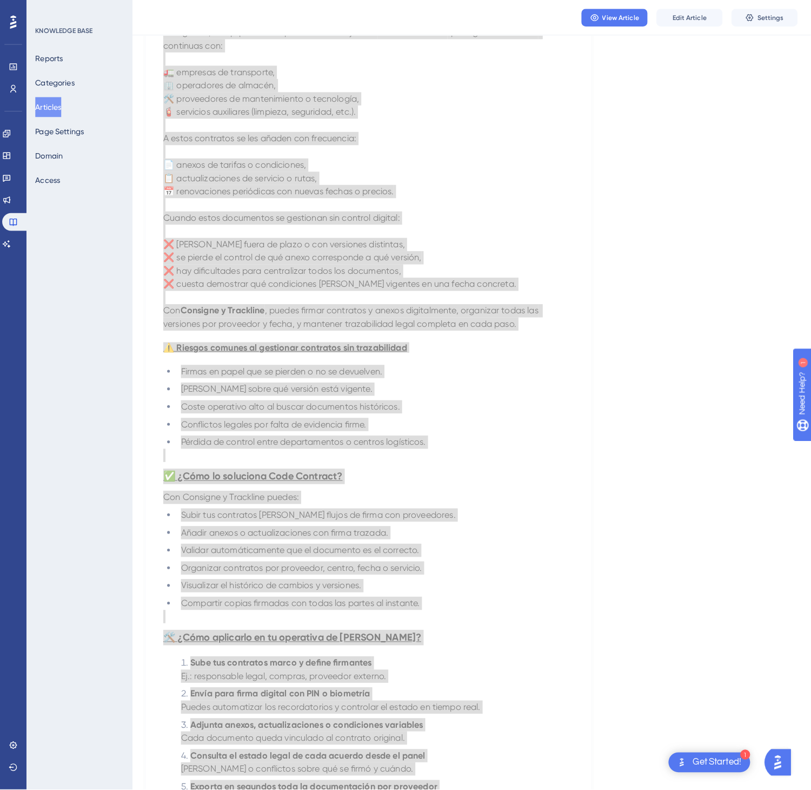
scroll to position [0, 0]
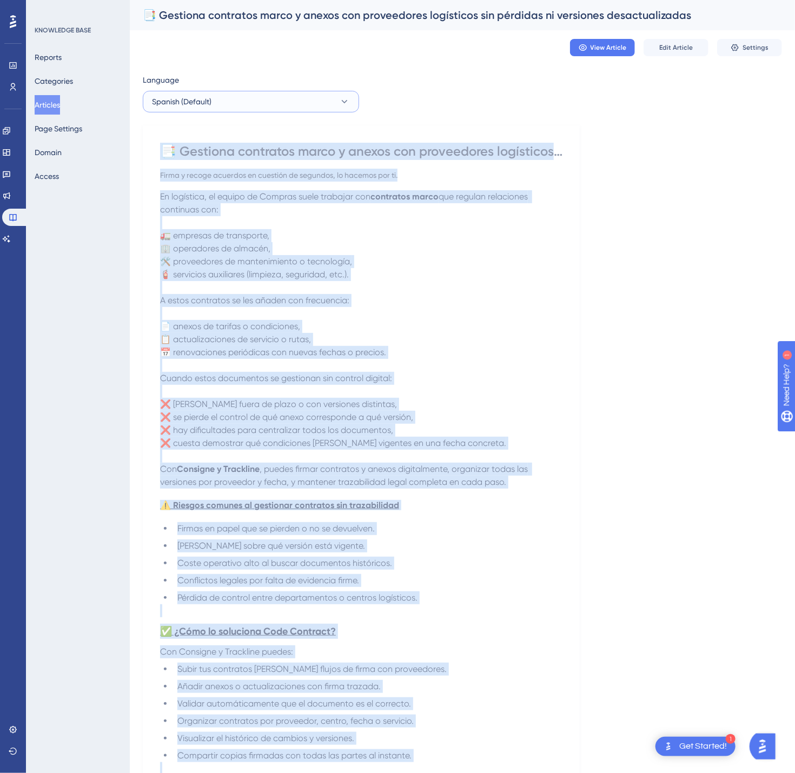
click at [326, 109] on button "Spanish (Default)" at bounding box center [251, 102] width 216 height 22
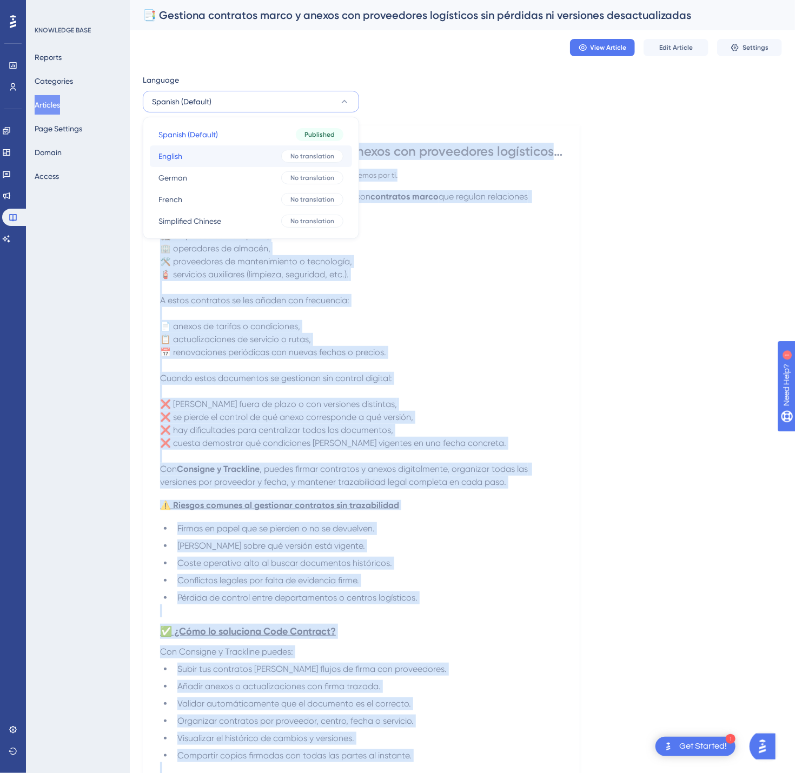
click at [292, 156] on span "No translation" at bounding box center [312, 156] width 44 height 9
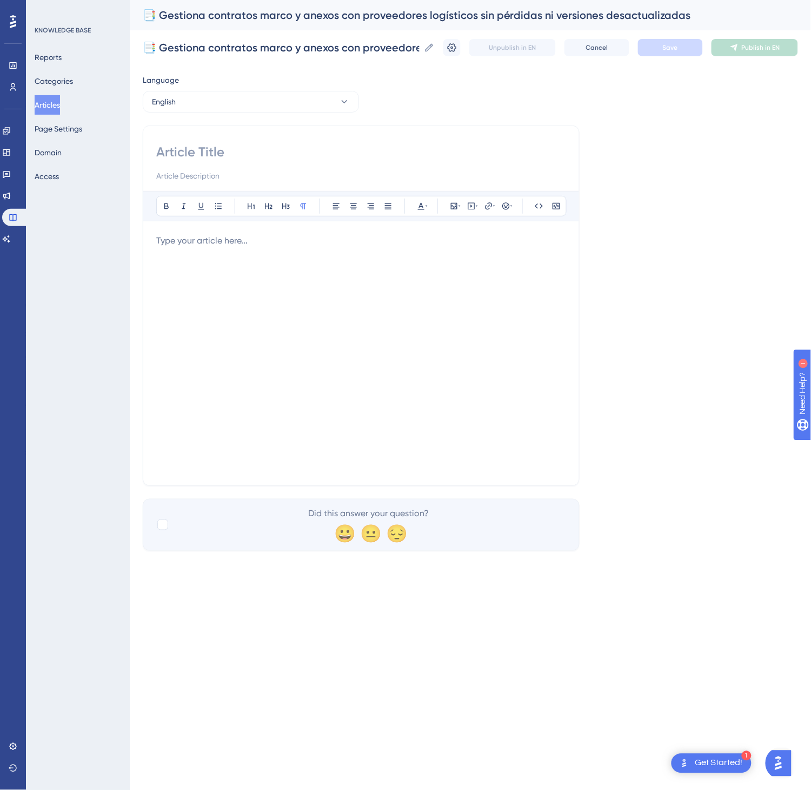
click at [234, 144] on input at bounding box center [361, 151] width 410 height 17
paste input "📑 Manage framework contracts and appendices with logistics suppliers without lo…"
type input "📑 Manage framework contracts and appendices with logistics suppliers without lo…"
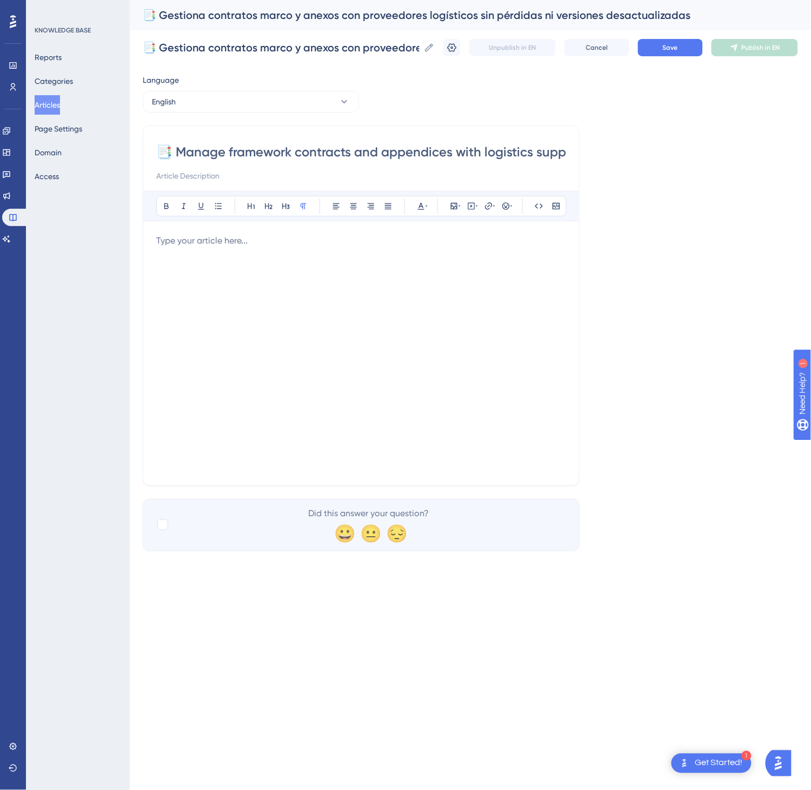
click at [329, 290] on div at bounding box center [361, 353] width 410 height 238
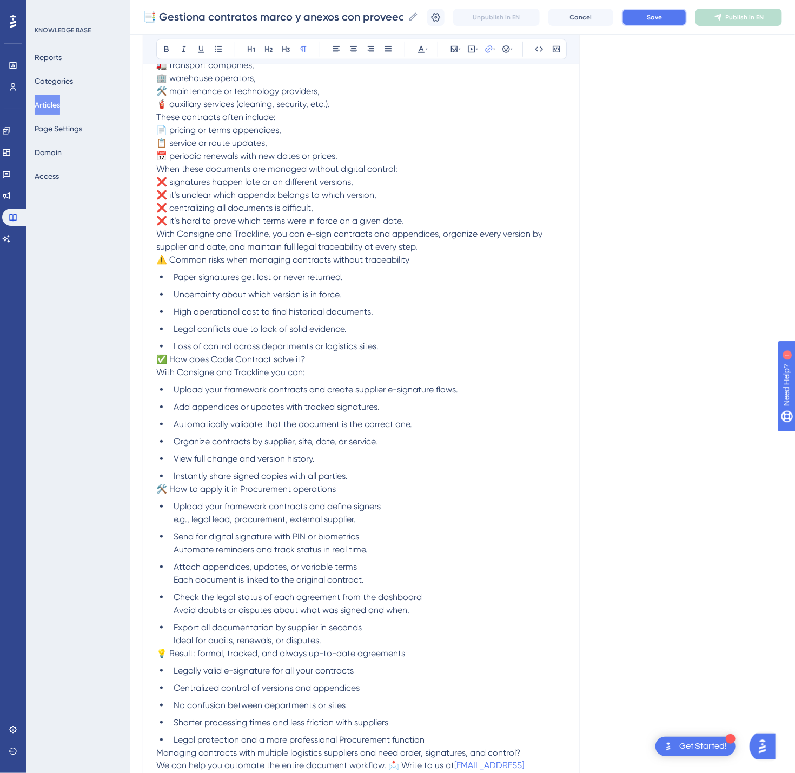
click at [687, 10] on button "Save" at bounding box center [654, 17] width 65 height 17
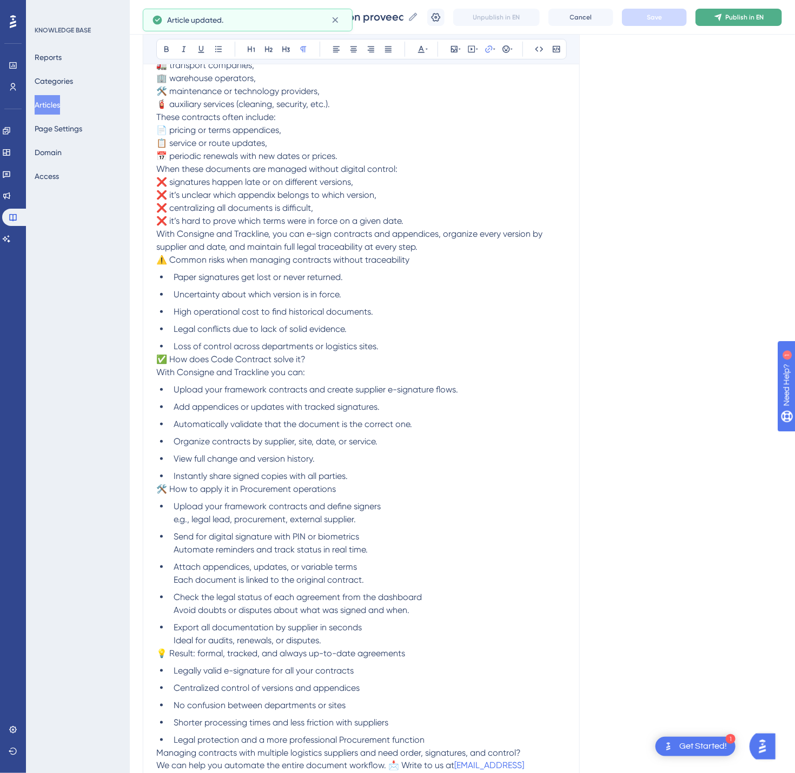
click at [752, 19] on span "Publish in EN" at bounding box center [745, 17] width 38 height 9
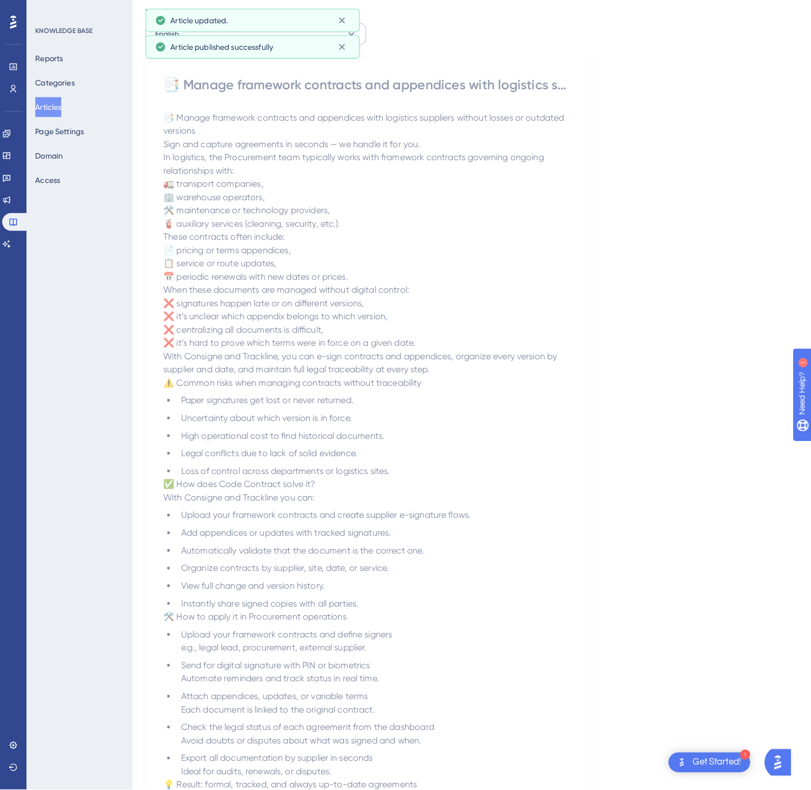
scroll to position [0, 0]
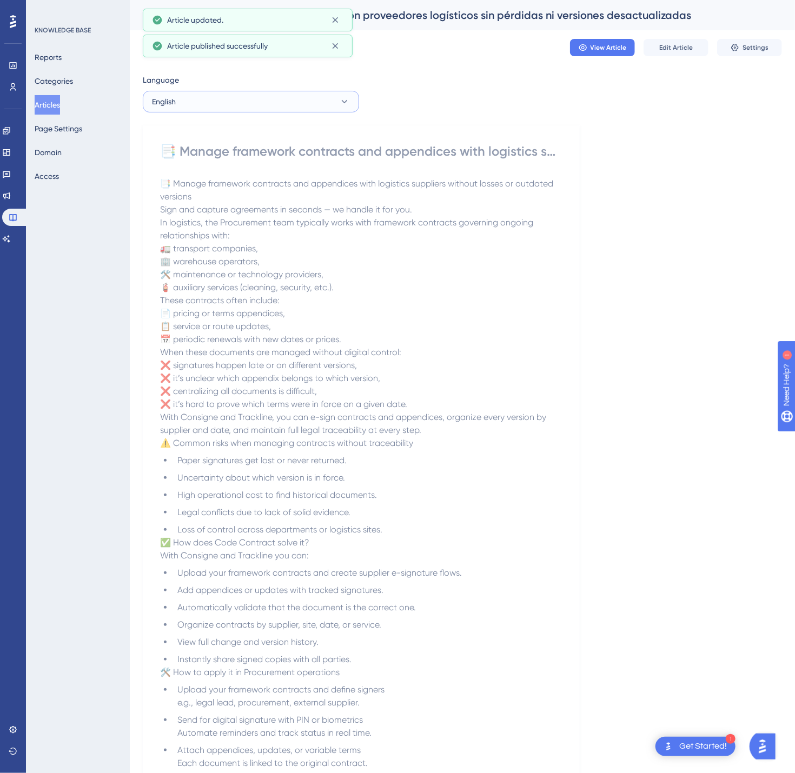
click at [266, 94] on button "English" at bounding box center [251, 102] width 216 height 22
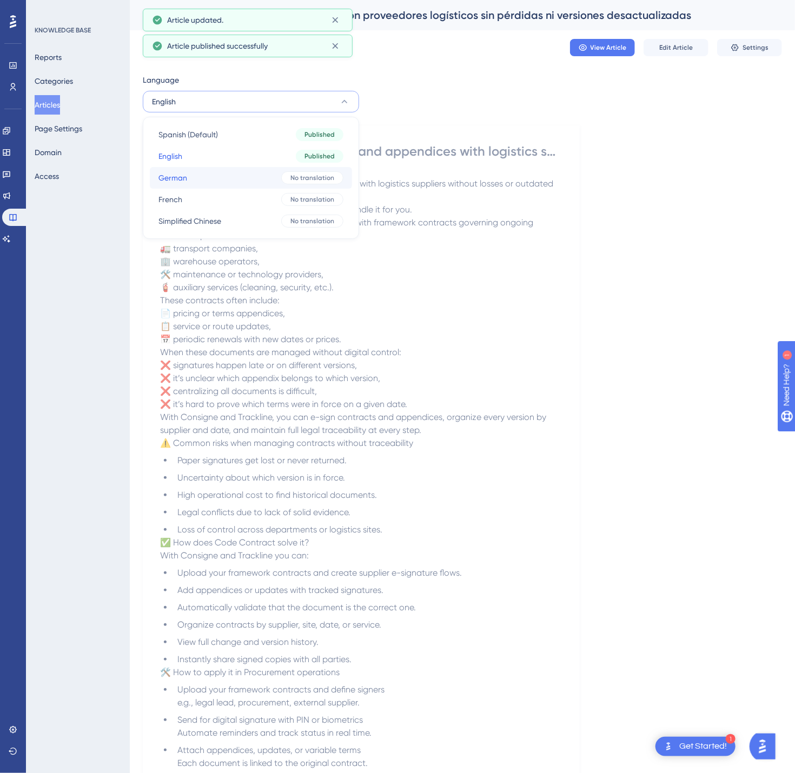
click at [253, 174] on button "German German No translation" at bounding box center [251, 178] width 202 height 22
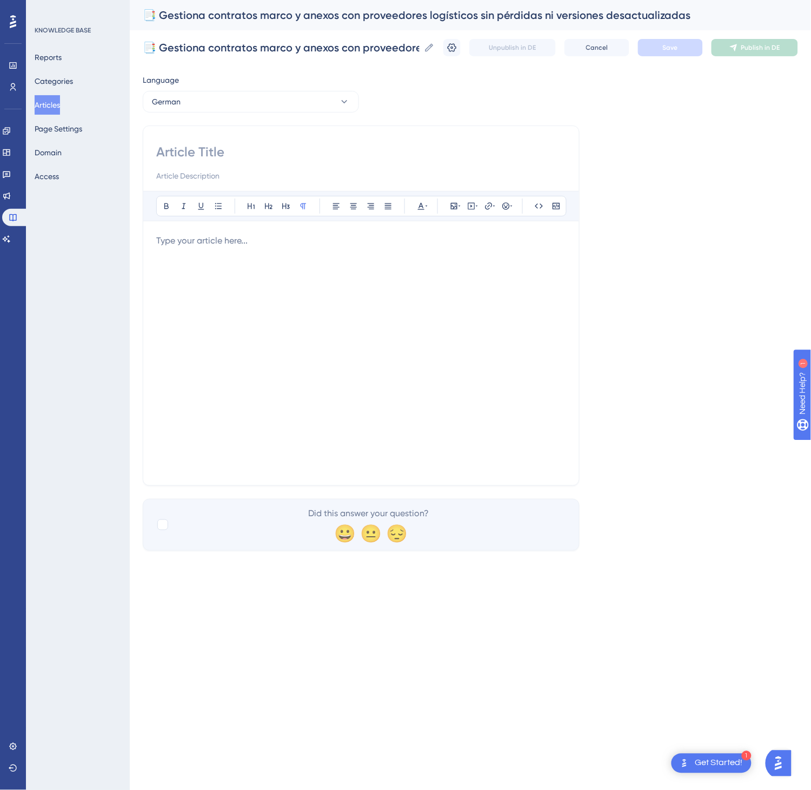
click at [228, 157] on input at bounding box center [361, 151] width 410 height 17
paste input "📑 Rahmenverträge und Anhänge mit Logistikanbietern ohne Verluste oder veraltete…"
type input "📑 Rahmenverträge und Anhänge mit Logistikanbietern ohne Verluste oder veraltete…"
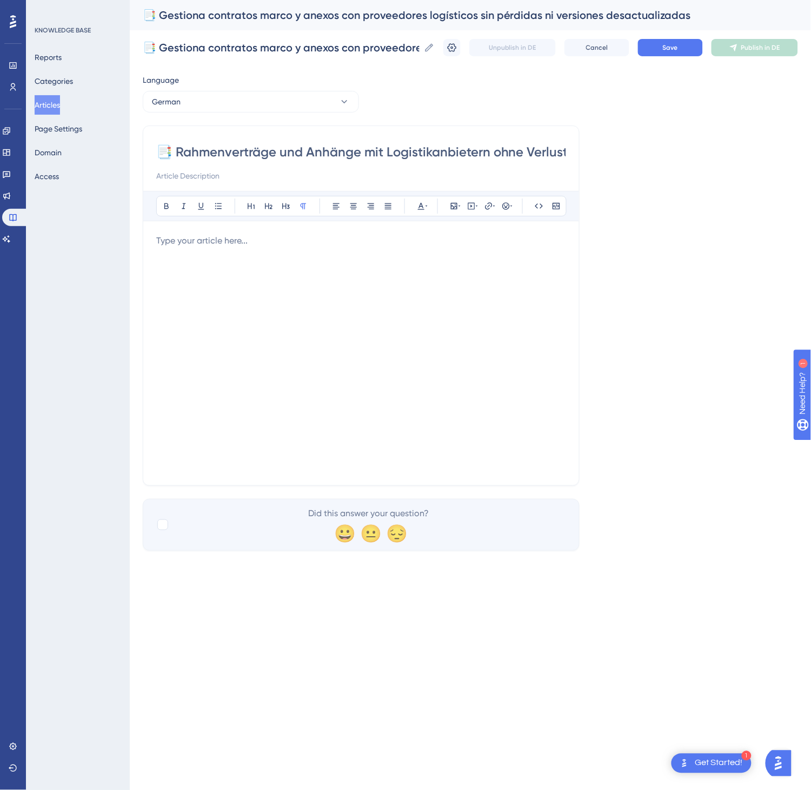
drag, startPoint x: 355, startPoint y: 358, endPoint x: 372, endPoint y: 361, distance: 17.5
click at [364, 362] on div at bounding box center [361, 353] width 410 height 238
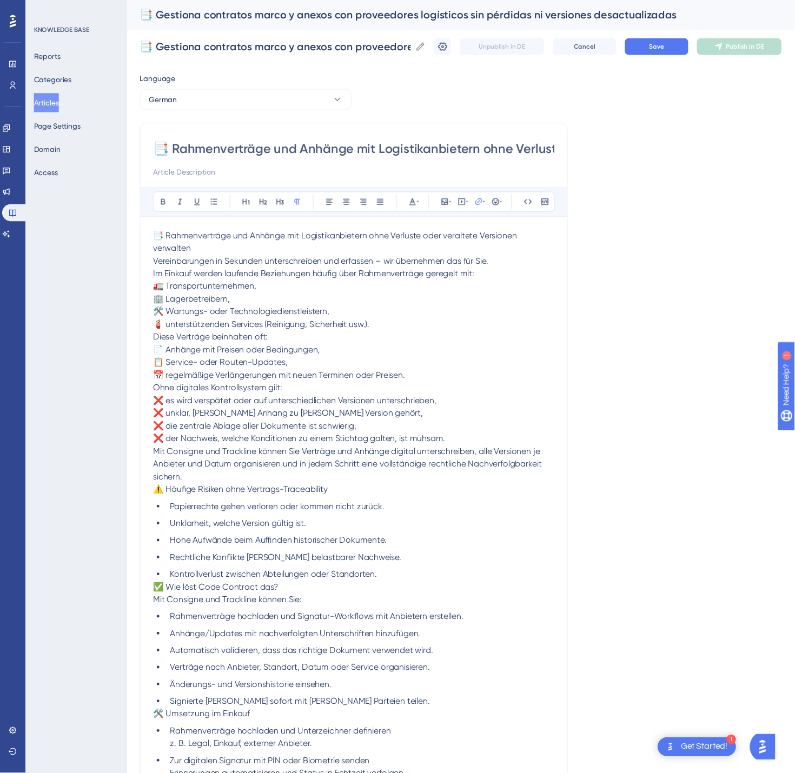
scroll to position [236, 0]
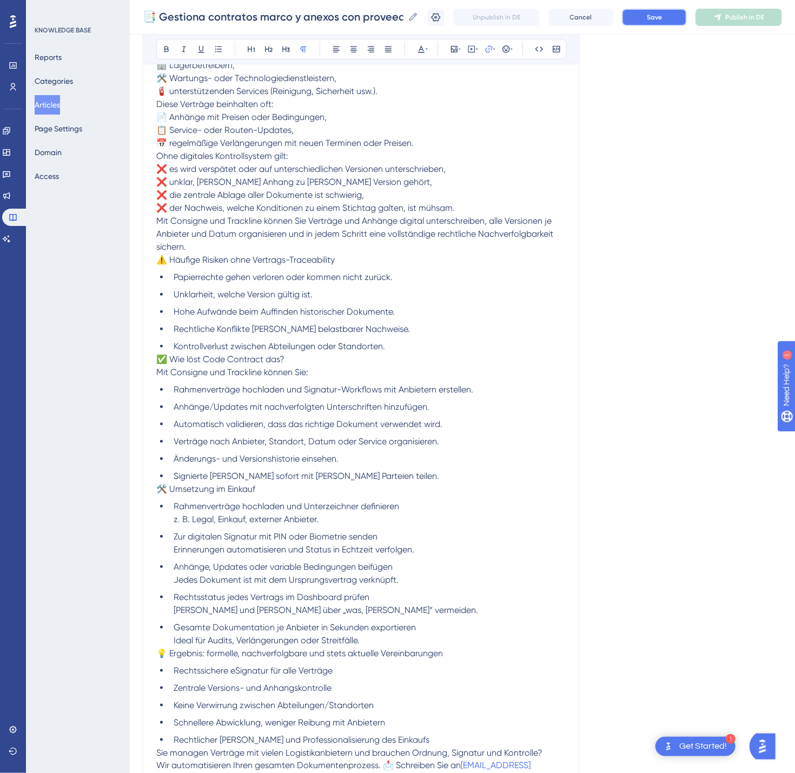
click at [662, 19] on span "Save" at bounding box center [654, 17] width 15 height 9
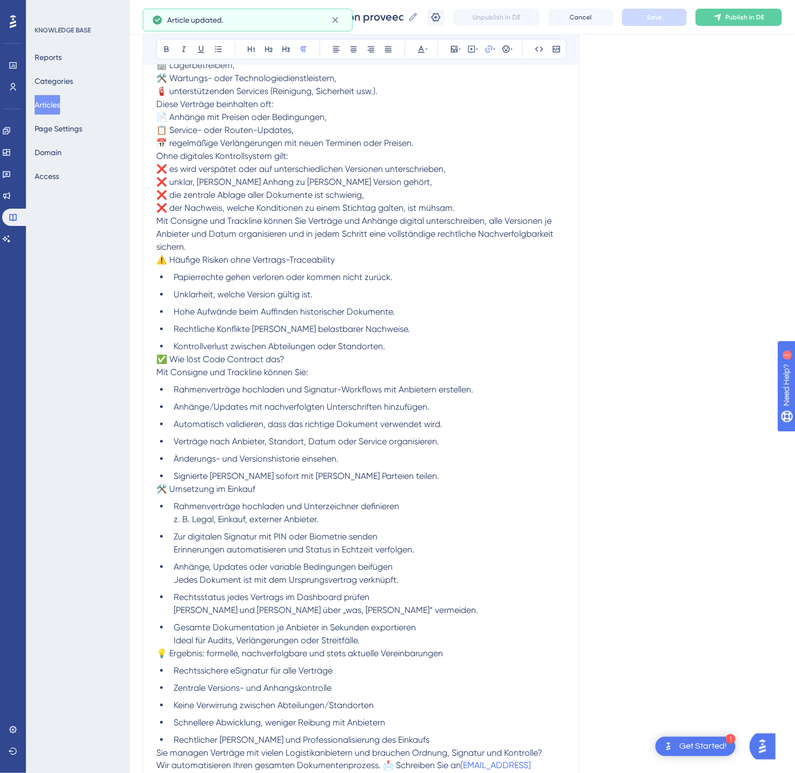
click at [773, 26] on div "📑 Gestiona contratos marco y anexos con proveedores logísticos sin pérdidas ni …" at bounding box center [462, 17] width 665 height 35
click at [775, 22] on button "Publish in DE" at bounding box center [739, 17] width 87 height 17
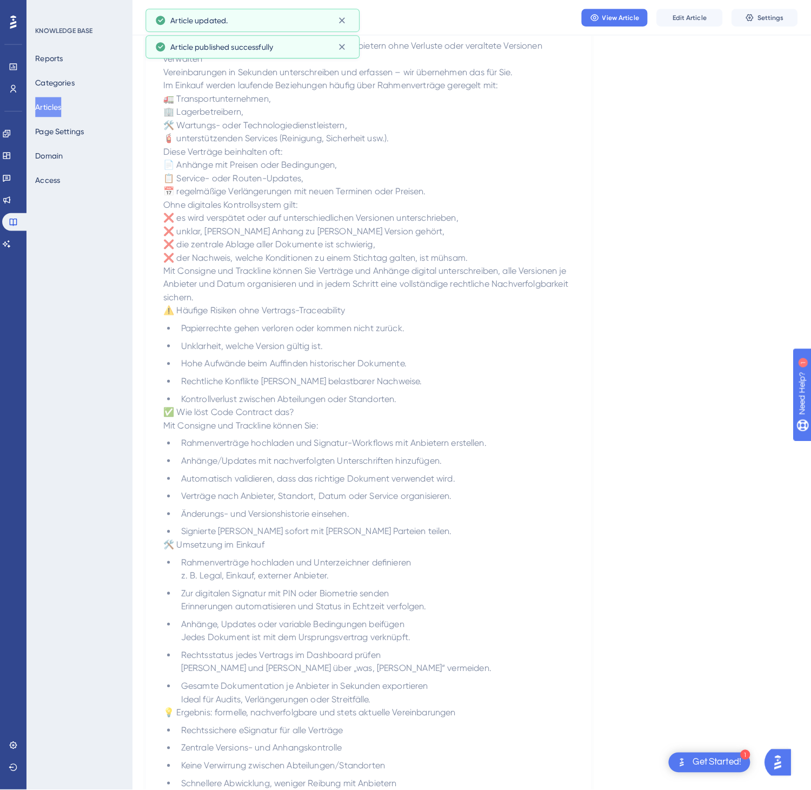
scroll to position [0, 0]
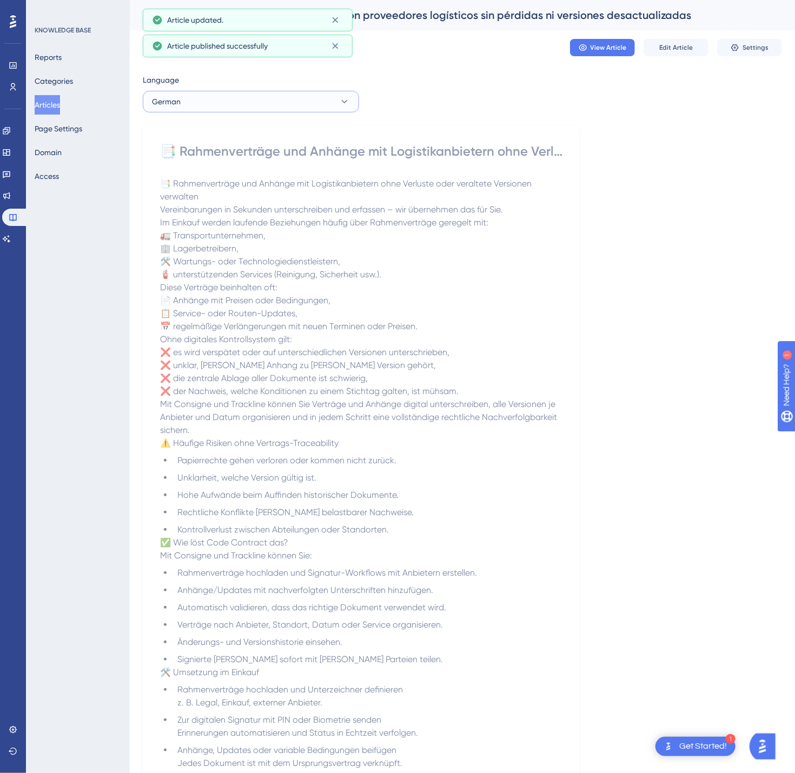
click at [244, 92] on button "German" at bounding box center [251, 102] width 216 height 22
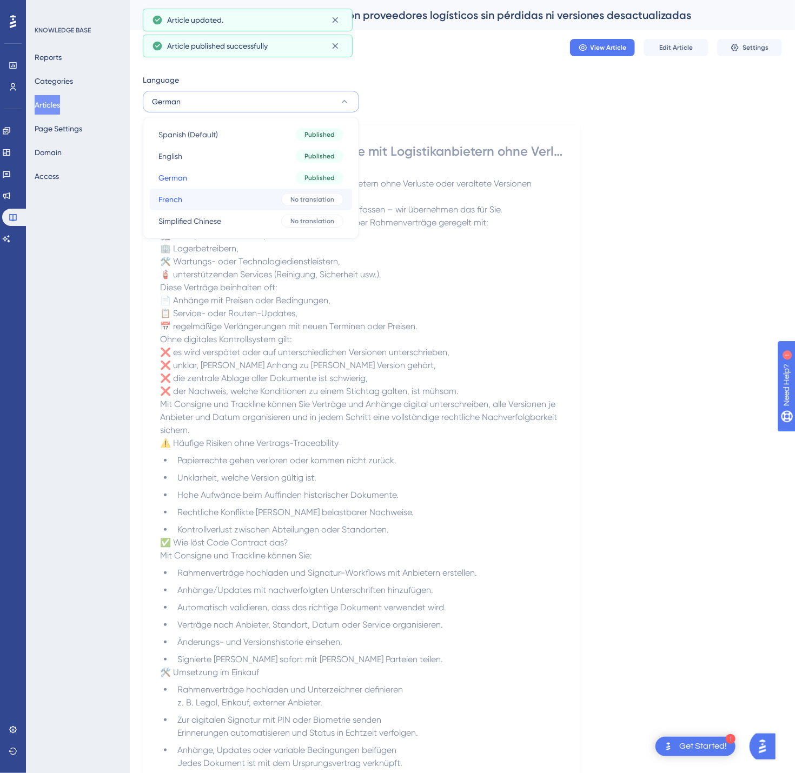
click at [233, 190] on button "French French No translation" at bounding box center [251, 200] width 202 height 22
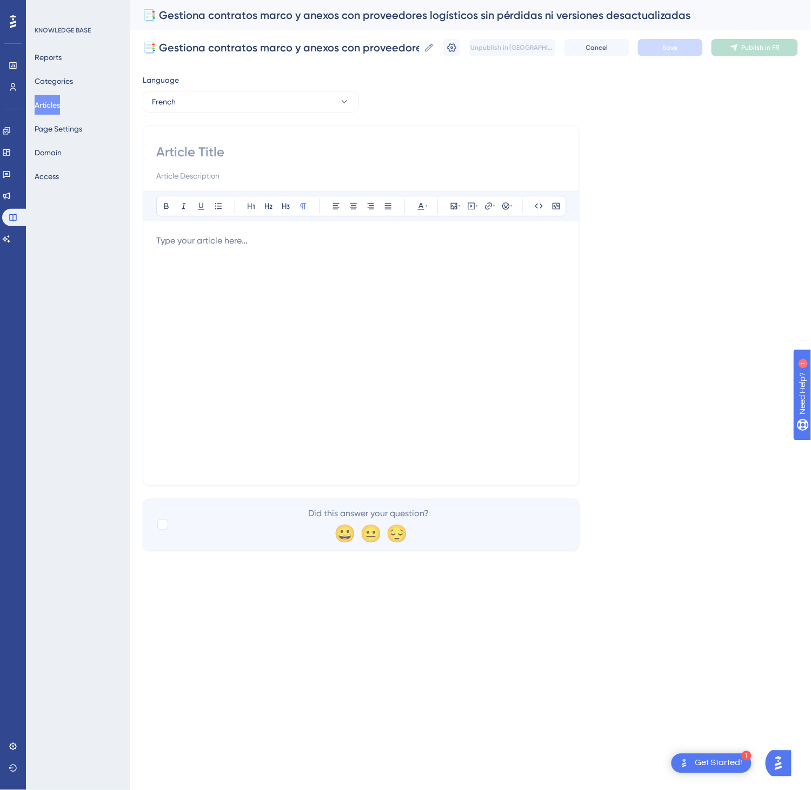
click at [280, 142] on div "Bold Italic Underline Bullet Point Heading 1 Heading 2 Heading 3 Normal Align L…" at bounding box center [361, 305] width 437 height 360
click at [253, 156] on input at bounding box center [361, 151] width 410 height 17
paste input "📑 Gérer les contrats-cadres et annexes avec les fournisseurs logistiques sans p…"
type input "📑 Gérer les contrats-cadres et annexes avec les fournisseurs logistiques sans p…"
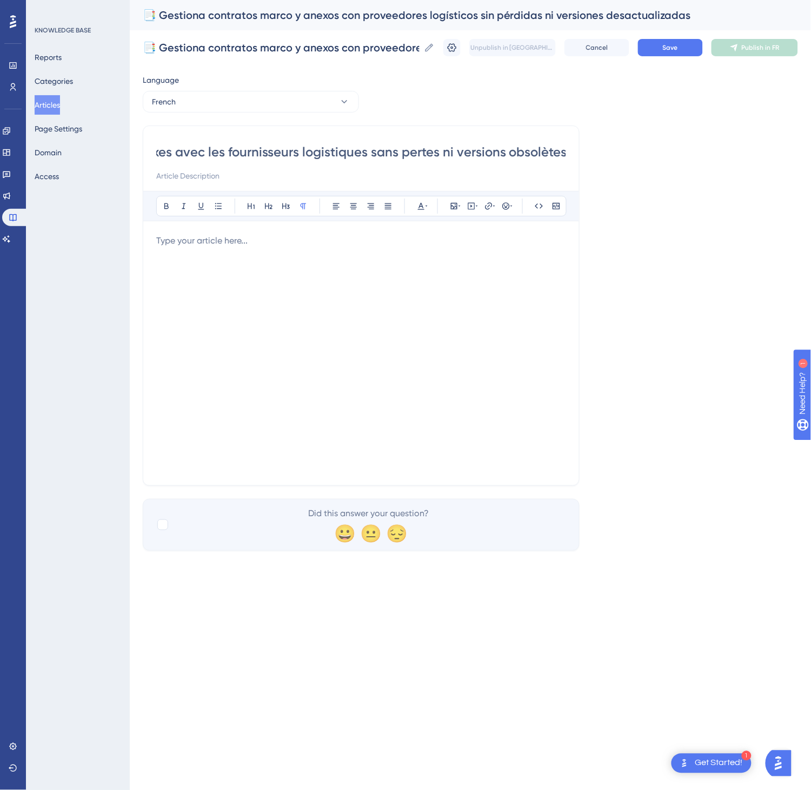
scroll to position [0, 0]
click at [445, 404] on div at bounding box center [361, 353] width 410 height 238
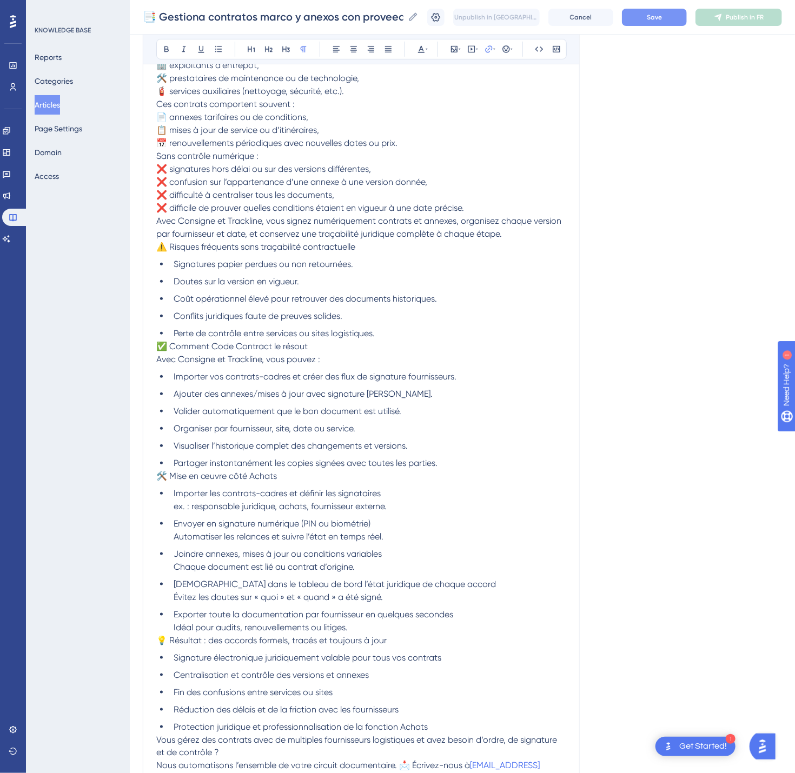
click at [683, 23] on button "Save" at bounding box center [654, 17] width 65 height 17
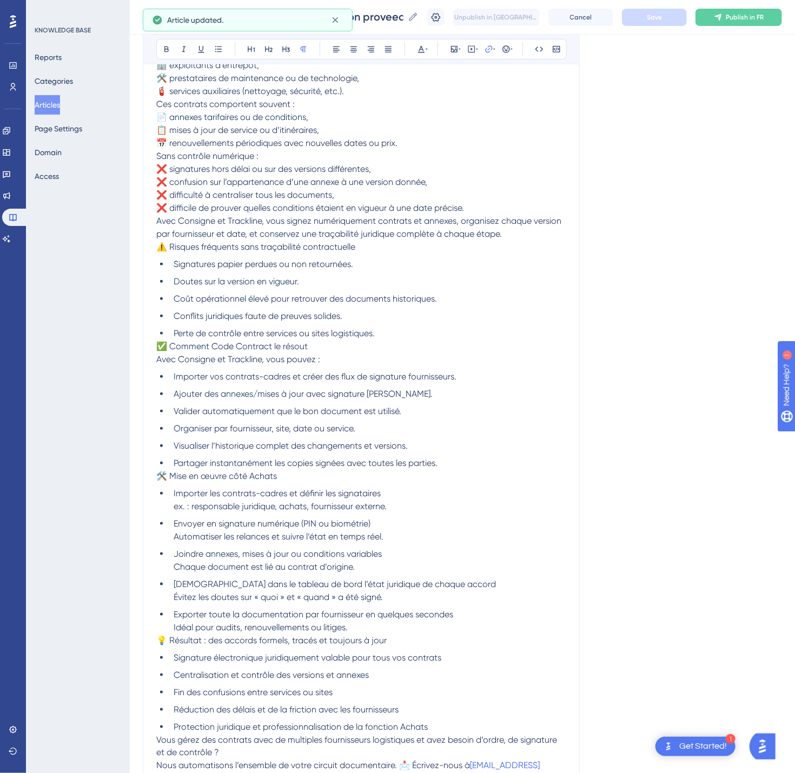
click at [749, 29] on div "📑 Gestiona contratos marco y anexos con proveedores logísticos sin pérdidas ni …" at bounding box center [462, 17] width 665 height 35
click at [756, 27] on div "📑 Gestiona contratos marco y anexos con proveedores logísticos sin pérdidas ni …" at bounding box center [462, 17] width 665 height 35
click at [763, 21] on span "Publish in FR" at bounding box center [745, 17] width 38 height 9
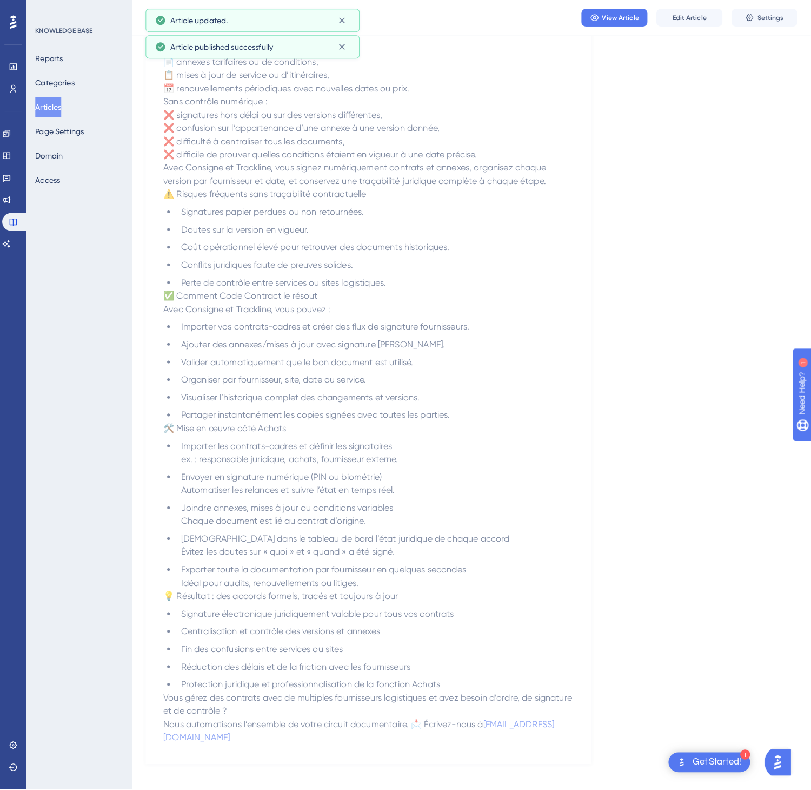
scroll to position [0, 0]
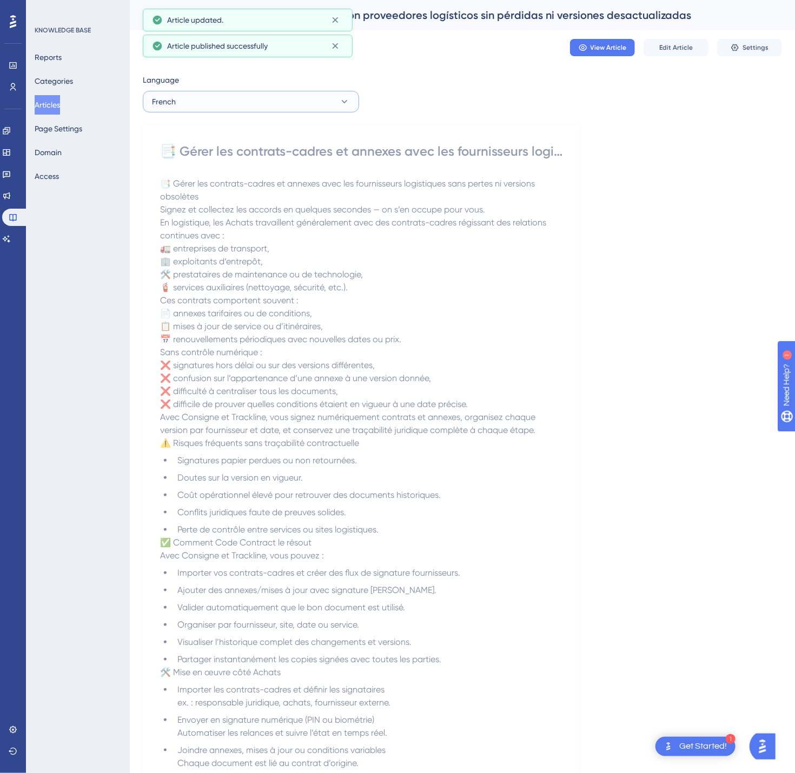
click at [287, 109] on button "French" at bounding box center [251, 102] width 216 height 22
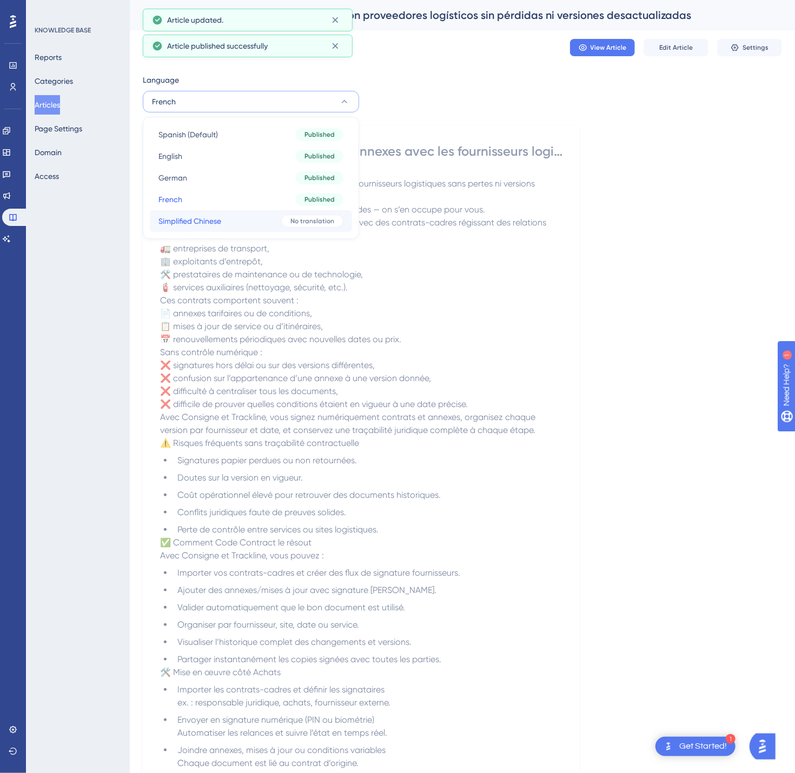
click at [267, 218] on button "Simplified Chinese Simplified Chinese No translation" at bounding box center [251, 221] width 202 height 22
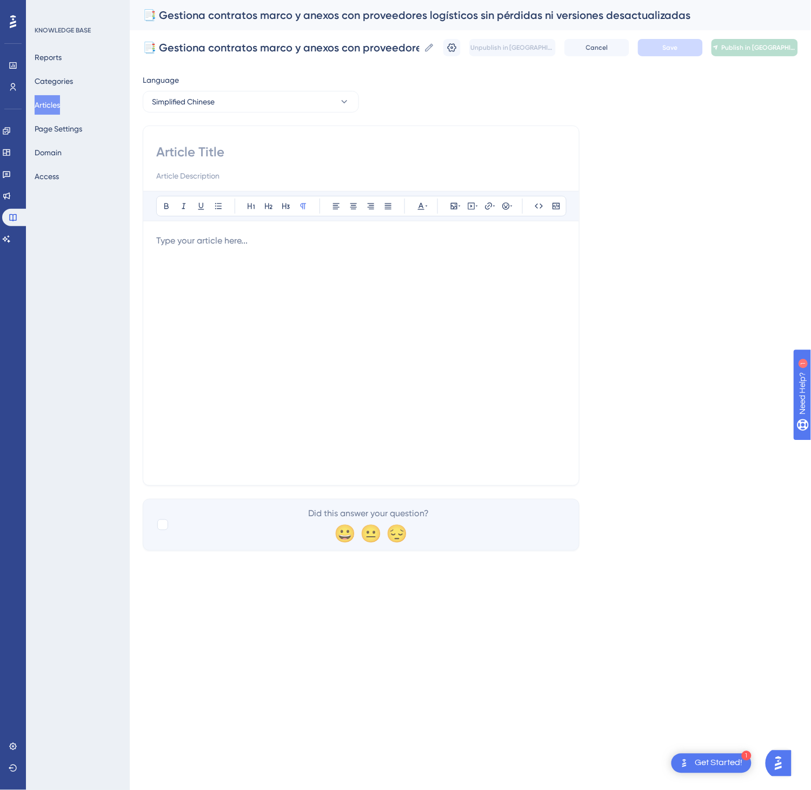
click at [180, 159] on input at bounding box center [361, 151] width 410 height 17
paste input "📑 与物流供应商管理框架合同及其附件，不再丢失也不再使用过期版本"
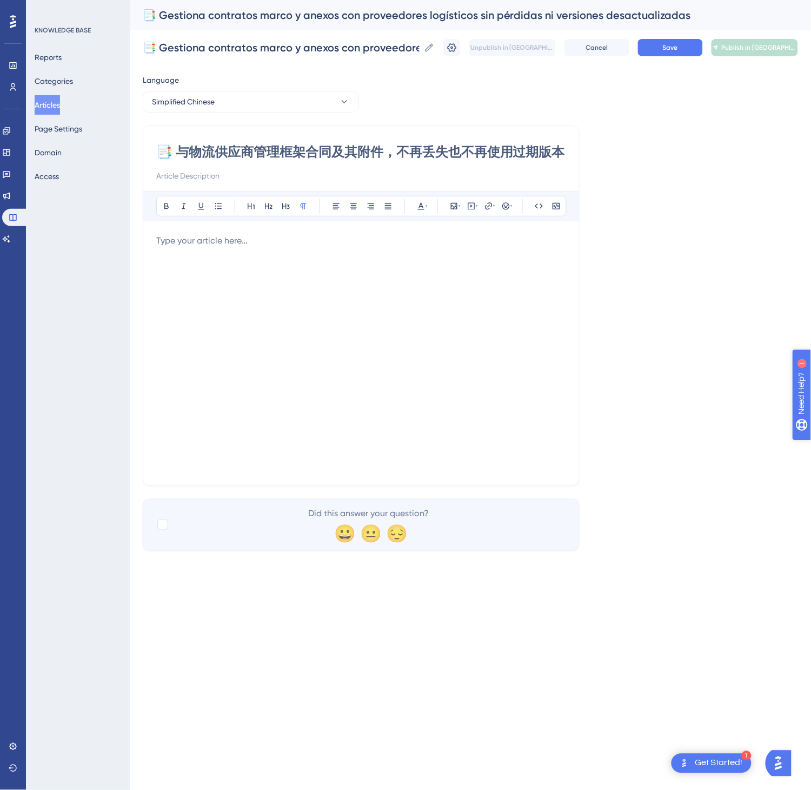
type input "📑 与物流供应商管理框架合同及其附件，不再丢失也不再使用过期版本"
drag, startPoint x: 352, startPoint y: 292, endPoint x: 362, endPoint y: 291, distance: 10.3
click at [362, 291] on div at bounding box center [361, 353] width 410 height 238
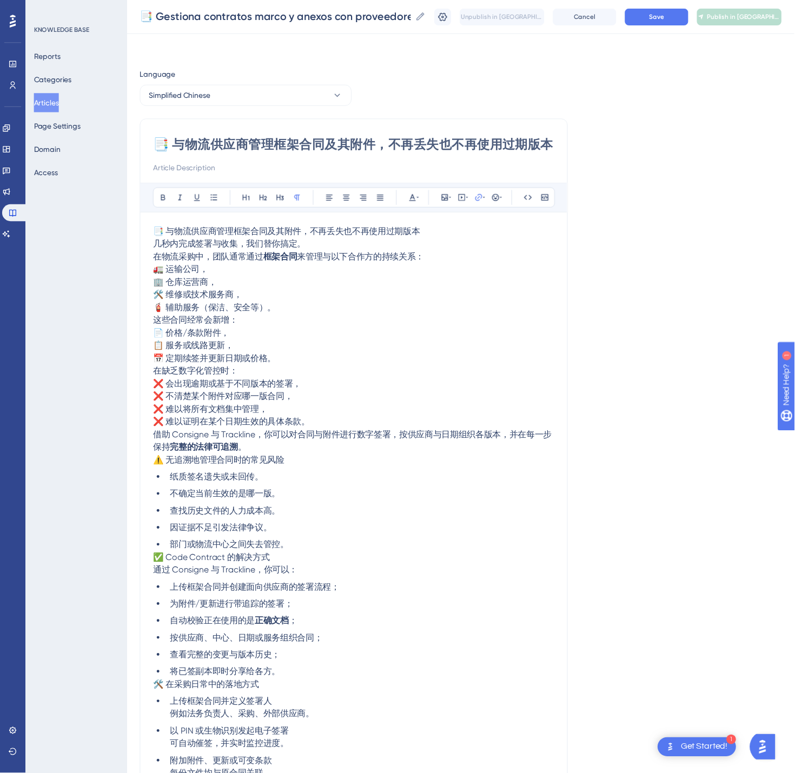
scroll to position [201, 0]
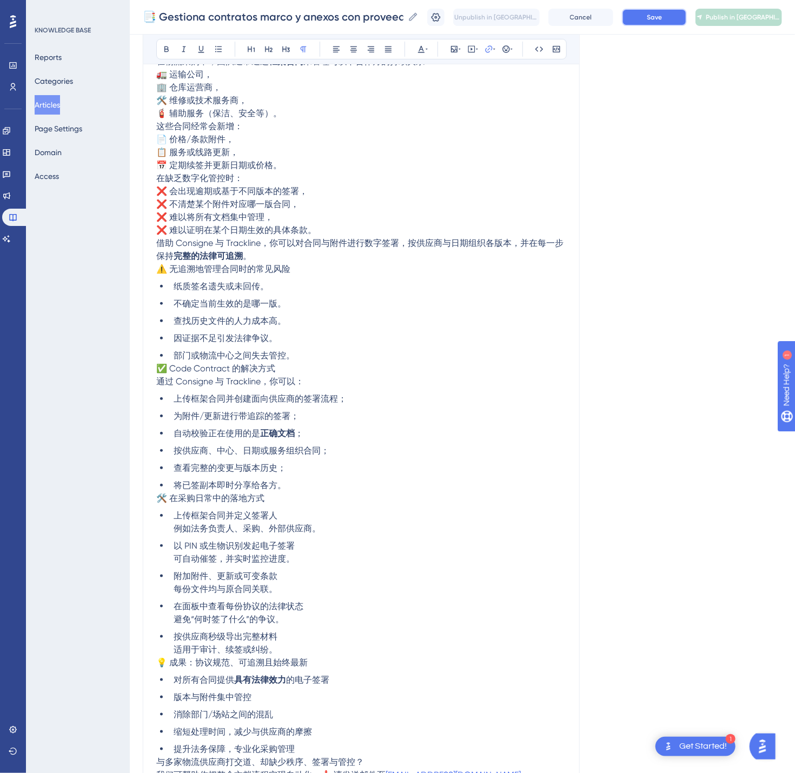
click at [687, 17] on button "Save" at bounding box center [654, 17] width 65 height 17
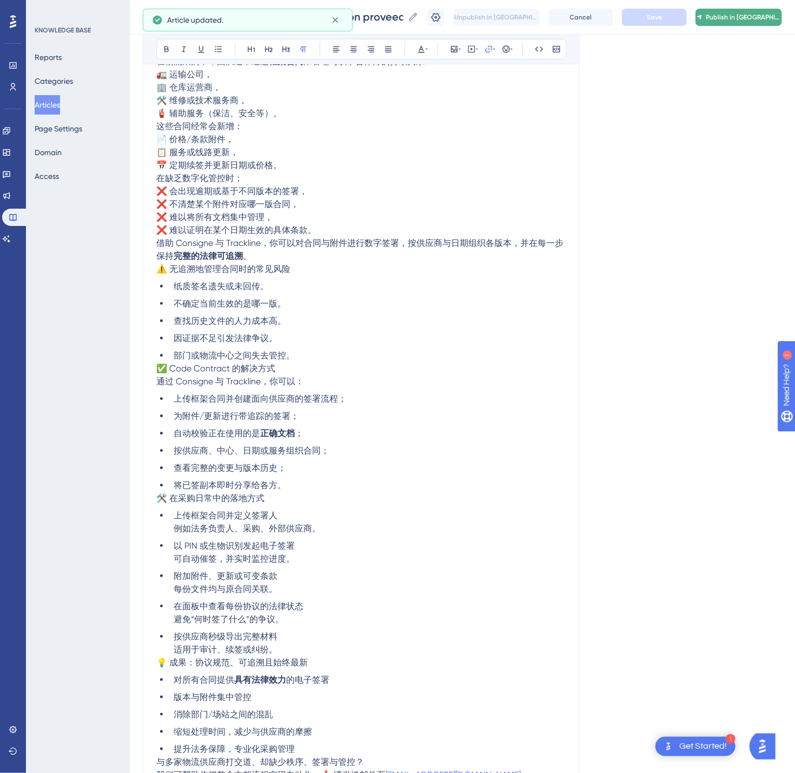
click at [782, 14] on button "Publish in [GEOGRAPHIC_DATA]-CN" at bounding box center [739, 17] width 87 height 17
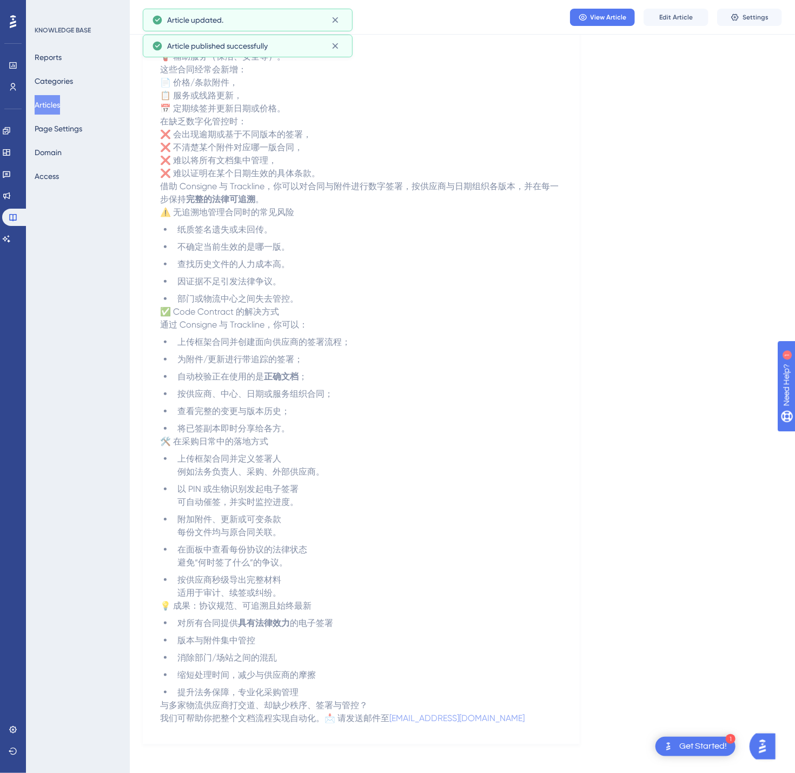
click at [54, 100] on button "Articles" at bounding box center [47, 104] width 25 height 19
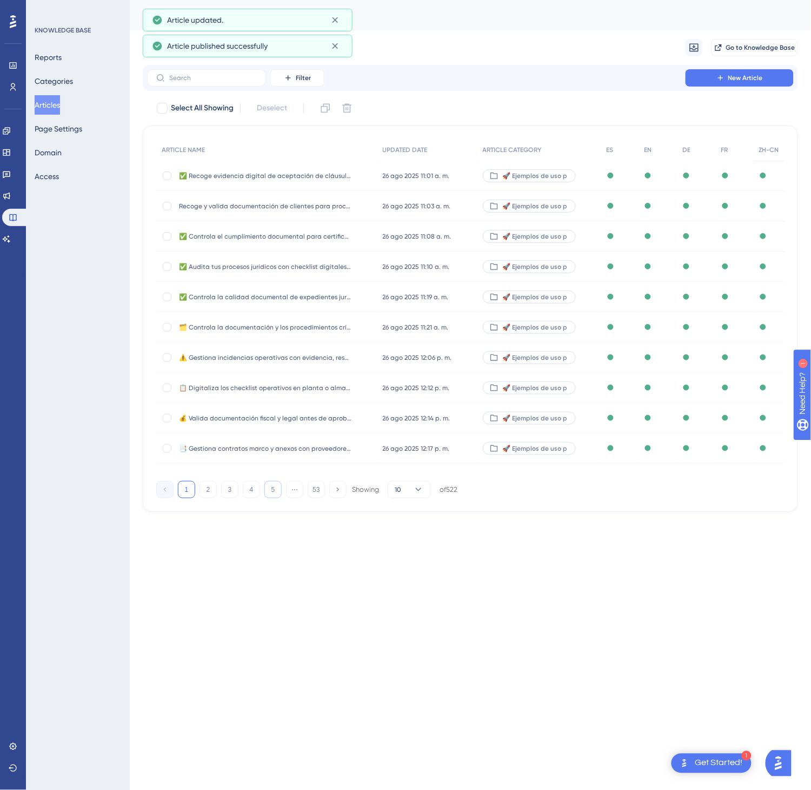
click at [279, 489] on button "5" at bounding box center [272, 489] width 17 height 17
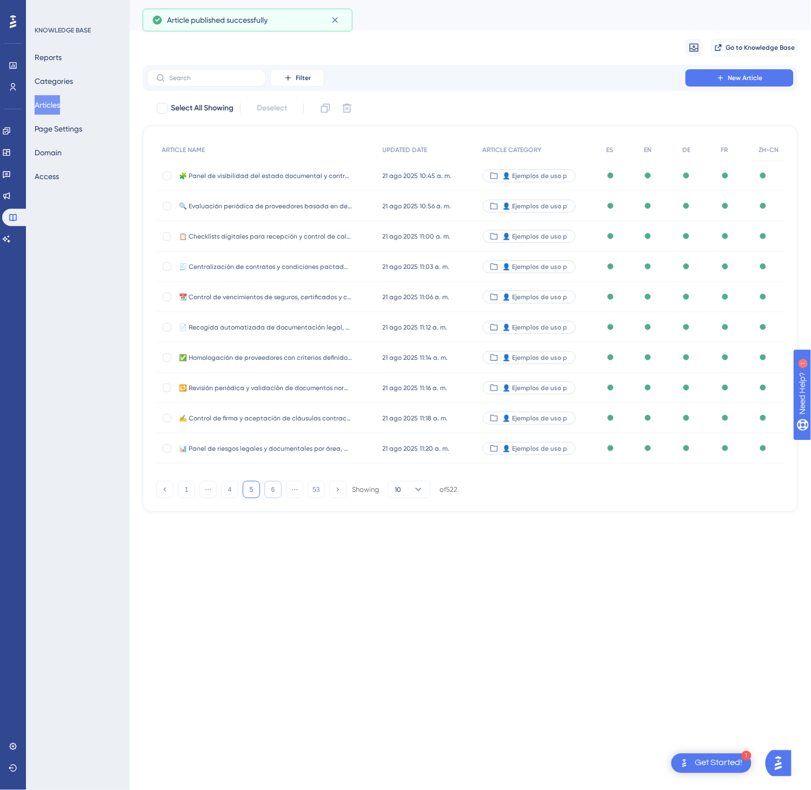
click at [279, 489] on button "6" at bounding box center [272, 489] width 17 height 17
click at [279, 489] on button "8" at bounding box center [272, 489] width 17 height 17
click at [279, 489] on button "10" at bounding box center [272, 489] width 17 height 17
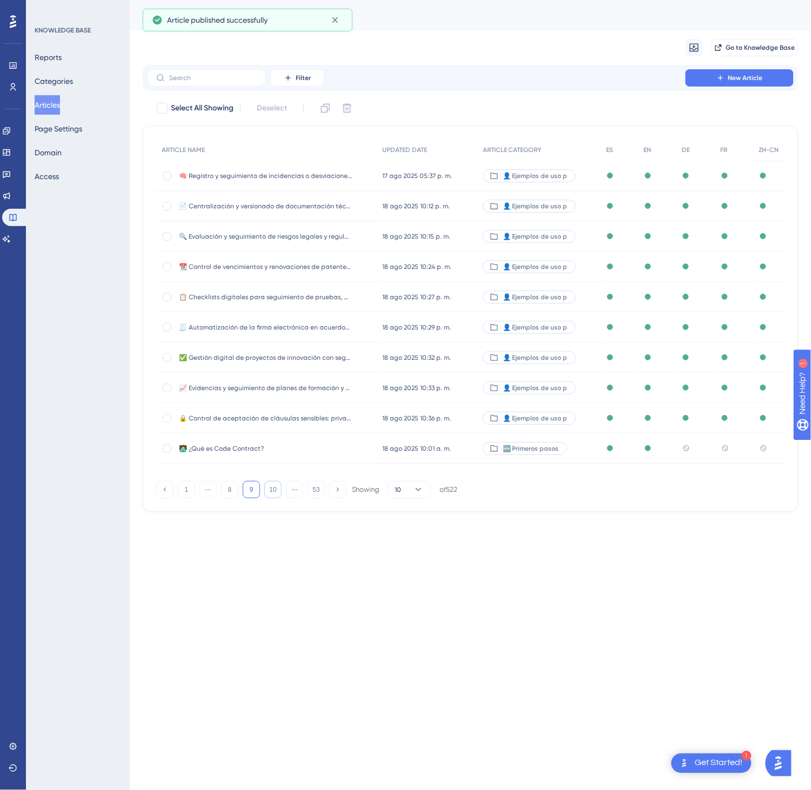
click at [279, 489] on button "10" at bounding box center [272, 489] width 17 height 17
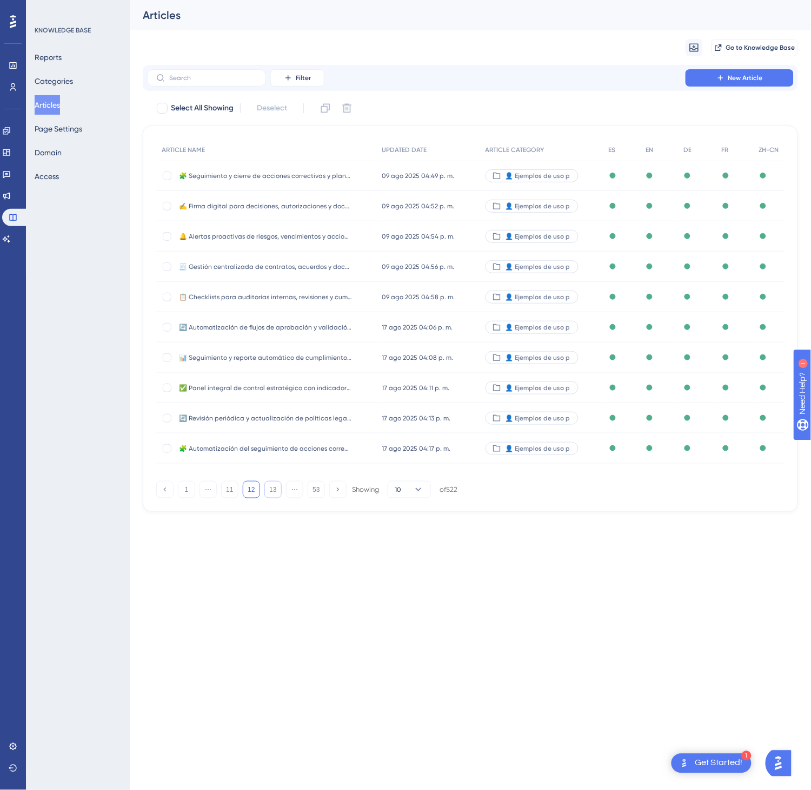
click at [279, 489] on button "13" at bounding box center [272, 489] width 17 height 17
click at [279, 489] on button "14" at bounding box center [272, 489] width 17 height 17
click at [279, 489] on button "16" at bounding box center [272, 489] width 17 height 17
click at [279, 489] on button "17" at bounding box center [272, 489] width 17 height 17
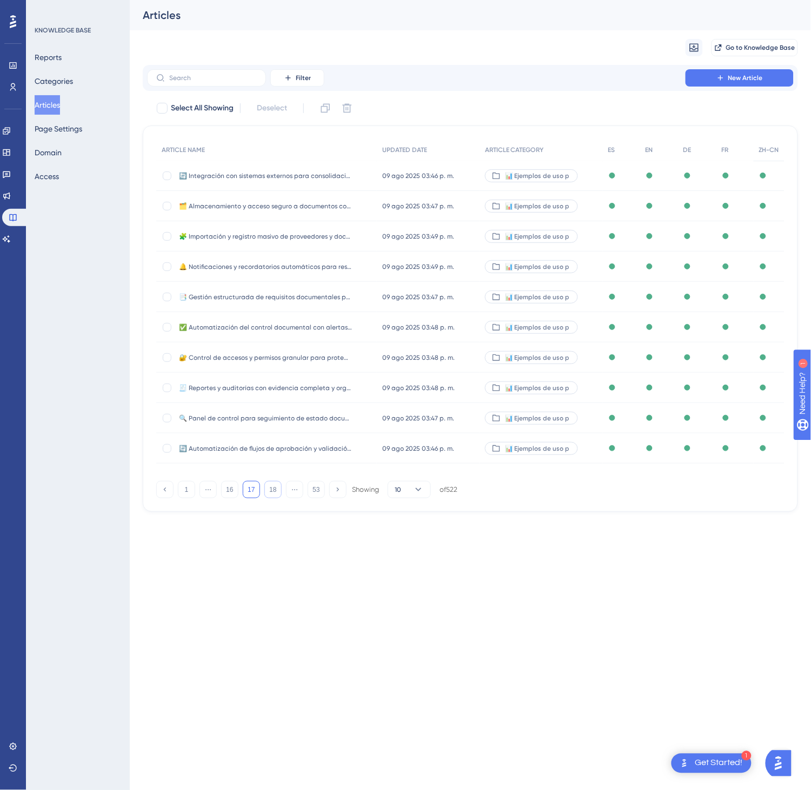
click at [279, 489] on button "18" at bounding box center [272, 489] width 17 height 17
click at [279, 489] on button "19" at bounding box center [272, 489] width 17 height 17
click at [426, 448] on span "[DATE] 01:50 p. m." at bounding box center [408, 448] width 52 height 9
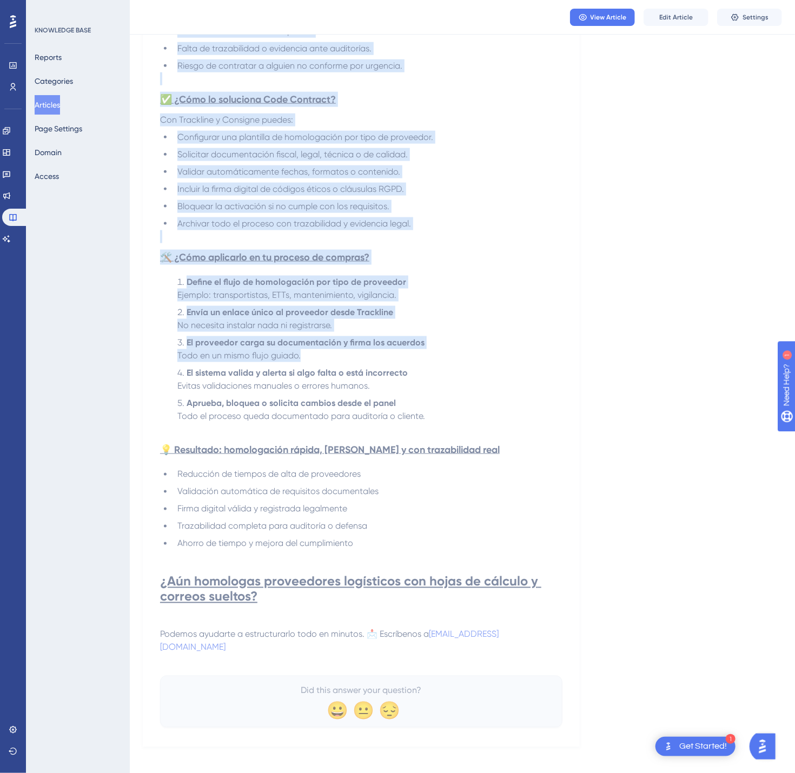
scroll to position [544, 0]
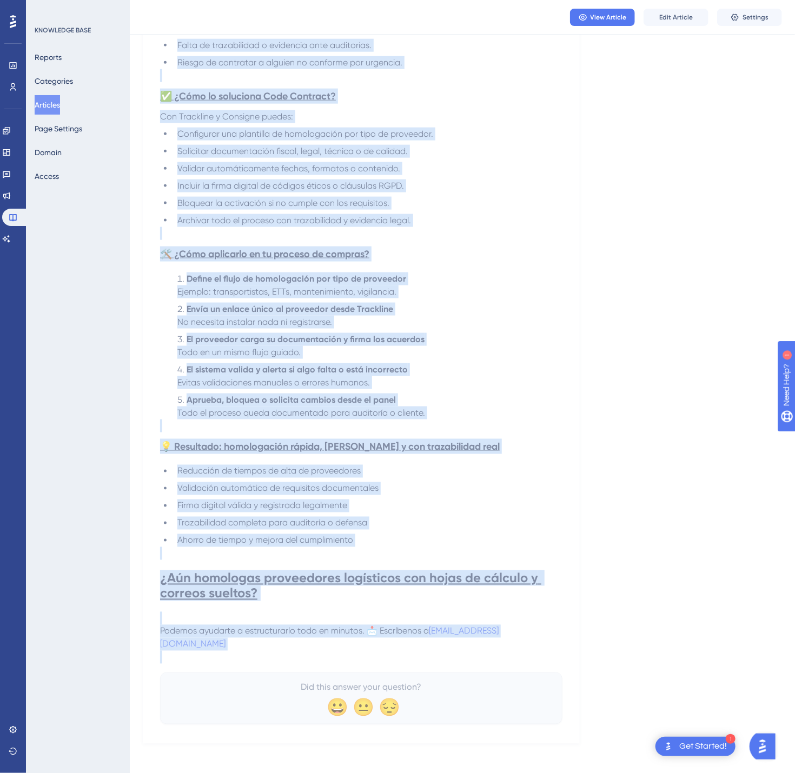
drag, startPoint x: 169, startPoint y: 150, endPoint x: 688, endPoint y: 657, distance: 725.2
click at [688, 657] on div "Language Spanish (Default) ✅ Homologa nuevos proveedores logísticos en minutos,…" at bounding box center [462, 134] width 639 height 1219
copy div "✅ Loremips dolors ametconsect adipiscing el seddoei, tem incididunt utlaboreet …"
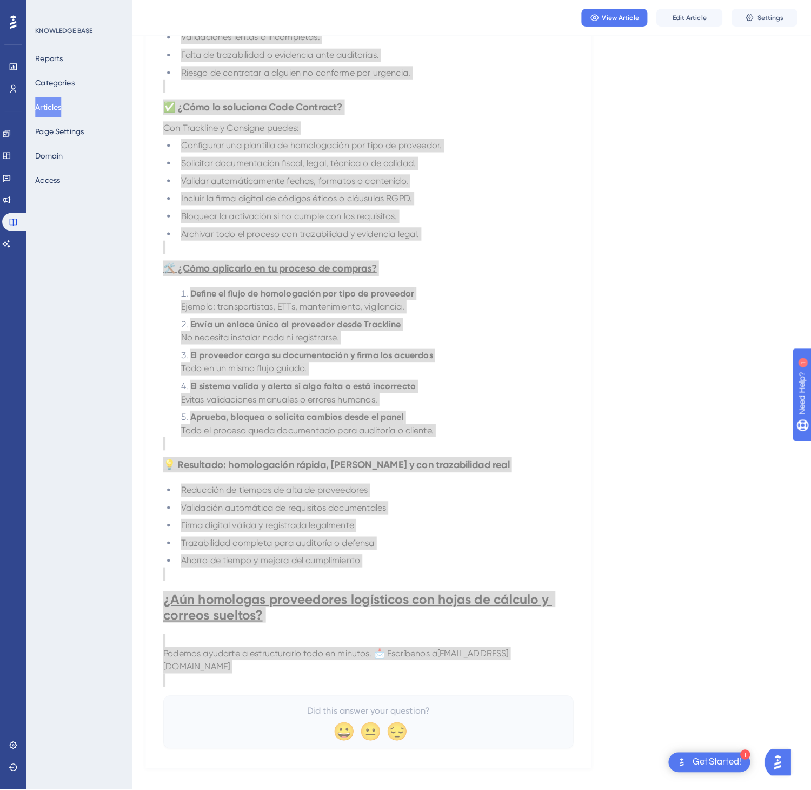
scroll to position [0, 0]
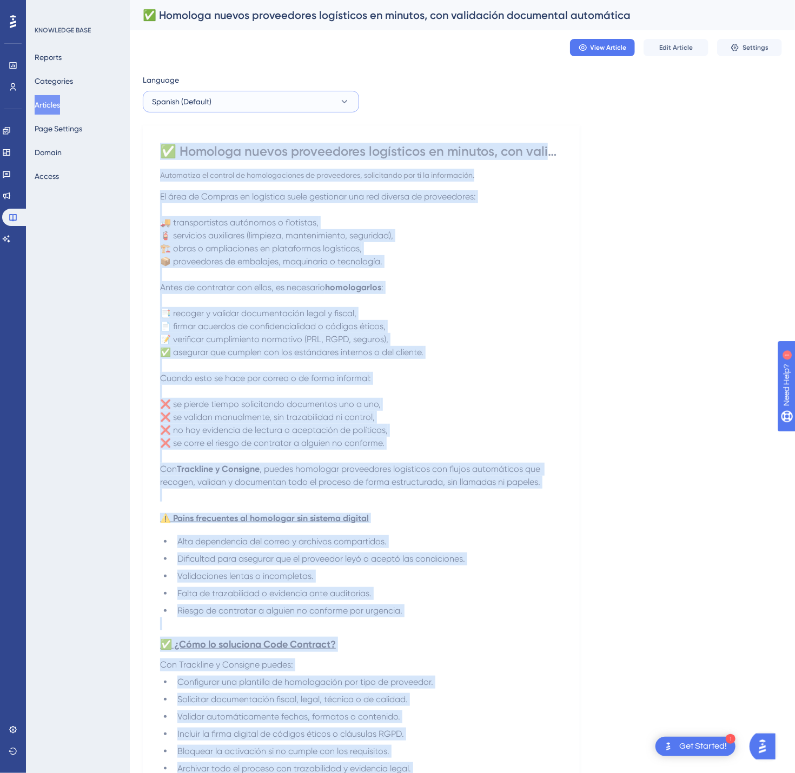
click at [334, 107] on button "Spanish (Default)" at bounding box center [251, 102] width 216 height 22
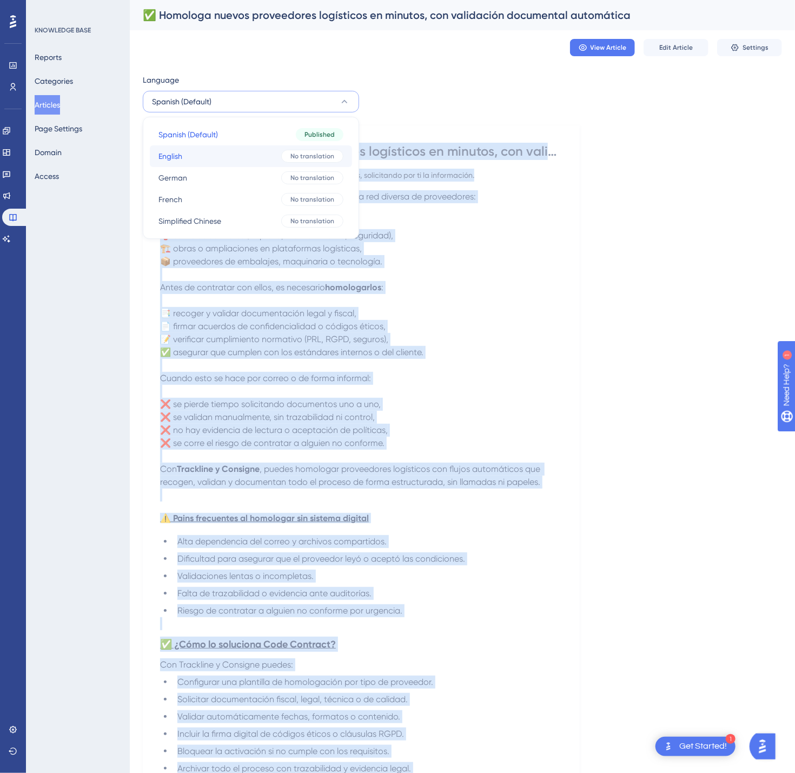
click at [302, 161] on div "No translation" at bounding box center [312, 156] width 62 height 13
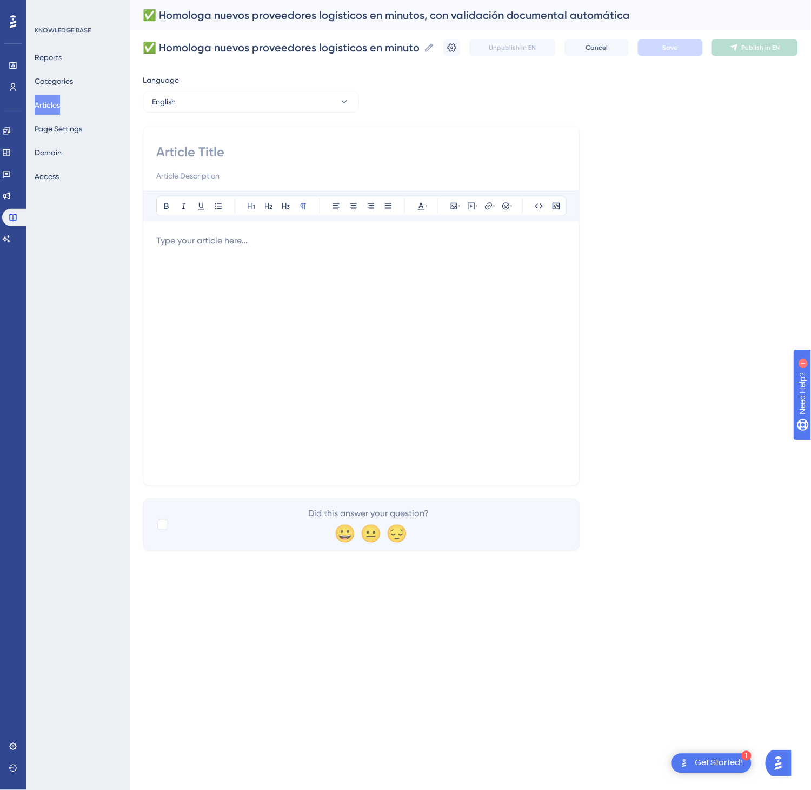
click at [209, 155] on input at bounding box center [361, 151] width 410 height 17
paste input "✅ Qualify new logistics suppliers in minutes with automatic document validation"
type input "✅ Qualify new logistics suppliers in minutes with automatic document validation"
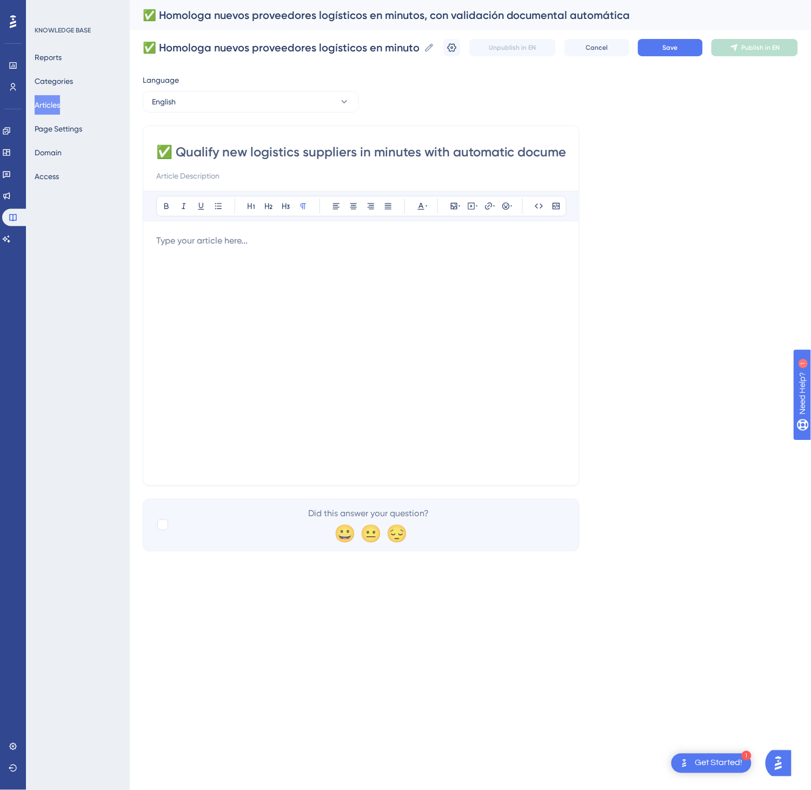
click at [348, 306] on div at bounding box center [361, 353] width 410 height 238
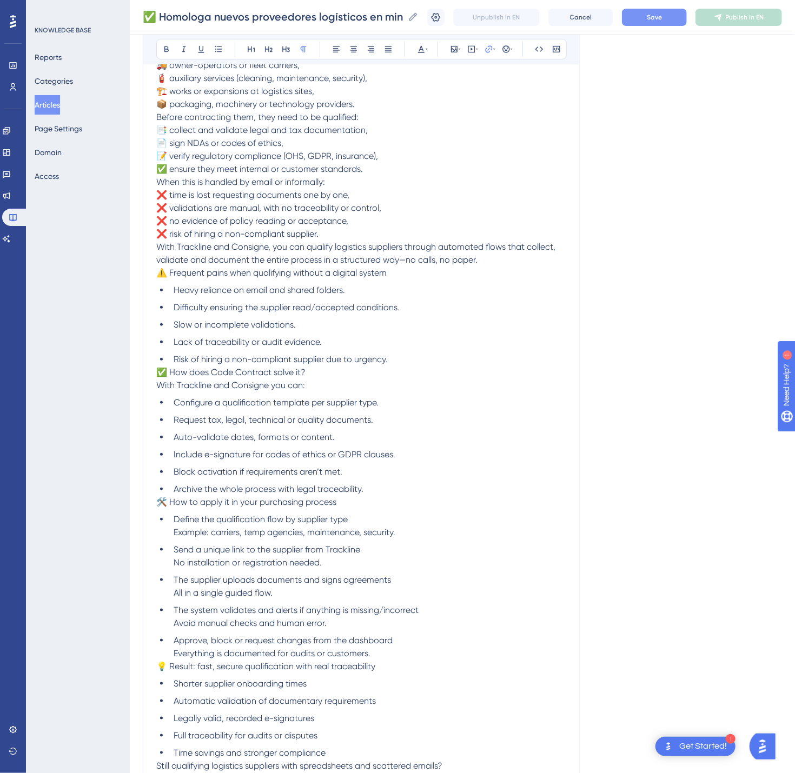
click at [672, 23] on button "Save" at bounding box center [654, 17] width 65 height 17
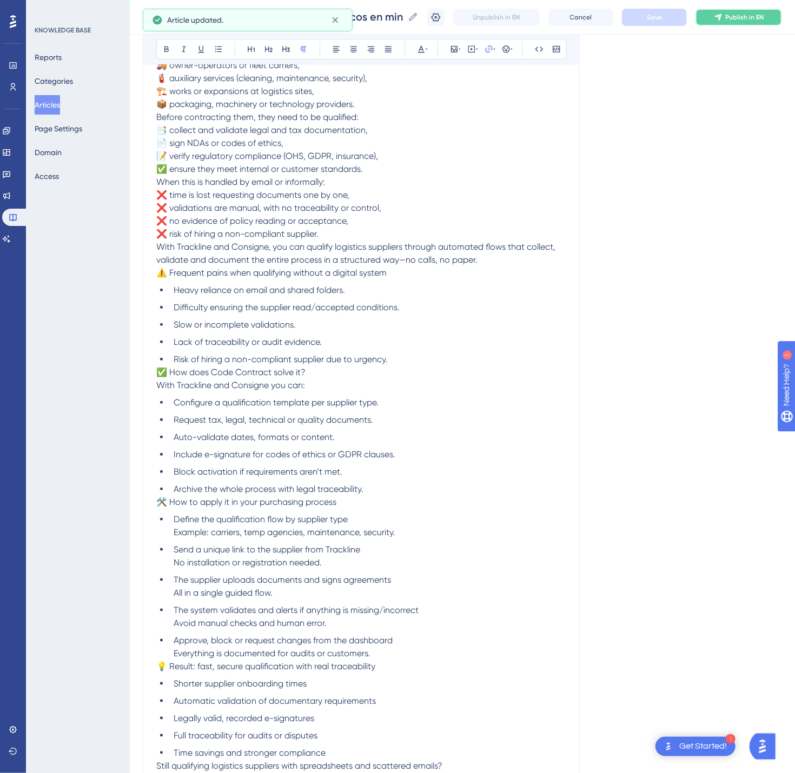
click at [746, 23] on button "Publish in EN" at bounding box center [739, 17] width 87 height 17
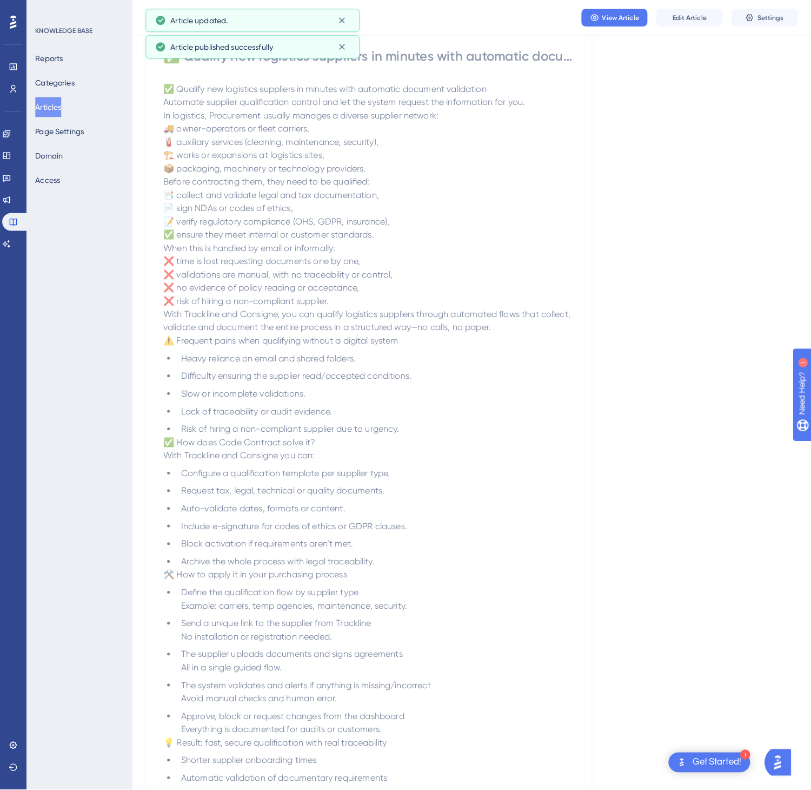
scroll to position [0, 0]
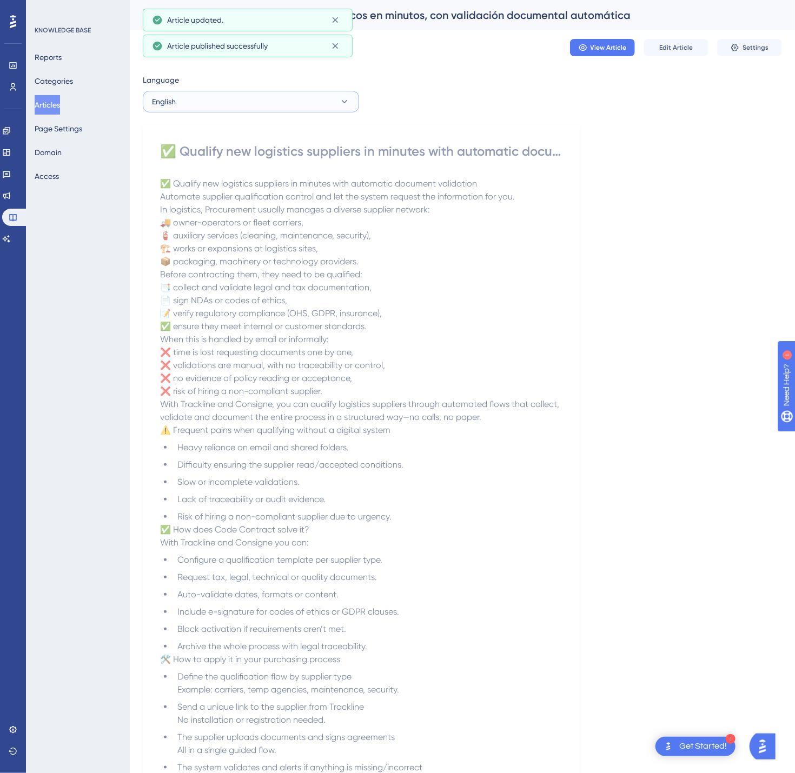
click at [282, 105] on button "English" at bounding box center [251, 102] width 216 height 22
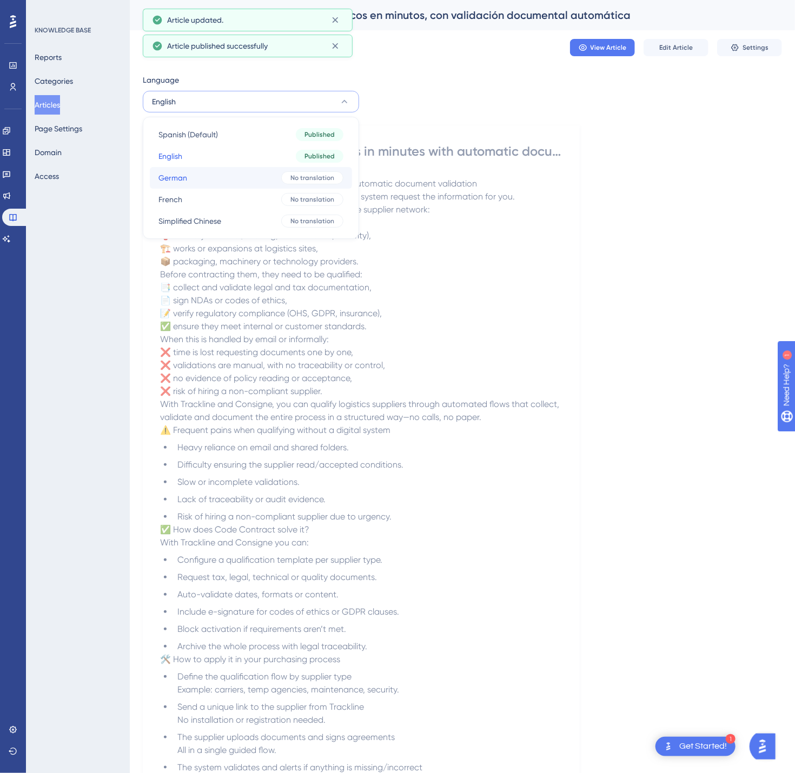
click at [266, 176] on button "German German No translation" at bounding box center [251, 178] width 202 height 22
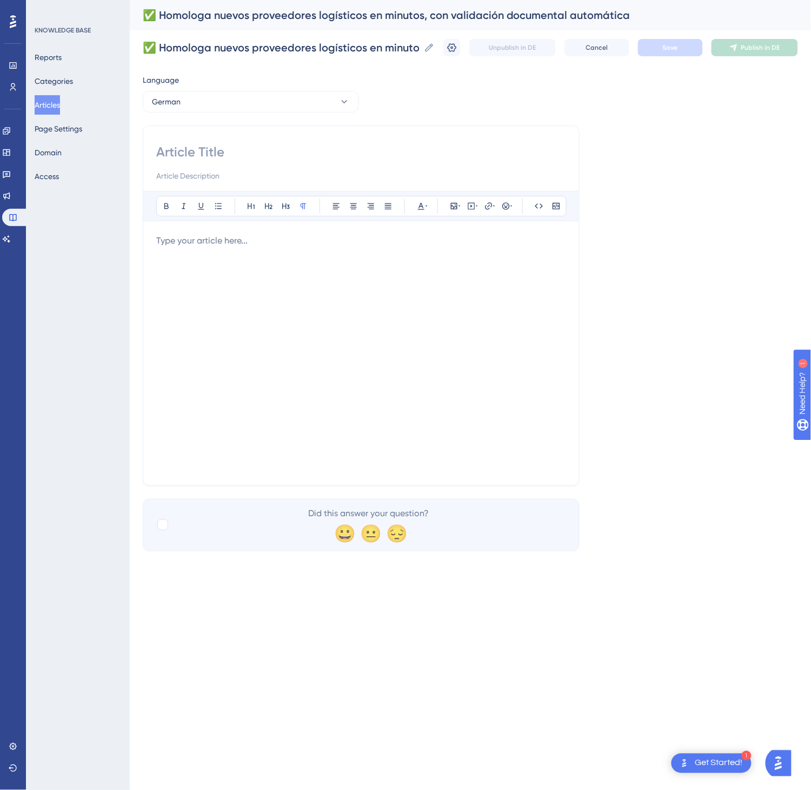
click at [170, 153] on input at bounding box center [361, 151] width 410 height 17
paste input "✅ Neue Logistikanbieter in Minuten qualifizieren – mit automatischer"
type input "✅ Neue Logistikanbieter in Minuten qualifizieren – mit automatischer"
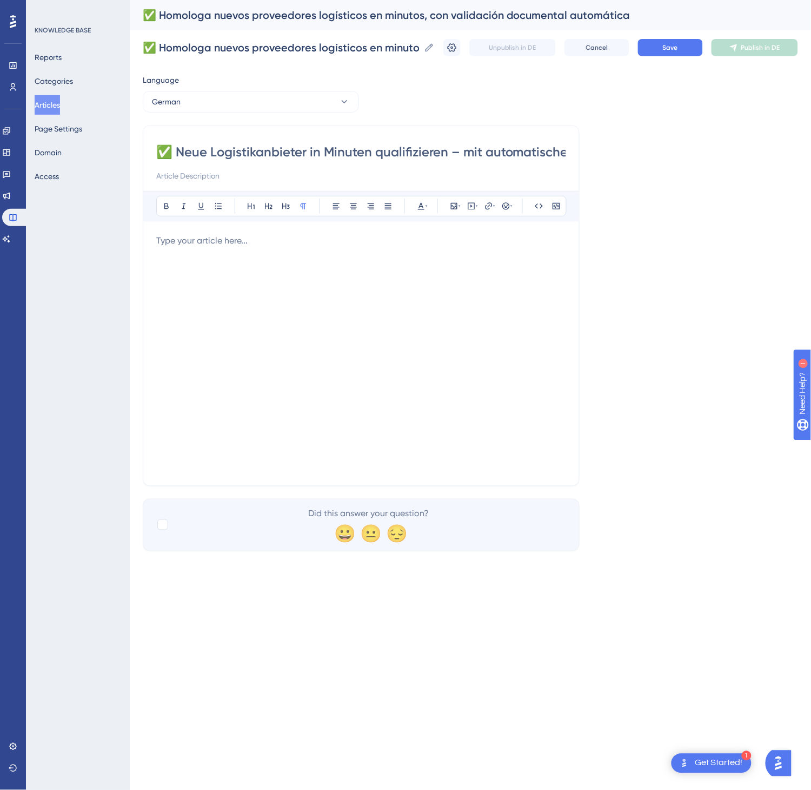
click at [251, 332] on div at bounding box center [361, 353] width 410 height 238
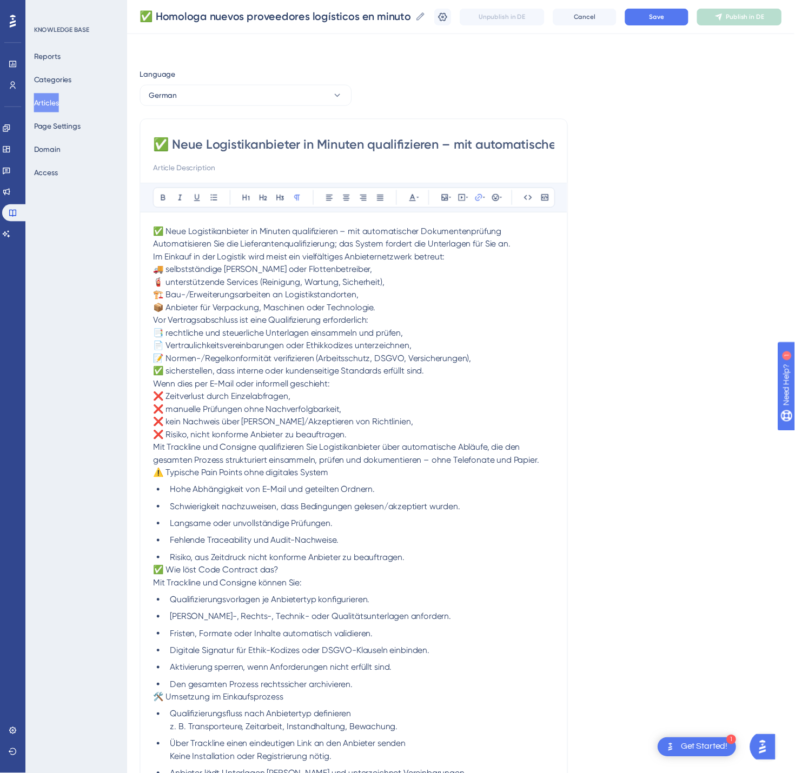
scroll to position [210, 0]
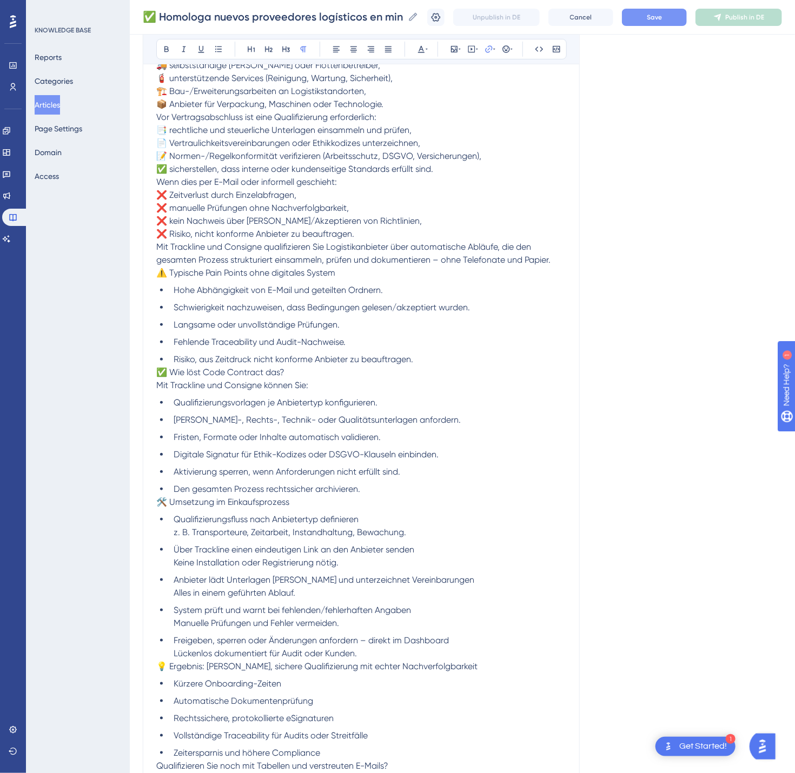
click at [658, 9] on button "Save" at bounding box center [654, 17] width 65 height 17
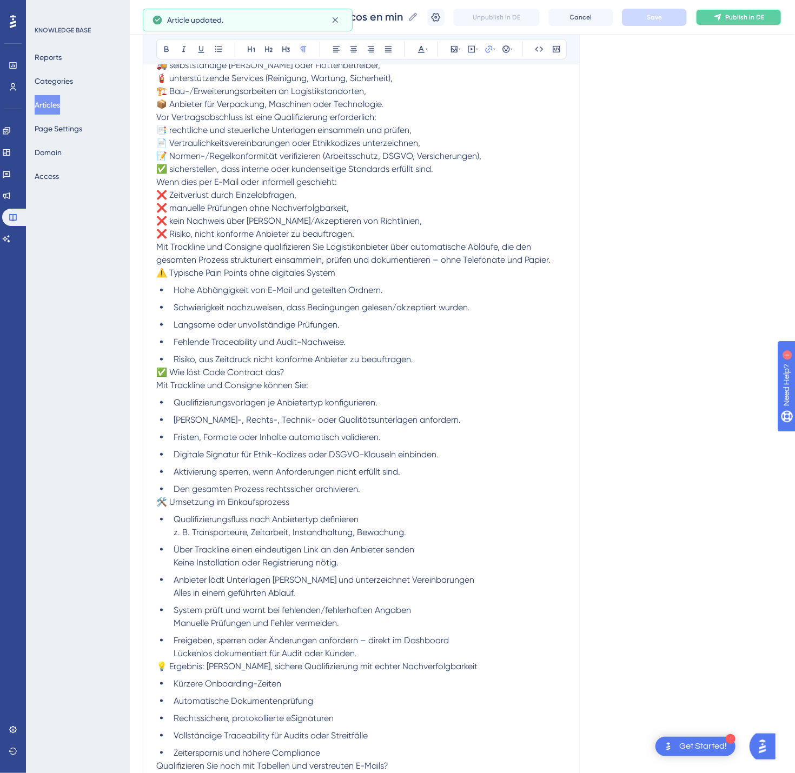
click at [722, 13] on icon at bounding box center [717, 17] width 9 height 9
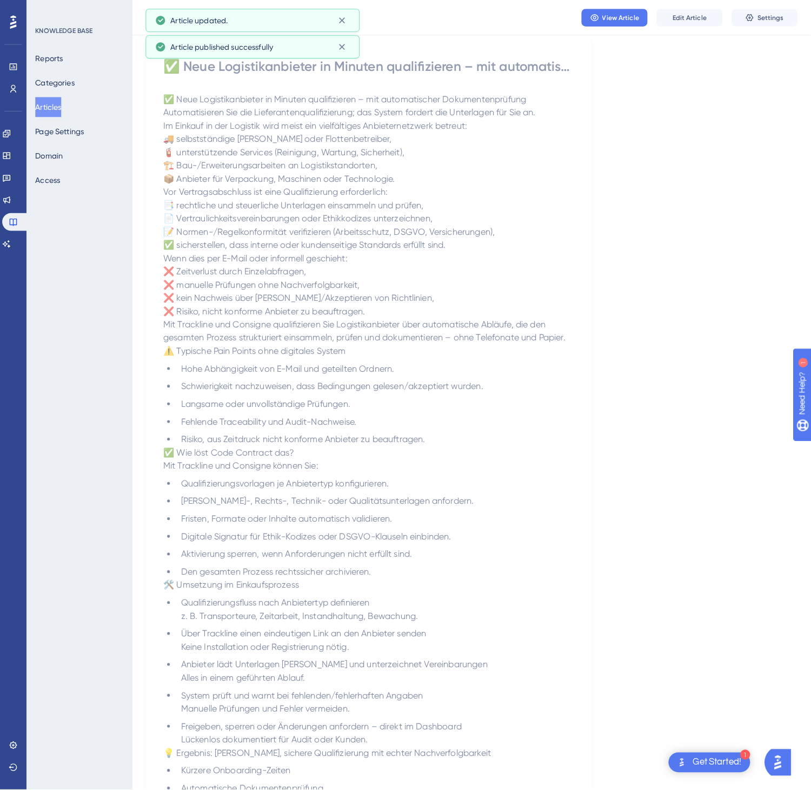
scroll to position [0, 0]
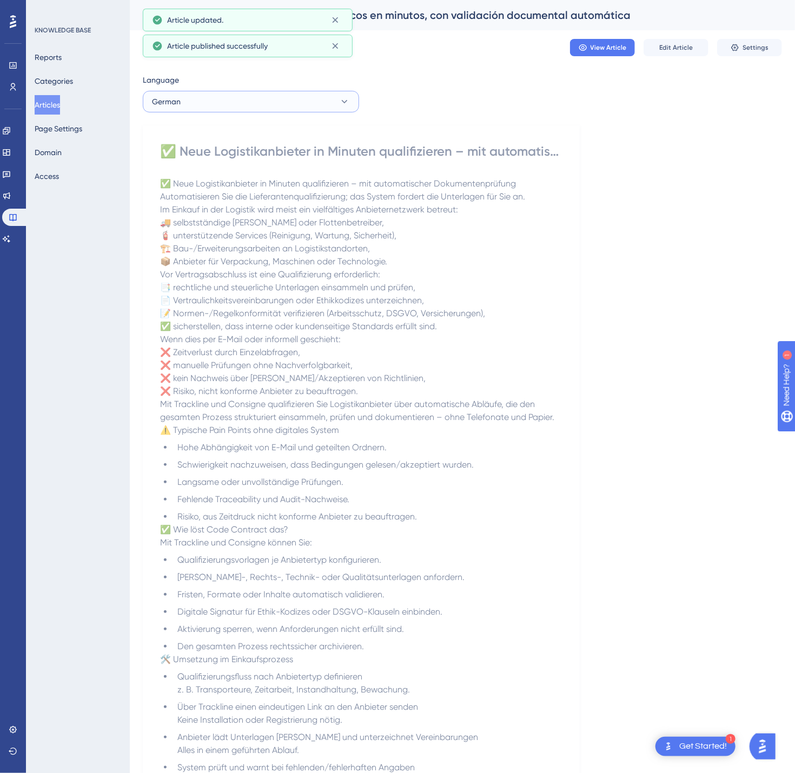
click at [242, 105] on button "German" at bounding box center [251, 102] width 216 height 22
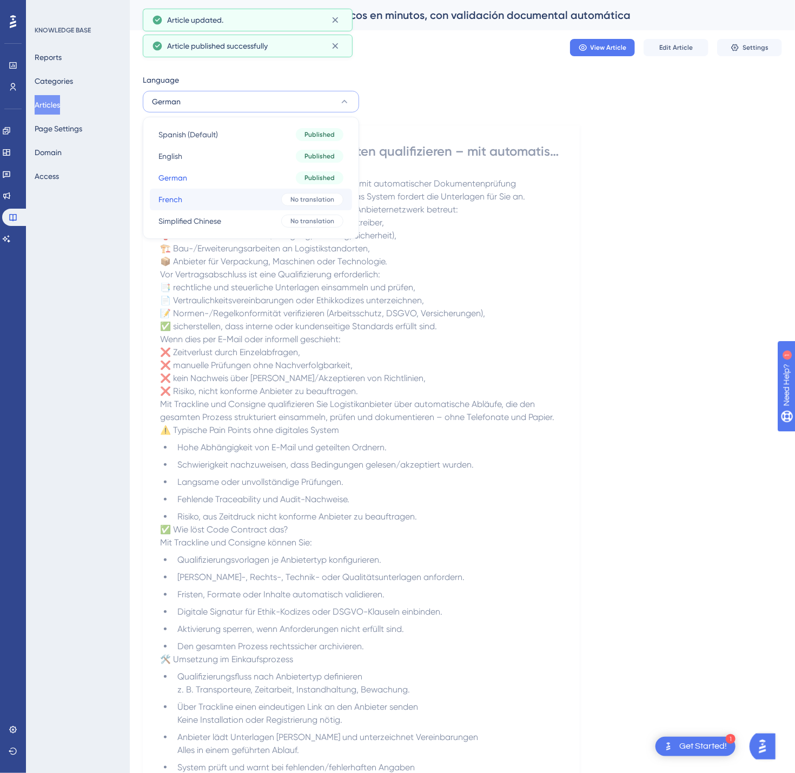
click at [231, 201] on button "French French No translation" at bounding box center [251, 200] width 202 height 22
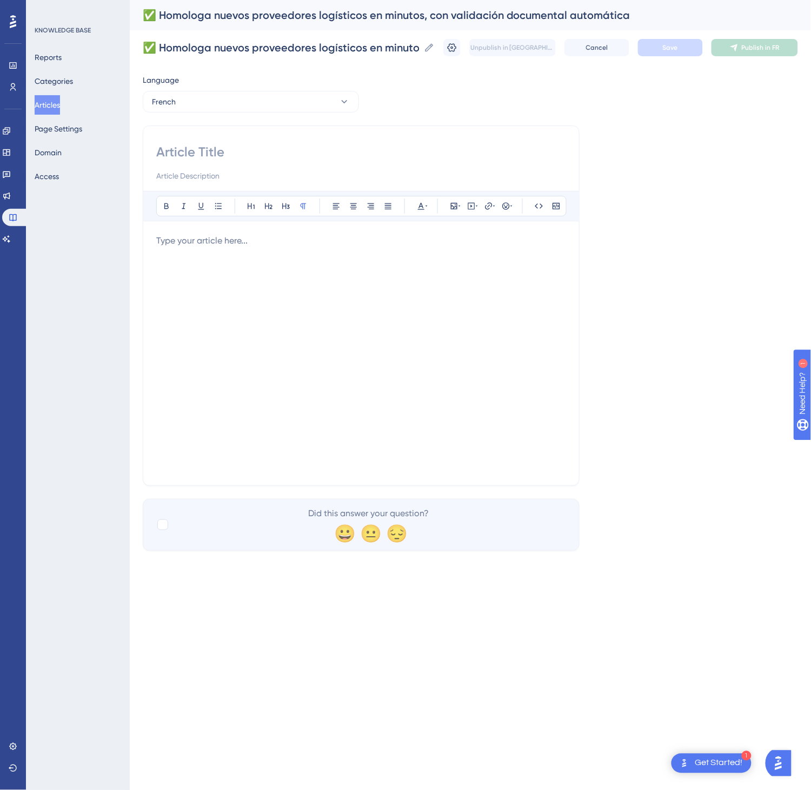
click at [189, 160] on input at bounding box center [361, 151] width 410 height 17
paste input "✅ Homologuez/qualifiez de nouveaux fournisseurs logistiques en quelques minutes…"
type input "✅ Homologuez/qualifiez de nouveaux fournisseurs logistiques en quelques minutes…"
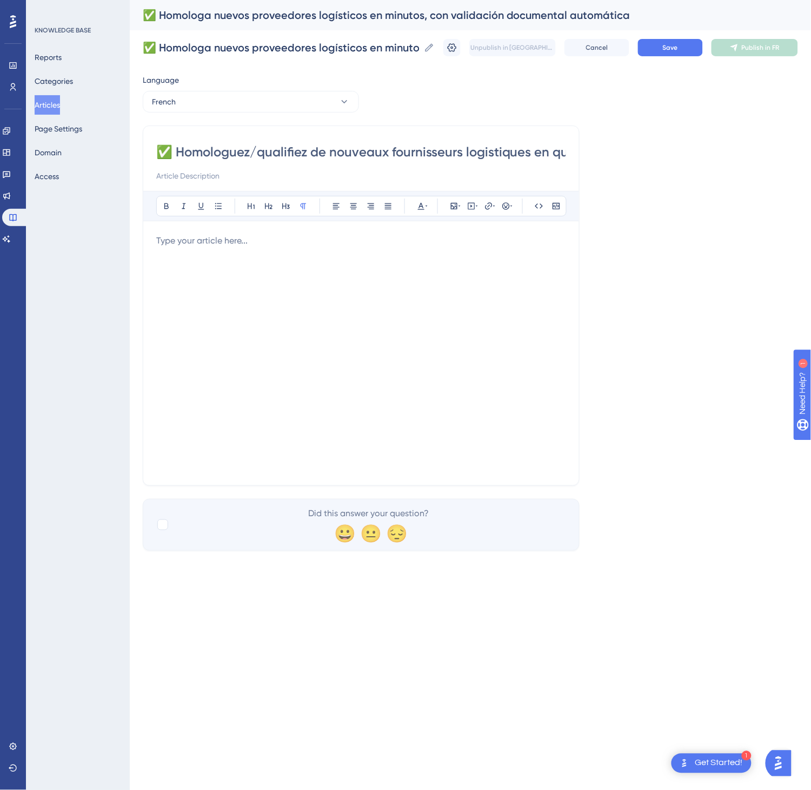
click at [264, 293] on div at bounding box center [361, 353] width 410 height 238
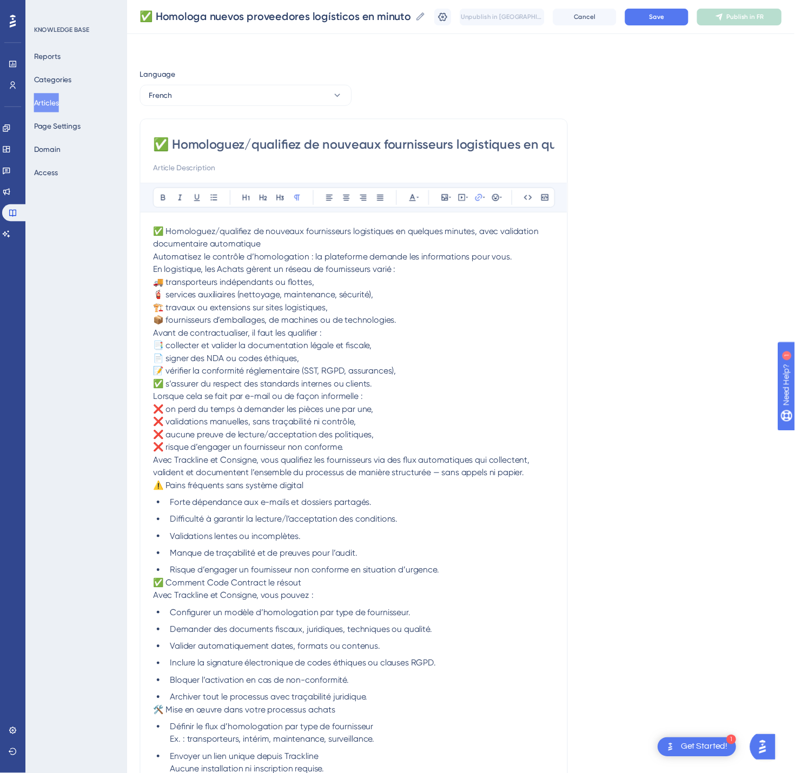
scroll to position [223, 0]
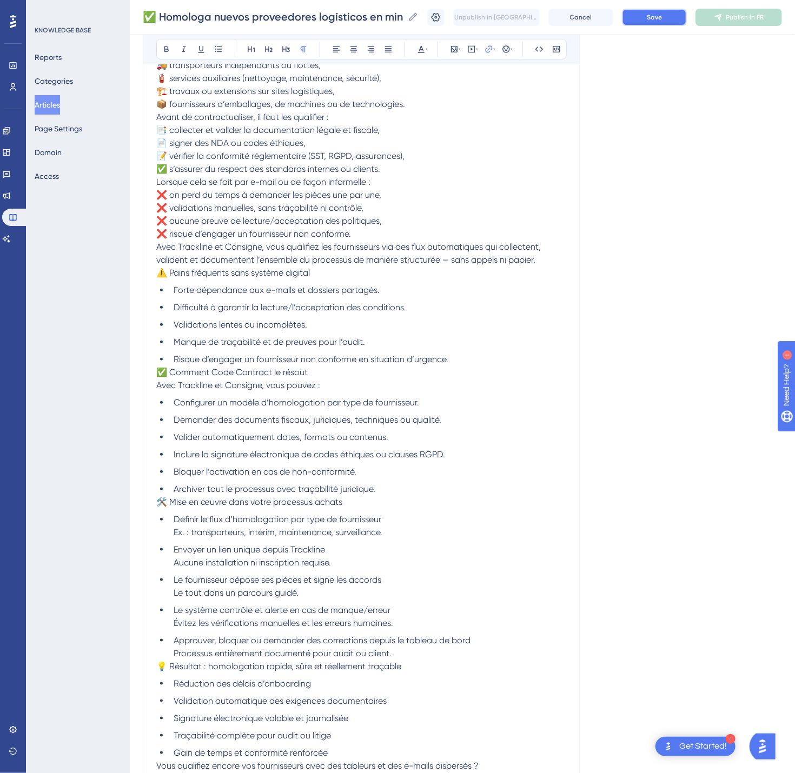
click at [679, 25] on button "Save" at bounding box center [654, 17] width 65 height 17
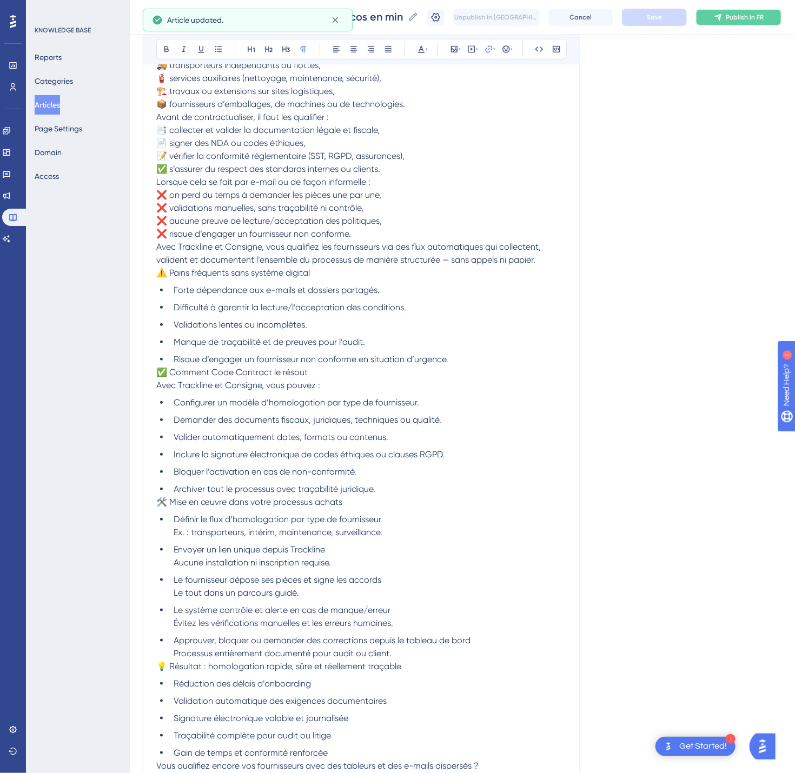
click at [764, 23] on button "Publish in FR" at bounding box center [739, 17] width 87 height 17
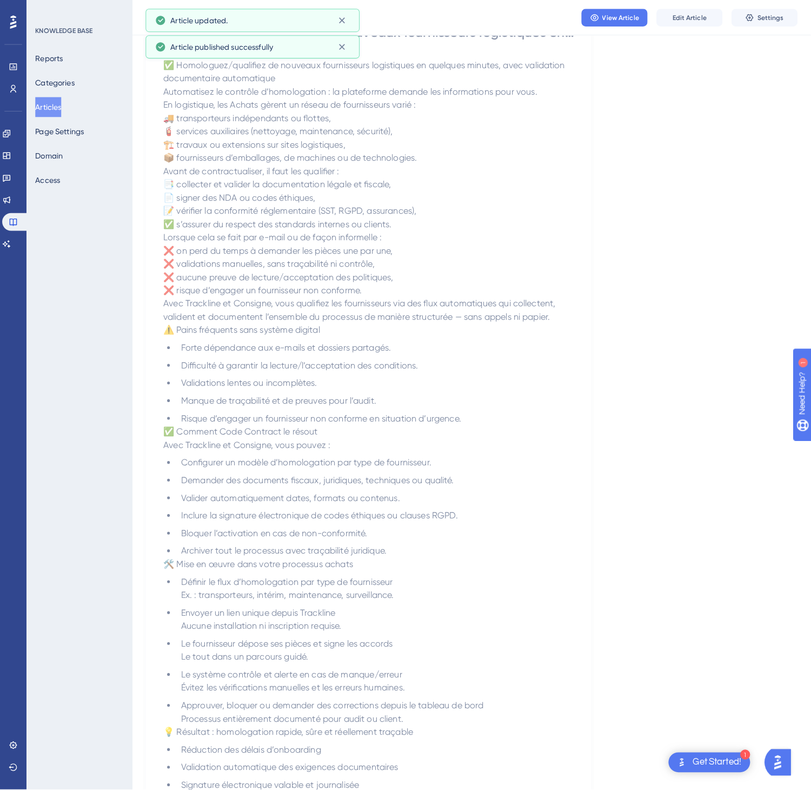
scroll to position [0, 0]
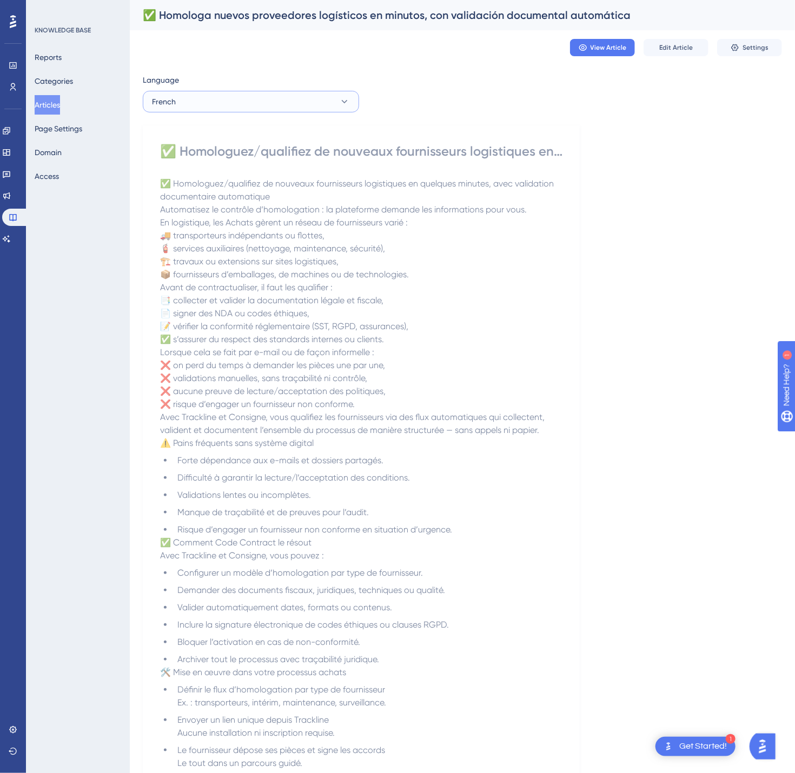
click at [300, 105] on button "French" at bounding box center [251, 102] width 216 height 22
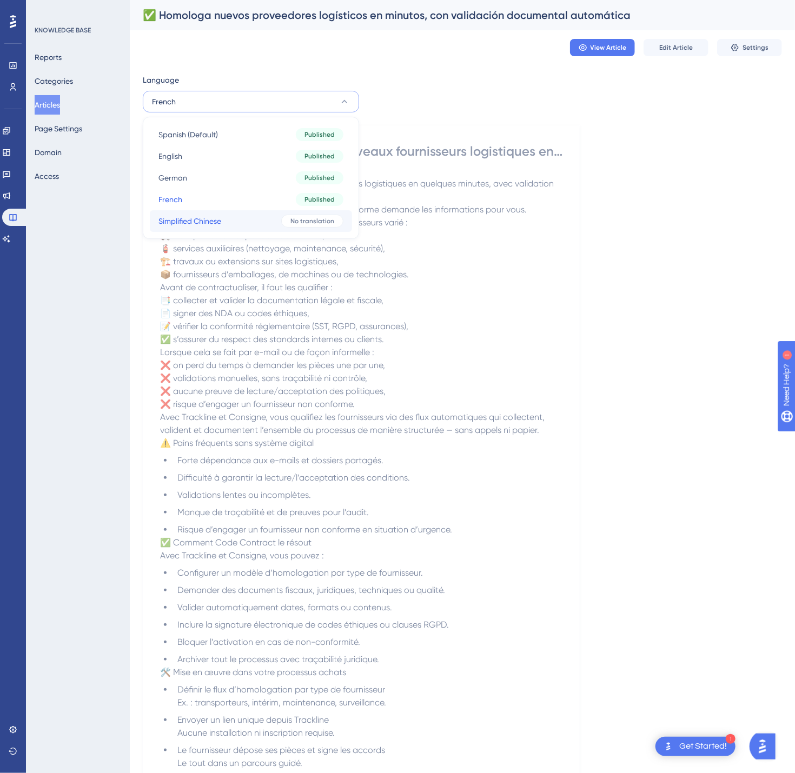
click at [272, 216] on button "Simplified Chinese Simplified Chinese No translation" at bounding box center [251, 221] width 202 height 22
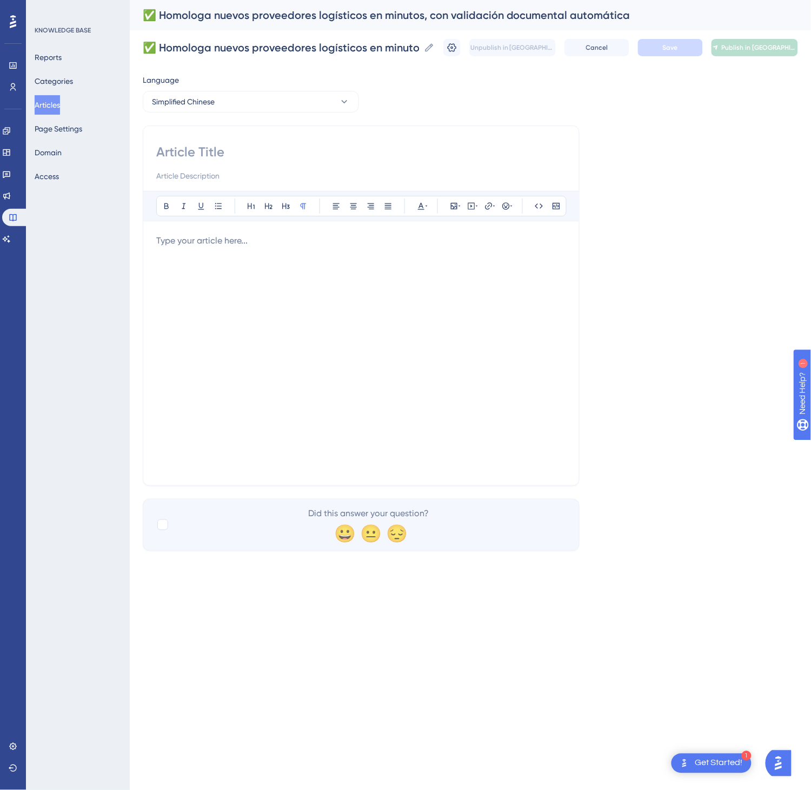
click at [292, 153] on input at bounding box center [361, 151] width 410 height 17
paste input "✅ 通过自动文档校验，在几分钟内完成物流供应商准入/资质审核"
type input "✅ 通过自动文档校验，在几分钟内完成物流供应商准入/资质审核"
click at [371, 345] on div at bounding box center [361, 353] width 410 height 238
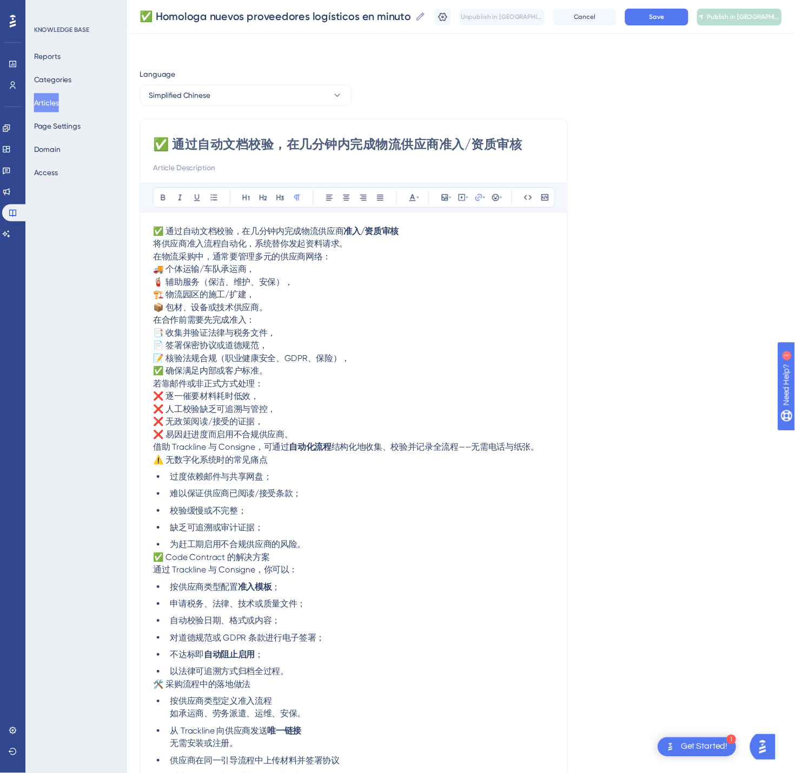
scroll to position [188, 0]
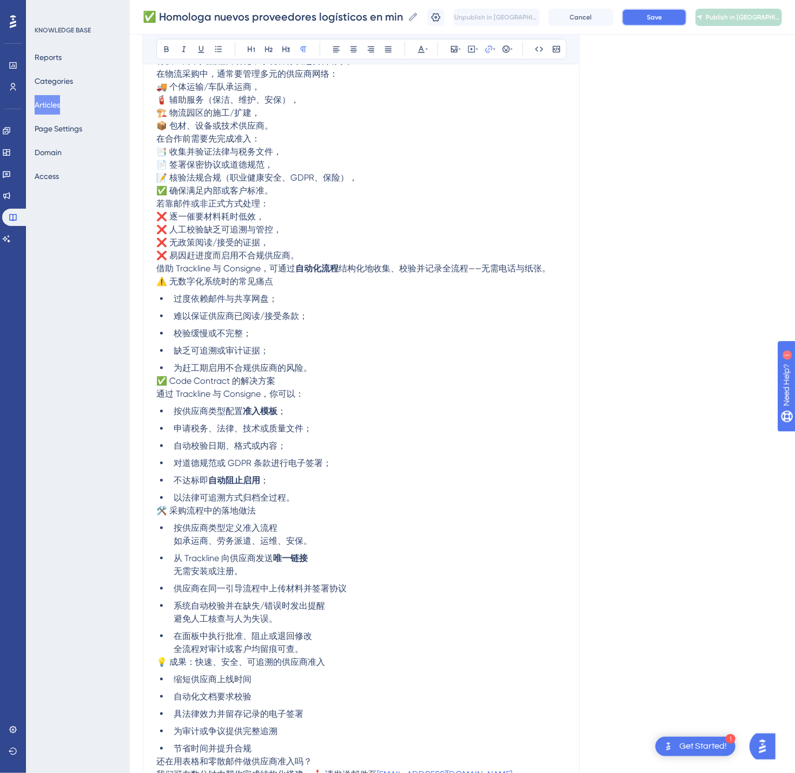
click at [662, 13] on span "Save" at bounding box center [654, 17] width 15 height 9
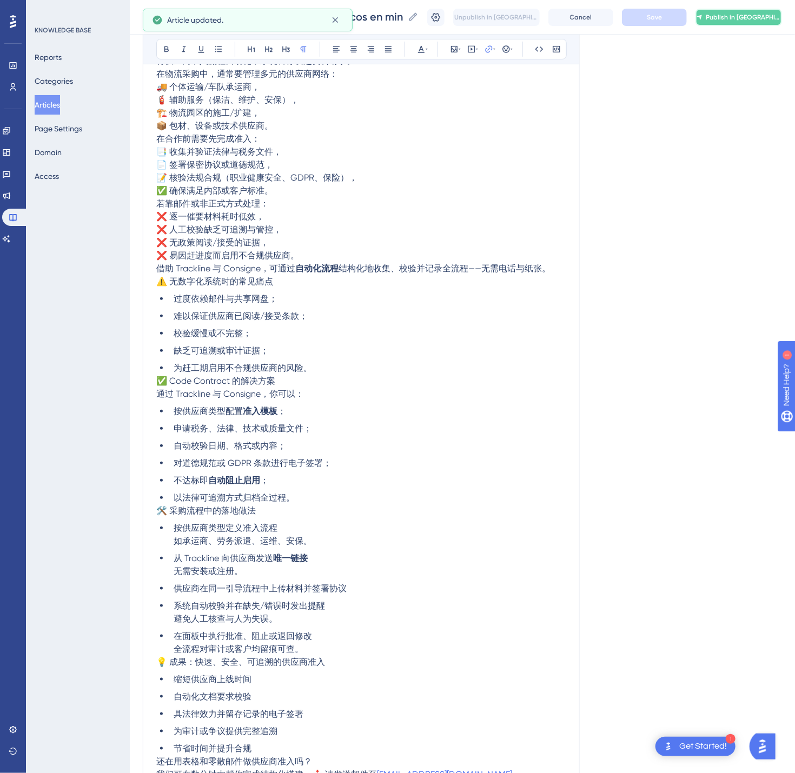
click at [752, 14] on span "Publish in [GEOGRAPHIC_DATA]-CN" at bounding box center [743, 17] width 75 height 9
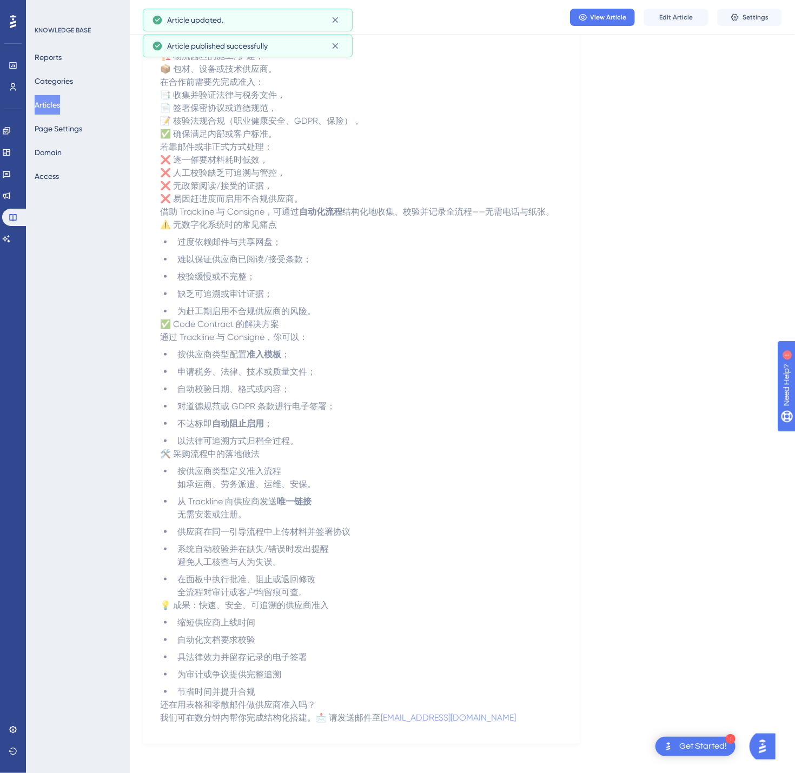
click at [49, 104] on button "Articles" at bounding box center [47, 104] width 25 height 19
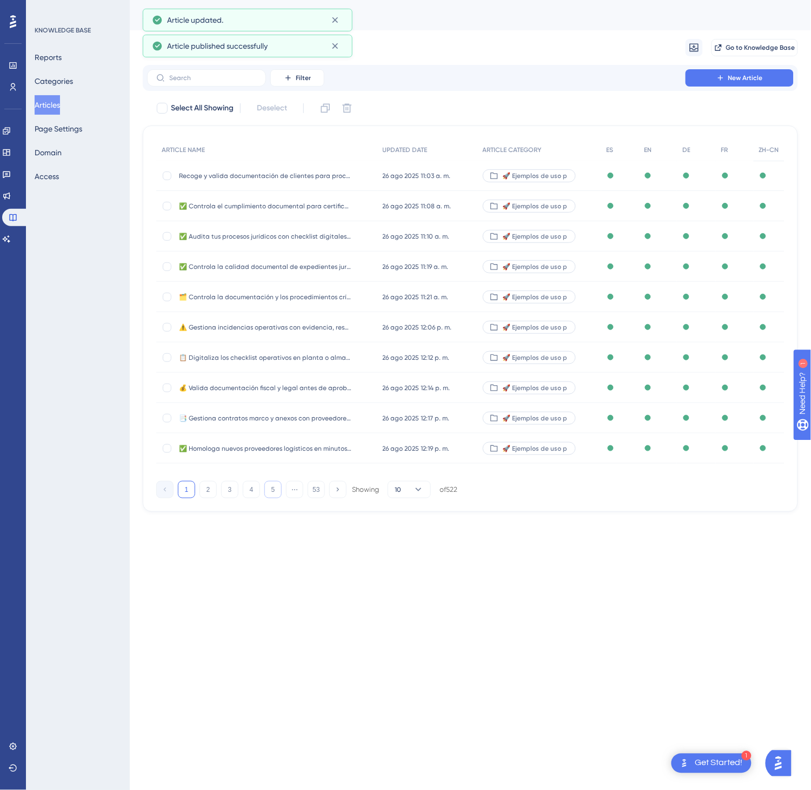
click at [277, 492] on button "5" at bounding box center [272, 489] width 17 height 17
click at [277, 492] on button "6" at bounding box center [272, 489] width 17 height 17
click at [277, 492] on button "7" at bounding box center [272, 489] width 17 height 17
click at [277, 492] on button "8" at bounding box center [272, 489] width 17 height 17
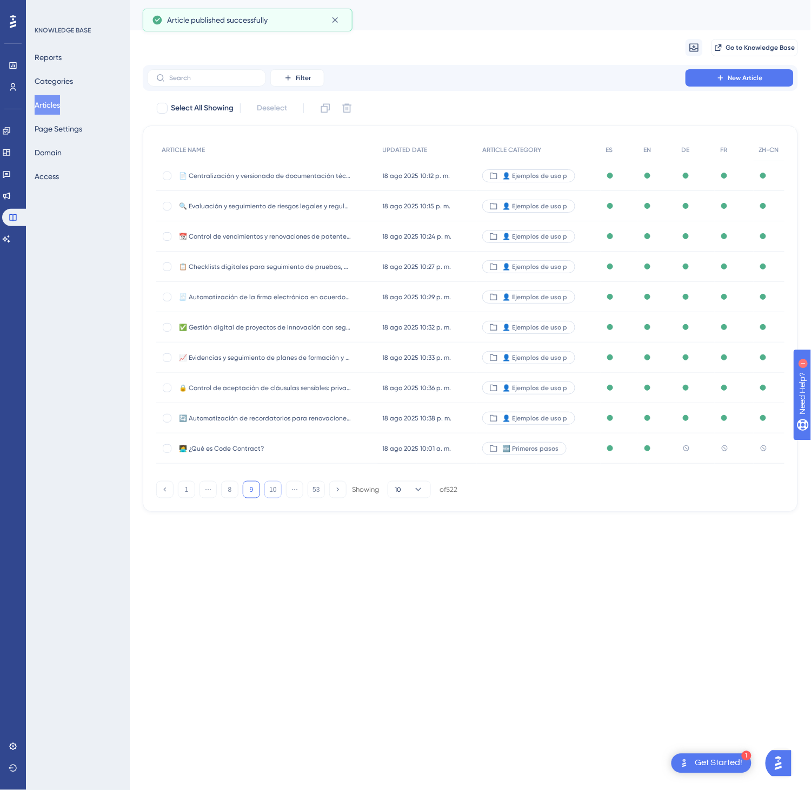
click at [277, 492] on button "10" at bounding box center [272, 489] width 17 height 17
click at [277, 492] on button "12" at bounding box center [272, 489] width 17 height 17
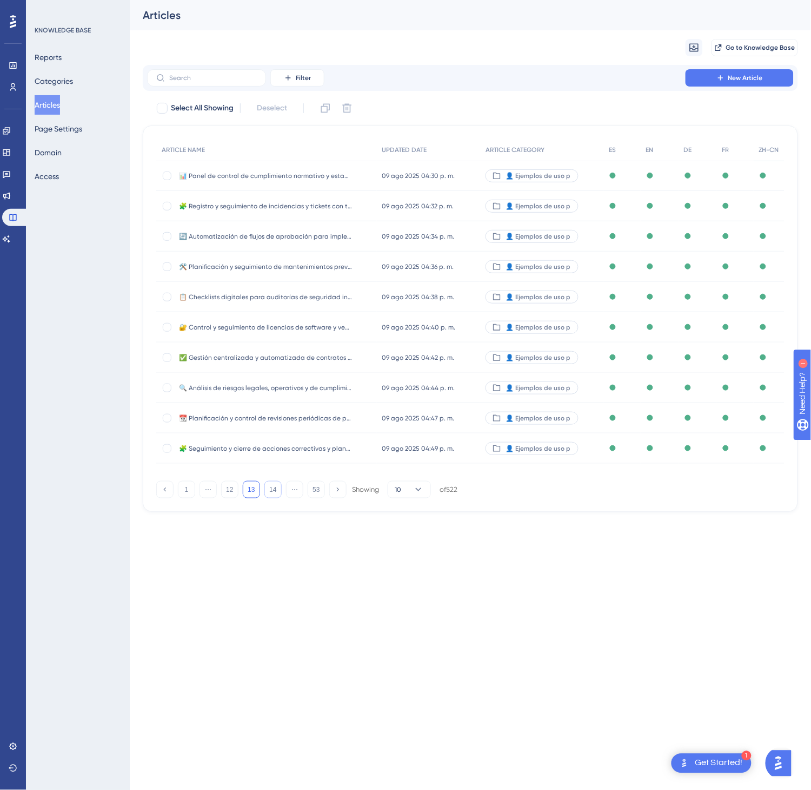
click at [277, 492] on button "14" at bounding box center [272, 489] width 17 height 17
click at [277, 492] on button "16" at bounding box center [272, 489] width 17 height 17
click at [277, 492] on button "18" at bounding box center [272, 489] width 17 height 17
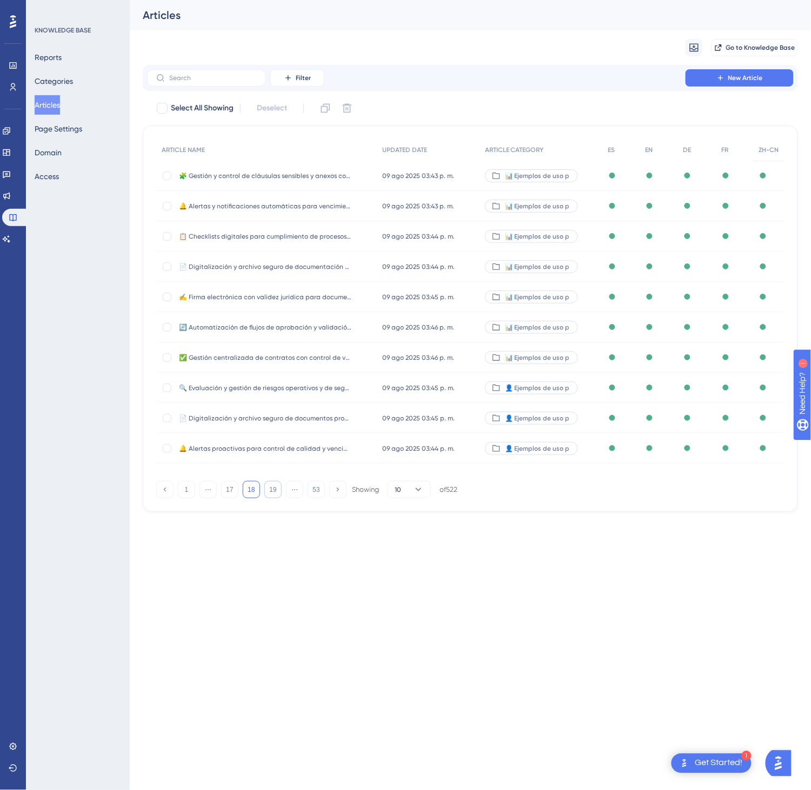
click at [277, 492] on button "19" at bounding box center [272, 489] width 17 height 17
click at [277, 492] on button "20" at bounding box center [272, 489] width 17 height 17
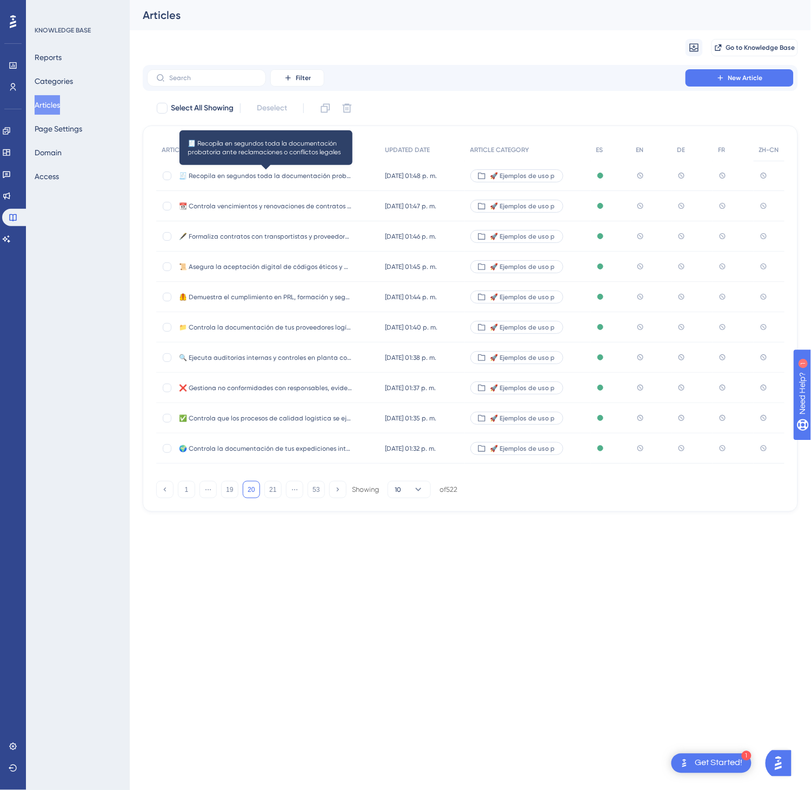
click at [335, 176] on span "🧾 Recopila en segundos toda la documentación probatoria ante reclamaciones o co…" at bounding box center [265, 175] width 173 height 9
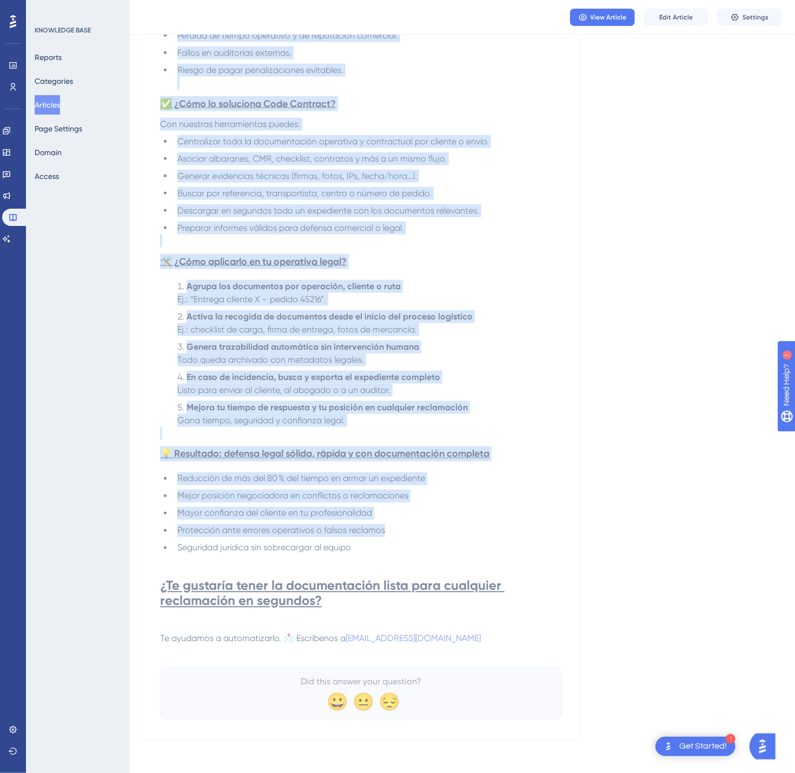
scroll to position [572, 0]
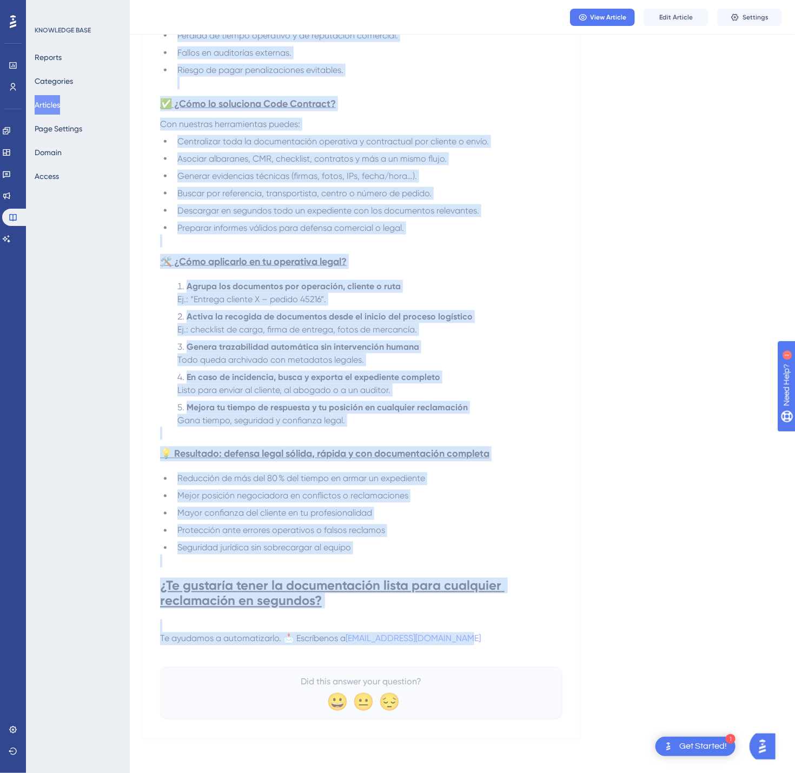
drag, startPoint x: 165, startPoint y: 153, endPoint x: 559, endPoint y: 641, distance: 627.4
click at [559, 641] on div "🧾 Recopila en segundos toda la documentación probatoria ante reclamaciones o co…" at bounding box center [361, 147] width 402 height 1143
copy div "🧾 Loremips do sitametc adip el seddoeiusmodt incididunt utla etdoloremagna a en…"
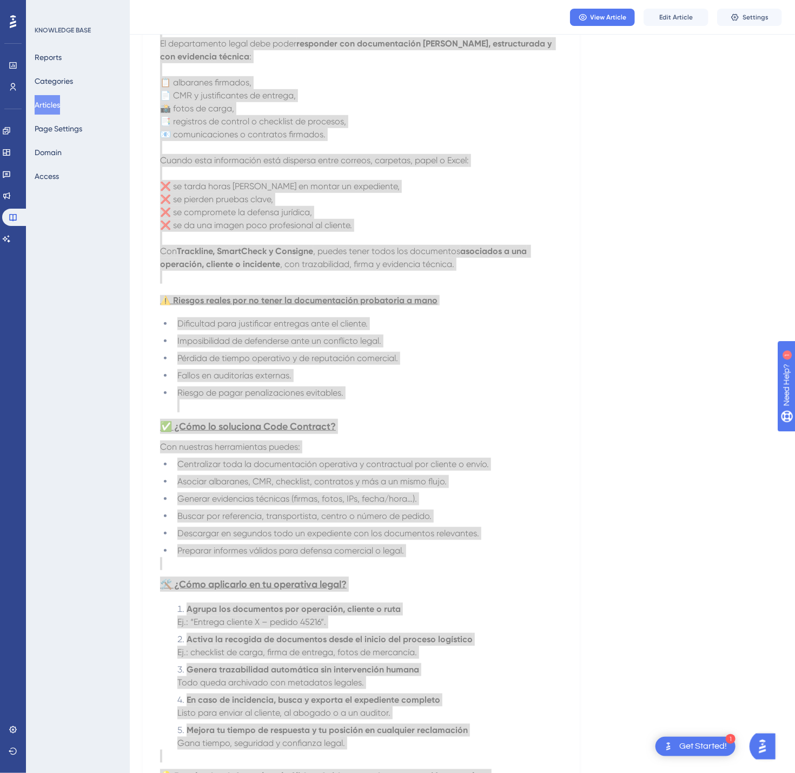
scroll to position [31, 0]
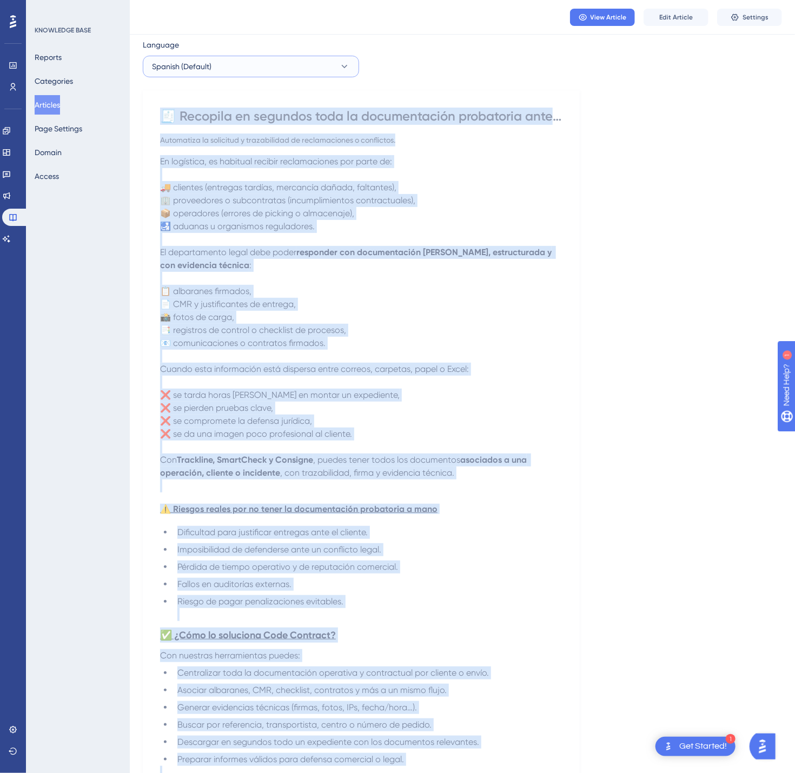
click at [269, 56] on button "Spanish (Default)" at bounding box center [251, 67] width 216 height 22
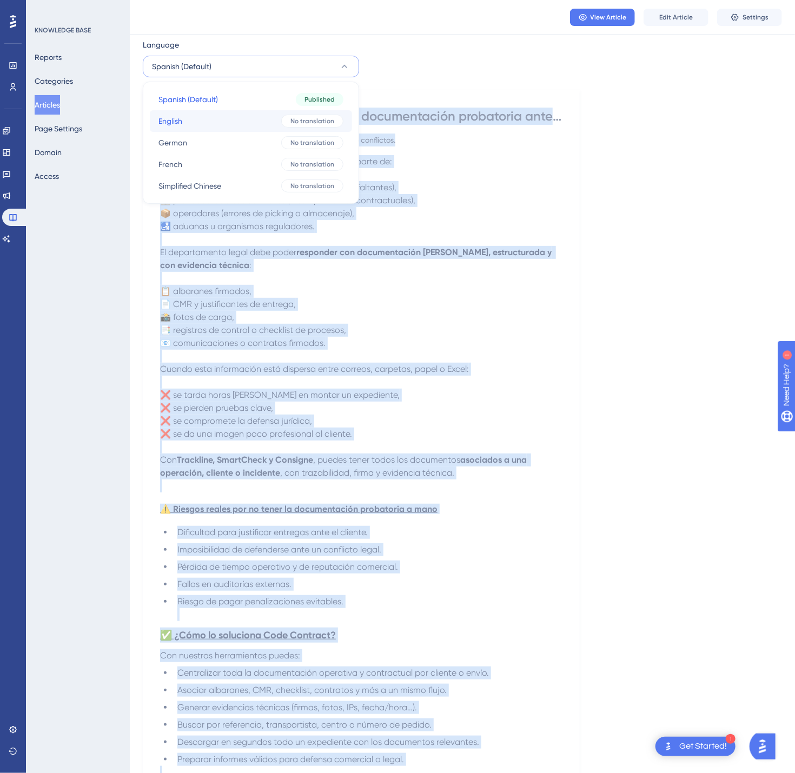
click at [254, 120] on button "English English No translation" at bounding box center [251, 121] width 202 height 22
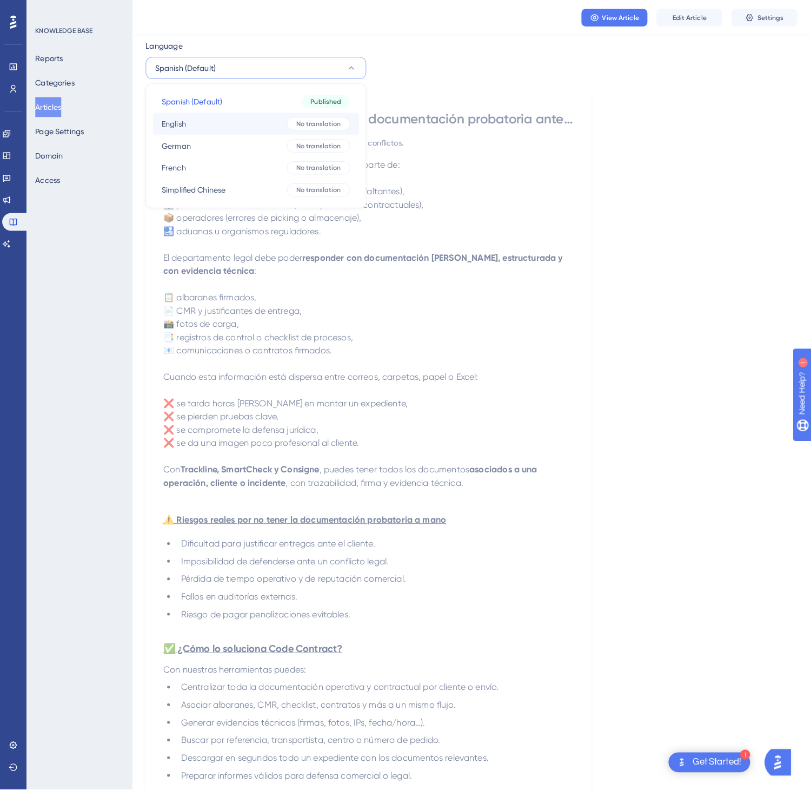
scroll to position [0, 0]
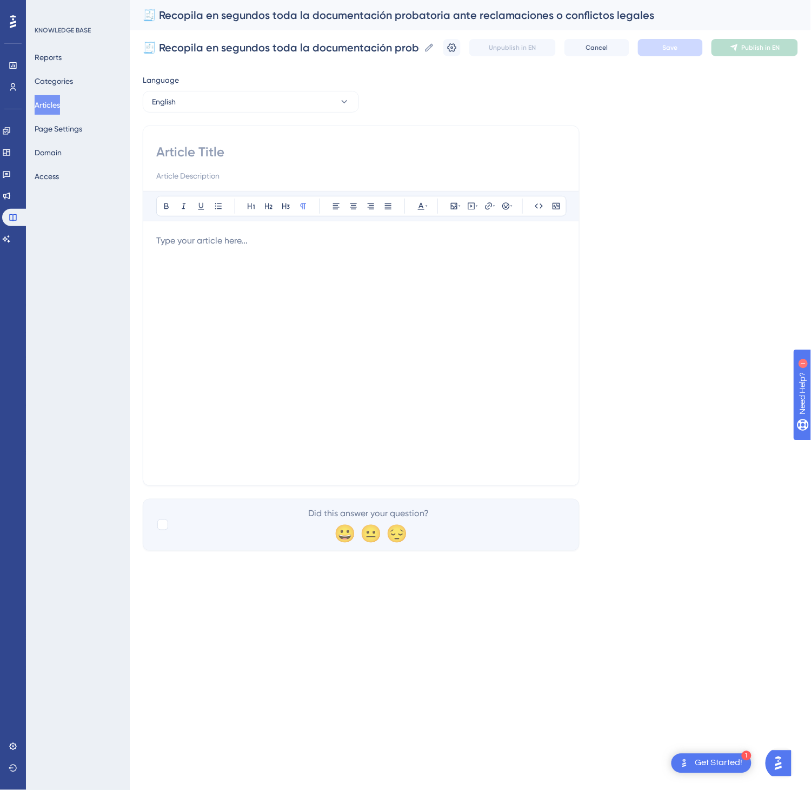
click at [316, 156] on input at bounding box center [361, 151] width 410 height 17
paste input "🧾 Compile all evidentiary documentation in seconds for claims or legal disputes"
type input "🧾 Compile all evidentiary documentation in seconds for claims or legal disputes"
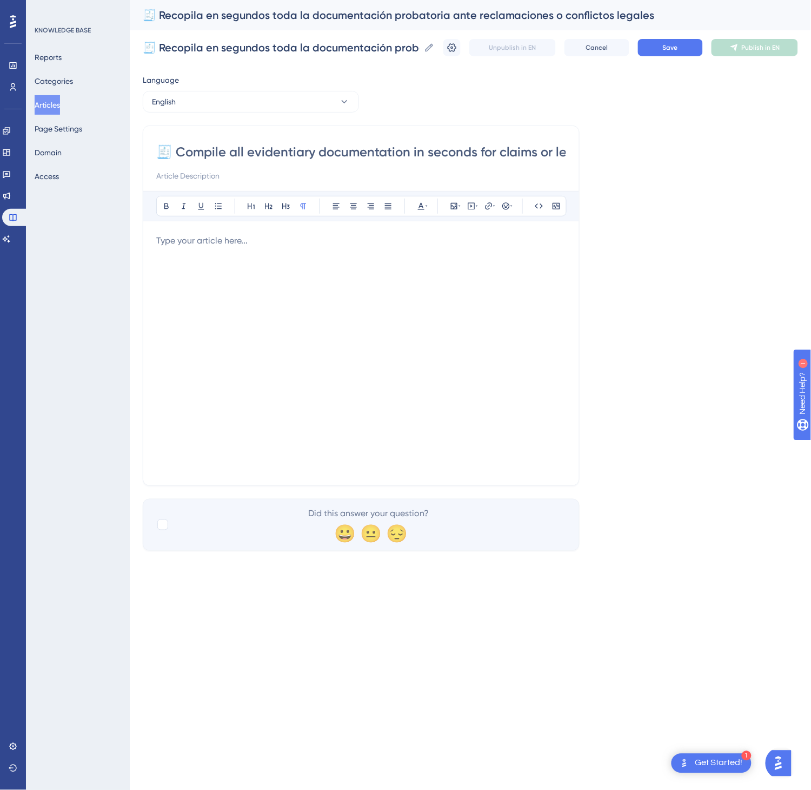
click at [355, 341] on div at bounding box center [361, 353] width 410 height 238
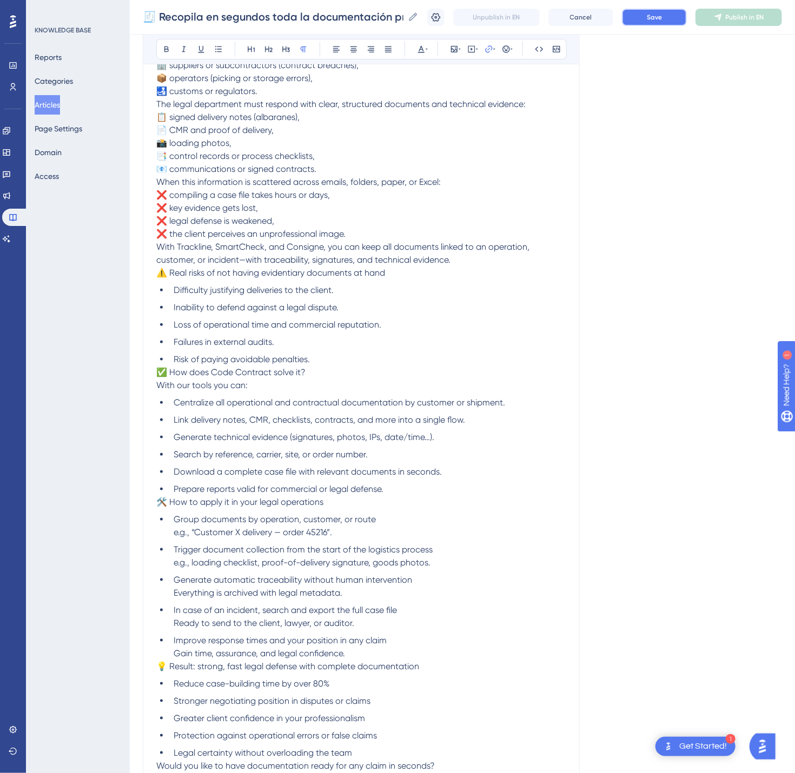
click at [662, 19] on span "Save" at bounding box center [654, 17] width 15 height 9
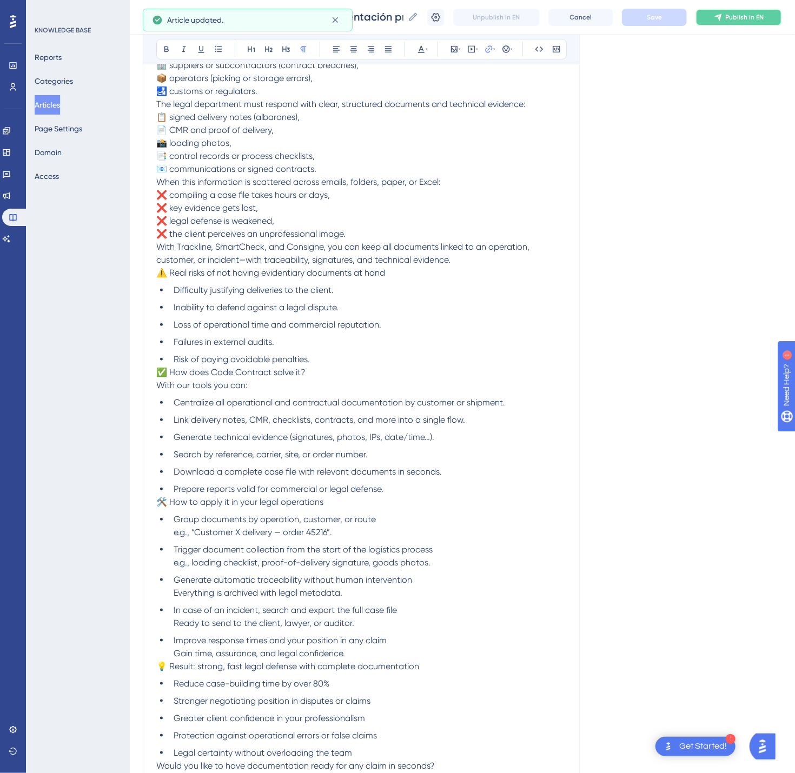
click at [751, 23] on button "Publish in EN" at bounding box center [739, 17] width 87 height 17
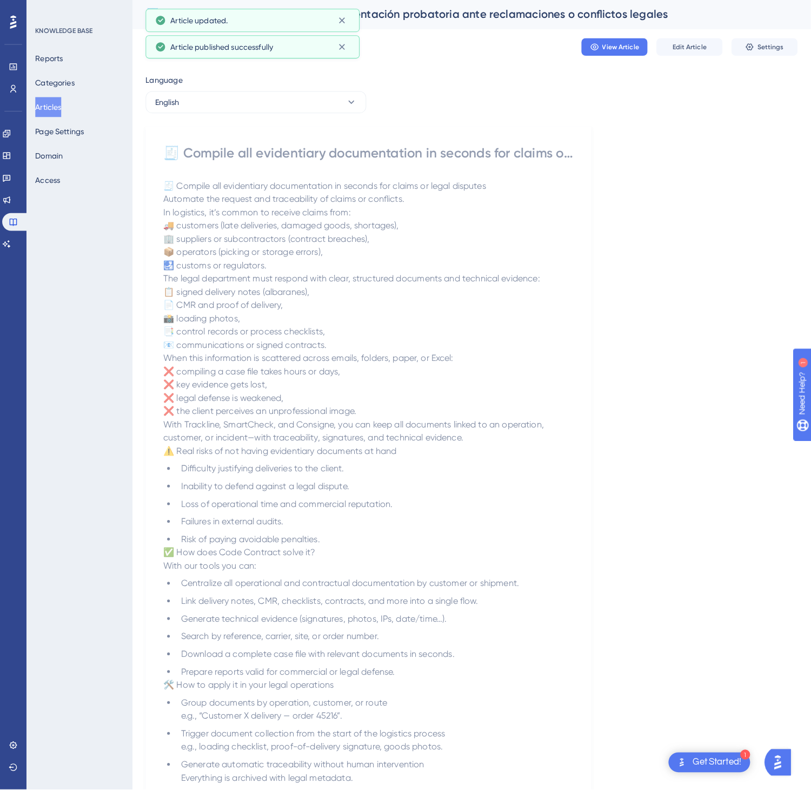
scroll to position [0, 0]
click at [318, 105] on button "English" at bounding box center [251, 102] width 216 height 22
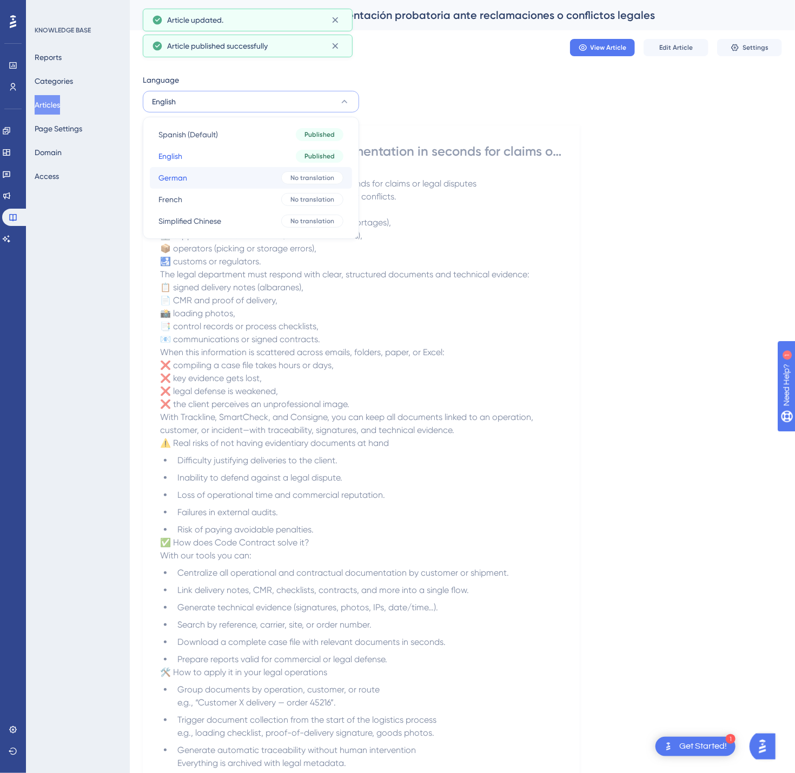
click at [284, 174] on div "No translation" at bounding box center [312, 177] width 62 height 13
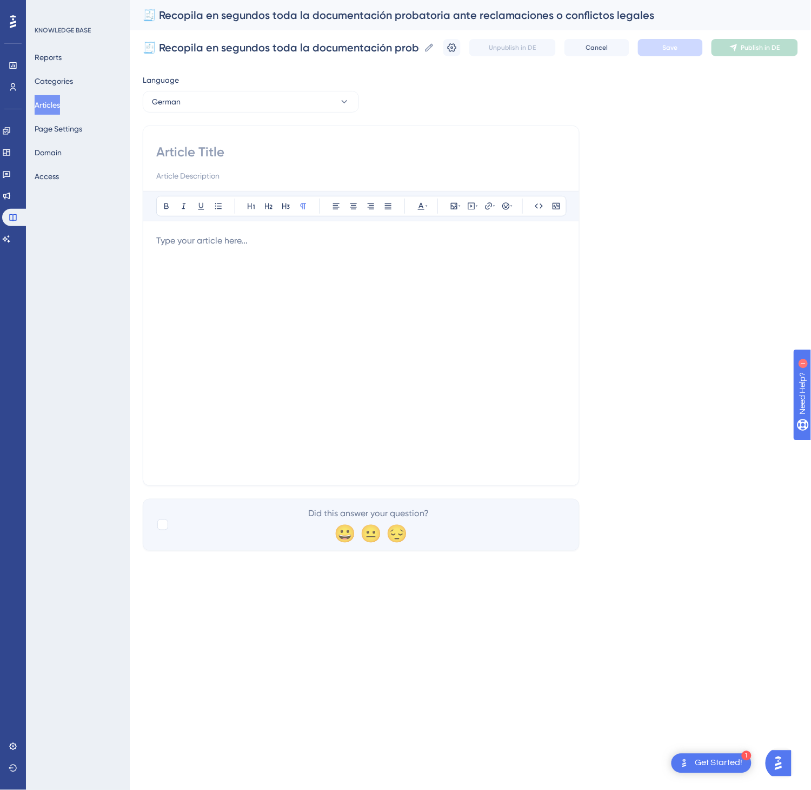
click at [217, 157] on input at bounding box center [361, 151] width 410 height 17
paste input "🧾 Beweisunterlagen in Sekunden für Reklamationen oder Rechtsstreitigkeiten zusa…"
type input "🧾 Beweisunterlagen in Sekunden für Reklamationen oder Rechtsstreitigkeiten zusa…"
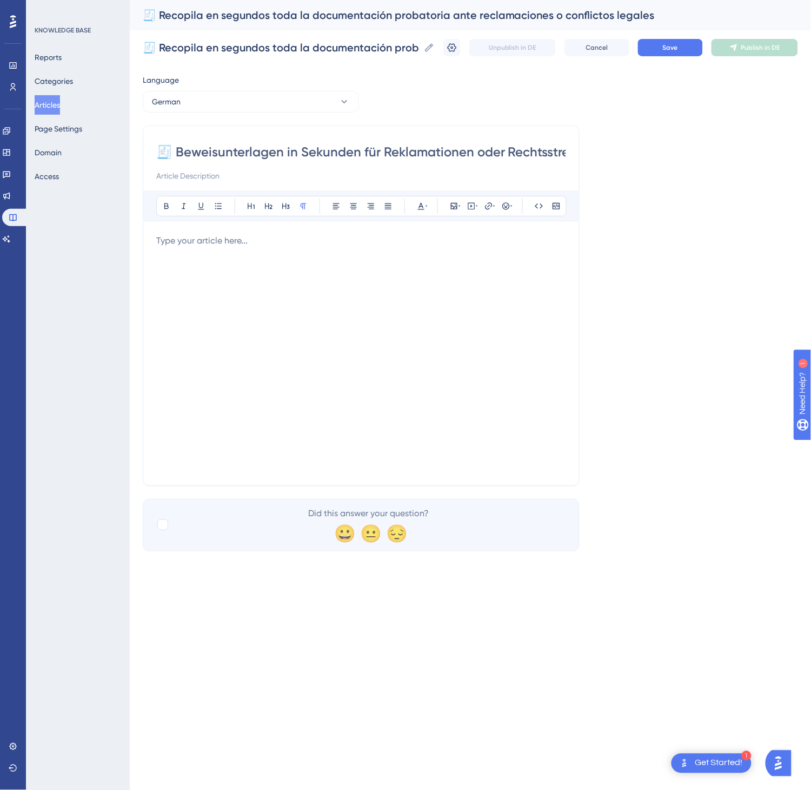
click at [303, 303] on div at bounding box center [361, 353] width 410 height 238
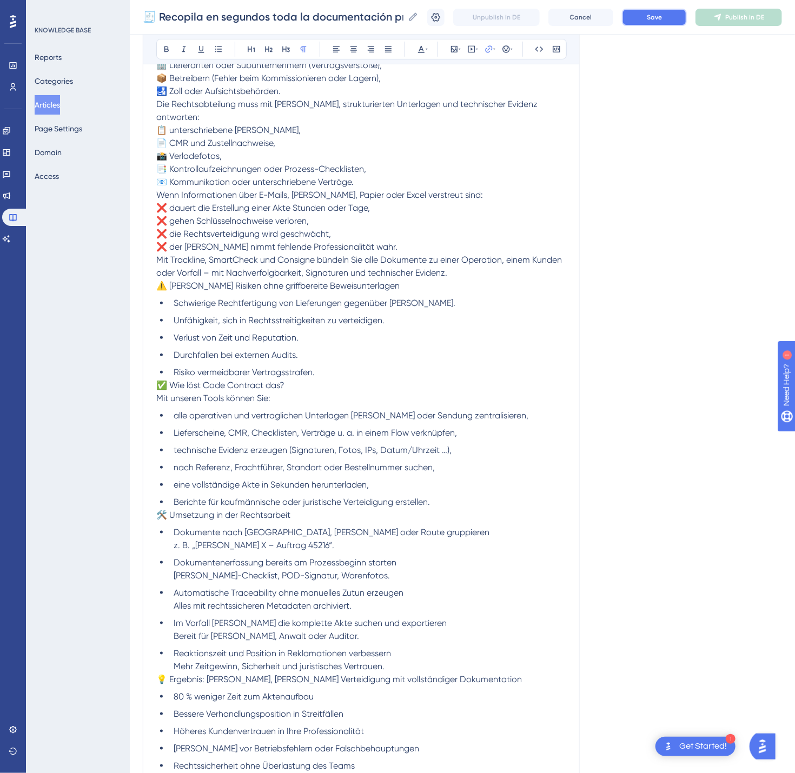
click at [662, 17] on span "Save" at bounding box center [654, 17] width 15 height 9
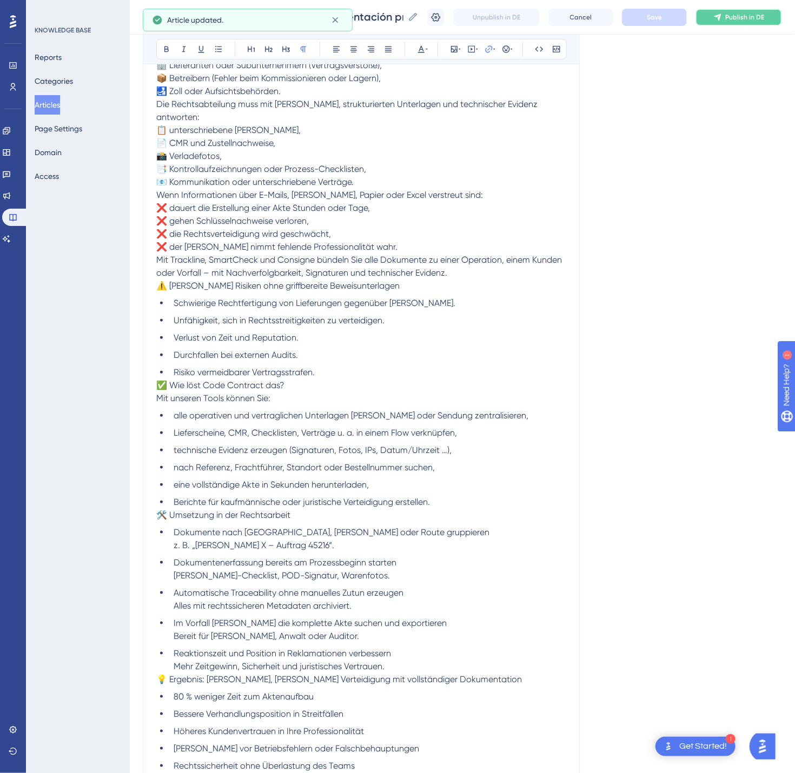
click at [764, 16] on span "Publish in DE" at bounding box center [744, 17] width 39 height 9
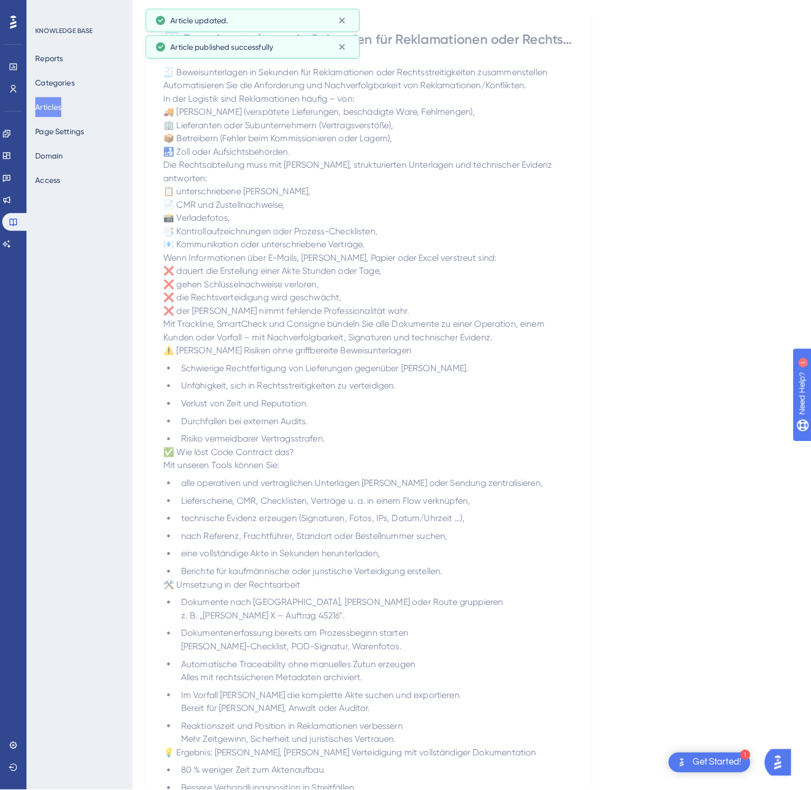
scroll to position [0, 0]
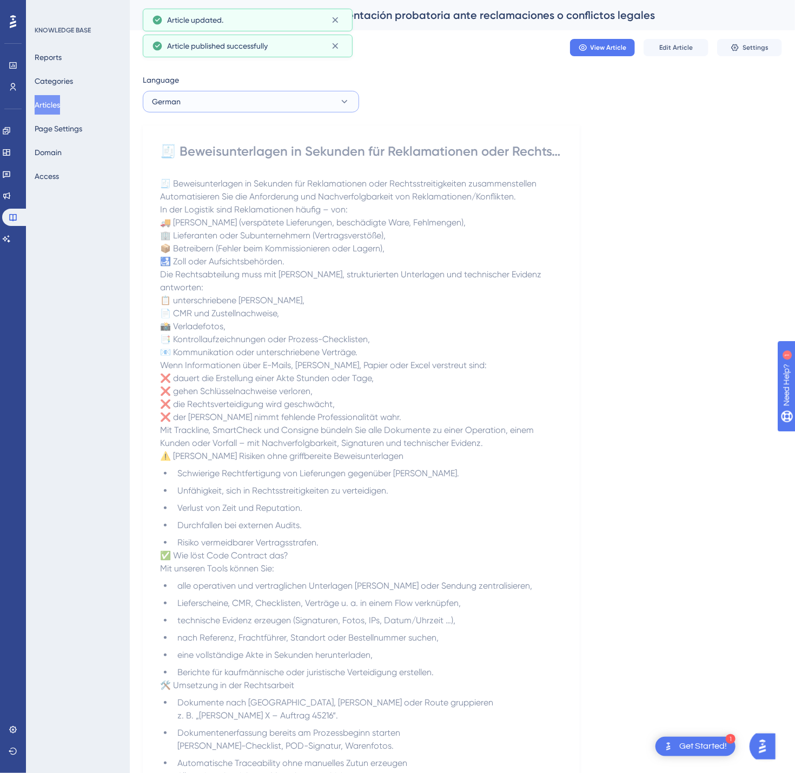
click at [341, 107] on icon at bounding box center [344, 101] width 11 height 11
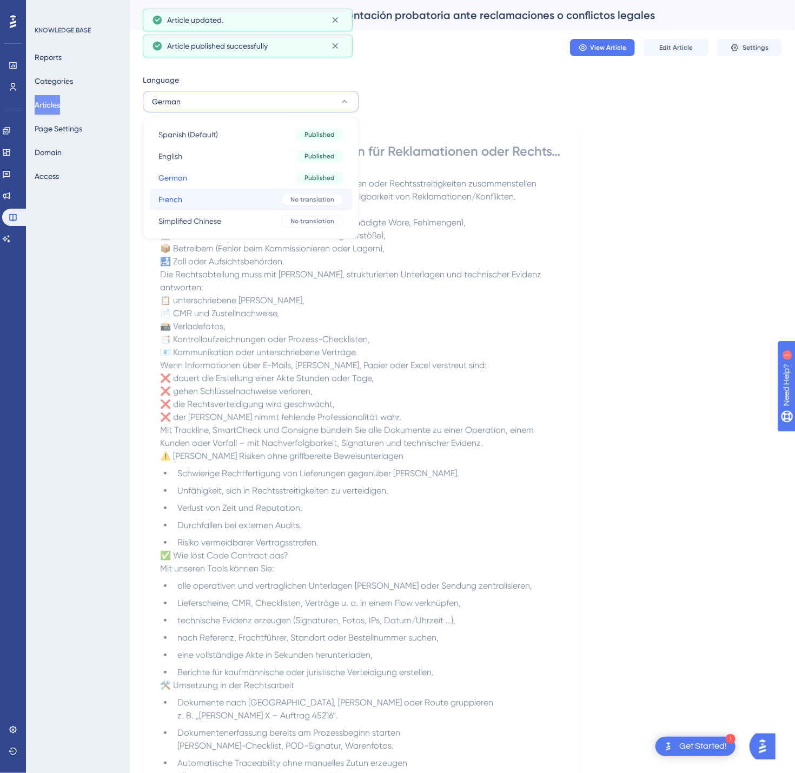
click at [302, 203] on span "No translation" at bounding box center [312, 199] width 44 height 9
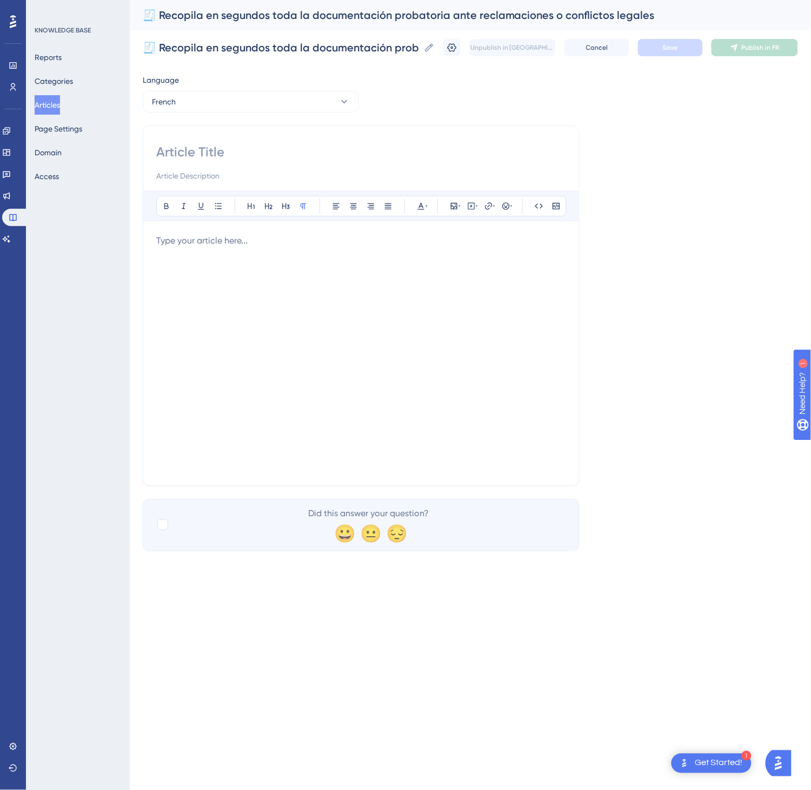
click at [355, 144] on input at bounding box center [361, 151] width 410 height 17
paste input "🧾 Rassembler en quelques secondes toute la documentation probante pour réclamat…"
type input "🧾 Rassembler en quelques secondes toute la documentation probante pour réclamat…"
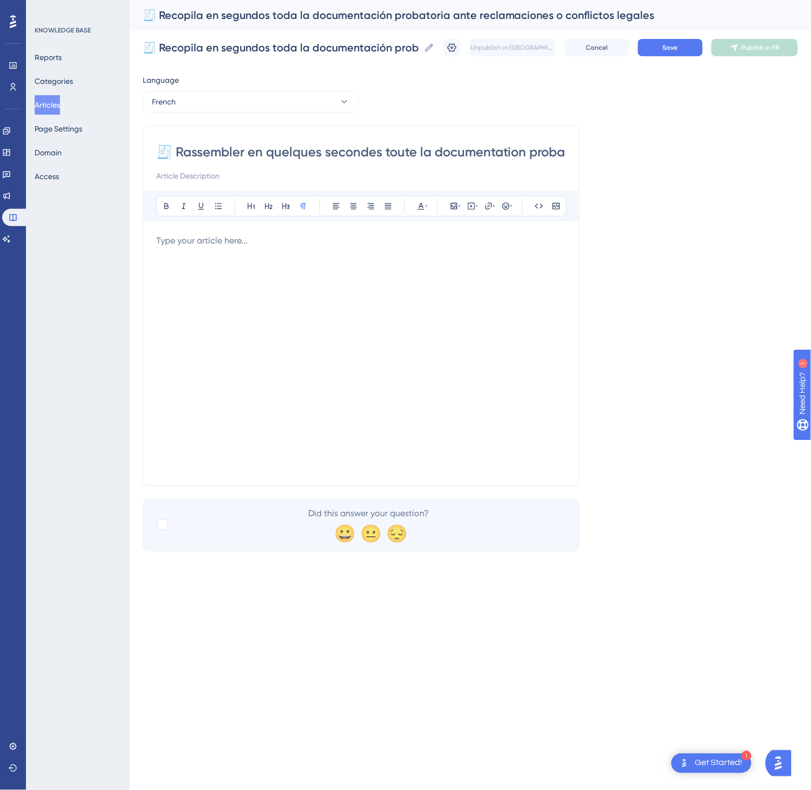
click at [417, 347] on div at bounding box center [361, 353] width 410 height 238
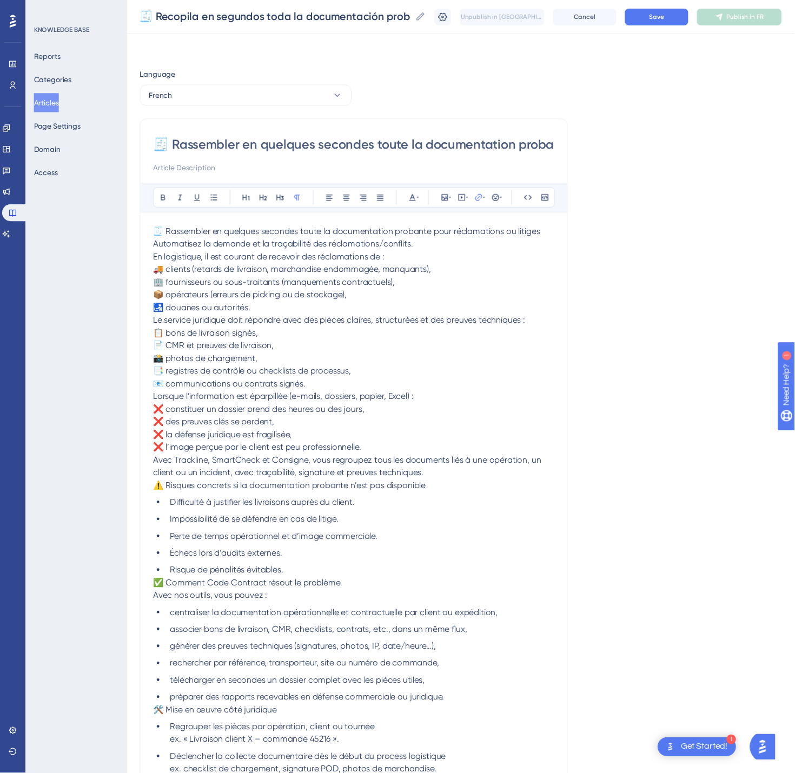
scroll to position [223, 0]
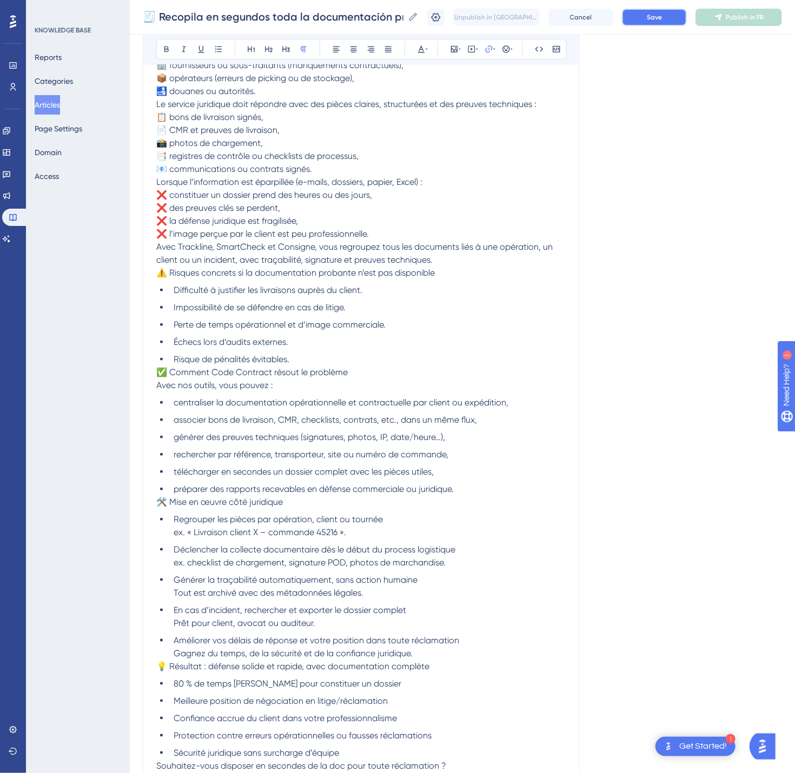
click at [662, 16] on span "Save" at bounding box center [654, 17] width 15 height 9
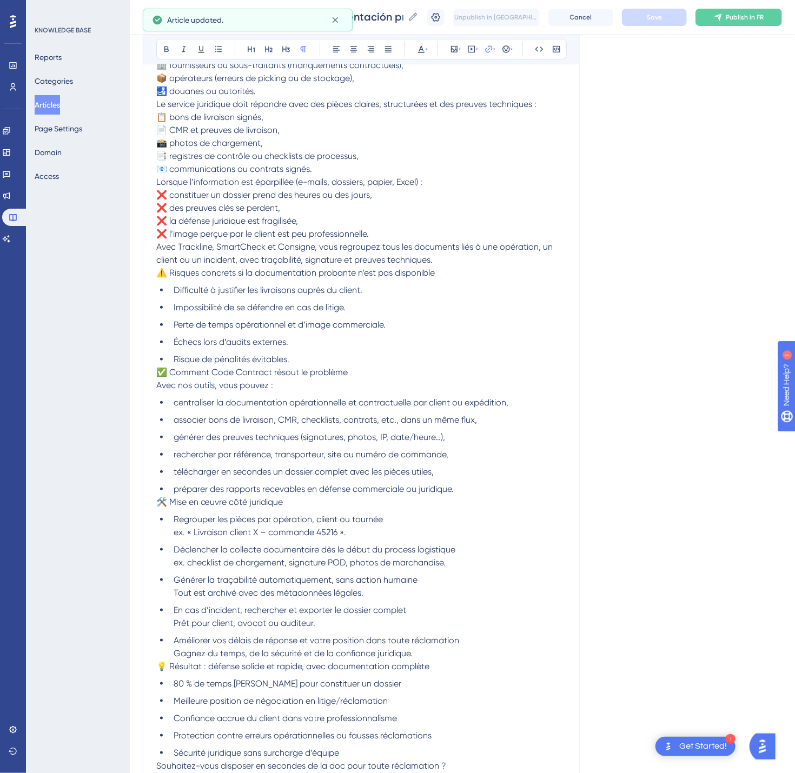
click at [775, 27] on div "🧾 Recopila en segundos toda la documentación probatoria ante reclamaciones o co…" at bounding box center [462, 17] width 665 height 35
click at [773, 22] on button "Publish in FR" at bounding box center [739, 17] width 87 height 17
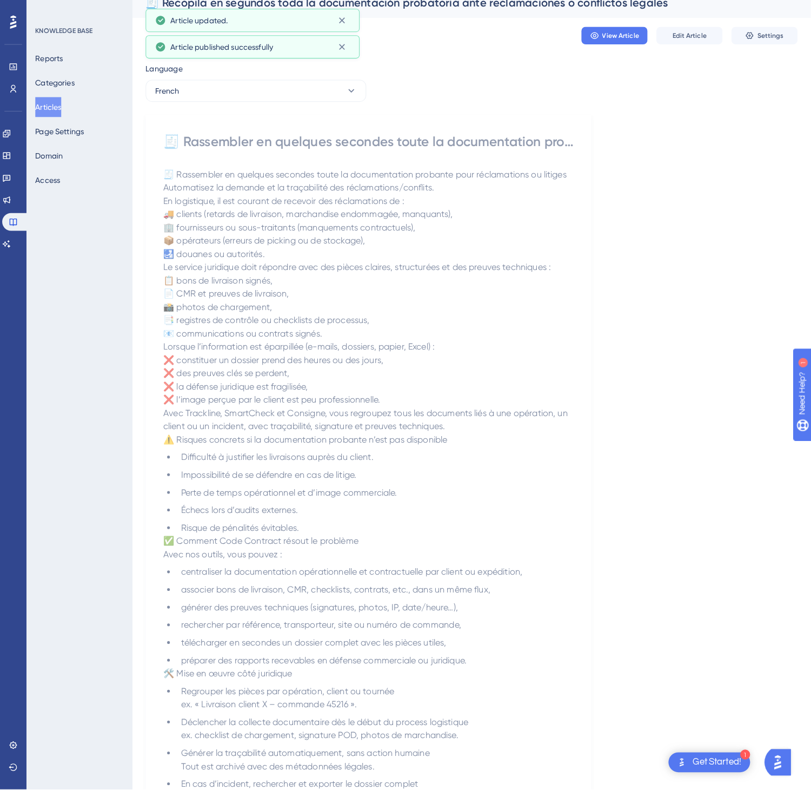
scroll to position [0, 0]
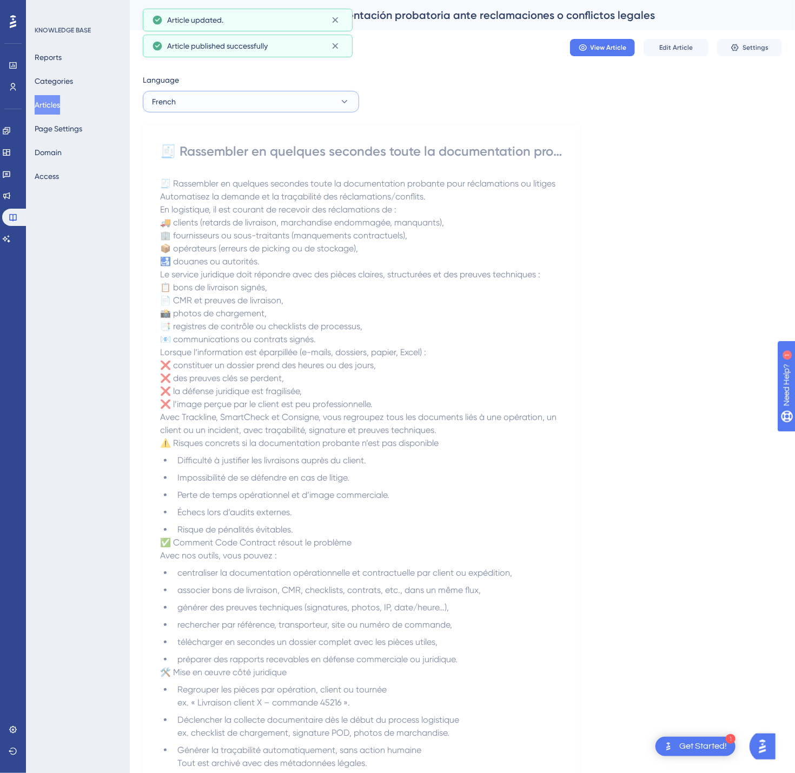
click at [312, 105] on button "French" at bounding box center [251, 102] width 216 height 22
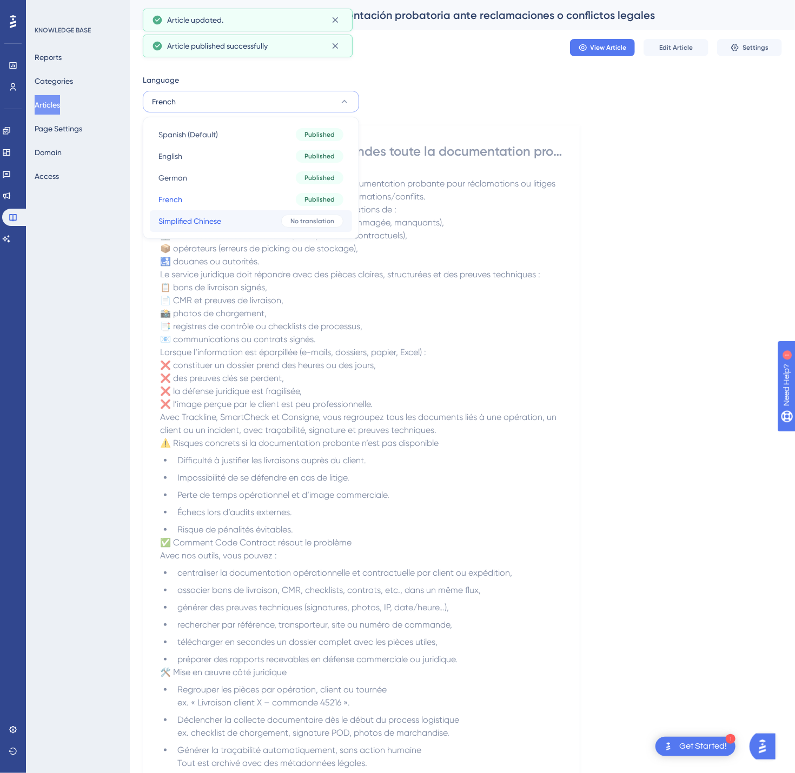
click at [309, 215] on div "No translation" at bounding box center [312, 221] width 62 height 13
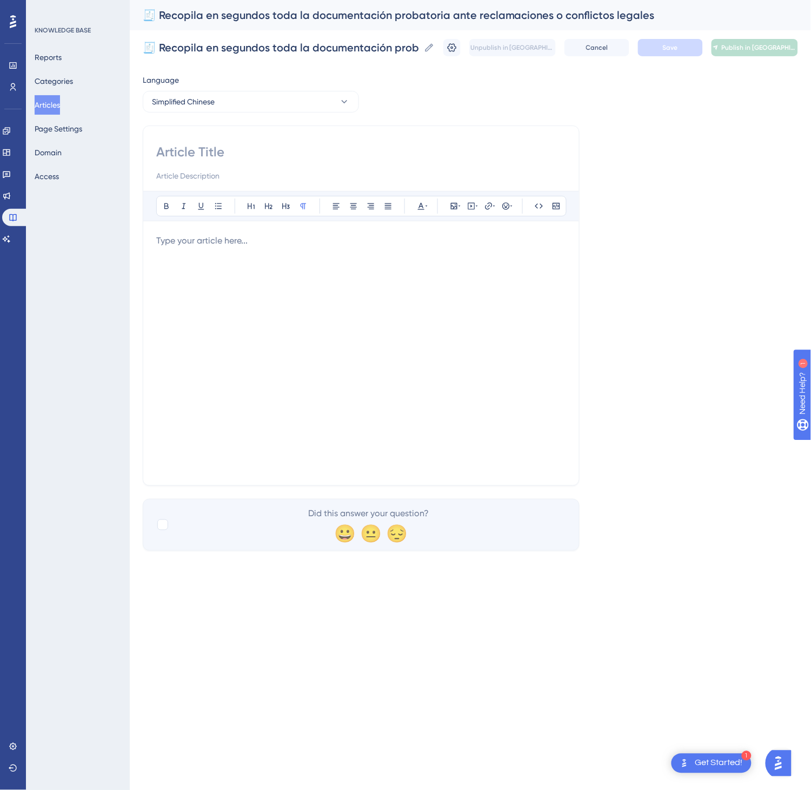
click at [270, 145] on input at bounding box center [361, 151] width 410 height 17
paste input "🧾 在几秒内汇集索赔/法律纠纷所需的全部证据文件"
type input "🧾 在几秒内汇集索赔/法律纠纷所需的全部证据文件"
click at [253, 328] on div at bounding box center [361, 353] width 410 height 238
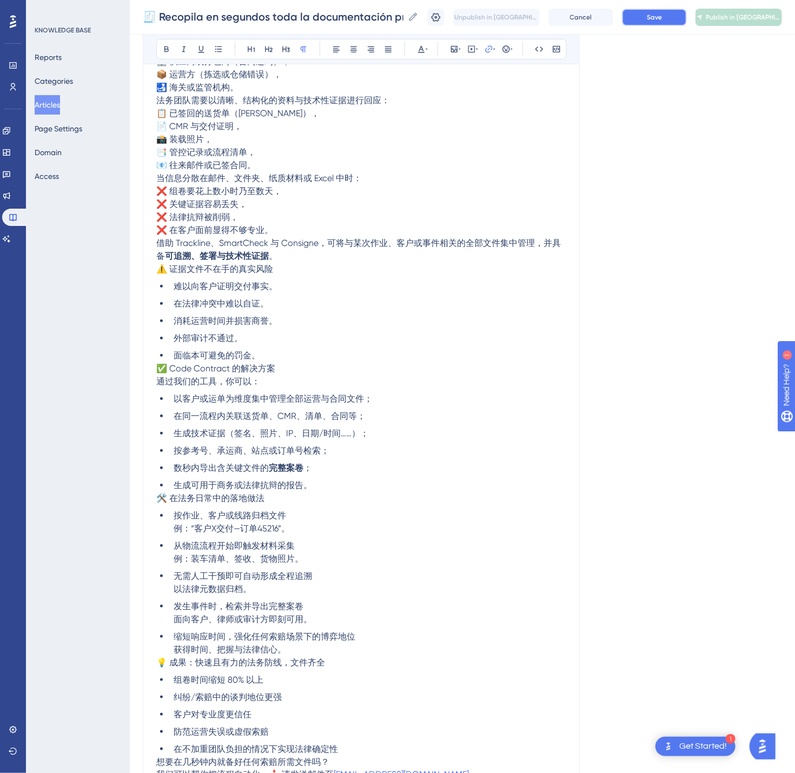
click at [681, 10] on button "Save" at bounding box center [654, 17] width 65 height 17
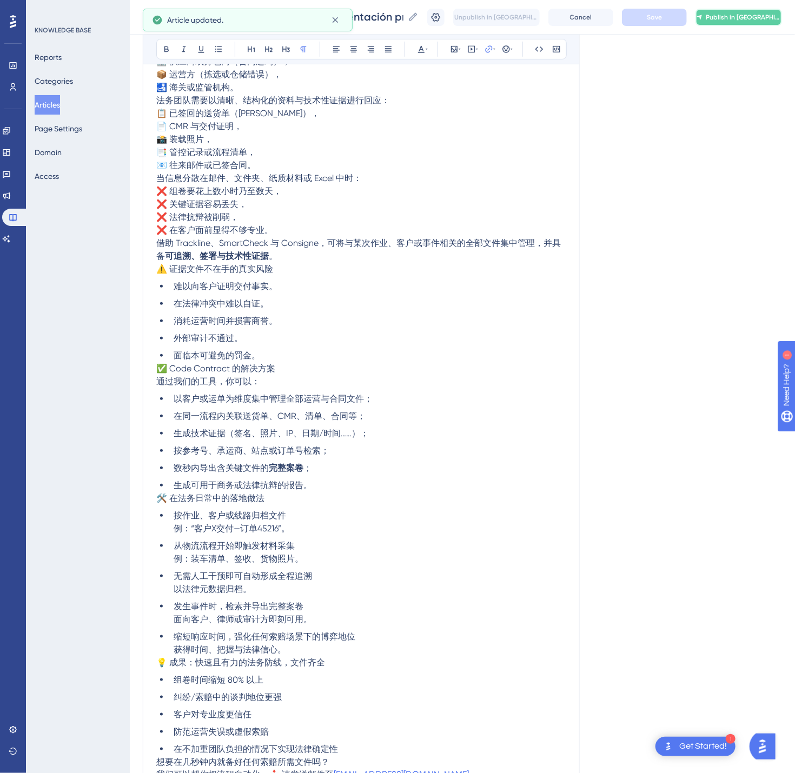
click at [760, 16] on span "Publish in [GEOGRAPHIC_DATA]-CN" at bounding box center [743, 17] width 75 height 9
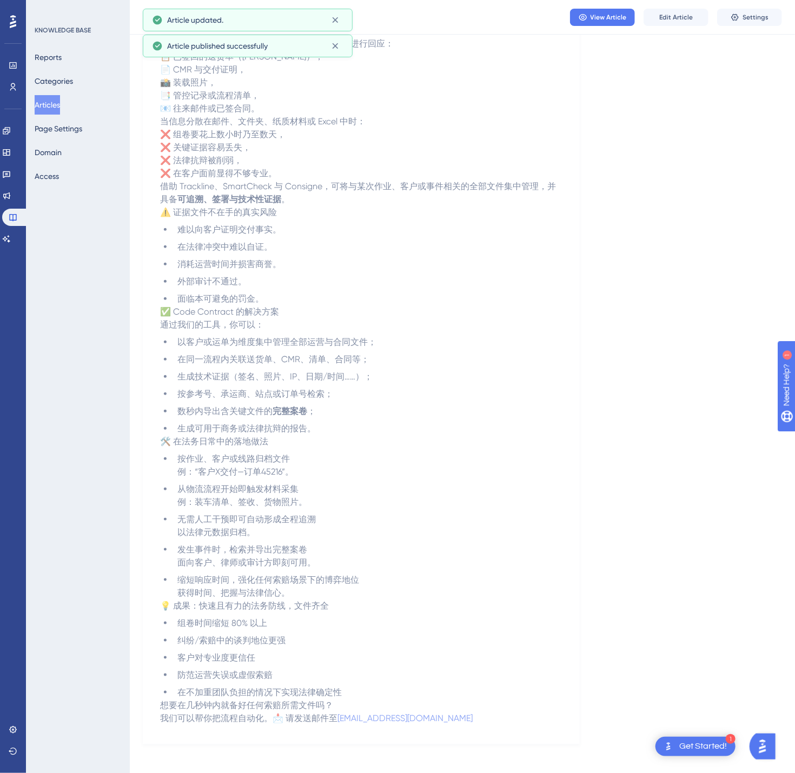
click at [52, 100] on button "Articles" at bounding box center [47, 104] width 25 height 19
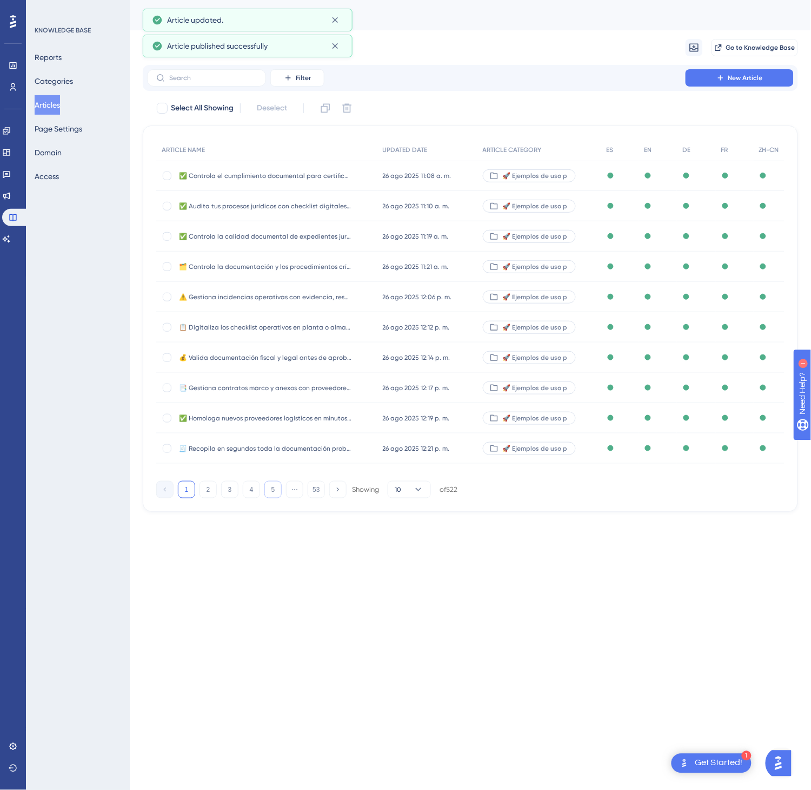
click at [266, 487] on button "5" at bounding box center [272, 489] width 17 height 17
click at [266, 487] on button "6" at bounding box center [272, 489] width 17 height 17
click at [266, 487] on button "8" at bounding box center [272, 489] width 17 height 17
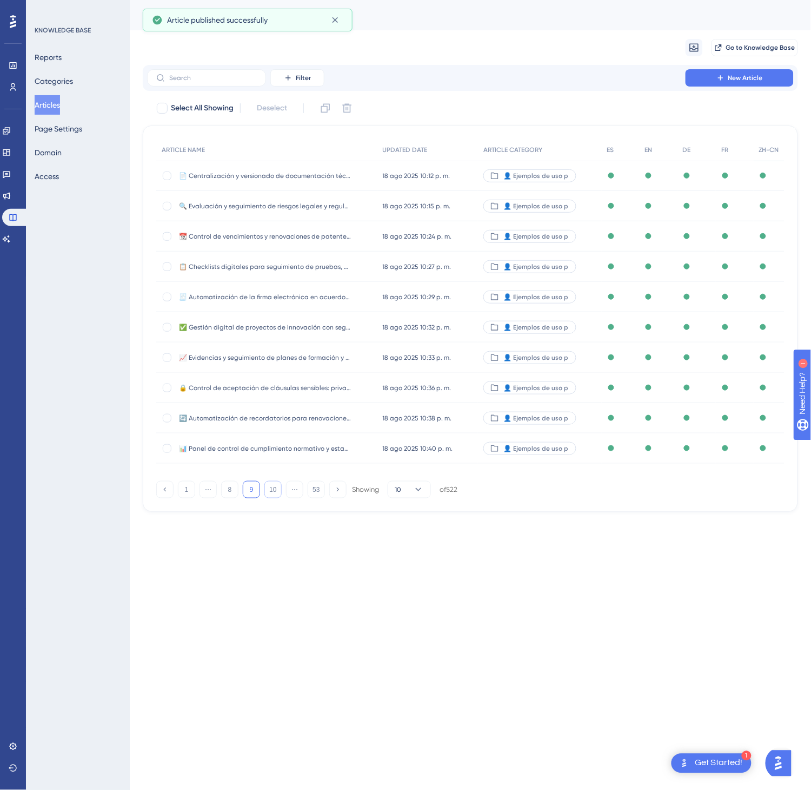
click at [266, 487] on button "10" at bounding box center [272, 489] width 17 height 17
click at [266, 487] on button "12" at bounding box center [272, 489] width 17 height 17
click at [266, 487] on button "14" at bounding box center [272, 489] width 17 height 17
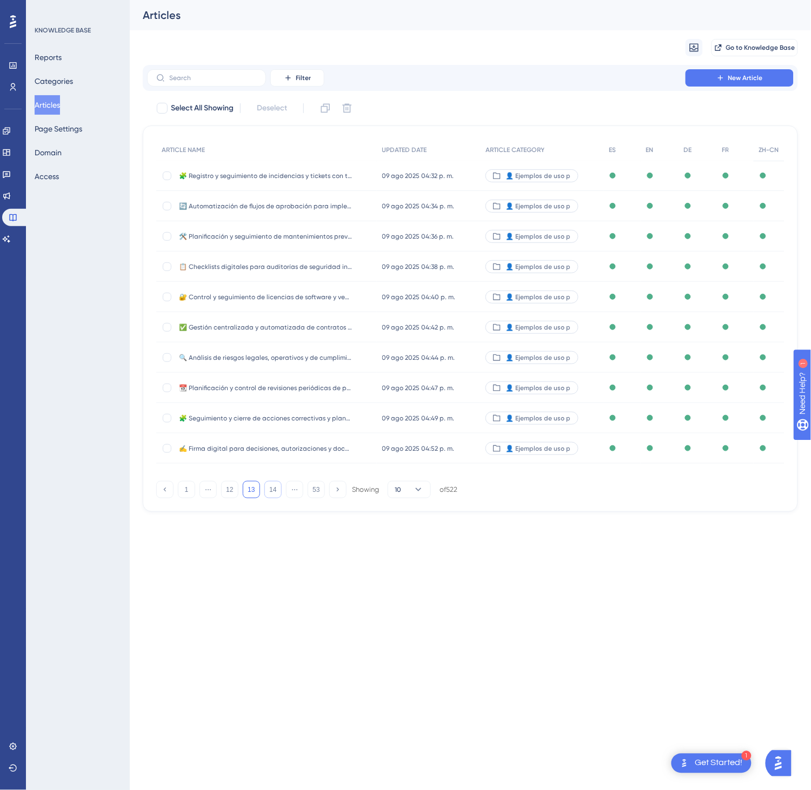
click at [266, 487] on button "14" at bounding box center [272, 489] width 17 height 17
click at [266, 487] on button "16" at bounding box center [272, 489] width 17 height 17
click at [266, 487] on button "17" at bounding box center [272, 489] width 17 height 17
click at [266, 487] on button "18" at bounding box center [272, 489] width 17 height 17
click at [266, 487] on button "19" at bounding box center [272, 489] width 17 height 17
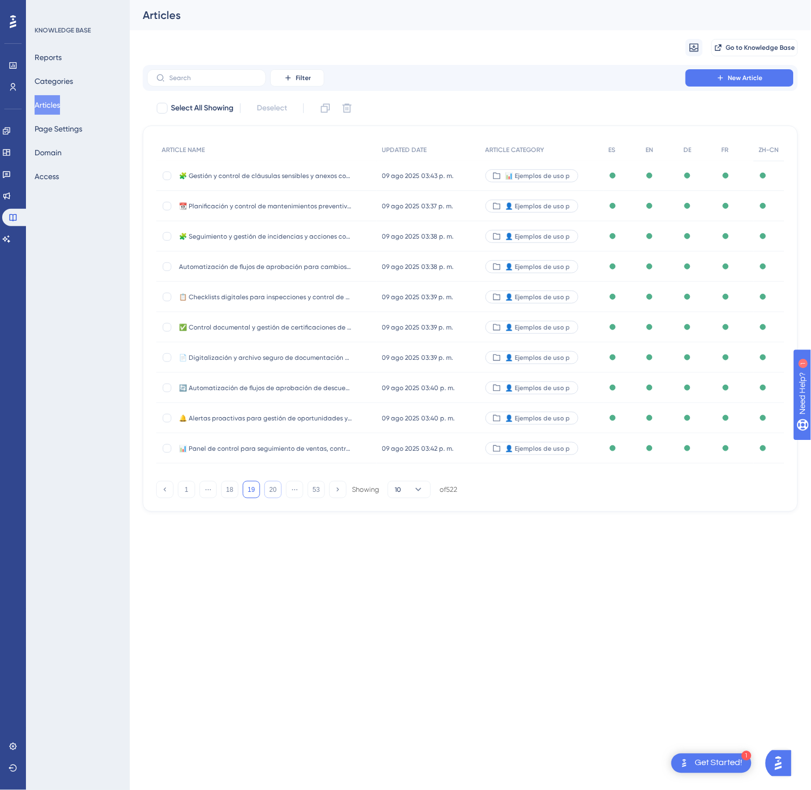
click at [266, 487] on button "20" at bounding box center [272, 489] width 17 height 17
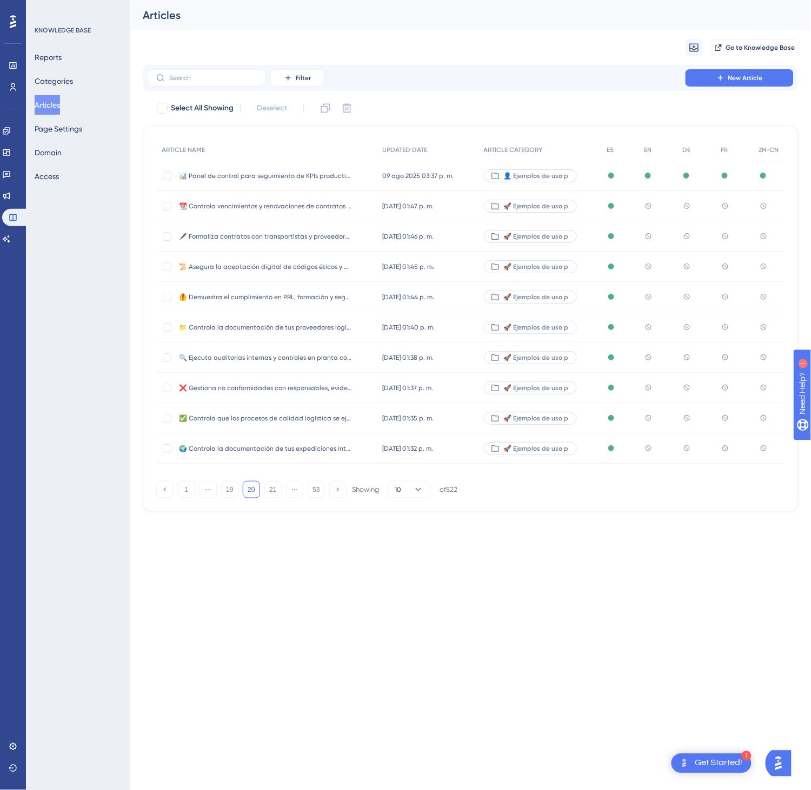
click at [371, 199] on div "📆 Controla vencimientos y renovaciones de contratos logísticos con alertas auto…" at bounding box center [266, 206] width 221 height 30
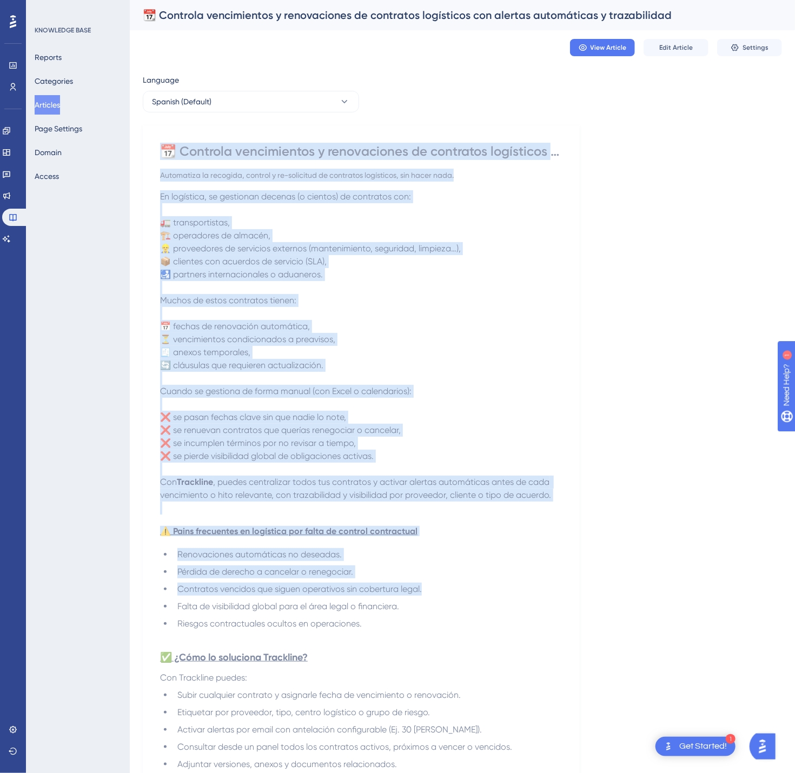
scroll to position [541, 0]
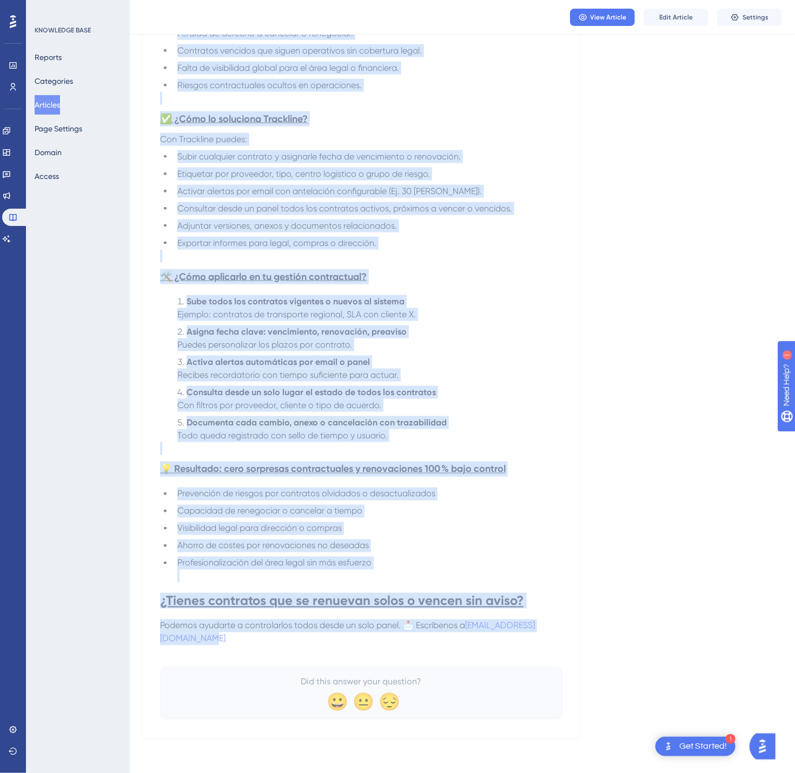
drag, startPoint x: 162, startPoint y: 148, endPoint x: 560, endPoint y: 642, distance: 634.3
click at [560, 642] on div "📆 Controla vencimientos y renovaciones de contratos logísticos con alertas auto…" at bounding box center [361, 161] width 402 height 1115
copy div "📆 Loremips dolorsitamet c adipiscingel se doeiusmod temporinci utl etdolor magn…"
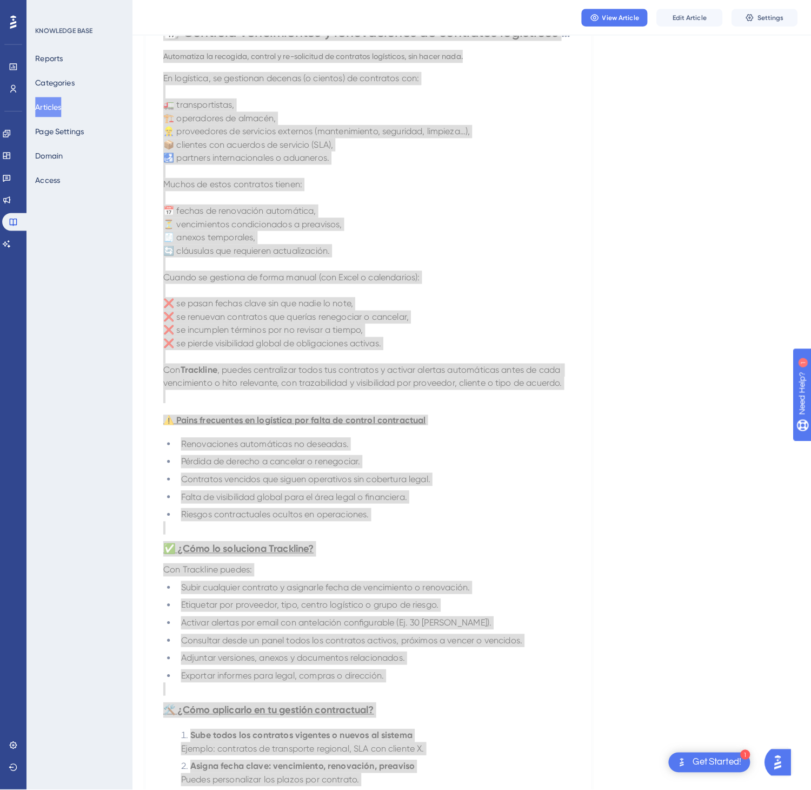
scroll to position [0, 0]
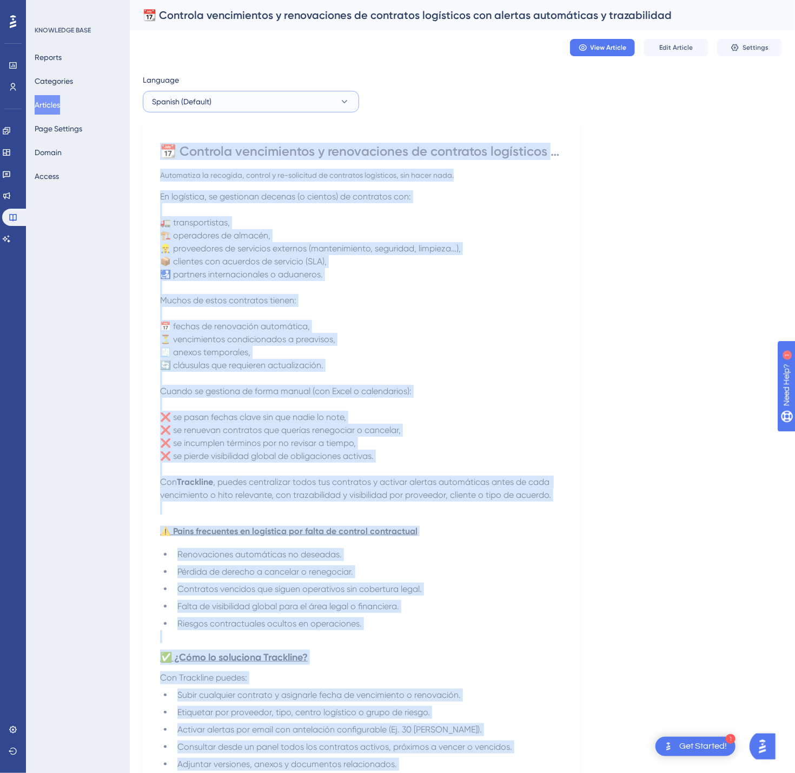
click at [267, 91] on button "Spanish (Default)" at bounding box center [251, 102] width 216 height 22
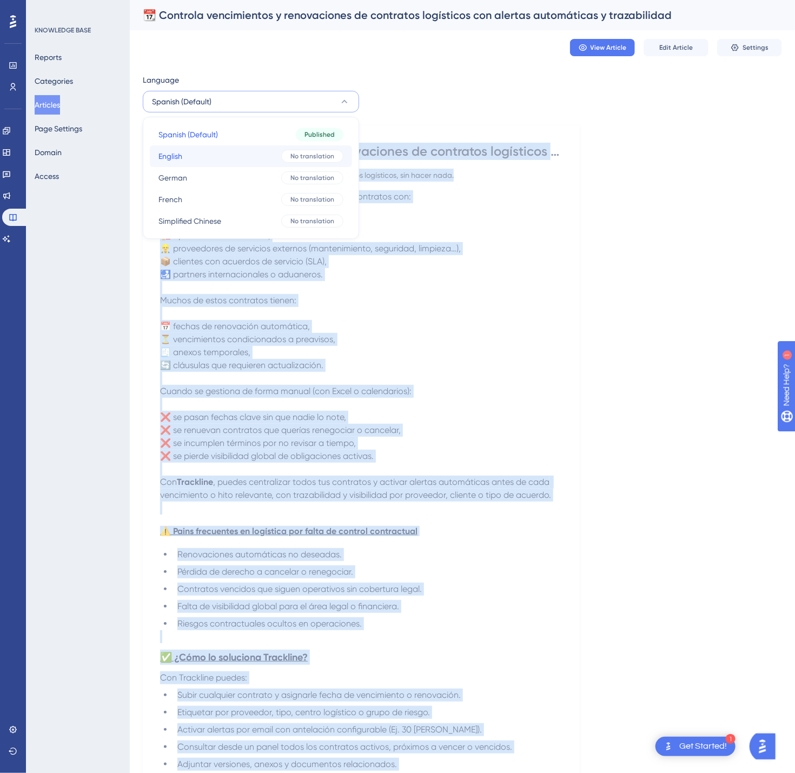
click at [251, 153] on button "English English No translation" at bounding box center [251, 156] width 202 height 22
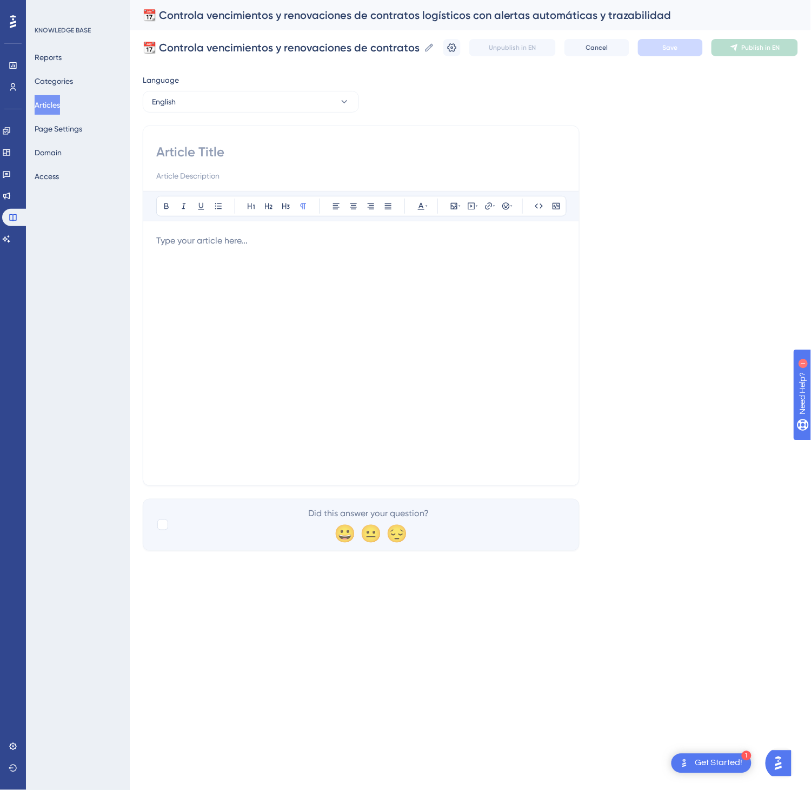
click at [283, 146] on input at bounding box center [361, 151] width 410 height 17
paste input "📆 Control contract expiries and renewals in logistics with automatic alerts and…"
type input "📆 Control contract expiries and renewals in logistics with automatic alerts and…"
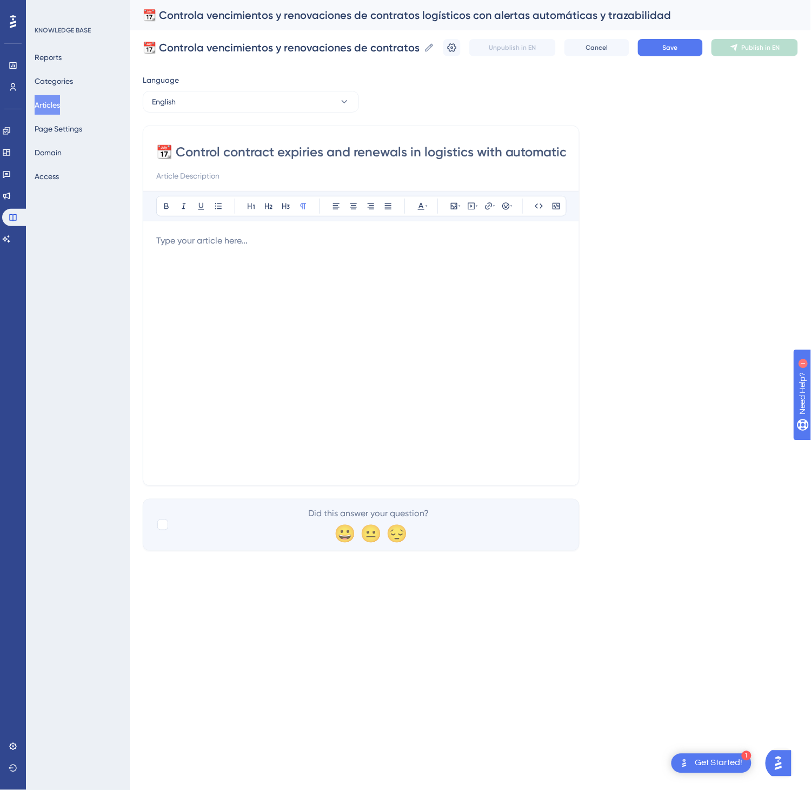
click at [429, 313] on div at bounding box center [361, 353] width 410 height 238
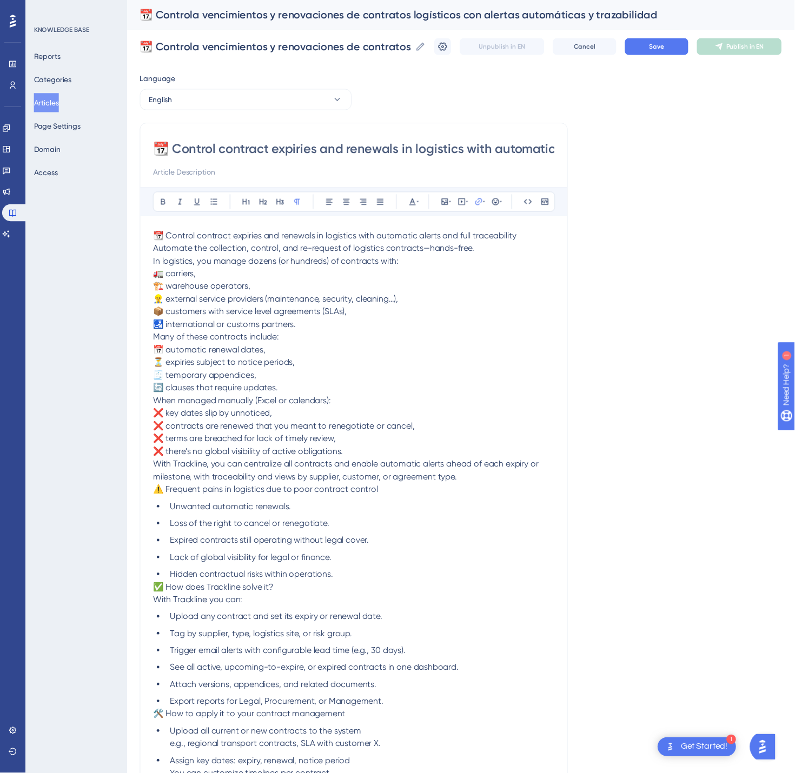
scroll to position [223, 0]
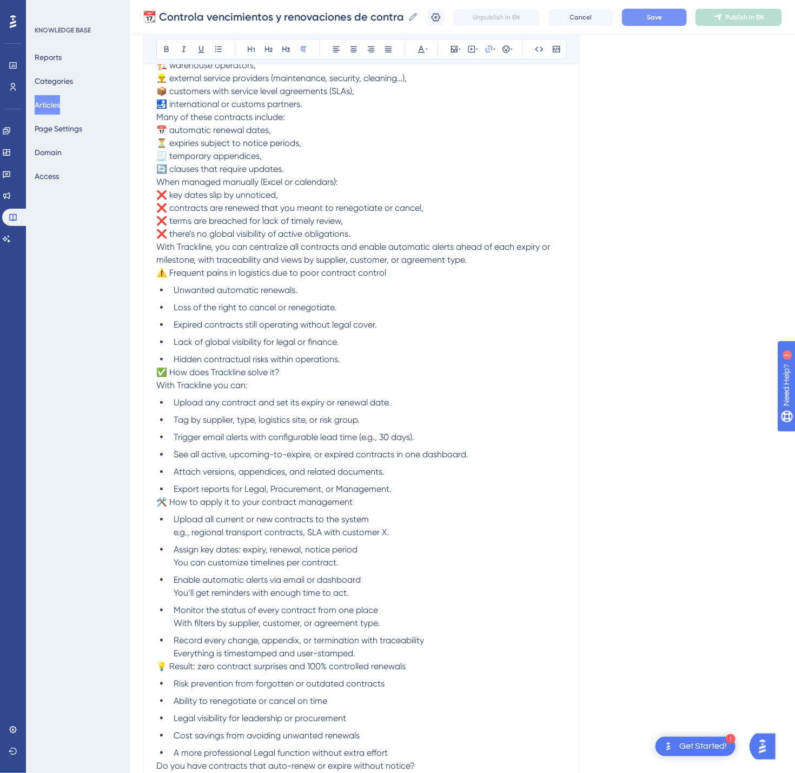
click at [667, 22] on button "Save" at bounding box center [654, 17] width 65 height 17
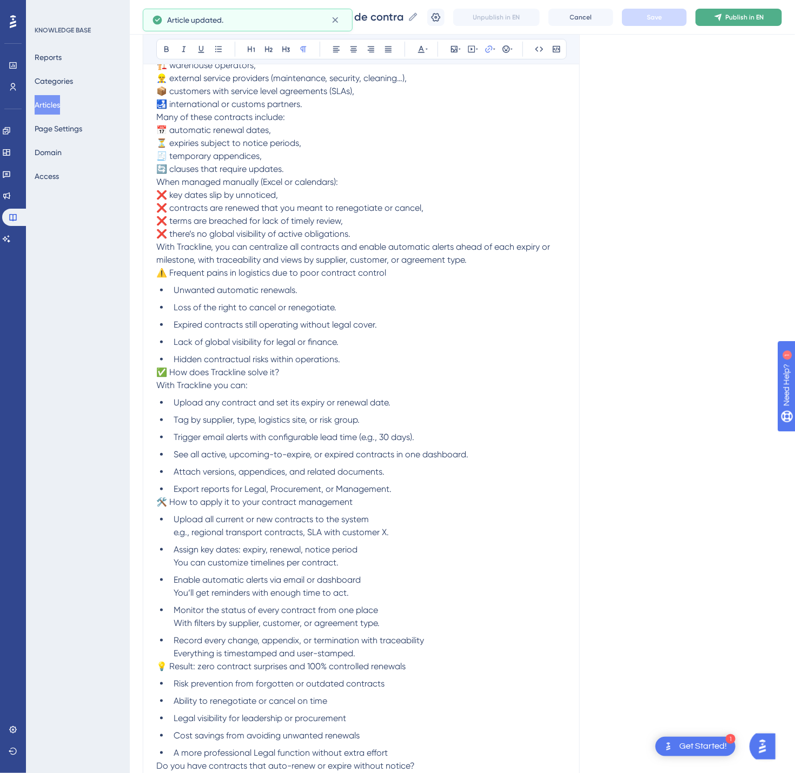
click at [764, 19] on span "Publish in EN" at bounding box center [745, 17] width 38 height 9
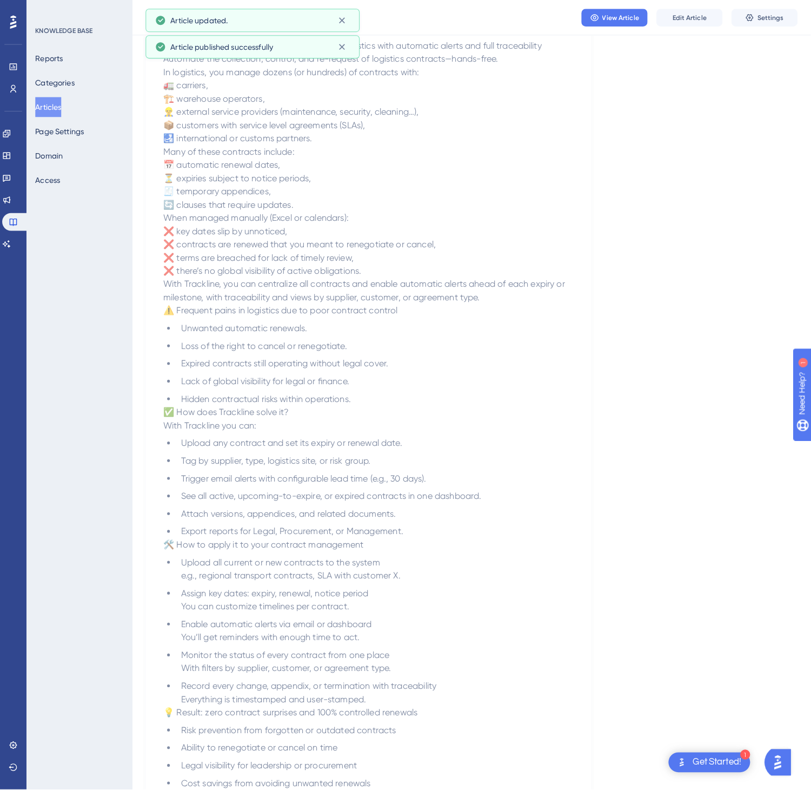
scroll to position [0, 0]
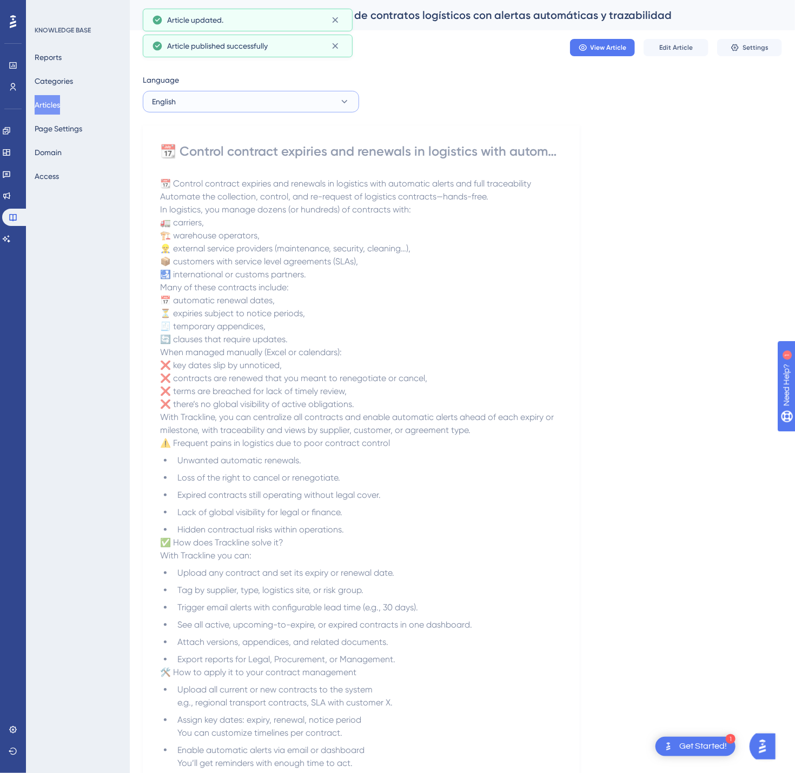
click at [305, 104] on button "English" at bounding box center [251, 102] width 216 height 22
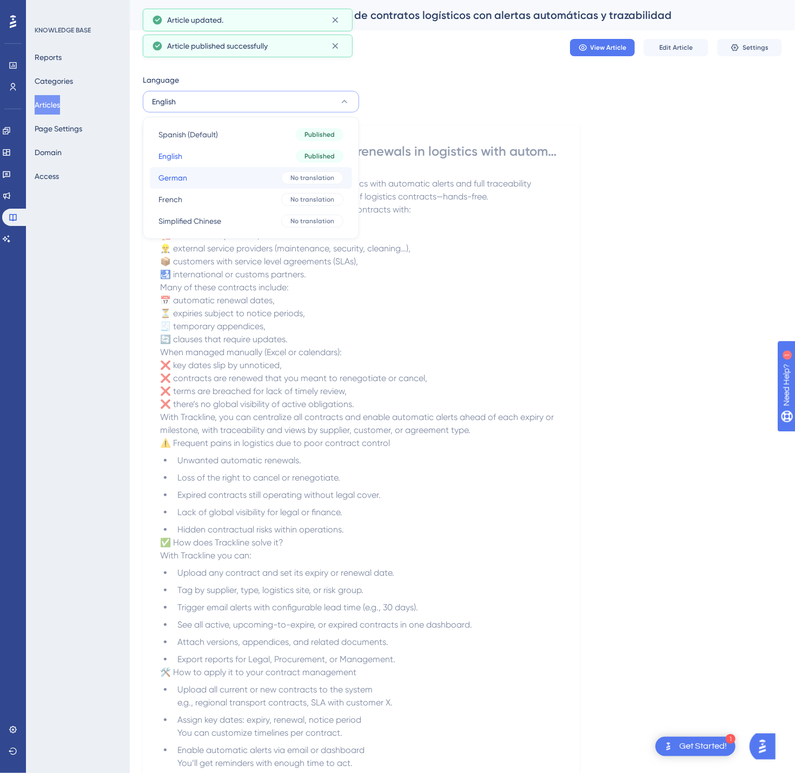
click at [290, 176] on div "No translation" at bounding box center [312, 177] width 62 height 13
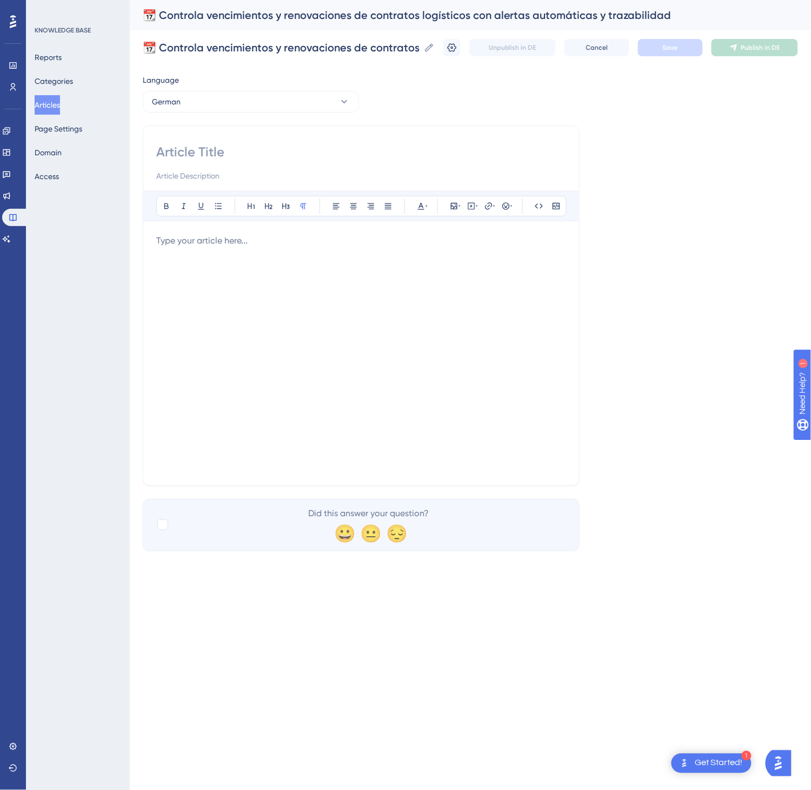
click at [331, 158] on input at bounding box center [361, 151] width 410 height 17
paste input "📆 Fälligkeiten und Verlängerungen logistischer Verträge mit automatischen Alert…"
type input "📆 Fälligkeiten und Verlängerungen logistischer Verträge mit automatischen Alert…"
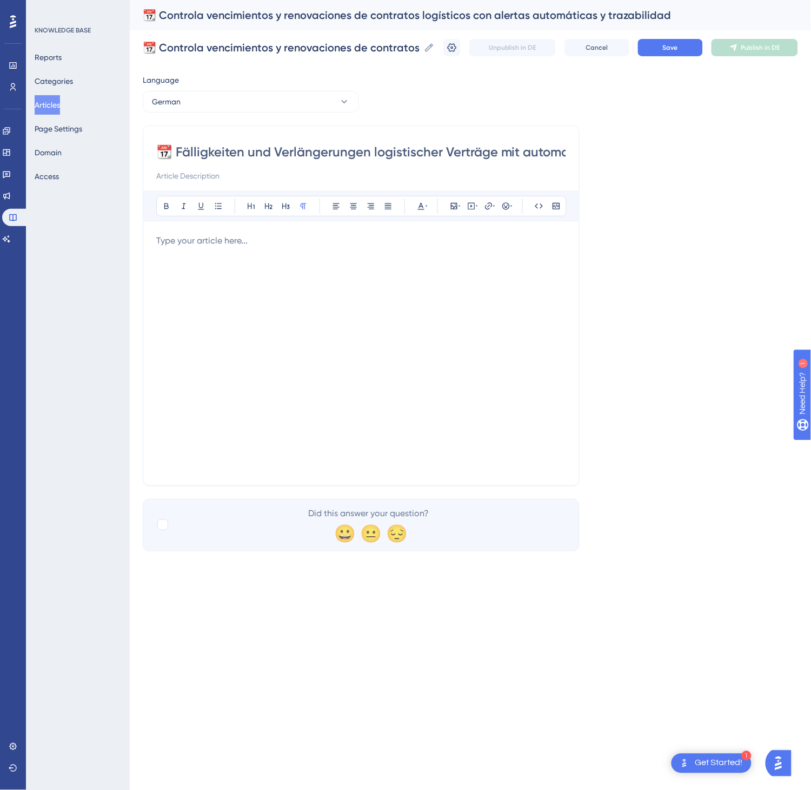
click at [439, 267] on div at bounding box center [361, 353] width 410 height 238
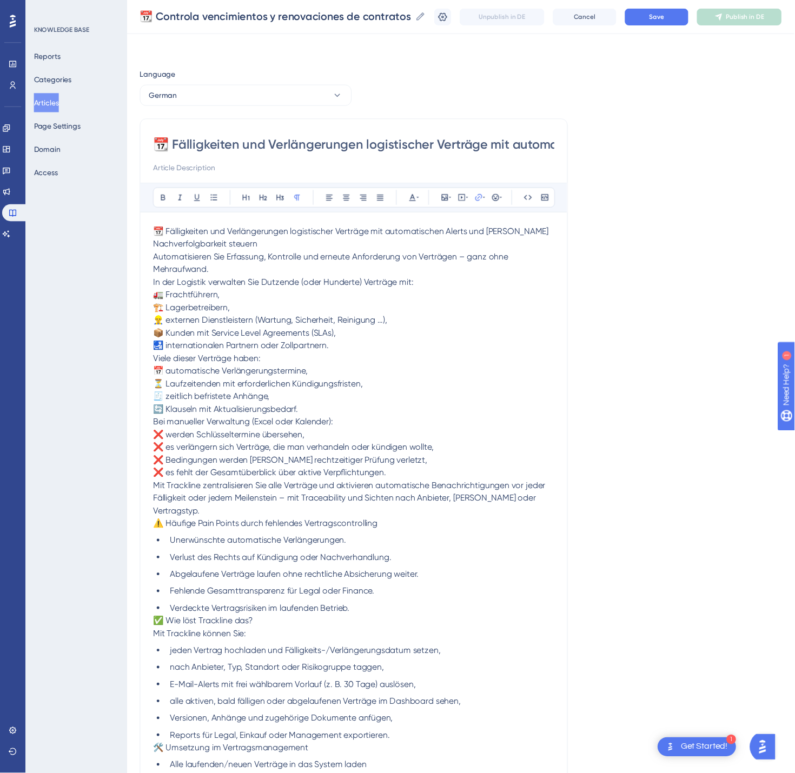
scroll to position [249, 0]
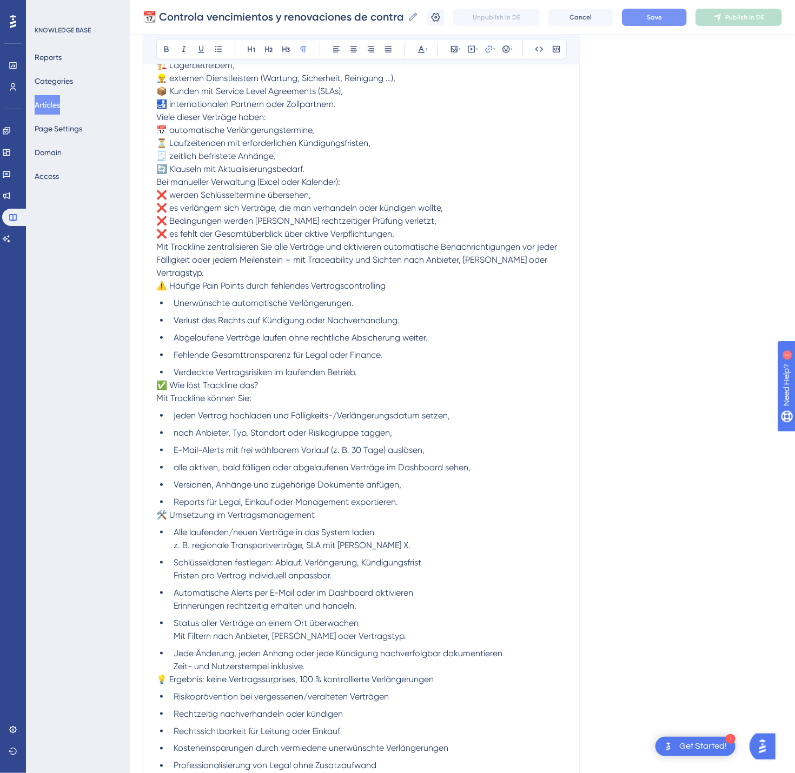
click at [687, 23] on button "Save" at bounding box center [654, 17] width 65 height 17
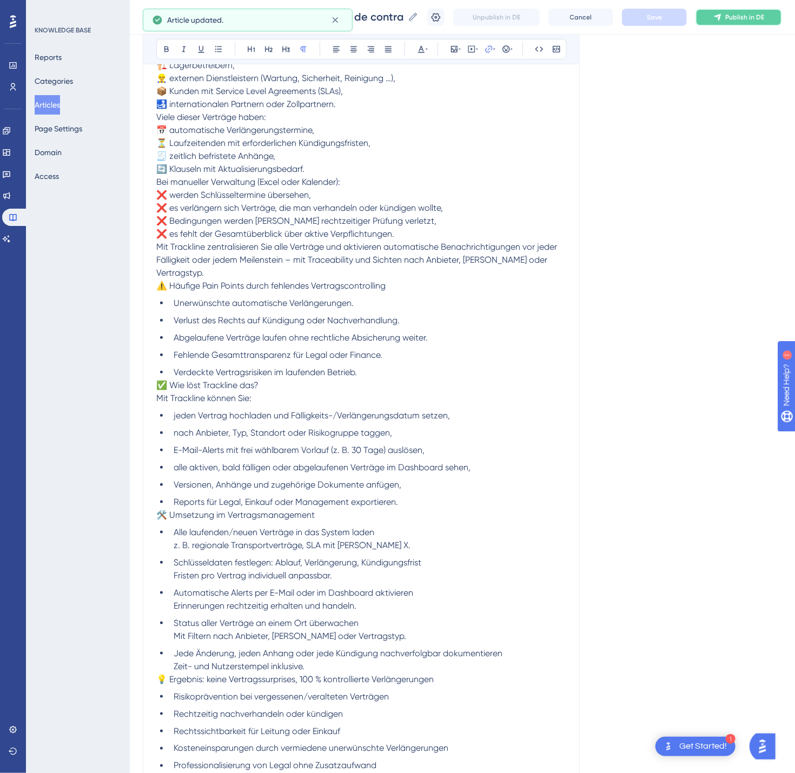
click at [762, 21] on span "Publish in DE" at bounding box center [744, 17] width 39 height 9
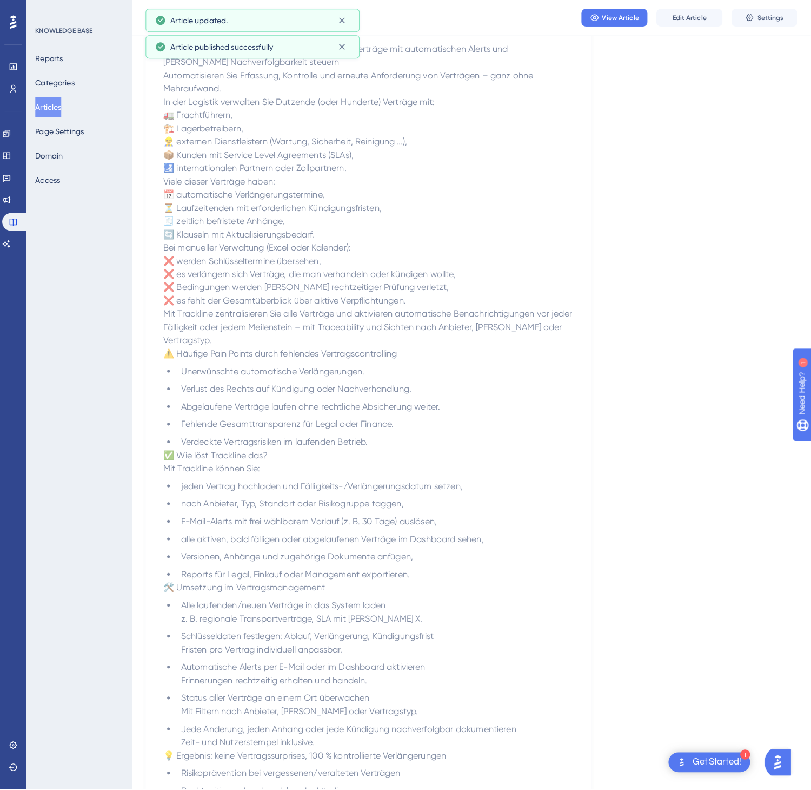
scroll to position [0, 0]
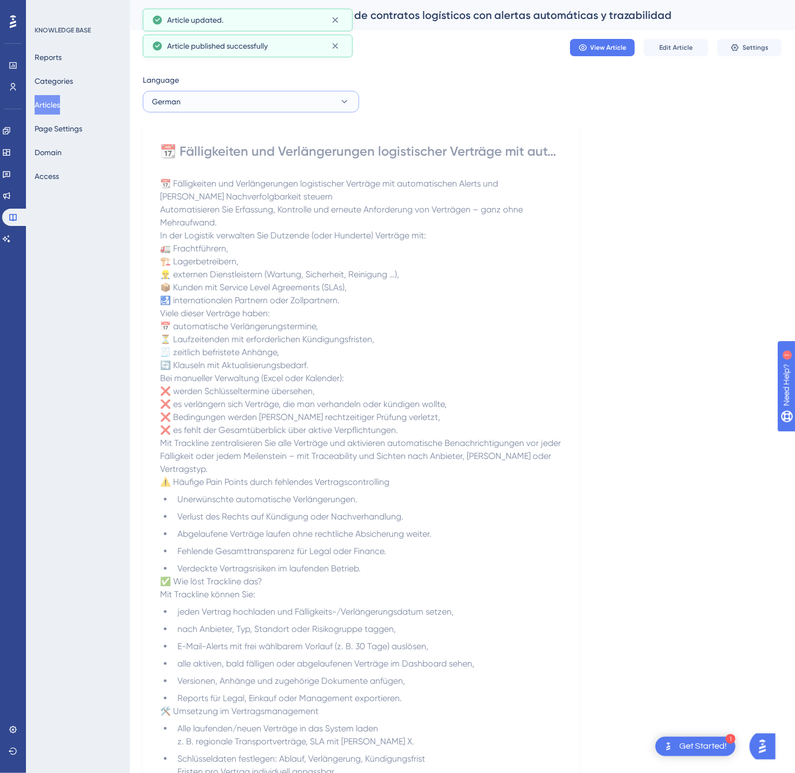
click at [249, 103] on button "German" at bounding box center [251, 102] width 216 height 22
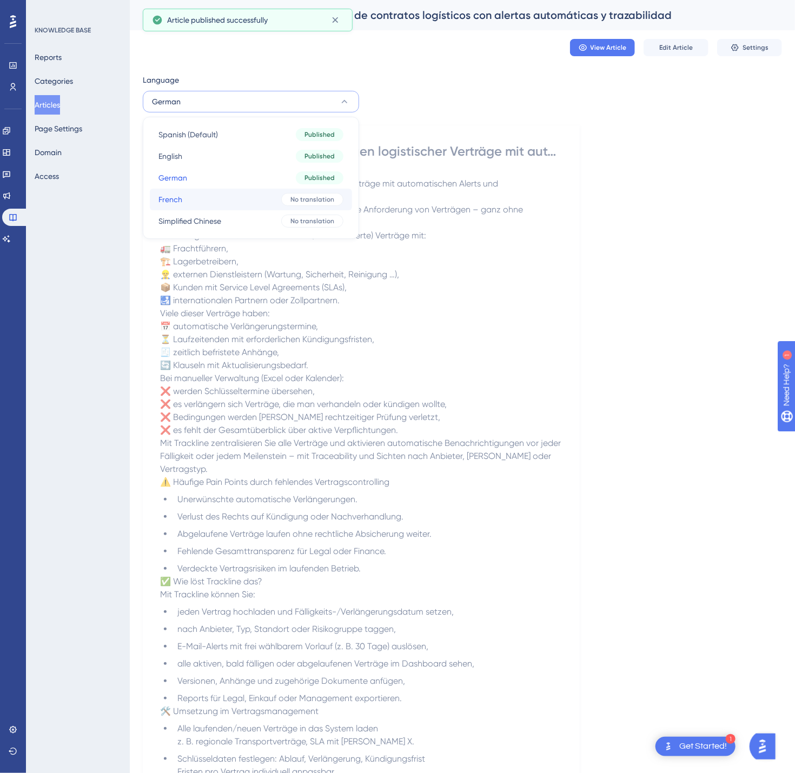
click at [234, 192] on button "French French No translation" at bounding box center [251, 200] width 202 height 22
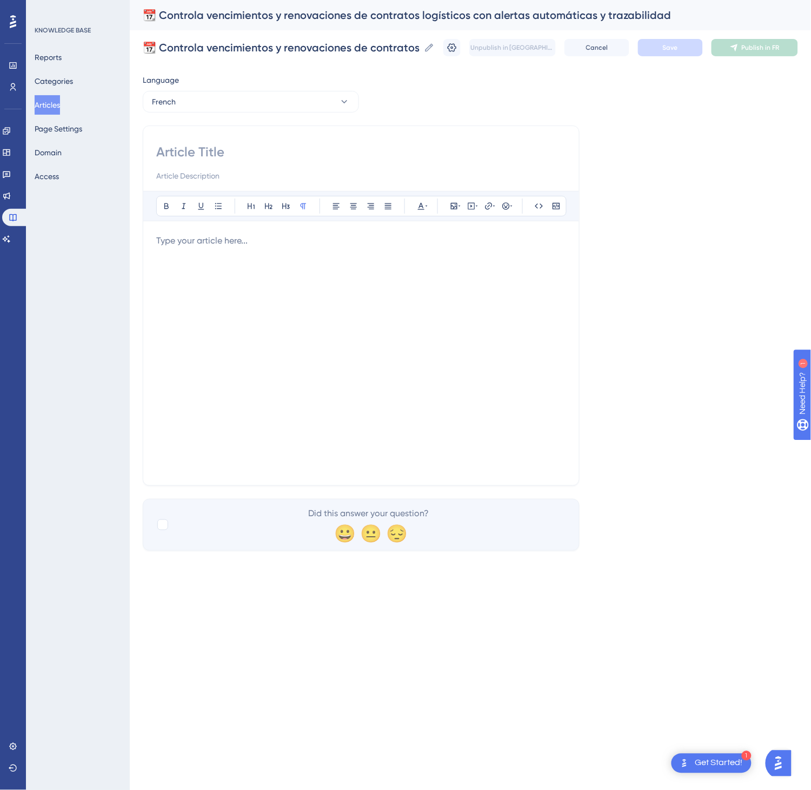
click at [269, 153] on input at bounding box center [361, 151] width 410 height 17
paste input "📆 Maîtrisez les échéances et renouvellements des contrats logistiques avec aler…"
type input "📆 Maîtrisez les échéances et renouvellements des contrats logistiques avec aler…"
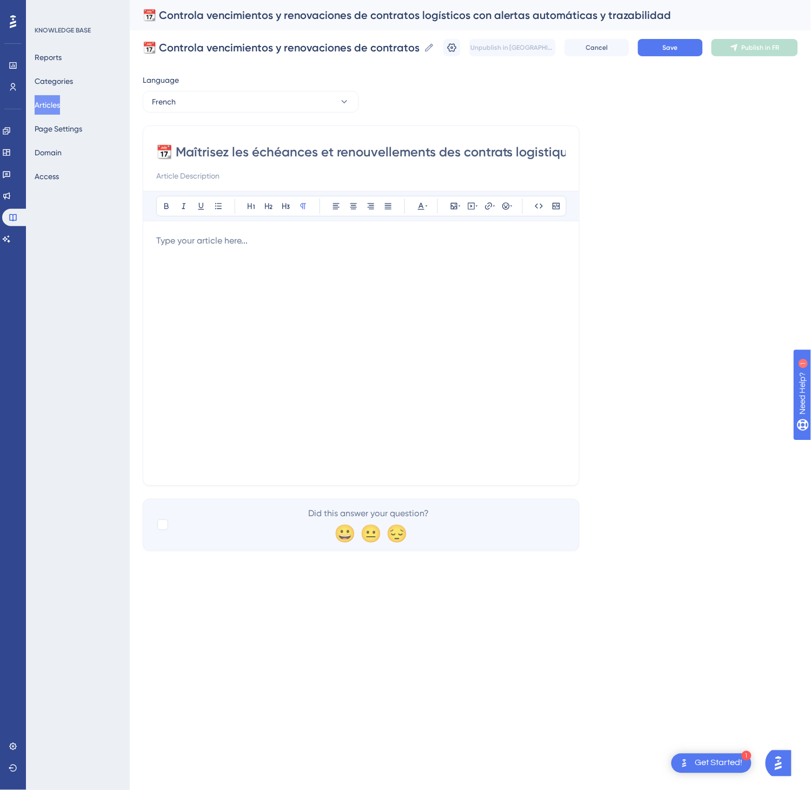
click at [418, 299] on div at bounding box center [361, 353] width 410 height 238
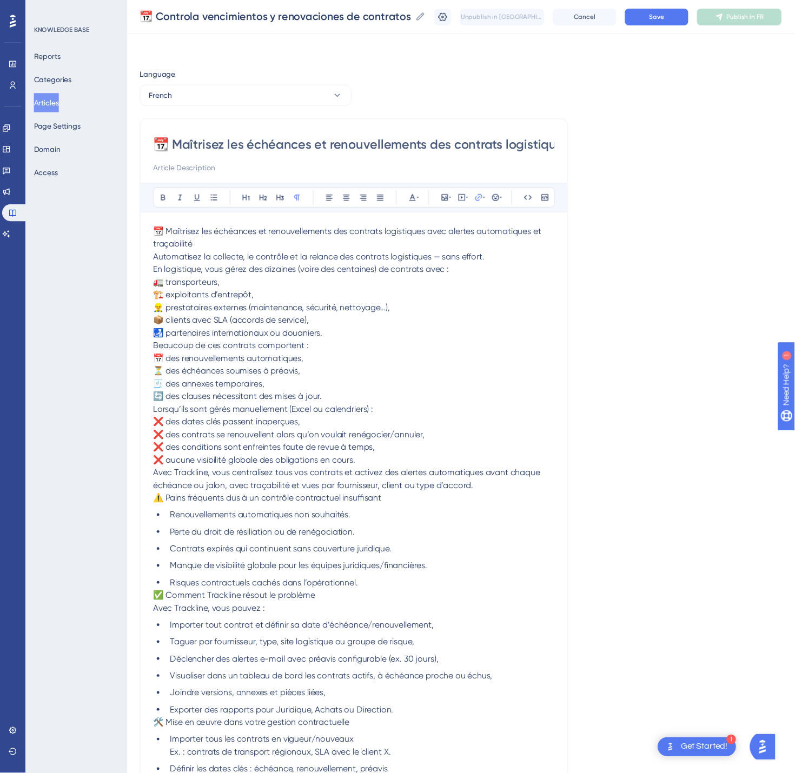
scroll to position [249, 0]
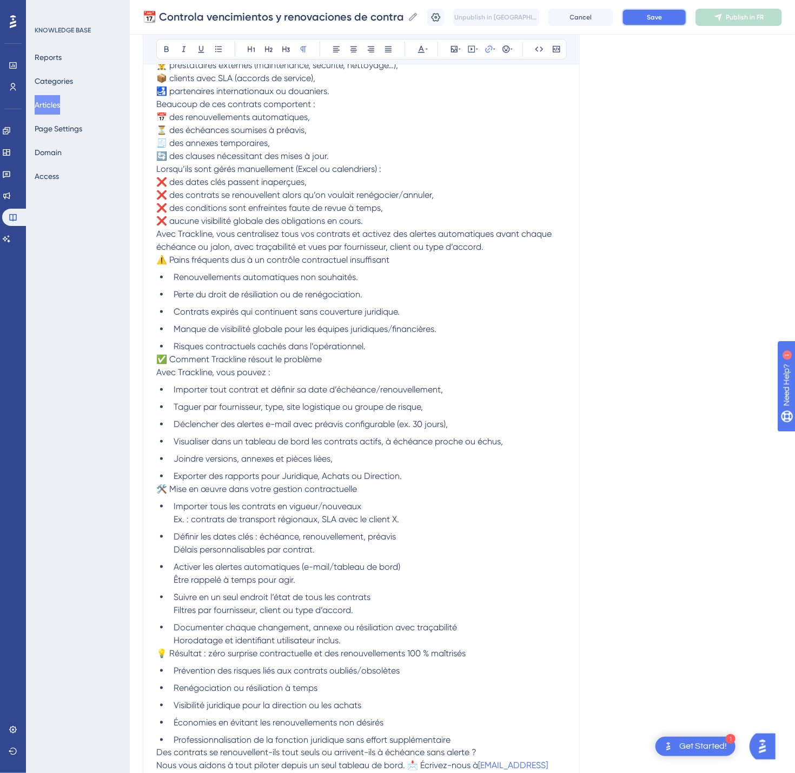
click at [679, 9] on button "Save" at bounding box center [654, 17] width 65 height 17
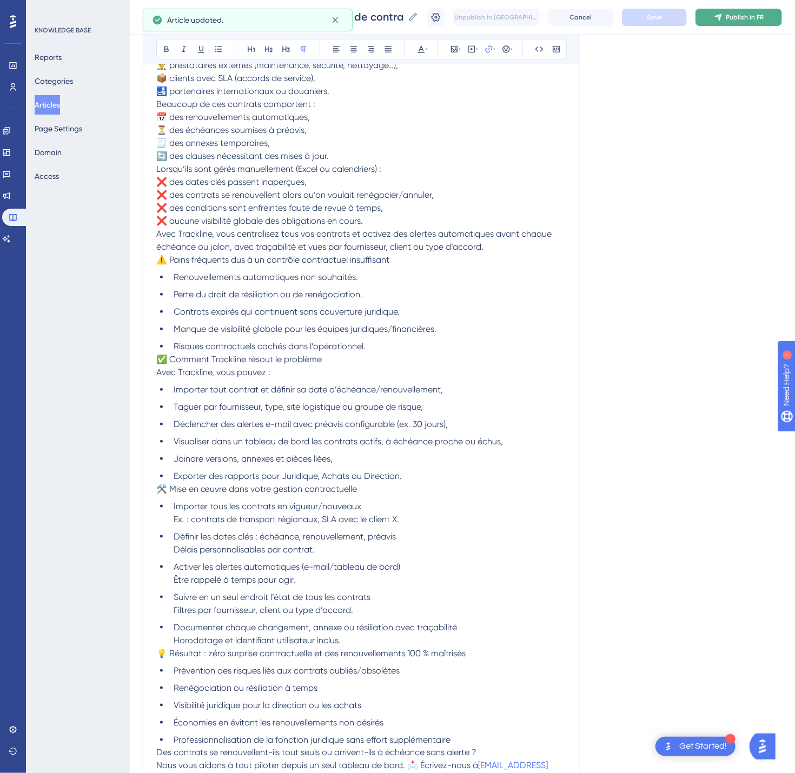
click at [760, 19] on span "Publish in FR" at bounding box center [745, 17] width 38 height 9
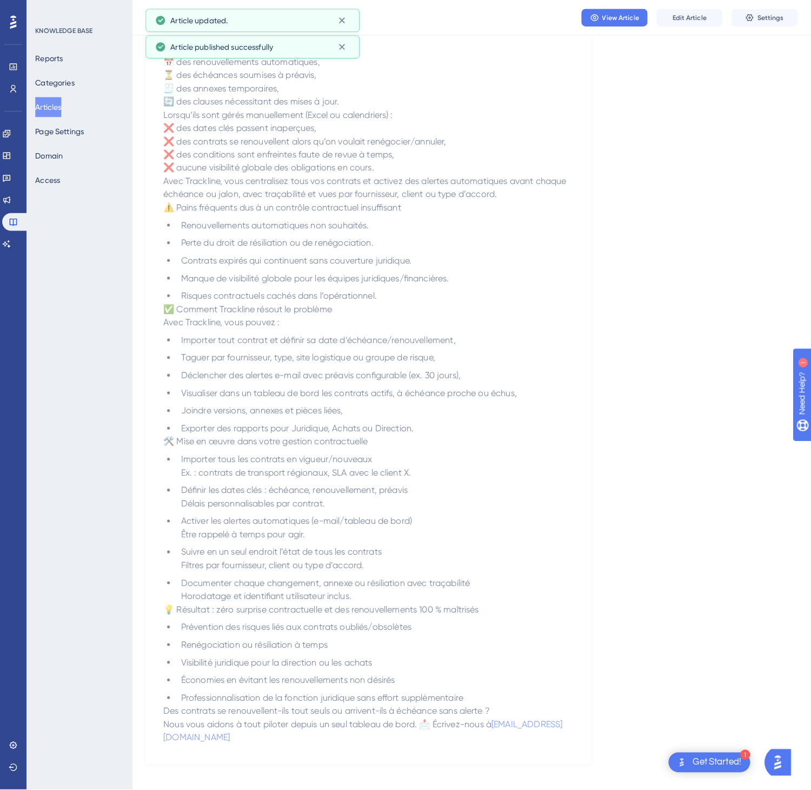
scroll to position [0, 0]
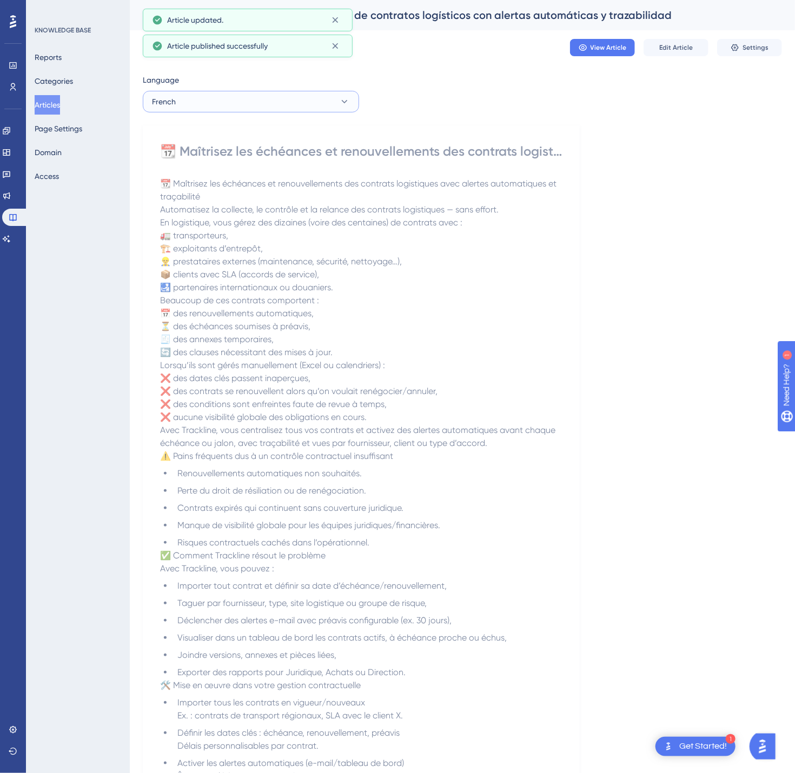
click at [307, 104] on button "French" at bounding box center [251, 102] width 216 height 22
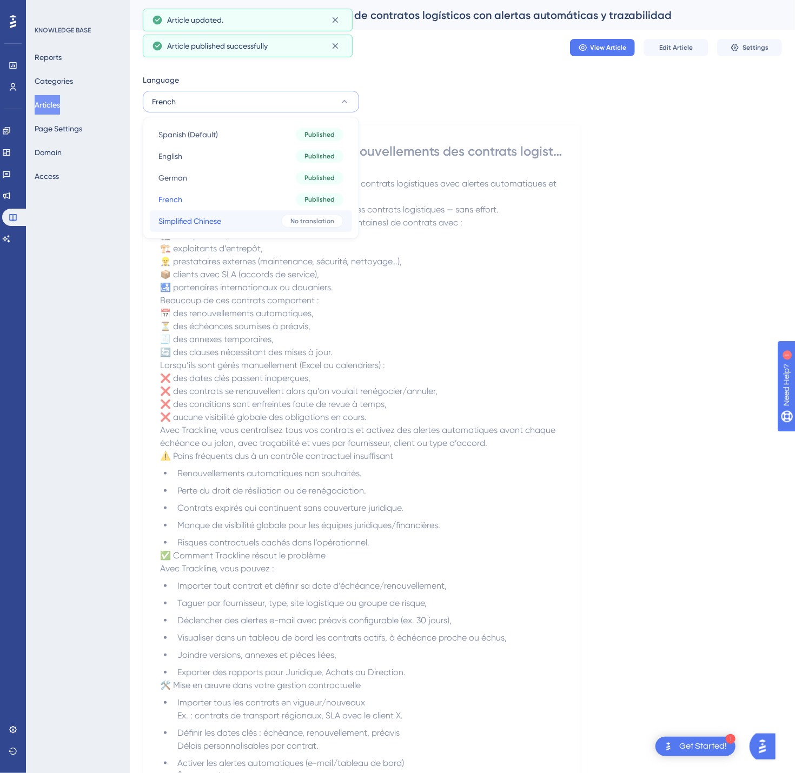
click at [290, 220] on div "No translation" at bounding box center [312, 221] width 62 height 13
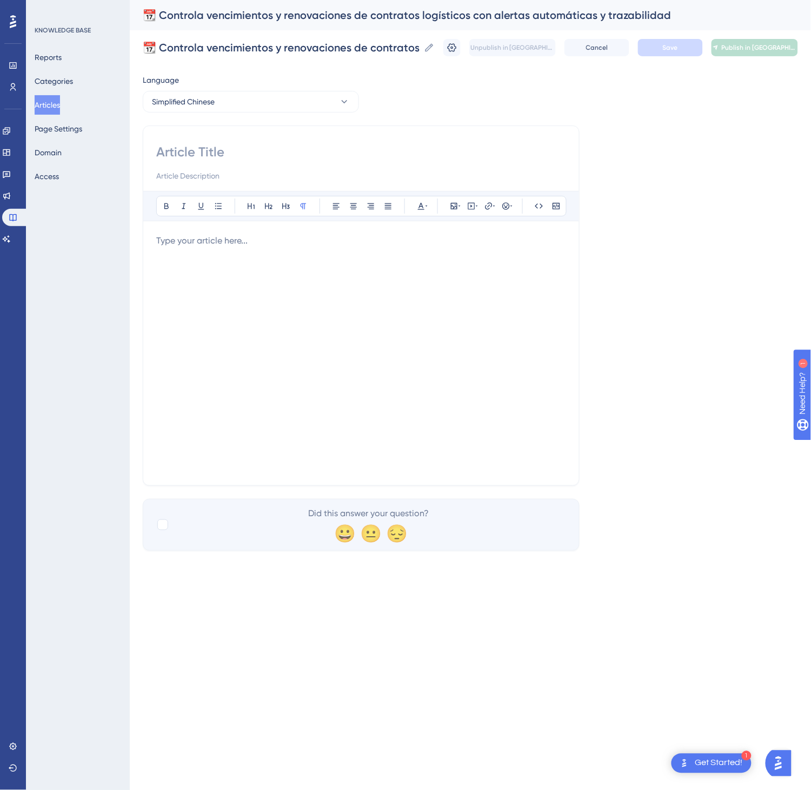
click at [234, 161] on div at bounding box center [361, 162] width 410 height 39
click at [240, 157] on input at bounding box center [361, 151] width 410 height 17
paste input "📆 通过自动提醒与可追溯，掌控物流合同的到期与续签"
type input "📆 通过自动提醒与可追溯，掌控物流合同的到期与续签"
click at [401, 313] on div at bounding box center [361, 353] width 410 height 238
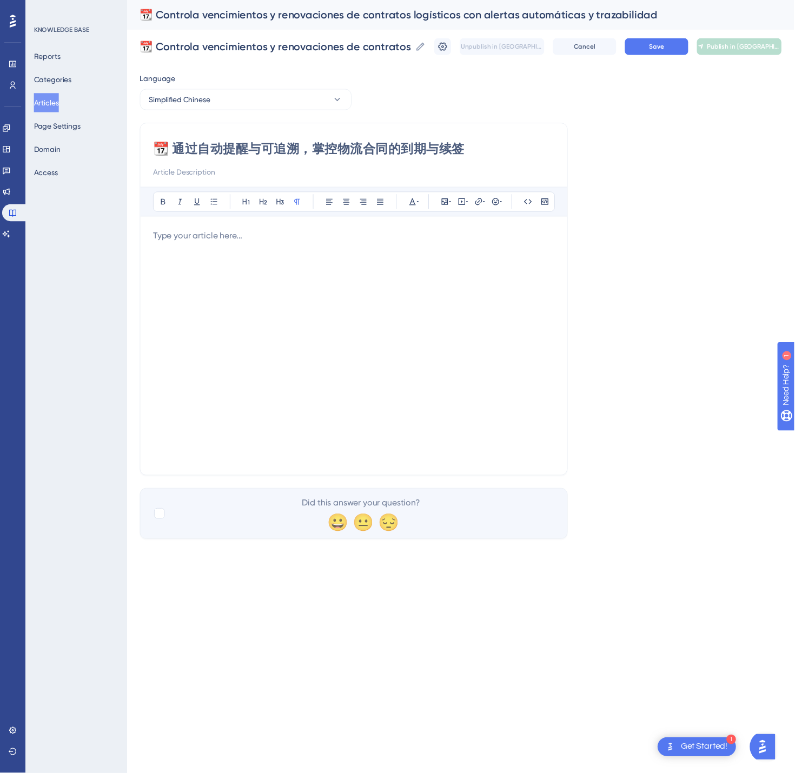
scroll to position [227, 0]
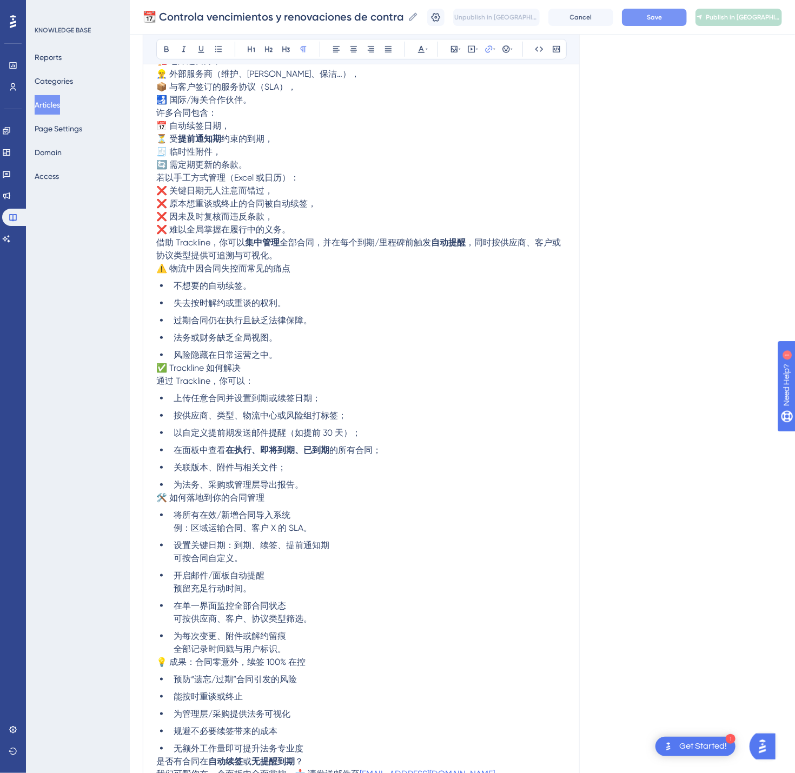
click at [662, 14] on span "Save" at bounding box center [654, 17] width 15 height 9
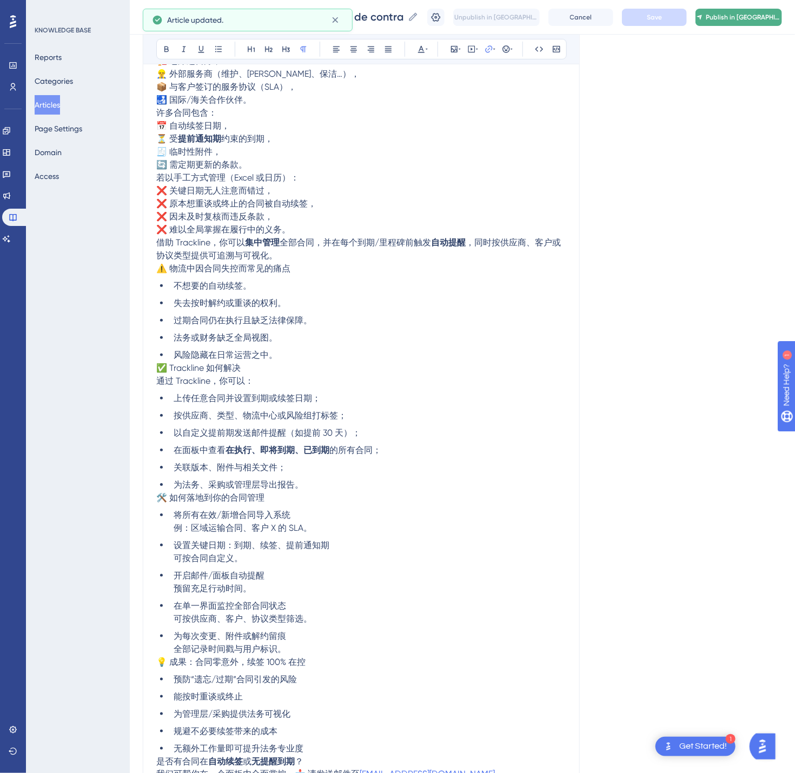
click at [757, 13] on span "Publish in [GEOGRAPHIC_DATA]-CN" at bounding box center [743, 17] width 75 height 9
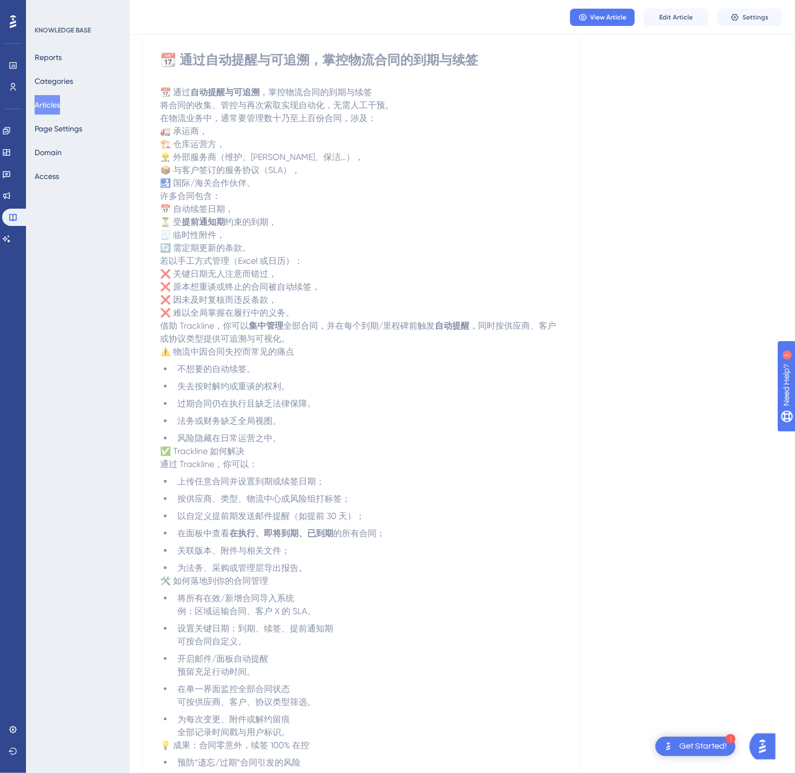
scroll to position [0, 0]
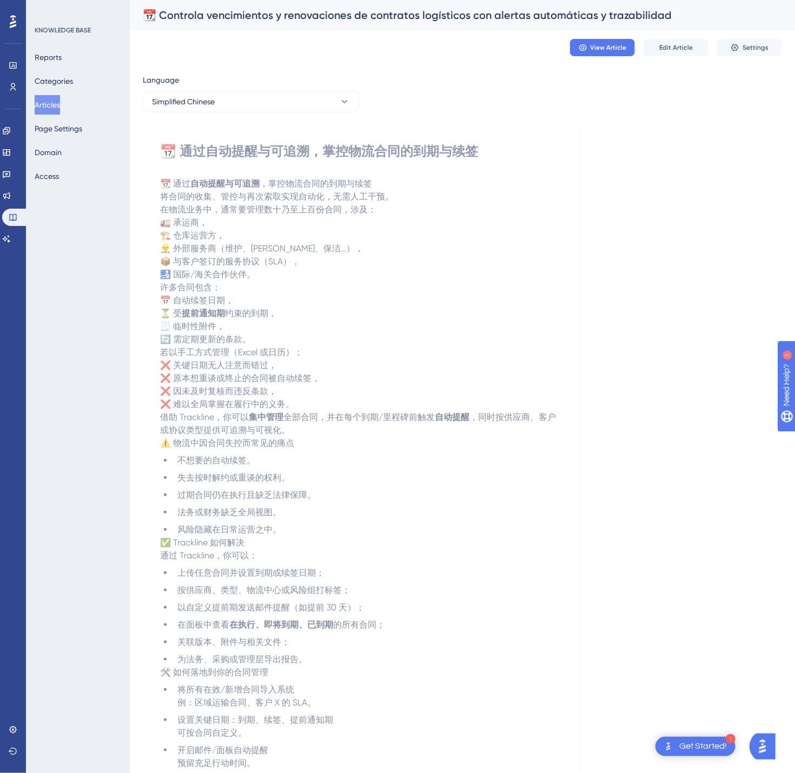
click at [35, 95] on div "Reports Categories Articles Page Settings Domain Access" at bounding box center [79, 117] width 88 height 138
click at [50, 101] on button "Articles" at bounding box center [47, 104] width 25 height 19
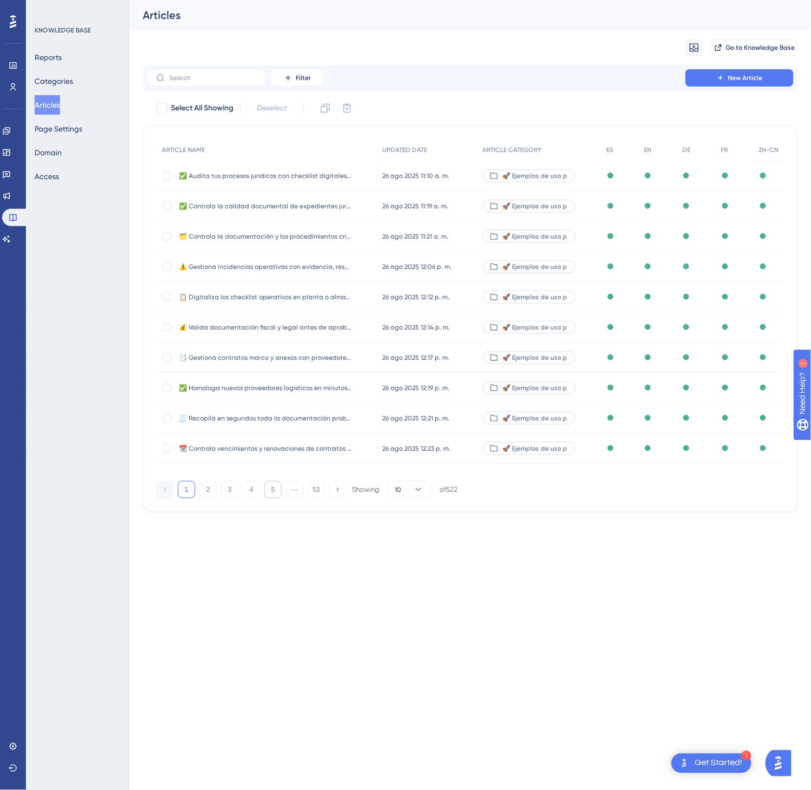
click at [273, 490] on button "5" at bounding box center [272, 489] width 17 height 17
click at [273, 490] on button "6" at bounding box center [272, 489] width 17 height 17
click at [273, 490] on button "8" at bounding box center [272, 489] width 17 height 17
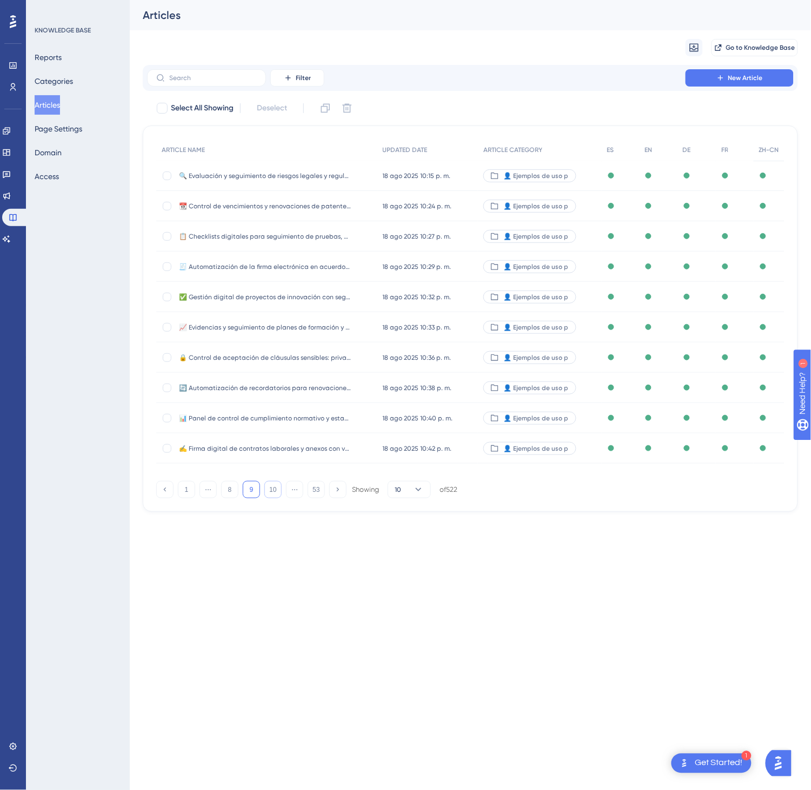
click at [273, 490] on button "10" at bounding box center [272, 489] width 17 height 17
click at [275, 488] on button "12" at bounding box center [272, 489] width 17 height 17
click at [275, 488] on button "13" at bounding box center [272, 489] width 17 height 17
click at [275, 488] on button "14" at bounding box center [272, 489] width 17 height 17
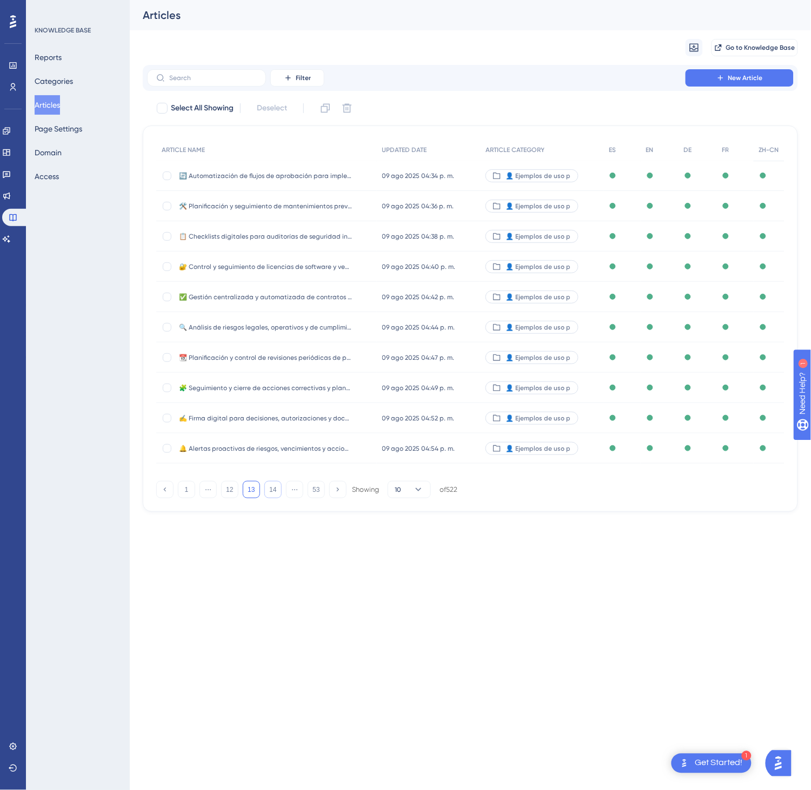
click at [275, 488] on button "14" at bounding box center [272, 489] width 17 height 17
click at [275, 488] on button "16" at bounding box center [272, 489] width 17 height 17
click at [275, 488] on button "18" at bounding box center [272, 489] width 17 height 17
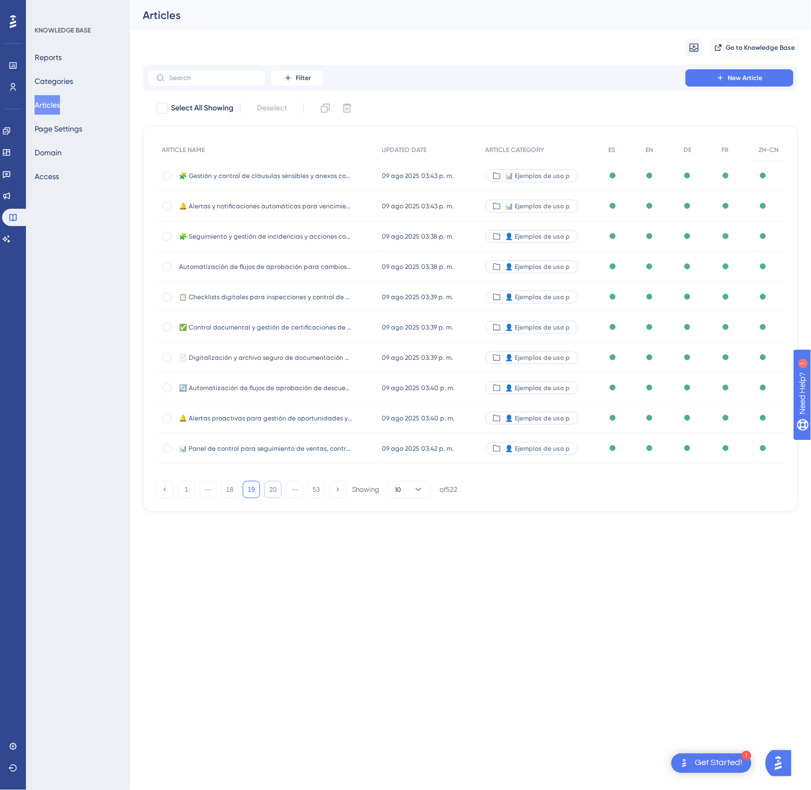
click at [275, 488] on button "20" at bounding box center [272, 489] width 17 height 17
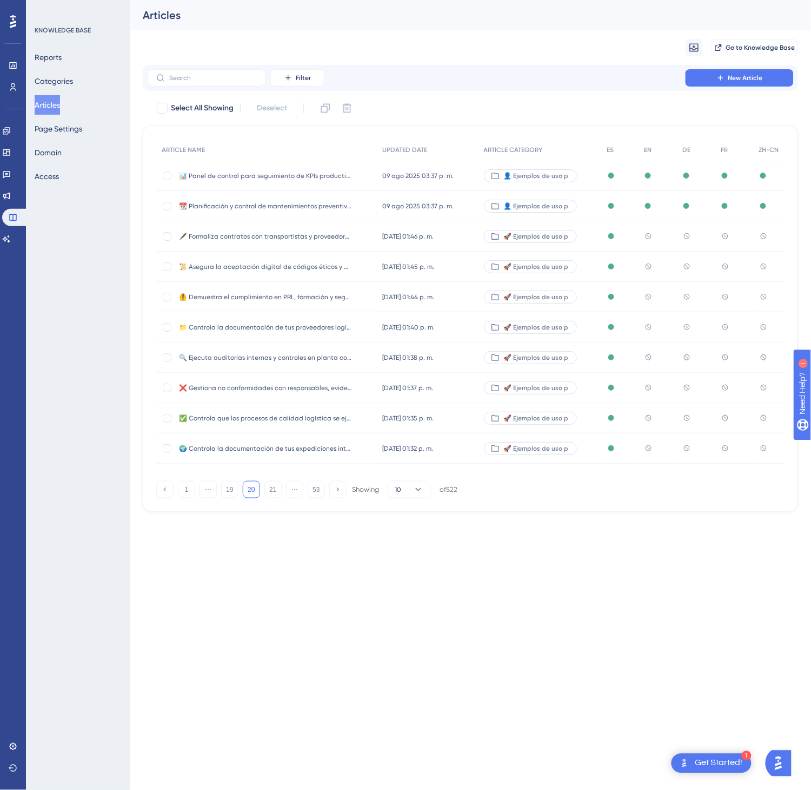
click at [378, 237] on div "[DATE] 01:46 p. m. [DATE] 01:46 p. m." at bounding box center [428, 236] width 102 height 30
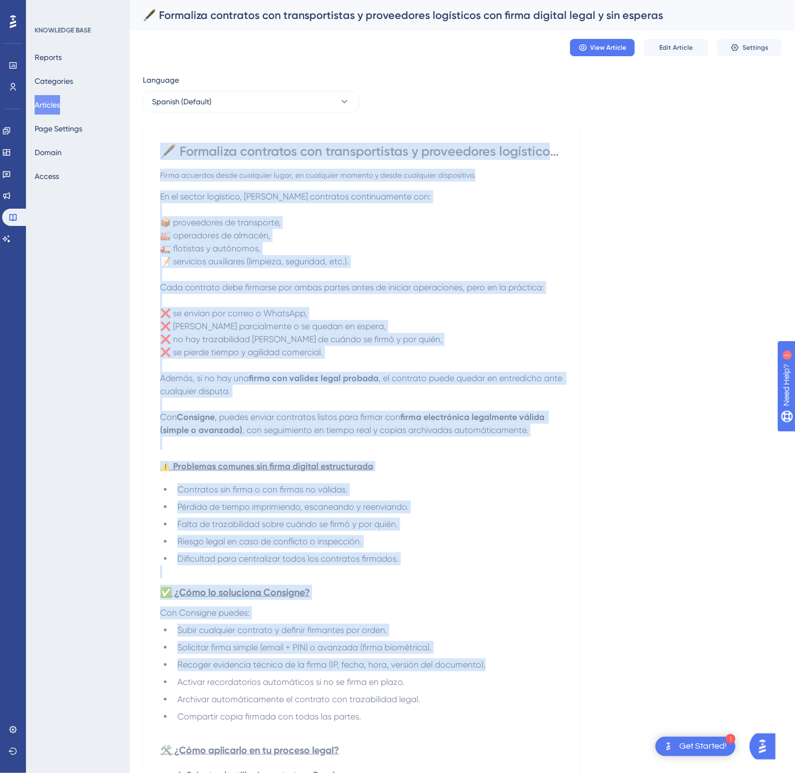
scroll to position [465, 0]
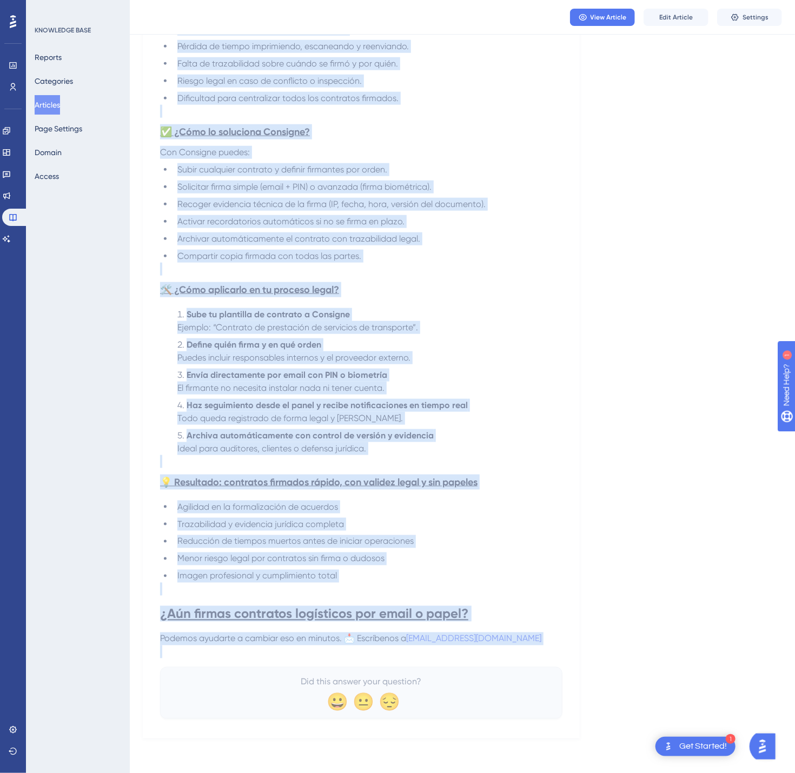
drag, startPoint x: 189, startPoint y: 149, endPoint x: 599, endPoint y: 646, distance: 644.4
click at [599, 646] on div "Language Spanish (Default) 🖋️ Formaliza contratos con transportistas y proveedo…" at bounding box center [462, 176] width 639 height 1126
copy div "🖋️ Loremipsu dolorsita con adipiscingelit s doeiusmodte incididunt utl etdol ma…"
